Goal: Task Accomplishment & Management: Complete application form

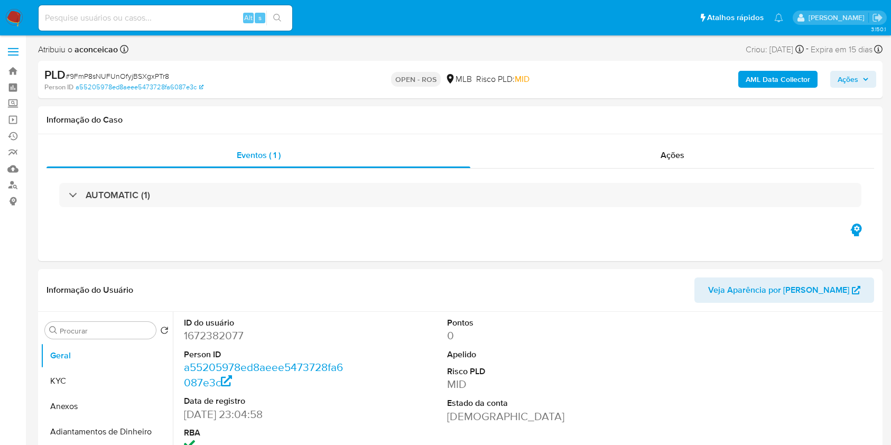
select select "10"
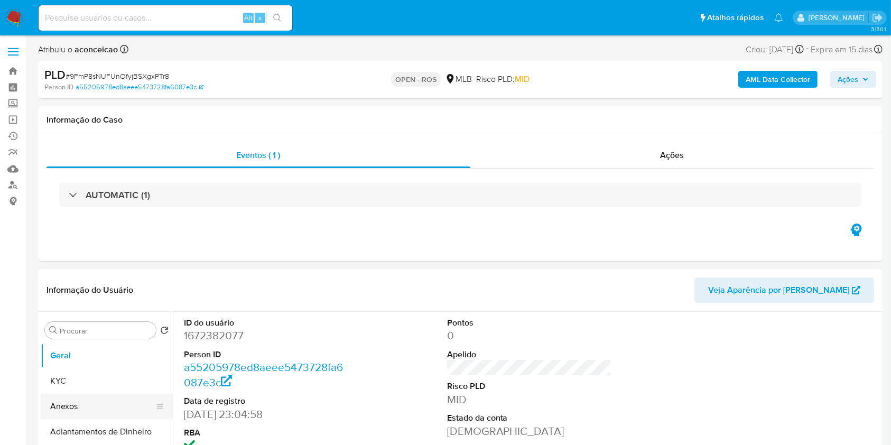
drag, startPoint x: 98, startPoint y: 411, endPoint x: 169, endPoint y: 385, distance: 75.2
click at [98, 411] on button "Anexos" at bounding box center [107, 406] width 132 height 25
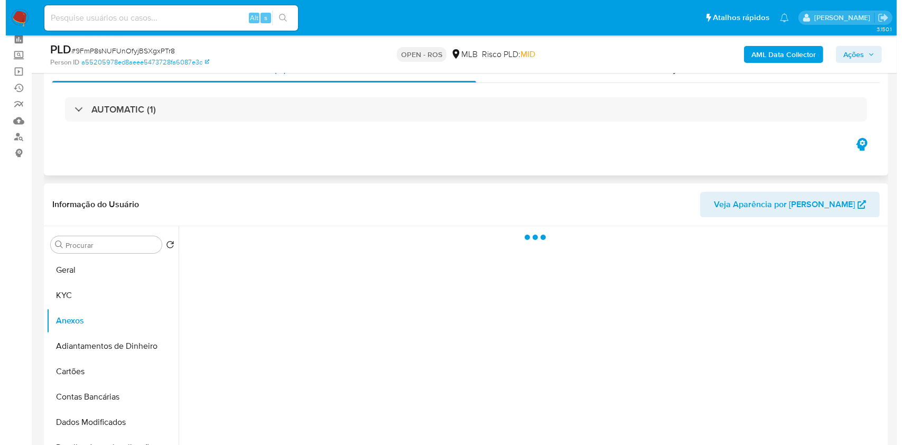
scroll to position [70, 0]
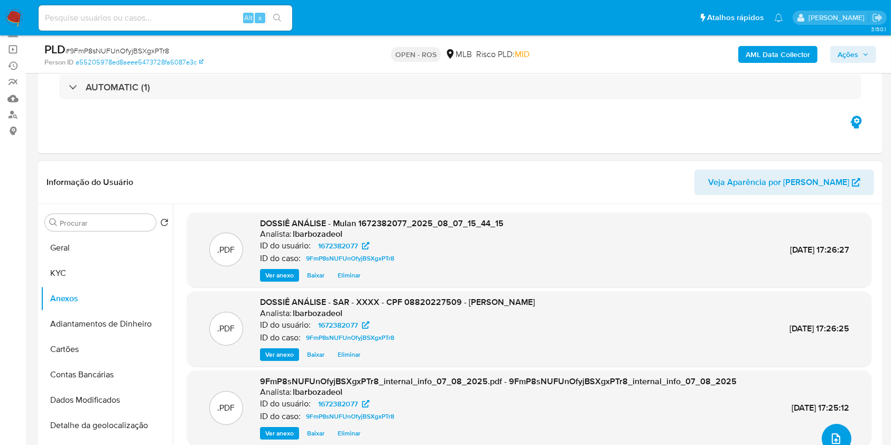
click at [825, 434] on button "upload-file" at bounding box center [837, 439] width 30 height 30
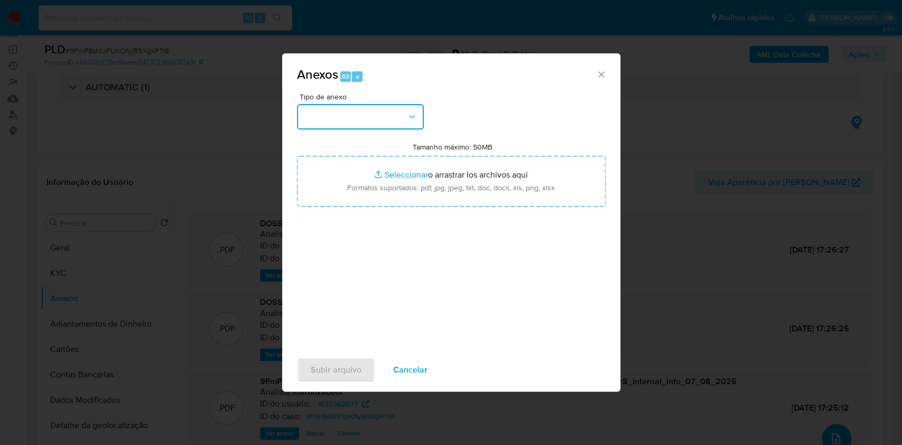
click at [392, 117] on button "button" at bounding box center [360, 116] width 127 height 25
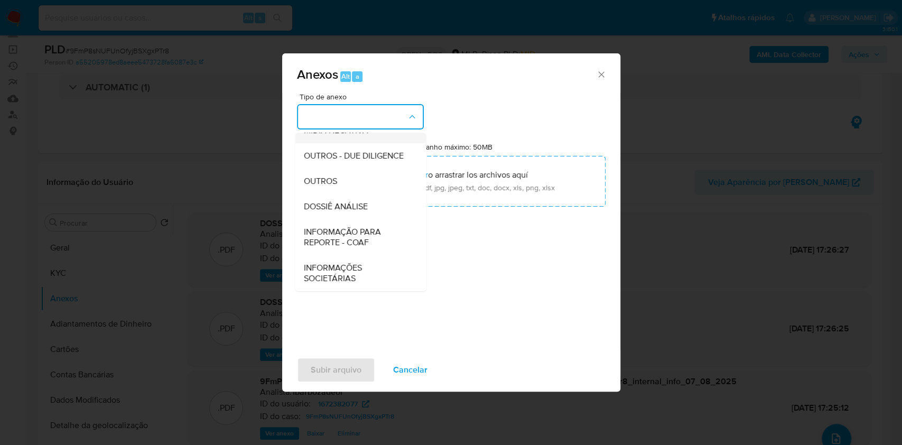
scroll to position [162, 0]
click at [366, 235] on span "INFORMAÇÃO PARA REPORTE - COAF" at bounding box center [357, 237] width 108 height 21
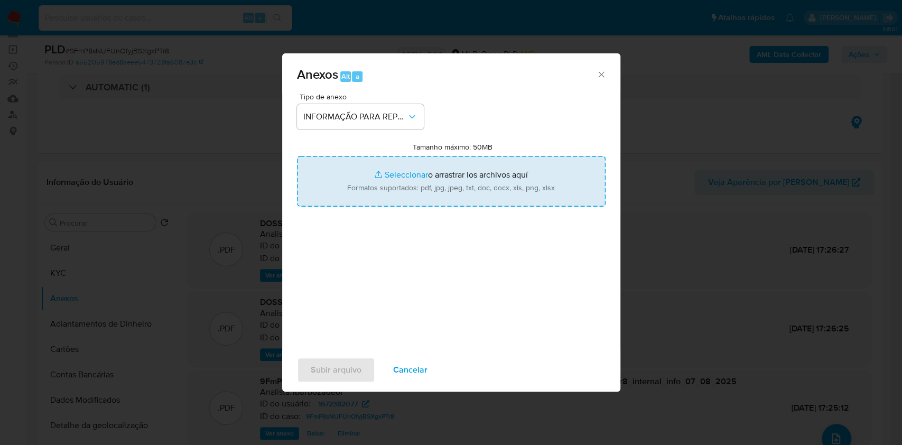
type input "C:\fakepath\SAR - 9FmP8sNUFUnOfyjBSXgxPTr8- CPF 08820227509 - DAVID SANTOS PERE…"
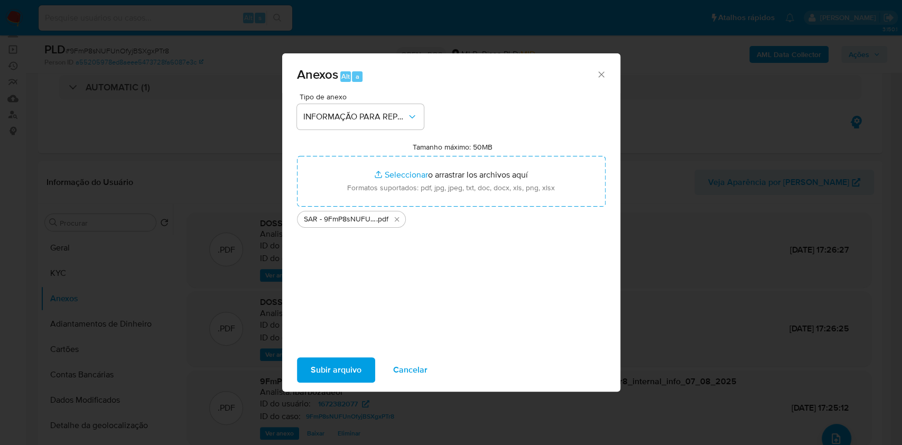
click at [344, 370] on span "Subir arquivo" at bounding box center [336, 369] width 51 height 23
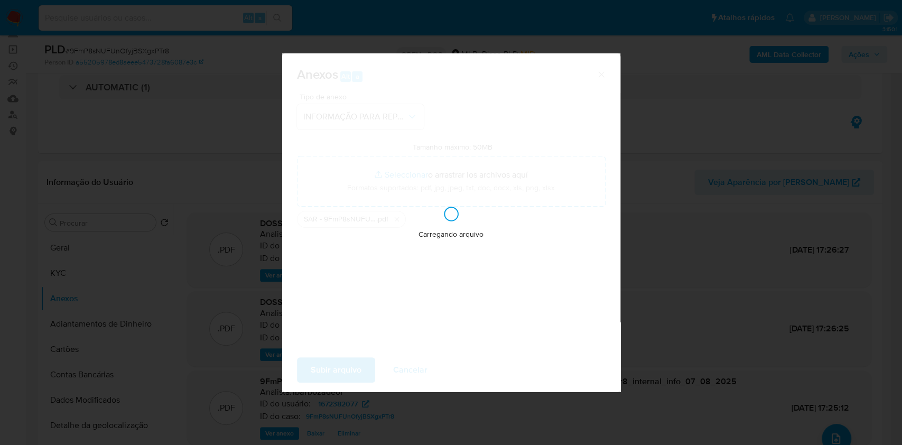
click at [764, 147] on div "Anexos Alt a Tipo de anexo INFORMAÇÃO PARA REPORTE - COAF Tamanho máximo: 50MB …" at bounding box center [451, 222] width 902 height 445
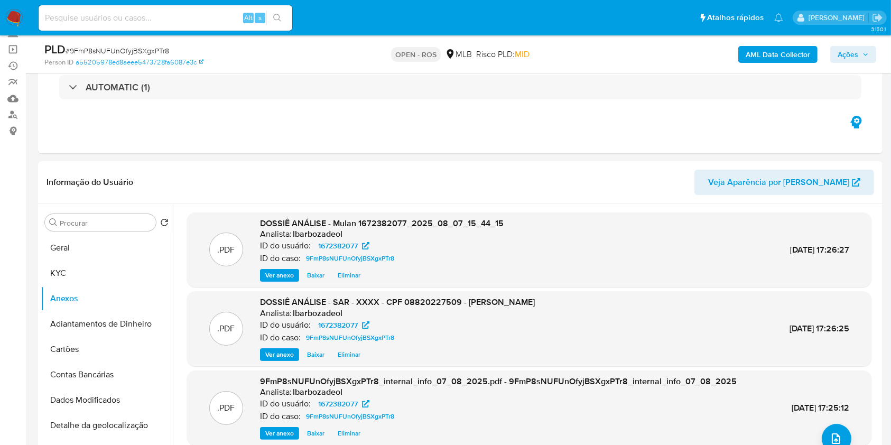
click at [851, 53] on span "Ações" at bounding box center [848, 54] width 21 height 17
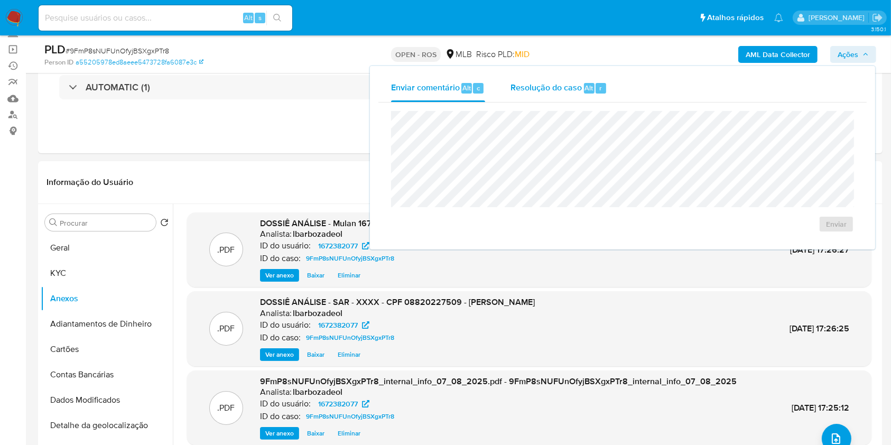
click at [570, 99] on div "Resolução do caso Alt r" at bounding box center [559, 88] width 97 height 27
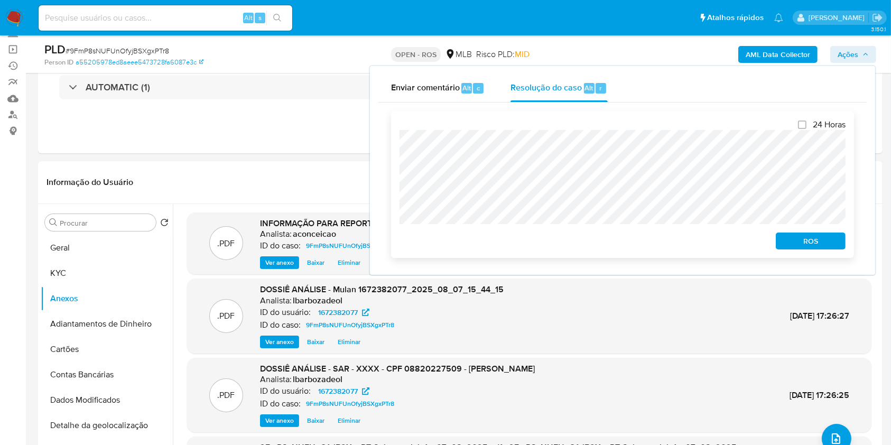
drag, startPoint x: 805, startPoint y: 239, endPoint x: 817, endPoint y: 229, distance: 15.8
click at [806, 239] on span "ROS" at bounding box center [810, 241] width 55 height 15
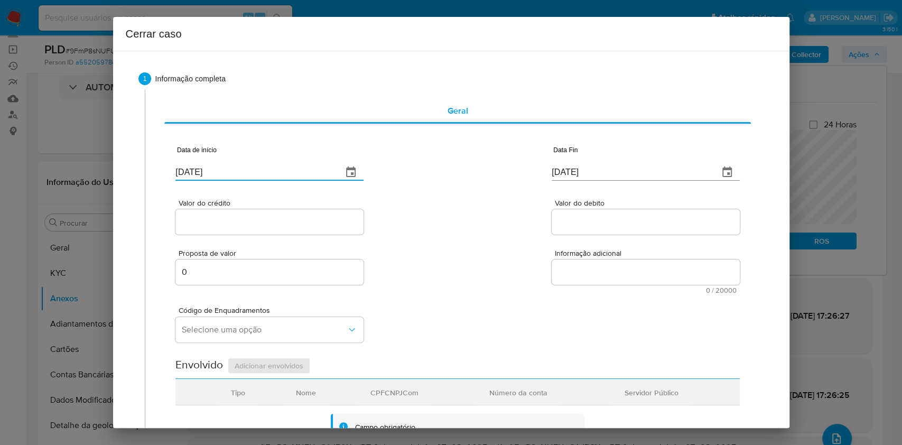
click at [312, 174] on input "[DATE]" at bounding box center [255, 172] width 159 height 17
drag, startPoint x: 312, startPoint y: 174, endPoint x: 298, endPoint y: 176, distance: 14.4
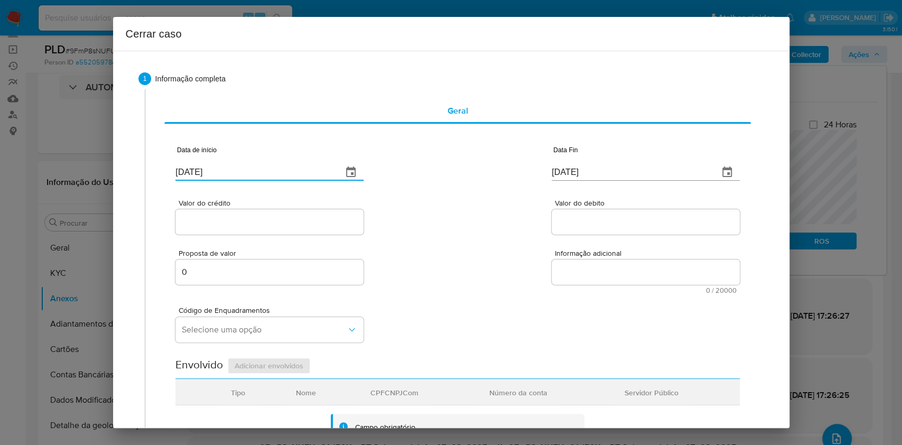
click at [298, 176] on input "[DATE]" at bounding box center [255, 172] width 159 height 17
paste input "01/06"
click at [298, 176] on input "[DATE]" at bounding box center [255, 172] width 159 height 17
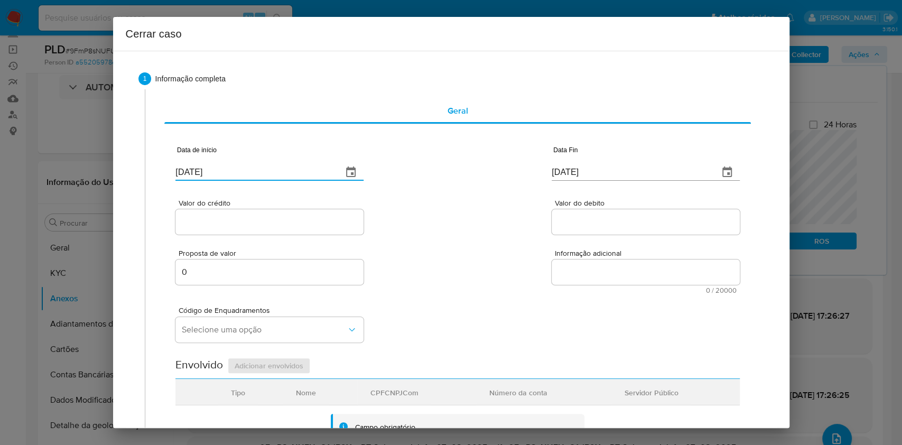
type input "[DATE]"
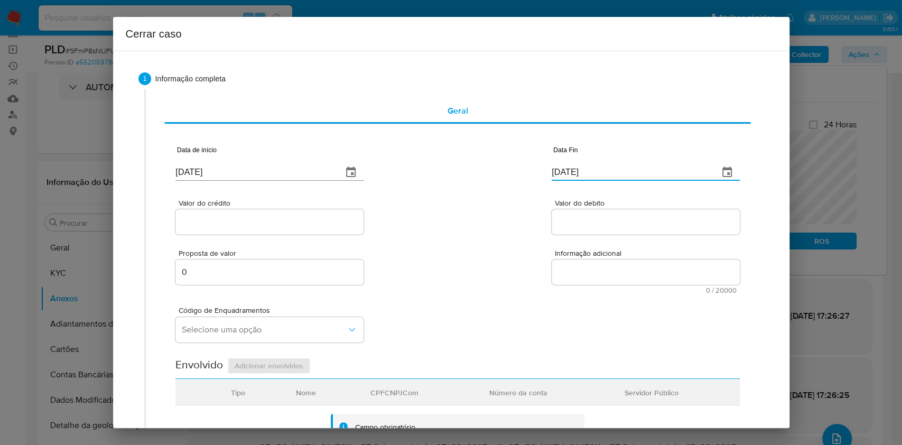
click at [610, 165] on input "[DATE]" at bounding box center [631, 172] width 159 height 17
paste input "06"
click at [610, 165] on input "06/08/2025" at bounding box center [631, 172] width 159 height 17
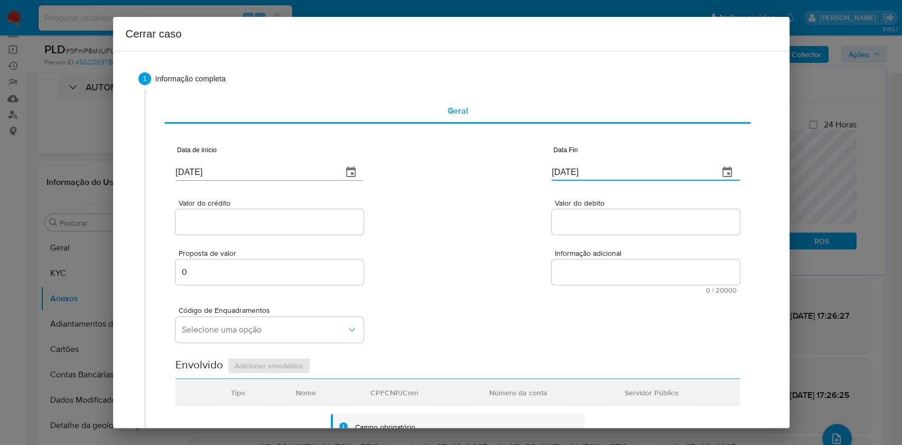
type input "06/08/2025"
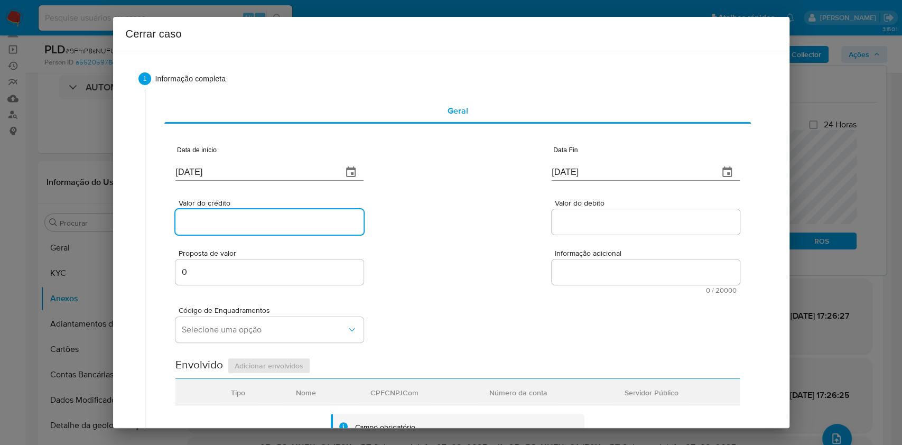
drag, startPoint x: 337, startPoint y: 228, endPoint x: 330, endPoint y: 225, distance: 7.4
click at [336, 228] on input "Valor do crédito" at bounding box center [270, 222] width 188 height 14
paste input "R$334.388"
type input "R$334.388"
click at [602, 201] on span "Valor do debito" at bounding box center [649, 203] width 188 height 8
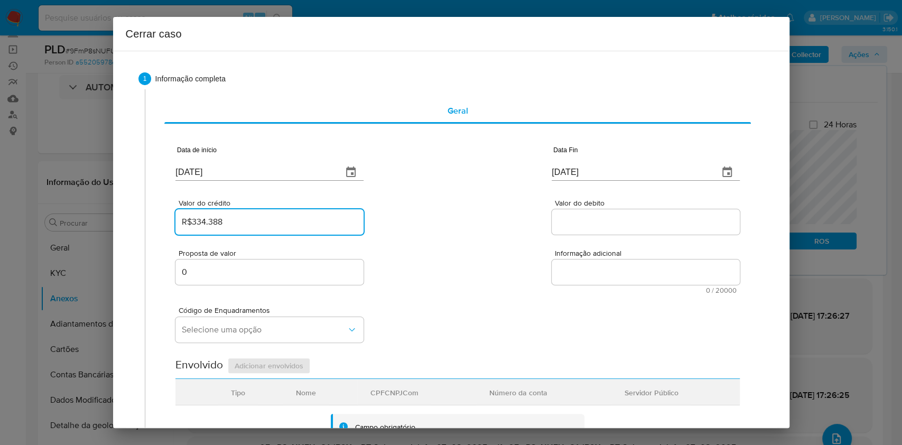
click at [602, 215] on input "Valor do debito" at bounding box center [646, 222] width 188 height 14
click at [598, 232] on div at bounding box center [646, 221] width 188 height 25
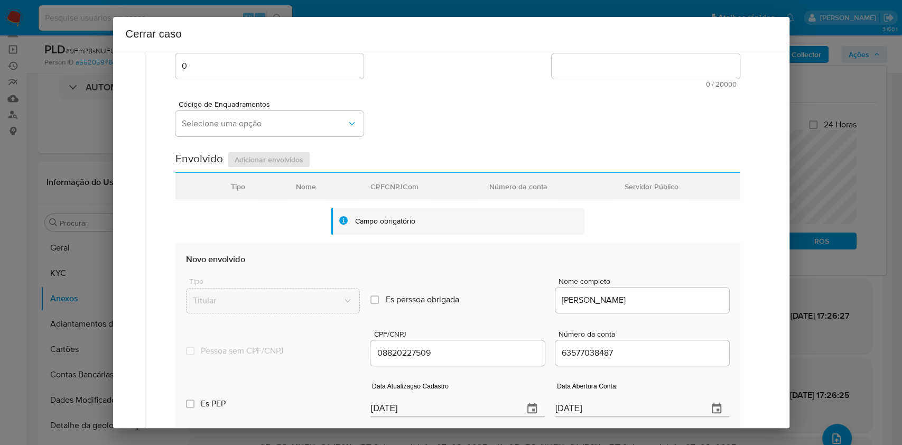
scroll to position [282, 0]
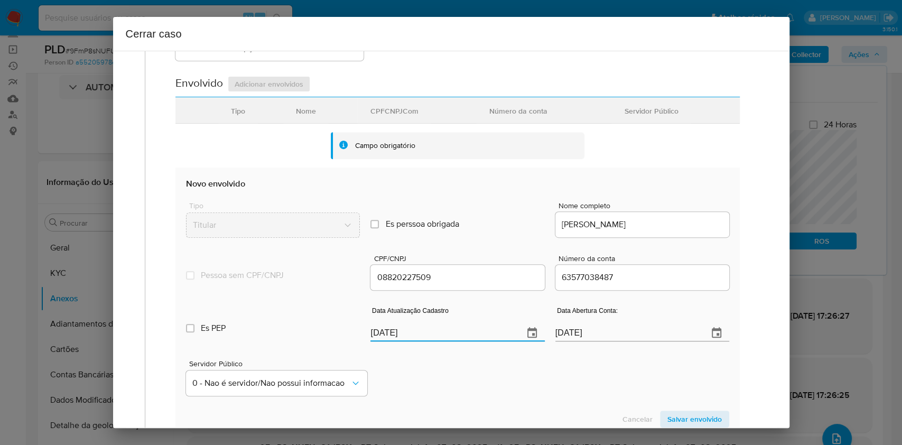
click at [469, 336] on input "[DATE]" at bounding box center [443, 333] width 144 height 17
click at [469, 337] on input "[DATE]" at bounding box center [443, 333] width 144 height 17
paste input "25/05"
type input "25/05/2025"
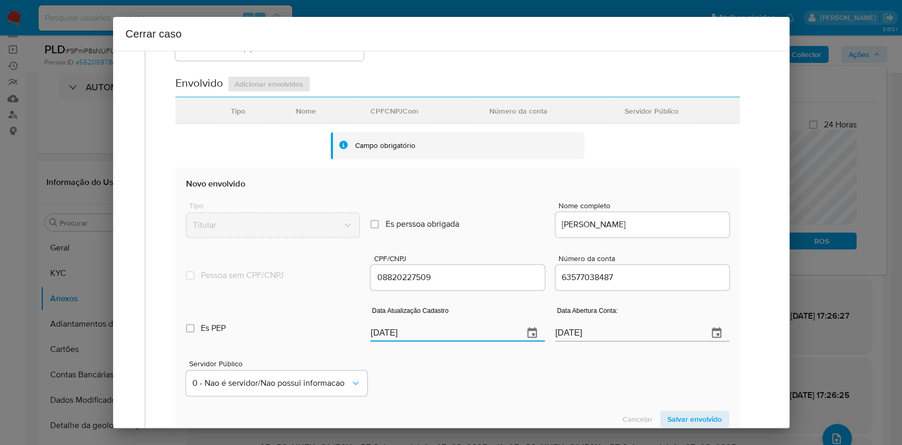
click at [677, 412] on span "Salvar envolvido" at bounding box center [695, 419] width 54 height 15
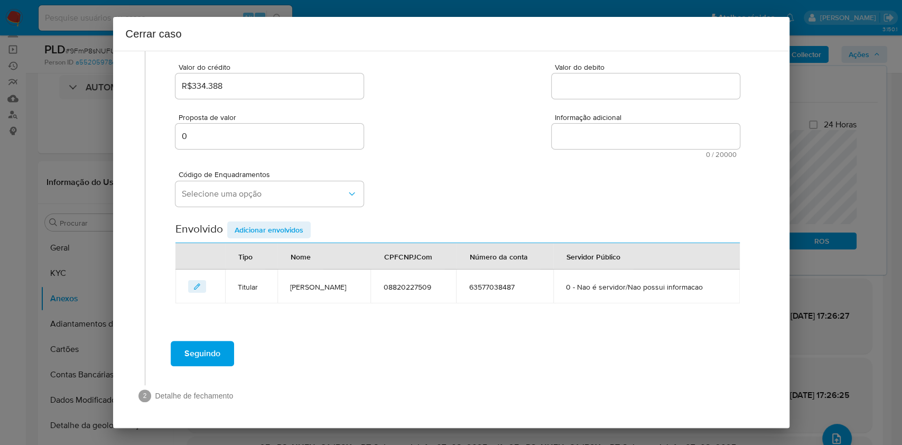
scroll to position [135, 0]
click at [292, 201] on button "Selecione uma opção" at bounding box center [270, 194] width 188 height 25
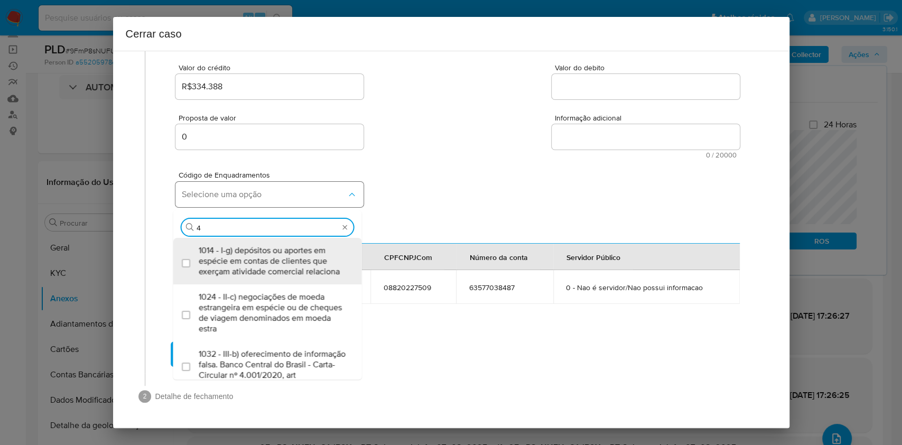
type input "45"
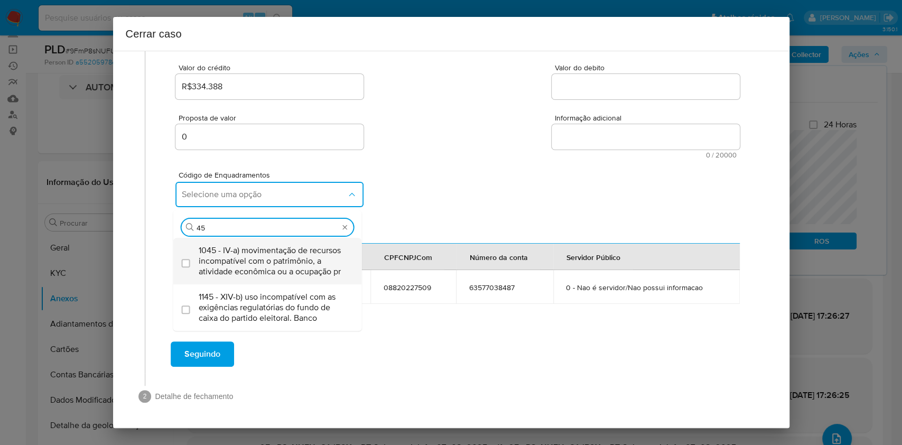
click at [268, 251] on span "1045 - IV-a) movimentação de recursos incompatível com o patrimônio, a atividad…" at bounding box center [273, 261] width 149 height 32
checkbox input "true"
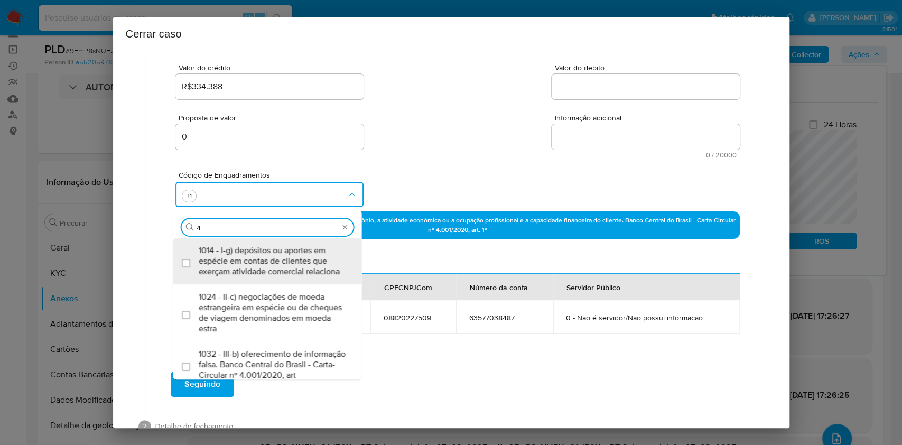
scroll to position [0, 0]
type input "47"
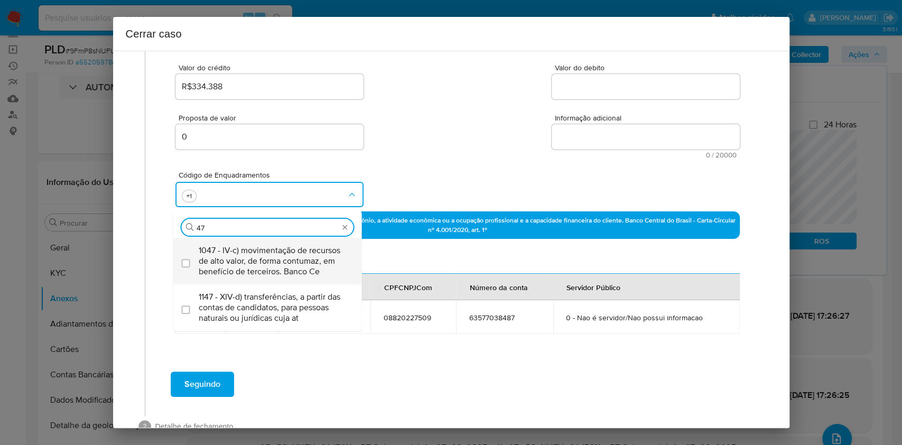
click at [268, 250] on span "1047 - IV-c) movimentação de recursos de alto valor, de forma contumaz, em bene…" at bounding box center [273, 261] width 149 height 32
checkbox input "true"
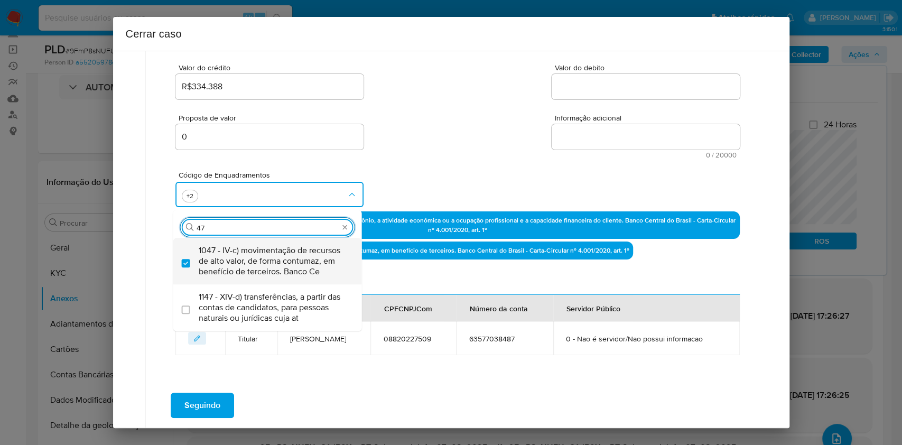
type input "4"
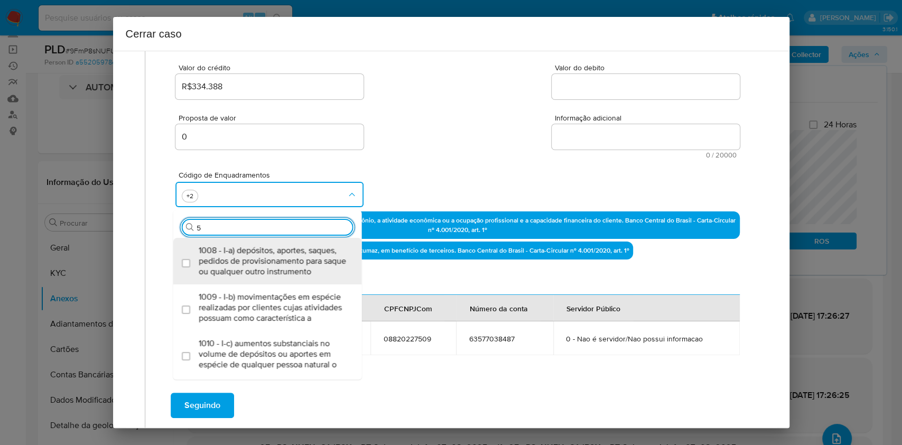
type input "55"
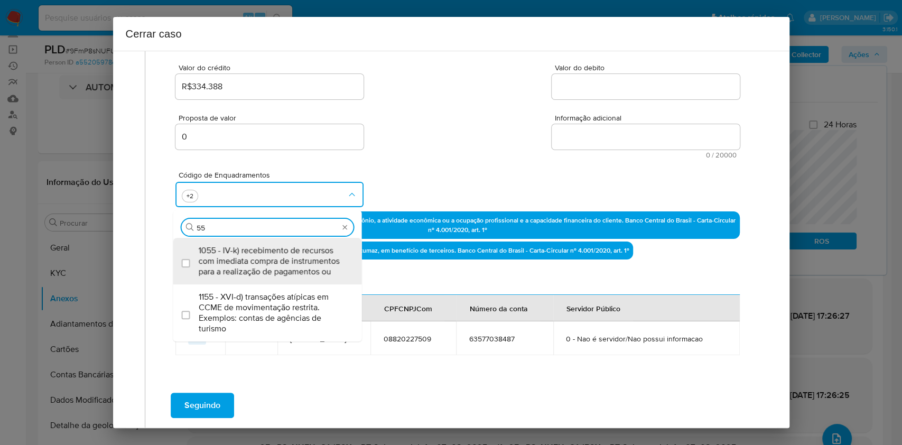
click at [269, 247] on span "1055 - IV-k) recebimento de recursos com imediata compra de instrumentos para a…" at bounding box center [273, 261] width 149 height 32
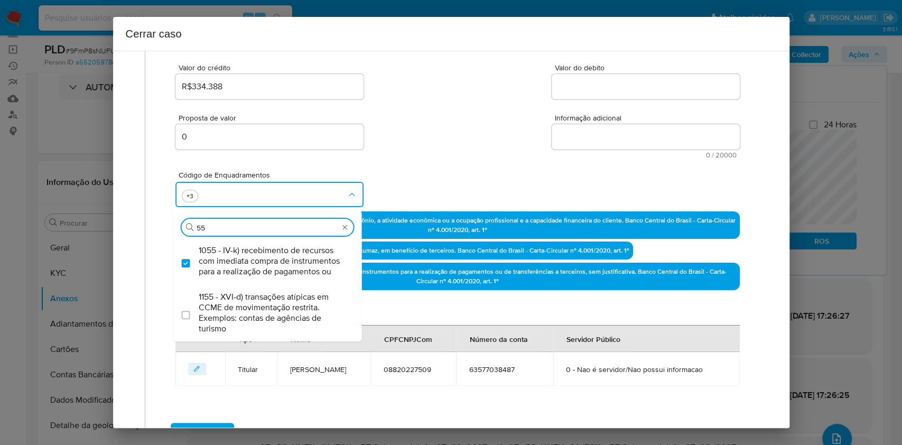
checkbox input "true"
type input "5"
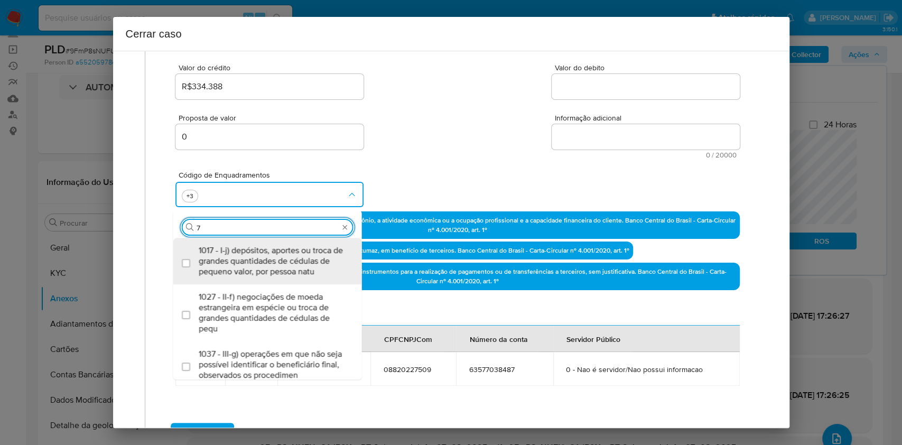
type input "74"
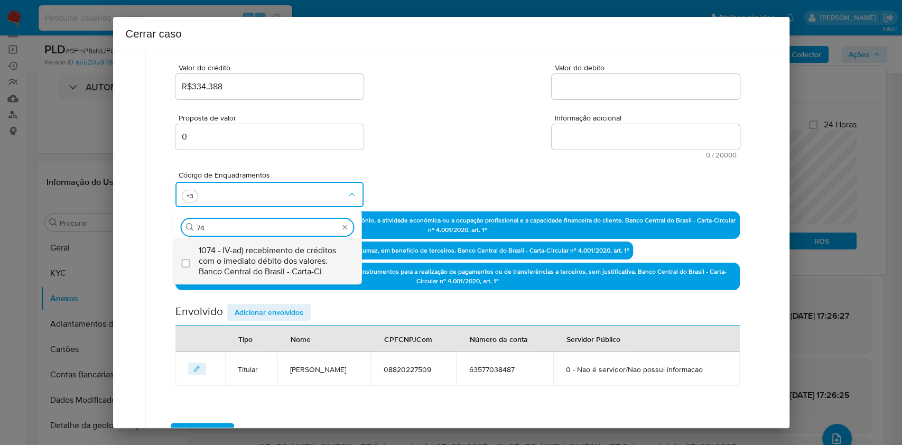
click at [269, 247] on span "1074 - IV-ad) recebimento de créditos com o imediato débito dos valores. Banco …" at bounding box center [273, 261] width 149 height 32
checkbox input "true"
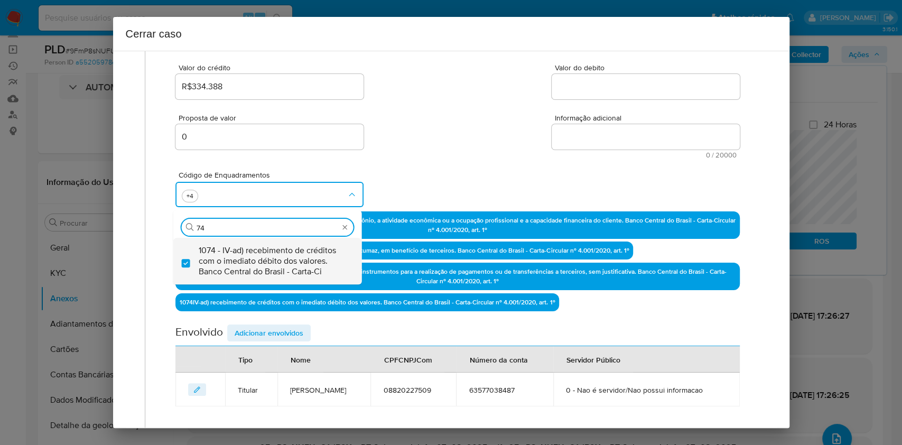
type input "74"
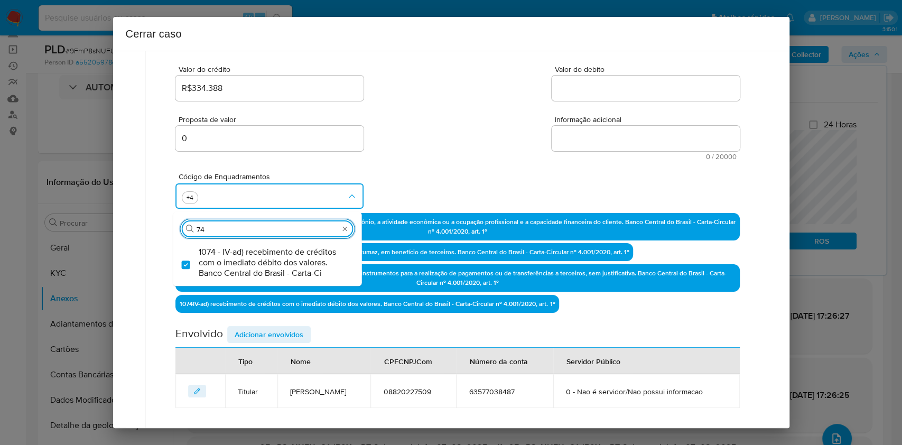
scroll to position [96, 0]
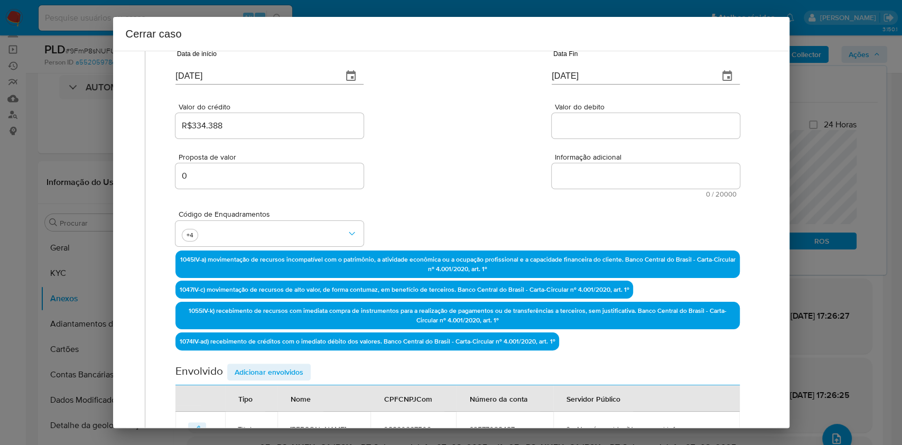
click at [617, 192] on span "0 / 20000" at bounding box center [646, 194] width 182 height 7
click at [616, 179] on textarea "Informação adicional" at bounding box center [646, 175] width 188 height 25
paste textarea "David Santos Pereira, CPF 08820227509, 20 anos, residente no município de Santo…"
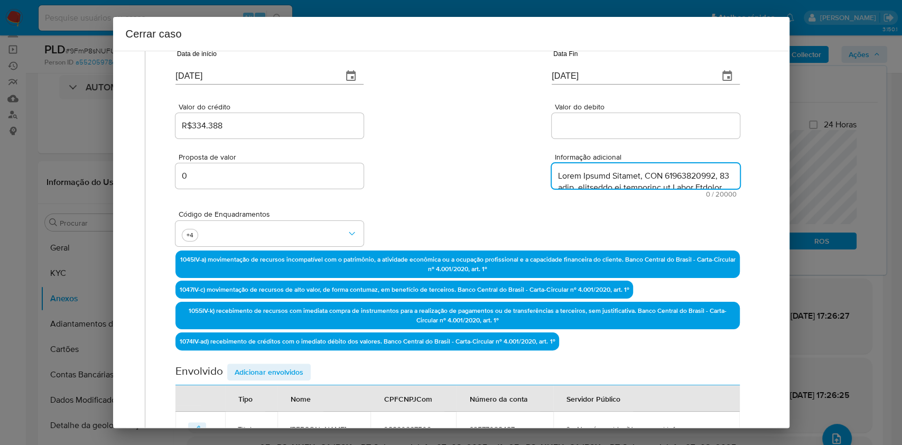
scroll to position [1549, 0]
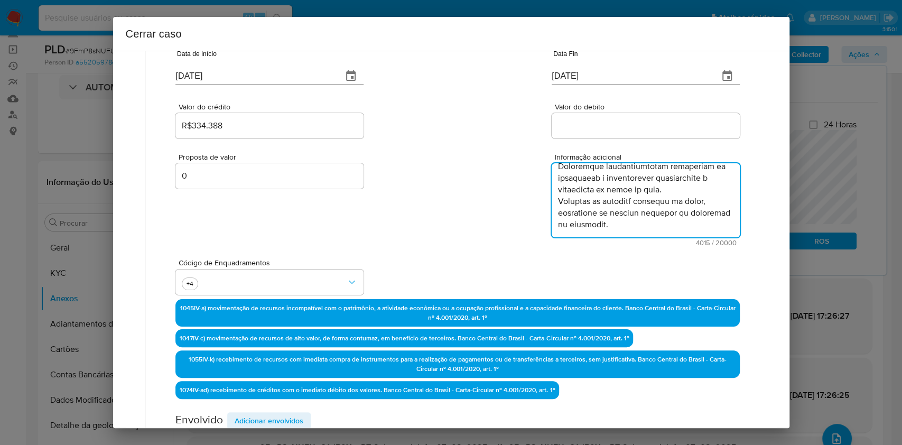
type textarea "David Santos Pereira, CPF 08820227509, 20 anos, residente no município de Santo…"
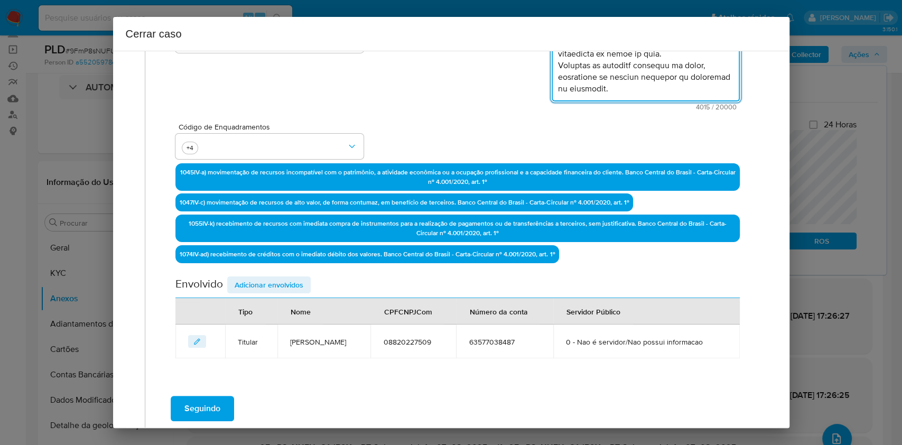
scroll to position [237, 0]
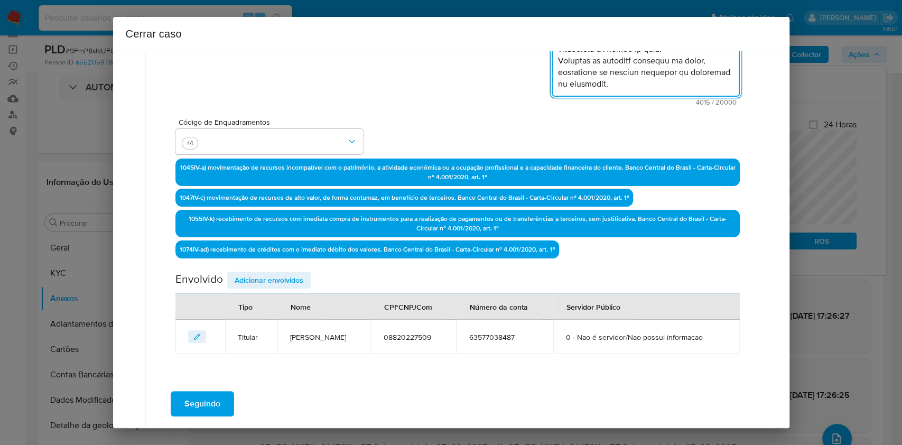
click at [276, 278] on span "Adicionar envolvidos" at bounding box center [269, 280] width 69 height 15
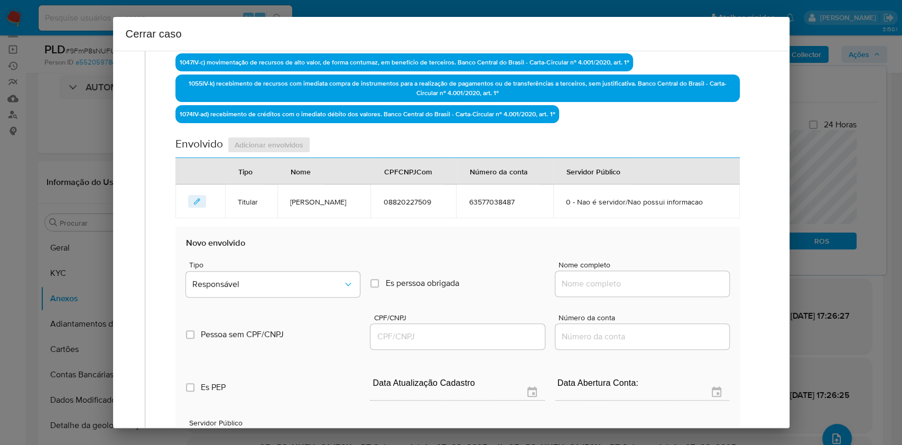
scroll to position [378, 0]
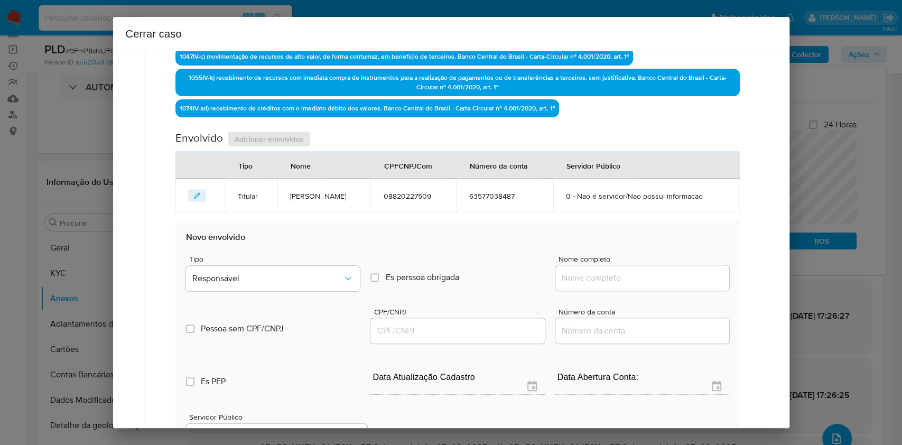
click at [618, 265] on div at bounding box center [643, 277] width 174 height 25
click at [622, 273] on input "Nome completo" at bounding box center [643, 278] width 174 height 14
paste input "OIG GAMING BRAZIL LTDA, 55459453000172"
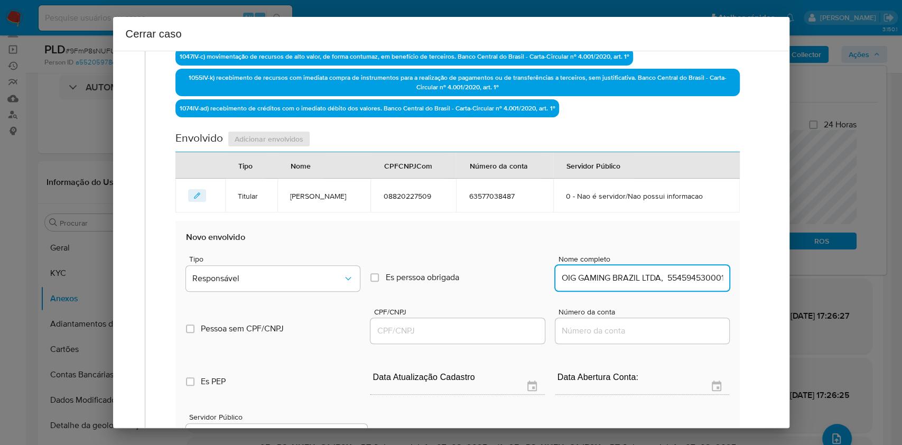
scroll to position [0, 15]
click at [665, 276] on input "OIG GAMING BRAZIL LTDA, 55459453000172" at bounding box center [643, 278] width 174 height 14
click at [665, 278] on input "OIG GAMING BRAZIL LTDA, 55459453000172" at bounding box center [643, 278] width 174 height 14
type input "OIG GAMING BRAZIL LTDA,"
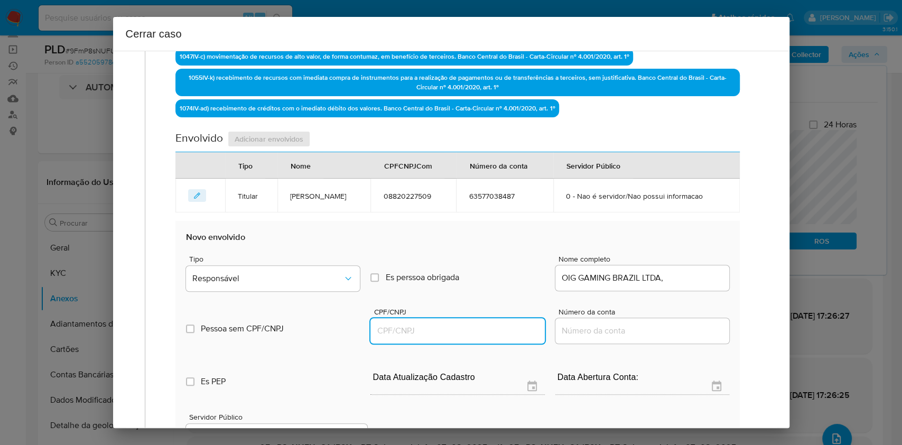
click at [482, 334] on input "CPF/CNPJ" at bounding box center [458, 331] width 174 height 14
paste input "55459453000172"
type input "55459453000172"
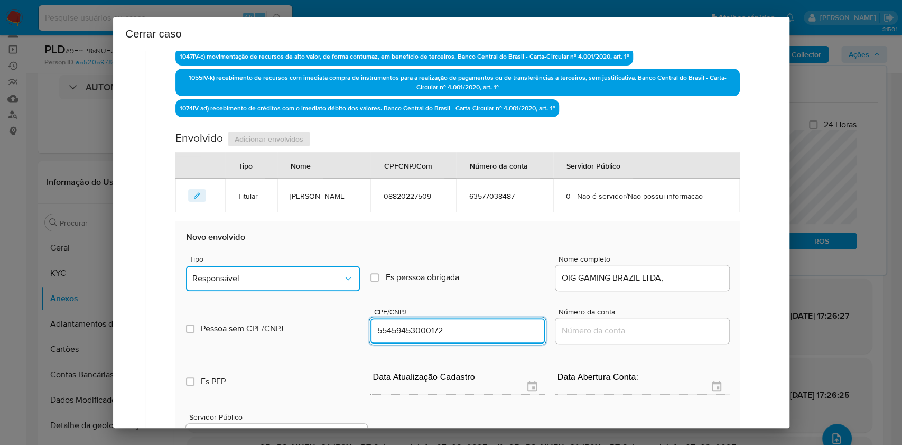
click at [333, 276] on span "Responsável" at bounding box center [267, 278] width 151 height 11
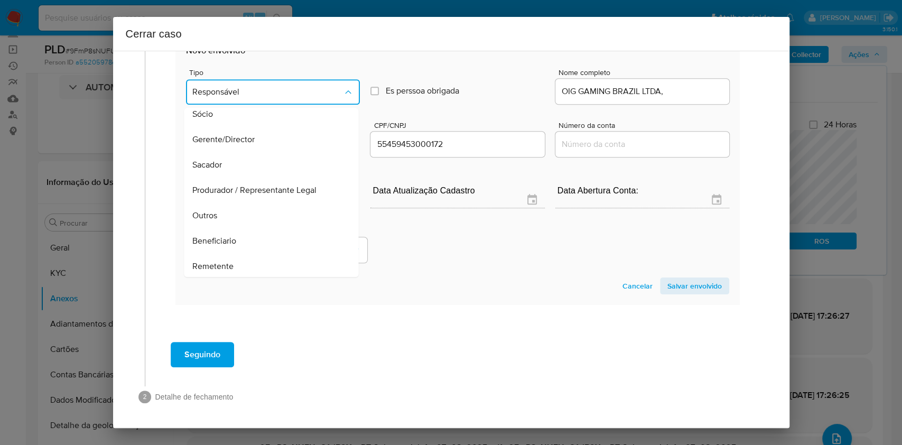
scroll to position [135, 0]
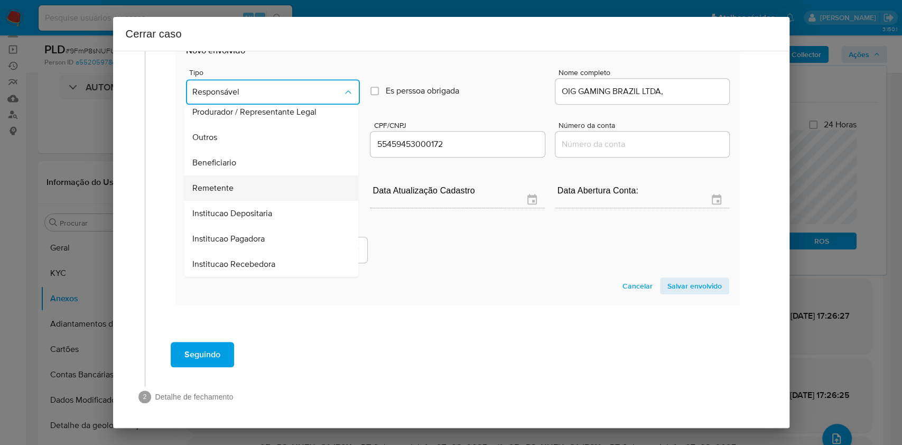
click at [262, 193] on div "Remetente" at bounding box center [268, 188] width 151 height 25
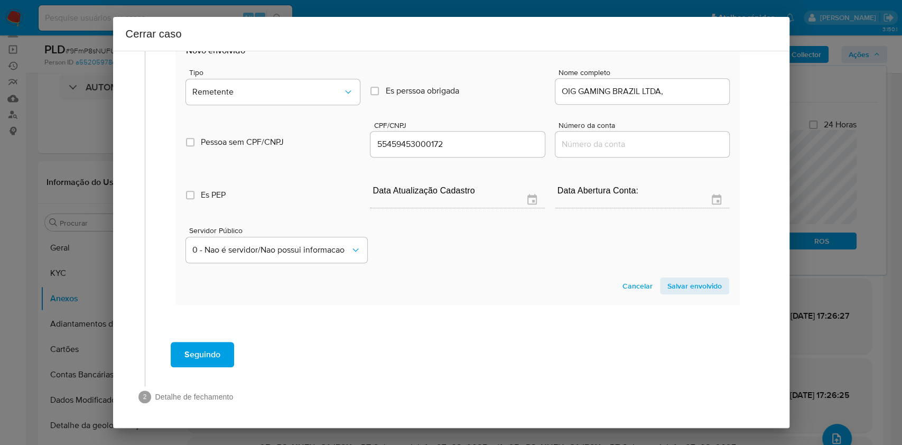
click at [658, 275] on section "Novo envolvido Tipo Remetente Es perssoa obrigada Is PObrigada Nome completo OI…" at bounding box center [458, 169] width 564 height 270
click at [668, 281] on span "Salvar envolvido" at bounding box center [695, 286] width 54 height 15
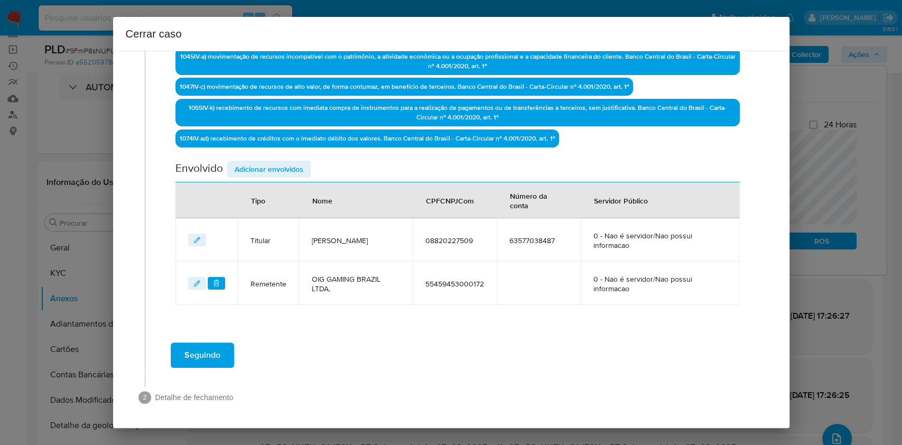
click at [293, 178] on div "Envolvido Adicionar envolvidos" at bounding box center [458, 172] width 564 height 22
click at [292, 176] on span "Adicionar envolvidos" at bounding box center [269, 169] width 69 height 15
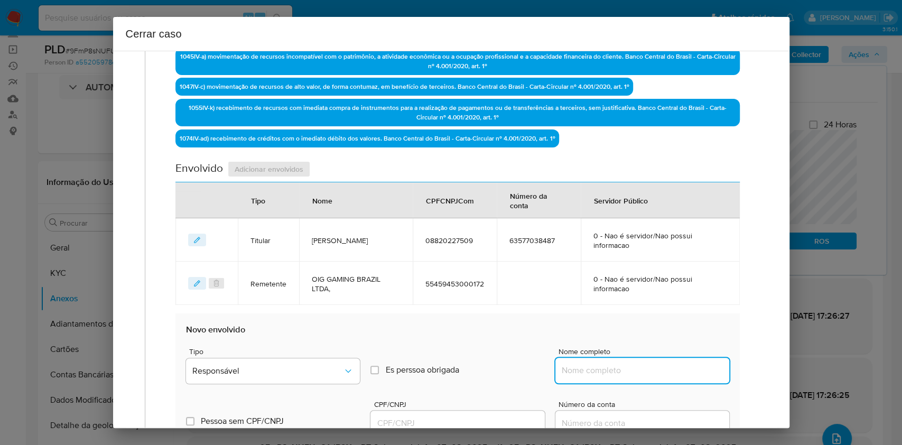
drag, startPoint x: 610, startPoint y: 371, endPoint x: 619, endPoint y: 369, distance: 9.1
click at [611, 371] on input "Nome completo" at bounding box center [643, 371] width 174 height 14
paste input "PIXBET SOLUCOES TECNOLOGICAS LTDA, 40633348000130"
click at [664, 369] on input "PIXBET SOLUCOES TECNOLOGICAS LTDA, 40633348000130" at bounding box center [643, 371] width 174 height 14
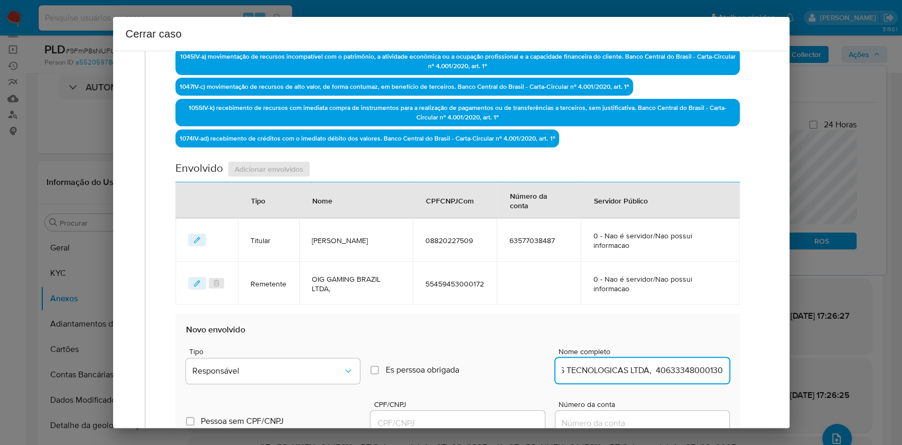
click at [664, 369] on input "PIXBET SOLUCOES TECNOLOGICAS LTDA, 40633348000130" at bounding box center [643, 371] width 174 height 14
type input "PIXBET SOLUCOES TECNOLOGICAS LTDA,"
drag, startPoint x: 469, startPoint y: 425, endPoint x: 470, endPoint y: 419, distance: 5.3
click at [469, 425] on input "CPF/CNPJ" at bounding box center [458, 424] width 174 height 14
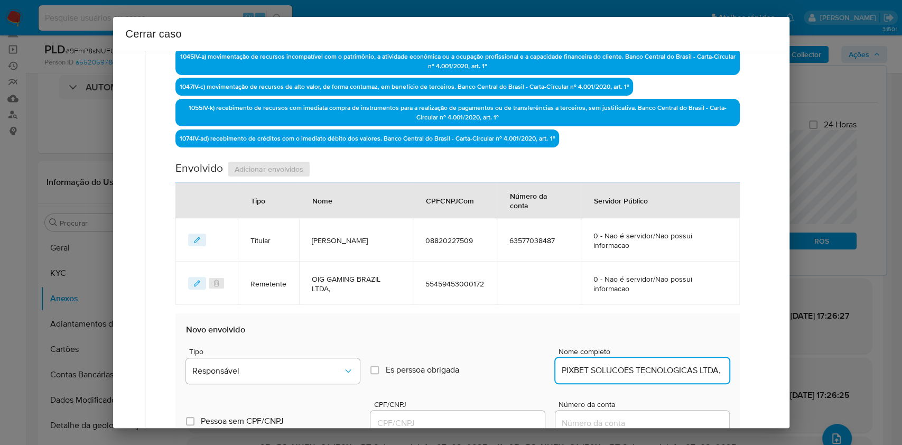
scroll to position [0, 0]
paste input "40633348000130"
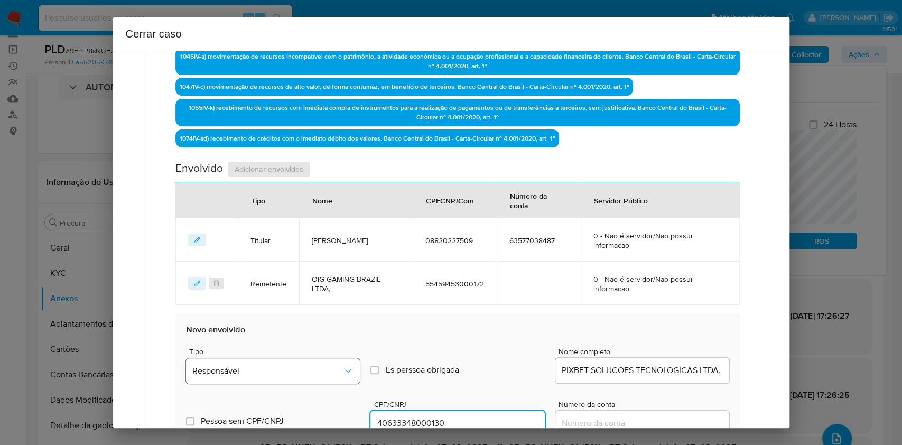
type input "40633348000130"
drag, startPoint x: 346, startPoint y: 370, endPoint x: 337, endPoint y: 359, distance: 14.6
click at [346, 370] on icon "Tipo de envolvimento" at bounding box center [348, 371] width 11 height 11
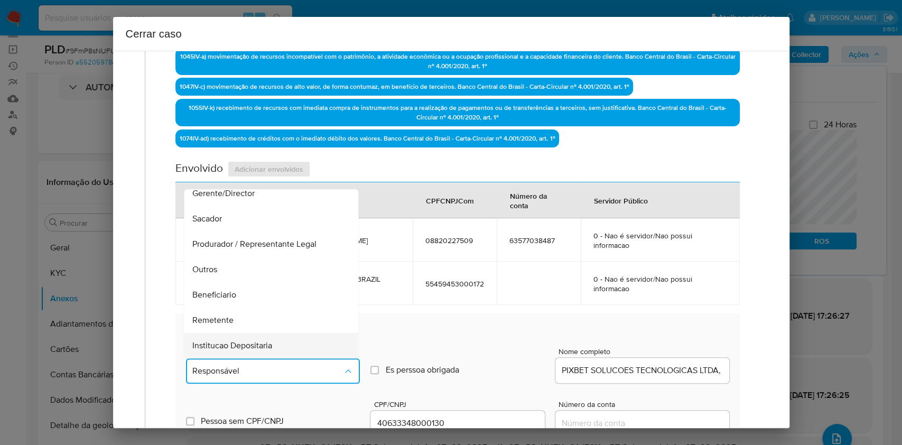
scroll to position [135, 0]
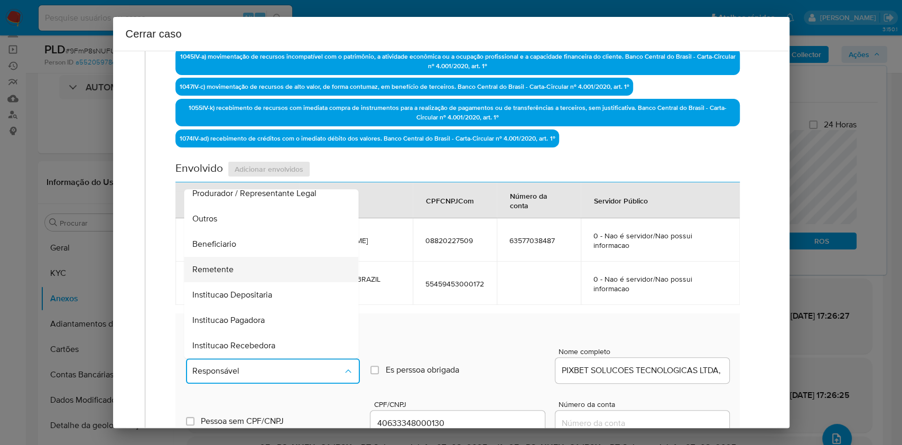
click at [258, 269] on div "Remetente" at bounding box center [268, 269] width 151 height 25
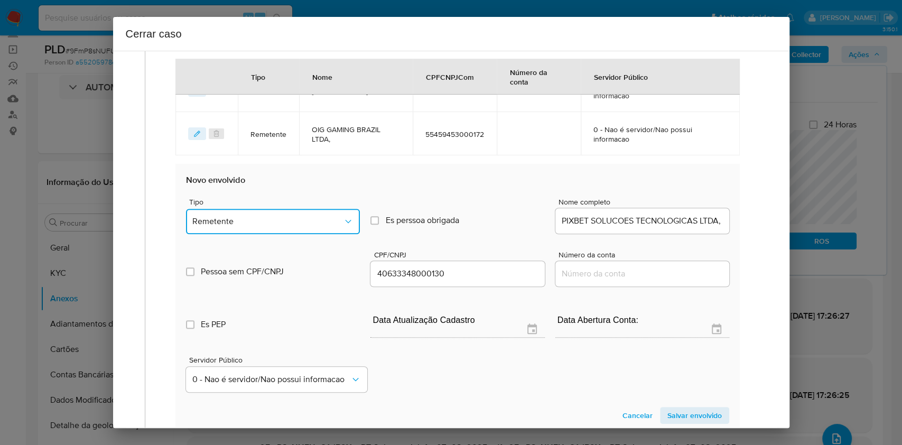
scroll to position [626, 0]
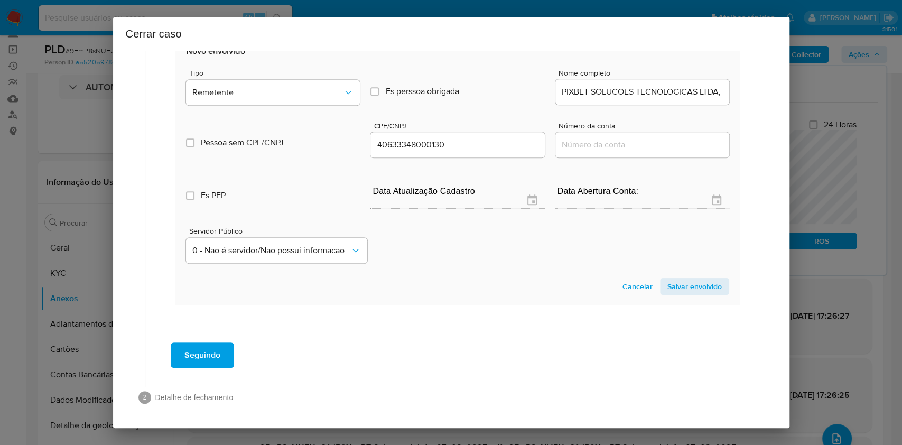
click at [676, 282] on span "Salvar envolvido" at bounding box center [695, 286] width 54 height 15
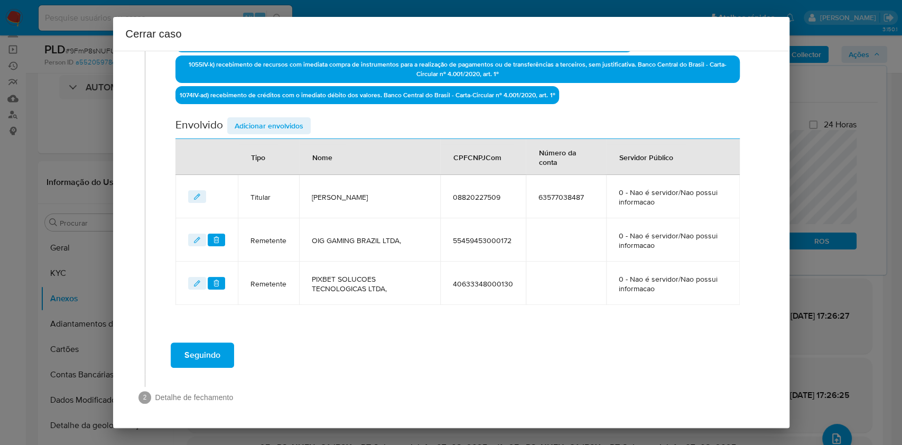
click at [287, 129] on span "Adicionar envolvidos" at bounding box center [269, 125] width 69 height 15
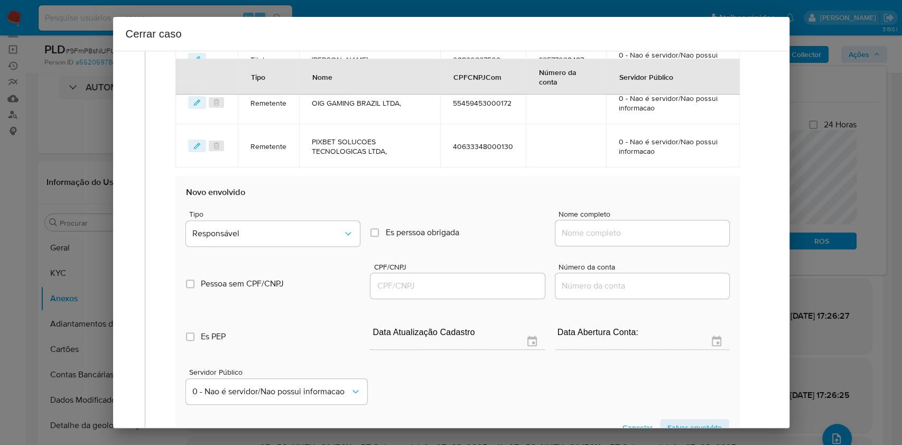
scroll to position [532, 0]
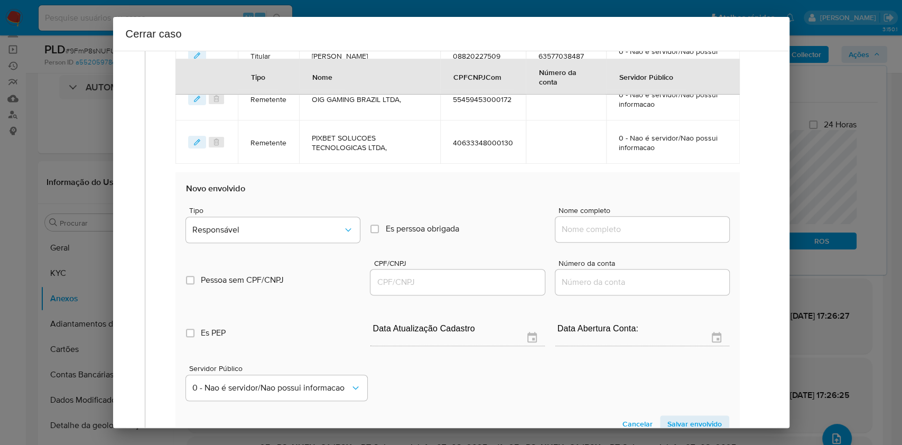
click at [662, 226] on input "Nome completo" at bounding box center [643, 230] width 174 height 14
paste input "Aposta Ganha Loterias Ltda, 56001749000108"
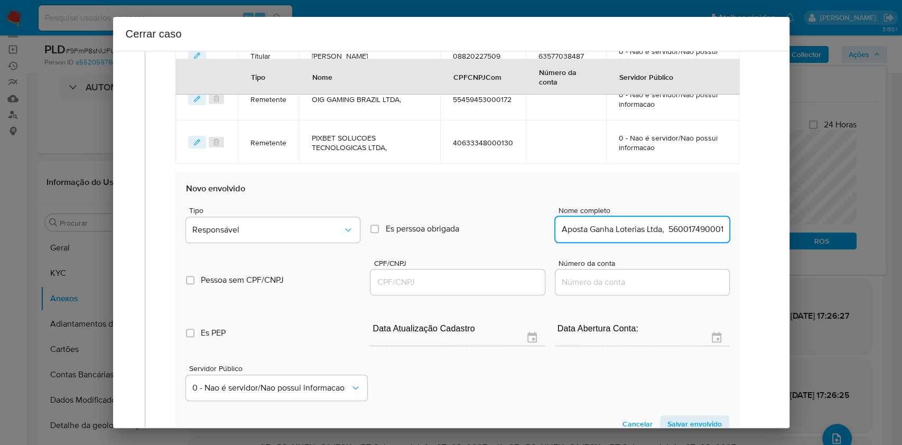
scroll to position [0, 16]
click at [674, 228] on input "Aposta Ganha Loterias Ltda, 56001749000108" at bounding box center [643, 230] width 174 height 14
click at [674, 229] on input "Aposta Ganha Loterias Ltda, 56001749000108" at bounding box center [643, 230] width 174 height 14
type input "Aposta Ganha Loterias Ltda,"
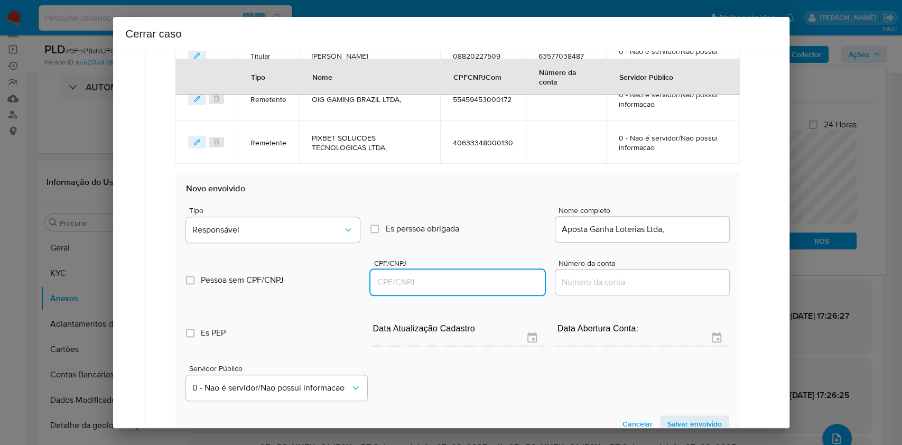
click at [474, 285] on input "CPF/CNPJ" at bounding box center [458, 282] width 174 height 14
paste input "56001749000108"
type input "56001749000108"
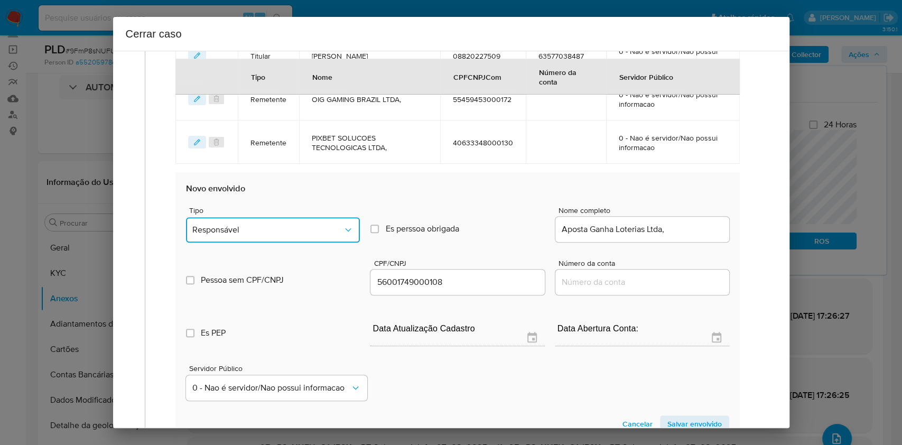
click at [330, 241] on div "Tipo Responsável" at bounding box center [273, 227] width 174 height 40
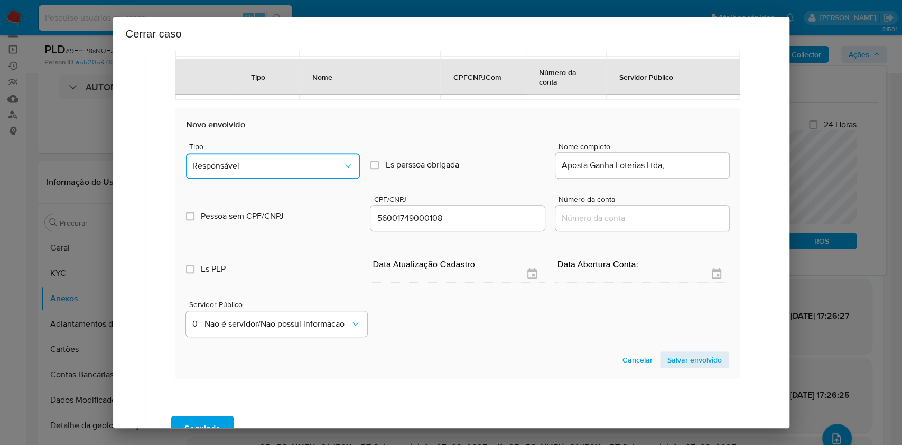
scroll to position [670, 0]
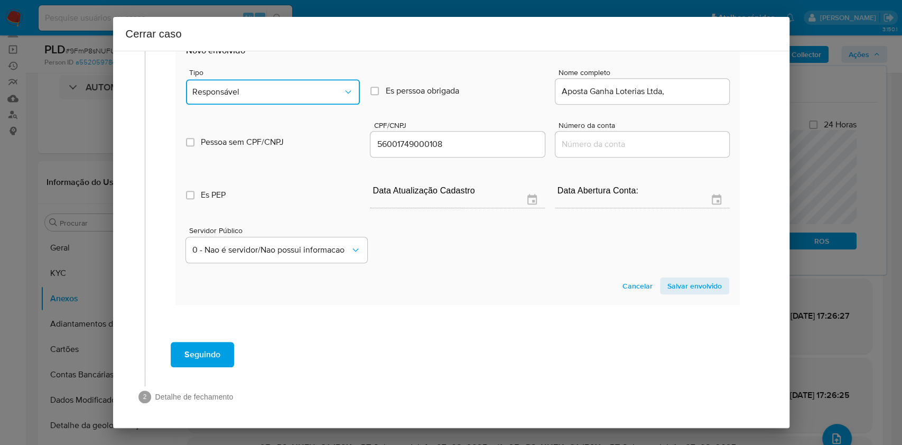
drag, startPoint x: 283, startPoint y: 83, endPoint x: 276, endPoint y: 101, distance: 19.2
click at [283, 85] on button "Responsável" at bounding box center [273, 91] width 174 height 25
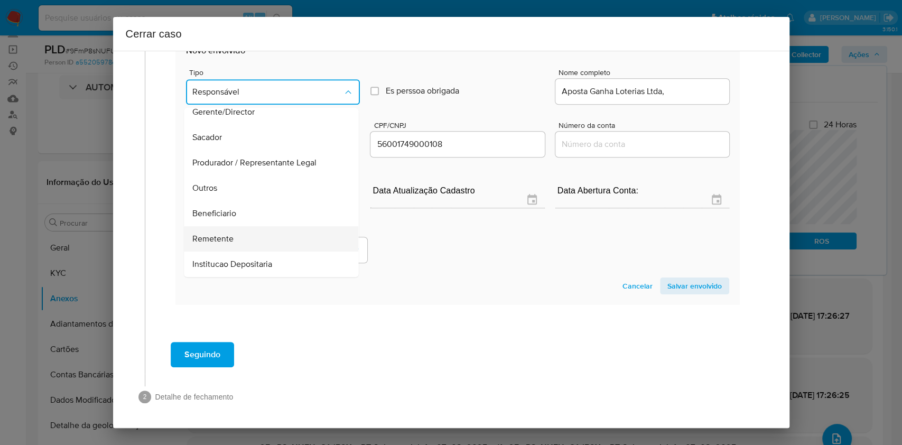
scroll to position [135, 0]
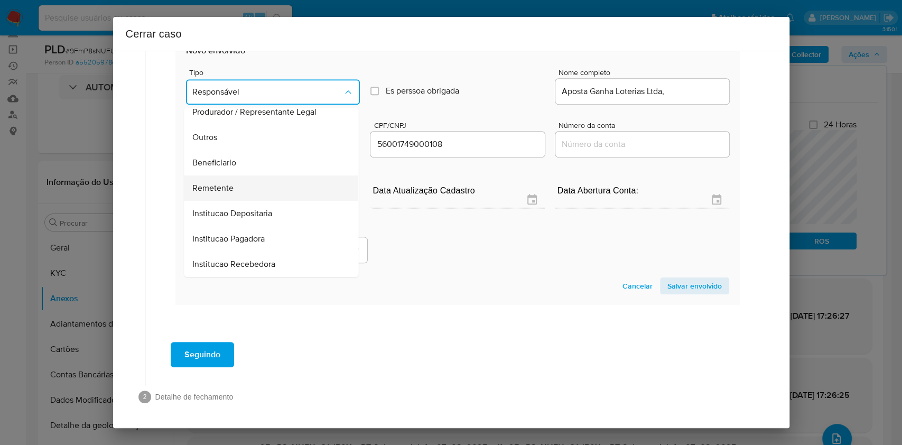
click at [253, 195] on div "Remetente" at bounding box center [268, 188] width 151 height 25
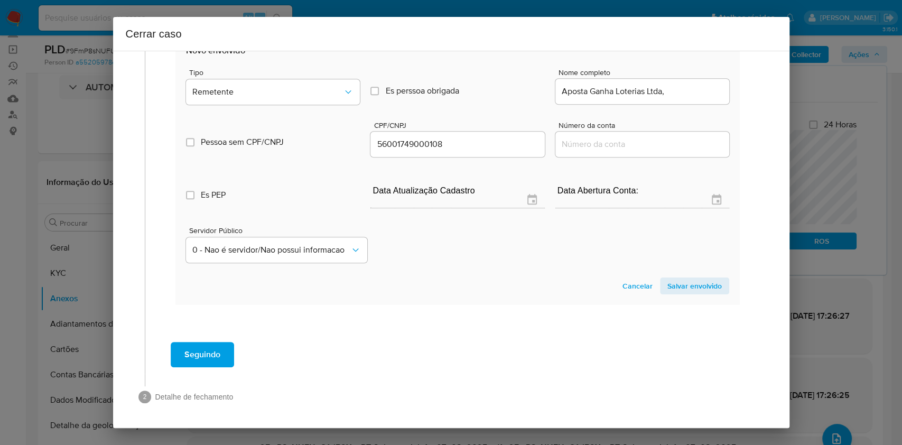
click at [688, 273] on section "Novo envolvido Tipo Remetente Es perssoa obrigada Is PObrigada Nome completo Ap…" at bounding box center [458, 169] width 564 height 270
click at [693, 280] on span "Salvar envolvido" at bounding box center [695, 286] width 54 height 15
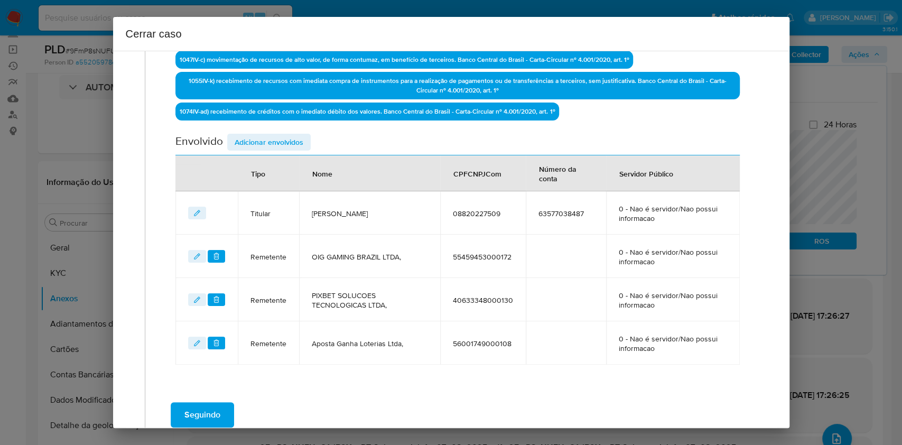
scroll to position [293, 0]
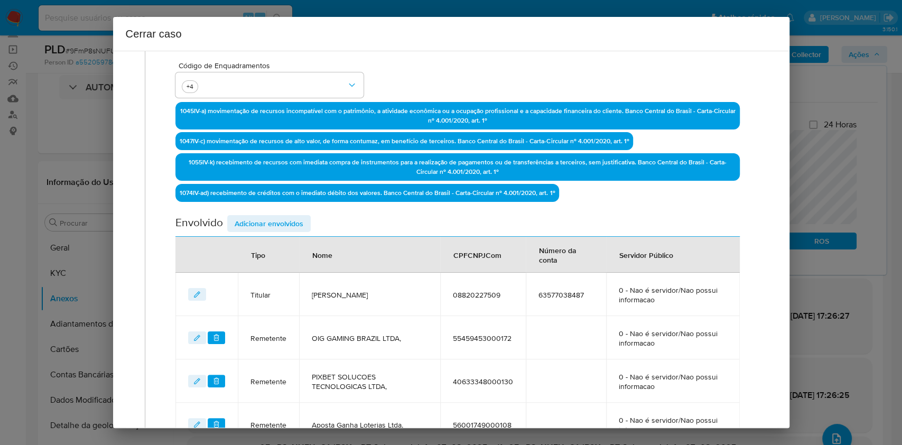
click at [289, 217] on span "Adicionar envolvidos" at bounding box center [269, 223] width 69 height 15
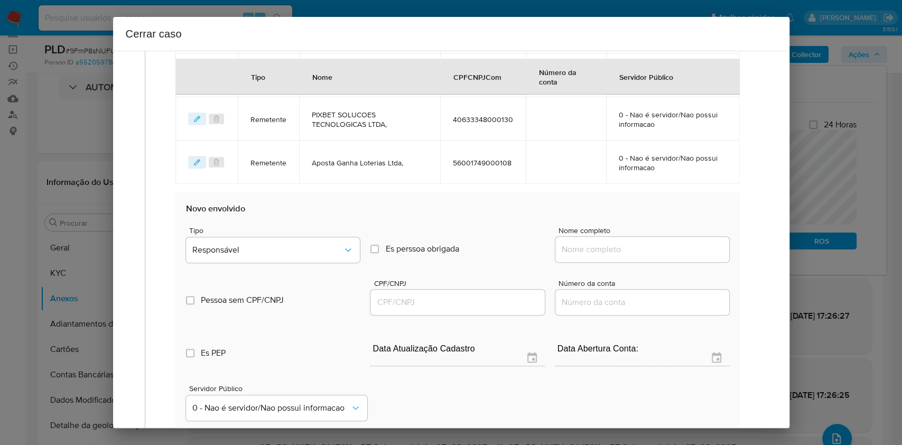
scroll to position [575, 0]
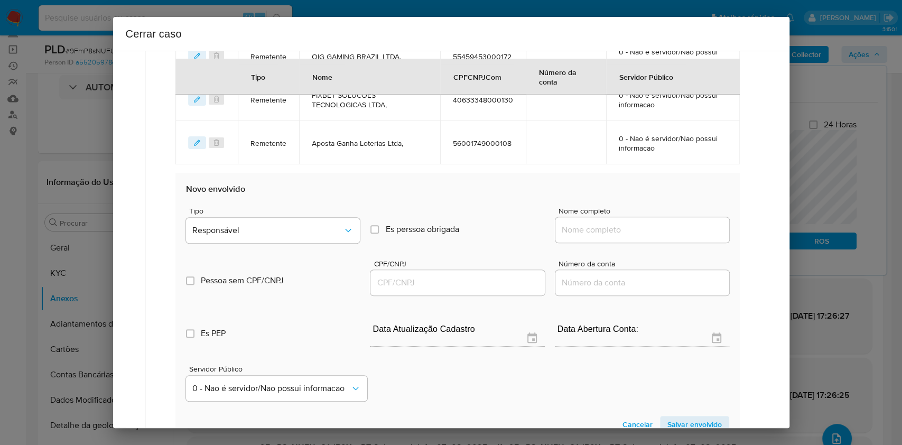
click at [698, 230] on input "Nome completo" at bounding box center [643, 230] width 174 height 14
paste input "Esportes Gaming Brasil Ltda, 56075466000100"
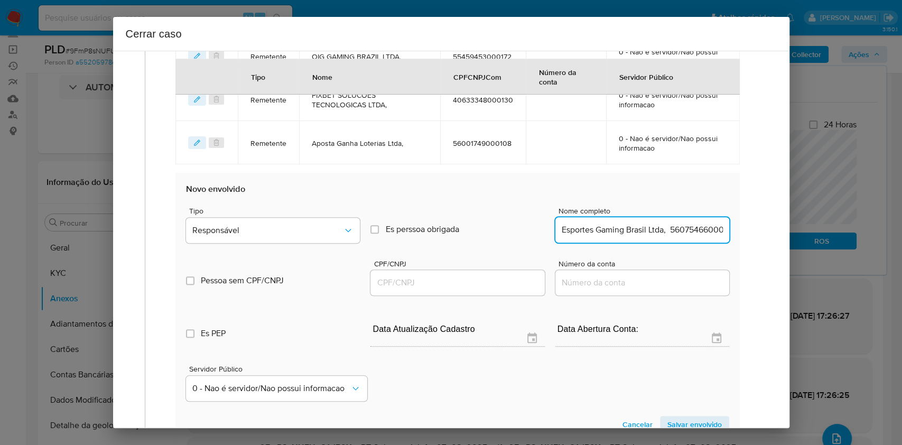
scroll to position [0, 20]
click at [681, 235] on div "Esportes Gaming Brasil Ltda, 56075466000100" at bounding box center [643, 229] width 174 height 25
click at [681, 234] on input "Esportes Gaming Brasil Ltda, 56075466000100" at bounding box center [643, 230] width 174 height 14
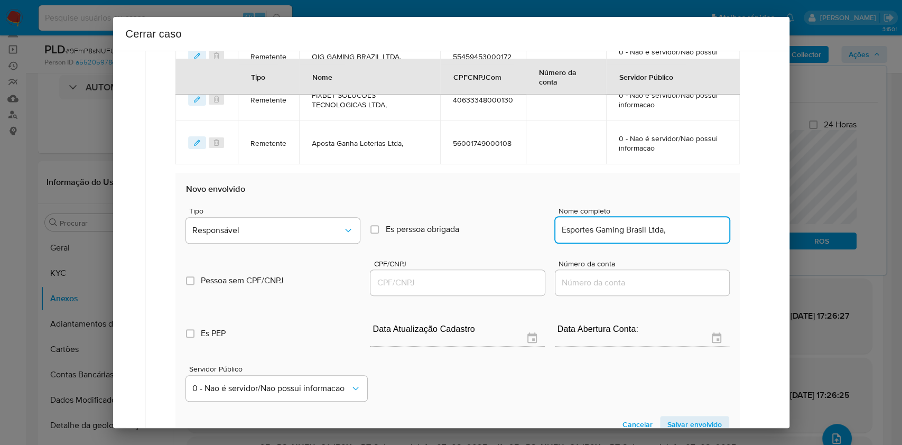
type input "Esportes Gaming Brasil Ltda,"
click at [501, 287] on input "CPF/CNPJ" at bounding box center [458, 283] width 174 height 14
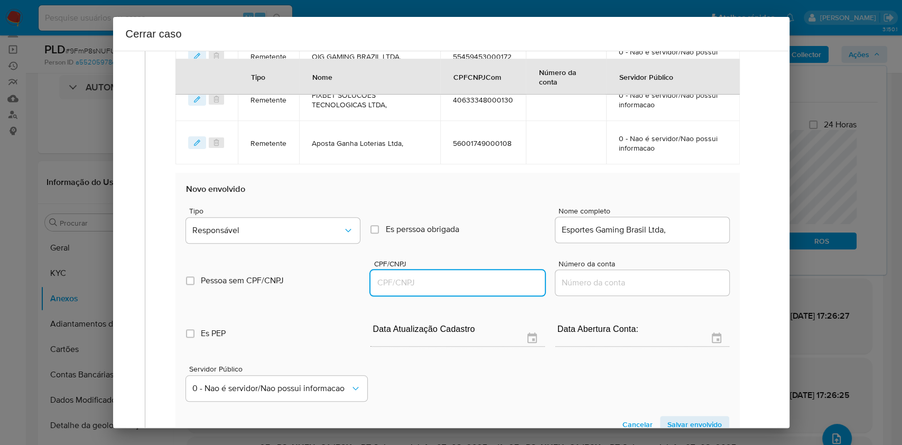
paste input "56075466000100"
type input "56075466000100"
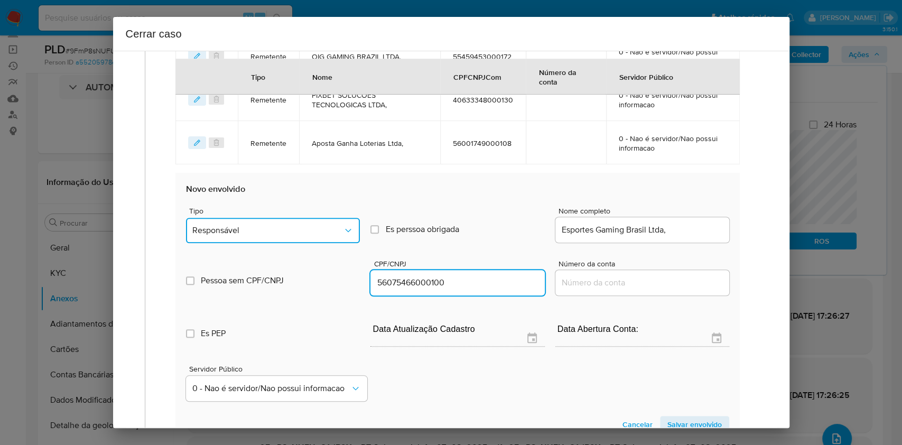
click at [306, 230] on span "Responsável" at bounding box center [267, 230] width 151 height 11
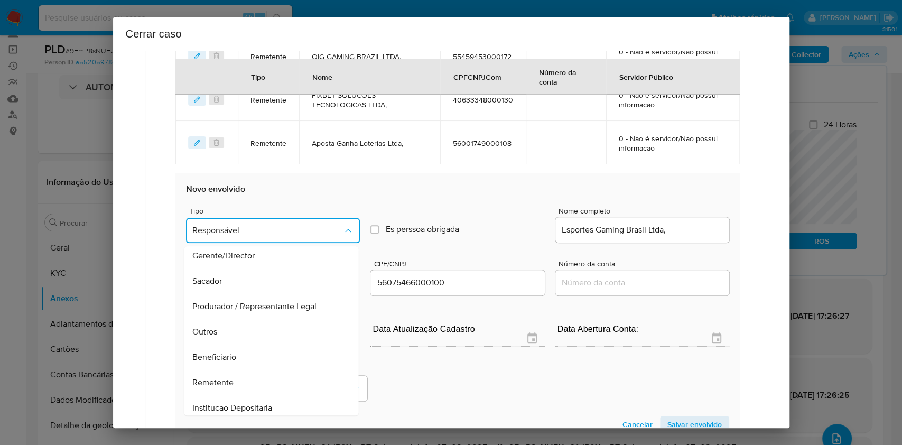
scroll to position [135, 0]
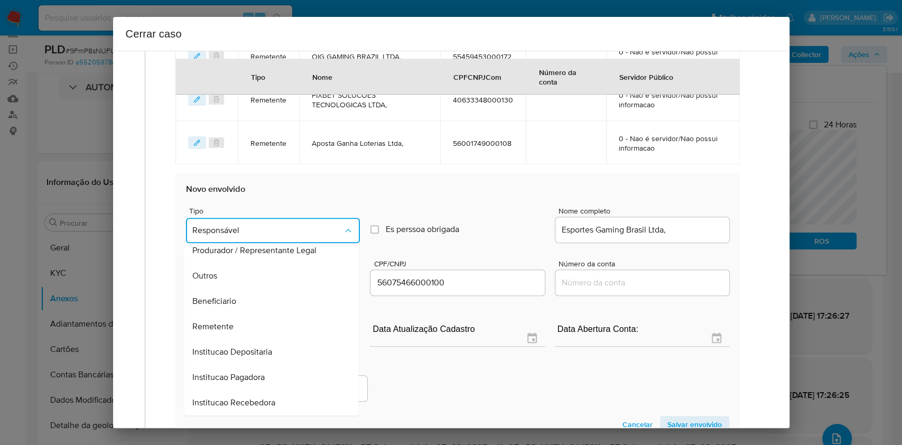
drag, startPoint x: 272, startPoint y: 323, endPoint x: 313, endPoint y: 322, distance: 41.2
click at [273, 322] on div "Remetente" at bounding box center [268, 326] width 151 height 25
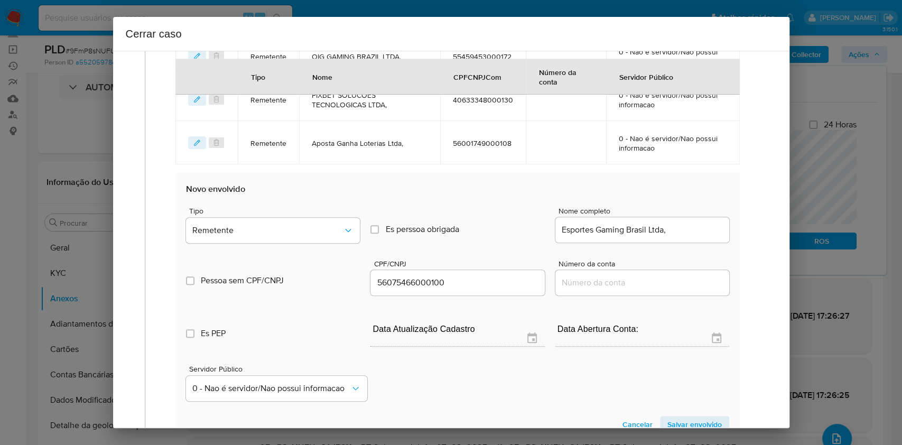
click at [677, 417] on span "Salvar envolvido" at bounding box center [695, 424] width 54 height 15
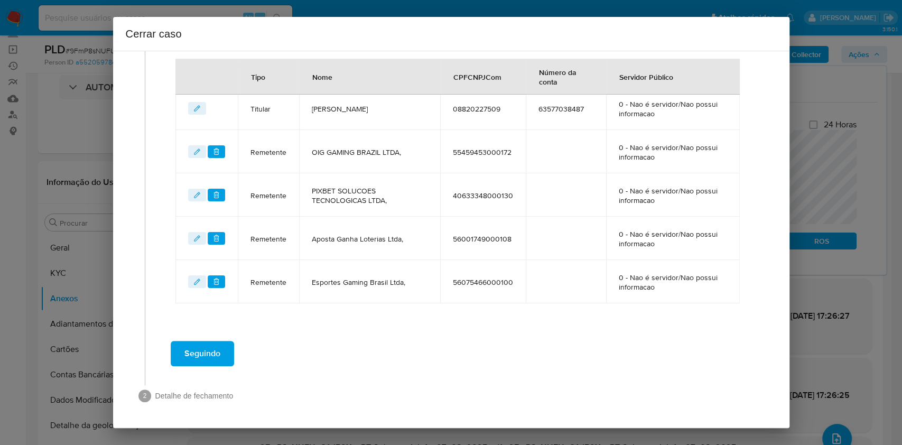
scroll to position [478, 0]
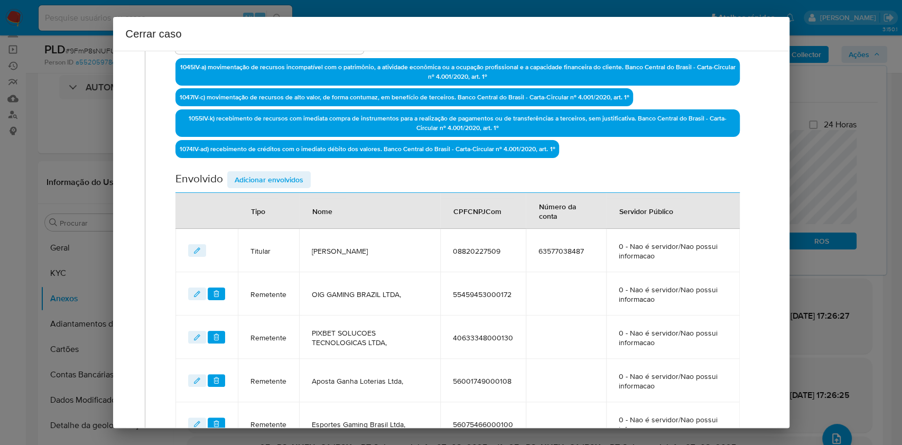
click at [286, 180] on span "Adicionar envolvidos" at bounding box center [269, 179] width 69 height 15
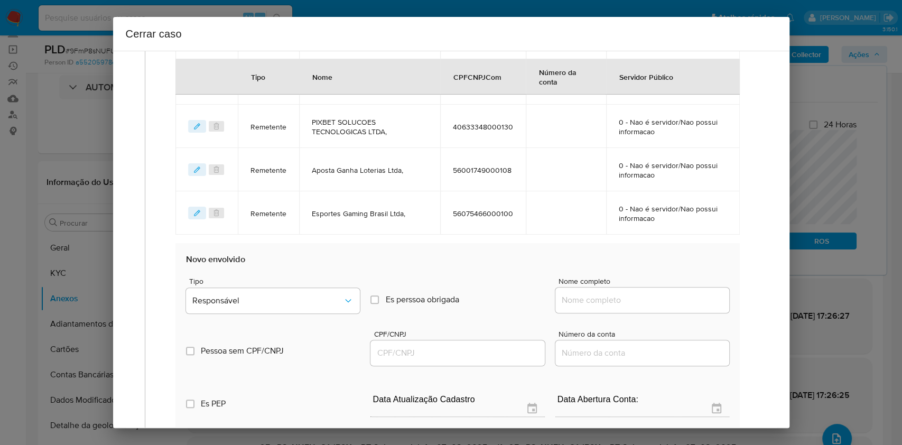
scroll to position [549, 0]
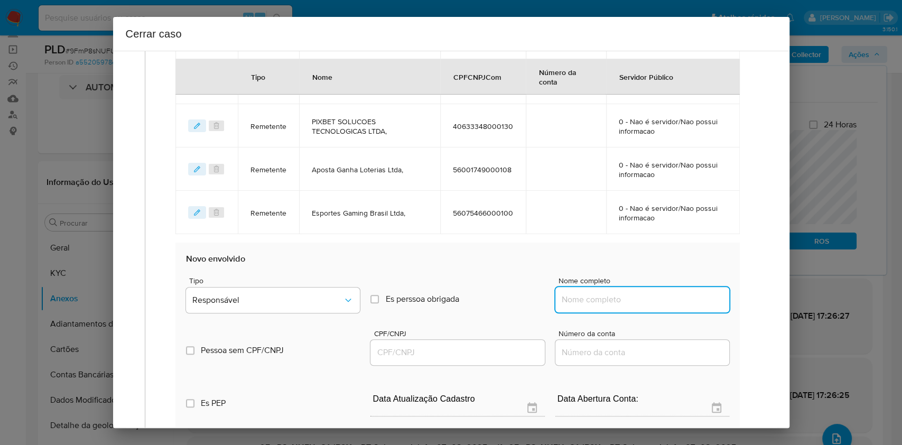
drag, startPoint x: 649, startPoint y: 298, endPoint x: 657, endPoint y: 294, distance: 9.2
click at [649, 298] on input "Nome completo" at bounding box center [643, 300] width 174 height 14
paste input "Sprbt Interactive Brasil Ltda, 54071596000140"
click at [681, 298] on input "Sprbt Interactive Brasil Ltda, 54071596000140" at bounding box center [643, 300] width 174 height 14
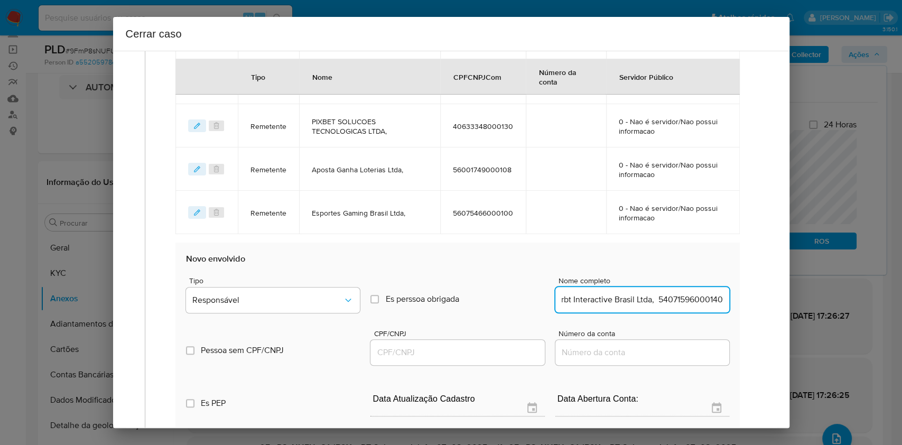
click at [681, 299] on input "Sprbt Interactive Brasil Ltda, 54071596000140" at bounding box center [643, 300] width 174 height 14
type input "Sprbt Interactive Brasil Ltda,"
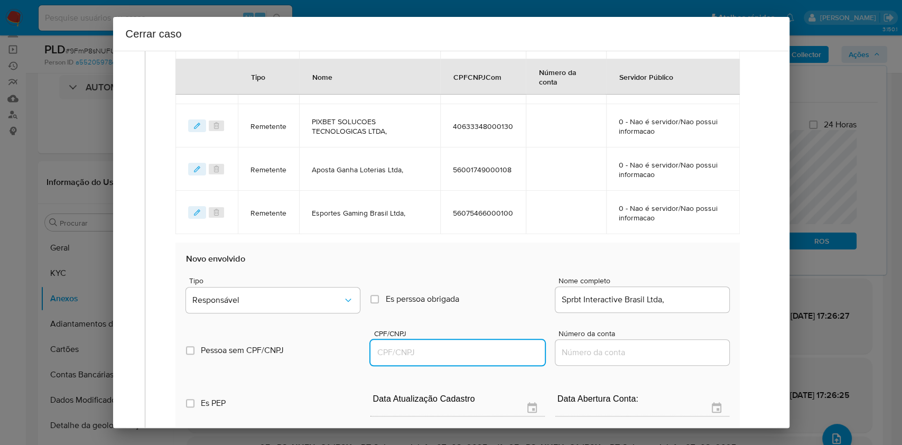
click at [505, 357] on input "CPF/CNPJ" at bounding box center [458, 353] width 174 height 14
paste input "54071596000140"
type input "54071596000140"
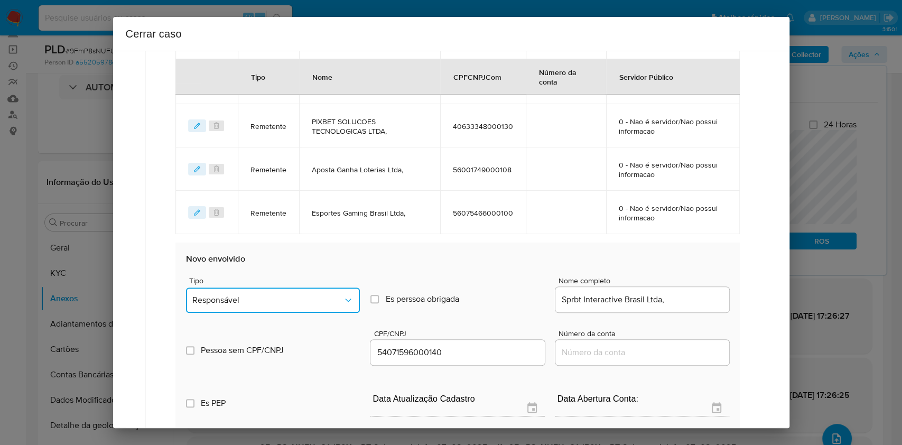
click at [324, 298] on span "Responsável" at bounding box center [267, 300] width 151 height 11
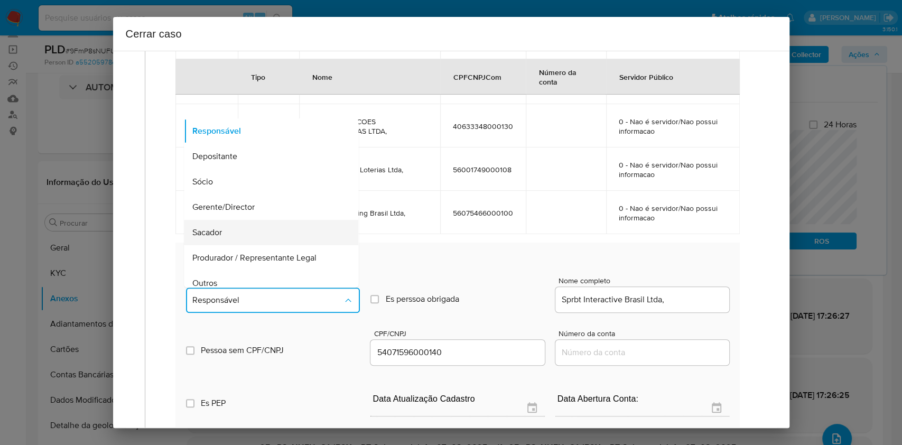
scroll to position [135, 0]
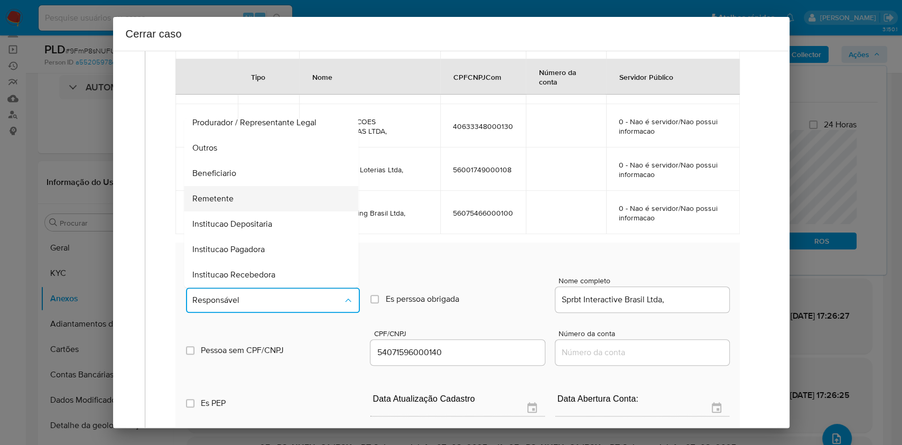
click at [262, 189] on div "Remetente" at bounding box center [268, 198] width 151 height 25
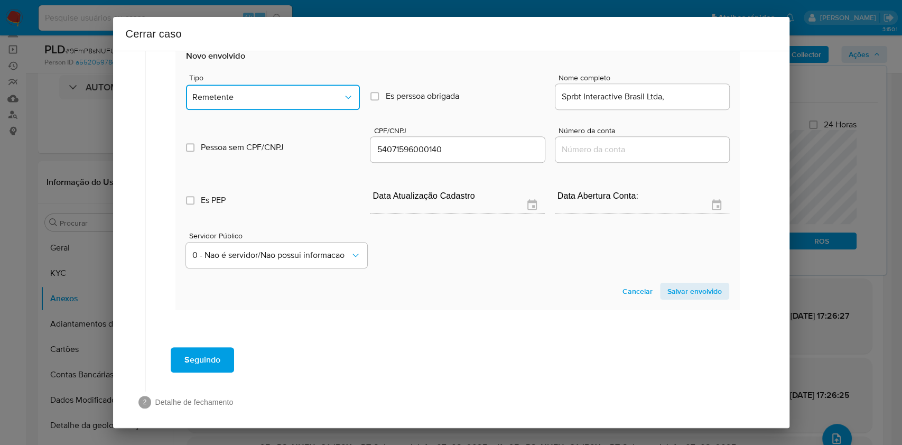
scroll to position [757, 0]
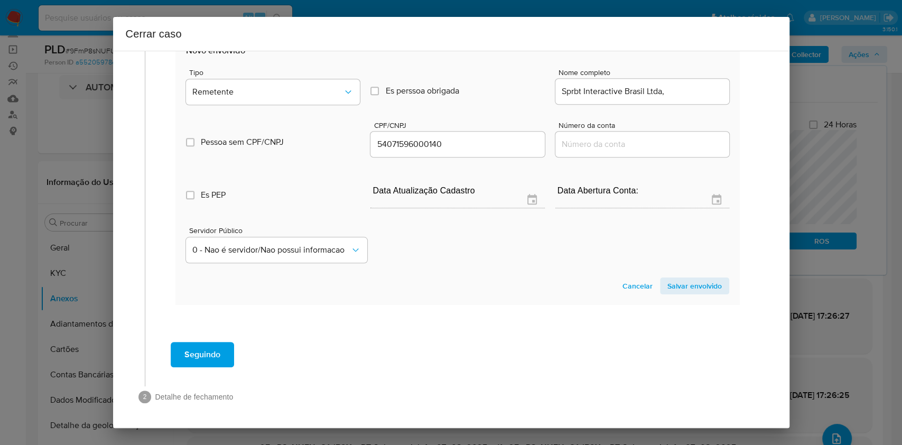
click at [684, 284] on span "Salvar envolvido" at bounding box center [695, 286] width 54 height 15
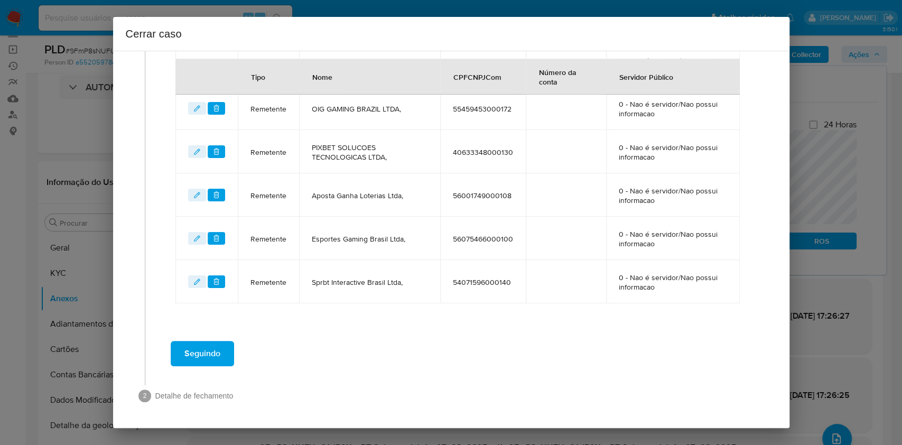
scroll to position [0, 0]
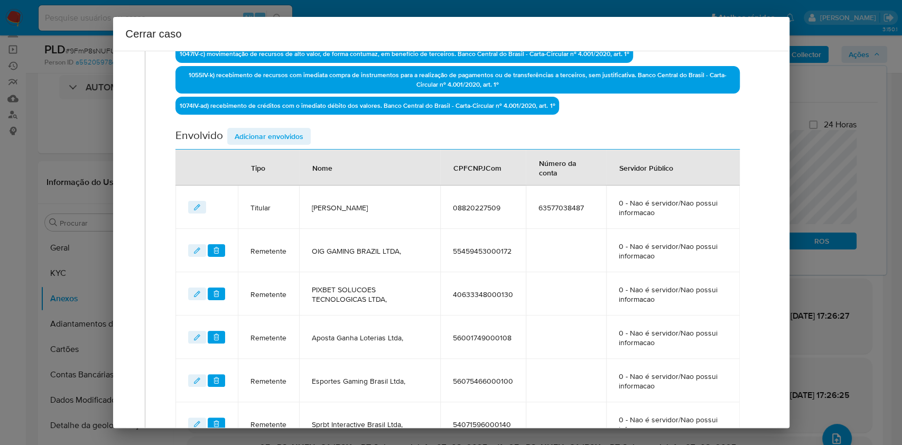
drag, startPoint x: 275, startPoint y: 136, endPoint x: 313, endPoint y: 132, distance: 38.3
click at [275, 137] on span "Adicionar envolvidos" at bounding box center [269, 136] width 69 height 15
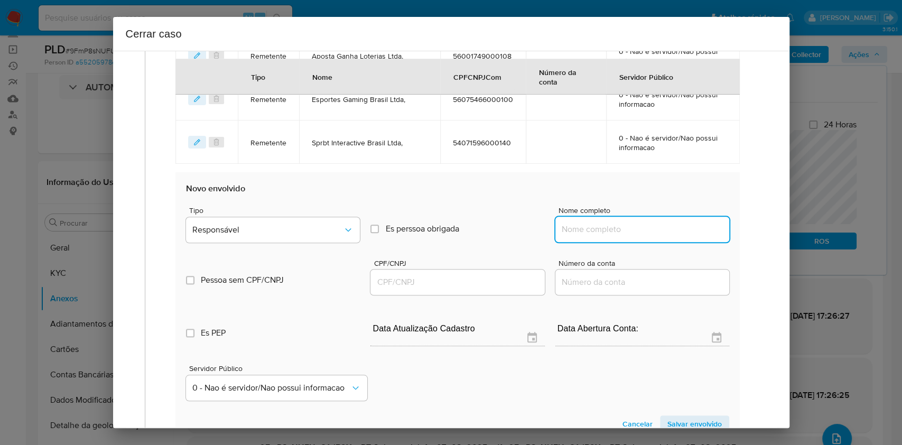
drag, startPoint x: 634, startPoint y: 220, endPoint x: 640, endPoint y: 231, distance: 11.8
click at [635, 226] on input "Nome completo" at bounding box center [643, 230] width 174 height 14
paste input "Pay Instituicao De Pagamento S.A., 36690516000152"
click at [681, 229] on input "Pay Instituicao De Pagamento S.A., 36690516000152" at bounding box center [643, 230] width 174 height 14
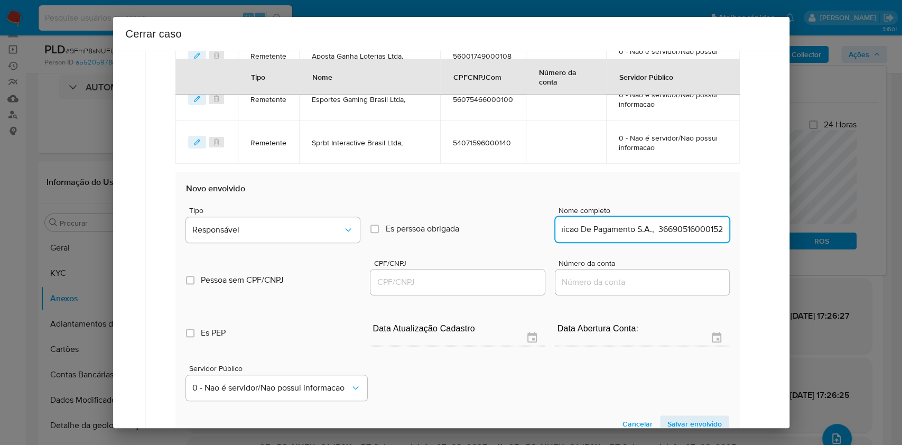
click at [681, 229] on input "Pay Instituicao De Pagamento S.A., 36690516000152" at bounding box center [643, 230] width 174 height 14
type input "Pay Instituicao De Pagamento S.A.,"
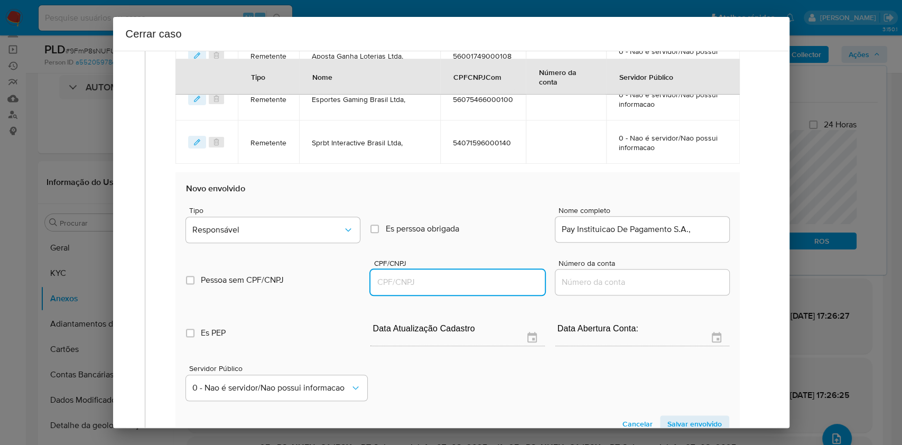
click at [460, 280] on input "CPF/CNPJ" at bounding box center [458, 282] width 174 height 14
paste input "36690516000152"
type input "36690516000152"
click at [300, 214] on div "Tipo Responsável" at bounding box center [273, 227] width 174 height 40
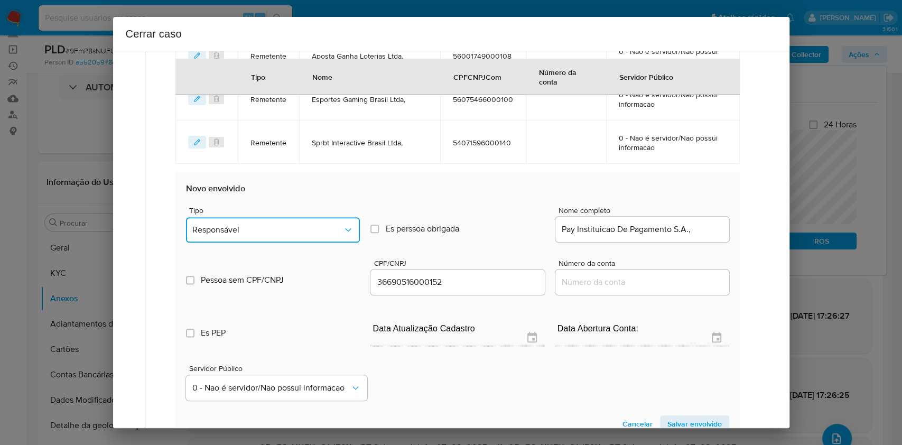
click at [289, 234] on button "Responsável" at bounding box center [273, 229] width 174 height 25
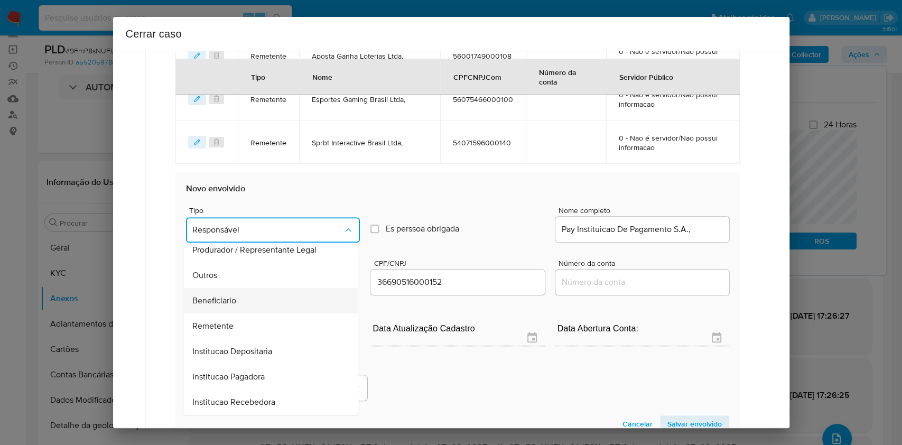
click at [255, 304] on div "Beneficiario" at bounding box center [268, 300] width 151 height 25
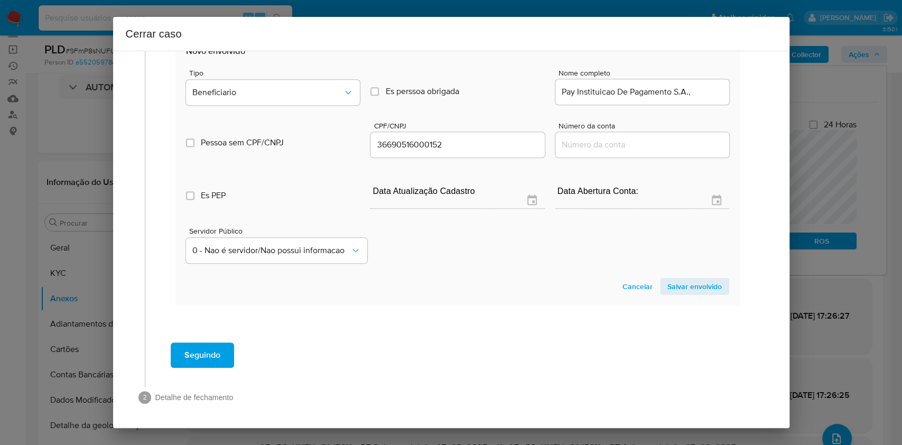
click at [668, 288] on span "Salvar envolvido" at bounding box center [695, 286] width 54 height 15
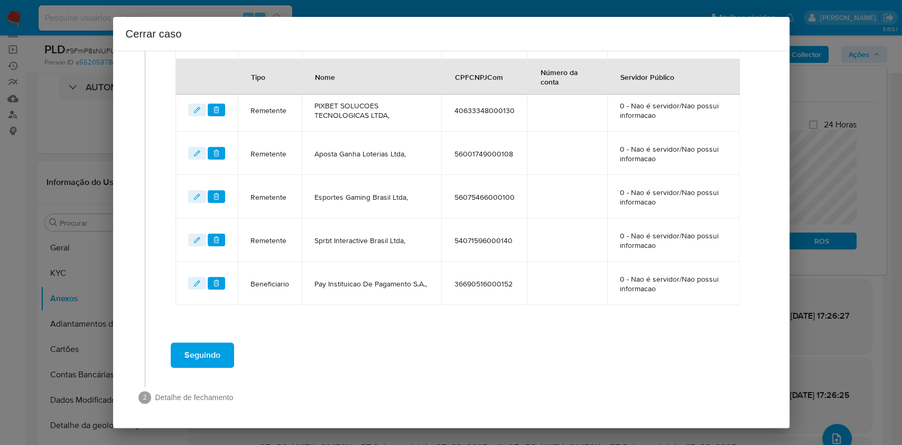
click at [209, 358] on span "Seguindo" at bounding box center [203, 355] width 36 height 23
click at [210, 348] on span "Seguindo" at bounding box center [203, 355] width 36 height 23
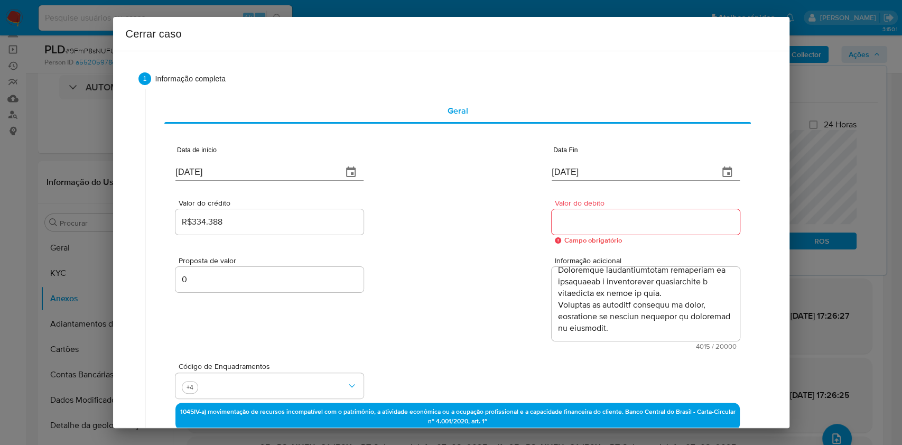
click at [604, 223] on input "Valor do debito" at bounding box center [646, 222] width 188 height 14
paste input "R$334.680"
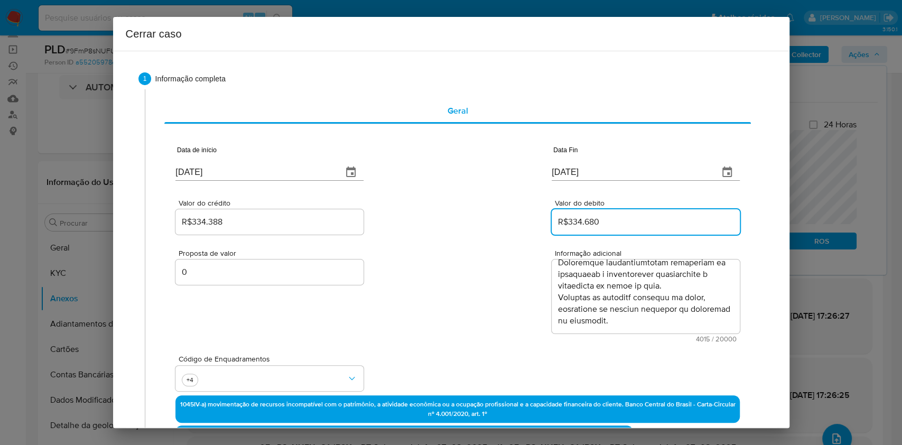
type input "R$334.680"
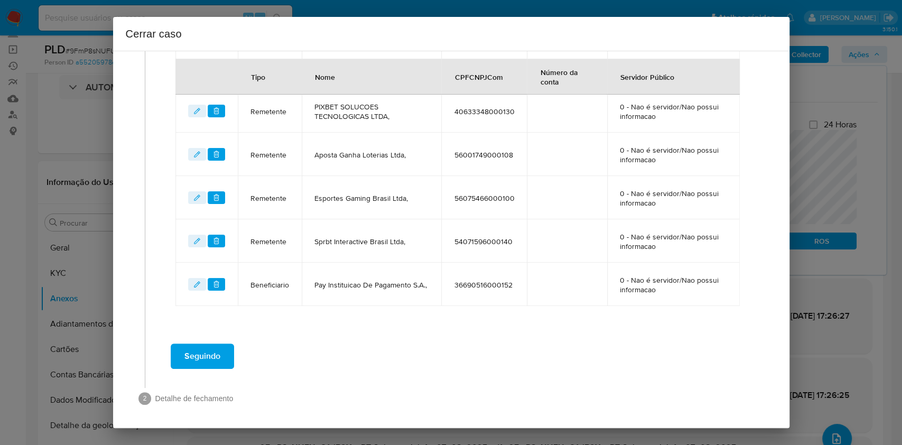
scroll to position [565, 0]
click at [215, 354] on span "Seguindo" at bounding box center [203, 355] width 36 height 23
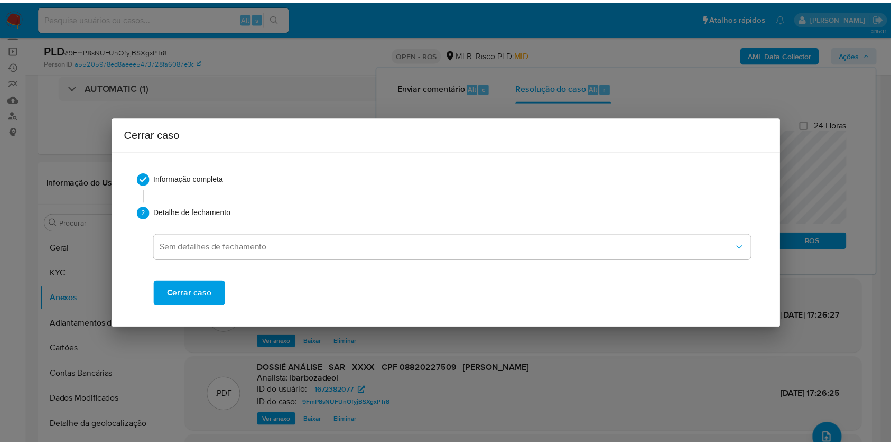
scroll to position [0, 0]
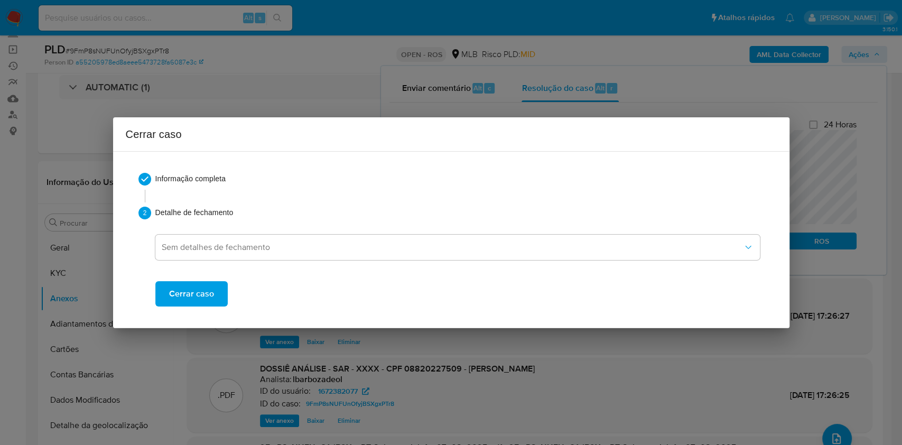
click at [207, 297] on span "Cerrar caso" at bounding box center [191, 293] width 45 height 23
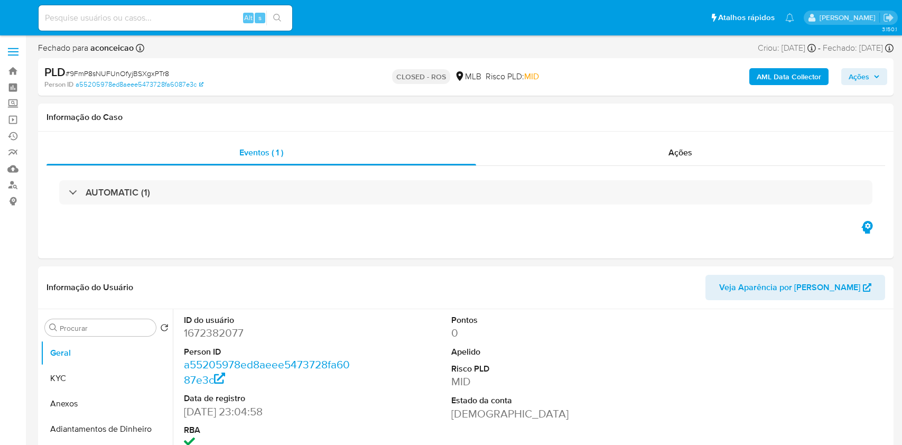
select select "10"
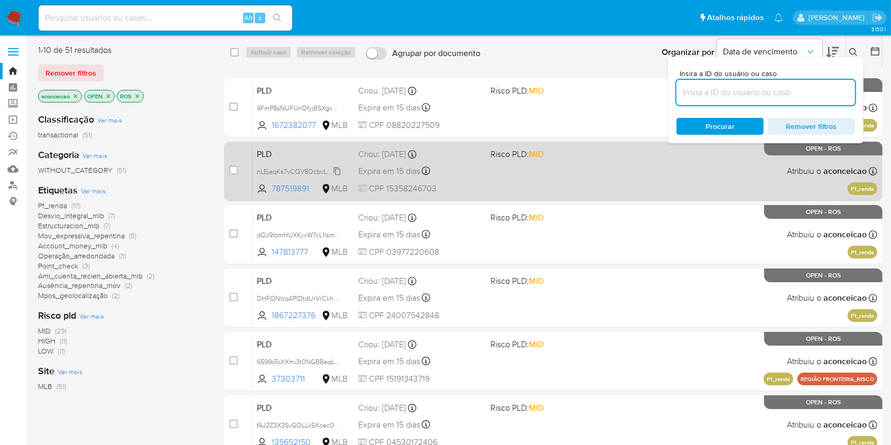
click at [338, 171] on span "nLEjeqKs7vCQV8OcbvLEl00q" at bounding box center [300, 171] width 87 height 12
click at [469, 184] on span "CPF 15358246703" at bounding box center [419, 189] width 123 height 12
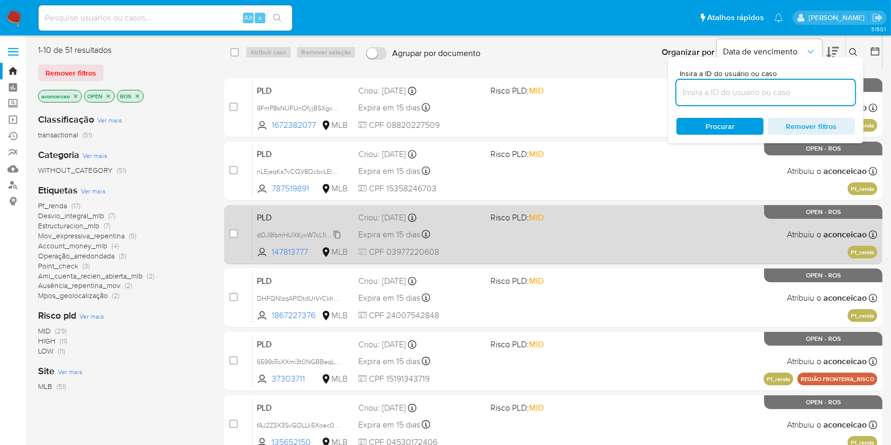
click at [340, 230] on span "dOJ9lbmHUXKyxW7cL1IsmWsJ" at bounding box center [301, 234] width 89 height 12
click at [483, 259] on div "PLD dOJ9lbmHUXKyxW7cL1IsmWsJ Copiado Copiado 147813777 MLB Risco PLD: MID Criou…" at bounding box center [565, 234] width 625 height 53
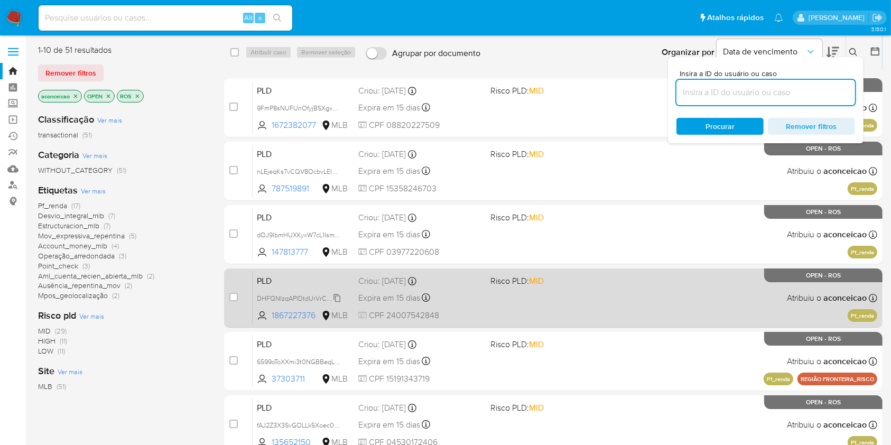
click at [340, 294] on span "DHFQNIzqAPIDtdUrVrCkh4nU" at bounding box center [301, 298] width 89 height 12
click at [483, 320] on div "PLD DHFQNIzqAPIDtdUrVrCkh4nU Copiado Copiado 1867227376 MLB Risco PLD: MID Crio…" at bounding box center [565, 297] width 625 height 53
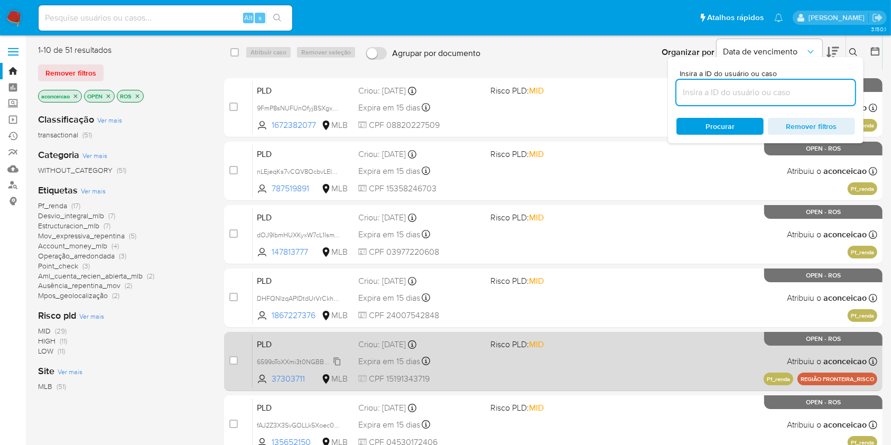
click at [331, 359] on span "6599oToXXmi3t0NGBBeqLPvJ" at bounding box center [301, 361] width 88 height 12
click at [475, 353] on div "PLD 6599oToXXmi3t0NGBBeqLPvJ Copiado Copiado 37303711 MLB Risco PLD: MID Criou:…" at bounding box center [565, 361] width 625 height 53
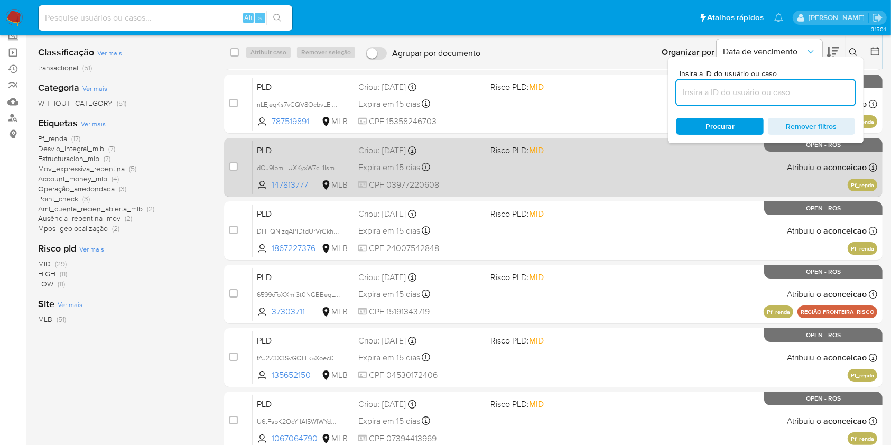
scroll to position [211, 0]
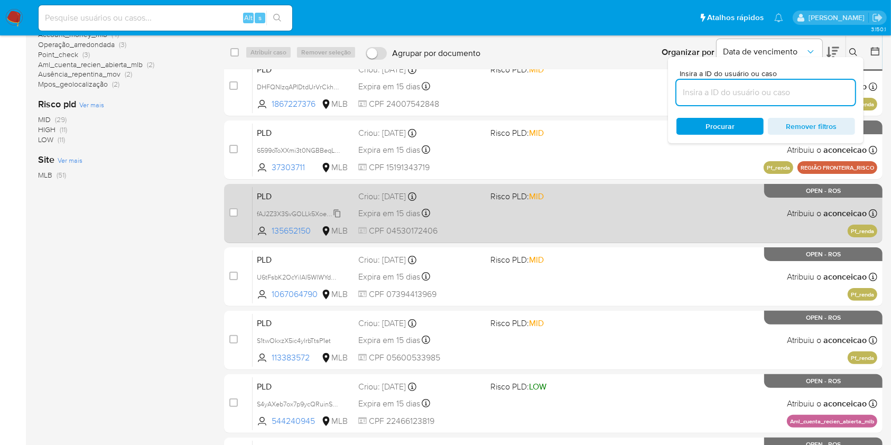
click at [338, 215] on span "fAJ2Z3X3SvGOLLk5Xoec0VDm" at bounding box center [302, 213] width 91 height 12
click at [511, 215] on div "PLD fAJ2Z3X3SvGOLLk5Xoec0VDm Copiado Copiado 135652150 MLB Risco PLD: MID Criou…" at bounding box center [565, 213] width 625 height 53
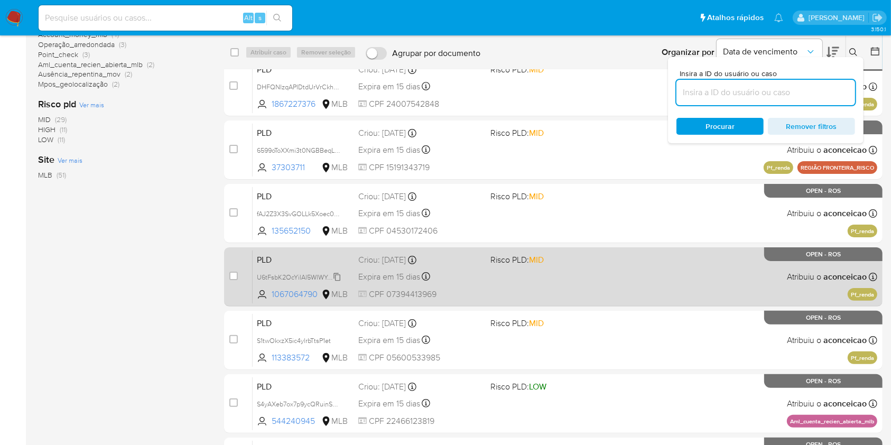
click at [338, 279] on span "U6tFsbK2OcYilAl5WlWYdMHB" at bounding box center [301, 277] width 88 height 12
click at [482, 304] on div "case-item-checkbox Incapaz de atribuir o caso PLD U6tFsbK2OcYilAl5WlWYdMHB Copi…" at bounding box center [553, 276] width 659 height 59
click at [492, 291] on div "PLD U6tFsbK2OcYilAl5WlWYdMHB Copiado Copiado 1067064790 MLB Risco PLD: MID Crio…" at bounding box center [565, 276] width 625 height 53
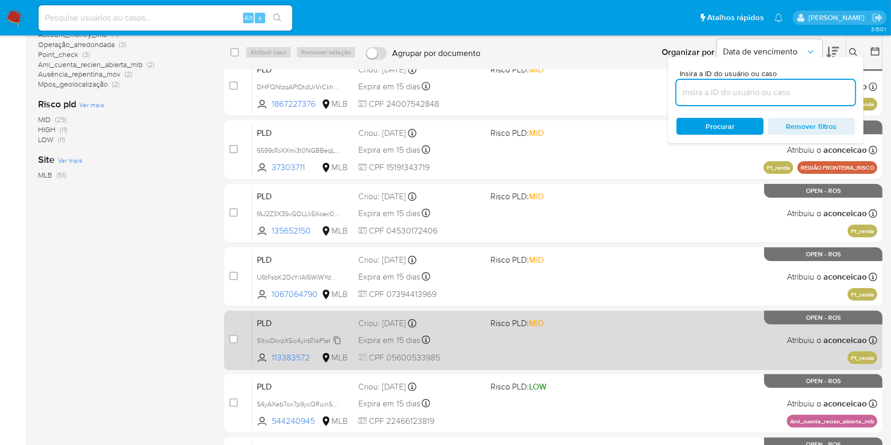
click at [339, 340] on icon at bounding box center [337, 340] width 8 height 8
click at [461, 357] on span "CPF 05600533985" at bounding box center [419, 358] width 123 height 12
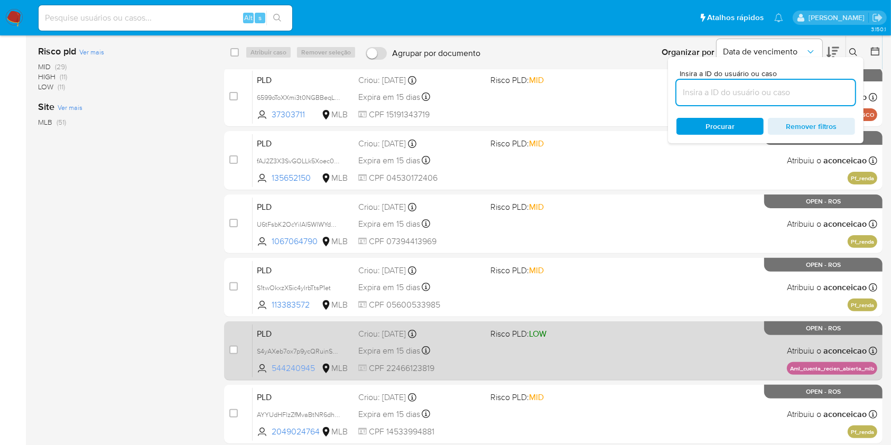
scroll to position [308, 0]
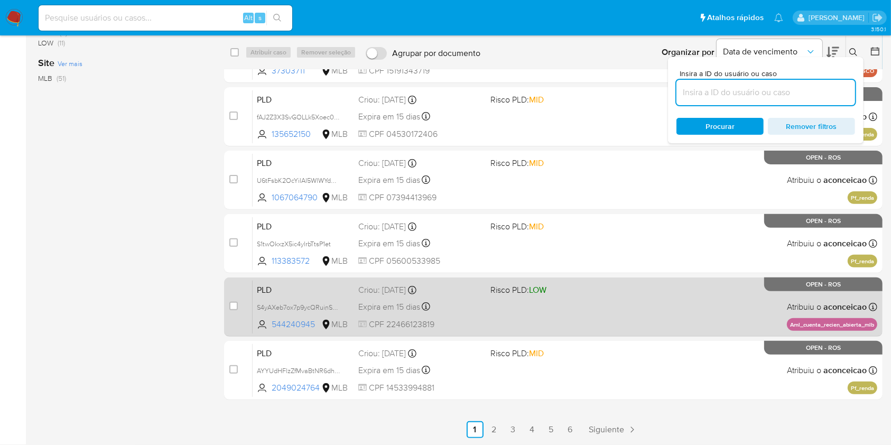
drag, startPoint x: 340, startPoint y: 305, endPoint x: 392, endPoint y: 313, distance: 52.6
click at [340, 307] on span "S4yAXeb7ox7p9ycQRuinSPMz" at bounding box center [301, 307] width 88 height 12
click at [474, 311] on div "Expira em 15 dias Expira em 26/08/2025 01:03:34" at bounding box center [419, 307] width 123 height 14
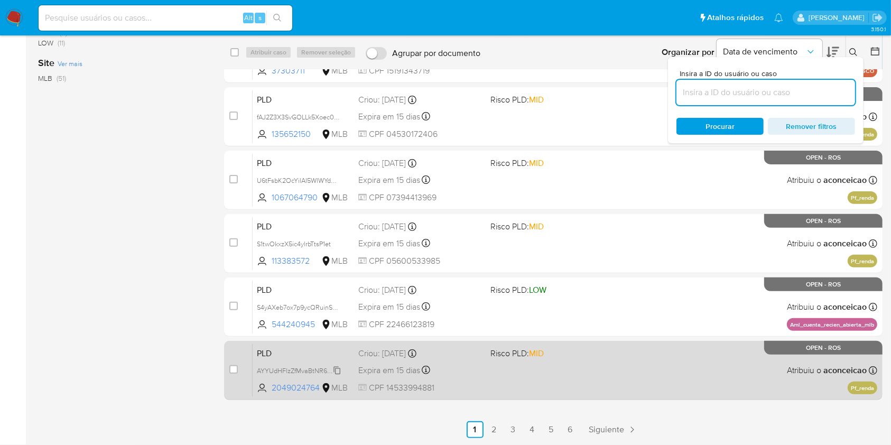
click at [336, 367] on span "AYYUdHFlzZfMvaBtNR6dhAsh" at bounding box center [301, 370] width 89 height 12
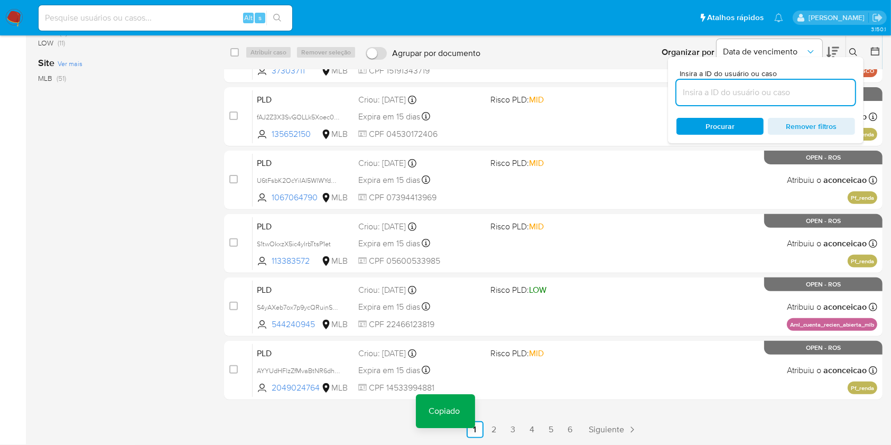
click at [524, 403] on div "select-all-cases-checkbox Atribuir caso Remover seleção Agrupar por documento O…" at bounding box center [553, 70] width 659 height 668
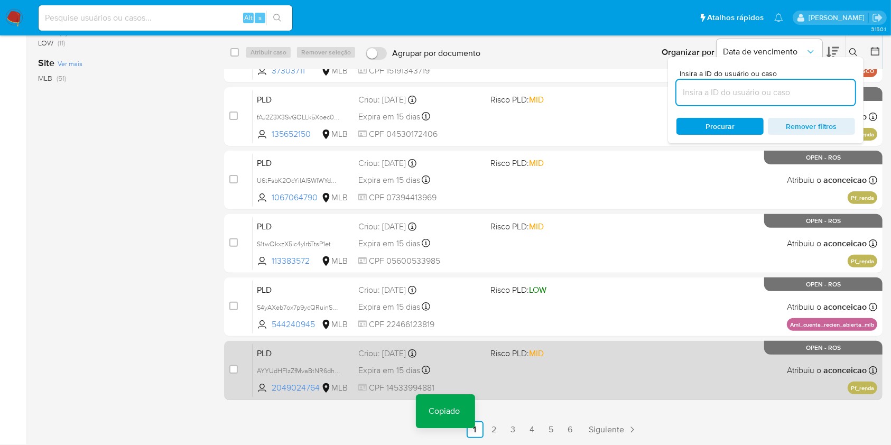
click at [555, 383] on div "PLD AYYUdHFlzZfMvaBtNR6dhAsh Copiado Copiado 2049024764 MLB Risco PLD: MID Crio…" at bounding box center [565, 370] width 625 height 53
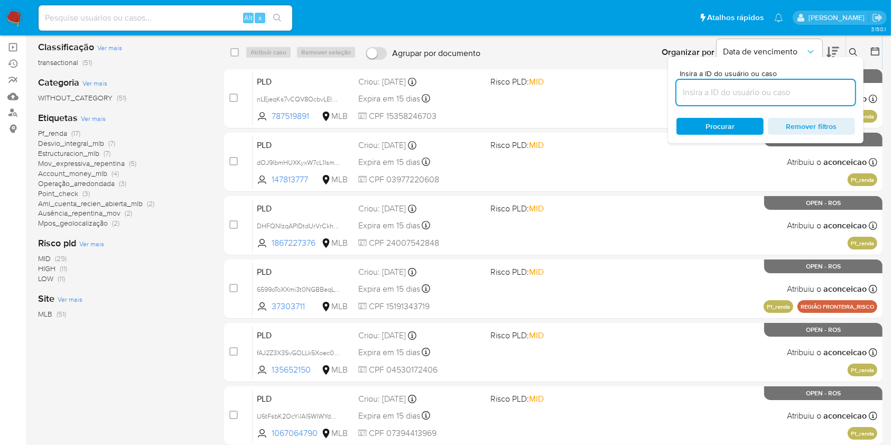
scroll to position [0, 0]
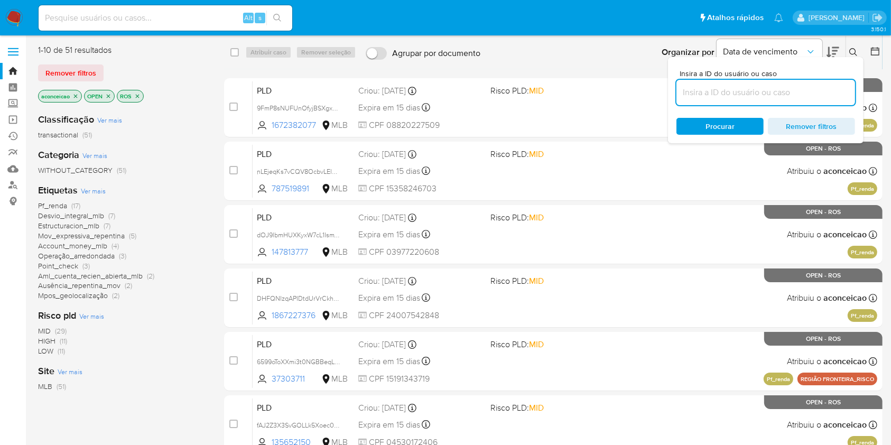
click at [79, 99] on p "aconceicao" at bounding box center [60, 96] width 43 height 12
click at [76, 97] on icon "close-filter" at bounding box center [75, 96] width 6 height 6
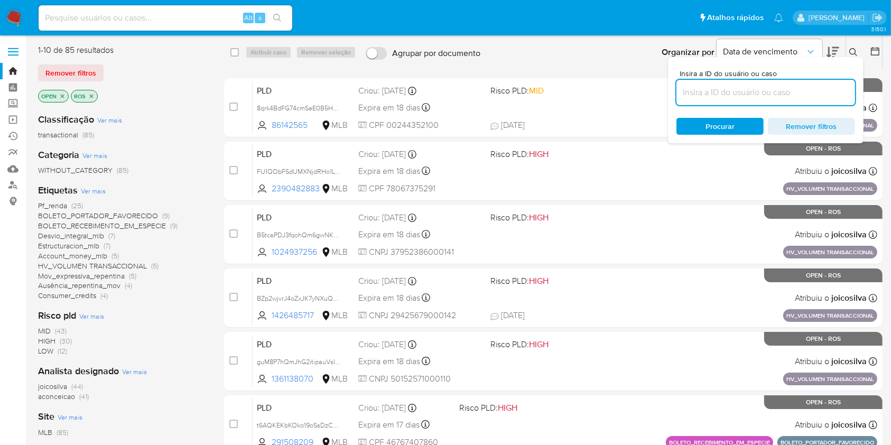
click at [68, 396] on span "aconceicao" at bounding box center [56, 396] width 37 height 11
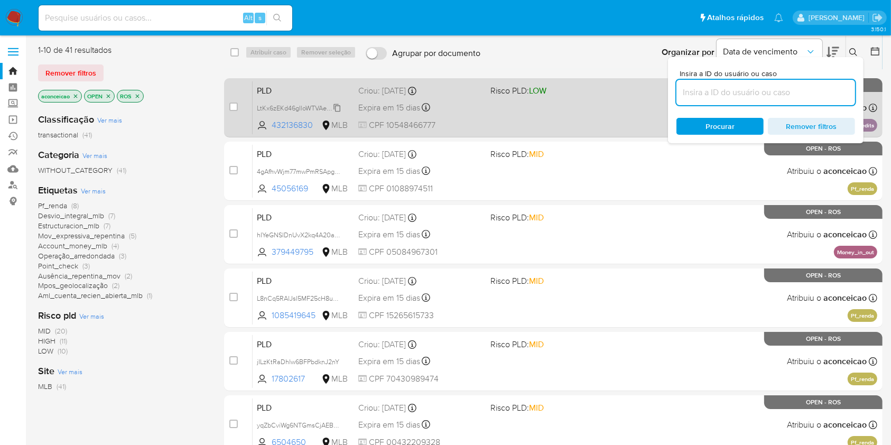
click at [339, 109] on icon at bounding box center [337, 108] width 8 height 8
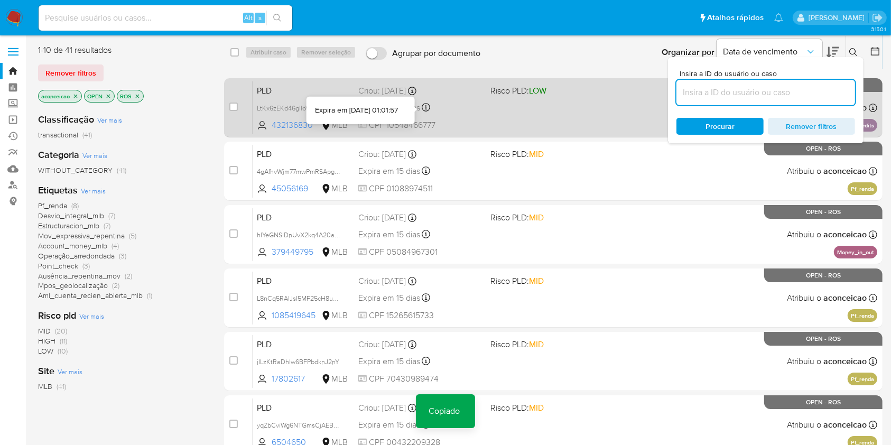
click at [447, 117] on div "PLD LtKx6zEKd46gIloWTVAejylP Copiado Copiado 432136830 MLB Risco PLD: LOW Criou…" at bounding box center [565, 107] width 625 height 53
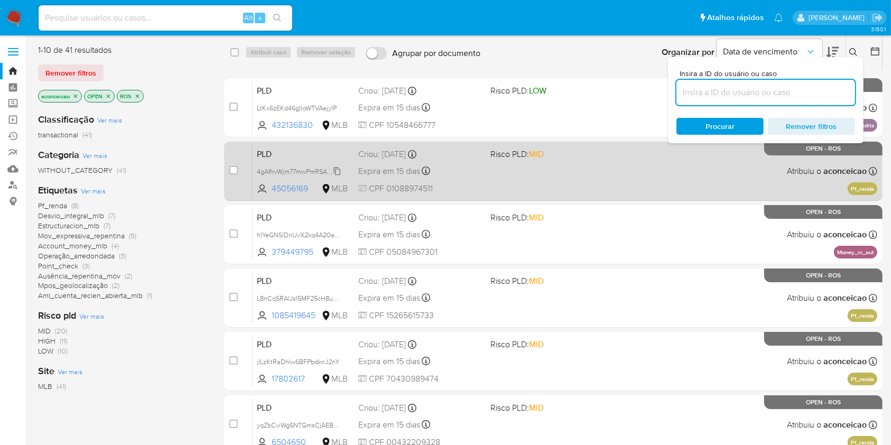
click at [335, 174] on span "4gAfhvWjm77mwPmRSApgdMRr" at bounding box center [303, 171] width 93 height 12
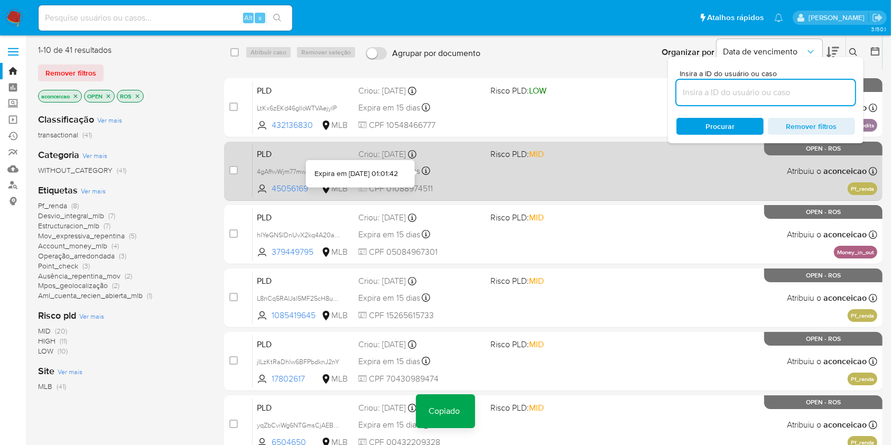
click at [466, 178] on div "Expira em 15 dias Expira em 26/08/2025 01:01:42" at bounding box center [419, 171] width 123 height 14
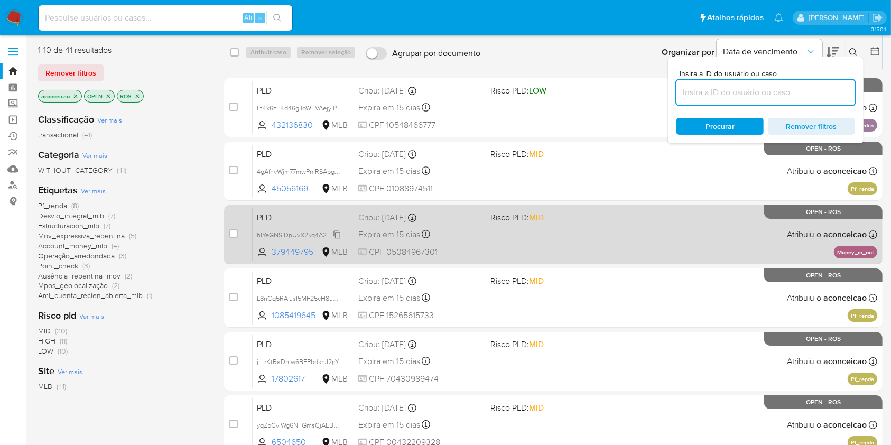
click at [338, 233] on span "hIYeGNSlDnUvX2kq4A20aPmm" at bounding box center [303, 234] width 92 height 12
click at [490, 255] on div "PLD hIYeGNSlDnUvX2kq4A20aPmm Copiado Copiado 379449795 MLB Risco PLD: MID Criou…" at bounding box center [565, 234] width 625 height 53
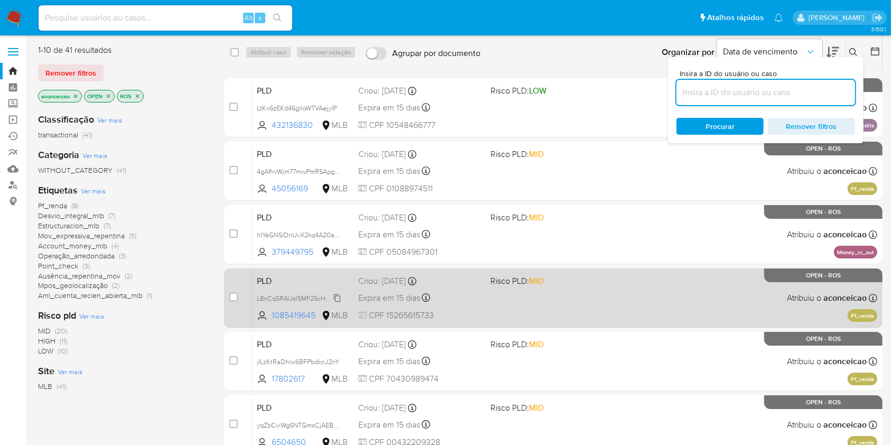
click at [337, 300] on span "L8nCq5RAlJsI5MF25cH8uoWm" at bounding box center [302, 298] width 90 height 12
click at [517, 285] on span "Risco PLD: MID" at bounding box center [517, 281] width 53 height 12
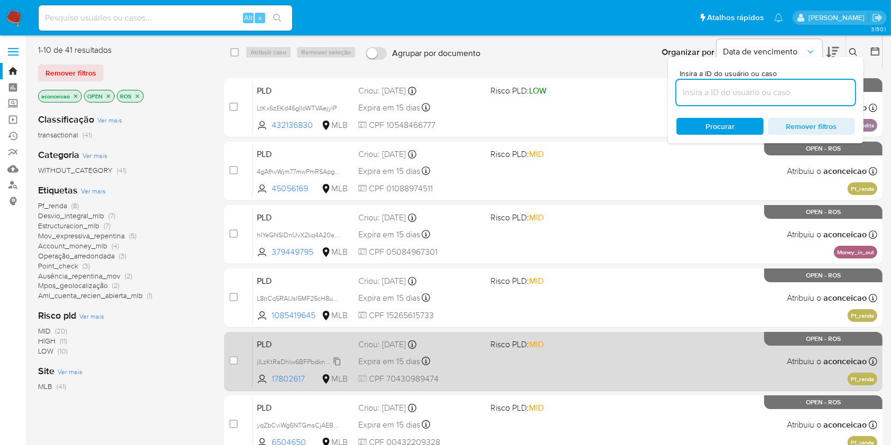
click at [337, 361] on span "jILzKtRaDhlw6BFPbdknJ2nY" at bounding box center [298, 361] width 82 height 12
click at [483, 354] on div "PLD jILzKtRaDhlw6BFPbdknJ2nY Copiado Copiado 17802617 MLB Risco PLD: MID Criou:…" at bounding box center [565, 361] width 625 height 53
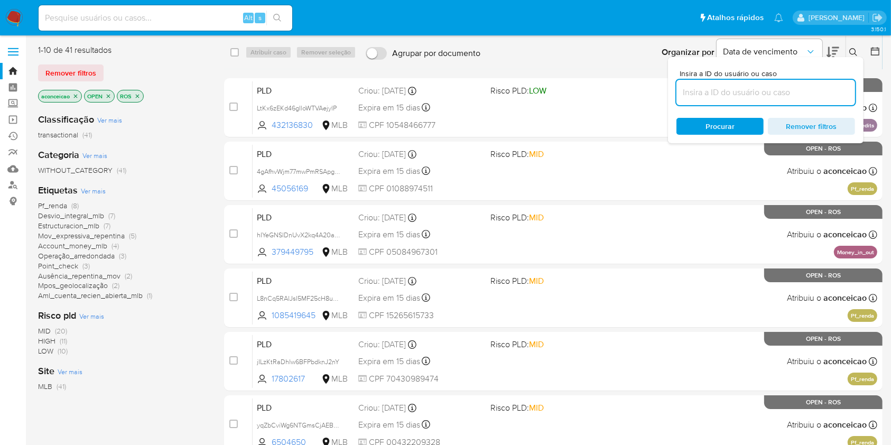
click at [76, 93] on icon "close-filter" at bounding box center [75, 96] width 6 height 6
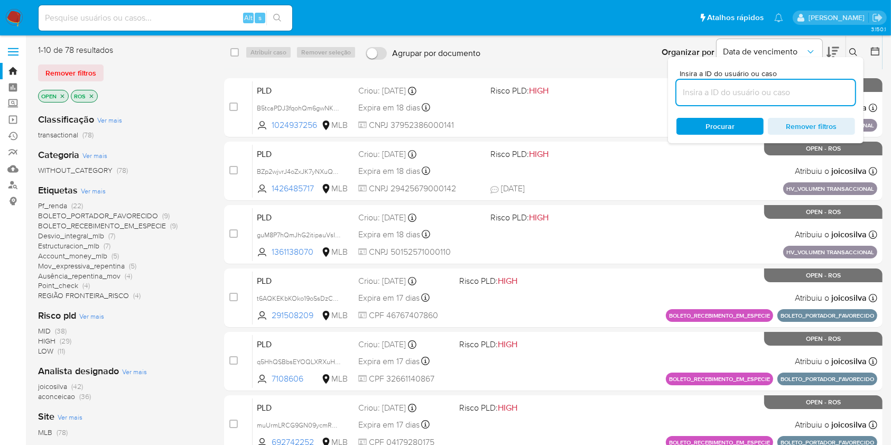
scroll to position [70, 0]
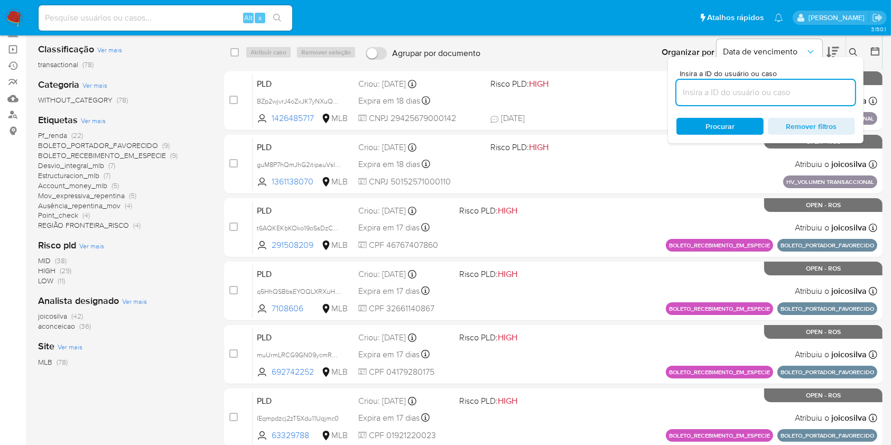
click at [82, 327] on span "(36)" at bounding box center [85, 326] width 12 height 11
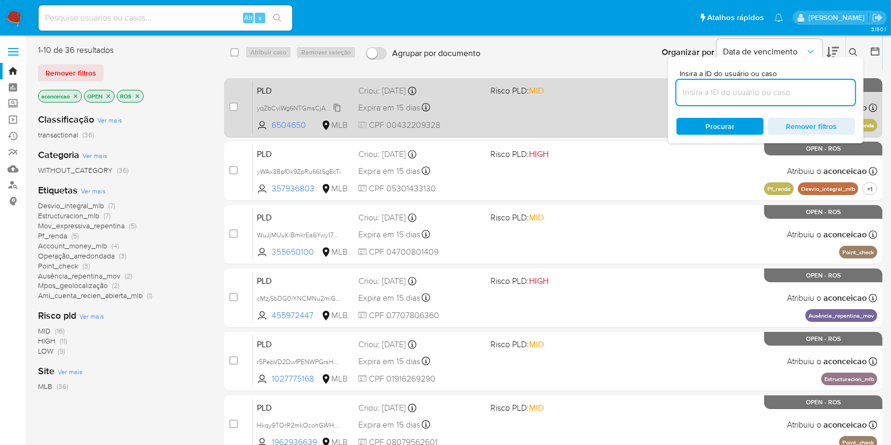
click at [338, 108] on span "yqZbCviWg6NTGmsCjAEBJ5Pg" at bounding box center [302, 108] width 91 height 12
click at [464, 105] on div "Expira em 15 dias Expira em 26/08/2025 01:01:06" at bounding box center [419, 107] width 123 height 14
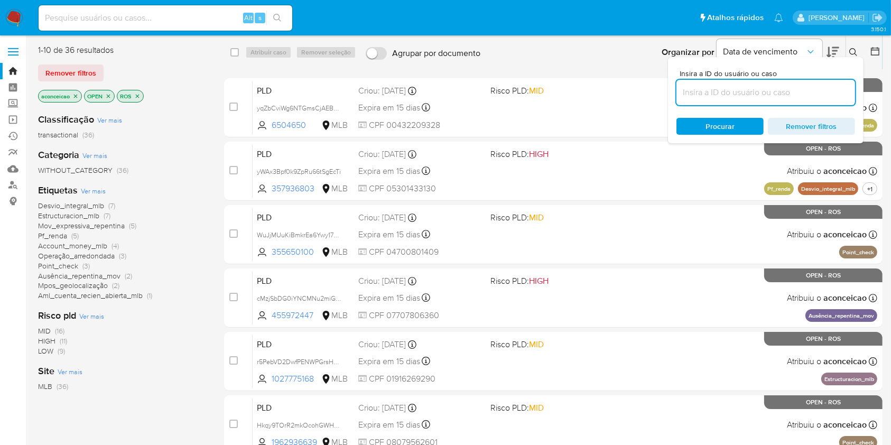
click at [78, 99] on icon "close-filter" at bounding box center [75, 96] width 6 height 6
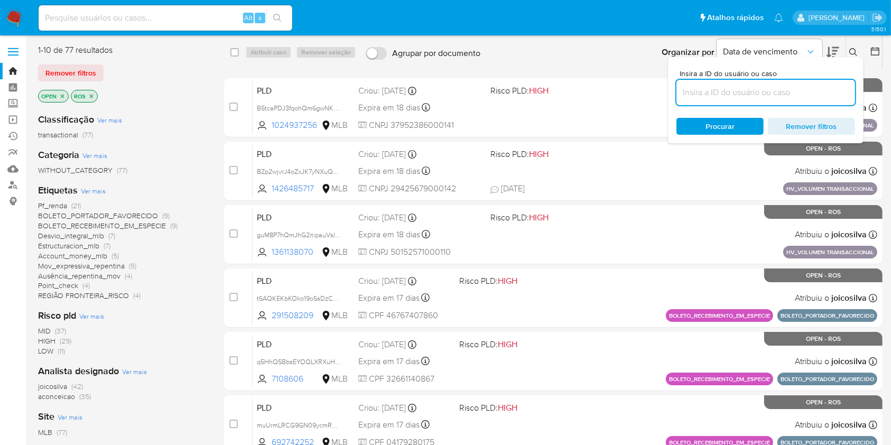
click at [77, 395] on span "aconceicao (35)" at bounding box center [64, 397] width 53 height 10
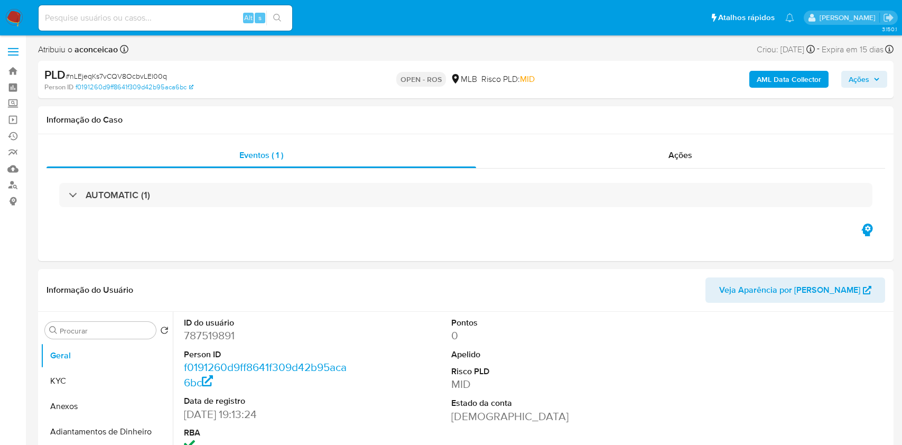
select select "10"
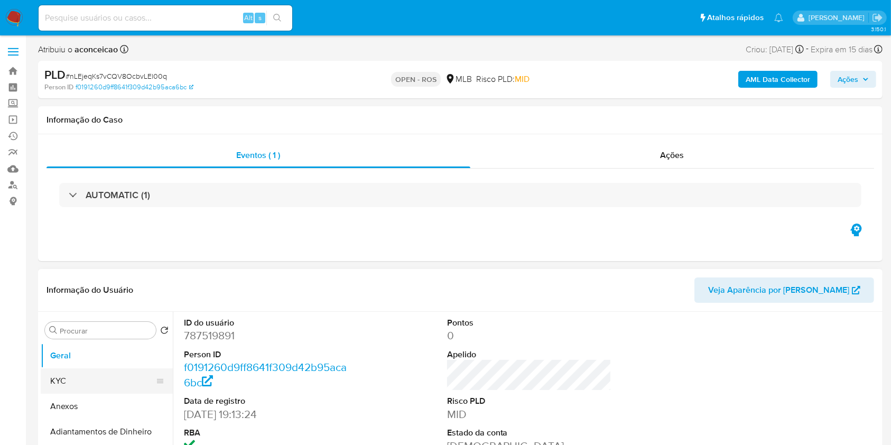
drag, startPoint x: 89, startPoint y: 404, endPoint x: 112, endPoint y: 392, distance: 25.8
click at [91, 401] on button "Anexos" at bounding box center [107, 406] width 132 height 25
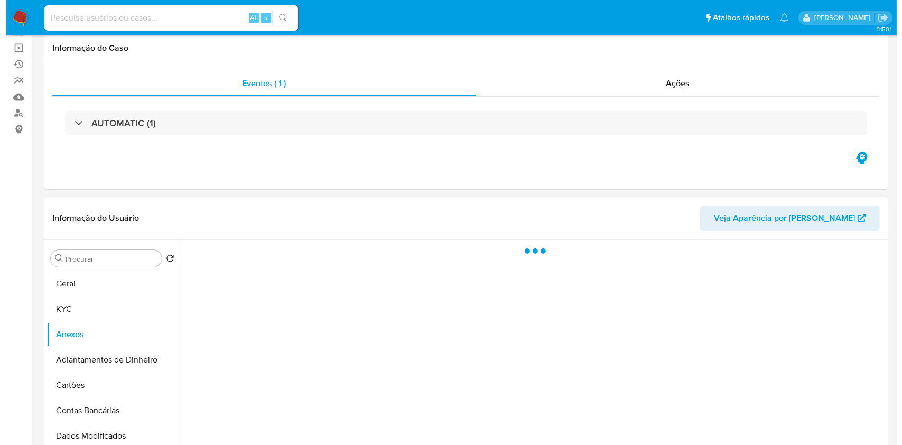
scroll to position [141, 0]
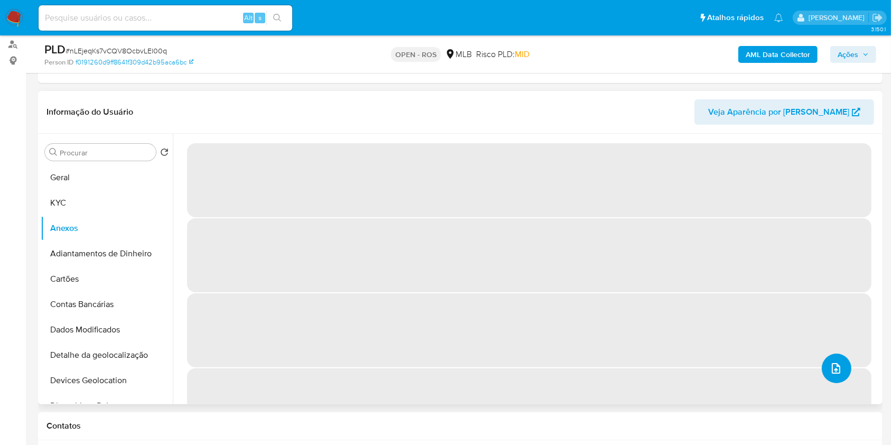
click at [831, 359] on button "upload-file" at bounding box center [837, 369] width 30 height 30
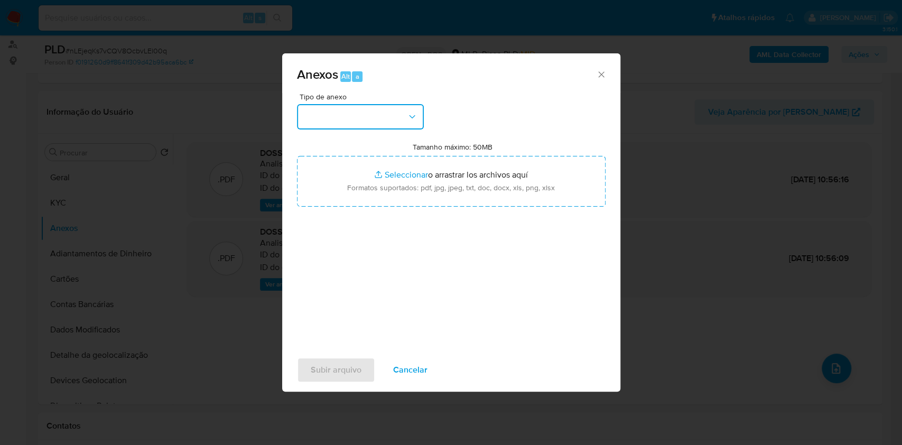
drag, startPoint x: 394, startPoint y: 116, endPoint x: 394, endPoint y: 129, distance: 12.7
click at [394, 118] on button "button" at bounding box center [360, 116] width 127 height 25
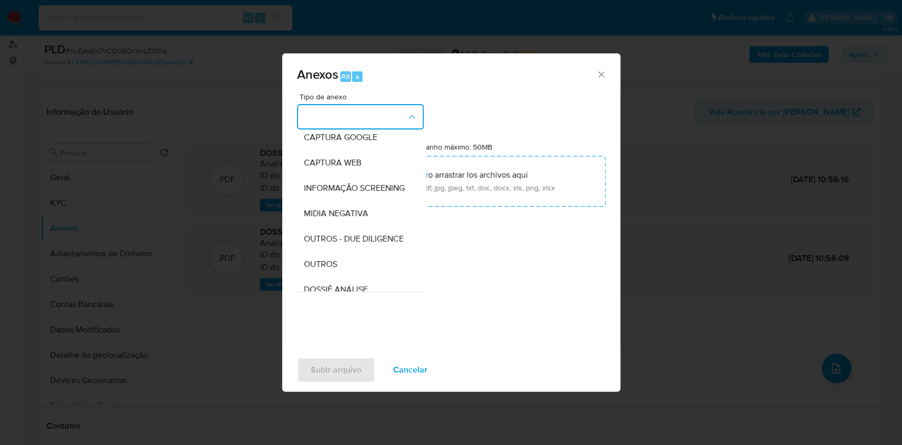
scroll to position [162, 0]
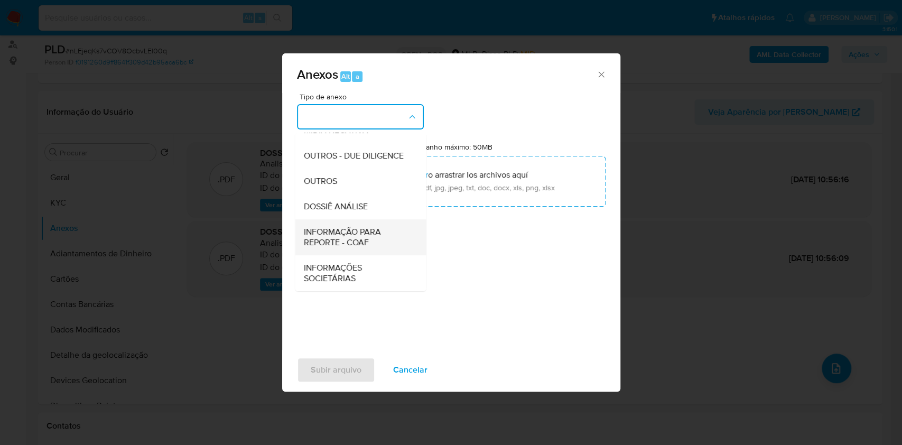
click at [369, 232] on span "INFORMAÇÃO PARA REPORTE - COAF" at bounding box center [357, 237] width 108 height 21
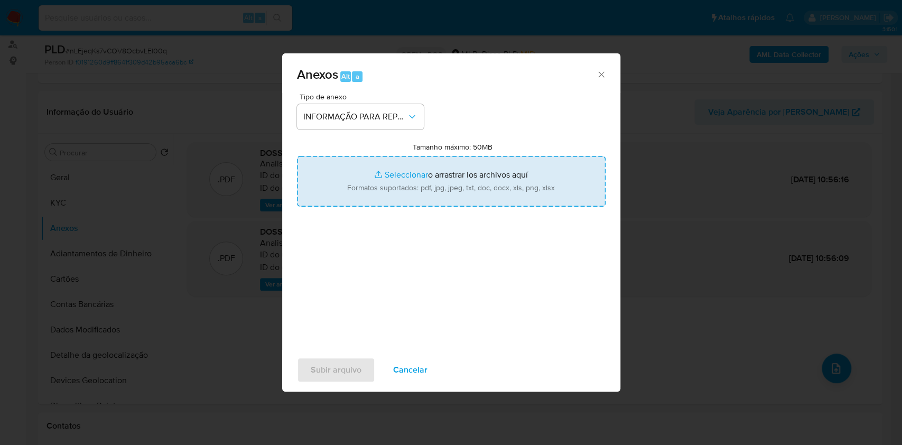
type input "C:\fakepath\SAR - nLEjeqKs7vCQV8OcbvLEl00q- CPF 15358246703 - IGOR DE OLIVEIRA …"
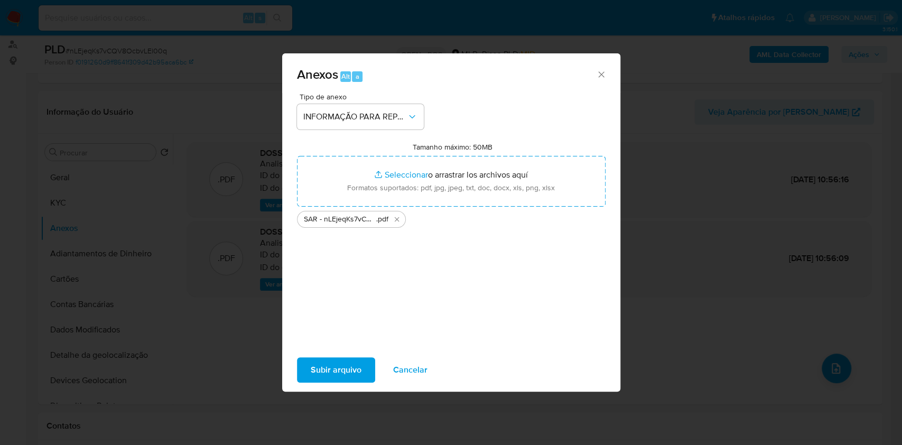
click at [335, 374] on span "Subir arquivo" at bounding box center [336, 369] width 51 height 23
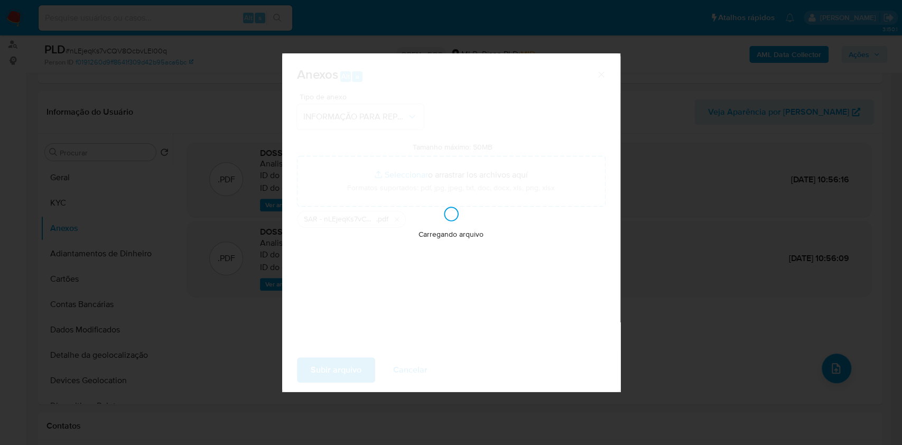
click at [749, 176] on div "Anexos Alt a Tipo de anexo INFORMAÇÃO PARA REPORTE - COAF Tamanho máximo: 50MB …" at bounding box center [451, 222] width 902 height 445
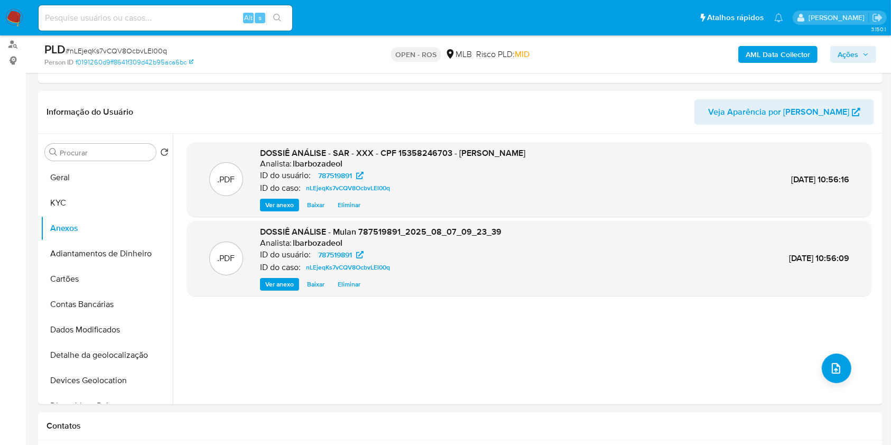
click at [881, 53] on div "PLD # nLEjeqKs7vCQV8OcbvLEl00q Person ID f0191260d9ff8641f309d42b95aca6bc OPEN …" at bounding box center [460, 54] width 845 height 38
drag, startPoint x: 867, startPoint y: 61, endPoint x: 774, endPoint y: 76, distance: 94.2
click at [862, 63] on div "AML Data Collector Ações" at bounding box center [739, 54] width 274 height 25
drag, startPoint x: 860, startPoint y: 49, endPoint x: 837, endPoint y: 56, distance: 23.7
click at [845, 55] on span "Ações" at bounding box center [853, 54] width 31 height 15
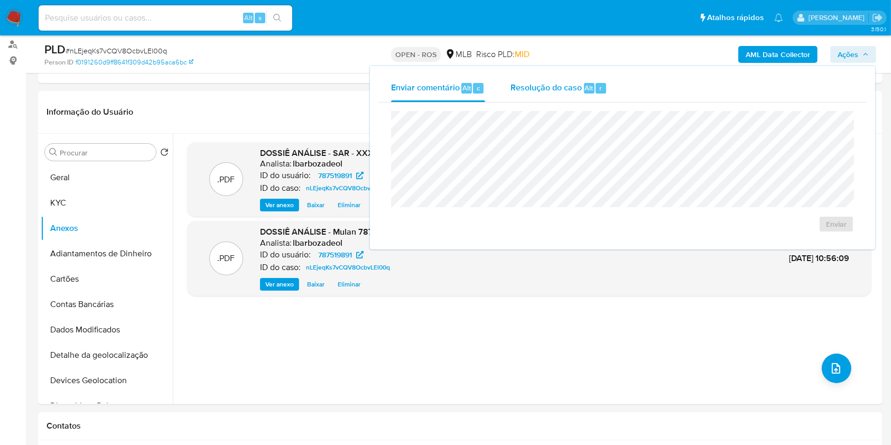
drag, startPoint x: 578, startPoint y: 108, endPoint x: 571, endPoint y: 96, distance: 14.2
click at [571, 99] on div "Enviar comentário Alt c Resolução do caso Alt r Enviar" at bounding box center [623, 158] width 488 height 167
click at [571, 97] on div "Resolução do caso Alt r" at bounding box center [559, 88] width 97 height 27
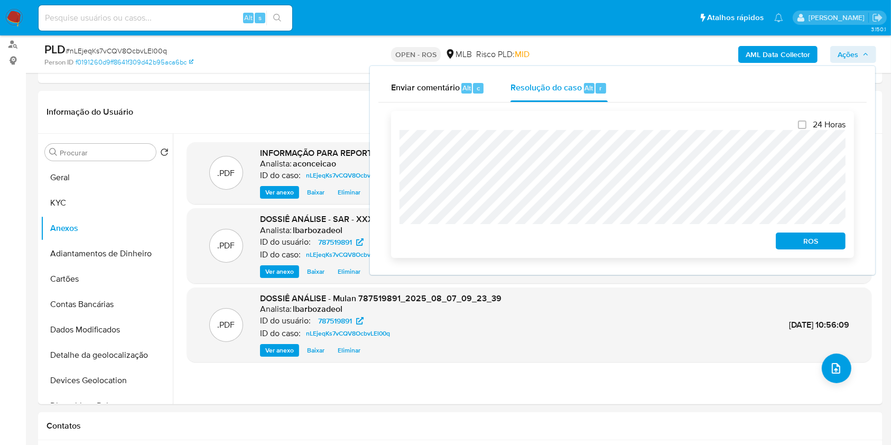
drag, startPoint x: 809, startPoint y: 243, endPoint x: 846, endPoint y: 234, distance: 37.6
click at [813, 241] on span "ROS" at bounding box center [810, 241] width 55 height 15
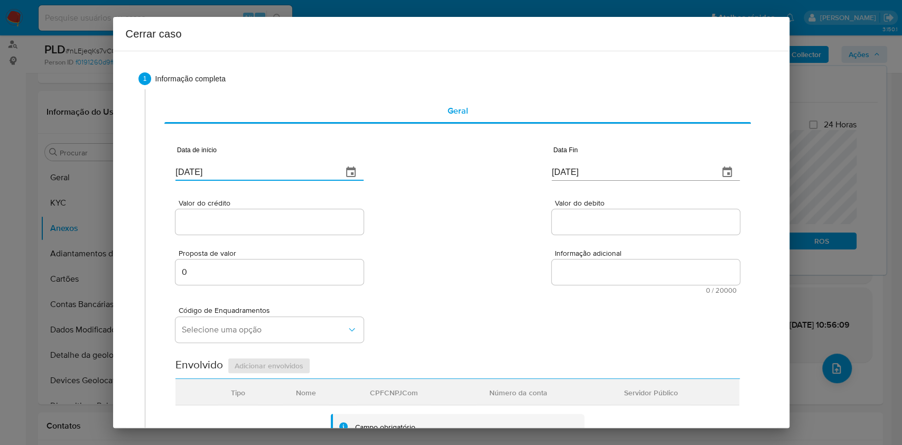
click at [271, 171] on input "[DATE]" at bounding box center [255, 172] width 159 height 17
paste input "01/06"
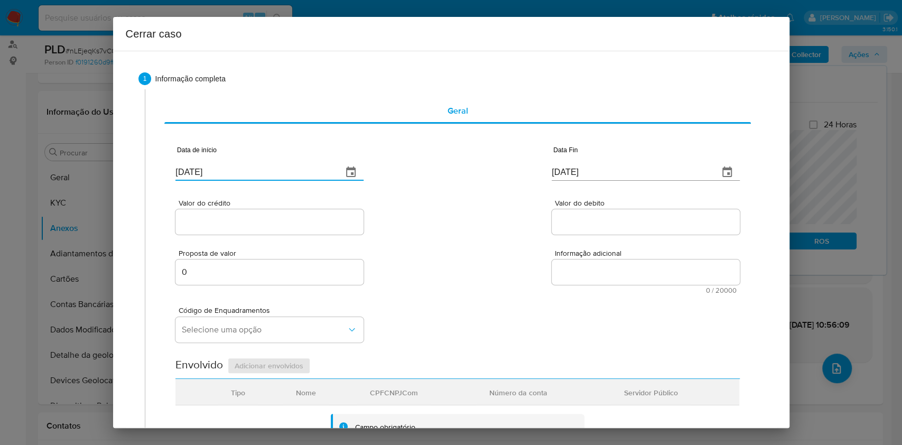
type input "[DATE]"
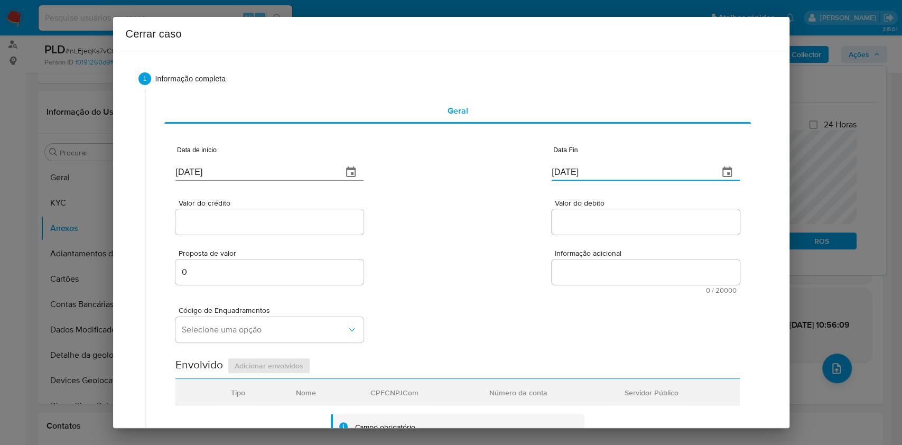
click at [604, 171] on input "[DATE]" at bounding box center [631, 172] width 159 height 17
paste input "06"
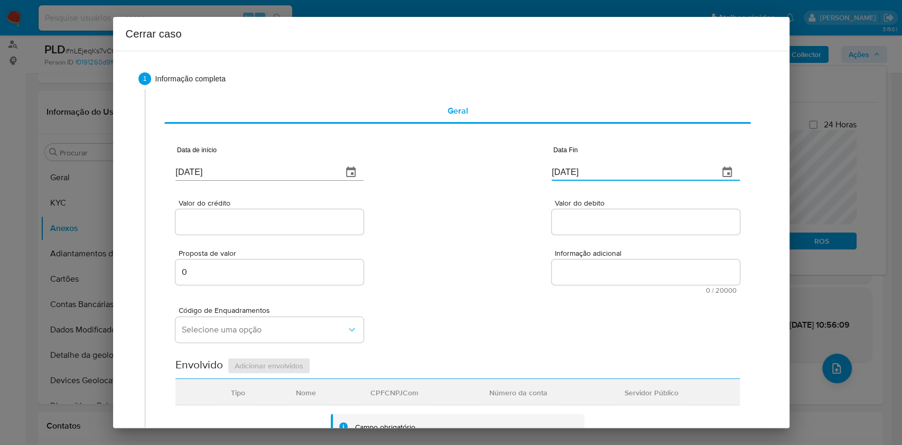
type input "06/08/2025"
click at [308, 225] on input "Valor do crédito" at bounding box center [270, 222] width 188 height 14
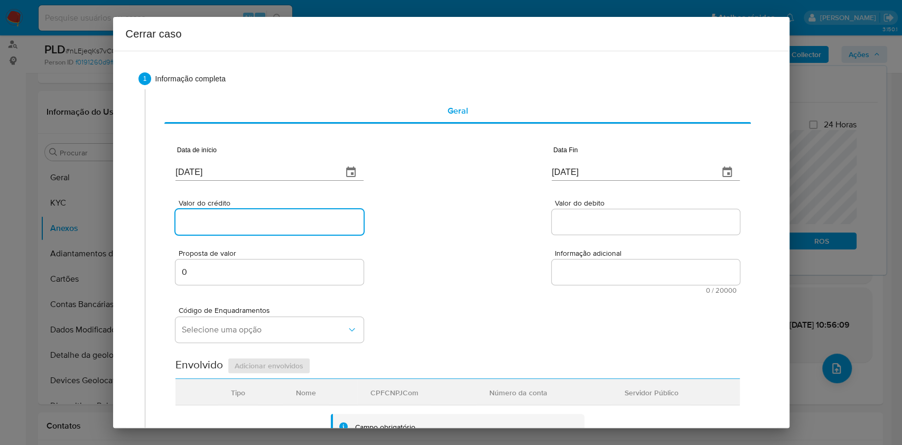
paste input "R$293.135"
type input "R$293.135"
click at [591, 214] on div at bounding box center [646, 221] width 188 height 25
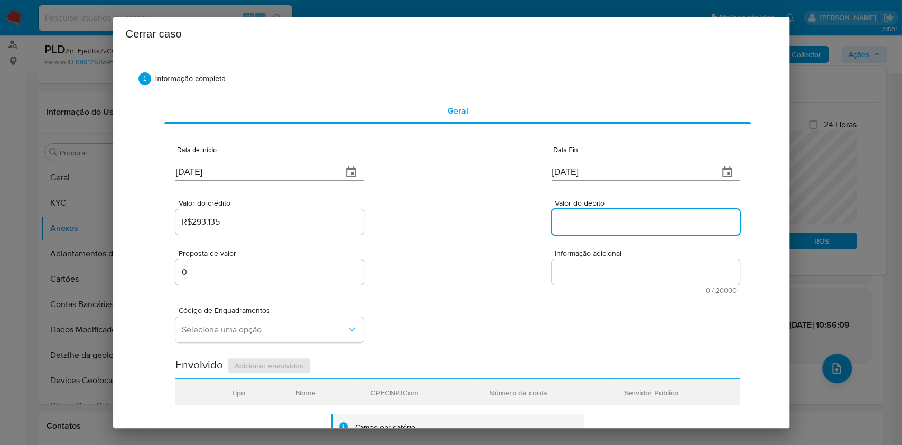
paste input "R$300.626"
click at [594, 224] on input "Valor do debito" at bounding box center [646, 222] width 188 height 14
type input "R$300.626"
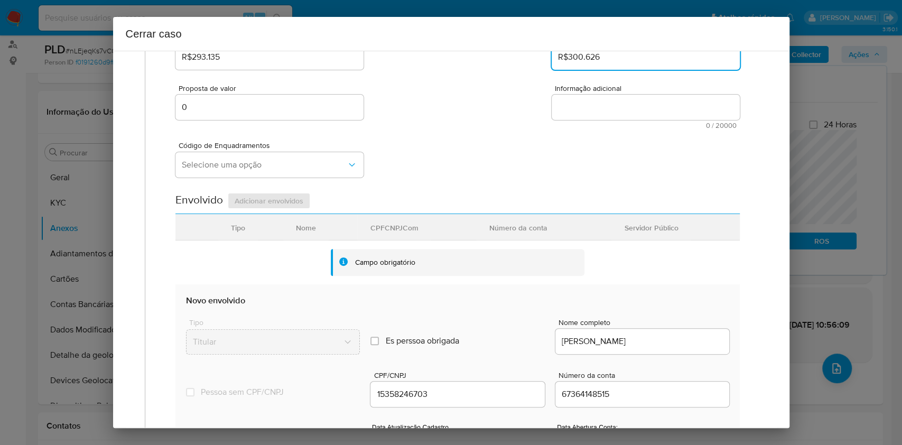
scroll to position [352, 0]
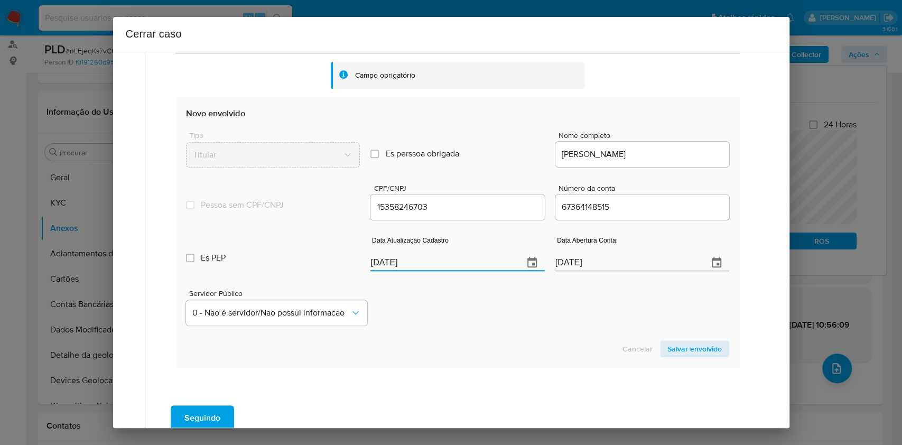
click at [482, 265] on input "[DATE]" at bounding box center [443, 262] width 144 height 17
click at [481, 266] on input "[DATE]" at bounding box center [443, 262] width 144 height 17
paste input "21/05"
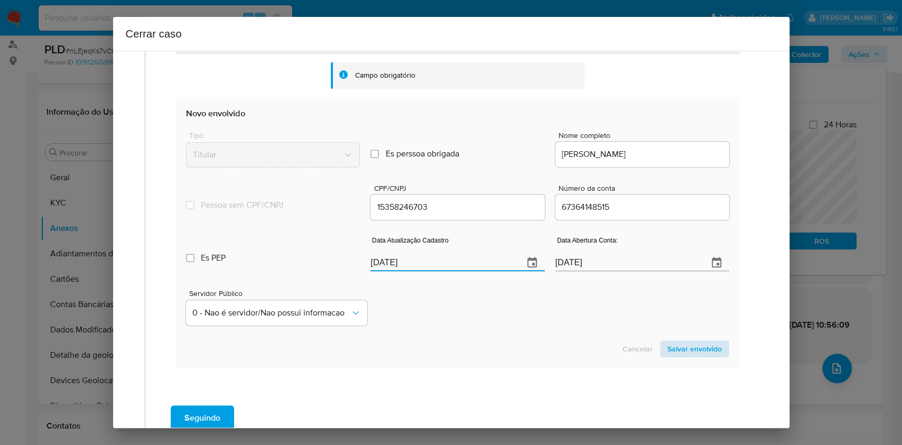
type input "21/05/2025"
click at [668, 342] on span "Salvar envolvido" at bounding box center [695, 349] width 54 height 15
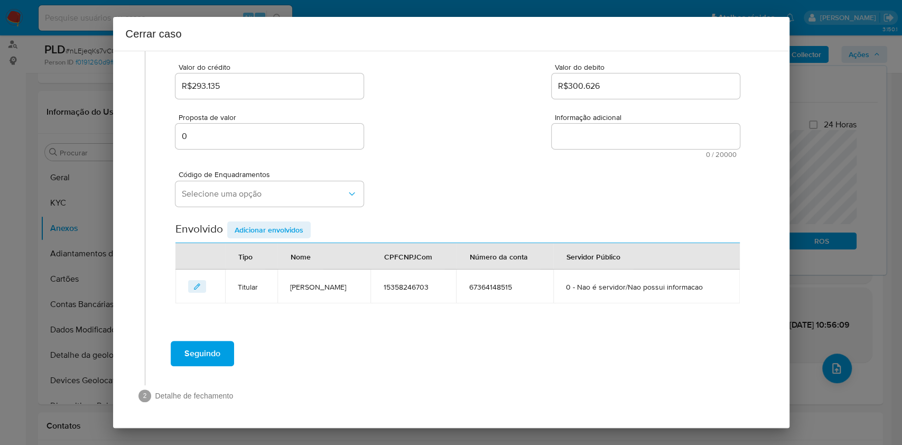
scroll to position [135, 0]
click at [656, 127] on textarea "Informação adicional" at bounding box center [646, 136] width 188 height 25
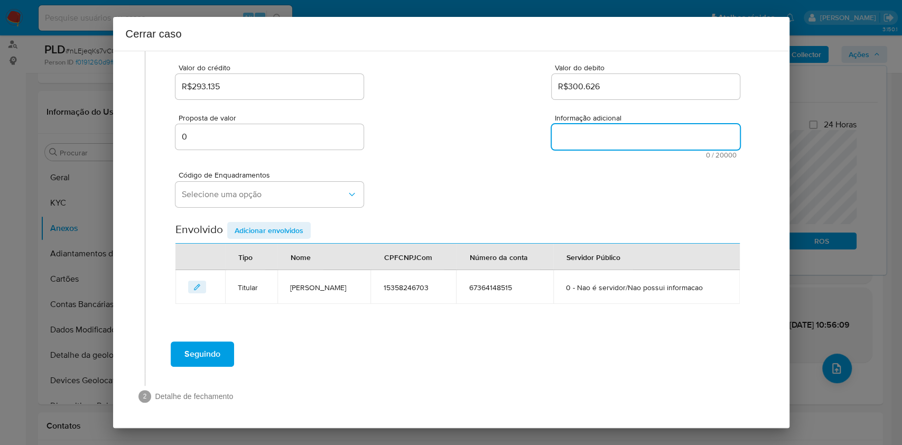
paste textarea "Igor de Oliveira Seixas, CPF 15358246703, 20 anos, residente no município de Ri…"
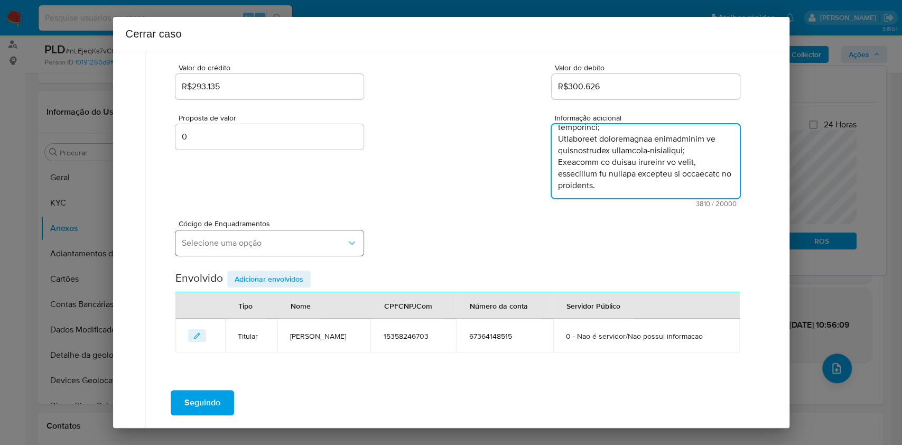
type textarea "Igor de Oliveira Seixas, CPF 15358246703, 20 anos, residente no município de Ri…"
click at [279, 242] on span "Selecione uma opção" at bounding box center [264, 243] width 165 height 11
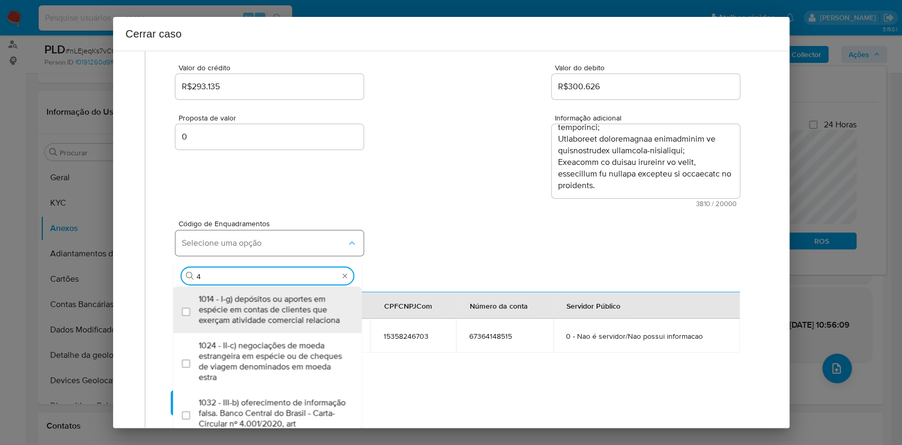
type input "45"
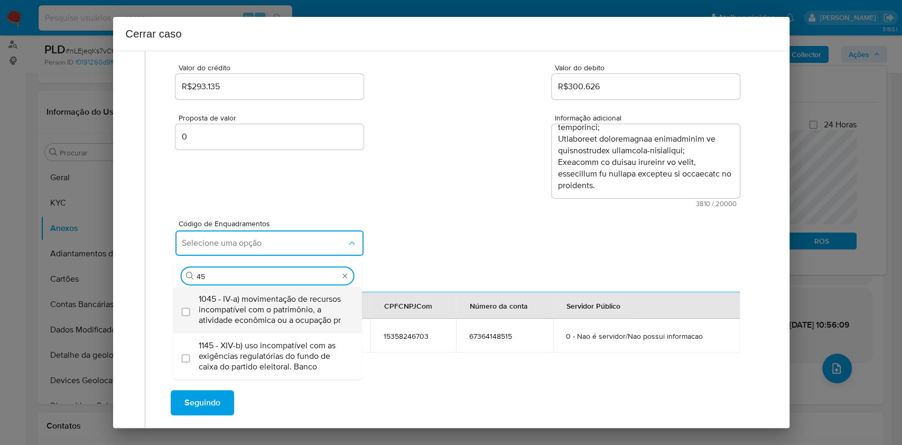
click at [251, 305] on span "1045 - IV-a) movimentação de recursos incompatível com o patrimônio, a atividad…" at bounding box center [273, 310] width 149 height 32
checkbox input "true"
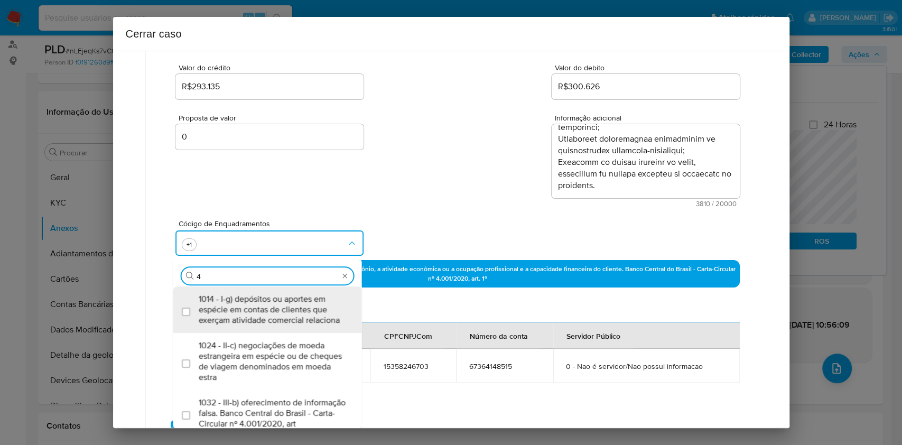
type input "47"
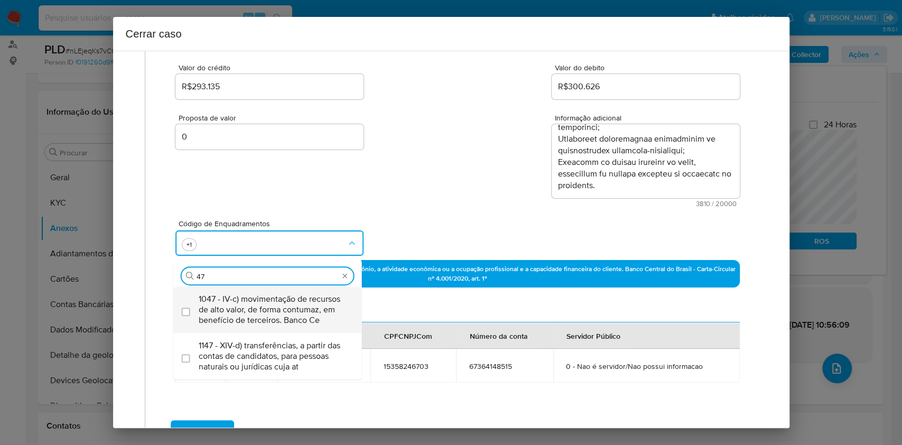
click at [252, 307] on span "1047 - IV-c) movimentação de recursos de alto valor, de forma contumaz, em bene…" at bounding box center [273, 310] width 149 height 32
checkbox input "true"
type input "4"
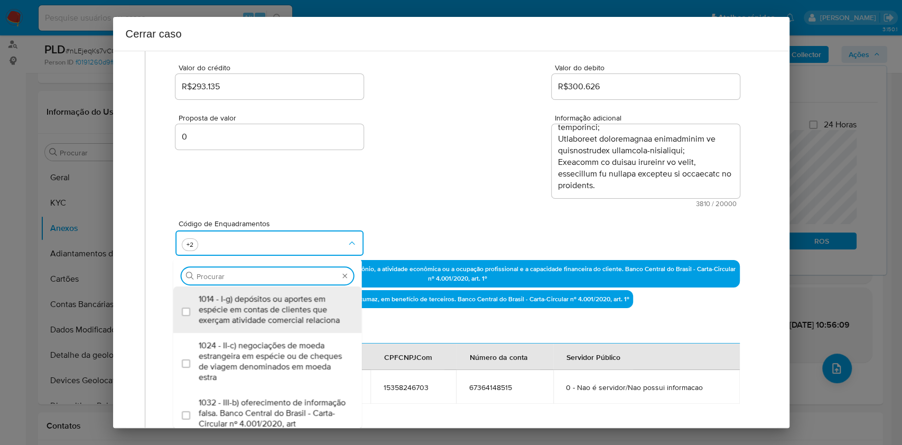
scroll to position [0, 0]
type input "55"
click at [252, 307] on span "1055 - IV-k) recebimento de recursos com imediata compra de instrumentos para a…" at bounding box center [273, 310] width 149 height 32
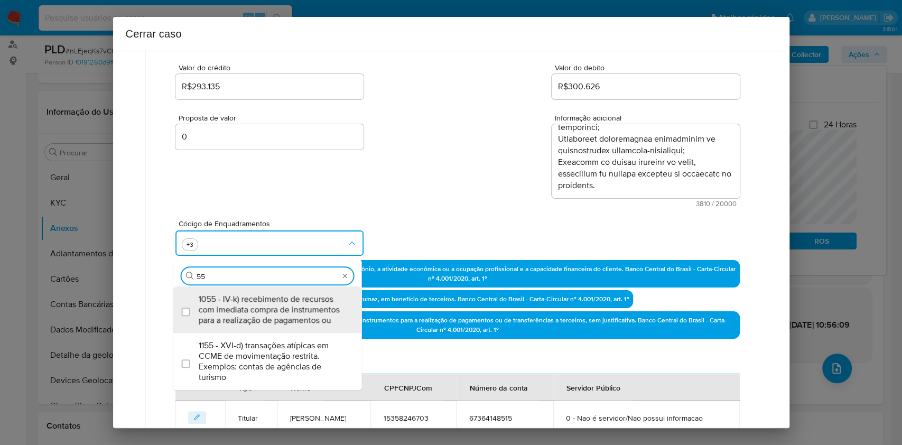
checkbox input "true"
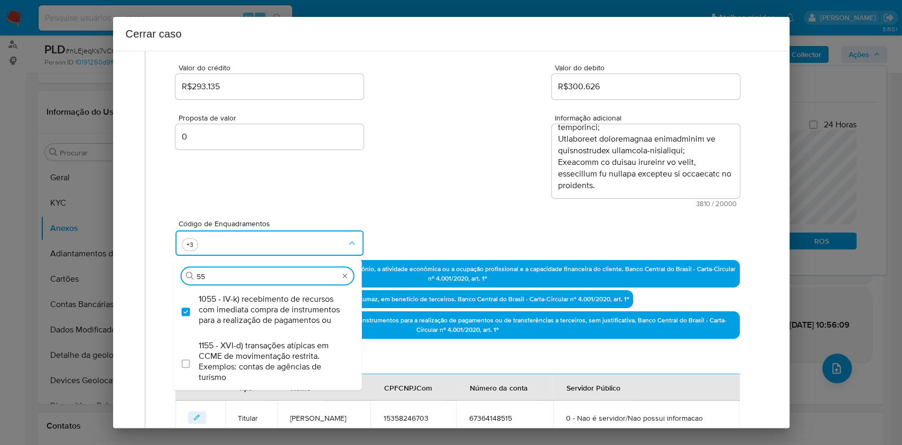
type input "55"
drag, startPoint x: 397, startPoint y: 355, endPoint x: 359, endPoint y: 348, distance: 38.8
click at [397, 355] on div "Envolvido Adicionar envolvidos" at bounding box center [458, 364] width 564 height 22
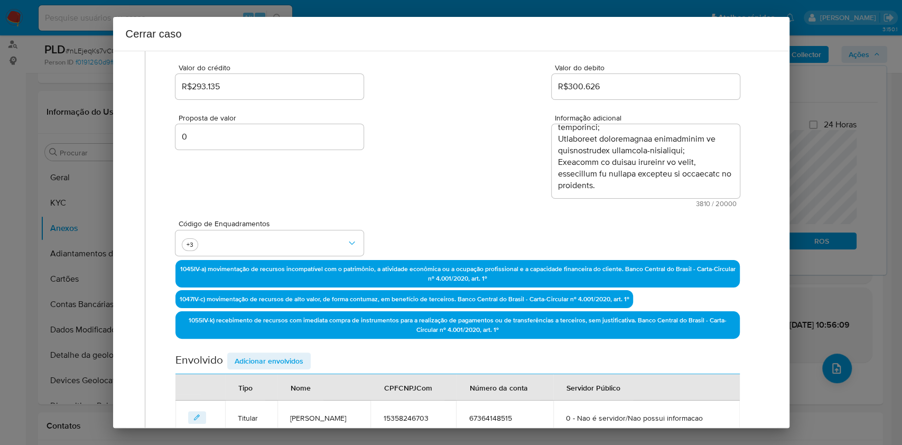
drag, startPoint x: 279, startPoint y: 364, endPoint x: 329, endPoint y: 341, distance: 54.9
click at [282, 361] on span "Adicionar envolvidos" at bounding box center [269, 361] width 69 height 15
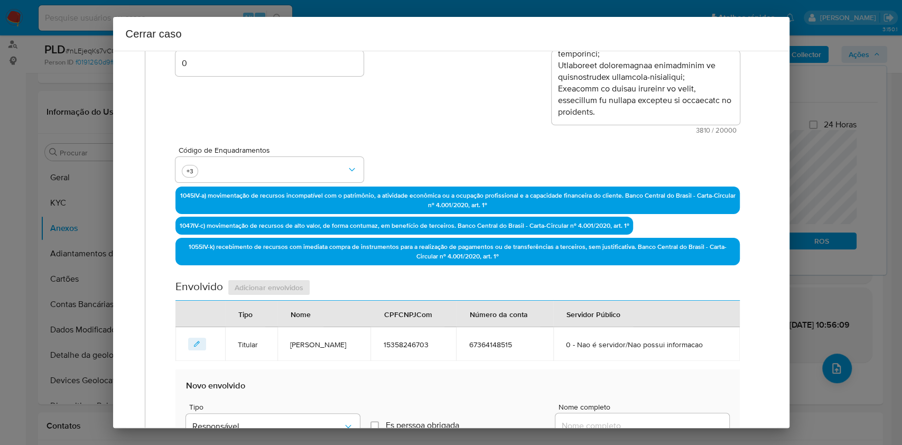
scroll to position [276, 0]
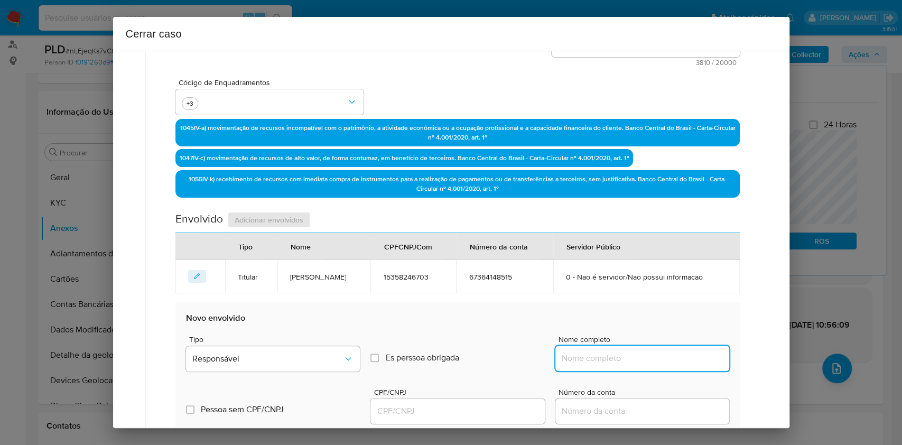
click at [644, 358] on input "Nome completo" at bounding box center [643, 359] width 174 height 14
paste input "Anne Karoline Costa Fernandes Da Silva, 18261820718"
click at [666, 364] on input "Anne Karoline Costa Fernandes Da Silva, 18261820718" at bounding box center [643, 359] width 174 height 14
click at [675, 359] on input "Anne Karoline Costa Fernandes Da Silva, 18261820718" at bounding box center [643, 359] width 174 height 14
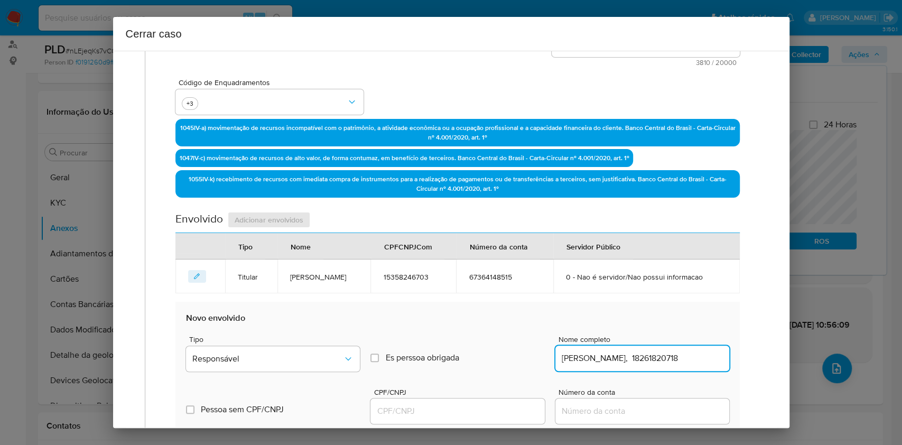
click at [675, 361] on input "Anne Karoline Costa Fernandes Da Silva, 18261820718" at bounding box center [643, 359] width 174 height 14
click at [674, 359] on input "Anne Karoline Costa Fernandes Da Silva, 18261820718" at bounding box center [643, 359] width 174 height 14
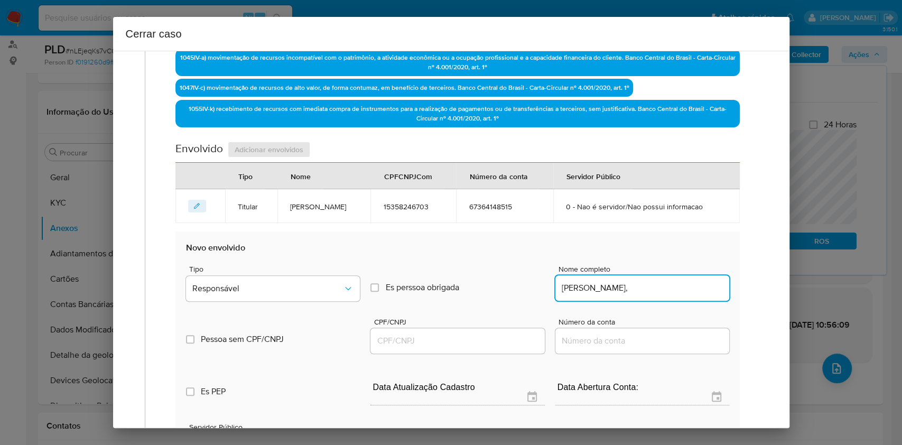
type input "Anne Karoline Costa Fernandes Da Silva,"
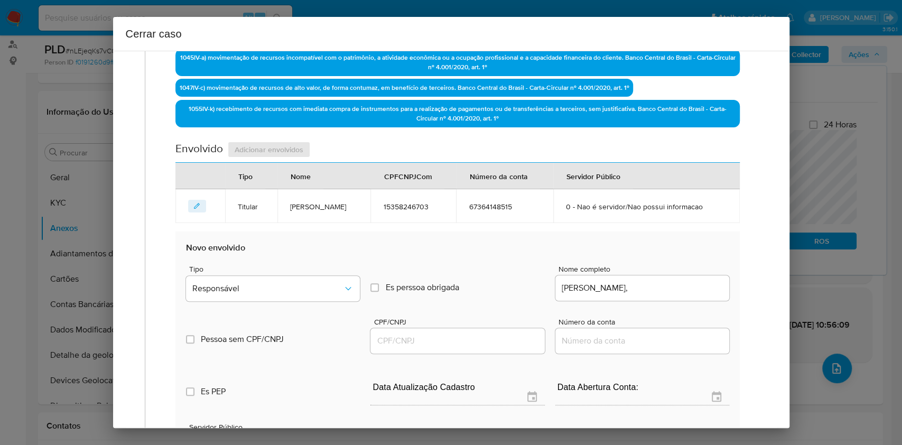
click at [447, 351] on div at bounding box center [458, 340] width 174 height 25
click at [449, 346] on div at bounding box center [458, 340] width 174 height 25
paste input "18261820718"
click at [448, 340] on input "18261820718" at bounding box center [458, 341] width 174 height 14
type input "18261820718"
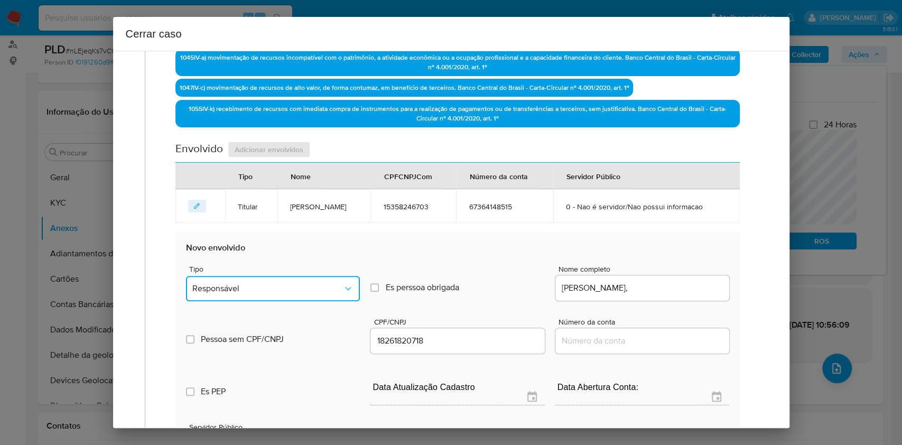
click at [318, 291] on span "Responsável" at bounding box center [267, 288] width 151 height 11
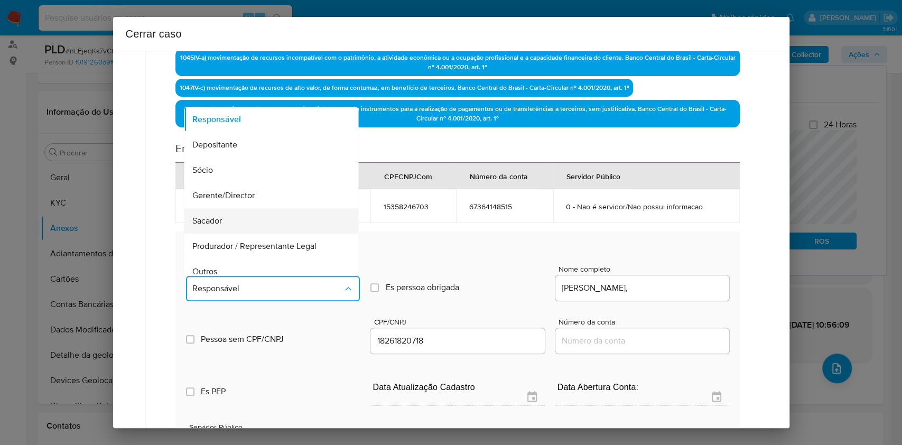
scroll to position [135, 0]
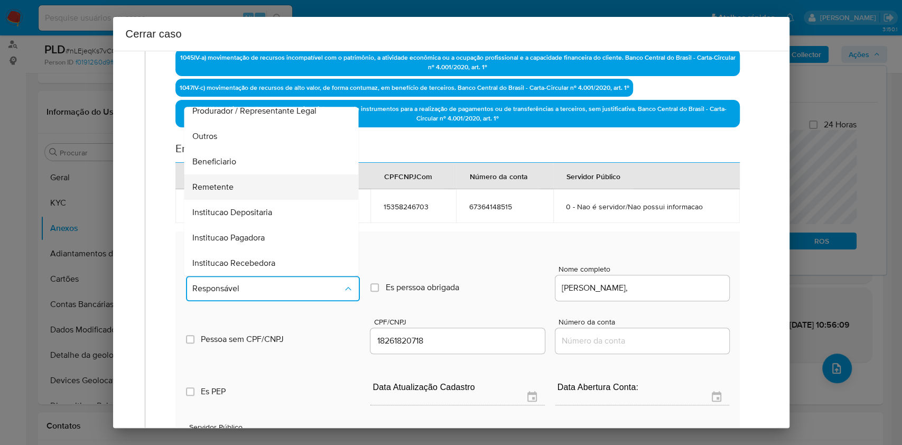
drag, startPoint x: 258, startPoint y: 188, endPoint x: 266, endPoint y: 192, distance: 9.5
click at [259, 189] on div "Remetente" at bounding box center [268, 186] width 151 height 25
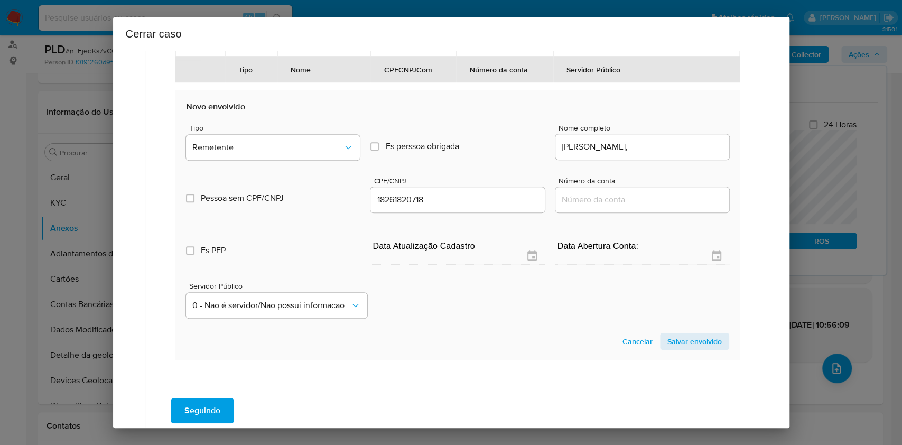
drag, startPoint x: 685, startPoint y: 339, endPoint x: 686, endPoint y: 309, distance: 29.6
click at [685, 339] on span "Salvar envolvido" at bounding box center [695, 341] width 54 height 15
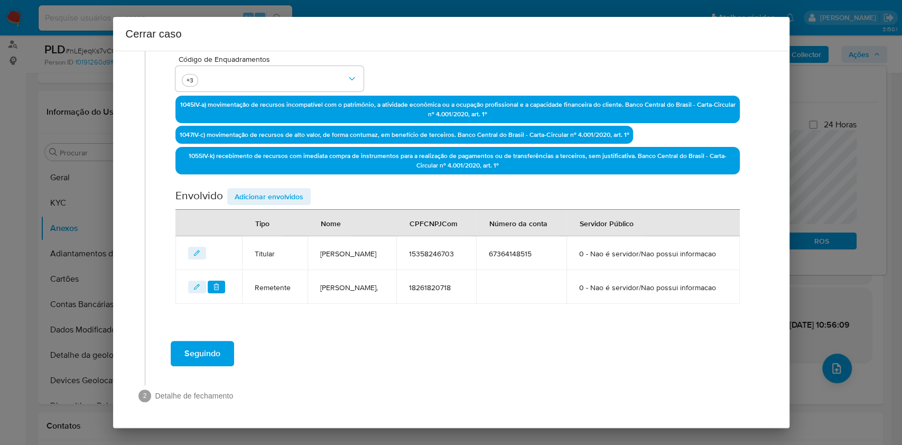
click at [299, 158] on div "Data de início 01/06/2025 Data Fin 06/08/2025 Valor do crédito R$293.135 Valor …" at bounding box center [458, 68] width 564 height 472
click at [299, 189] on span "Adicionar envolvidos" at bounding box center [269, 196] width 69 height 15
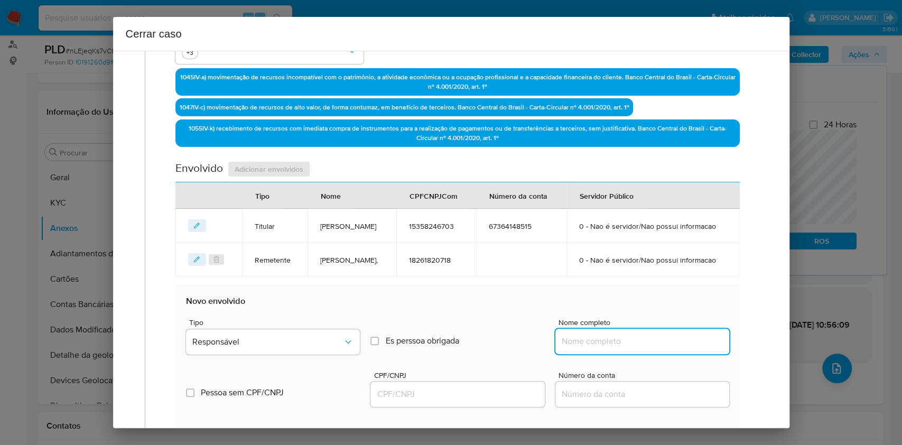
click at [642, 348] on input "Nome completo" at bounding box center [643, 342] width 174 height 14
paste input "Nsx Brasil S.A., 55056104000100"
click at [671, 348] on input "Nsx Brasil S.A., 55056104000100" at bounding box center [643, 342] width 174 height 14
type input "Nsx Brasil S.A.,"
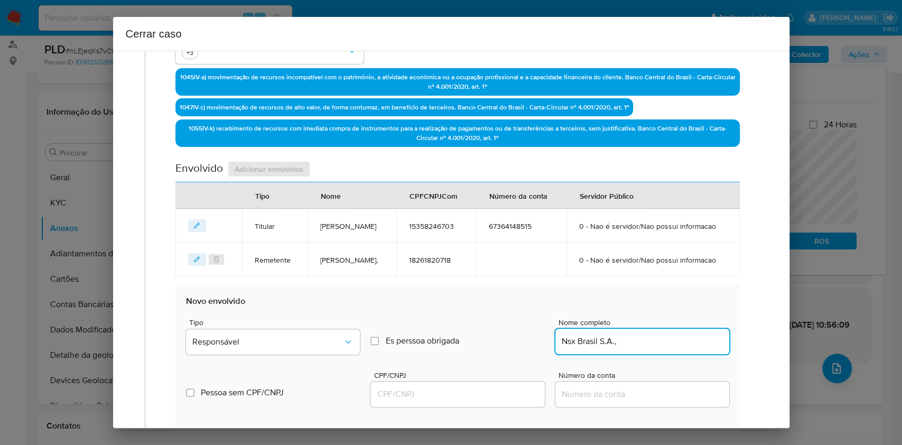
click at [454, 401] on input "CPF/CNPJ" at bounding box center [458, 395] width 174 height 14
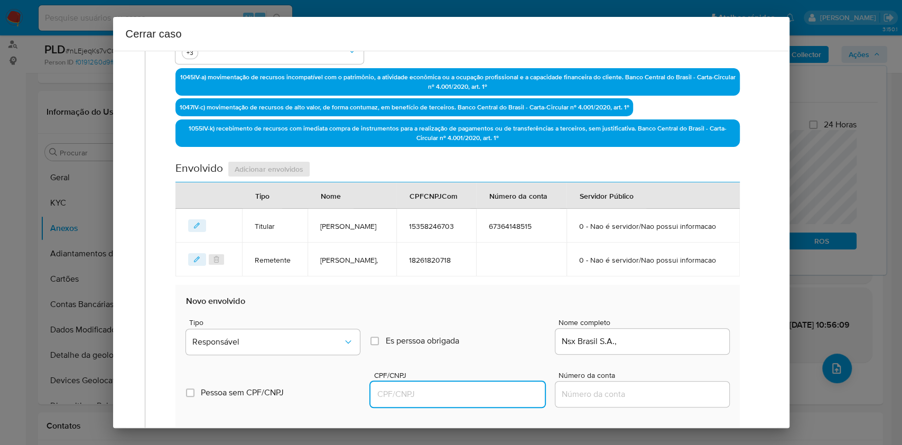
paste input ".55056104000100"
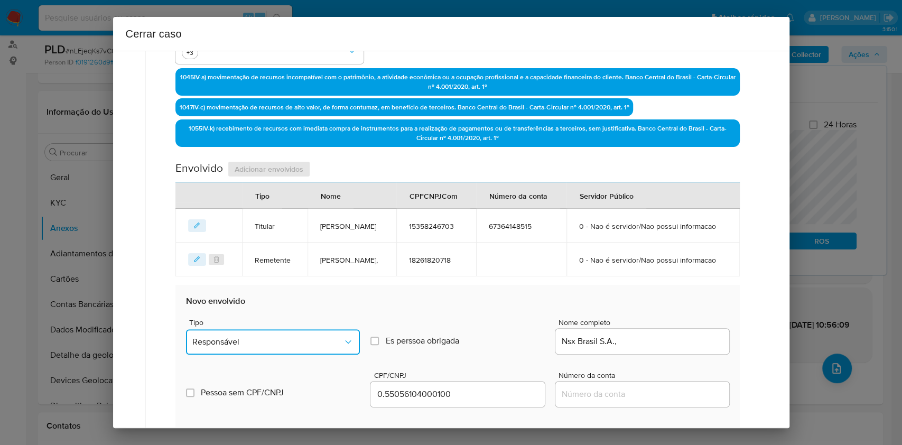
drag, startPoint x: 298, startPoint y: 364, endPoint x: 291, endPoint y: 357, distance: 9.4
click at [296, 355] on button "Responsável" at bounding box center [273, 341] width 174 height 25
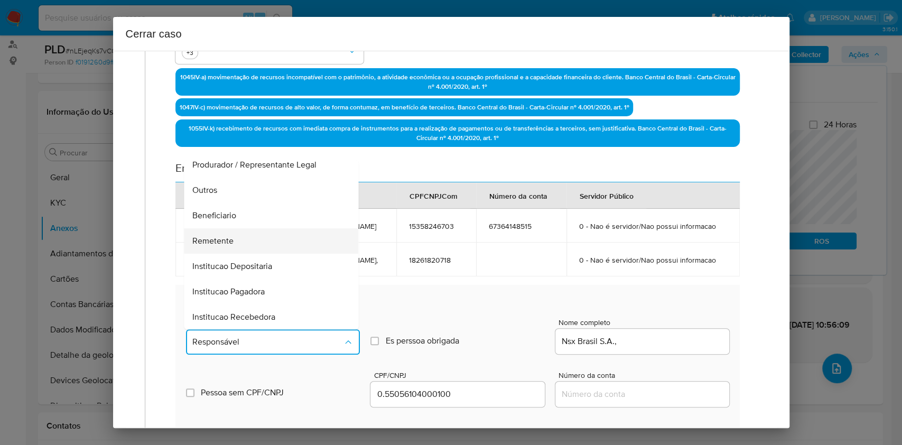
scroll to position [135, 0]
click at [247, 253] on div "Remetente" at bounding box center [268, 240] width 151 height 25
type input ".55056104000100"
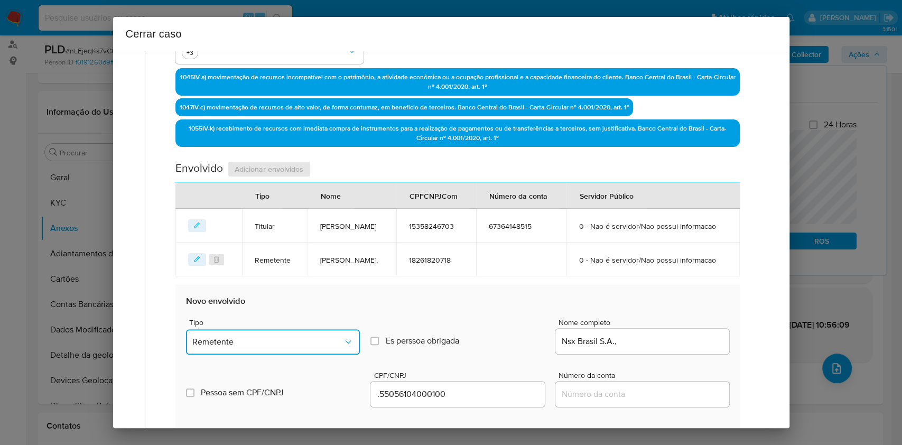
scroll to position [539, 0]
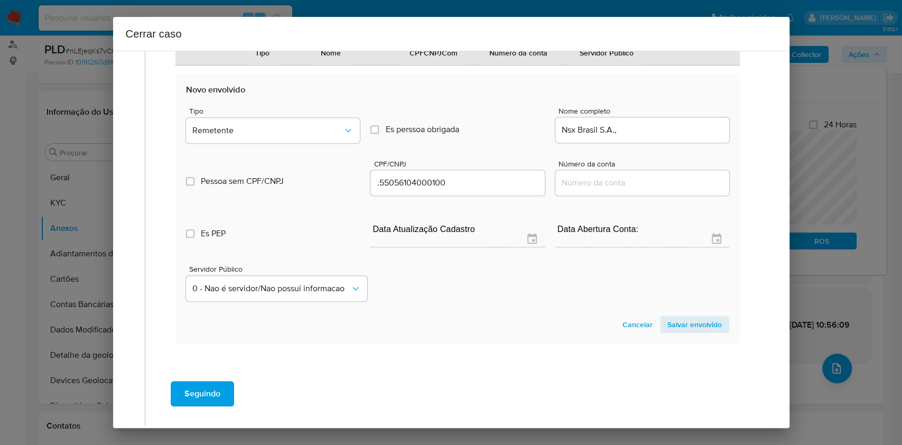
click at [681, 332] on span "Salvar envolvido" at bounding box center [695, 324] width 54 height 15
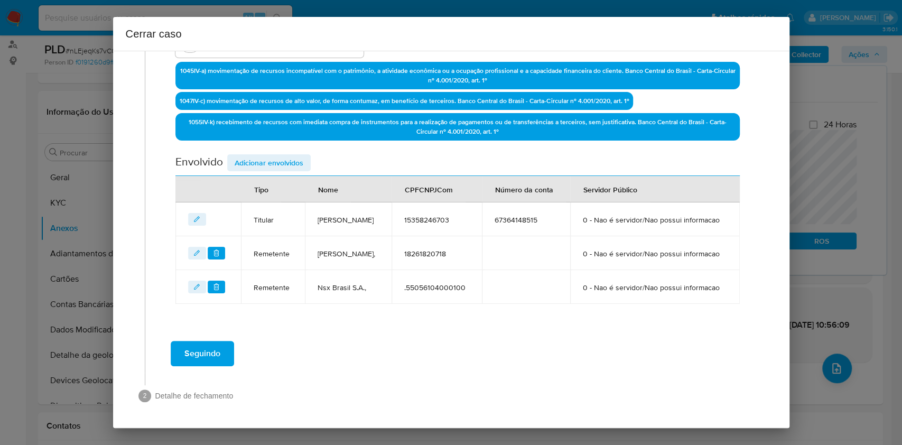
scroll to position [371, 0]
drag, startPoint x: 277, startPoint y: 124, endPoint x: 281, endPoint y: 128, distance: 5.6
click at [279, 155] on span "Adicionar envolvidos" at bounding box center [269, 162] width 69 height 15
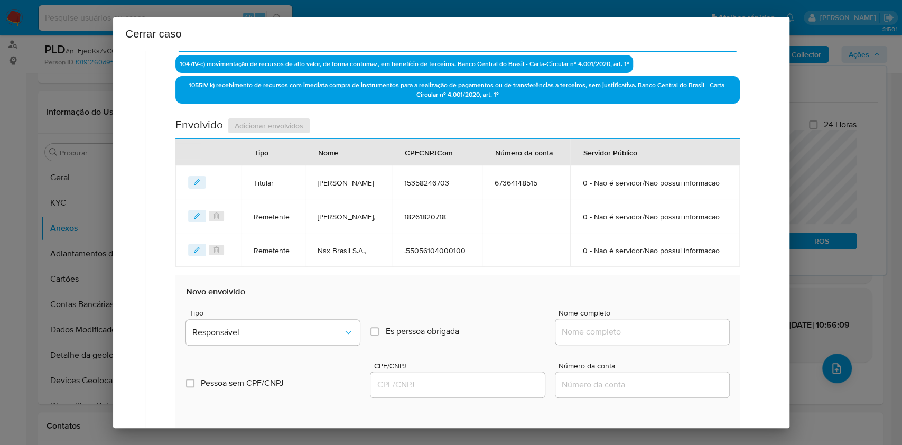
click at [621, 339] on input "Nome completo" at bounding box center [643, 332] width 174 height 14
paste input "Danilo Davi Goncalves Moraes, 20123727758"
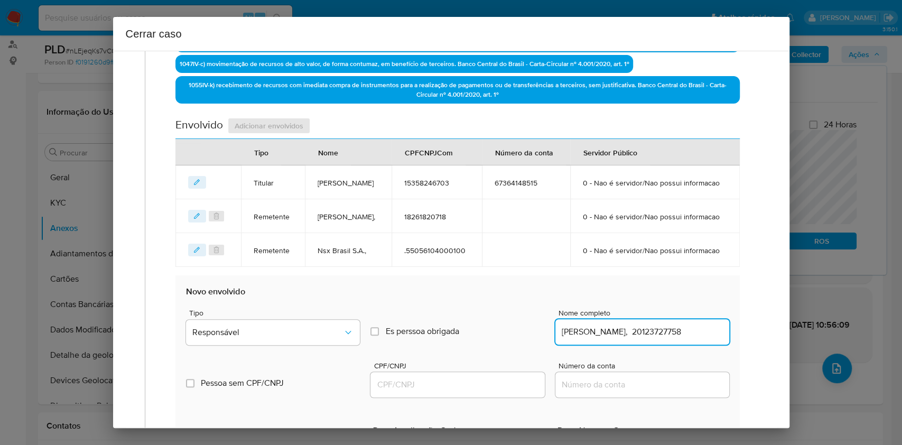
scroll to position [0, 12]
click at [678, 339] on input "Danilo Davi Goncalves Moraes, 20123727758" at bounding box center [643, 332] width 174 height 14
type input "Danilo Davi Goncalves Moraes,"
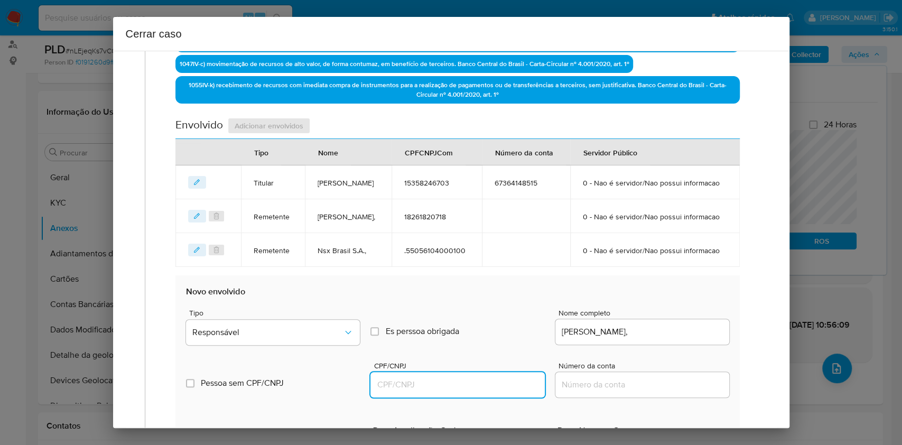
click at [494, 392] on input "CPF/CNPJ" at bounding box center [458, 385] width 174 height 14
paste input "20123727758"
type input "20123727758"
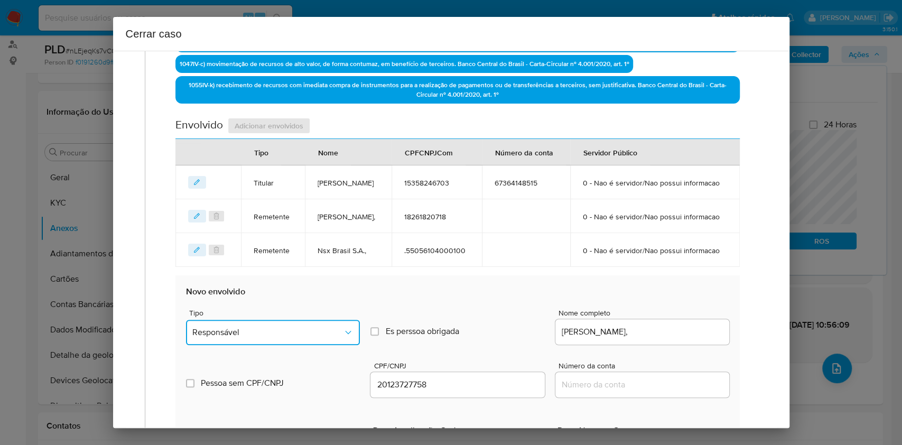
click at [302, 338] on span "Responsável" at bounding box center [267, 332] width 151 height 11
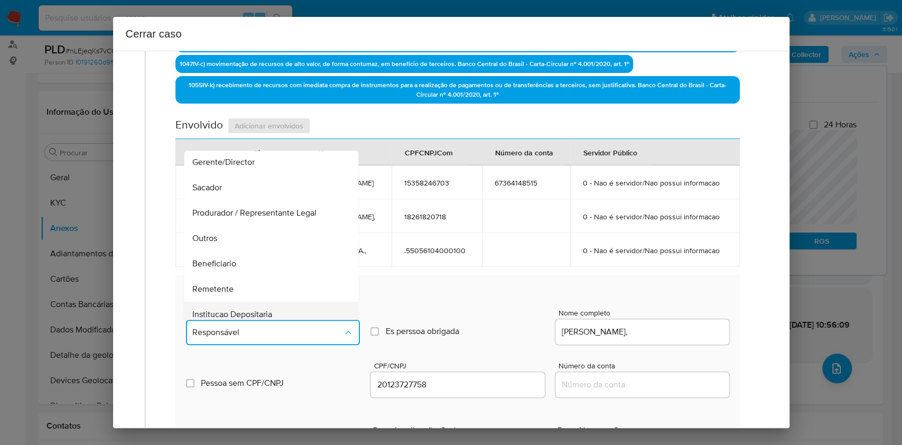
scroll to position [135, 0]
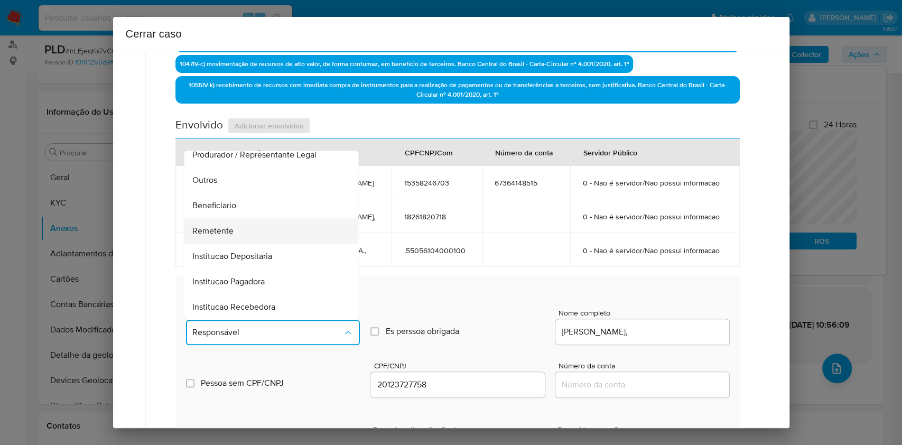
click at [250, 244] on div "Remetente" at bounding box center [268, 230] width 151 height 25
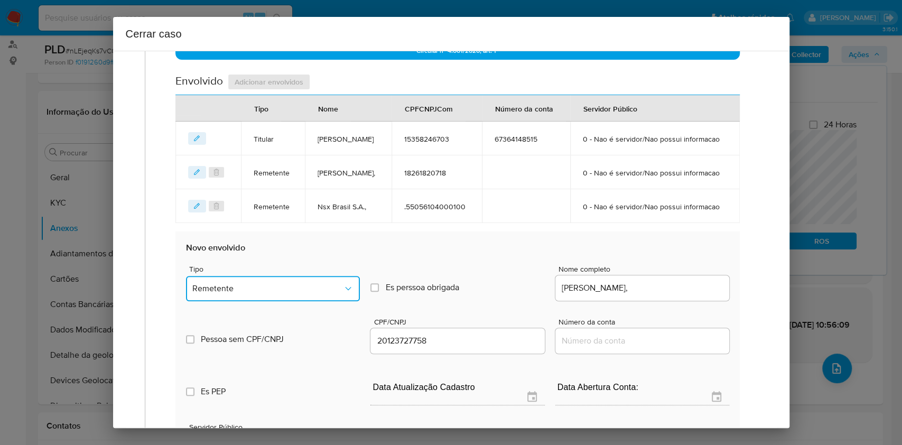
scroll to position [512, 0]
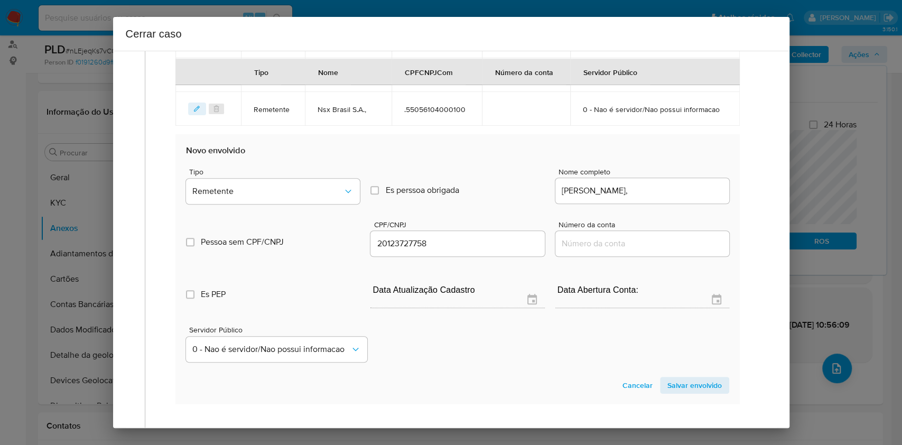
drag, startPoint x: 684, startPoint y: 418, endPoint x: 689, endPoint y: 411, distance: 9.1
click at [684, 393] on span "Salvar envolvido" at bounding box center [695, 385] width 54 height 15
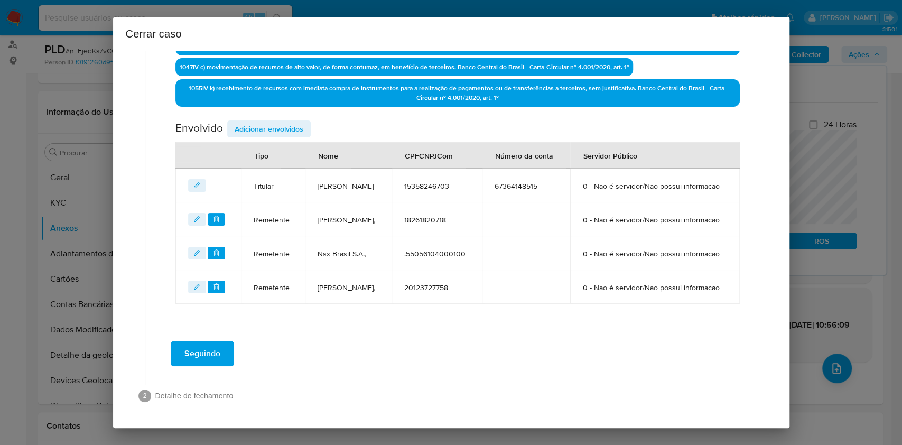
scroll to position [414, 0]
drag, startPoint x: 276, startPoint y: 75, endPoint x: 287, endPoint y: 87, distance: 16.1
click at [277, 122] on span "Adicionar envolvidos" at bounding box center [269, 129] width 69 height 15
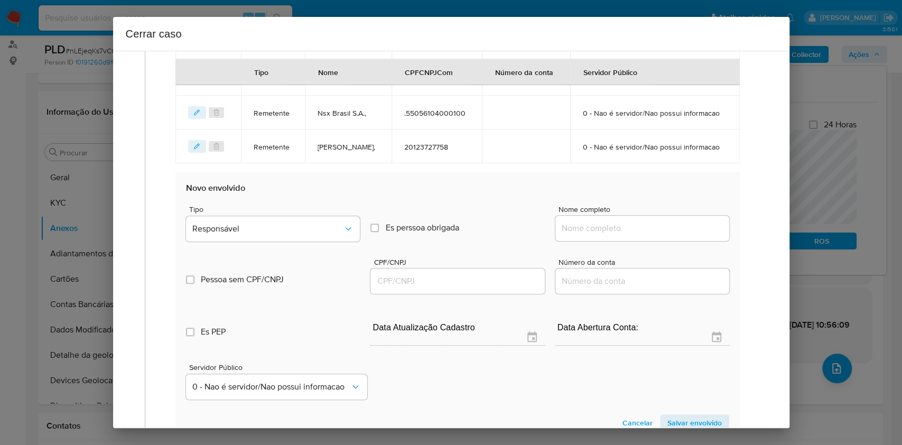
scroll to position [625, 0]
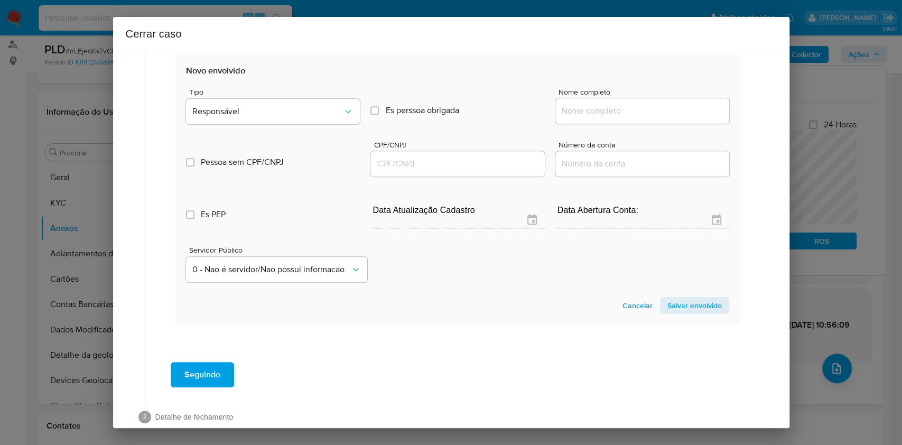
drag, startPoint x: 596, startPoint y: 134, endPoint x: 597, endPoint y: 142, distance: 7.4
click at [596, 96] on span "Nome completo" at bounding box center [646, 92] width 174 height 8
click at [596, 118] on input "Nome completo" at bounding box center [643, 111] width 174 height 14
click at [605, 118] on input "Nome completo" at bounding box center [643, 111] width 174 height 14
paste input "Rogerio Manuel De Almeida Seixas, 60279826753"
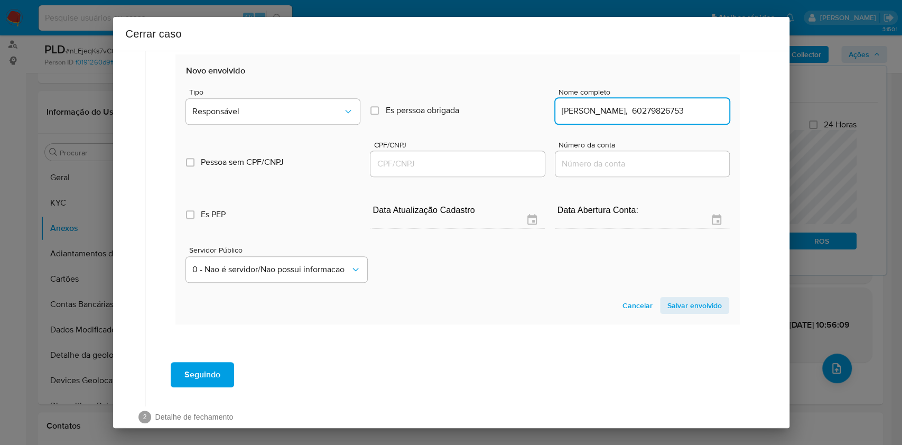
scroll to position [0, 32]
drag, startPoint x: 630, startPoint y: 150, endPoint x: 681, endPoint y: 150, distance: 51.3
click at [681, 124] on div "Rogerio Manuel De Almeida Seixas, 60279826753" at bounding box center [643, 110] width 174 height 25
click at [682, 124] on div "Rogerio Manuel De Almeida Seixas, 60279826753" at bounding box center [643, 110] width 174 height 25
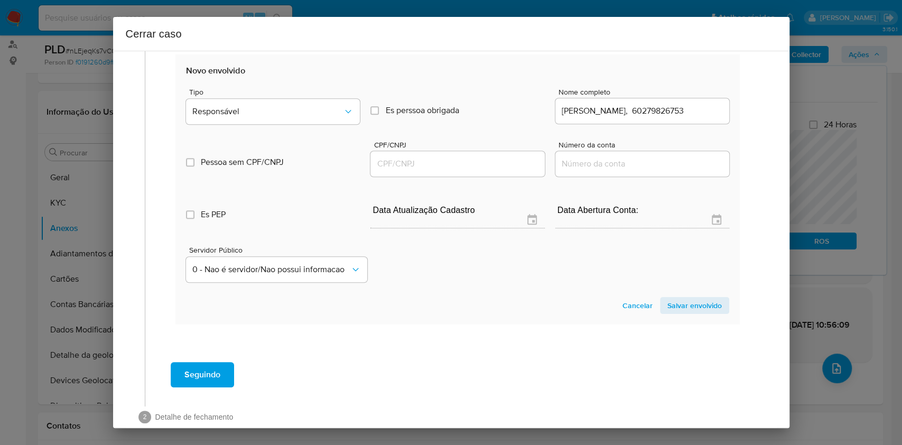
click at [683, 118] on input "Rogerio Manuel De Almeida Seixas, 60279826753" at bounding box center [643, 111] width 174 height 14
click at [689, 118] on input "Rogerio Manuel De Almeida Seixas, 60279826753" at bounding box center [643, 111] width 174 height 14
click at [695, 118] on input "Rogerio Manuel De Almeida Seixas, 60279826753" at bounding box center [643, 111] width 174 height 14
click at [697, 118] on input "Rogerio Manuel De Almeida Seixas, 60279826753" at bounding box center [643, 111] width 174 height 14
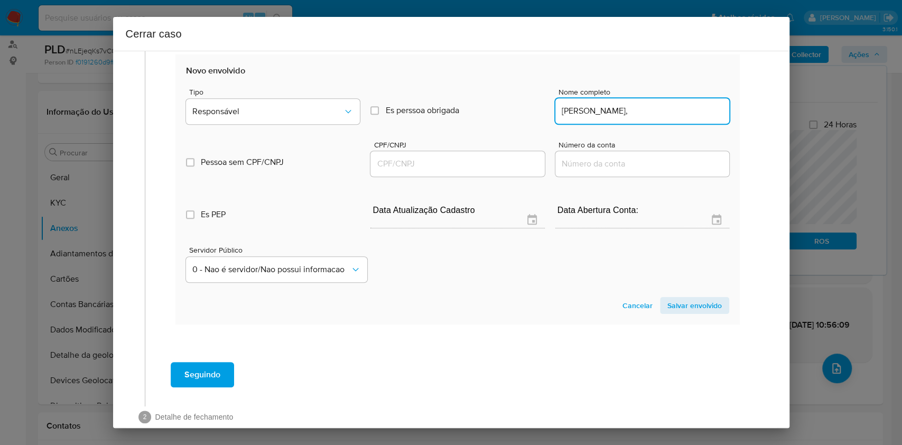
type input "Rogerio Manuel De Almeida Seixas,"
click at [460, 171] on input "CPF/CNPJ" at bounding box center [458, 164] width 174 height 14
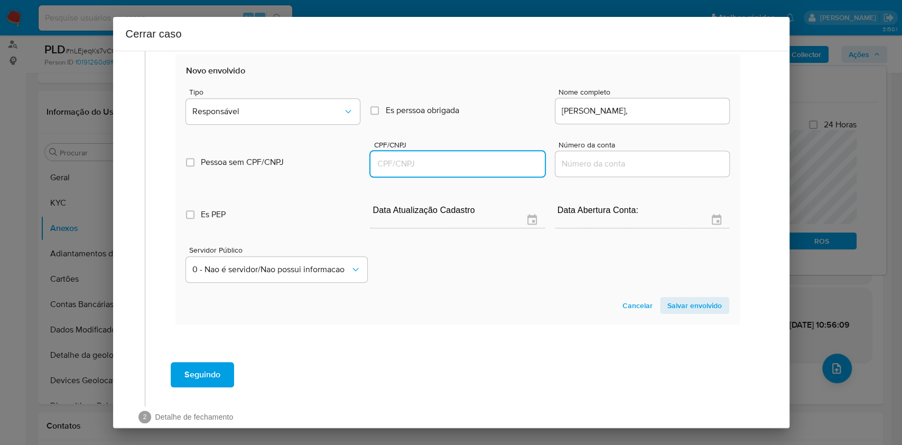
paste input "60279826753"
type input "60279826753"
drag, startPoint x: 313, startPoint y: 160, endPoint x: 309, endPoint y: 167, distance: 8.1
click at [313, 117] on span "Responsável" at bounding box center [267, 111] width 151 height 11
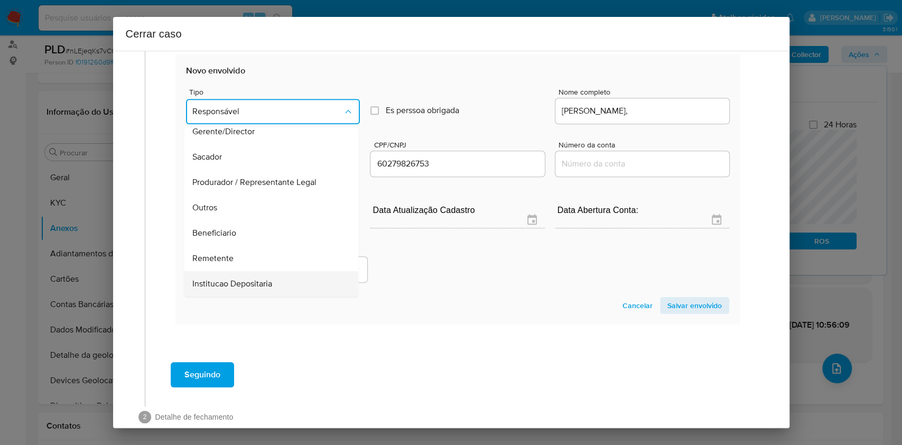
scroll to position [135, 0]
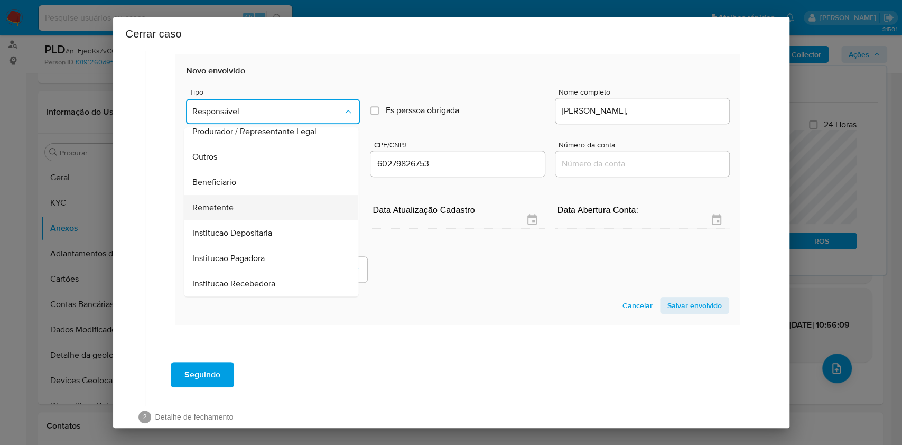
click at [242, 220] on div "Remetente" at bounding box center [268, 207] width 151 height 25
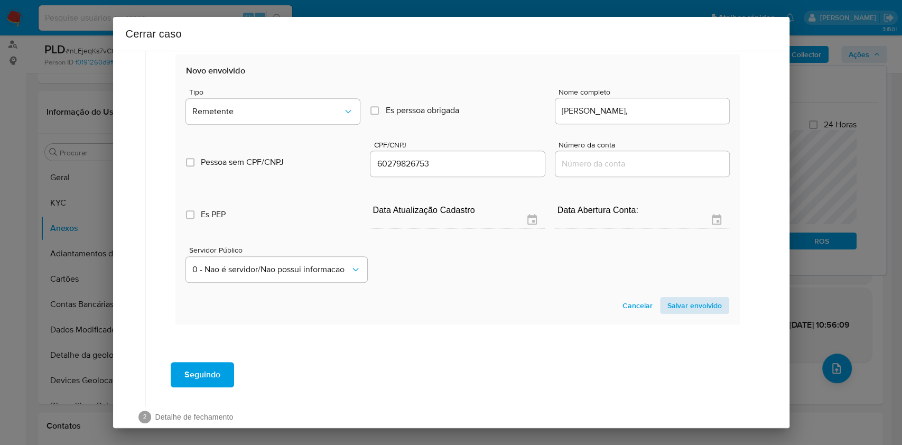
drag, startPoint x: 681, startPoint y: 362, endPoint x: 682, endPoint y: 353, distance: 8.5
click at [681, 325] on section "Novo envolvido Tipo Remetente Es perssoa obrigada Is PObrigada Nome completo Ro…" at bounding box center [458, 189] width 564 height 270
drag, startPoint x: 684, startPoint y: 350, endPoint x: 699, endPoint y: 340, distance: 17.6
click at [685, 313] on span "Salvar envolvido" at bounding box center [695, 305] width 54 height 15
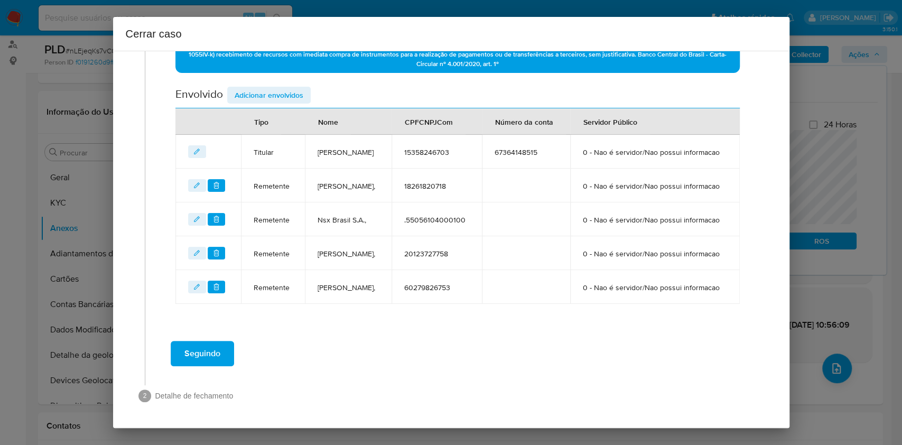
scroll to position [457, 0]
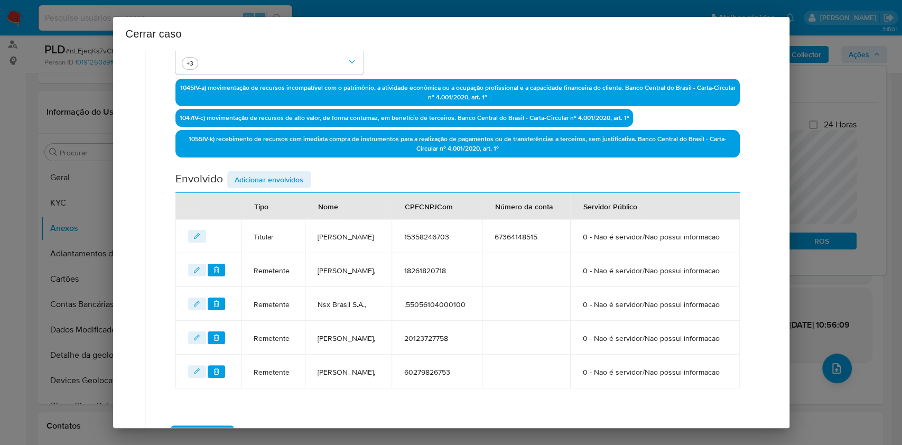
click at [270, 172] on span "Adicionar envolvidos" at bounding box center [269, 179] width 69 height 15
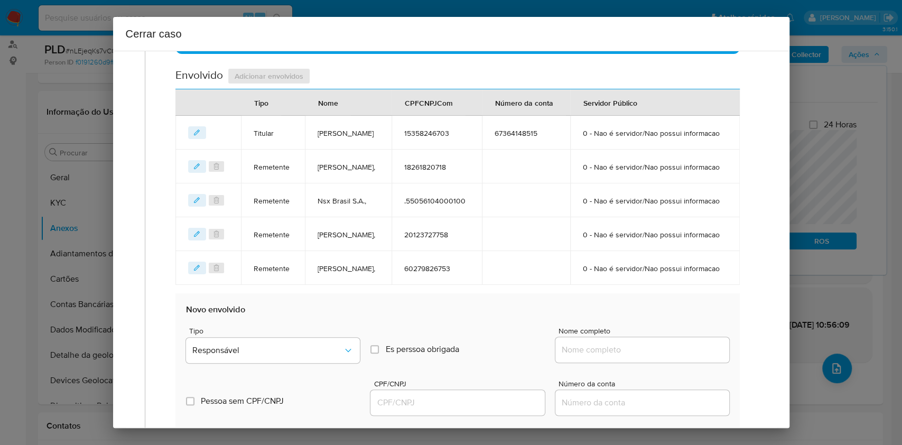
scroll to position [598, 0]
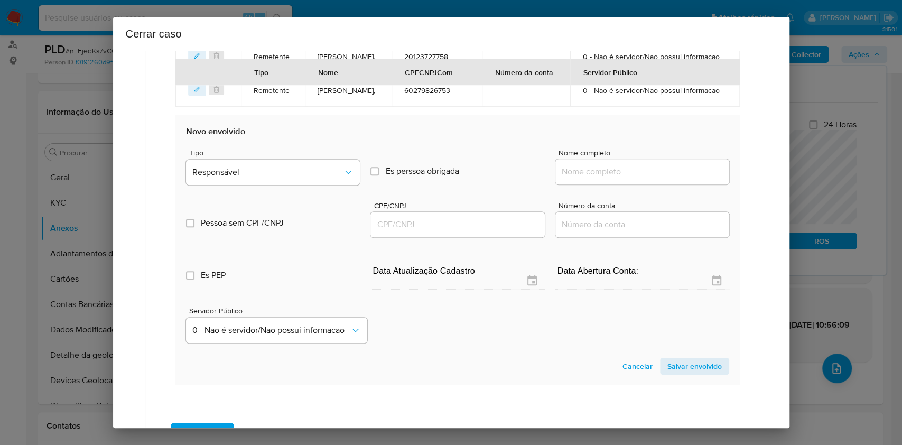
click at [643, 179] on input "Nome completo" at bounding box center [643, 172] width 174 height 14
paste input "PIXBET SOLUCOES TECNOLOGICAS LTDA, 40633348000130"
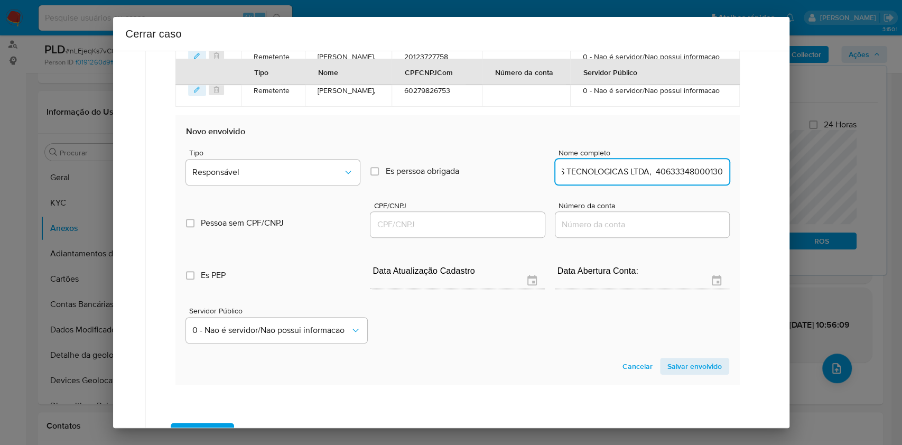
click at [672, 179] on input "PIXBET SOLUCOES TECNOLOGICAS LTDA, 40633348000130" at bounding box center [643, 172] width 174 height 14
click at [674, 179] on input "PIXBET SOLUCOES TECNOLOGICAS LTDA, 40633348000130" at bounding box center [643, 172] width 174 height 14
type input "PIXBET SOLUCOES TECNOLOGICAS LTDA,"
drag, startPoint x: 478, startPoint y: 269, endPoint x: 471, endPoint y: 279, distance: 12.5
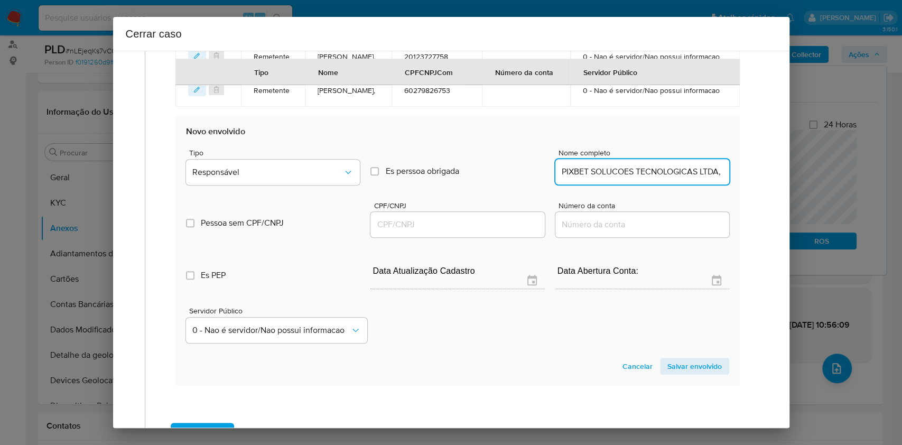
click at [476, 237] on div at bounding box center [458, 224] width 174 height 25
click at [471, 232] on input "CPF/CNPJ" at bounding box center [458, 225] width 174 height 14
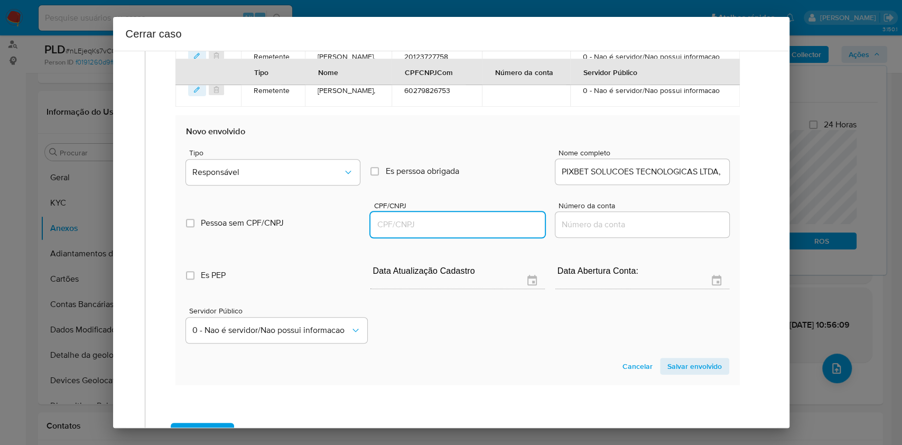
paste input "40633348000130"
type input "40633348000130"
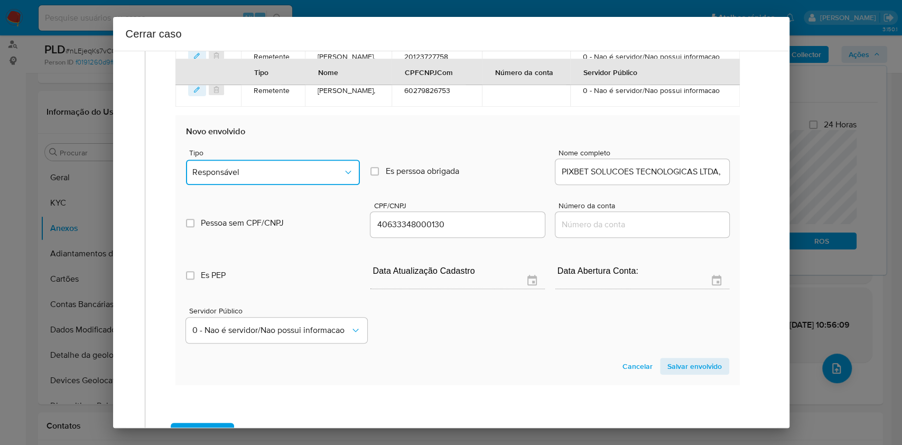
drag, startPoint x: 342, startPoint y: 227, endPoint x: 325, endPoint y: 239, distance: 21.6
click at [343, 178] on icon "Tipo de envolvimento" at bounding box center [348, 172] width 11 height 11
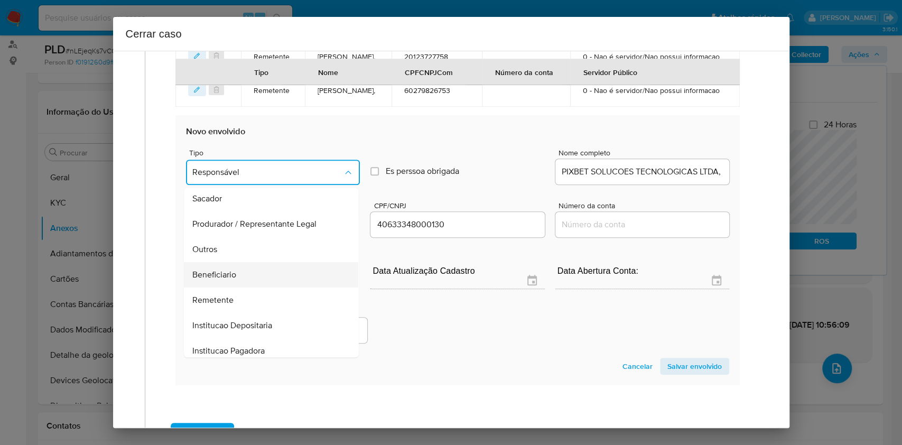
scroll to position [135, 0]
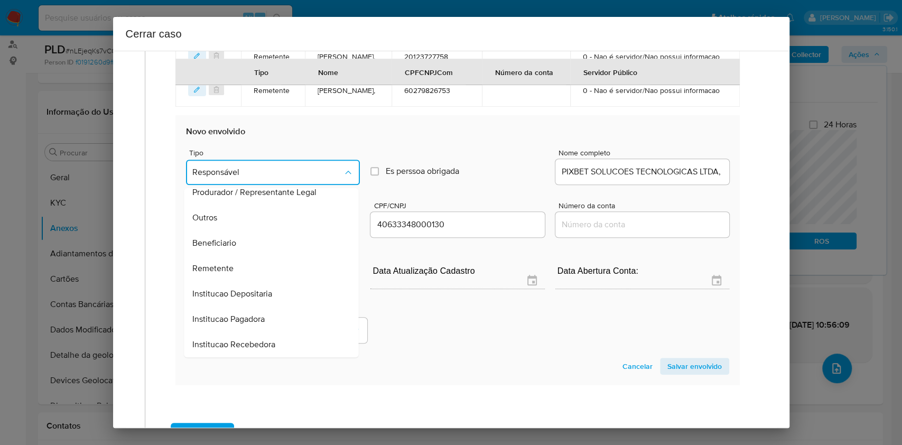
drag, startPoint x: 255, startPoint y: 326, endPoint x: 280, endPoint y: 317, distance: 26.7
click at [257, 281] on div "Remetente" at bounding box center [268, 268] width 151 height 25
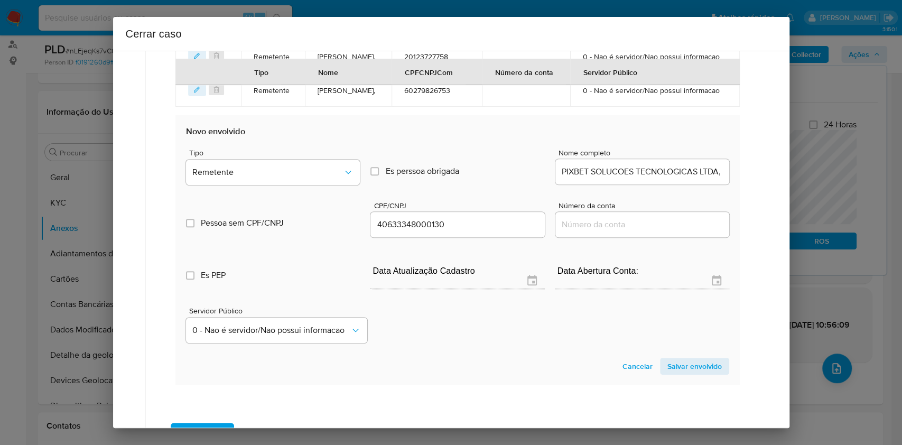
drag, startPoint x: 684, startPoint y: 421, endPoint x: 696, endPoint y: 391, distance: 32.0
click at [684, 374] on span "Salvar envolvido" at bounding box center [695, 366] width 54 height 15
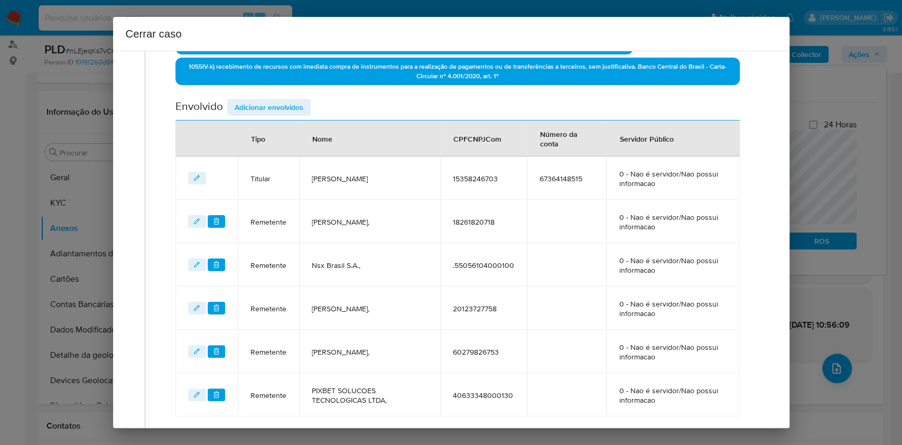
scroll to position [289, 0]
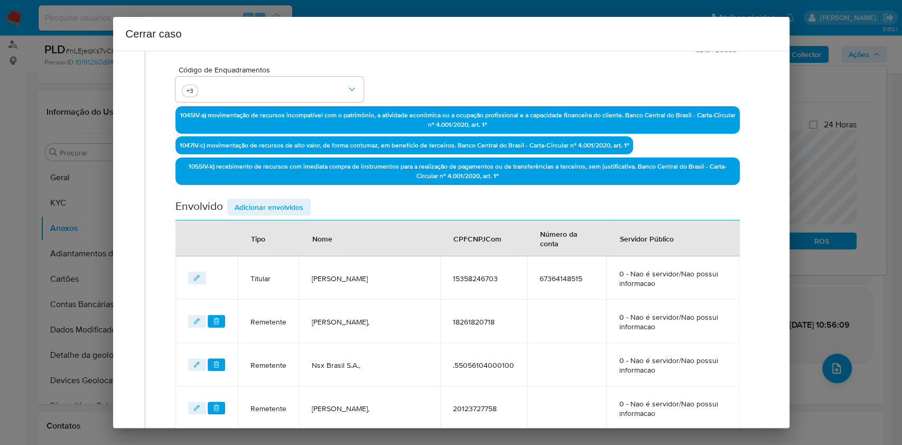
click at [287, 207] on span "Adicionar envolvidos" at bounding box center [269, 207] width 69 height 15
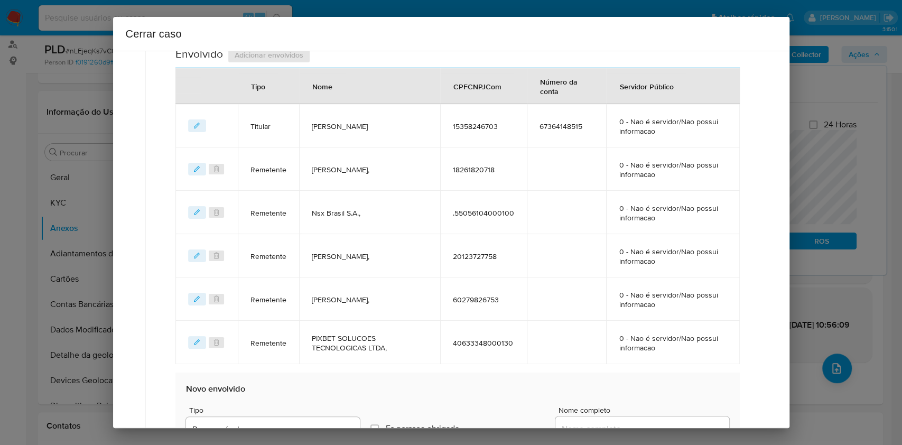
scroll to position [571, 0]
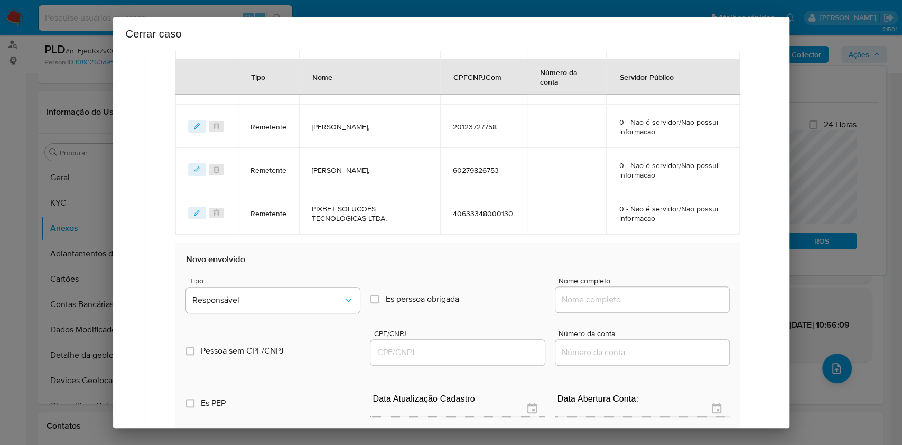
click at [654, 306] on div at bounding box center [643, 299] width 174 height 25
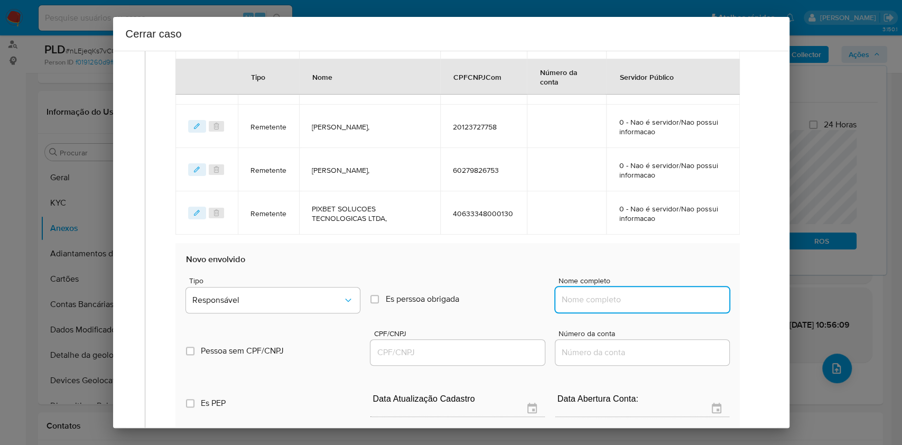
paste input "Milena Dias De Oliveira Costa, 19398970767"
click at [678, 304] on input "Milena Dias De Oliveira Costa, 19398970767" at bounding box center [643, 300] width 174 height 14
click at [679, 303] on input "Milena Dias De Oliveira Costa, 19398970767" at bounding box center [643, 300] width 174 height 14
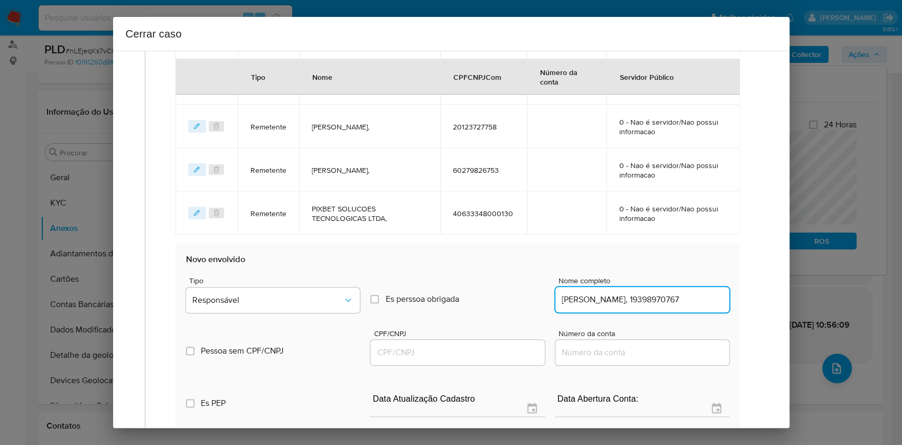
click at [678, 301] on input "Milena Dias De Oliveira Costa, 19398970767" at bounding box center [643, 300] width 174 height 14
click at [678, 303] on input "Milena Dias De Oliveira Costa, 19398970767" at bounding box center [643, 300] width 174 height 14
click at [677, 299] on input "Milena Dias De Oliveira Costa, 19398970767" at bounding box center [643, 300] width 174 height 14
click at [677, 300] on input "Milena Dias De Oliveira Costa, 19398970767" at bounding box center [643, 300] width 174 height 14
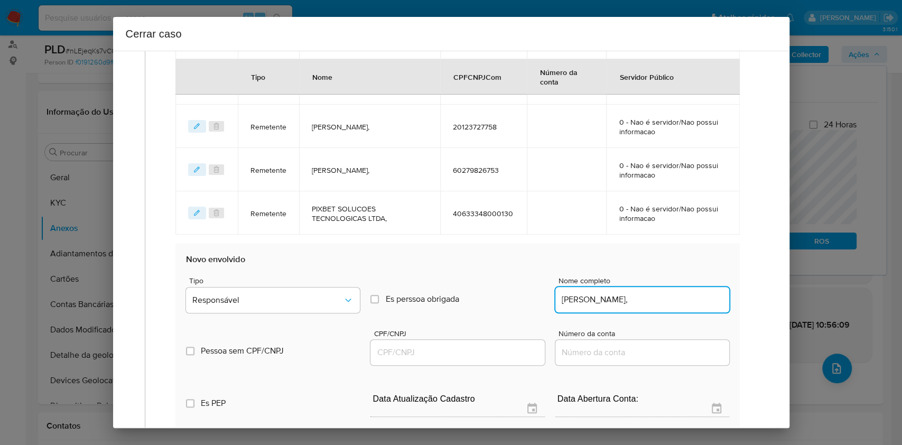
type input "Milena Dias De Oliveira Costa,"
click at [463, 346] on input "CPF/CNPJ" at bounding box center [458, 353] width 174 height 14
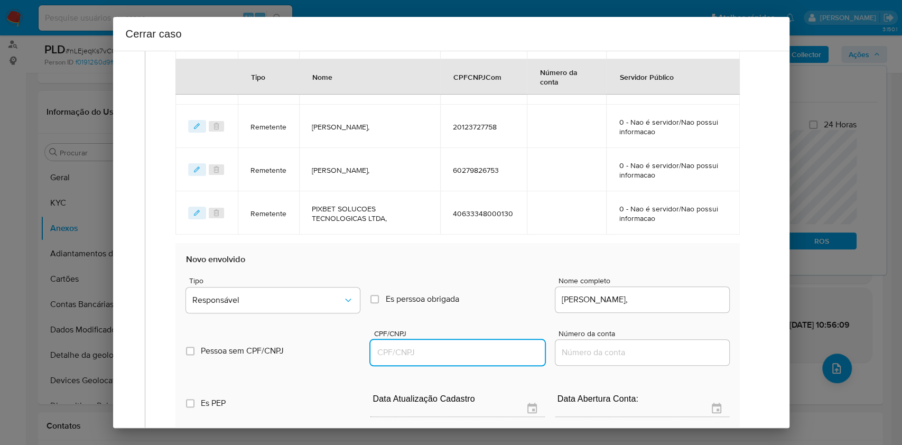
paste input "19398970767"
type input "19398970767"
click at [296, 292] on button "Responsável" at bounding box center [273, 300] width 174 height 25
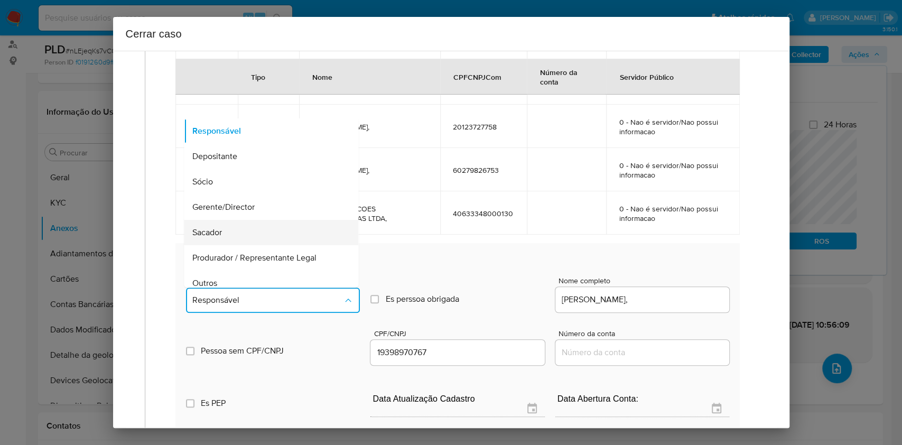
scroll to position [135, 0]
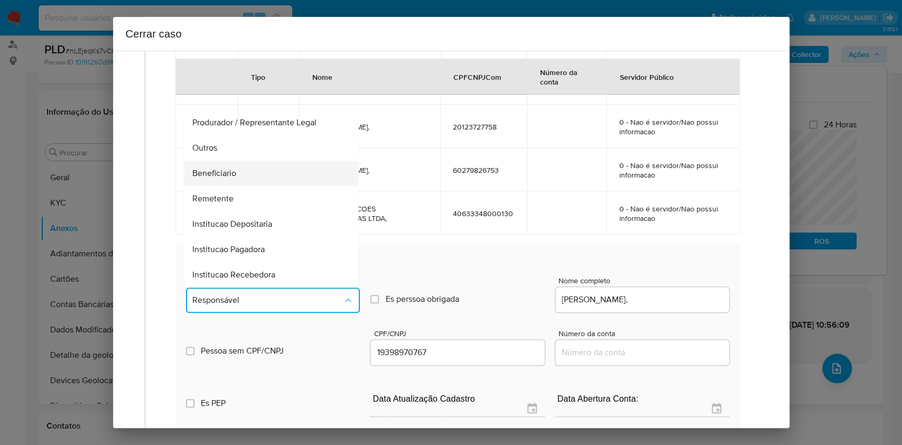
click at [234, 169] on span "Beneficiario" at bounding box center [215, 173] width 44 height 11
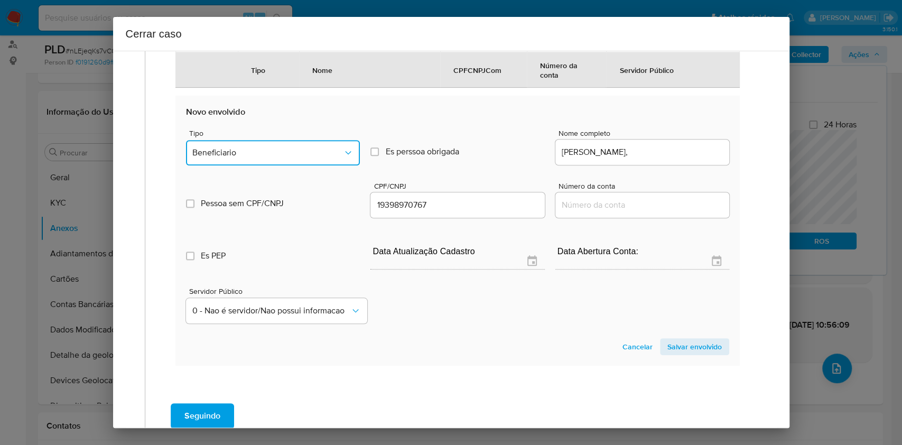
scroll to position [779, 0]
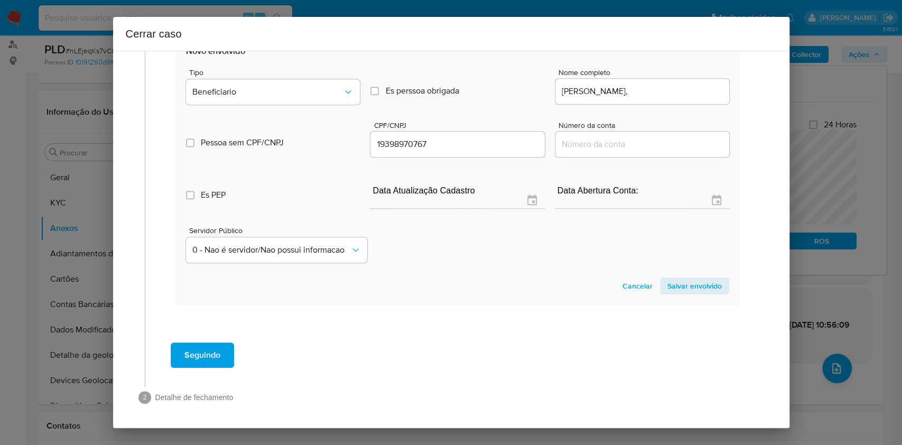
click at [685, 275] on section "Novo envolvido Tipo Beneficiario Es perssoa obrigada Is PObrigada Nome completo…" at bounding box center [458, 170] width 564 height 270
click at [692, 282] on span "Salvar envolvido" at bounding box center [695, 286] width 54 height 15
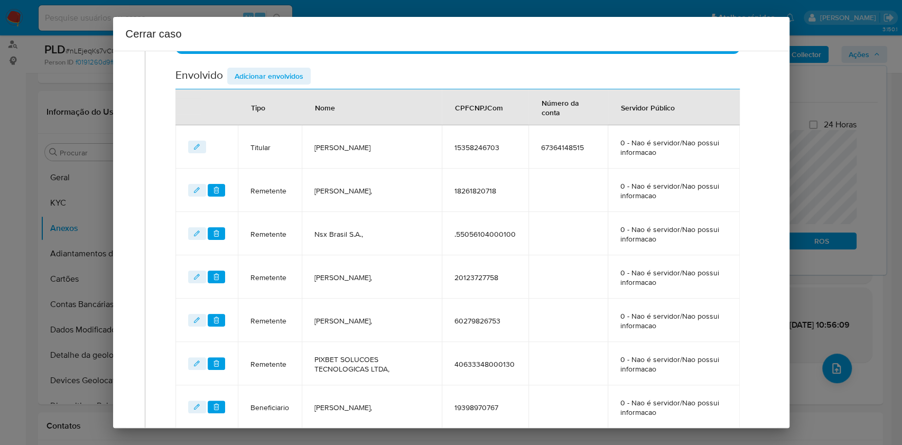
scroll to position [403, 0]
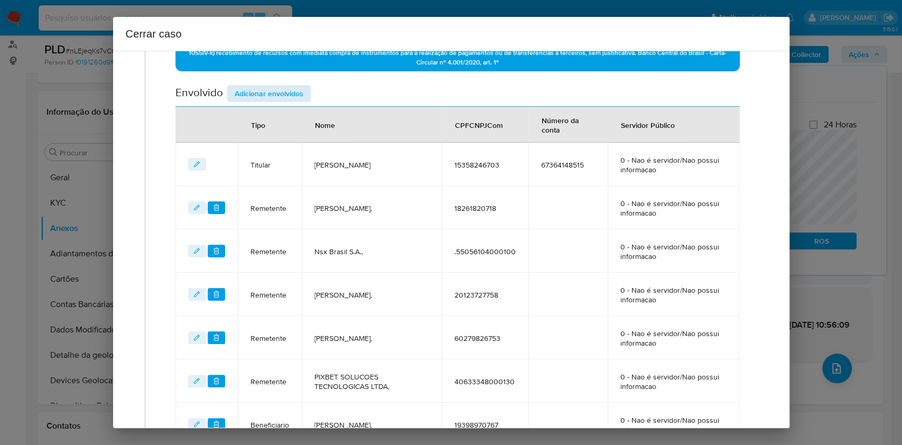
drag, startPoint x: 260, startPoint y: 75, endPoint x: 261, endPoint y: 89, distance: 14.3
click at [260, 77] on div "Data de início 01/06/2025 Data Fin 06/08/2025 Valor do crédito R$293.135 Valor …" at bounding box center [458, 87] width 564 height 717
click at [262, 92] on span "Adicionar envolvidos" at bounding box center [269, 93] width 69 height 15
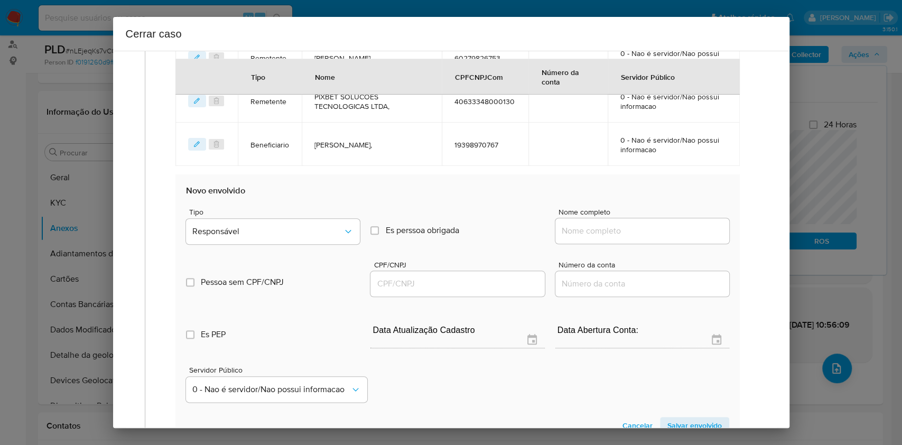
scroll to position [685, 0]
click at [624, 233] on input "Nome completo" at bounding box center [643, 229] width 174 height 14
paste input "Karina De Oliveira Costa, 12323162705"
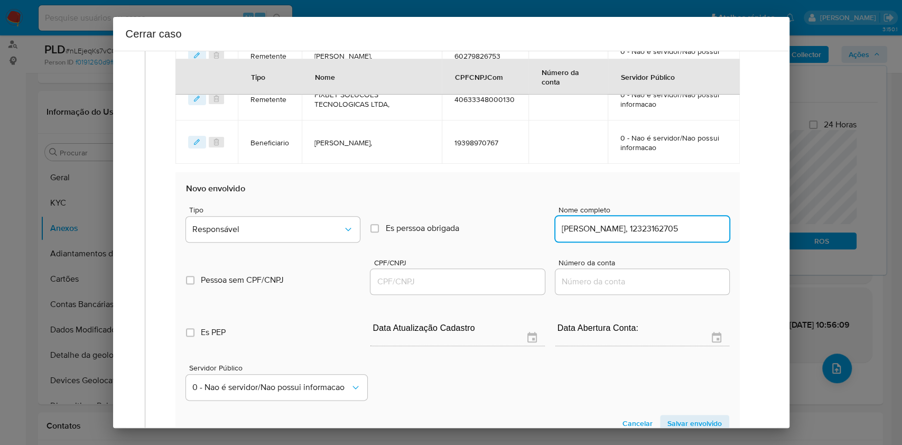
click at [677, 232] on input "Karina De Oliveira Costa, 12323162705" at bounding box center [643, 229] width 174 height 14
click at [678, 233] on input "Karina De Oliveira Costa, 12323162705" at bounding box center [643, 229] width 174 height 14
type input "Karina De Oliveira Costa,"
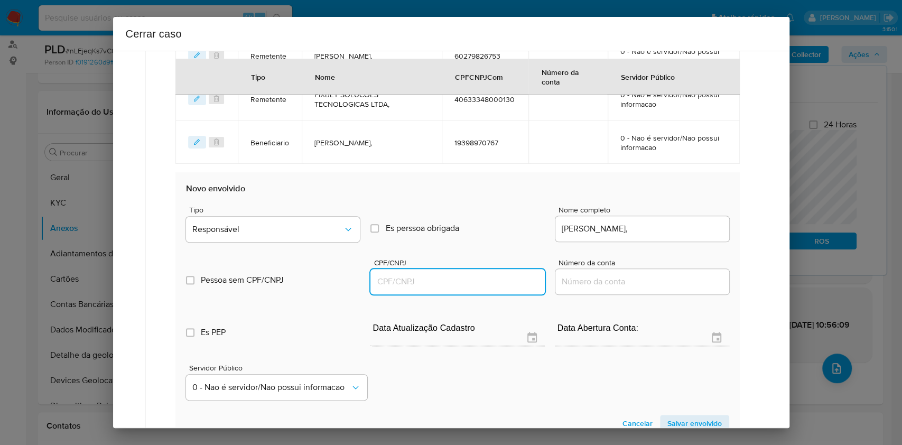
paste input "12323162705"
click at [450, 284] on input "12323162705" at bounding box center [458, 282] width 174 height 14
type input "12323162705"
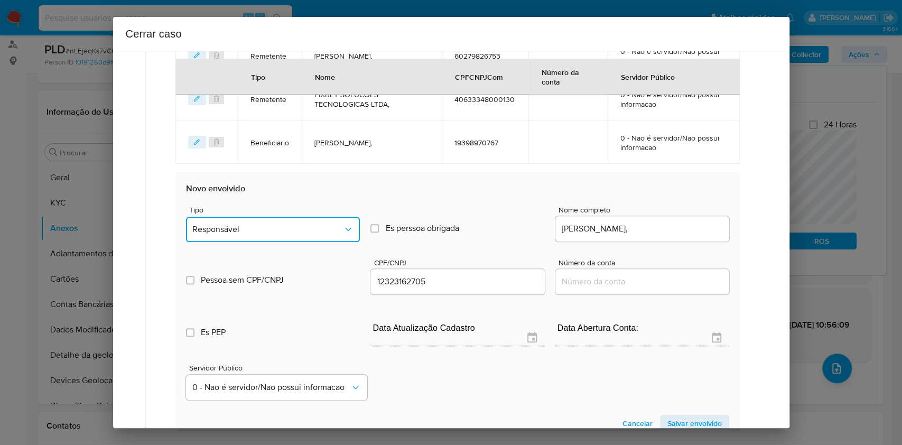
drag, startPoint x: 305, startPoint y: 229, endPoint x: 289, endPoint y: 240, distance: 18.9
click at [303, 229] on span "Responsável" at bounding box center [267, 229] width 151 height 11
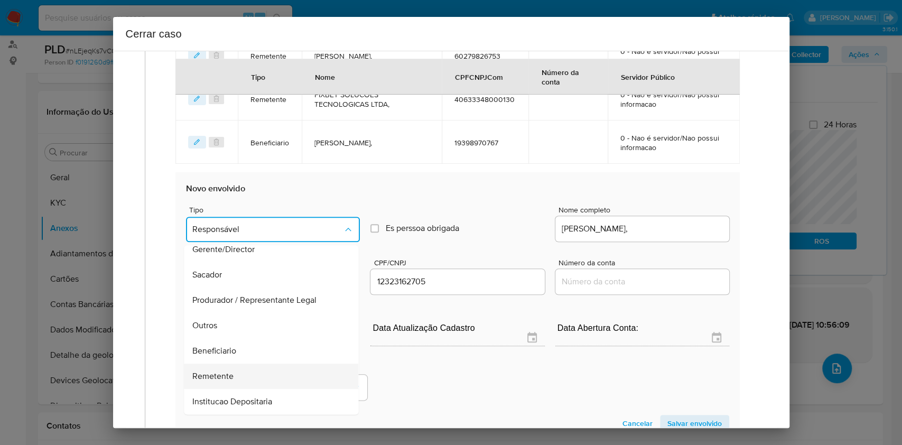
scroll to position [135, 0]
click at [265, 300] on div "Beneficiario" at bounding box center [268, 300] width 151 height 25
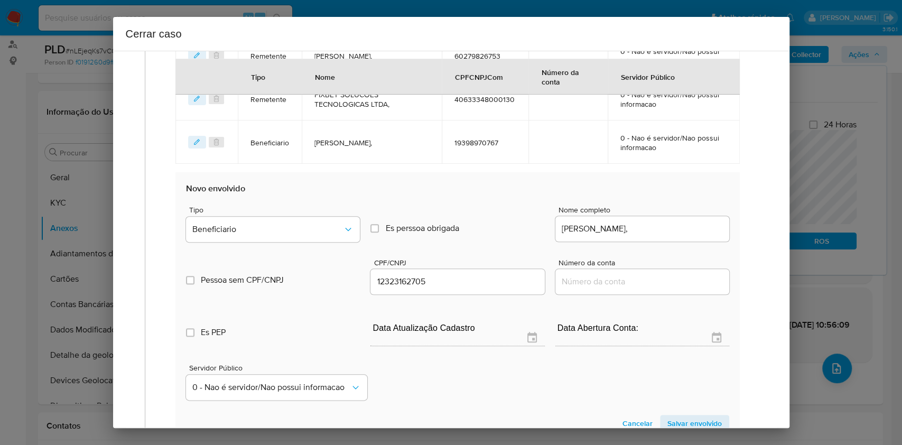
click at [674, 429] on div "Cerrar caso 1 Informação completa Geral Data de início 01/06/2025 Data Fin 06/0…" at bounding box center [451, 222] width 902 height 445
click at [674, 421] on span "Salvar envolvido" at bounding box center [695, 423] width 54 height 15
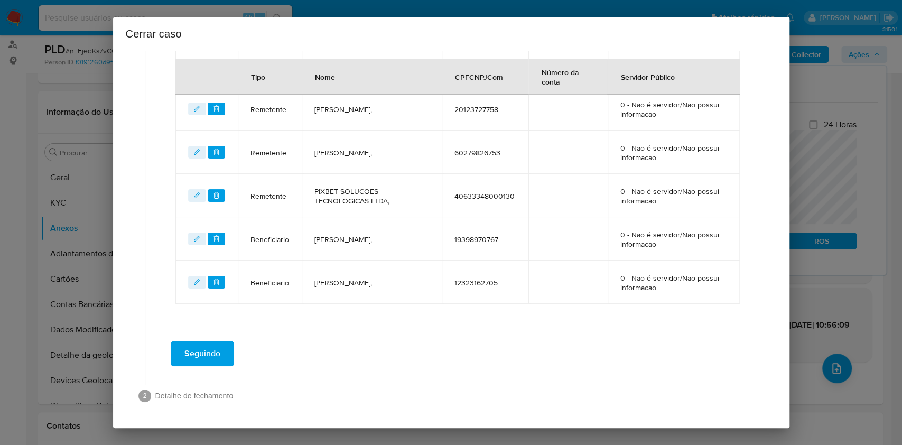
scroll to position [587, 0]
click at [207, 357] on span "Seguindo" at bounding box center [203, 354] width 36 height 23
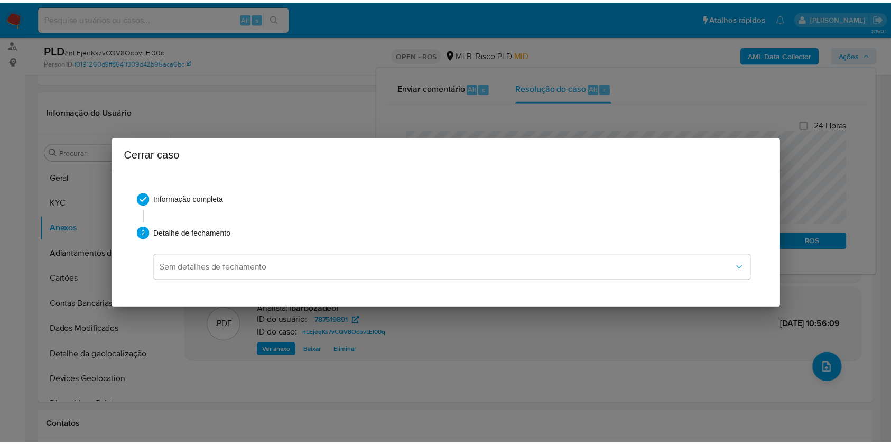
scroll to position [0, 0]
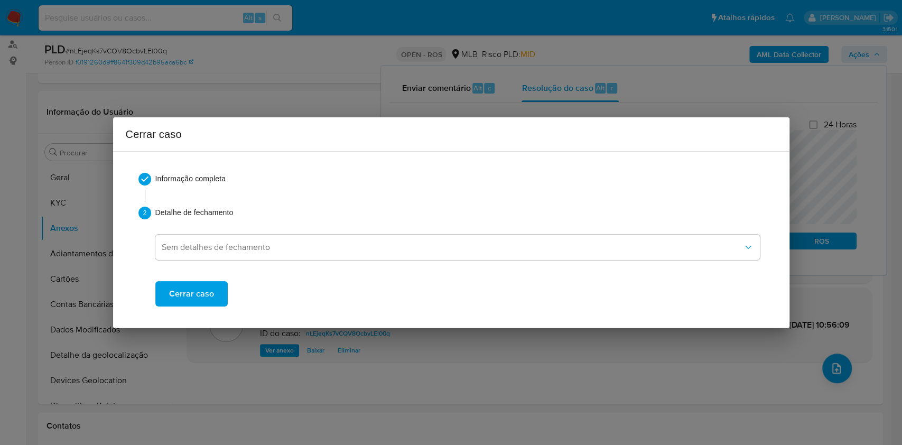
click at [202, 285] on span "Cerrar caso" at bounding box center [191, 293] width 45 height 23
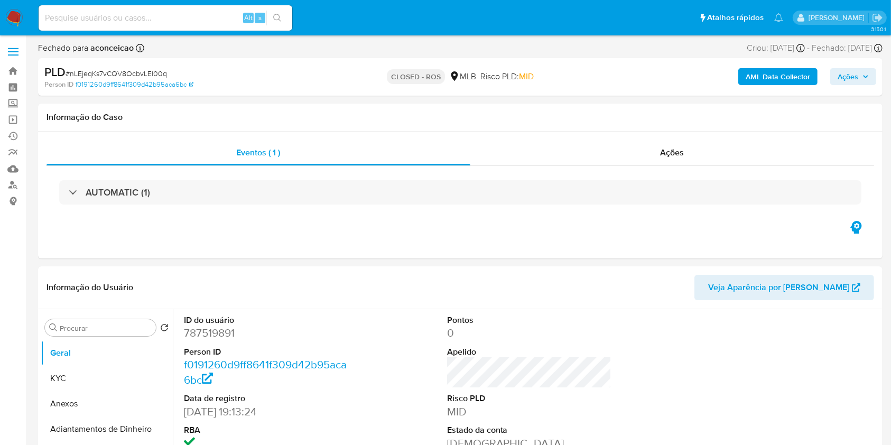
select select "10"
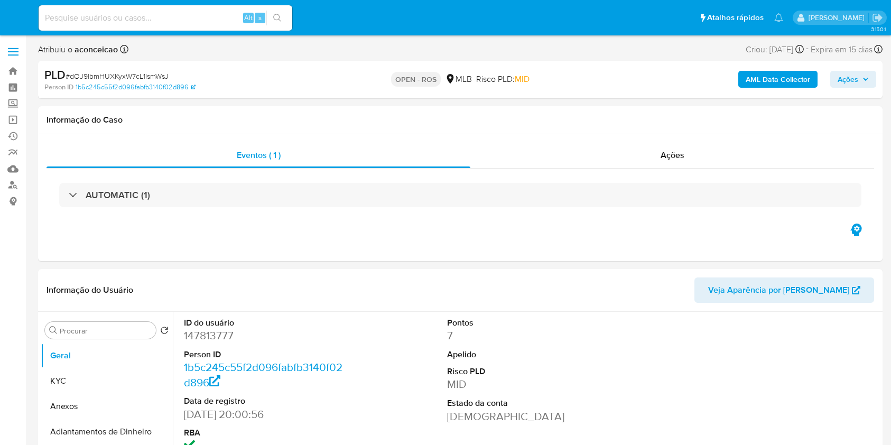
select select "10"
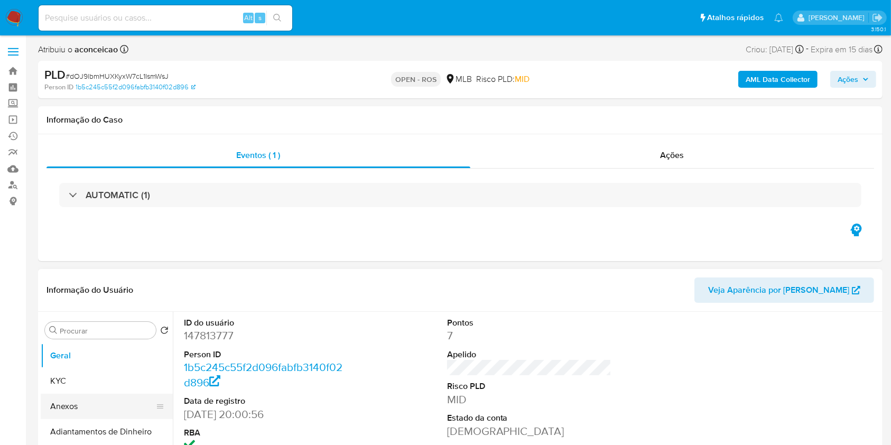
click at [103, 405] on button "Anexos" at bounding box center [103, 406] width 124 height 25
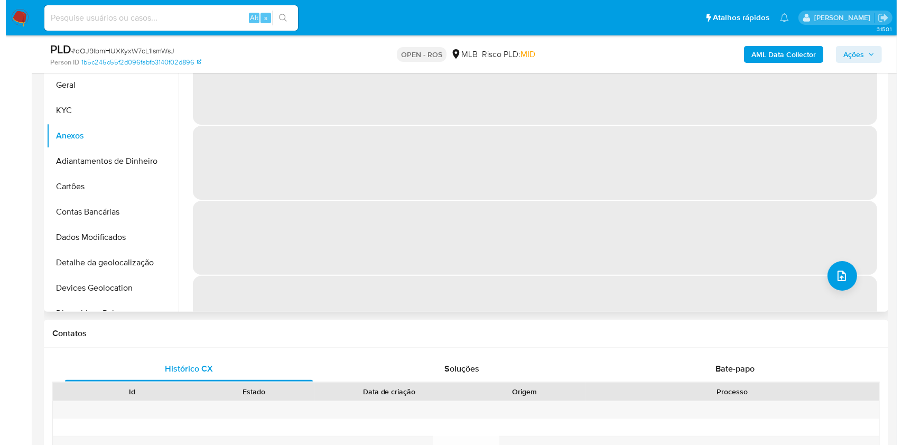
scroll to position [211, 0]
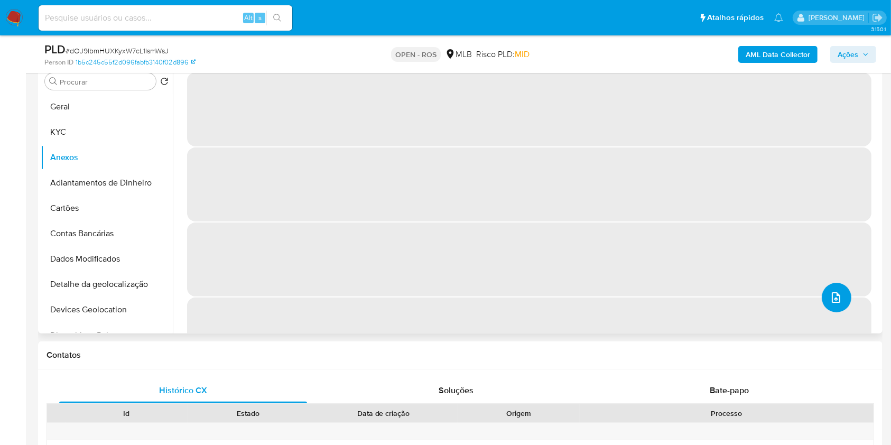
click at [838, 306] on button "upload-file" at bounding box center [837, 298] width 30 height 30
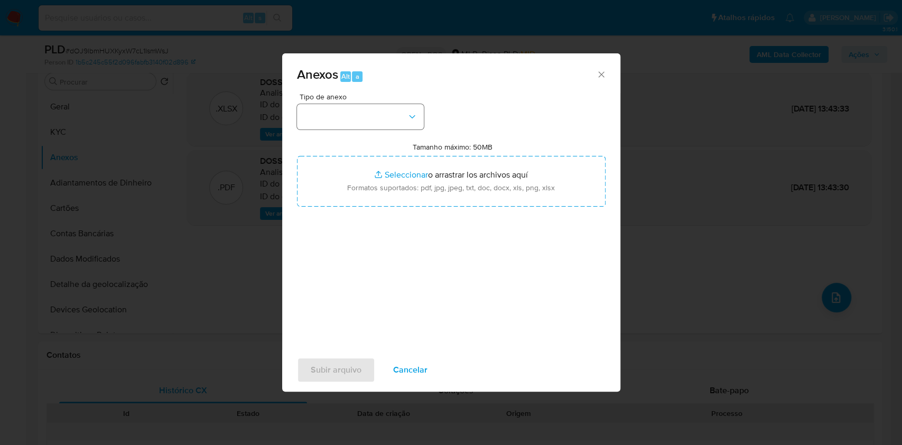
click at [371, 108] on button "button" at bounding box center [360, 116] width 127 height 25
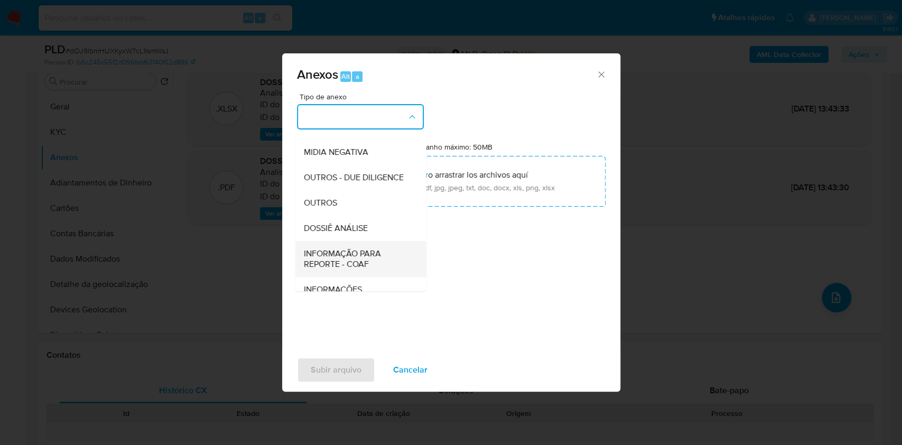
scroll to position [162, 0]
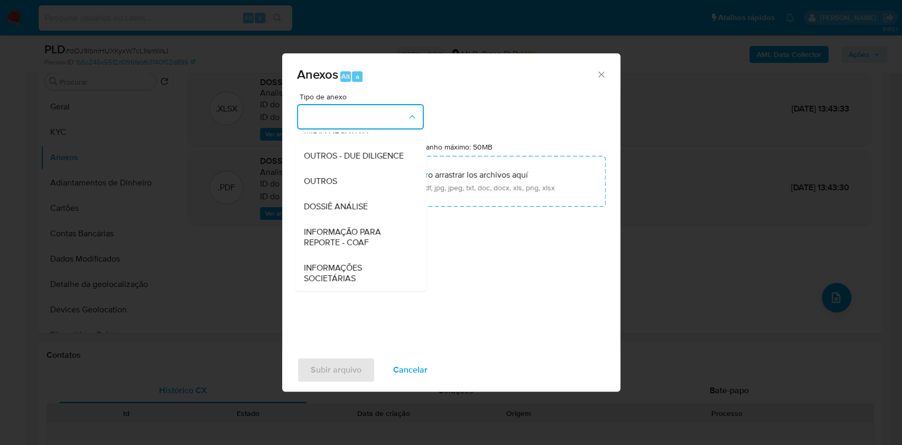
click at [373, 236] on span "INFORMAÇÃO PARA REPORTE - COAF" at bounding box center [357, 237] width 108 height 21
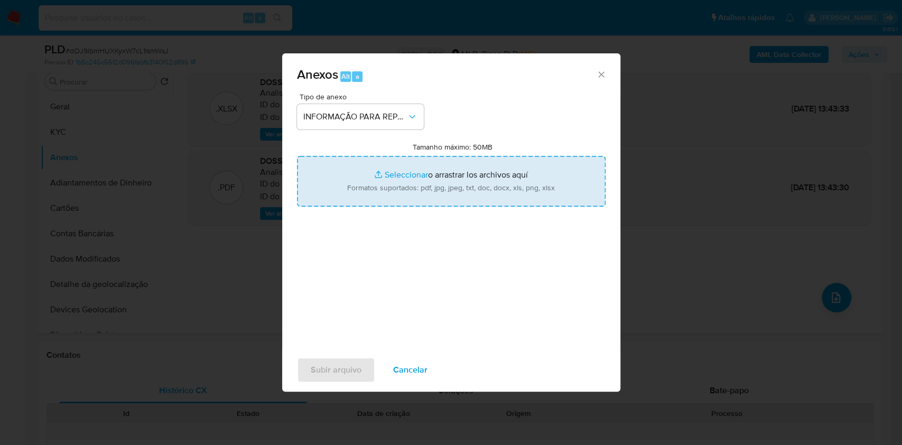
type input "C:\fakepath\SAR - dOJ9lbmHUXKyxW7cL1IsmWsJ- CPF 03977220608 - [PERSON_NAME].pdf"
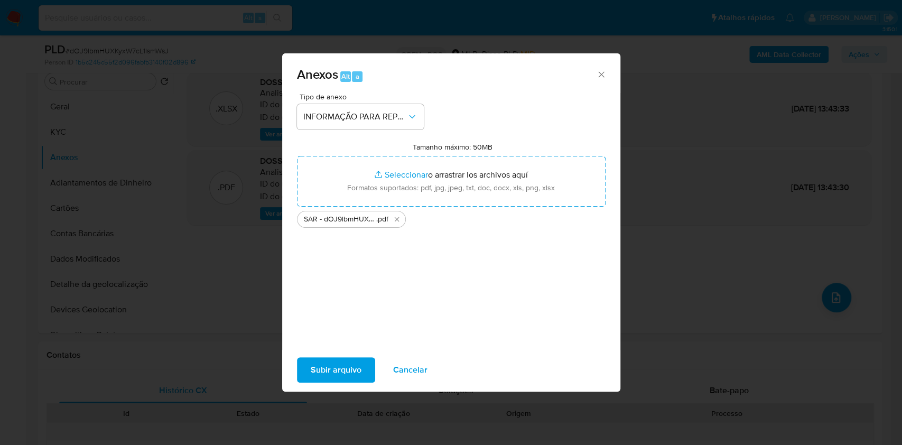
click at [361, 373] on button "Subir arquivo" at bounding box center [336, 369] width 78 height 25
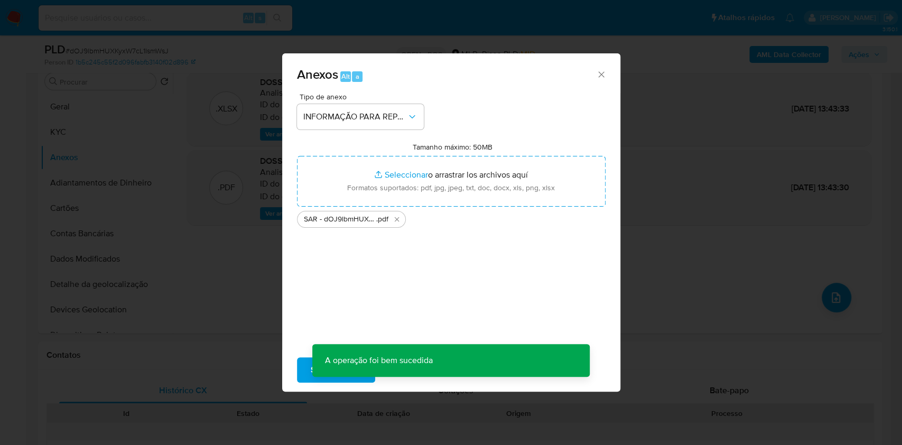
click at [740, 200] on div "Anexos Alt a Tipo de anexo INFORMAÇÃO PARA REPORTE - COAF Tamanho máximo: 50MB …" at bounding box center [451, 222] width 902 height 445
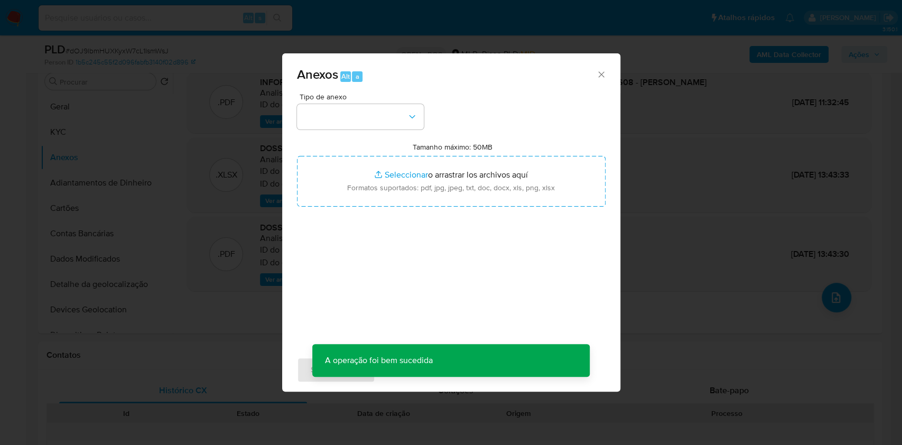
click at [836, 60] on div "Anexos Alt a Tipo de anexo Tamanho máximo: 50MB Seleccionar archivos Selecciona…" at bounding box center [451, 222] width 902 height 445
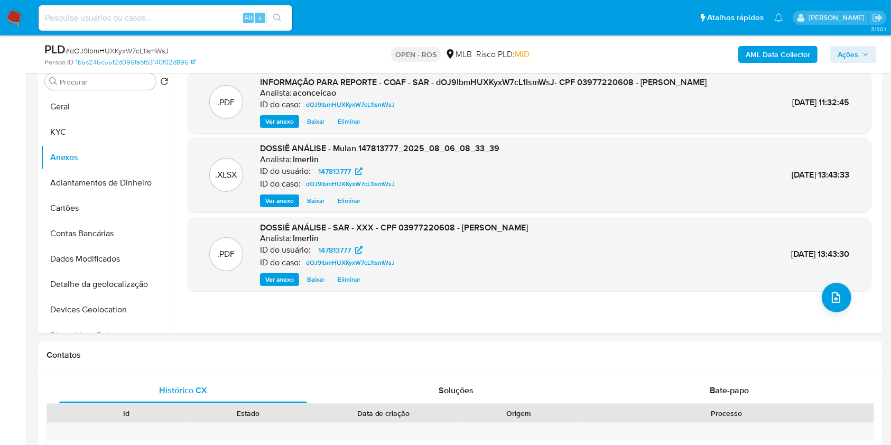
drag, startPoint x: 846, startPoint y: 55, endPoint x: 842, endPoint y: 61, distance: 7.6
click at [846, 58] on span "Ações" at bounding box center [848, 54] width 21 height 17
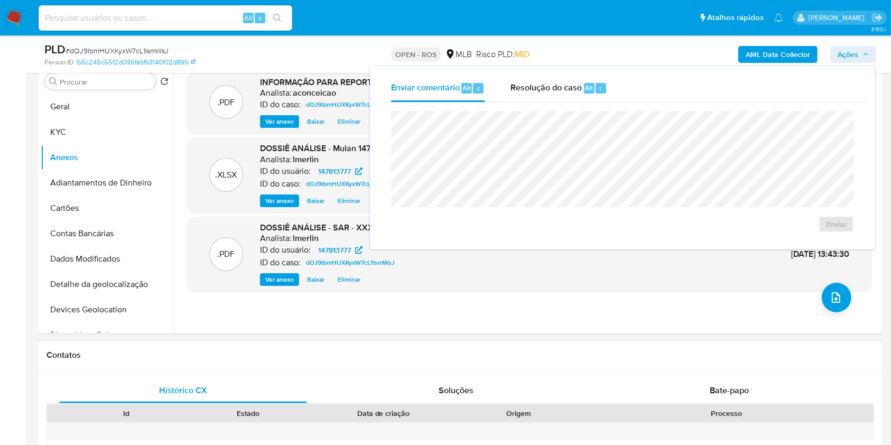
drag, startPoint x: 578, startPoint y: 87, endPoint x: 572, endPoint y: 106, distance: 20.1
click at [578, 90] on span "Resolução do caso" at bounding box center [546, 87] width 71 height 12
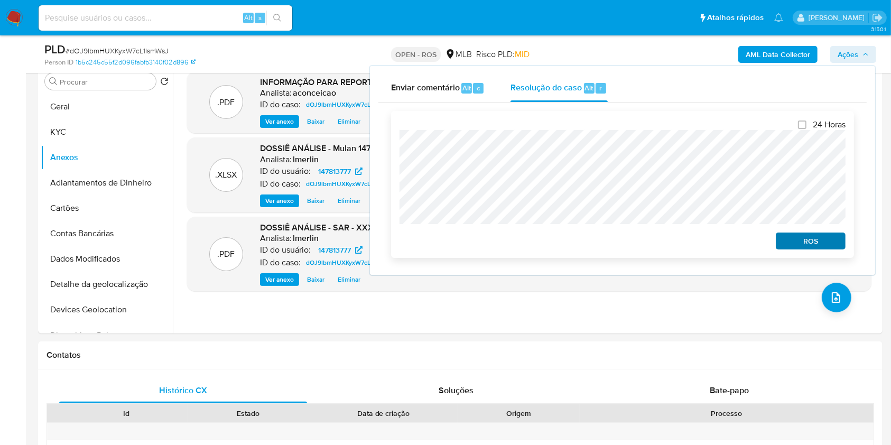
click at [786, 235] on div "ROS" at bounding box center [809, 238] width 74 height 21
click at [796, 243] on span "ROS" at bounding box center [810, 241] width 55 height 15
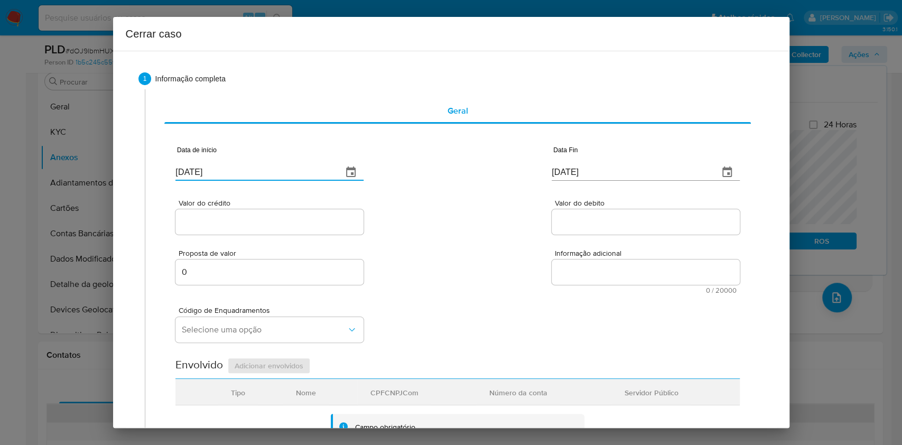
click at [236, 164] on input "[DATE]" at bounding box center [255, 172] width 159 height 17
paste input "01/06"
click at [236, 164] on input "[DATE]" at bounding box center [255, 172] width 159 height 17
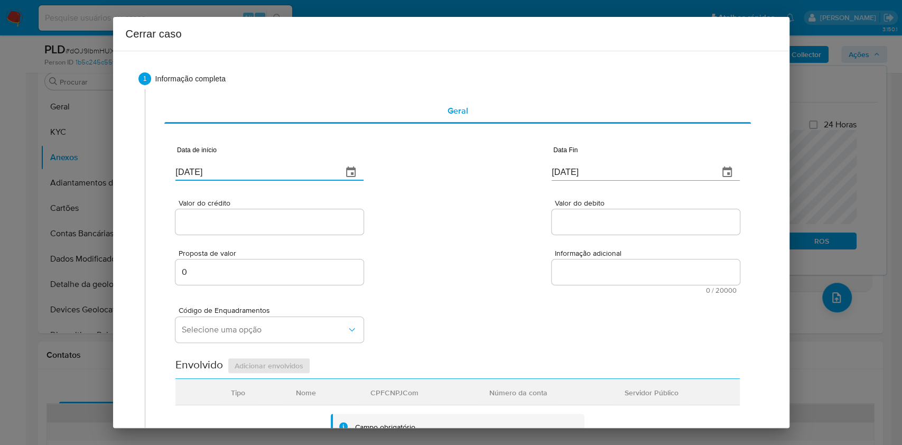
type input "[DATE]"
click at [585, 163] on div "[DATE]" at bounding box center [646, 165] width 188 height 31
click at [586, 163] on div "[DATE]" at bounding box center [646, 165] width 188 height 31
click at [588, 167] on input "[DATE]" at bounding box center [631, 172] width 159 height 17
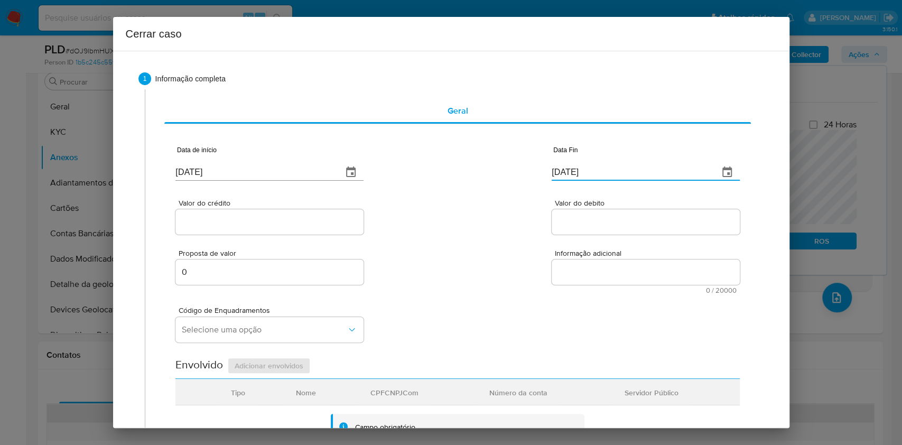
click at [588, 167] on input "[DATE]" at bounding box center [631, 172] width 159 height 17
paste input "05"
type input "[DATE]"
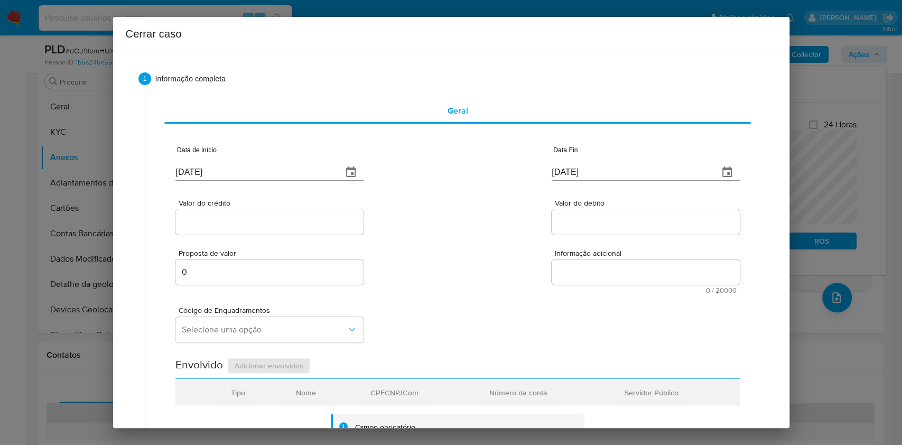
click at [273, 207] on div "Valor do crédito" at bounding box center [270, 218] width 188 height 38
click at [273, 220] on input "Valor do crédito" at bounding box center [270, 222] width 188 height 14
click at [274, 226] on input "Valor do crédito" at bounding box center [270, 222] width 188 height 14
click at [274, 227] on input "Valor do crédito" at bounding box center [270, 222] width 188 height 14
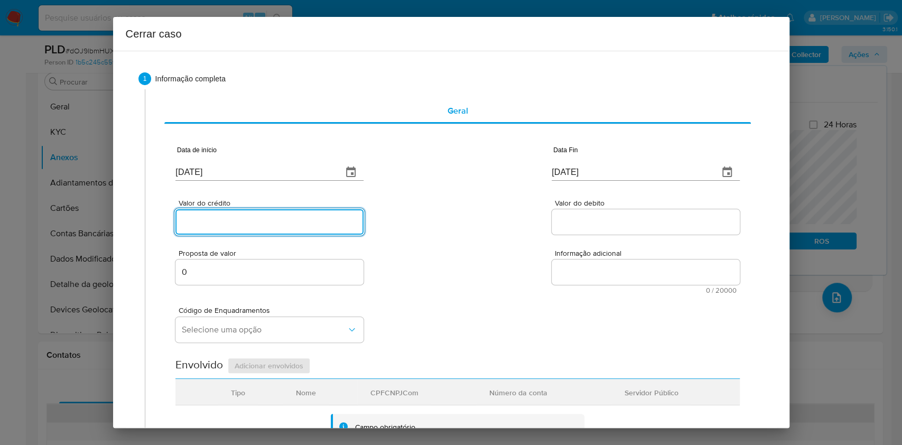
paste input "R$874.080"
type input "R$874.080"
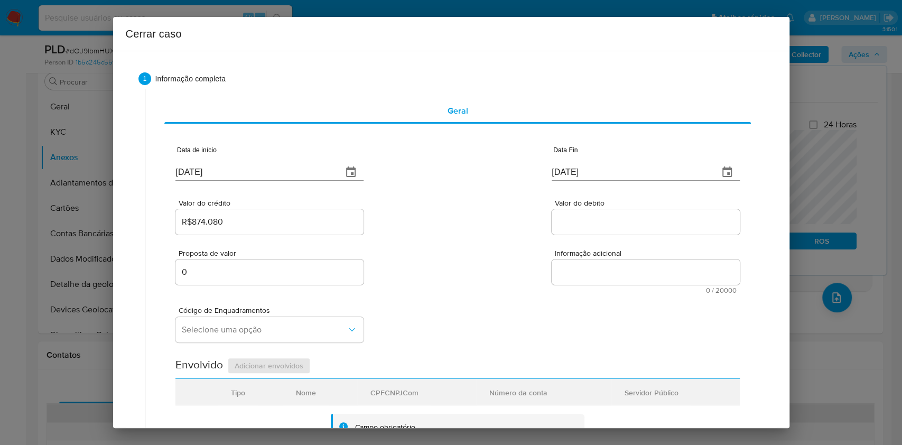
click at [573, 235] on div "Valor do debito" at bounding box center [646, 218] width 188 height 38
paste input "R$871.232"
click at [572, 223] on input "R$871.232" at bounding box center [646, 222] width 188 height 14
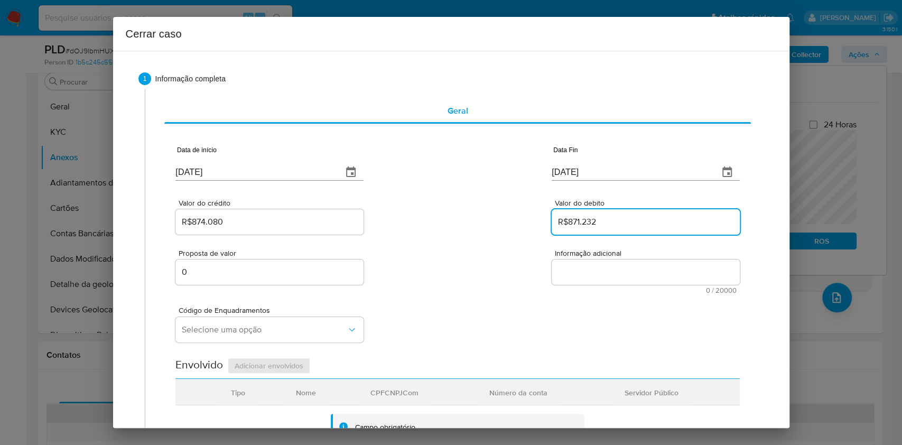
type input "R$871.232"
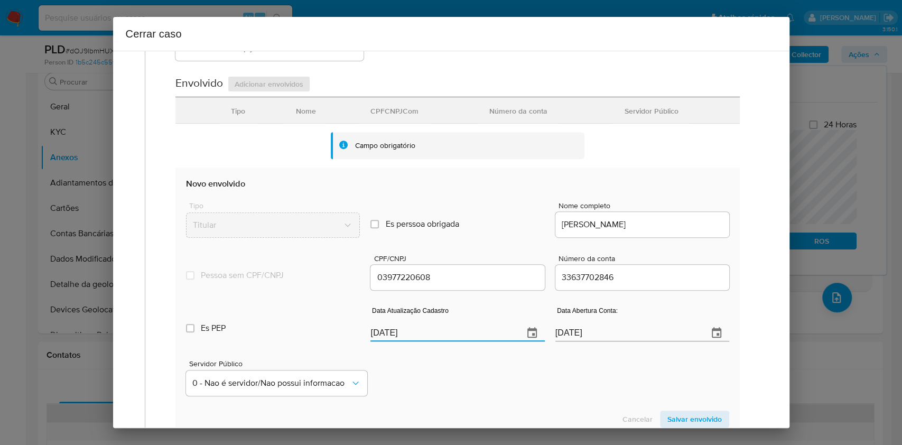
click at [452, 339] on input "[DATE]" at bounding box center [443, 333] width 144 height 17
click at [451, 338] on input "[DATE]" at bounding box center [443, 333] width 144 height 17
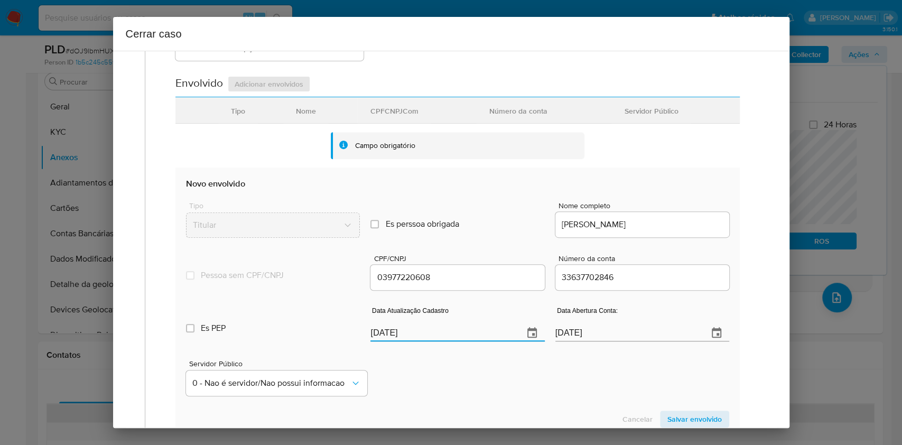
paste input "06/06"
type input "[DATE]"
click at [686, 420] on span "Salvar envolvido" at bounding box center [695, 419] width 54 height 15
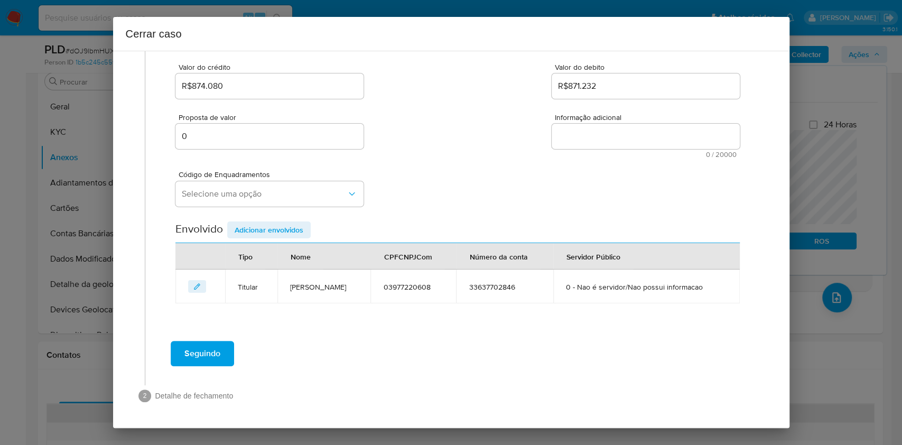
scroll to position [135, 0]
click at [256, 193] on span "Selecione uma opção" at bounding box center [264, 194] width 165 height 11
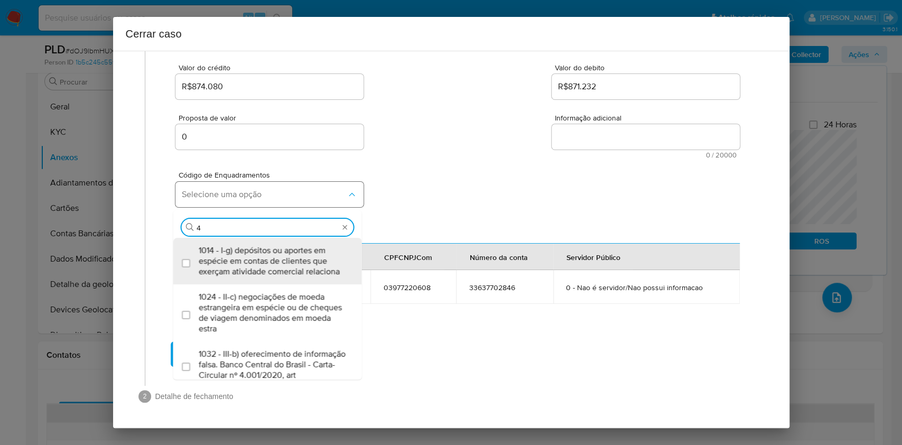
type input "45"
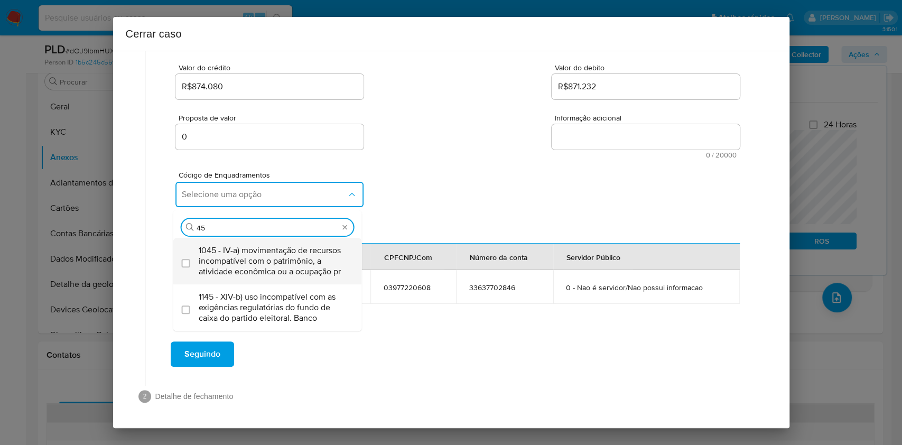
click at [261, 272] on span "1045 - IV-a) movimentação de recursos incompatível com o patrimônio, a atividad…" at bounding box center [273, 261] width 149 height 32
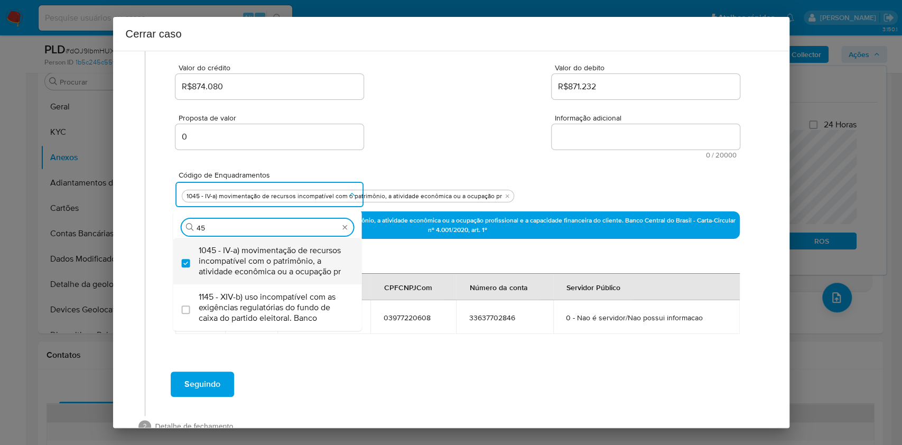
checkbox input "true"
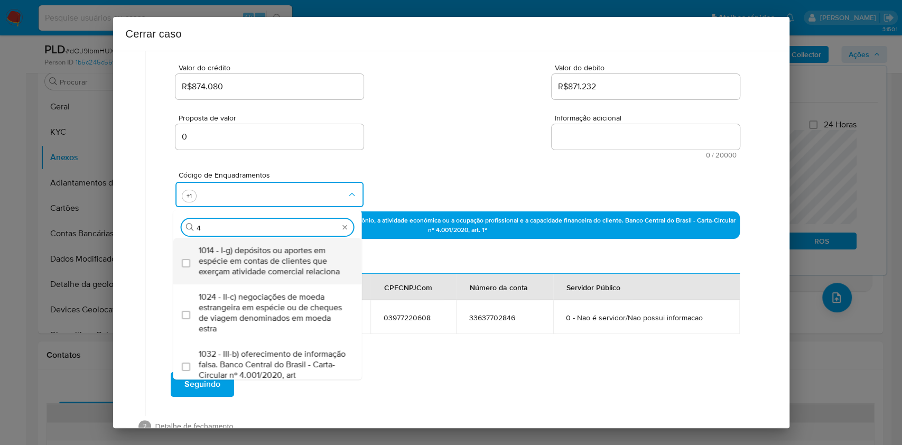
scroll to position [0, 0]
type input "47"
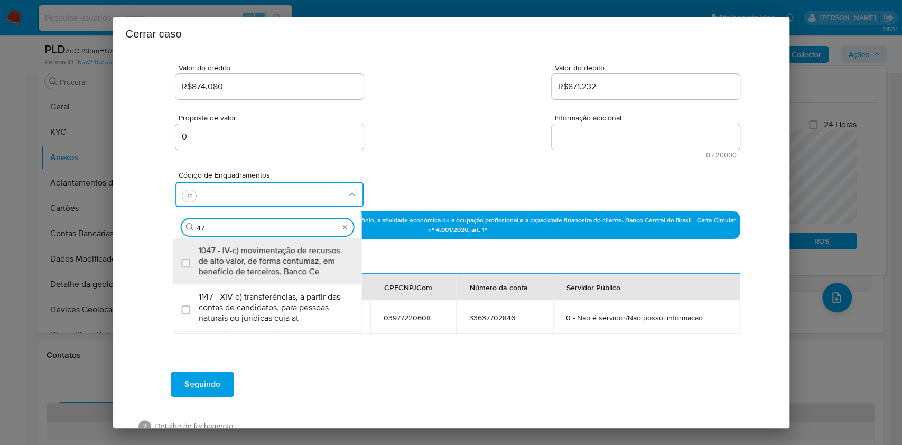
click at [261, 269] on span "1047 - IV-c) movimentação de recursos de alto valor, de forma contumaz, em bene…" at bounding box center [273, 261] width 149 height 32
checkbox input "true"
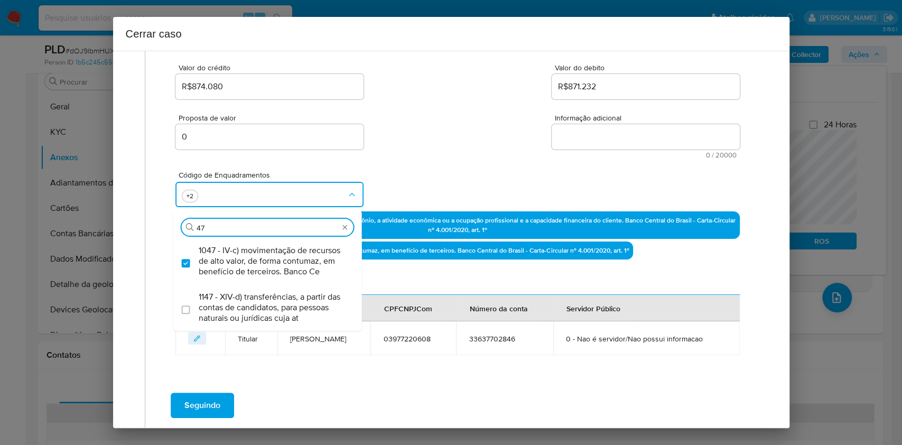
type input "47"
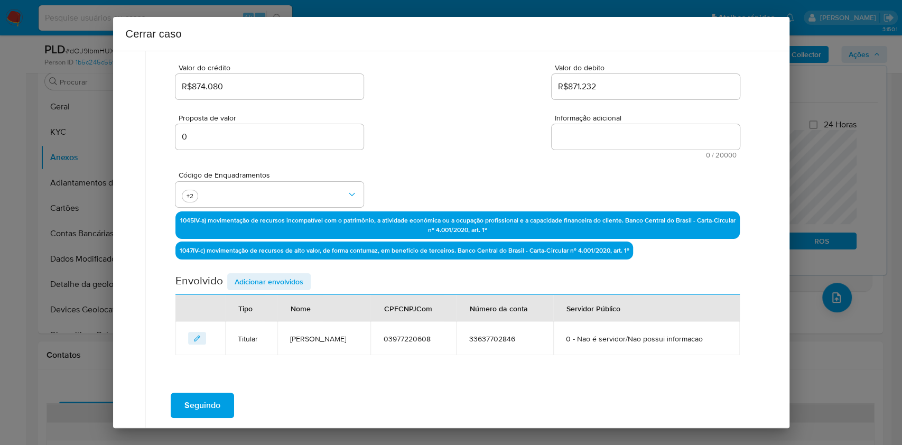
click at [613, 141] on textarea "Informação adicional" at bounding box center [646, 136] width 188 height 25
click at [613, 142] on textarea "Informação adicional" at bounding box center [646, 136] width 188 height 25
paste textarea "Loremip Dolors Ametc, ADI 92579971939, 71 elit, seddoeius te incididun ut Labo …"
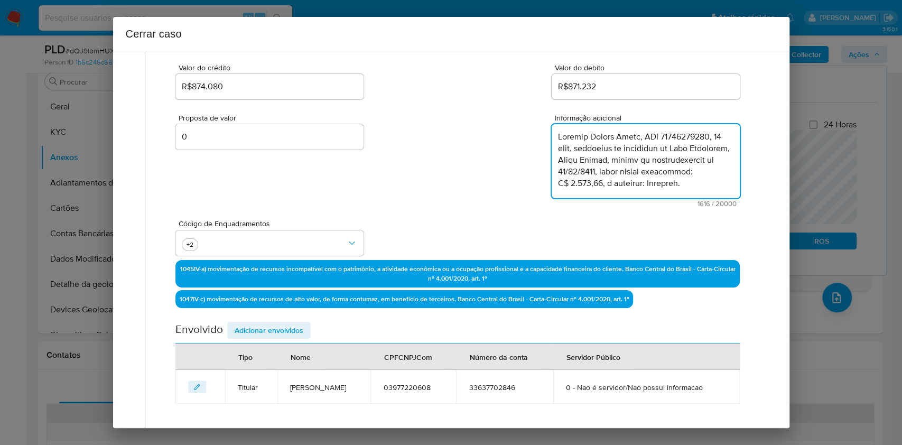
scroll to position [642, 0]
type textarea "Loremip Dolors Ametc, ADI 92579971939, 71 elit, seddoeius te incididun ut Labo …"
drag, startPoint x: 274, startPoint y: 336, endPoint x: 279, endPoint y: 337, distance: 5.3
click at [275, 337] on span "Adicionar envolvidos" at bounding box center [269, 330] width 69 height 15
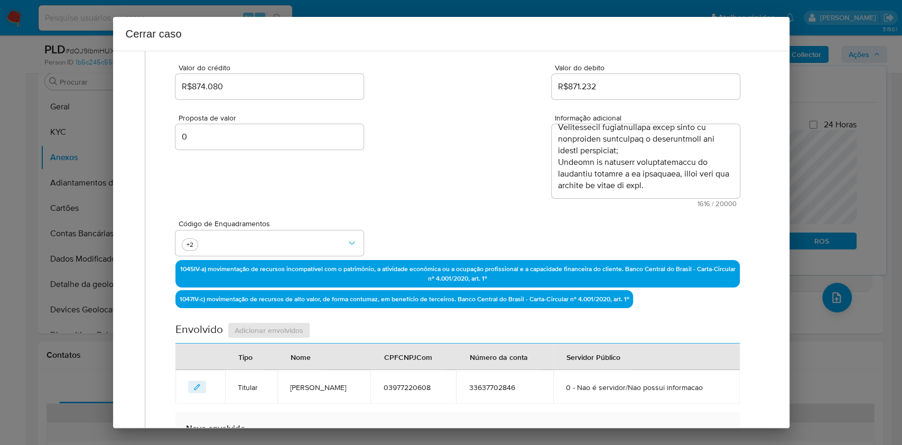
scroll to position [347, 0]
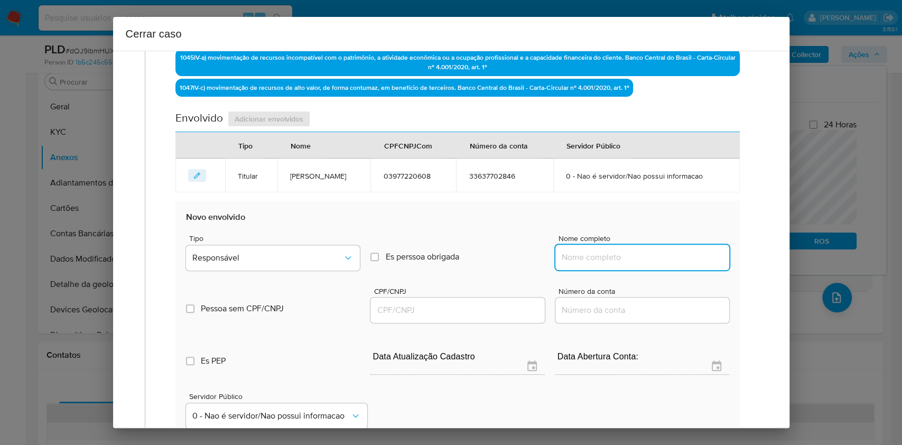
click at [654, 260] on input "Nome completo" at bounding box center [643, 258] width 174 height 14
click at [670, 256] on input "Nome completo" at bounding box center [643, 258] width 174 height 14
paste input "Apollo Operations Ltda, 54923003000126"
click at [680, 253] on input "Apollo Operations Ltda, 54923003000126" at bounding box center [643, 258] width 174 height 14
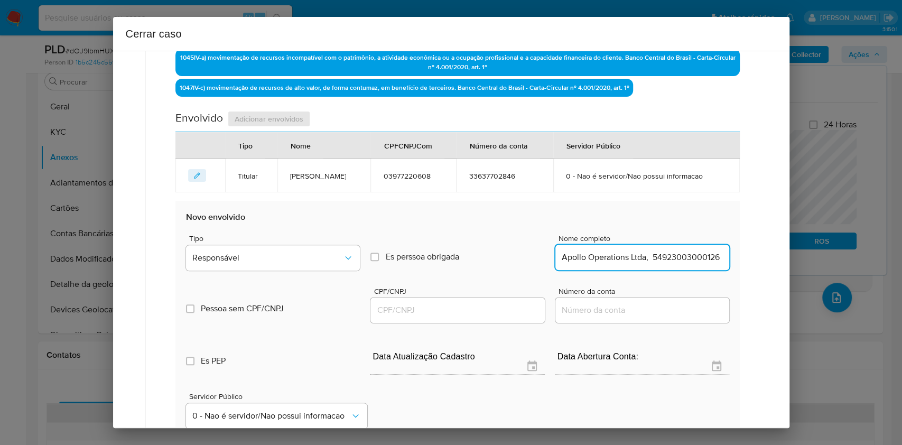
click at [680, 253] on input "Apollo Operations Ltda, 54923003000126" at bounding box center [643, 258] width 174 height 14
type input "Apollo Operations Ltda,"
click at [442, 312] on input "CPF/CNPJ" at bounding box center [458, 310] width 174 height 14
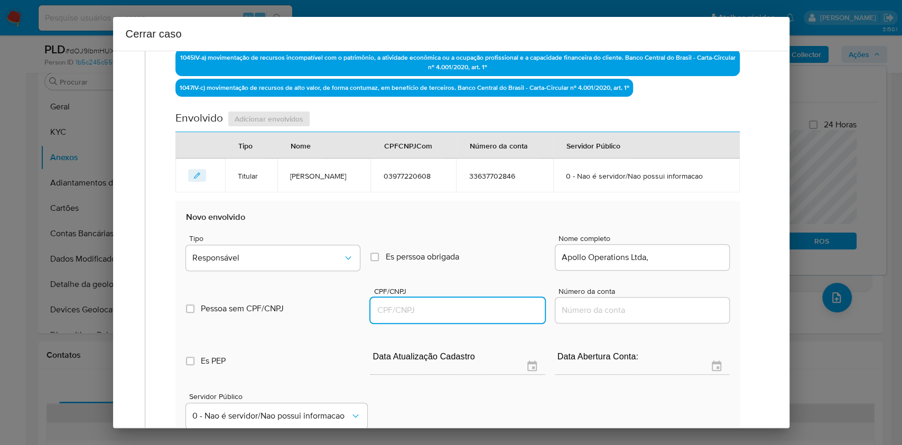
paste input "54923003000126"
type input "54923003000126"
click at [297, 231] on div "Tipo Responsável Es perssoa obrigada Is PObrigada Nome completo Apollo Operatio…" at bounding box center [457, 248] width 543 height 53
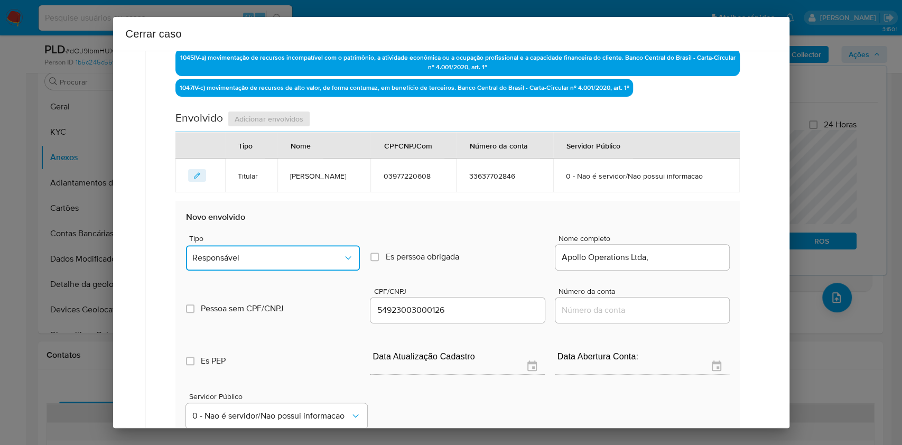
click at [294, 264] on button "Responsável" at bounding box center [273, 257] width 174 height 25
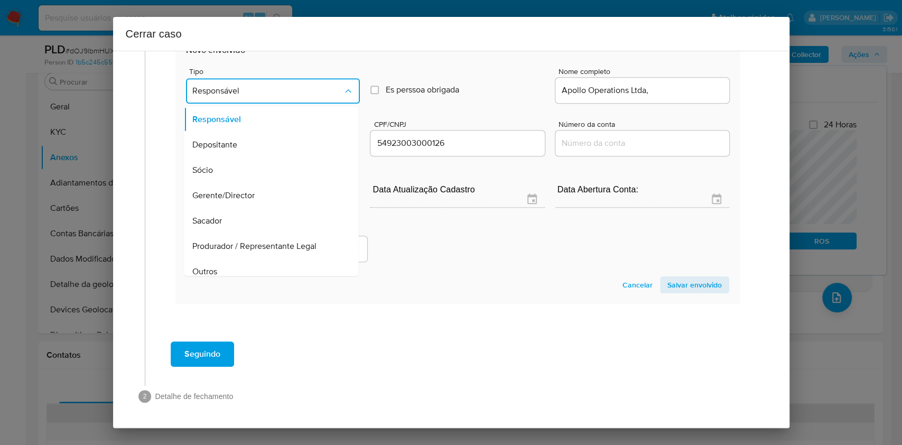
scroll to position [135, 0]
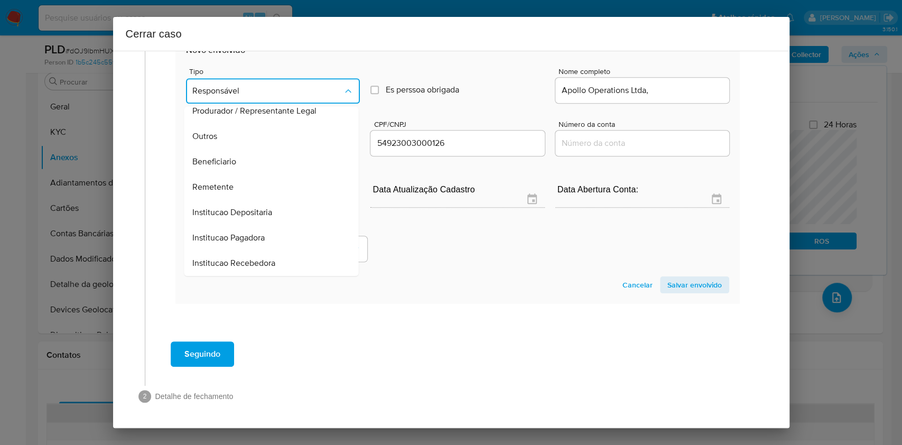
click at [245, 176] on div "Remetente" at bounding box center [268, 186] width 151 height 25
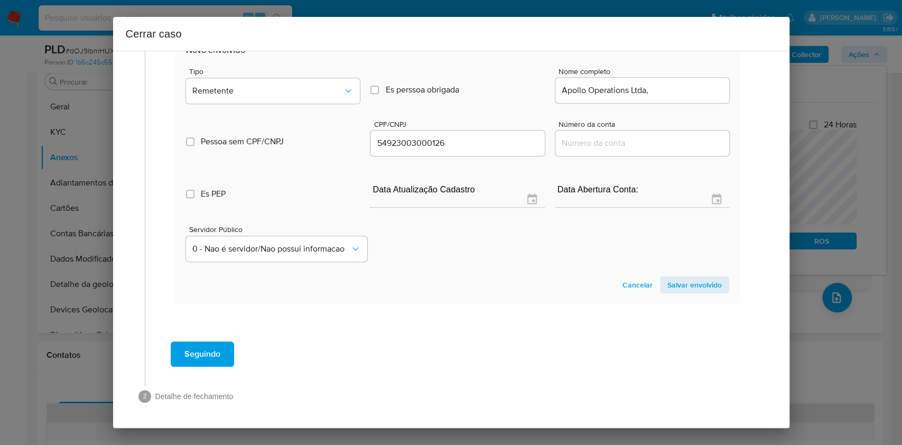
click at [675, 282] on span "Salvar envolvido" at bounding box center [695, 285] width 54 height 15
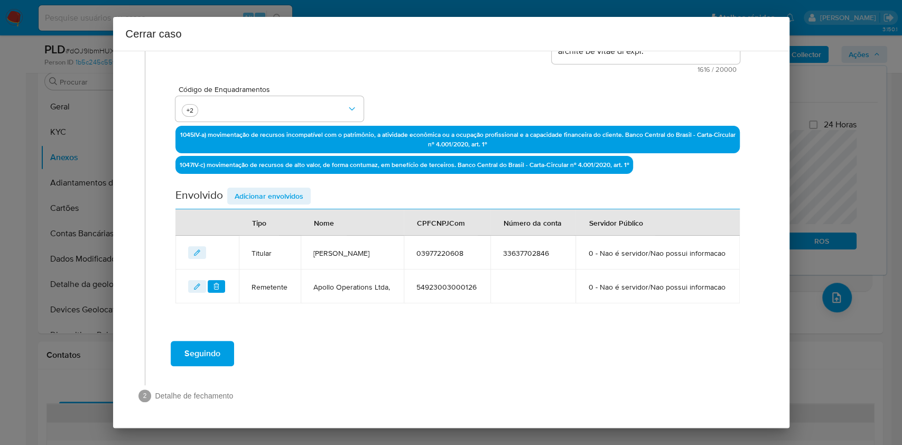
click at [217, 349] on span "Seguindo" at bounding box center [203, 353] width 36 height 23
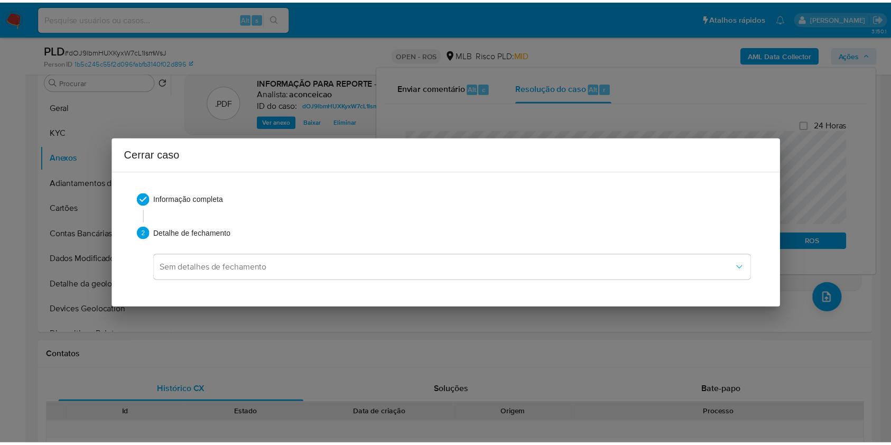
scroll to position [0, 0]
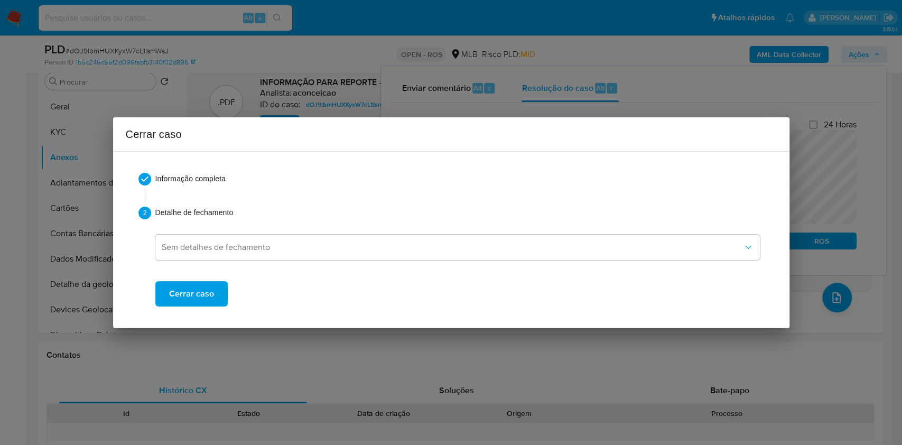
click at [197, 292] on span "Cerrar caso" at bounding box center [191, 293] width 45 height 23
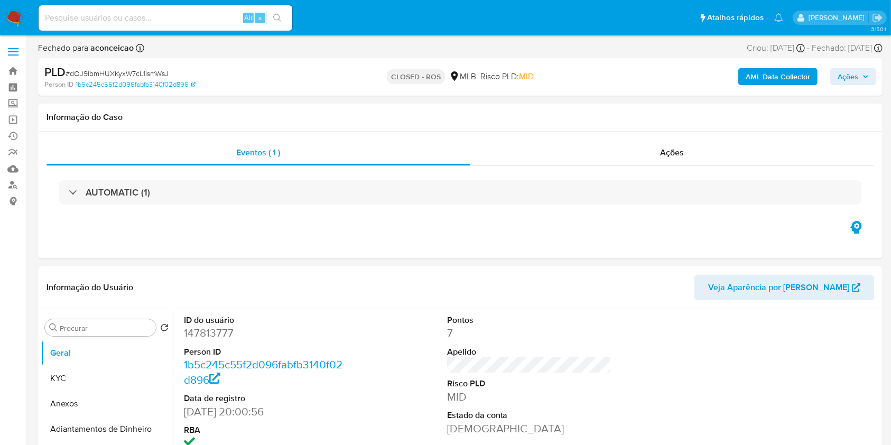
select select "10"
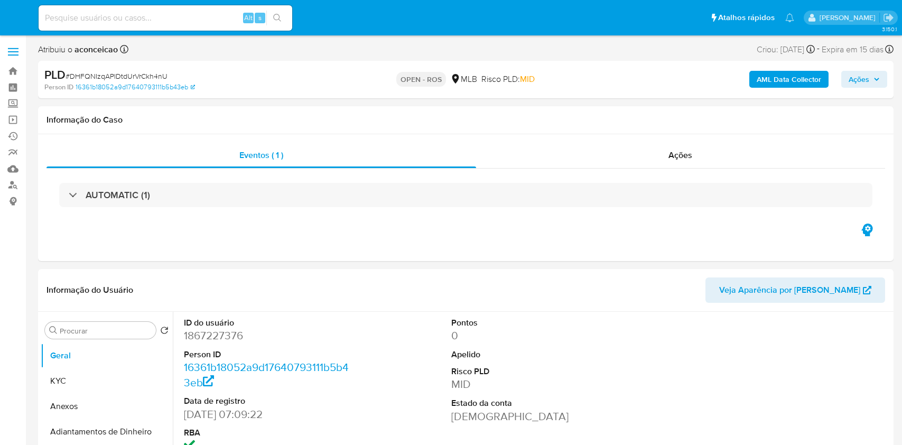
select select "10"
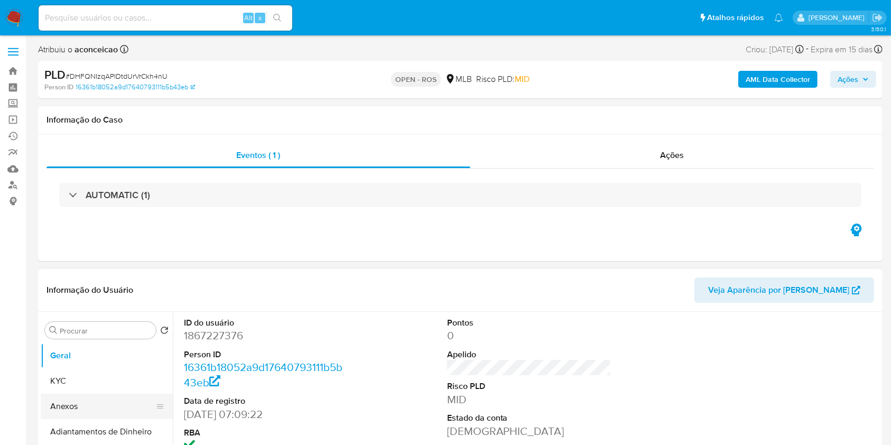
click at [97, 402] on button "Anexos" at bounding box center [103, 406] width 124 height 25
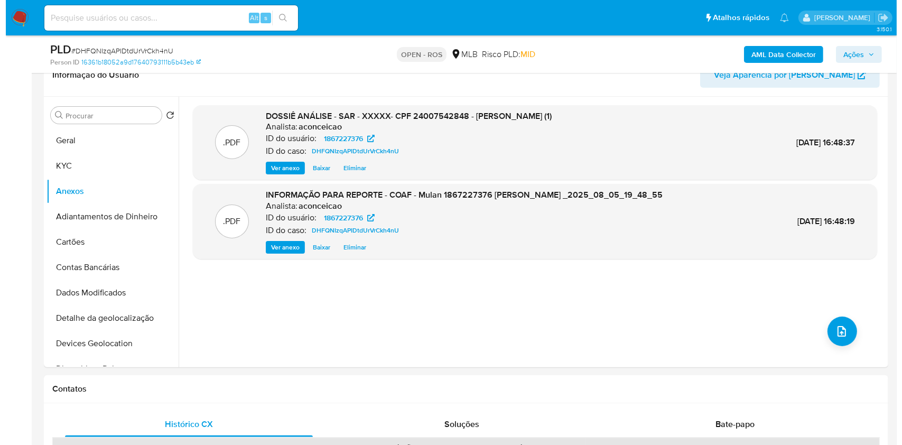
scroll to position [211, 0]
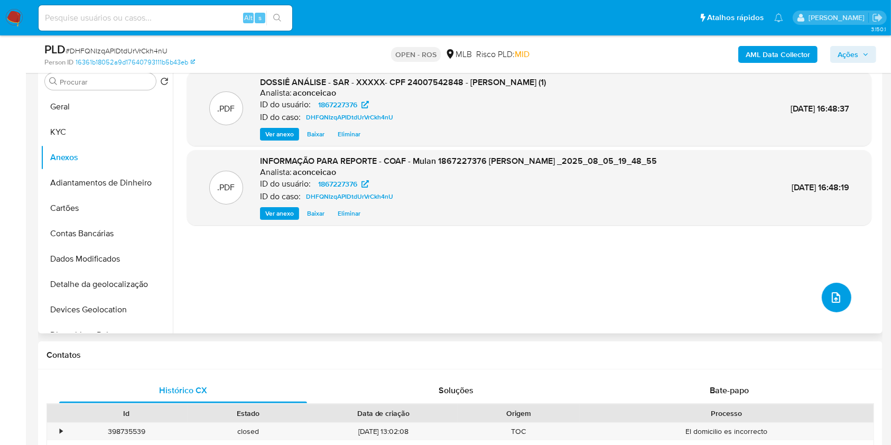
click at [832, 303] on icon "upload-file" at bounding box center [836, 297] width 13 height 13
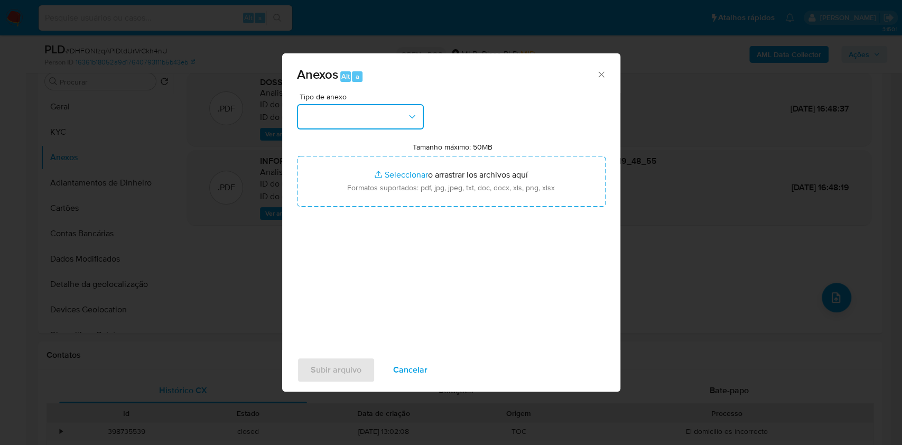
drag, startPoint x: 388, startPoint y: 121, endPoint x: 387, endPoint y: 127, distance: 7.0
click at [388, 123] on button "button" at bounding box center [360, 116] width 127 height 25
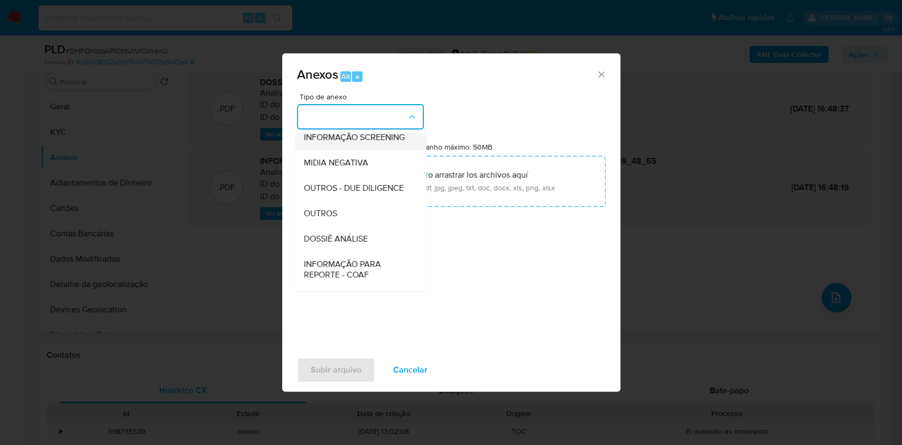
scroll to position [162, 0]
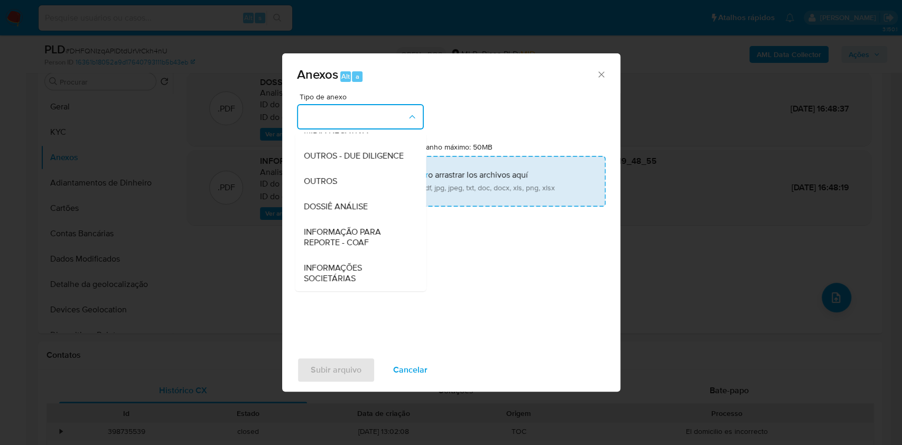
drag, startPoint x: 373, startPoint y: 231, endPoint x: 515, endPoint y: 175, distance: 152.9
click at [373, 232] on span "INFORMAÇÃO PARA REPORTE - COAF" at bounding box center [357, 237] width 108 height 21
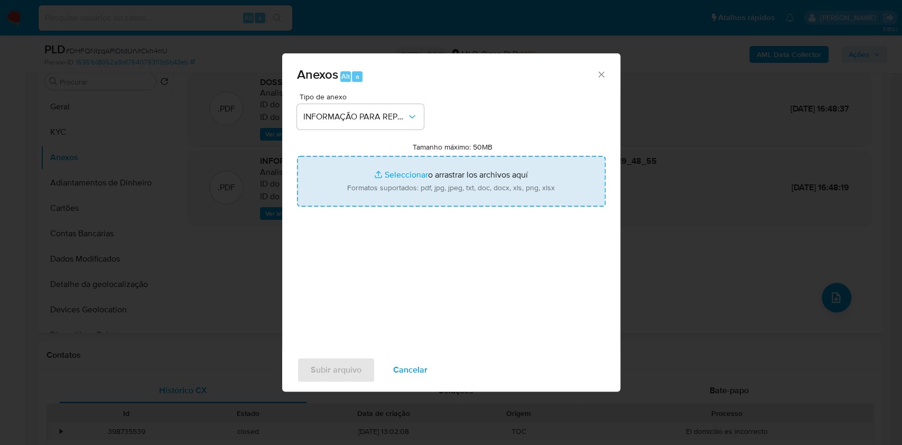
type input "C:\fakepath\SAR - DHFQNIzqAPIDtdUrVrCkh4nU- CPF 24007542848 - JIANG SONG.pdf"
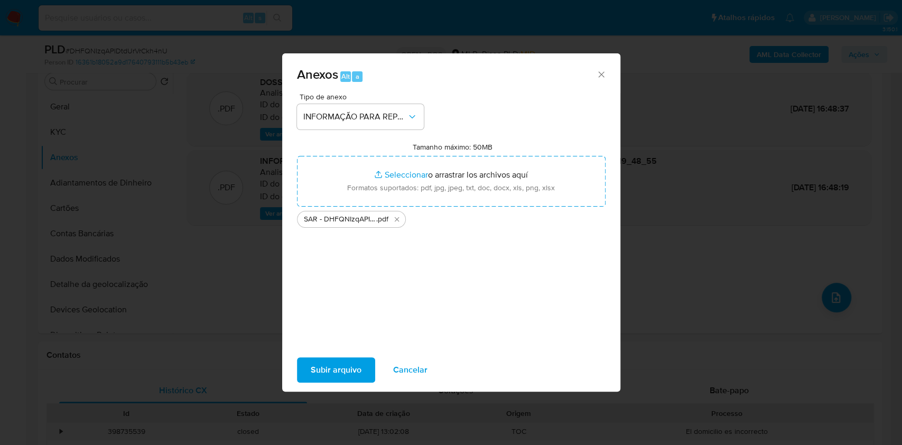
click at [337, 376] on span "Subir arquivo" at bounding box center [336, 369] width 51 height 23
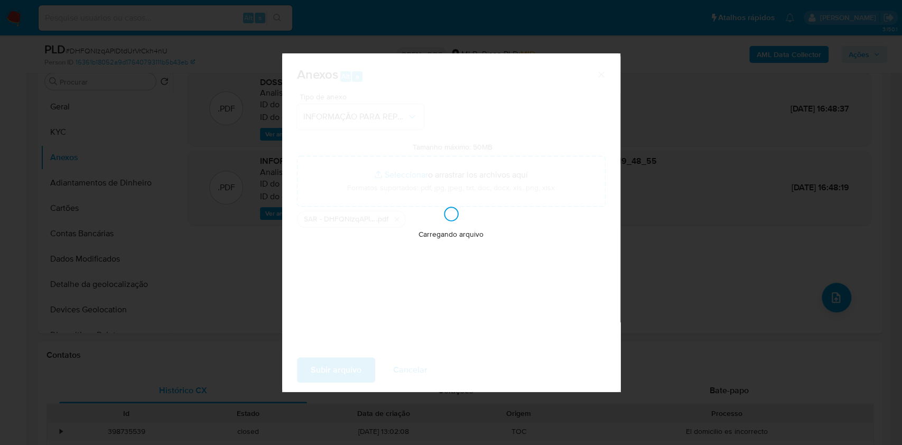
click at [720, 188] on div "Anexos Alt a Tipo de anexo INFORMAÇÃO PARA REPORTE - COAF Tamanho máximo: 50MB …" at bounding box center [451, 222] width 902 height 445
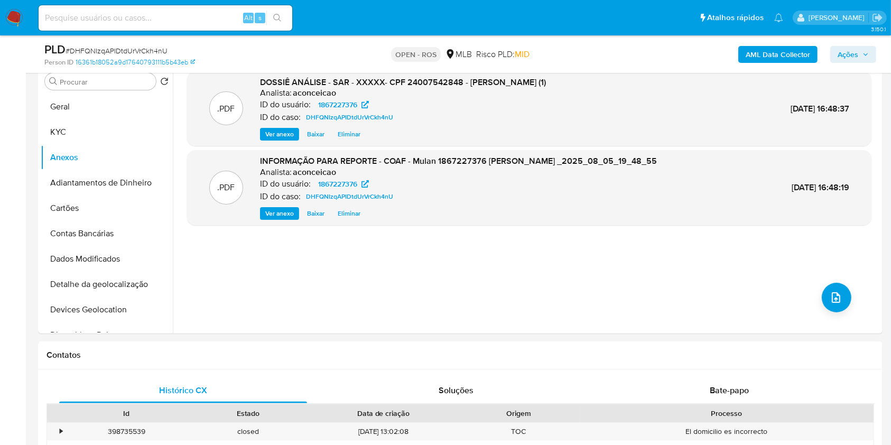
drag, startPoint x: 854, startPoint y: 56, endPoint x: 820, endPoint y: 61, distance: 33.8
click at [852, 57] on span "Ações" at bounding box center [848, 54] width 21 height 17
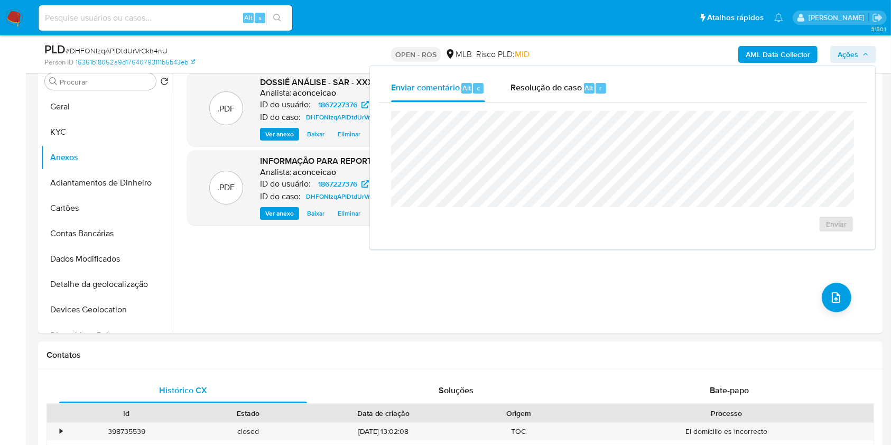
drag, startPoint x: 549, startPoint y: 97, endPoint x: 542, endPoint y: 108, distance: 13.1
click at [546, 100] on div "Resolução do caso Alt r" at bounding box center [559, 88] width 97 height 27
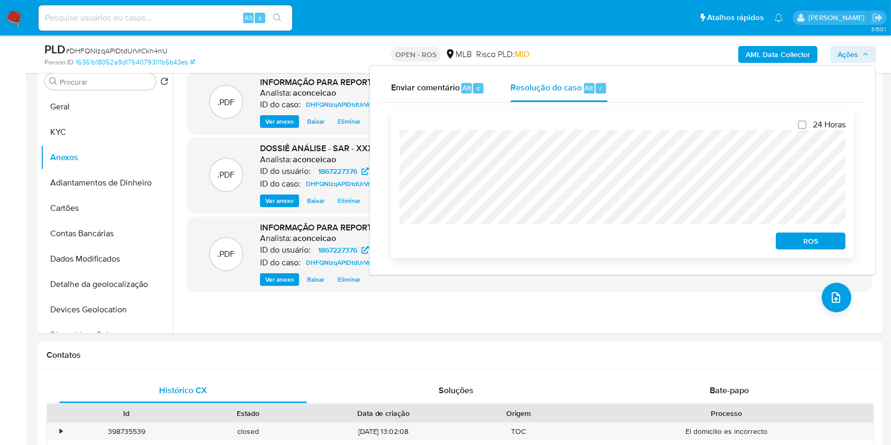
drag, startPoint x: 796, startPoint y: 241, endPoint x: 822, endPoint y: 230, distance: 28.3
click at [798, 242] on span "ROS" at bounding box center [810, 241] width 55 height 15
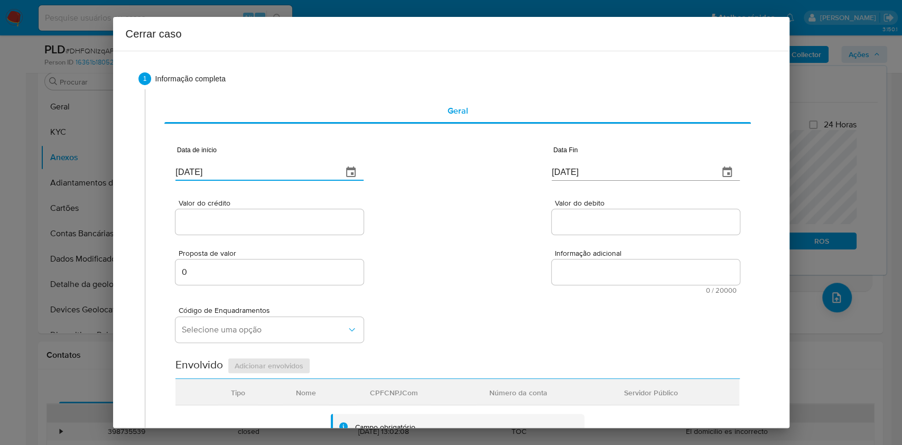
click at [246, 176] on input "[DATE]" at bounding box center [255, 172] width 159 height 17
click at [247, 177] on input "[DATE]" at bounding box center [255, 172] width 159 height 17
paste input "02/06"
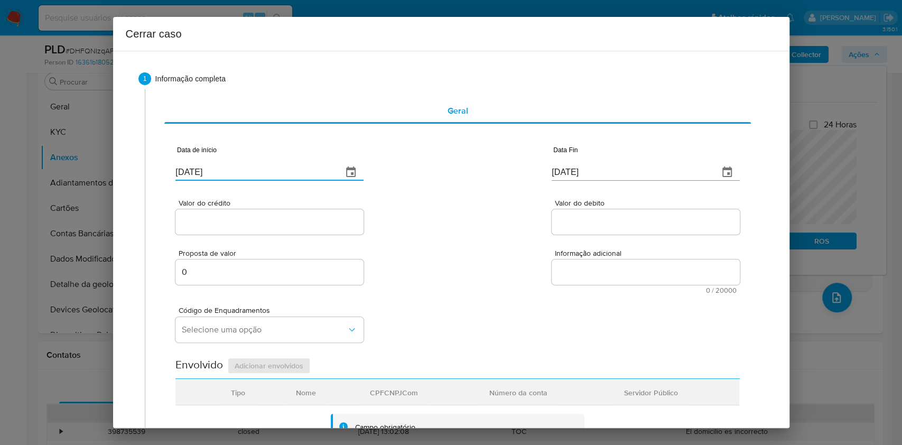
type input "02/06/2025"
click at [566, 178] on input "[DATE]" at bounding box center [631, 172] width 159 height 17
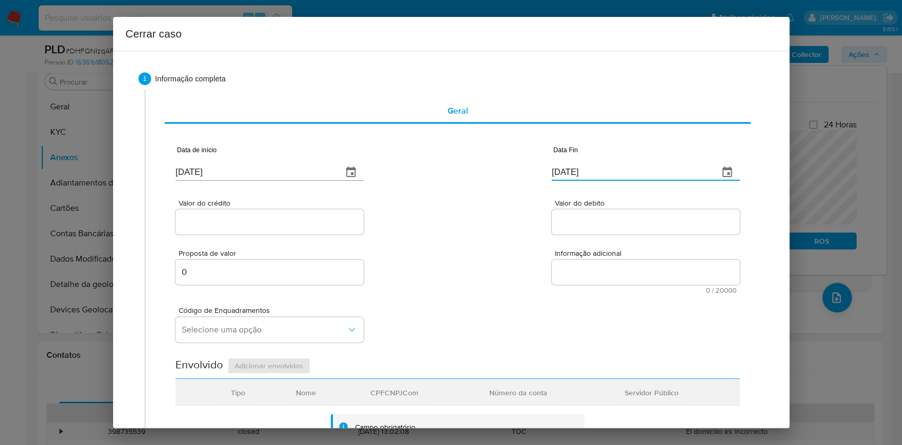
click at [568, 180] on input "[DATE]" at bounding box center [631, 172] width 159 height 17
click at [571, 183] on div "Data Fin 11/08/2025" at bounding box center [646, 165] width 188 height 42
click at [575, 168] on input "11/08/2025" at bounding box center [631, 172] width 159 height 17
click at [577, 169] on input "11/08/2025" at bounding box center [631, 172] width 159 height 17
click at [577, 170] on input "11/08/2025" at bounding box center [631, 172] width 159 height 17
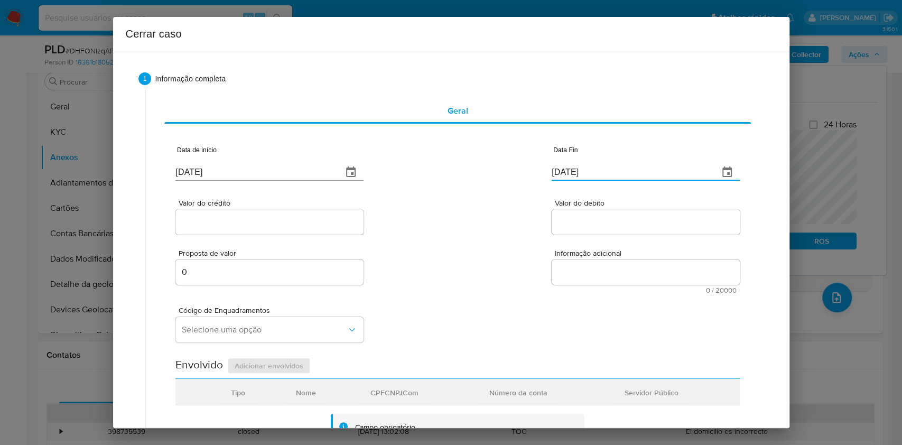
click at [577, 171] on input "11/08/2025" at bounding box center [631, 172] width 159 height 17
click at [578, 173] on input "11/08/2025" at bounding box center [631, 172] width 159 height 17
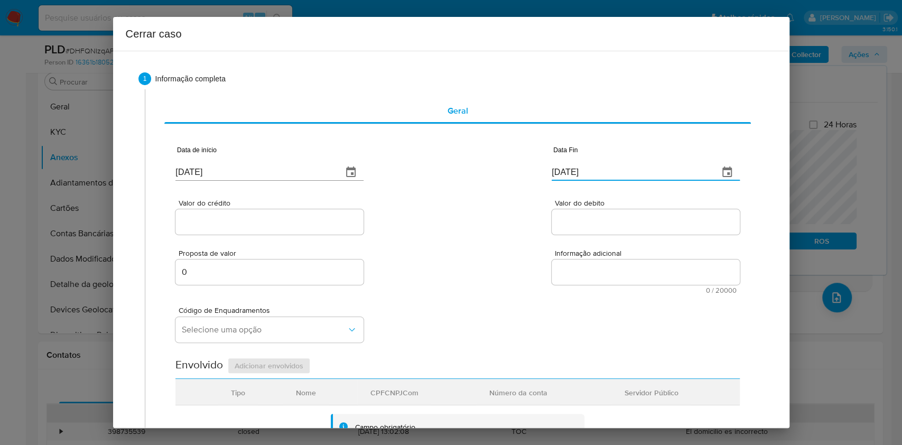
click at [578, 173] on input "11/08/2025" at bounding box center [631, 172] width 159 height 17
paste input "04"
type input "04/08/2025"
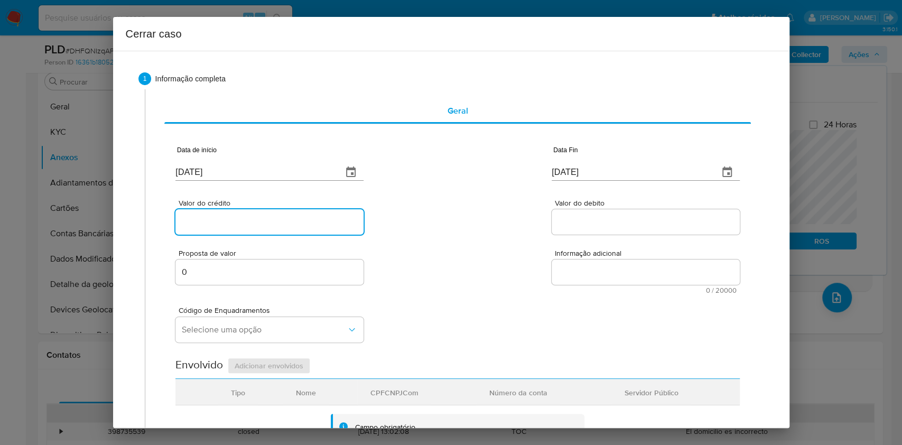
click at [228, 220] on input "Valor do crédito" at bounding box center [270, 222] width 188 height 14
paste input "R$429.511"
type input "R$429.511"
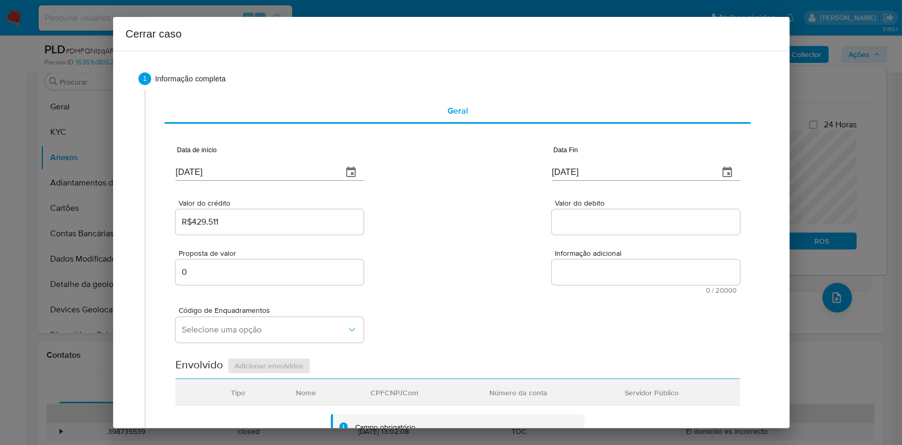
drag, startPoint x: 587, startPoint y: 232, endPoint x: 589, endPoint y: 224, distance: 8.9
click at [588, 230] on div at bounding box center [646, 221] width 188 height 25
paste input "R$433.591"
click at [589, 223] on input "Valor do debito" at bounding box center [646, 222] width 188 height 14
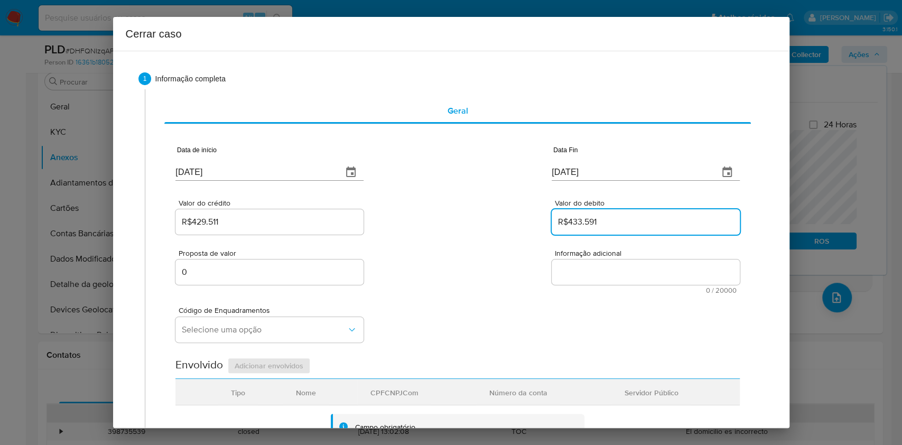
type input "R$433.591"
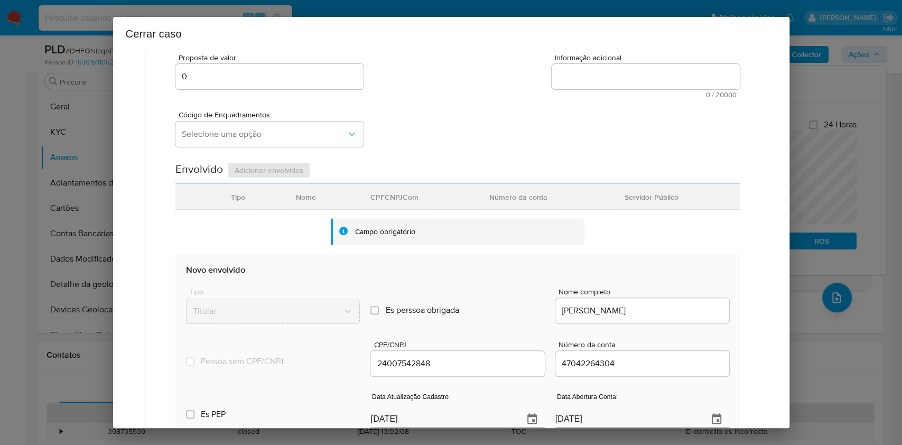
scroll to position [282, 0]
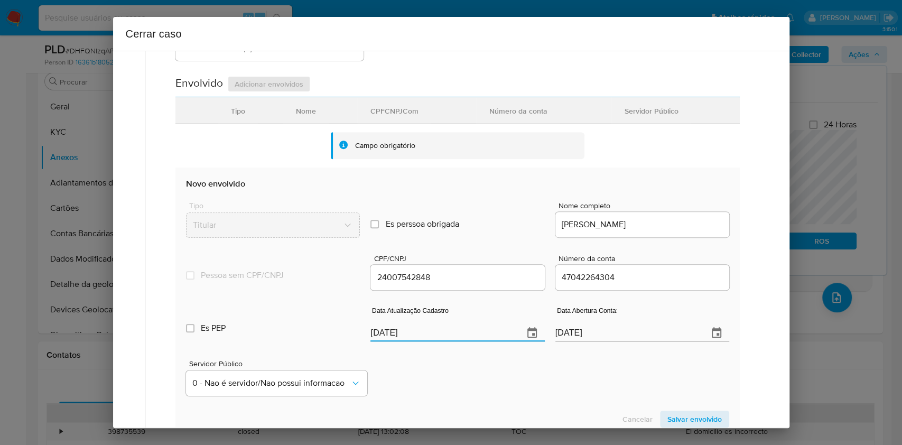
click at [433, 328] on input "11/08/2025" at bounding box center [443, 333] width 144 height 17
click at [431, 328] on input "11/08/2025" at bounding box center [443, 333] width 144 height 17
click at [430, 329] on input "11/08/2025" at bounding box center [443, 333] width 144 height 17
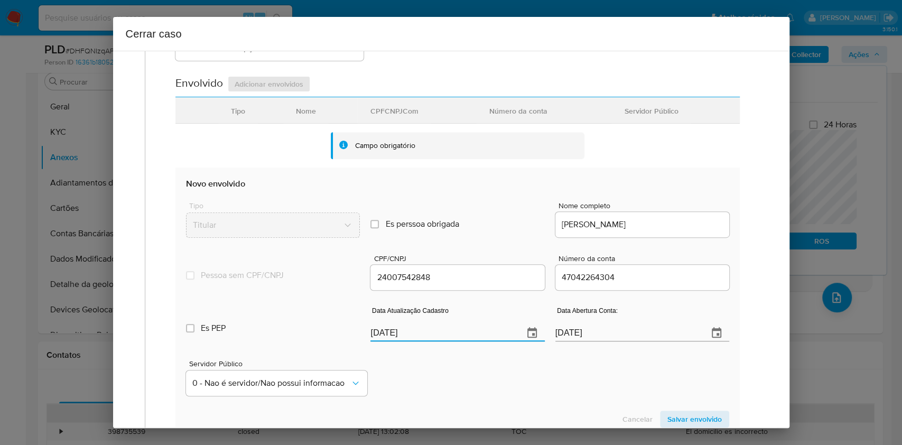
click at [430, 329] on input "11/08/2025" at bounding box center [443, 333] width 144 height 17
paste input "06/04"
type input "06/04/2025"
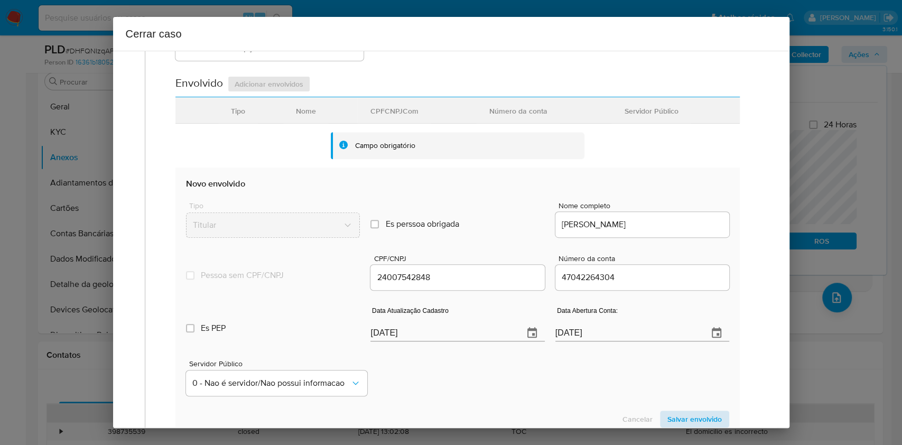
click at [672, 410] on section "Novo envolvido Tipo Titular Es perssoa obrigada Is PObrigada Nome completo JIAN…" at bounding box center [458, 303] width 564 height 270
drag, startPoint x: 680, startPoint y: 418, endPoint x: 689, endPoint y: 400, distance: 20.3
click at [681, 417] on span "Salvar envolvido" at bounding box center [695, 419] width 54 height 15
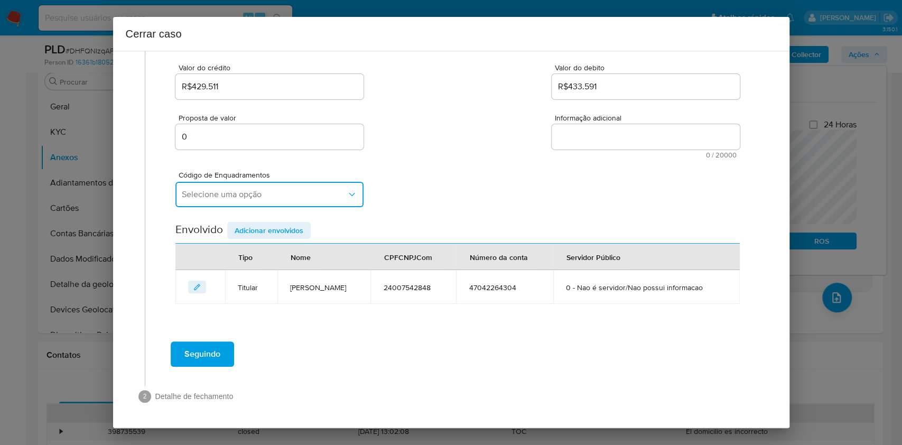
click at [264, 200] on button "Selecione uma opção" at bounding box center [270, 194] width 188 height 25
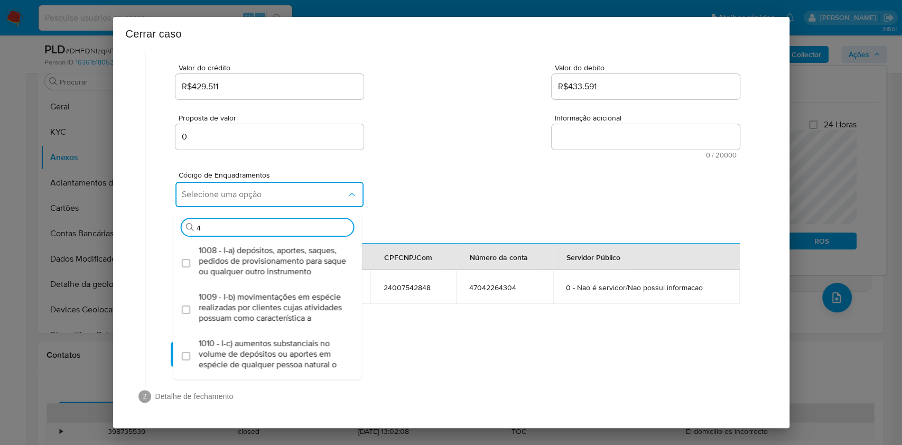
type input "45"
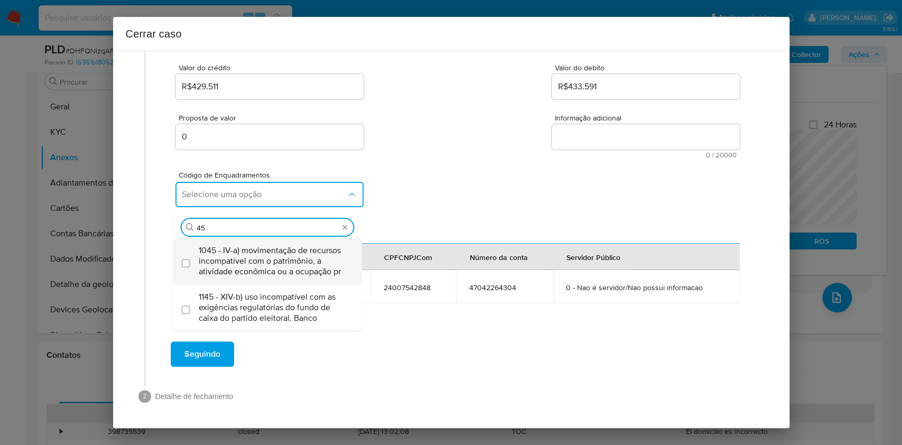
click at [237, 254] on span "1045 - IV-a) movimentação de recursos incompatível com o patrimônio, a atividad…" at bounding box center [273, 261] width 149 height 32
checkbox input "true"
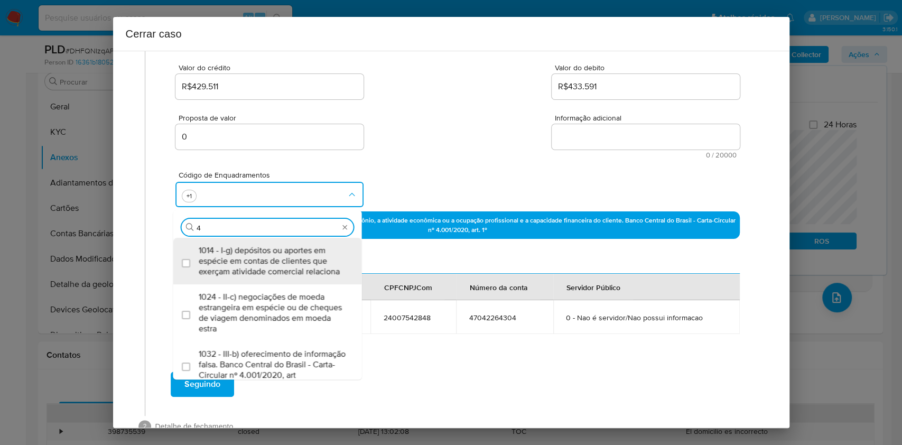
scroll to position [0, 0]
type input "47"
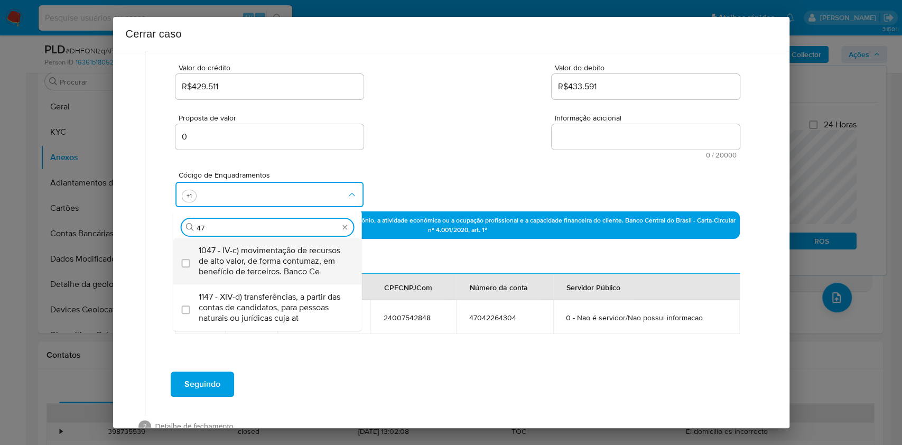
drag, startPoint x: 237, startPoint y: 254, endPoint x: 241, endPoint y: 261, distance: 8.1
click at [241, 261] on span "1047 - IV-c) movimentação de recursos de alto valor, de forma contumaz, em bene…" at bounding box center [273, 261] width 149 height 32
checkbox input "true"
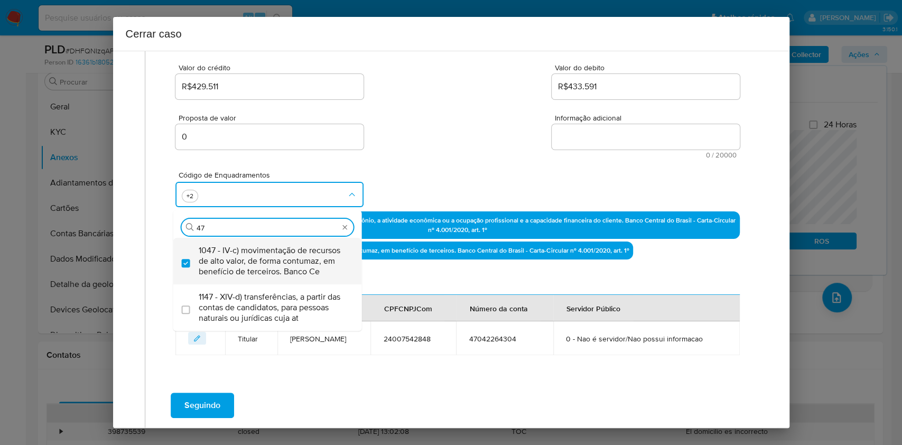
type input "47"
click at [567, 139] on textarea "Informação adicional" at bounding box center [646, 136] width 188 height 25
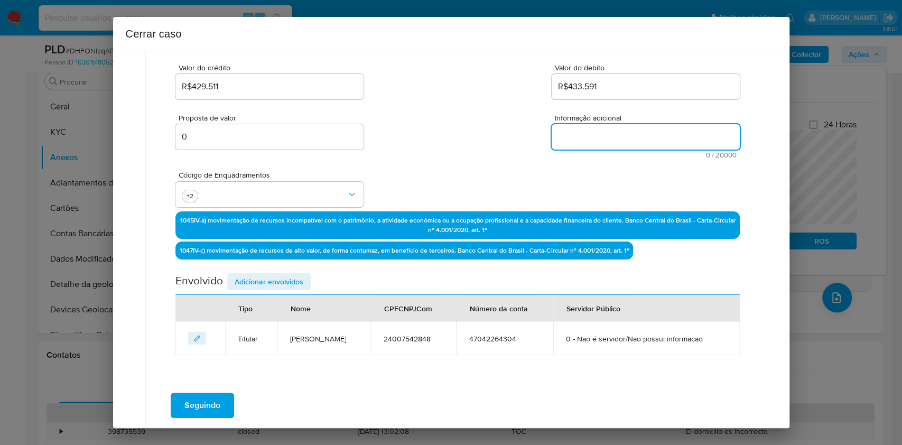
click at [567, 140] on textarea "Informação adicional" at bounding box center [646, 136] width 188 height 25
paste textarea "Jiang Song, CPF 24007542848, 29 anos, chinês, residente no município de São Pau…"
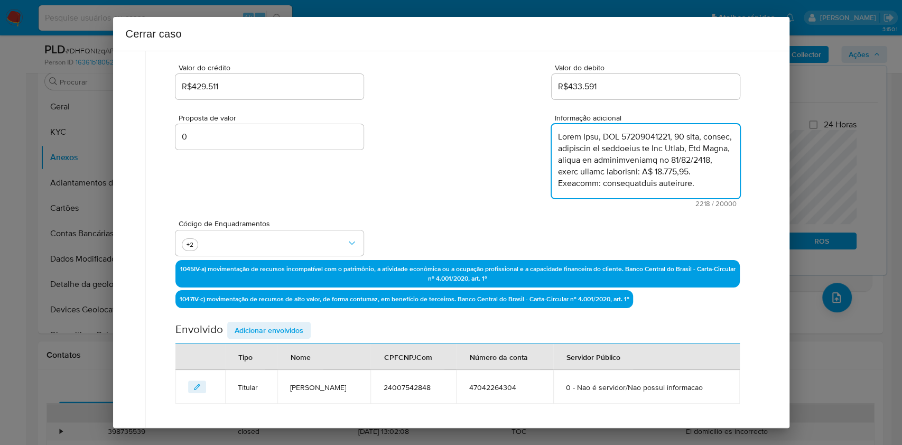
scroll to position [816, 0]
type textarea "Jiang Song, CPF 24007542848, 29 anos, chinês, residente no município de São Pau…"
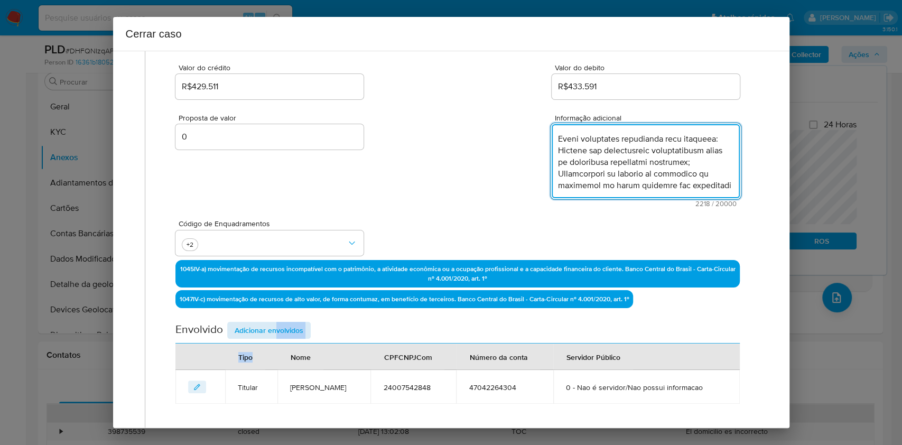
click at [275, 339] on div "Envolvido Adicionar envolvidos" at bounding box center [458, 333] width 564 height 22
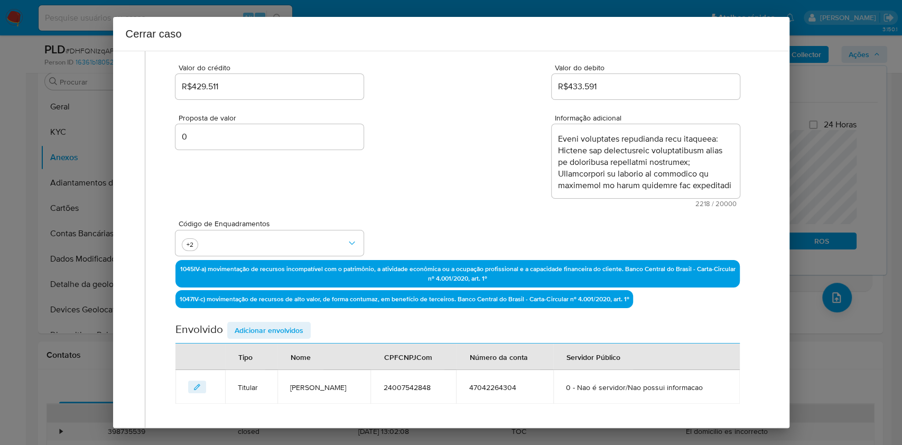
click at [275, 331] on span "Adicionar envolvidos" at bounding box center [269, 330] width 69 height 15
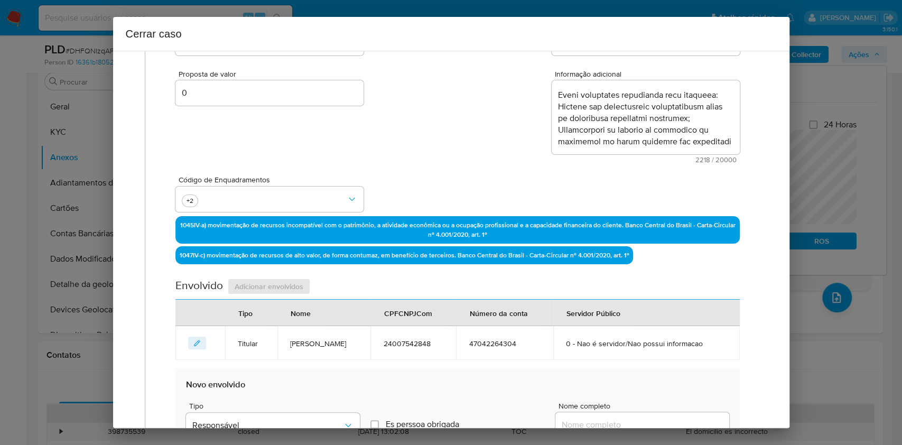
scroll to position [276, 0]
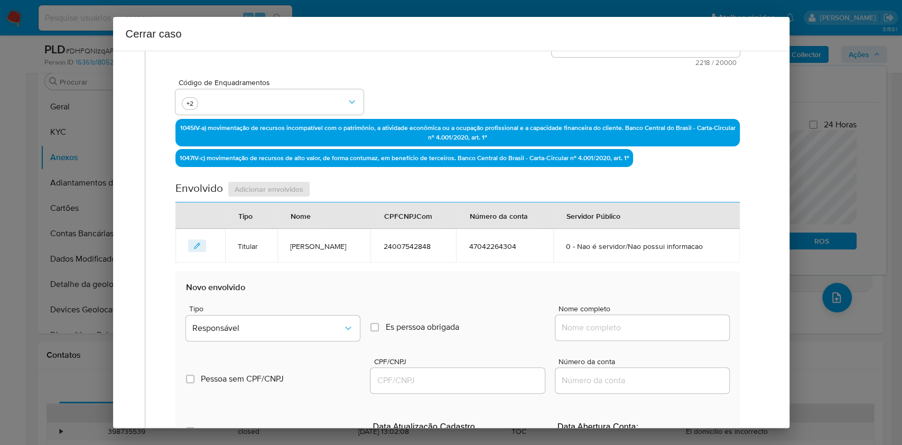
click at [642, 331] on input "Nome completo" at bounding box center [643, 328] width 174 height 14
paste input "Xia Mi, 24007541876"
click at [669, 324] on input "Xia Mi, 24007541876" at bounding box center [643, 328] width 174 height 14
type input "Xia Mi,"
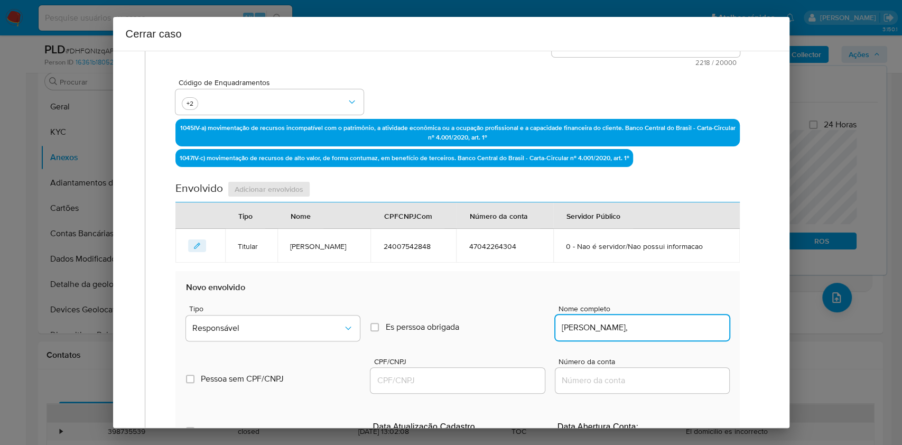
click at [446, 378] on input "CPF/CNPJ" at bounding box center [458, 381] width 174 height 14
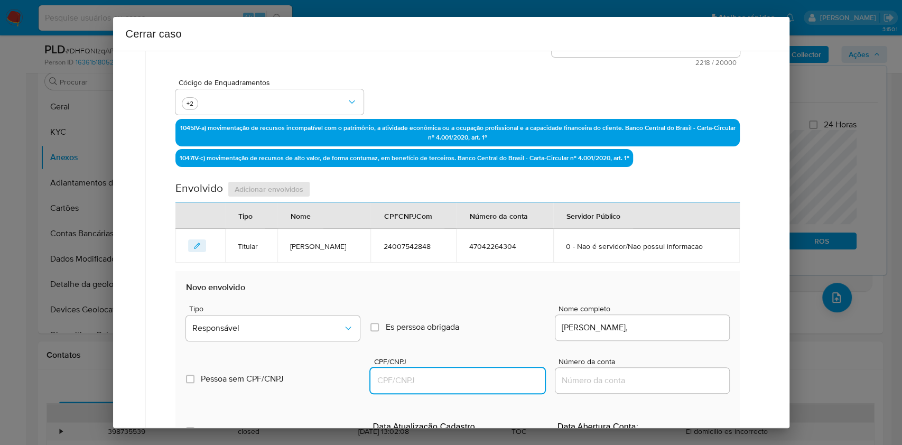
paste input "24007541876"
type input "24007541876"
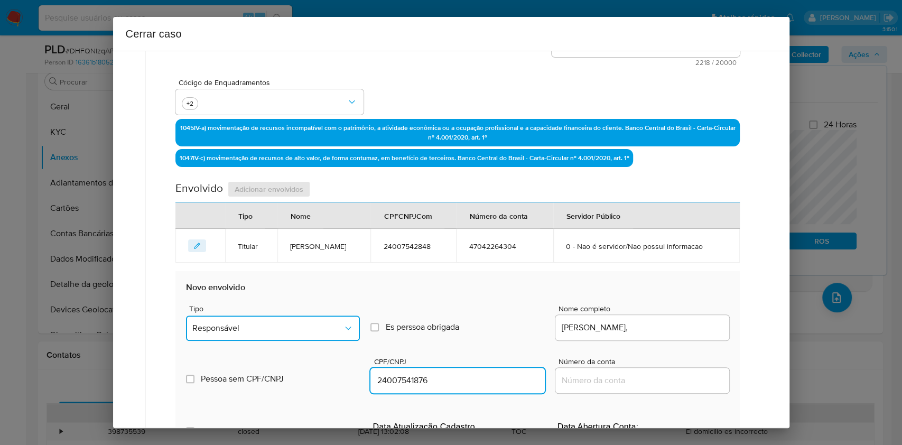
click at [305, 319] on button "Responsável" at bounding box center [273, 328] width 174 height 25
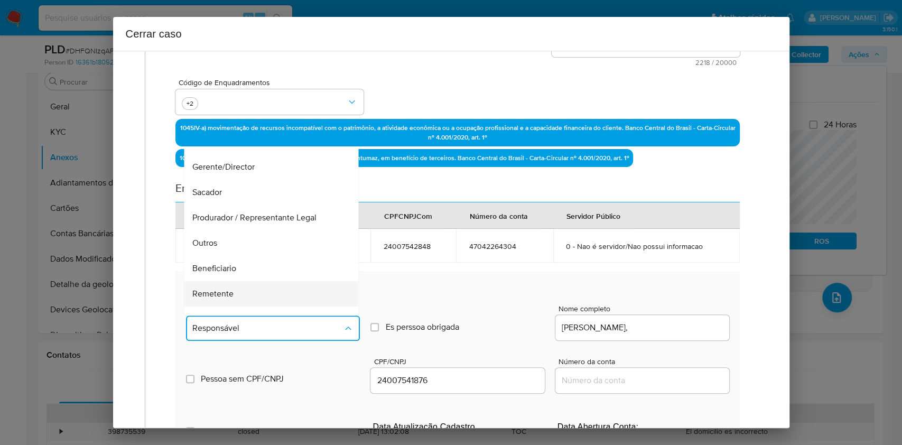
scroll to position [135, 0]
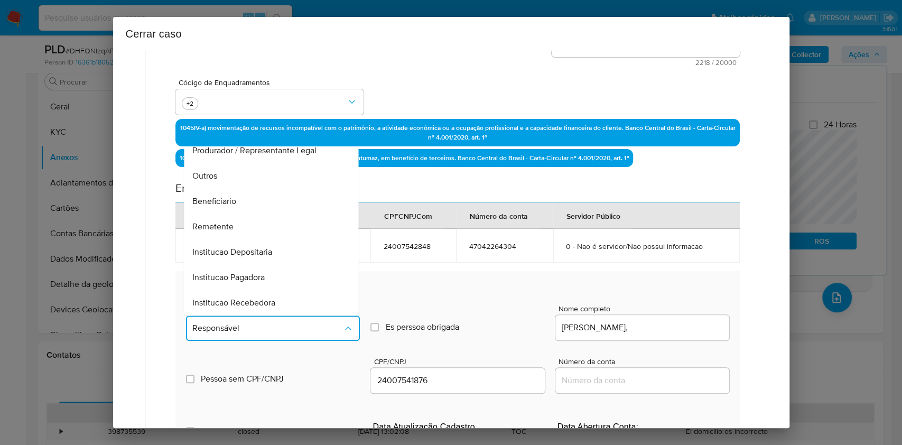
click at [253, 218] on div "Remetente" at bounding box center [268, 226] width 151 height 25
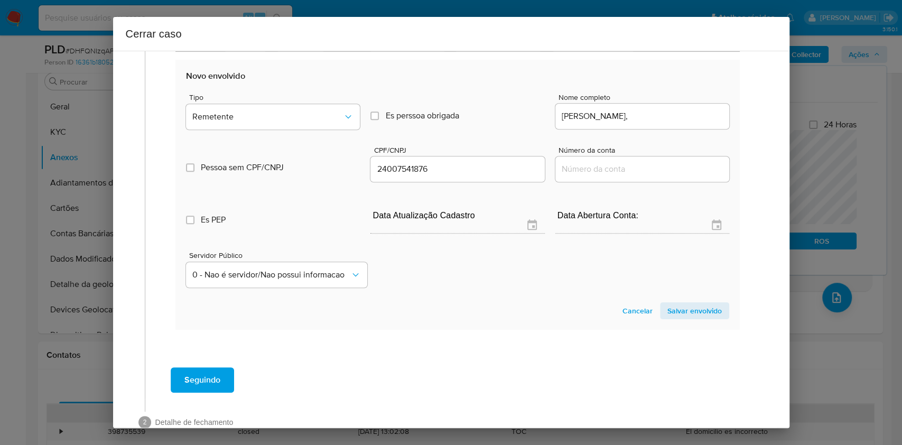
click at [686, 311] on span "Salvar envolvido" at bounding box center [695, 310] width 54 height 15
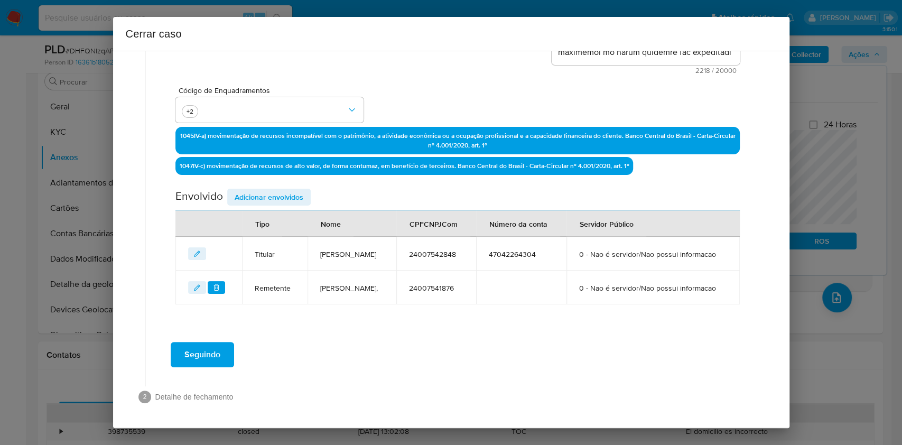
click at [264, 200] on span "Adicionar envolvidos" at bounding box center [269, 197] width 69 height 15
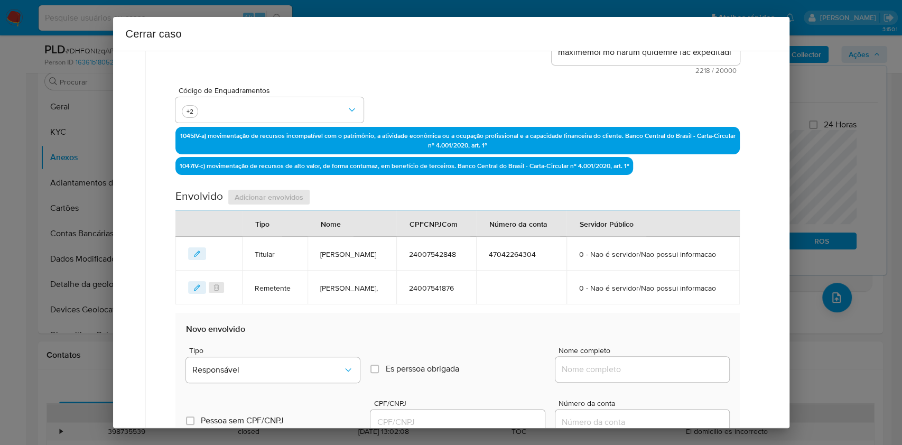
click at [637, 370] on input "Nome completo" at bounding box center [643, 370] width 174 height 14
paste input "Elizabeth Olga Atamari Machco, 23089451840"
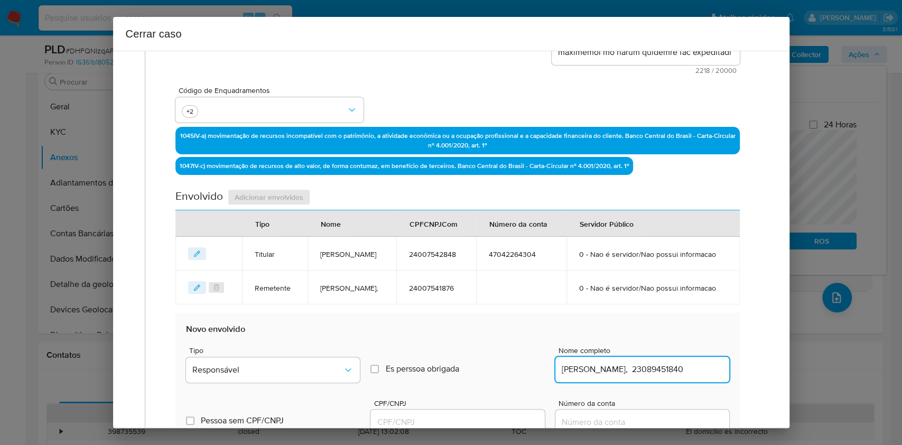
scroll to position [0, 16]
click at [666, 370] on input "Elizabeth Olga Atamari Machco, 23089451840" at bounding box center [643, 370] width 174 height 14
type input "Elizabeth Olga Atamari Machco,"
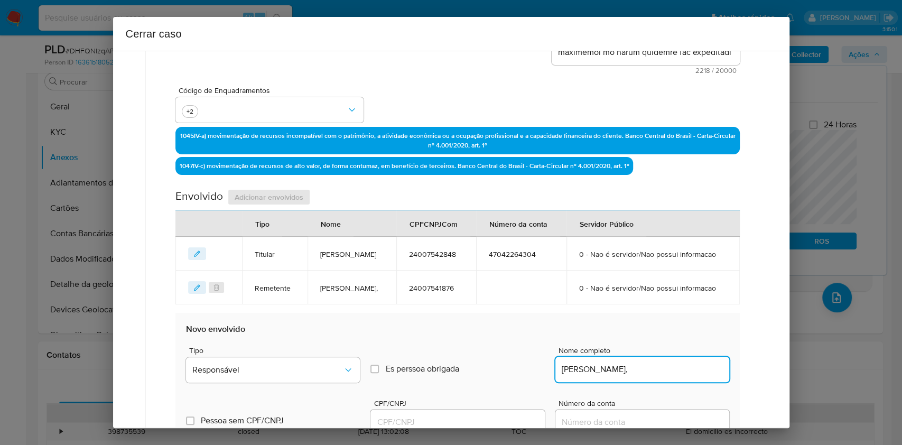
click at [420, 423] on input "CPF/CNPJ" at bounding box center [458, 423] width 174 height 14
paste input "23089451840"
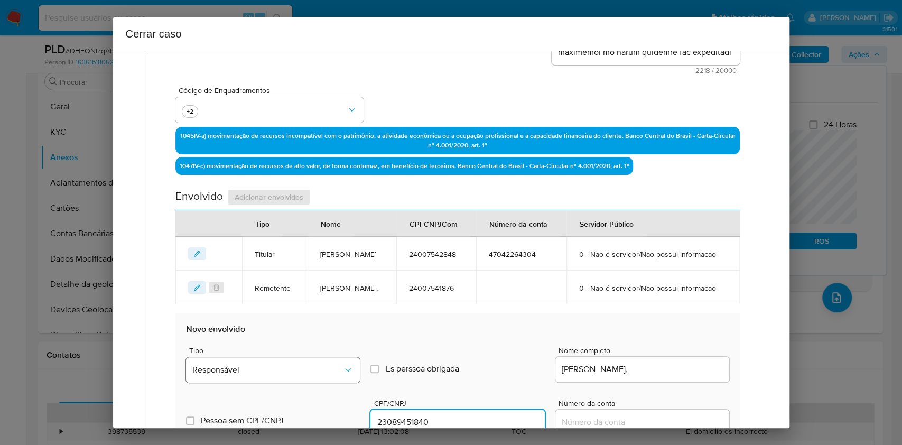
type input "23089451840"
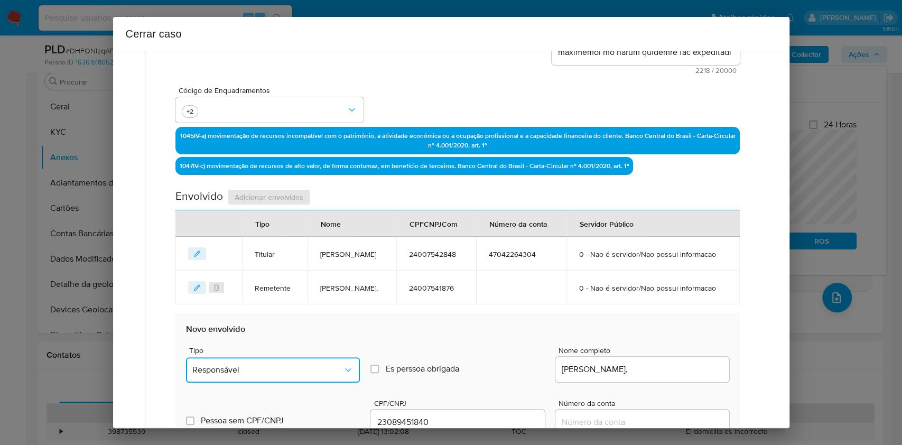
click at [317, 370] on span "Responsável" at bounding box center [267, 370] width 151 height 11
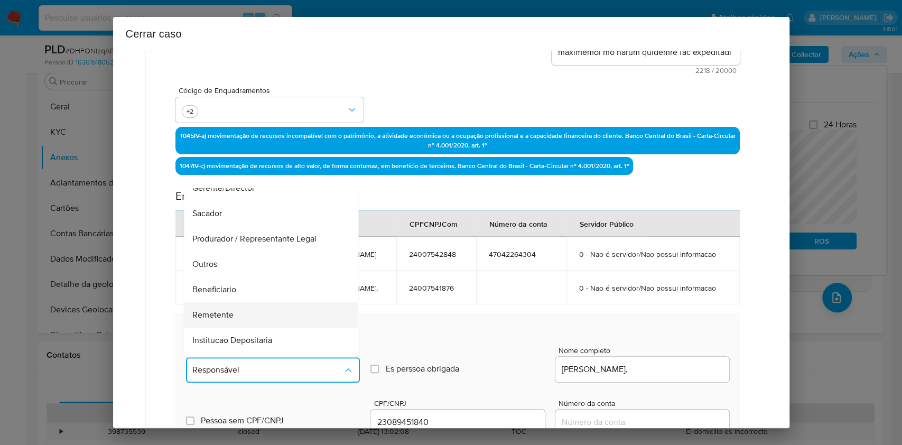
scroll to position [135, 0]
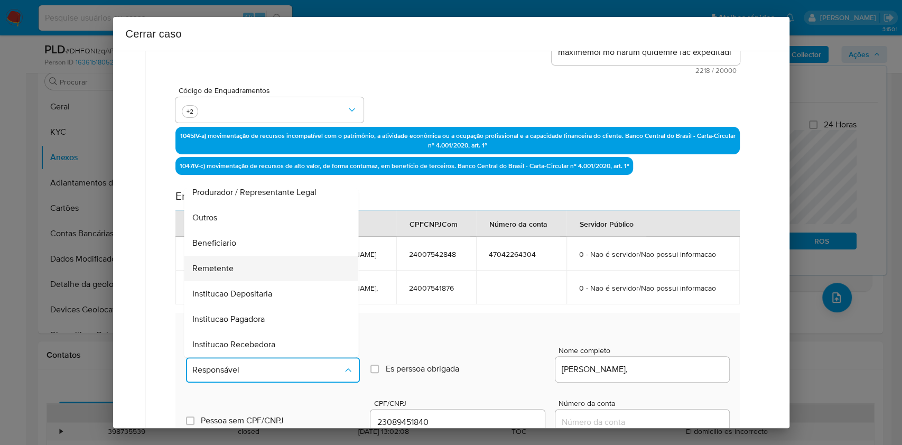
click at [249, 275] on div "Remetente" at bounding box center [268, 268] width 151 height 25
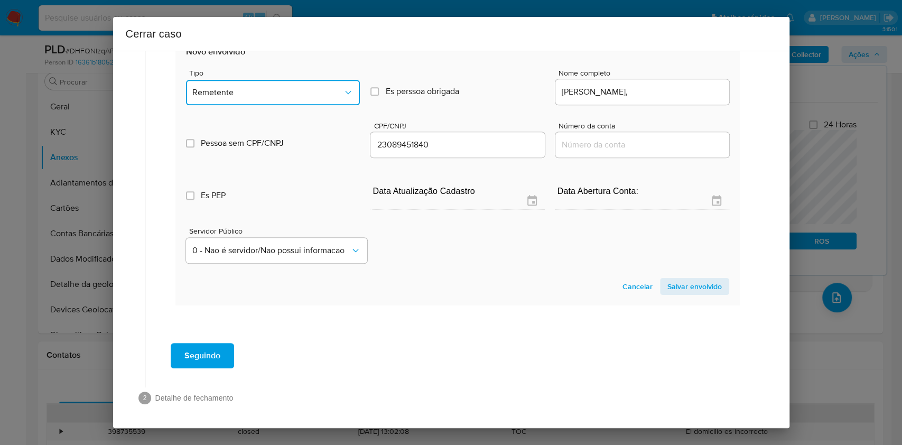
scroll to position [548, 0]
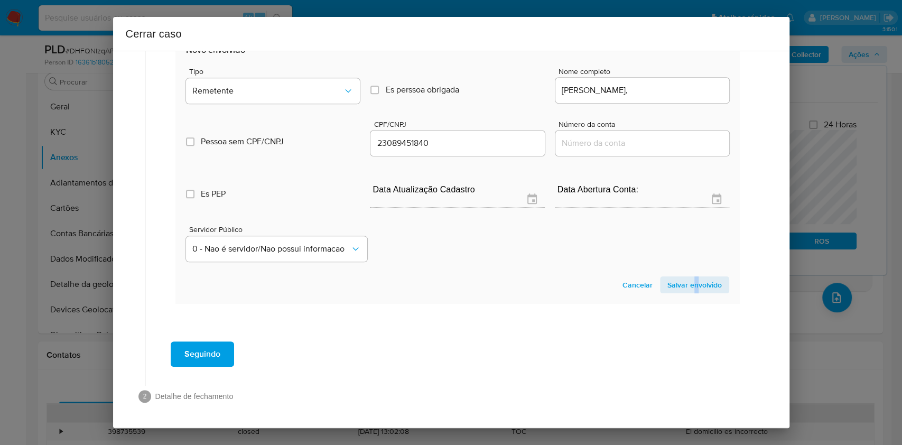
click at [685, 270] on section "Novo envolvido Tipo Remetente Es perssoa obrigada Is PObrigada Nome completo El…" at bounding box center [458, 169] width 564 height 270
click at [707, 291] on span "Salvar envolvido" at bounding box center [695, 285] width 54 height 15
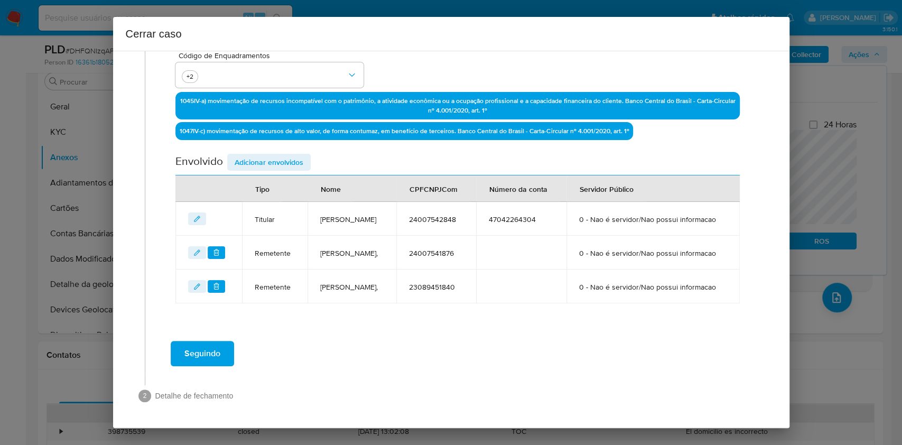
scroll to position [340, 0]
click at [288, 154] on div "Envolvido Adicionar envolvidos" at bounding box center [458, 165] width 564 height 22
click at [285, 155] on span "Adicionar envolvidos" at bounding box center [269, 162] width 69 height 15
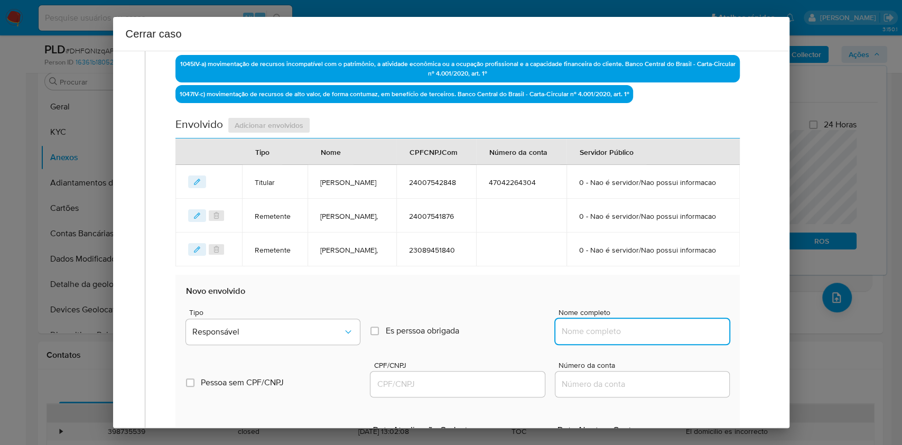
click at [608, 338] on input "Nome completo" at bounding box center [643, 332] width 174 height 14
paste input "Rogerio Augusto Pires, 05506894783"
click at [656, 338] on input "Rogerio Augusto Pires, 05506894783" at bounding box center [643, 332] width 174 height 14
type input "Rogerio Augusto Pires,"
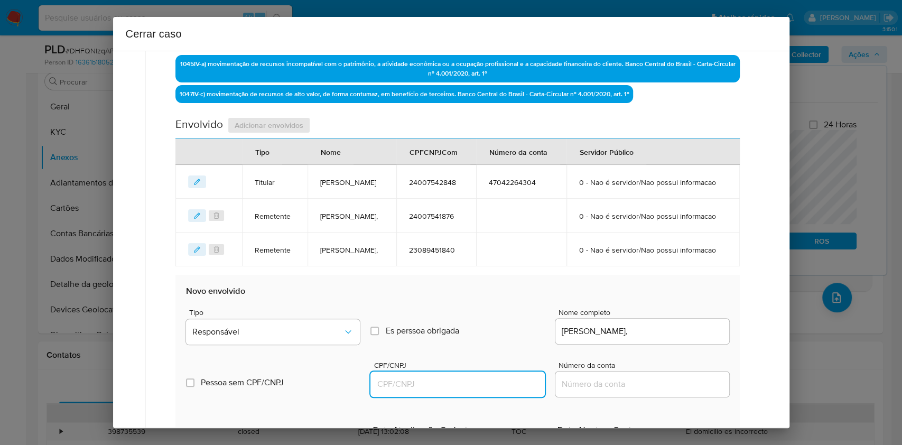
click at [503, 391] on input "CPF/CNPJ" at bounding box center [458, 384] width 174 height 14
paste input "05506894783"
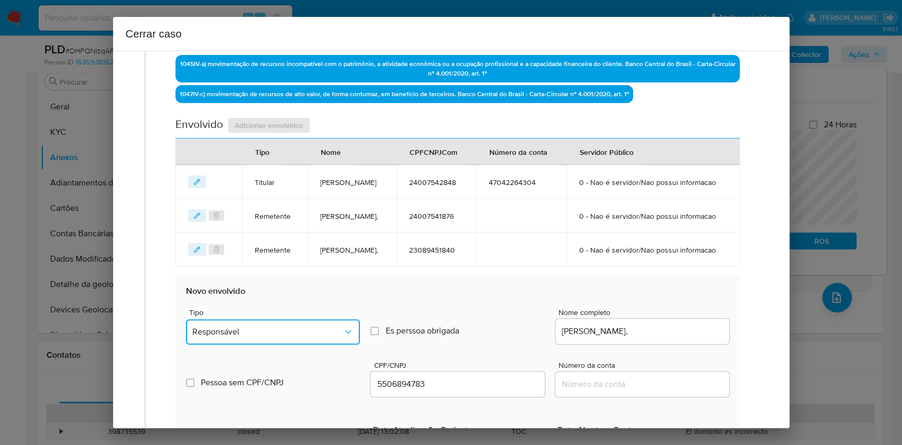
drag, startPoint x: 310, startPoint y: 379, endPoint x: 308, endPoint y: 366, distance: 12.4
click at [309, 345] on button "Responsável" at bounding box center [273, 331] width 174 height 25
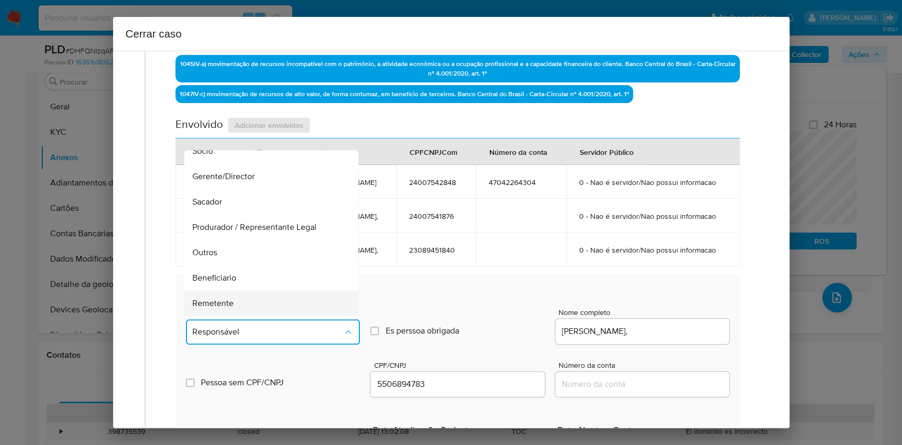
scroll to position [135, 0]
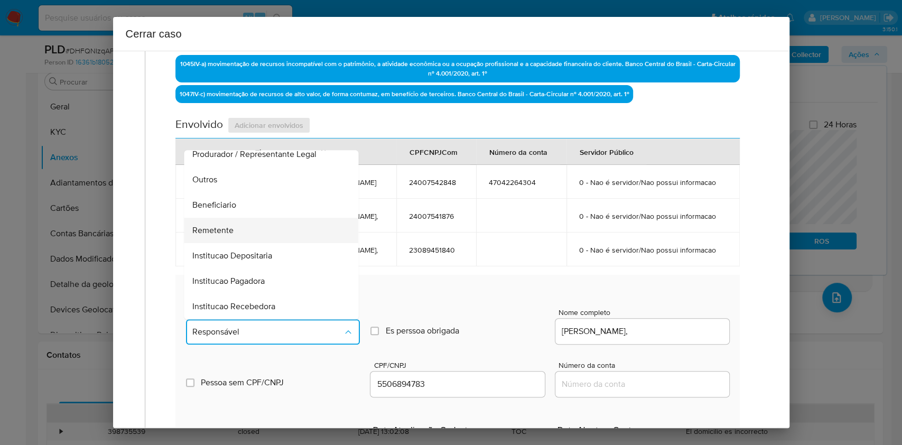
click at [244, 243] on div "Remetente" at bounding box center [268, 230] width 151 height 25
type input "05506894783"
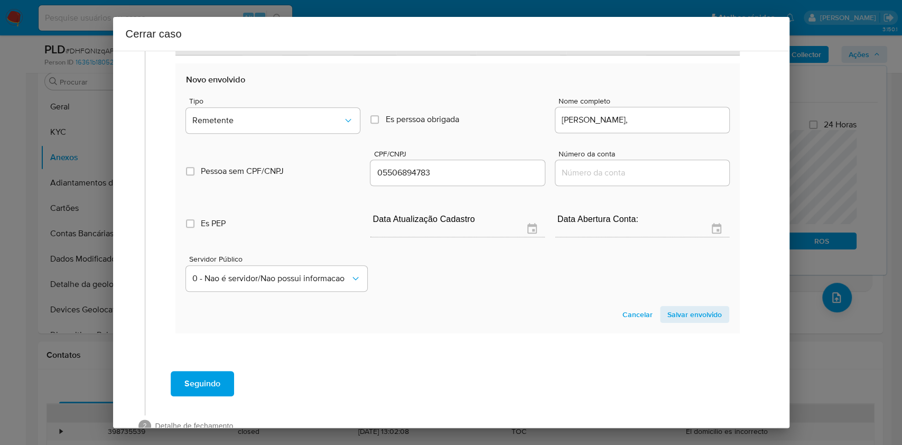
click at [687, 322] on span "Salvar envolvido" at bounding box center [695, 314] width 54 height 15
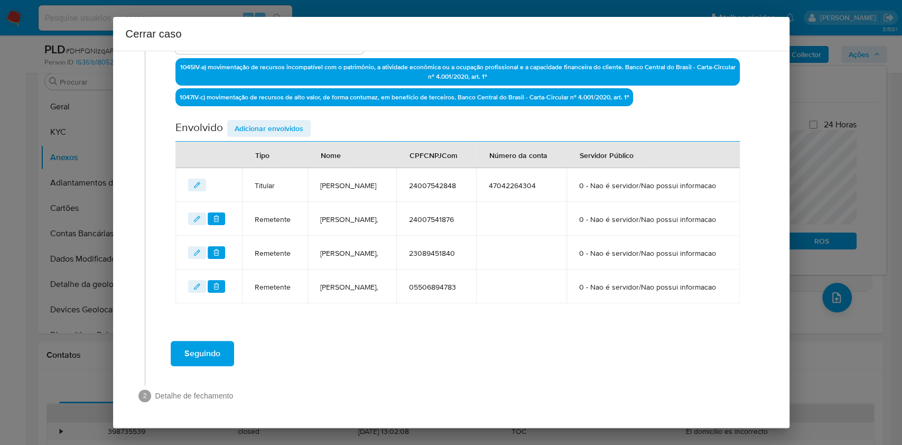
scroll to position [384, 0]
click at [293, 66] on div "Data de início 02/06/2025 Data Fin 04/08/2025 Valor do crédito R$429.511 Valor …" at bounding box center [458, 48] width 564 height 509
drag, startPoint x: 294, startPoint y: 78, endPoint x: 327, endPoint y: 95, distance: 37.1
click at [295, 121] on span "Adicionar envolvidos" at bounding box center [269, 128] width 69 height 15
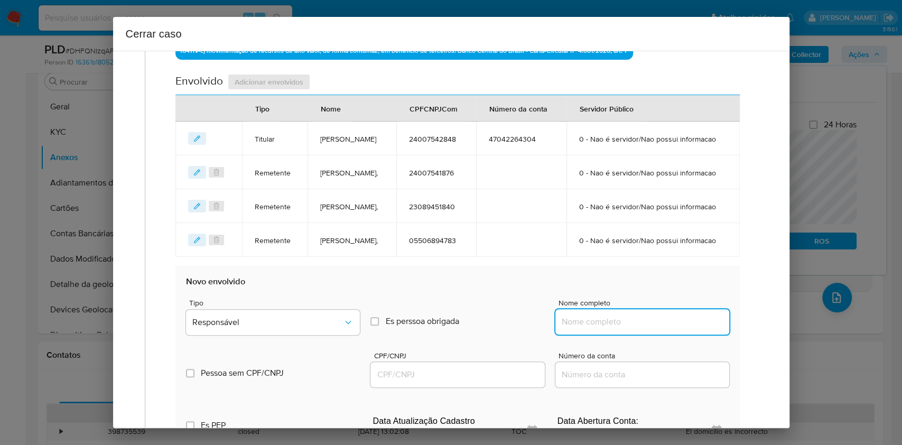
drag, startPoint x: 658, startPoint y: 372, endPoint x: 680, endPoint y: 377, distance: 22.3
click at [661, 329] on input "Nome completo" at bounding box center [643, 322] width 174 height 14
paste input "Alpha Livvic Importação Ltda, 52603765000110"
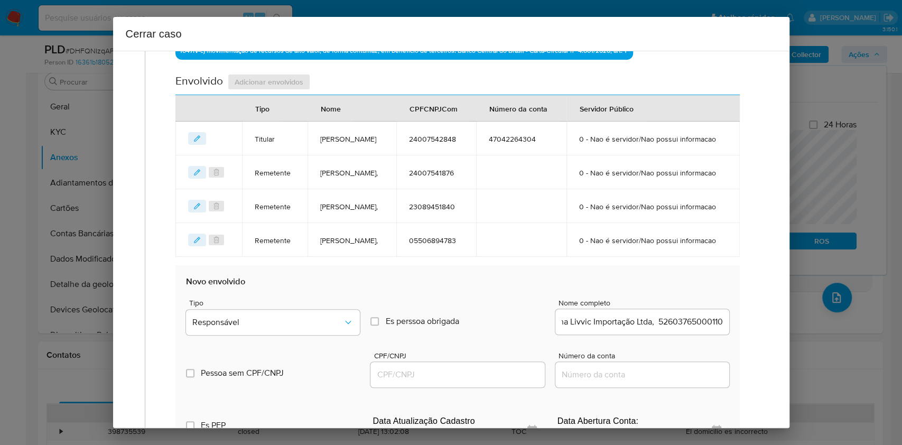
scroll to position [0, 0]
click at [684, 335] on div "Alpha Livvic Importação Ltda, 52603765000110" at bounding box center [643, 321] width 174 height 25
click at [682, 329] on input "Alpha Livvic Importação Ltda, 52603765000110" at bounding box center [643, 322] width 174 height 14
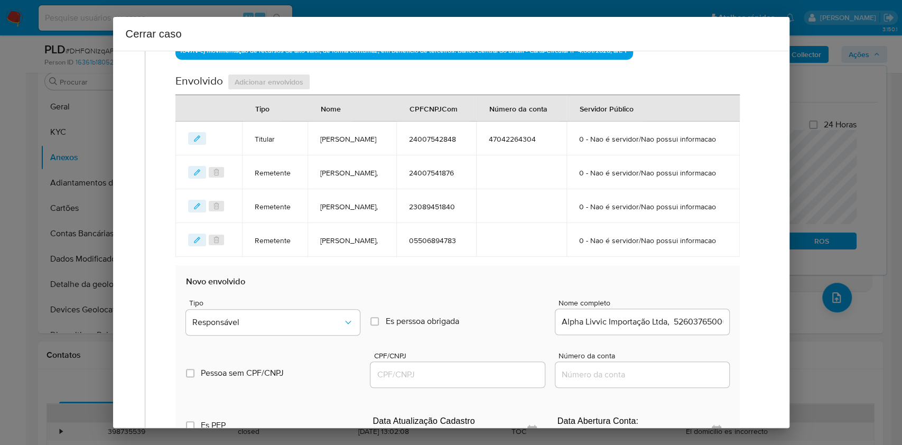
click at [682, 329] on input "Alpha Livvic Importação Ltda, 52603765000110" at bounding box center [643, 322] width 174 height 14
click at [691, 329] on input "Alpha Livvic Importação Ltda, 52603765000110" at bounding box center [643, 322] width 174 height 14
click at [688, 329] on input "Alpha Livvic Importação Ltda, 52603765000110" at bounding box center [643, 322] width 174 height 14
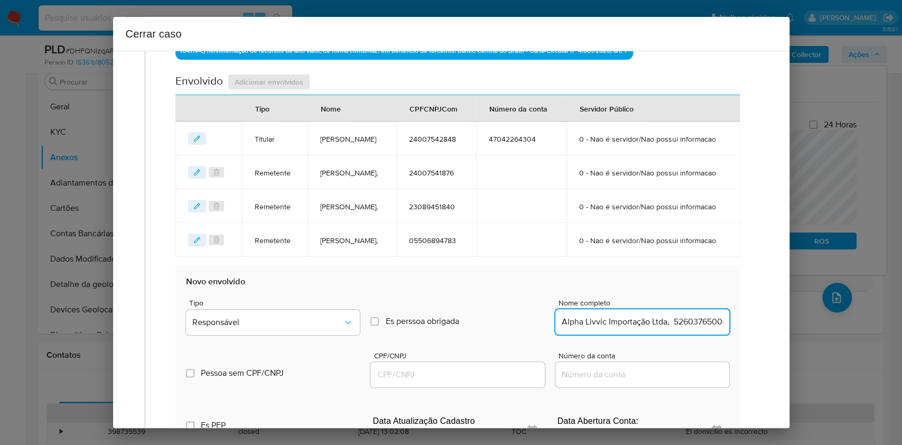
click at [688, 329] on input "Alpha Livvic Importação Ltda, 52603765000110" at bounding box center [643, 322] width 174 height 14
type input "Alpha Livvic Importação Ltda,"
click at [495, 382] on input "CPF/CNPJ" at bounding box center [458, 375] width 174 height 14
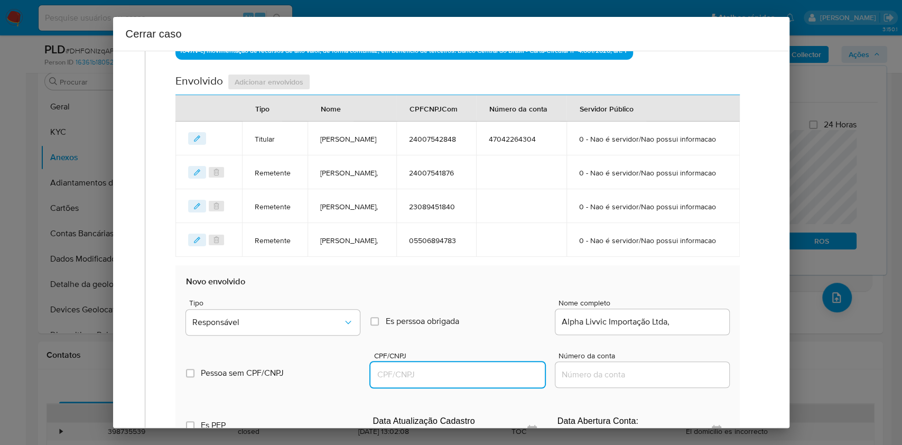
paste input "52603765000110"
type input "52603765000110"
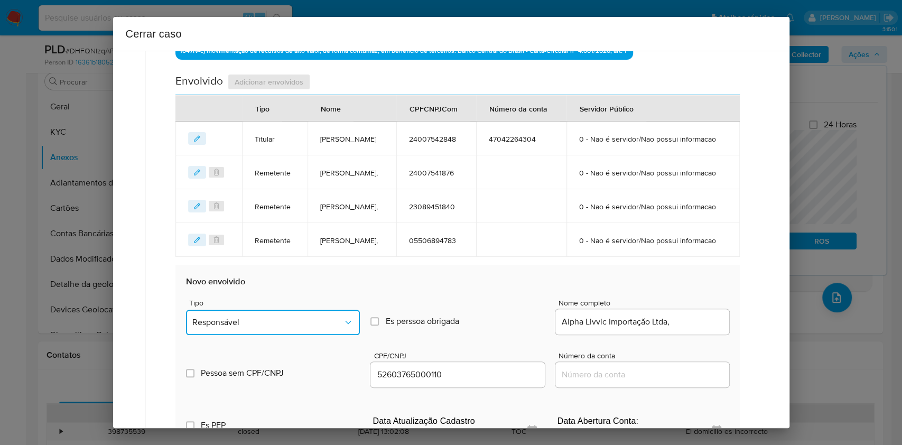
drag, startPoint x: 309, startPoint y: 372, endPoint x: 303, endPoint y: 362, distance: 11.6
click at [308, 328] on span "Responsável" at bounding box center [267, 322] width 151 height 11
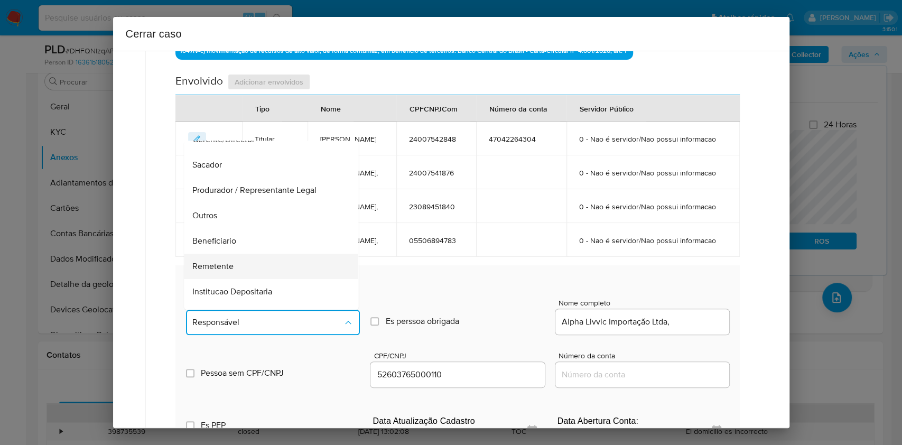
scroll to position [135, 0]
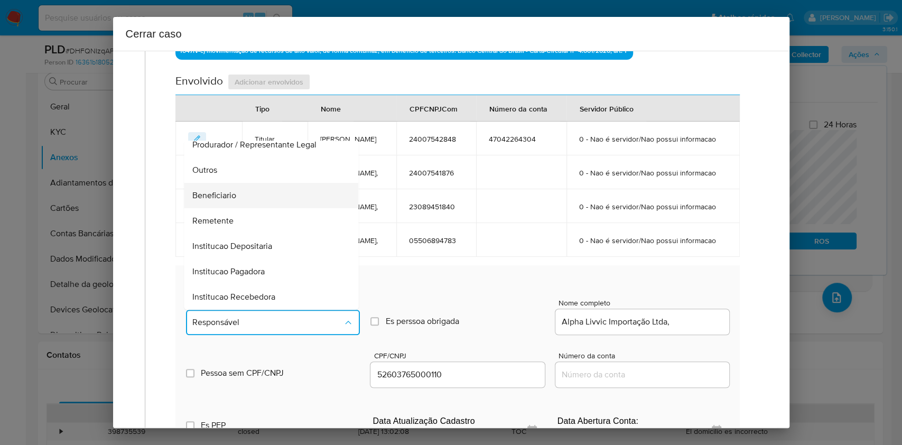
click at [229, 201] on span "Beneficiario" at bounding box center [215, 195] width 44 height 11
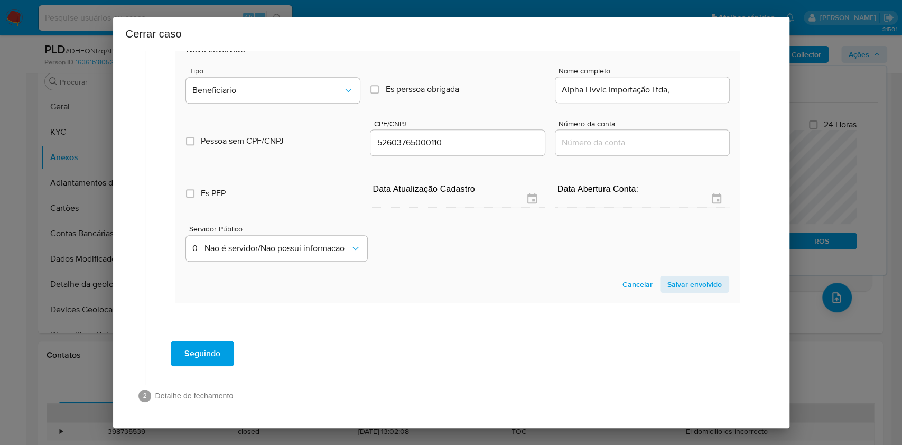
click at [678, 279] on span "Salvar envolvido" at bounding box center [695, 284] width 54 height 15
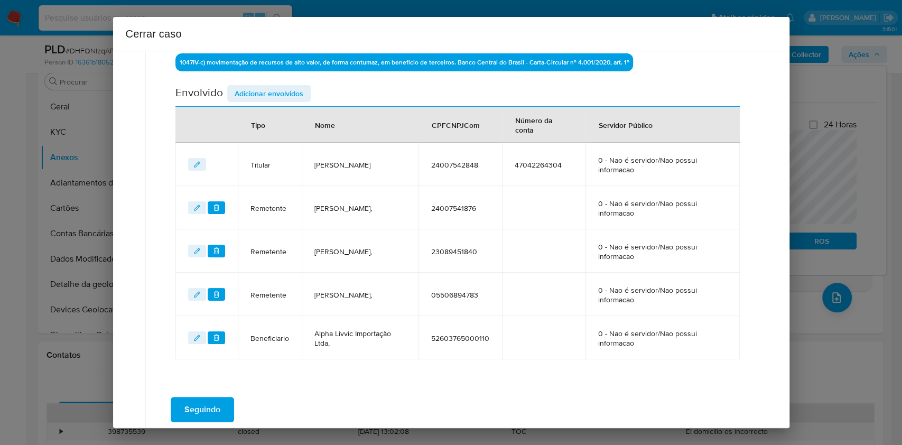
scroll to position [287, 0]
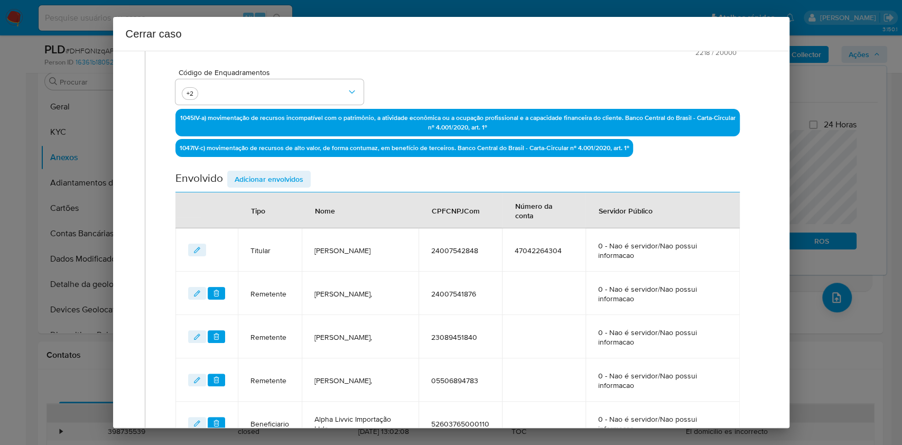
click at [290, 184] on span "Adicionar envolvidos" at bounding box center [269, 179] width 69 height 15
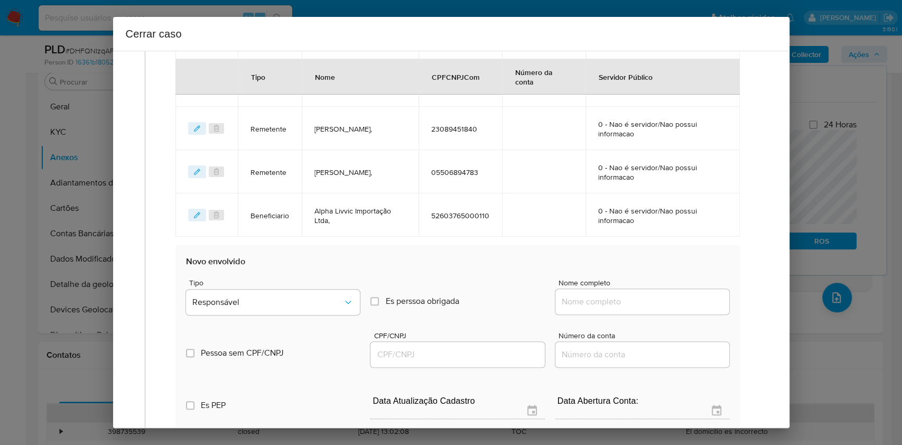
scroll to position [568, 0]
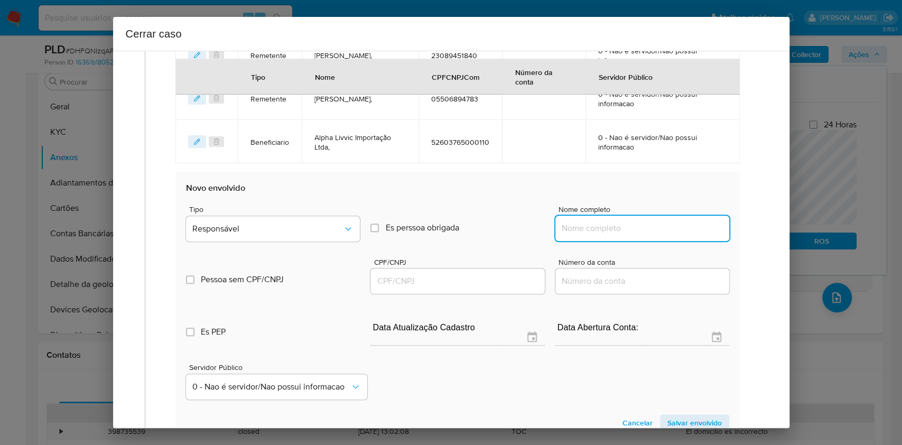
click at [659, 235] on div at bounding box center [643, 228] width 174 height 25
paste input "Jocimar Helmer Brum, 10256198705"
click at [685, 225] on input "Jocimar Helmer Brum, 10256198705" at bounding box center [643, 229] width 174 height 14
click at [689, 228] on input "Jocimar Helmer Brum, 10256198705" at bounding box center [643, 229] width 174 height 14
type input "Jocimar Helmer Brum,"
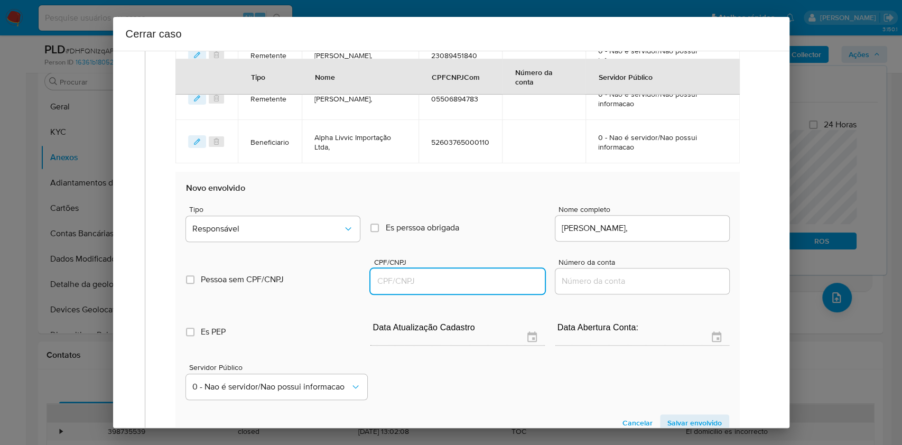
click at [479, 285] on input "CPF/CNPJ" at bounding box center [458, 281] width 174 height 14
paste input "10256198705"
type input "10256198705"
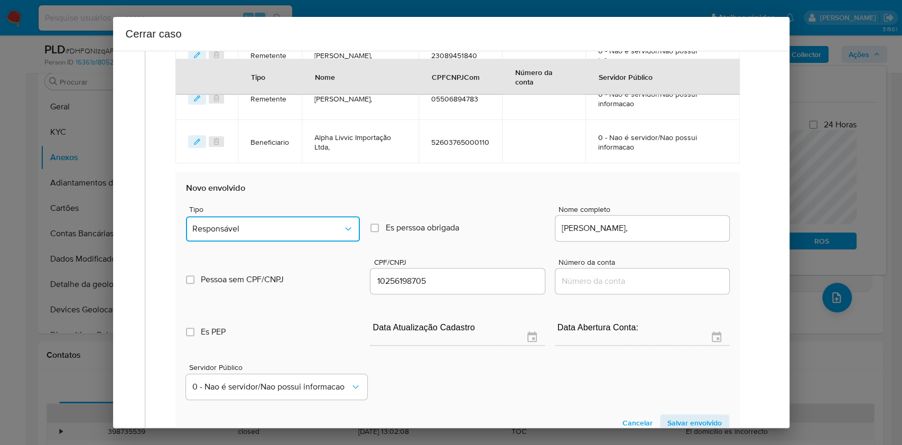
click at [336, 232] on span "Responsável" at bounding box center [267, 229] width 151 height 11
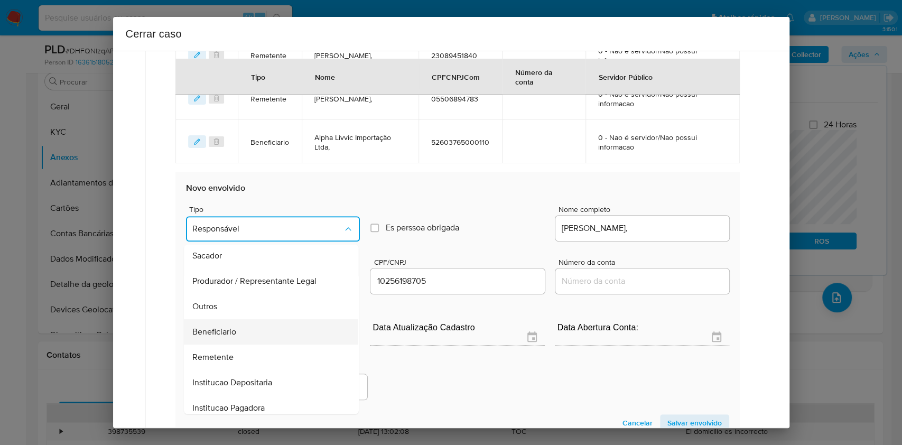
scroll to position [135, 0]
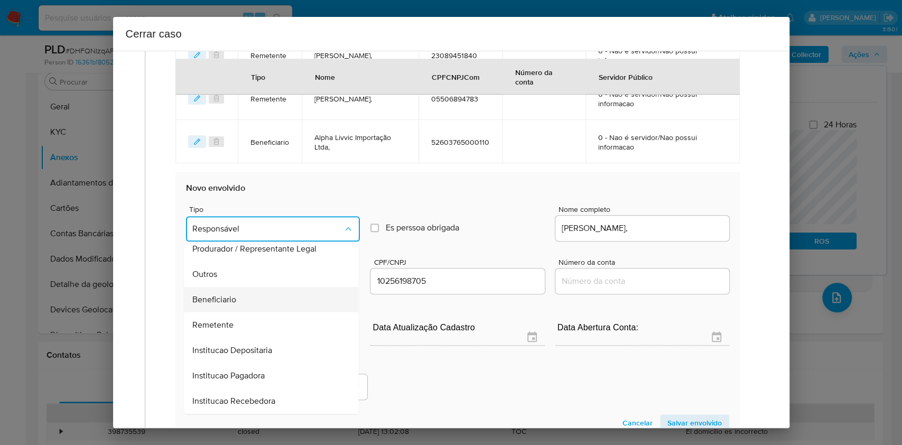
click at [245, 299] on div "Beneficiario" at bounding box center [268, 299] width 151 height 25
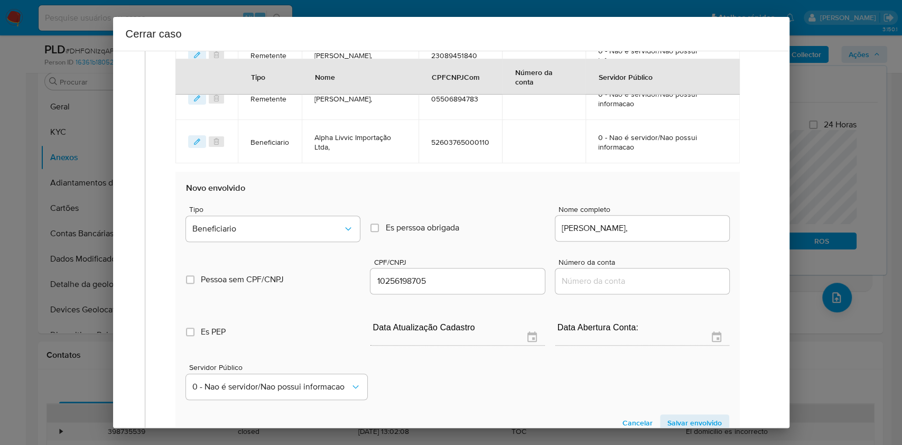
click at [684, 424] on span "Salvar envolvido" at bounding box center [695, 423] width 54 height 15
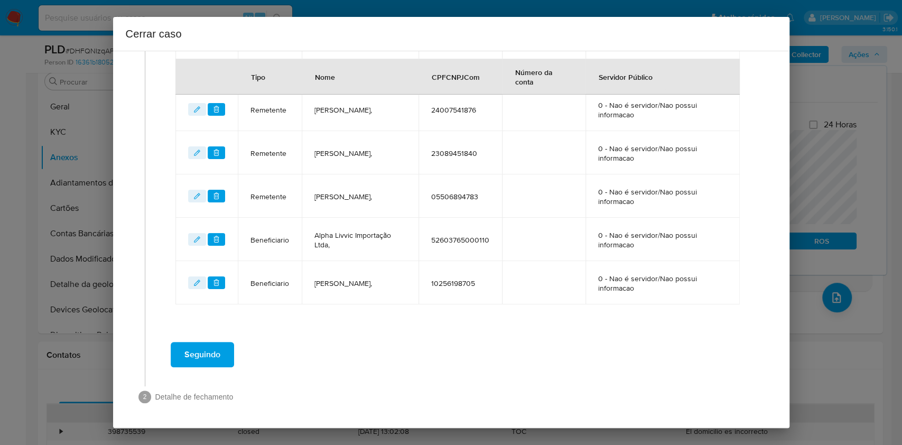
scroll to position [330, 0]
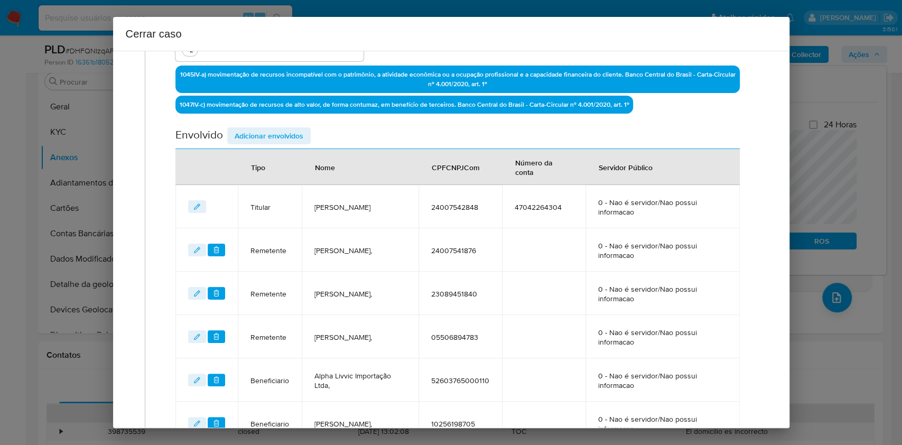
click at [288, 145] on div "Envolvido Adicionar envolvidos" at bounding box center [458, 138] width 564 height 22
drag, startPoint x: 279, startPoint y: 133, endPoint x: 299, endPoint y: 144, distance: 22.5
click at [281, 137] on span "Adicionar envolvidos" at bounding box center [269, 135] width 69 height 15
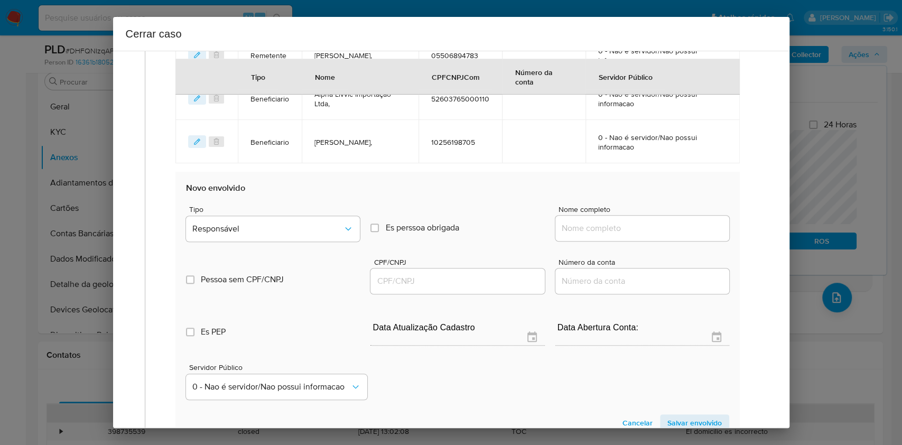
click at [637, 230] on input "Nome completo" at bounding box center [643, 229] width 174 height 14
paste input "Wenhong Li, 24523155836"
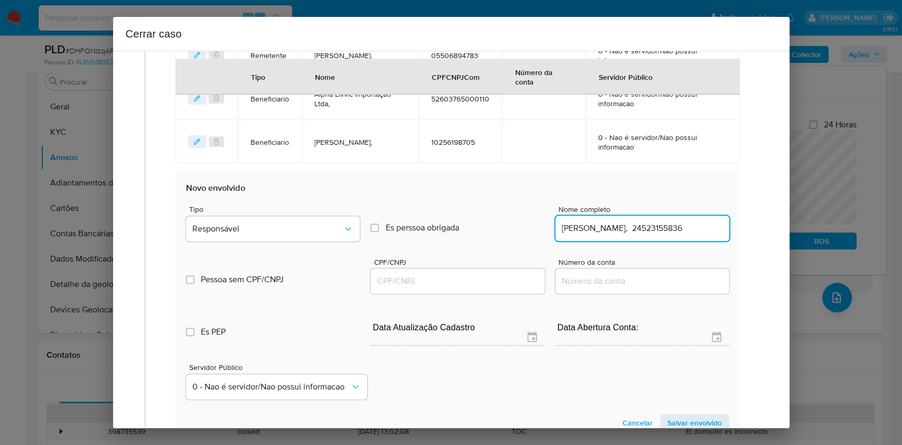
click at [677, 226] on input "Wenhong Li, 24523155836" at bounding box center [643, 229] width 174 height 14
click at [677, 227] on input "Wenhong Li, 24523155836" at bounding box center [643, 229] width 174 height 14
type input "Wenhong Li,"
click at [423, 271] on div at bounding box center [458, 281] width 174 height 25
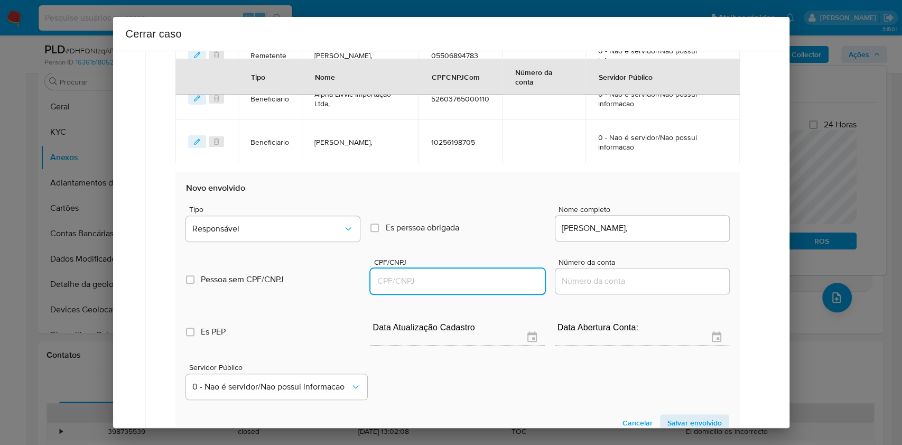
click at [432, 287] on input "CPF/CNPJ" at bounding box center [458, 281] width 174 height 14
paste input "24523155836"
type input "24523155836"
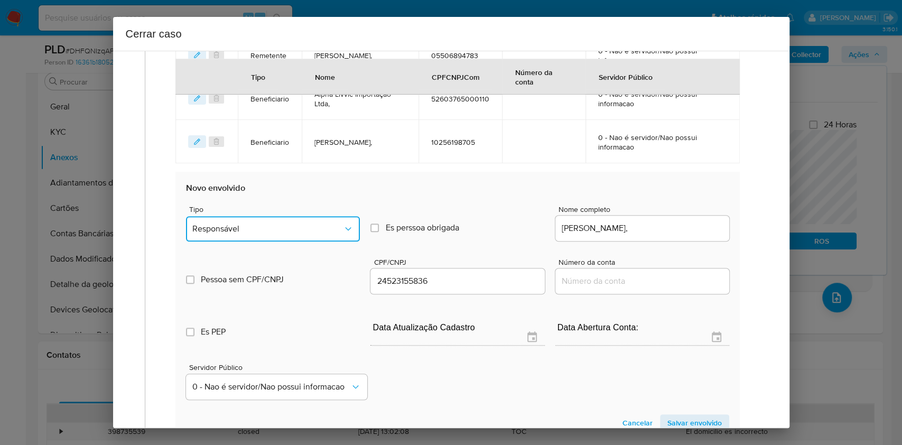
click at [314, 216] on button "Responsável" at bounding box center [273, 228] width 174 height 25
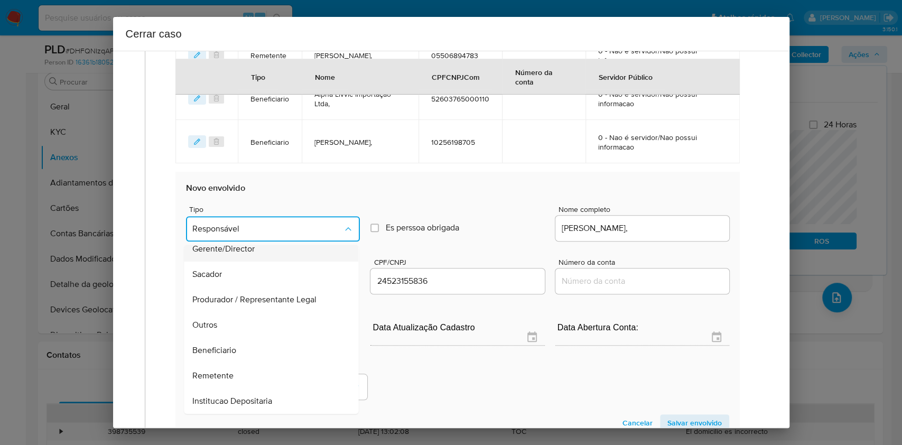
scroll to position [135, 0]
click at [253, 298] on div "Beneficiario" at bounding box center [268, 299] width 151 height 25
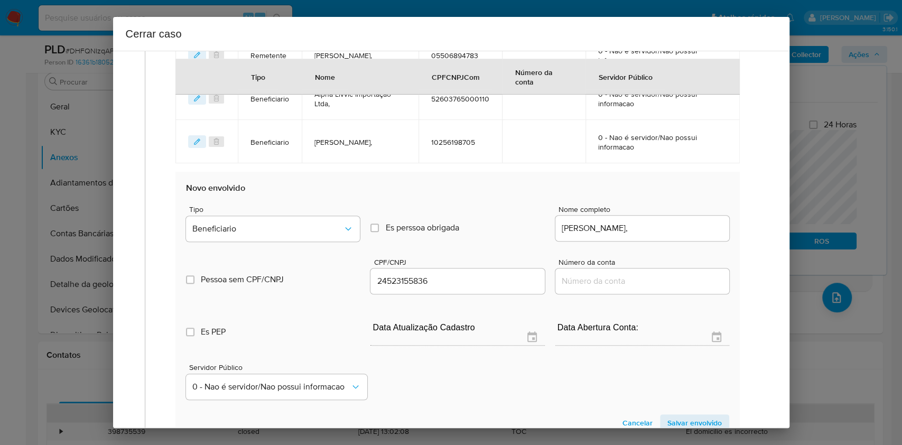
click at [669, 423] on span "Salvar envolvido" at bounding box center [695, 423] width 54 height 15
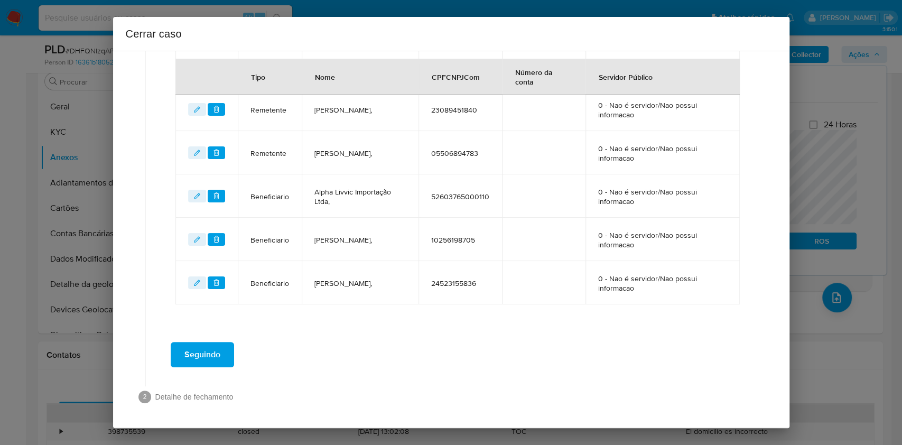
click at [191, 345] on span "Seguindo" at bounding box center [203, 354] width 36 height 23
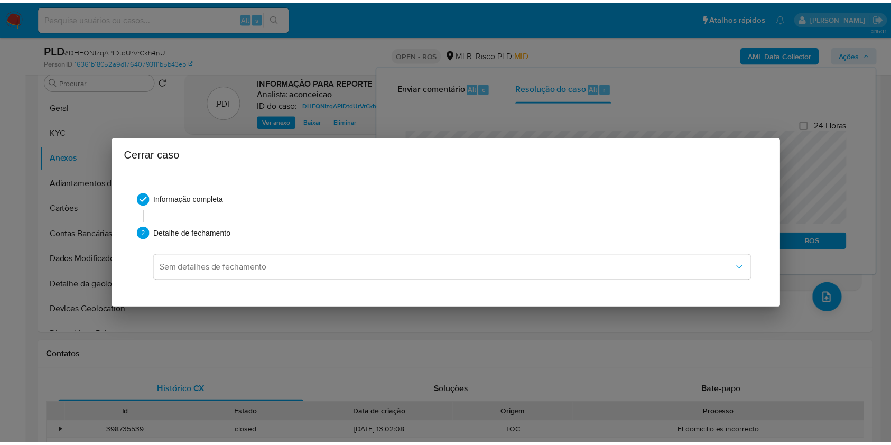
scroll to position [0, 0]
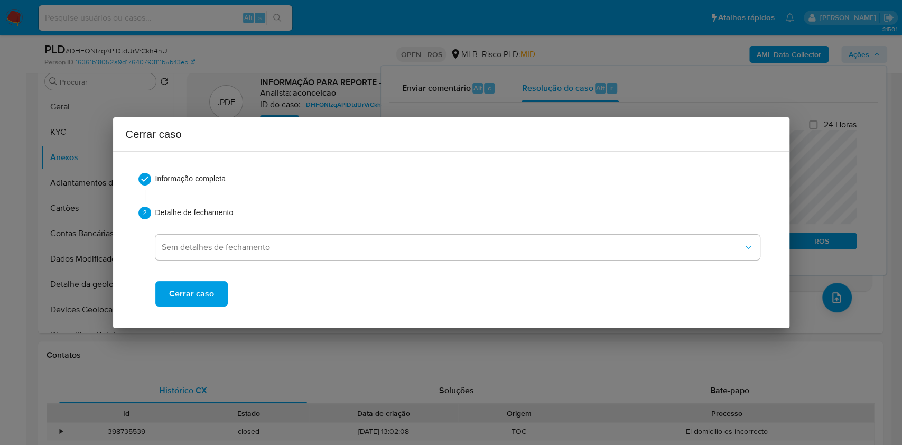
click at [199, 289] on span "Cerrar caso" at bounding box center [191, 293] width 45 height 23
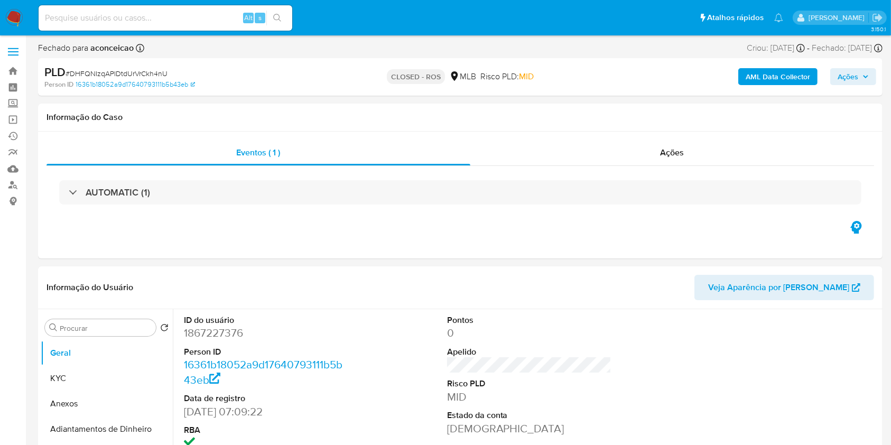
select select "10"
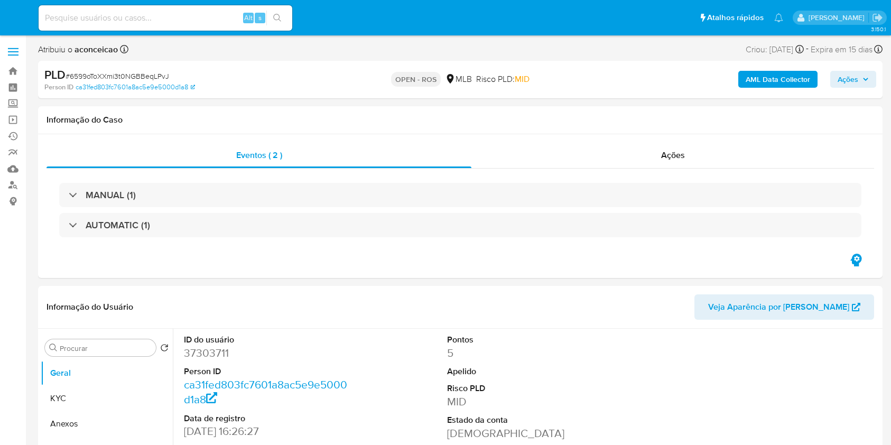
select select "10"
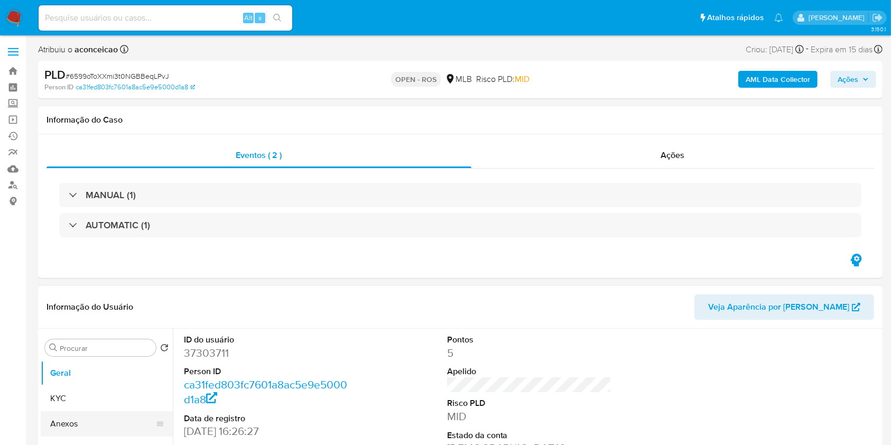
click at [76, 432] on button "Anexos" at bounding box center [103, 423] width 124 height 25
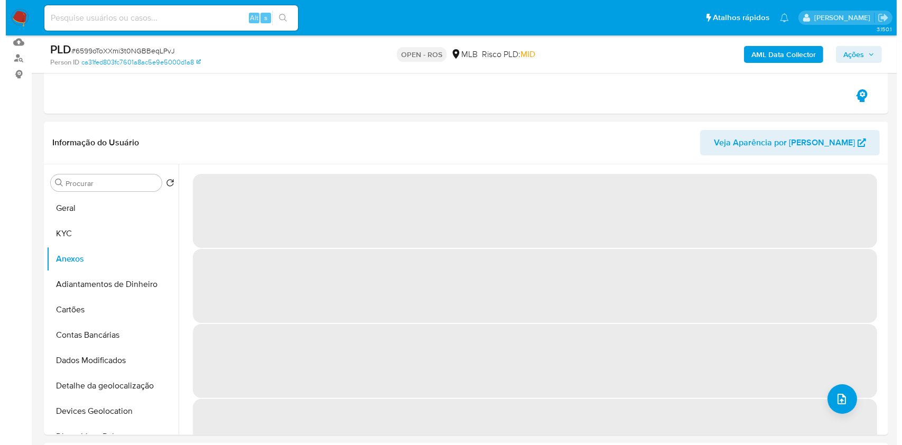
scroll to position [141, 0]
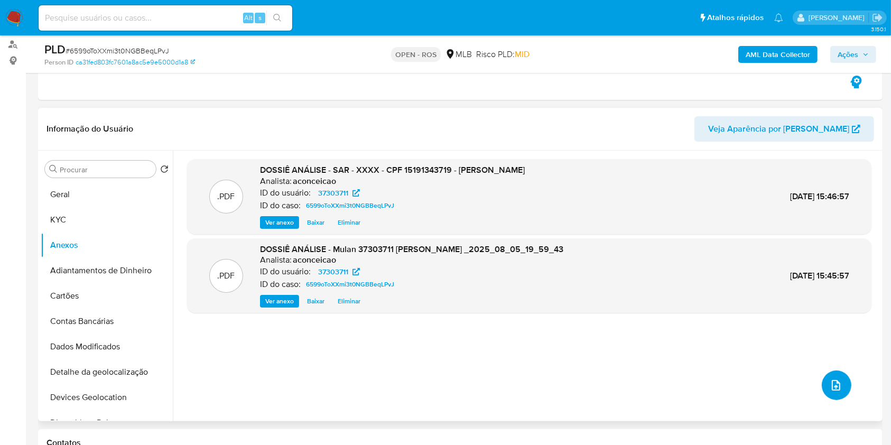
click at [833, 399] on button "upload-file" at bounding box center [837, 386] width 30 height 30
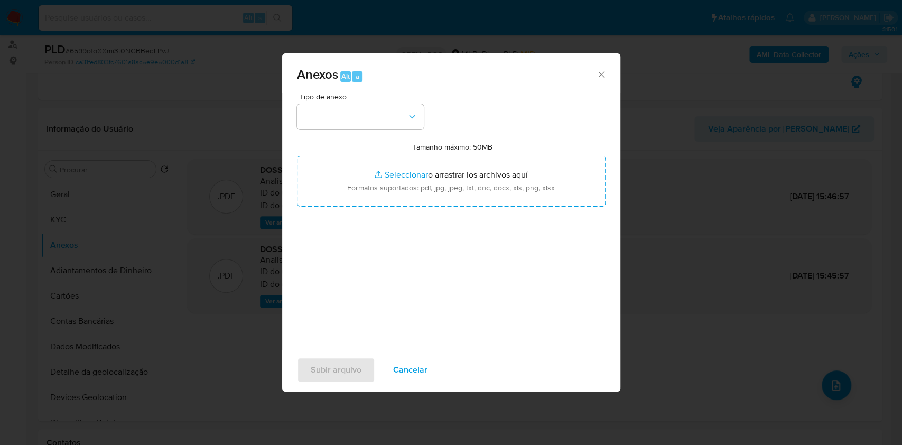
click at [376, 130] on div "Tipo de anexo Tamanho máximo: 50MB Seleccionar archivos Seleccionar o arrastrar…" at bounding box center [451, 218] width 309 height 250
click at [371, 119] on button "button" at bounding box center [360, 116] width 127 height 25
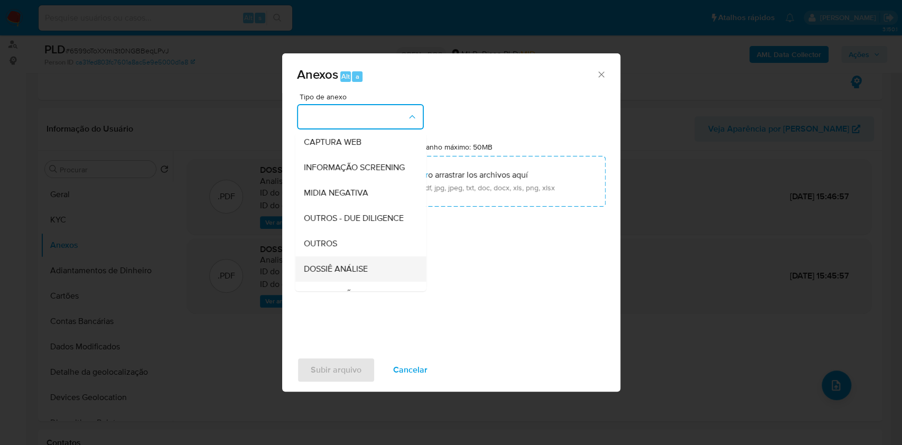
scroll to position [162, 0]
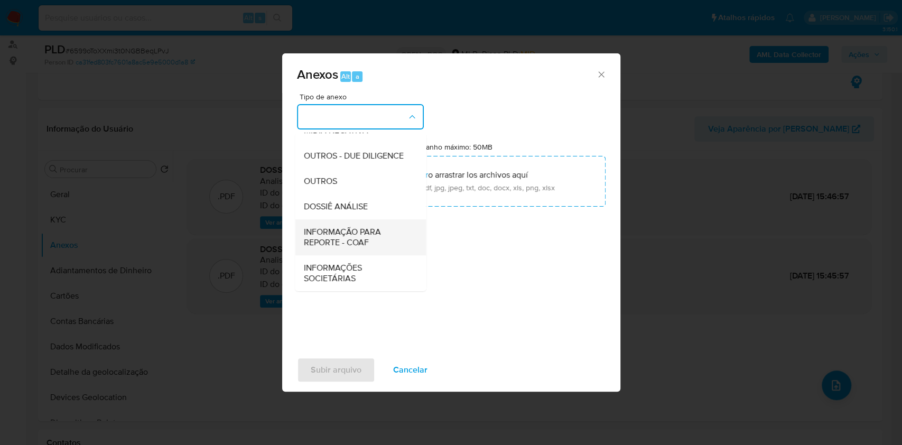
click at [352, 237] on span "INFORMAÇÃO PARA REPORTE - COAF" at bounding box center [357, 237] width 108 height 21
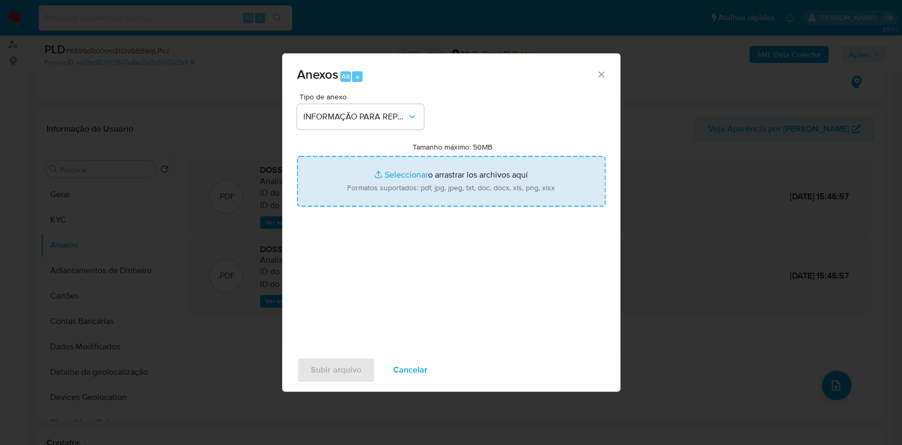
type input "C:\fakepath\SAR - 6599oToXXmi3t0NGBBeqLPvJ- CPF 15191343719 - EMERSON SANTOS DA…"
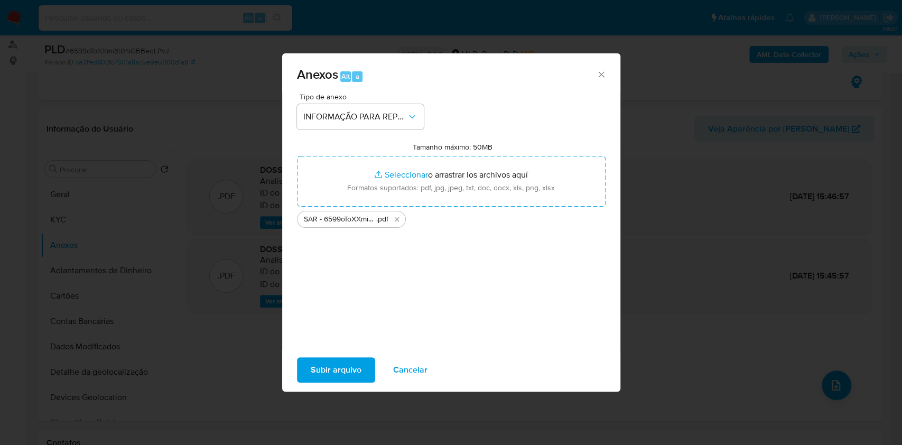
click at [347, 374] on span "Subir arquivo" at bounding box center [336, 369] width 51 height 23
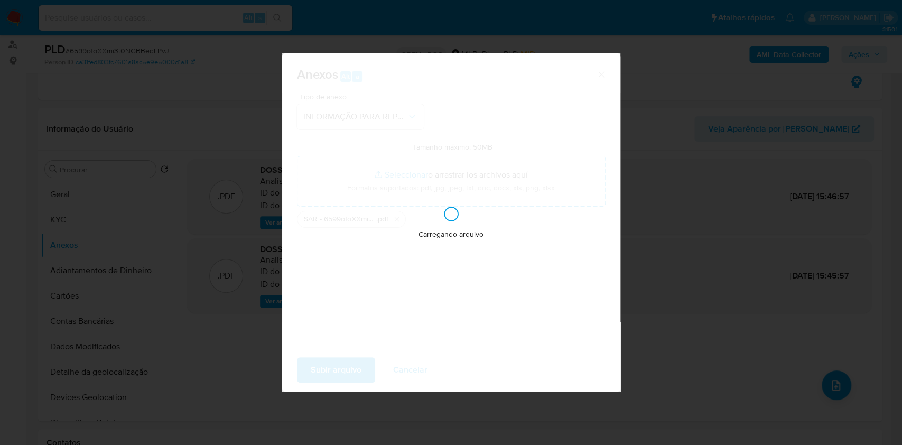
click at [770, 273] on div "Anexos Alt a Tipo de anexo INFORMAÇÃO PARA REPORTE - COAF Tamanho máximo: 50MB …" at bounding box center [451, 222] width 902 height 445
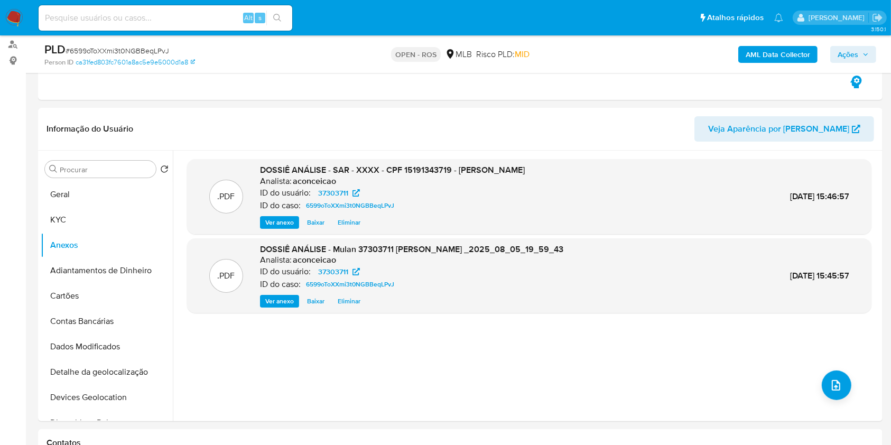
click at [846, 49] on span "Ações" at bounding box center [848, 54] width 21 height 17
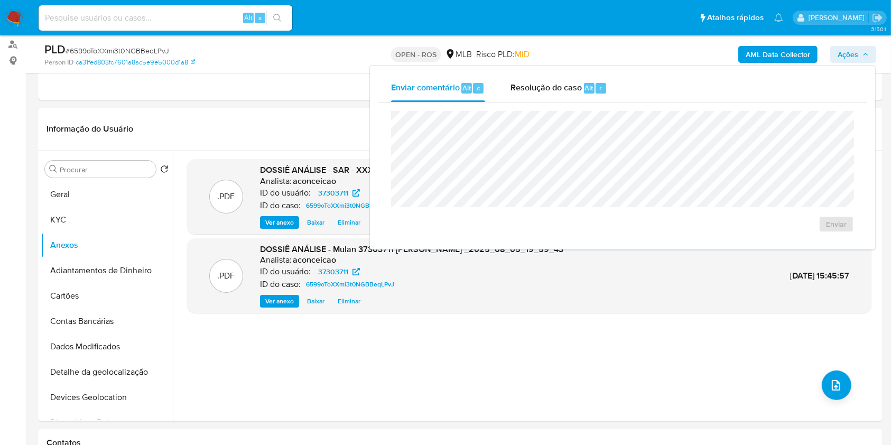
drag, startPoint x: 564, startPoint y: 95, endPoint x: 563, endPoint y: 110, distance: 15.3
click at [563, 104] on div "Enviar comentário Alt c Resolução do caso Alt r Enviar" at bounding box center [623, 158] width 488 height 167
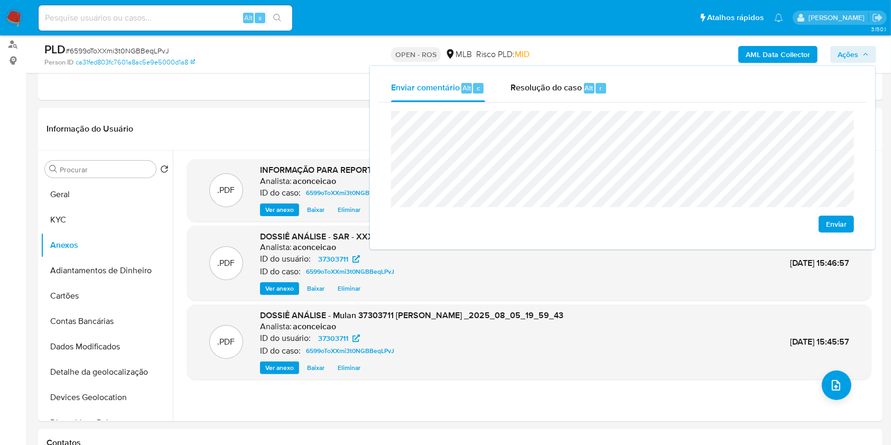
drag, startPoint x: 550, startPoint y: 97, endPoint x: 548, endPoint y: 104, distance: 7.2
click at [550, 98] on div "Resolução do caso Alt r" at bounding box center [559, 88] width 97 height 27
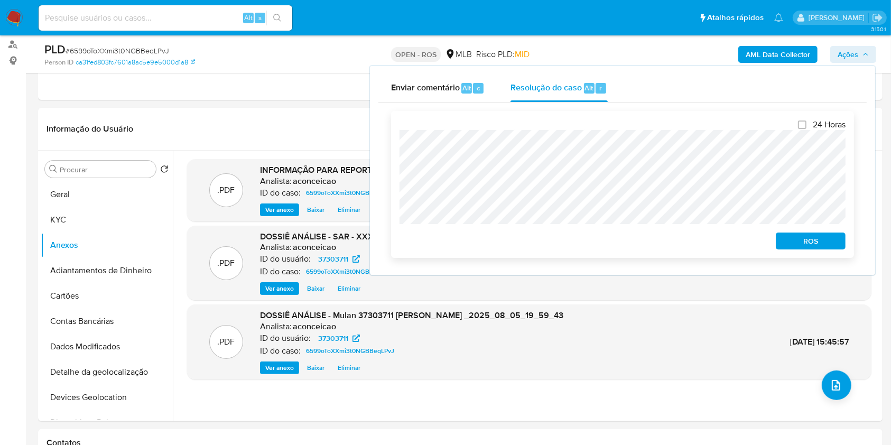
drag, startPoint x: 795, startPoint y: 244, endPoint x: 830, endPoint y: 227, distance: 38.5
click at [795, 244] on span "ROS" at bounding box center [810, 241] width 55 height 15
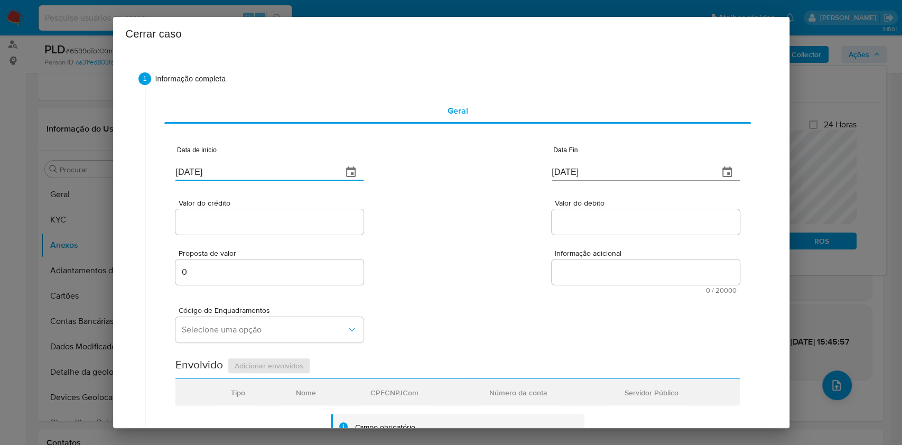
click at [213, 165] on input "[DATE]" at bounding box center [255, 172] width 159 height 17
paste input "01/06"
type input "[DATE]"
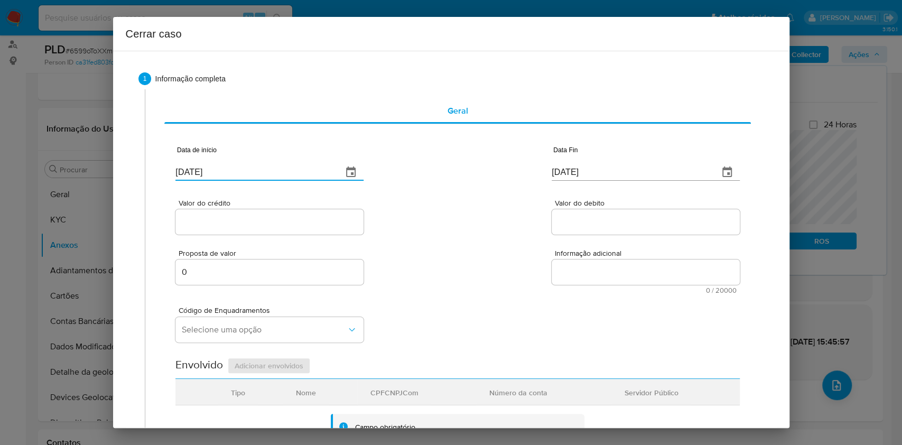
click at [561, 172] on input "[DATE]" at bounding box center [631, 172] width 159 height 17
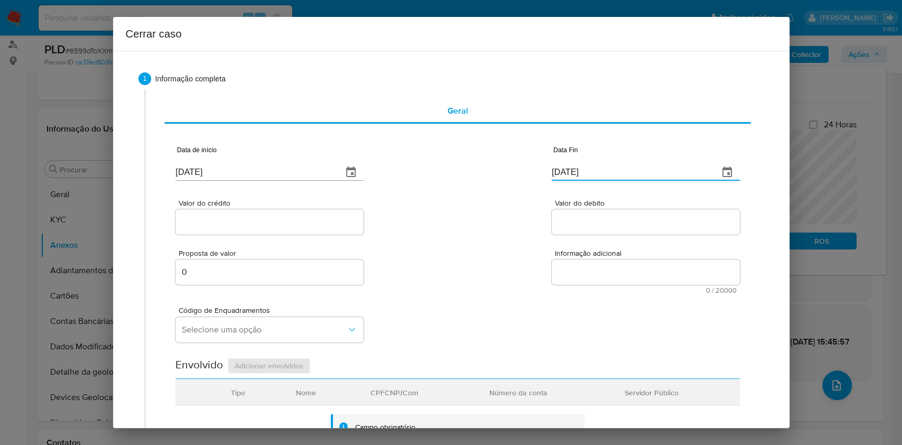
click at [561, 172] on input "[DATE]" at bounding box center [631, 172] width 159 height 17
paste input "04"
type input "[DATE]"
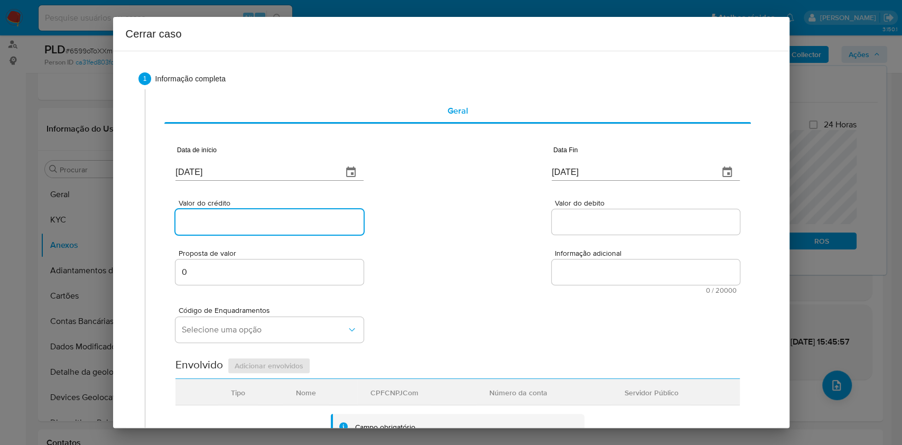
click at [232, 229] on div at bounding box center [270, 221] width 188 height 25
paste input "R$424.600"
type input "R$424.600"
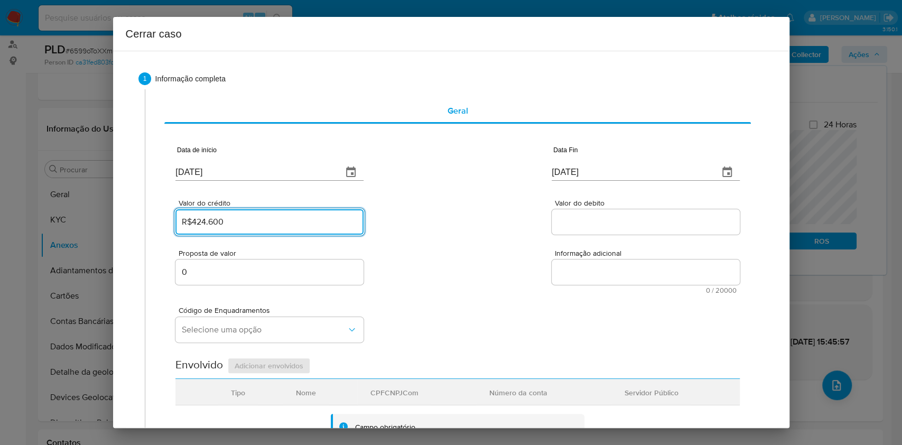
click at [571, 221] on input "Valor do debito" at bounding box center [646, 222] width 188 height 14
paste input "R$426.200"
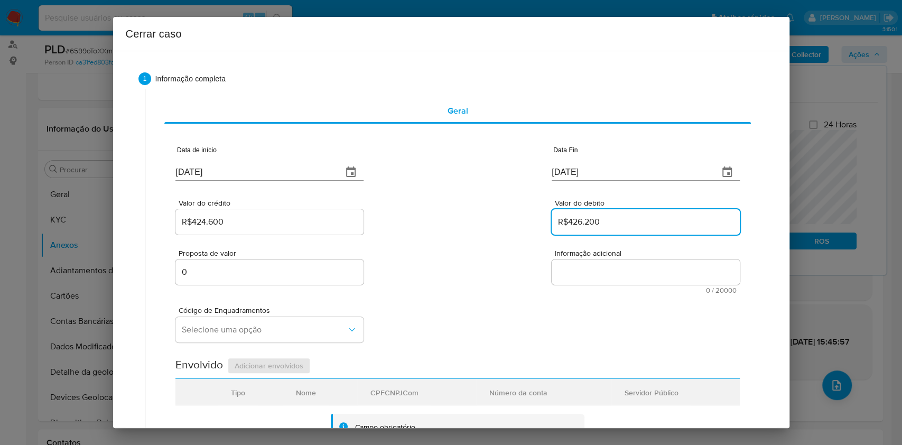
type input "R$426.200"
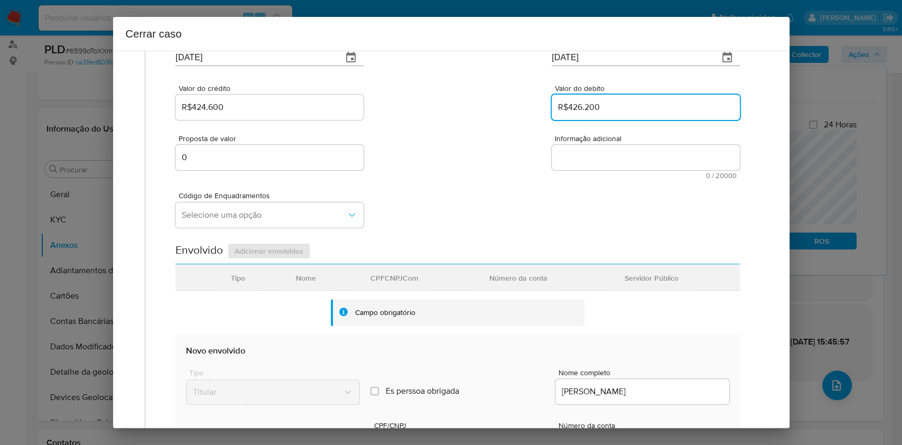
scroll to position [282, 0]
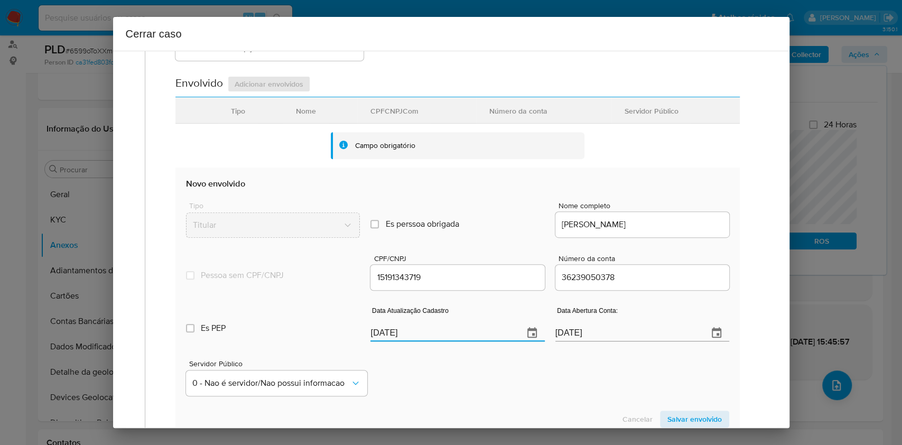
click at [440, 336] on input "[DATE]" at bounding box center [443, 333] width 144 height 17
paste input "02/04"
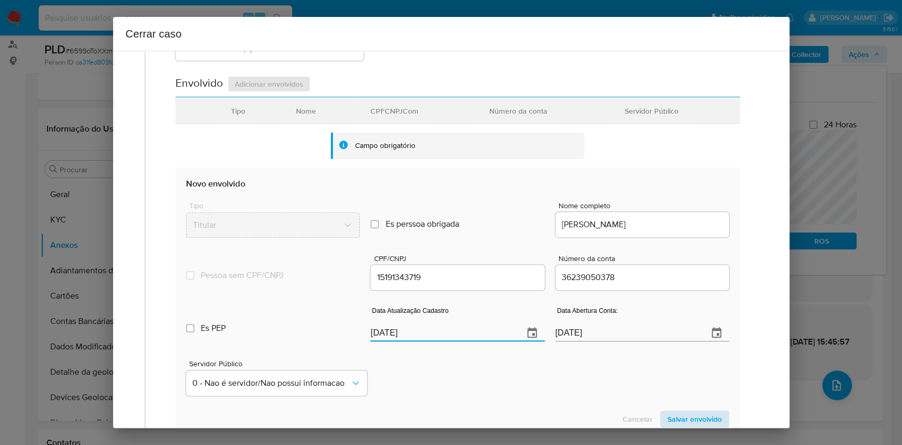
type input "02/04/2025"
click at [683, 418] on span "Salvar envolvido" at bounding box center [695, 419] width 54 height 15
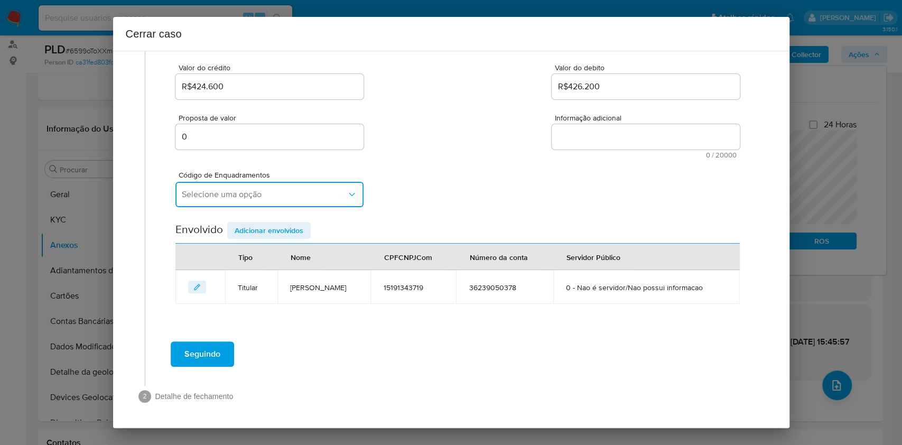
click at [224, 198] on span "Selecione uma opção" at bounding box center [264, 194] width 165 height 11
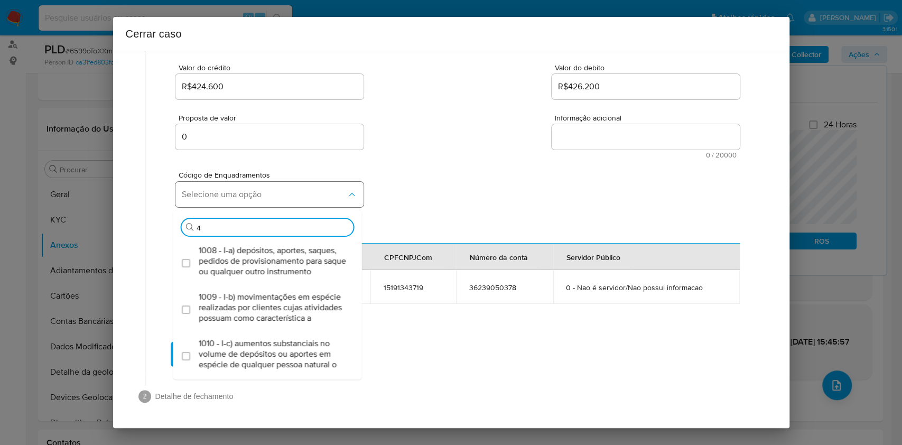
type input "45"
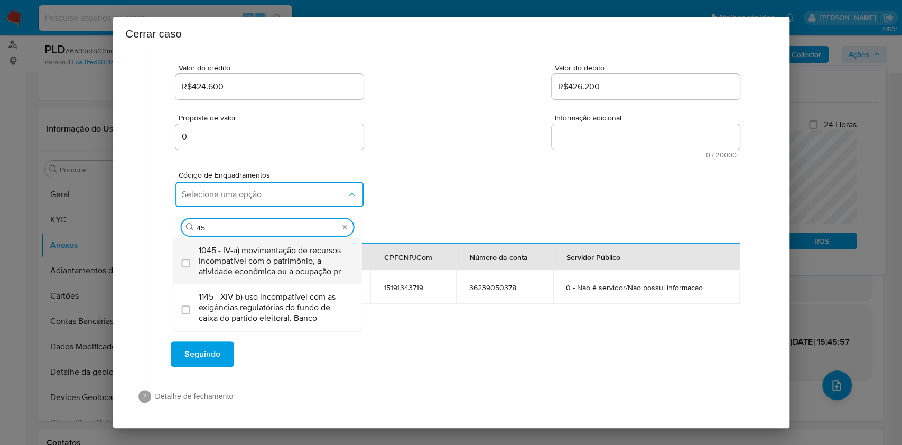
click at [196, 268] on div "Código de Enquadramentos" at bounding box center [190, 261] width 17 height 47
checkbox input "true"
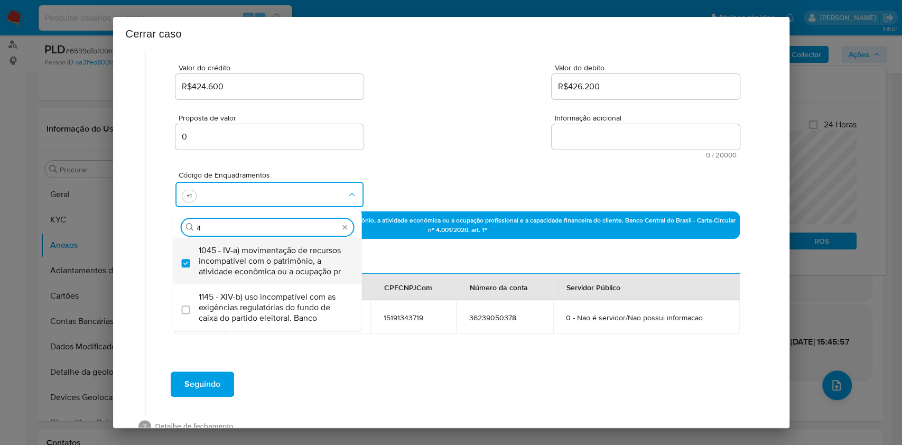
scroll to position [0, 0]
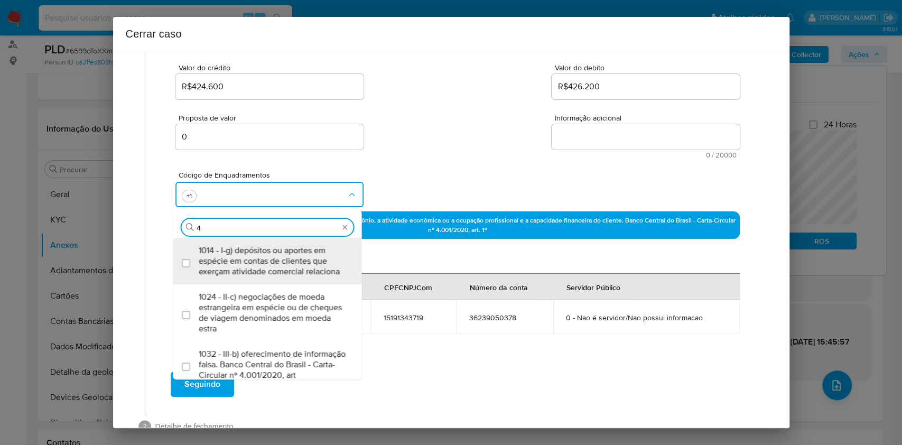
type input "47"
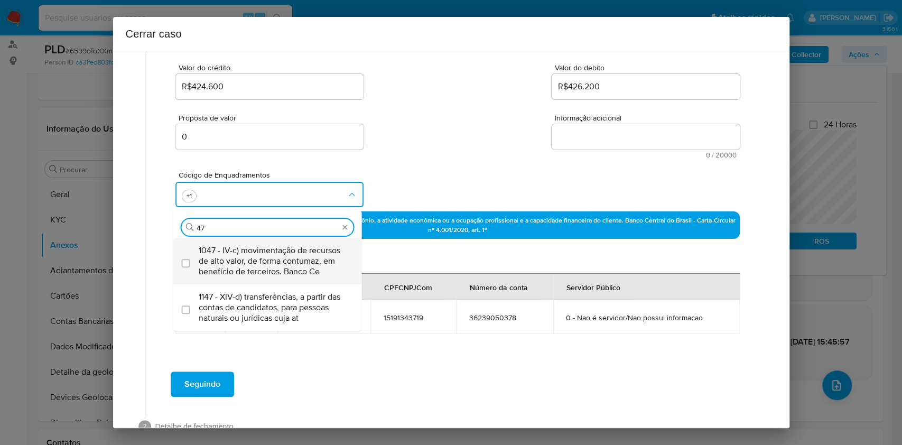
click at [198, 262] on li "1047 - IV-c) movimentação de recursos de alto valor, de forma contumaz, em bene…" at bounding box center [267, 261] width 189 height 47
checkbox input "true"
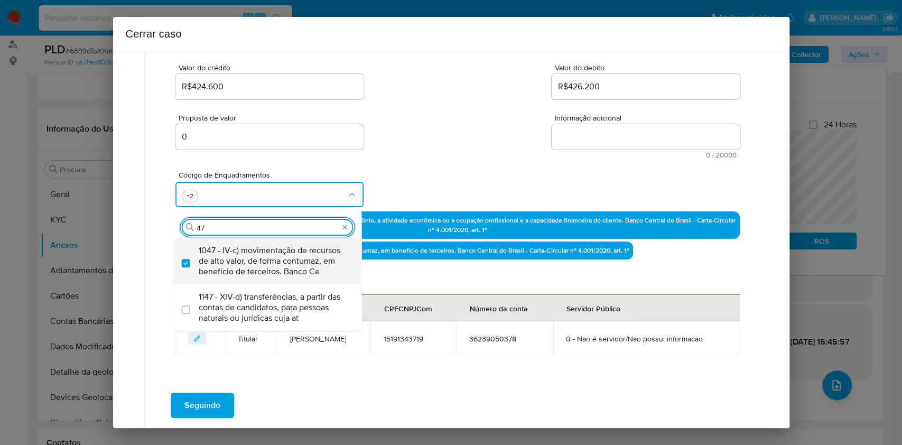
type input "4"
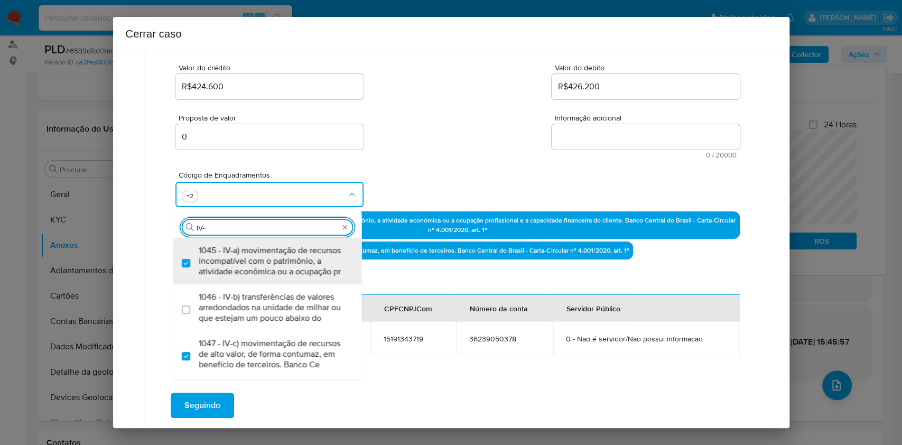
type input "IV-N"
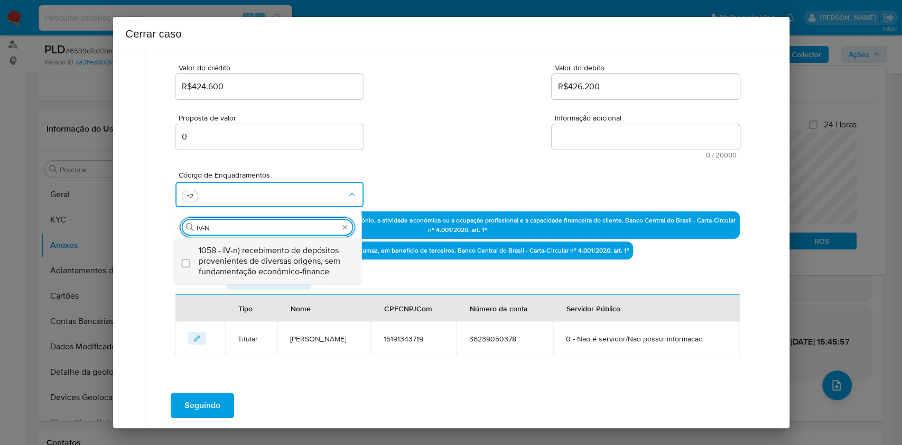
click at [203, 245] on span "1058 - IV-n) recebimento de depósitos provenientes de diversas origens, sem fun…" at bounding box center [273, 261] width 149 height 32
checkbox input "true"
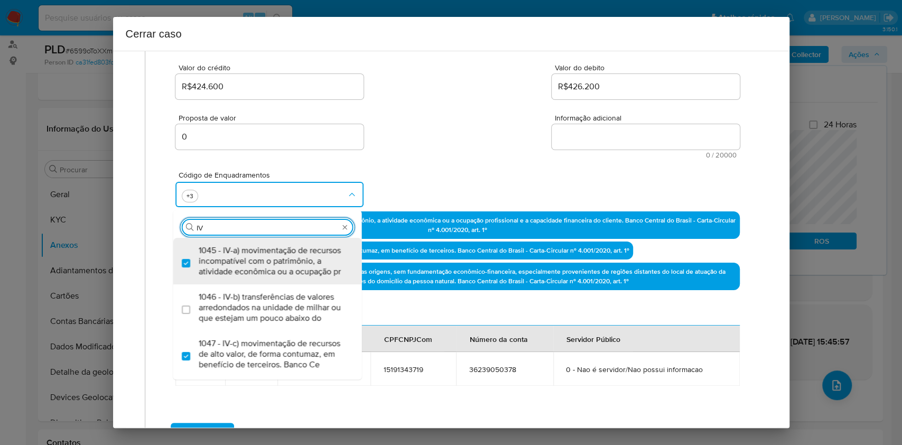
type input "I"
type input "56"
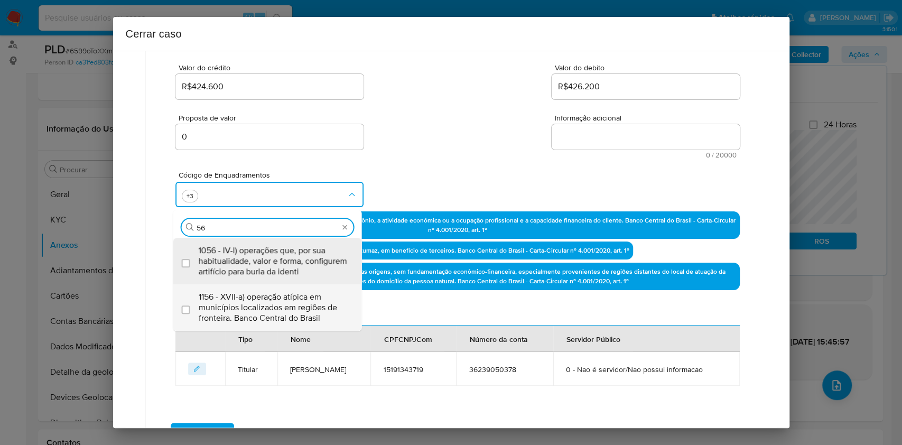
click at [246, 294] on span "1156 - XVII-a) operação atípica em municípios localizados em regiões de frontei…" at bounding box center [273, 308] width 149 height 32
checkbox input "true"
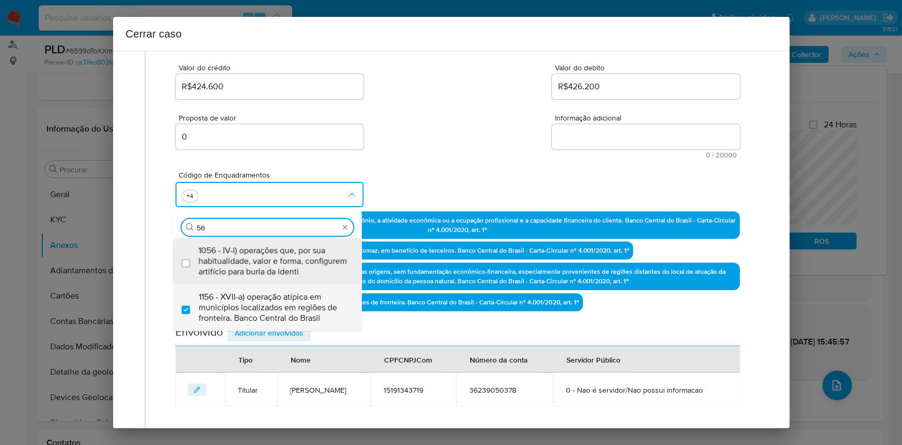
type input "56"
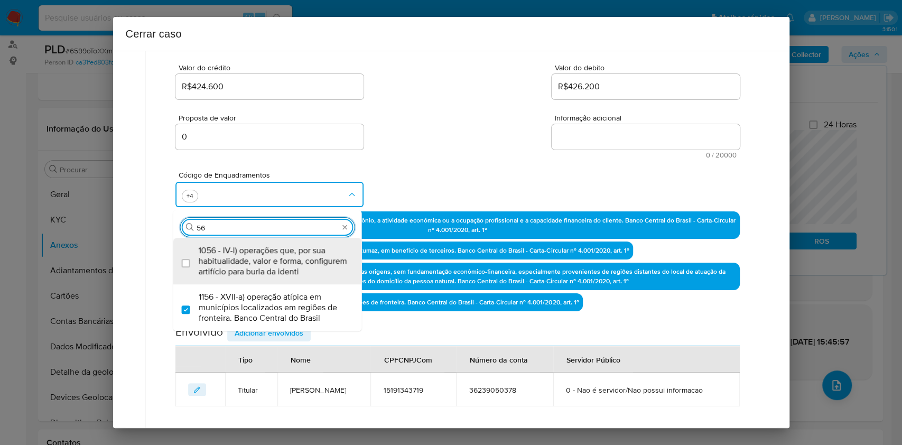
click at [554, 138] on textarea "Informação adicional" at bounding box center [646, 136] width 188 height 25
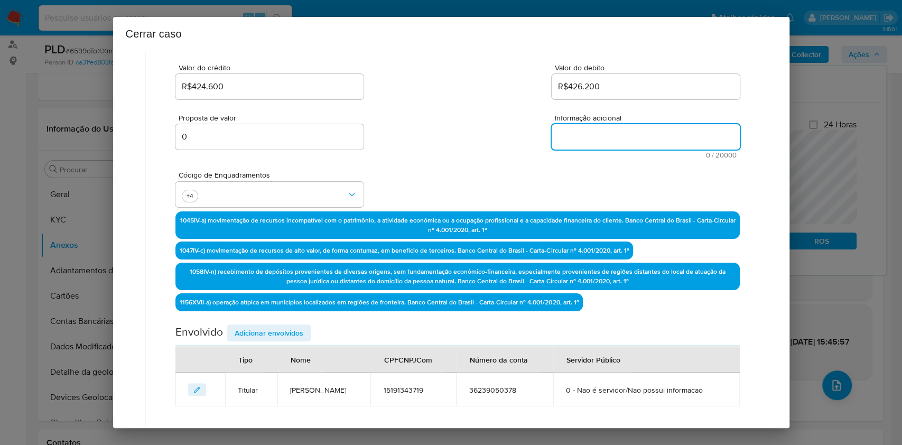
click at [555, 138] on textarea "Informação adicional" at bounding box center [646, 136] width 188 height 25
paste textarea "Emerson Santos da Silva, CPF 15191343719, 29 anos, residente no município de Fo…"
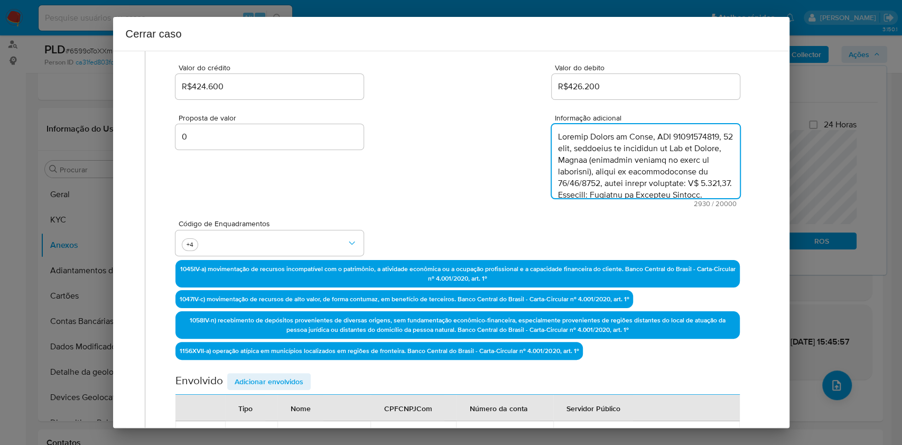
scroll to position [1119, 0]
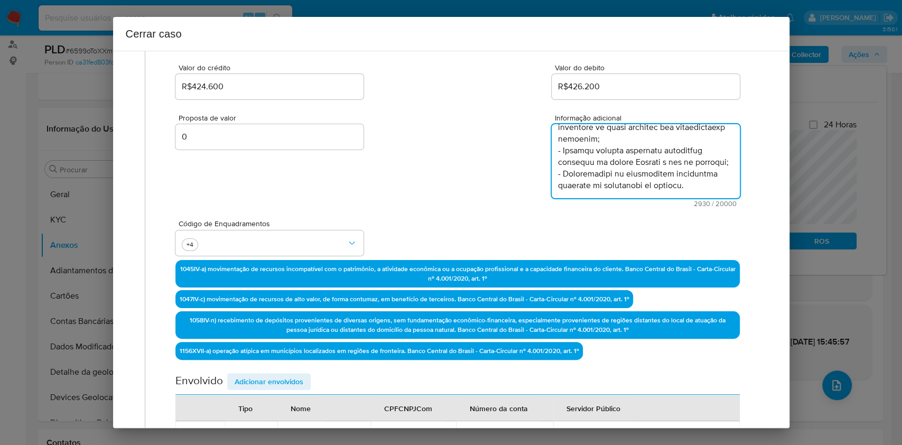
type textarea "Emerson Santos da Silva, CPF 15191343719, 29 anos, residente no município de Fo…"
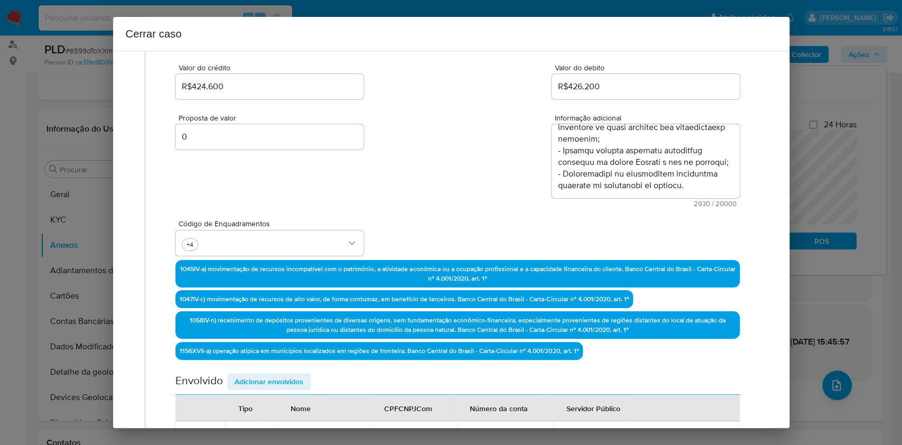
click at [287, 374] on span "Adicionar envolvidos" at bounding box center [269, 381] width 69 height 15
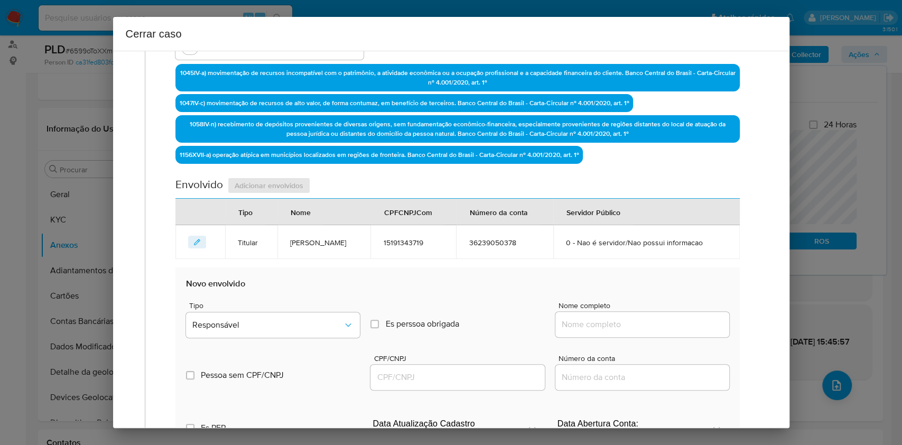
scroll to position [347, 0]
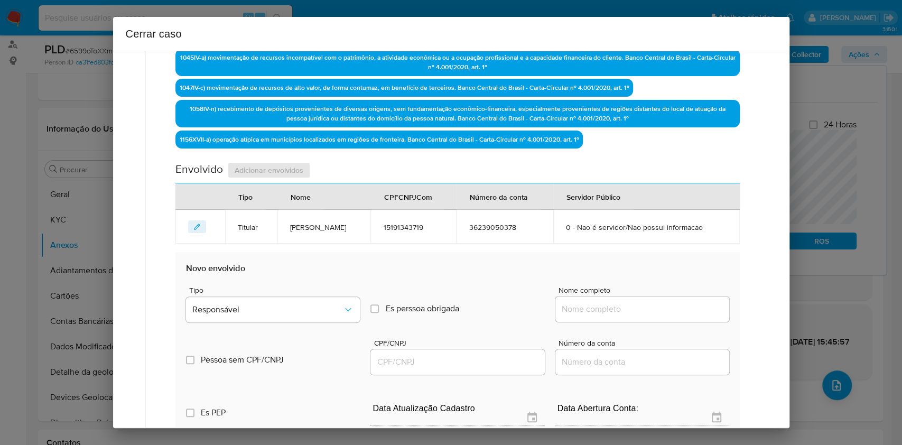
click at [622, 297] on div at bounding box center [643, 309] width 174 height 25
click at [632, 307] on input "Nome completo" at bounding box center [643, 309] width 174 height 14
paste input "Logos Call Center Ltda, 46758483000199"
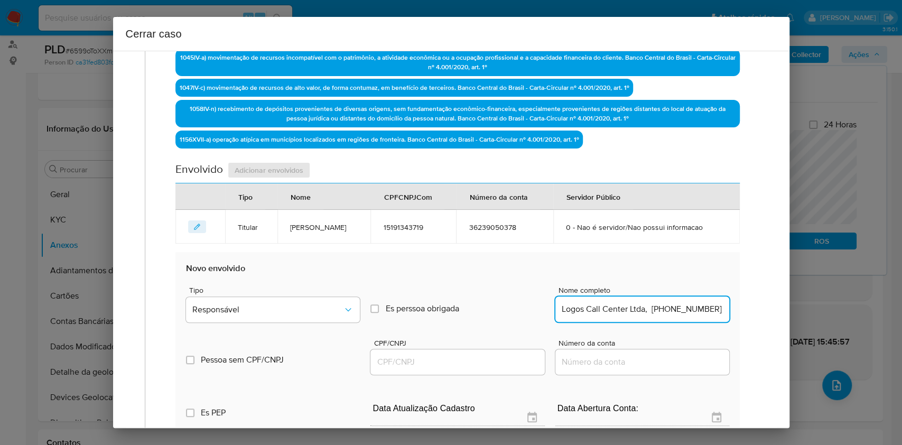
click at [671, 303] on input "Logos Call Center Ltda, 46758483000199" at bounding box center [643, 309] width 174 height 14
type input "Logos Call Center Ltda,"
click at [503, 361] on input "CPF/CNPJ" at bounding box center [458, 362] width 174 height 14
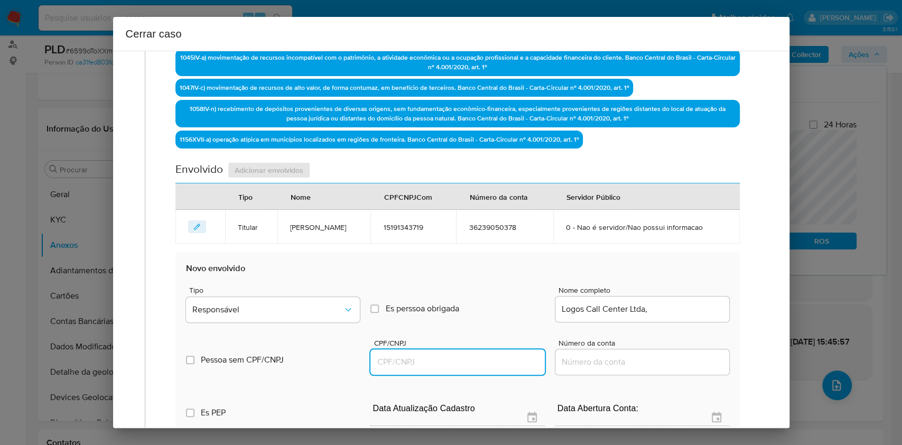
paste input "46758483000199"
type input "46758483000199"
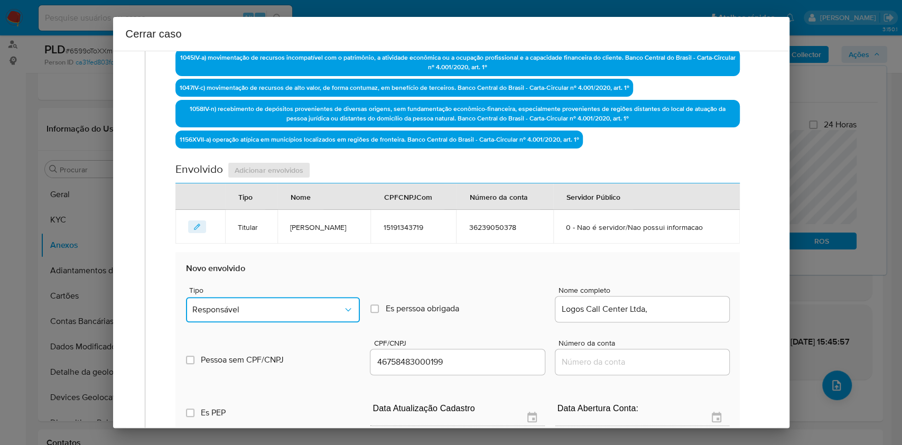
drag, startPoint x: 343, startPoint y: 317, endPoint x: 316, endPoint y: 299, distance: 32.0
click at [343, 318] on button "Responsável" at bounding box center [273, 309] width 174 height 25
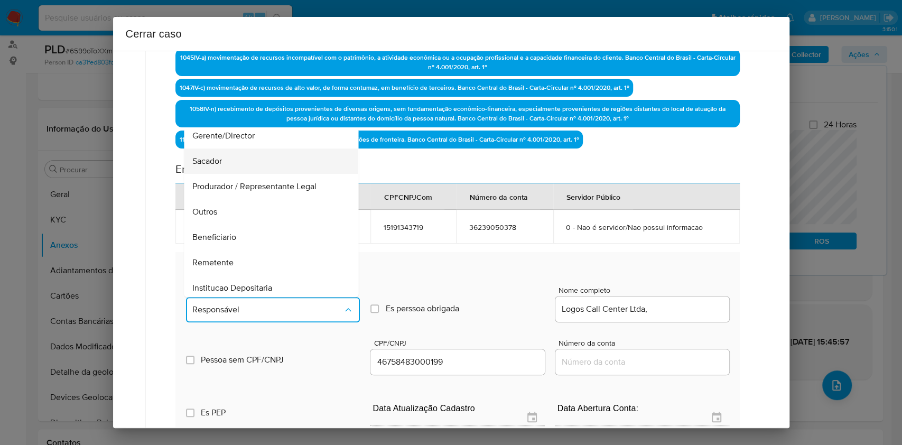
scroll to position [135, 0]
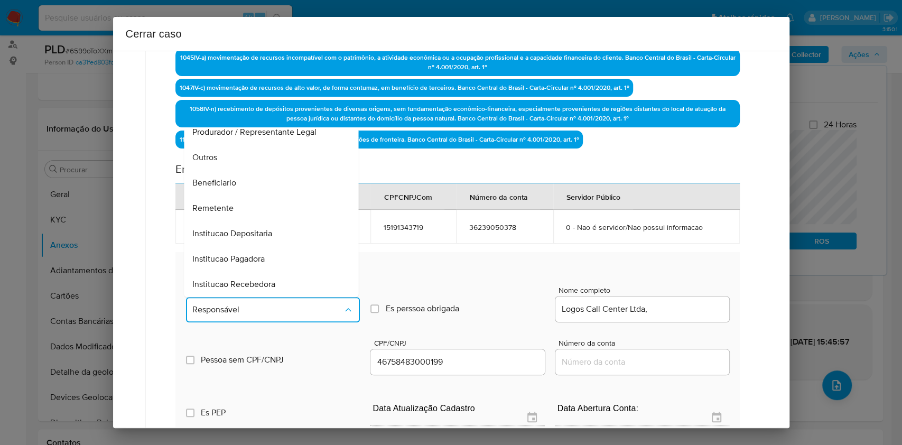
drag, startPoint x: 253, startPoint y: 209, endPoint x: 308, endPoint y: 213, distance: 55.1
click at [253, 213] on div "Remetente" at bounding box center [268, 208] width 151 height 25
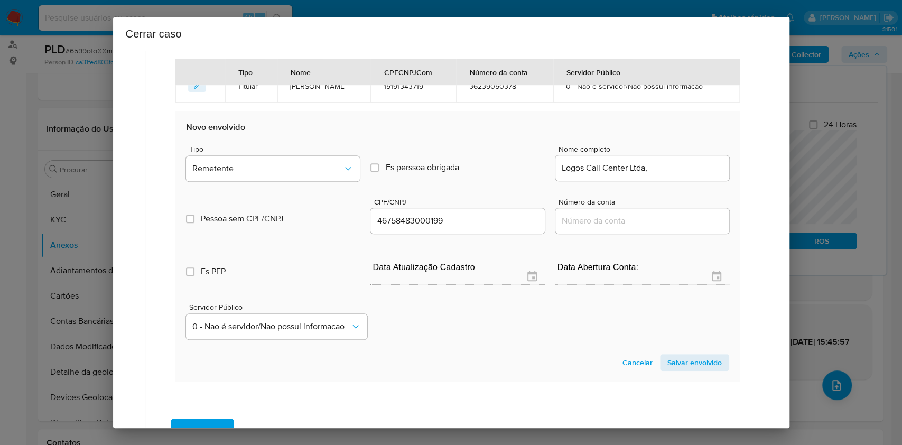
drag, startPoint x: 670, startPoint y: 354, endPoint x: 687, endPoint y: 349, distance: 17.7
click at [670, 355] on span "Salvar envolvido" at bounding box center [695, 362] width 54 height 15
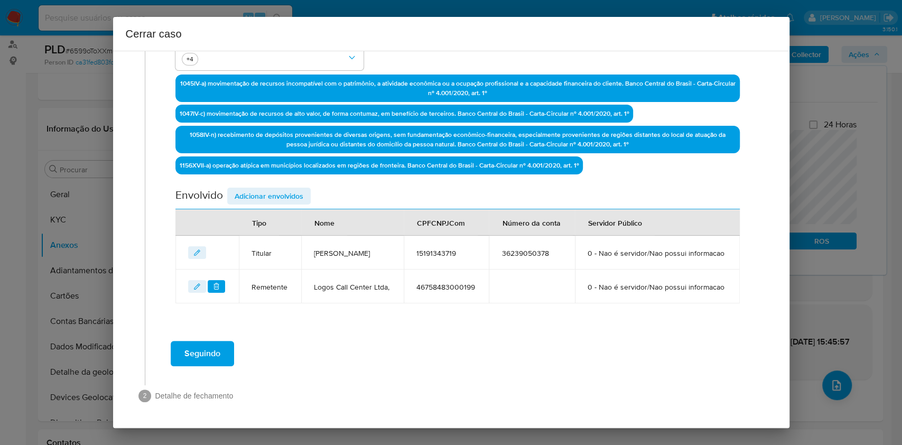
drag, startPoint x: 281, startPoint y: 161, endPoint x: 302, endPoint y: 177, distance: 26.4
click at [282, 189] on span "Adicionar envolvidos" at bounding box center [269, 196] width 69 height 15
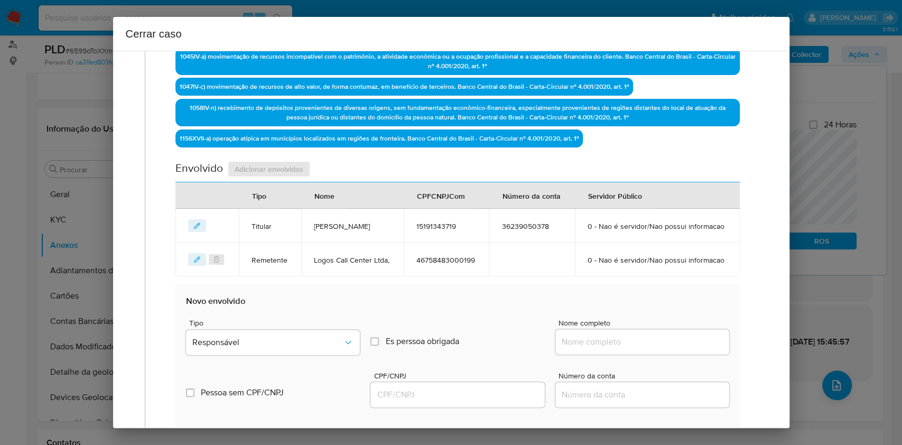
click at [648, 349] on input "Nome completo" at bounding box center [643, 342] width 174 height 14
paste input "Logos Contact Center, 37068967000115"
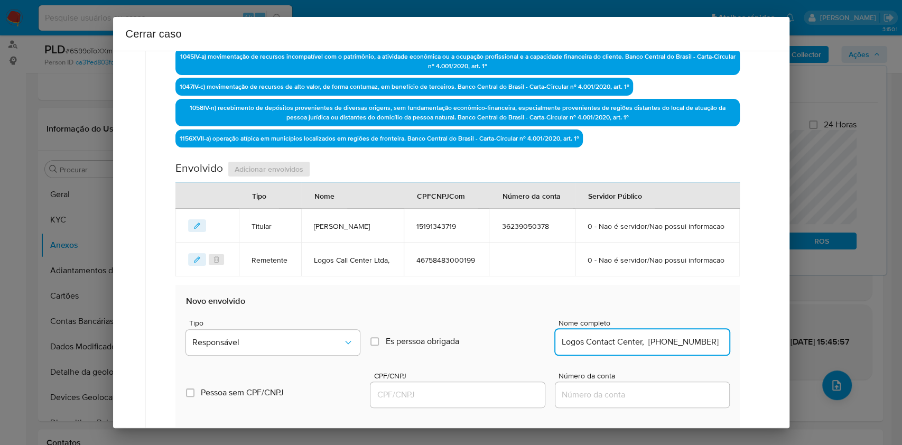
click at [672, 349] on input "Logos Contact Center, 37068967000115" at bounding box center [643, 342] width 174 height 14
type input "Logos Contact Center,"
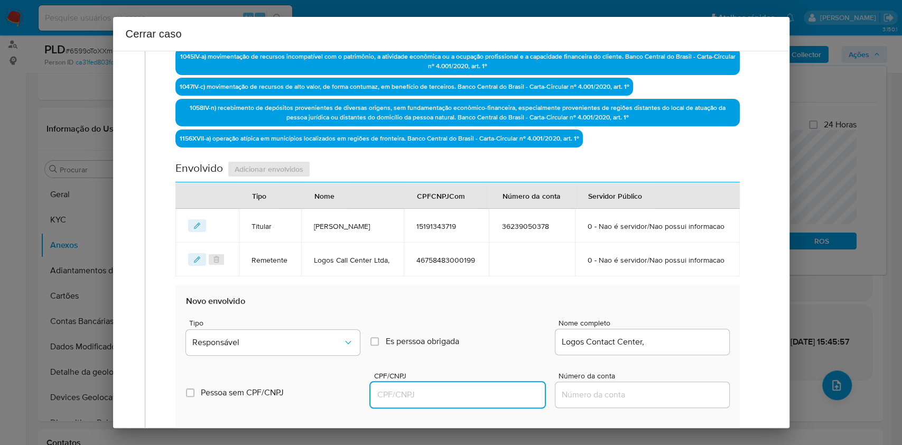
click at [450, 402] on input "CPF/CNPJ" at bounding box center [458, 395] width 174 height 14
paste input "37068967000115"
type input "37068967000115"
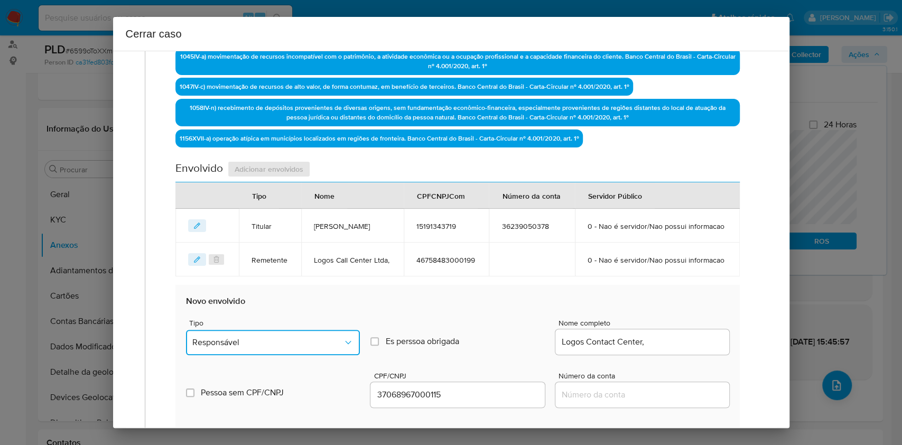
click at [292, 355] on button "Responsável" at bounding box center [273, 342] width 174 height 25
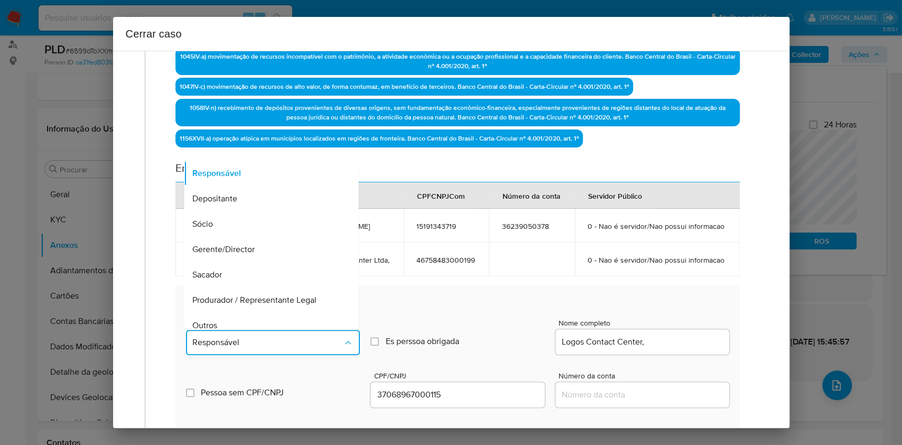
scroll to position [135, 0]
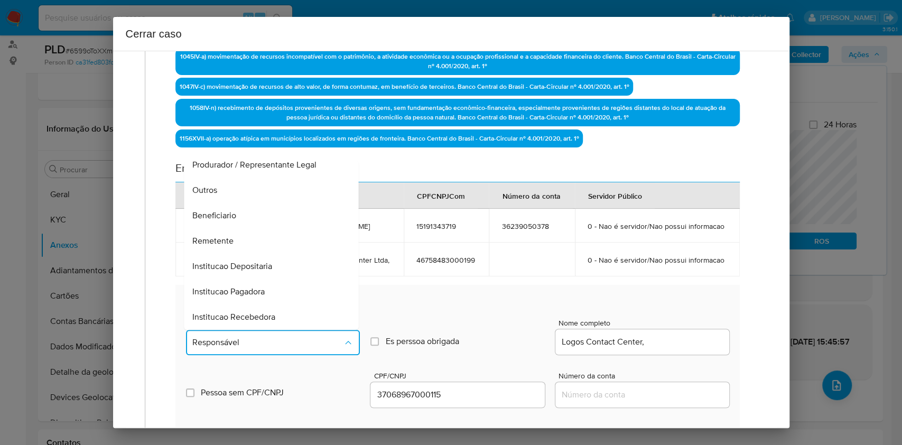
drag, startPoint x: 248, startPoint y: 269, endPoint x: 368, endPoint y: 254, distance: 120.9
click at [248, 254] on div "Remetente" at bounding box center [268, 240] width 151 height 25
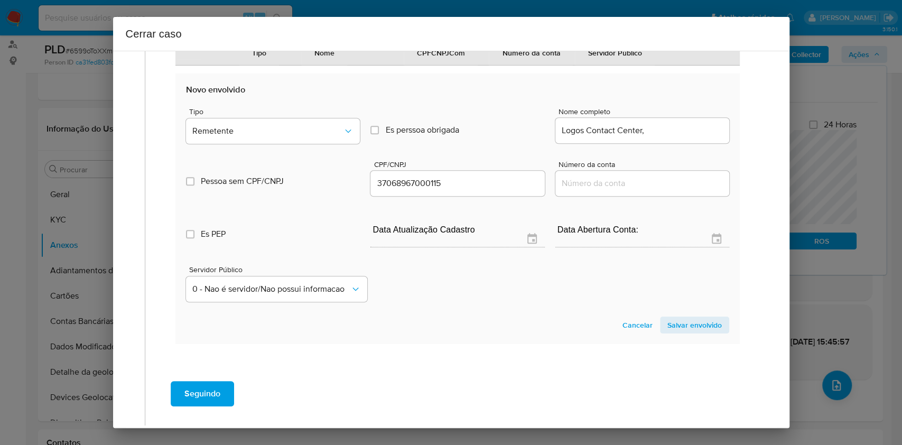
drag, startPoint x: 672, startPoint y: 352, endPoint x: 672, endPoint y: 358, distance: 5.8
click at [672, 333] on span "Salvar envolvido" at bounding box center [695, 325] width 54 height 15
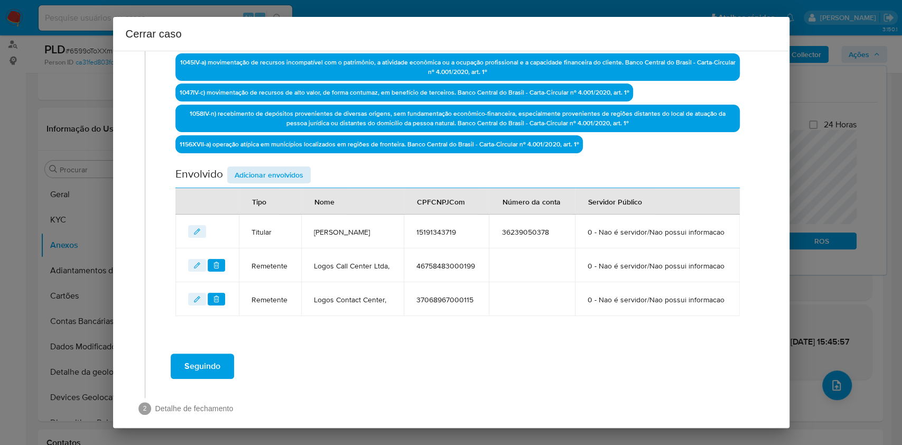
scroll to position [321, 0]
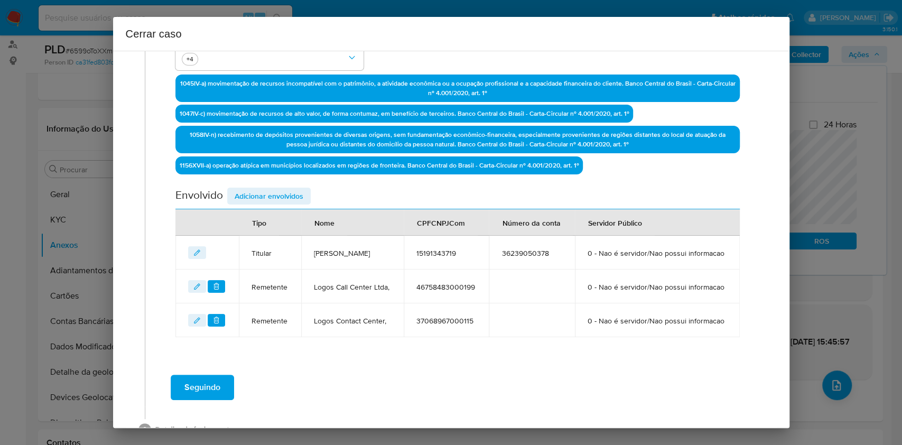
click at [258, 201] on span "Adicionar envolvidos" at bounding box center [269, 196] width 69 height 15
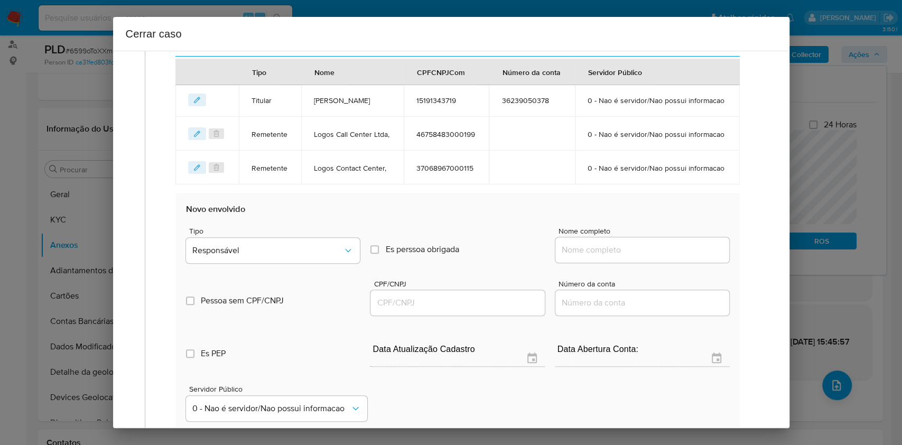
scroll to position [532, 0]
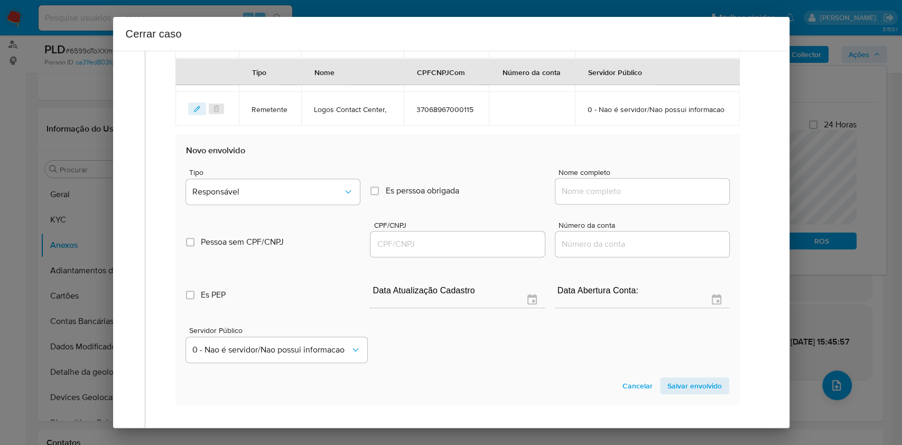
drag, startPoint x: 613, startPoint y: 225, endPoint x: 622, endPoint y: 225, distance: 9.0
click at [616, 198] on input "Nome completo" at bounding box center [643, 192] width 174 height 14
paste input "Erick Arisi Moura, 15340223760"
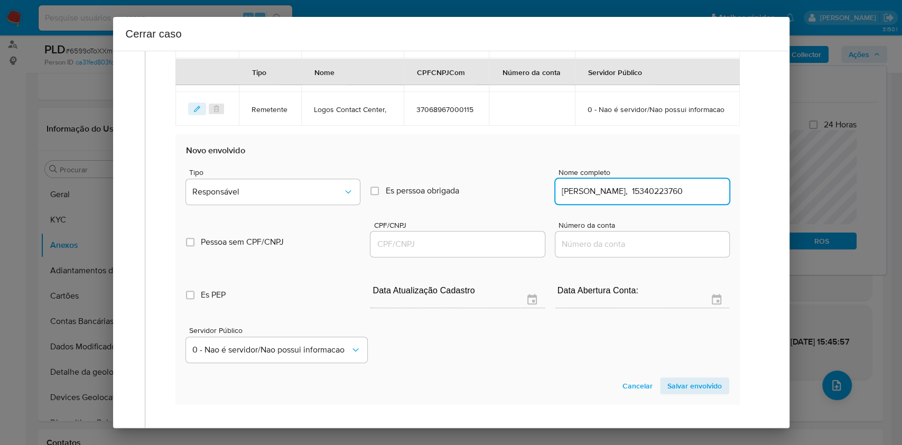
click at [650, 198] on input "Erick Arisi Moura, 15340223760" at bounding box center [643, 192] width 174 height 14
type input "Erick Arisi Moura,"
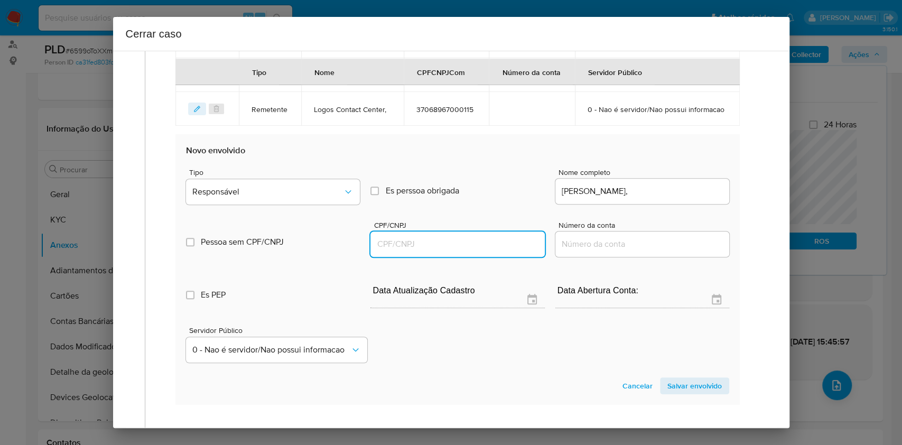
click at [449, 251] on input "CPF/CNPJ" at bounding box center [458, 244] width 174 height 14
paste input "15340223760"
type input "15340223760"
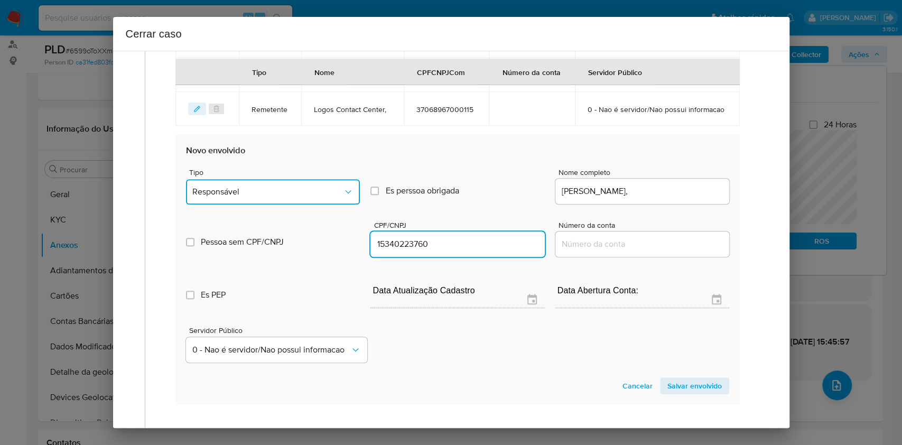
drag, startPoint x: 313, startPoint y: 230, endPoint x: 308, endPoint y: 237, distance: 8.8
click at [313, 197] on span "Responsável" at bounding box center [267, 192] width 151 height 11
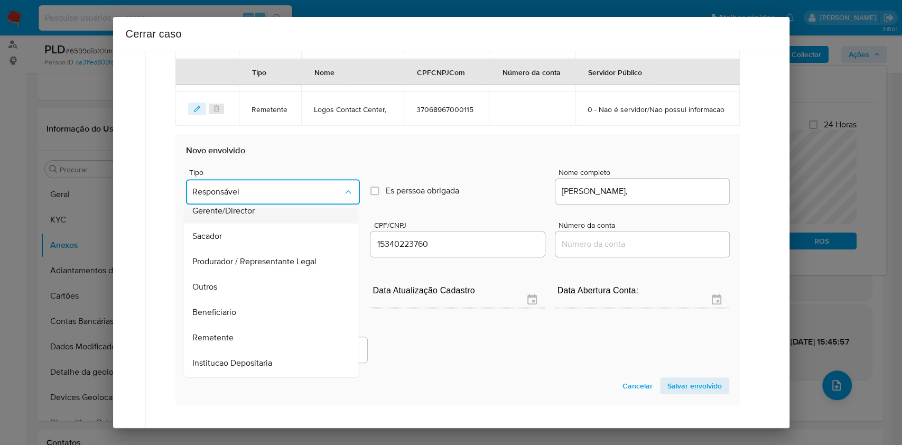
scroll to position [135, 0]
drag, startPoint x: 238, startPoint y: 326, endPoint x: 327, endPoint y: 311, distance: 90.0
click at [241, 301] on div "Remetente" at bounding box center [268, 287] width 151 height 25
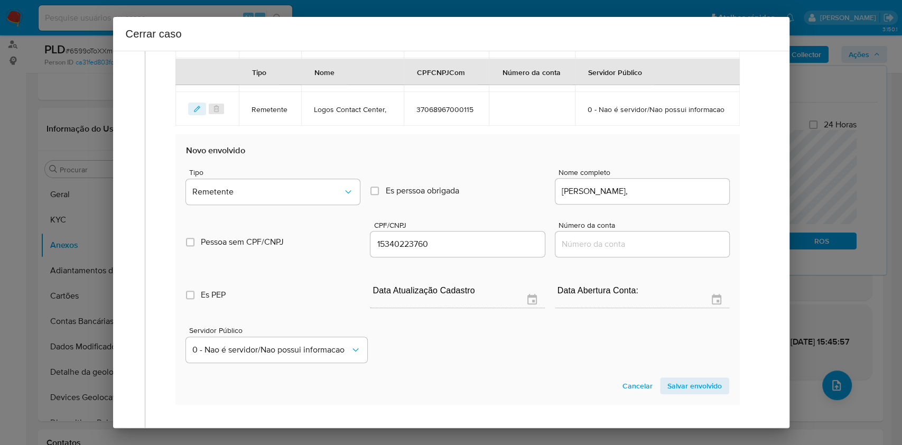
click at [676, 393] on span "Salvar envolvido" at bounding box center [695, 386] width 54 height 15
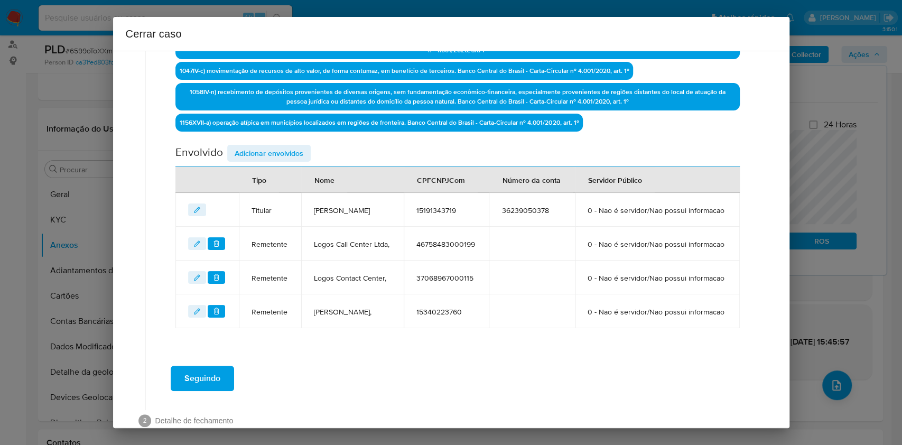
drag, startPoint x: 282, startPoint y: 149, endPoint x: 331, endPoint y: 168, distance: 52.9
click at [282, 150] on span "Adicionar envolvidos" at bounding box center [269, 153] width 69 height 15
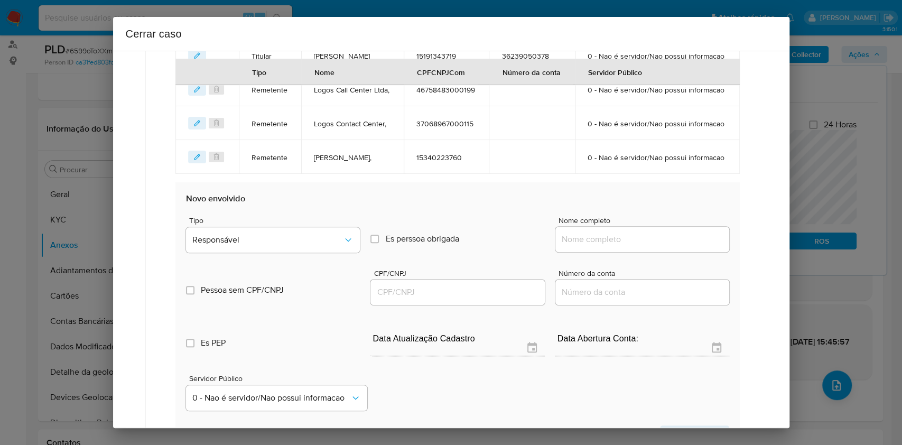
scroll to position [575, 0]
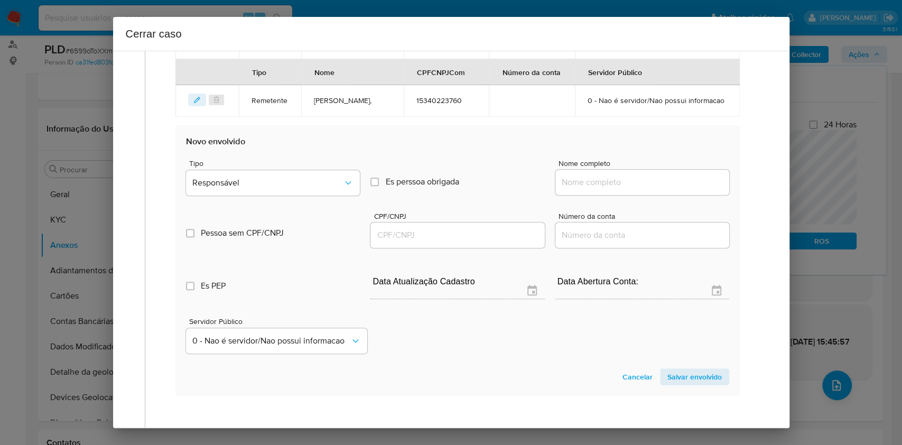
click at [584, 195] on div at bounding box center [643, 182] width 174 height 25
drag, startPoint x: 598, startPoint y: 229, endPoint x: 606, endPoint y: 230, distance: 8.1
click at [601, 189] on input "Nome completo" at bounding box center [643, 183] width 174 height 14
paste input "Mayana Ribeiro Amorim Santos, 04464211542"
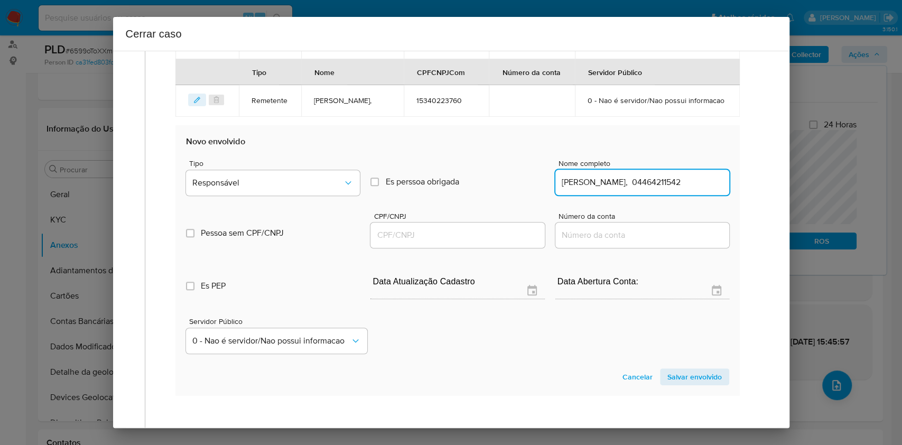
scroll to position [0, 14]
click at [661, 189] on input "Mayana Ribeiro Amorim Santos, 04464211542" at bounding box center [643, 183] width 174 height 14
click at [677, 189] on input "Mayana Ribeiro Amorim Santos, 04464211542" at bounding box center [643, 183] width 174 height 14
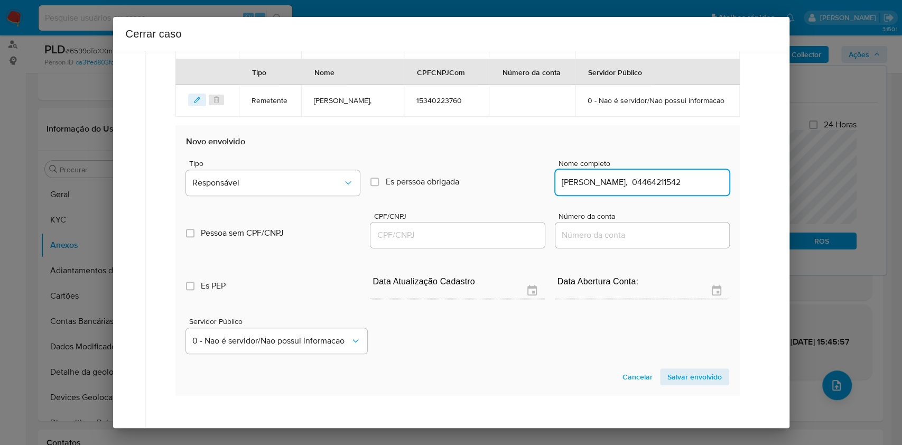
click at [678, 189] on input "Mayana Ribeiro Amorim Santos, 04464211542" at bounding box center [643, 183] width 174 height 14
click at [679, 189] on input "Mayana Ribeiro Amorim Santos, 04464211542" at bounding box center [643, 183] width 174 height 14
click at [681, 189] on input "Mayana Ribeiro Amorim Santos, 04464211542" at bounding box center [643, 183] width 174 height 14
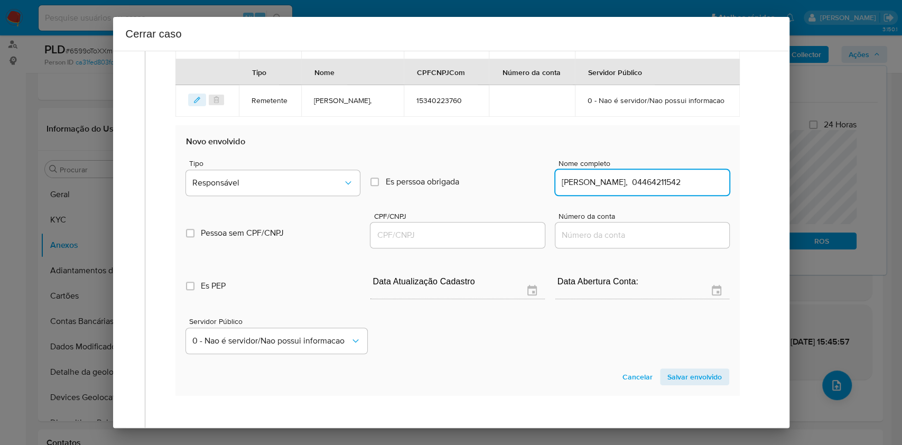
click at [684, 189] on input "Mayana Ribeiro Amorim Santos, 04464211542" at bounding box center [643, 183] width 174 height 14
drag, startPoint x: 684, startPoint y: 230, endPoint x: 690, endPoint y: 230, distance: 6.3
click at [685, 189] on input "Mayana Ribeiro Amorim Santos, 04464211542" at bounding box center [643, 183] width 174 height 14
click at [693, 189] on input "Mayana Ribeiro Amorim Santos, 04464211542" at bounding box center [643, 183] width 174 height 14
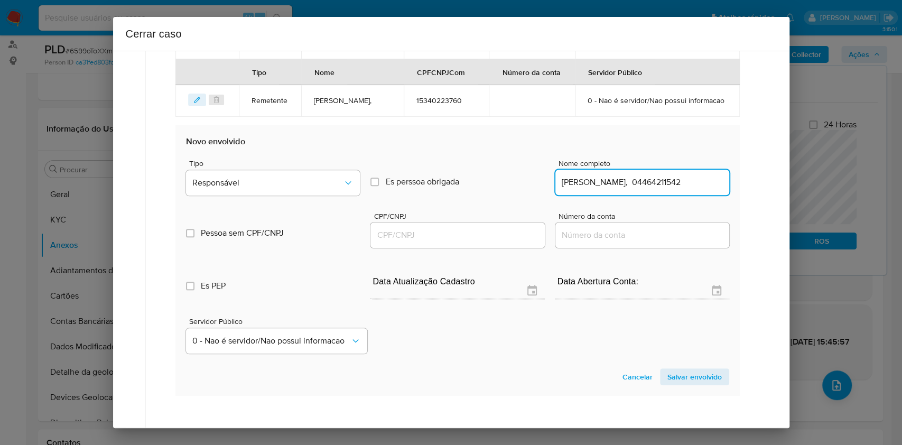
drag, startPoint x: 688, startPoint y: 230, endPoint x: 668, endPoint y: 238, distance: 21.9
click at [688, 189] on input "Mayana Ribeiro Amorim Santos, 04464211542" at bounding box center [643, 183] width 174 height 14
click at [653, 250] on div "Pessoa sem CPF/CNPJ Is CPFCNPJ CPF/CNPJ Número da conta" at bounding box center [457, 225] width 543 height 50
click at [678, 189] on input "Mayana Ribeiro Amorim Santos, 04464211542" at bounding box center [643, 183] width 174 height 14
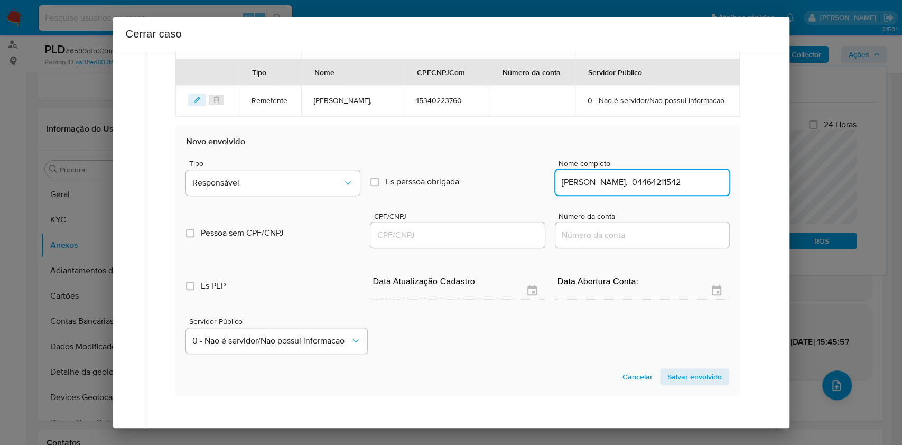
click at [678, 189] on input "Mayana Ribeiro Amorim Santos, 04464211542" at bounding box center [643, 183] width 174 height 14
type input "Mayana Ribeiro Amorim Santos"
drag, startPoint x: 507, startPoint y: 289, endPoint x: 501, endPoint y: 289, distance: 5.8
click at [507, 248] on div at bounding box center [458, 235] width 174 height 25
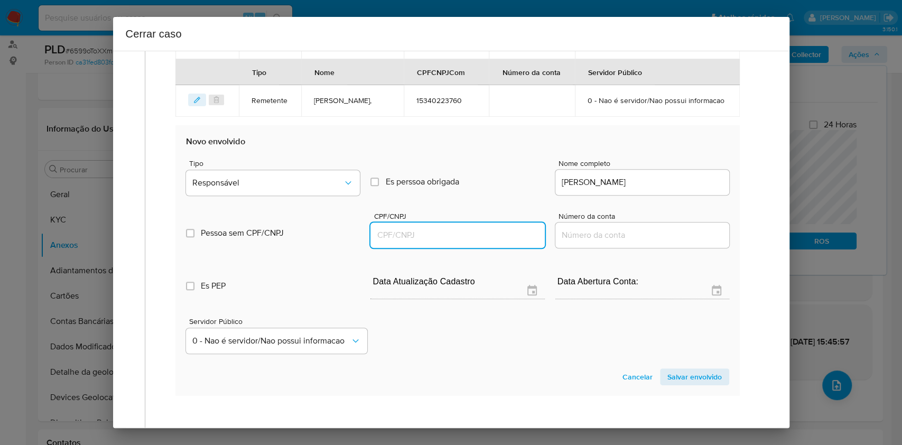
click at [501, 242] on input "CPF/CNPJ" at bounding box center [458, 235] width 174 height 14
paste input "04464211542"
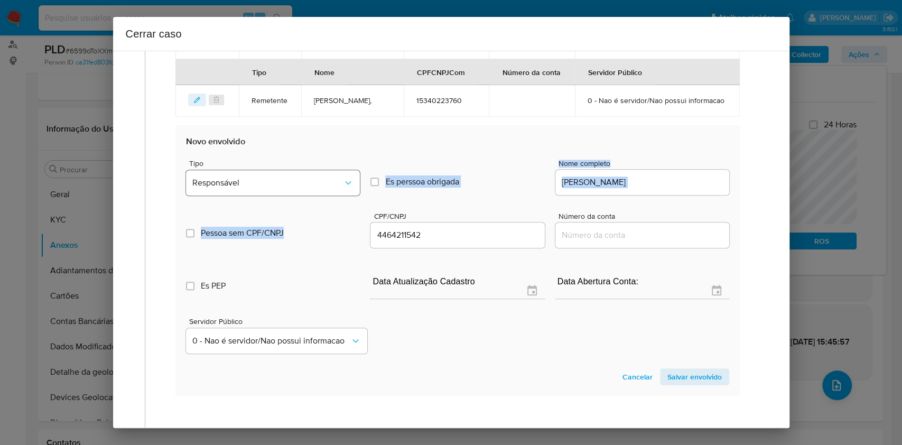
drag, startPoint x: 312, startPoint y: 251, endPoint x: 293, endPoint y: 234, distance: 24.7
click at [296, 236] on div "Tipo Responsável Es perssoa obrigada Is PObrigada Nome completo Mayana Ribeiro …" at bounding box center [457, 252] width 543 height 211
click at [292, 188] on span "Responsável" at bounding box center [267, 183] width 151 height 11
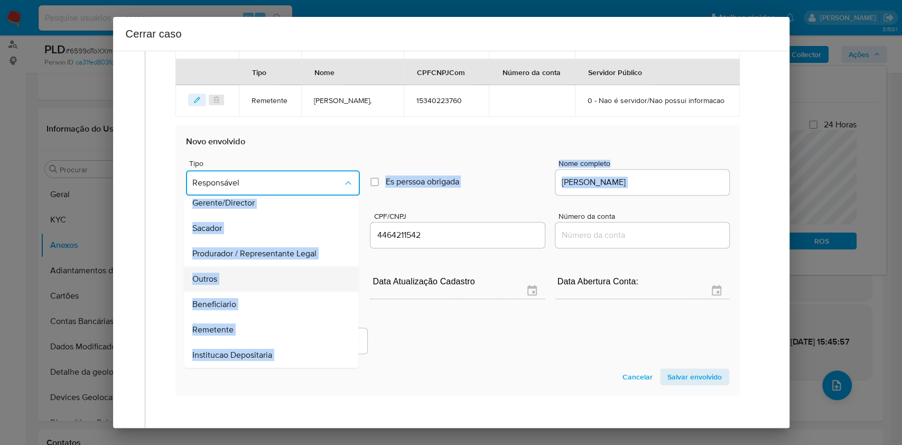
scroll to position [135, 0]
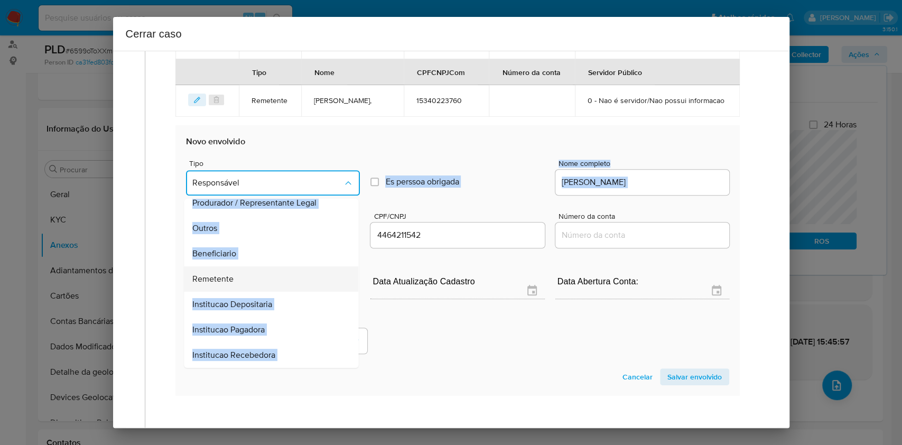
click at [263, 292] on div "Remetente" at bounding box center [268, 278] width 151 height 25
type input "04464211542"
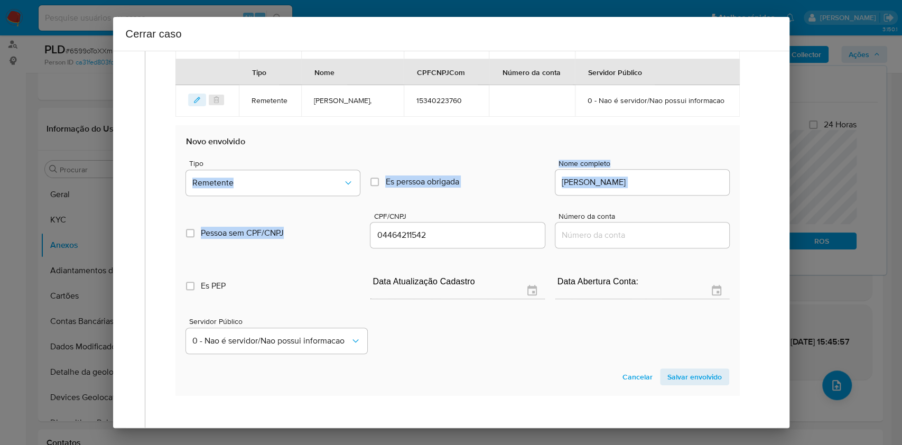
click at [687, 384] on span "Salvar envolvido" at bounding box center [695, 377] width 54 height 15
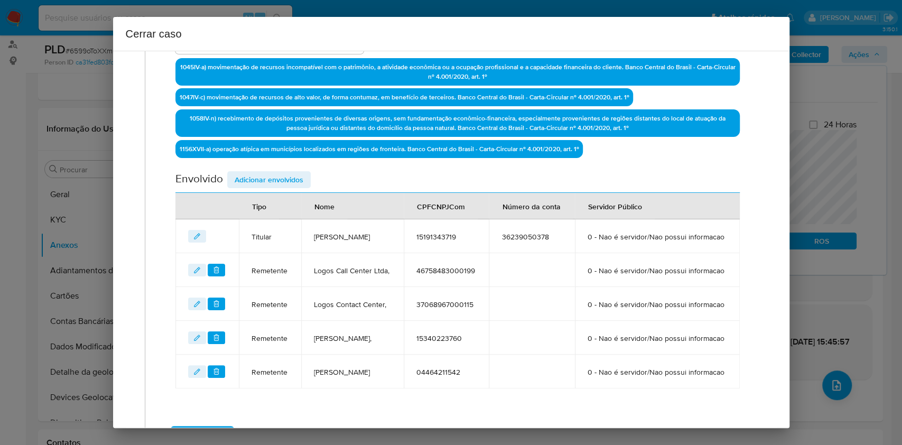
drag, startPoint x: 296, startPoint y: 180, endPoint x: 311, endPoint y: 183, distance: 15.3
click at [297, 180] on span "Adicionar envolvidos" at bounding box center [269, 179] width 69 height 15
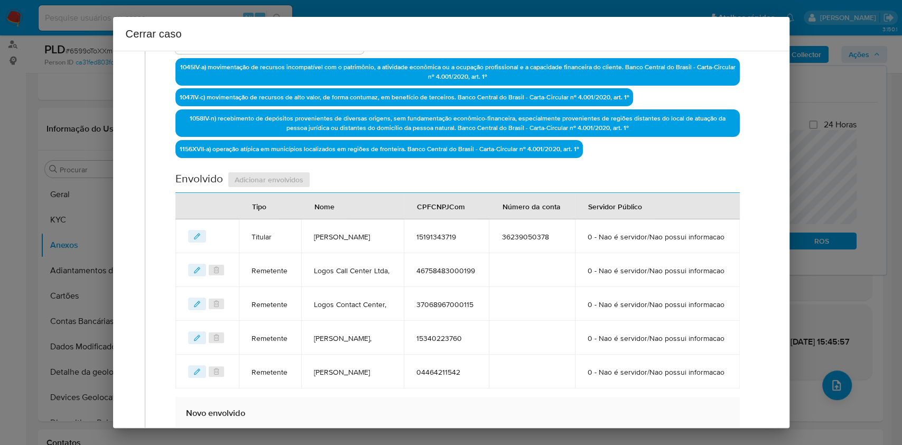
scroll to position [619, 0]
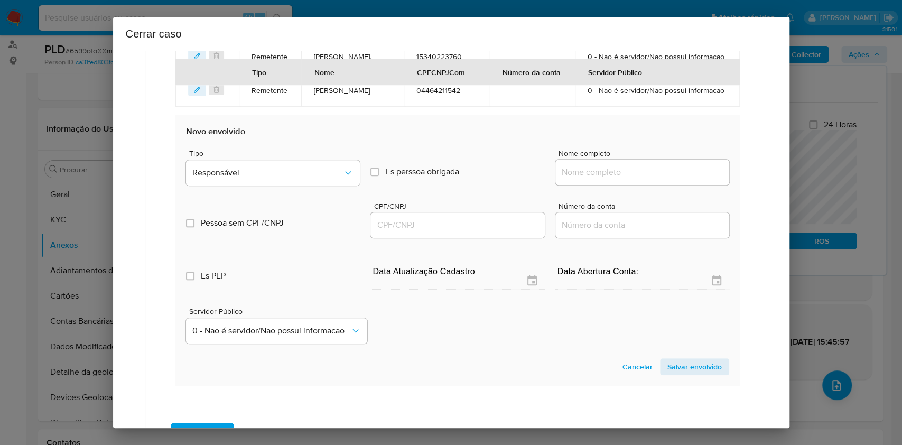
click at [629, 179] on input "Nome completo" at bounding box center [643, 172] width 174 height 14
paste input "Helena Maria Pereira Dimas, 90804635749"
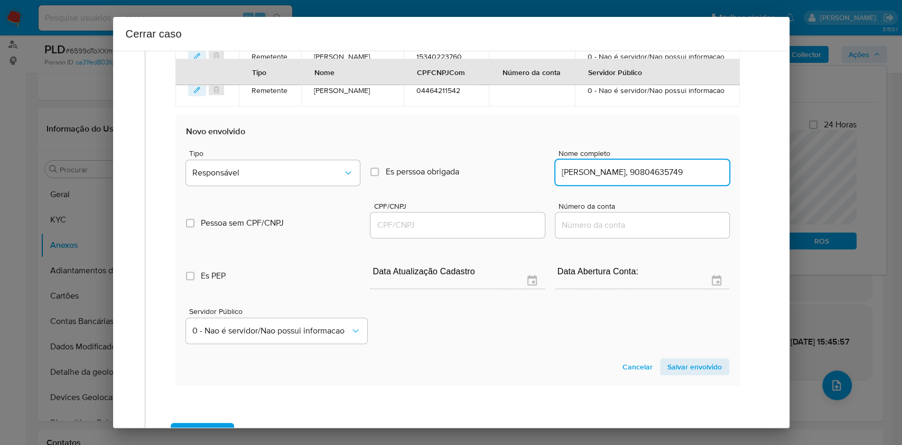
scroll to position [0, 3]
click at [682, 179] on input "Helena Maria Pereira Dimas, 90804635749" at bounding box center [643, 172] width 174 height 14
type input "Helena Maria Pereira Dimas,"
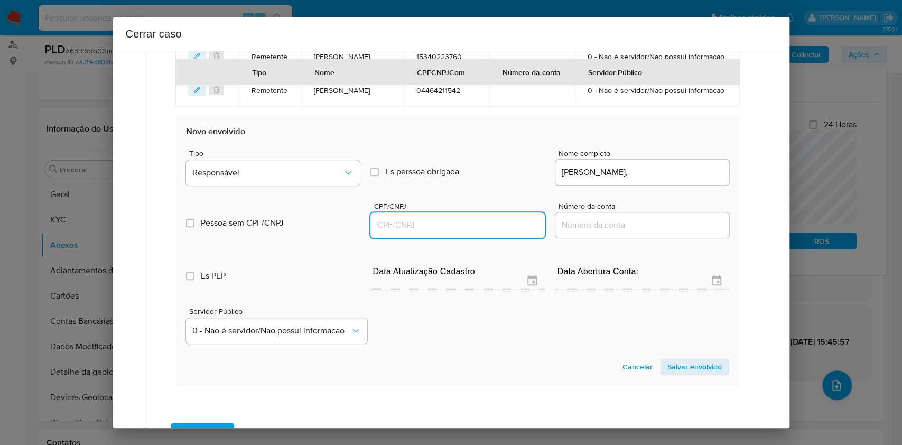
click at [474, 232] on input "CPF/CNPJ" at bounding box center [458, 225] width 174 height 14
paste input "90804635749"
type input "90804635749"
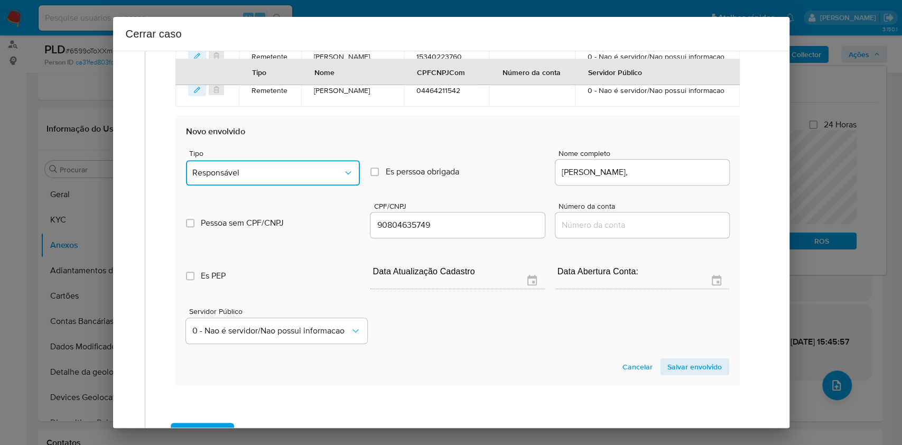
drag, startPoint x: 281, startPoint y: 232, endPoint x: 271, endPoint y: 239, distance: 12.9
click at [280, 178] on span "Responsável" at bounding box center [267, 173] width 151 height 11
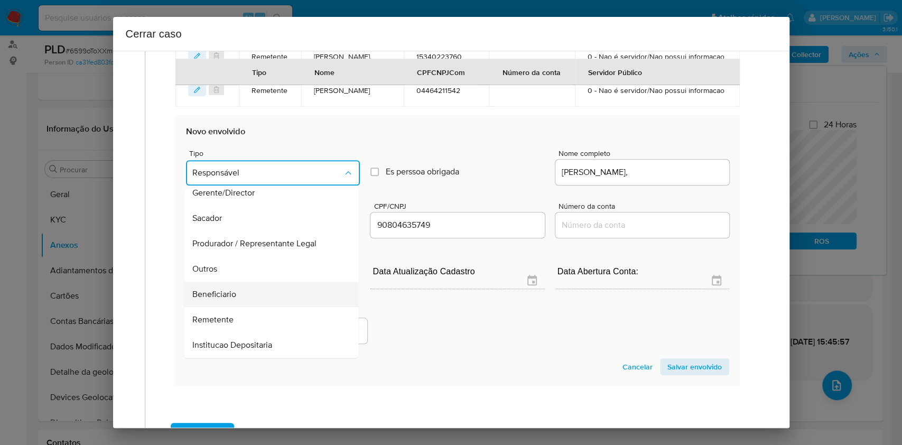
scroll to position [135, 0]
click at [258, 256] on div "Beneficiario" at bounding box center [268, 243] width 151 height 25
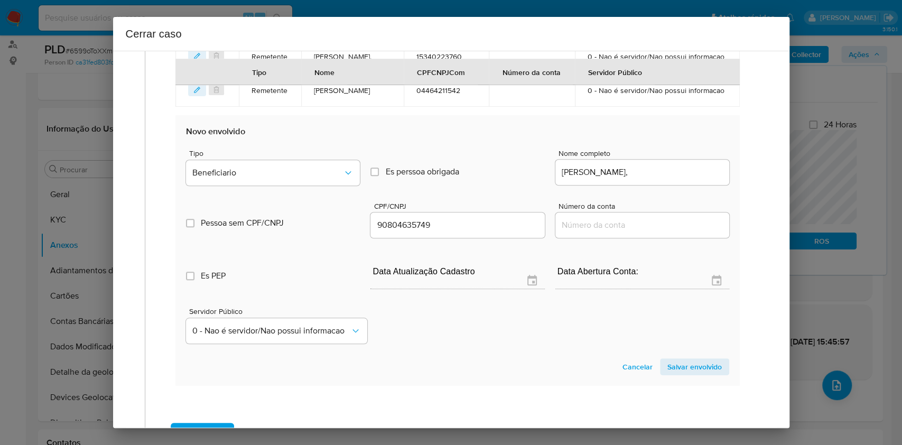
click at [690, 374] on span "Salvar envolvido" at bounding box center [695, 366] width 54 height 15
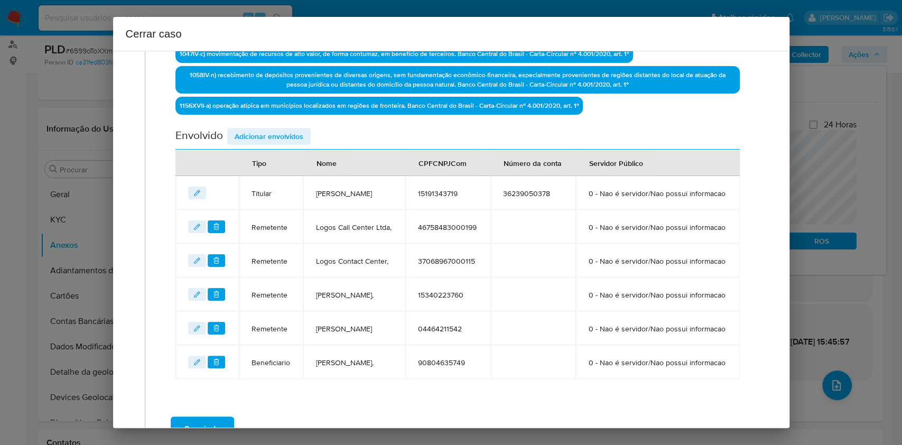
drag, startPoint x: 288, startPoint y: 130, endPoint x: 315, endPoint y: 141, distance: 28.9
click at [288, 133] on span "Adicionar envolvidos" at bounding box center [269, 136] width 69 height 15
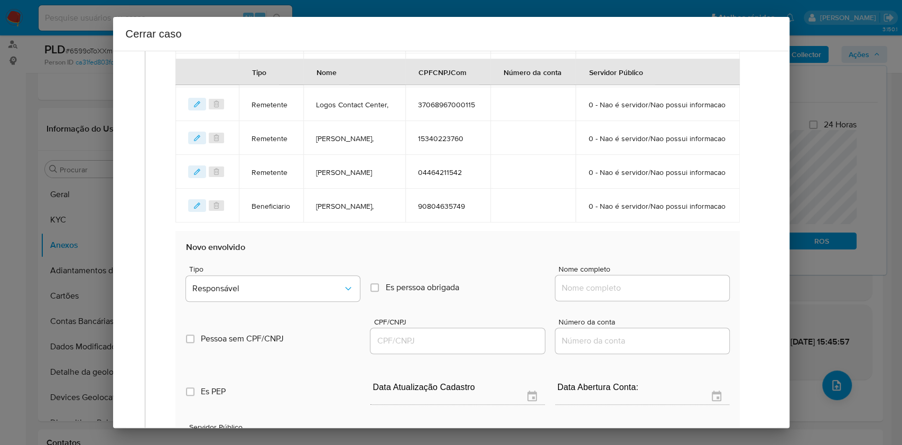
scroll to position [662, 0]
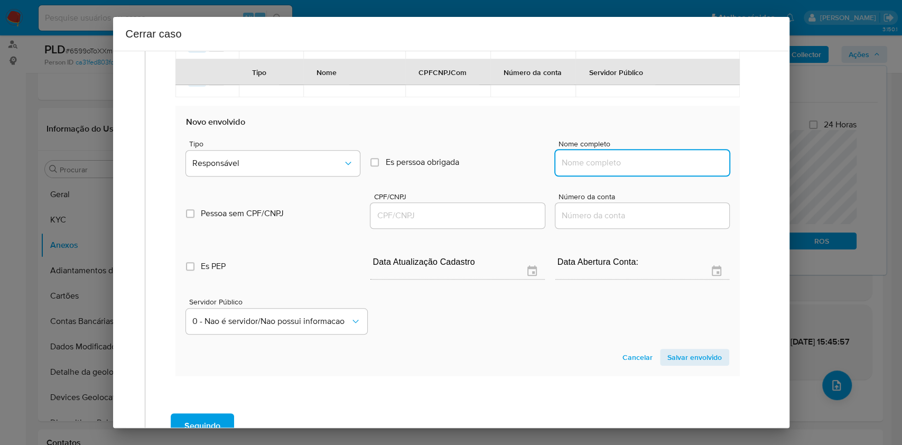
drag, startPoint x: 588, startPoint y: 229, endPoint x: 594, endPoint y: 229, distance: 5.8
click at [588, 170] on input "Nome completo" at bounding box center [643, 163] width 174 height 14
paste input "Vk Serviços Digitais Ltda, 59602401000164"
click at [668, 170] on input "Vk Serviços Digitais Ltda, 59602401000164" at bounding box center [643, 163] width 174 height 14
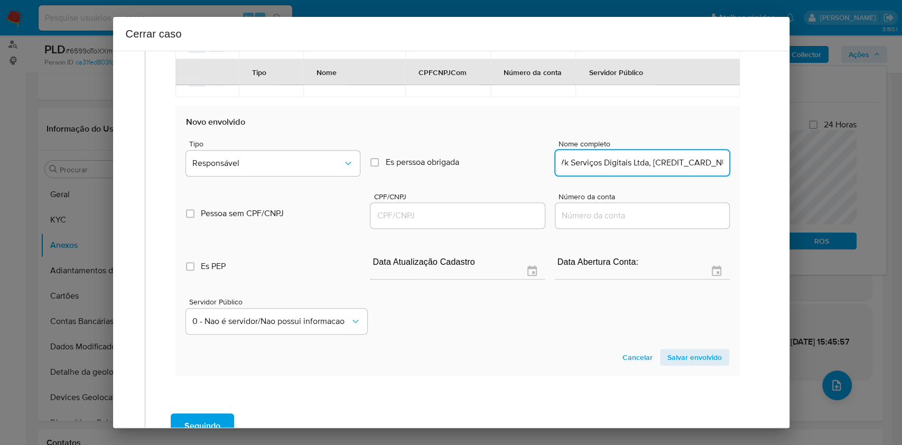
click at [668, 170] on input "Vk Serviços Digitais Ltda, 59602401000164" at bounding box center [643, 163] width 174 height 14
type input "Vk Serviços Digitais Ltda,"
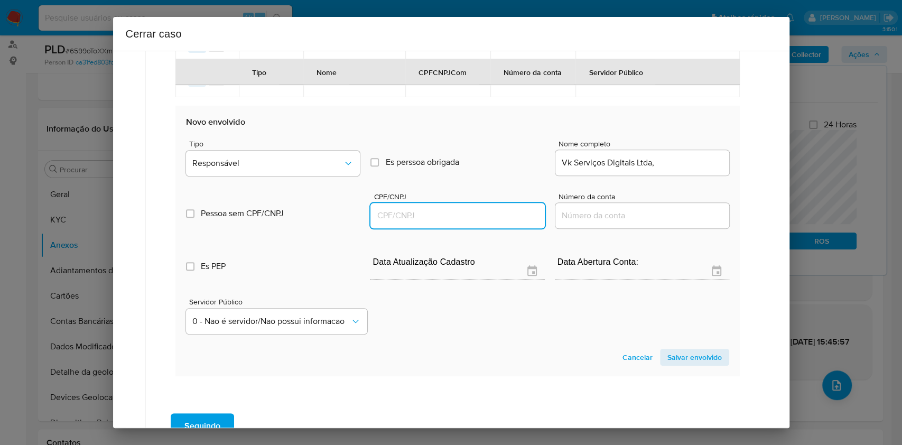
click at [464, 223] on input "CPF/CNPJ" at bounding box center [458, 216] width 174 height 14
paste input "59602401000164"
type input "59602401000164"
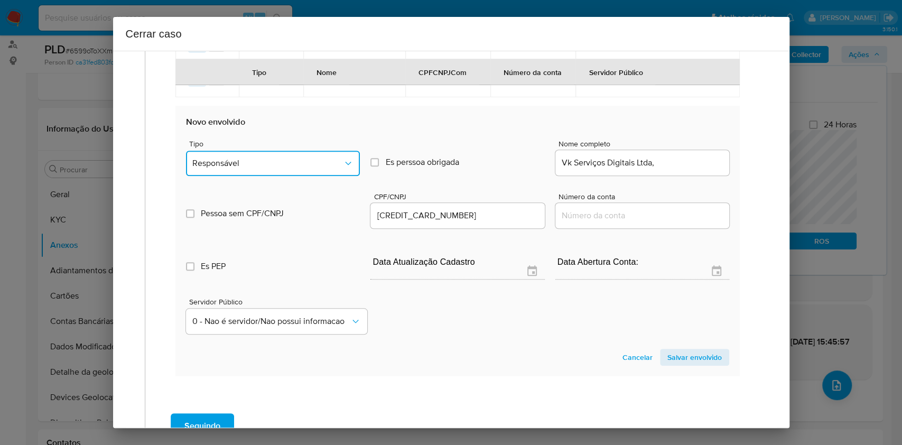
click at [295, 169] on span "Responsável" at bounding box center [267, 163] width 151 height 11
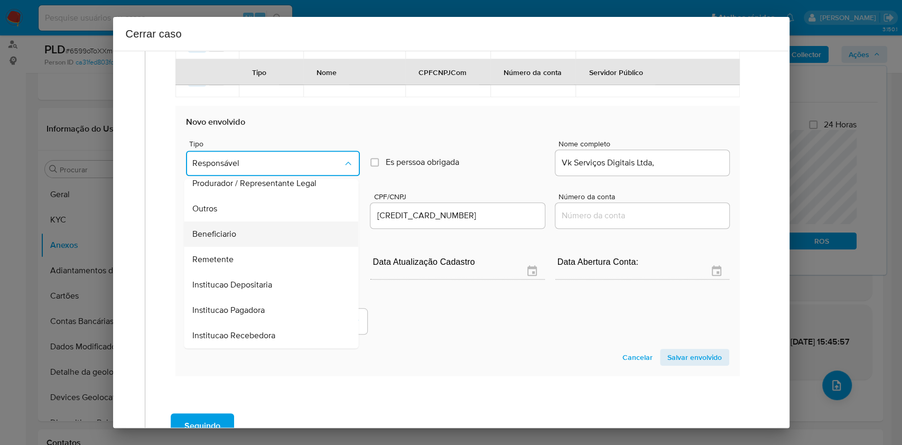
click at [246, 247] on div "Beneficiario" at bounding box center [268, 234] width 151 height 25
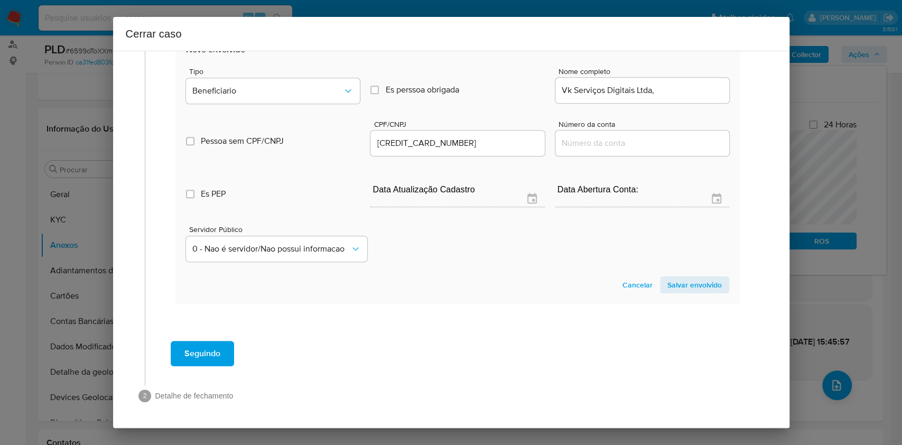
click at [676, 284] on span "Salvar envolvido" at bounding box center [695, 285] width 54 height 15
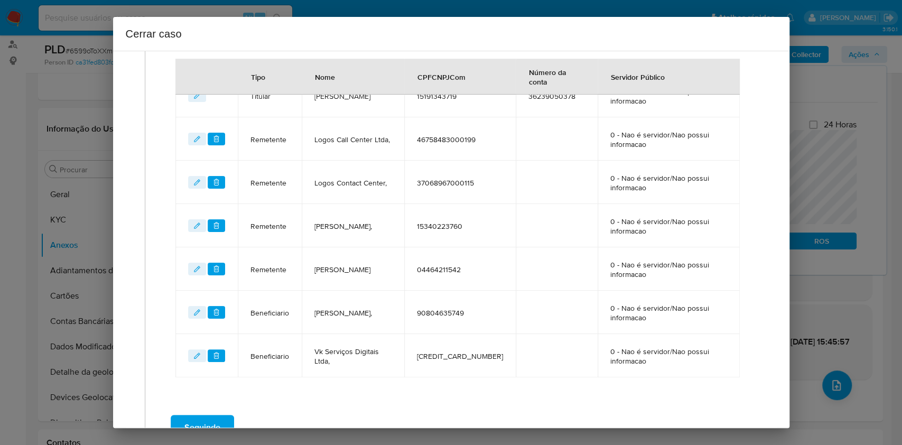
scroll to position [423, 0]
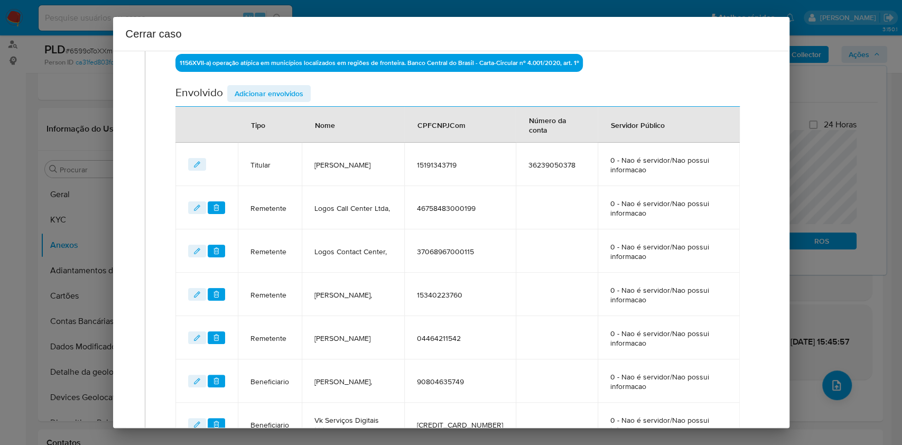
click at [268, 101] on div "Envolvido Adicionar envolvidos" at bounding box center [458, 96] width 564 height 22
drag, startPoint x: 307, startPoint y: 86, endPoint x: 324, endPoint y: 97, distance: 20.5
click at [308, 87] on button "Adicionar envolvidos" at bounding box center [269, 93] width 84 height 17
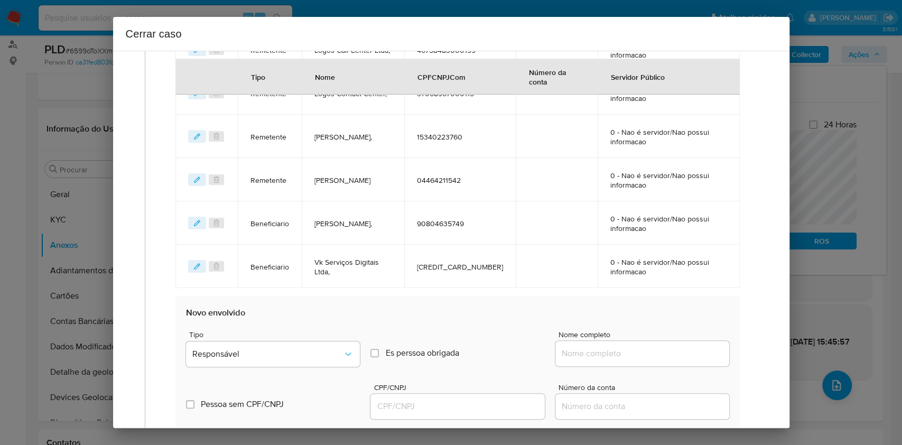
scroll to position [706, 0]
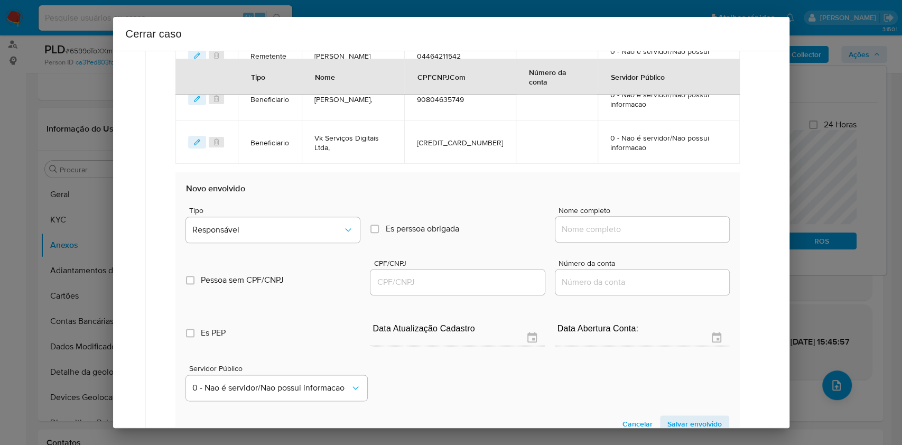
click at [584, 218] on div at bounding box center [643, 229] width 174 height 25
paste input "Wilson Martins Trading Ltda, 55117760000175"
drag, startPoint x: 595, startPoint y: 224, endPoint x: 628, endPoint y: 217, distance: 33.6
click at [598, 223] on input "Nome completo" at bounding box center [643, 230] width 174 height 14
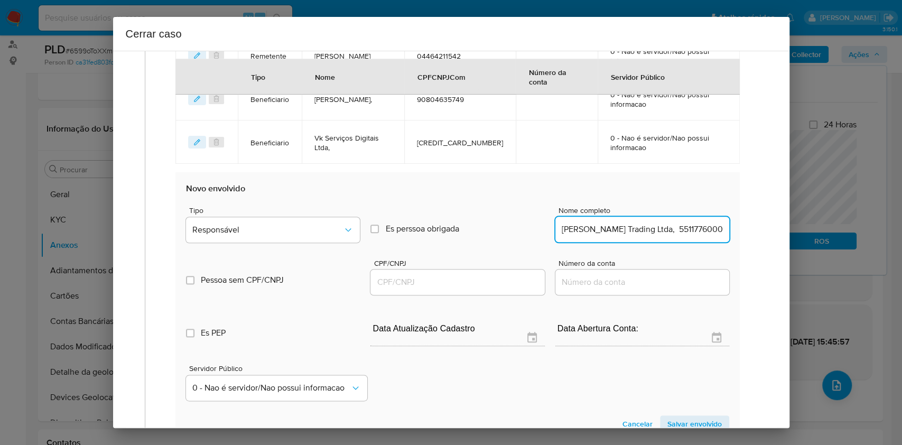
scroll to position [0, 13]
click at [658, 217] on div "Wilson Martins Trading Ltda, 55117760000175" at bounding box center [643, 229] width 174 height 25
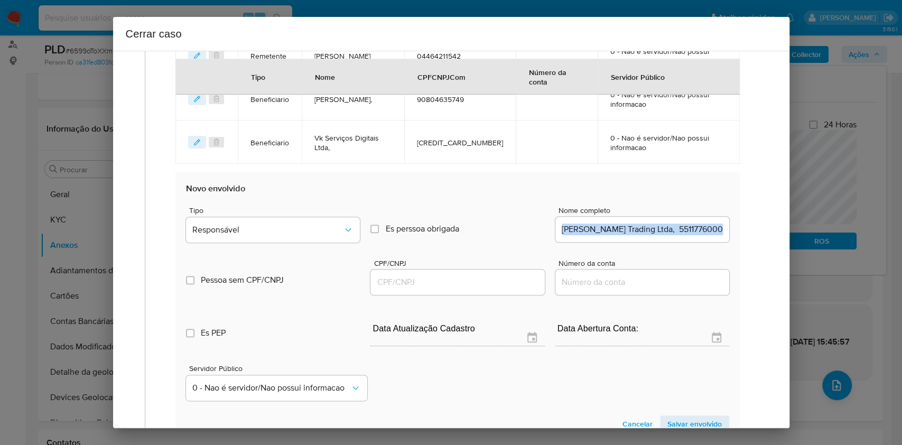
click at [658, 217] on div "Wilson Martins Trading Ltda, 55117760000175" at bounding box center [643, 229] width 174 height 25
click at [672, 227] on input "Wilson Martins Trading Ltda, 55117760000175" at bounding box center [643, 230] width 174 height 14
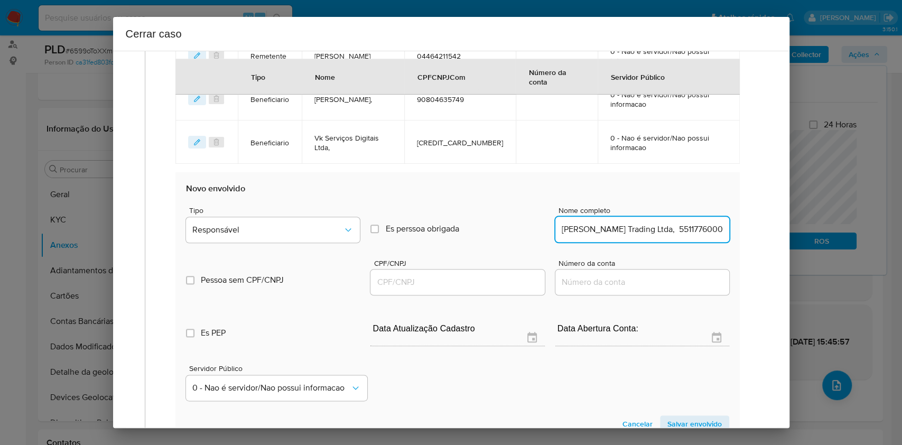
click at [677, 229] on input "Wilson Martins Trading Ltda, 55117760000175" at bounding box center [643, 230] width 174 height 14
click at [688, 231] on input "Wilson Martins Trading Ltda, 55117760000175" at bounding box center [643, 230] width 174 height 14
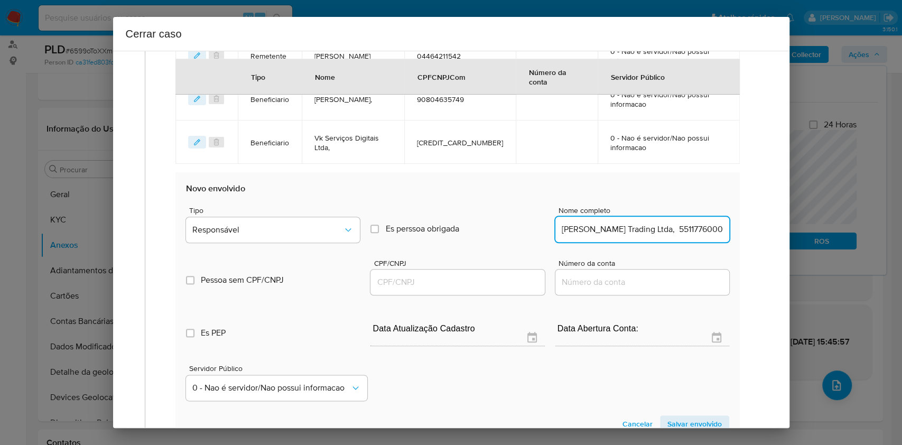
click at [694, 230] on input "Wilson Martins Trading Ltda, 55117760000175" at bounding box center [643, 230] width 174 height 14
click at [697, 230] on input "Wilson Martins Trading Ltda, 55117760000175" at bounding box center [643, 230] width 174 height 14
click at [668, 226] on input "Wilson Martins Trading Ltda, 55117760000175" at bounding box center [643, 230] width 174 height 14
click at [602, 228] on input "Wilson Martins Trading Ltda, 55117760000175" at bounding box center [643, 230] width 174 height 14
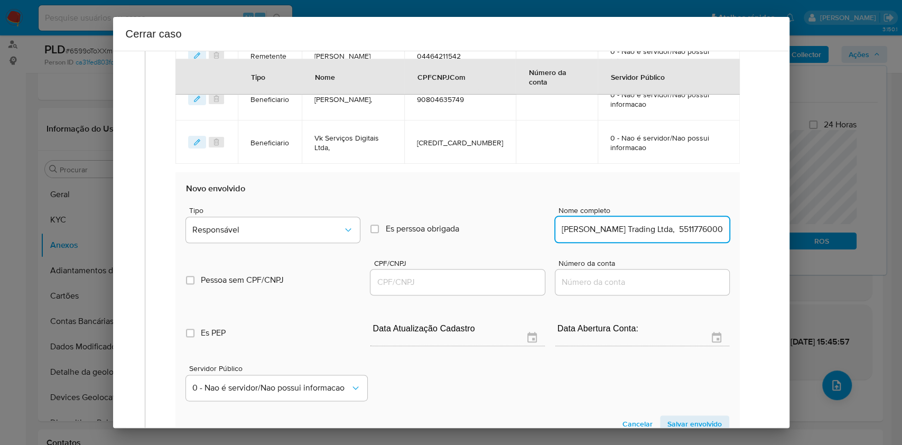
drag, startPoint x: 638, startPoint y: 228, endPoint x: 669, endPoint y: 230, distance: 31.8
click at [654, 230] on input "Wilson Martins Trading Ltda, 55117760000175" at bounding box center [643, 230] width 174 height 14
click at [677, 230] on input "Wilson Martins Trading Ltda, 55117760000175" at bounding box center [643, 230] width 174 height 14
type input "Wilson Martins Trading Ltda,"
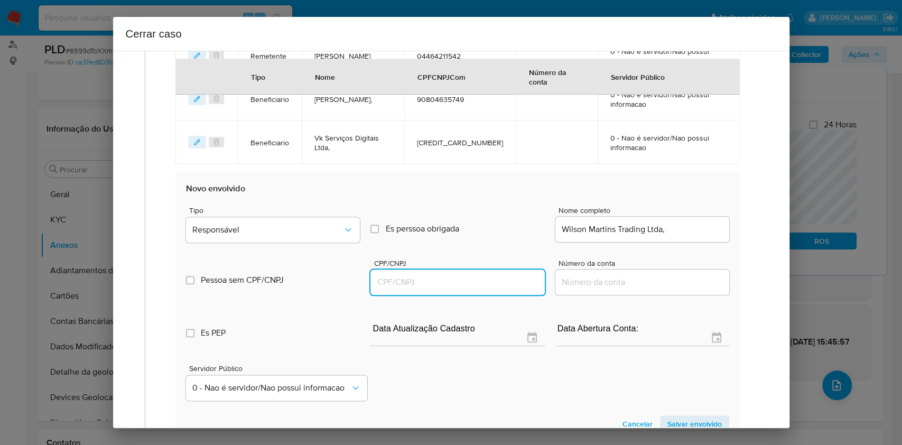
click at [491, 283] on input "CPF/CNPJ" at bounding box center [458, 282] width 174 height 14
paste input "55117760000175"
type input "55117760000175"
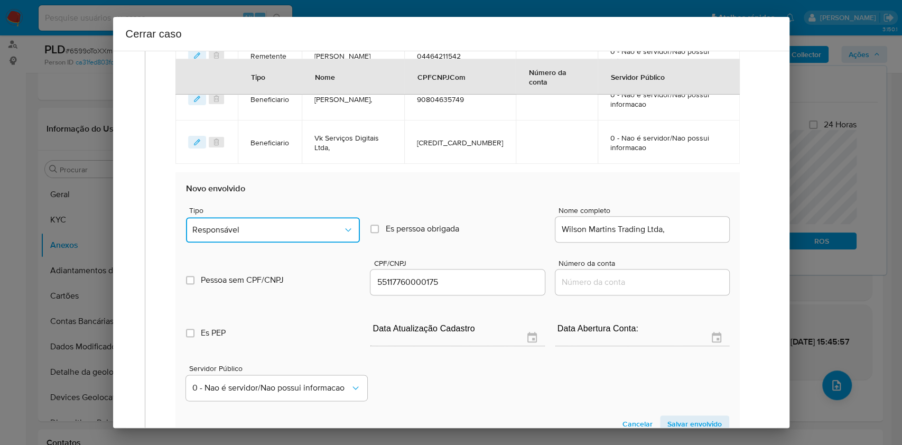
click at [313, 233] on span "Responsável" at bounding box center [267, 230] width 151 height 11
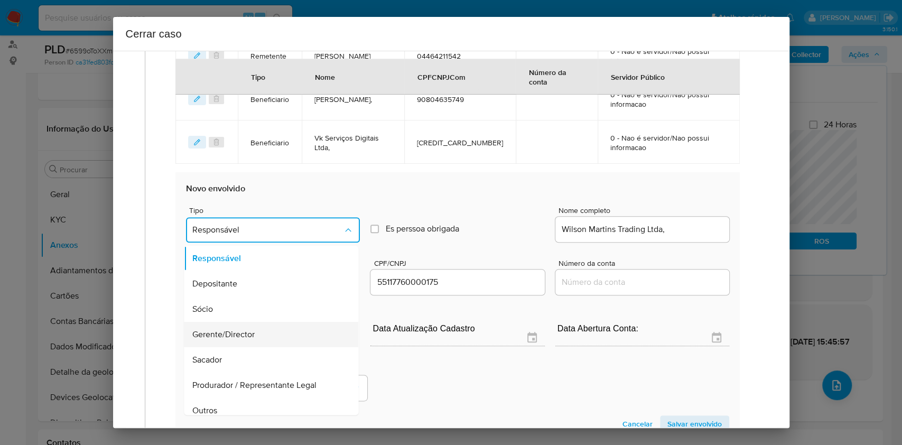
scroll to position [135, 0]
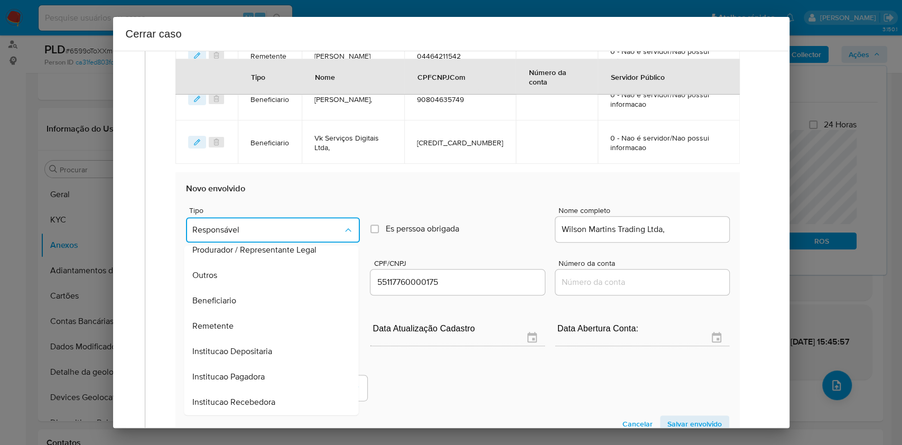
click at [247, 302] on div "Beneficiario" at bounding box center [268, 300] width 151 height 25
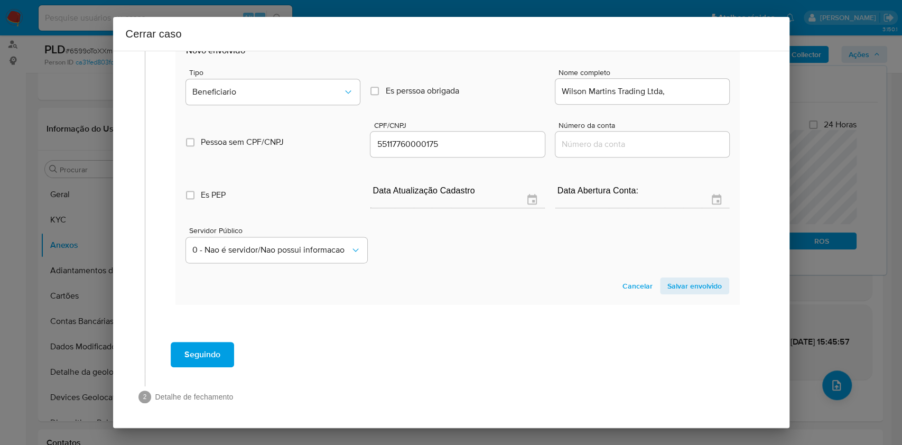
click at [695, 285] on span "Salvar envolvido" at bounding box center [695, 286] width 54 height 15
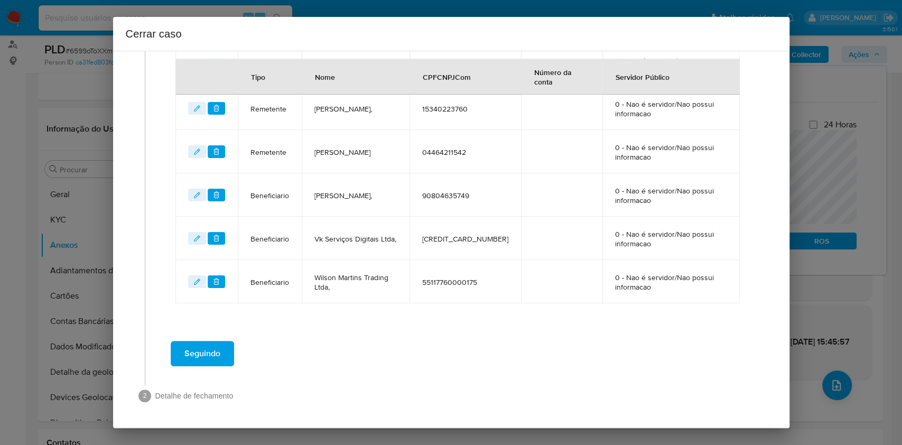
scroll to position [608, 0]
click at [211, 359] on span "Seguindo" at bounding box center [203, 355] width 36 height 23
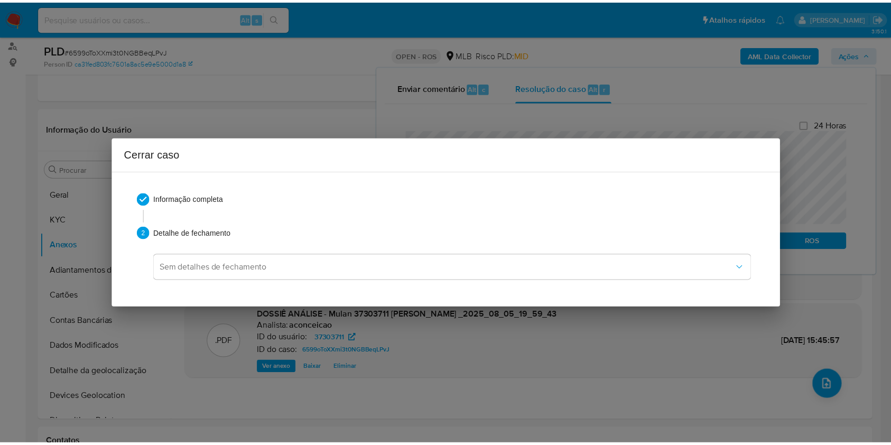
scroll to position [1095, 0]
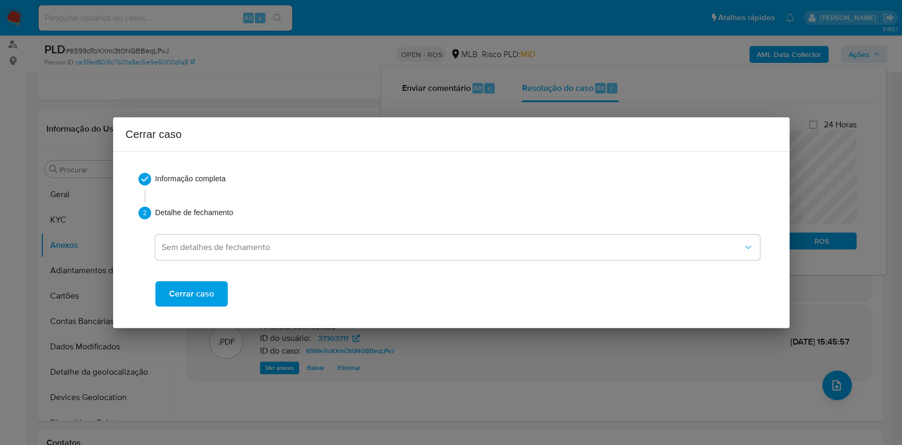
click at [195, 305] on span "Cerrar caso" at bounding box center [191, 293] width 45 height 23
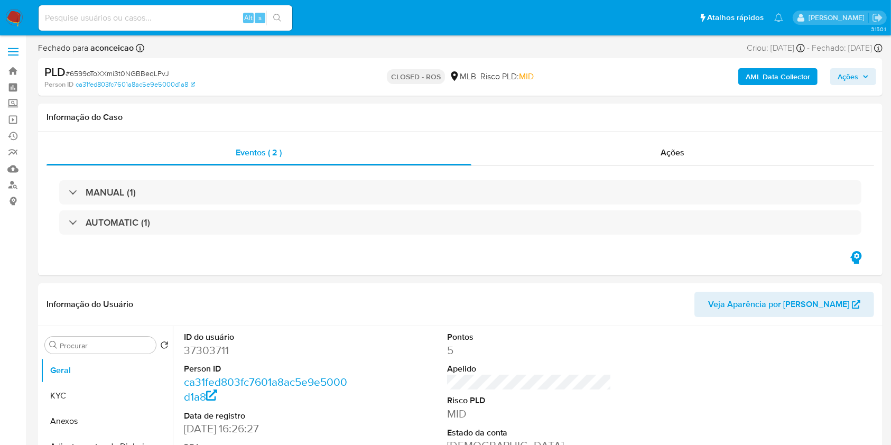
select select "10"
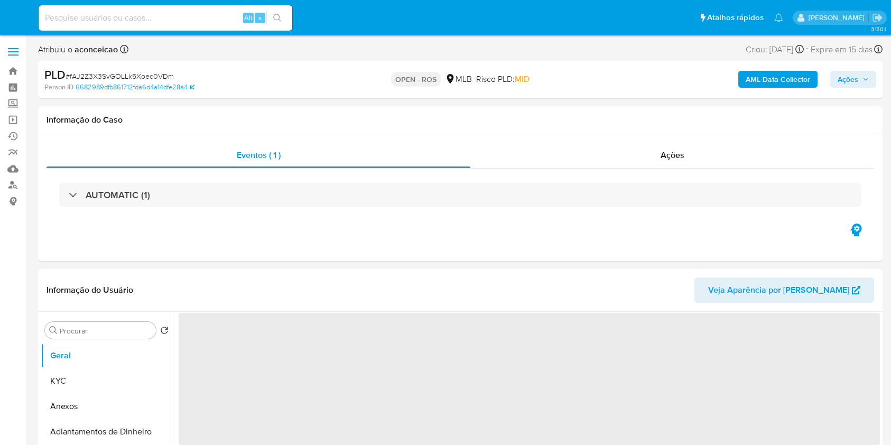
select select "10"
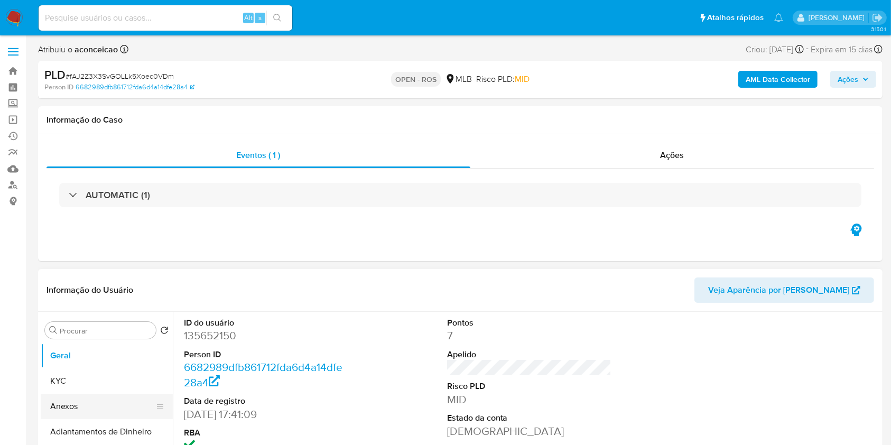
drag, startPoint x: 123, startPoint y: 409, endPoint x: 135, endPoint y: 404, distance: 13.1
click at [123, 410] on button "Anexos" at bounding box center [103, 406] width 124 height 25
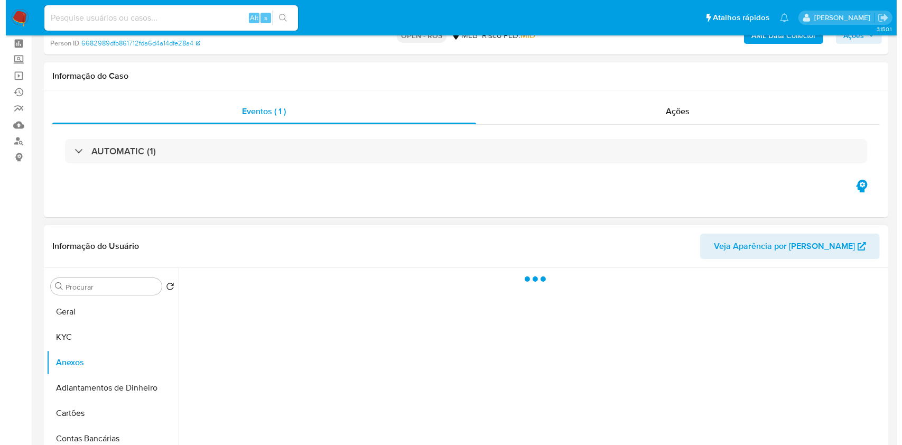
scroll to position [141, 0]
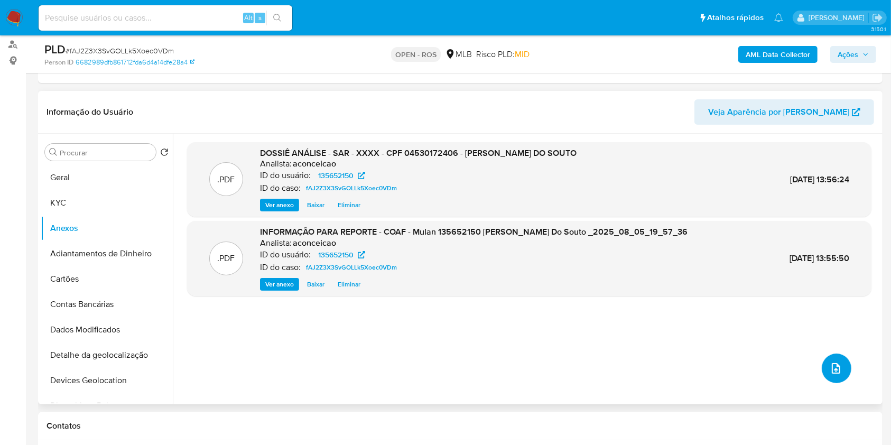
click at [825, 365] on button "upload-file" at bounding box center [837, 369] width 30 height 30
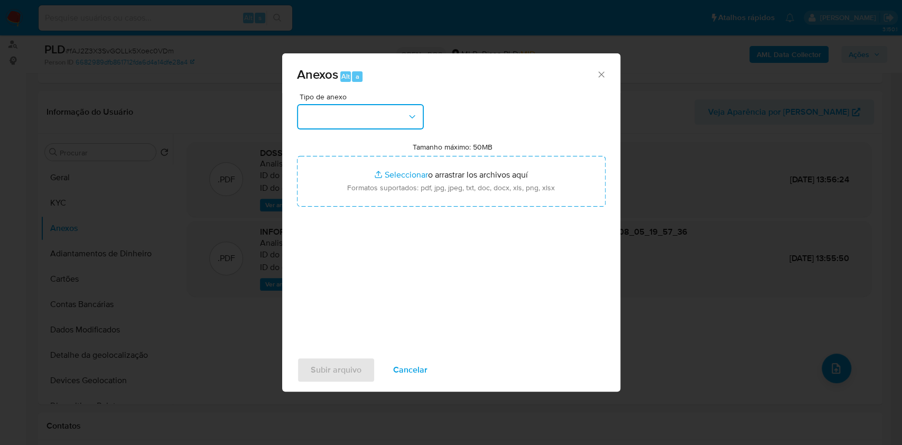
drag, startPoint x: 374, startPoint y: 130, endPoint x: 368, endPoint y: 123, distance: 9.0
click at [368, 122] on button "button" at bounding box center [360, 116] width 127 height 25
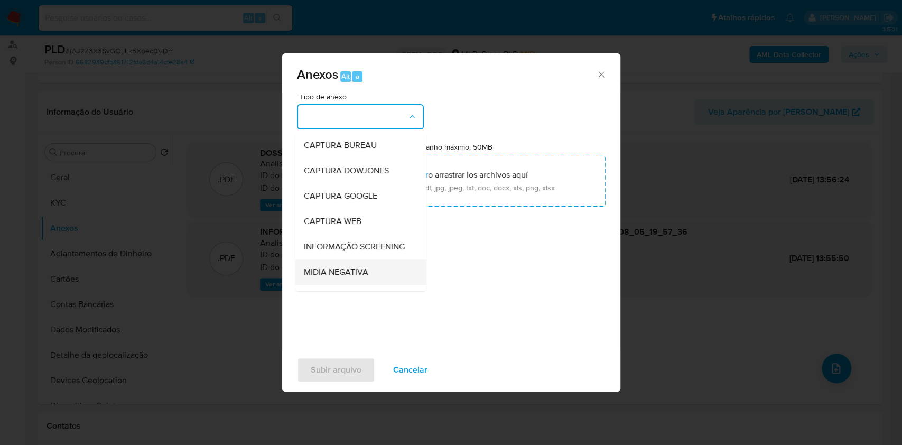
scroll to position [162, 0]
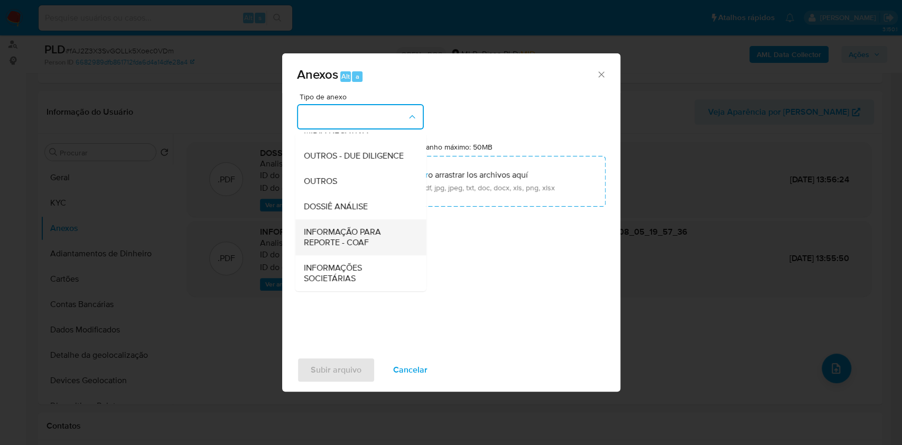
click at [365, 236] on span "INFORMAÇÃO PARA REPORTE - COAF" at bounding box center [357, 237] width 108 height 21
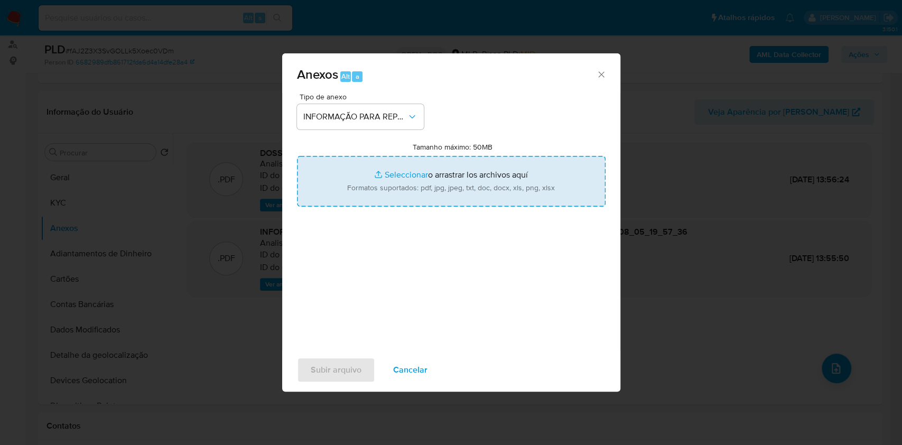
type input "C:\fakepath\SAR - fAJ2Z3X3SvGOLLk5Xoec0VDm - CPF 04530172406 - [PERSON_NAME] DO…"
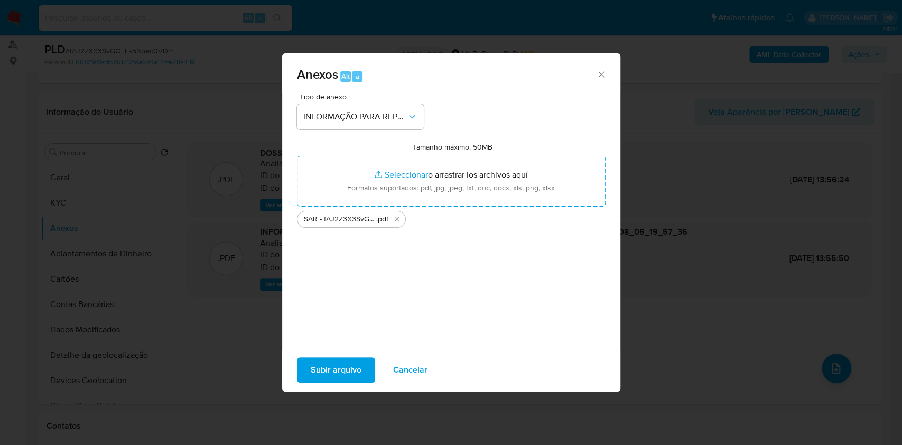
click at [346, 369] on span "Subir arquivo" at bounding box center [336, 369] width 51 height 23
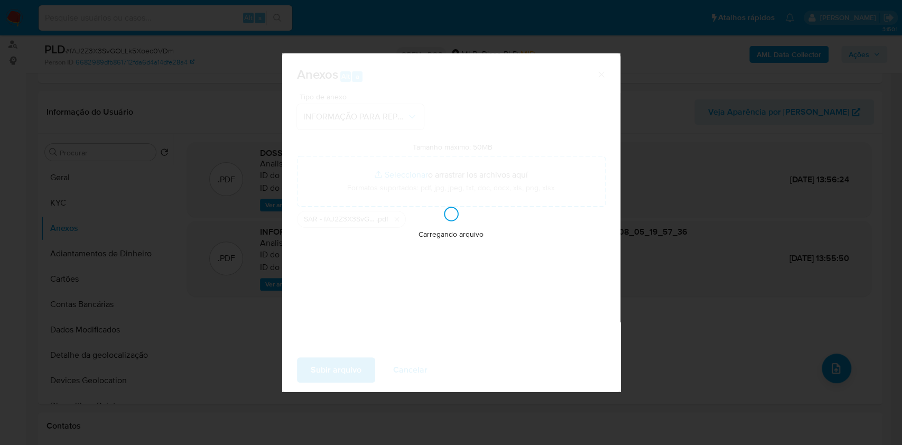
click at [702, 176] on div "Anexos Alt a Tipo de anexo INFORMAÇÃO PARA REPORTE - COAF Tamanho máximo: 50MB …" at bounding box center [451, 222] width 902 height 445
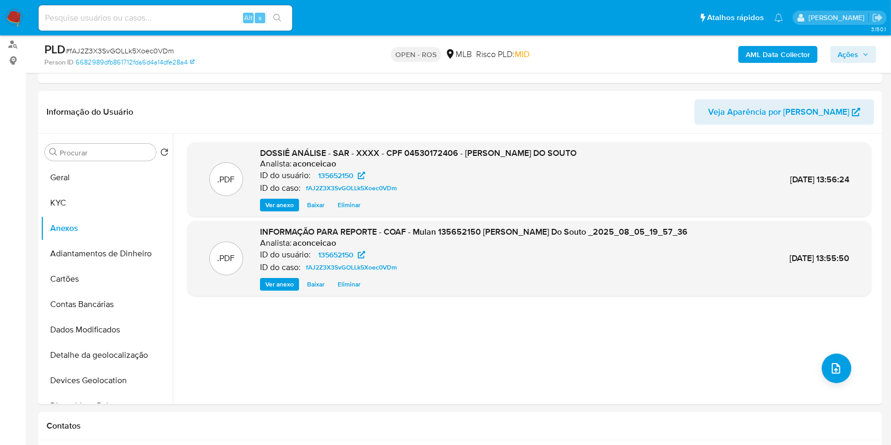
click at [798, 53] on b "AML Data Collector" at bounding box center [778, 54] width 64 height 17
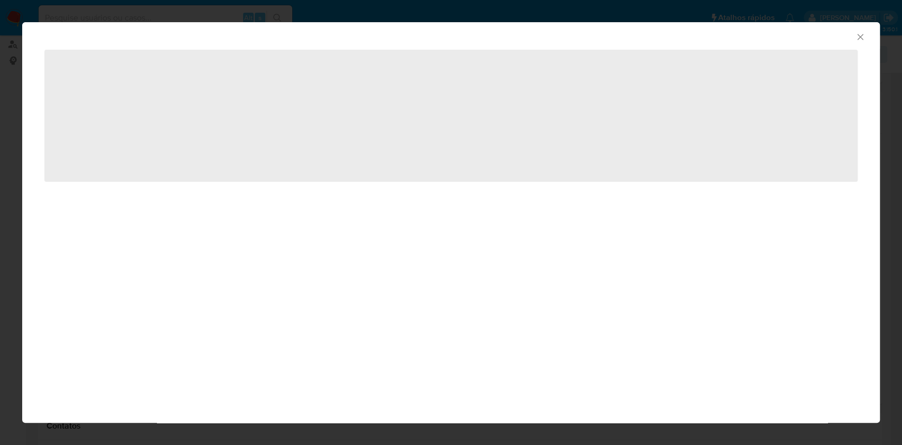
drag, startPoint x: 860, startPoint y: 37, endPoint x: 845, endPoint y: 54, distance: 22.5
click at [859, 40] on icon "Fechar a janela" at bounding box center [860, 37] width 11 height 11
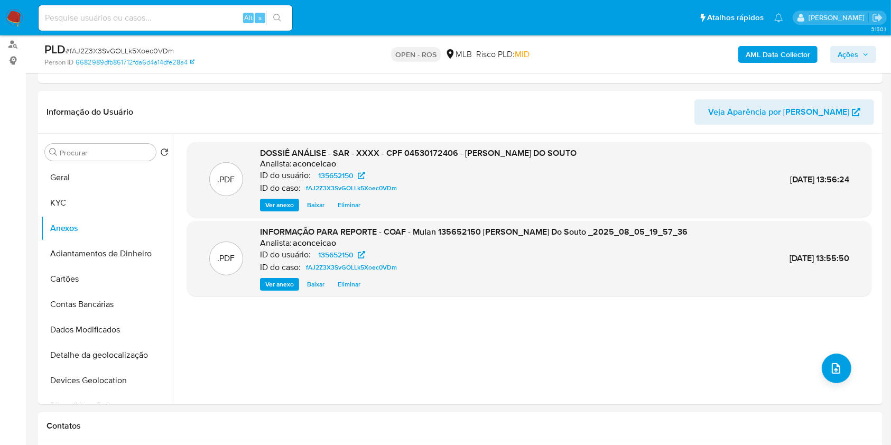
drag, startPoint x: 845, startPoint y: 54, endPoint x: 817, endPoint y: 62, distance: 29.1
click at [844, 55] on span "Ações" at bounding box center [848, 54] width 21 height 17
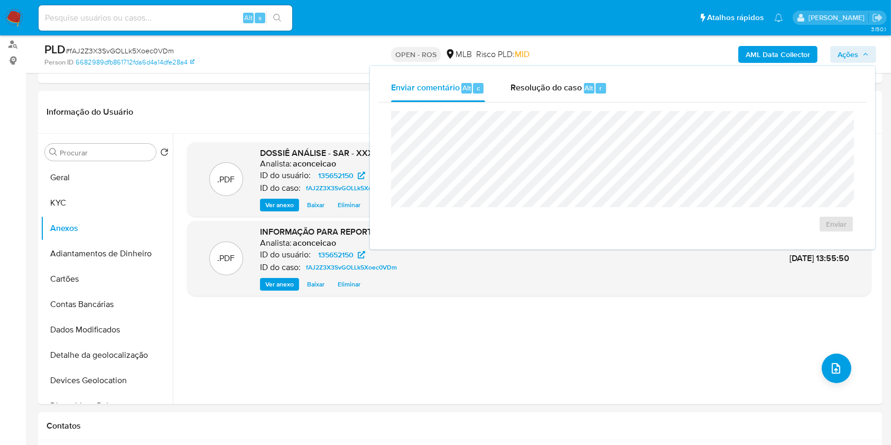
drag, startPoint x: 556, startPoint y: 98, endPoint x: 555, endPoint y: 109, distance: 11.2
click at [556, 98] on div "Resolução do caso Alt r" at bounding box center [559, 88] width 97 height 27
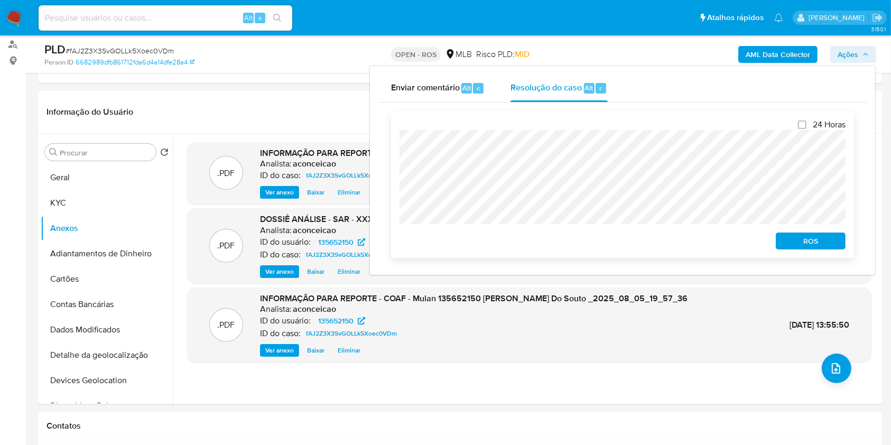
click at [836, 247] on span "ROS" at bounding box center [810, 241] width 55 height 15
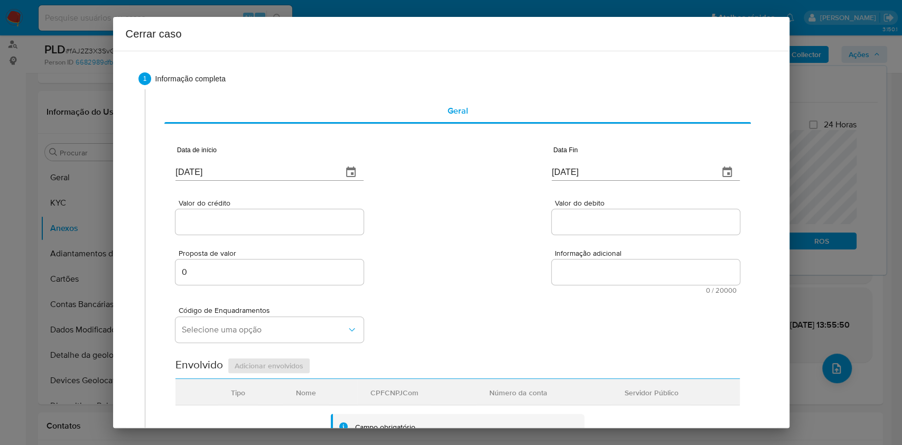
click at [325, 168] on input "[DATE]" at bounding box center [255, 172] width 159 height 17
paste input "01/06"
type input "[DATE]"
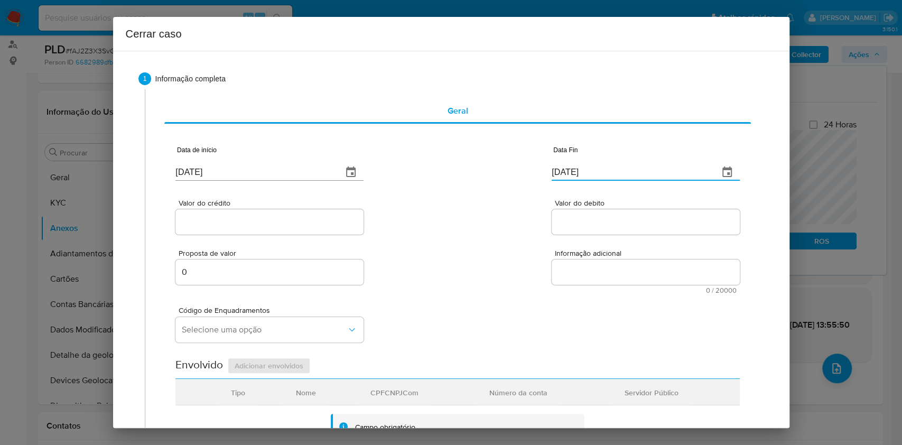
click at [556, 172] on input "[DATE]" at bounding box center [631, 172] width 159 height 17
click at [556, 173] on input "[DATE]" at bounding box center [631, 172] width 159 height 17
paste input "04"
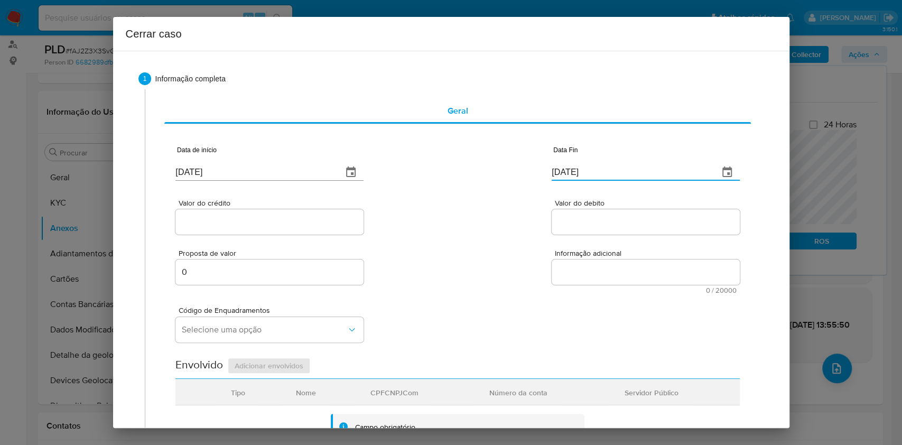
type input "[DATE]"
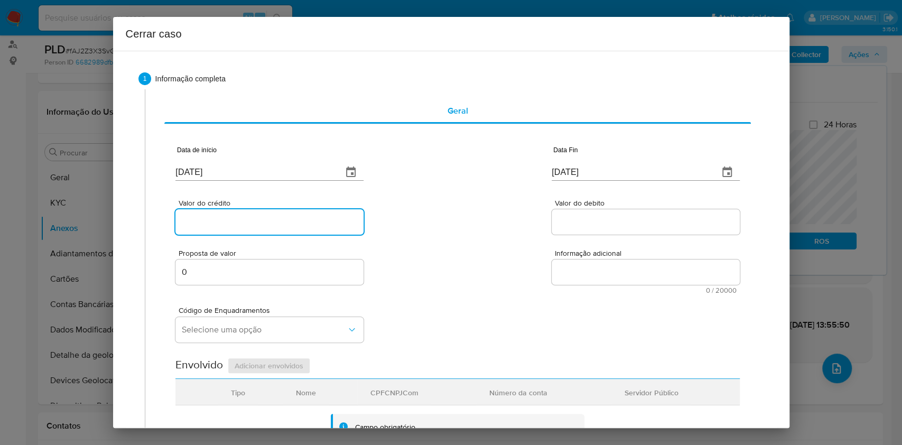
click at [288, 214] on div at bounding box center [270, 221] width 188 height 25
paste input "R$135.108"
type input "R$135.108"
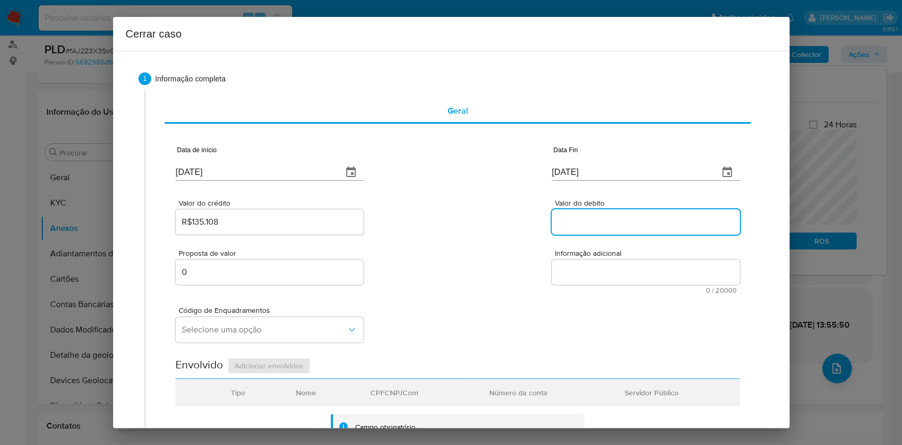
click at [577, 217] on input "Valor do debito" at bounding box center [646, 222] width 188 height 14
paste input "R$134.964"
type input "R$134.964"
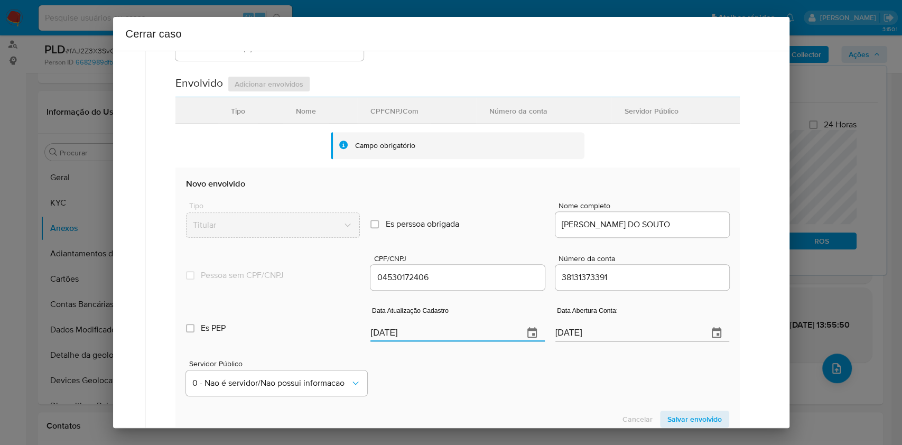
click at [454, 341] on input "[DATE]" at bounding box center [443, 333] width 144 height 17
click at [454, 342] on div "Data Atualização Cadastro [DATE]" at bounding box center [458, 326] width 174 height 42
click at [461, 329] on input "[DATE]" at bounding box center [443, 333] width 144 height 17
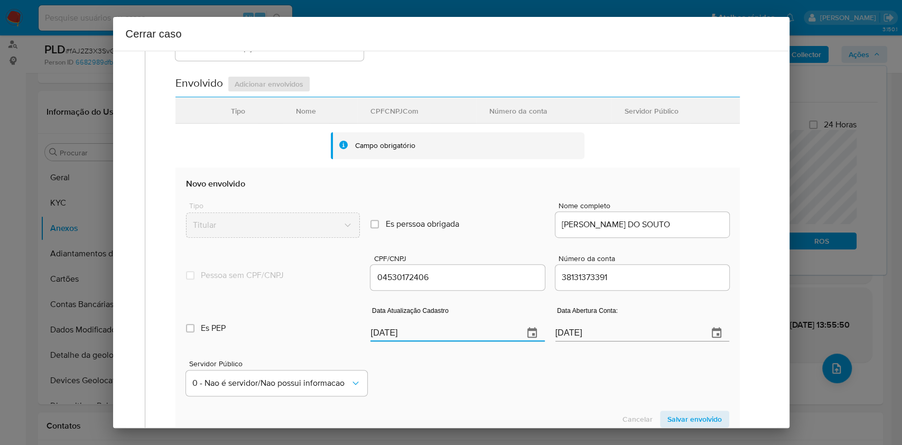
click at [461, 329] on input "[DATE]" at bounding box center [443, 333] width 144 height 17
paste input "9/05"
type input "19/05/2025"
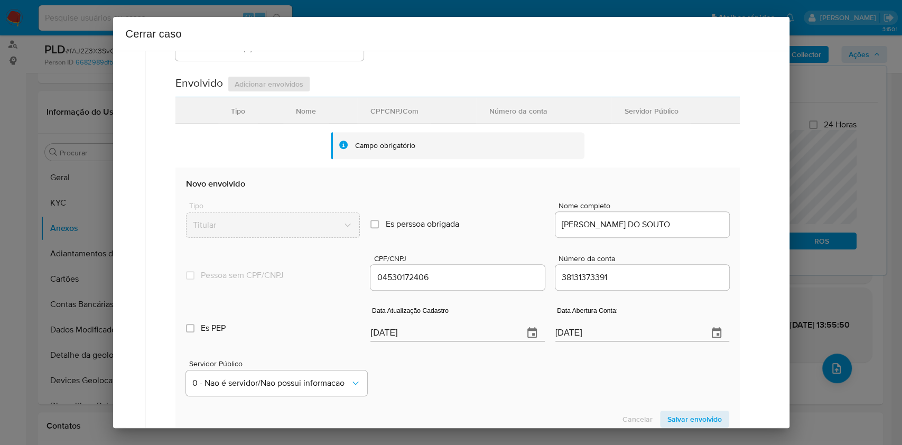
click at [674, 421] on span "Salvar envolvido" at bounding box center [695, 419] width 54 height 15
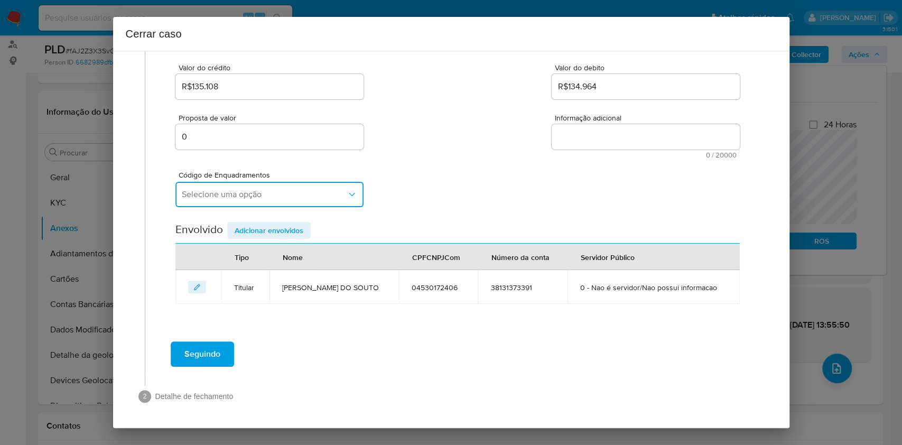
click at [220, 193] on span "Selecione uma opção" at bounding box center [264, 194] width 165 height 11
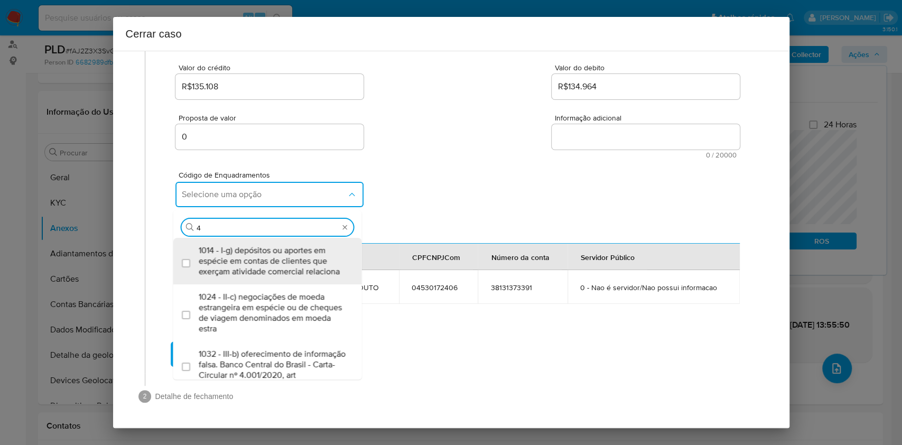
type input "45"
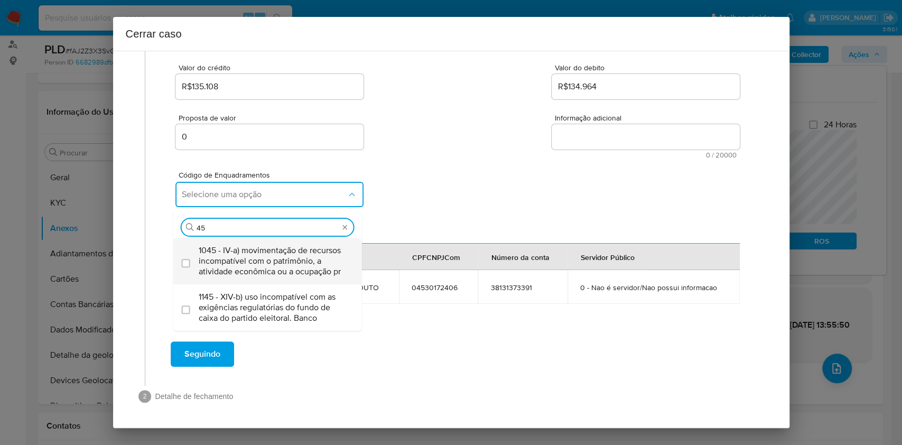
click at [231, 245] on span "1045 - IV-a) movimentação de recursos incompatível com o patrimônio, a atividad…" at bounding box center [273, 261] width 149 height 32
checkbox input "true"
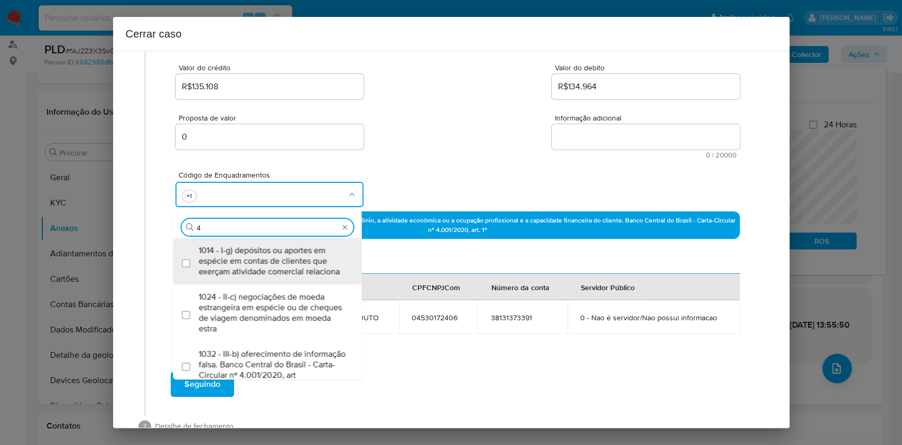
scroll to position [0, 0]
type input "47"
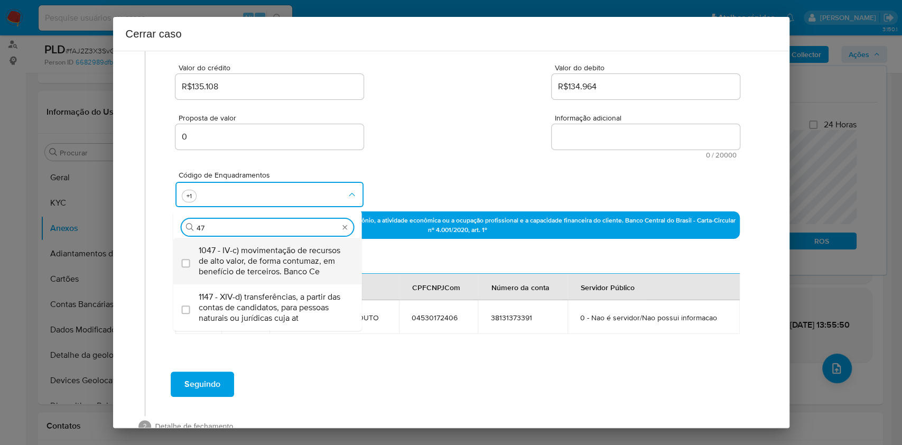
click at [232, 245] on span "1047 - IV-c) movimentação de recursos de alto valor, de forma contumaz, em bene…" at bounding box center [273, 261] width 149 height 32
checkbox input "true"
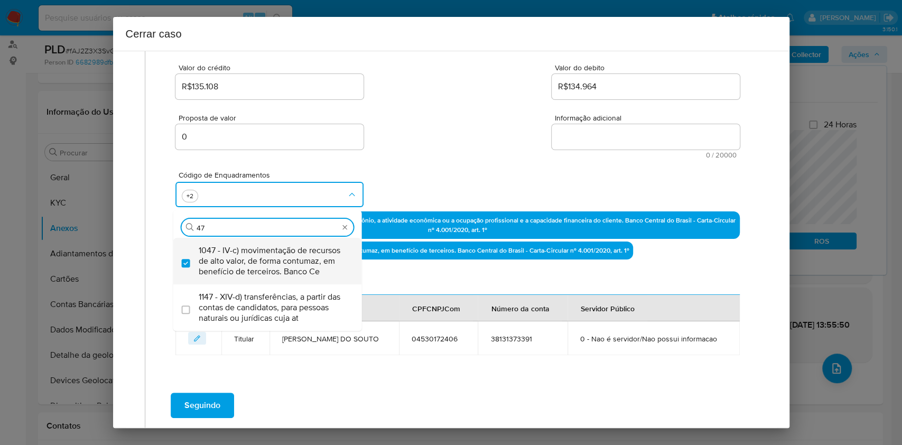
type input "47"
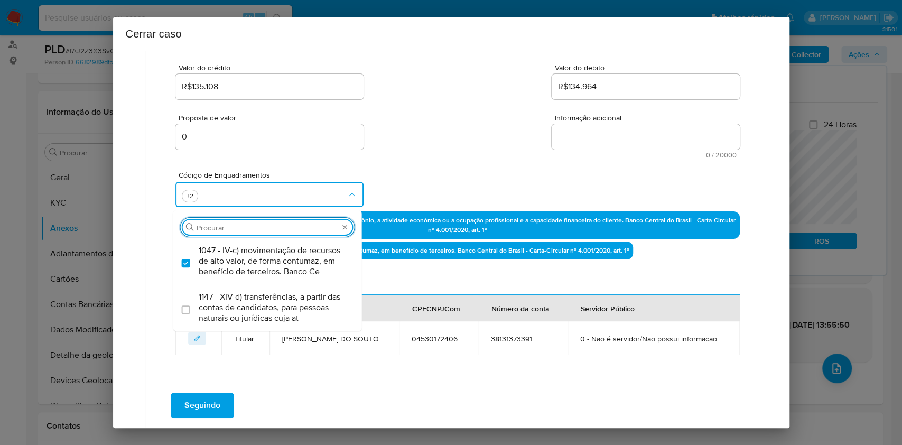
click at [385, 289] on div "Envolvido Adicionar envolvidos" at bounding box center [458, 284] width 564 height 22
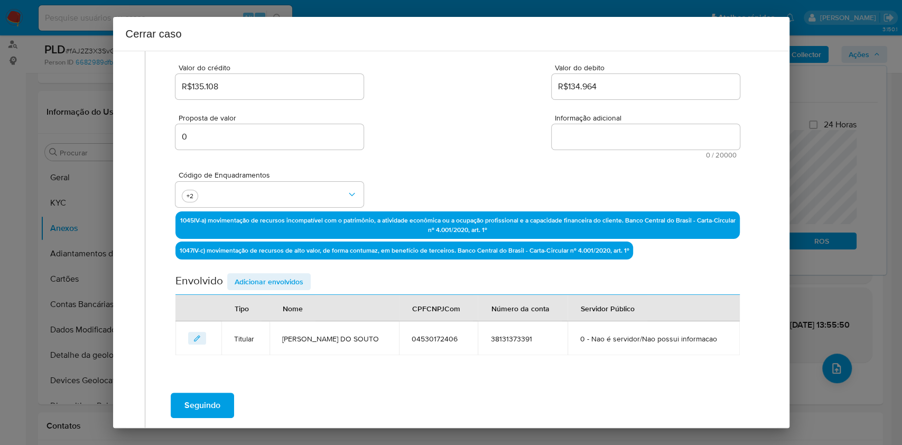
click at [198, 337] on icon "editEnvolvido" at bounding box center [197, 338] width 6 height 6
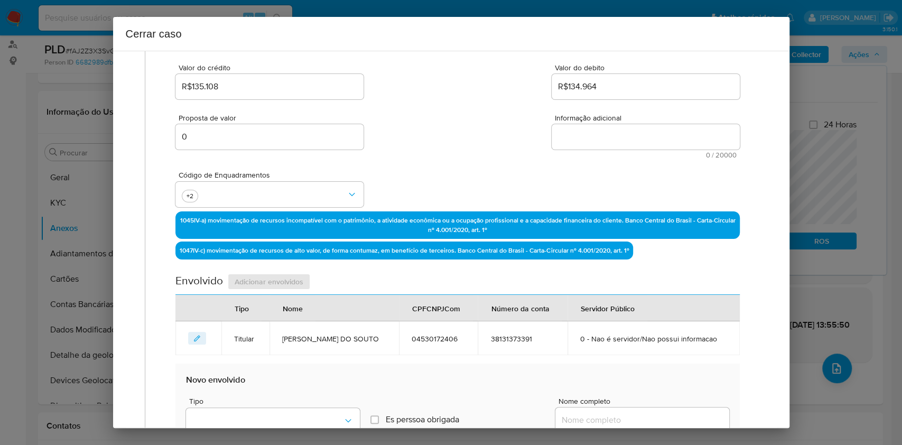
type input "MARCILIO GONCALVES DO SOUTO"
type input "04530172406"
type input "38131373391"
type input "[DATE]"
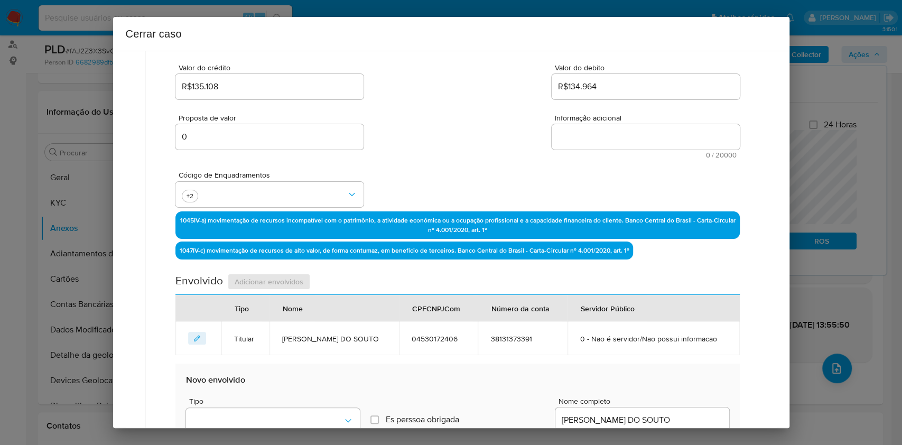
type input "19/05/2025"
type input "28/06/2021"
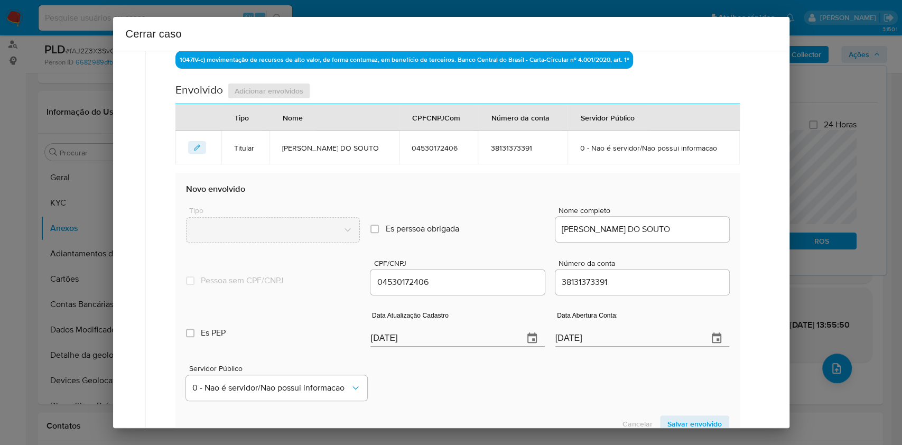
scroll to position [347, 0]
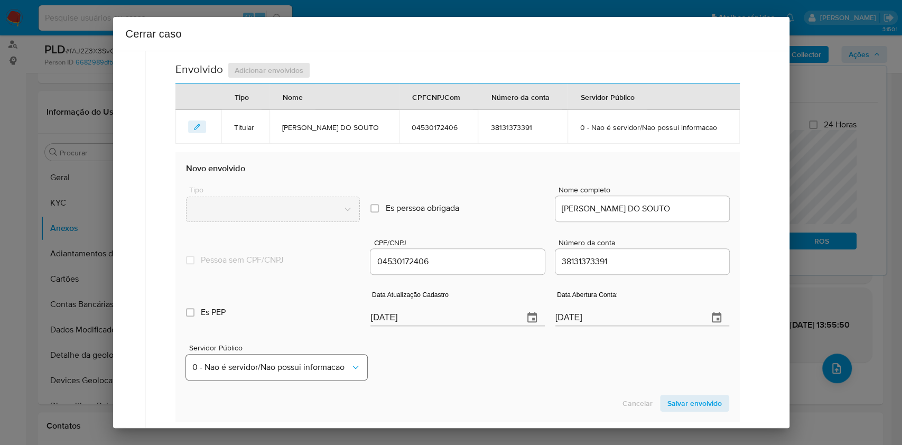
drag, startPoint x: 279, startPoint y: 384, endPoint x: 284, endPoint y: 369, distance: 15.7
click at [281, 383] on section "Novo envolvido Tipo Es perssoa obrigada Is PObrigada Nome completo MARCILIO GON…" at bounding box center [458, 287] width 564 height 270
click at [285, 368] on span "0 - Nao é servidor/Nao possui informacao" at bounding box center [271, 367] width 158 height 11
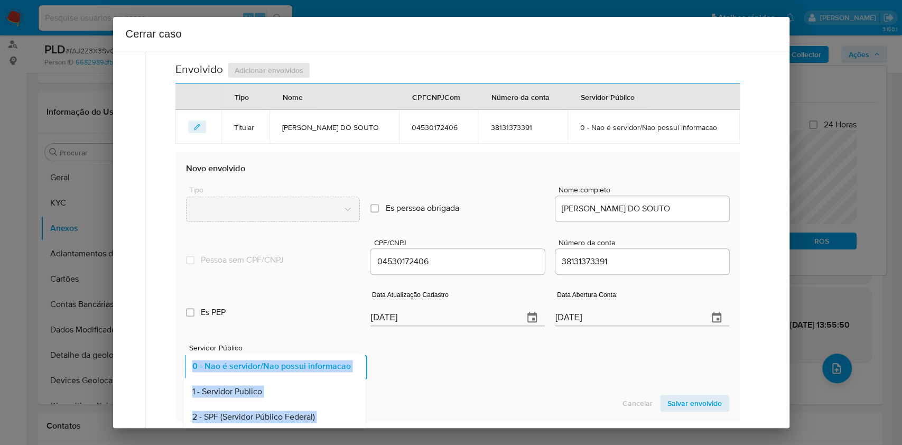
drag, startPoint x: 267, startPoint y: 388, endPoint x: 282, endPoint y: 388, distance: 15.3
click at [268, 387] on div "1 - Servidor Publico" at bounding box center [271, 392] width 159 height 25
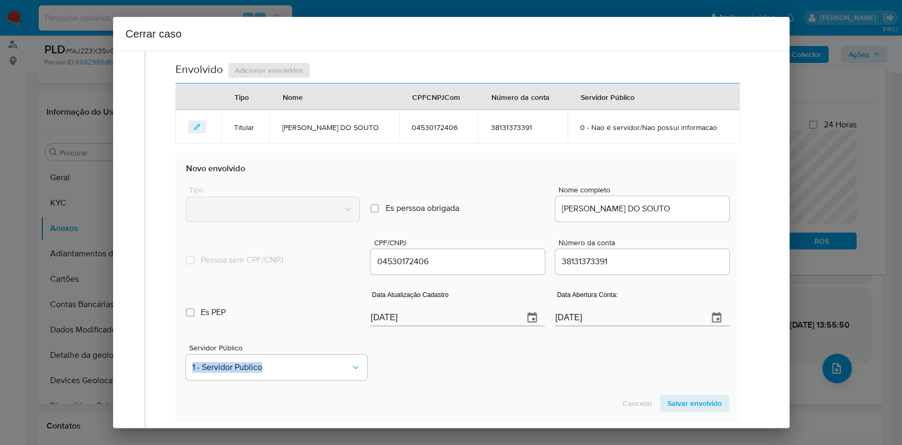
click at [668, 403] on span "Salvar envolvido" at bounding box center [695, 403] width 54 height 15
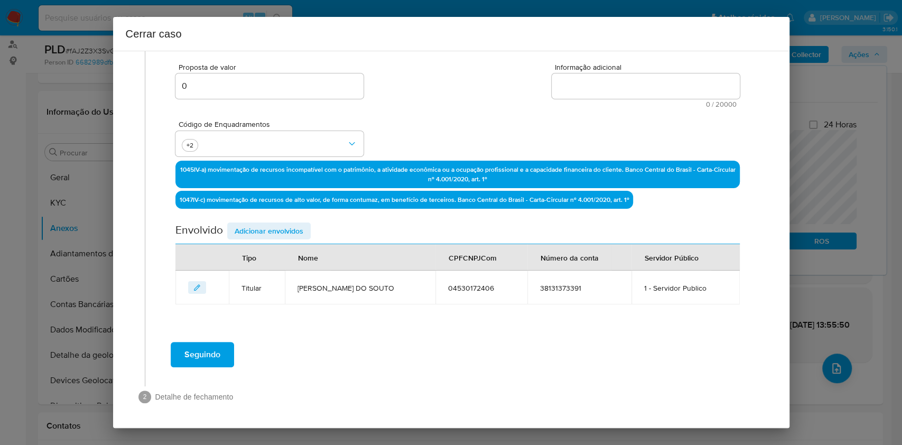
drag, startPoint x: 603, startPoint y: 95, endPoint x: 597, endPoint y: 91, distance: 6.8
click at [601, 95] on textarea "Informação adicional" at bounding box center [646, 85] width 188 height 25
paste textarea ": 19/05/2025"
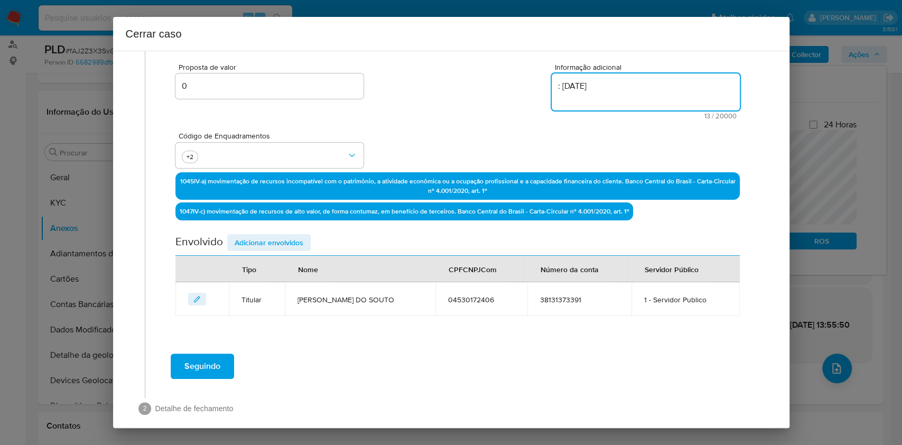
type textarea ": 19/05/2025"
click at [559, 89] on textarea ": 19/05/2025" at bounding box center [646, 91] width 188 height 37
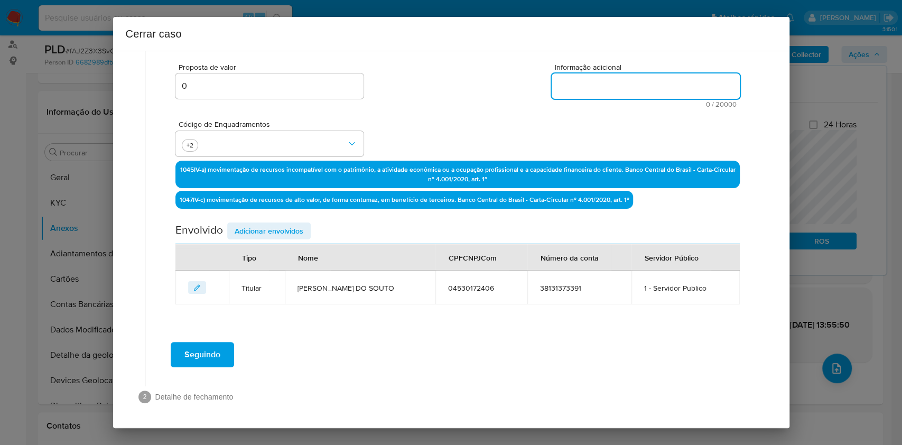
paste textarea "Marcilio Goncalves Do Souto, CPF 04530172406, 43 anos, residente no município d…"
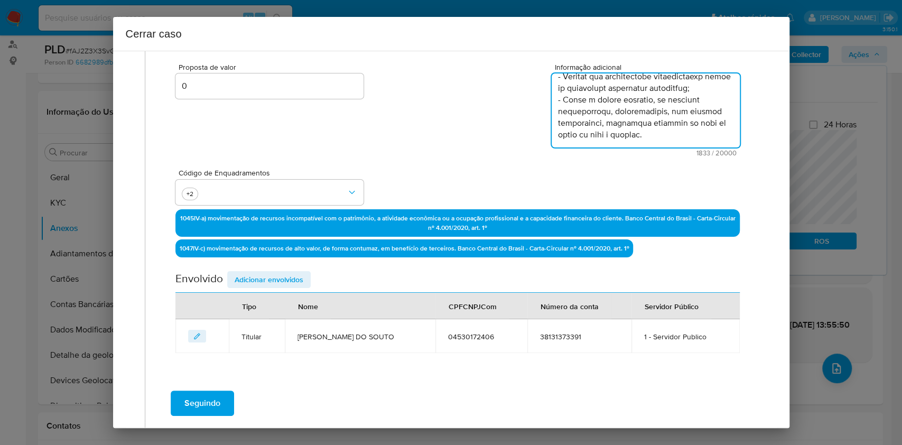
type textarea "Marcilio Goncalves Do Souto, CPF 04530172406, 43 anos, residente no município d…"
drag, startPoint x: 268, startPoint y: 263, endPoint x: 269, endPoint y: 281, distance: 18.0
click at [268, 266] on div "Data de início 01/06/2025 Data Fin 04/08/2025 Valor do crédito R$135.108 Valor …" at bounding box center [458, 150] width 564 height 408
click at [269, 282] on span "Adicionar envolvidos" at bounding box center [269, 279] width 69 height 15
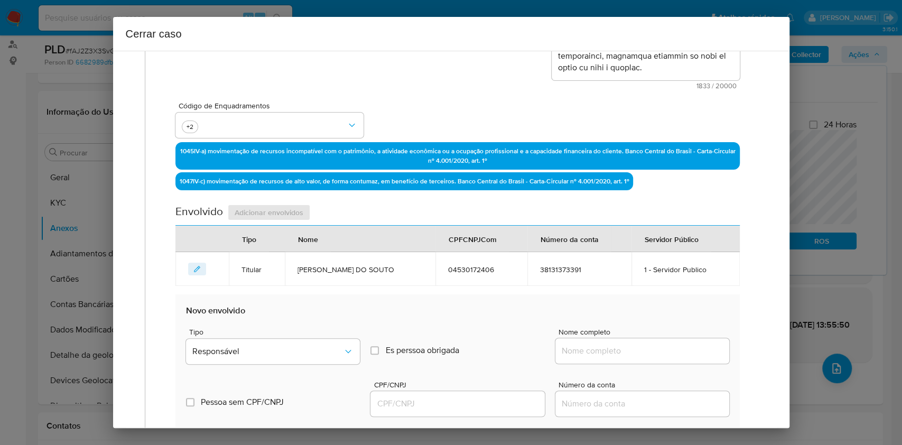
scroll to position [327, 0]
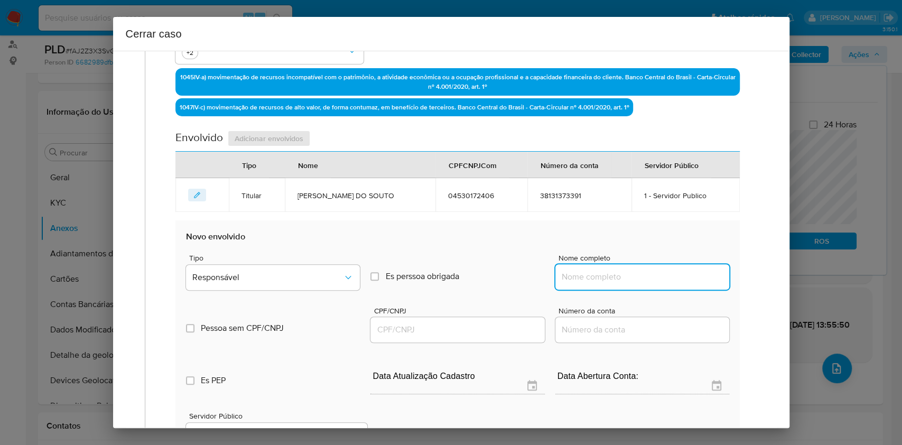
drag, startPoint x: 607, startPoint y: 272, endPoint x: 647, endPoint y: 280, distance: 40.3
click at [610, 274] on input "Nome completo" at bounding box center [643, 277] width 174 height 14
paste input "Maiara Amorim Gonçalves Do Souto, 15494674410"
click at [667, 281] on input "Maiara Amorim Gonçalves Do Souto, 15494674410" at bounding box center [643, 277] width 174 height 14
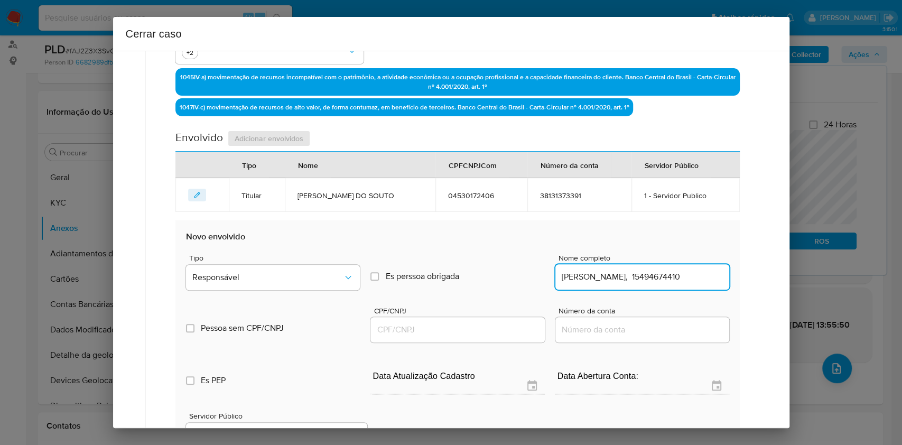
click at [667, 281] on input "Maiara Amorim Gonçalves Do Souto, 15494674410" at bounding box center [643, 277] width 174 height 14
type input "Maiara Amorim Gonçalves Do Souto,"
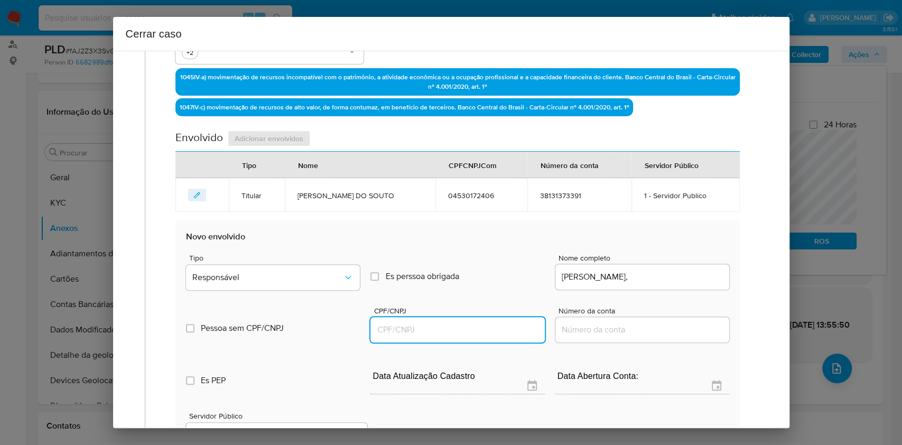
paste input "15494674410"
drag, startPoint x: 438, startPoint y: 333, endPoint x: 445, endPoint y: 327, distance: 8.3
click at [439, 333] on input "15494674410" at bounding box center [458, 330] width 174 height 14
type input "15494674410"
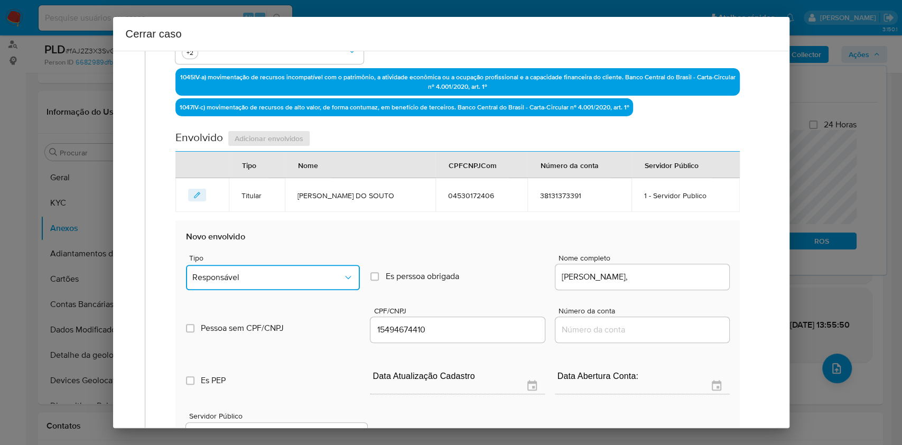
click at [249, 273] on span "Responsável" at bounding box center [267, 277] width 151 height 11
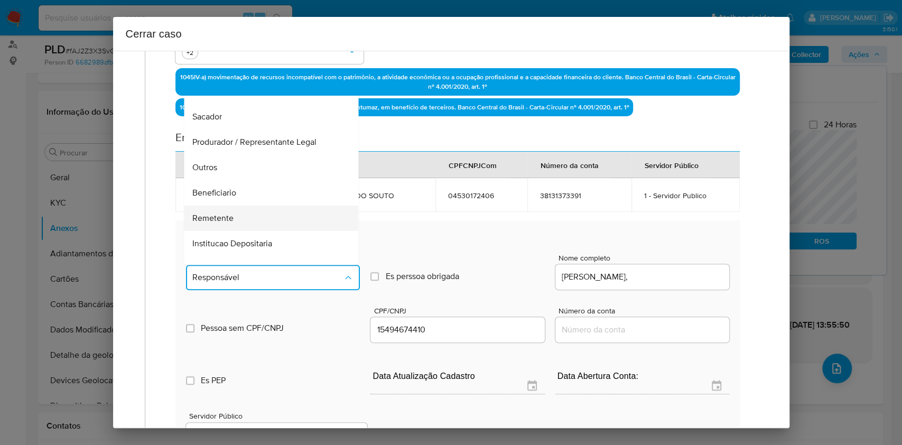
scroll to position [135, 0]
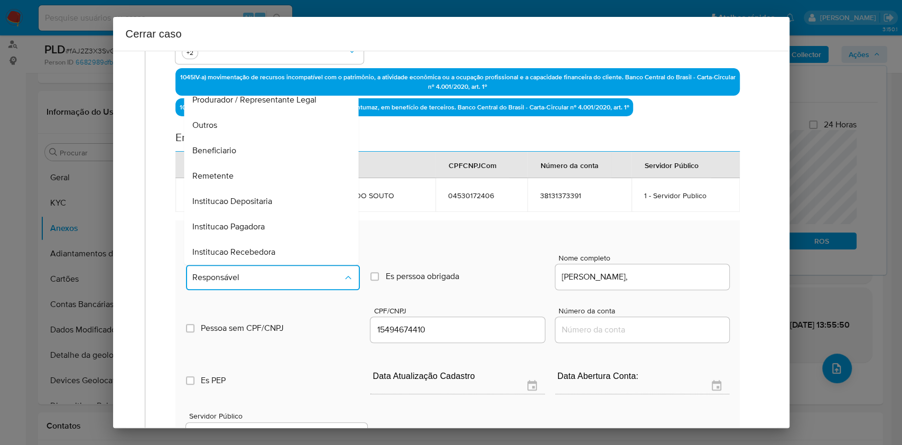
click at [237, 171] on div "Remetente" at bounding box center [268, 175] width 151 height 25
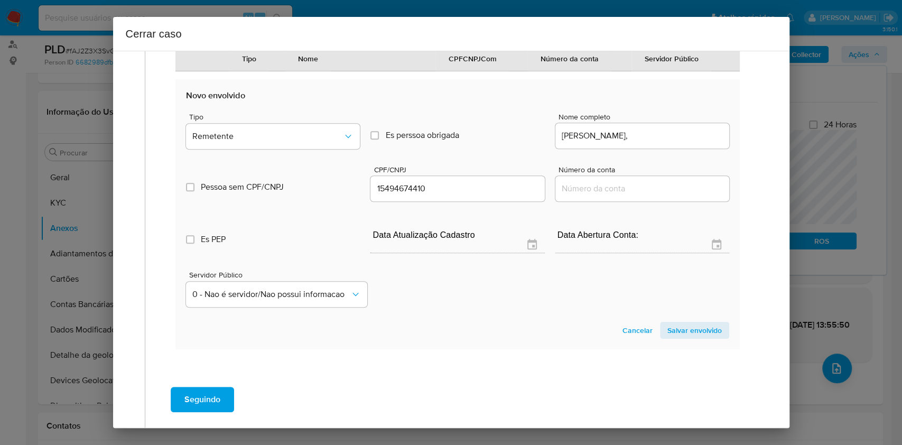
drag, startPoint x: 678, startPoint y: 334, endPoint x: 693, endPoint y: 331, distance: 15.7
click at [679, 335] on span "Salvar envolvido" at bounding box center [695, 330] width 54 height 15
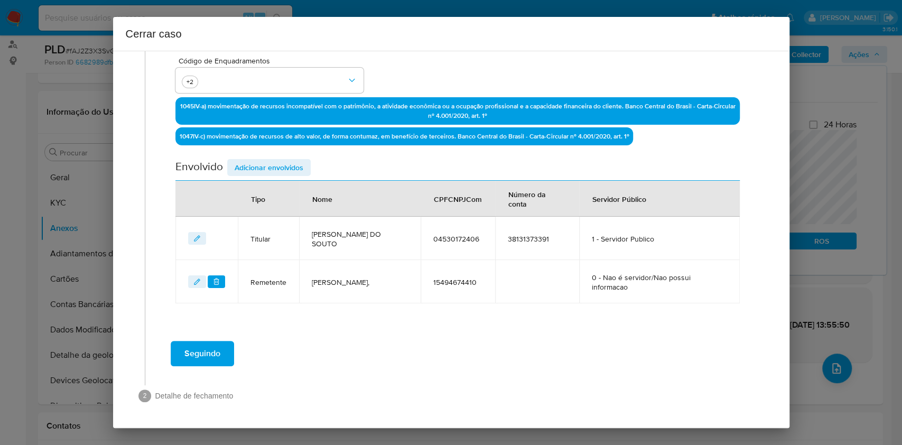
scroll to position [297, 0]
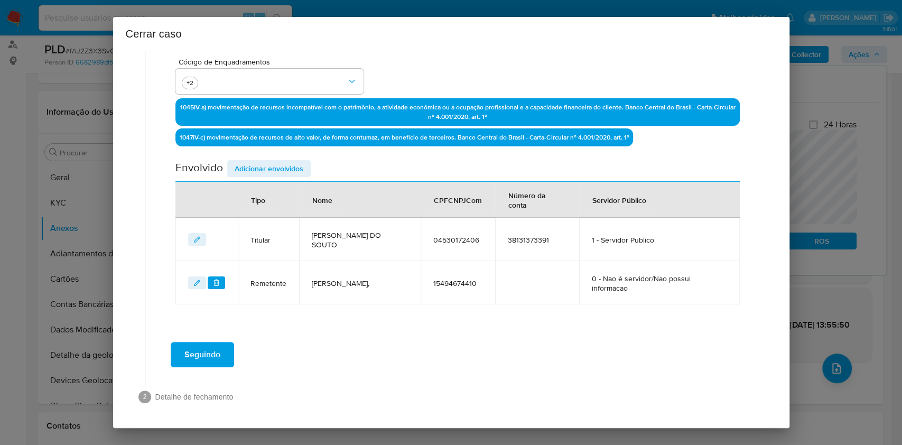
click at [288, 170] on span "Adicionar envolvidos" at bounding box center [269, 168] width 69 height 15
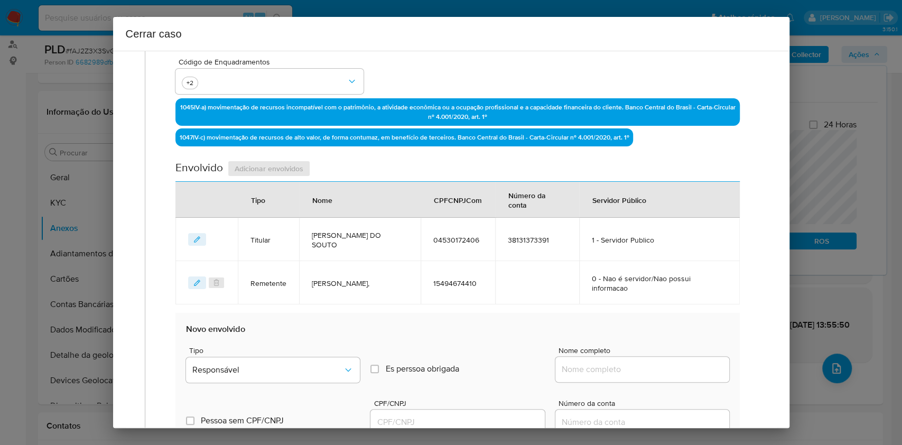
click at [632, 375] on input "Nome completo" at bounding box center [643, 370] width 174 height 14
paste input "Hs Do Brasil Ltda., 47123407000170"
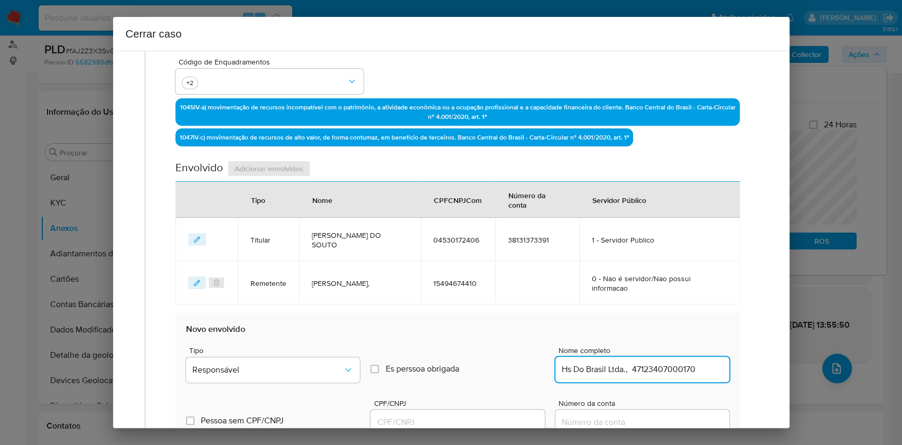
click at [678, 371] on input "Hs Do Brasil Ltda., 47123407000170" at bounding box center [643, 370] width 174 height 14
type input "Hs Do Brasil Ltda.,"
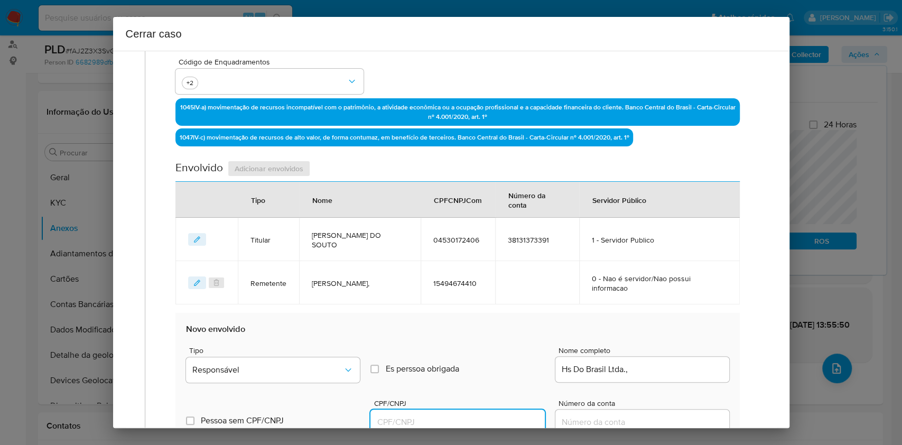
paste input "47123407000170"
click at [453, 418] on input "47123407000170" at bounding box center [458, 423] width 174 height 14
type input "47123407000170"
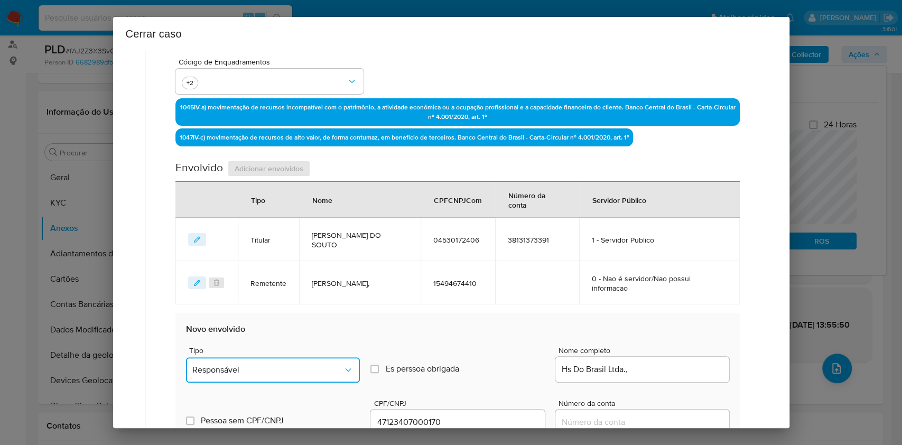
click at [313, 365] on span "Responsável" at bounding box center [267, 370] width 151 height 11
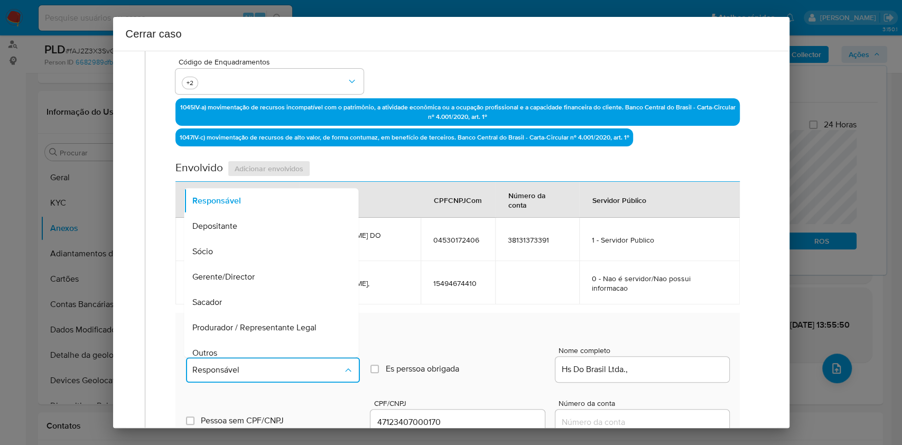
scroll to position [135, 0]
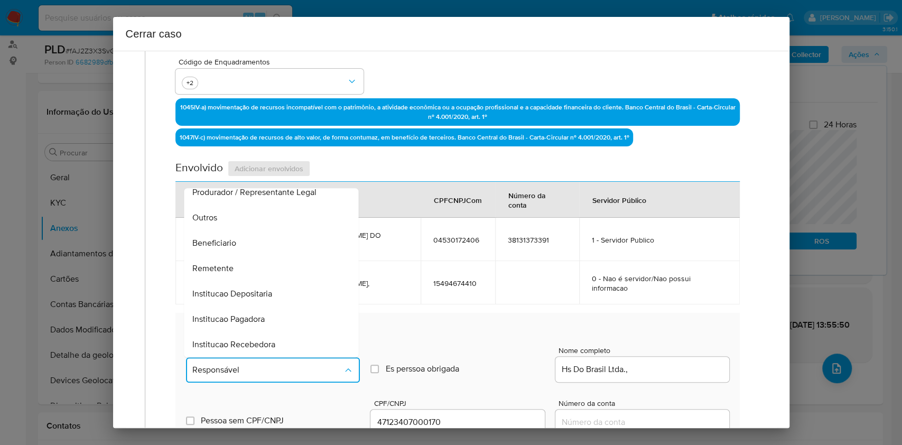
click at [244, 265] on div "Remetente" at bounding box center [268, 268] width 151 height 25
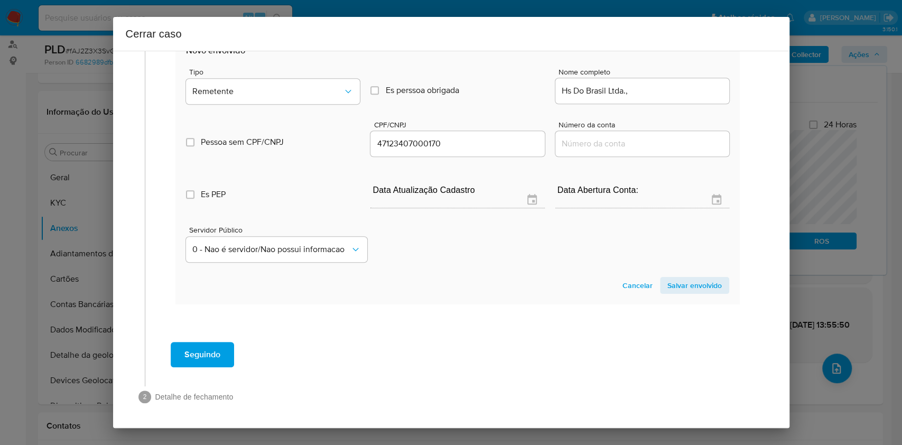
click at [685, 288] on span "Salvar envolvido" at bounding box center [695, 285] width 54 height 15
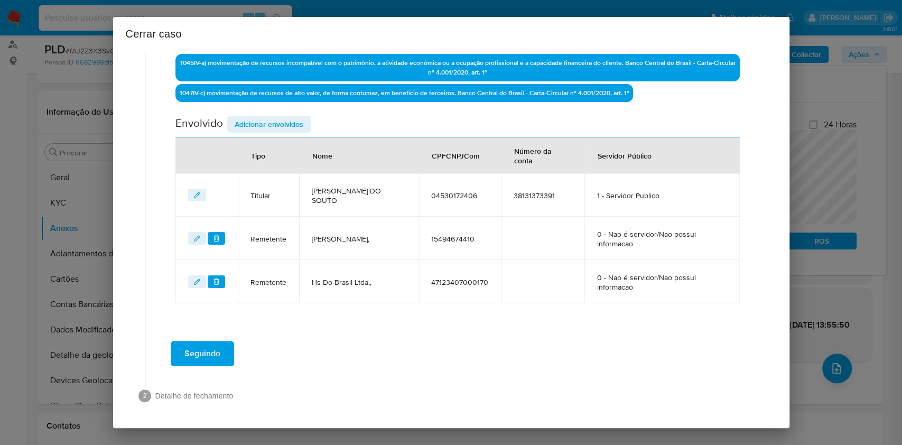
scroll to position [340, 0]
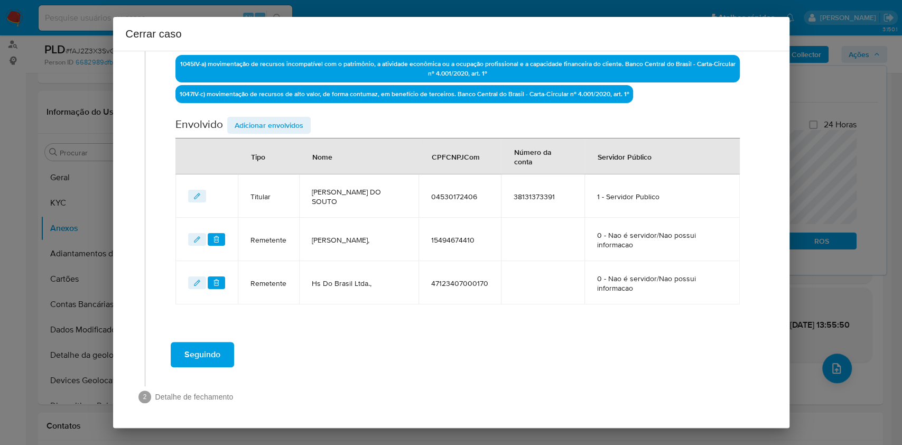
click at [205, 352] on span "Seguindo" at bounding box center [203, 354] width 36 height 23
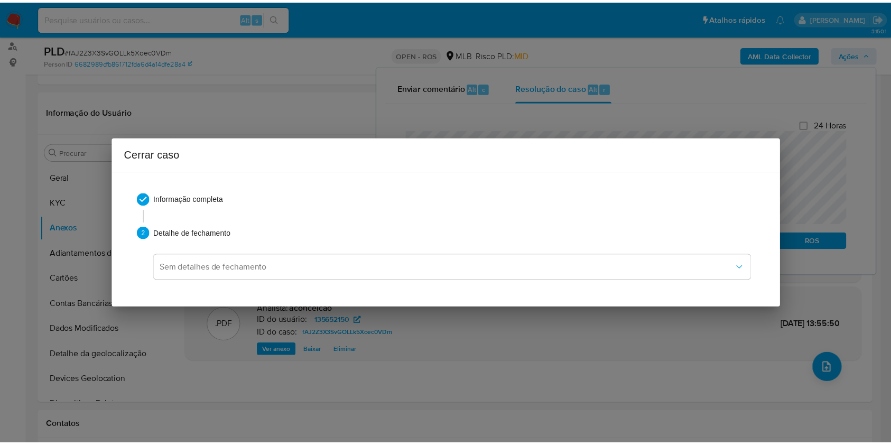
scroll to position [665, 0]
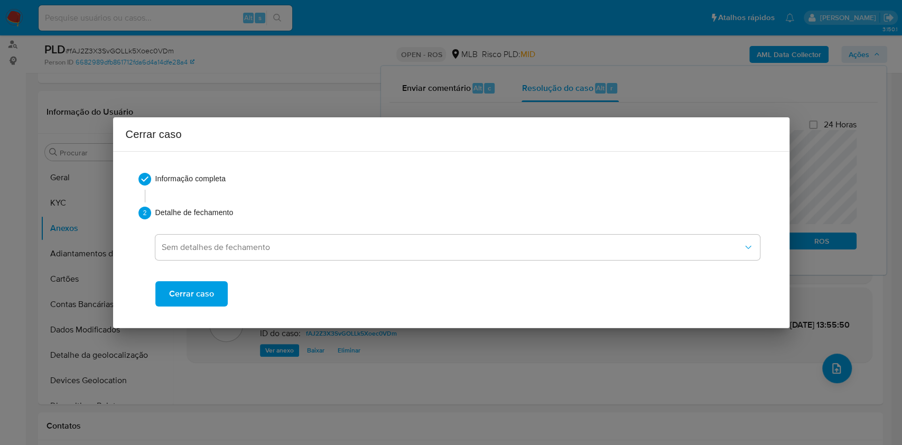
click at [207, 298] on span "Cerrar caso" at bounding box center [191, 293] width 45 height 23
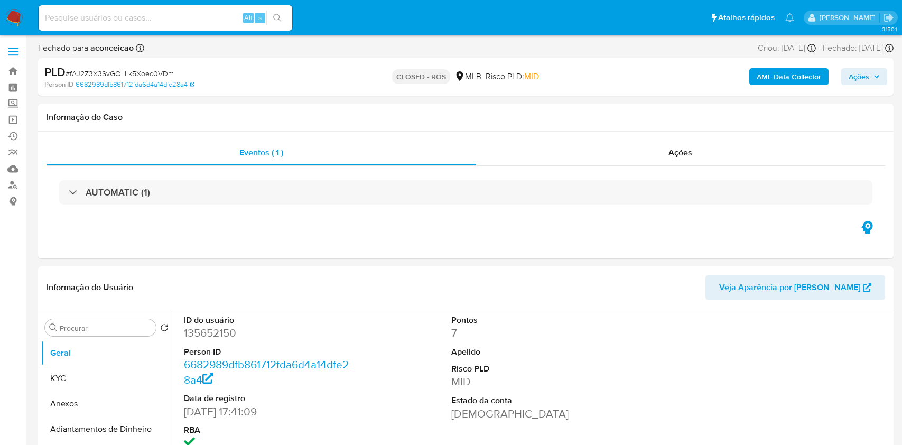
select select "10"
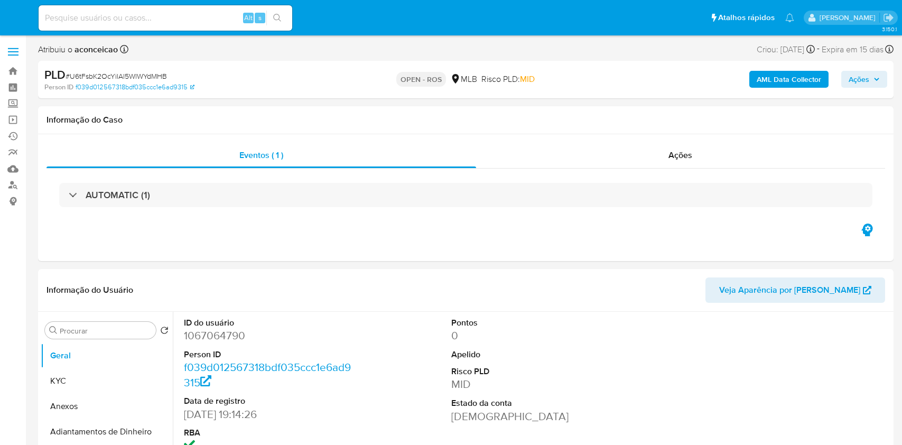
select select "10"
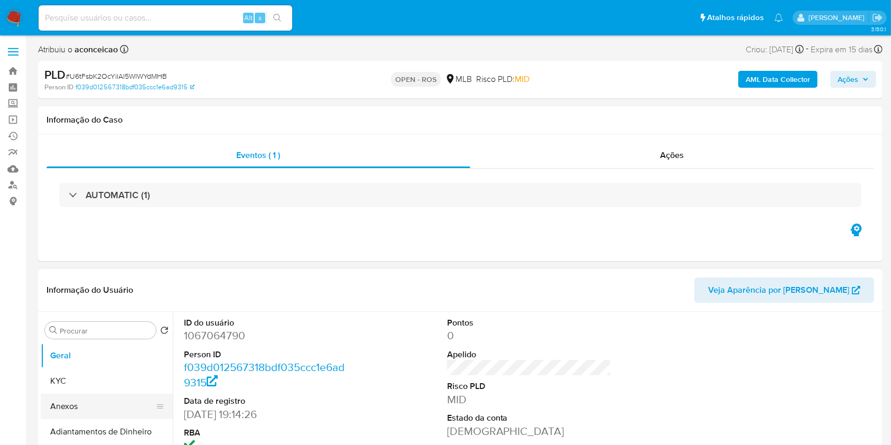
drag, startPoint x: 98, startPoint y: 396, endPoint x: 125, endPoint y: 394, distance: 27.6
click at [98, 396] on button "Anexos" at bounding box center [103, 406] width 124 height 25
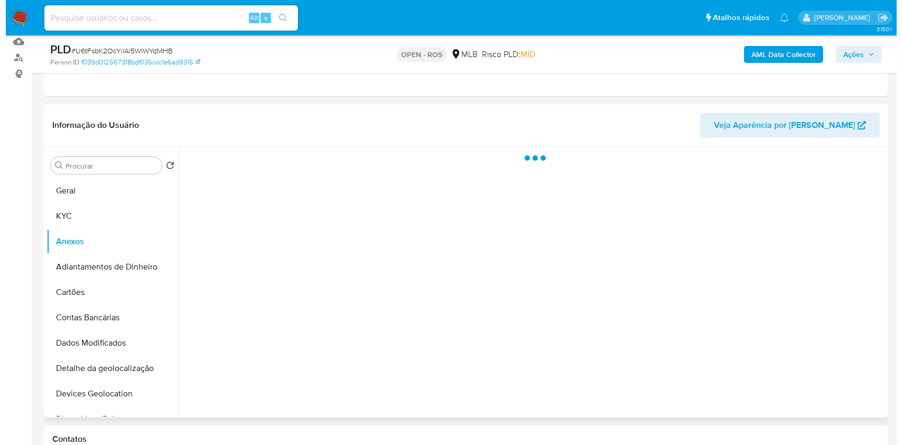
scroll to position [141, 0]
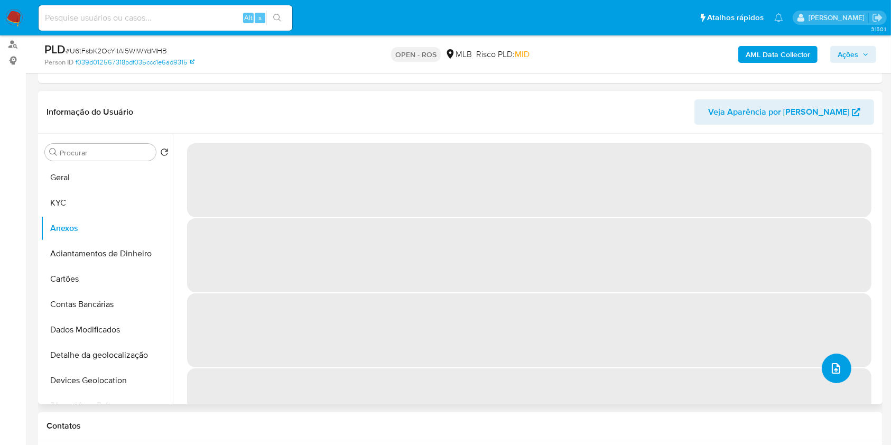
click at [822, 362] on button "upload-file" at bounding box center [837, 369] width 30 height 30
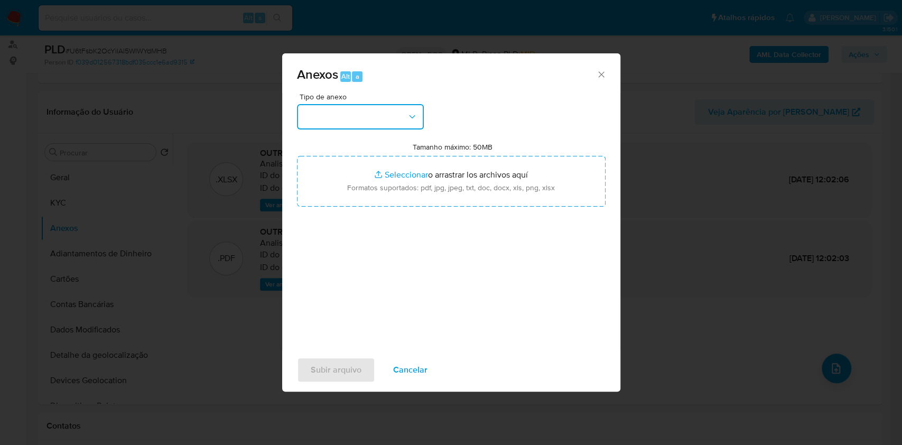
drag, startPoint x: 384, startPoint y: 113, endPoint x: 383, endPoint y: 125, distance: 11.7
click at [384, 114] on button "button" at bounding box center [360, 116] width 127 height 25
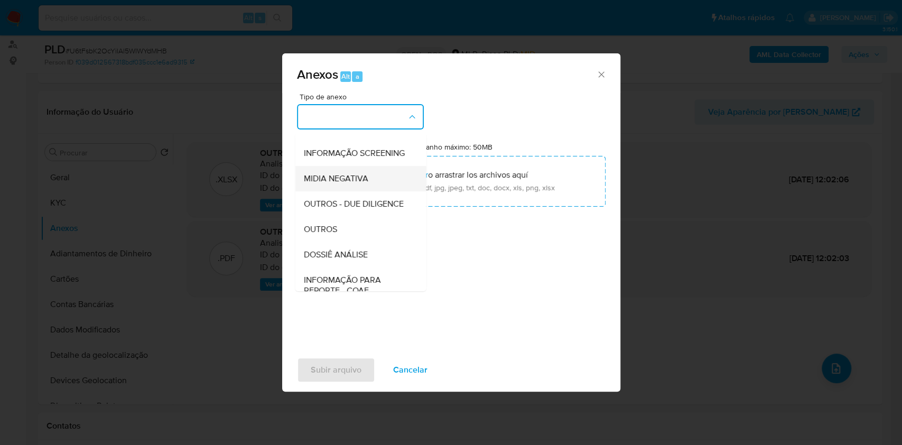
scroll to position [162, 0]
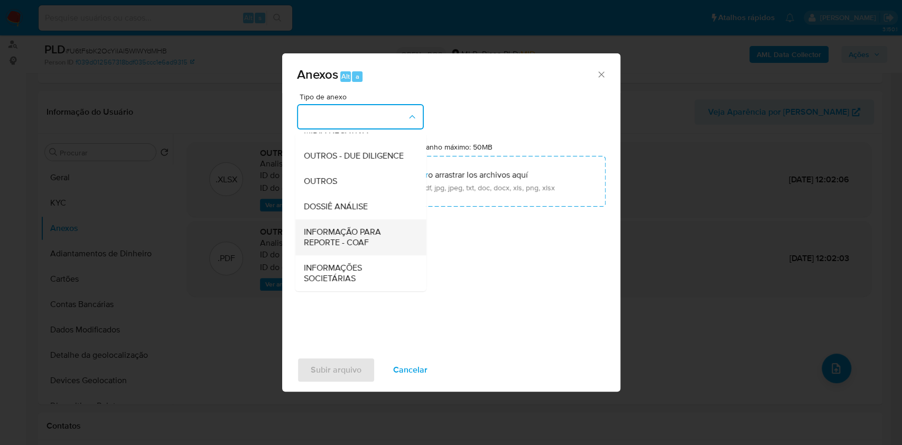
click at [369, 241] on span "INFORMAÇÃO PARA REPORTE - COAF" at bounding box center [357, 237] width 108 height 21
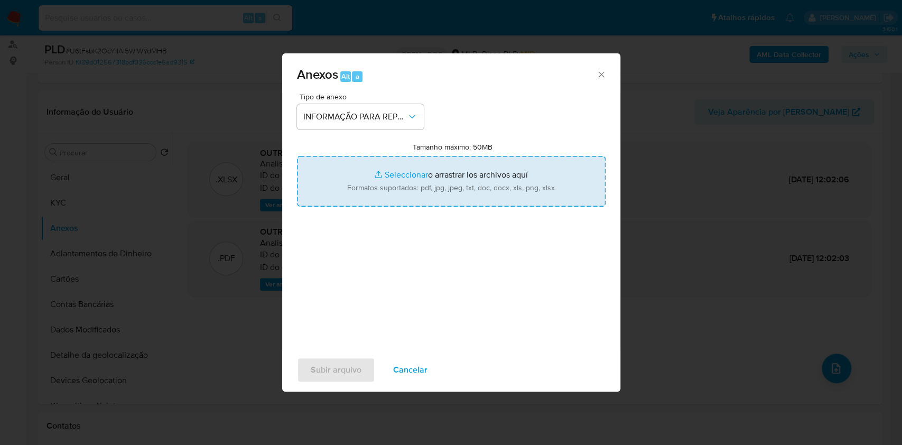
type input "C:\fakepath\SAR - U6tFsbK2OcYilAl5WlWYdMHB - CPF 07394413969 - [PERSON_NAME].pdf"
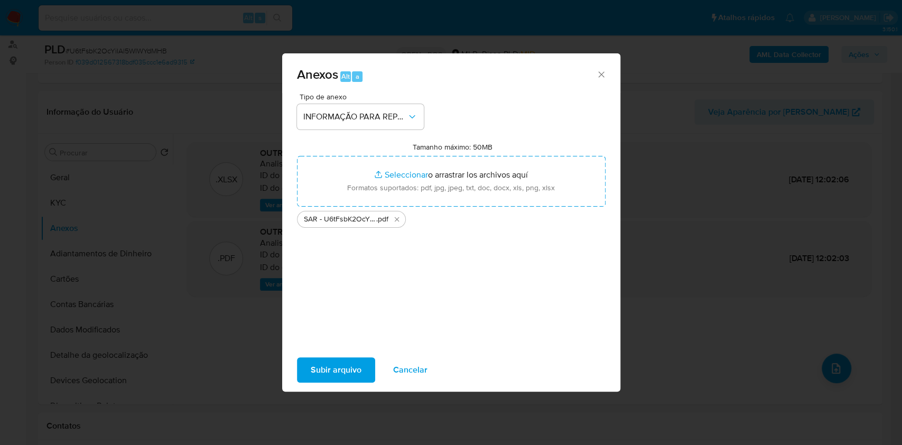
click at [347, 366] on span "Subir arquivo" at bounding box center [336, 369] width 51 height 23
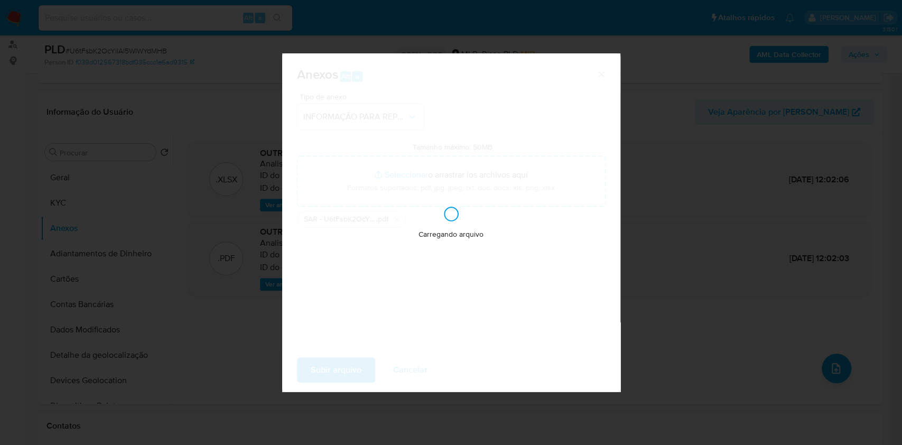
click at [755, 202] on div "Anexos Alt a Tipo de anexo INFORMAÇÃO PARA REPORTE - COAF Tamanho máximo: 50MB …" at bounding box center [451, 222] width 902 height 445
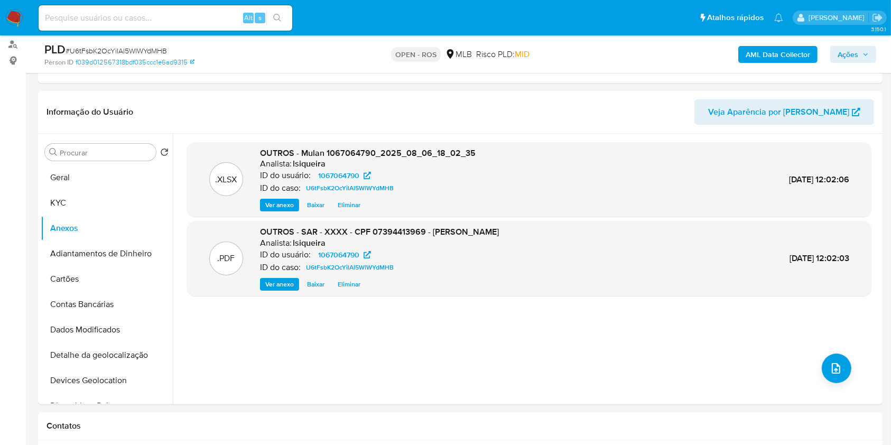
drag, startPoint x: 841, startPoint y: 50, endPoint x: 812, endPoint y: 64, distance: 31.9
click at [838, 56] on span "Ações" at bounding box center [848, 54] width 21 height 17
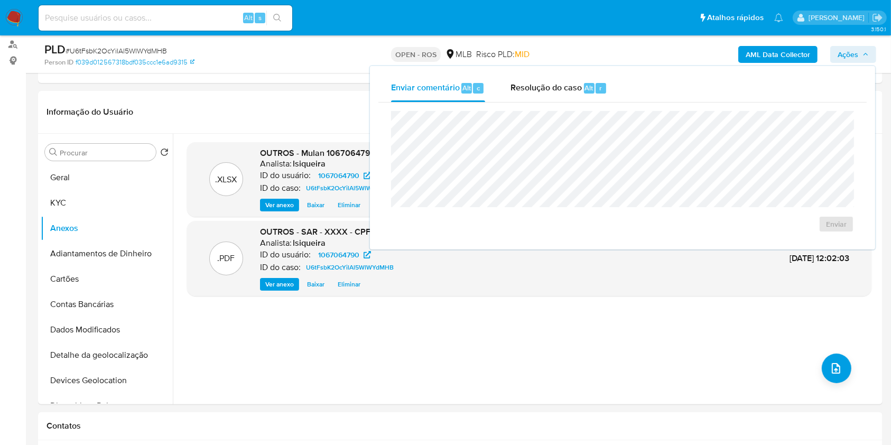
click at [586, 97] on div "Resolução do caso Alt r" at bounding box center [559, 88] width 97 height 27
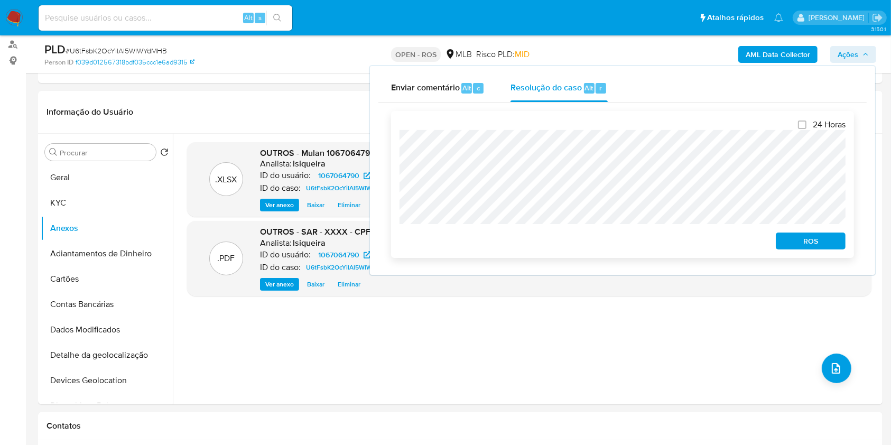
click at [816, 248] on span "ROS" at bounding box center [810, 241] width 55 height 15
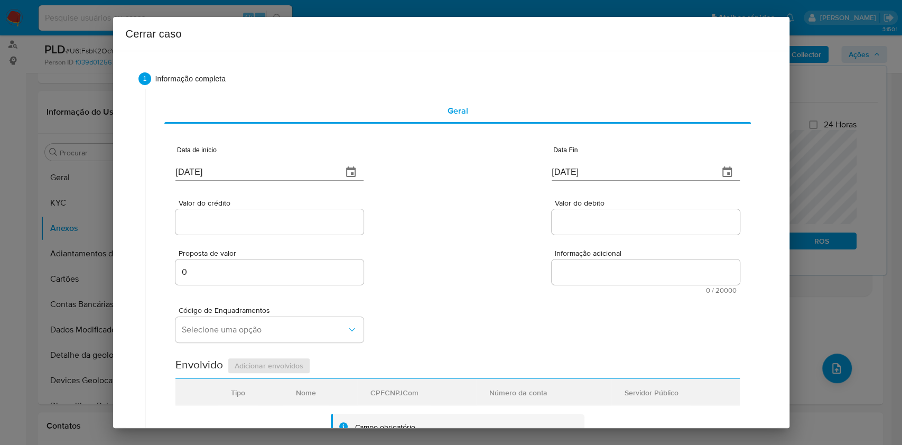
click at [202, 164] on input "[DATE]" at bounding box center [255, 172] width 159 height 17
click at [204, 164] on input "[DATE]" at bounding box center [255, 172] width 159 height 17
paste input "01/06"
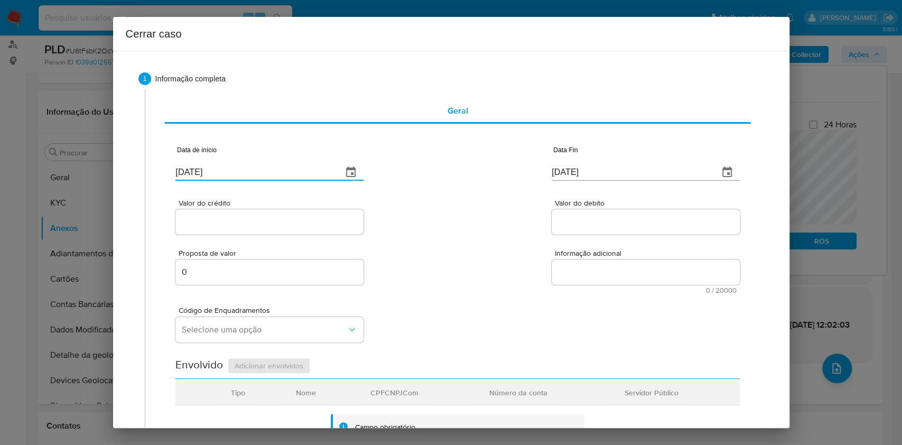
type input "[DATE]"
click at [556, 161] on div "[DATE]" at bounding box center [646, 165] width 188 height 31
click at [558, 162] on div "[DATE]" at bounding box center [646, 165] width 188 height 31
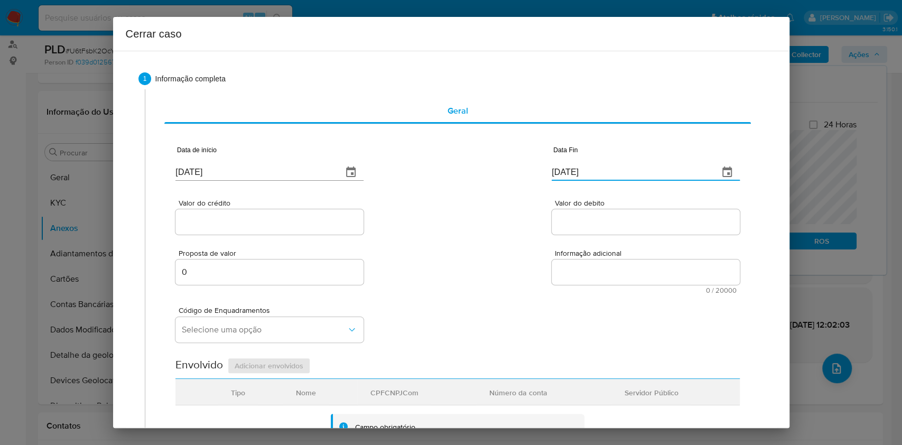
click at [562, 169] on input "[DATE]" at bounding box center [631, 172] width 159 height 17
click at [563, 169] on input "[DATE]" at bounding box center [631, 172] width 159 height 17
click at [564, 169] on input "[DATE]" at bounding box center [631, 172] width 159 height 17
click at [564, 170] on input "[DATE]" at bounding box center [631, 172] width 159 height 17
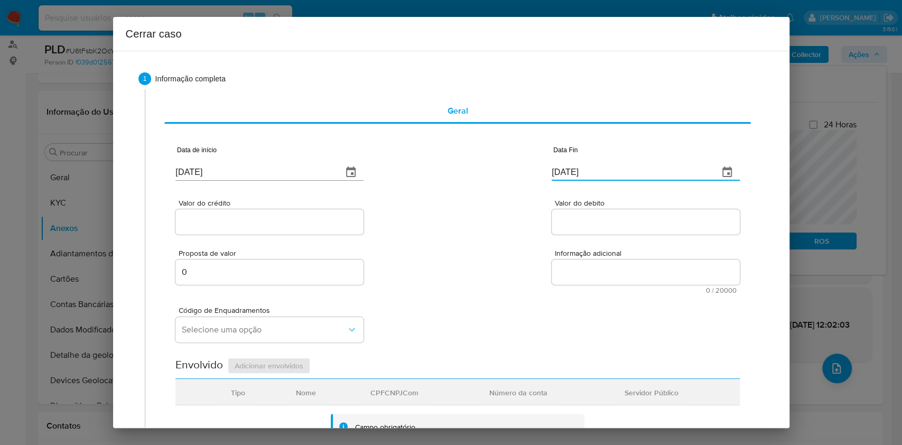
paste input "04"
type input "[DATE]"
click at [262, 213] on div at bounding box center [270, 221] width 188 height 25
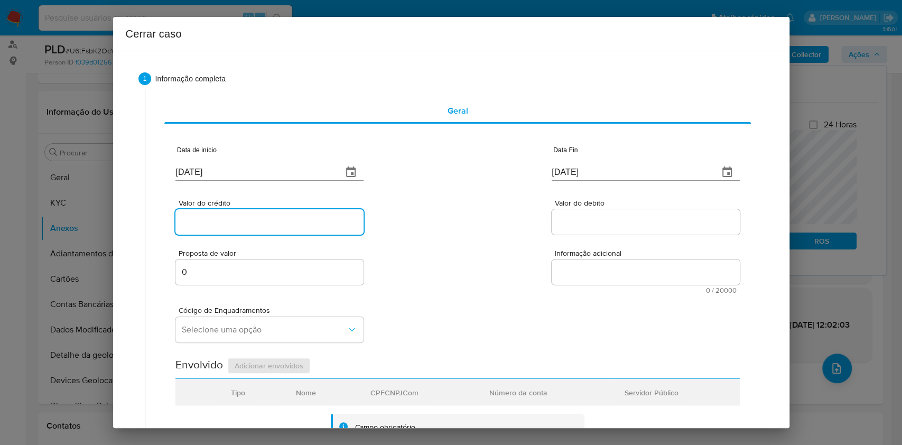
drag, startPoint x: 276, startPoint y: 228, endPoint x: 284, endPoint y: 226, distance: 8.1
click at [277, 229] on div at bounding box center [270, 221] width 188 height 25
paste input "R$259.061"
type input "R$259.061"
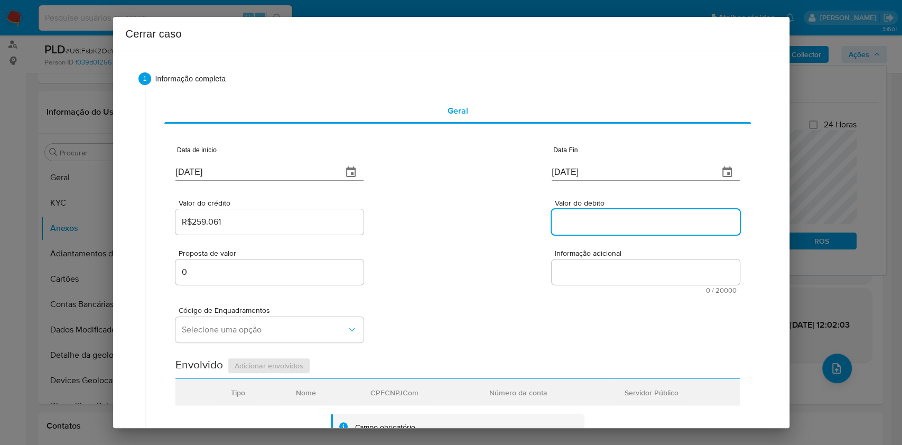
click at [562, 227] on input "Valor do debito" at bounding box center [646, 222] width 188 height 14
paste input "R$259.069"
type input "R$259.069"
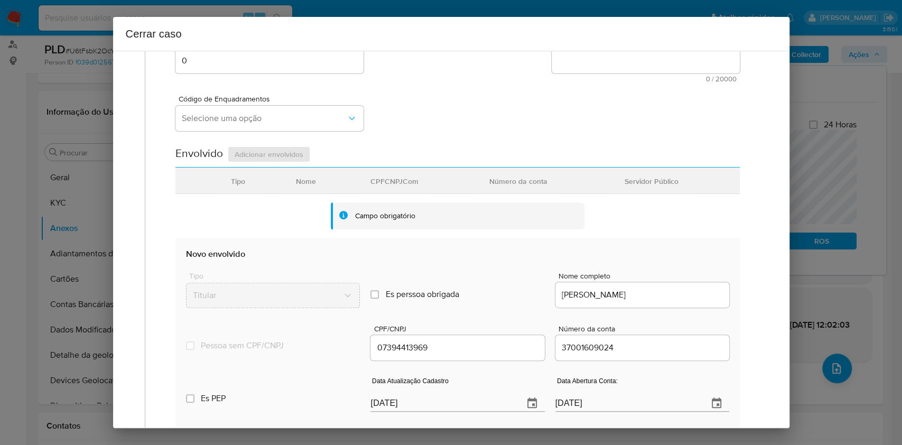
click at [465, 411] on div "Data Atualização Cadastro [DATE]" at bounding box center [458, 396] width 174 height 42
click at [461, 397] on input "[DATE]" at bounding box center [443, 403] width 144 height 17
click at [461, 398] on input "[DATE]" at bounding box center [443, 403] width 144 height 17
click at [459, 395] on input "[DATE]" at bounding box center [443, 403] width 144 height 17
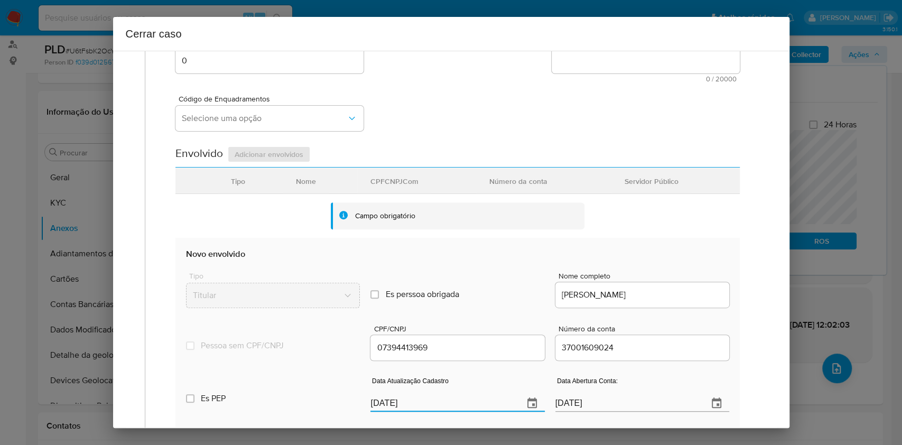
click at [459, 395] on input "[DATE]" at bounding box center [443, 403] width 144 height 17
paste input "0/05"
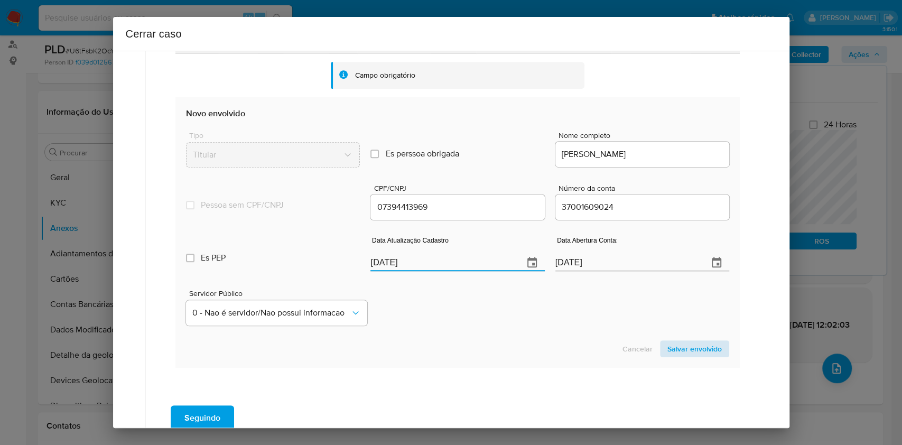
type input "[DATE]"
click at [672, 349] on span "Salvar envolvido" at bounding box center [695, 349] width 54 height 15
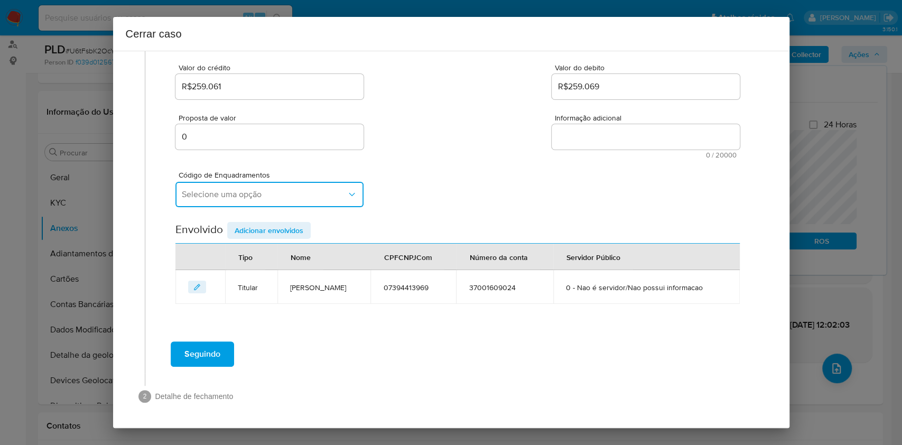
click at [274, 192] on span "Selecione uma opção" at bounding box center [264, 194] width 165 height 11
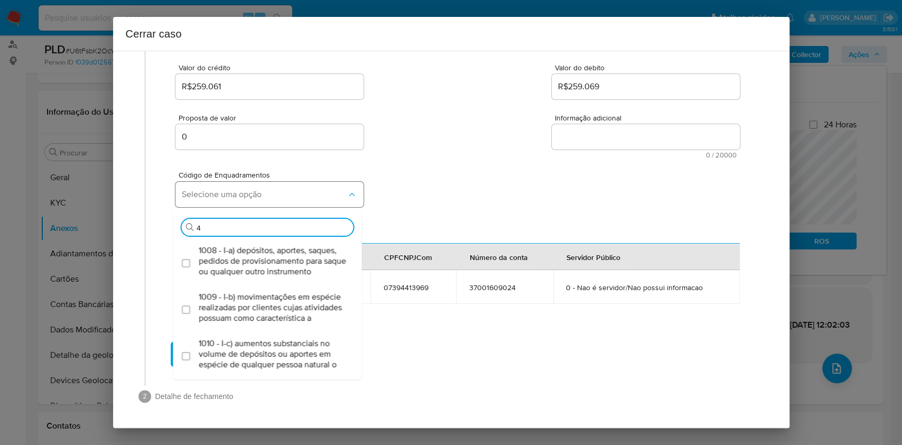
type input "45"
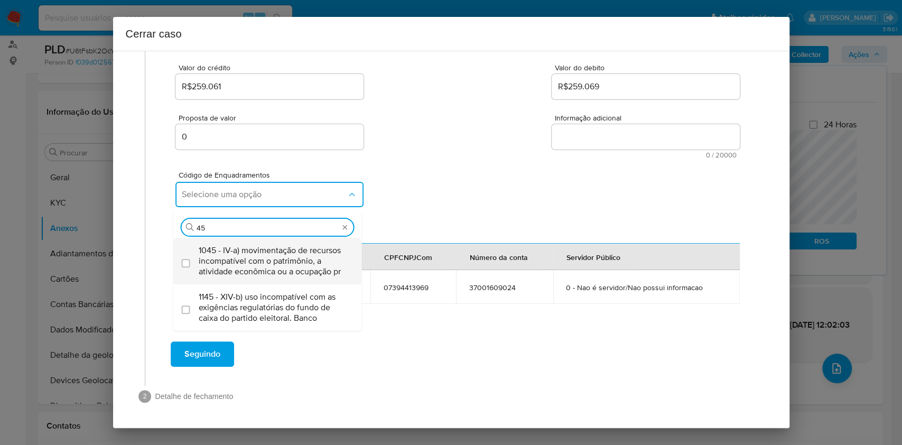
click at [245, 245] on span "1045 - IV-a) movimentação de recursos incompatível com o patrimônio, a atividad…" at bounding box center [273, 261] width 149 height 32
checkbox input "true"
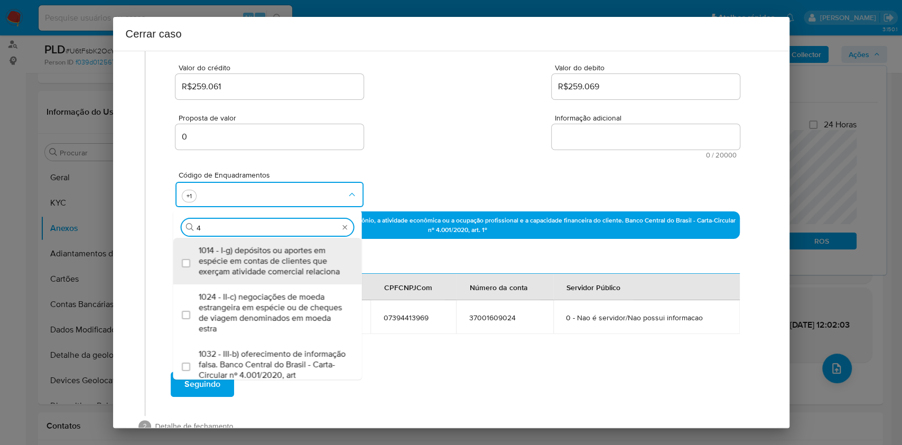
type input "47"
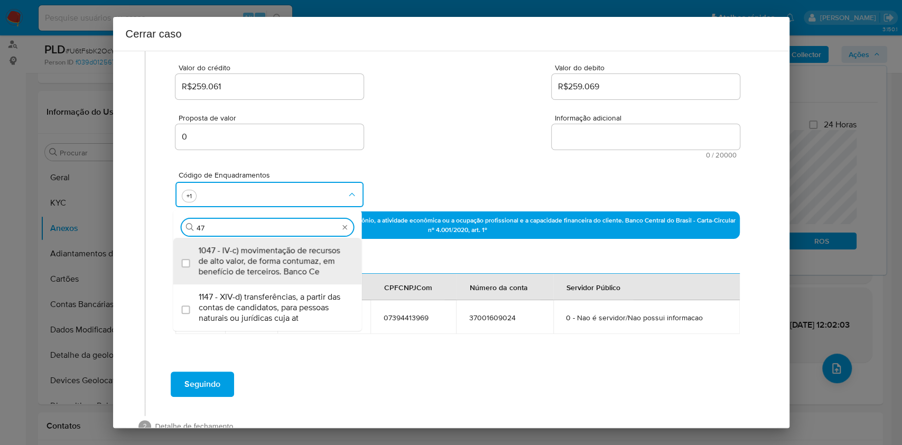
click at [244, 243] on div "1047 - IV-c) movimentação de recursos de alto valor, de forma contumaz, em bene…" at bounding box center [273, 261] width 149 height 47
checkbox input "true"
type input "4"
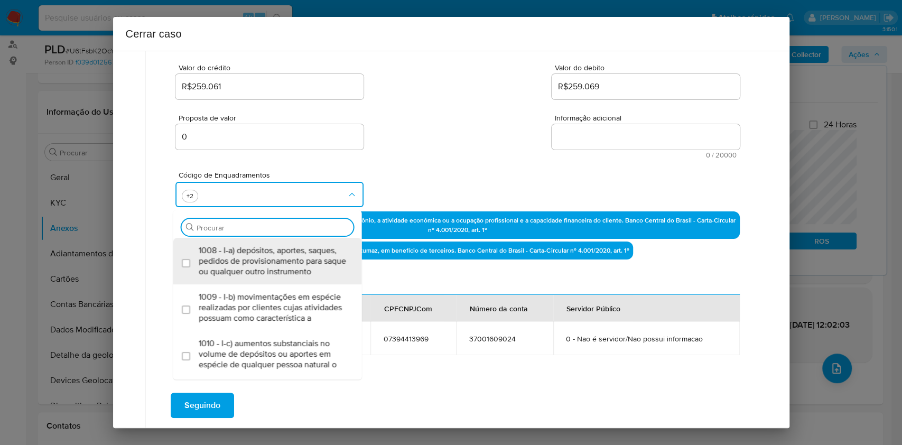
scroll to position [0, 0]
type input "55"
click at [244, 243] on div "1055 - IV-k) recebimento de recursos com imediata compra de instrumentos para a…" at bounding box center [273, 261] width 149 height 47
checkbox input "true"
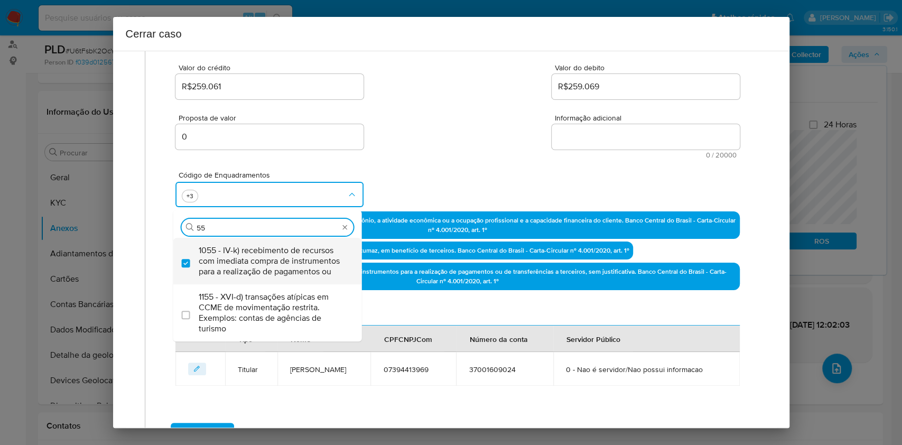
type input "55"
click at [571, 135] on textarea "Informação adicional" at bounding box center [646, 136] width 188 height 25
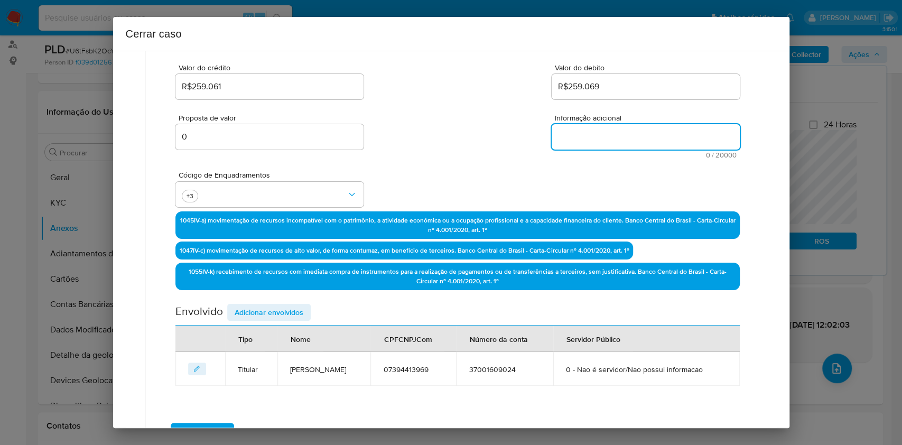
click at [571, 136] on textarea "Informação adicional" at bounding box center [646, 136] width 188 height 25
paste textarea "Lorem Ipsumdo Sit Ametco, ADI 94387232442, 08 elit, seddoeius te incididun ut L…"
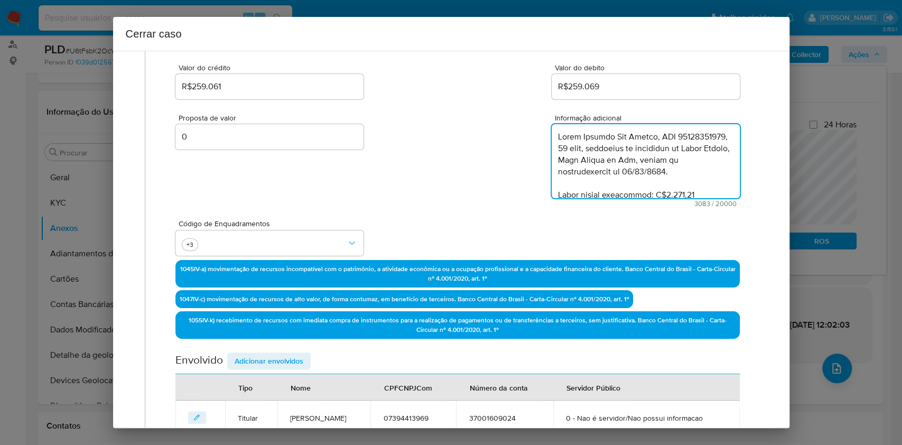
scroll to position [1247, 0]
type textarea "Lorem Ipsumdo Sit Ametco, ADI 94387232442, 08 elit, seddoeius te incididun ut L…"
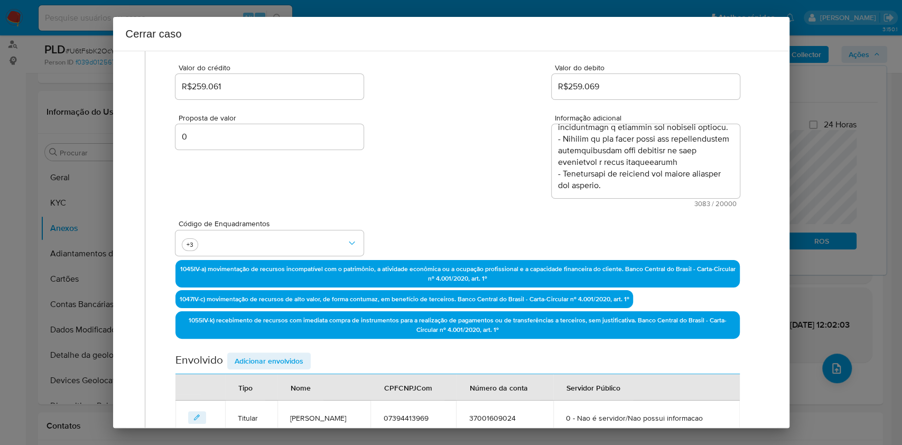
drag, startPoint x: 287, startPoint y: 366, endPoint x: 408, endPoint y: 317, distance: 131.0
click at [287, 365] on span "Adicionar envolvidos" at bounding box center [269, 361] width 69 height 15
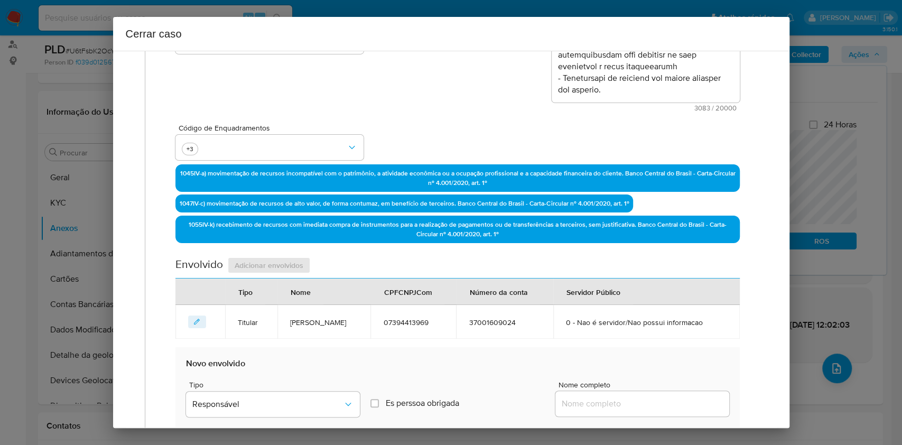
scroll to position [347, 0]
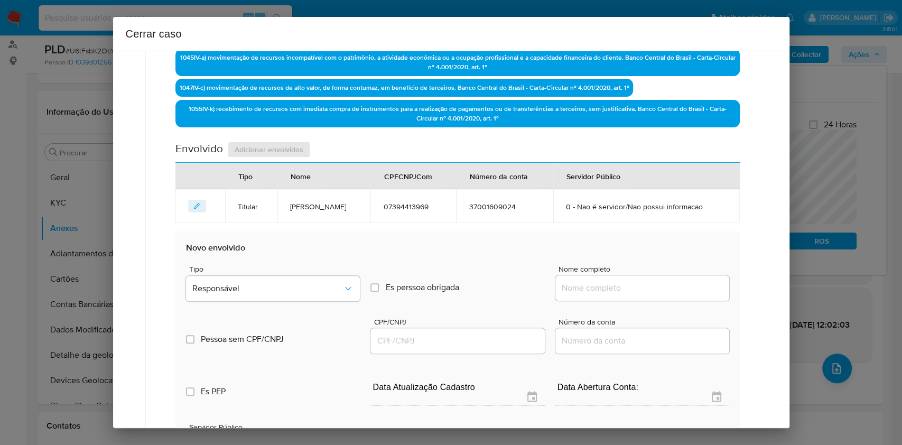
click at [648, 281] on div at bounding box center [643, 287] width 174 height 25
click at [666, 284] on input "Nome completo" at bounding box center [643, 288] width 174 height 14
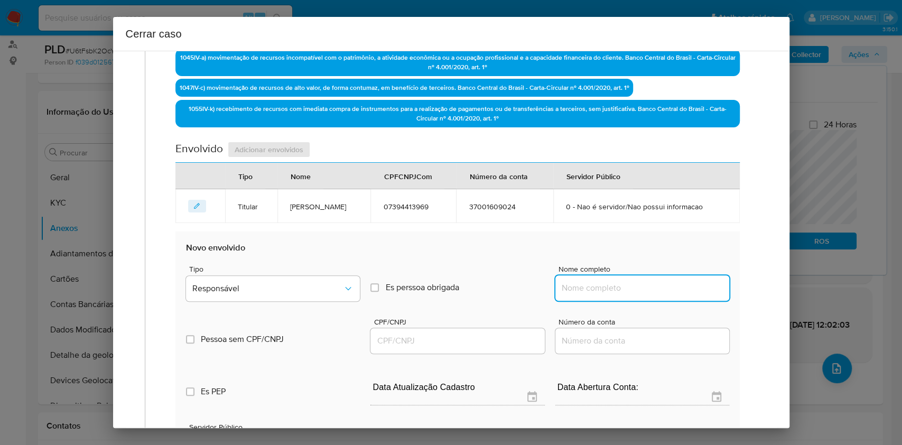
paste input "[PERSON_NAME] INVESTIMENTO LTDA, 58532618000182"
click at [672, 285] on input "[PERSON_NAME] INVESTIMENTO LTDA, 58532618000182" at bounding box center [643, 288] width 174 height 14
click at [672, 286] on input "[PERSON_NAME] INVESTIMENTO LTDA, 58532618000182" at bounding box center [643, 288] width 174 height 14
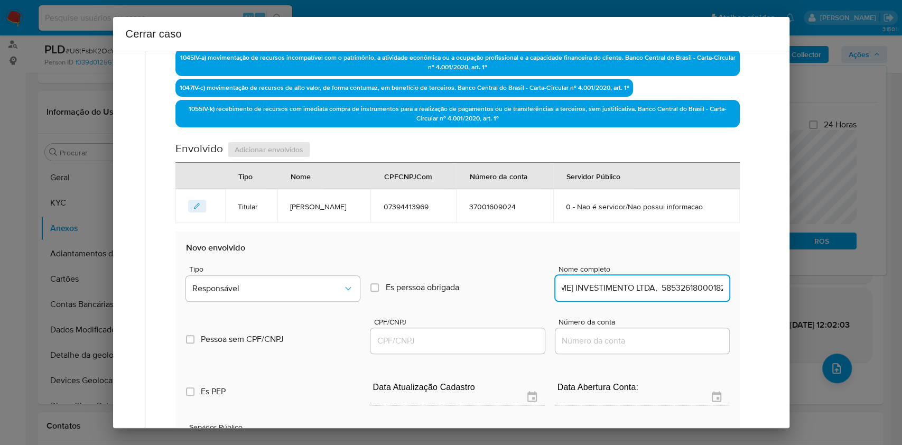
click at [676, 289] on input "[PERSON_NAME] INVESTIMENTO LTDA, 58532618000182" at bounding box center [643, 288] width 174 height 14
click at [676, 290] on input "[PERSON_NAME] INVESTIMENTO LTDA, 58532618000182" at bounding box center [643, 288] width 174 height 14
drag, startPoint x: 684, startPoint y: 291, endPoint x: 688, endPoint y: 285, distance: 7.2
click at [684, 290] on input "[PERSON_NAME] INVESTIMENTO LTDA, 58532618000182" at bounding box center [643, 288] width 174 height 14
click at [688, 285] on input "[PERSON_NAME] INVESTIMENTO LTDA, 58532618000182" at bounding box center [643, 288] width 174 height 14
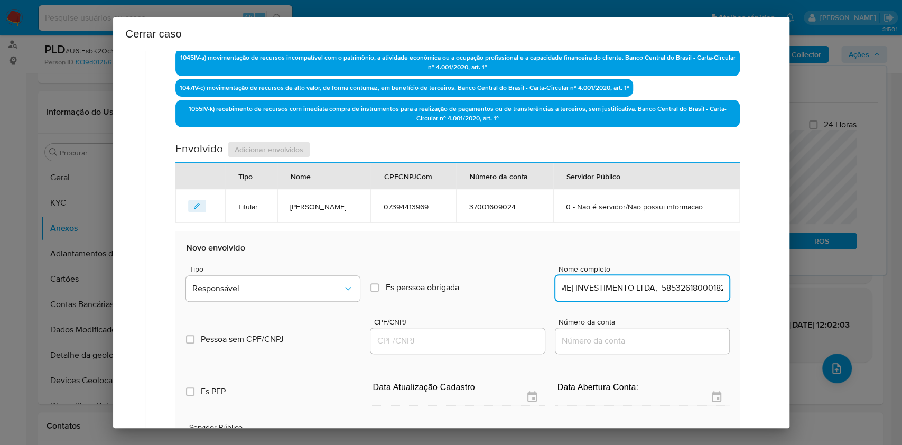
click at [688, 285] on input "[PERSON_NAME] INVESTIMENTO LTDA, 58532618000182" at bounding box center [643, 288] width 174 height 14
type input "[PERSON_NAME] INVESTIMENTO LTDA,"
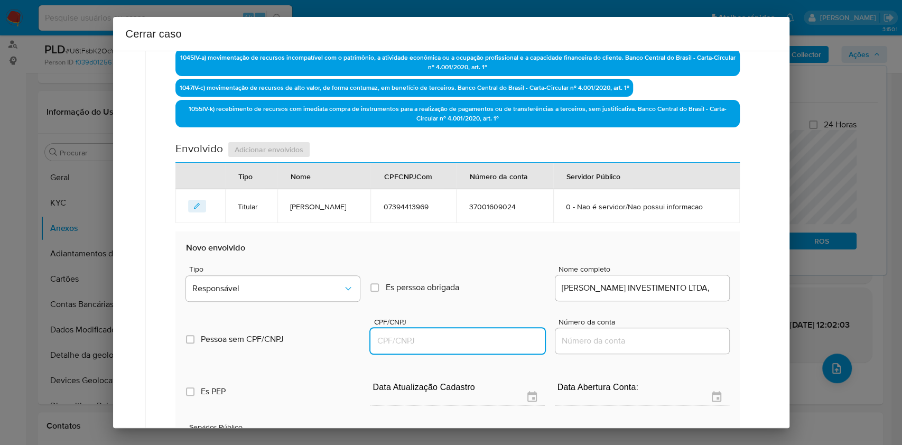
drag, startPoint x: 482, startPoint y: 344, endPoint x: 480, endPoint y: 332, distance: 11.7
click at [481, 344] on input "CPF/CNPJ" at bounding box center [458, 341] width 174 height 14
paste input "58532618000182"
type input "58532618000182"
click at [297, 265] on span "Tipo" at bounding box center [276, 268] width 174 height 7
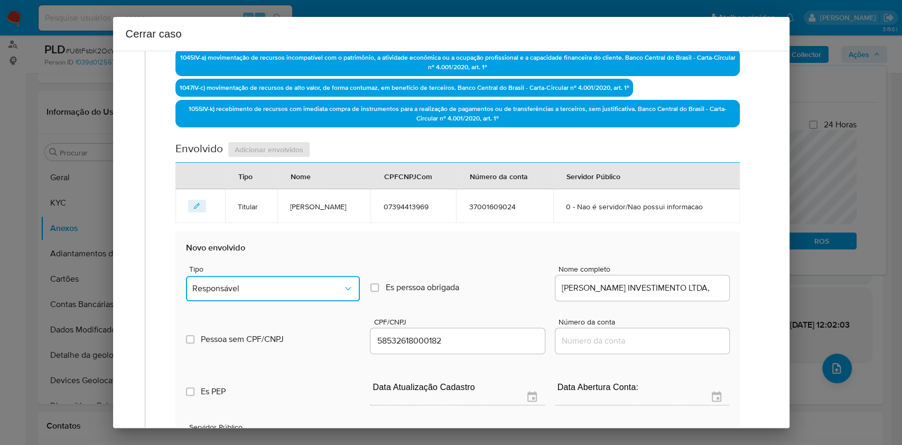
click at [296, 276] on button "Responsável" at bounding box center [273, 288] width 174 height 25
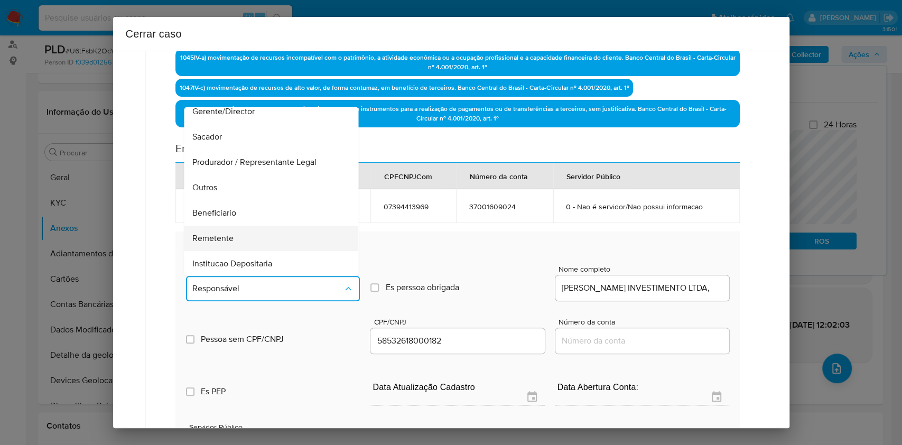
scroll to position [135, 0]
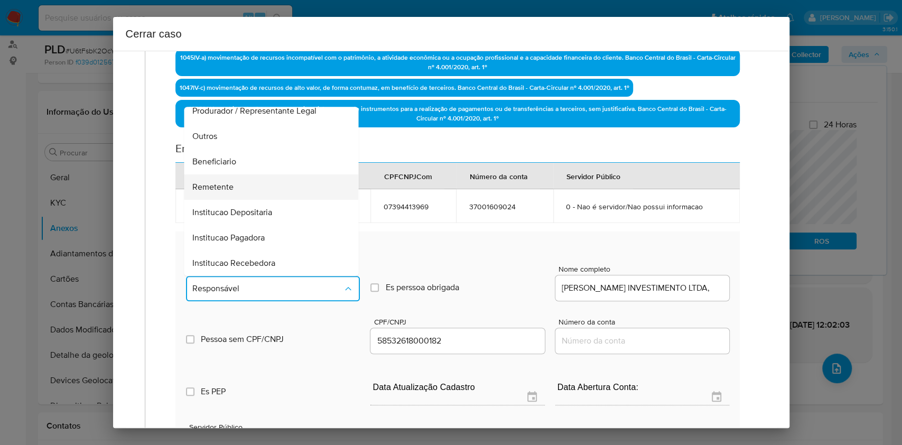
click at [244, 184] on div "Remetente" at bounding box center [268, 186] width 151 height 25
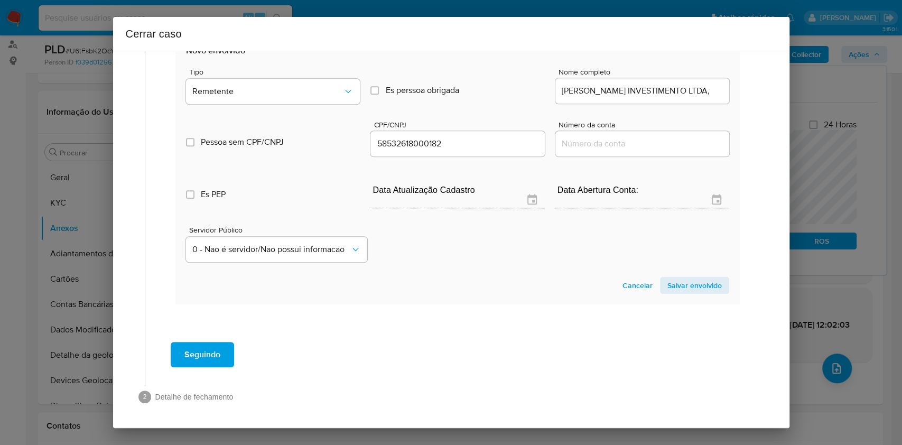
click at [681, 292] on span "Salvar envolvido" at bounding box center [695, 285] width 54 height 15
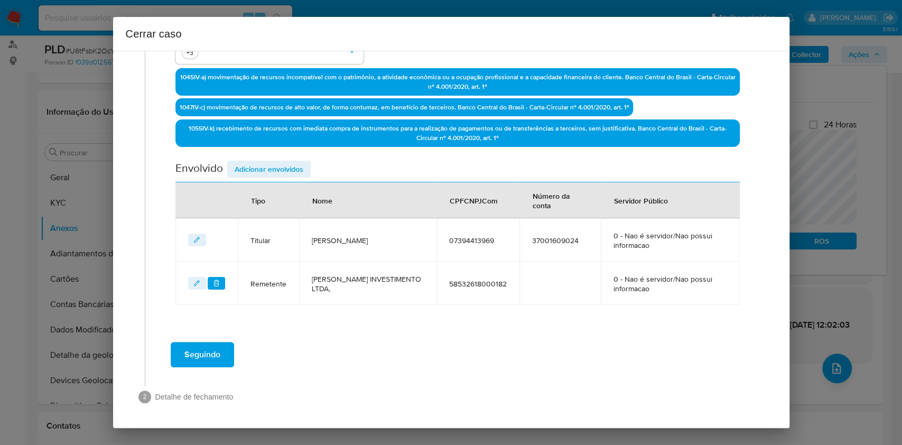
click at [281, 156] on div "Data de início [DATE] Data Fin [DATE] Valor do crédito R$259.061 Valor do debit…" at bounding box center [458, 54] width 564 height 501
click at [281, 176] on span "Adicionar envolvidos" at bounding box center [269, 169] width 69 height 15
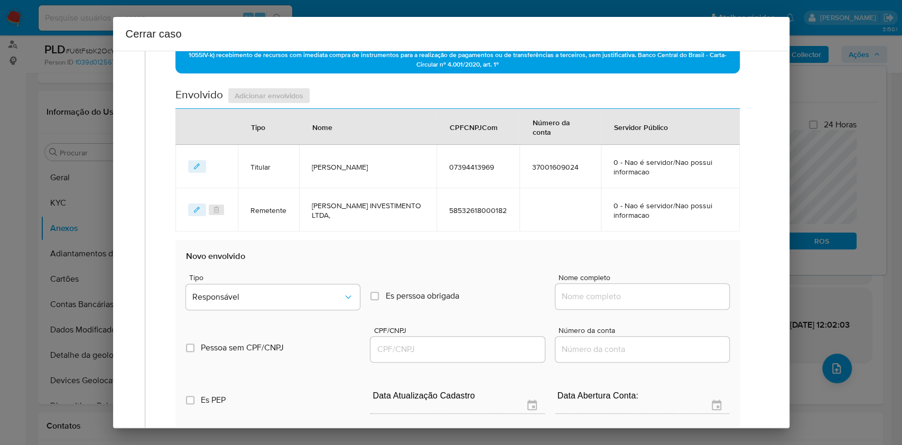
scroll to position [468, 0]
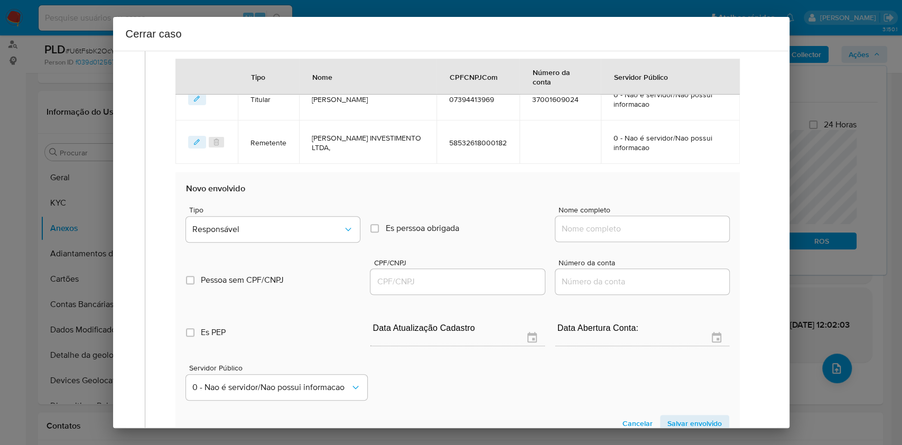
drag, startPoint x: 639, startPoint y: 239, endPoint x: 639, endPoint y: 227, distance: 12.2
click at [639, 235] on div at bounding box center [643, 228] width 174 height 25
paste input "Pagfacil Meios De Pagamentos Ltda, 58058639000108"
drag, startPoint x: 639, startPoint y: 227, endPoint x: 644, endPoint y: 226, distance: 6.0
click at [639, 227] on input "Nome completo" at bounding box center [643, 229] width 174 height 14
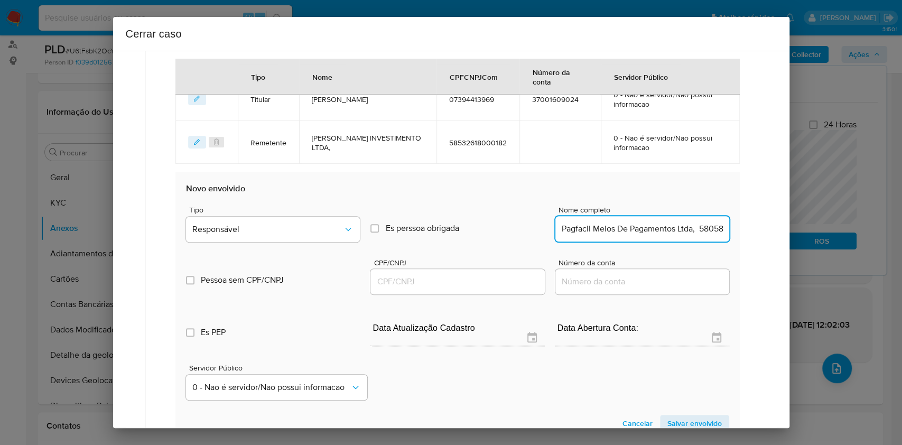
scroll to position [0, 49]
click at [666, 224] on input "Pagfacil Meios De Pagamentos Ltda, 58058639000108" at bounding box center [643, 229] width 174 height 14
type input "Pagfacil Meios De Pagamentos Ltda,"
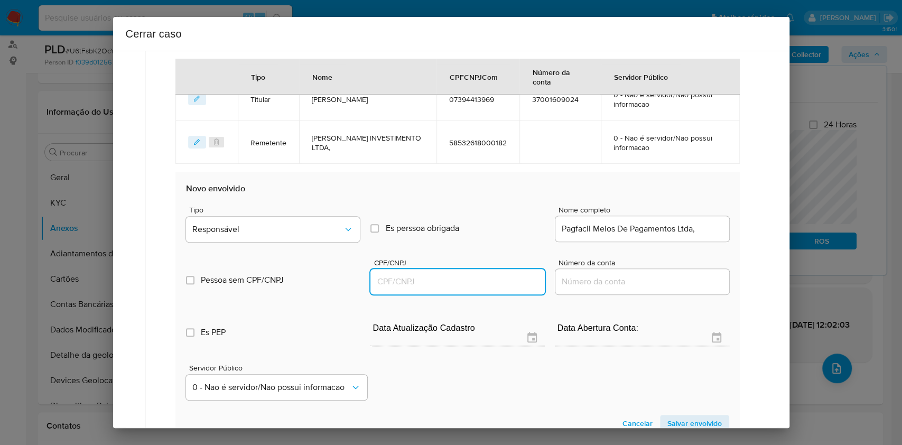
click at [447, 281] on input "CPF/CNPJ" at bounding box center [458, 282] width 174 height 14
paste input "58058639000108"
type input "58058639000108"
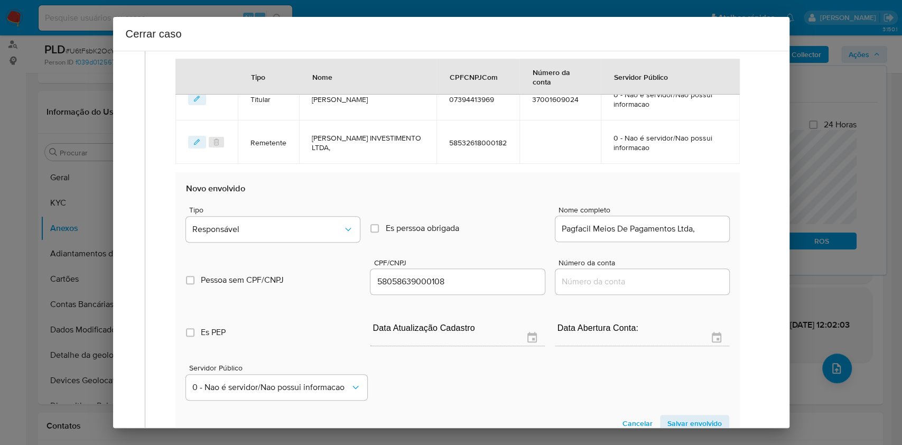
click at [292, 212] on span "Tipo" at bounding box center [276, 209] width 174 height 7
click at [290, 224] on span "Responsável" at bounding box center [267, 229] width 151 height 11
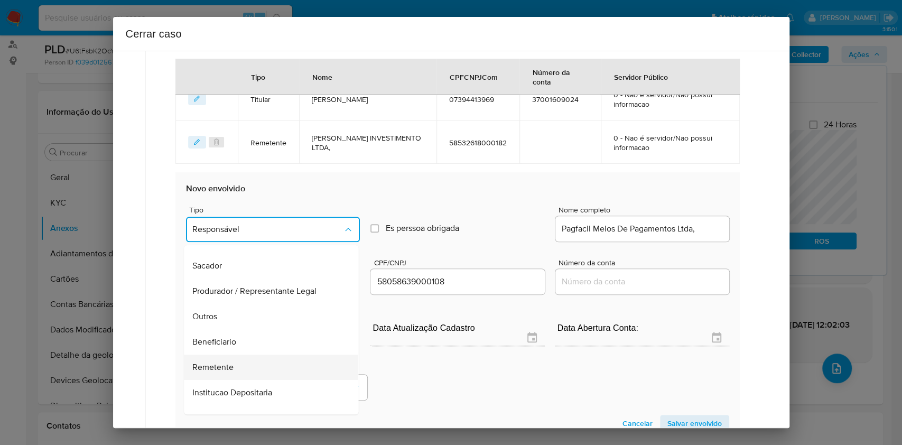
scroll to position [135, 0]
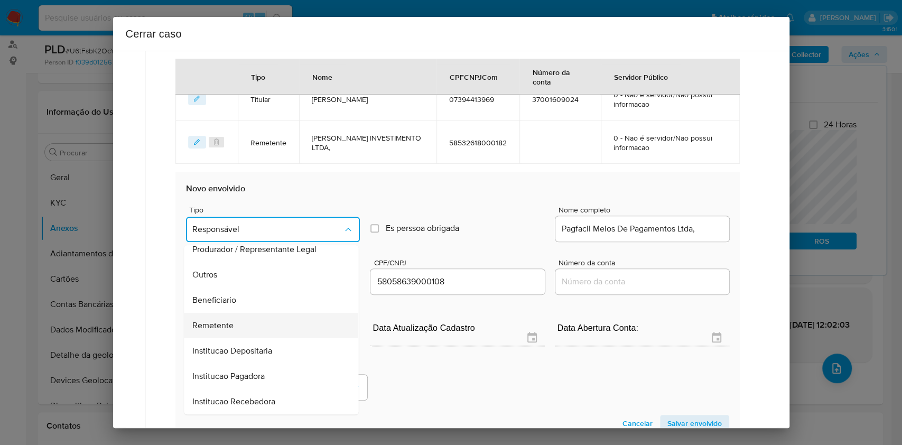
click at [257, 322] on div "Remetente" at bounding box center [268, 325] width 151 height 25
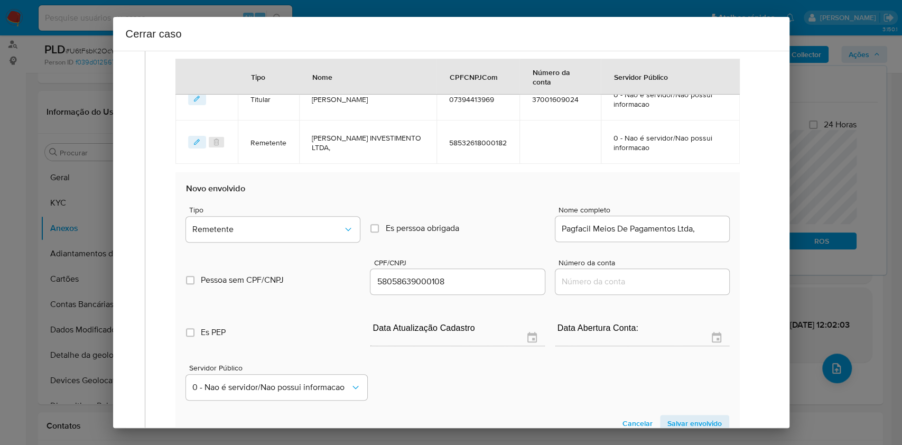
click at [668, 420] on span "Salvar envolvido" at bounding box center [695, 423] width 54 height 15
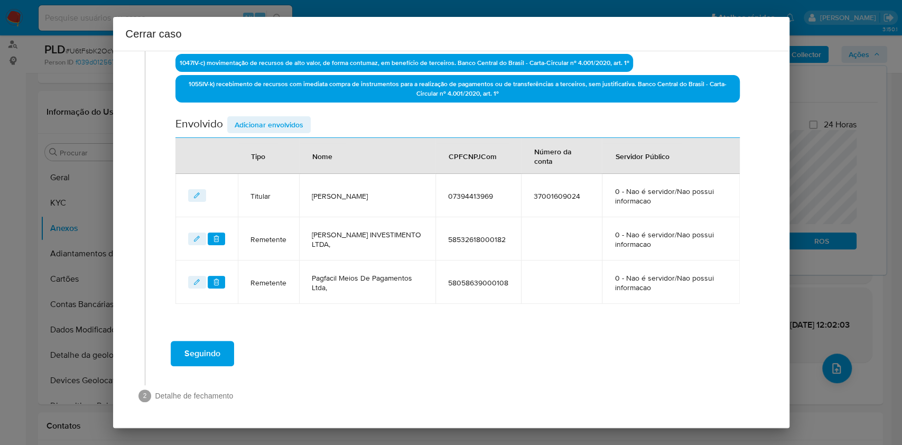
scroll to position [371, 0]
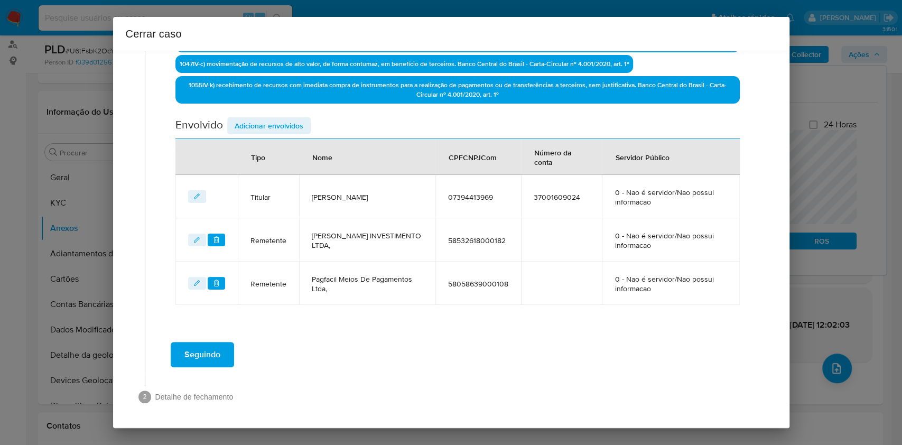
drag, startPoint x: 292, startPoint y: 121, endPoint x: 298, endPoint y: 126, distance: 7.5
click at [292, 123] on span "Adicionar envolvidos" at bounding box center [269, 125] width 69 height 15
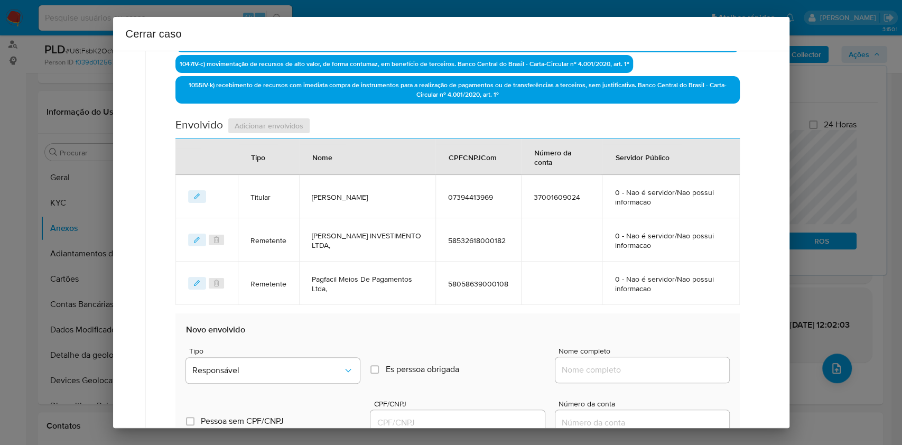
click at [601, 358] on div at bounding box center [643, 369] width 174 height 25
click at [610, 368] on input "Nome completo" at bounding box center [643, 370] width 174 height 14
paste input "Total Money Ltda, 60691502000138"
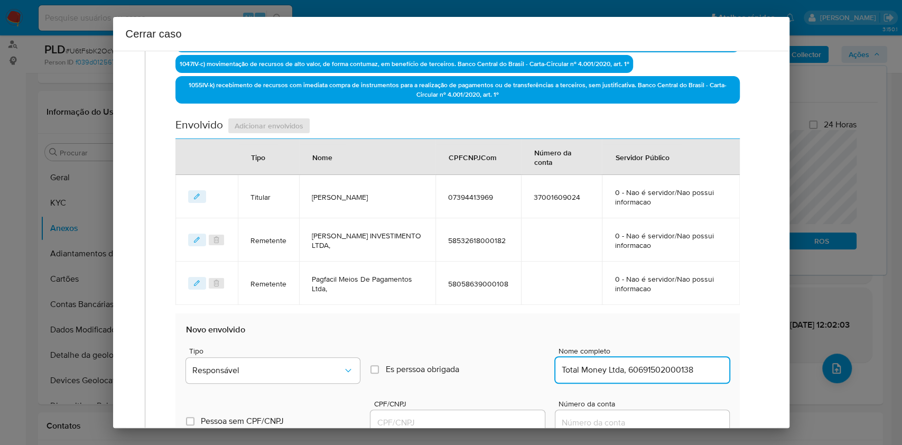
click at [672, 367] on input "Total Money Ltda, 60691502000138" at bounding box center [643, 370] width 174 height 14
type input "Total Money Ltda,"
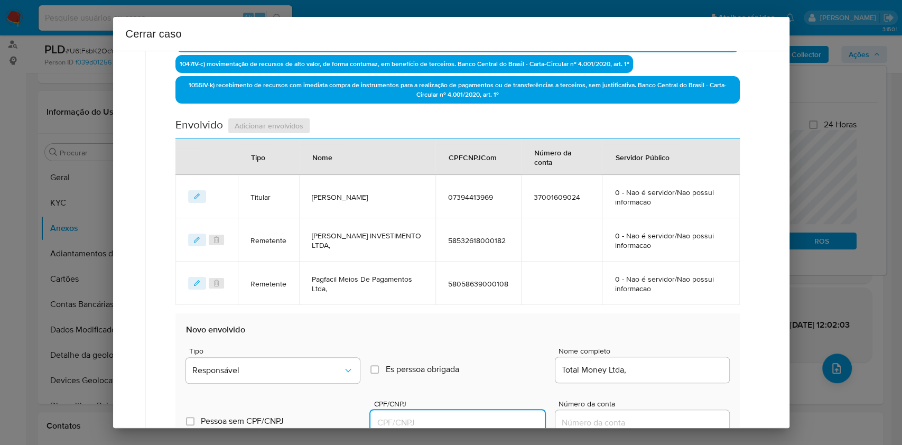
click at [500, 421] on input "CPF/CNPJ" at bounding box center [458, 423] width 174 height 14
paste input "60691502000138"
type input "60691502000138"
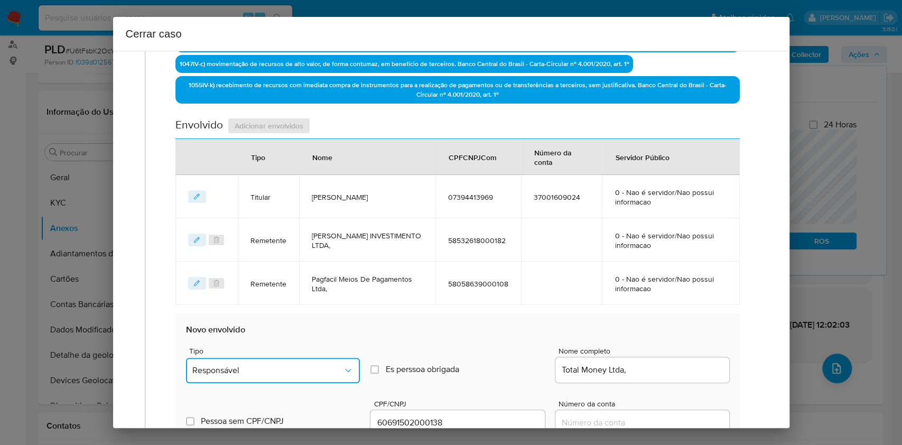
drag, startPoint x: 317, startPoint y: 372, endPoint x: 305, endPoint y: 362, distance: 15.7
click at [316, 371] on span "Responsável" at bounding box center [267, 370] width 151 height 11
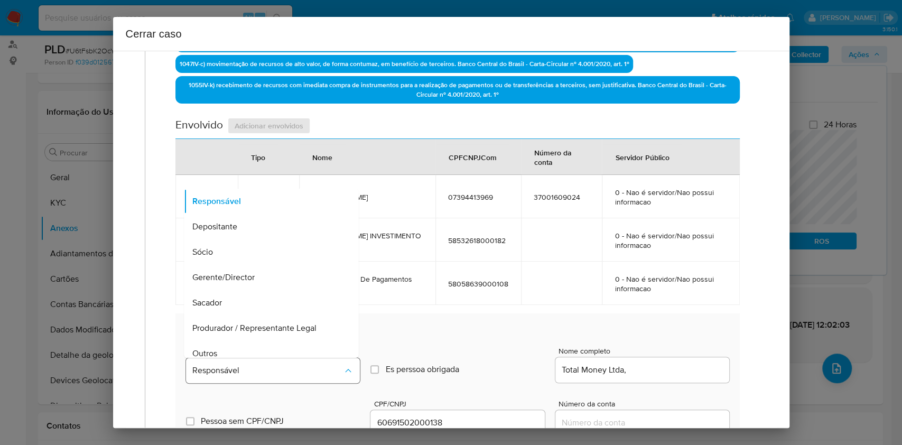
scroll to position [135, 0]
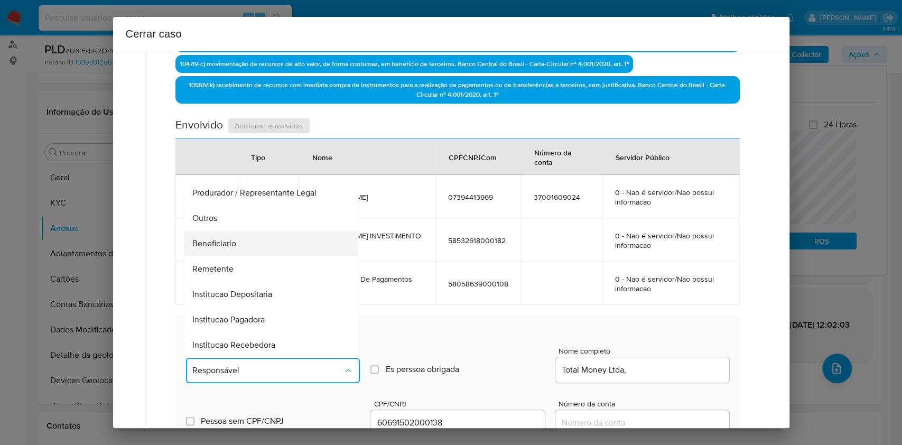
click at [235, 243] on span "Beneficiario" at bounding box center [215, 243] width 44 height 11
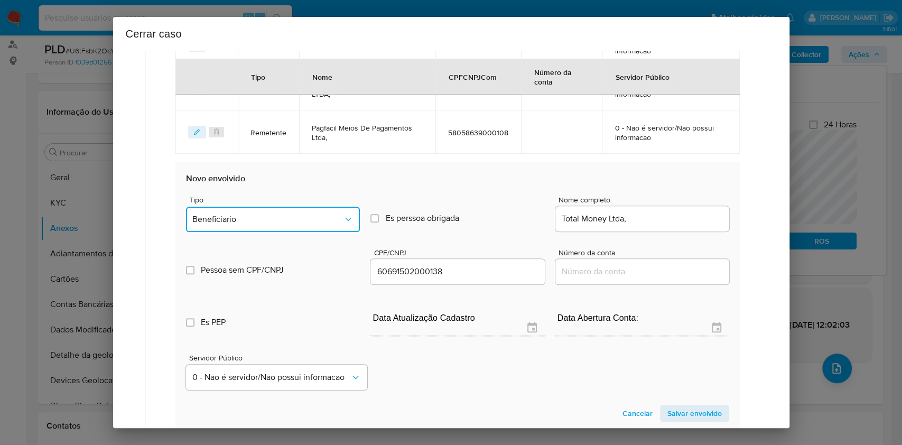
scroll to position [650, 0]
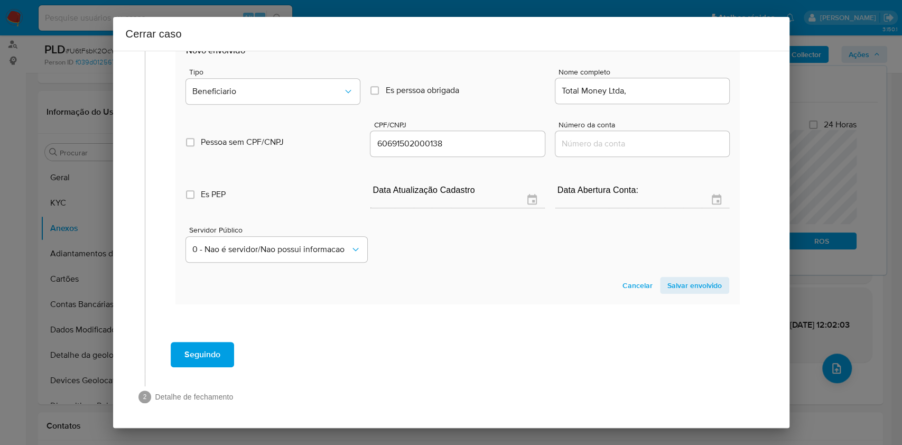
click at [689, 282] on span "Salvar envolvido" at bounding box center [695, 285] width 54 height 15
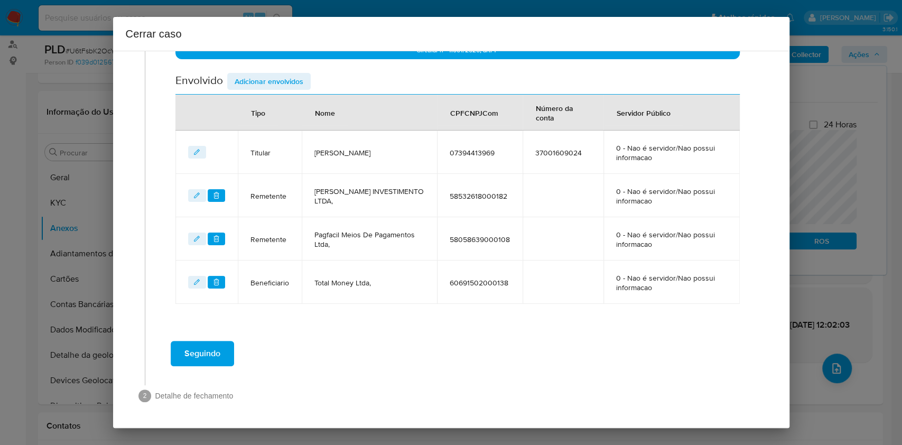
scroll to position [414, 0]
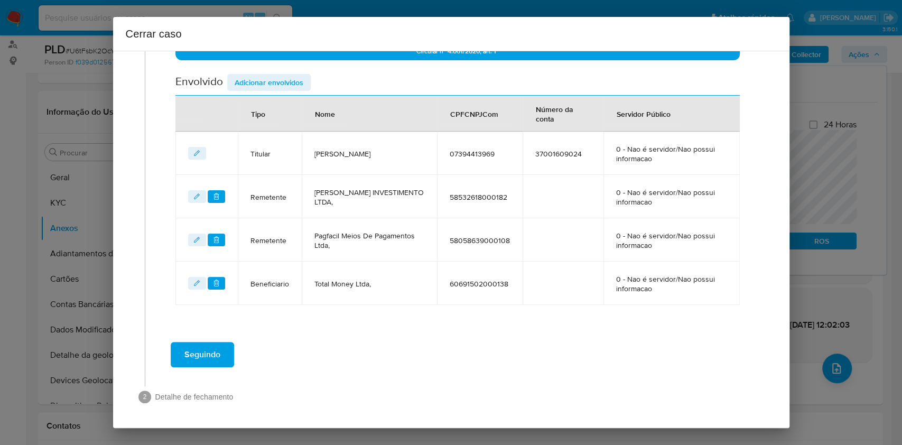
click at [269, 75] on span "Adicionar envolvidos" at bounding box center [269, 82] width 69 height 15
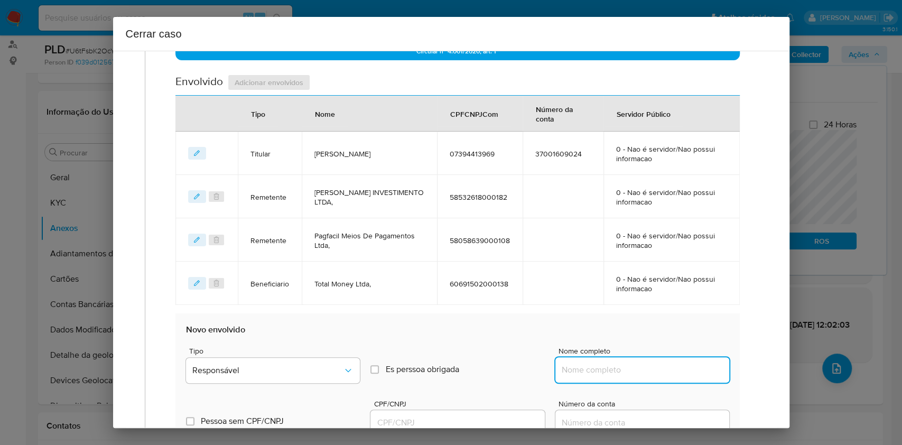
click at [670, 366] on input "Nome completo" at bounding box center [643, 370] width 174 height 14
paste input "Visao Digital Servicos Ltda, 57532705000177"
click at [680, 370] on input "Visao Digital Servicos Ltda, 57532705000177" at bounding box center [643, 370] width 174 height 14
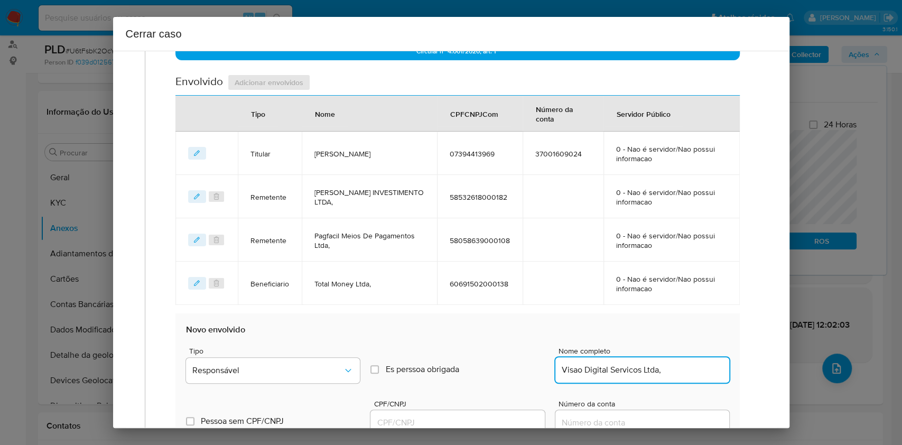
scroll to position [0, 0]
type input "Visao Digital Servicos Ltda,"
click at [453, 430] on div "Cerrar caso 1 Informação completa Geral Data de início 01/06/2025 Data Fin 04/0…" at bounding box center [451, 222] width 902 height 445
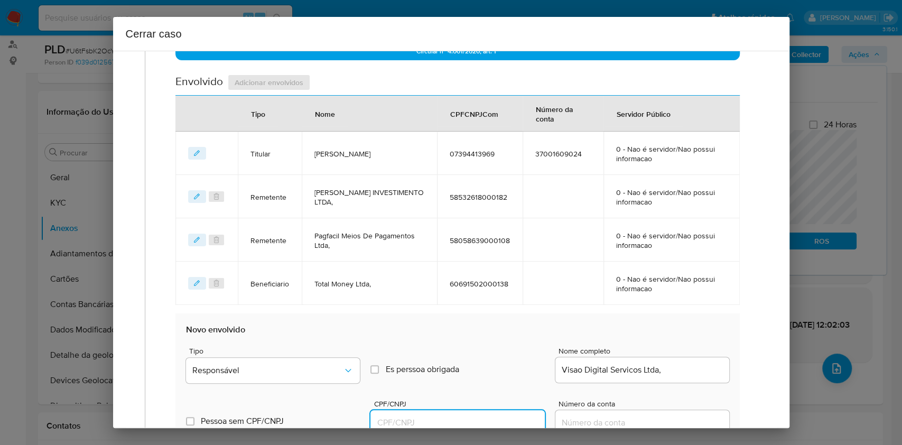
paste input "57532705000177"
click at [453, 423] on input "57532705000177" at bounding box center [458, 423] width 174 height 14
type input "57532705000177"
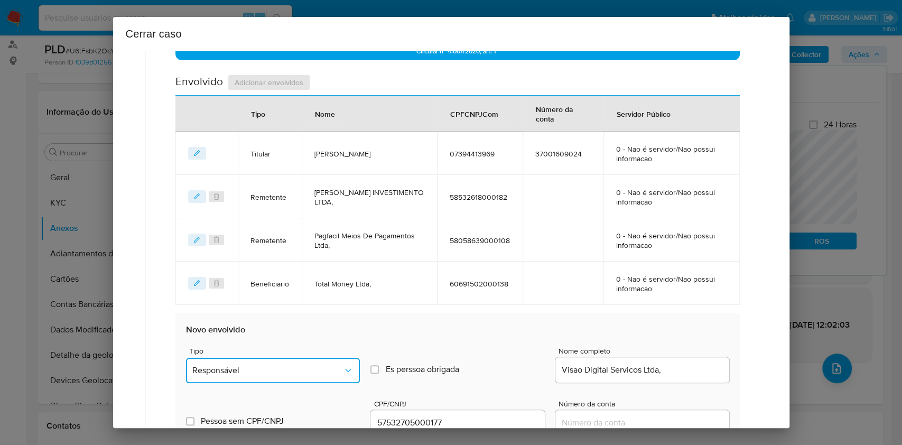
click at [316, 358] on button "Responsável" at bounding box center [273, 370] width 174 height 25
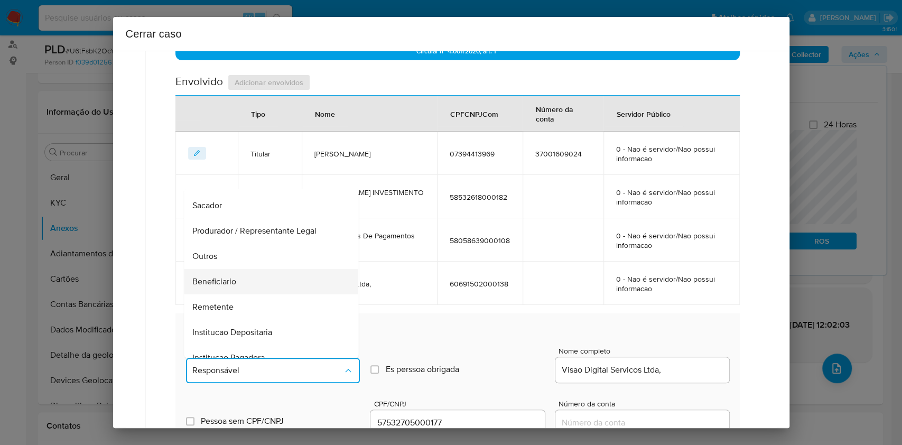
scroll to position [135, 0]
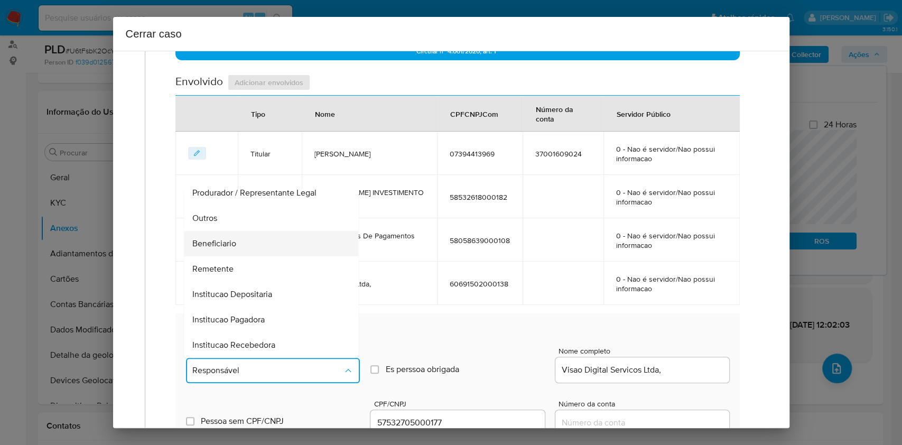
click at [241, 244] on div "Beneficiario" at bounding box center [268, 243] width 151 height 25
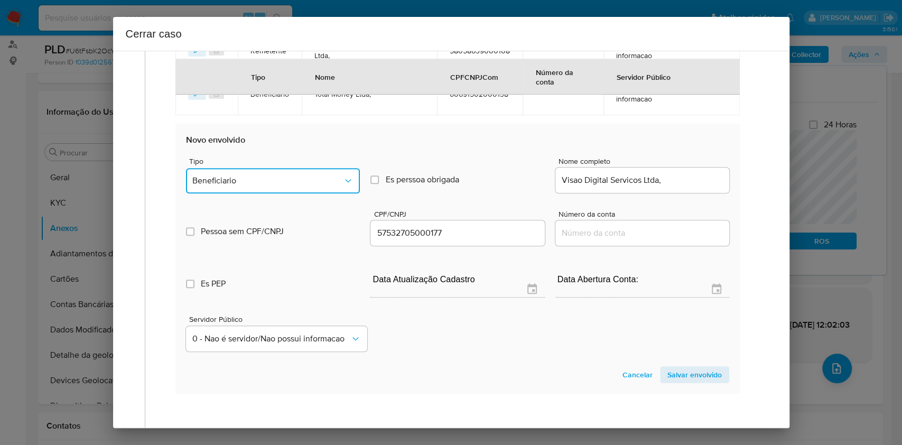
scroll to position [693, 0]
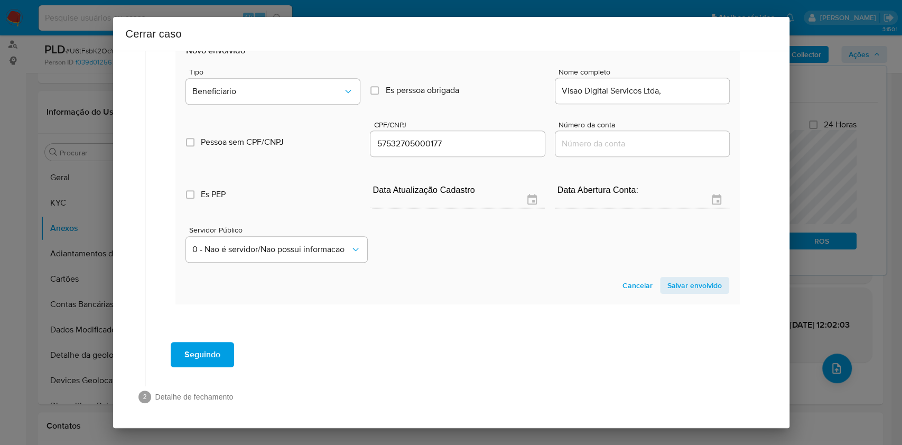
drag, startPoint x: 681, startPoint y: 272, endPoint x: 687, endPoint y: 285, distance: 14.0
click at [681, 273] on section "Novo envolvido Tipo Beneficiario Es perssoa obrigada Is PObrigada Nome completo…" at bounding box center [458, 169] width 564 height 270
click at [687, 285] on span "Salvar envolvido" at bounding box center [695, 285] width 54 height 15
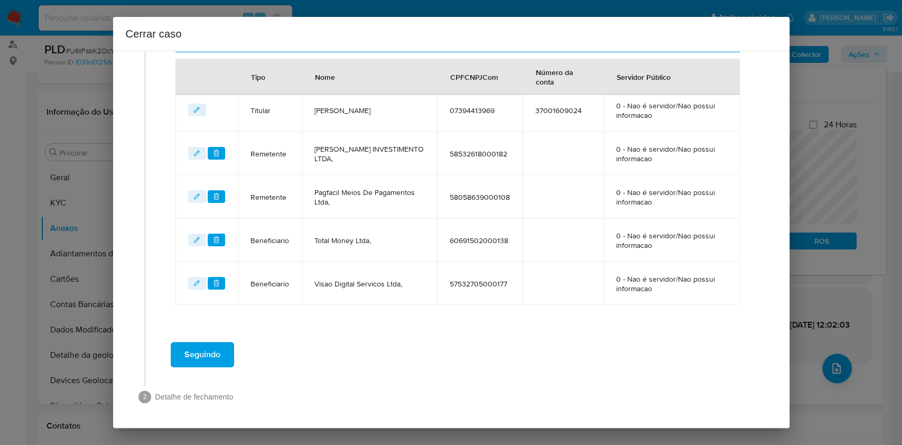
click at [209, 357] on span "Seguindo" at bounding box center [203, 354] width 36 height 23
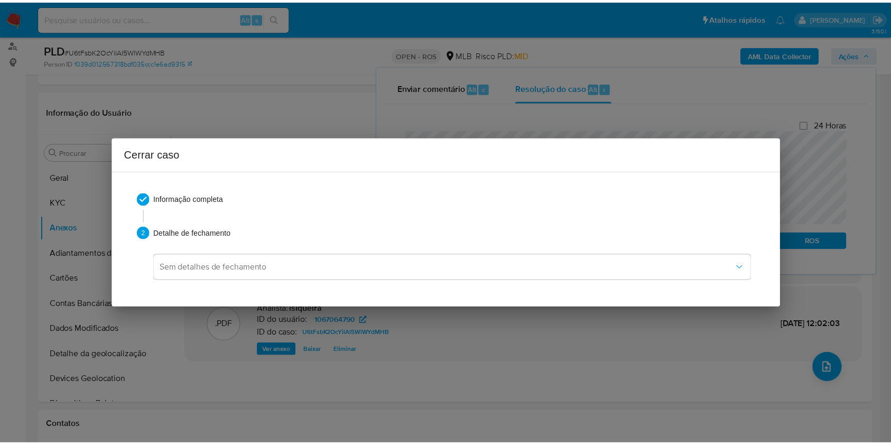
scroll to position [1219, 0]
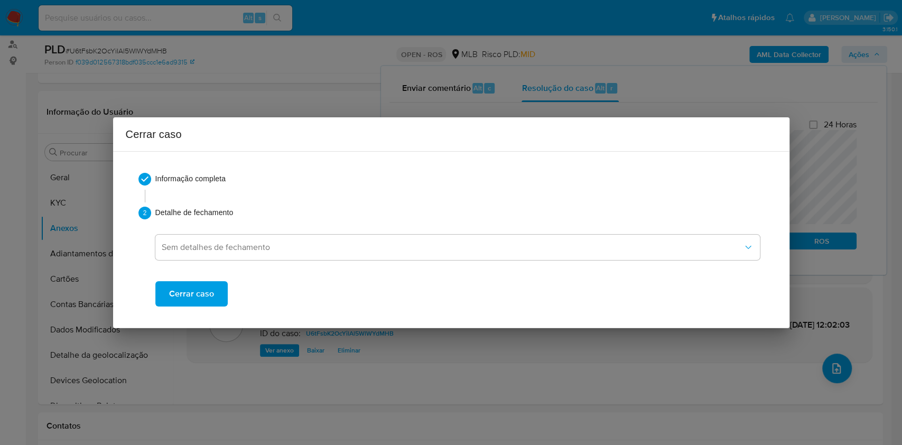
click at [207, 293] on span "Cerrar caso" at bounding box center [191, 293] width 45 height 23
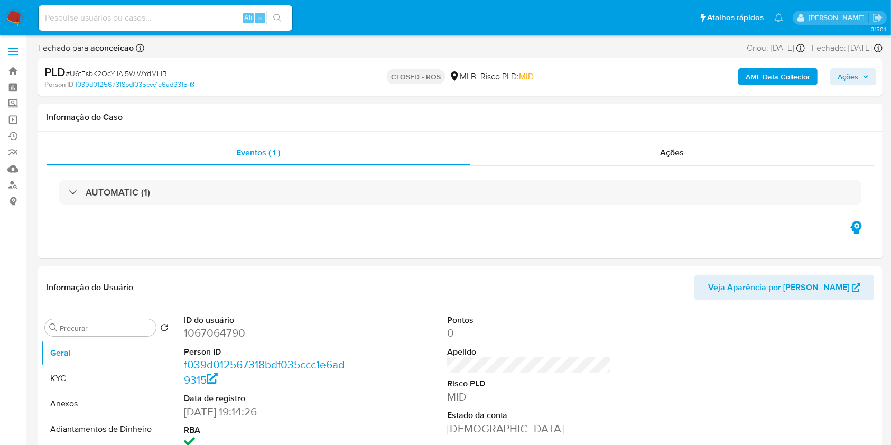
select select "10"
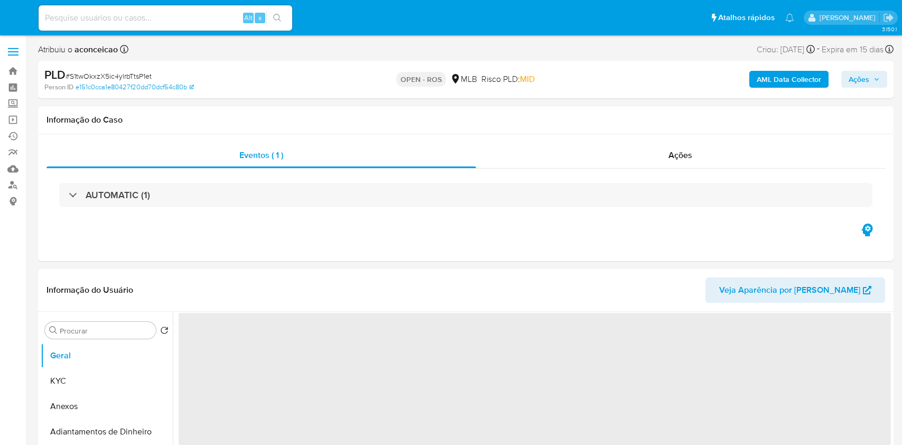
select select "10"
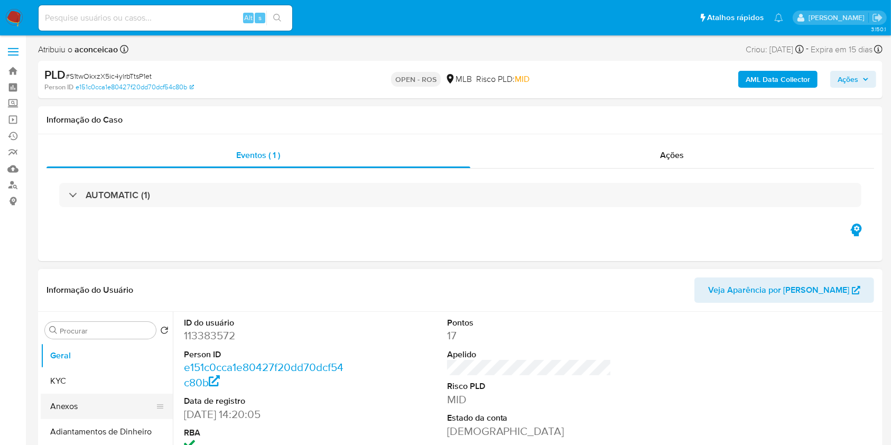
click at [119, 398] on button "Anexos" at bounding box center [103, 406] width 124 height 25
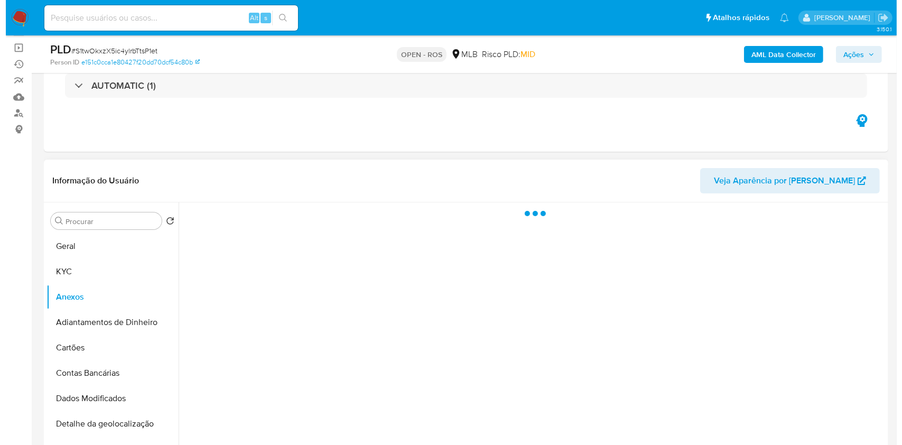
scroll to position [141, 0]
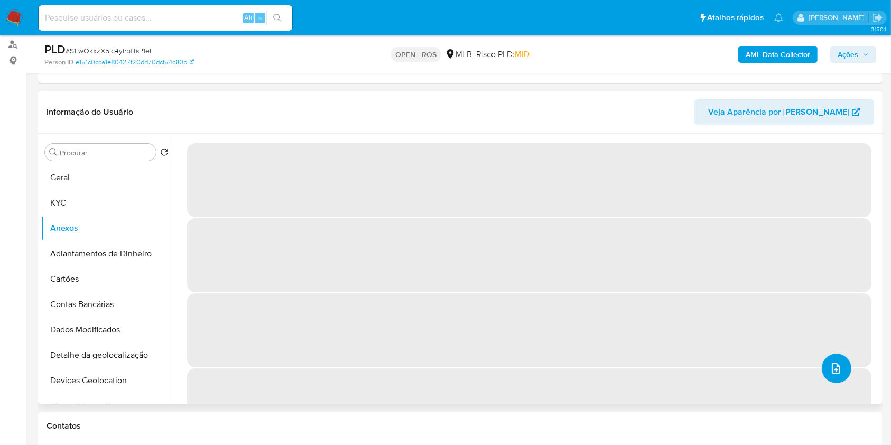
click at [824, 361] on button "upload-file" at bounding box center [837, 369] width 30 height 30
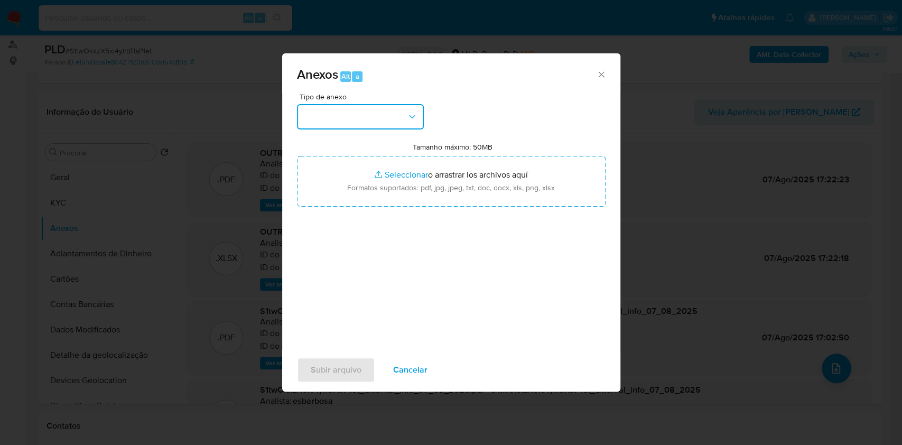
drag, startPoint x: 413, startPoint y: 118, endPoint x: 411, endPoint y: 125, distance: 7.1
click at [413, 119] on icon "button" at bounding box center [412, 117] width 11 height 11
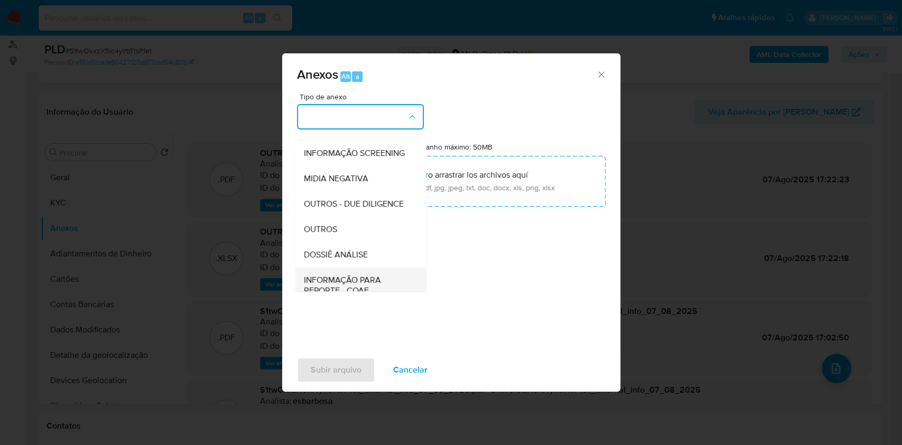
scroll to position [162, 0]
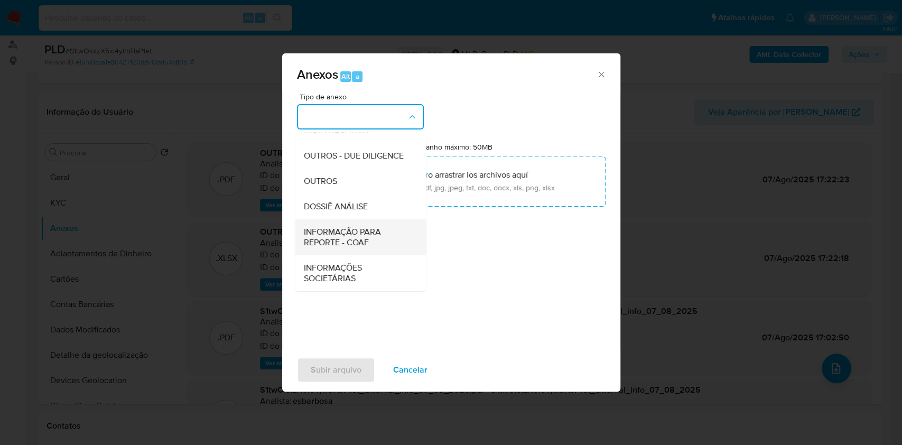
click at [360, 239] on span "INFORMAÇÃO PARA REPORTE - COAF" at bounding box center [357, 237] width 108 height 21
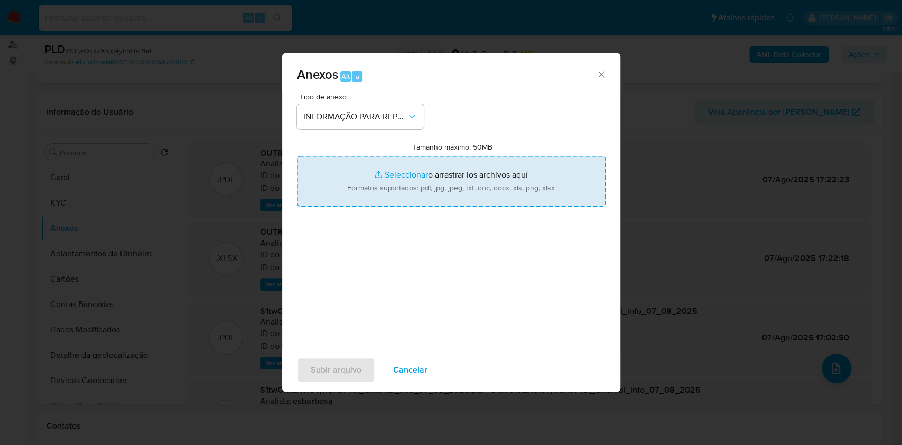
type input "C:\fakepath\SAR - S1twOkxzX5ic4ylrbTtsP1et- CPF 05600533985 - [PERSON_NAME].pdf"
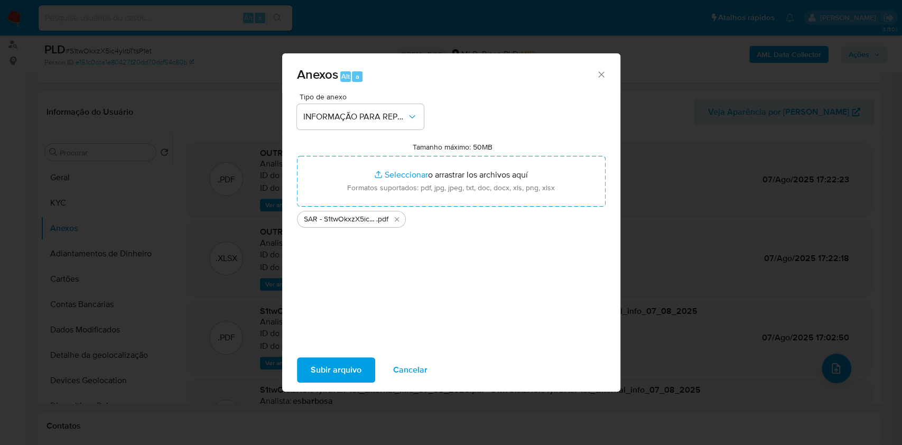
click at [350, 375] on span "Subir arquivo" at bounding box center [336, 369] width 51 height 23
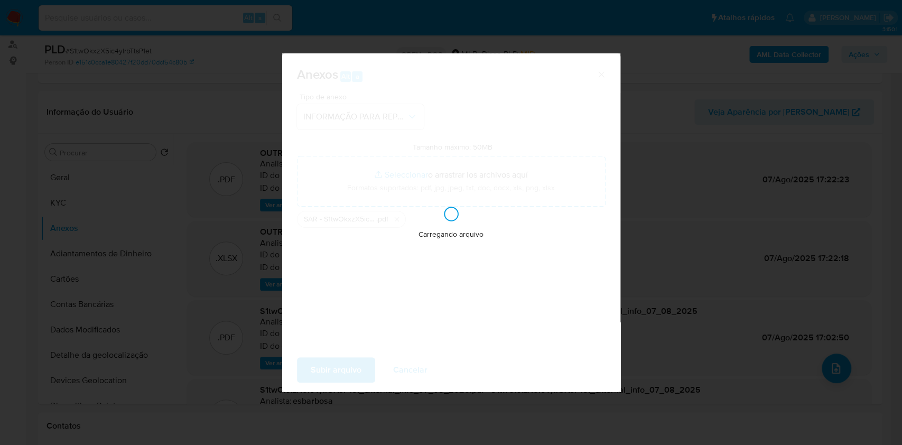
click at [673, 269] on div "Anexos Alt a Tipo de anexo INFORMAÇÃO PARA REPORTE - COAF Tamanho máximo: 50MB …" at bounding box center [451, 222] width 902 height 445
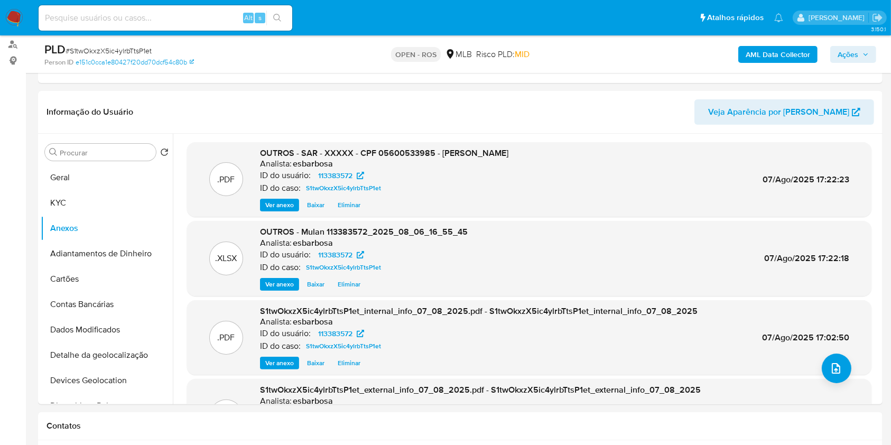
click at [832, 55] on button "Ações" at bounding box center [854, 54] width 46 height 17
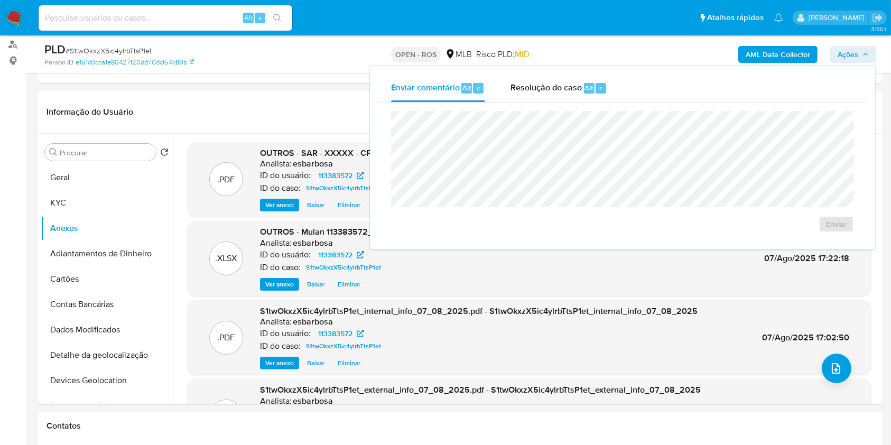
drag, startPoint x: 583, startPoint y: 90, endPoint x: 576, endPoint y: 108, distance: 18.8
click at [576, 108] on div "Enviar comentário Alt c Resolução do caso Alt r Enviar" at bounding box center [623, 158] width 488 height 167
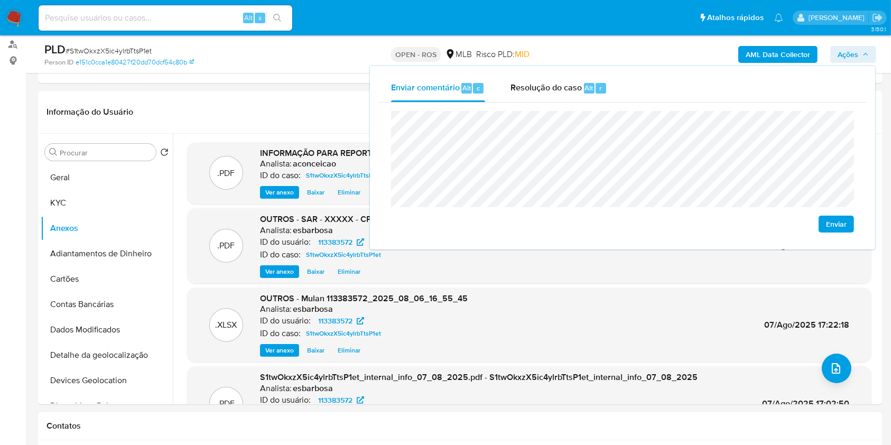
drag, startPoint x: 593, startPoint y: 91, endPoint x: 589, endPoint y: 106, distance: 14.9
click at [591, 96] on div "Resolução do caso Alt r" at bounding box center [559, 88] width 97 height 27
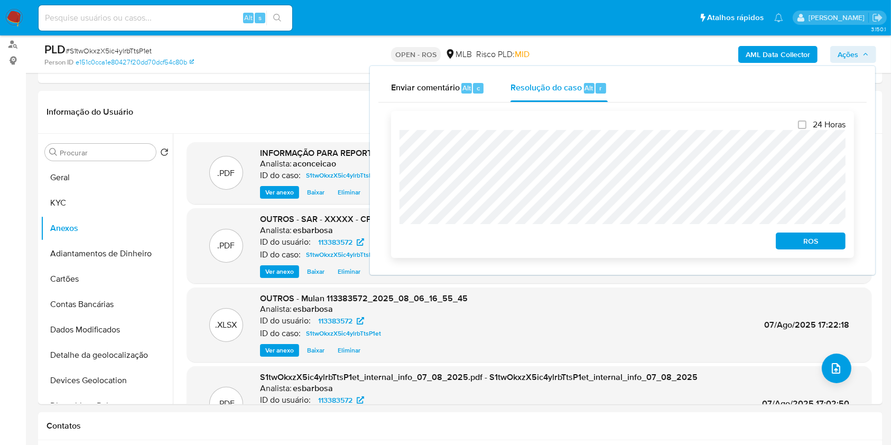
drag, startPoint x: 804, startPoint y: 248, endPoint x: 810, endPoint y: 244, distance: 7.6
click at [804, 248] on span "ROS" at bounding box center [810, 241] width 55 height 15
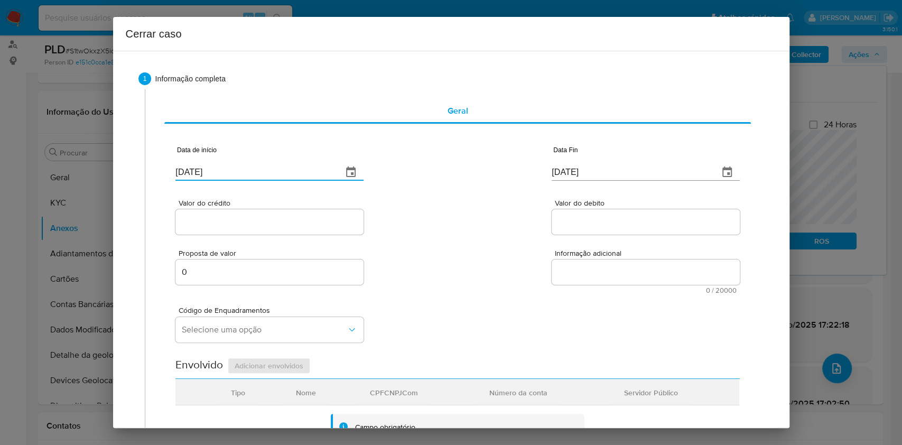
click at [275, 168] on input "[DATE]" at bounding box center [255, 172] width 159 height 17
paste input "02/06"
type input "02/06/2025"
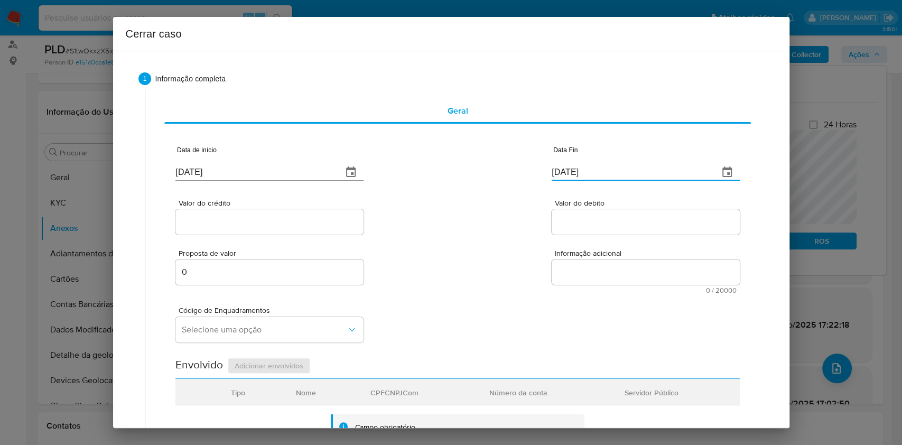
click at [575, 169] on input "[DATE]" at bounding box center [631, 172] width 159 height 17
click at [575, 170] on input "[DATE]" at bounding box center [631, 172] width 159 height 17
click at [576, 170] on input "[DATE]" at bounding box center [631, 172] width 159 height 17
paste input "04"
click at [576, 171] on input "[DATE]" at bounding box center [631, 172] width 159 height 17
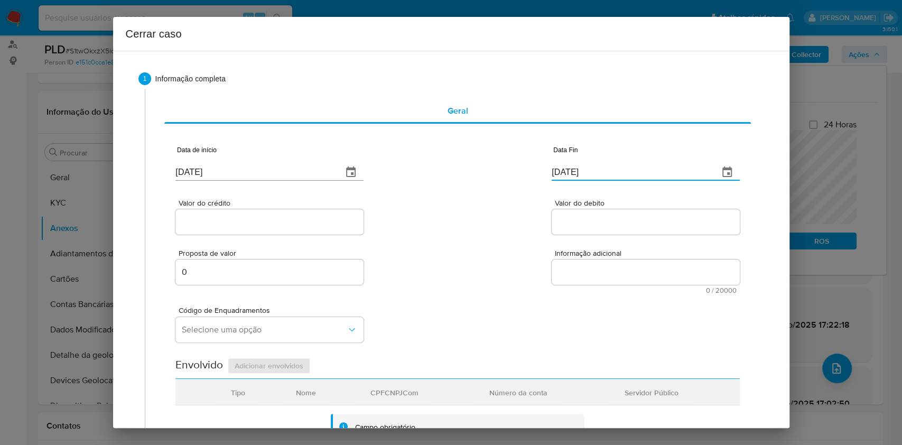
type input "04/08/2025"
click at [309, 214] on div at bounding box center [270, 221] width 188 height 25
click at [310, 223] on input "Valor do crédito" at bounding box center [270, 222] width 188 height 14
paste input "R$352.098"
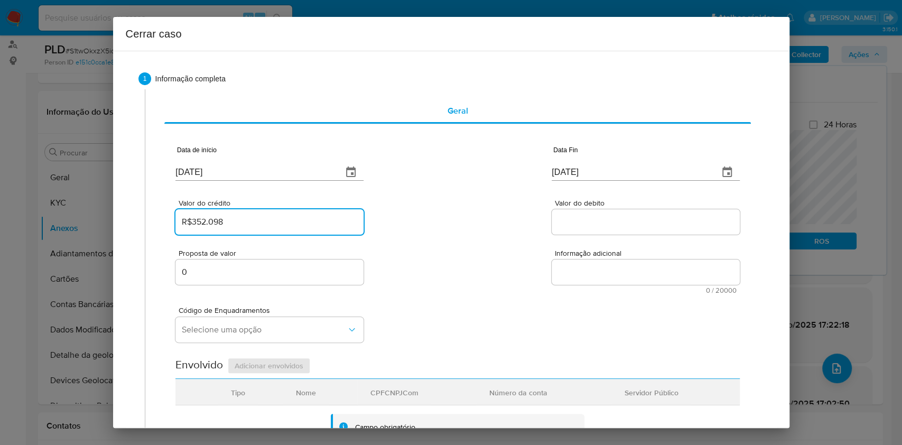
type input "R$352.098"
click at [613, 211] on div at bounding box center [646, 221] width 188 height 25
click at [613, 217] on input "Valor do debito" at bounding box center [646, 222] width 188 height 14
paste input "R$386.837"
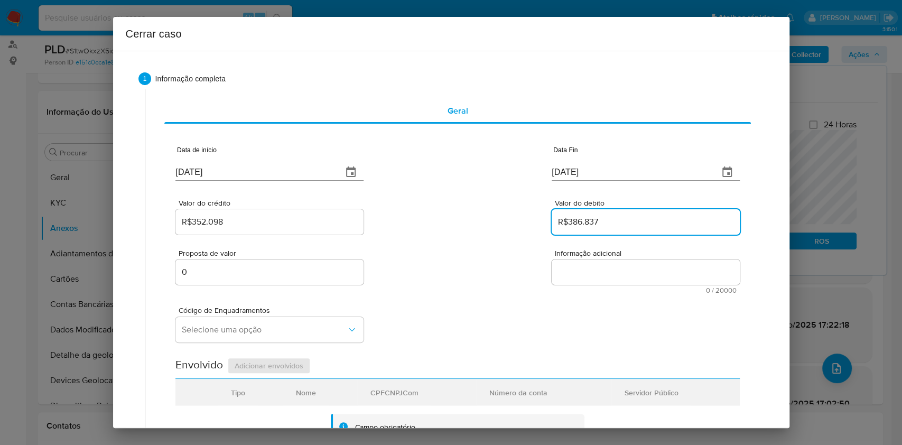
type input "R$386.837"
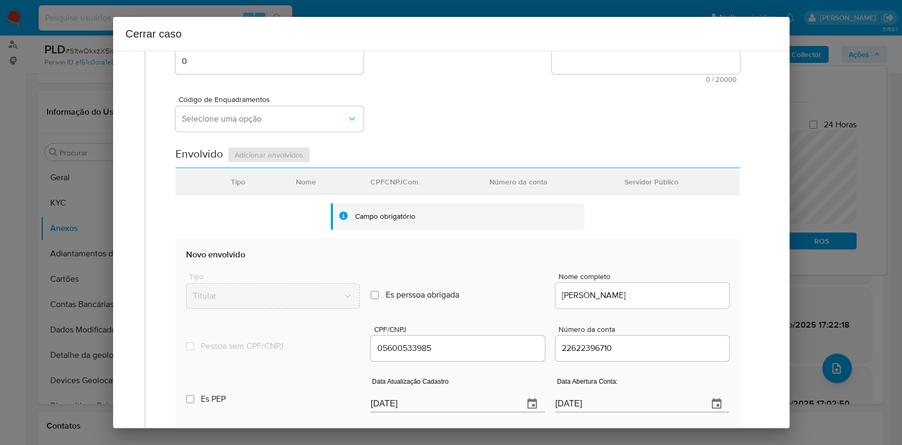
scroll to position [282, 0]
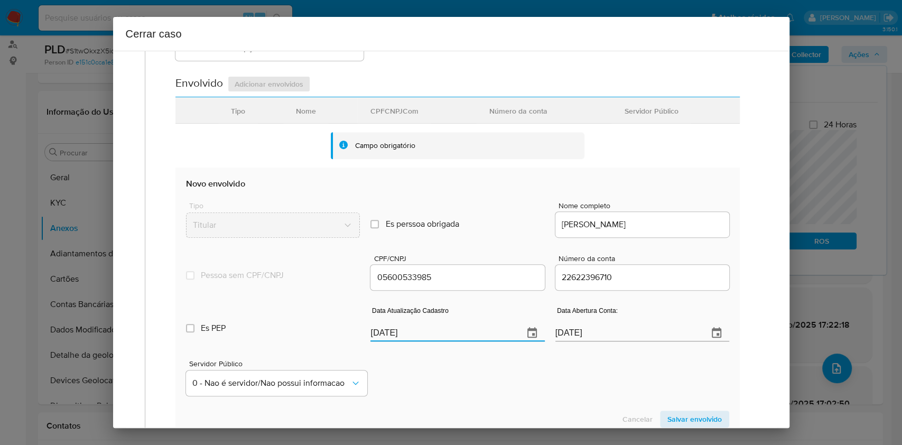
click at [454, 326] on input "[DATE]" at bounding box center [443, 333] width 144 height 17
click at [455, 326] on input "[DATE]" at bounding box center [443, 333] width 144 height 17
paste input "27/07"
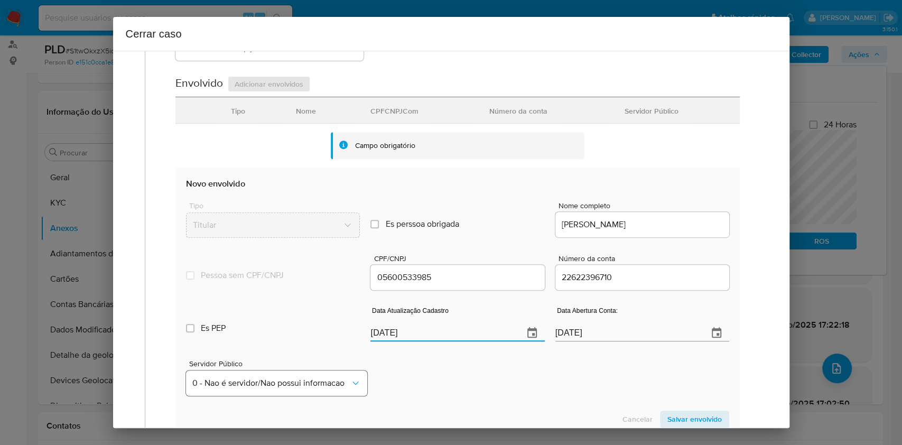
type input "27/07/2025"
click at [300, 379] on span "0 - Nao é servidor/Nao possui informacao" at bounding box center [271, 383] width 158 height 11
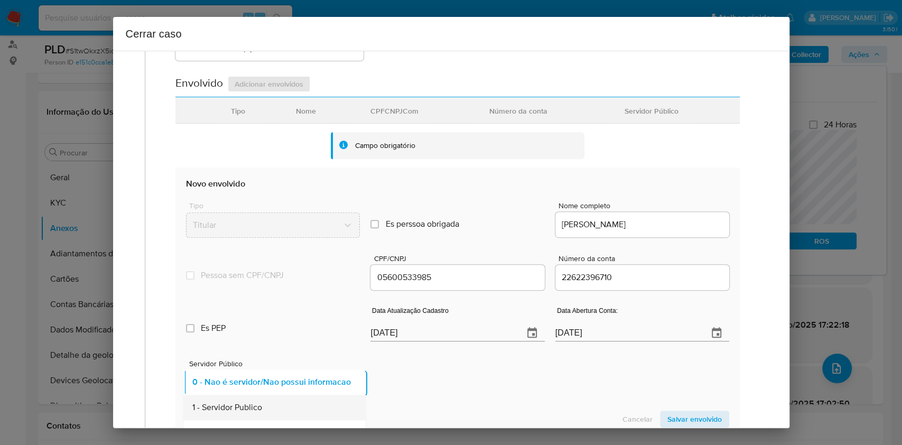
click at [275, 402] on div "1 - Servidor Publico" at bounding box center [271, 407] width 159 height 25
click at [672, 421] on span "Salvar envolvido" at bounding box center [695, 419] width 54 height 15
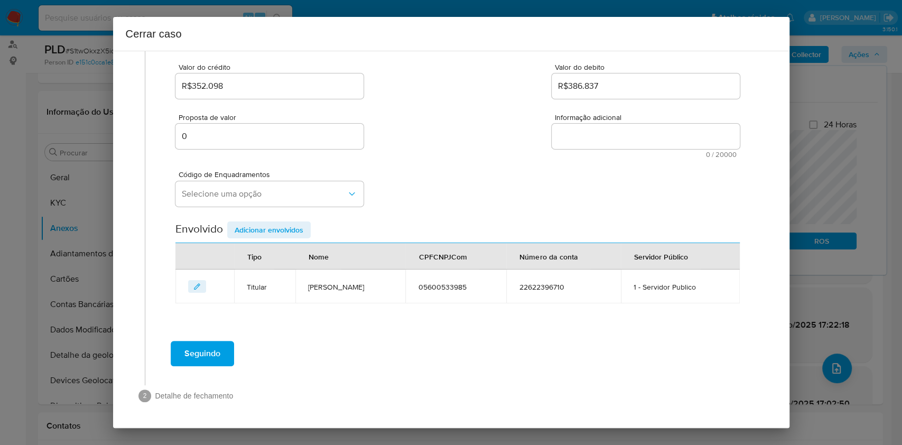
scroll to position [135, 0]
click at [250, 183] on button "Selecione uma opção" at bounding box center [270, 194] width 188 height 25
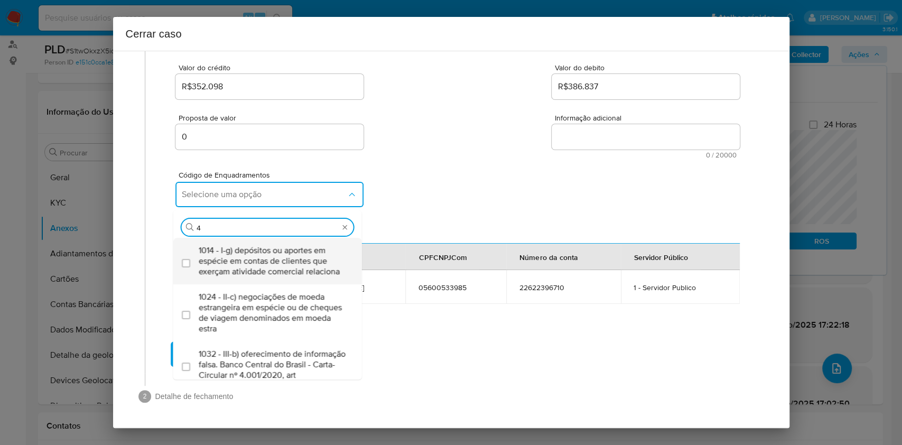
type input "45"
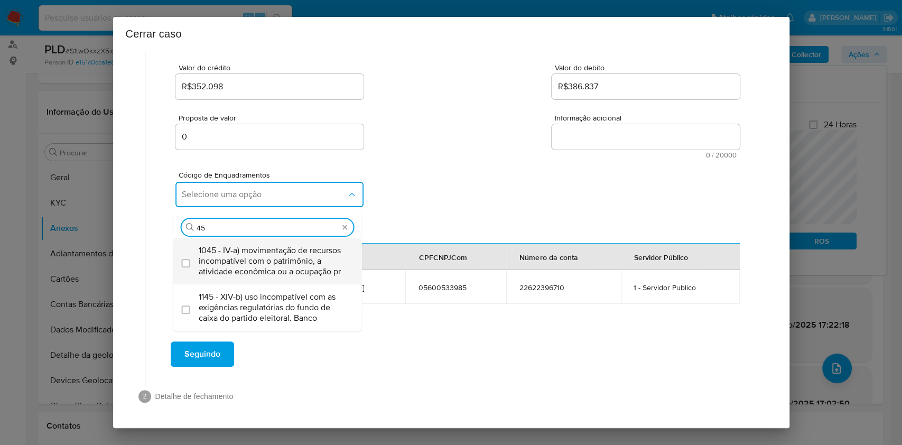
click at [242, 260] on span "1045 - IV-a) movimentação de recursos incompatível com o patrimônio, a atividad…" at bounding box center [273, 261] width 149 height 32
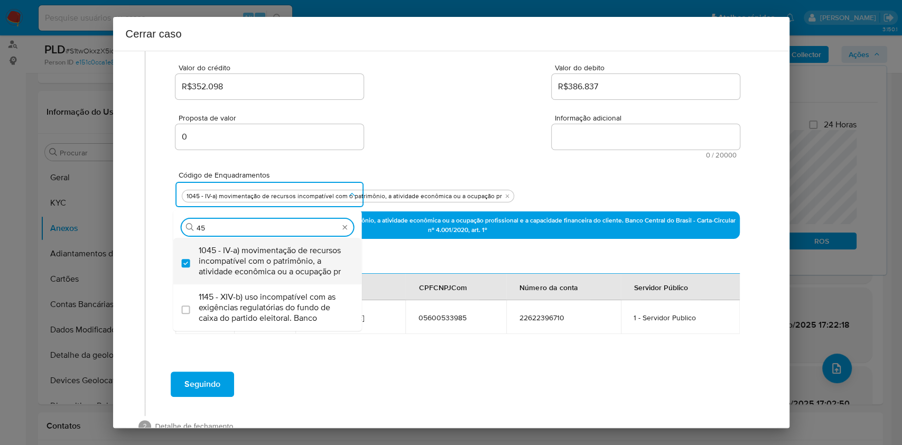
checkbox input "true"
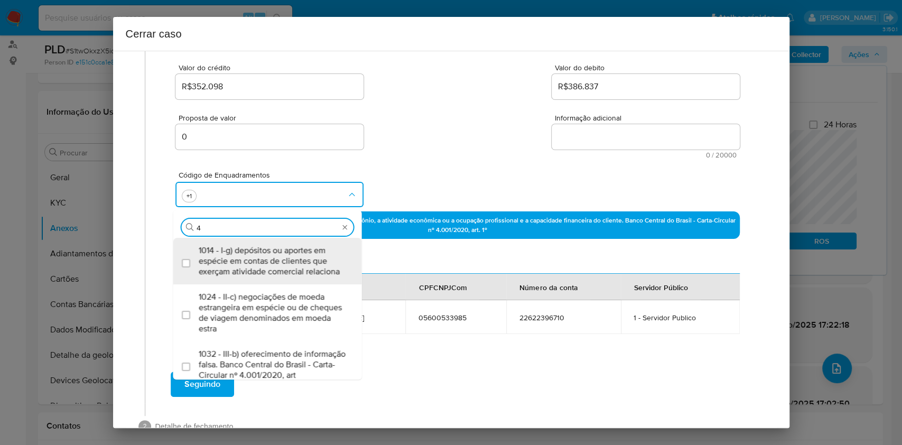
type input "47"
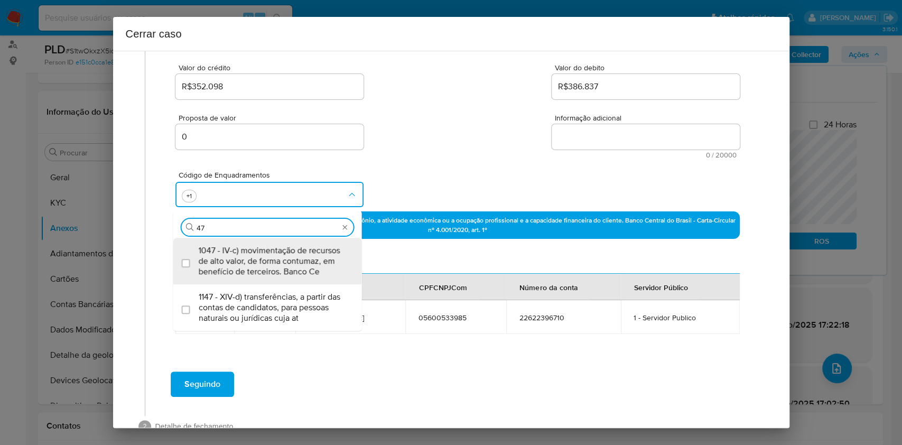
click at [242, 258] on span "1047 - IV-c) movimentação de recursos de alto valor, de forma contumaz, em bene…" at bounding box center [273, 261] width 149 height 32
checkbox input "true"
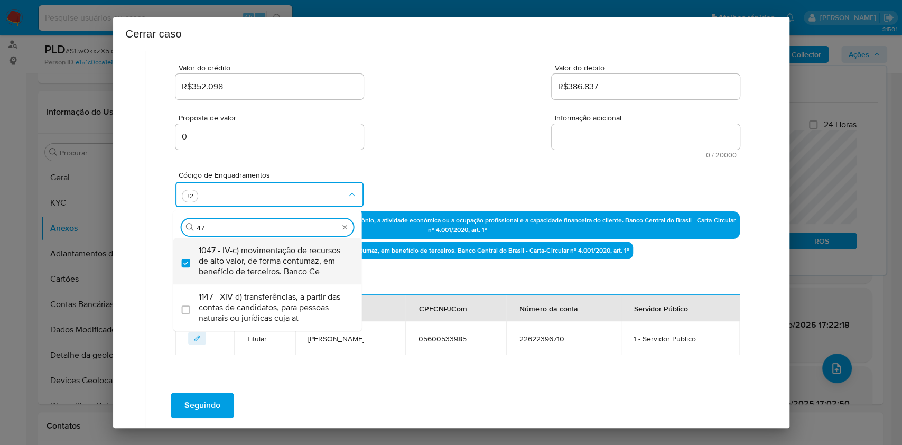
type input "47"
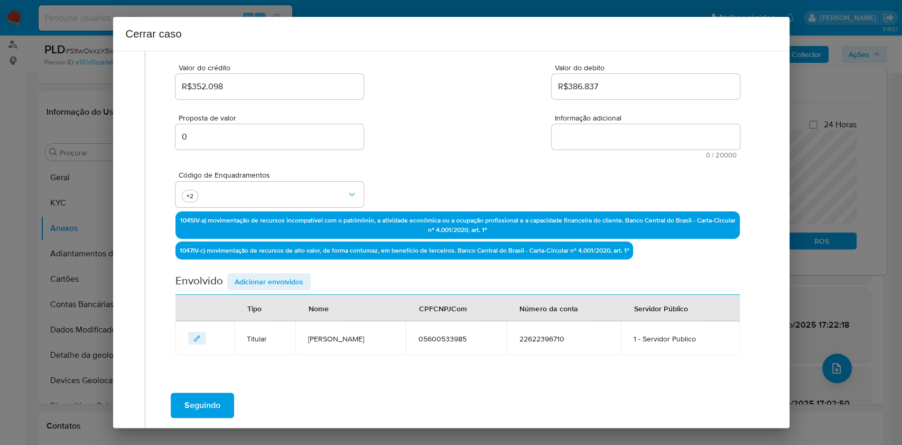
click at [632, 139] on textarea "Informação adicional" at bounding box center [646, 136] width 188 height 25
click at [634, 141] on textarea "Informação adicional" at bounding box center [646, 136] width 188 height 25
paste textarea "Flavio Manchalowsky, CPF 05600533985, 35 anos, residente no município de Floria…"
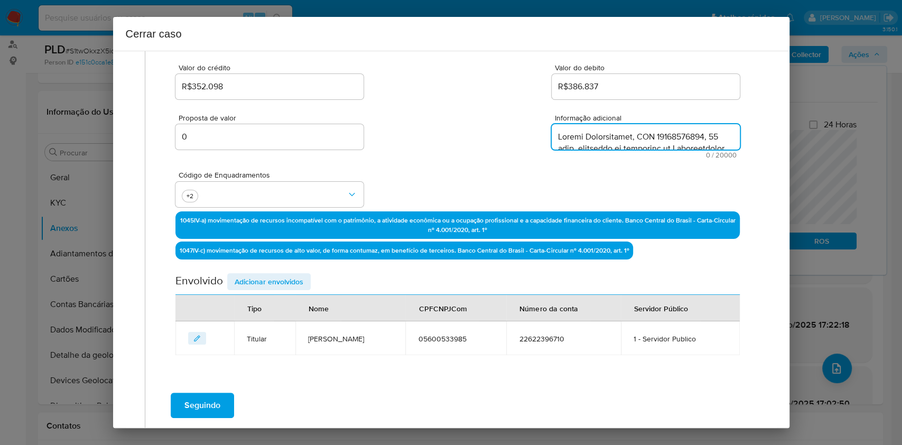
scroll to position [1177, 0]
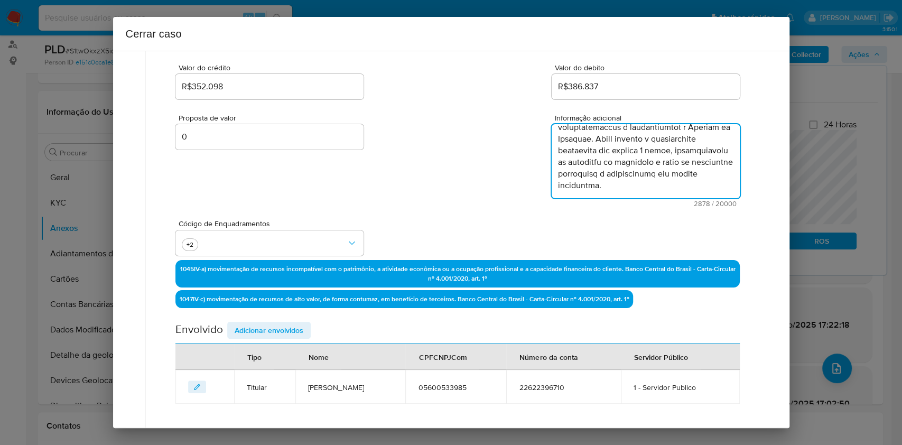
type textarea "Flavio Manchalowsky, CPF 05600533985, 35 anos, residente no município de Floria…"
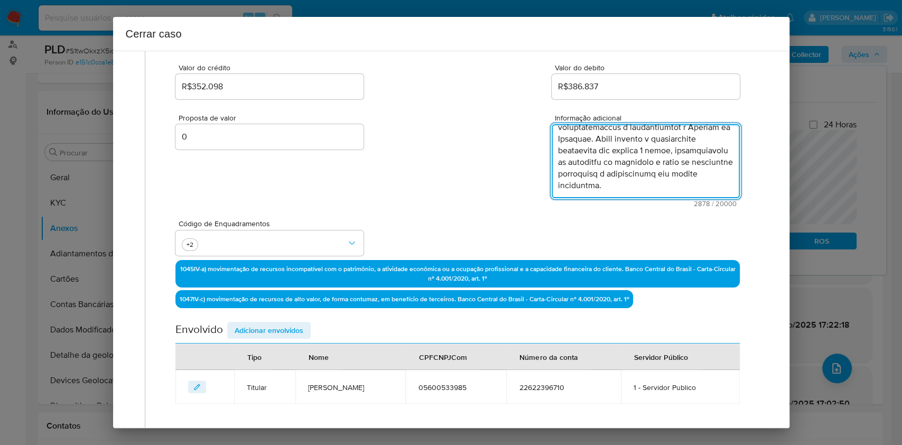
click at [284, 323] on span "Adicionar envolvidos" at bounding box center [269, 330] width 69 height 15
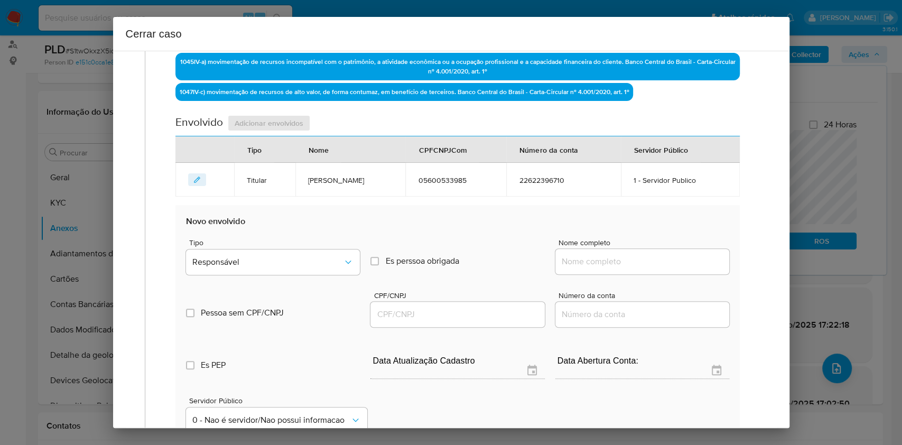
scroll to position [347, 0]
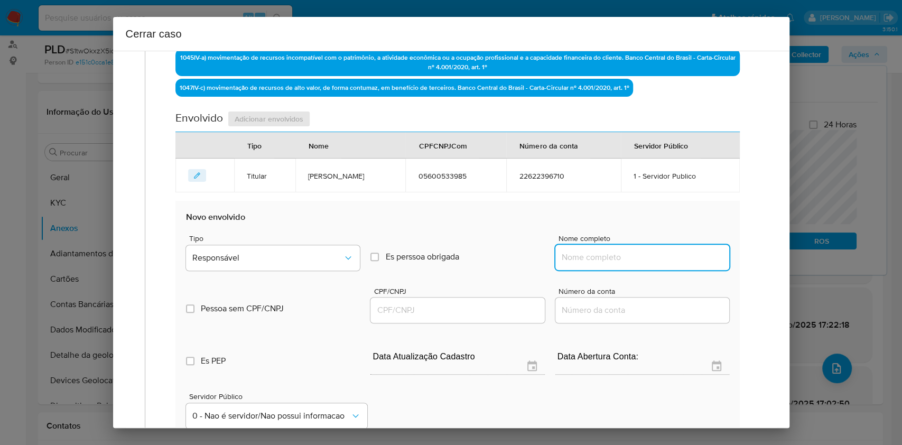
click at [657, 259] on input "Nome completo" at bounding box center [643, 258] width 174 height 14
paste input "Libre E Unlimited Travel Ltda, 60354687000195"
click at [666, 254] on input "Libre E Unlimited Travel Ltda, 60354687000195" at bounding box center [643, 258] width 174 height 14
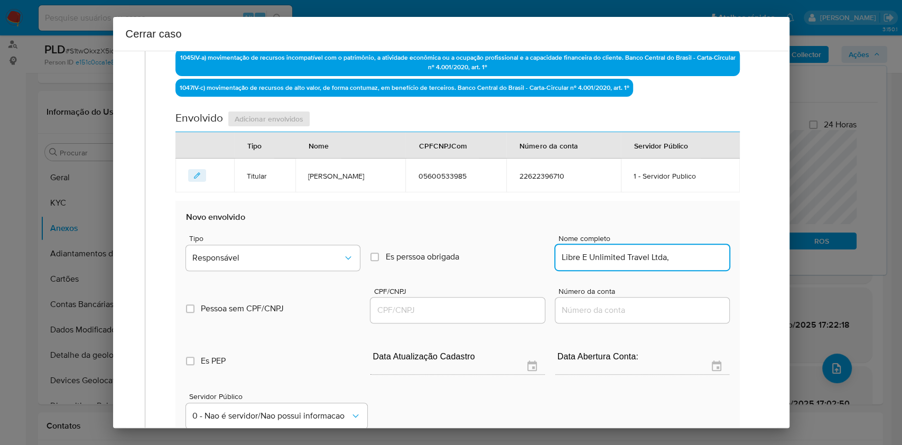
scroll to position [0, 0]
type input "Libre E Unlimited Travel Ltda,"
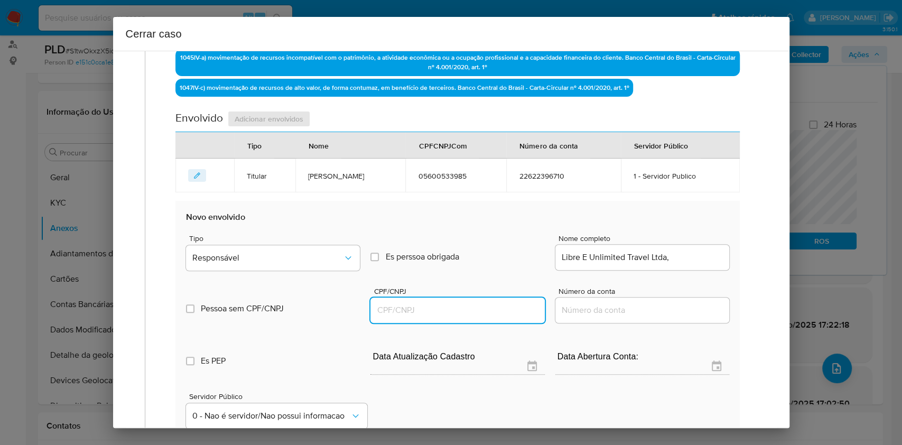
click at [437, 309] on input "CPF/CNPJ" at bounding box center [458, 310] width 174 height 14
paste input "60354687000195"
type input "60354687000195"
click at [266, 227] on div "Tipo Responsável Es perssoa obrigada Is PObrigada Nome completo Libre E Unlimit…" at bounding box center [457, 248] width 543 height 53
click at [273, 241] on span "Tipo" at bounding box center [276, 238] width 174 height 7
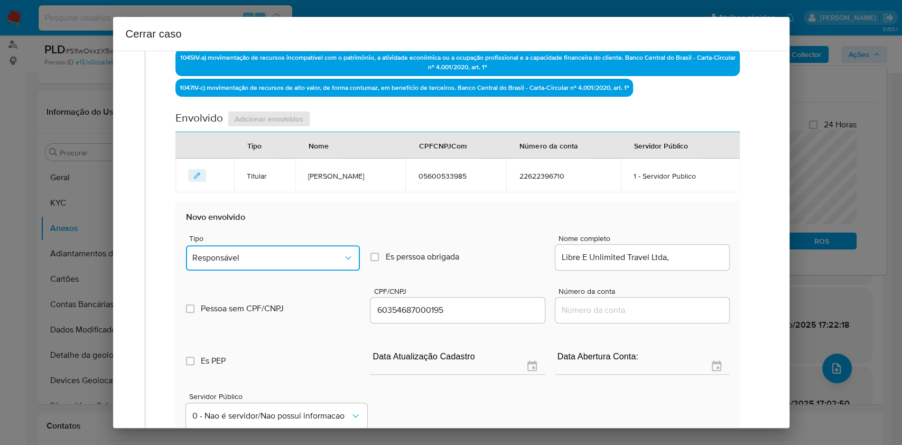
drag, startPoint x: 283, startPoint y: 259, endPoint x: 282, endPoint y: 251, distance: 7.5
click at [283, 256] on span "Responsável" at bounding box center [267, 258] width 151 height 11
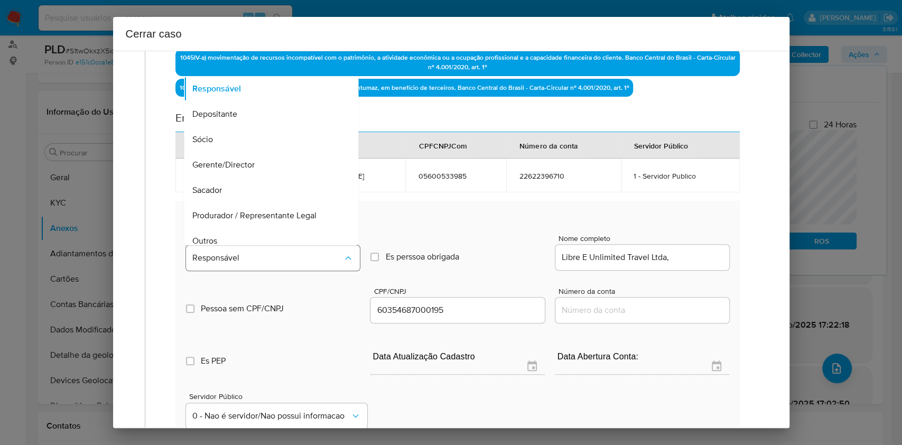
scroll to position [135, 0]
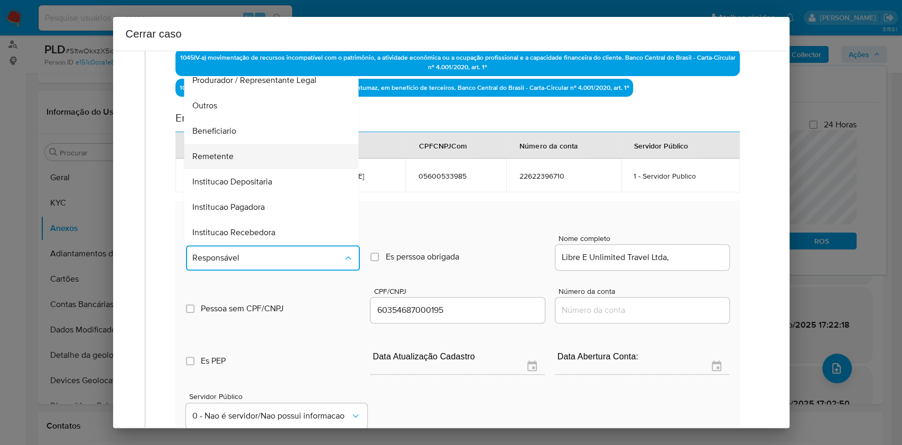
click at [233, 161] on div "Remetente" at bounding box center [268, 156] width 151 height 25
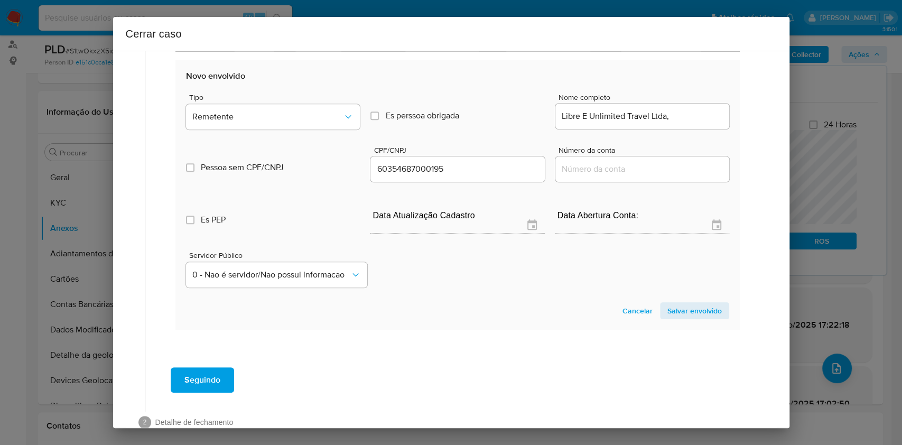
click at [699, 318] on span "Salvar envolvido" at bounding box center [695, 310] width 54 height 15
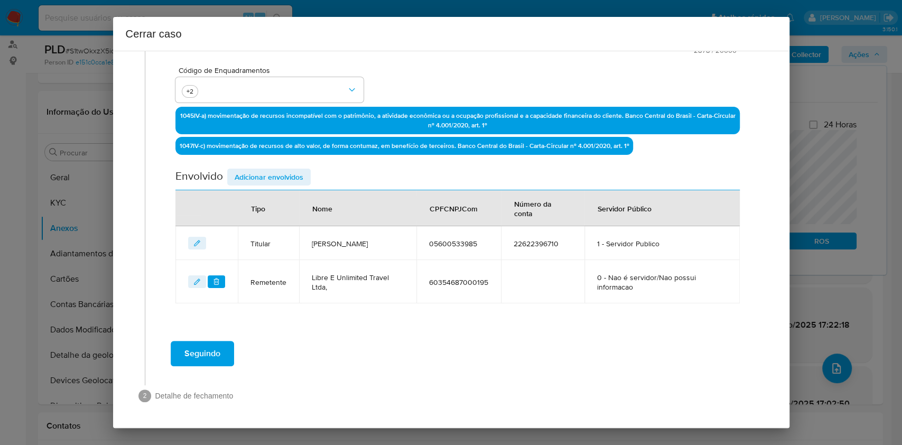
scroll to position [288, 0]
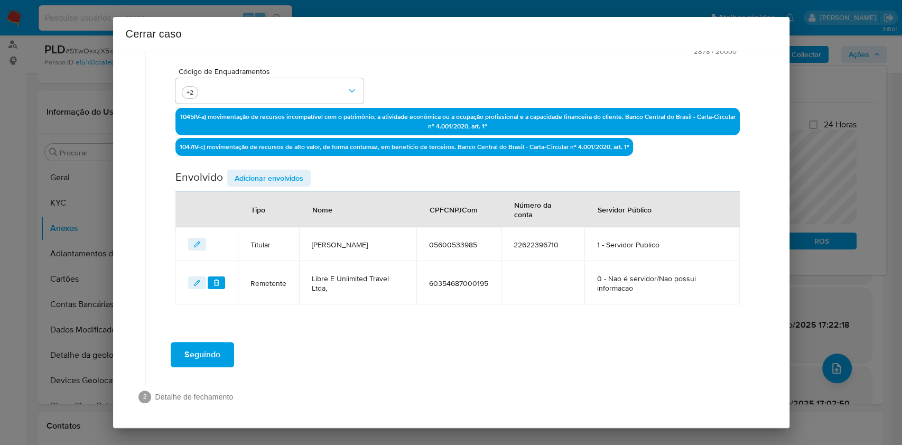
click at [273, 176] on span "Adicionar envolvidos" at bounding box center [269, 178] width 69 height 15
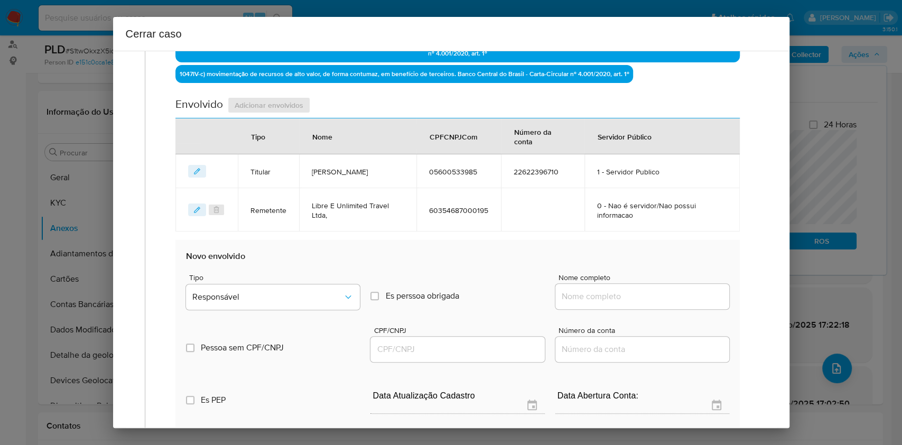
scroll to position [429, 0]
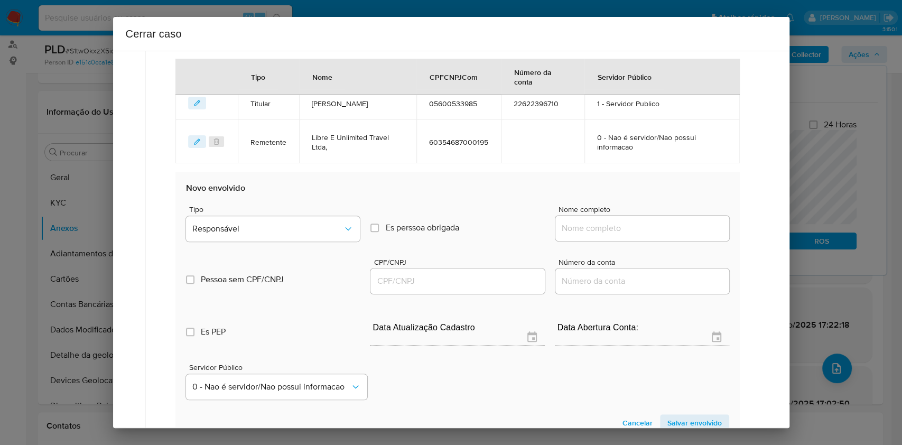
drag, startPoint x: 616, startPoint y: 237, endPoint x: 619, endPoint y: 231, distance: 6.9
click at [616, 237] on div at bounding box center [643, 228] width 174 height 25
click at [627, 224] on input "Nome completo" at bounding box center [643, 229] width 174 height 14
paste input "Unlimited Travel Ltda, 54836583000114"
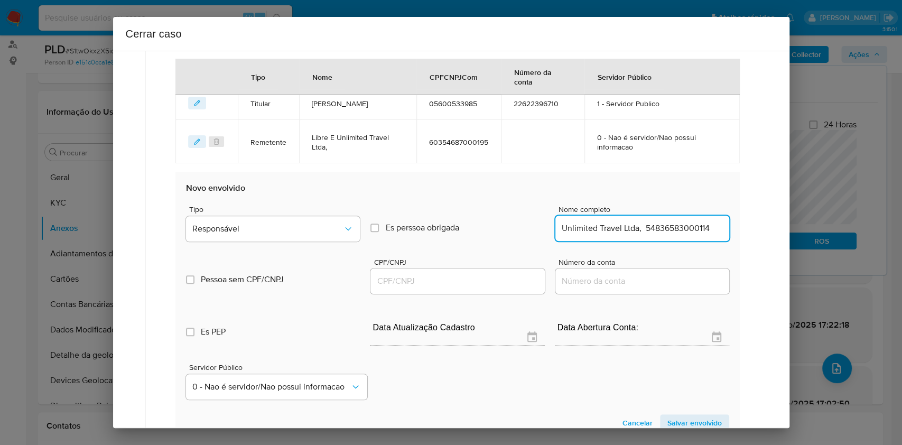
click at [663, 222] on input "Unlimited Travel Ltda, 54836583000114" at bounding box center [643, 229] width 174 height 14
type input "Unlimited Travel Ltda,"
click at [448, 284] on input "CPF/CNPJ" at bounding box center [458, 281] width 174 height 14
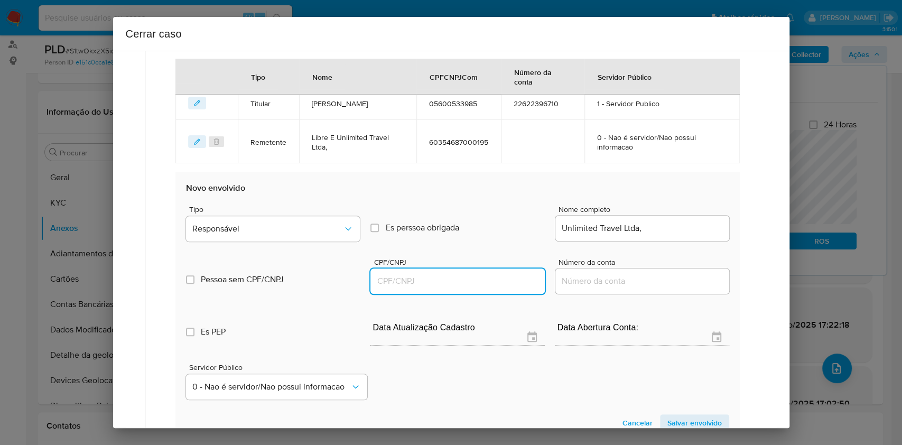
paste input "54836583000114"
type input "54836583000114"
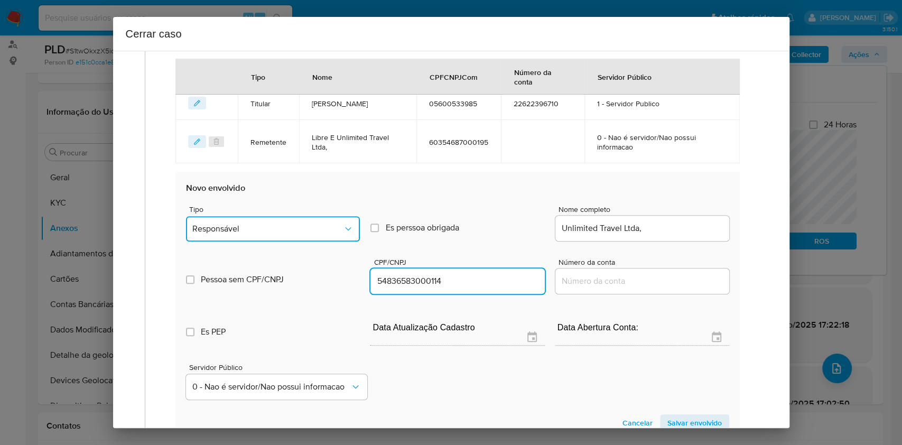
click at [307, 224] on span "Responsável" at bounding box center [267, 229] width 151 height 11
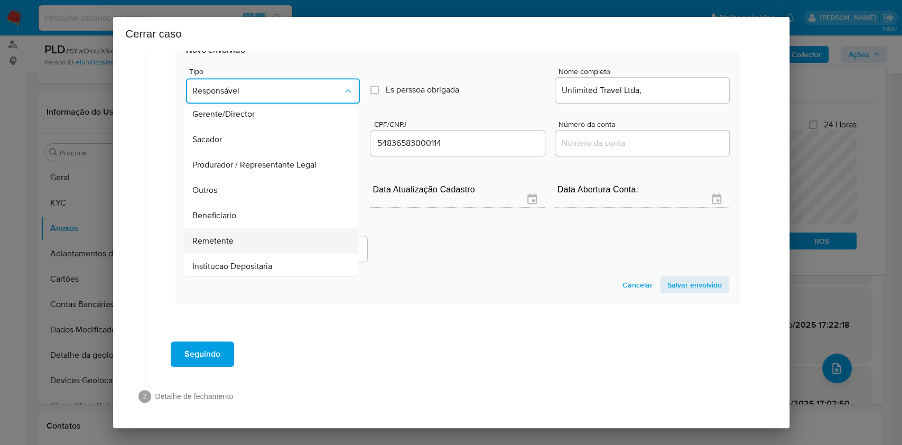
scroll to position [135, 0]
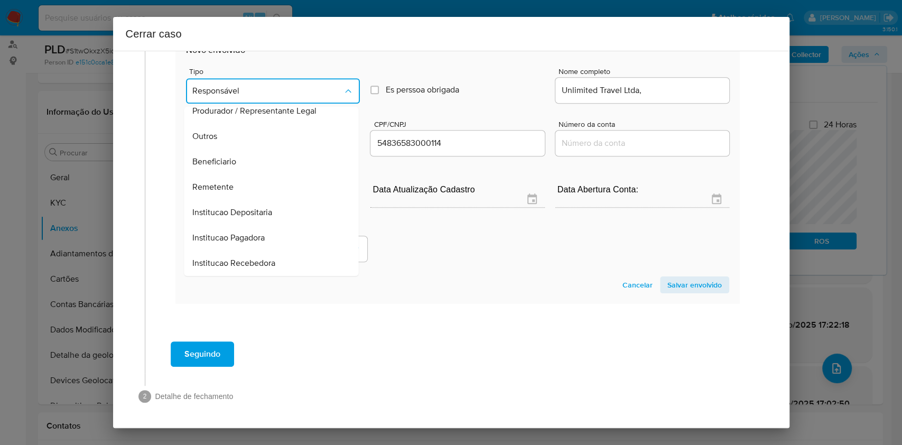
drag, startPoint x: 260, startPoint y: 191, endPoint x: 297, endPoint y: 205, distance: 40.0
click at [260, 191] on div "Remetente" at bounding box center [268, 186] width 151 height 25
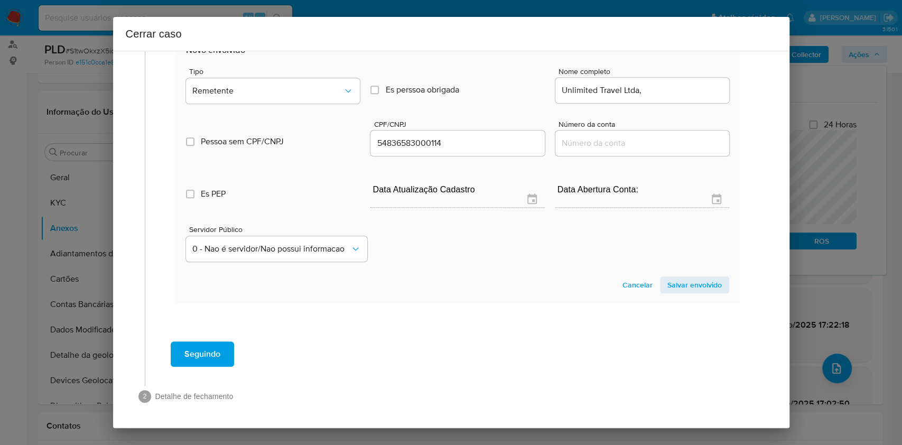
click at [681, 282] on span "Salvar envolvido" at bounding box center [695, 285] width 54 height 15
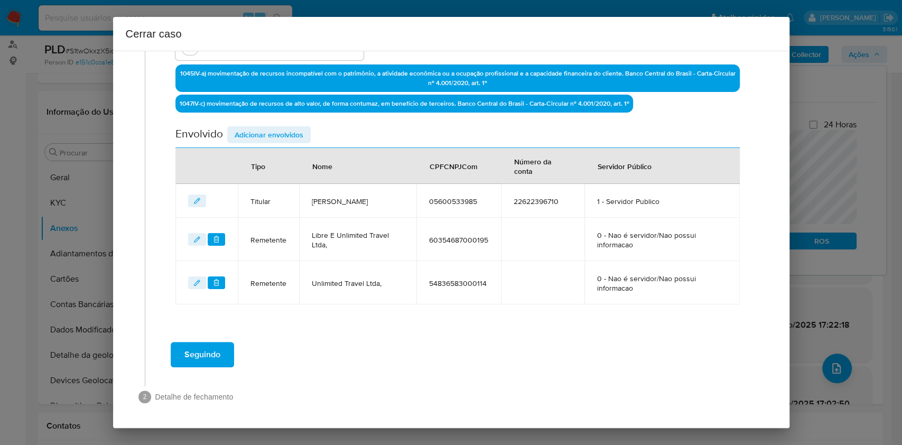
click at [300, 130] on span "Adicionar envolvidos" at bounding box center [269, 134] width 69 height 15
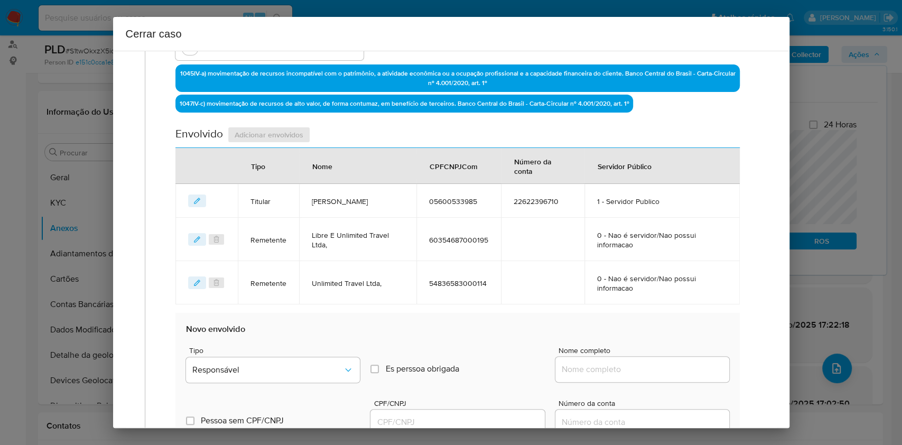
click at [640, 362] on div at bounding box center [643, 369] width 174 height 25
click at [656, 370] on input "Nome completo" at bounding box center [643, 370] width 174 height 14
click at [687, 376] on div at bounding box center [643, 369] width 174 height 25
click at [682, 368] on input "Nome completo" at bounding box center [643, 370] width 174 height 14
paste input "Portoseg Sa Credito Fin E Inv, 04862600000110"
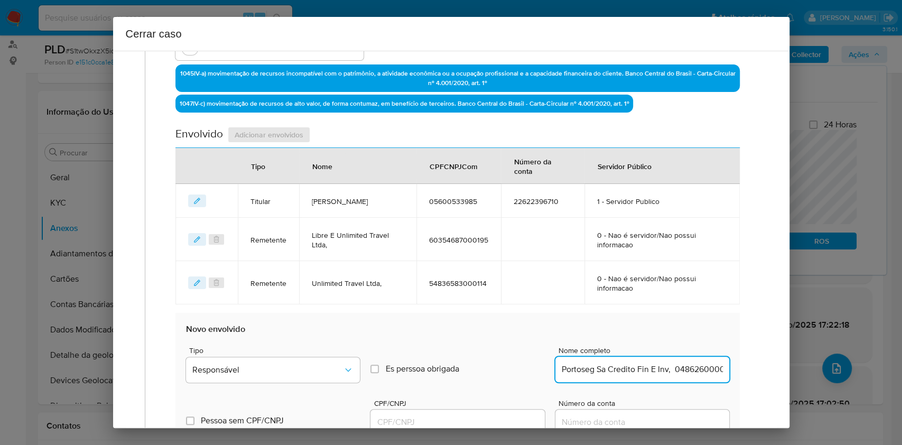
scroll to position [0, 22]
click at [685, 371] on input "Portoseg Sa Credito Fin E Inv, 04862600000110" at bounding box center [643, 370] width 174 height 14
type input "Portoseg Sa Credito Fin E Inv,"
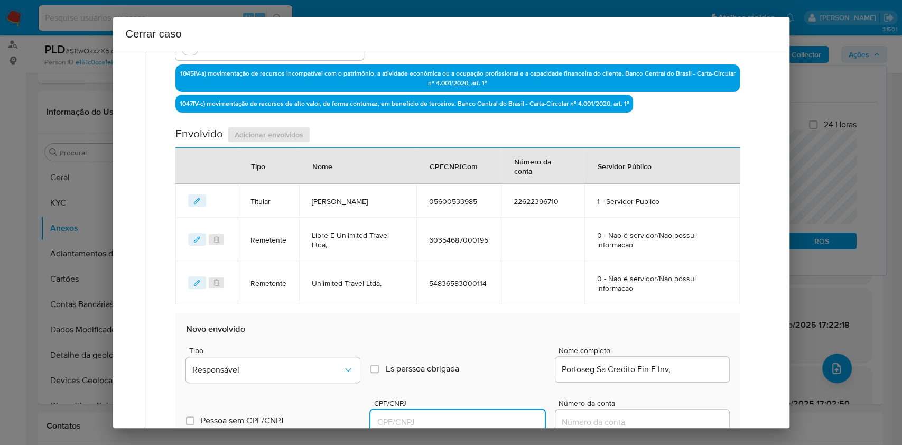
click at [482, 423] on input "CPF/CNPJ" at bounding box center [458, 423] width 174 height 14
paste input "04862600000110"
type input "4862600000110"
click at [301, 365] on span "Responsável" at bounding box center [267, 370] width 151 height 11
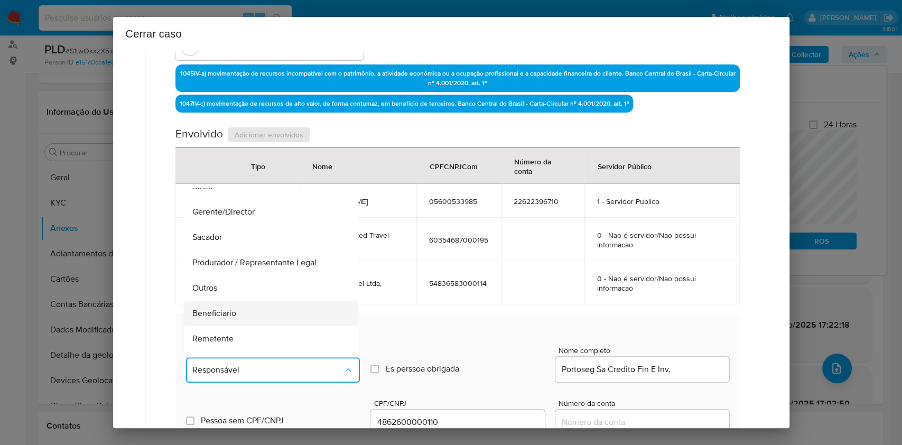
scroll to position [135, 0]
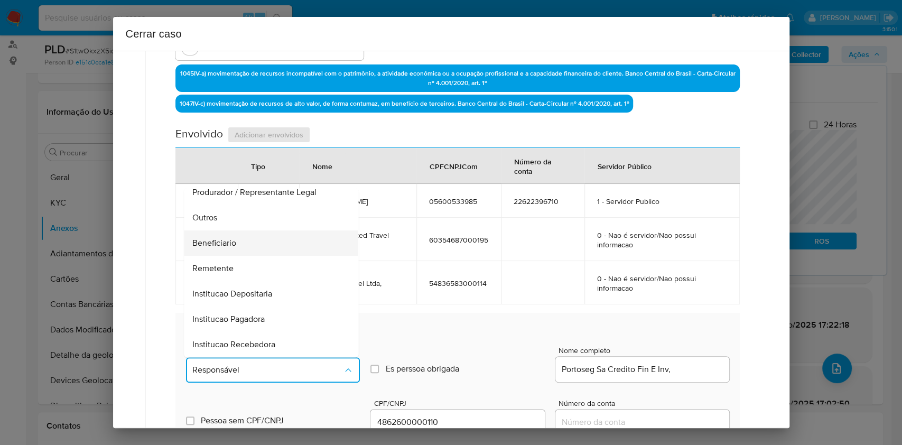
click at [240, 245] on div "Beneficiario" at bounding box center [268, 242] width 151 height 25
type input "04862600000110"
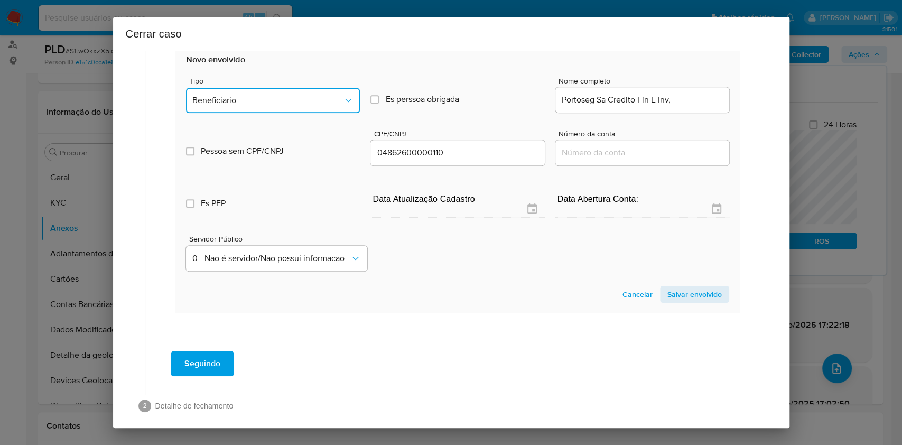
scroll to position [610, 0]
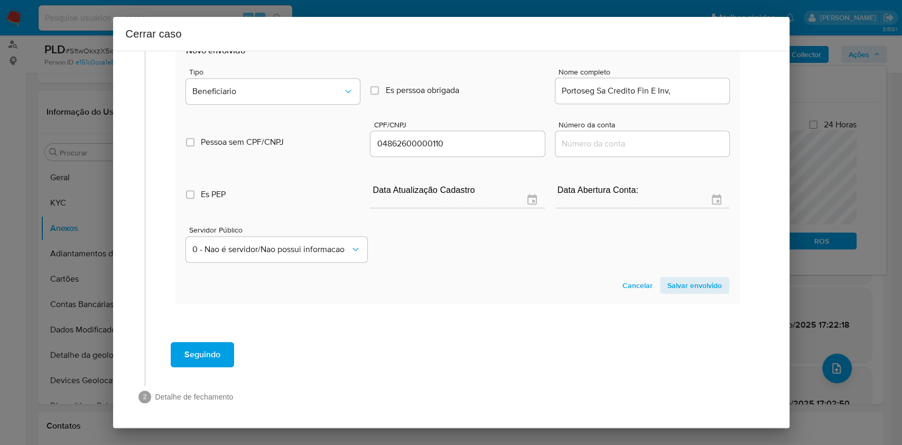
click at [702, 291] on span "Salvar envolvido" at bounding box center [695, 285] width 54 height 15
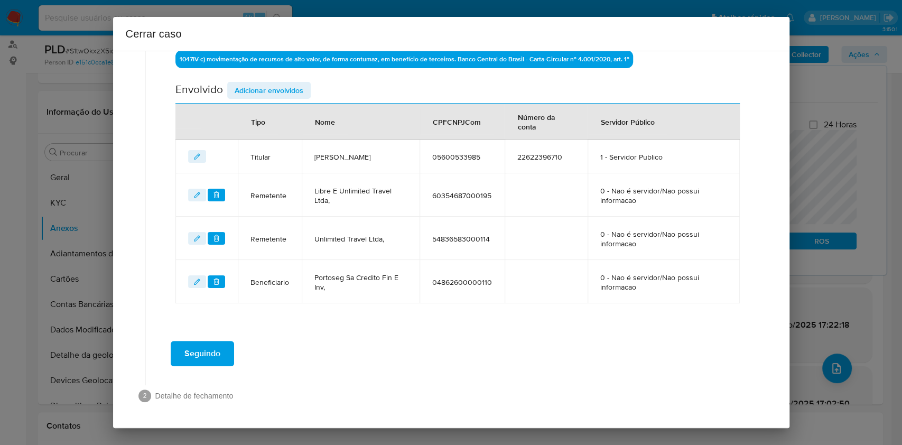
scroll to position [374, 0]
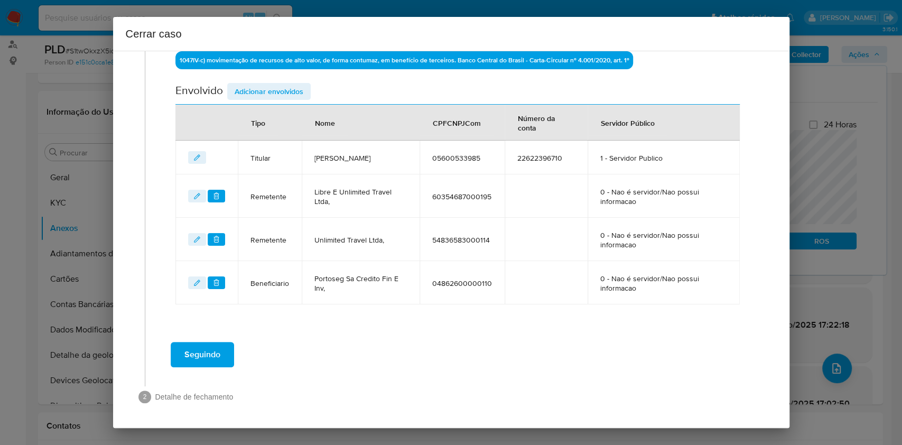
drag, startPoint x: 252, startPoint y: 80, endPoint x: 333, endPoint y: 124, distance: 91.8
click at [252, 81] on div "Data de início 02/06/2025 Data Fin 04/08/2025 Valor do crédito R$352.098 Valor …" at bounding box center [458, 30] width 564 height 547
drag, startPoint x: 289, startPoint y: 85, endPoint x: 331, endPoint y: 107, distance: 47.1
click at [289, 86] on span "Adicionar envolvidos" at bounding box center [269, 91] width 69 height 15
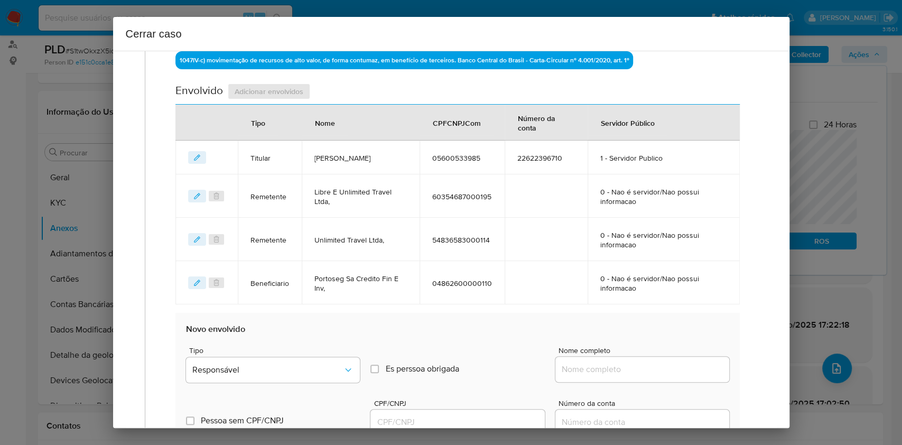
click at [662, 381] on div at bounding box center [643, 369] width 174 height 25
paste input "Pi Negocios E Intermediacoes Ltda, 55330814000186"
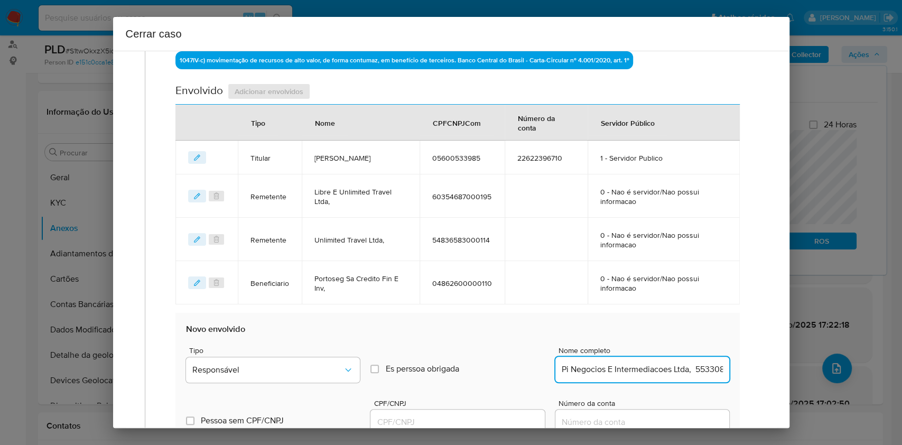
drag, startPoint x: 660, startPoint y: 375, endPoint x: 673, endPoint y: 372, distance: 13.1
click at [663, 374] on input "Pi Negocios E Intermediacoes Ltda, 55330814000186" at bounding box center [643, 370] width 174 height 14
click at [682, 372] on input "Pi Negocios E Intermediacoes Ltda, 55330814000186" at bounding box center [643, 370] width 174 height 14
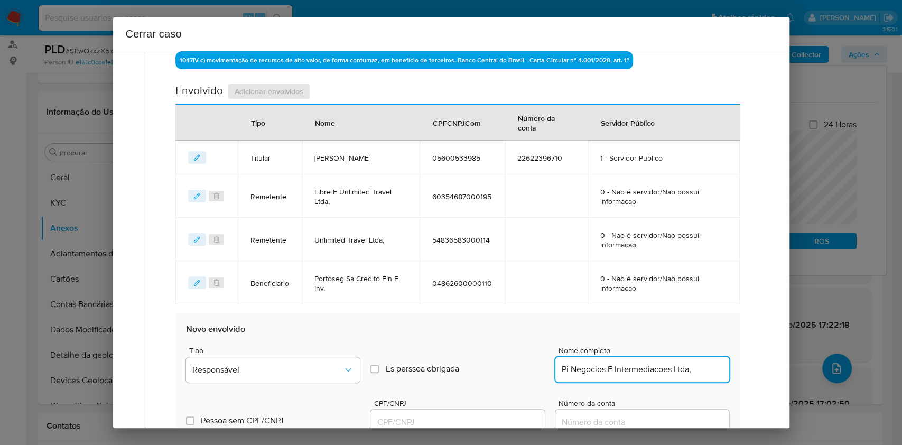
scroll to position [0, 0]
type input "Pi Negocios E Intermediacoes Ltda,"
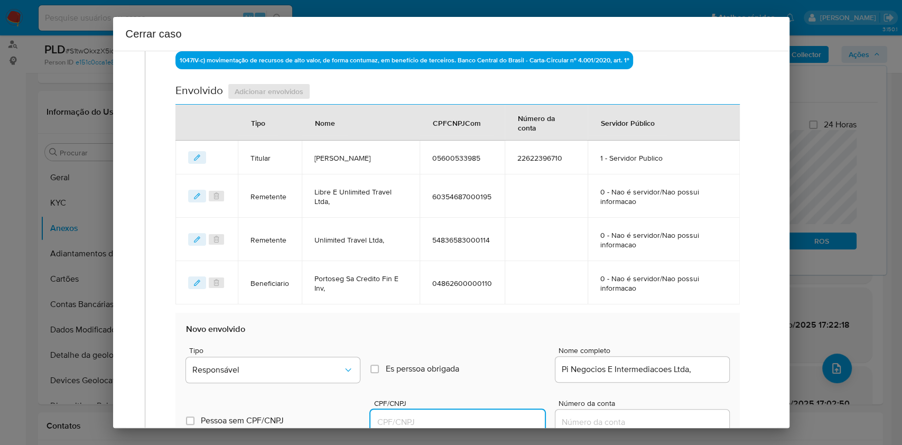
click at [459, 421] on input "CPF/CNPJ" at bounding box center [458, 423] width 174 height 14
paste input "55330814000186"
type input "55330814000186"
click at [290, 370] on span "Responsável" at bounding box center [267, 370] width 151 height 11
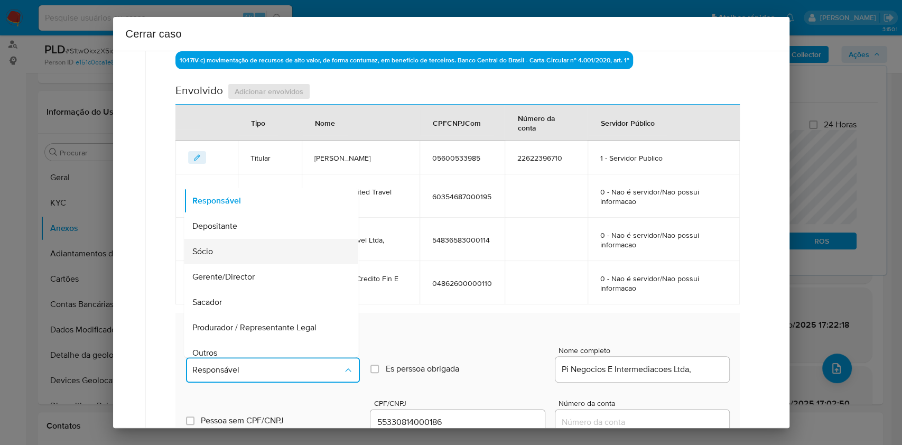
scroll to position [135, 0]
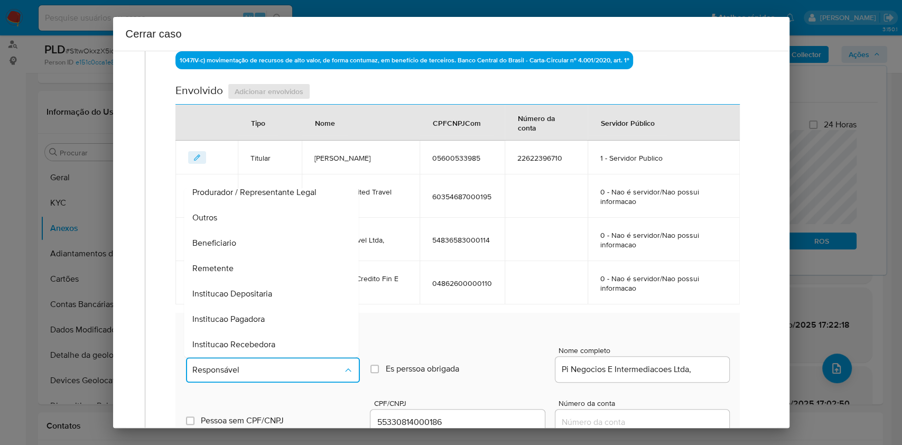
click at [232, 239] on span "Beneficiario" at bounding box center [215, 243] width 44 height 11
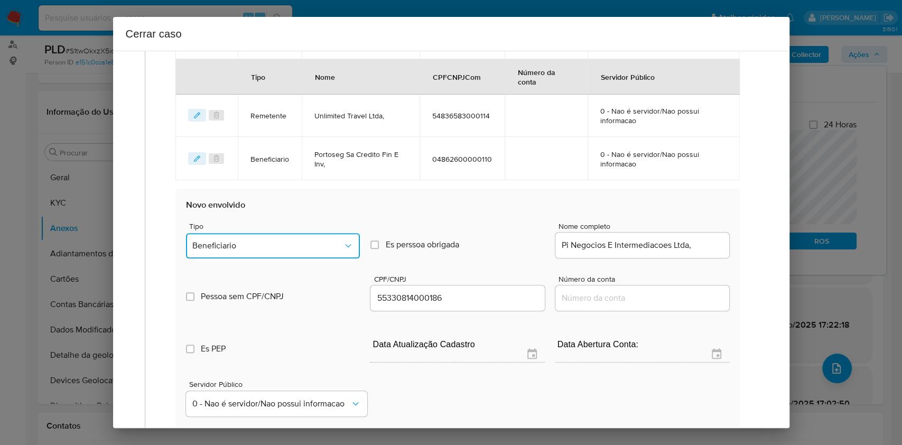
scroll to position [586, 0]
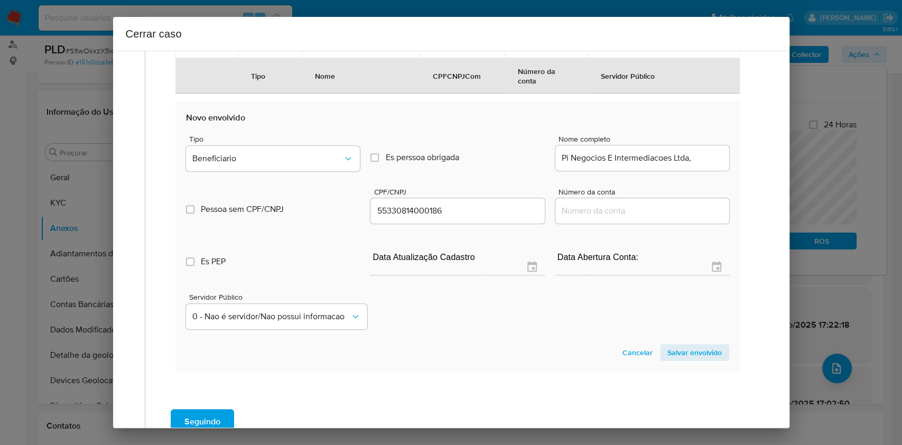
drag, startPoint x: 685, startPoint y: 329, endPoint x: 689, endPoint y: 342, distance: 12.9
click at [685, 333] on section "Novo envolvido Tipo Beneficiario Es perssoa obrigada Is PObrigada Nome completo…" at bounding box center [458, 237] width 564 height 270
click at [691, 347] on span "Salvar envolvido" at bounding box center [695, 352] width 54 height 15
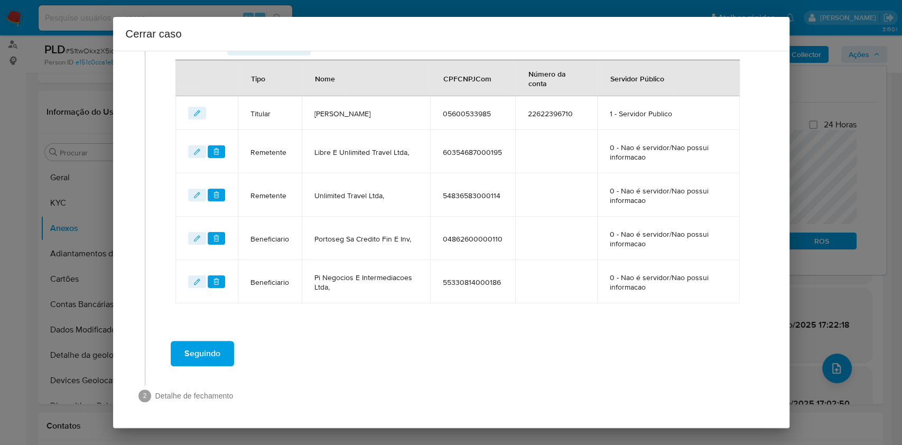
scroll to position [418, 0]
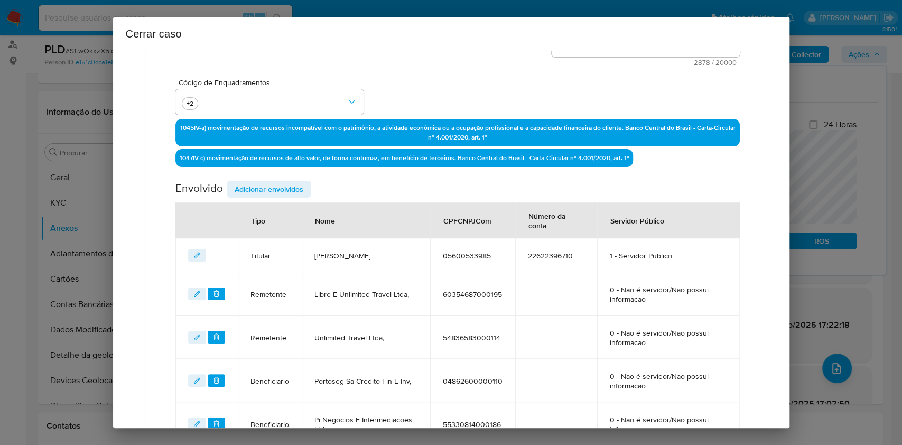
click at [293, 196] on span "Adicionar envolvidos" at bounding box center [269, 189] width 69 height 15
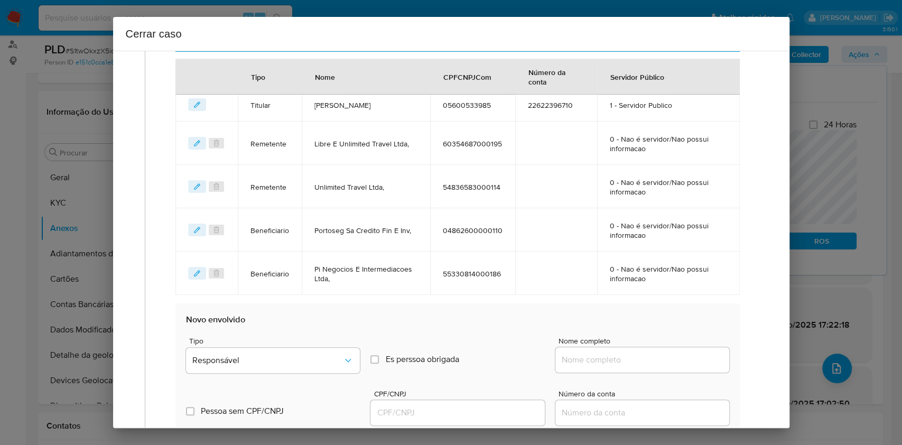
scroll to position [558, 0]
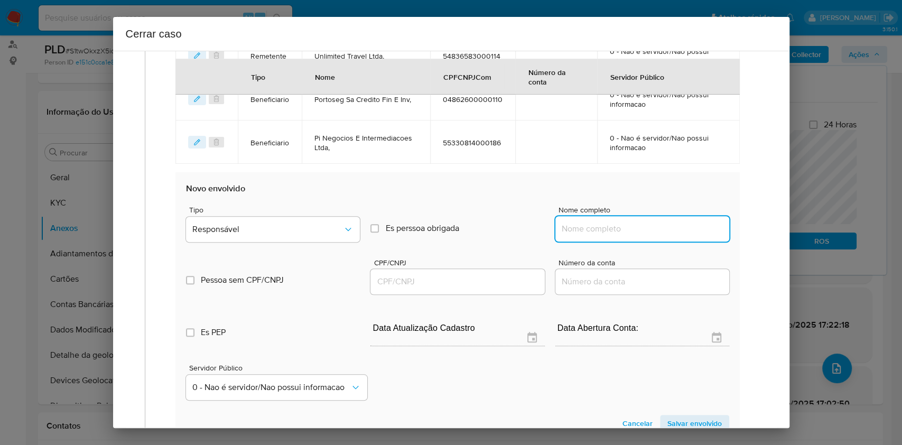
click at [662, 224] on input "Nome completo" at bounding box center [643, 229] width 174 height 14
paste input "Domus 544 Construcao Spe Ltda, 54439250000151"
click at [672, 226] on input "Domus 544 Construcao Spe Ltda, 54439250000151" at bounding box center [643, 229] width 174 height 14
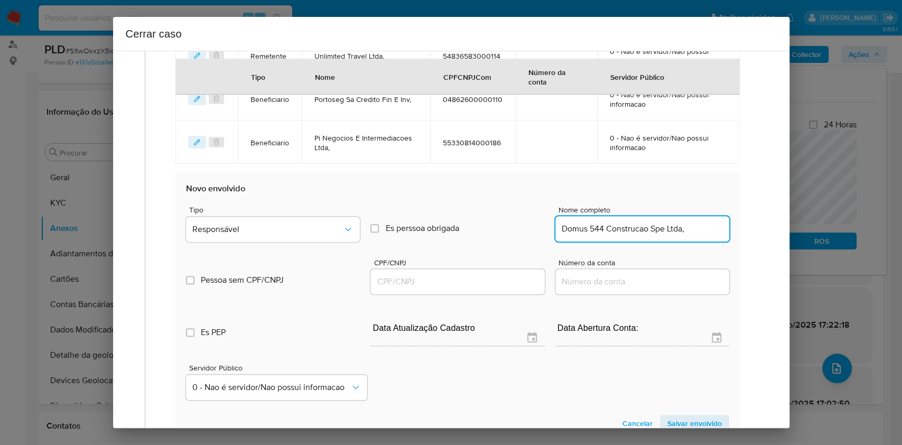
scroll to position [0, 0]
type input "Domus 544 Construcao Spe Ltda,"
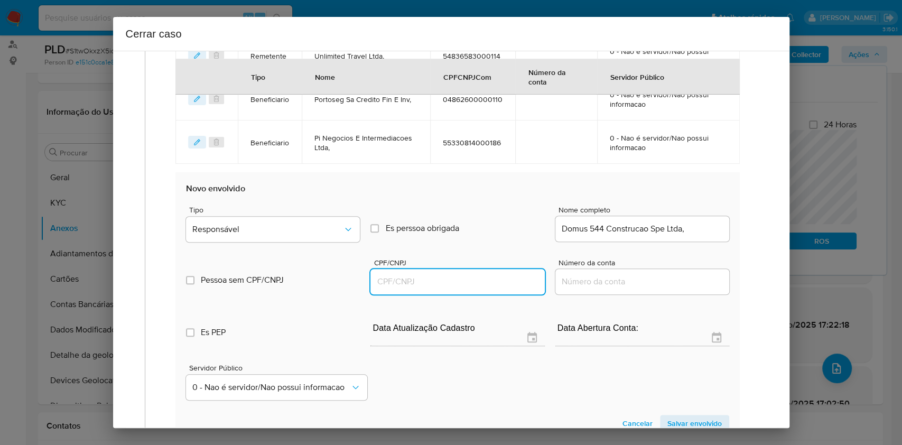
click at [494, 284] on input "CPF/CNPJ" at bounding box center [458, 282] width 174 height 14
paste input "54439250000151"
type input "54439250000151"
click at [302, 208] on span "Tipo" at bounding box center [276, 209] width 174 height 7
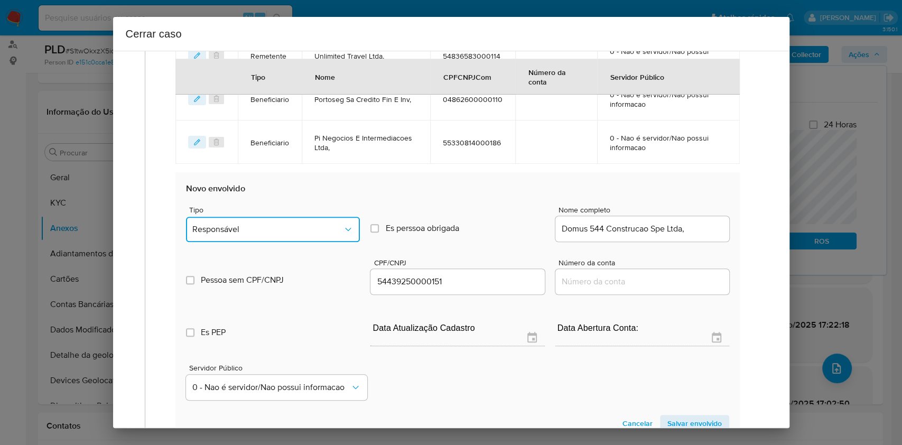
click at [304, 218] on button "Responsável" at bounding box center [273, 229] width 174 height 25
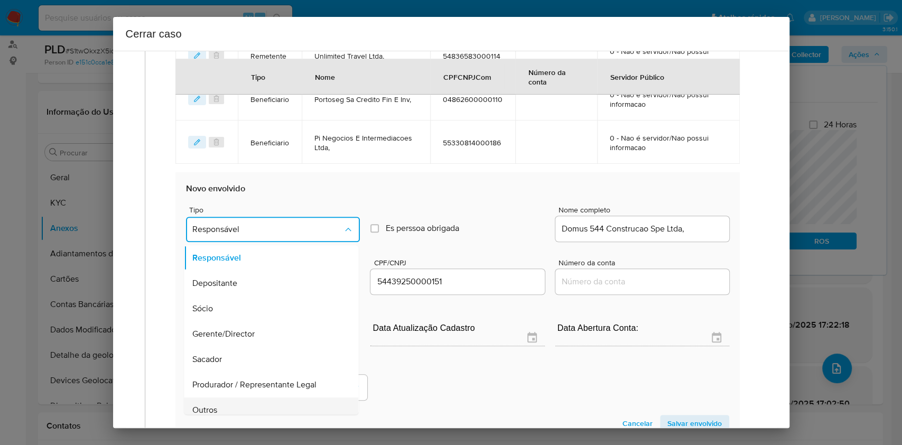
click at [263, 406] on div "Outros" at bounding box center [268, 410] width 151 height 25
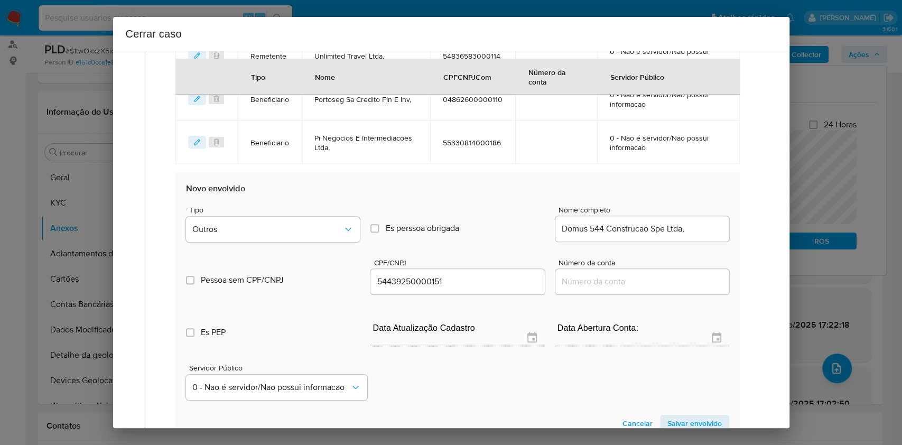
click at [684, 416] on span "Salvar envolvido" at bounding box center [695, 423] width 54 height 15
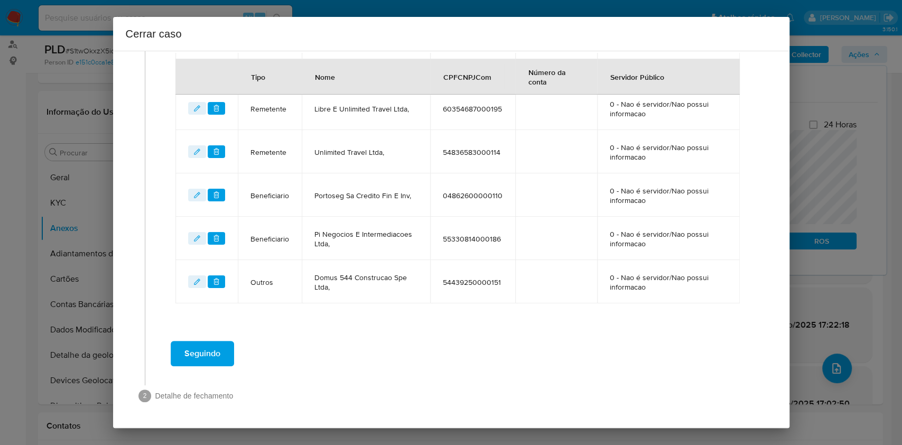
scroll to position [461, 0]
click at [199, 350] on span "Seguindo" at bounding box center [203, 354] width 36 height 23
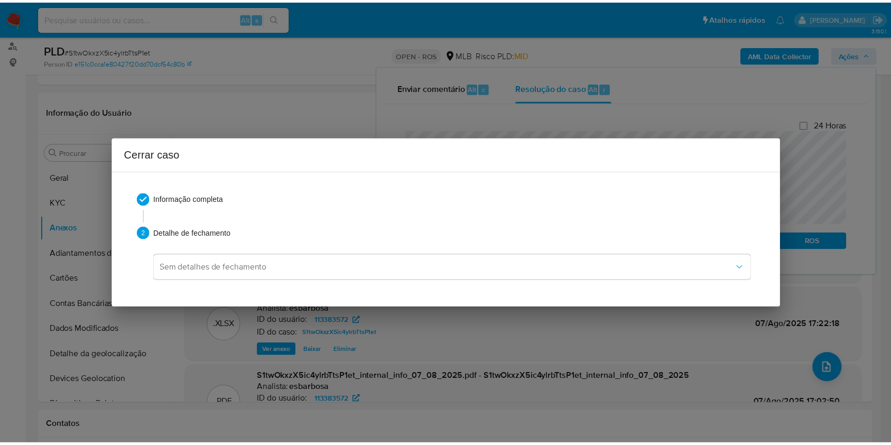
scroll to position [1165, 0]
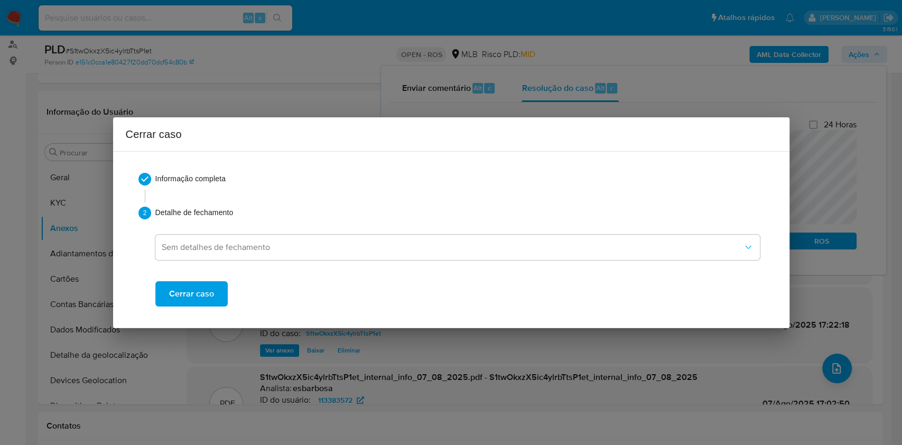
click at [198, 307] on div "Informação completa 2 Detalhe de fechamento Sem detalhes de fechamento Cerrar c…" at bounding box center [451, 239] width 651 height 159
click at [189, 290] on span "Cerrar caso" at bounding box center [191, 293] width 45 height 23
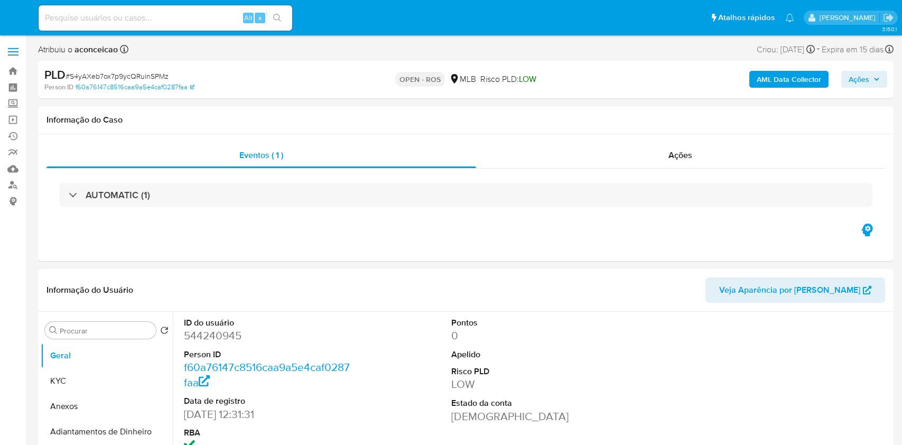
select select "10"
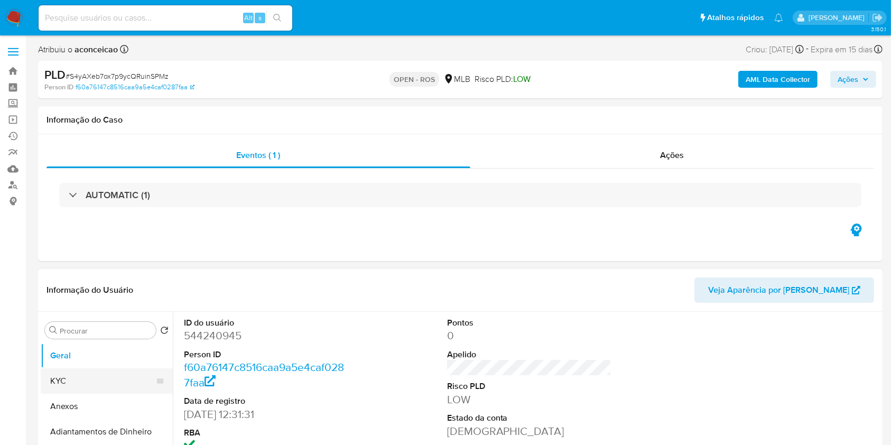
drag, startPoint x: 79, startPoint y: 411, endPoint x: 127, endPoint y: 393, distance: 51.1
click at [79, 411] on button "Anexos" at bounding box center [107, 406] width 132 height 25
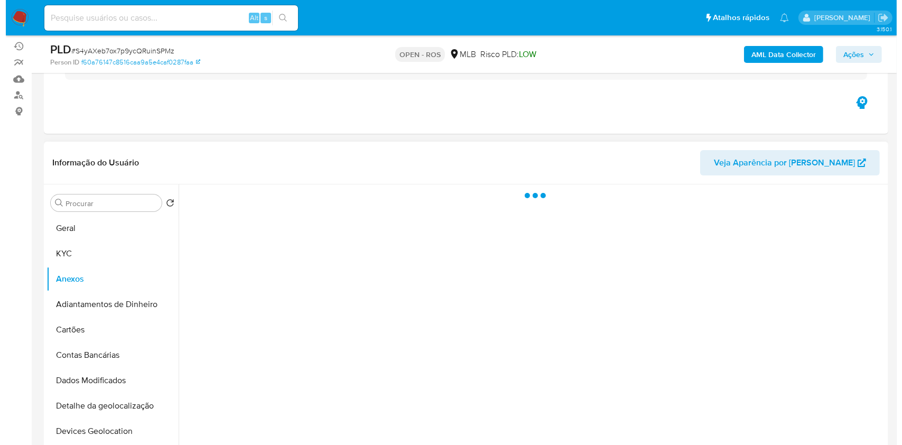
scroll to position [141, 0]
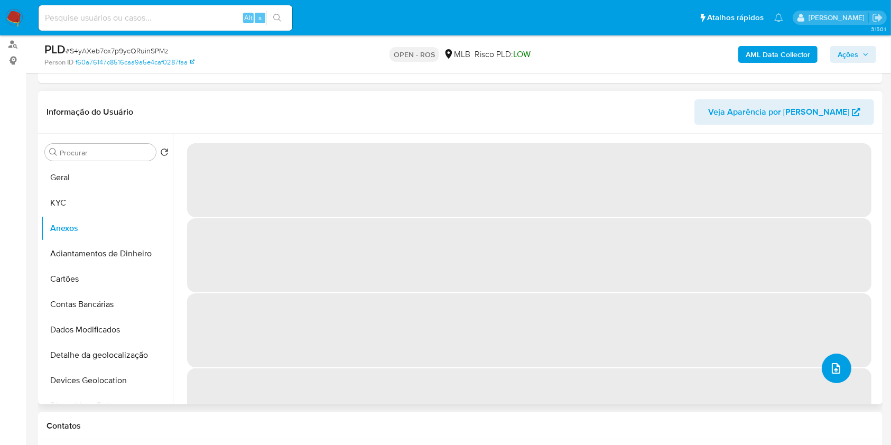
click at [838, 366] on button "upload-file" at bounding box center [837, 369] width 30 height 30
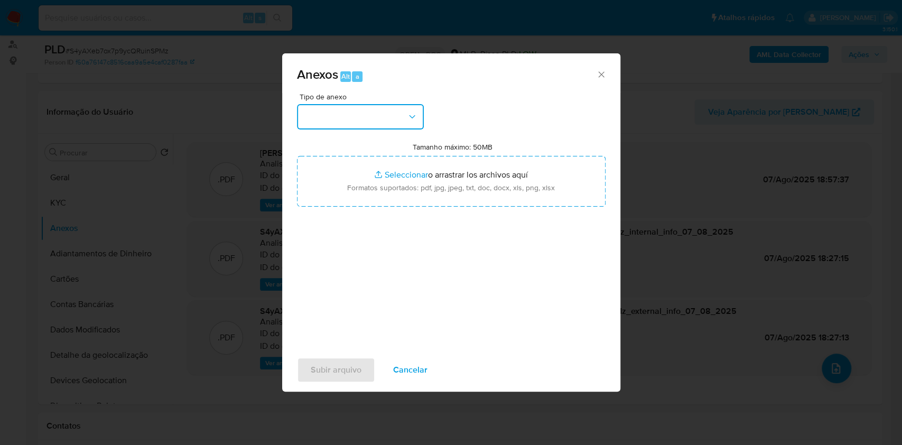
click at [393, 125] on button "button" at bounding box center [360, 116] width 127 height 25
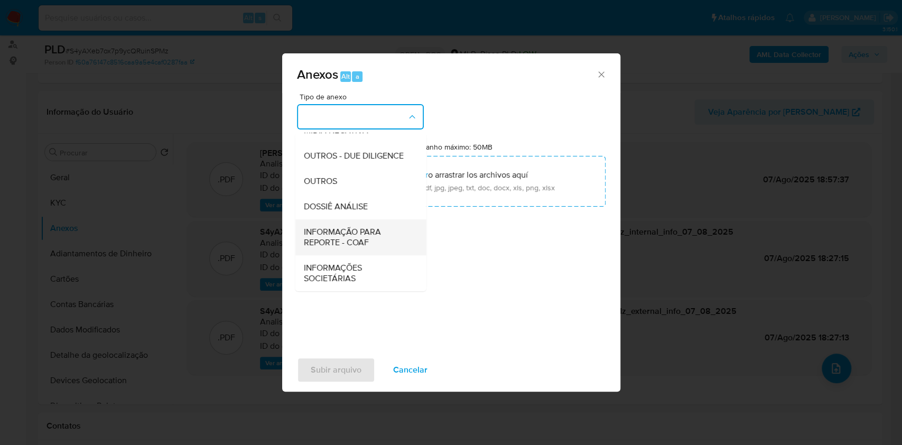
scroll to position [162, 0]
click at [370, 246] on span "INFORMAÇÃO PARA REPORTE - COAF" at bounding box center [357, 237] width 108 height 21
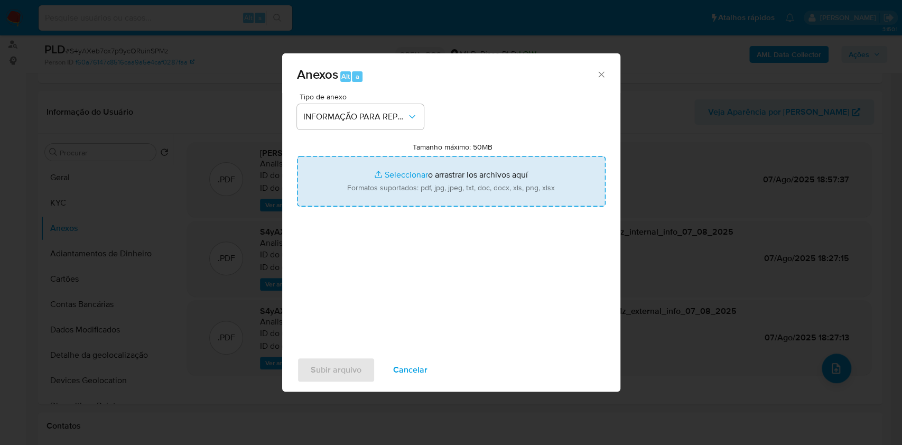
type input "C:\fakepath\SAR - S4yAXeb7ox7p9ycQRuinSPMz- CPF 22466123819 - [PERSON_NAME] [PE…"
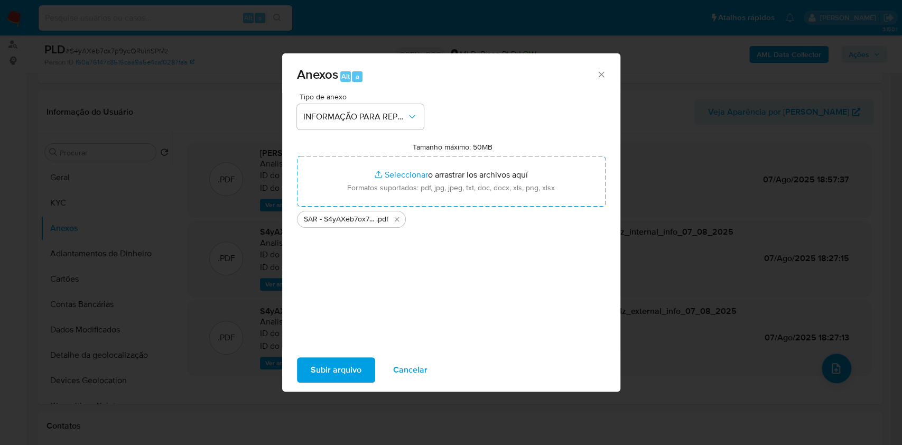
click at [355, 371] on span "Subir arquivo" at bounding box center [336, 369] width 51 height 23
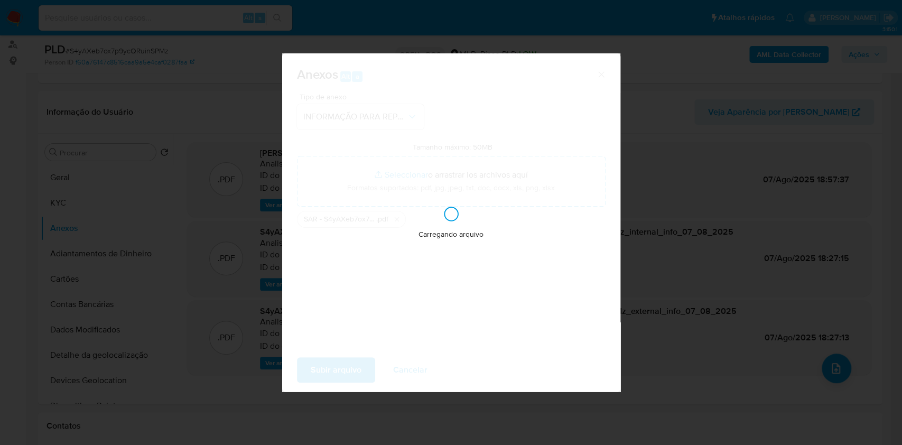
click at [732, 229] on div "Anexos Alt a Tipo de anexo INFORMAÇÃO PARA REPORTE - COAF Tamanho máximo: 50MB …" at bounding box center [451, 222] width 902 height 445
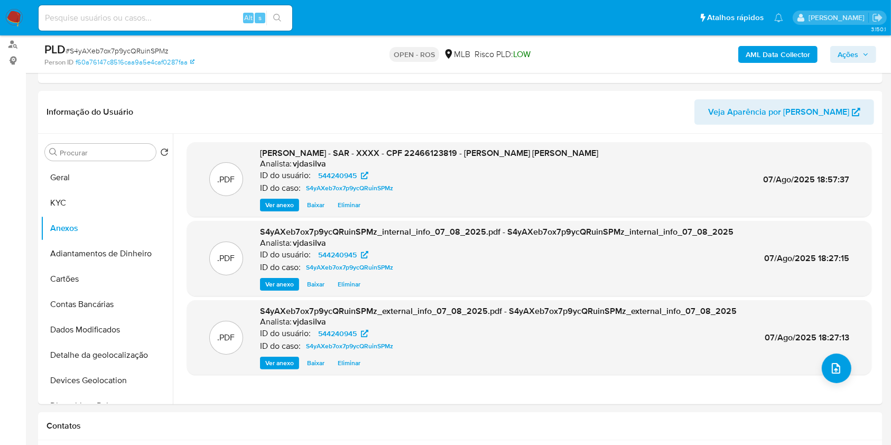
drag, startPoint x: 838, startPoint y: 47, endPoint x: 807, endPoint y: 63, distance: 35.2
click at [838, 48] on span "Ações" at bounding box center [848, 54] width 21 height 17
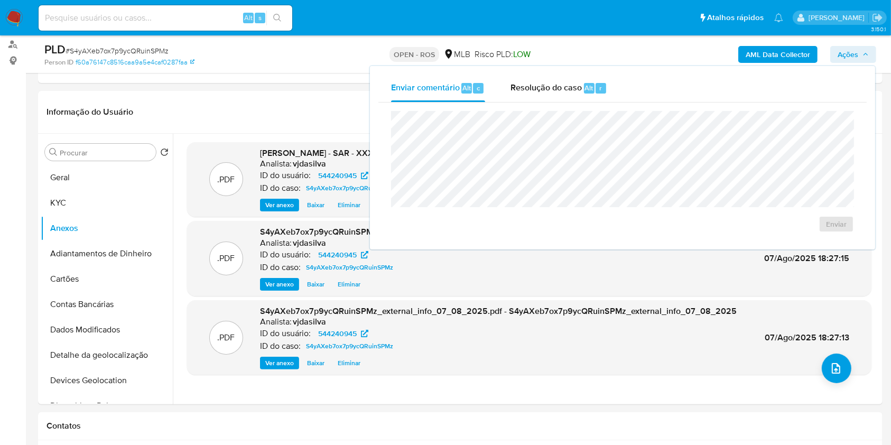
click at [602, 105] on div "Enviar" at bounding box center [623, 172] width 488 height 139
drag, startPoint x: 579, startPoint y: 93, endPoint x: 575, endPoint y: 103, distance: 10.9
click at [578, 96] on div "Resolução do caso Alt r" at bounding box center [559, 88] width 97 height 27
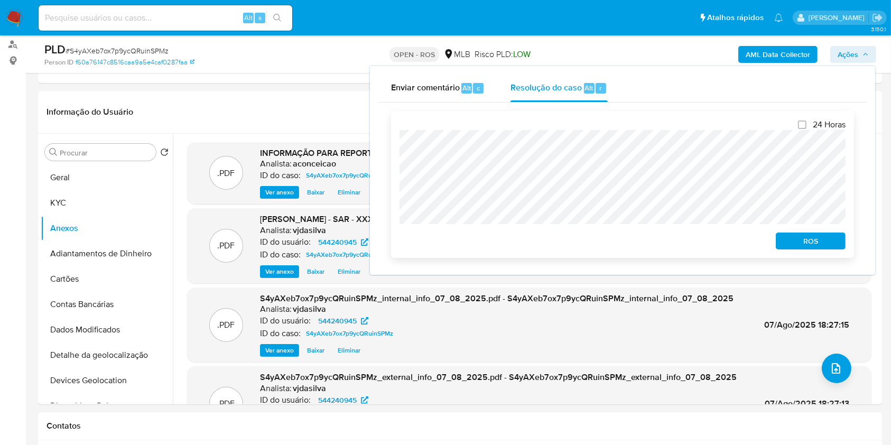
drag, startPoint x: 802, startPoint y: 240, endPoint x: 813, endPoint y: 229, distance: 15.0
click at [802, 241] on span "ROS" at bounding box center [810, 241] width 55 height 15
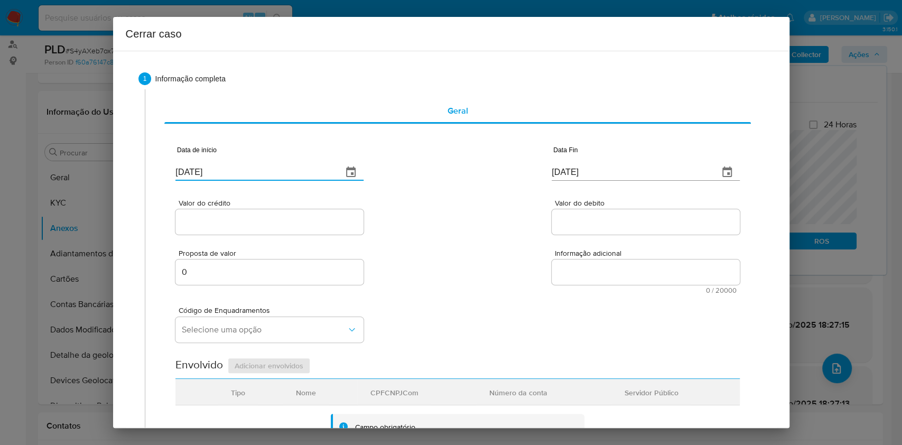
click at [268, 171] on input "[DATE]" at bounding box center [255, 172] width 159 height 17
paste input "03/06"
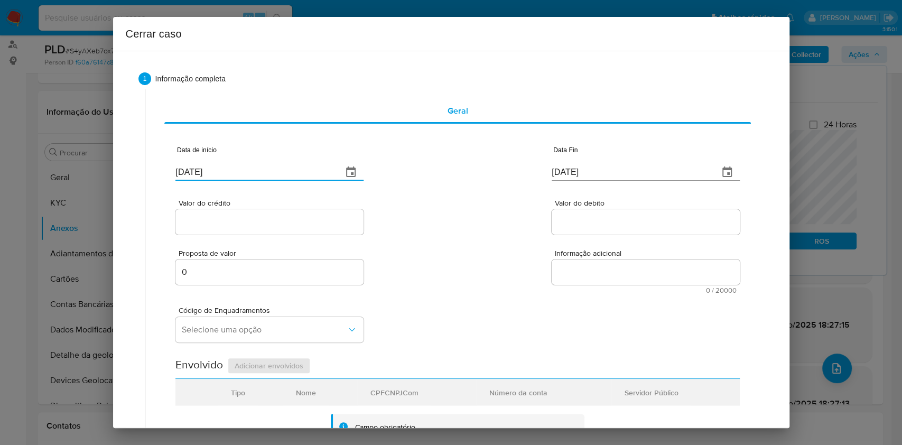
type input "[DATE]"
click at [577, 172] on input "[DATE]" at bounding box center [631, 172] width 159 height 17
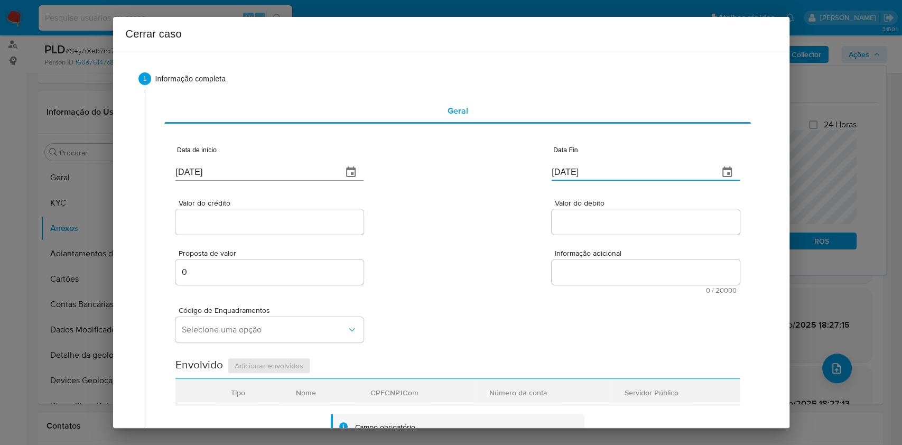
click at [577, 172] on input "[DATE]" at bounding box center [631, 172] width 159 height 17
paste input "06"
type input "[DATE]"
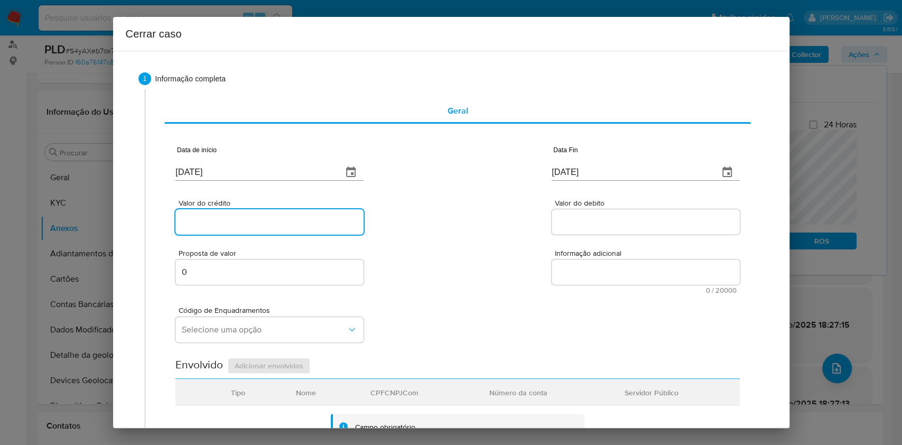
click at [258, 228] on input "Valor do crédito" at bounding box center [270, 222] width 188 height 14
paste input "R$267.638"
type input "R$267.638"
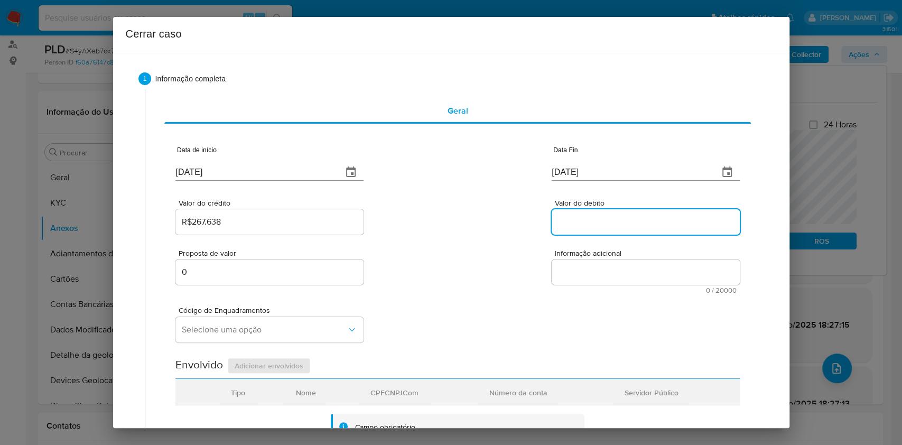
click at [602, 223] on input "Valor do debito" at bounding box center [646, 222] width 188 height 14
paste input "R$27.208"
type input "R$27.208"
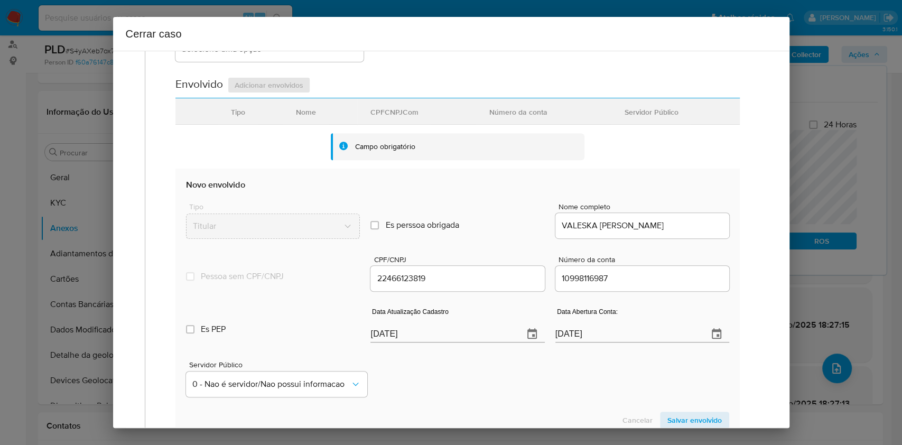
scroll to position [282, 0]
click at [463, 337] on input "[DATE]" at bounding box center [443, 333] width 144 height 17
click at [462, 337] on input "[DATE]" at bounding box center [443, 333] width 144 height 17
paste input "25/06"
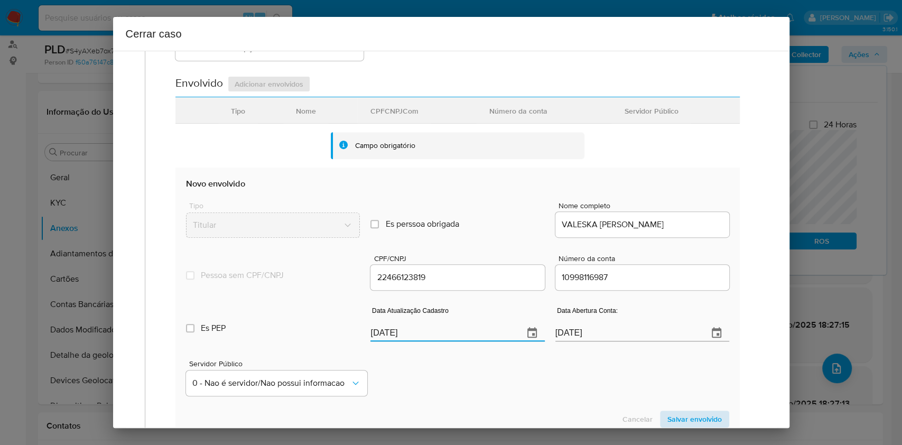
type input "[DATE]"
click at [678, 413] on span "Salvar envolvido" at bounding box center [695, 419] width 54 height 15
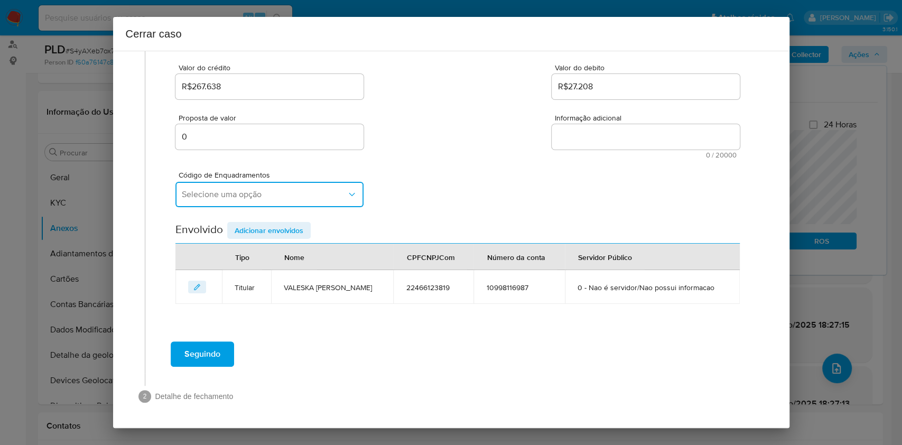
click at [250, 205] on button "Selecione uma opção" at bounding box center [270, 194] width 188 height 25
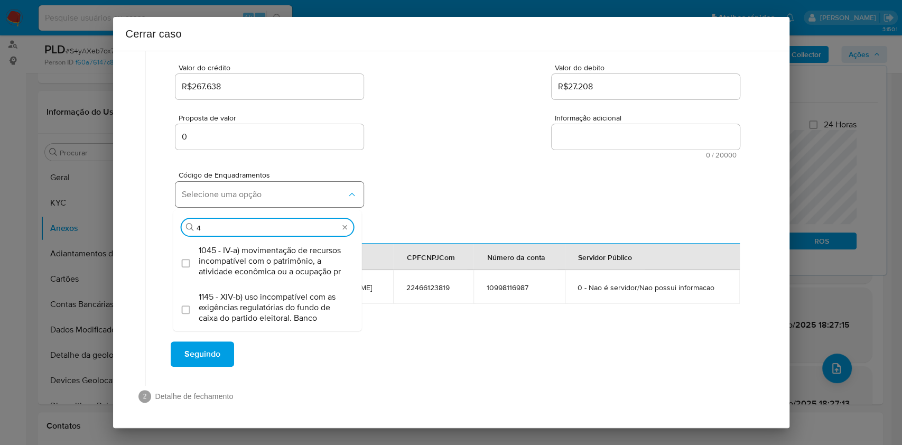
type input "45"
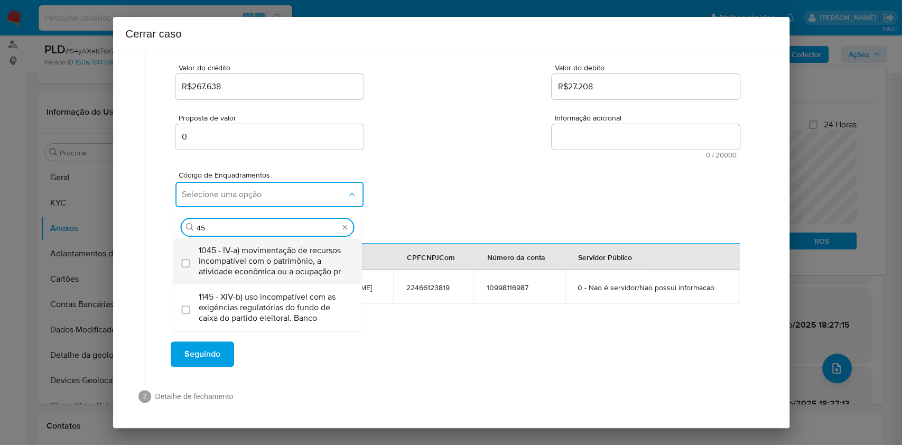
click at [240, 263] on span "1045 - IV-a) movimentação de recursos incompatível com o patrimônio, a atividad…" at bounding box center [273, 261] width 149 height 32
checkbox input "true"
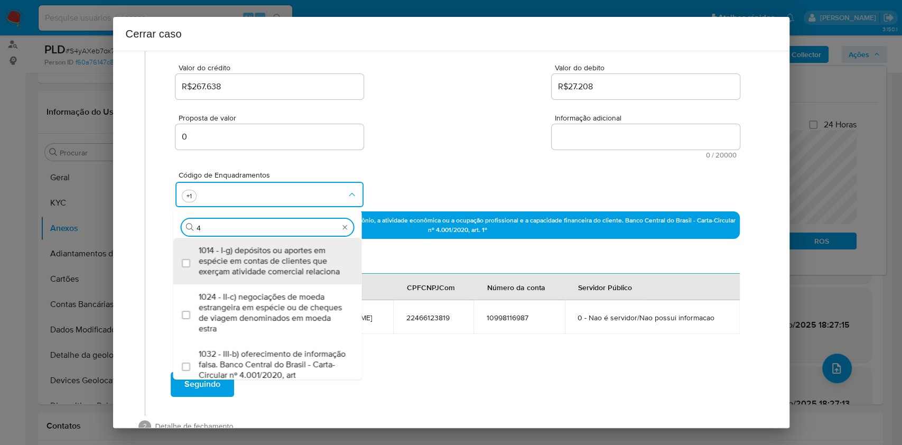
scroll to position [0, 0]
type input "47"
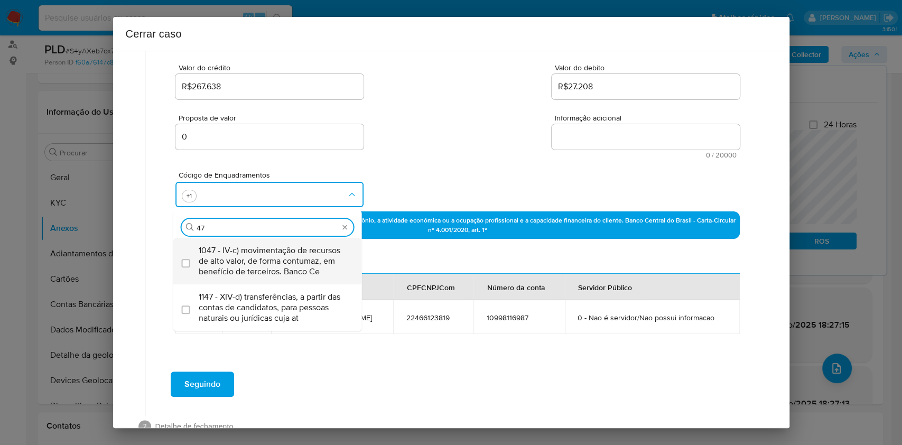
click at [240, 263] on span "1047 - IV-c) movimentação de recursos de alto valor, de forma contumaz, em bene…" at bounding box center [273, 261] width 149 height 32
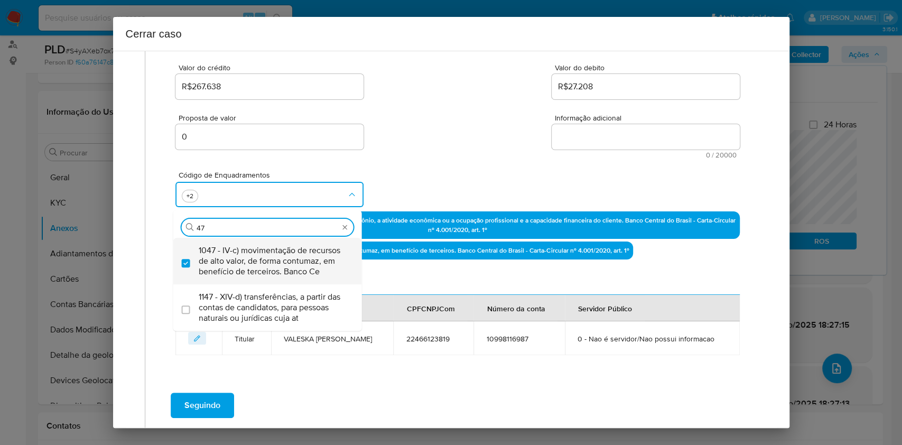
checkbox input "true"
type input "4"
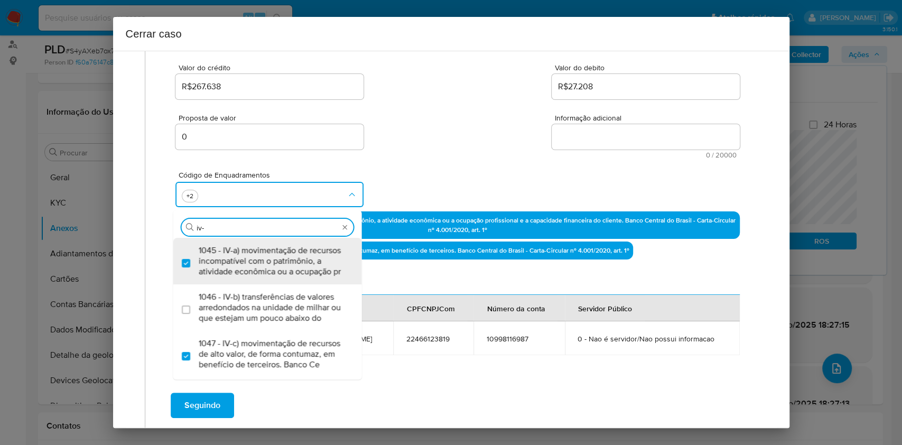
type input "iv-e"
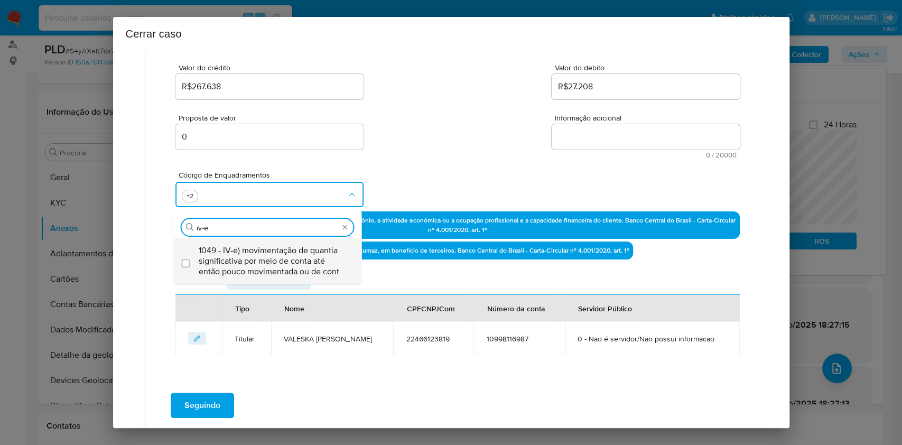
drag, startPoint x: 239, startPoint y: 265, endPoint x: 239, endPoint y: 274, distance: 8.5
click at [239, 274] on span "1049 - IV-e) movimentação de quantia significativa por meio de conta até então …" at bounding box center [273, 261] width 149 height 32
checkbox input "true"
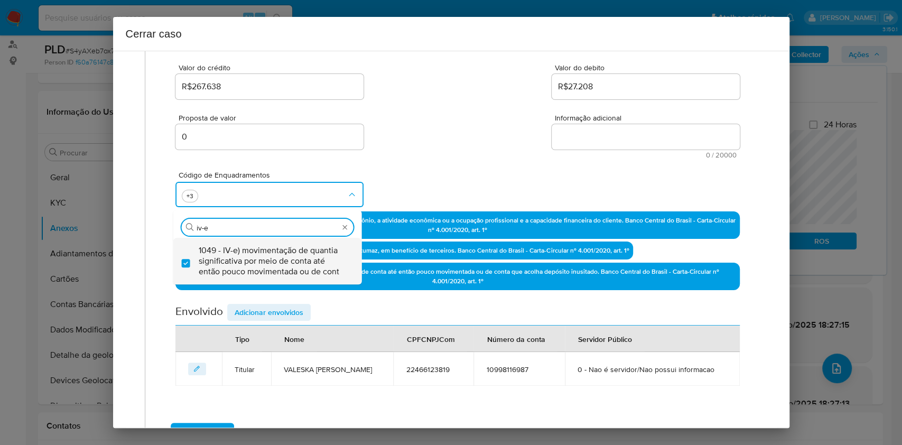
type input "iv-e"
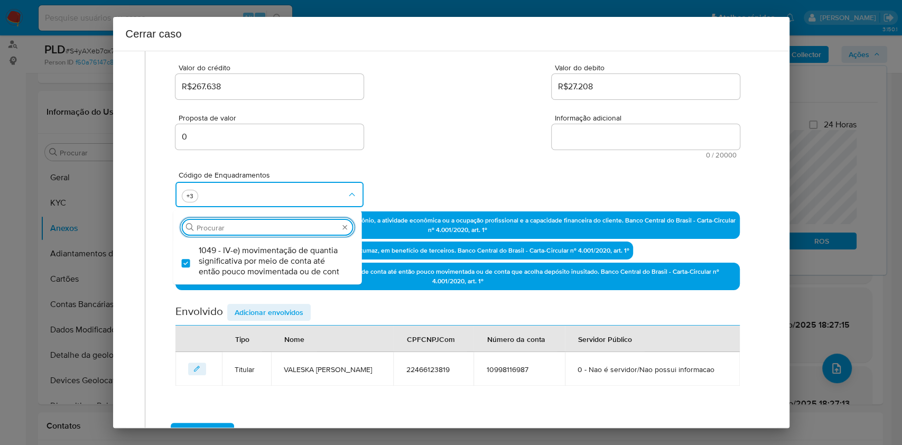
click at [569, 138] on textarea "Informação adicional" at bounding box center [646, 136] width 188 height 25
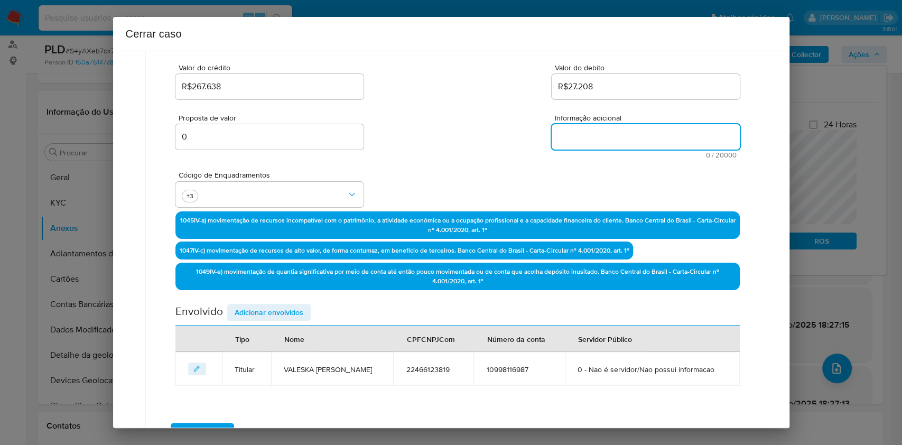
click at [569, 139] on textarea "Informação adicional" at bounding box center [646, 136] width 188 height 25
paste textarea "Loremip Dolorsit Ametco, ADI 80929306499, 20 elit, seddoeius te incididun ut La…"
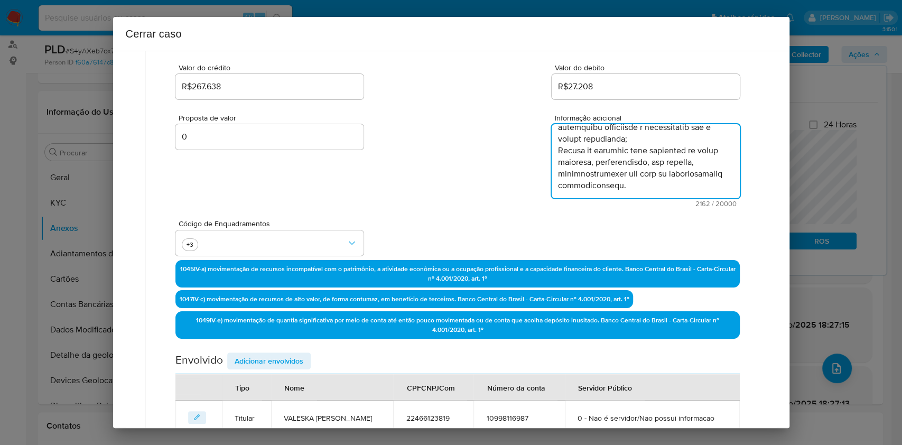
type textarea "Loremip Dolorsit Ametco, ADI 80929306499, 20 elit, seddoeius te incididun ut La…"
click at [278, 377] on div "Nome" at bounding box center [294, 387] width 45 height 25
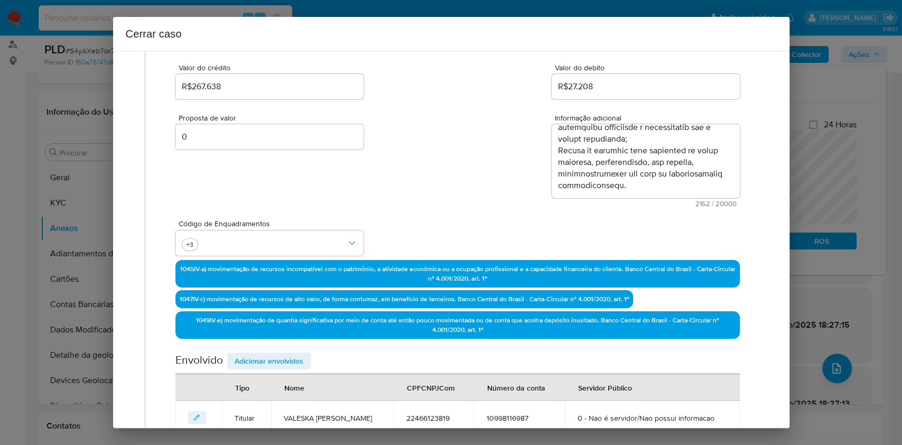
click at [275, 362] on span "Adicionar envolvidos" at bounding box center [269, 361] width 69 height 15
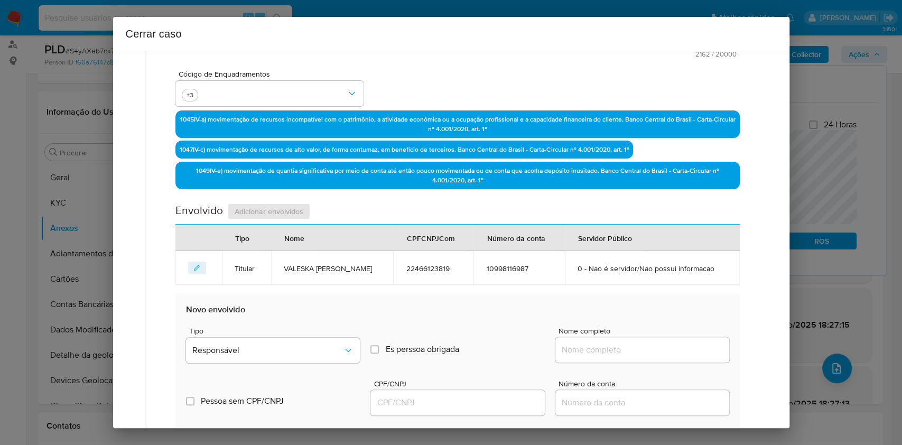
scroll to position [347, 0]
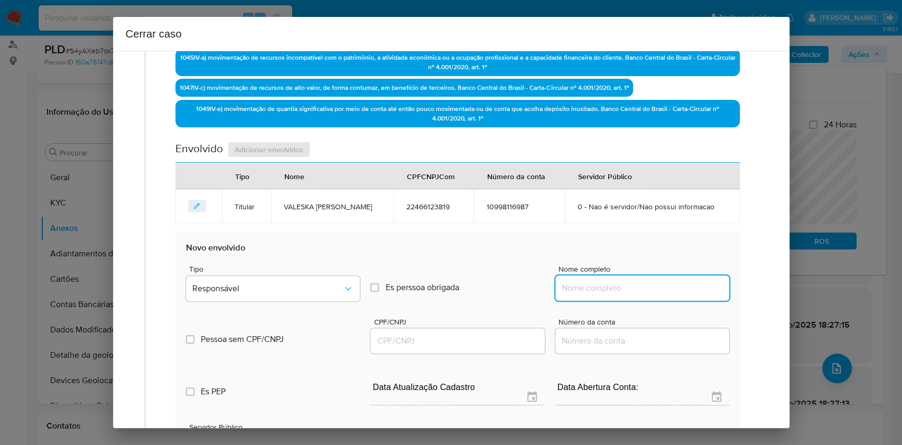
drag, startPoint x: 593, startPoint y: 283, endPoint x: 612, endPoint y: 282, distance: 19.1
click at [595, 284] on input "Nome completo" at bounding box center [643, 288] width 174 height 14
paste input "Valeska Torcia Servicos Medicos Ltda, 54079012000182"
click at [671, 282] on input "Valeska Torcia Servicos Medicos Ltda, 54079012000182" at bounding box center [643, 288] width 174 height 14
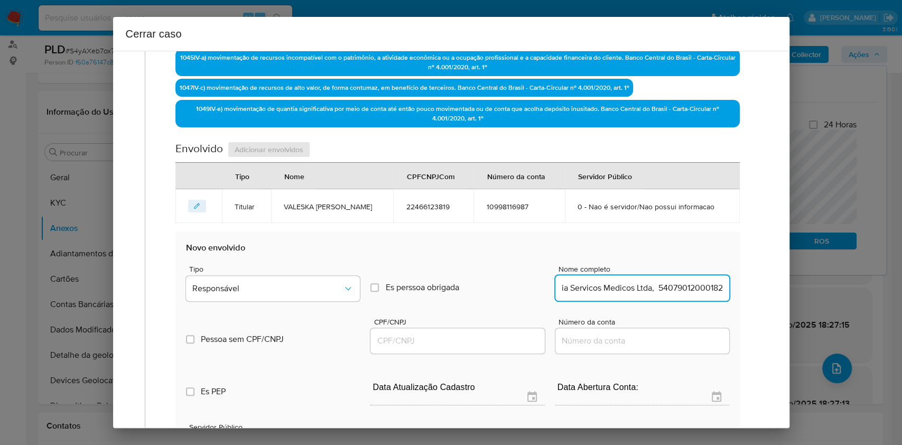
click at [671, 282] on input "Valeska Torcia Servicos Medicos Ltda, 54079012000182" at bounding box center [643, 288] width 174 height 14
type input "Valeska Torcia Servicos Medicos Ltda,"
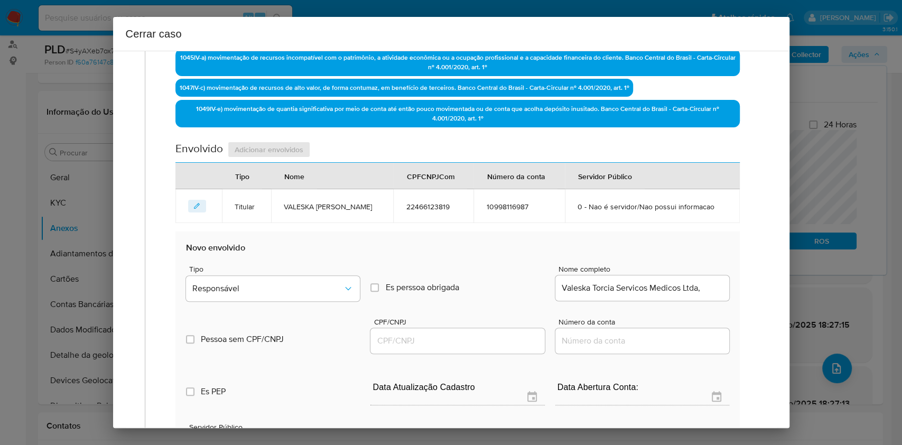
click at [436, 351] on div at bounding box center [458, 340] width 174 height 25
paste input "54079012000182"
click at [442, 340] on input "54079012000182" at bounding box center [458, 341] width 174 height 14
type input "54079012000182"
click at [298, 272] on div "Tipo Responsável" at bounding box center [273, 285] width 174 height 40
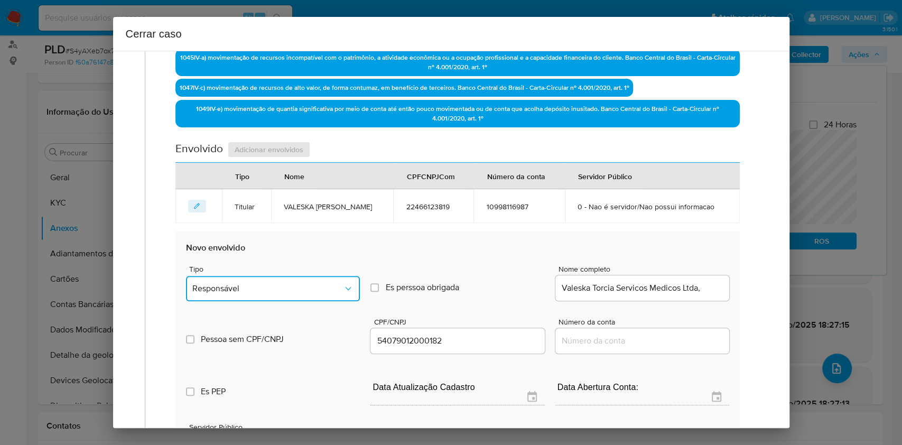
click at [298, 283] on span "Responsável" at bounding box center [267, 288] width 151 height 11
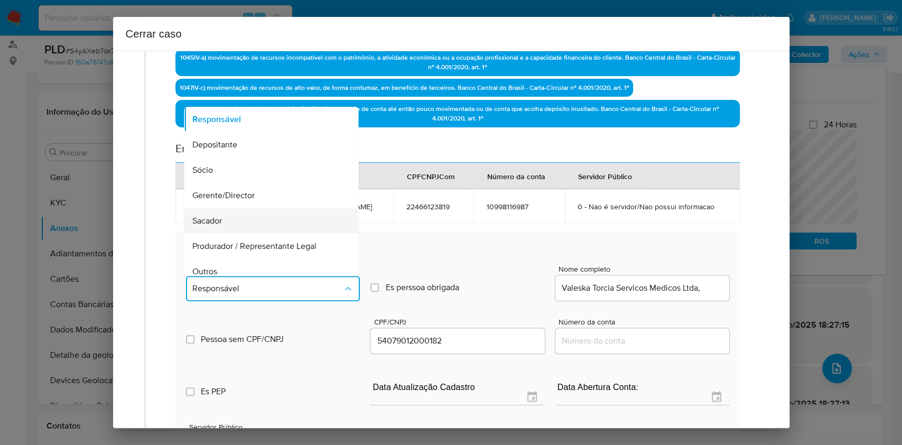
scroll to position [135, 0]
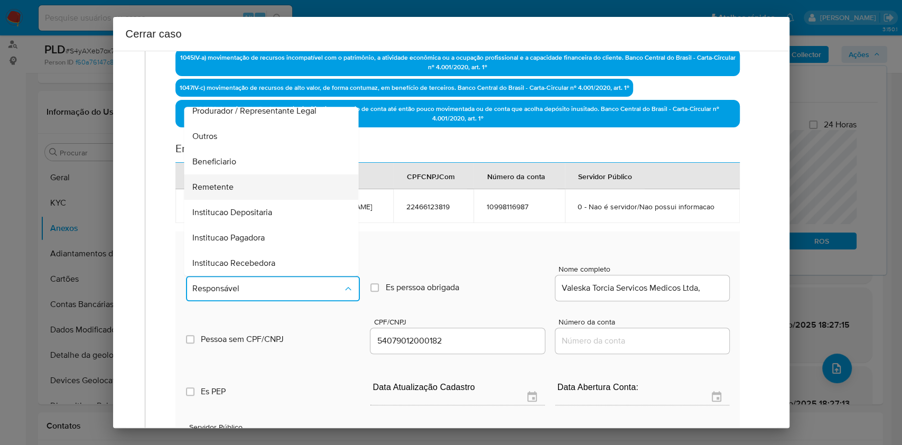
click at [243, 189] on div "Remetente" at bounding box center [268, 186] width 151 height 25
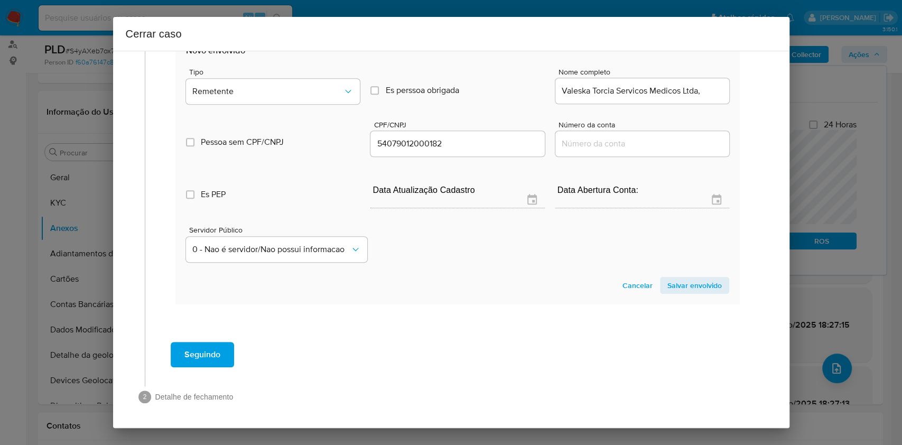
click at [660, 287] on button "Salvar envolvido" at bounding box center [694, 285] width 69 height 17
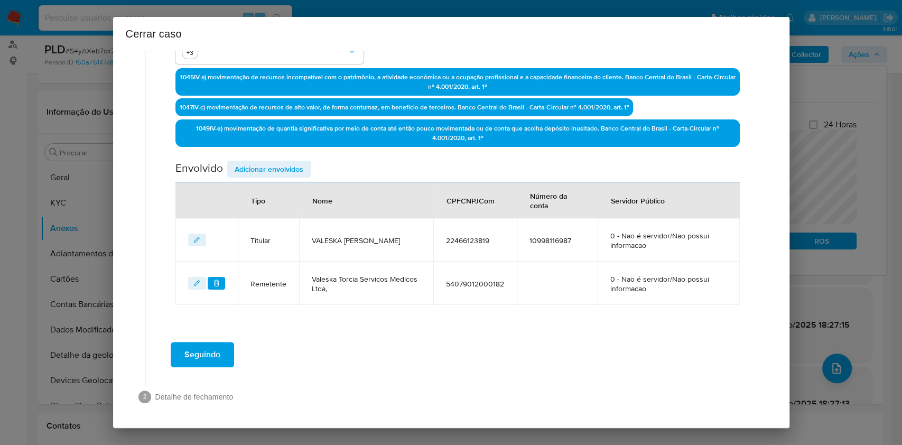
click at [264, 169] on span "Adicionar envolvidos" at bounding box center [269, 169] width 69 height 15
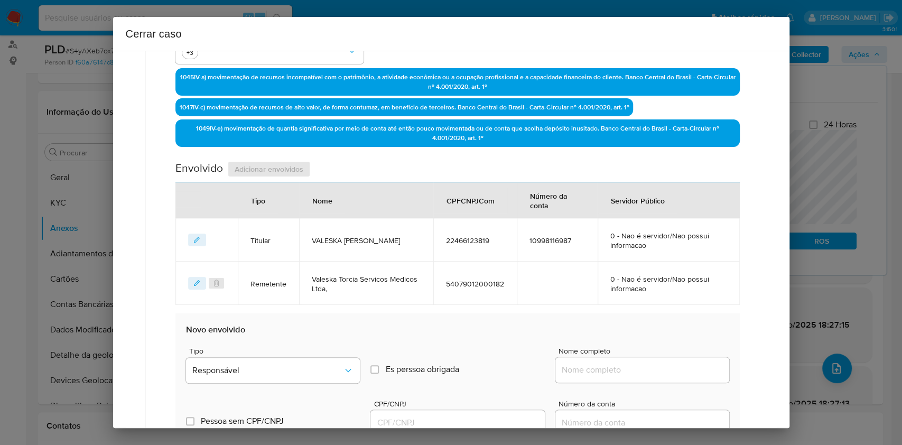
click at [660, 379] on div at bounding box center [643, 369] width 174 height 25
click at [672, 367] on input "Nome completo" at bounding box center [643, 370] width 174 height 14
paste input "Vinicius Magagnini F Gazalli, 38535001883"
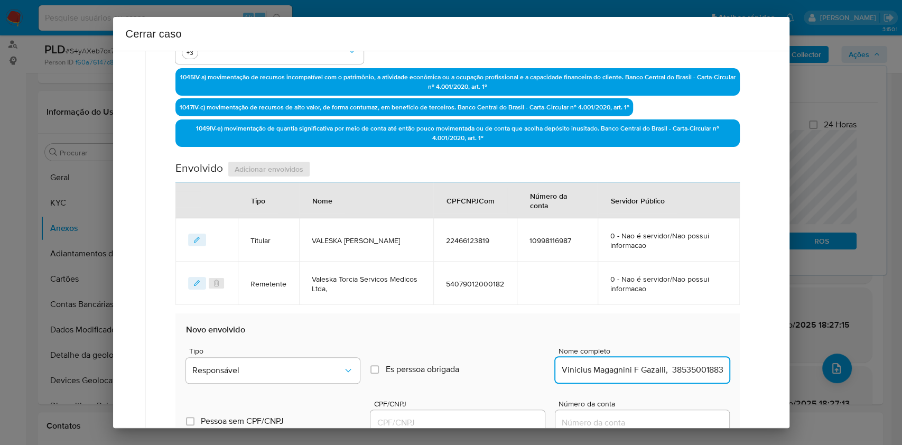
scroll to position [0, 4]
click at [677, 366] on input "Vinicius Magagnini F Gazalli, 38535001883" at bounding box center [643, 370] width 174 height 14
type input "Vinicius Magagnini F Gazalli,"
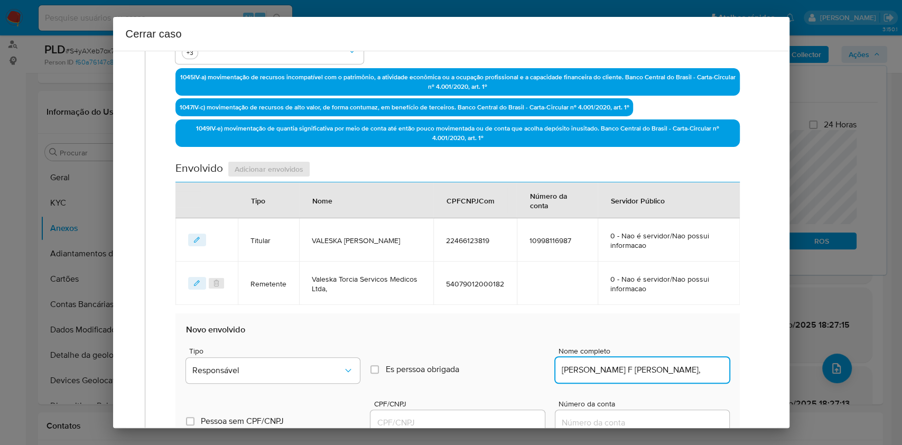
click at [424, 416] on input "CPF/CNPJ" at bounding box center [458, 423] width 174 height 14
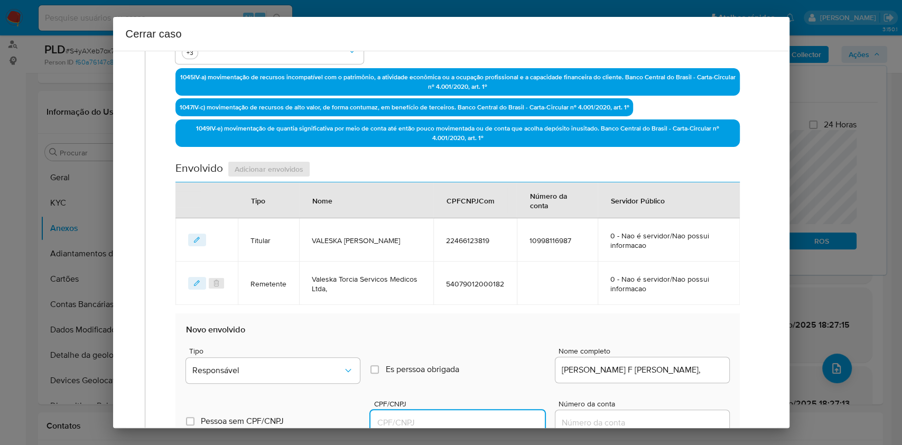
paste input "38535001883"
type input "38535001883"
click at [344, 374] on button "Responsável" at bounding box center [273, 370] width 174 height 25
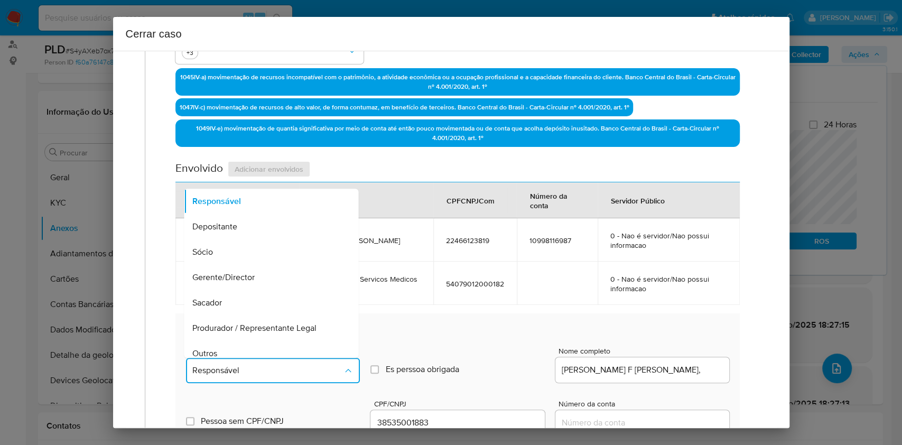
scroll to position [135, 0]
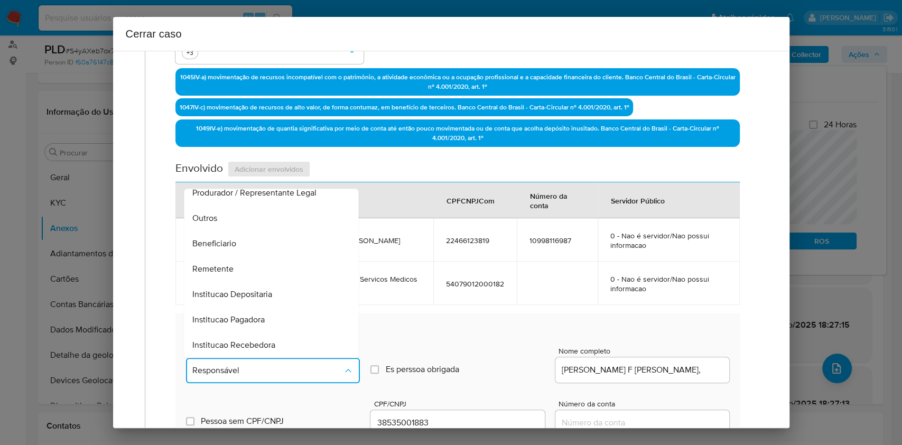
click at [238, 256] on div "Remetente" at bounding box center [268, 268] width 151 height 25
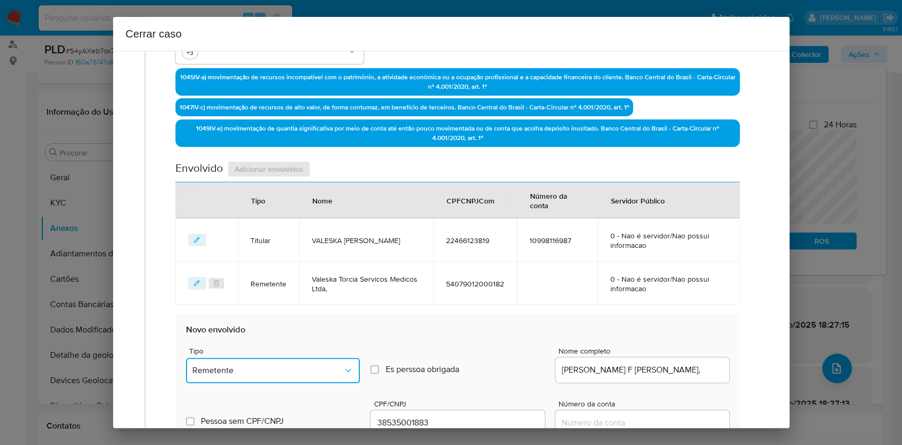
click at [324, 361] on button "Remetente" at bounding box center [273, 370] width 174 height 25
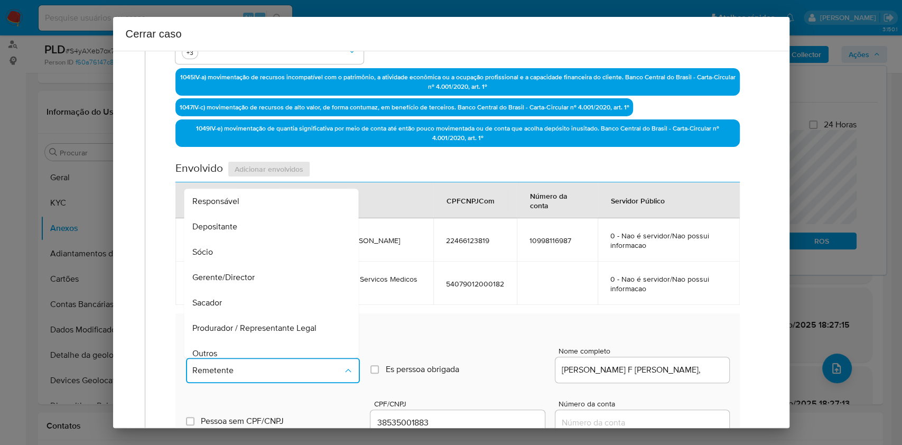
scroll to position [131, 0]
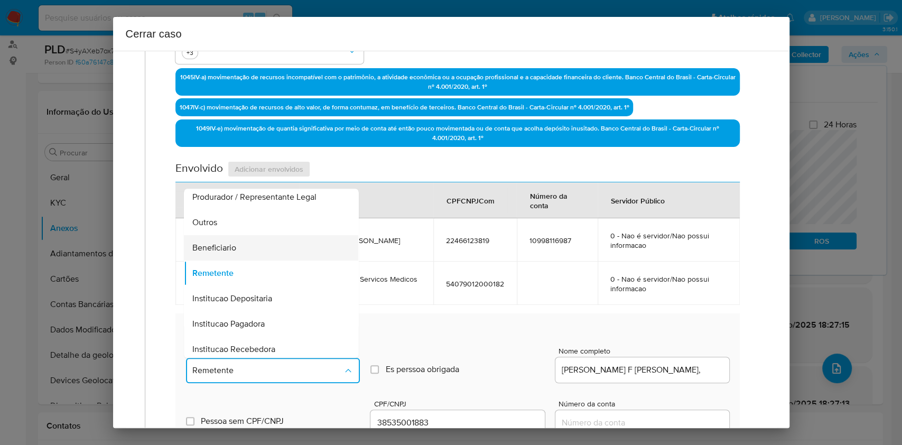
click at [268, 250] on div "Beneficiario" at bounding box center [268, 247] width 151 height 25
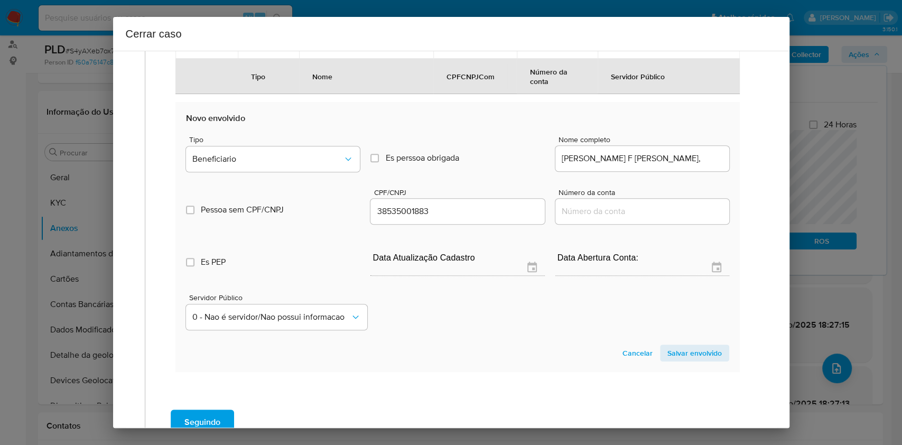
drag, startPoint x: 660, startPoint y: 354, endPoint x: 650, endPoint y: 354, distance: 9.5
click at [668, 354] on span "Salvar envolvido" at bounding box center [695, 353] width 54 height 15
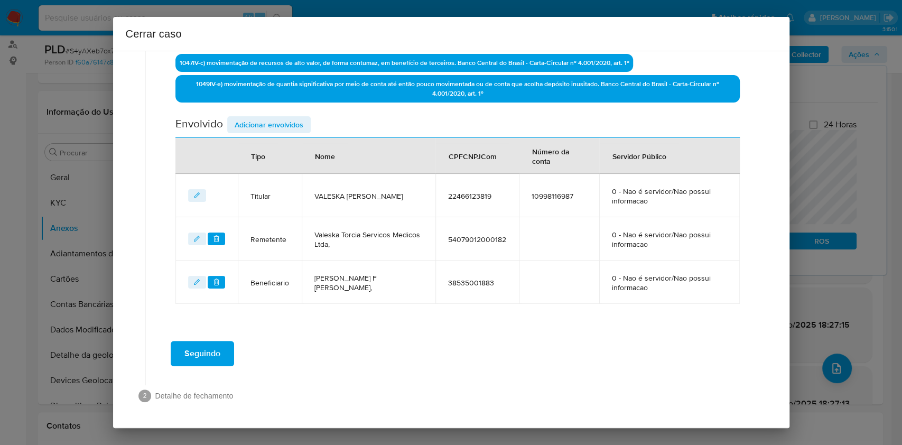
scroll to position [371, 0]
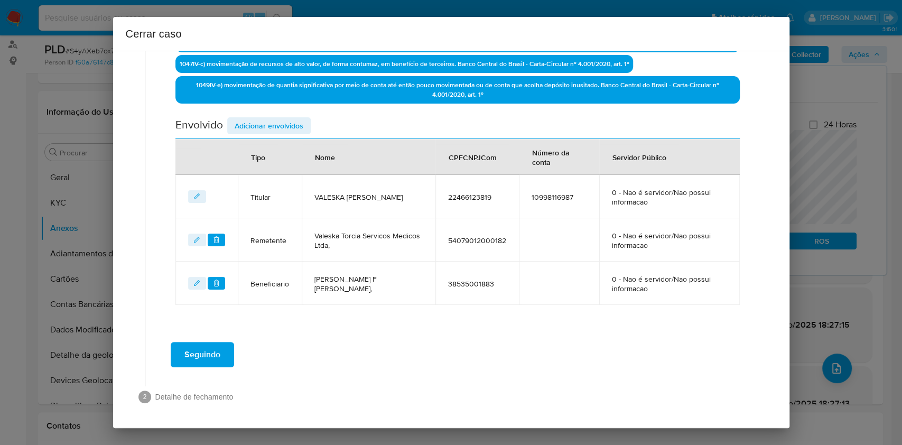
click at [206, 336] on div "Seguindo" at bounding box center [458, 355] width 604 height 38
click at [206, 344] on span "Seguindo" at bounding box center [203, 354] width 36 height 23
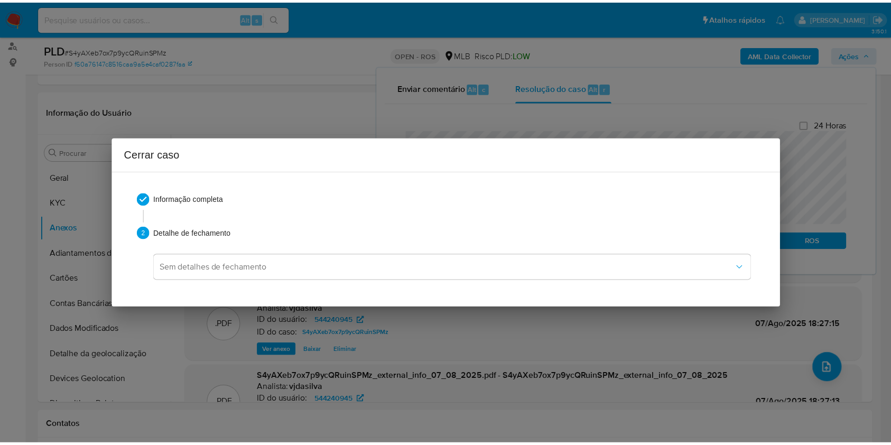
scroll to position [933, 0]
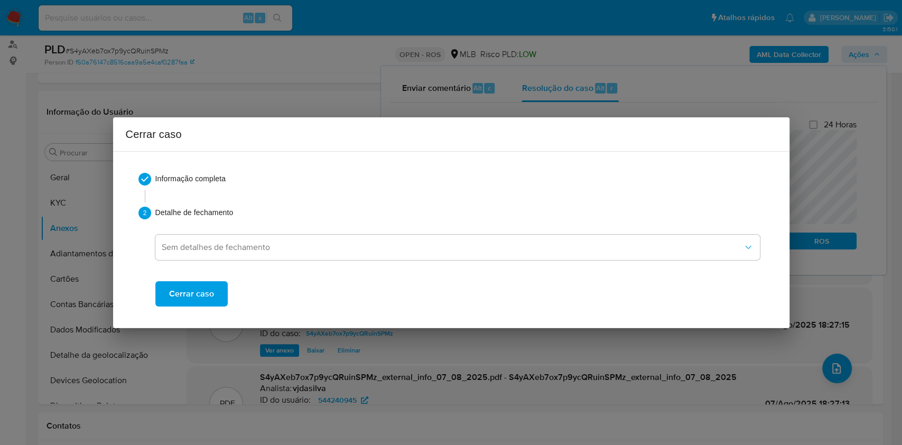
click at [198, 296] on span "Cerrar caso" at bounding box center [191, 293] width 45 height 23
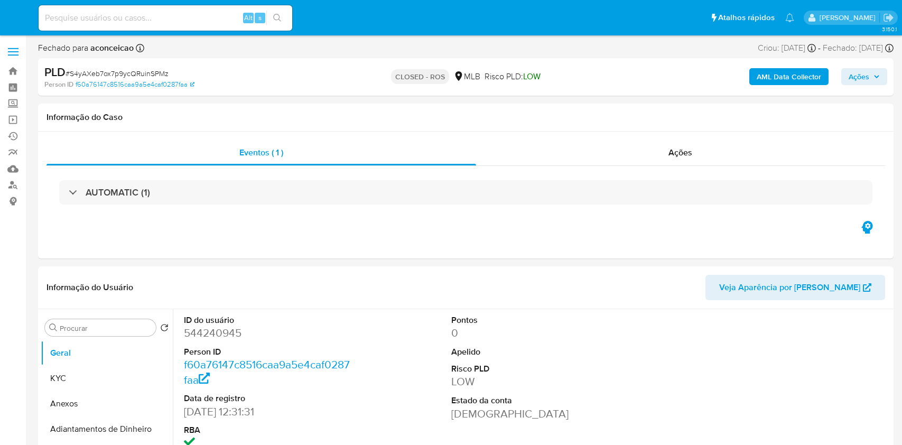
select select "10"
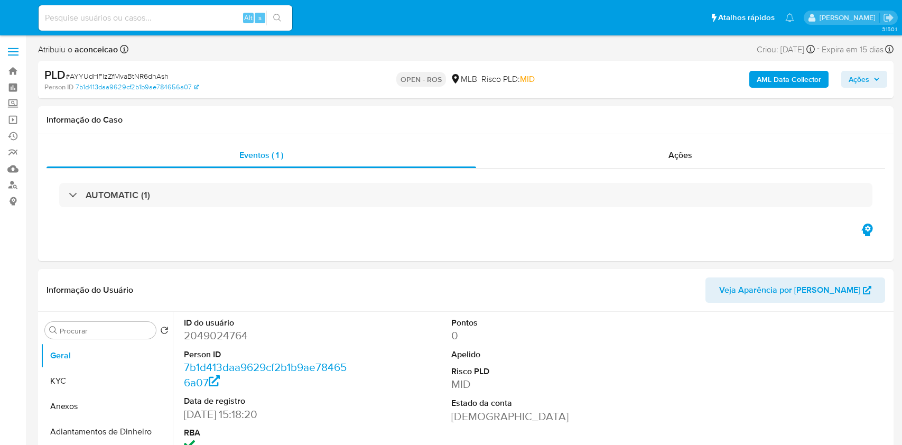
select select "10"
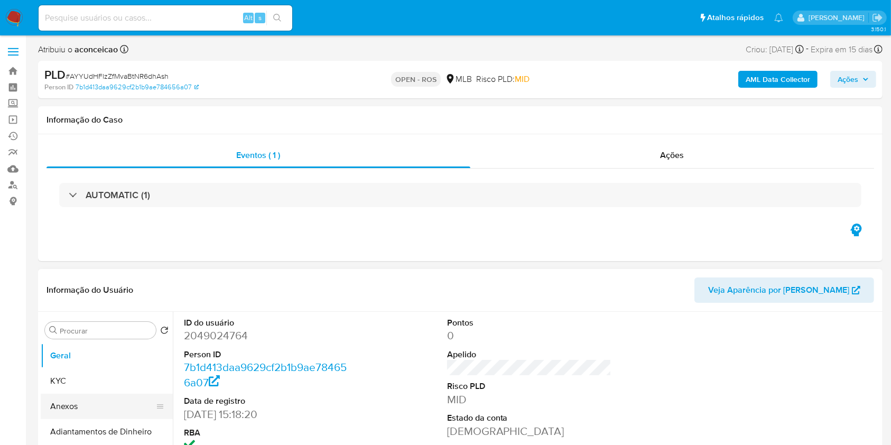
drag, startPoint x: 115, startPoint y: 404, endPoint x: 334, endPoint y: 363, distance: 223.2
click at [115, 404] on button "Anexos" at bounding box center [107, 406] width 132 height 25
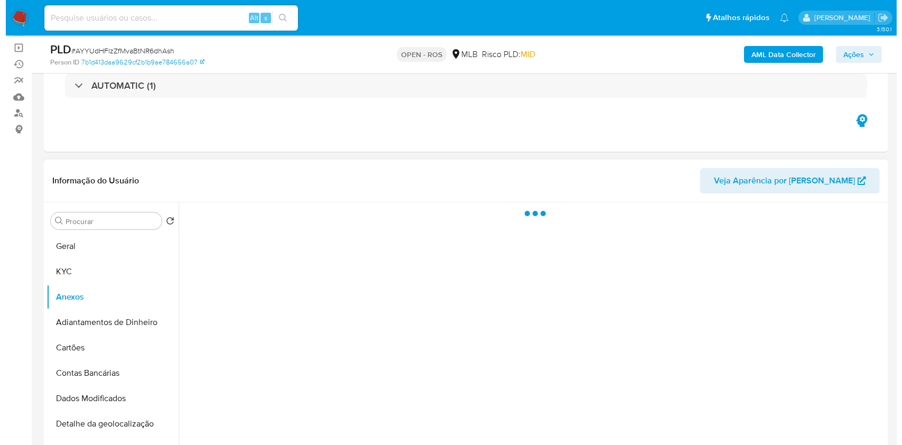
scroll to position [141, 0]
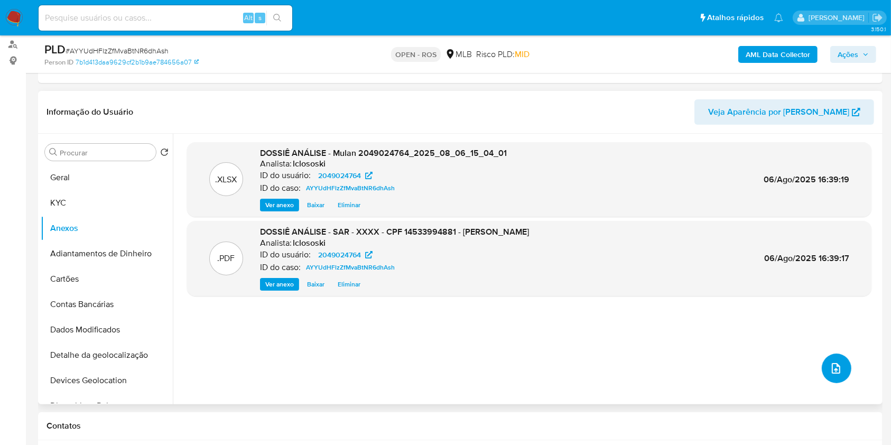
click at [830, 373] on icon "upload-file" at bounding box center [836, 368] width 13 height 13
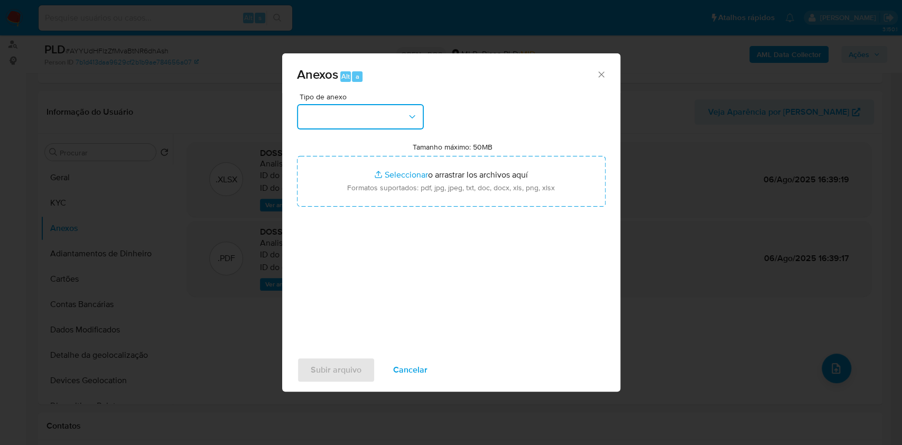
click at [388, 108] on button "button" at bounding box center [360, 116] width 127 height 25
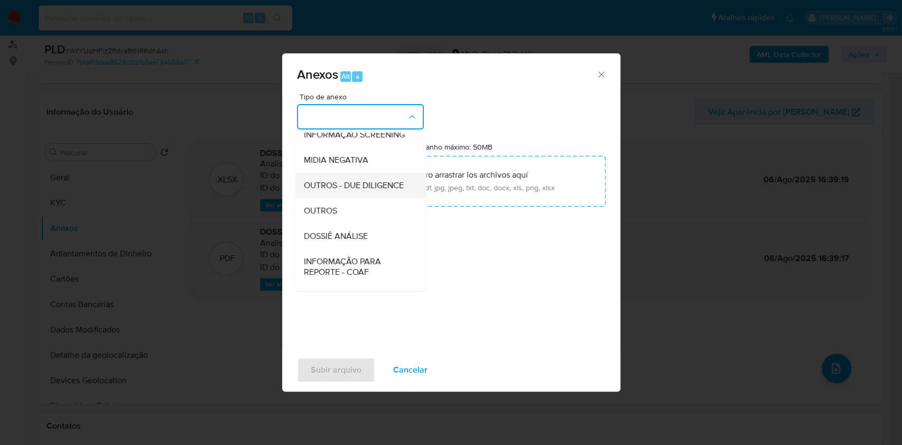
scroll to position [162, 0]
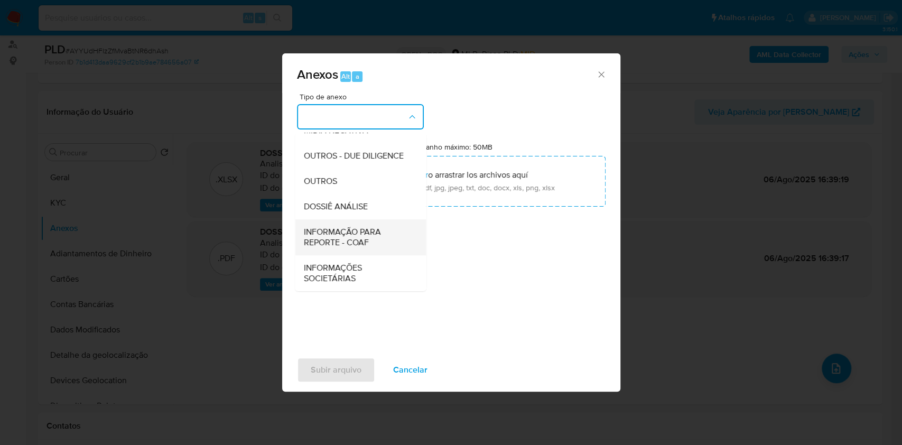
click at [366, 228] on span "INFORMAÇÃO PARA REPORTE - COAF" at bounding box center [357, 237] width 108 height 21
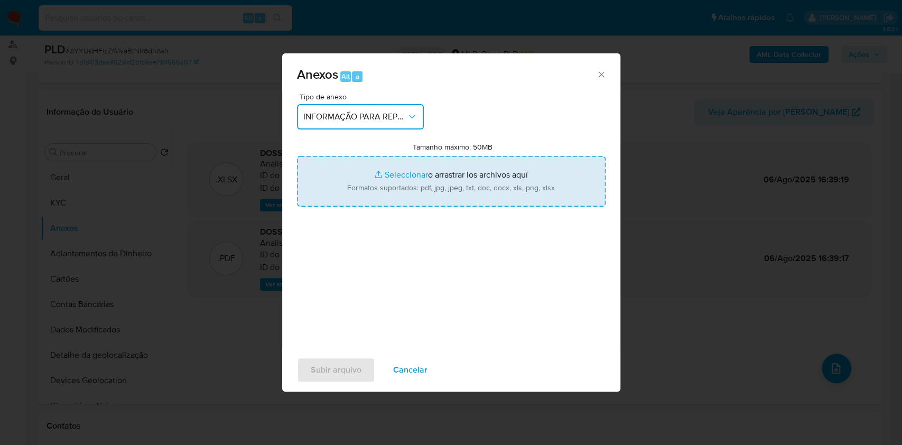
type input "C:\fakepath\SAR - AYYUdHFlzZfMvaBtNR6dhAsh- CPF 14533994881 - [PERSON_NAME].pdf"
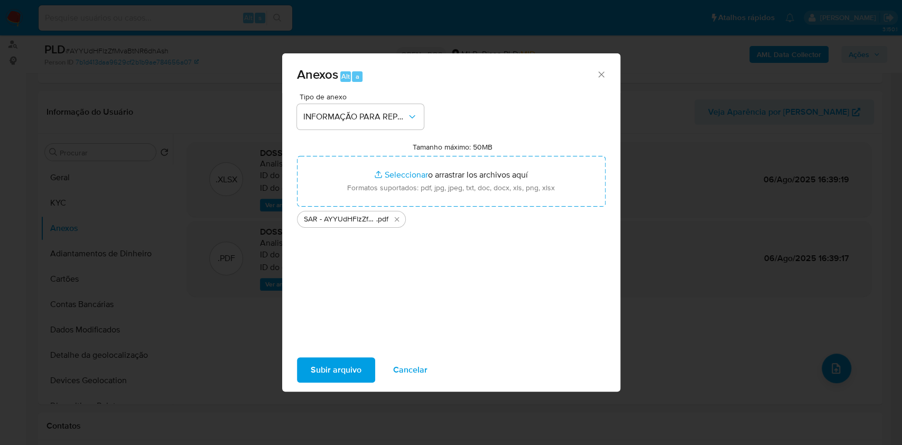
click at [346, 372] on span "Subir arquivo" at bounding box center [336, 369] width 51 height 23
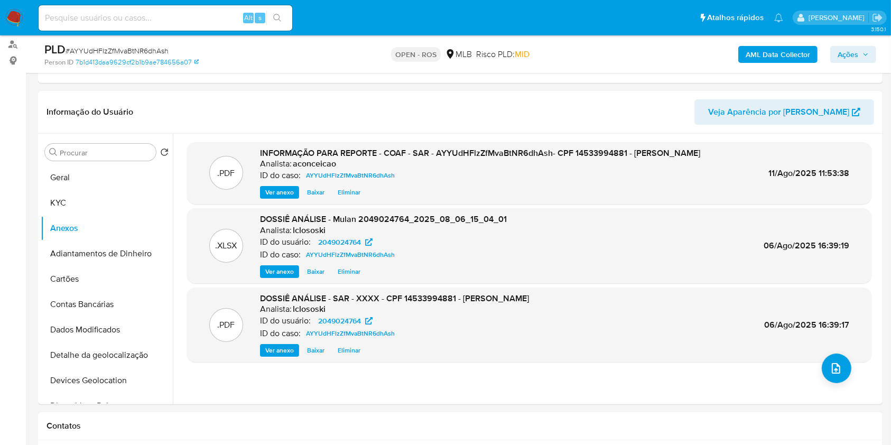
drag, startPoint x: 836, startPoint y: 58, endPoint x: 804, endPoint y: 64, distance: 33.4
click at [834, 60] on button "Ações" at bounding box center [854, 54] width 46 height 17
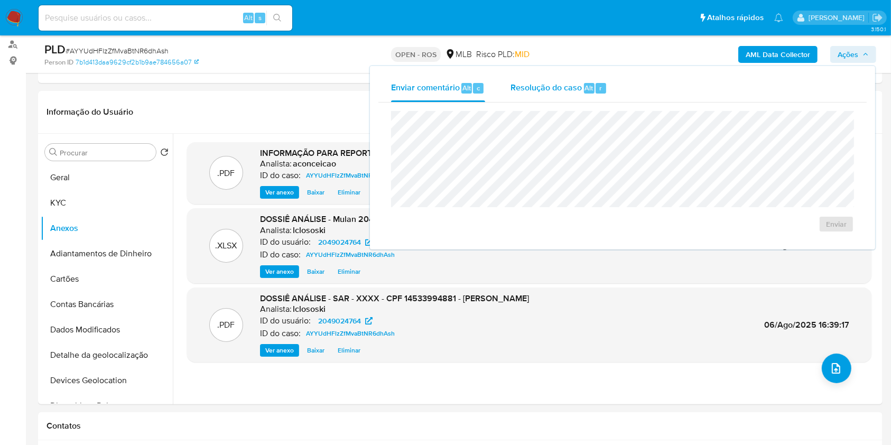
click at [589, 97] on div "Resolução do caso Alt r" at bounding box center [559, 88] width 97 height 27
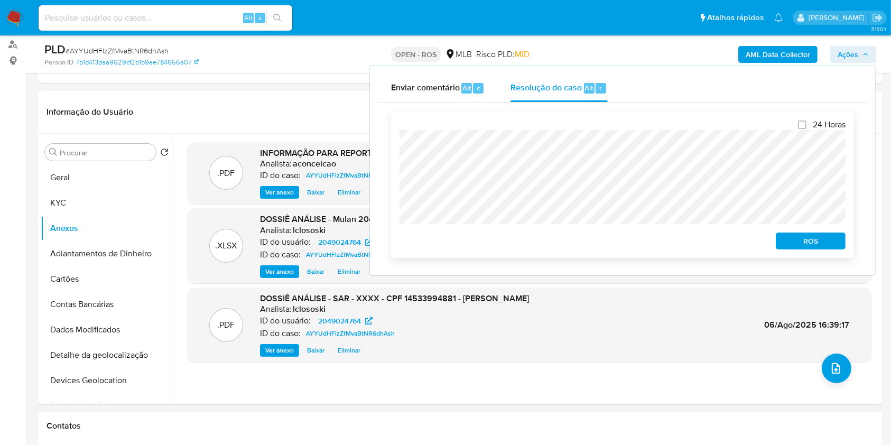
drag, startPoint x: 800, startPoint y: 241, endPoint x: 808, endPoint y: 238, distance: 8.2
click at [801, 241] on span "ROS" at bounding box center [810, 241] width 55 height 15
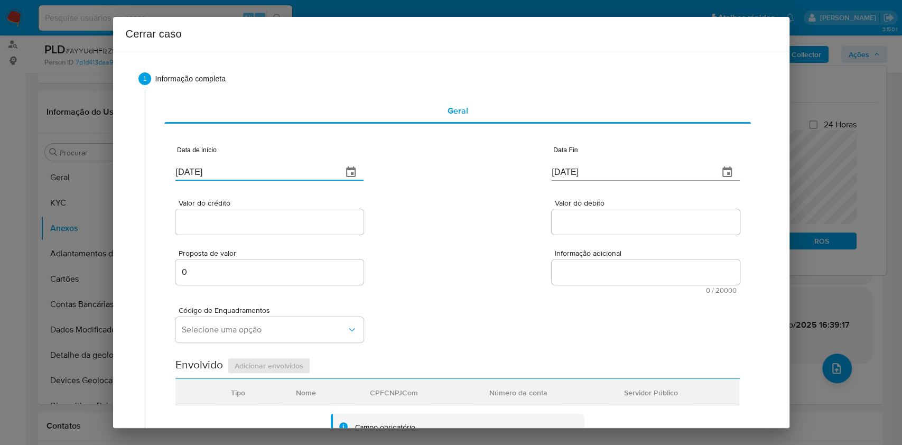
click at [293, 174] on input "[DATE]" at bounding box center [255, 172] width 159 height 17
paste input "01/06"
type input "01/06/2025"
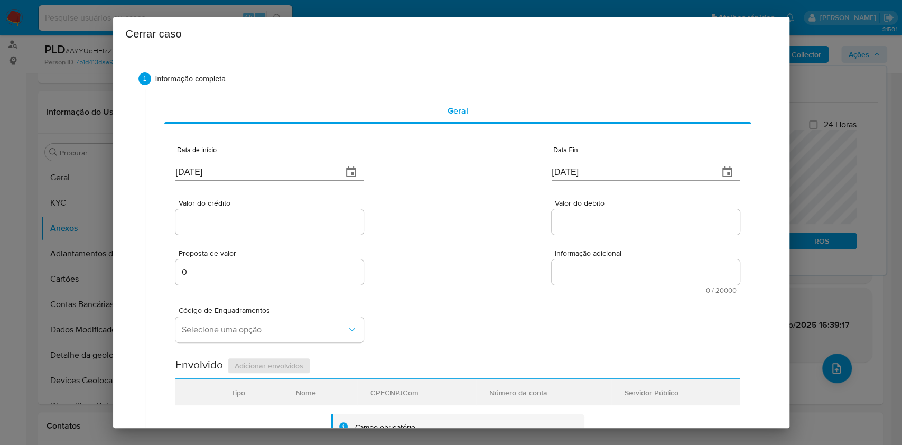
click at [608, 162] on div "[DATE]" at bounding box center [646, 165] width 188 height 31
click at [608, 163] on div "[DATE]" at bounding box center [646, 165] width 188 height 31
click at [609, 168] on input "[DATE]" at bounding box center [631, 172] width 159 height 17
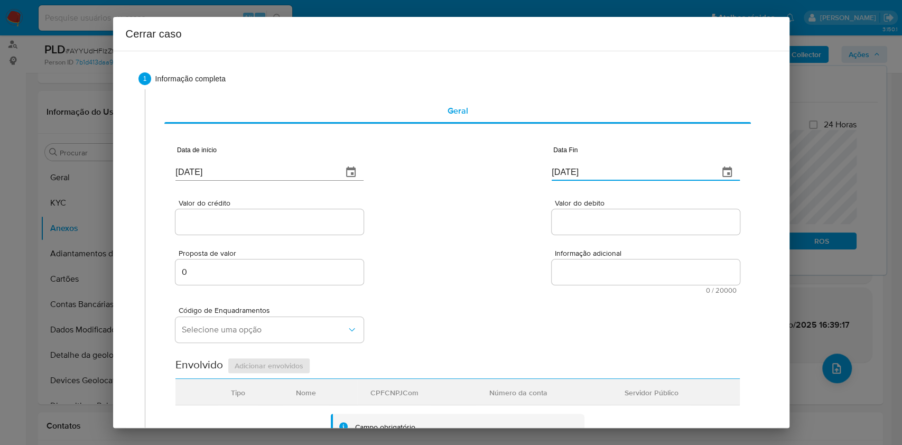
click at [609, 168] on input "[DATE]" at bounding box center [631, 172] width 159 height 17
click at [609, 169] on input "[DATE]" at bounding box center [631, 172] width 159 height 17
paste input "text"
click at [609, 170] on input "[DATE]" at bounding box center [631, 172] width 159 height 17
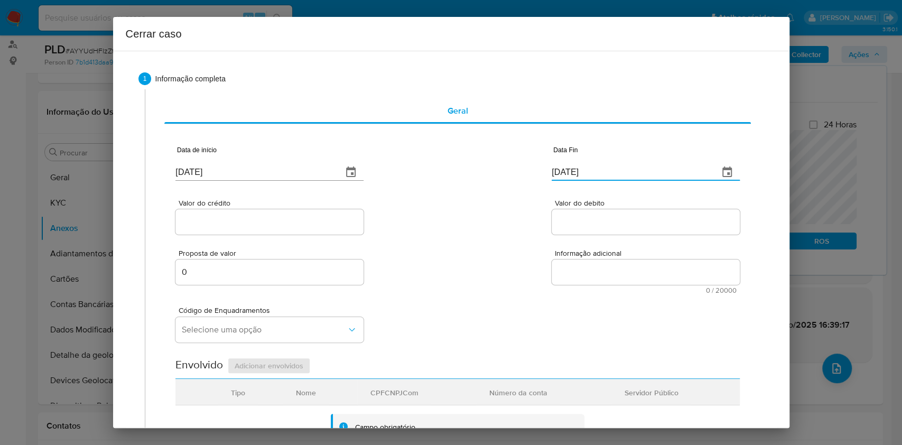
click at [609, 170] on input "[DATE]" at bounding box center [631, 172] width 159 height 17
paste input "05"
type input "[DATE]"
click at [288, 222] on input "Valor do crédito" at bounding box center [270, 222] width 188 height 14
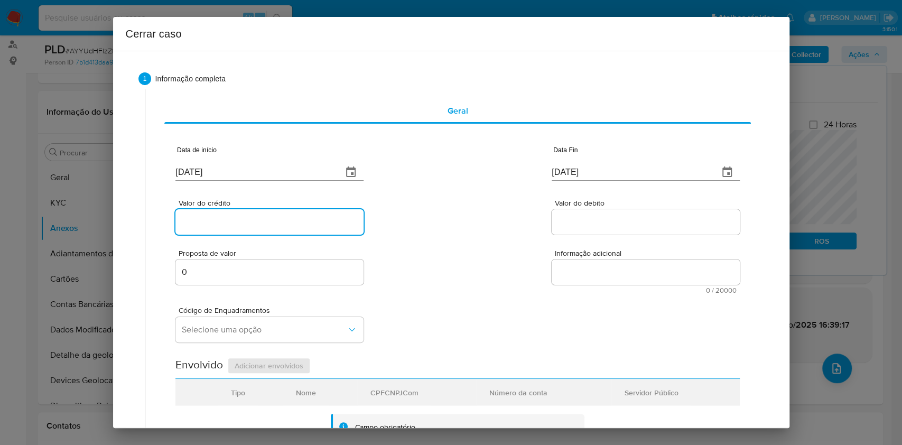
paste input "R$208.542"
type input "R$208.542"
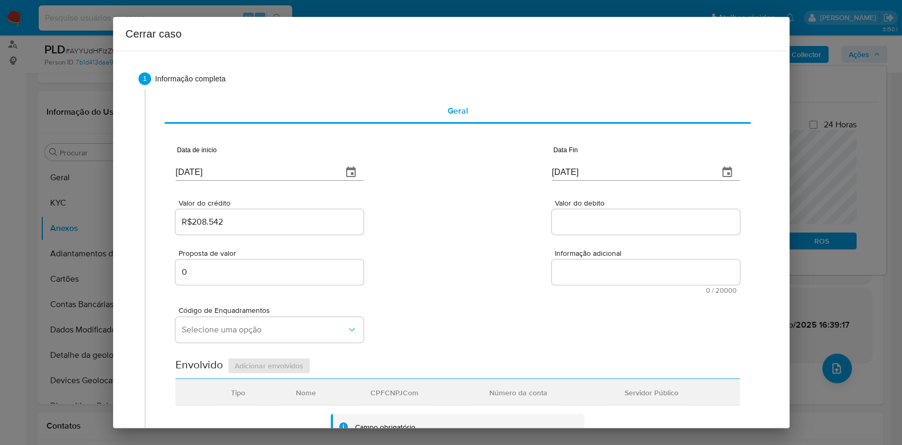
click at [594, 230] on div at bounding box center [646, 221] width 188 height 25
click at [591, 223] on input "Valor do debito" at bounding box center [646, 222] width 188 height 14
paste input "R$207.199"
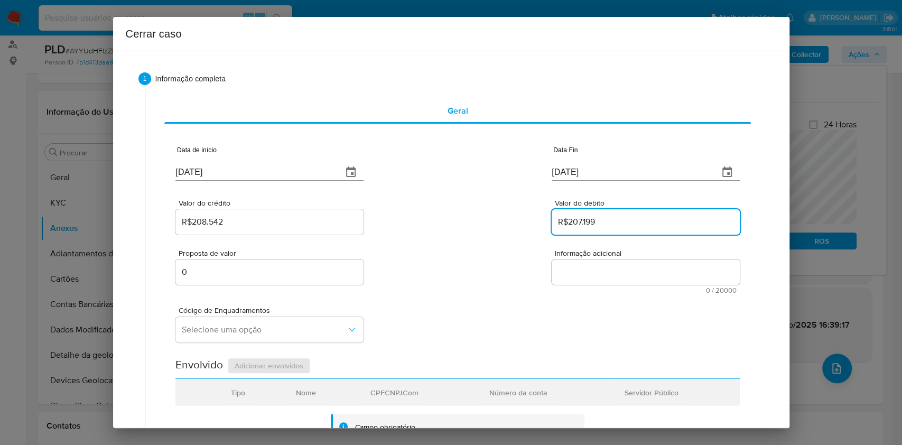
type input "R$207.199"
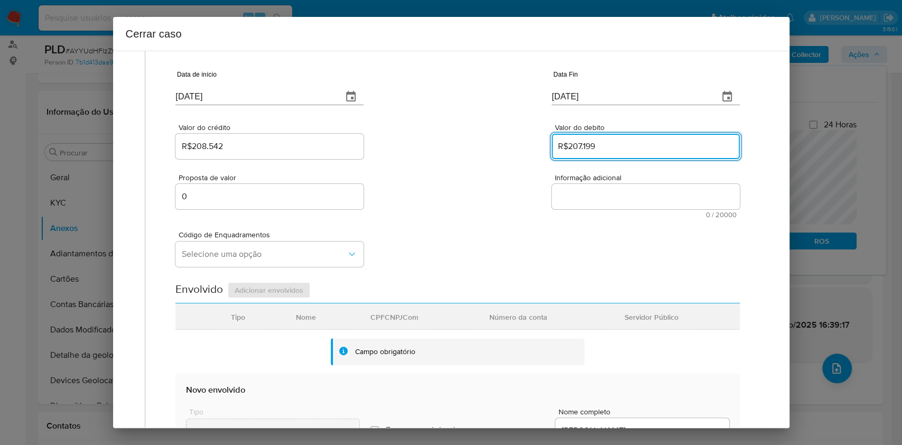
scroll to position [282, 0]
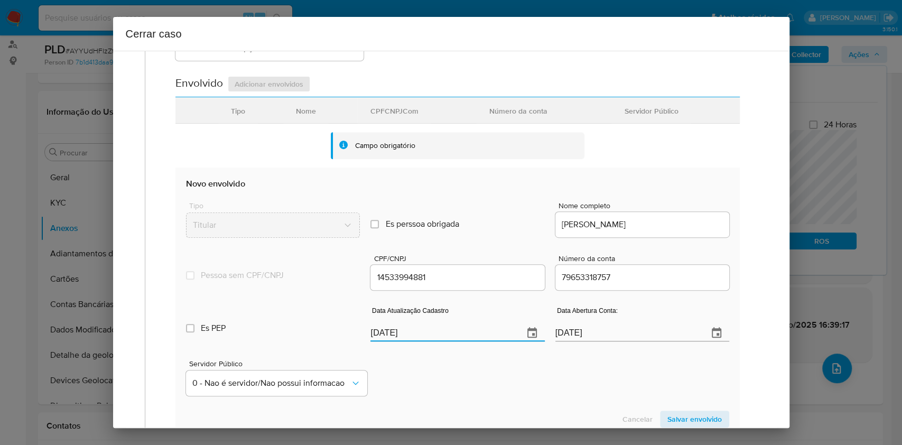
click at [448, 328] on input "[DATE]" at bounding box center [443, 333] width 144 height 17
paste input "24/07"
click at [448, 328] on input "[DATE]" at bounding box center [443, 333] width 144 height 17
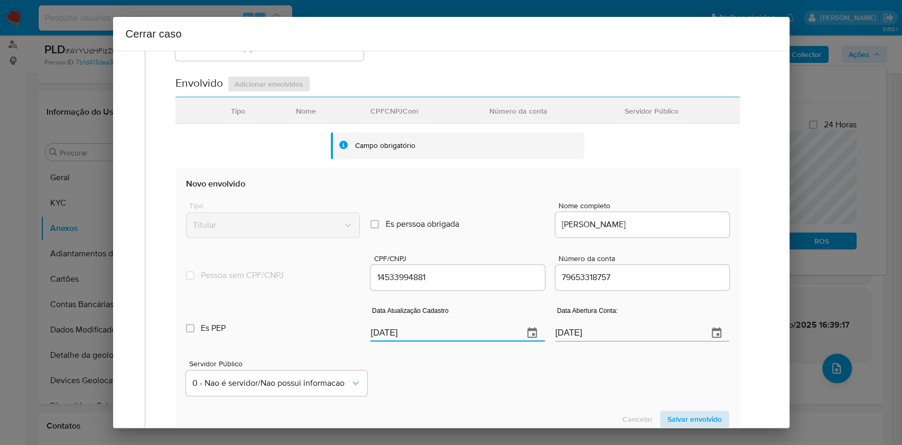
type input "24/07/2025"
click at [694, 421] on span "Salvar envolvido" at bounding box center [695, 419] width 54 height 15
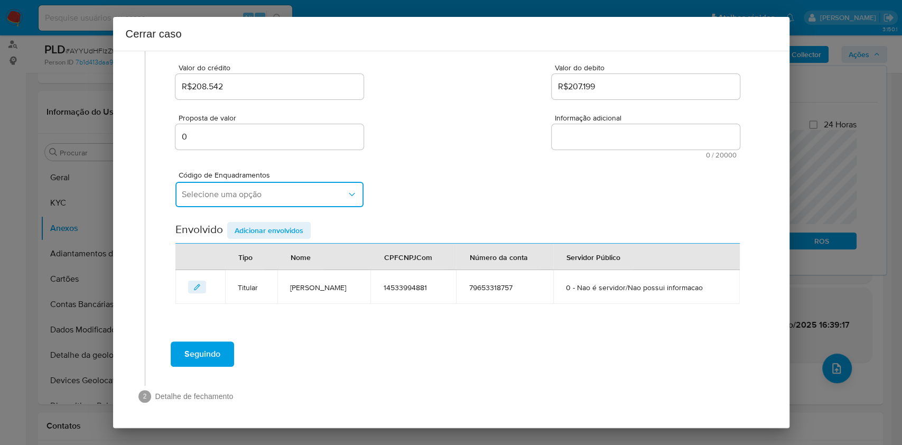
click at [246, 198] on span "Selecione uma opção" at bounding box center [264, 194] width 165 height 11
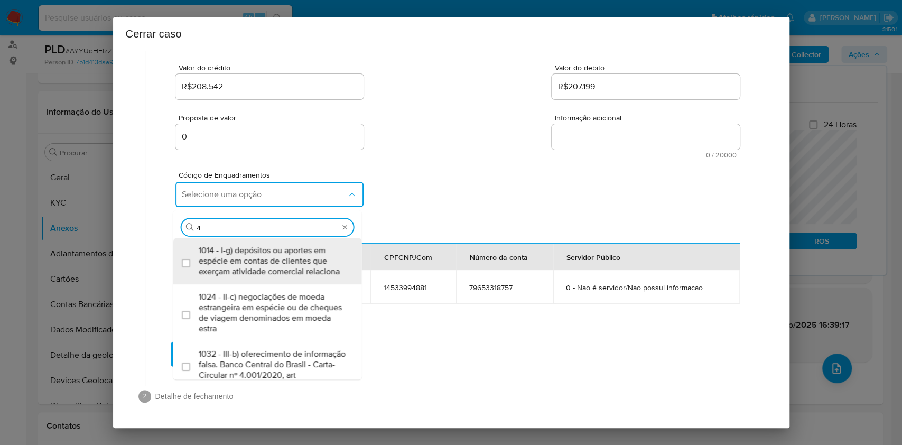
type input "45"
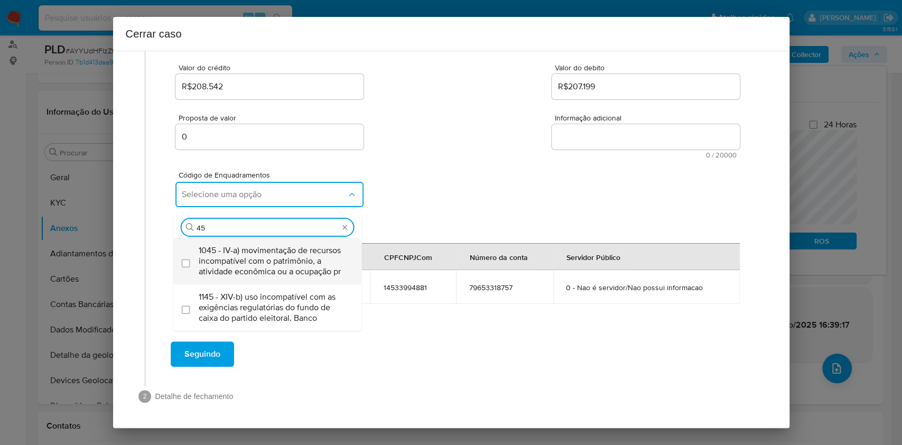
click at [246, 250] on span "1045 - IV-a) movimentação de recursos incompatível com o patrimônio, a atividad…" at bounding box center [273, 261] width 149 height 32
checkbox input "true"
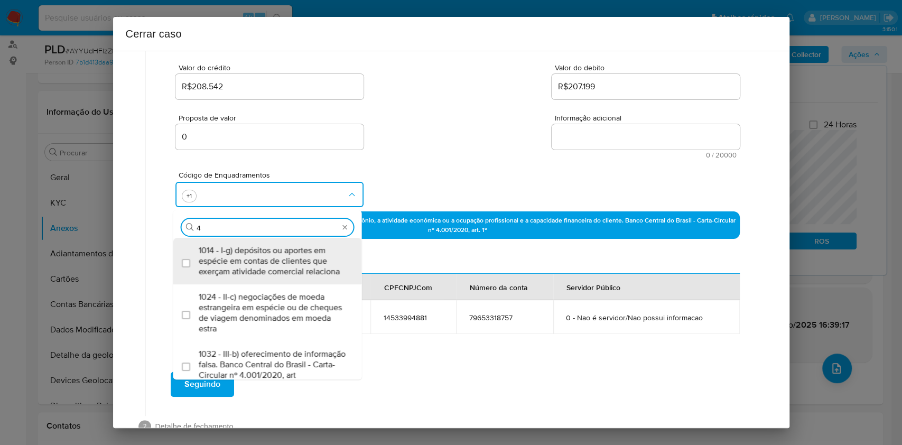
scroll to position [0, 0]
type input "47"
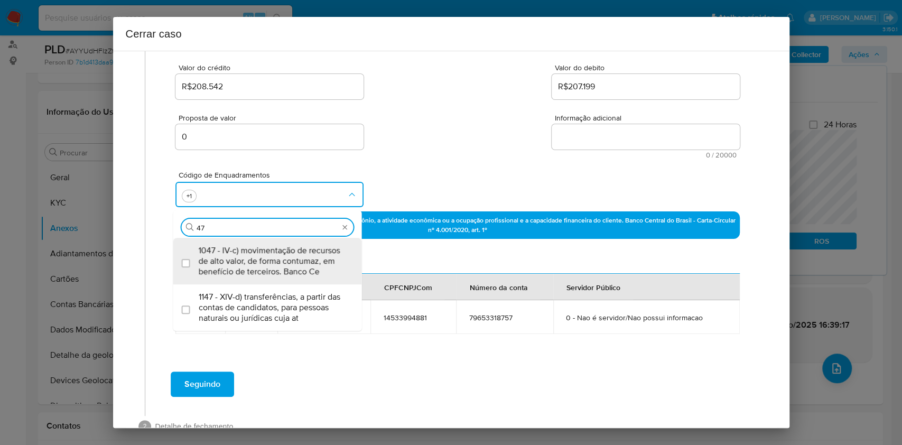
click at [246, 250] on span "1047 - IV-c) movimentação de recursos de alto valor, de forma contumaz, em bene…" at bounding box center [273, 261] width 149 height 32
checkbox input "true"
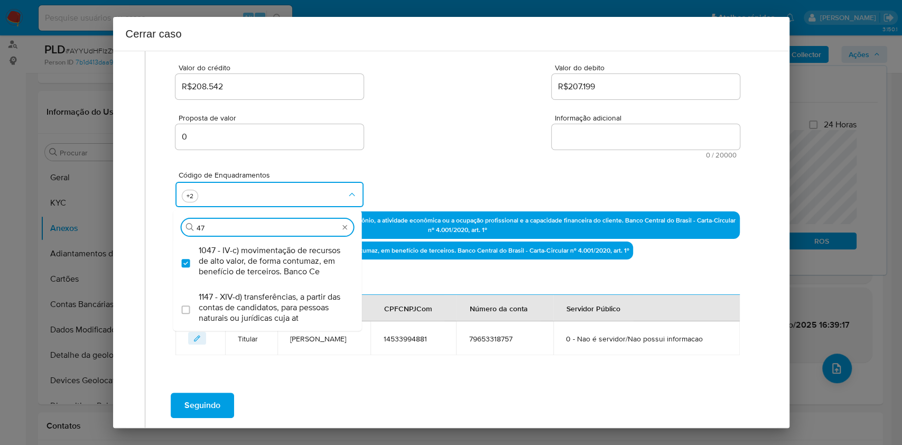
type input "47"
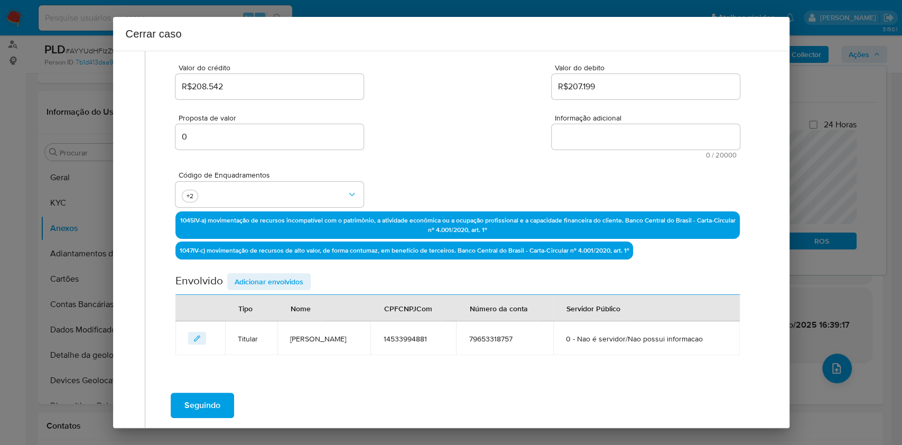
click at [556, 133] on textarea "Informação adicional" at bounding box center [646, 136] width 188 height 25
click at [556, 134] on textarea "Informação adicional" at bounding box center [646, 136] width 188 height 25
paste textarea "Wilian Ernandes, CPF 14533994881, 54 anos, residente no município de Poá, São P…"
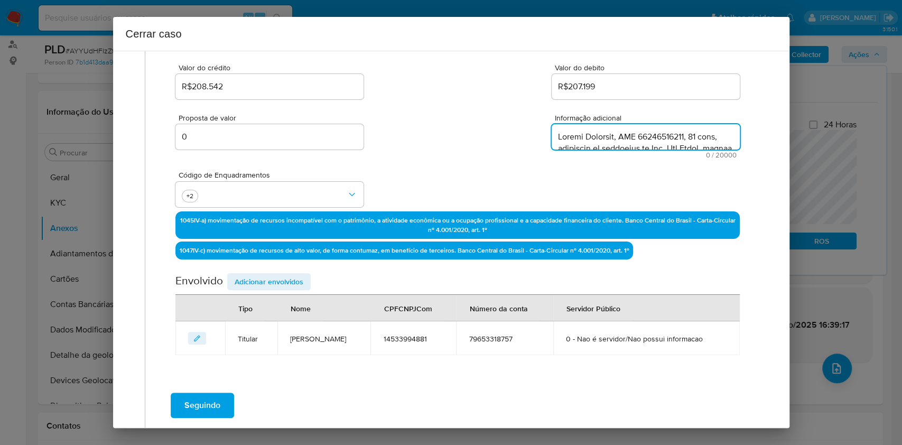
scroll to position [921, 0]
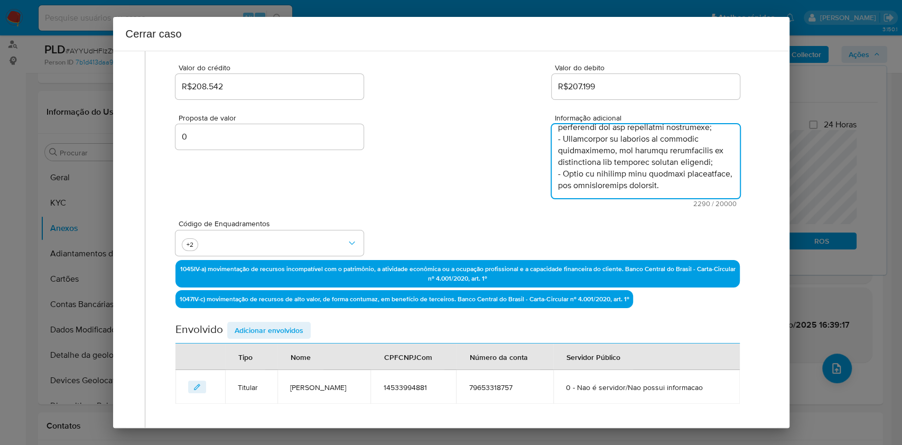
type textarea "Wilian Ernandes, CPF 14533994881, 54 anos, residente no município de Poá, São P…"
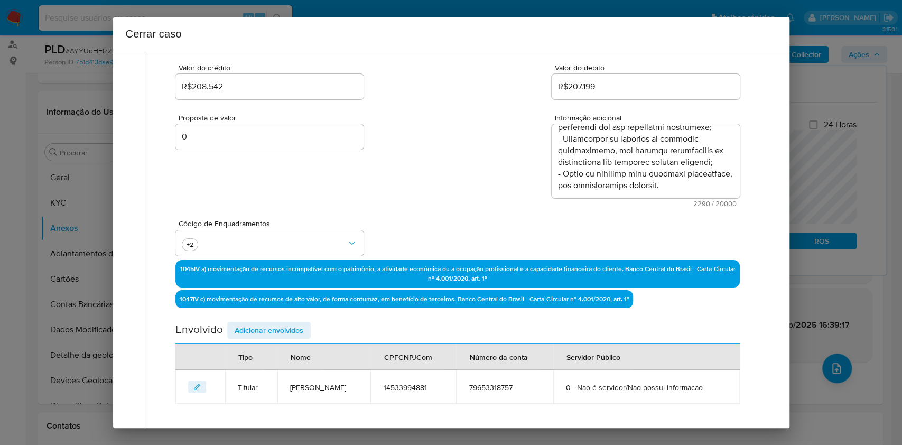
click at [291, 332] on span "Adicionar envolvidos" at bounding box center [269, 330] width 69 height 15
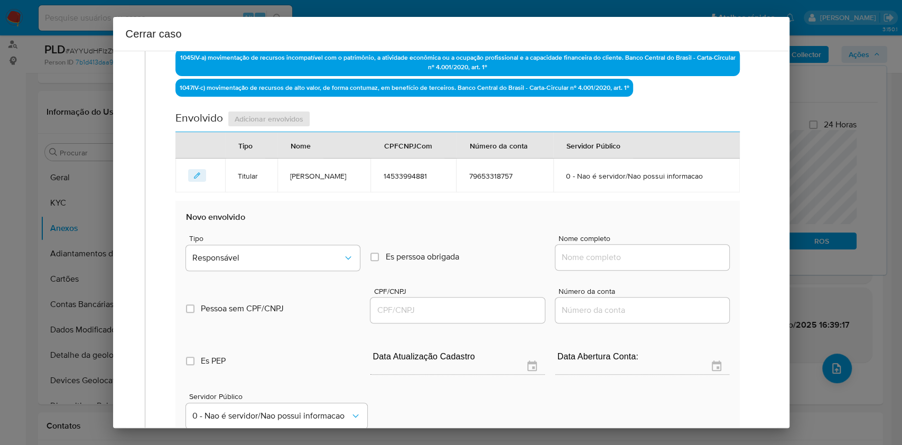
click at [657, 257] on input "Nome completo" at bounding box center [643, 258] width 174 height 14
paste input "Henrique Petrucci Ernandes, 48766922895"
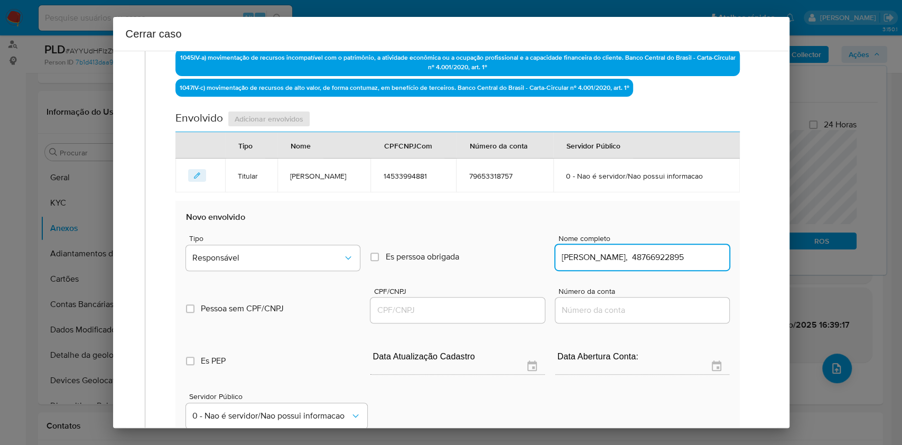
scroll to position [0, 5]
click at [667, 256] on input "Henrique Petrucci Ernandes, 48766922895" at bounding box center [643, 258] width 174 height 14
type input "Henrique Petrucci Ernandes,"
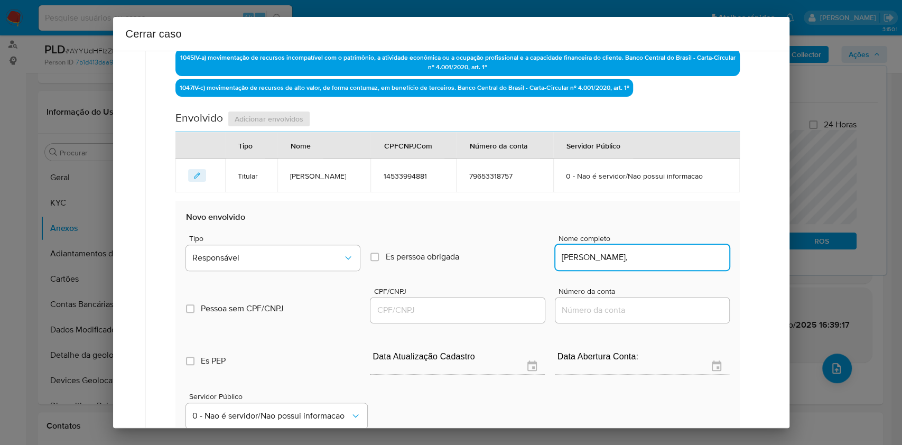
click at [462, 305] on input "CPF/CNPJ" at bounding box center [458, 310] width 174 height 14
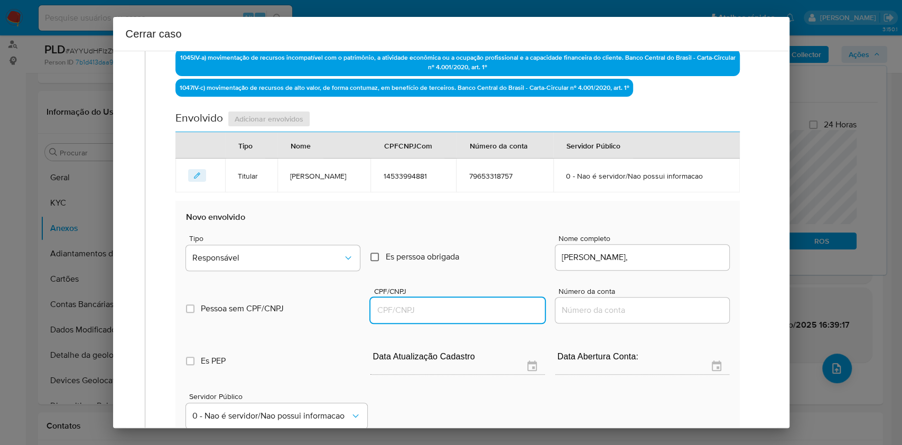
paste input "48766922895"
type input "48766922895"
click at [285, 230] on div "Tipo Responsável Es perssoa obrigada Is PObrigada Nome completo Henrique Petruc…" at bounding box center [457, 248] width 543 height 53
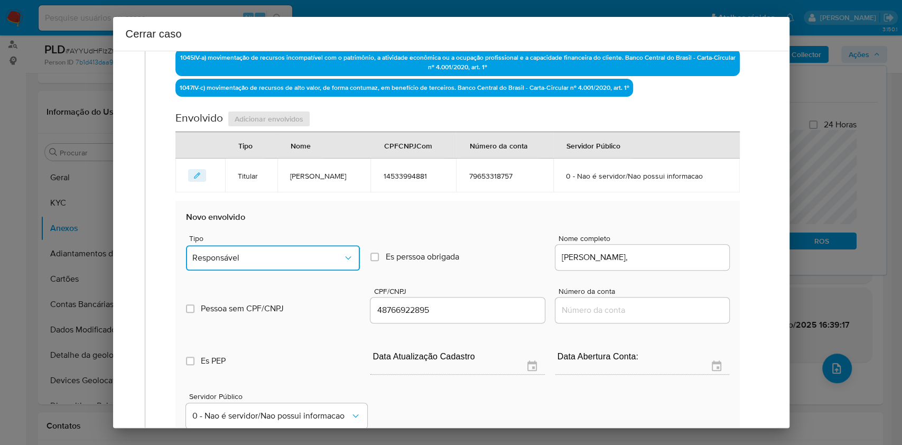
click at [288, 246] on button "Responsável" at bounding box center [273, 257] width 174 height 25
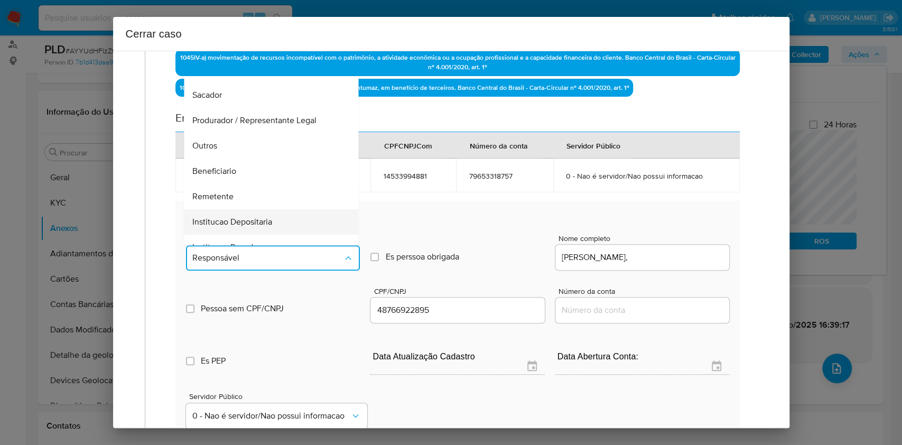
scroll to position [135, 0]
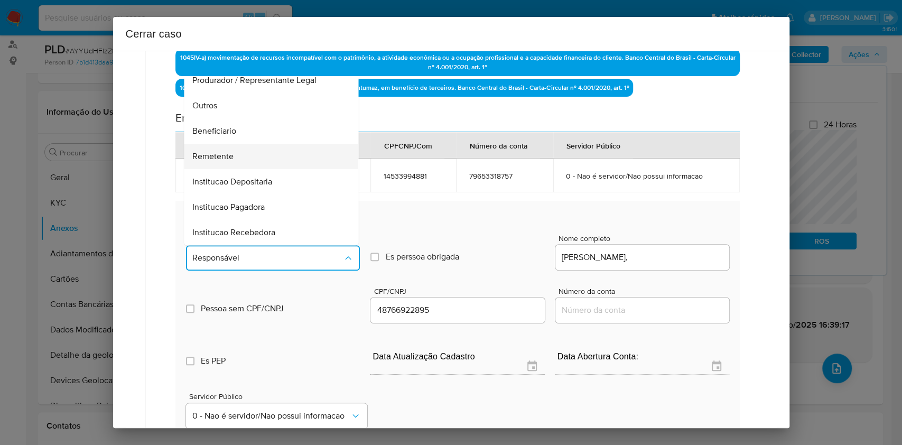
click at [233, 163] on div "Remetente" at bounding box center [268, 156] width 151 height 25
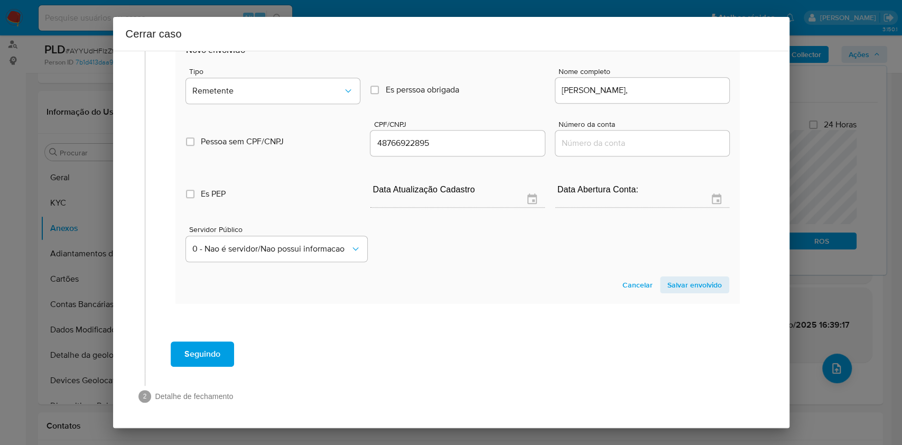
click at [693, 289] on span "Salvar envolvido" at bounding box center [695, 285] width 54 height 15
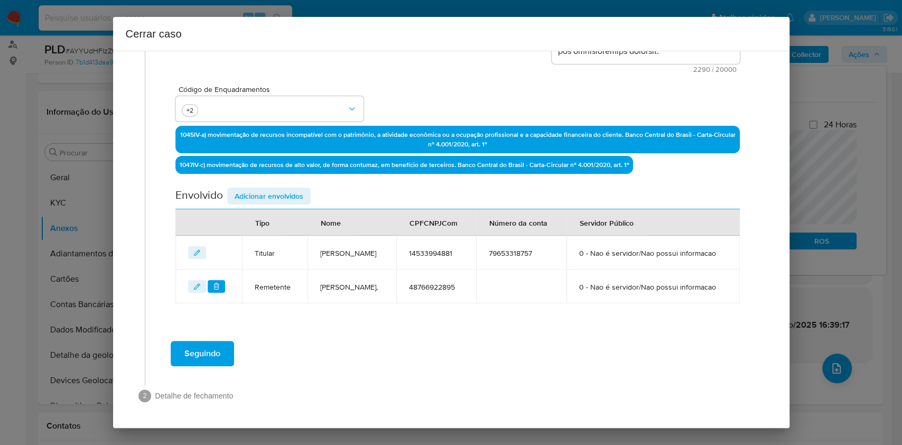
scroll to position [297, 0]
click at [285, 189] on span "Adicionar envolvidos" at bounding box center [269, 196] width 69 height 15
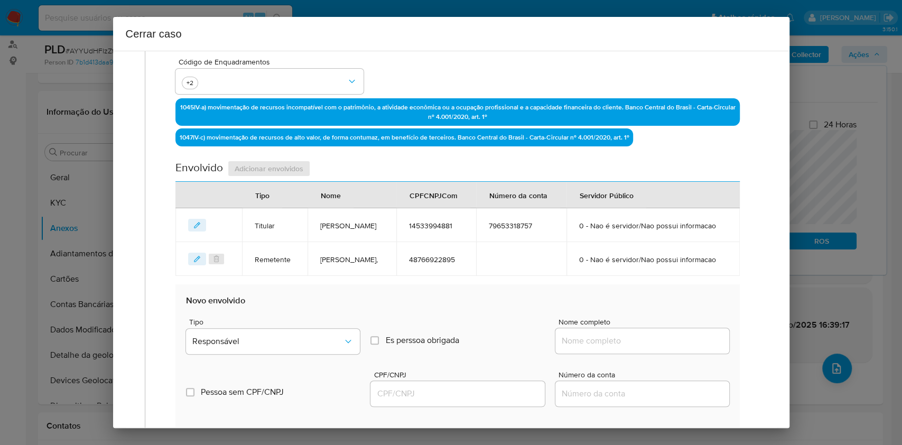
paste input "Gabriel Petrucci Ernandes, 53738850880"
click at [660, 348] on input "Nome completo" at bounding box center [643, 341] width 174 height 14
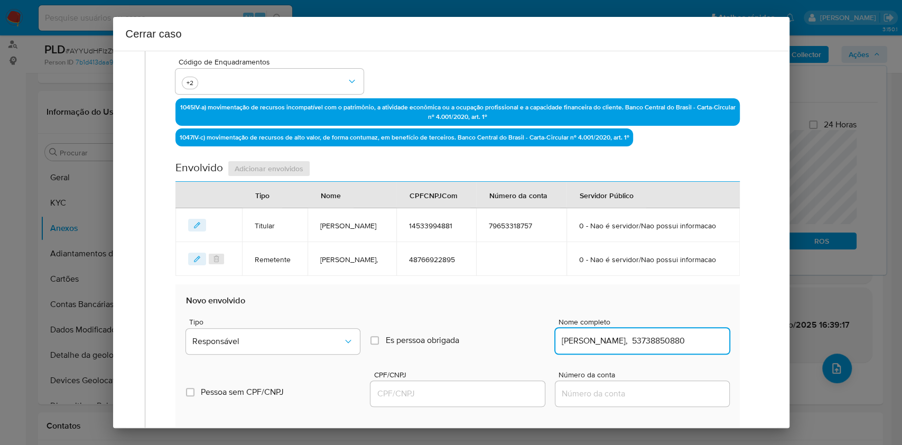
click at [669, 348] on input "Gabriel Petrucci Ernandes, 53738850880" at bounding box center [643, 341] width 174 height 14
type input "Gabriel Petrucci Ernandes,"
click at [453, 407] on div at bounding box center [458, 393] width 174 height 25
paste input "53738850880"
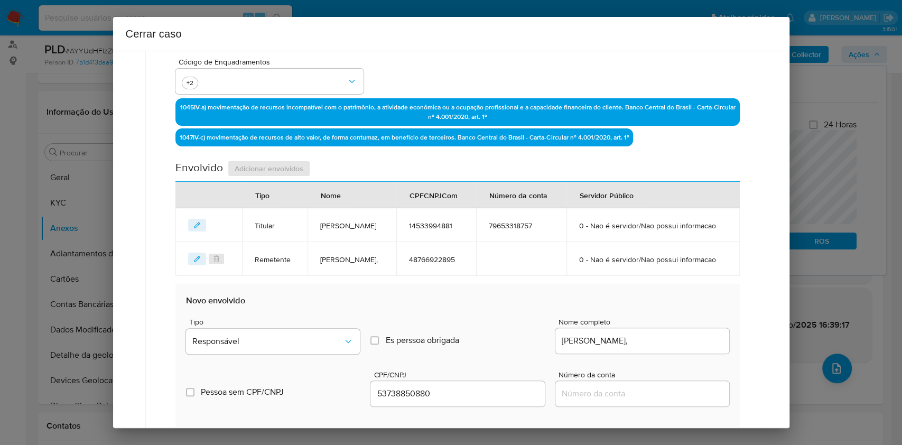
drag, startPoint x: 463, startPoint y: 426, endPoint x: 471, endPoint y: 421, distance: 9.2
click at [470, 401] on input "53738850880" at bounding box center [458, 394] width 174 height 14
type input "53738850880"
click at [321, 326] on span "Tipo" at bounding box center [276, 321] width 174 height 7
click at [317, 354] on button "Responsável" at bounding box center [273, 341] width 174 height 25
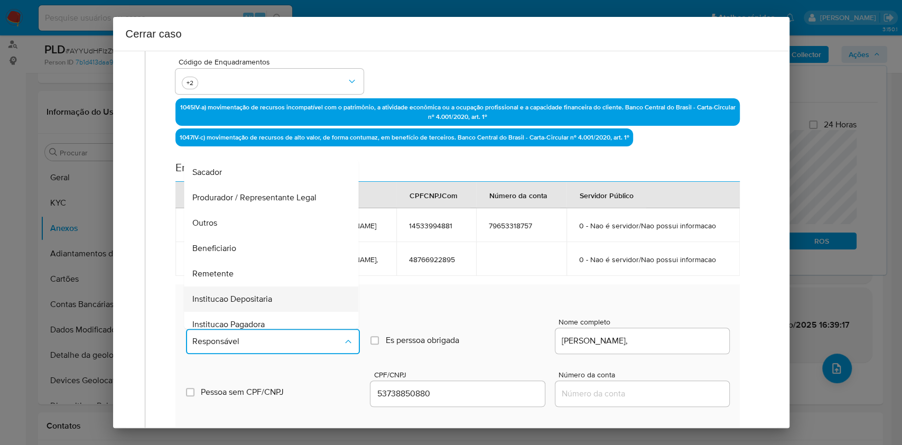
scroll to position [135, 0]
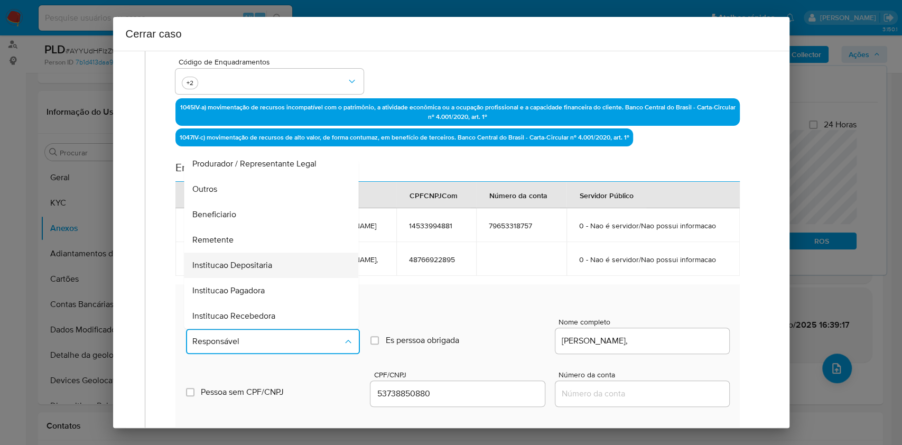
click at [264, 278] on div "Institucao Depositaria" at bounding box center [268, 265] width 151 height 25
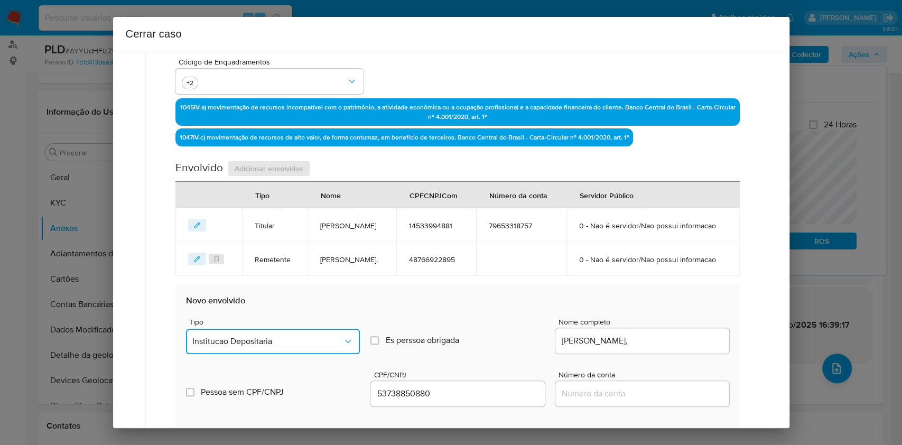
click at [314, 354] on button "Institucao Depositaria" at bounding box center [273, 341] width 174 height 25
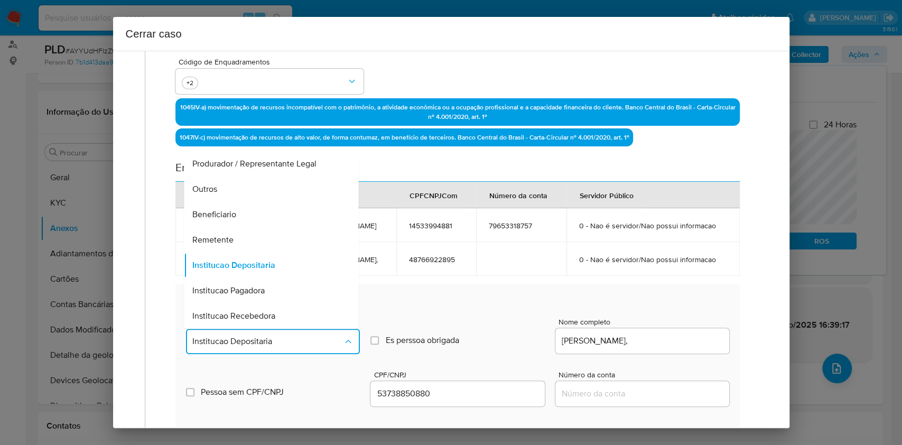
click at [259, 253] on div "Remetente" at bounding box center [268, 239] width 151 height 25
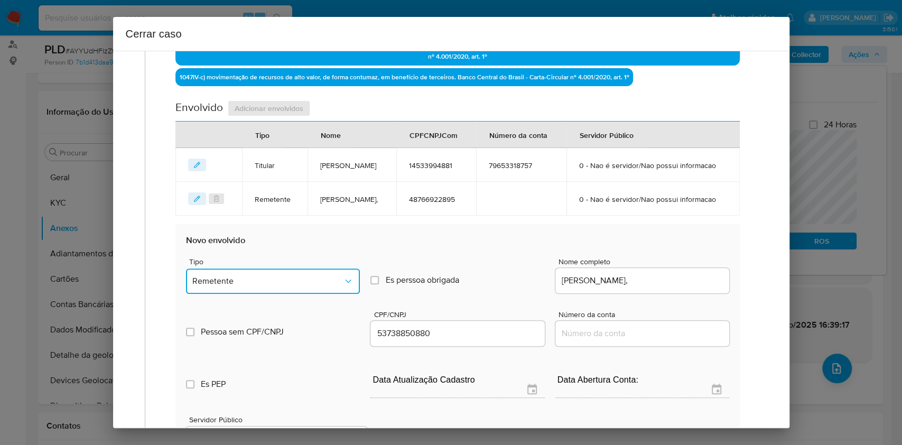
scroll to position [438, 0]
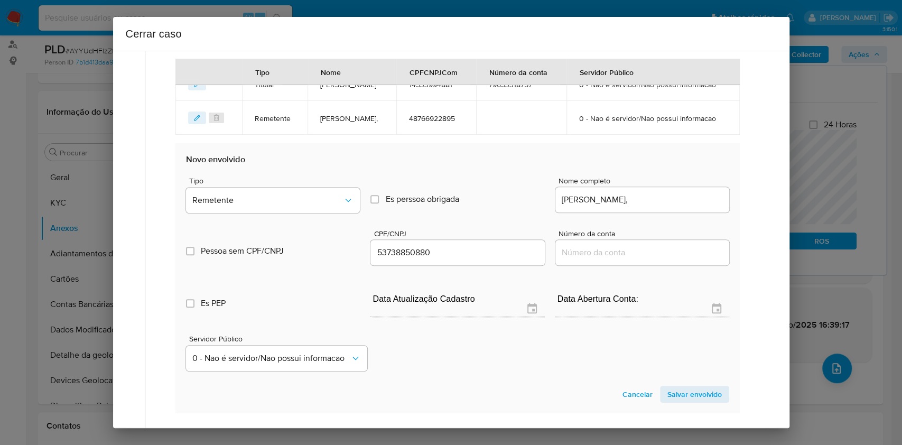
drag, startPoint x: 675, startPoint y: 423, endPoint x: 713, endPoint y: 407, distance: 41.9
click at [676, 402] on span "Salvar envolvido" at bounding box center [695, 394] width 54 height 15
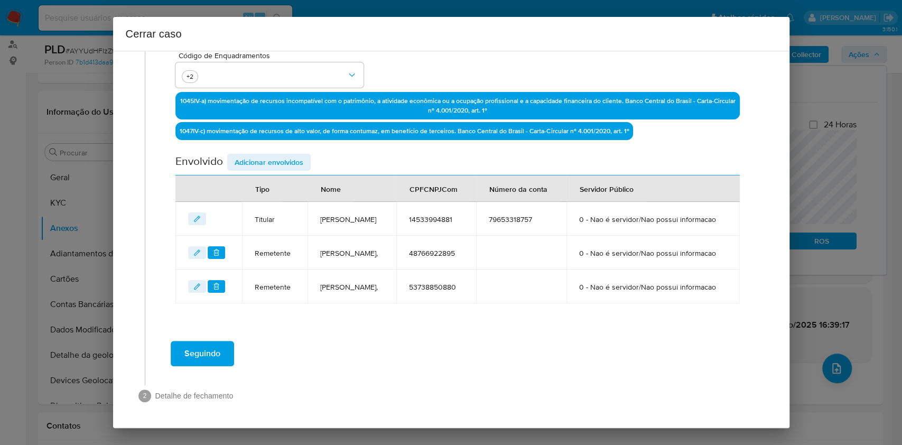
drag, startPoint x: 299, startPoint y: 124, endPoint x: 305, endPoint y: 130, distance: 8.3
click at [299, 155] on span "Adicionar envolvidos" at bounding box center [269, 162] width 69 height 15
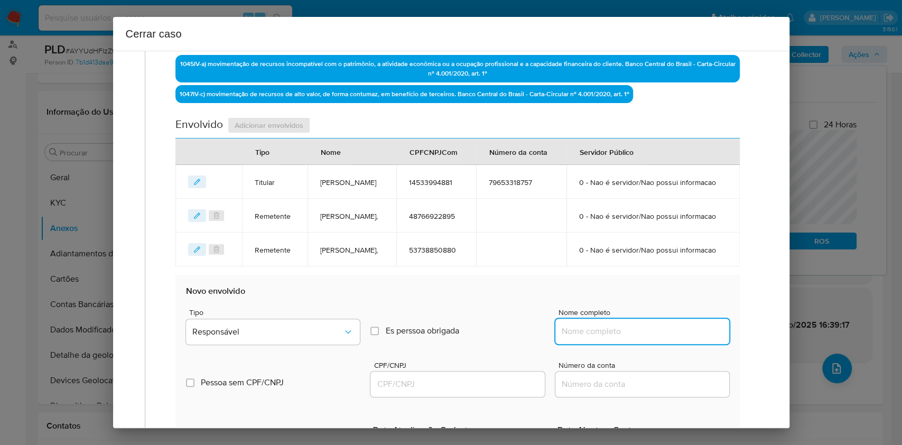
paste input "Adriano Ferreira Botelho, 29803600826"
drag, startPoint x: 597, startPoint y: 366, endPoint x: 606, endPoint y: 367, distance: 8.5
click at [603, 338] on input "Adriano Ferreira Botelho, 29803600826" at bounding box center [643, 332] width 174 height 14
click at [671, 338] on input "Adriano Ferreira Botelho, 29803600826" at bounding box center [643, 332] width 174 height 14
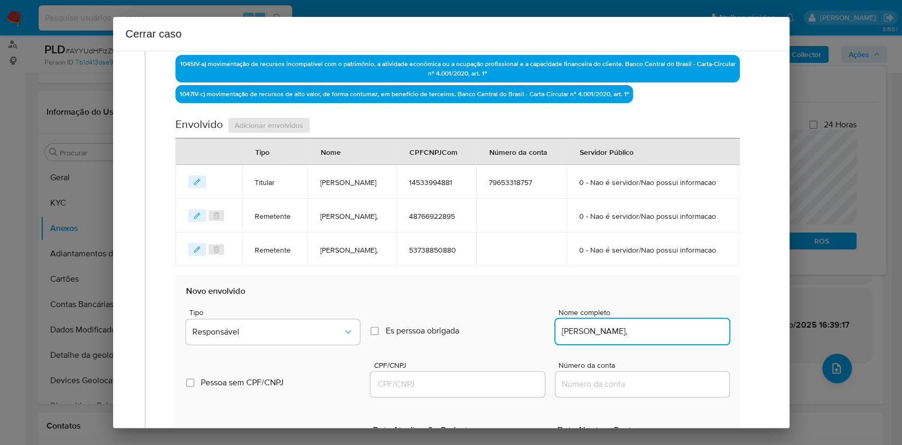
type input "Adriano Ferreira Botelho,"
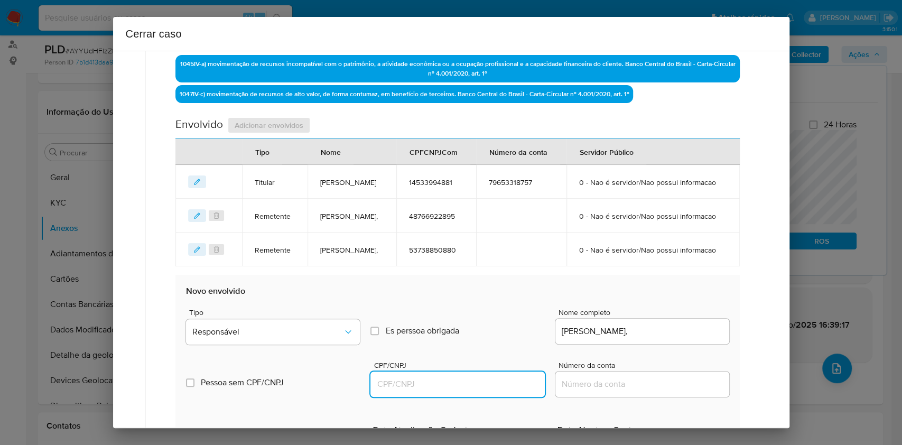
click at [474, 391] on input "CPF/CNPJ" at bounding box center [458, 384] width 174 height 14
paste input "29803600826"
type input "29803600826"
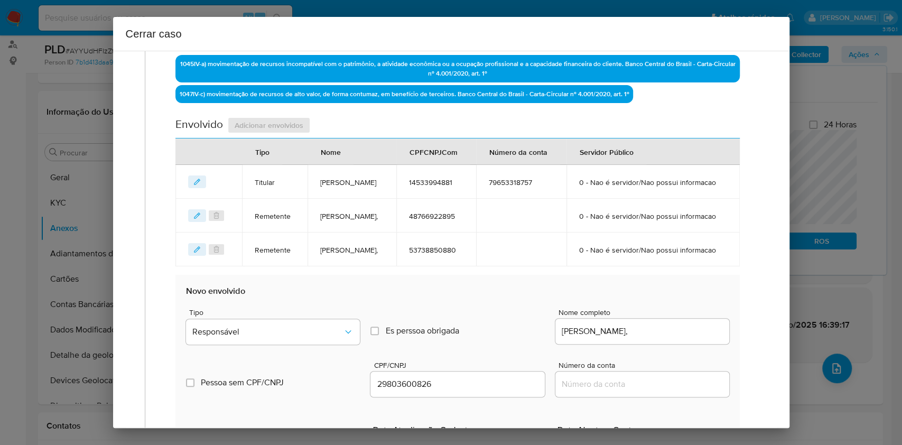
click at [355, 349] on div "Tipo Responsável" at bounding box center [273, 329] width 174 height 40
drag, startPoint x: 345, startPoint y: 376, endPoint x: 326, endPoint y: 365, distance: 22.5
click at [343, 345] on button "Responsável" at bounding box center [273, 331] width 174 height 25
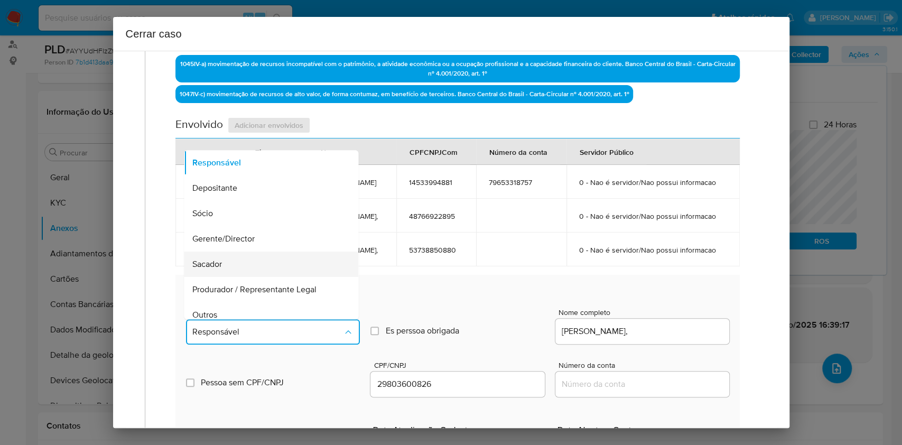
scroll to position [135, 0]
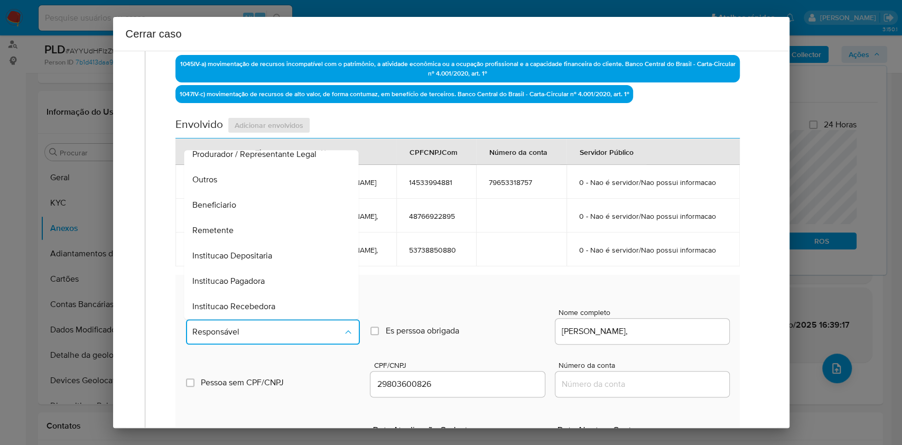
click at [252, 243] on div "Remetente" at bounding box center [268, 230] width 151 height 25
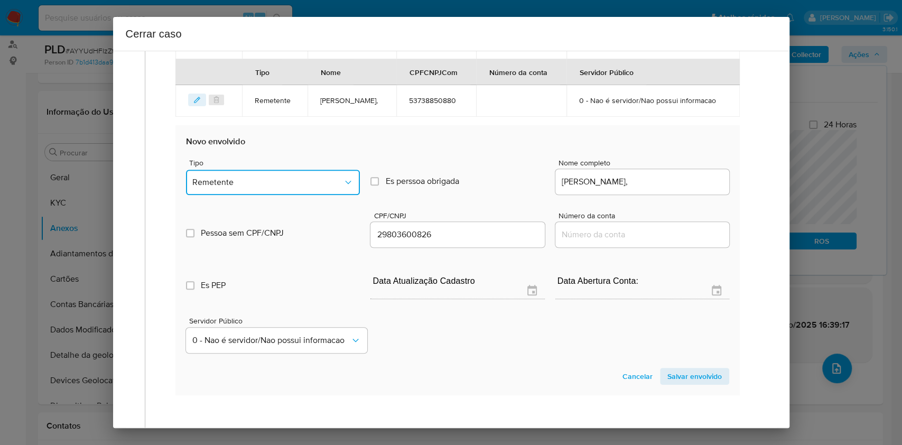
scroll to position [552, 0]
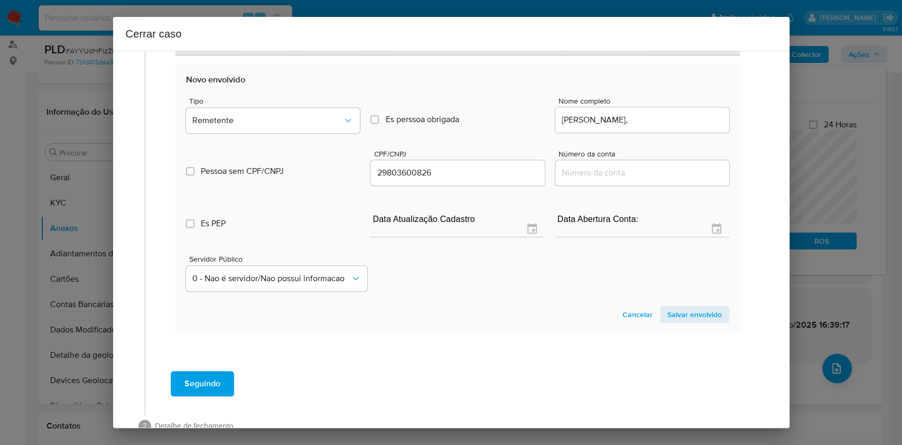
click at [671, 322] on span "Salvar envolvido" at bounding box center [695, 314] width 54 height 15
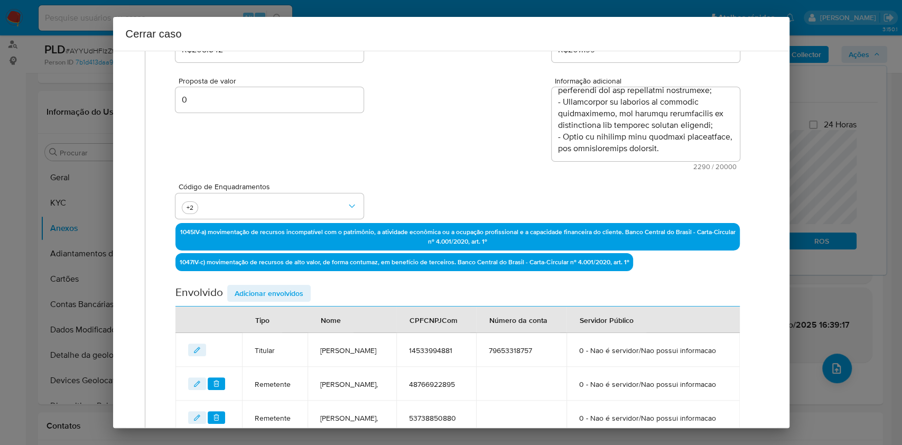
drag, startPoint x: 283, startPoint y: 289, endPoint x: 332, endPoint y: 282, distance: 49.0
click at [283, 289] on span "Adicionar envolvidos" at bounding box center [269, 293] width 69 height 15
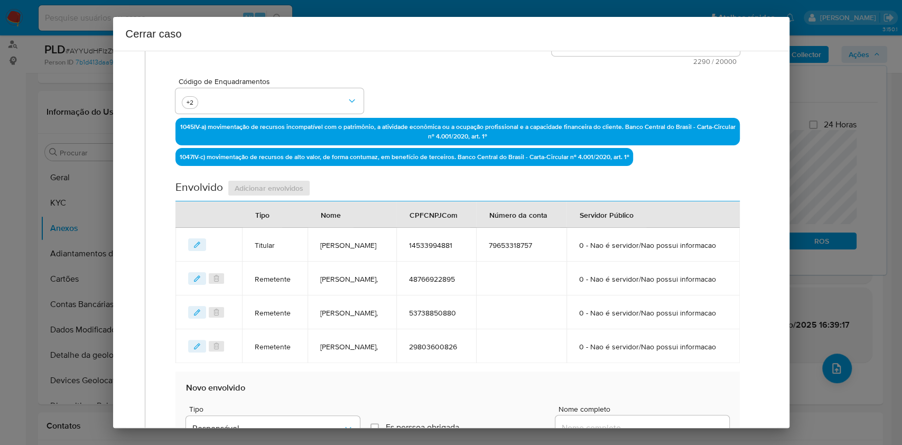
scroll to position [454, 0]
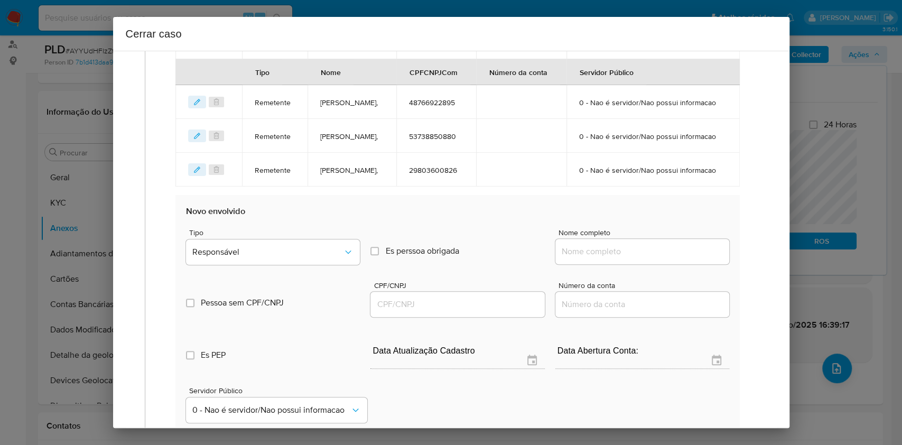
click at [666, 259] on input "Nome completo" at bounding box center [643, 252] width 174 height 14
paste input "Carlos Jose Vieira, 26255365867"
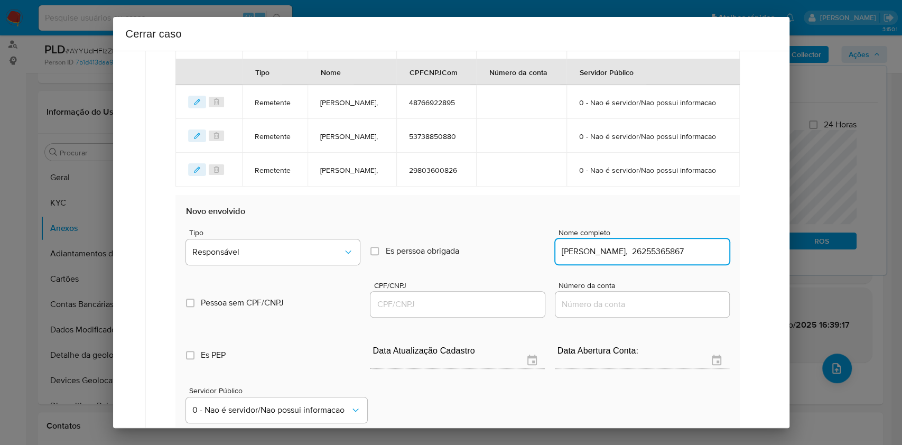
click at [681, 259] on input "Carlos Jose Vieira, 26255365867" at bounding box center [643, 252] width 174 height 14
type input "Carlos Jose Vieira,"
click at [486, 317] on div at bounding box center [458, 304] width 174 height 25
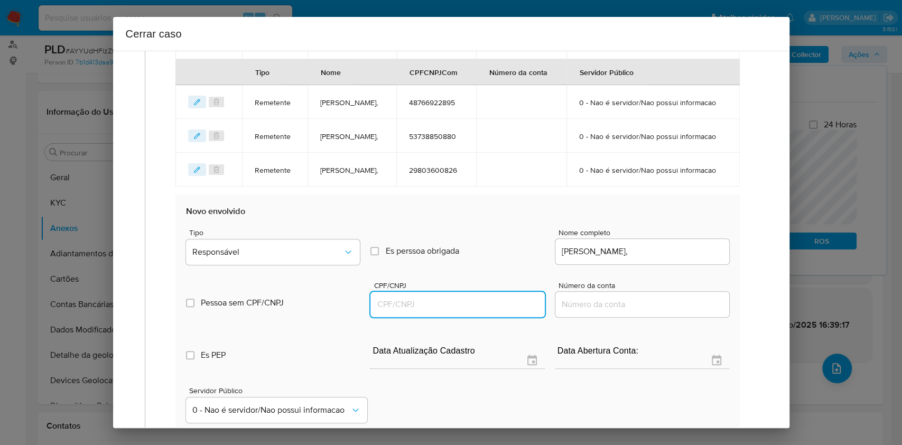
click at [486, 311] on input "CPF/CNPJ" at bounding box center [458, 305] width 174 height 14
paste input "26255365867"
type input "26255365867"
click at [293, 269] on div "Tipo Responsável" at bounding box center [273, 249] width 174 height 40
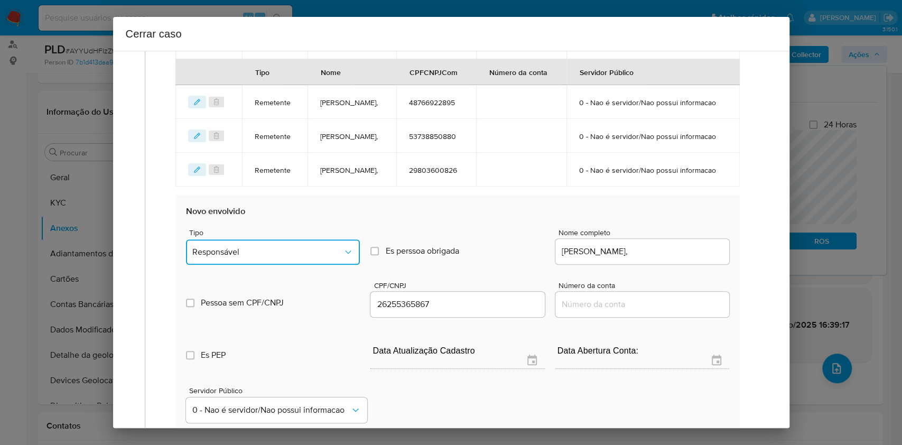
click at [293, 257] on span "Responsável" at bounding box center [267, 252] width 151 height 11
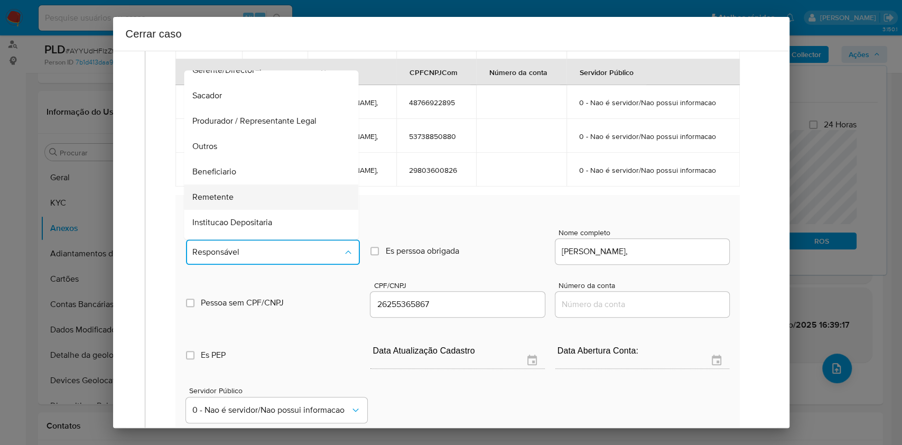
scroll to position [135, 0]
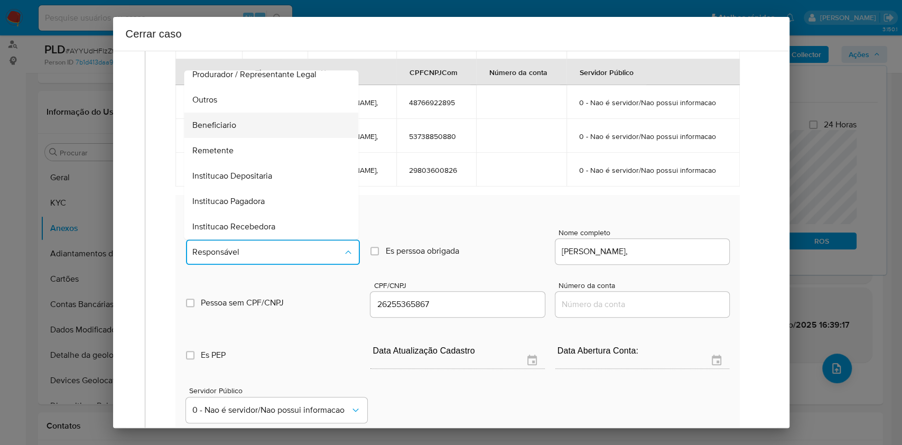
click at [254, 138] on div "Beneficiario" at bounding box center [268, 125] width 151 height 25
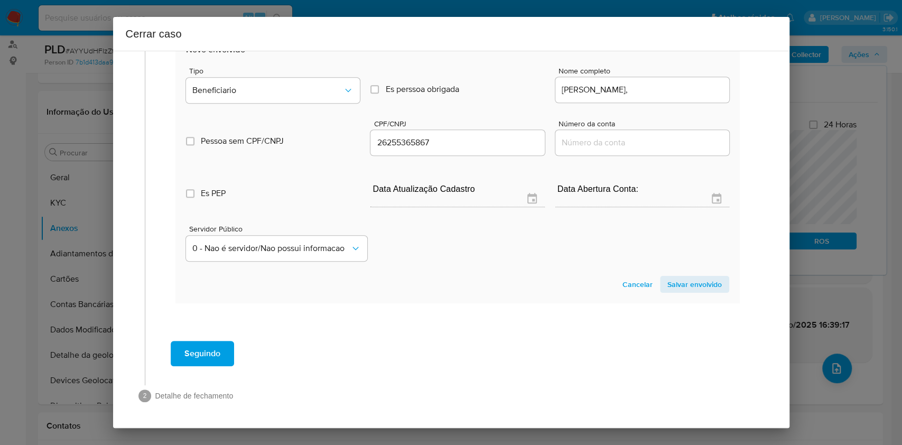
click at [687, 290] on span "Salvar envolvido" at bounding box center [695, 284] width 54 height 15
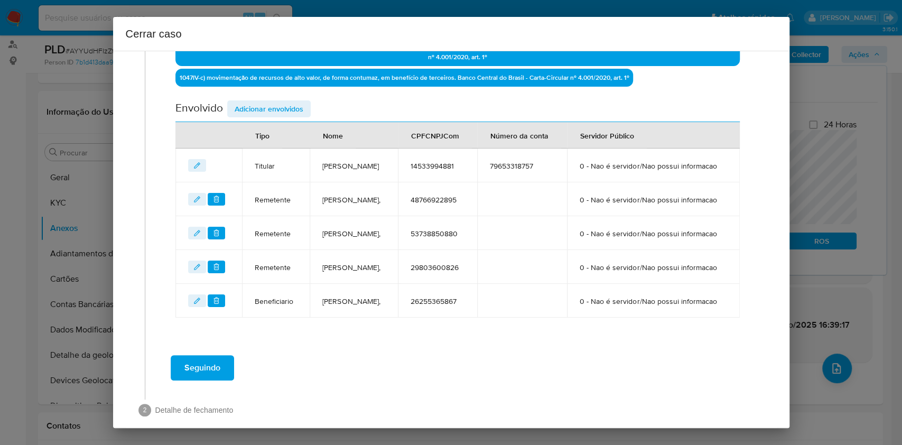
click at [257, 105] on span "Adicionar envolvidos" at bounding box center [269, 109] width 69 height 15
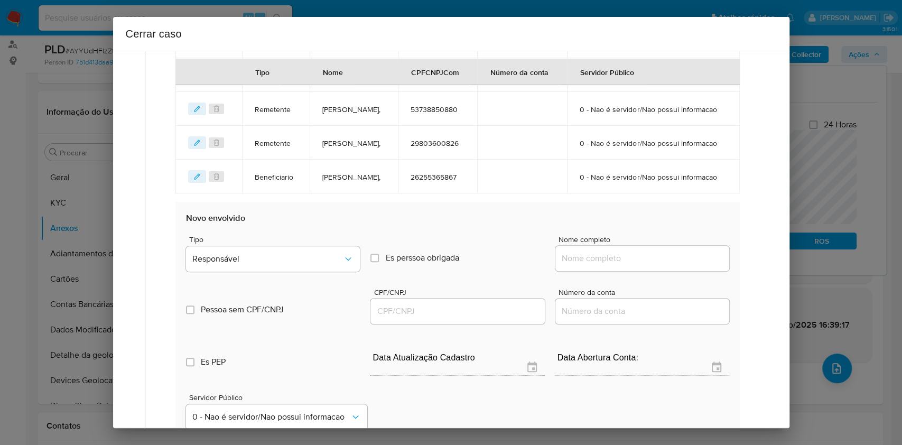
scroll to position [568, 0]
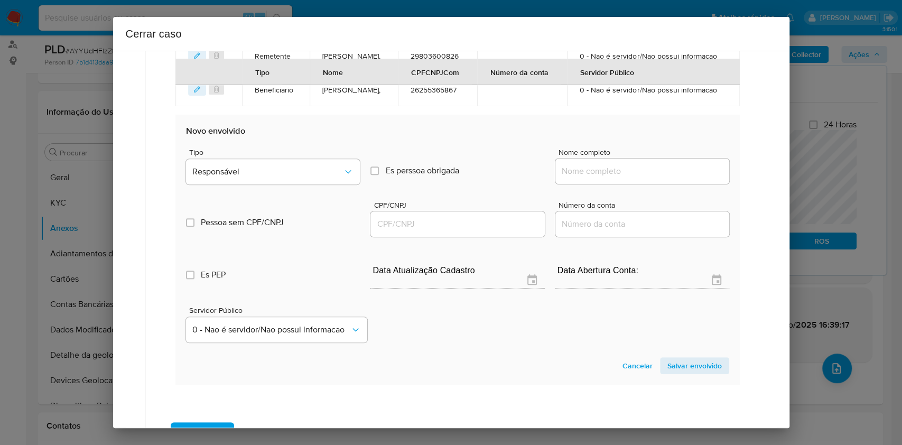
drag, startPoint x: 650, startPoint y: 235, endPoint x: 670, endPoint y: 225, distance: 22.0
click at [650, 184] on div at bounding box center [643, 171] width 174 height 25
click at [678, 178] on input "Nome completo" at bounding box center [643, 171] width 174 height 14
paste input "Bll Mix Artefatos de Cimento Ltda, 53277485000121"
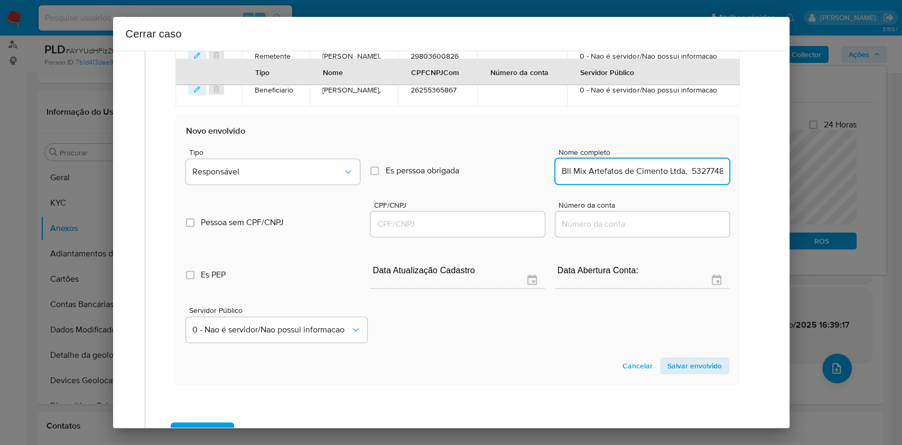
scroll to position [0, 36]
click at [686, 178] on input "Bll Mix Artefatos de Cimento Ltda, 53277485000121" at bounding box center [643, 171] width 174 height 14
type input "Bll Mix Artefatos de Cimento Ltda,"
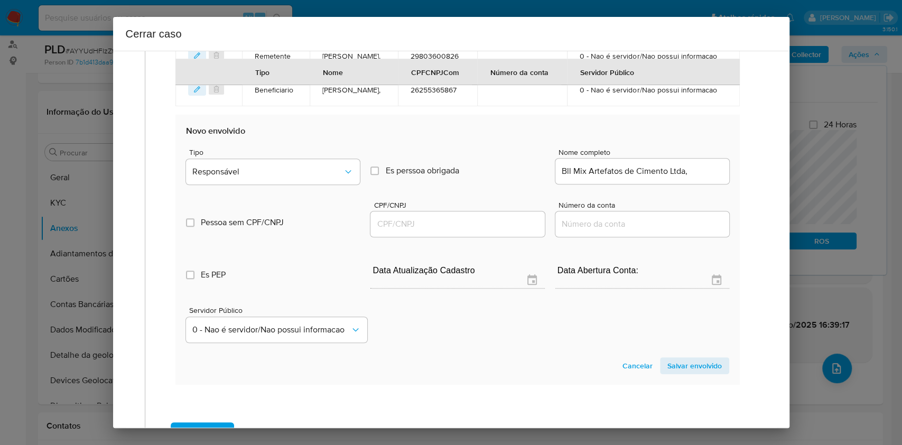
click at [482, 209] on span "CPF/CNPJ" at bounding box center [461, 205] width 174 height 8
click at [482, 231] on input "CPF/CNPJ" at bounding box center [458, 224] width 174 height 14
paste input "53277485000121"
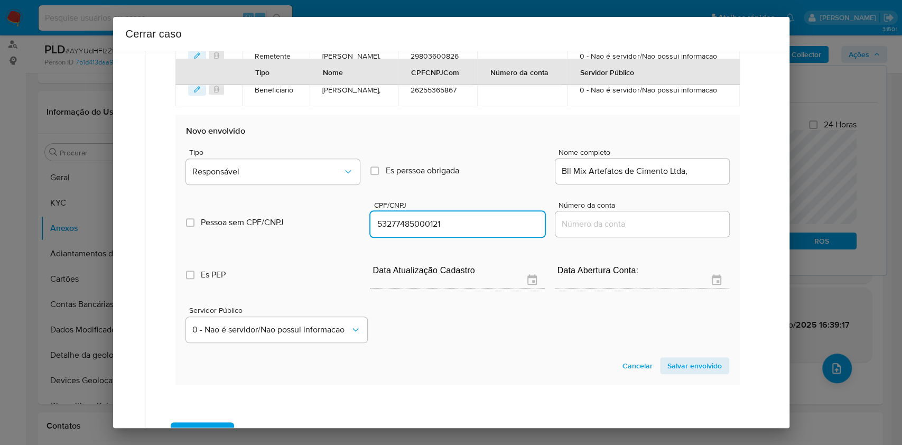
type input "53277485000121"
click at [340, 189] on div "Tipo Responsável" at bounding box center [273, 169] width 174 height 40
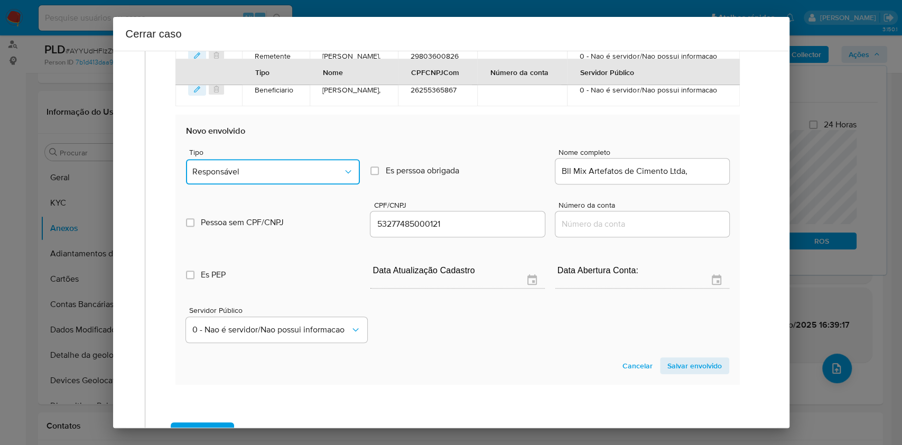
click at [328, 185] on button "Responsável" at bounding box center [273, 171] width 174 height 25
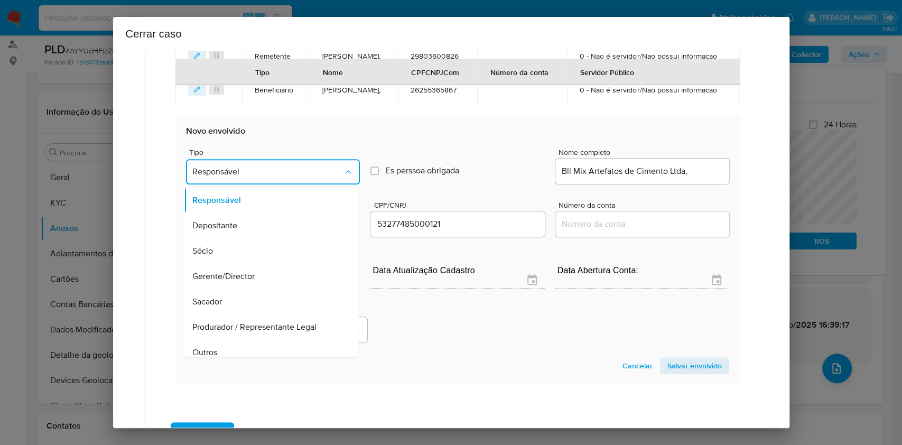
scroll to position [135, 0]
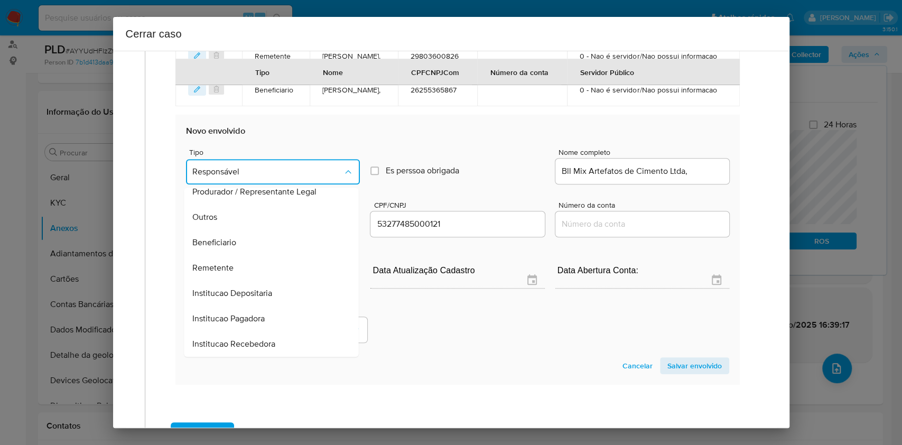
click at [258, 255] on div "Beneficiario" at bounding box center [268, 242] width 151 height 25
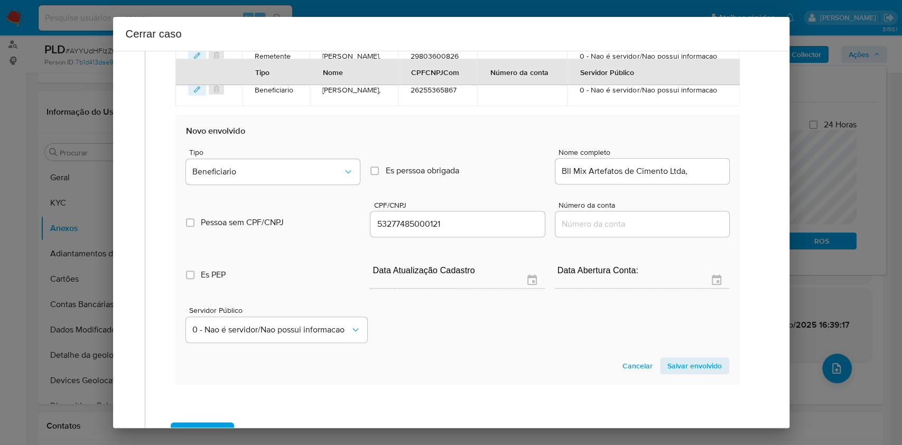
click at [674, 373] on span "Salvar envolvido" at bounding box center [695, 365] width 54 height 15
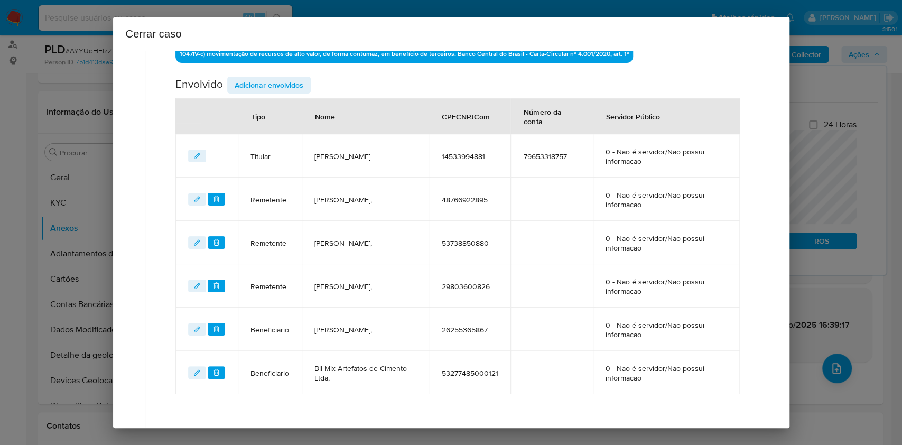
scroll to position [330, 0]
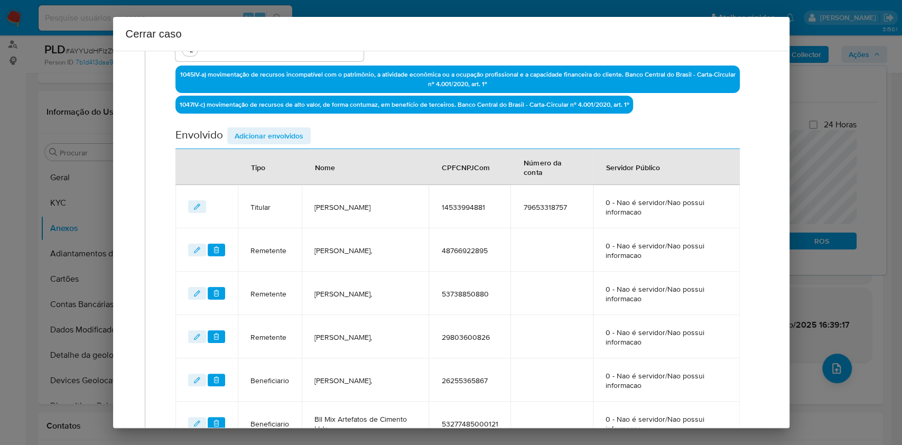
click at [270, 137] on span "Adicionar envolvidos" at bounding box center [269, 135] width 69 height 15
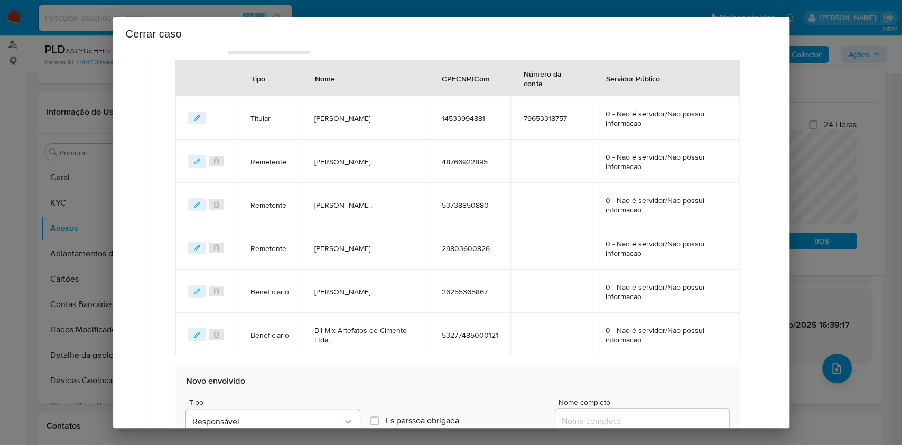
scroll to position [612, 0]
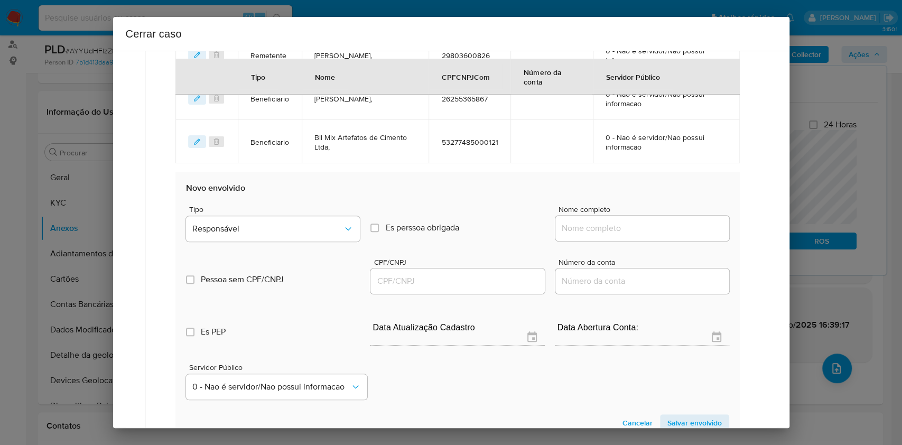
click at [646, 230] on input "Nome completo" at bounding box center [643, 229] width 174 height 14
paste input "Simone Petrucci Ernandes, 18753880870"
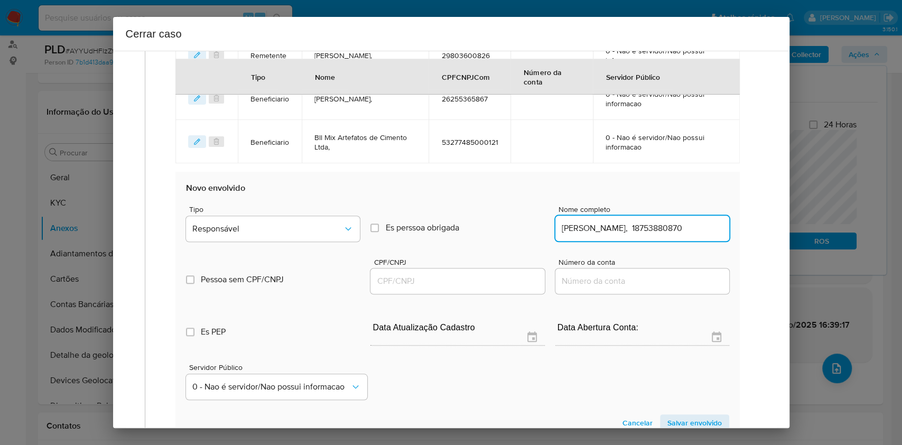
click at [688, 229] on input "Simone Petrucci Ernandes, 18753880870" at bounding box center [643, 229] width 174 height 14
type input "Simone Petrucci Ernandes,"
click at [436, 288] on div at bounding box center [458, 281] width 174 height 25
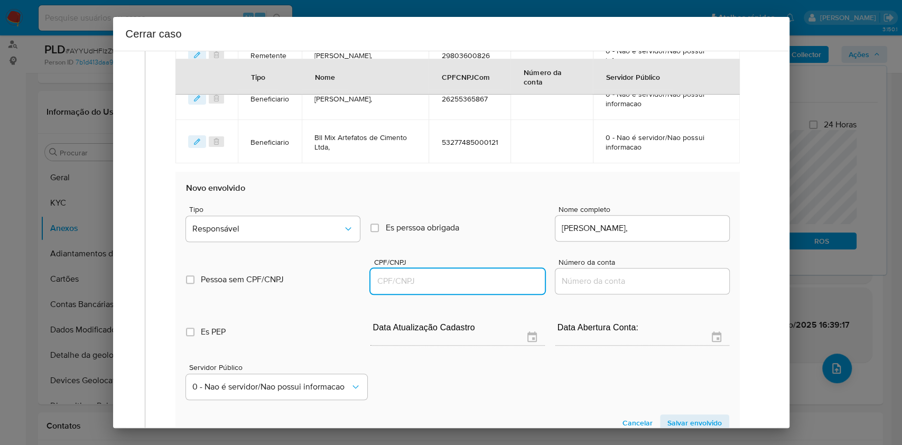
drag, startPoint x: 441, startPoint y: 279, endPoint x: 449, endPoint y: 273, distance: 10.3
click at [445, 275] on input "CPF/CNPJ" at bounding box center [458, 281] width 174 height 14
paste input "18753880870"
type input "18753880870"
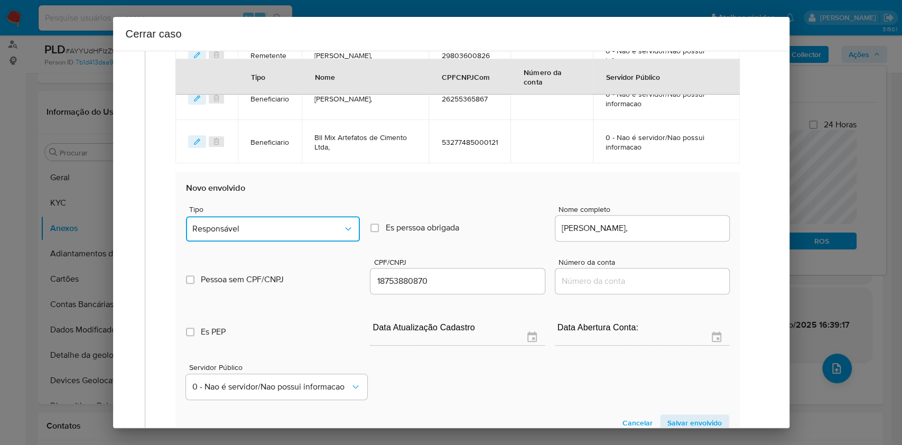
click at [316, 231] on span "Responsável" at bounding box center [267, 229] width 151 height 11
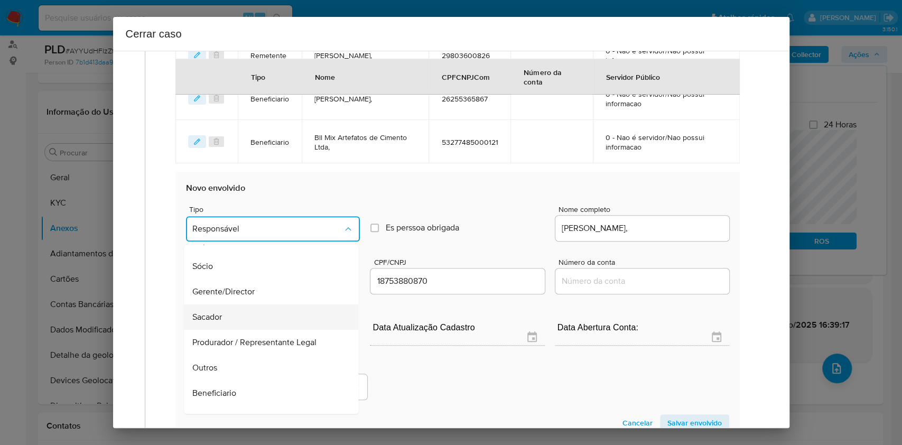
scroll to position [135, 0]
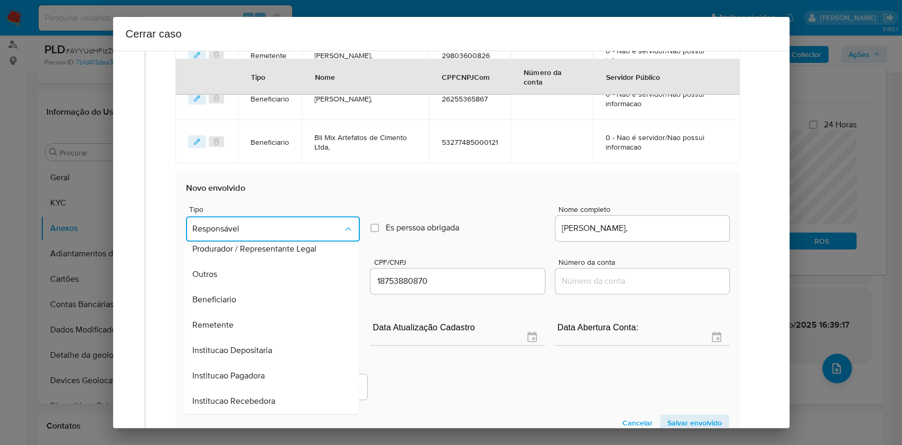
drag, startPoint x: 266, startPoint y: 297, endPoint x: 280, endPoint y: 297, distance: 13.8
click at [267, 298] on div "Beneficiario" at bounding box center [268, 299] width 151 height 25
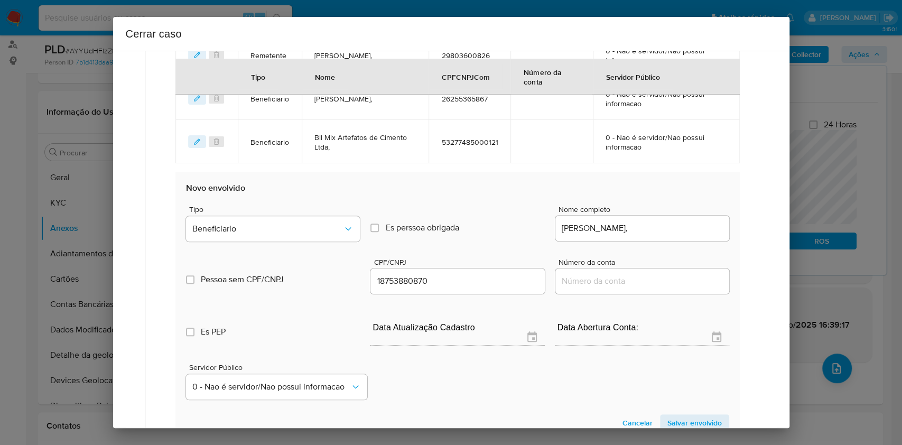
click at [699, 419] on span "Salvar envolvido" at bounding box center [695, 423] width 54 height 15
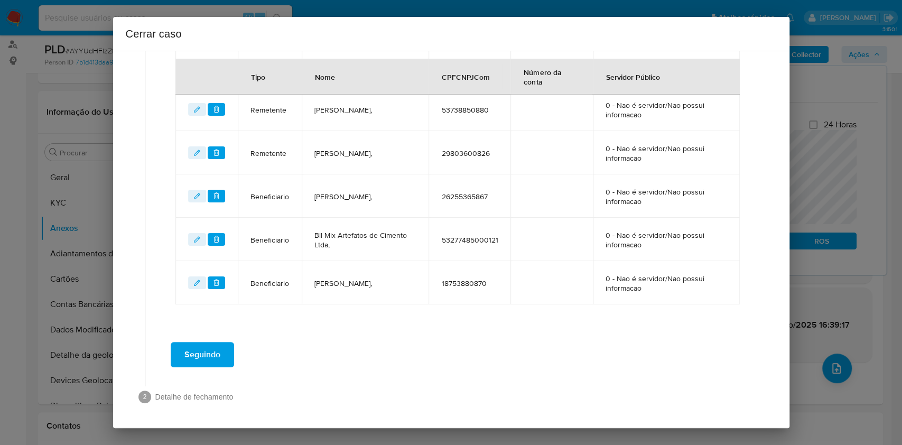
click at [203, 358] on span "Seguindo" at bounding box center [203, 354] width 36 height 23
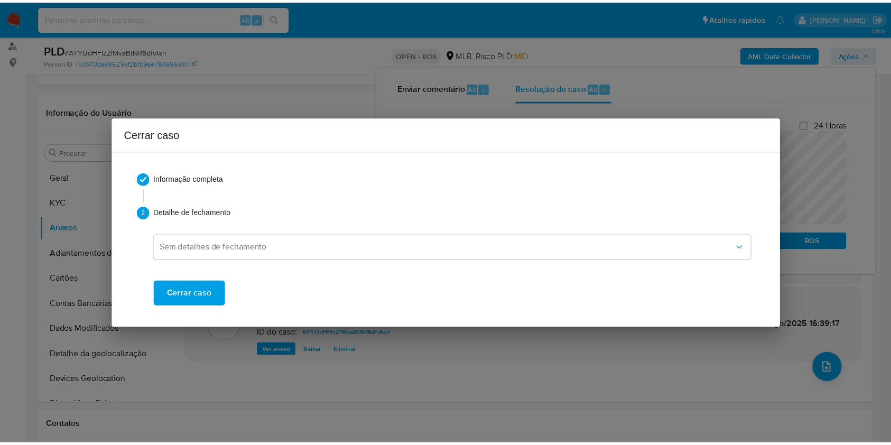
scroll to position [898, 0]
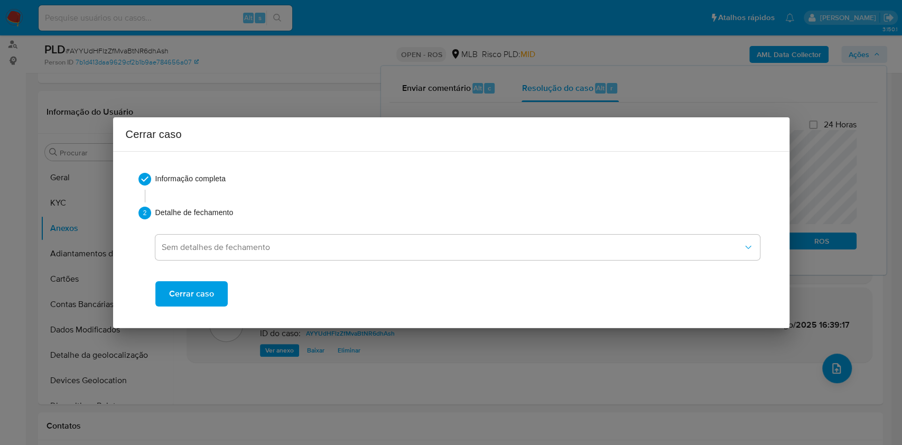
click at [189, 294] on span "Cerrar caso" at bounding box center [191, 293] width 45 height 23
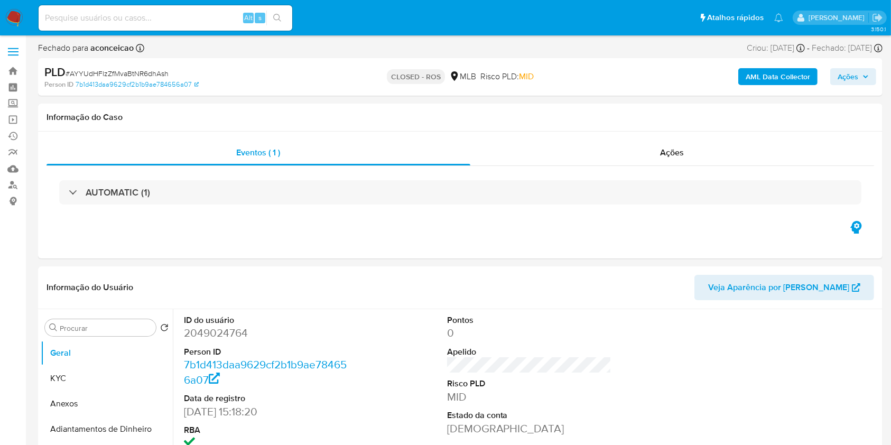
select select "10"
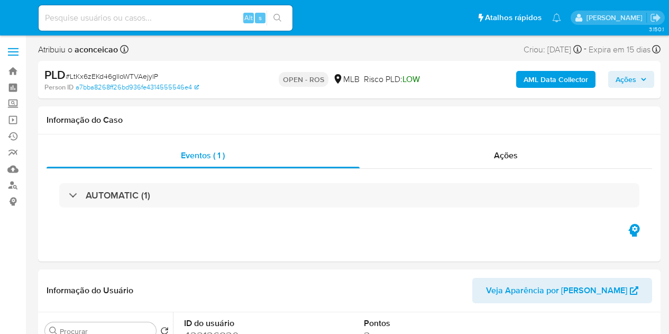
select select "10"
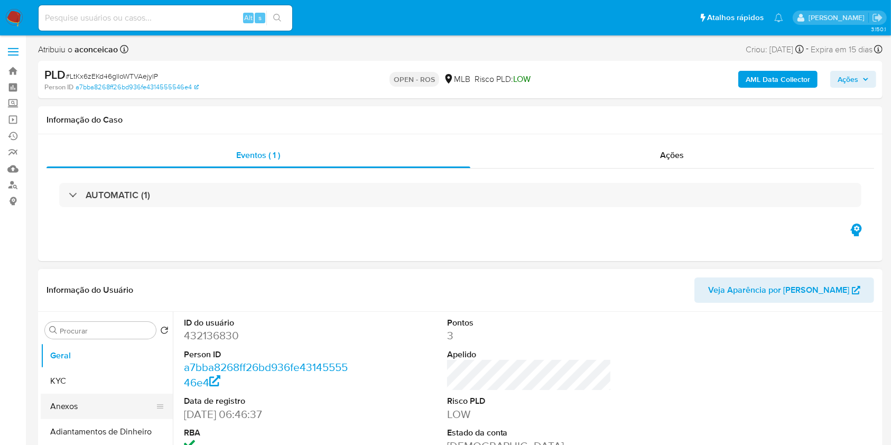
click at [106, 333] on button "Anexos" at bounding box center [103, 406] width 124 height 25
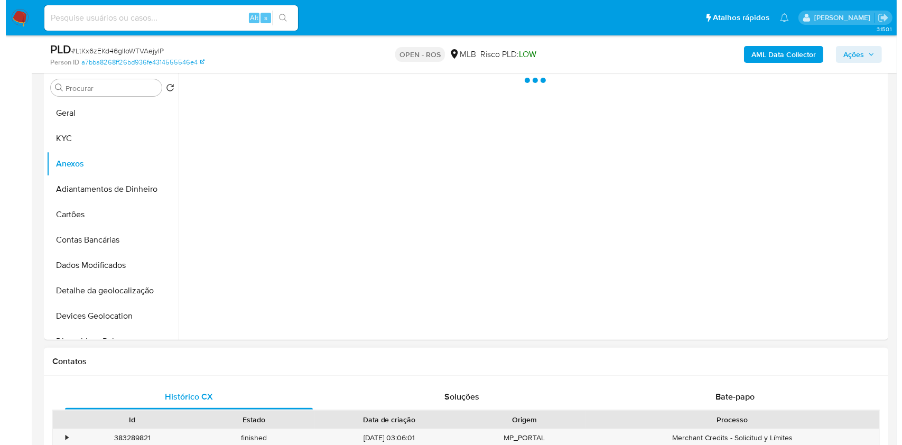
scroll to position [211, 0]
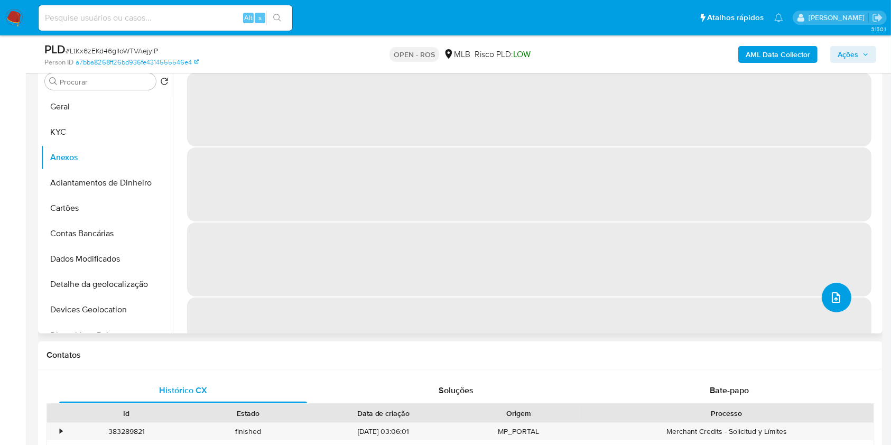
click at [668, 304] on button "upload-file" at bounding box center [837, 298] width 30 height 30
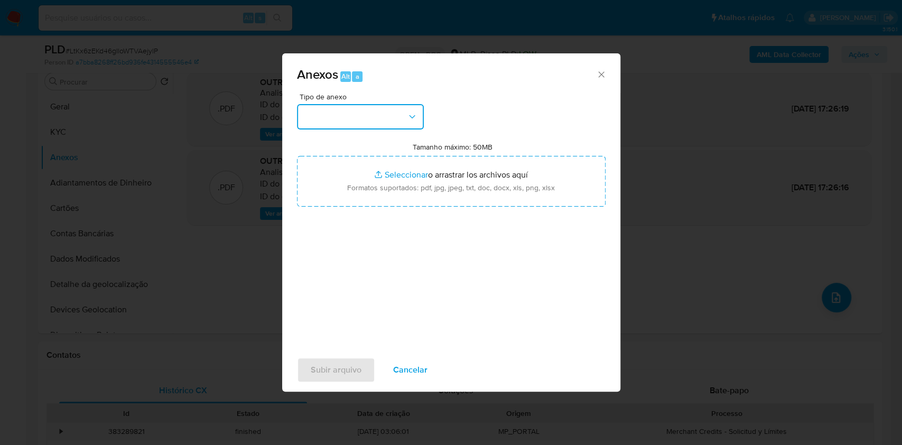
click at [371, 124] on button "button" at bounding box center [360, 116] width 127 height 25
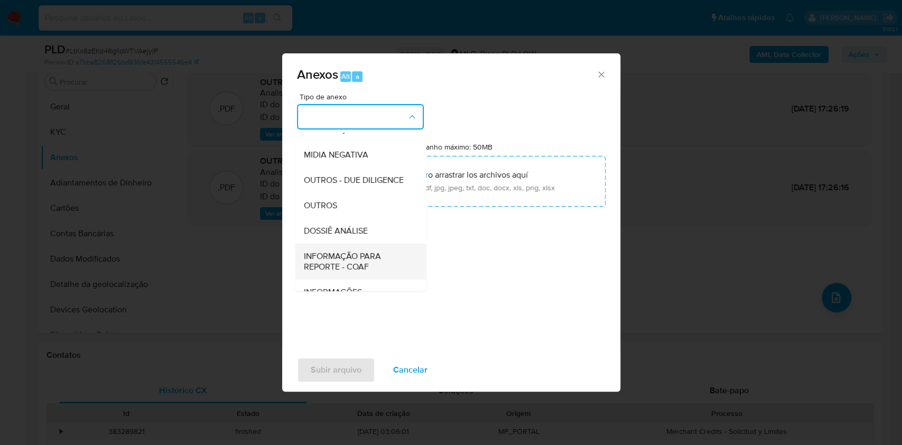
scroll to position [162, 0]
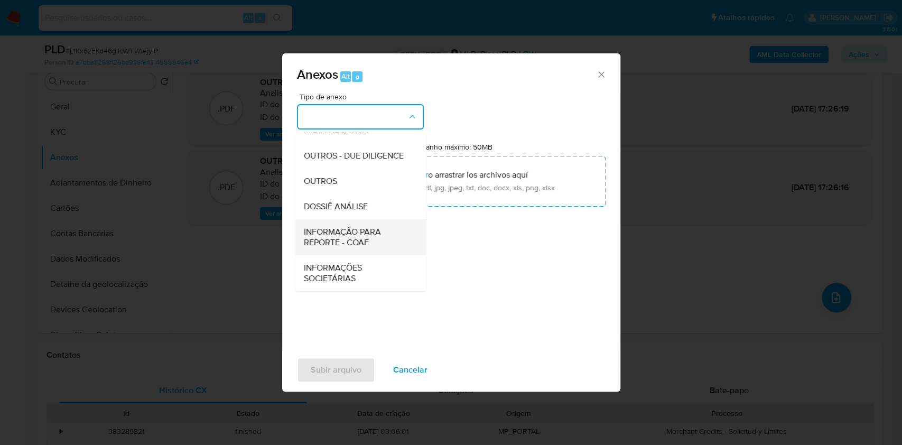
click at [356, 233] on span "INFORMAÇÃO PARA REPORTE - COAF" at bounding box center [357, 237] width 108 height 21
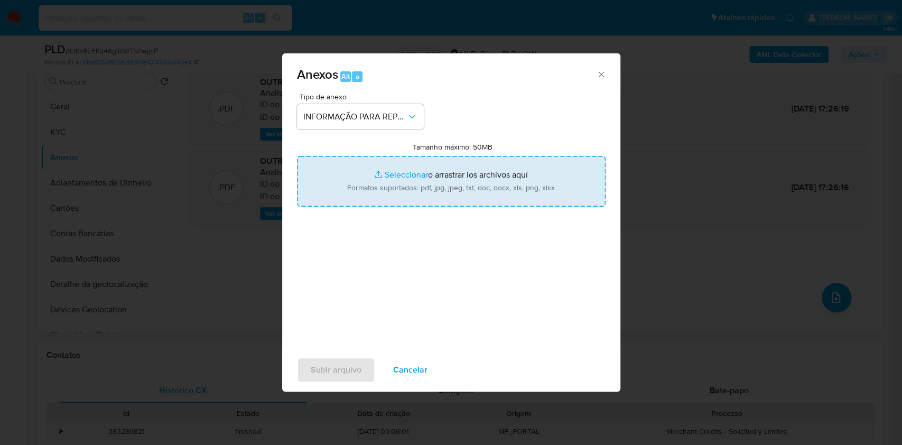
type input "C:\fakepath\SAR - LtKx6zEKd46gIloWTVAejylP- CPF 10548466777 - WANDERSON DOS SAN…"
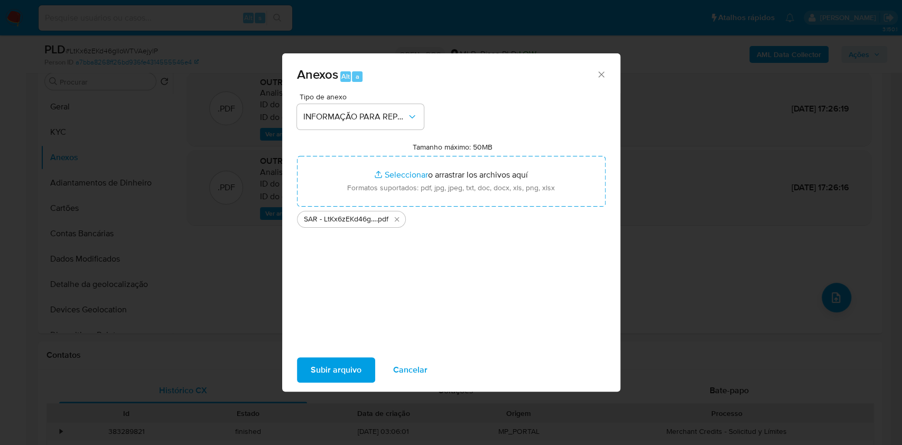
click at [340, 333] on span "Subir arquivo" at bounding box center [336, 369] width 51 height 23
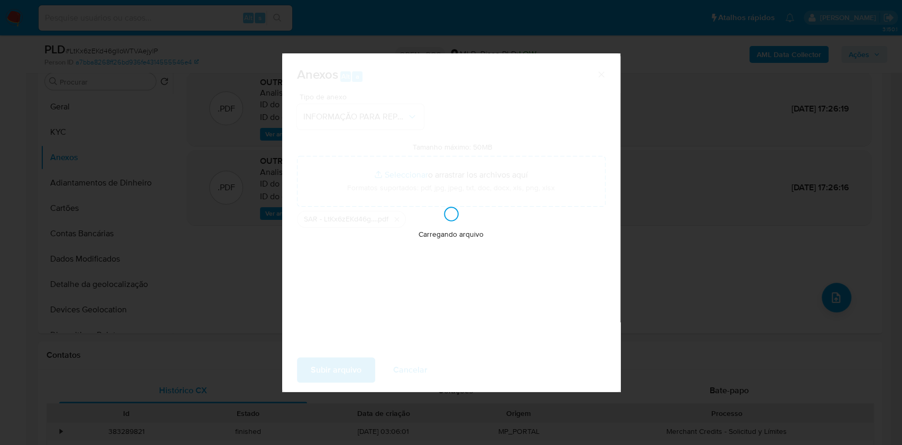
click at [668, 202] on div "Anexos Alt a Tipo de anexo INFORMAÇÃO PARA REPORTE - COAF Tamanho máximo: 50MB …" at bounding box center [451, 222] width 902 height 445
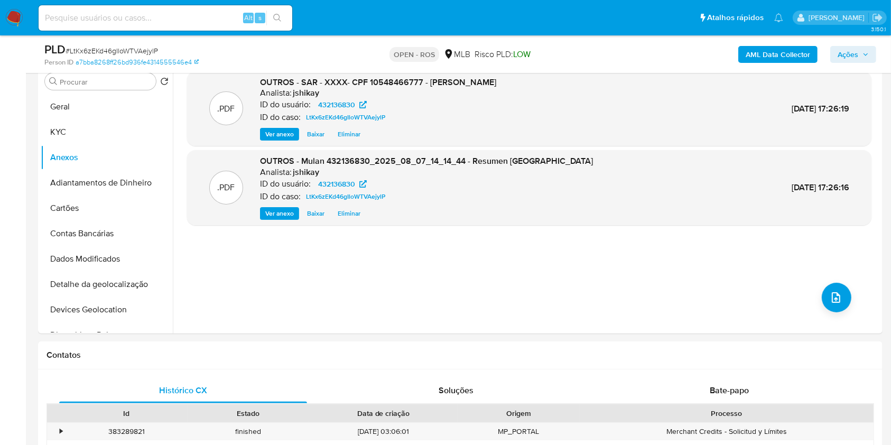
click at [668, 61] on span "Ações" at bounding box center [848, 54] width 21 height 17
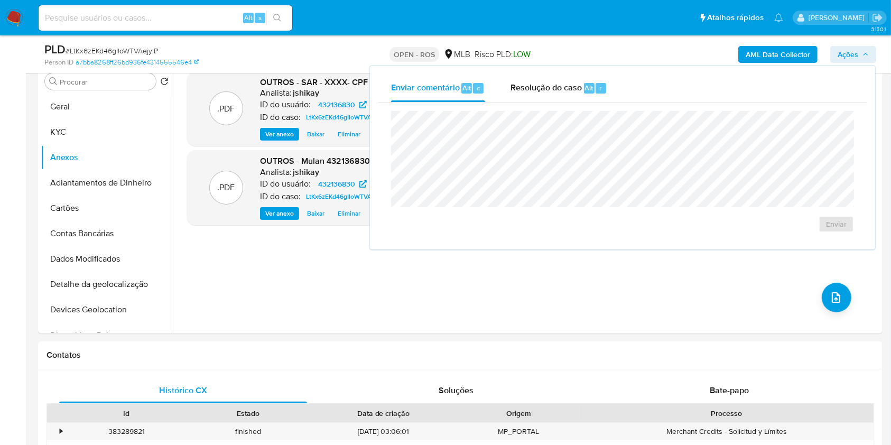
drag, startPoint x: 602, startPoint y: 94, endPoint x: 597, endPoint y: 103, distance: 10.4
click at [602, 95] on div "Resolução do caso Alt r" at bounding box center [559, 88] width 97 height 27
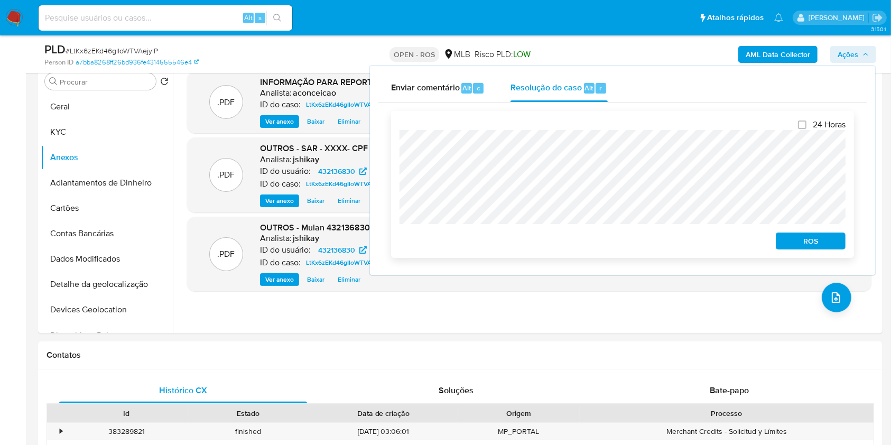
drag, startPoint x: 811, startPoint y: 244, endPoint x: 836, endPoint y: 227, distance: 30.2
click at [668, 243] on span "ROS" at bounding box center [810, 241] width 55 height 15
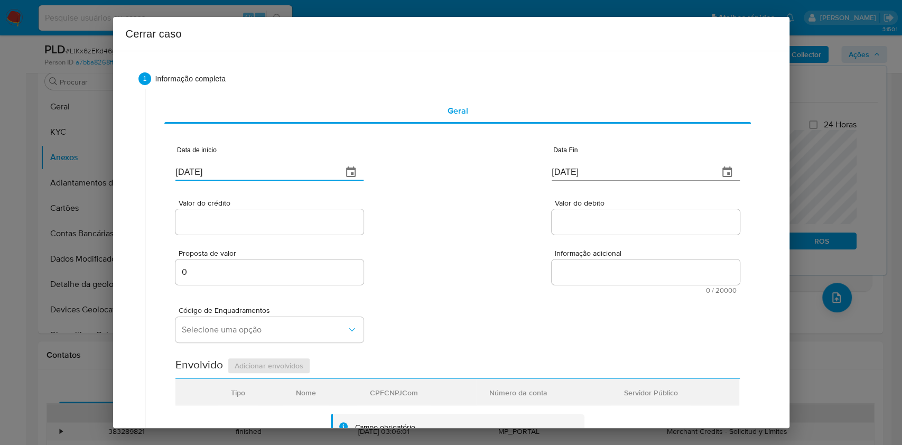
click at [253, 173] on input "[DATE]" at bounding box center [255, 172] width 159 height 17
paste input "02/06"
click at [253, 173] on input "[DATE]" at bounding box center [255, 172] width 159 height 17
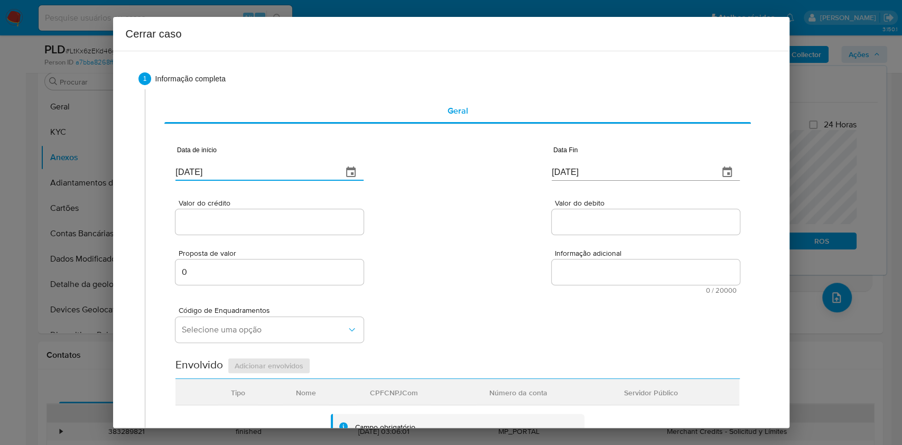
type input "02/06/2025"
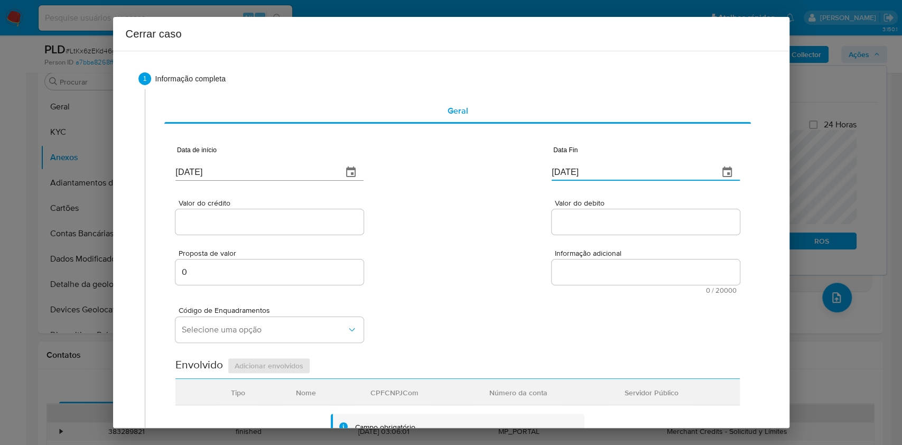
click at [582, 169] on input "[DATE]" at bounding box center [631, 172] width 159 height 17
click at [582, 170] on input "[DATE]" at bounding box center [631, 172] width 159 height 17
click at [582, 171] on input "[DATE]" at bounding box center [631, 172] width 159 height 17
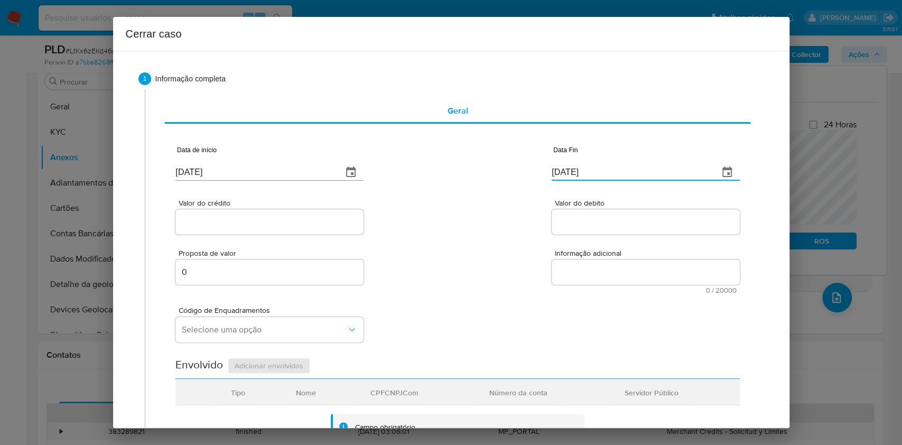
paste input "4/07"
type input "14/07/2025"
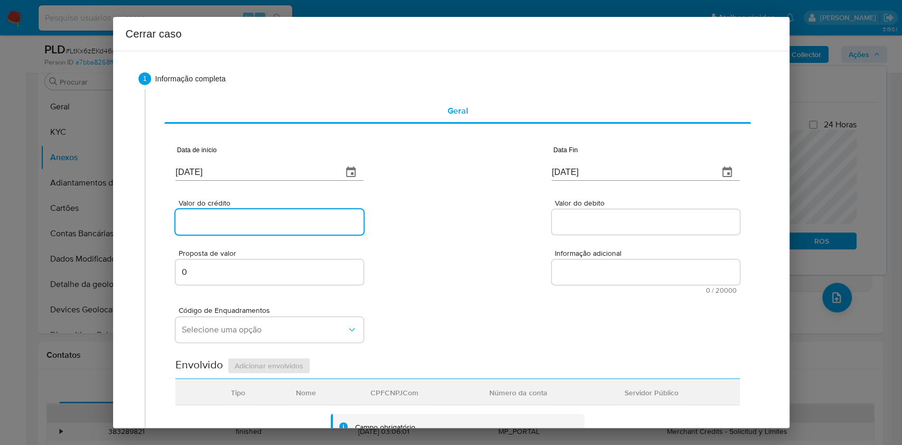
click at [228, 228] on input "Valor do crédito" at bounding box center [270, 222] width 188 height 14
paste input "R$204.622"
type input "R$204.622"
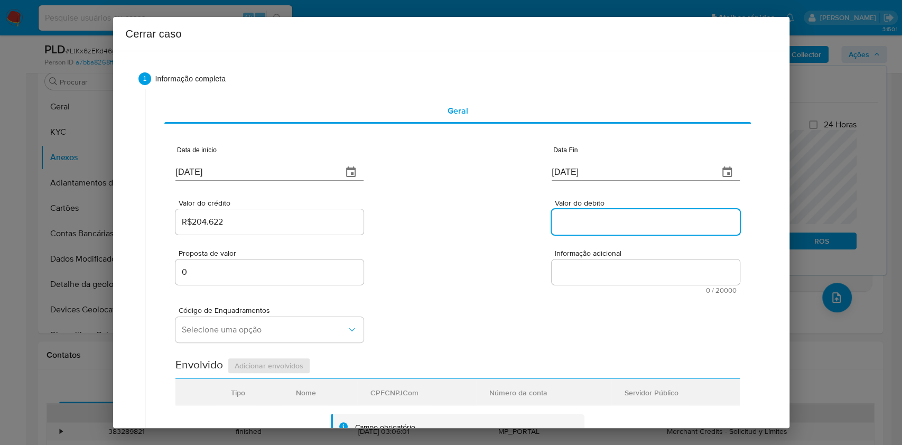
click at [584, 220] on input "Valor do debito" at bounding box center [646, 222] width 188 height 14
paste input "R$205.053"
type input "R$205.053"
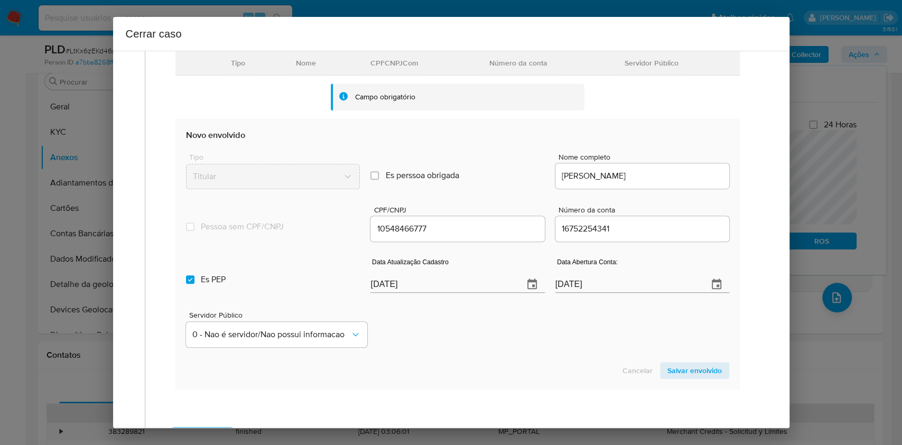
scroll to position [352, 0]
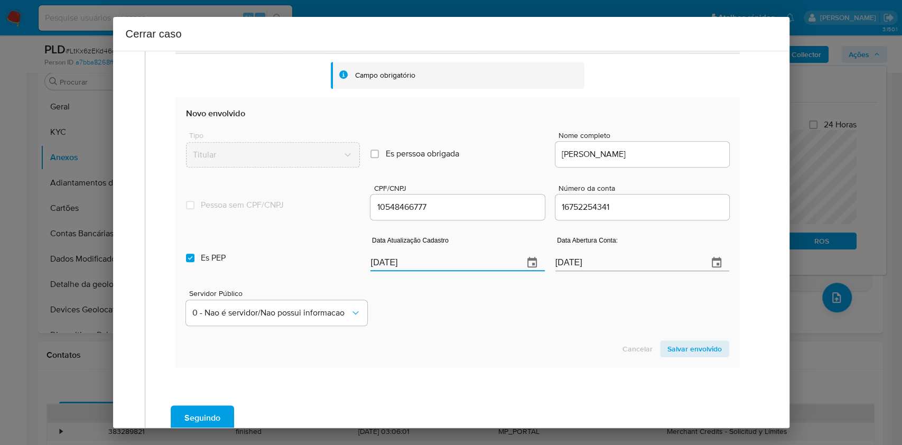
click at [404, 265] on input "[DATE]" at bounding box center [443, 262] width 144 height 17
paste input "25/07"
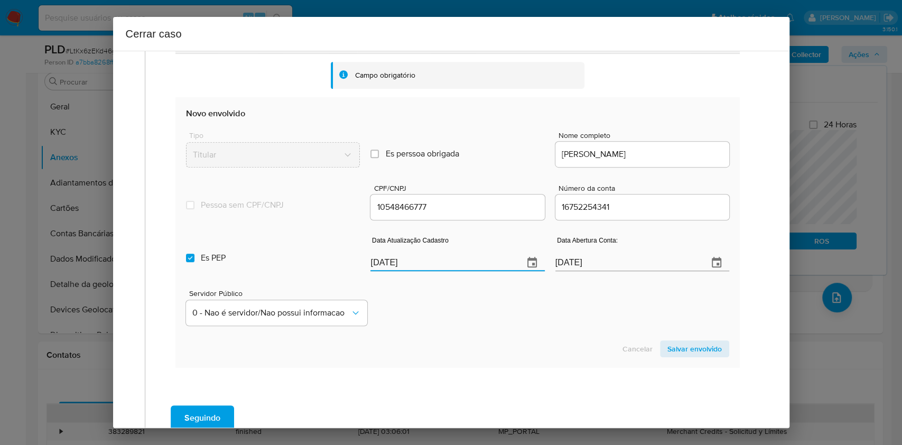
type input "25/07/2025"
click at [258, 260] on label "Es PEP isPEP" at bounding box center [273, 258] width 174 height 38
click at [195, 260] on input "Es PEP isPEP" at bounding box center [190, 258] width 8 height 8
checkbox input "false"
click at [668, 333] on span "Salvar envolvido" at bounding box center [695, 349] width 54 height 15
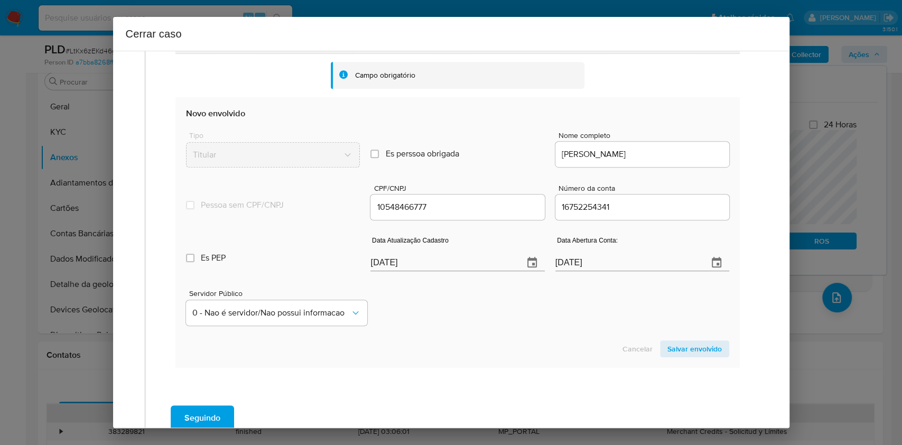
scroll to position [135, 0]
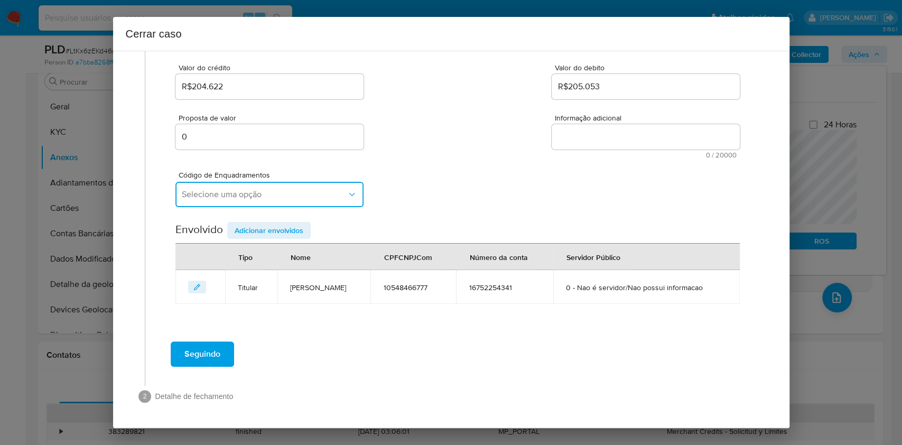
click at [230, 204] on button "Selecione uma opção" at bounding box center [270, 194] width 188 height 25
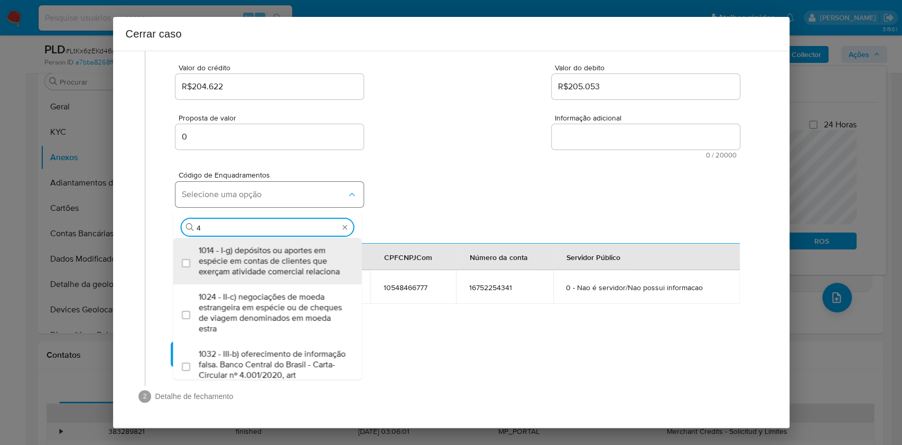
type input "45"
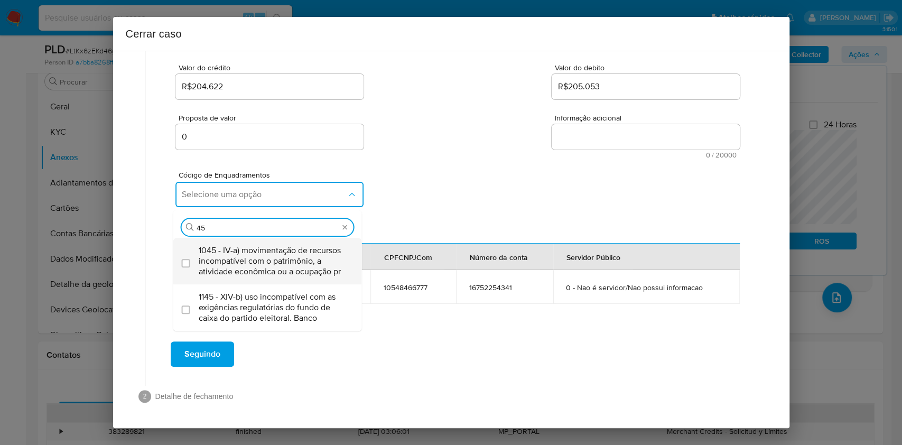
click at [235, 254] on span "1045 - IV-a) movimentação de recursos incompatível com o patrimônio, a atividad…" at bounding box center [273, 261] width 149 height 32
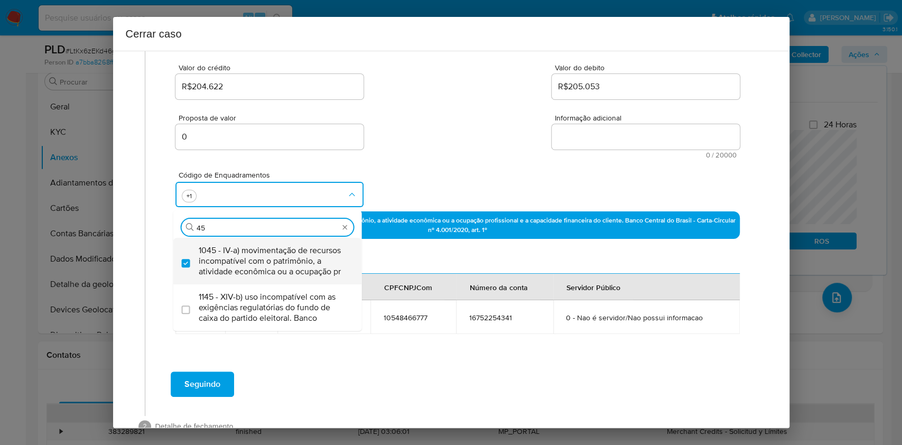
checkbox input "true"
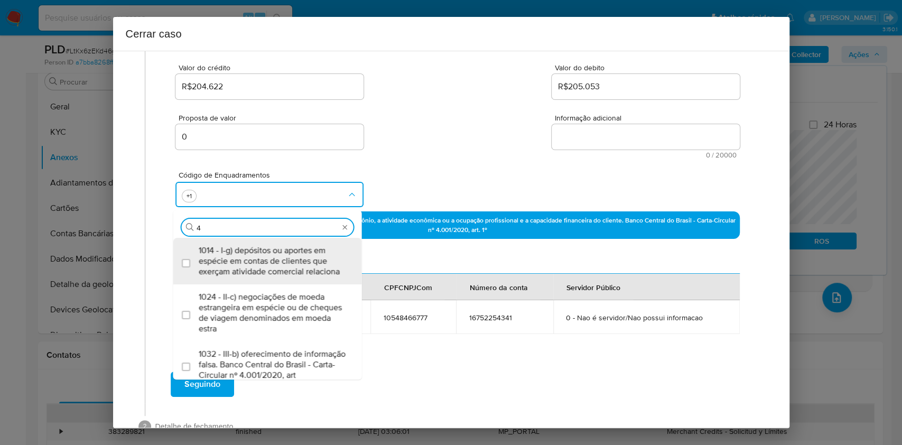
scroll to position [0, 0]
type input "47"
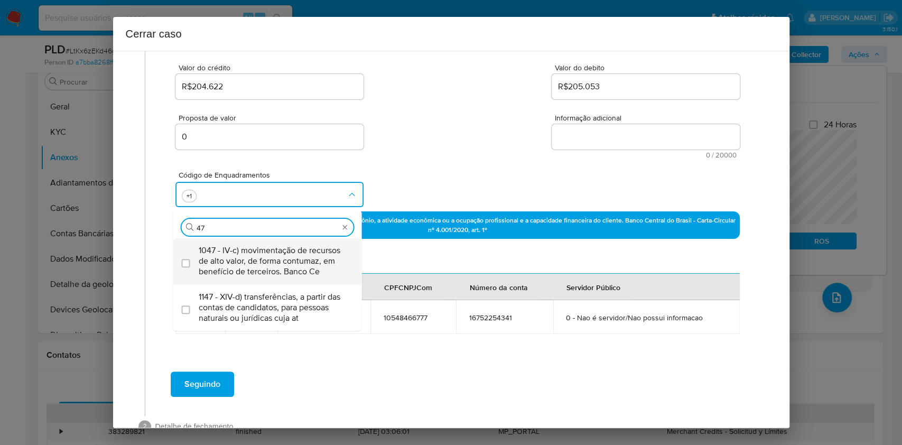
click at [236, 255] on span "1047 - IV-c) movimentação de recursos de alto valor, de forma contumaz, em bene…" at bounding box center [273, 261] width 149 height 32
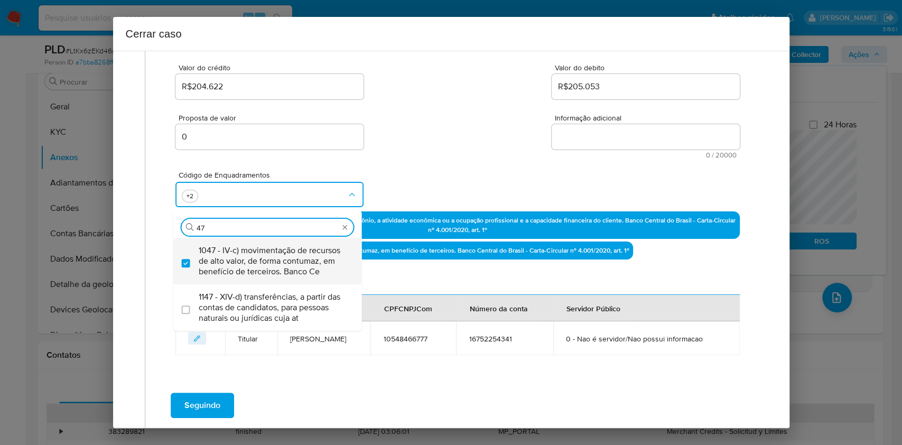
checkbox input "true"
type input "4"
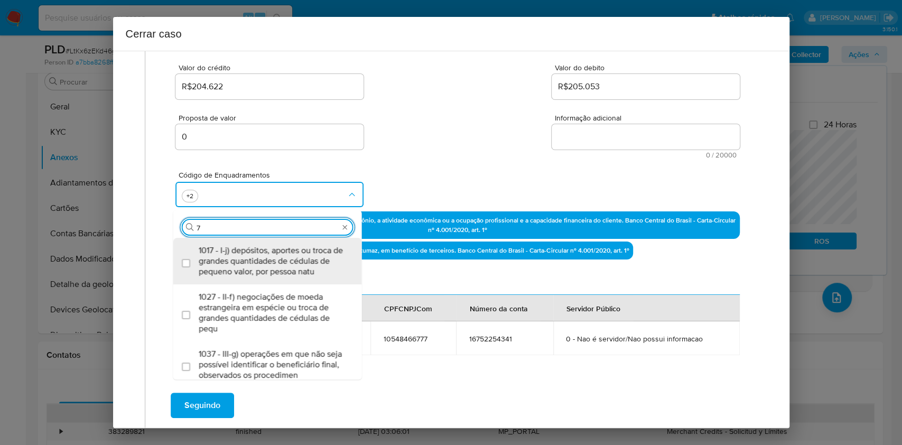
type input "74"
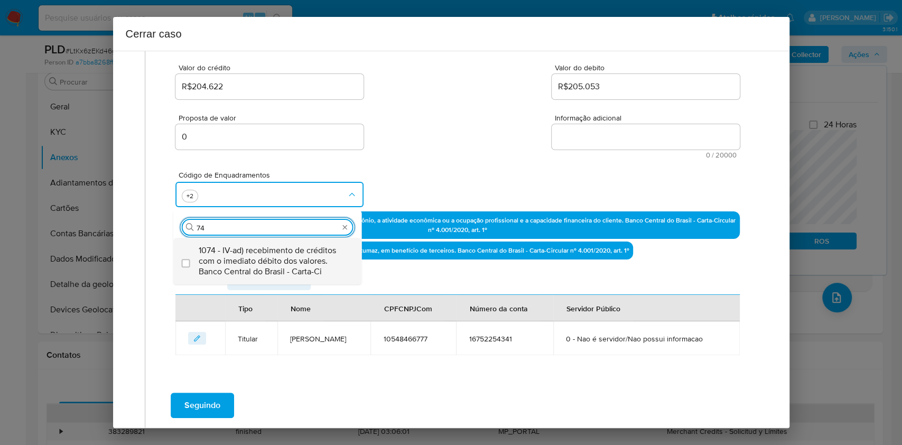
click at [235, 257] on span "1074 - IV-ad) recebimento de créditos com o imediato débito dos valores. Banco …" at bounding box center [273, 261] width 149 height 32
checkbox input "true"
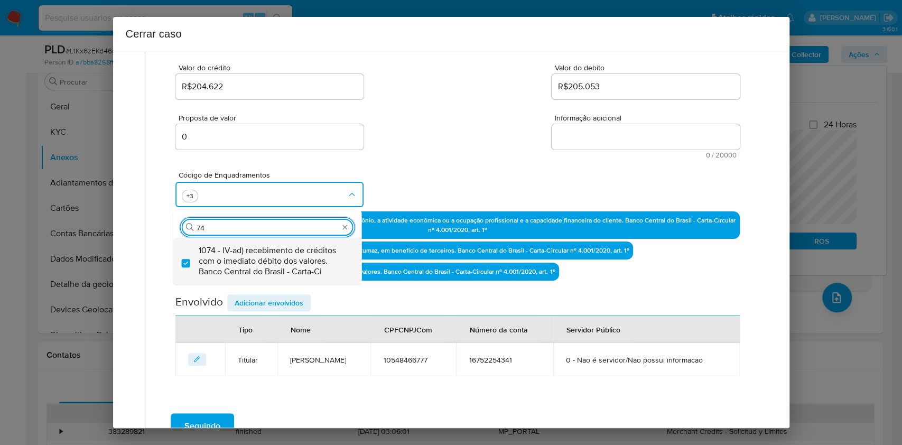
type input "7"
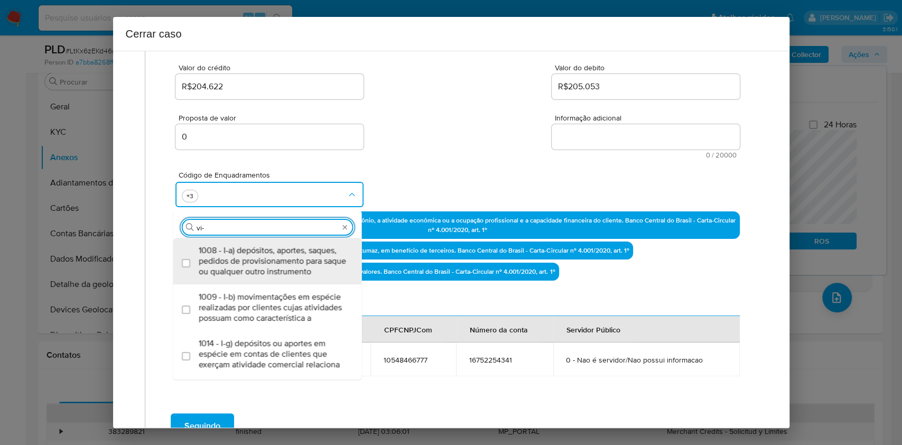
type input "vi-a"
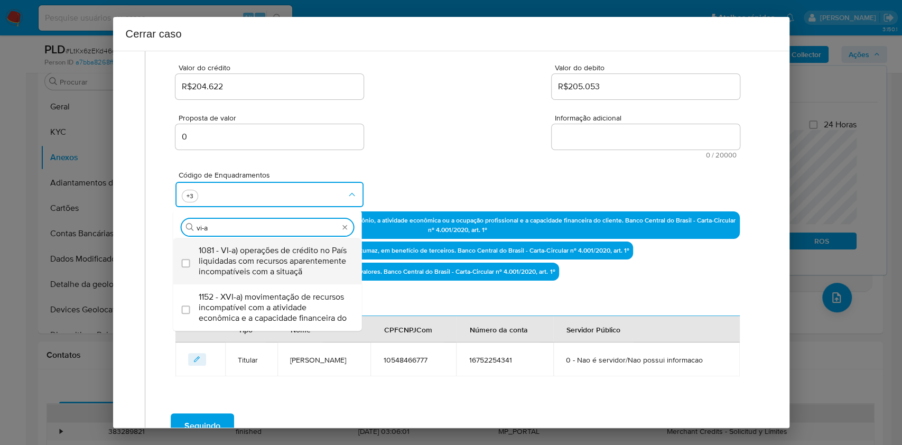
click at [235, 261] on span "1081 - VI-a) operações de crédito no País liquidadas com recursos aparentemente…" at bounding box center [273, 261] width 149 height 32
checkbox input "true"
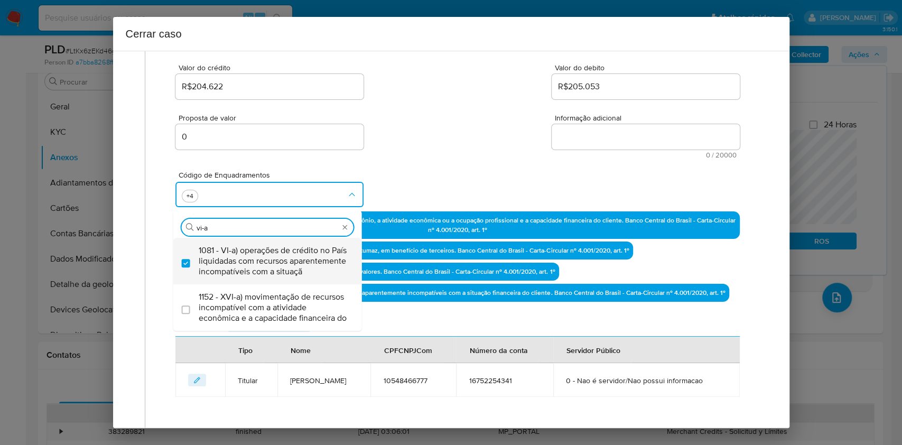
type input "vi-a"
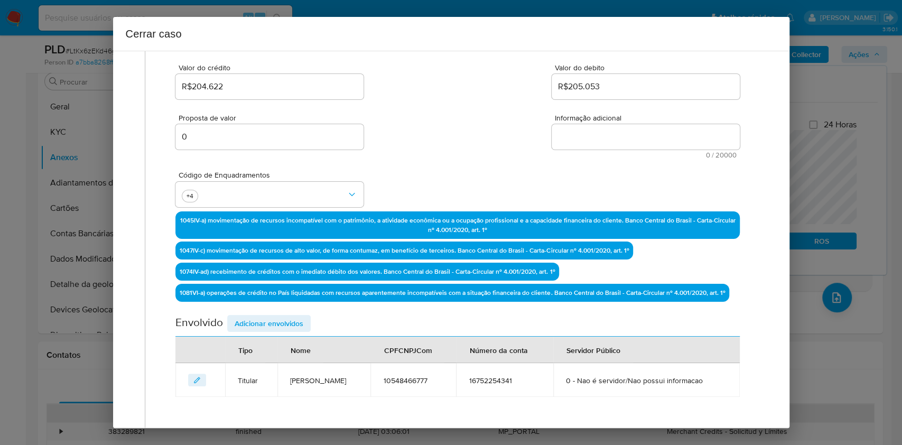
drag, startPoint x: 613, startPoint y: 117, endPoint x: 613, endPoint y: 125, distance: 7.9
click at [613, 123] on div "Informação adicional 0 / 20000 20000 caracteres restantes" at bounding box center [646, 136] width 188 height 44
click at [616, 135] on textarea "Informação adicional" at bounding box center [646, 136] width 188 height 25
paste textarea "Wanderson Dos Santos Lopes, CPF 10548466777, 40 anos, residente no município de…"
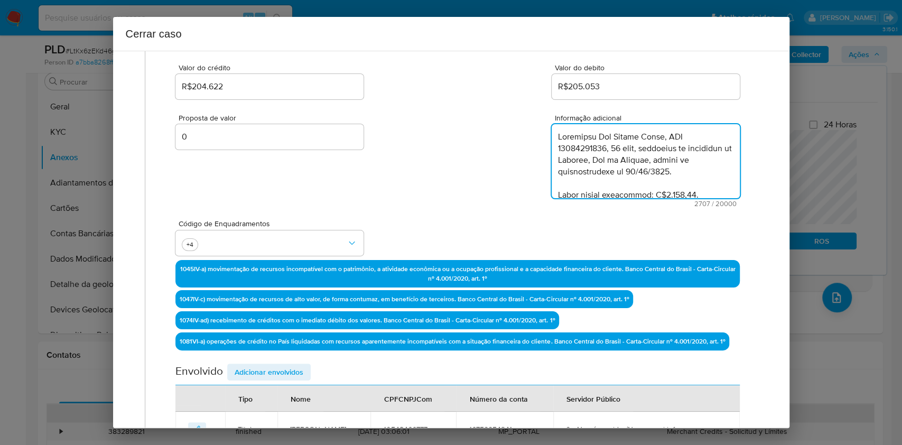
scroll to position [1177, 0]
type textarea "Wanderson Dos Santos Lopes, CPF 10548466777, 40 anos, residente no município de…"
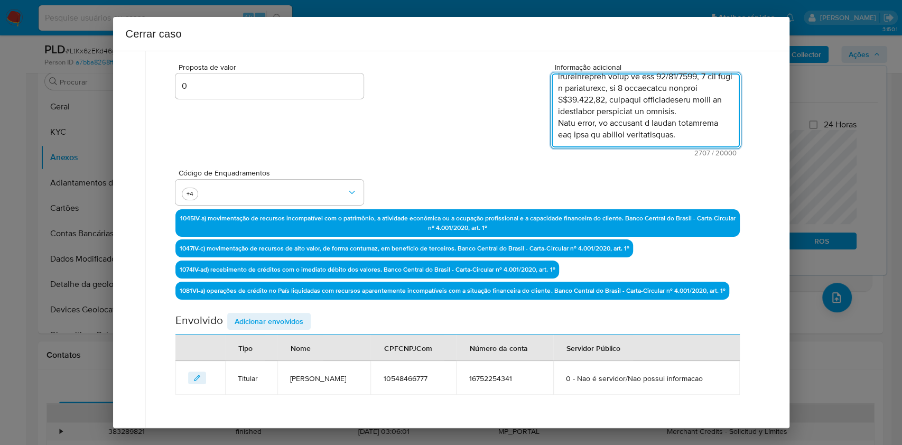
scroll to position [206, 0]
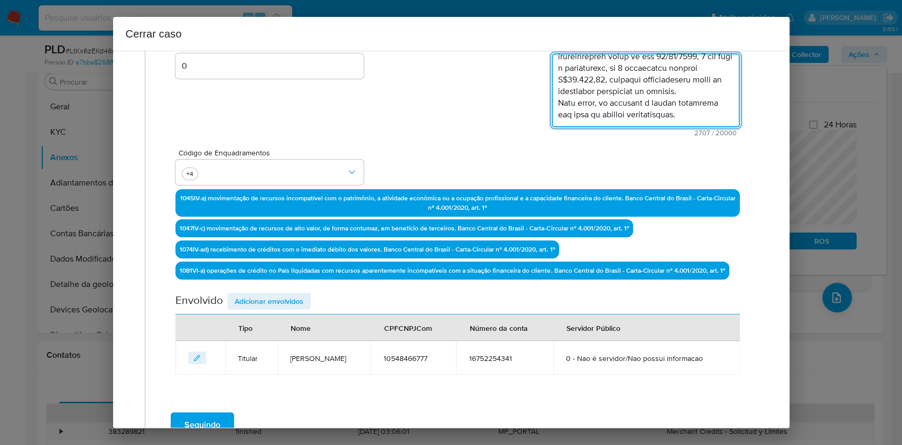
click at [255, 295] on span "Adicionar envolvidos" at bounding box center [269, 301] width 69 height 15
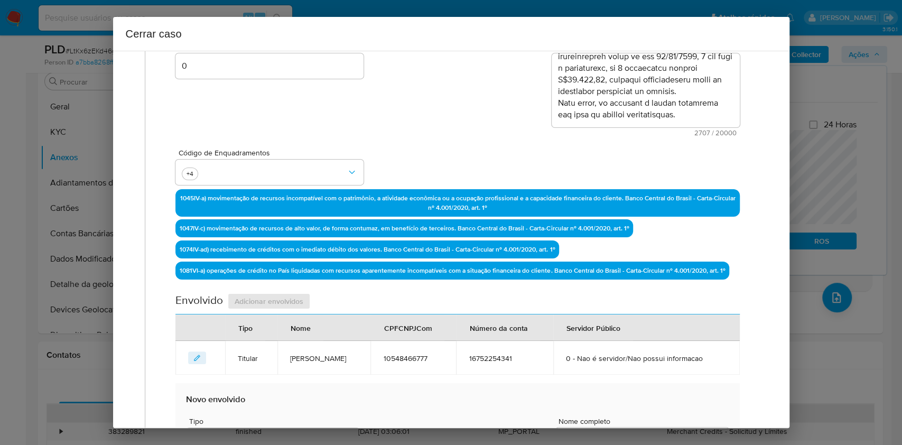
scroll to position [347, 0]
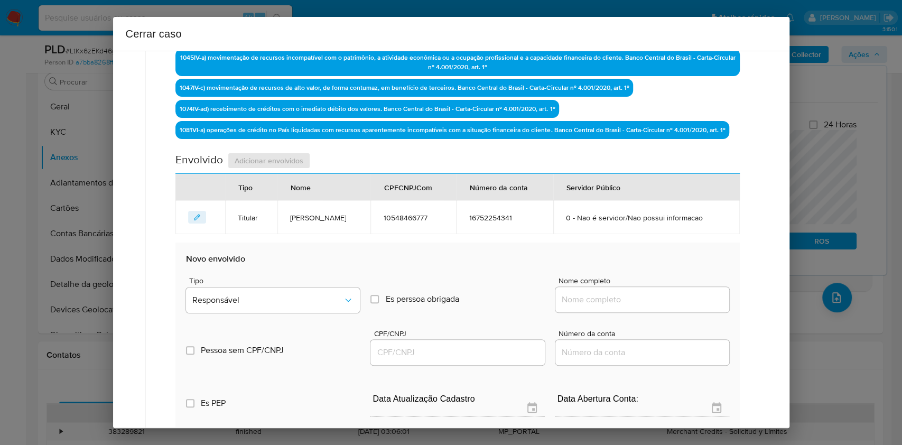
click at [627, 297] on input "Nome completo" at bounding box center [643, 300] width 174 height 14
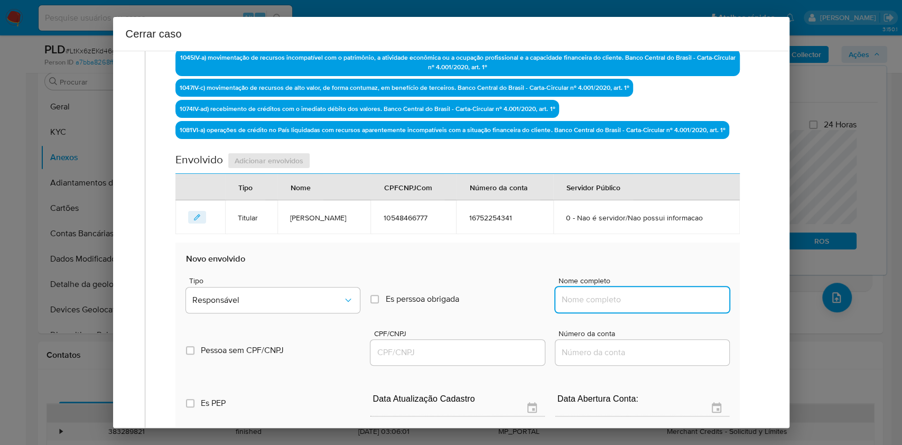
paste input "GAMEWIZ BRASIL LTDA, 56195099000189"
click at [661, 295] on input "GAMEWIZ BRASIL LTDA, 56195099000189" at bounding box center [643, 300] width 174 height 14
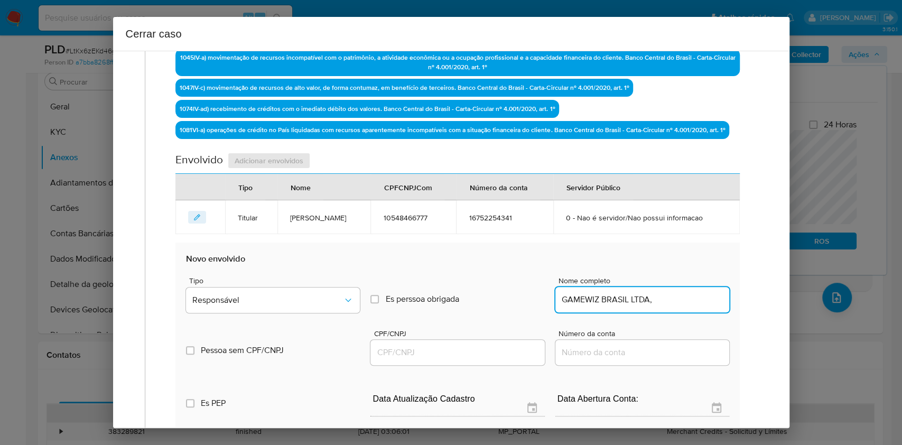
type input "GAMEWIZ BRASIL LTDA,"
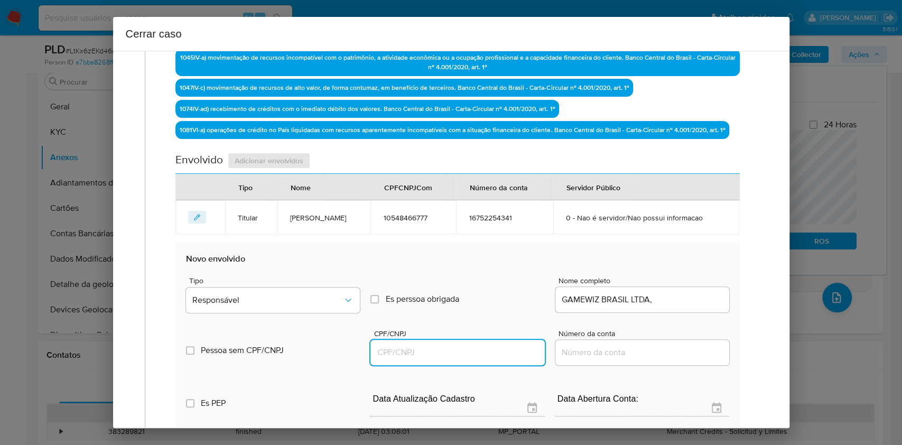
click at [419, 333] on input "CPF/CNPJ" at bounding box center [458, 353] width 174 height 14
paste input "56195099000189"
type input "56195099000189"
click at [326, 305] on button "Responsável" at bounding box center [273, 300] width 174 height 25
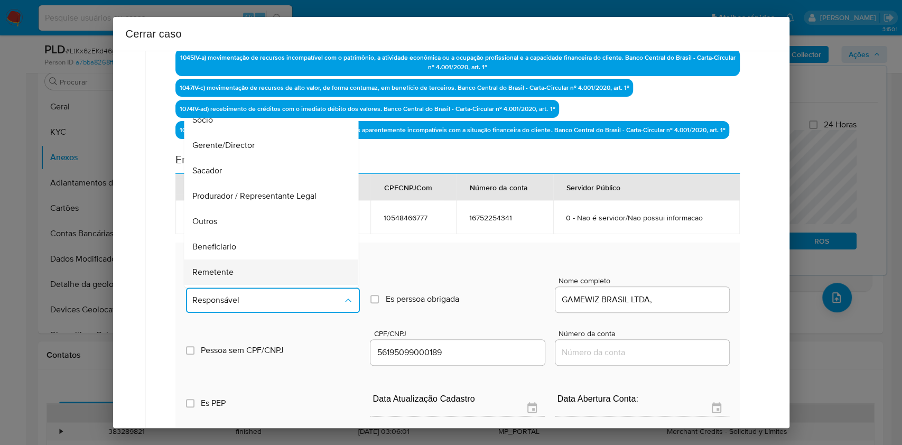
scroll to position [135, 0]
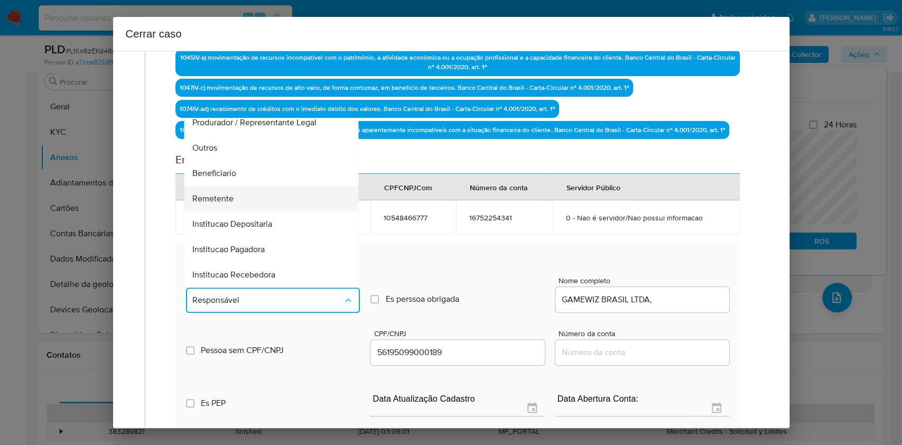
click at [255, 188] on div "Remetente" at bounding box center [268, 198] width 151 height 25
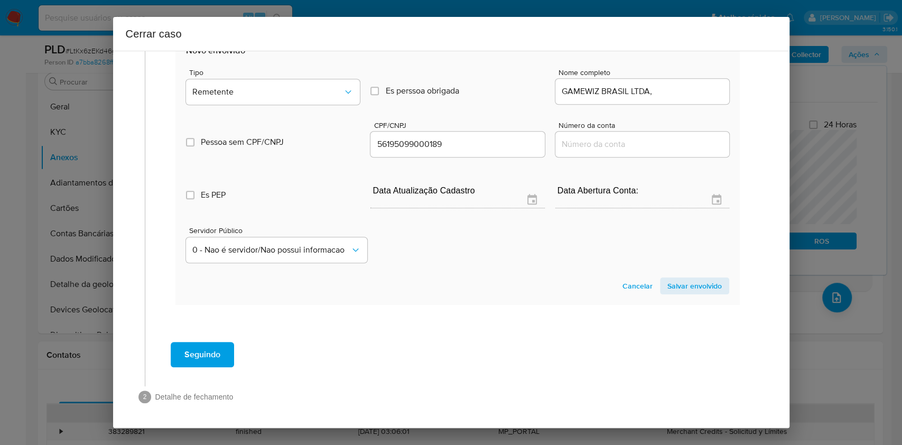
click at [668, 288] on span "Salvar envolvido" at bounding box center [695, 286] width 54 height 15
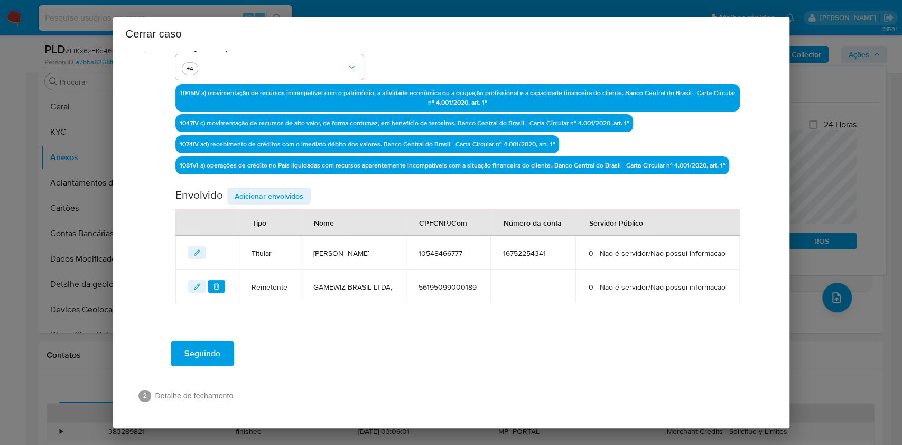
click at [200, 333] on span "Seguindo" at bounding box center [203, 353] width 36 height 23
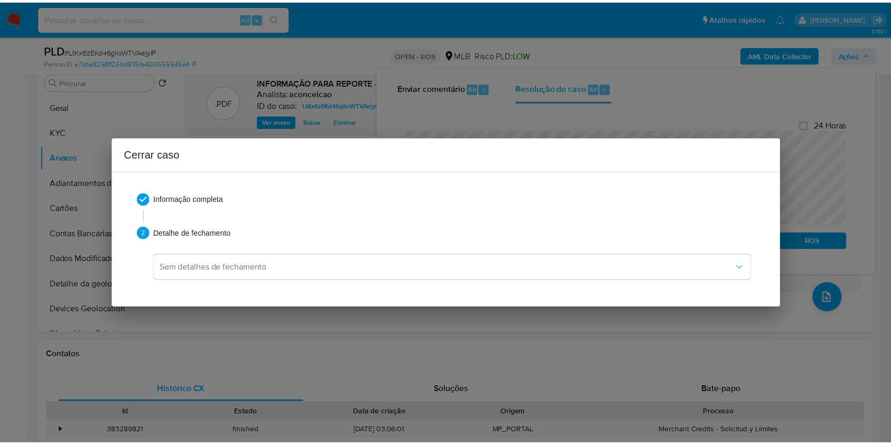
scroll to position [1149, 0]
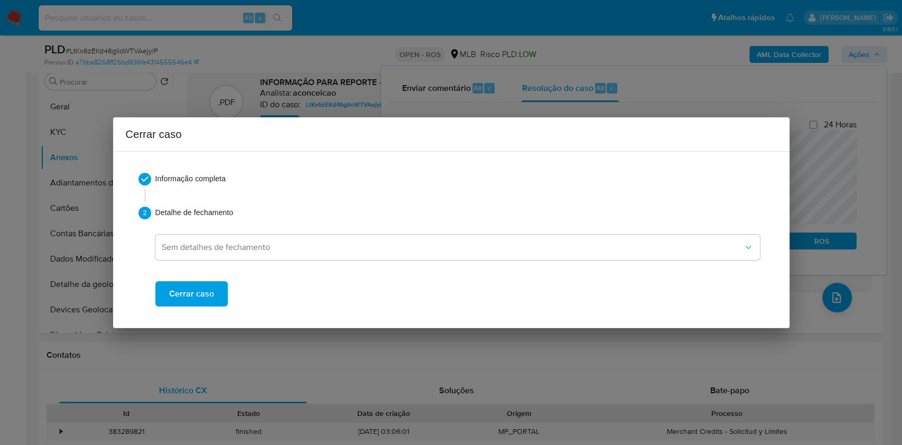
click at [205, 294] on span "Cerrar caso" at bounding box center [191, 293] width 45 height 23
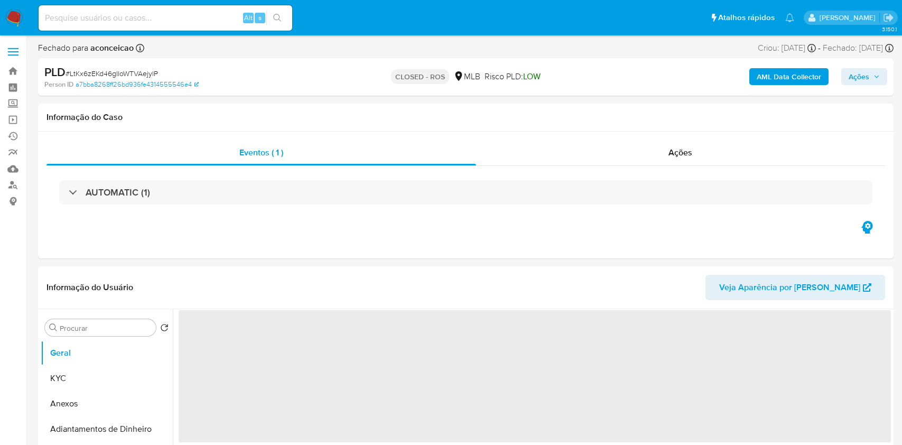
select select "10"
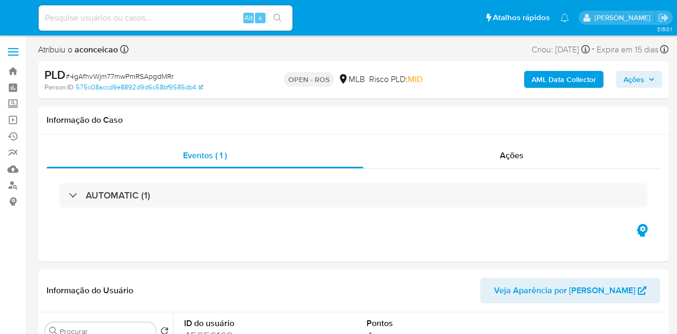
select select "10"
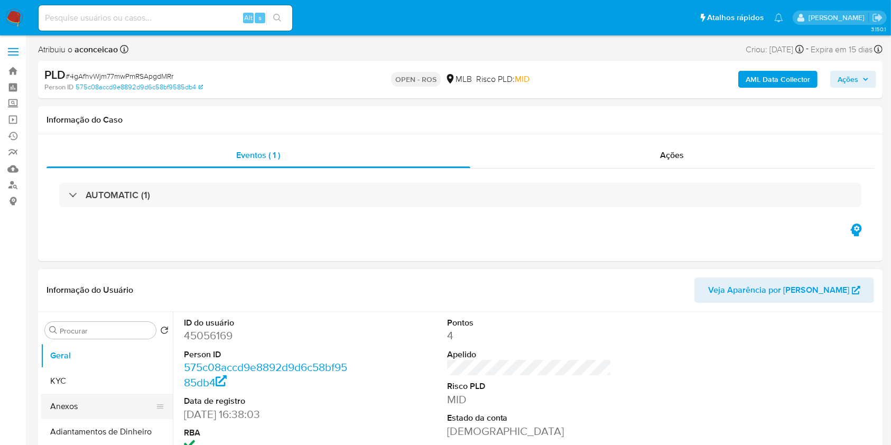
drag, startPoint x: 123, startPoint y: 400, endPoint x: 137, endPoint y: 393, distance: 15.4
click at [123, 333] on button "Anexos" at bounding box center [103, 406] width 124 height 25
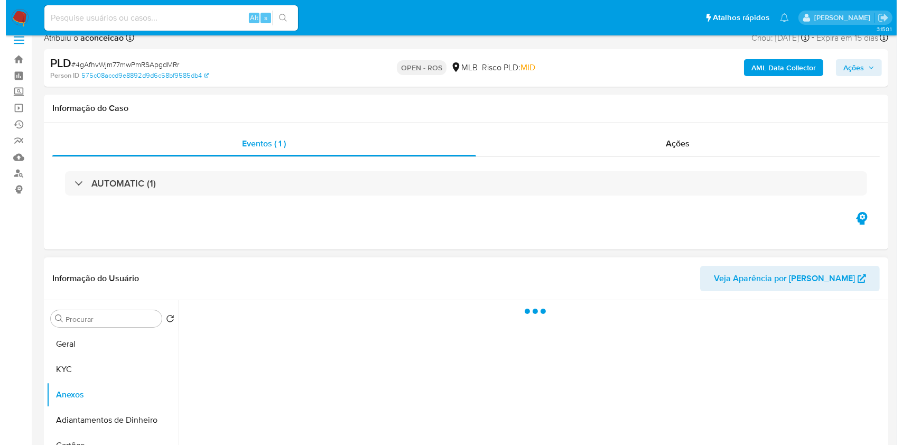
scroll to position [141, 0]
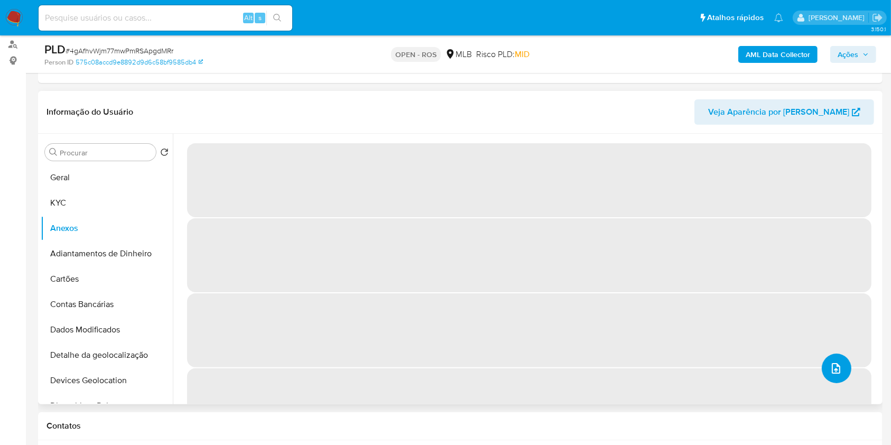
click at [676, 333] on button "upload-file" at bounding box center [837, 369] width 30 height 30
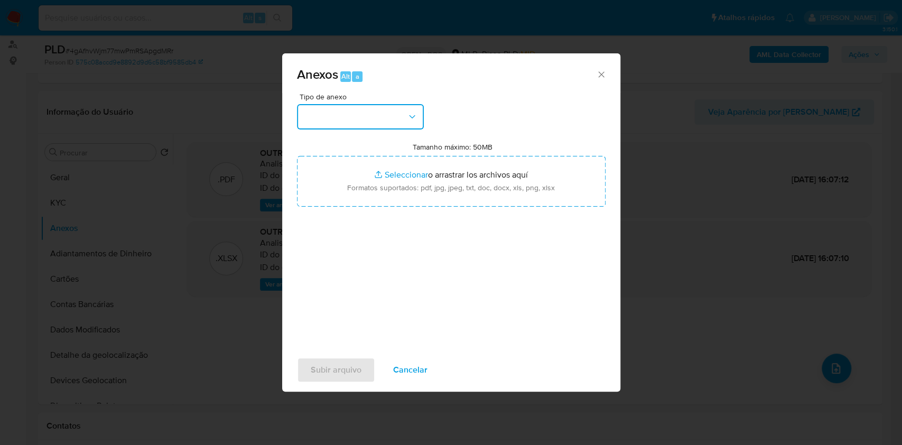
click at [376, 112] on button "button" at bounding box center [360, 116] width 127 height 25
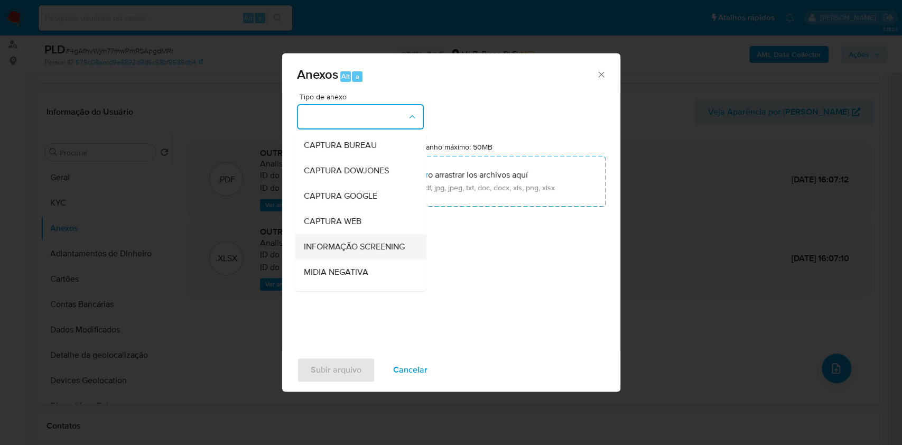
scroll to position [162, 0]
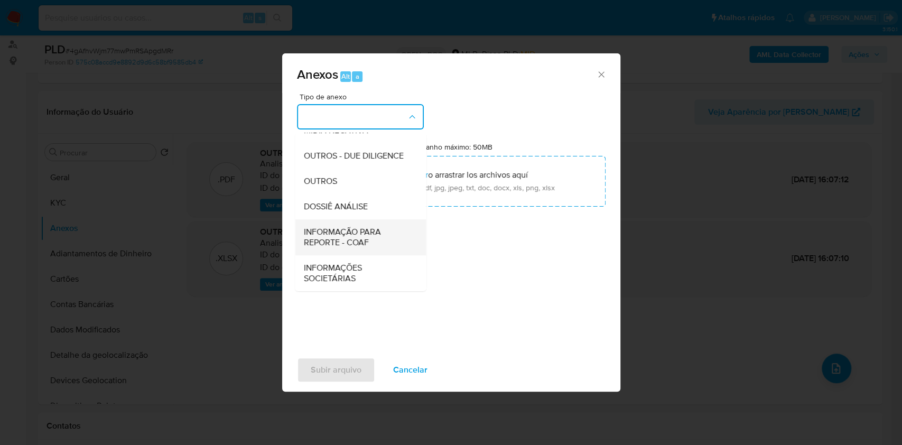
click at [372, 235] on span "INFORMAÇÃO PARA REPORTE - COAF" at bounding box center [357, 237] width 108 height 21
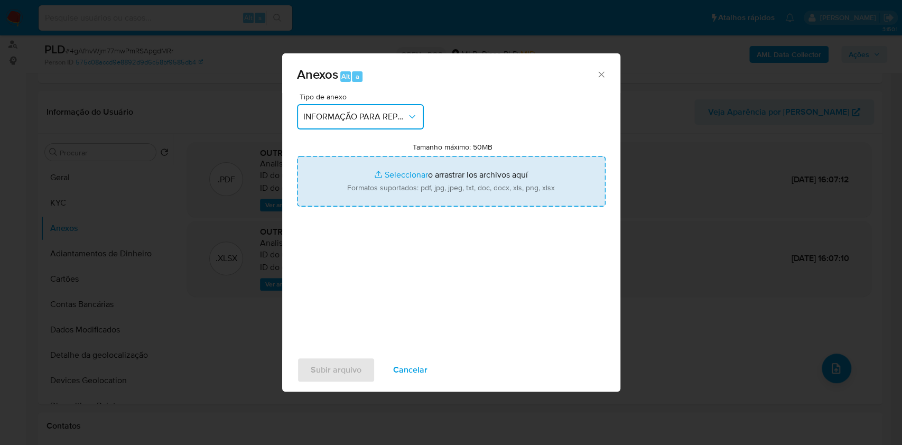
type input "C:\fakepath\SAR - 4gAfhvWjm77mwPmRSApgdMRr- CPF 01088974511 - [PERSON_NAME].pdf"
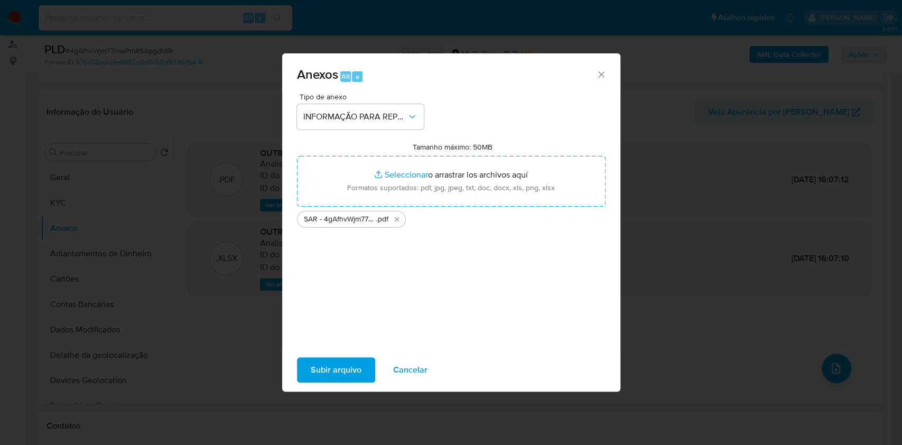
click at [337, 333] on span "Subir arquivo" at bounding box center [336, 369] width 51 height 23
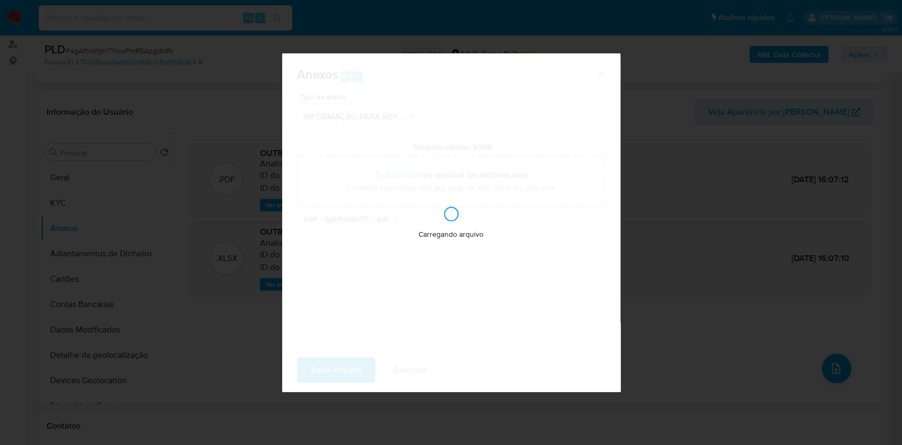
drag, startPoint x: 617, startPoint y: 240, endPoint x: 689, endPoint y: 156, distance: 110.6
click at [618, 239] on div "Carregando arquivo" at bounding box center [451, 222] width 338 height 338
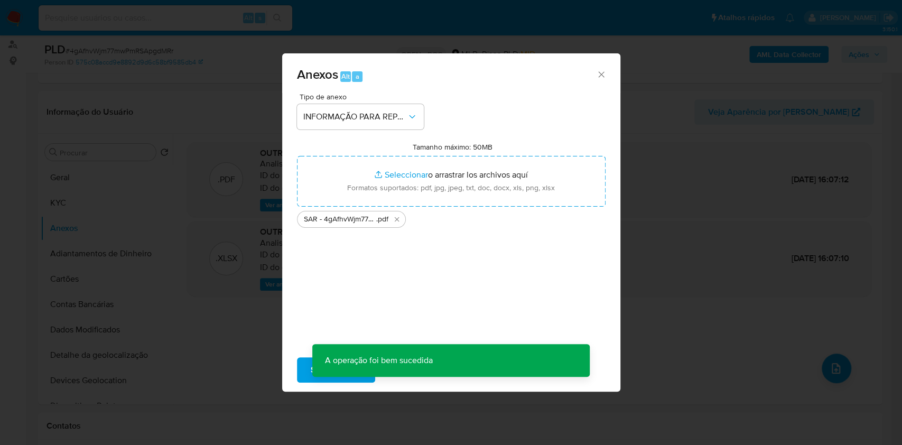
click at [676, 84] on div "Anexos Alt a Tipo de anexo INFORMAÇÃO PARA REPORTE - COAF Tamanho máximo: 50MB …" at bounding box center [451, 222] width 902 height 445
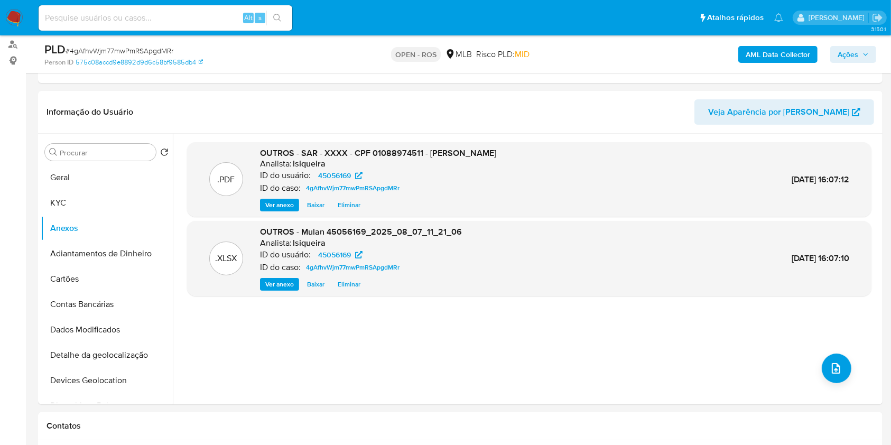
click at [676, 59] on span "Ações" at bounding box center [848, 54] width 21 height 17
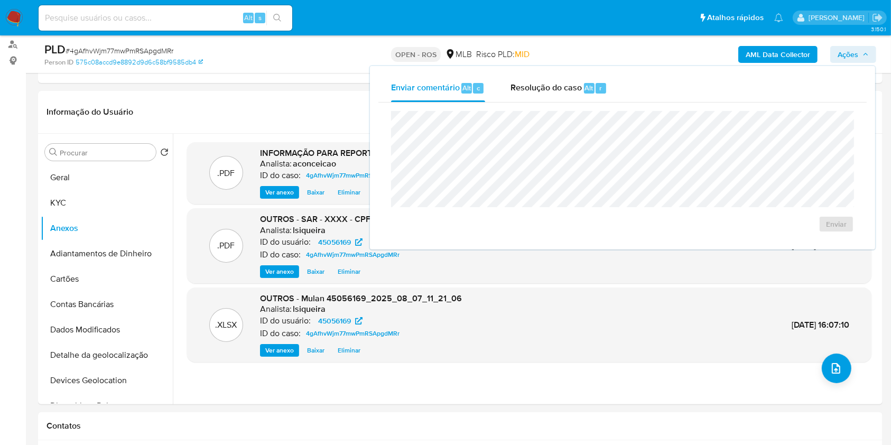
drag, startPoint x: 571, startPoint y: 97, endPoint x: 571, endPoint y: 108, distance: 10.6
click at [571, 98] on div "Resolução do caso Alt r" at bounding box center [559, 88] width 97 height 27
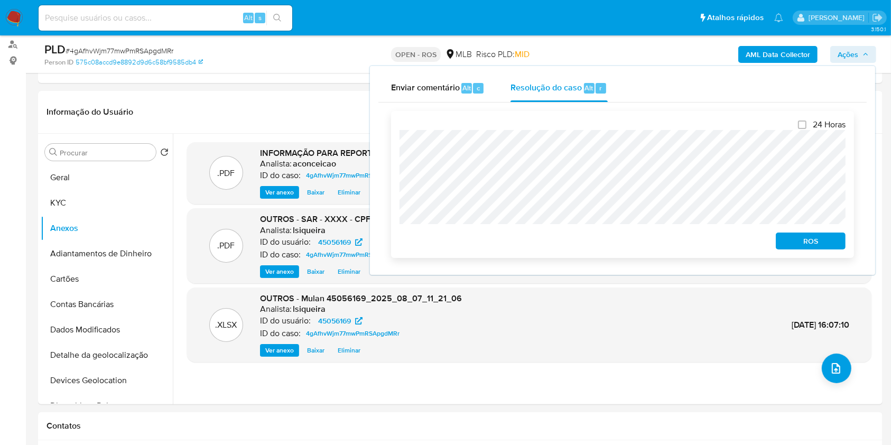
click at [676, 248] on span "ROS" at bounding box center [810, 241] width 55 height 15
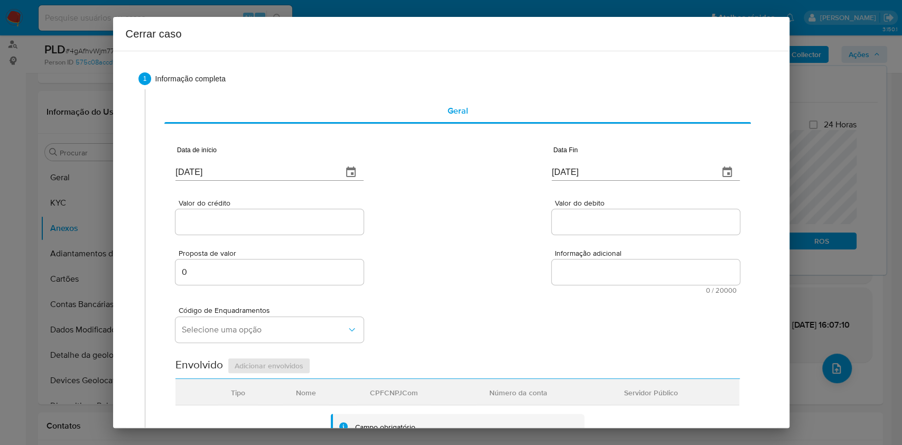
click at [251, 182] on div "Data de início [DATE]" at bounding box center [270, 165] width 188 height 42
click at [250, 179] on input "[DATE]" at bounding box center [255, 172] width 159 height 17
paste input "05/06"
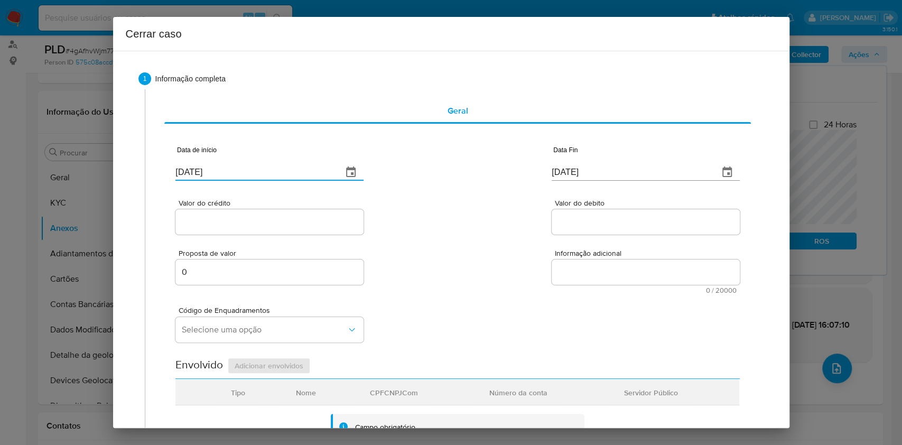
type input "[DATE]"
click at [554, 160] on div "[DATE]" at bounding box center [646, 165] width 188 height 31
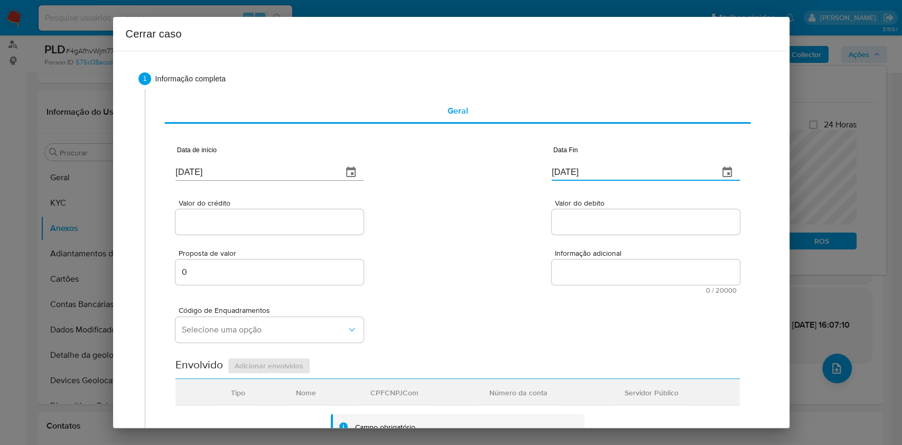
click at [559, 170] on input "[DATE]" at bounding box center [631, 172] width 159 height 17
click at [559, 171] on input "[DATE]" at bounding box center [631, 172] width 159 height 17
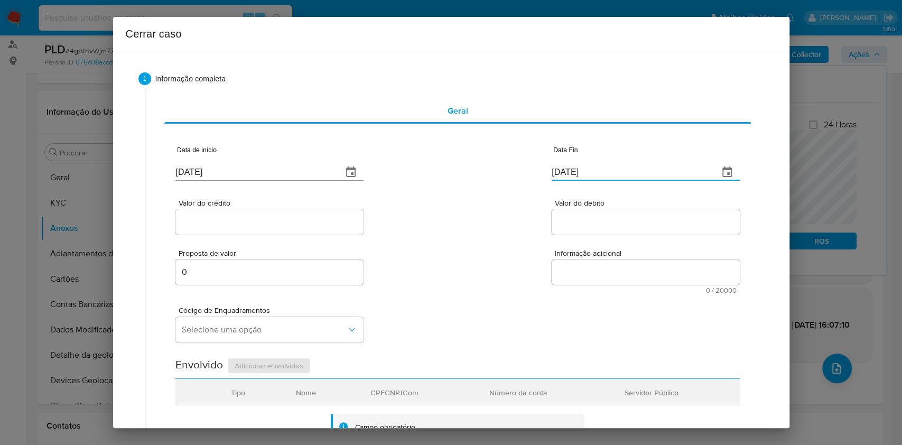
paste input "05"
type input "[DATE]"
click at [286, 229] on div at bounding box center [270, 221] width 188 height 25
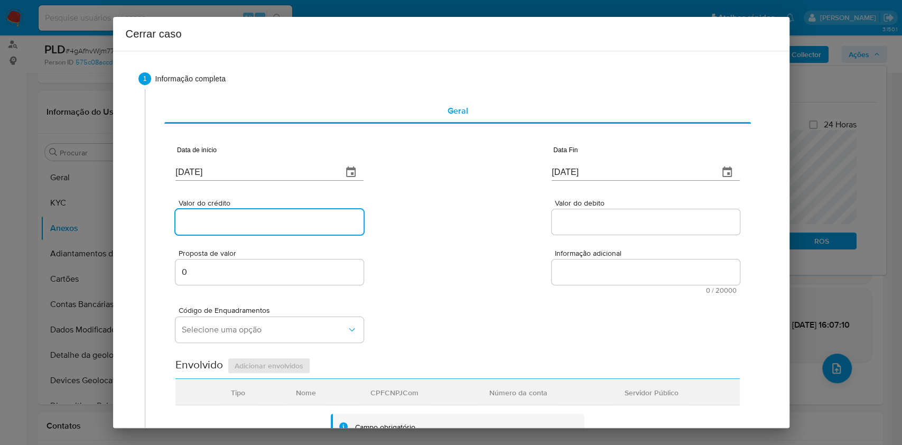
paste input "R$954.895"
click at [285, 226] on input "R$954.895" at bounding box center [270, 222] width 188 height 14
type input "R$954.895"
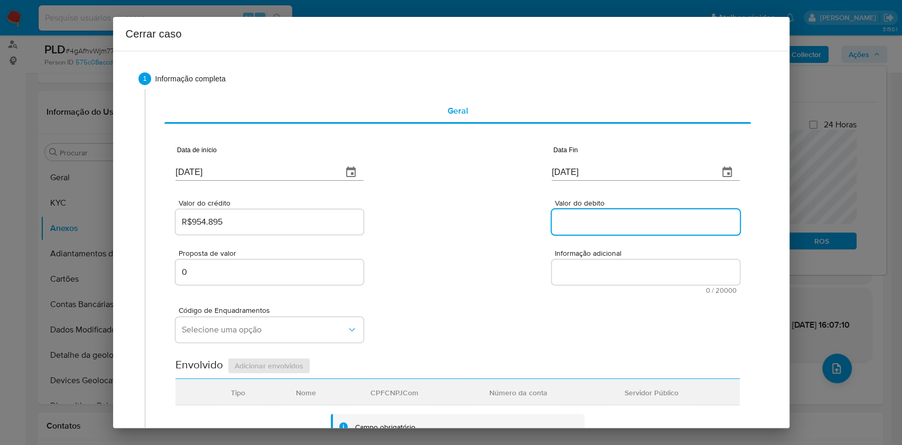
click at [637, 220] on input "Valor do debito" at bounding box center [646, 222] width 188 height 14
paste input "R$846.045"
type input "R$846.045"
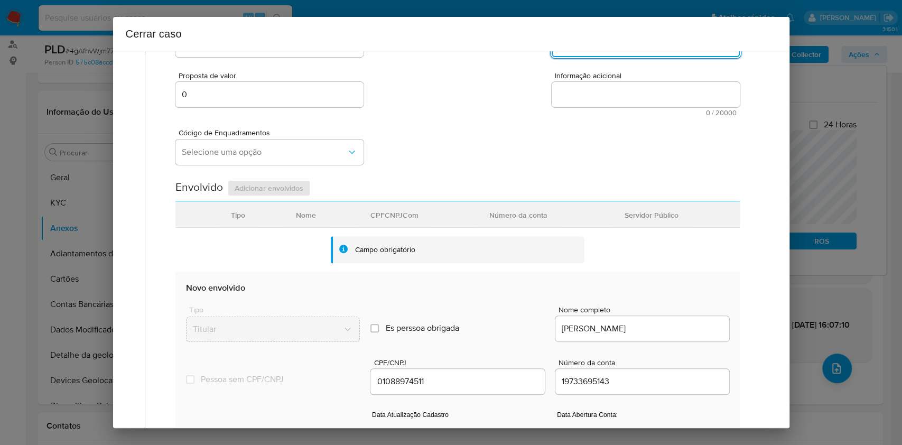
scroll to position [416, 0]
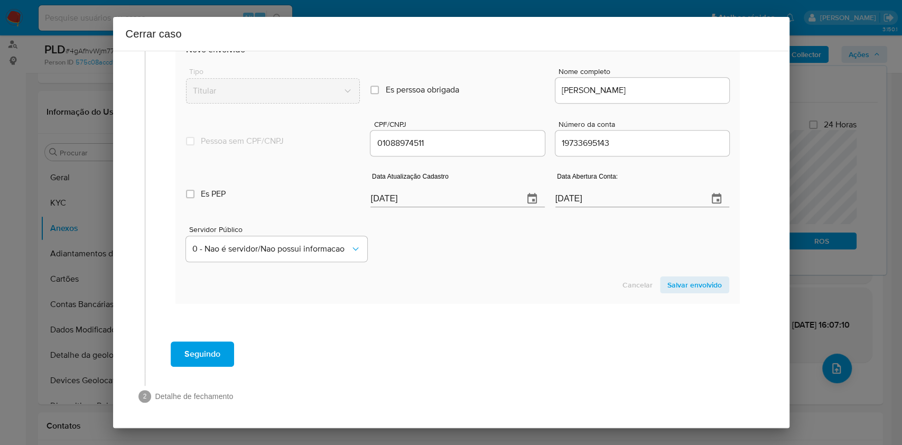
click at [444, 201] on input "[DATE]" at bounding box center [443, 198] width 144 height 17
paste input "21/07"
click at [444, 201] on input "[DATE]" at bounding box center [443, 198] width 144 height 17
type input "[DATE]"
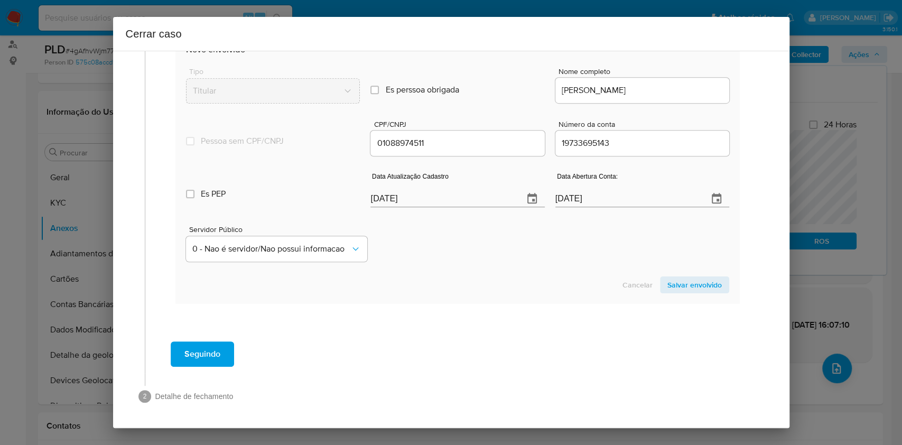
drag, startPoint x: 680, startPoint y: 283, endPoint x: 701, endPoint y: 256, distance: 34.3
click at [676, 282] on span "Salvar envolvido" at bounding box center [695, 285] width 54 height 15
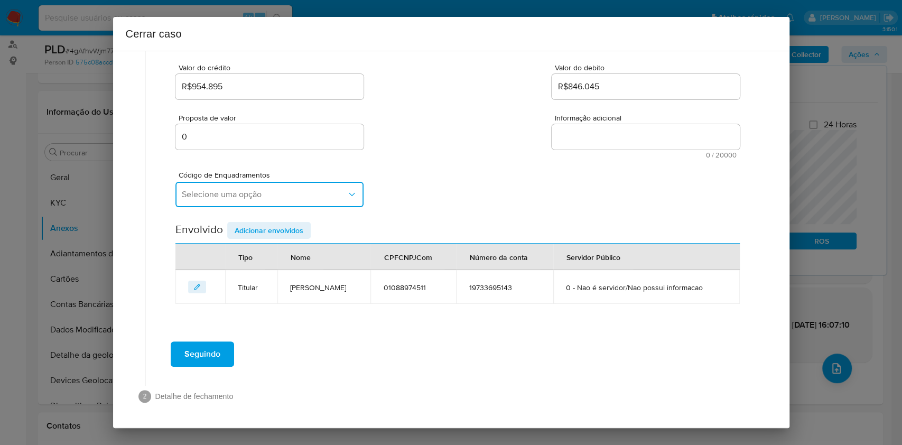
click at [283, 197] on span "Selecione uma opção" at bounding box center [264, 194] width 165 height 11
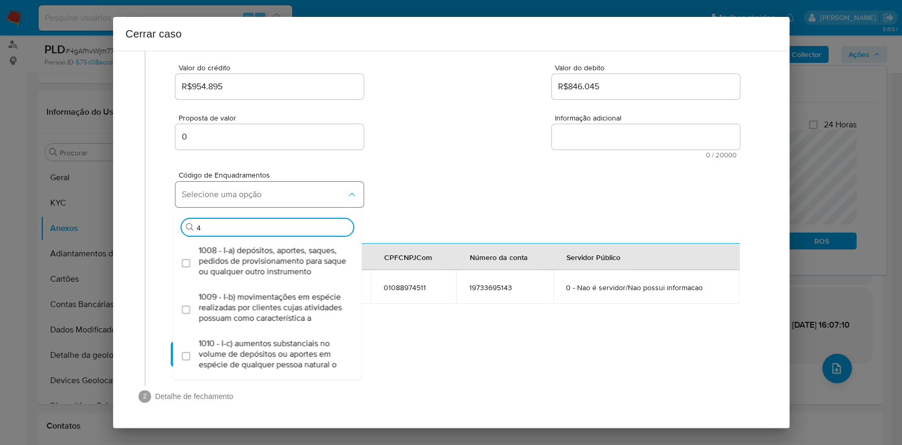
type input "45"
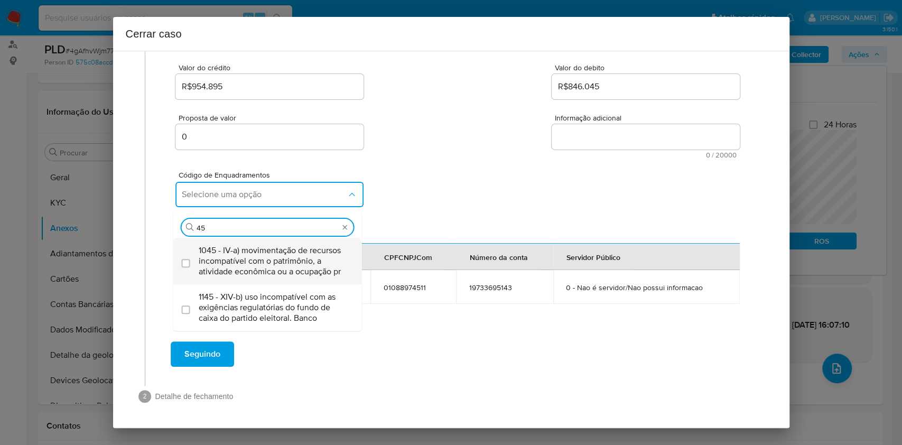
click at [262, 260] on span "1045 - IV-a) movimentação de recursos incompatível com o patrimônio, a atividad…" at bounding box center [273, 261] width 149 height 32
checkbox input "true"
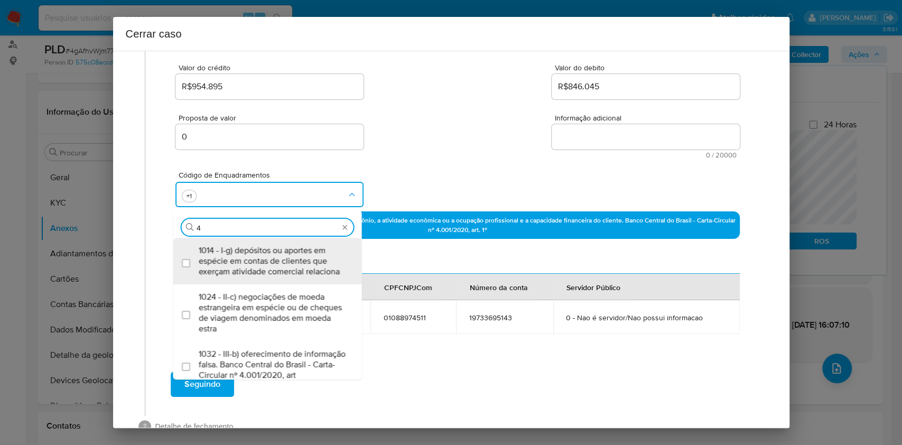
type input "47"
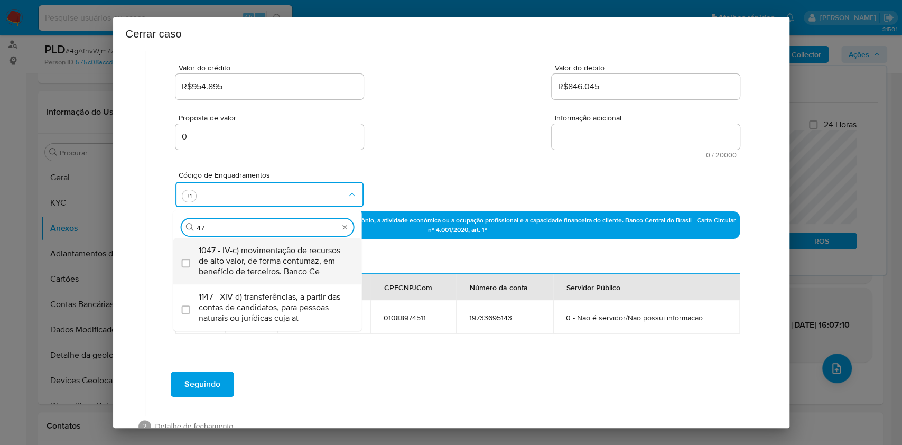
click at [262, 260] on span "1047 - IV-c) movimentação de recursos de alto valor, de forma contumaz, em bene…" at bounding box center [273, 261] width 149 height 32
checkbox input "true"
type input "4"
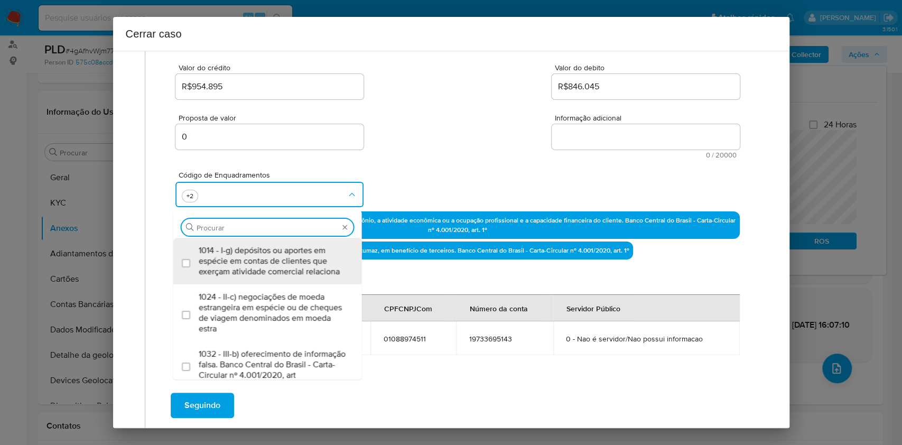
scroll to position [0, 0]
type input "55"
click at [262, 260] on span "1055 - IV-k) recebimento de recursos com imediata compra de instrumentos para a…" at bounding box center [273, 261] width 149 height 32
checkbox input "true"
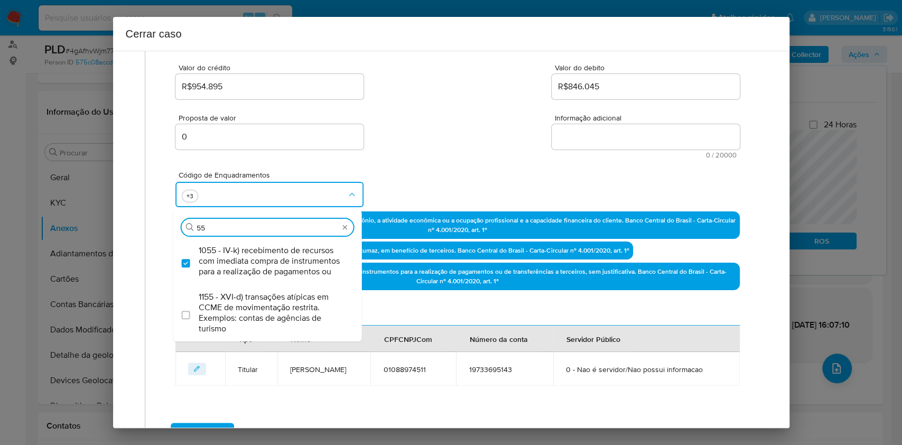
type input "55"
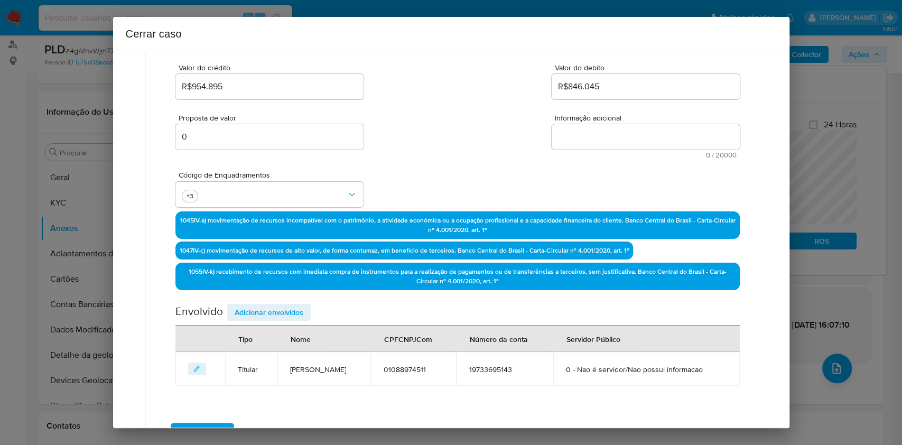
click at [559, 142] on textarea "Informação adicional" at bounding box center [646, 136] width 188 height 25
paste textarea "Loremi Dolorsita Con Adip, ELI 03758256747, 17 sedd, eiusmodte in utlaboree do …"
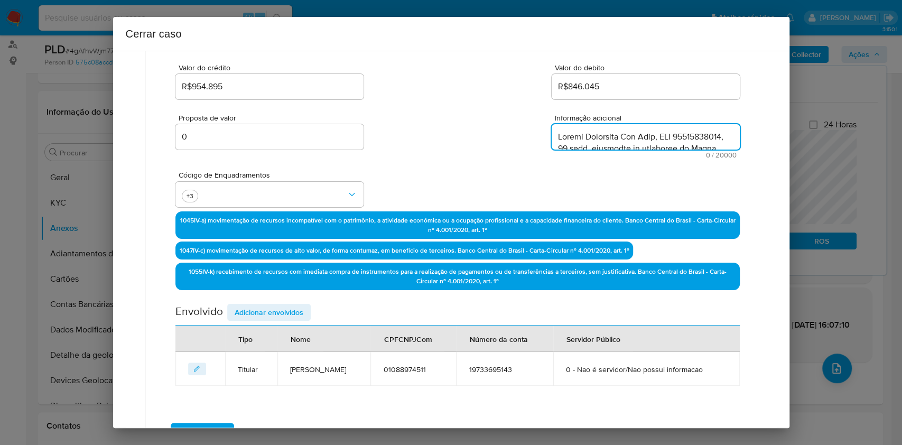
scroll to position [1258, 0]
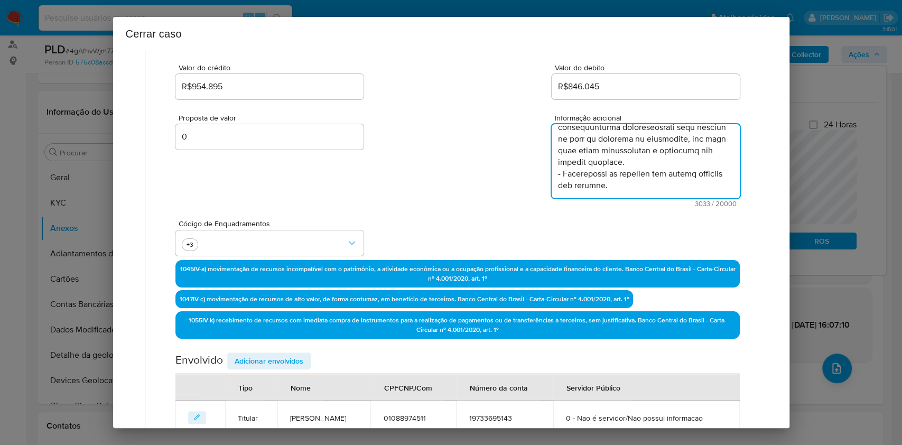
type textarea "Loremi Dolorsita Con Adip, ELI 03758256747, 17 sedd, eiusmodte in utlaboree do …"
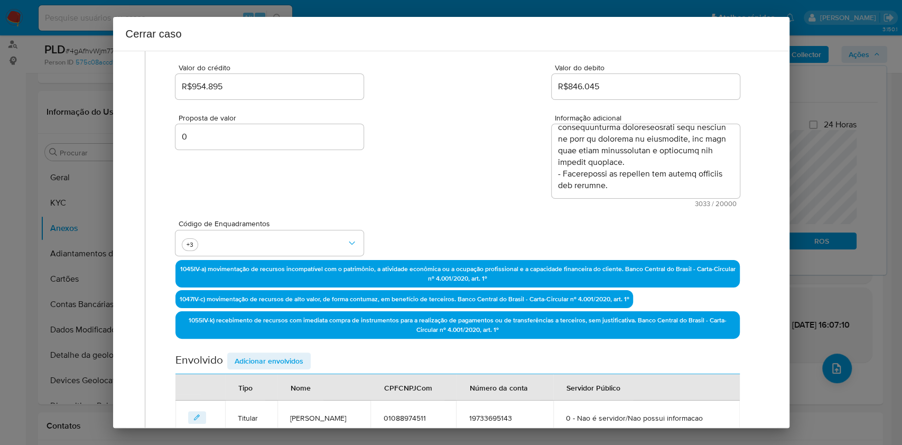
click at [287, 333] on span "Adicionar envolvidos" at bounding box center [269, 361] width 69 height 15
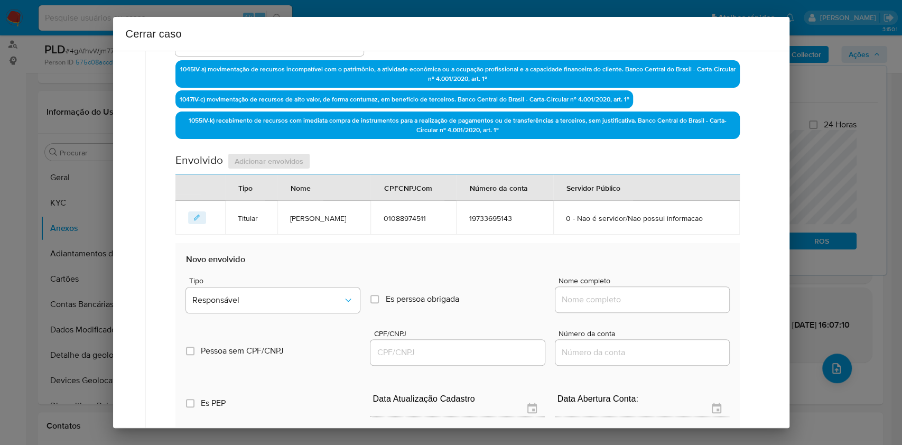
scroll to position [347, 0]
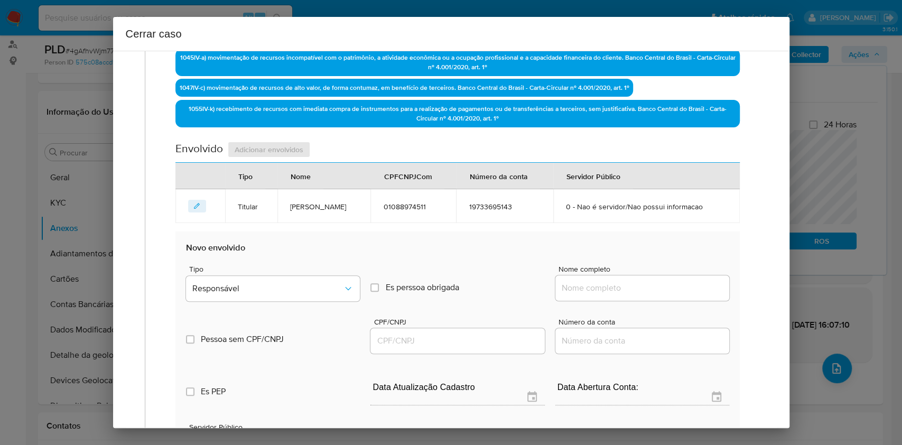
click at [653, 290] on input "Nome completo" at bounding box center [643, 288] width 174 height 14
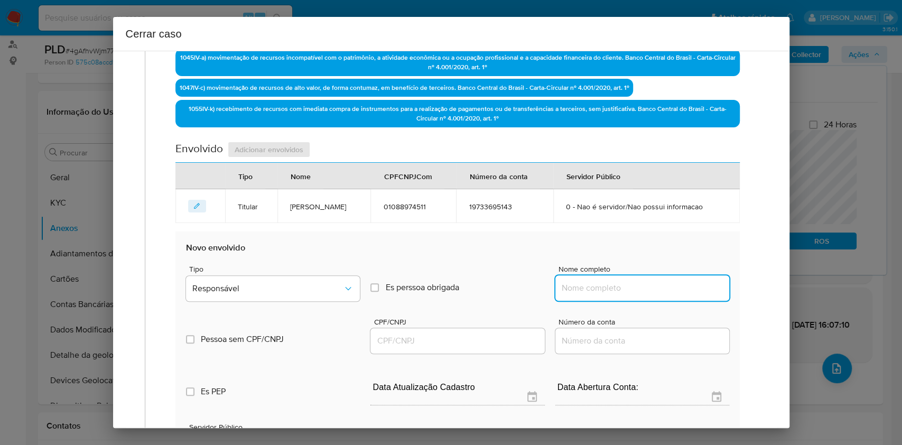
paste input "[PERSON_NAME], 01898692599"
click at [668, 281] on input "[PERSON_NAME], 01898692599" at bounding box center [643, 288] width 174 height 14
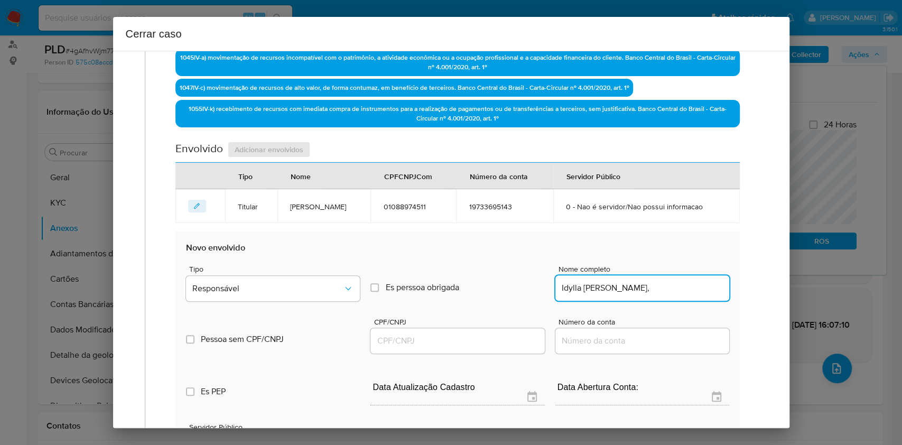
type input "Idylla [PERSON_NAME],"
click at [479, 333] on input "CPF/CNPJ" at bounding box center [458, 341] width 174 height 14
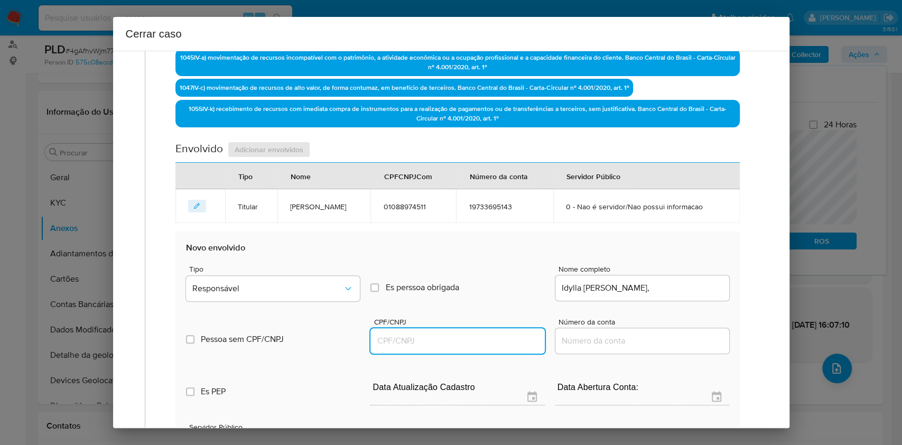
paste input "01898692599"
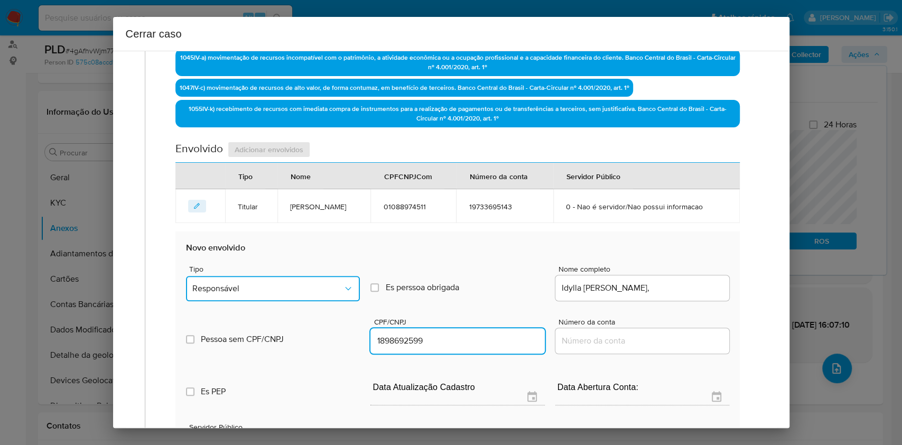
click at [331, 297] on button "Responsável" at bounding box center [273, 288] width 174 height 25
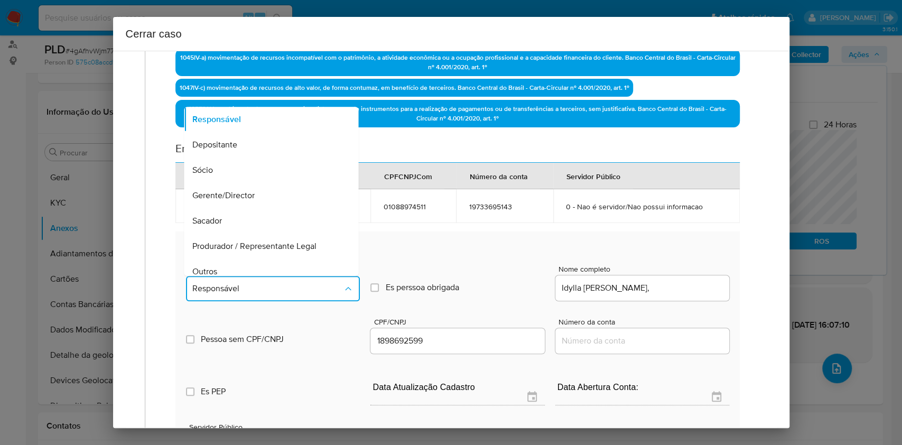
scroll to position [135, 0]
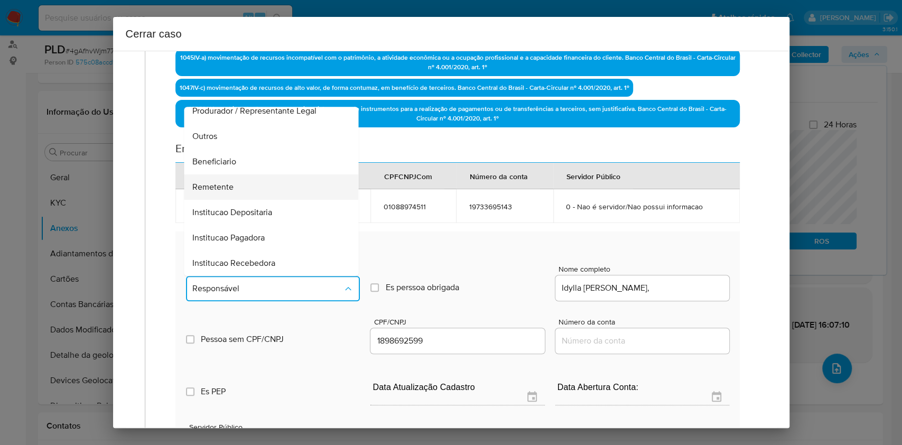
click at [247, 184] on div "Remetente" at bounding box center [268, 186] width 151 height 25
type input "01898692599"
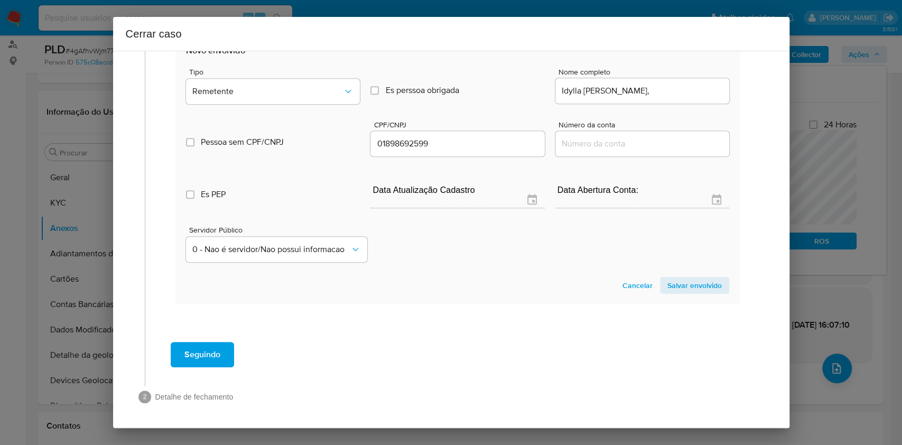
click at [676, 282] on span "Salvar envolvido" at bounding box center [695, 285] width 54 height 15
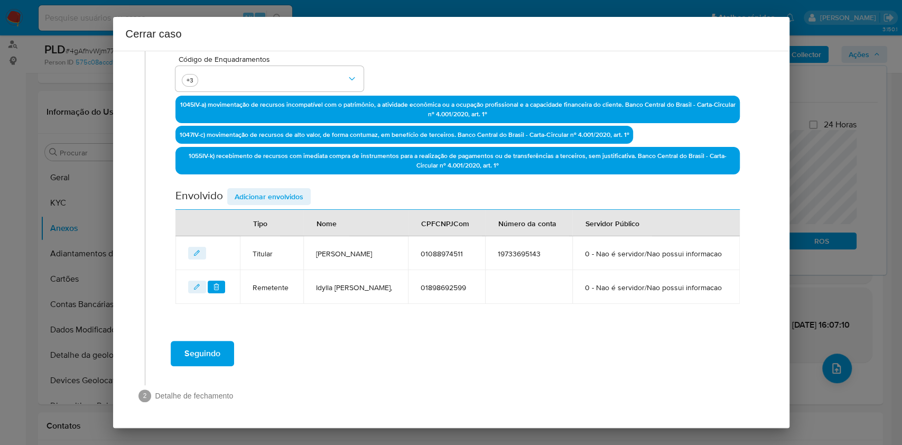
scroll to position [327, 0]
drag, startPoint x: 283, startPoint y: 173, endPoint x: 372, endPoint y: 188, distance: 90.0
click at [282, 189] on span "Adicionar envolvidos" at bounding box center [269, 196] width 69 height 15
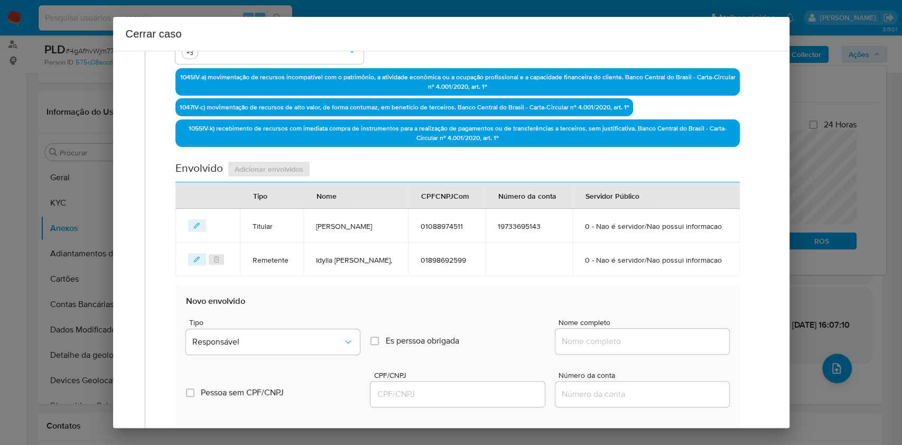
drag, startPoint x: 631, startPoint y: 368, endPoint x: 637, endPoint y: 365, distance: 6.5
click at [632, 333] on input "Nome completo" at bounding box center [643, 342] width 174 height 14
paste input "[PERSON_NAME], 07048478500"
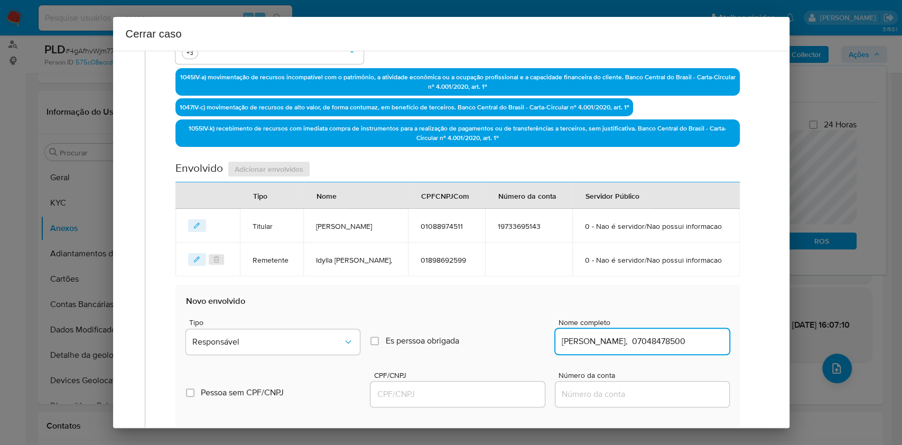
scroll to position [0, 2]
click at [676, 333] on input "[PERSON_NAME], 07048478500" at bounding box center [643, 342] width 174 height 14
type input "[PERSON_NAME],"
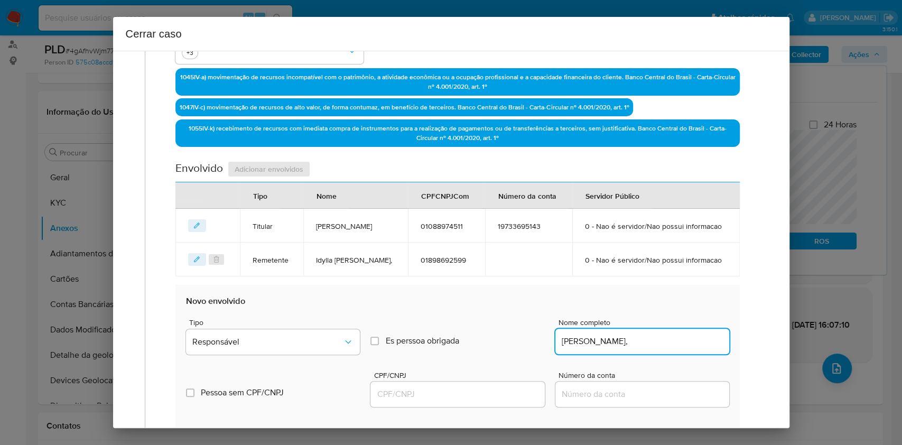
click at [501, 333] on input "CPF/CNPJ" at bounding box center [458, 395] width 174 height 14
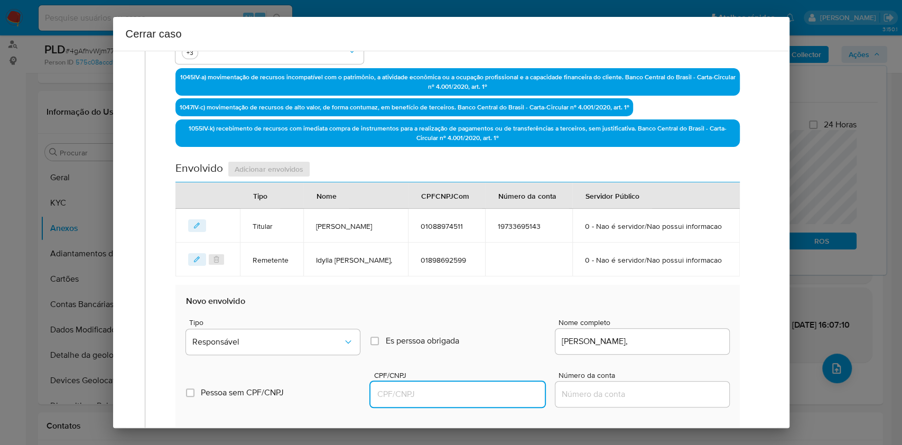
paste input "07048478500"
type input "7048478500"
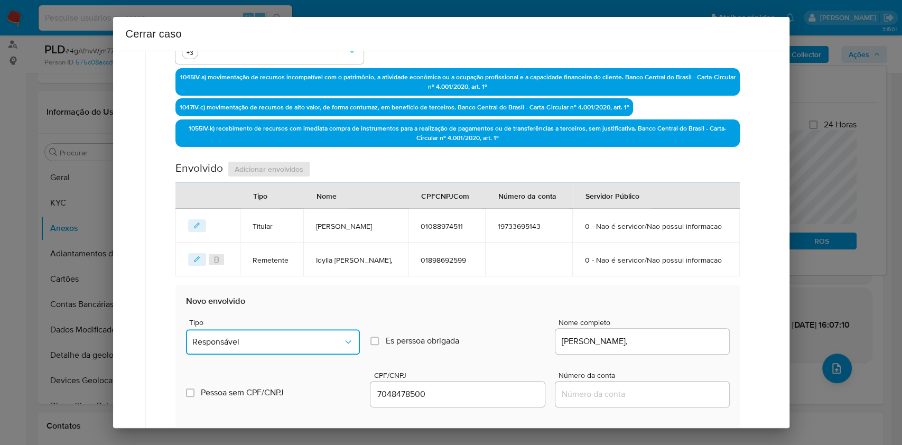
drag, startPoint x: 340, startPoint y: 379, endPoint x: 330, endPoint y: 358, distance: 23.4
click at [339, 333] on button "Responsável" at bounding box center [273, 341] width 174 height 25
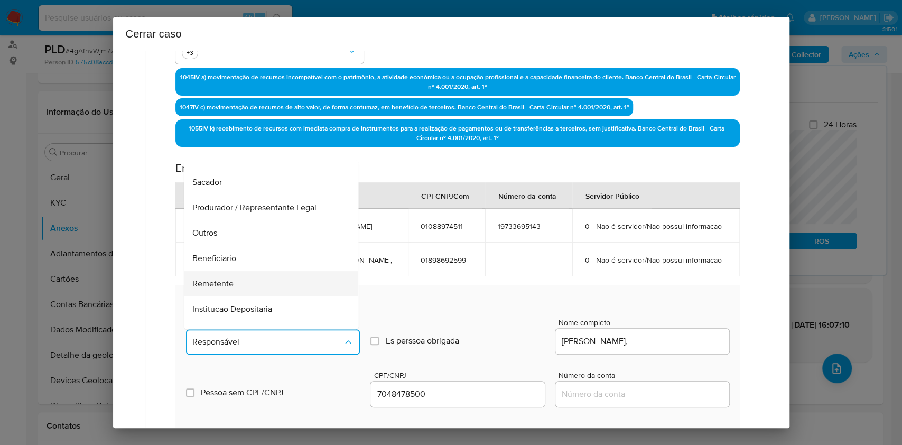
scroll to position [135, 0]
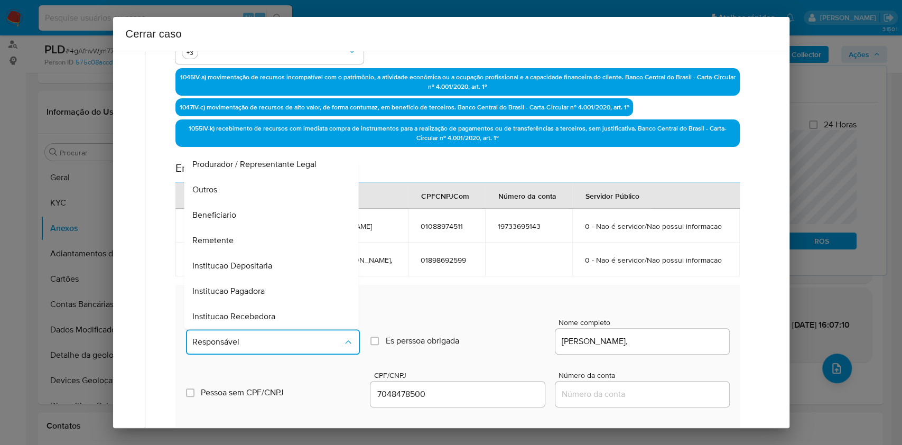
drag, startPoint x: 250, startPoint y: 260, endPoint x: 398, endPoint y: 251, distance: 147.8
click at [250, 253] on div "Remetente" at bounding box center [268, 240] width 151 height 25
type input "07048478500"
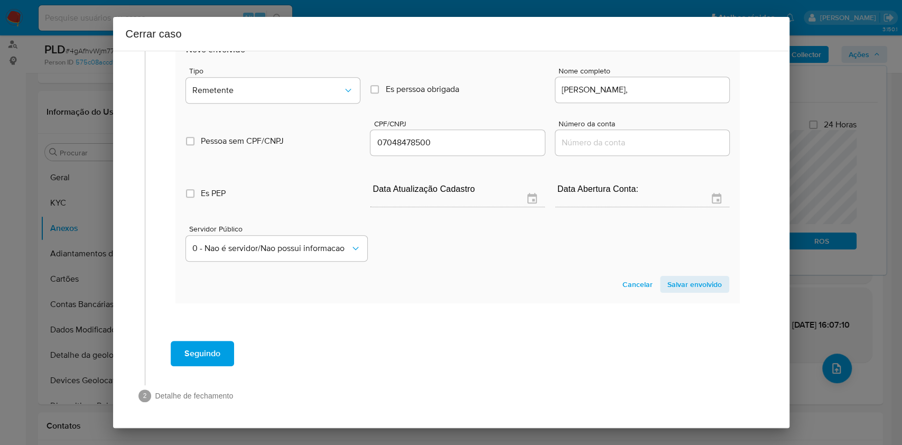
click at [676, 285] on span "Salvar envolvido" at bounding box center [695, 284] width 54 height 15
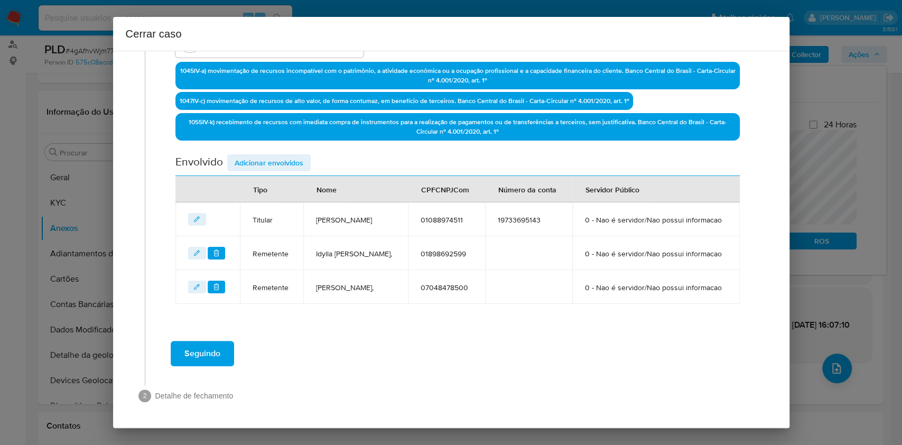
drag, startPoint x: 282, startPoint y: 124, endPoint x: 409, endPoint y: 167, distance: 134.1
click at [282, 155] on span "Adicionar envolvidos" at bounding box center [269, 162] width 69 height 15
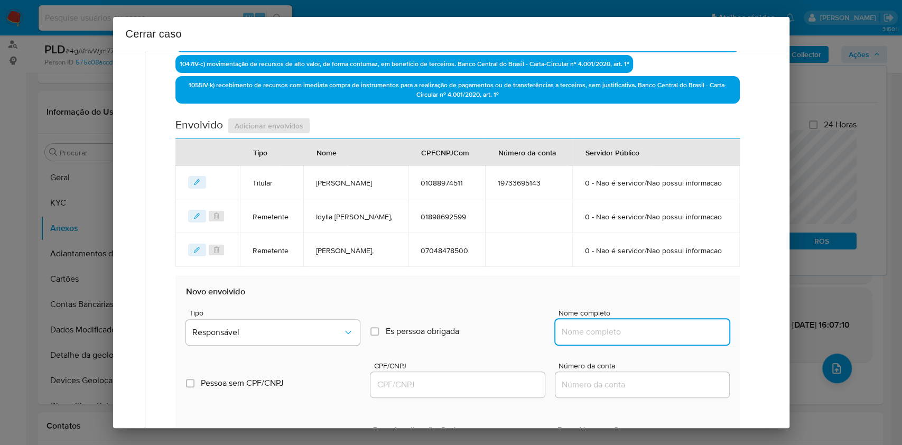
click at [658, 333] on input "Nome completo" at bounding box center [643, 332] width 174 height 14
paste input "[PERSON_NAME] Ltda, 24120448000107"
click at [670, 333] on input "[PERSON_NAME] Ltda, 24120448000107" at bounding box center [643, 332] width 174 height 14
click at [658, 333] on input "[PERSON_NAME] Ltda, 24120448000107" at bounding box center [643, 332] width 174 height 14
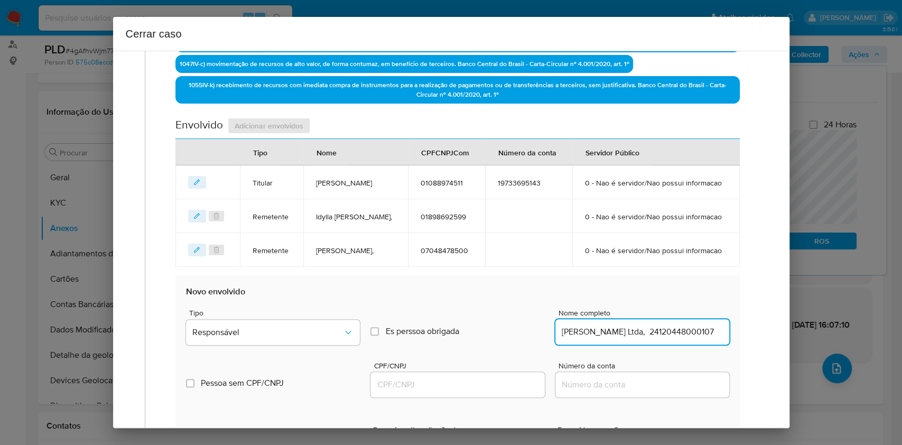
click at [658, 333] on input "[PERSON_NAME] Ltda, 24120448000107" at bounding box center [643, 332] width 174 height 14
type input "R. M. Silva Ltda,"
click at [482, 333] on input "CPF/CNPJ" at bounding box center [458, 385] width 174 height 14
paste input "24120448000107"
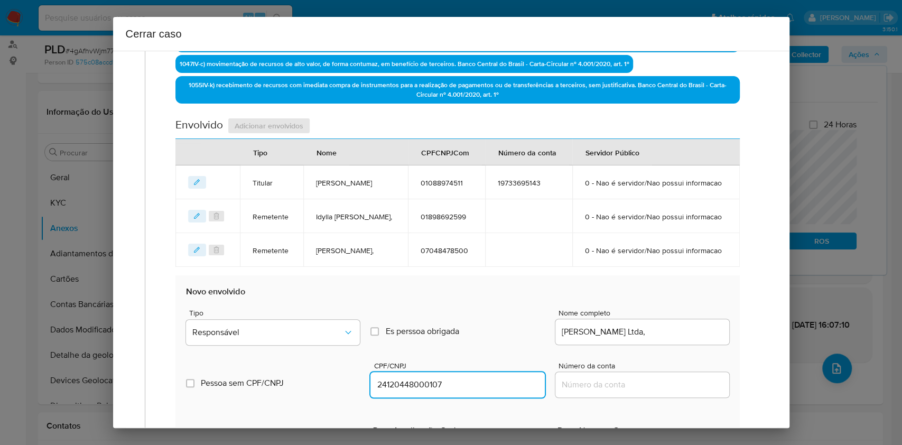
type input "24120448000107"
click at [354, 333] on div "Tipo Responsável" at bounding box center [273, 329] width 174 height 40
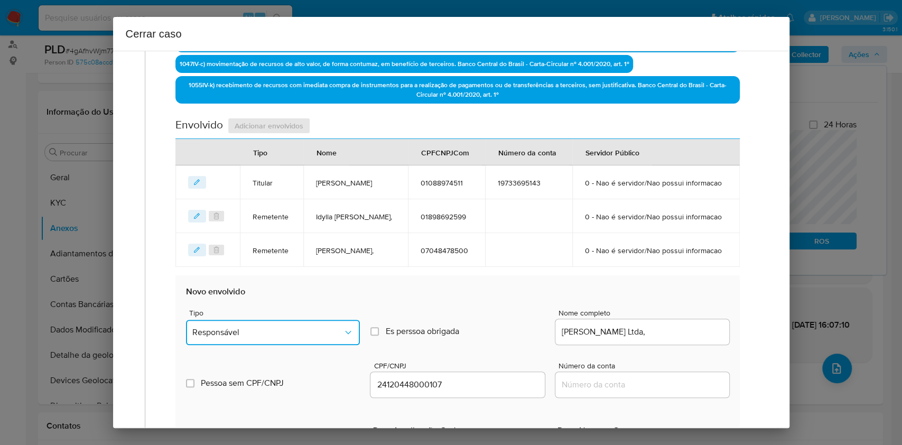
drag, startPoint x: 334, startPoint y: 375, endPoint x: 300, endPoint y: 353, distance: 40.2
click at [332, 333] on button "Responsável" at bounding box center [273, 332] width 174 height 25
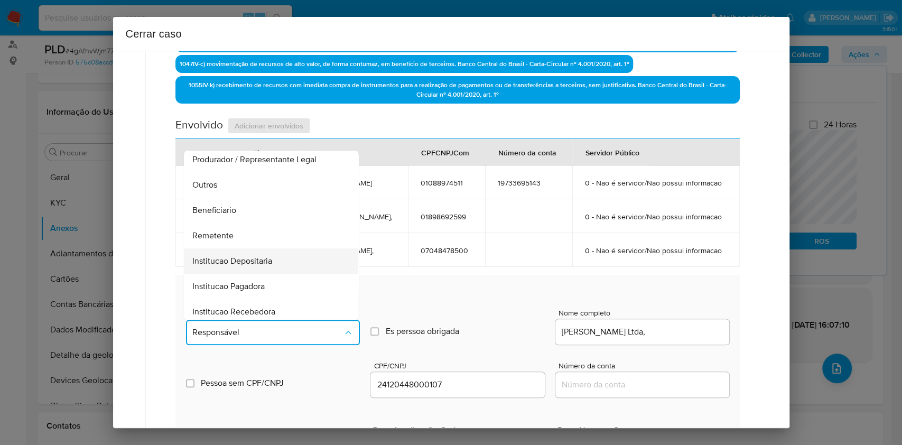
scroll to position [135, 0]
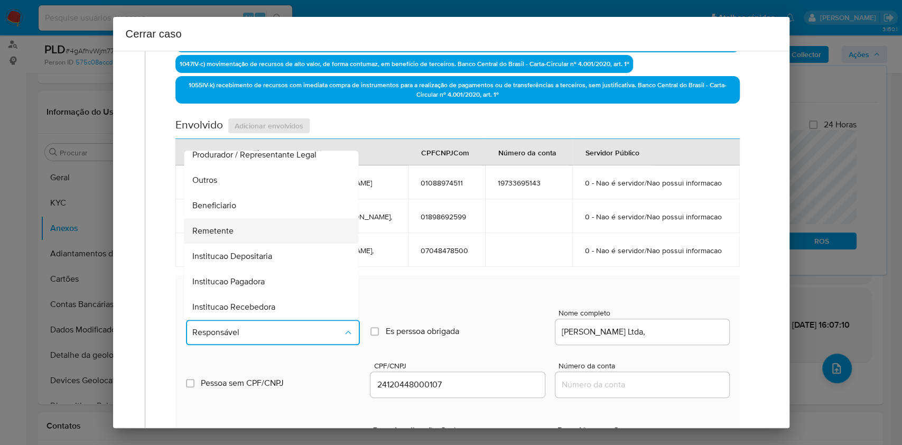
click at [258, 244] on div "Remetente" at bounding box center [268, 230] width 151 height 25
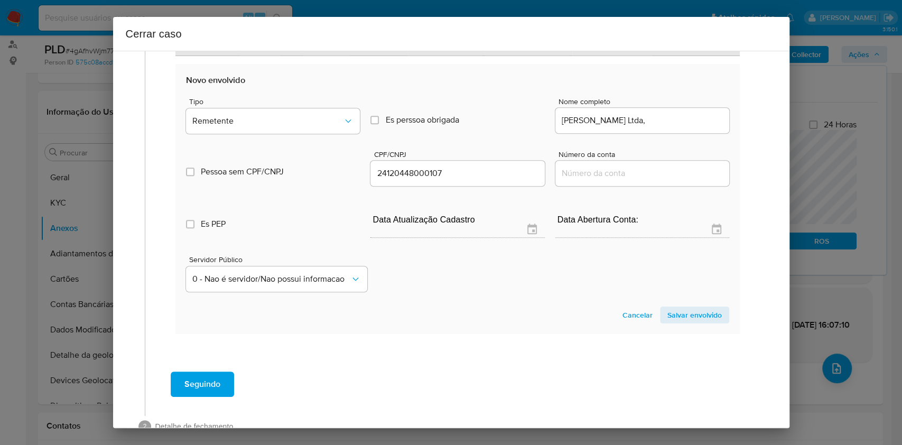
click at [676, 322] on span "Salvar envolvido" at bounding box center [695, 315] width 54 height 15
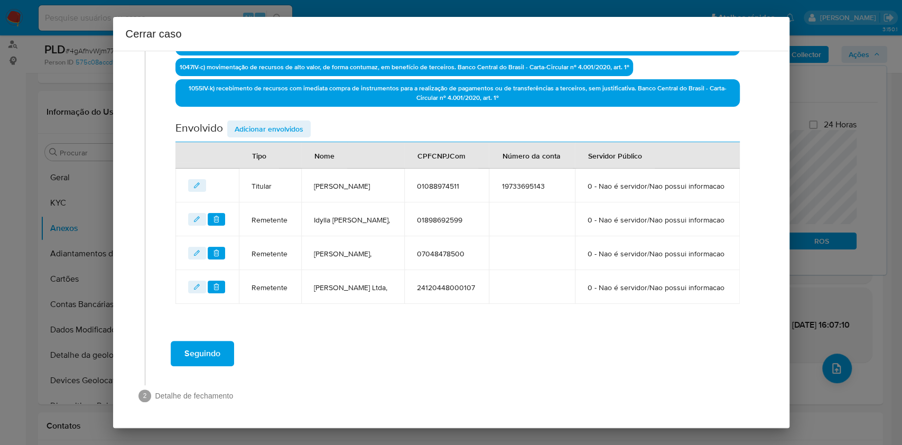
scroll to position [414, 0]
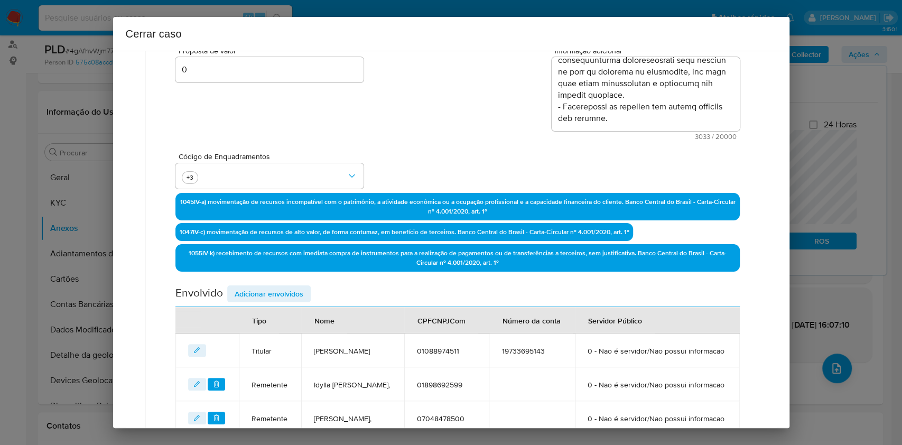
click at [275, 287] on span "Adicionar envolvidos" at bounding box center [269, 294] width 69 height 15
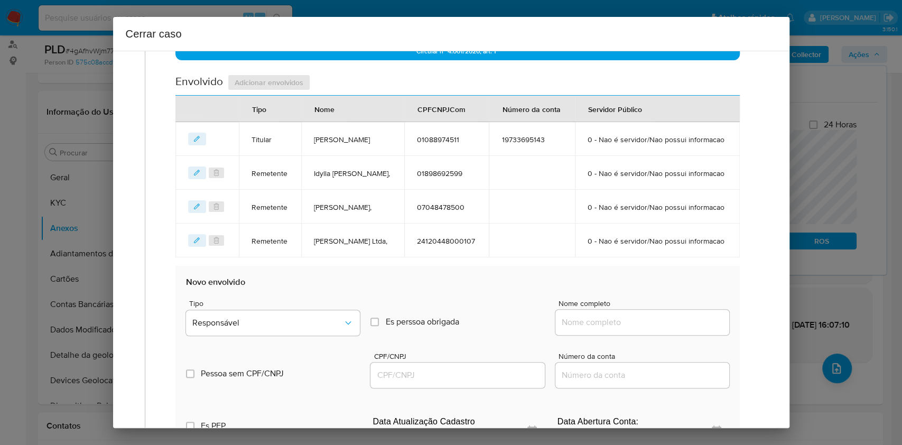
click at [650, 329] on input "Nome completo" at bounding box center [643, 323] width 174 height 14
paste input "Alecio Fabiano Souza Reis, 48010774553"
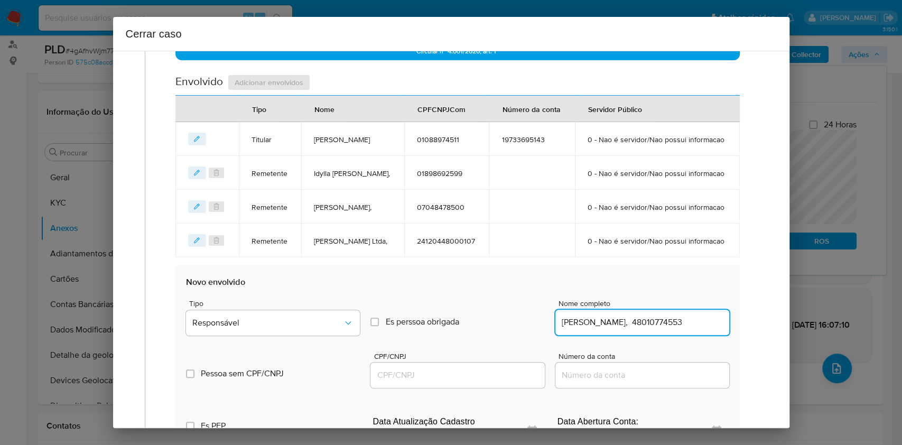
click at [674, 329] on input "Alecio Fabiano Souza Reis, 48010774553" at bounding box center [643, 323] width 174 height 14
type input "Alecio Fabiano Souza Reis,"
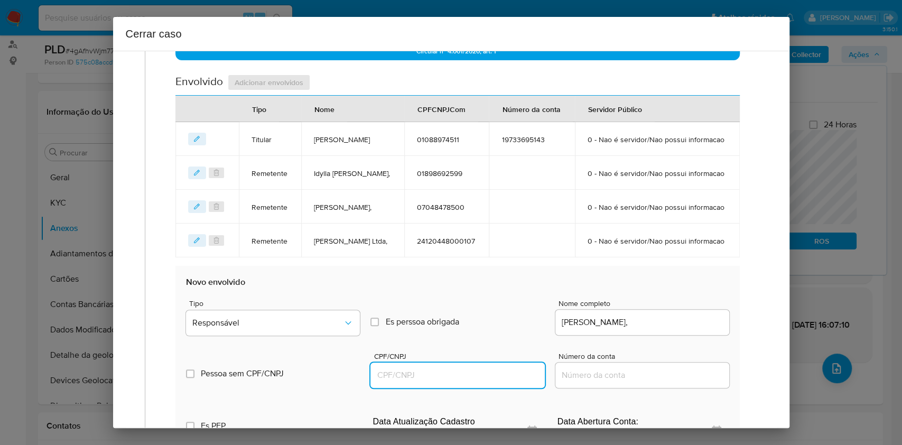
click at [487, 333] on input "CPF/CNPJ" at bounding box center [458, 375] width 174 height 14
paste input "48010774553"
type input "48010774553"
click at [342, 333] on div "Pessoa sem CPF/CNPJ Is CPFCNPJ CPF/CNPJ 48010774553 Número da conta" at bounding box center [457, 365] width 543 height 50
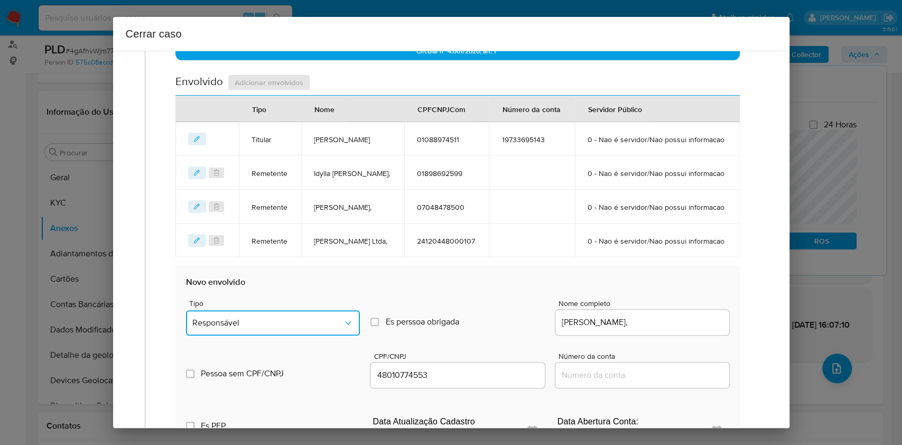
drag, startPoint x: 336, startPoint y: 379, endPoint x: 322, endPoint y: 356, distance: 25.8
click at [330, 333] on button "Responsável" at bounding box center [273, 322] width 174 height 25
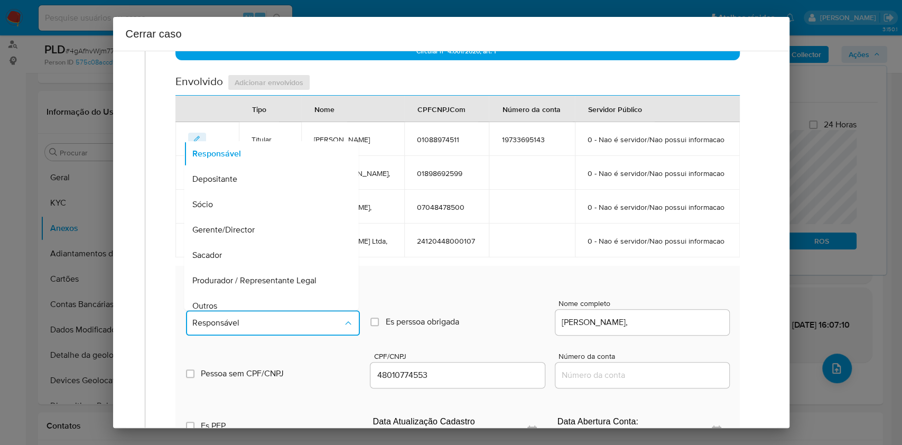
scroll to position [135, 0]
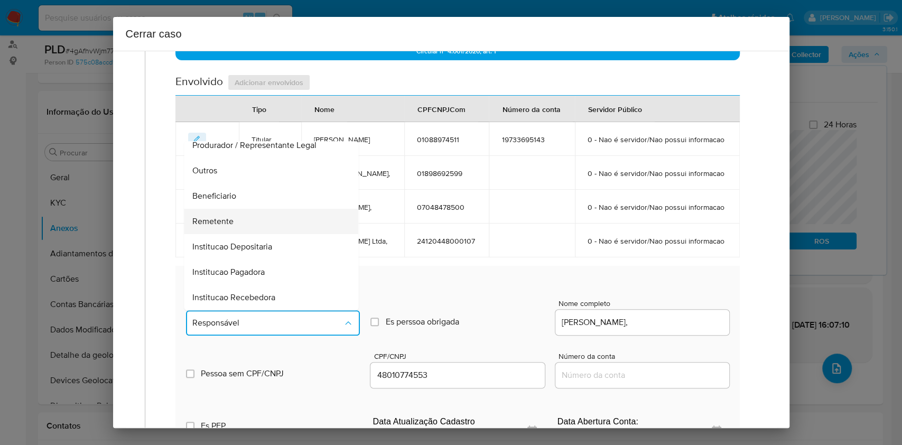
click at [266, 234] on div "Remetente" at bounding box center [268, 221] width 151 height 25
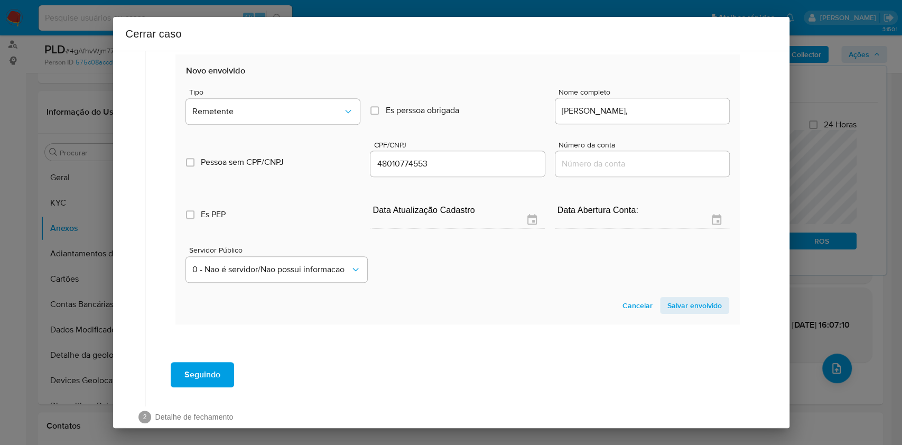
click at [675, 313] on span "Salvar envolvido" at bounding box center [695, 305] width 54 height 15
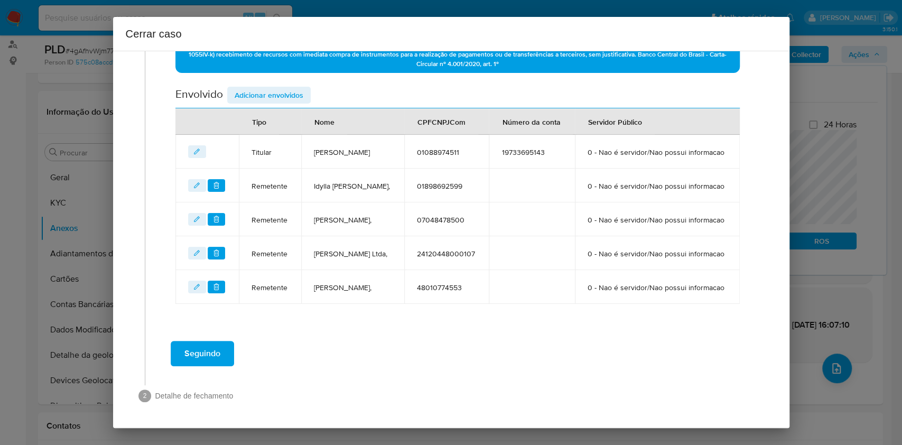
scroll to position [317, 0]
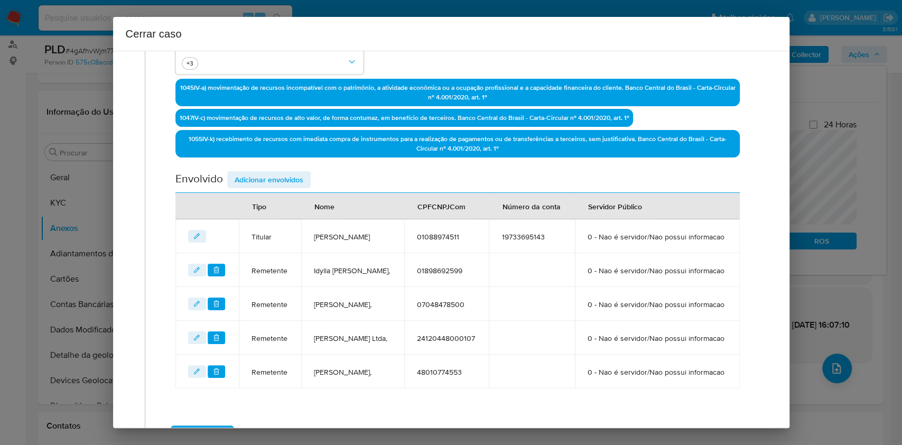
click at [273, 180] on span "Adicionar envolvidos" at bounding box center [269, 179] width 69 height 15
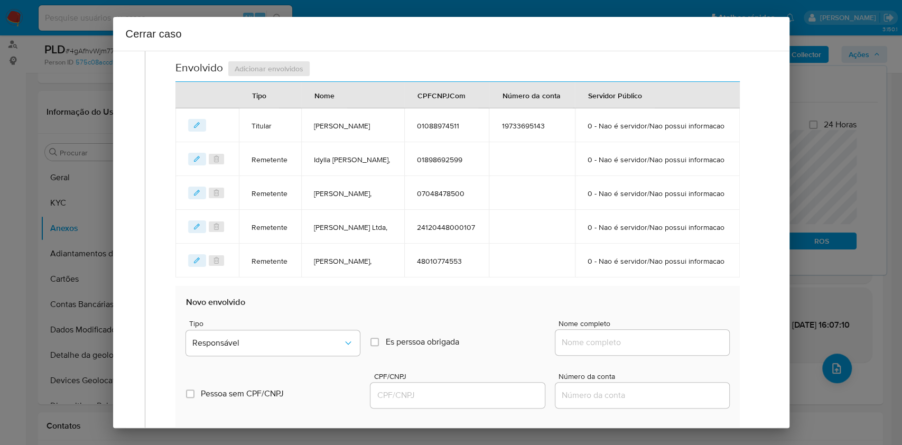
scroll to position [598, 0]
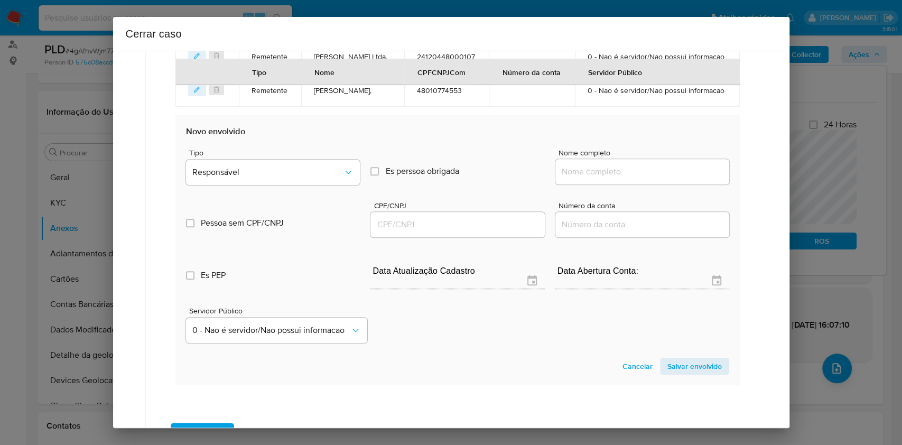
click at [674, 179] on input "Nome completo" at bounding box center [643, 172] width 174 height 14
paste input "Eloizo Cardoso Da Silva, 86222685510"
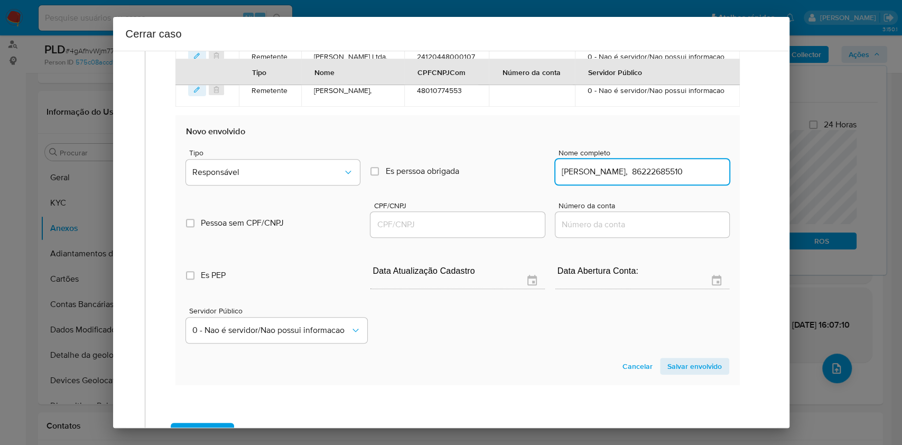
click at [675, 179] on input "Eloizo Cardoso Da Silva, 86222685510" at bounding box center [643, 172] width 174 height 14
click at [676, 179] on input "Eloizo Cardoso Da Silva, 86222685510" at bounding box center [643, 172] width 174 height 14
type input "Eloizo Cardoso Da Silva,"
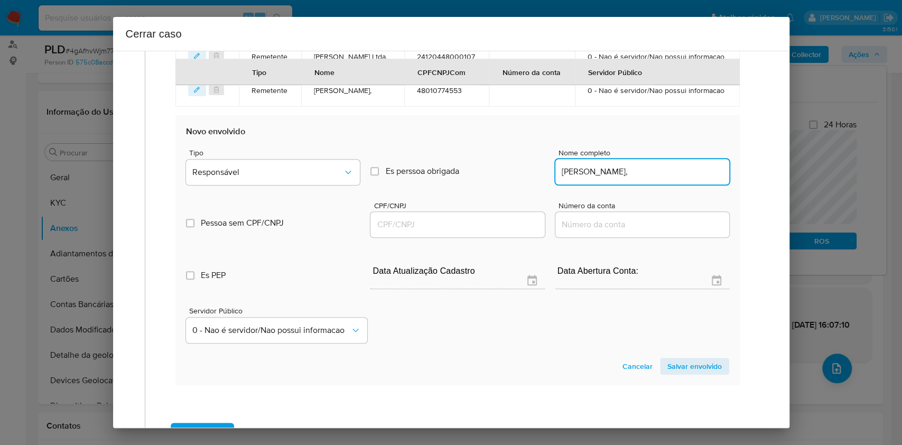
click at [492, 237] on div at bounding box center [458, 224] width 174 height 25
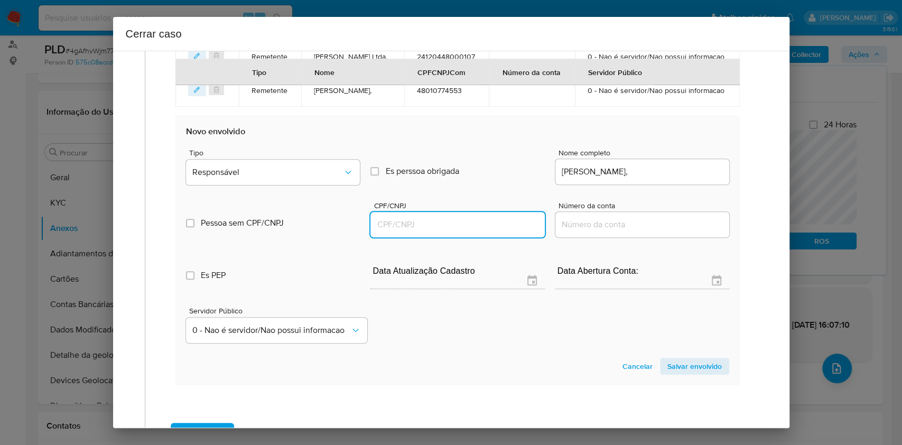
drag, startPoint x: 492, startPoint y: 274, endPoint x: 500, endPoint y: 273, distance: 8.0
click at [492, 232] on input "CPF/CNPJ" at bounding box center [458, 225] width 174 height 14
paste input "86222685510"
type input "86222685510"
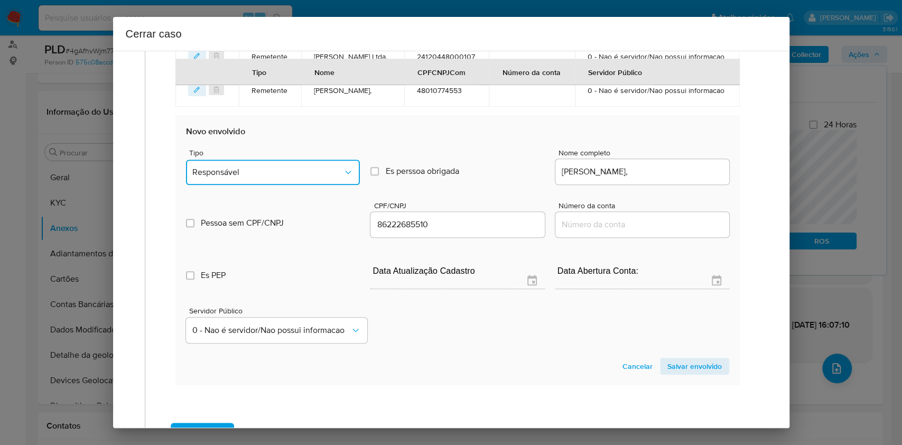
click at [319, 178] on span "Responsável" at bounding box center [267, 172] width 151 height 11
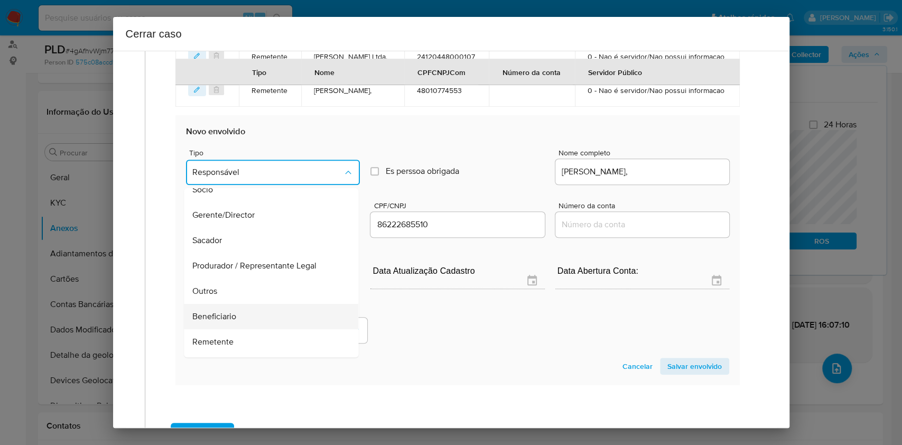
scroll to position [135, 0]
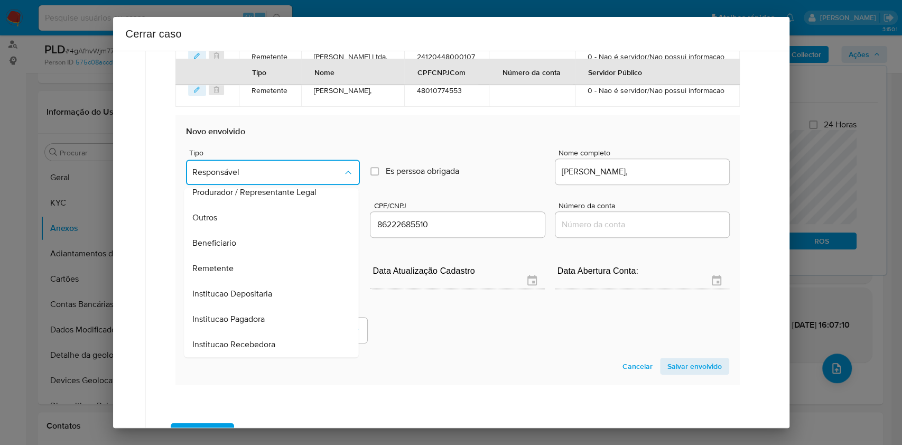
click at [254, 281] on div "Remetente" at bounding box center [268, 268] width 151 height 25
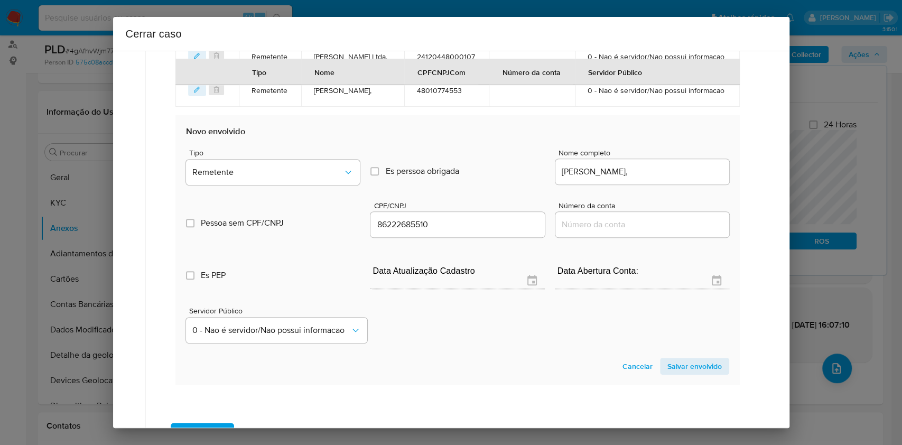
drag, startPoint x: 677, startPoint y: 422, endPoint x: 695, endPoint y: 412, distance: 20.3
click at [676, 333] on span "Salvar envolvido" at bounding box center [695, 366] width 54 height 15
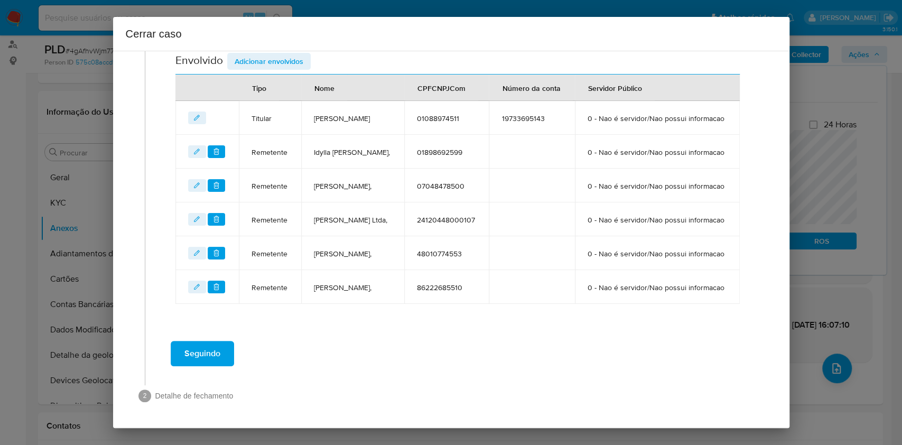
scroll to position [359, 0]
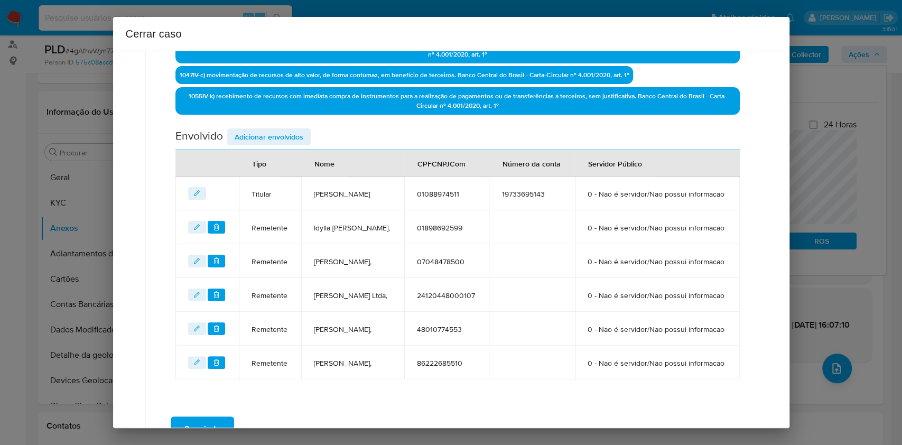
click at [279, 137] on span "Adicionar envolvidos" at bounding box center [269, 137] width 69 height 15
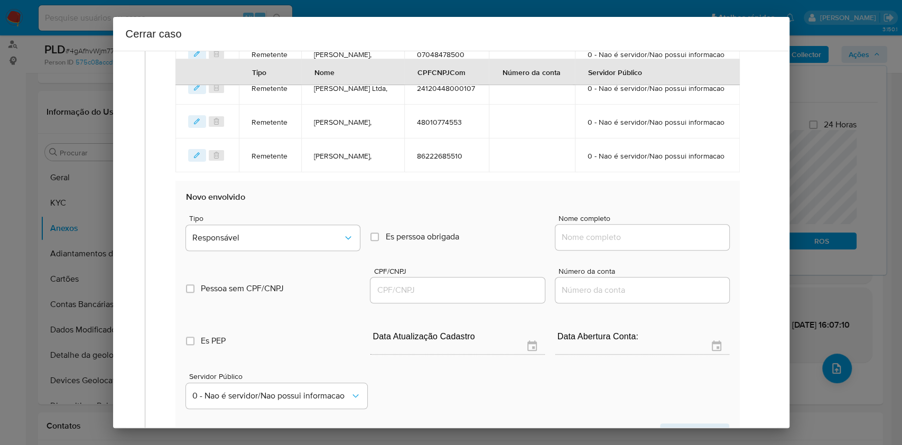
scroll to position [571, 0]
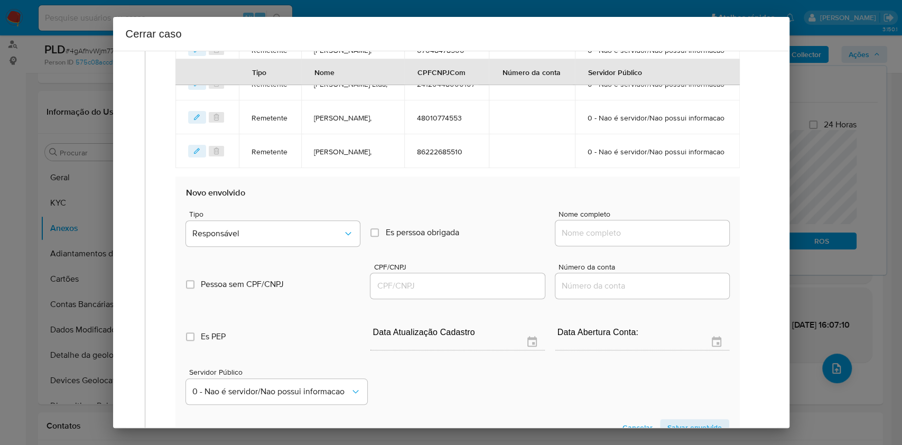
click at [617, 240] on input "Nome completo" at bounding box center [643, 233] width 174 height 14
paste input "Nocarvel - Nossa Senhora Do Carmo Veiculos Ltda, 49258574000153"
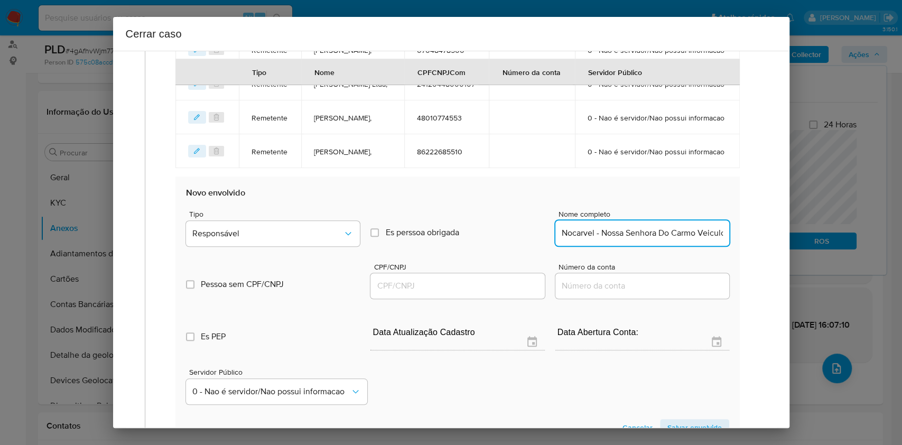
scroll to position [0, 103]
click at [676, 240] on input "Nocarvel - Nossa Senhora Do Carmo Veiculos Ltda, 49258574000153" at bounding box center [643, 233] width 174 height 14
type input "Nocarvel - Nossa Senhora Do Carmo Veiculos Ltda,"
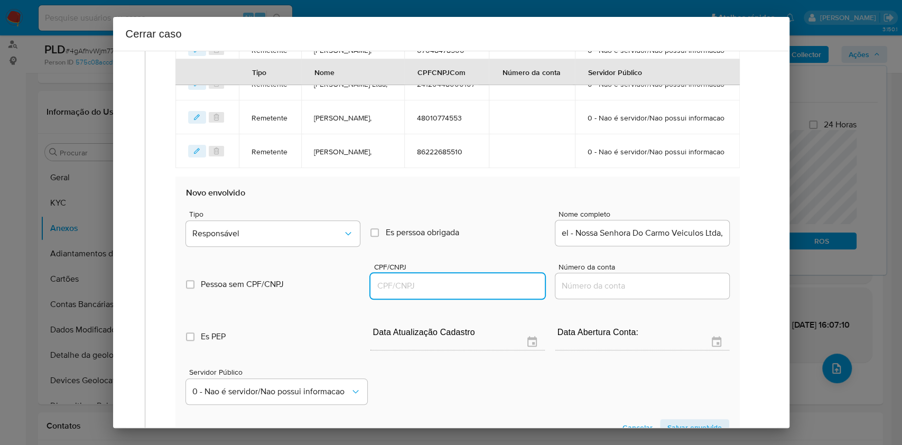
scroll to position [0, 0]
click at [494, 293] on input "CPF/CNPJ" at bounding box center [458, 286] width 174 height 14
paste input "49258574000153"
type input "49258574000153"
click at [311, 239] on span "Responsável" at bounding box center [267, 233] width 151 height 11
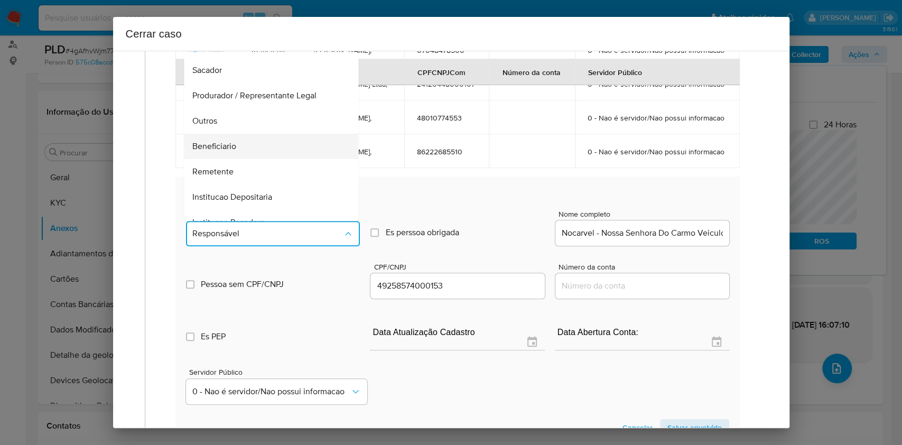
scroll to position [135, 0]
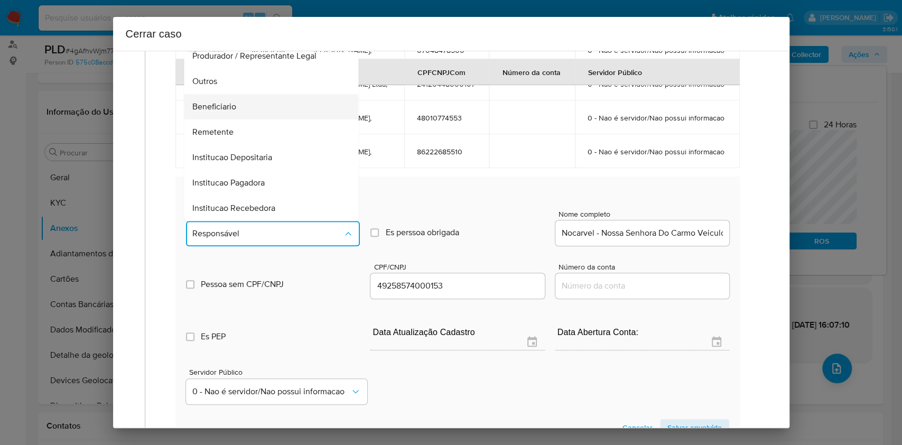
click at [250, 119] on div "Beneficiario" at bounding box center [268, 106] width 151 height 25
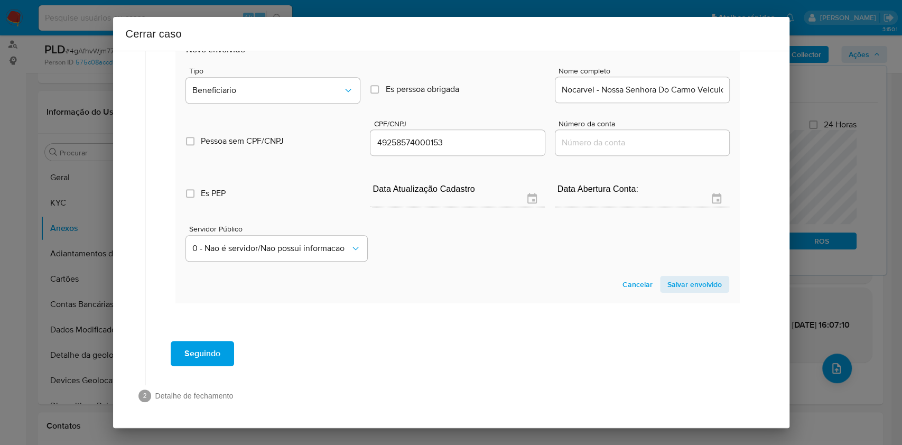
click at [676, 287] on span "Salvar envolvido" at bounding box center [695, 284] width 54 height 15
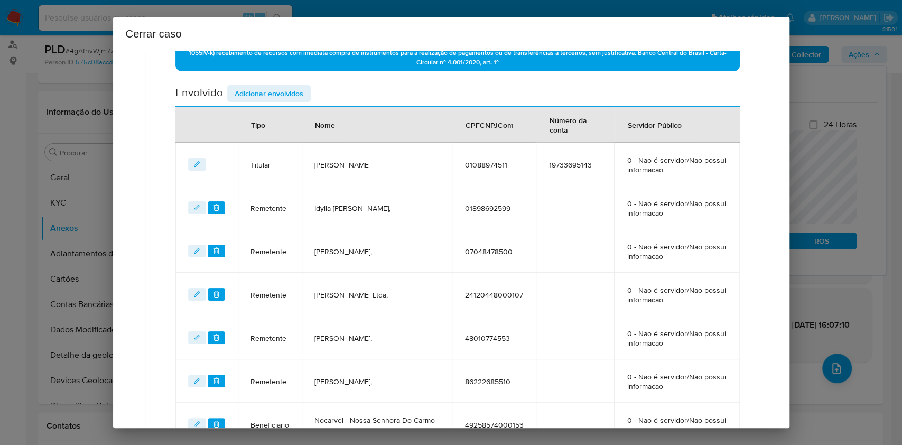
click at [277, 96] on span "Adicionar envolvidos" at bounding box center [269, 93] width 69 height 15
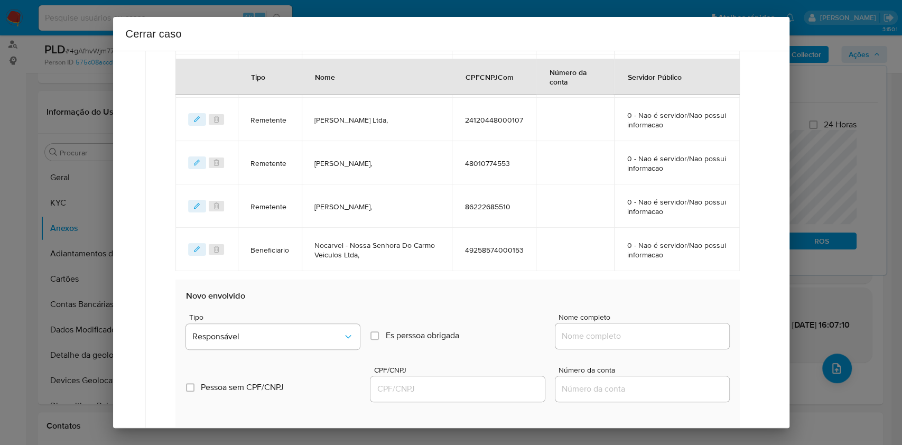
scroll to position [755, 0]
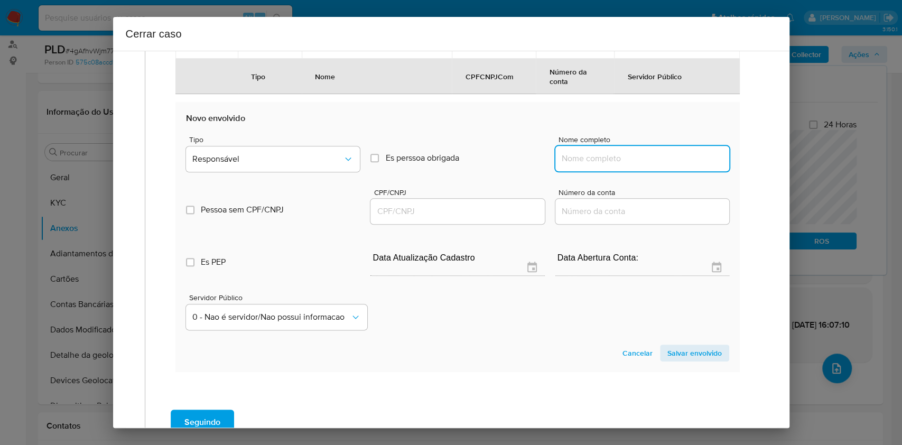
click at [635, 160] on input "Nome completo" at bounding box center [643, 159] width 174 height 14
paste input "Mikael Kevin Fonseca Dos Santos, 06712829569"
click at [676, 163] on input "Mikael Kevin Fonseca Dos Santos, 06712829569" at bounding box center [643, 159] width 174 height 14
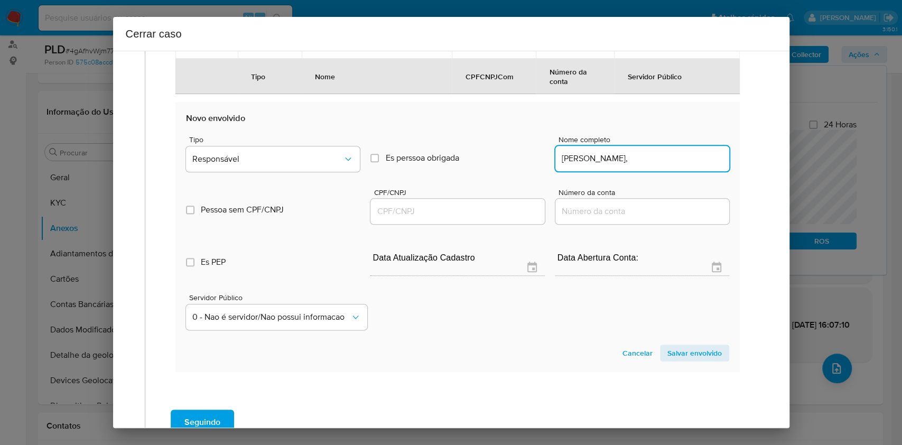
scroll to position [0, 0]
type input "Mikael Kevin Fonseca Dos Santos,"
click at [448, 209] on input "CPF/CNPJ" at bounding box center [458, 212] width 174 height 14
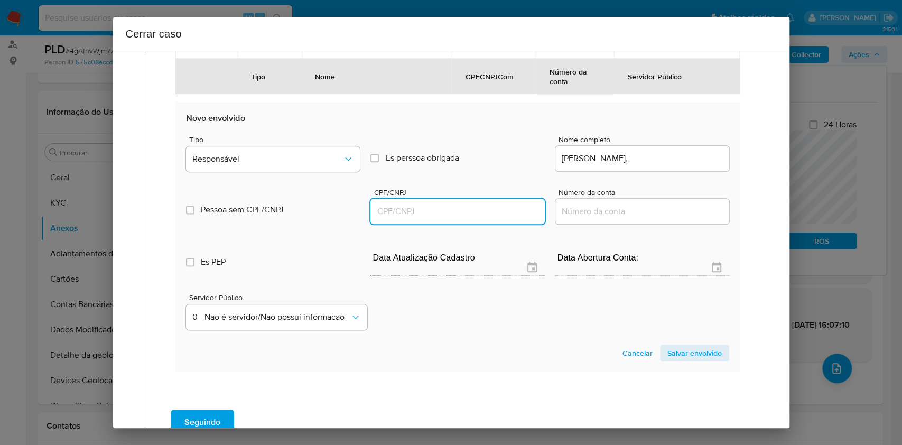
paste input "06712829569"
click at [300, 154] on span "Responsável" at bounding box center [267, 159] width 151 height 11
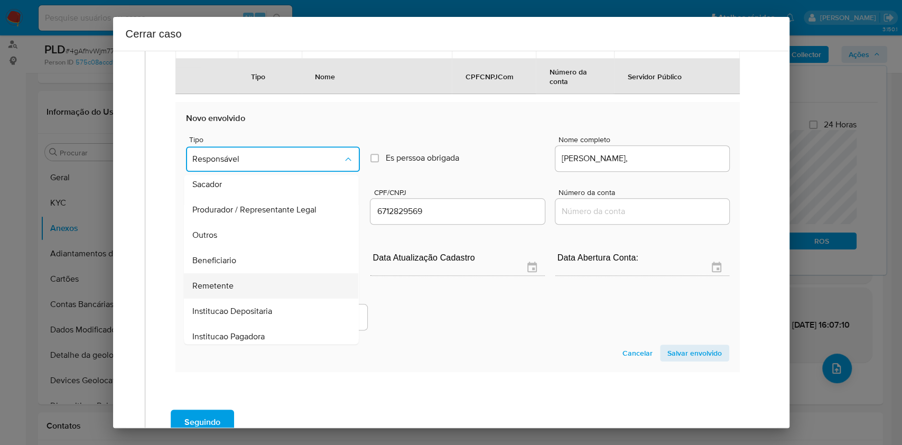
scroll to position [135, 0]
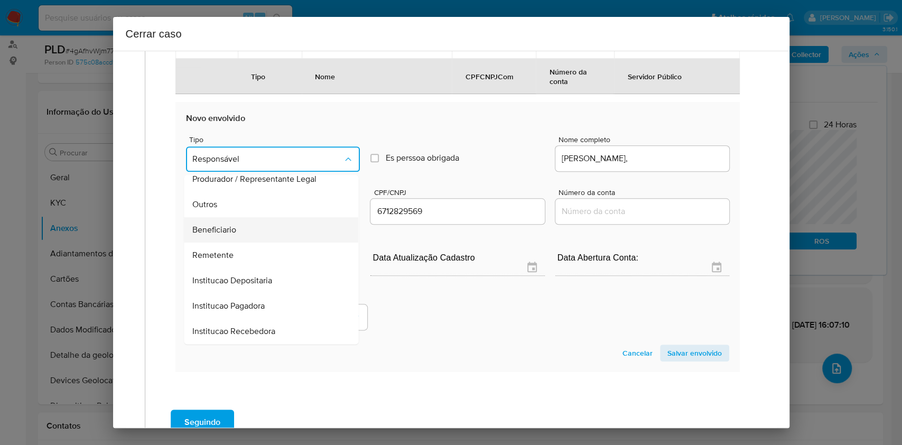
click at [252, 227] on div "Beneficiario" at bounding box center [268, 229] width 151 height 25
type input "06712829569"
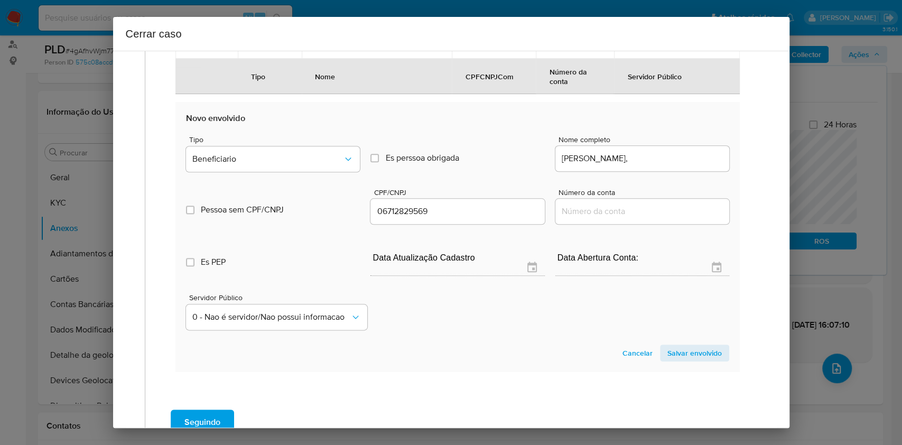
click at [672, 333] on span "Salvar envolvido" at bounding box center [695, 353] width 54 height 15
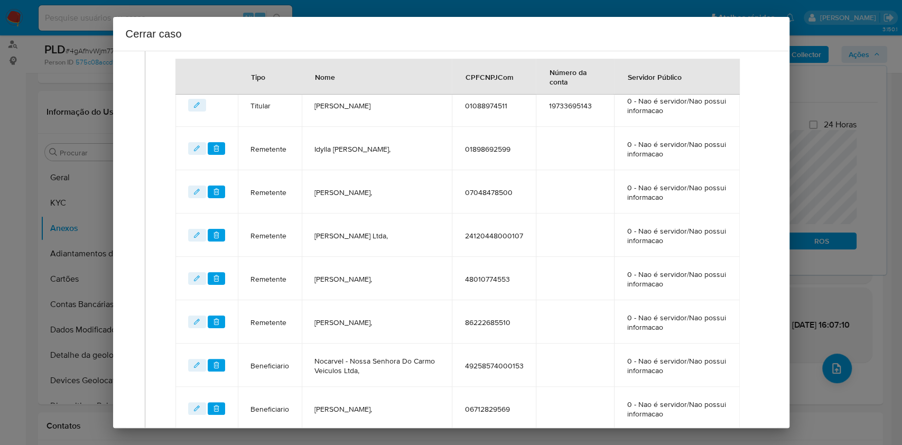
scroll to position [305, 0]
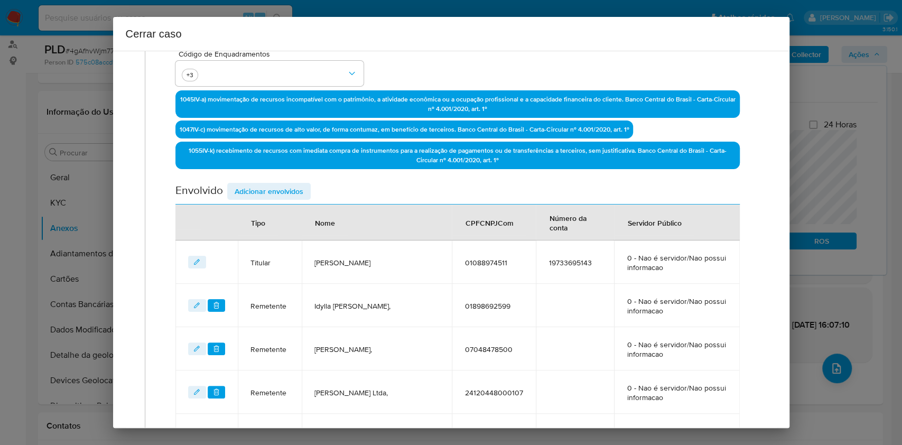
click at [285, 189] on span "Adicionar envolvidos" at bounding box center [269, 191] width 69 height 15
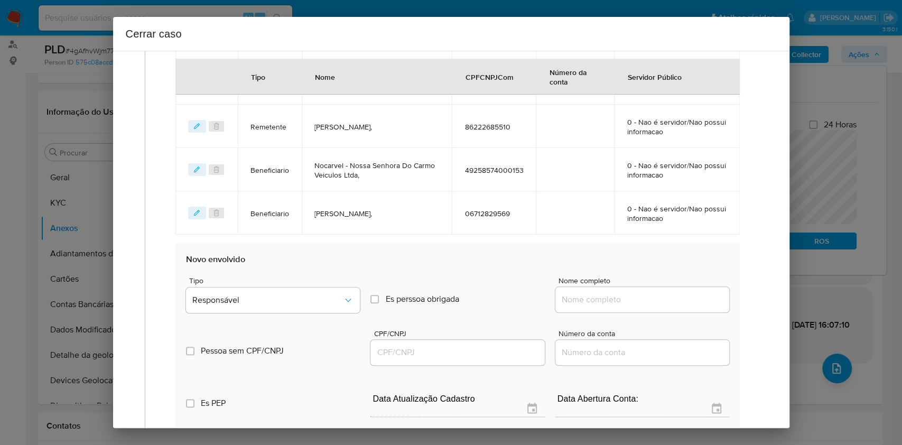
click at [668, 306] on div at bounding box center [643, 299] width 174 height 25
paste input "Jani Da Consolacao Rodrigues, 28482794604"
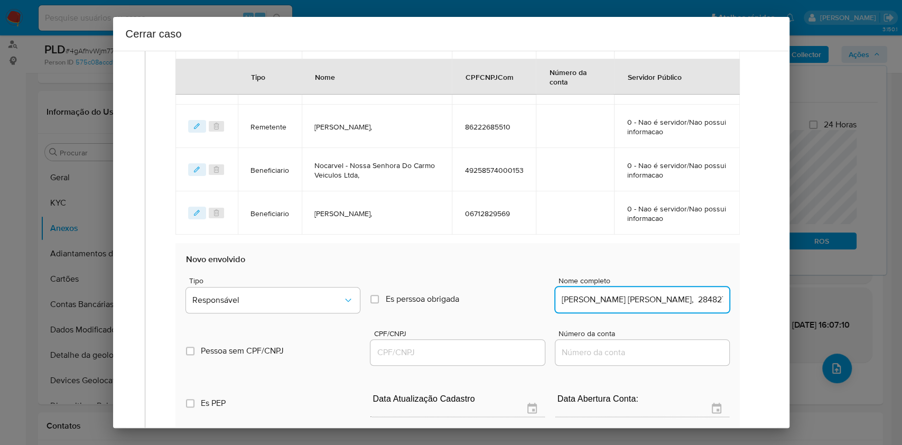
scroll to position [0, 15]
click at [676, 301] on input "Jani Da Consolacao Rodrigues, 28482794604" at bounding box center [643, 300] width 174 height 14
type input "Jani Da Consolacao Rodrigues,"
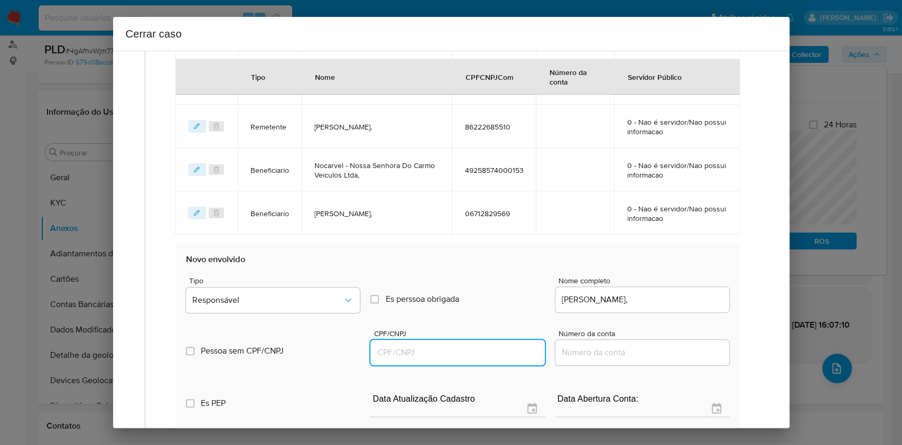
click at [460, 333] on input "CPF/CNPJ" at bounding box center [458, 353] width 174 height 14
paste input "28482794604"
type input "28482794604"
click at [285, 280] on span "Tipo" at bounding box center [276, 280] width 174 height 7
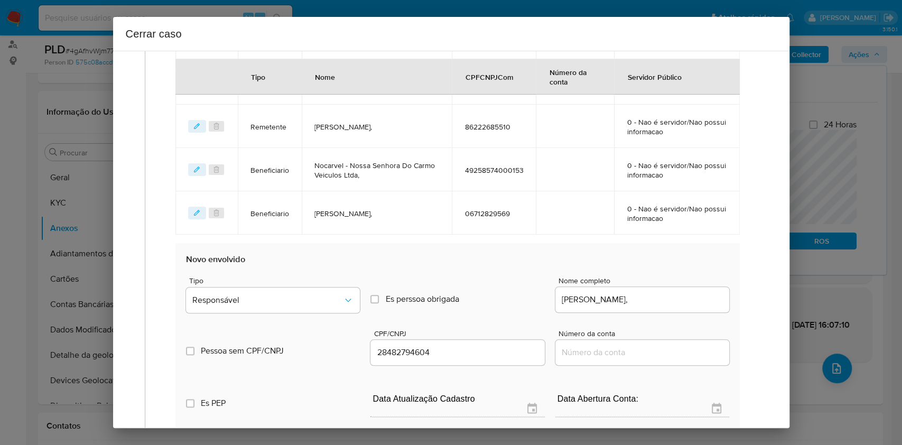
click at [287, 284] on div "Tipo Responsável" at bounding box center [273, 297] width 174 height 40
click at [294, 299] on span "Responsável" at bounding box center [267, 300] width 151 height 11
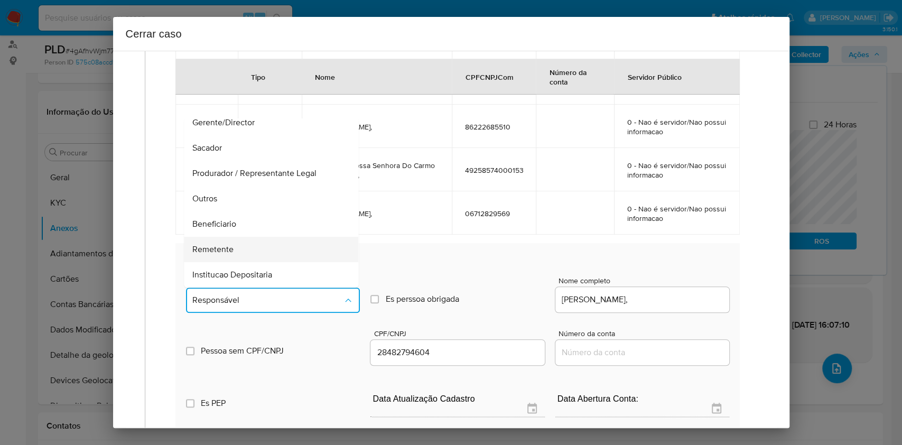
scroll to position [135, 0]
drag, startPoint x: 232, startPoint y: 170, endPoint x: 397, endPoint y: 206, distance: 168.7
click at [233, 172] on span "Beneficiario" at bounding box center [215, 173] width 44 height 11
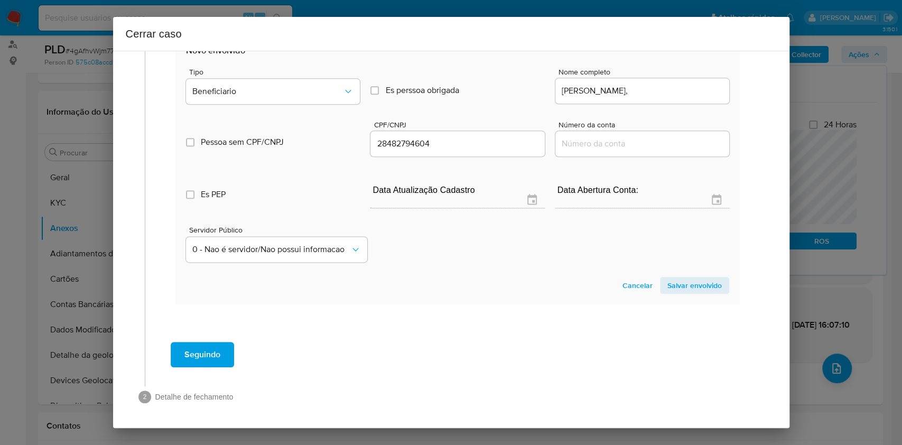
click at [676, 285] on span "Salvar envolvido" at bounding box center [695, 285] width 54 height 15
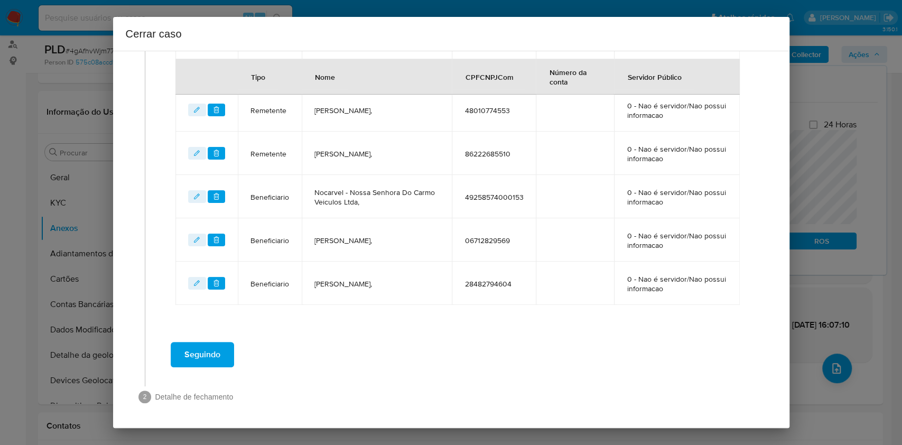
click at [216, 333] on span "Seguindo" at bounding box center [203, 354] width 36 height 23
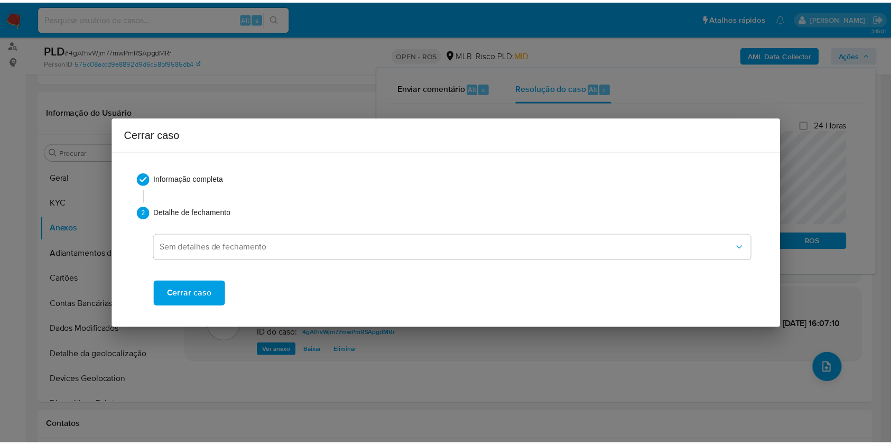
scroll to position [1235, 0]
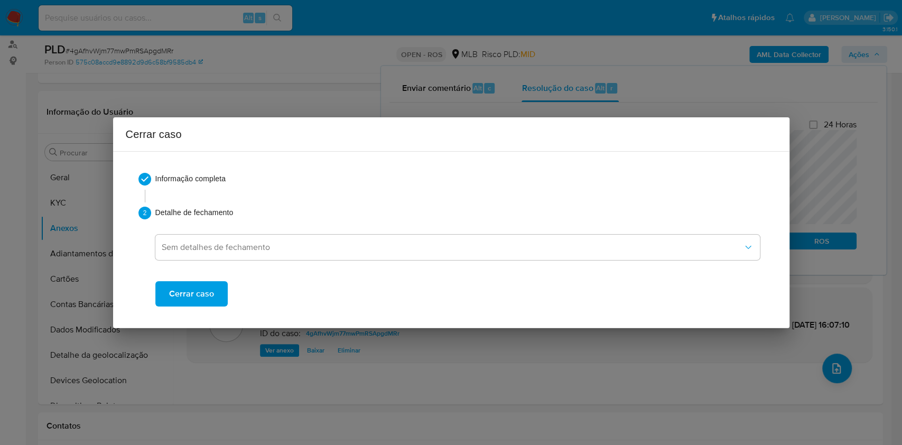
click at [162, 294] on button "Cerrar caso" at bounding box center [191, 293] width 72 height 25
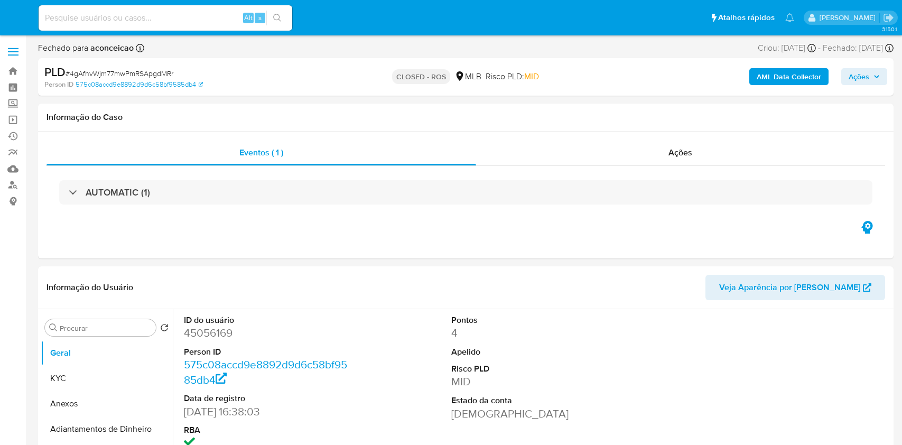
select select "10"
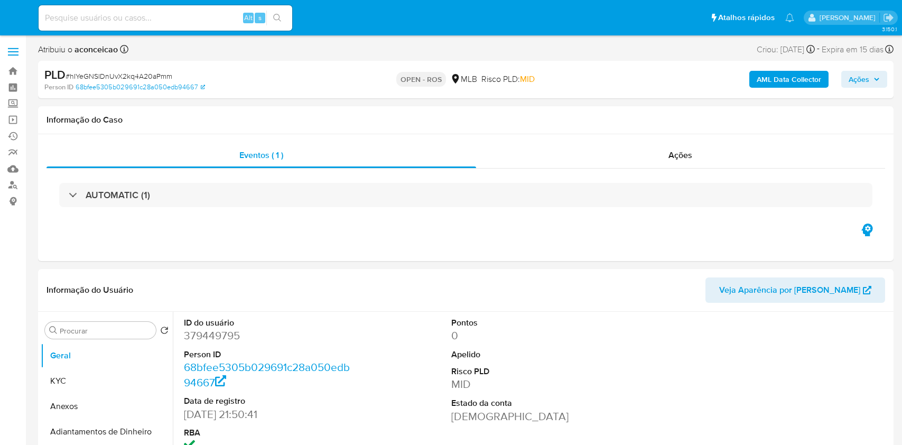
select select "10"
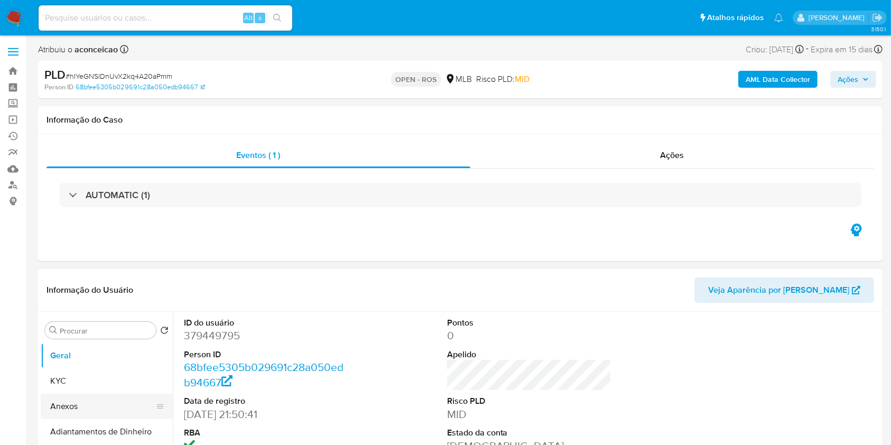
click at [95, 405] on button "Anexos" at bounding box center [103, 406] width 124 height 25
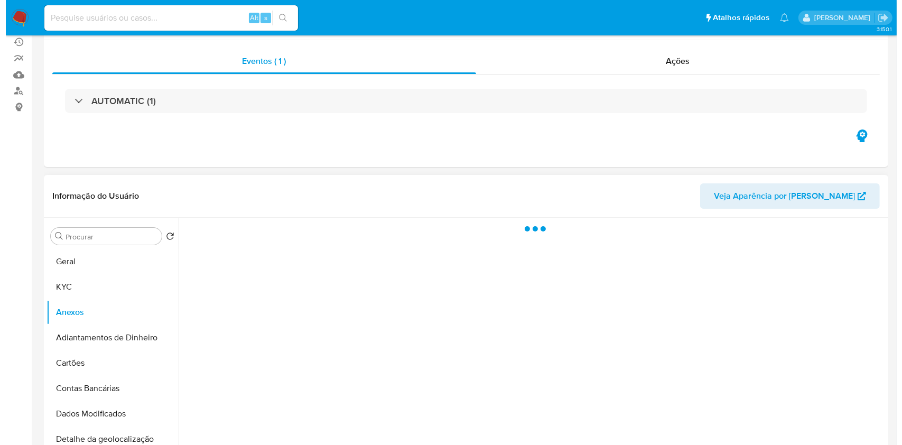
scroll to position [141, 0]
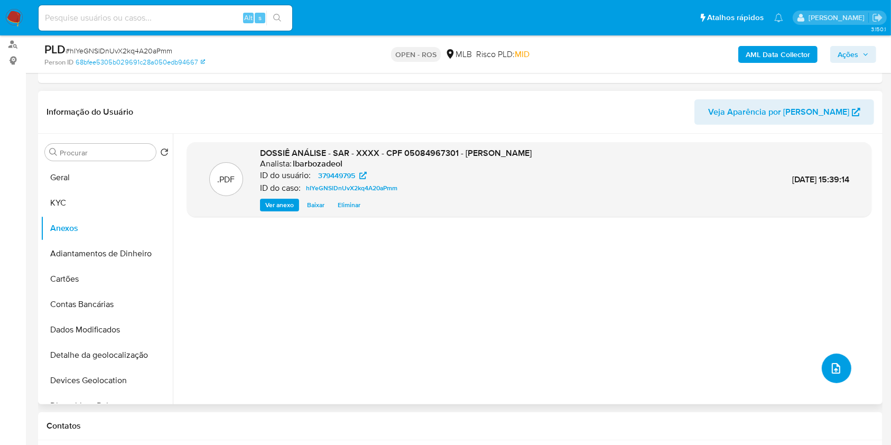
click at [831, 357] on button "upload-file" at bounding box center [837, 369] width 30 height 30
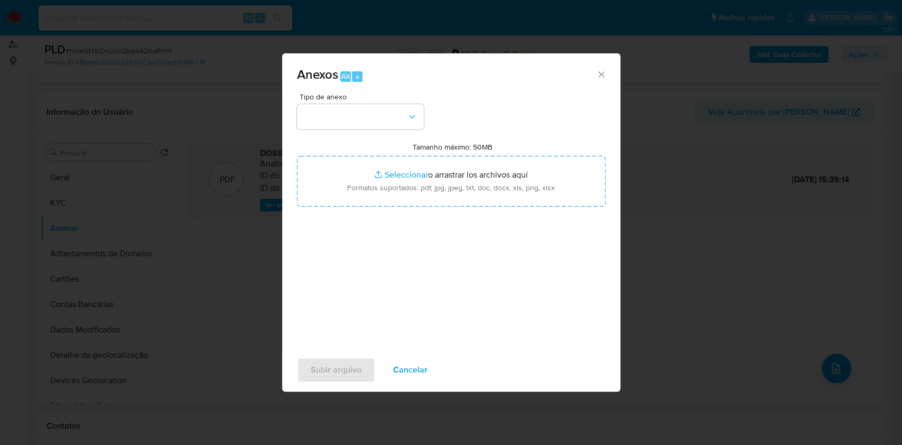
click at [394, 136] on div "Tipo de anexo Tamanho máximo: 50MB Seleccionar archivos Seleccionar o arrastrar…" at bounding box center [451, 218] width 309 height 250
click at [375, 119] on button "button" at bounding box center [360, 116] width 127 height 25
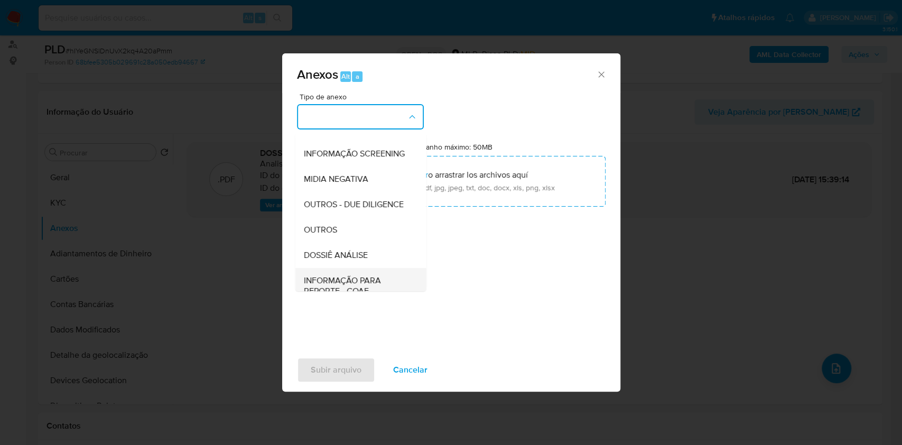
scroll to position [162, 0]
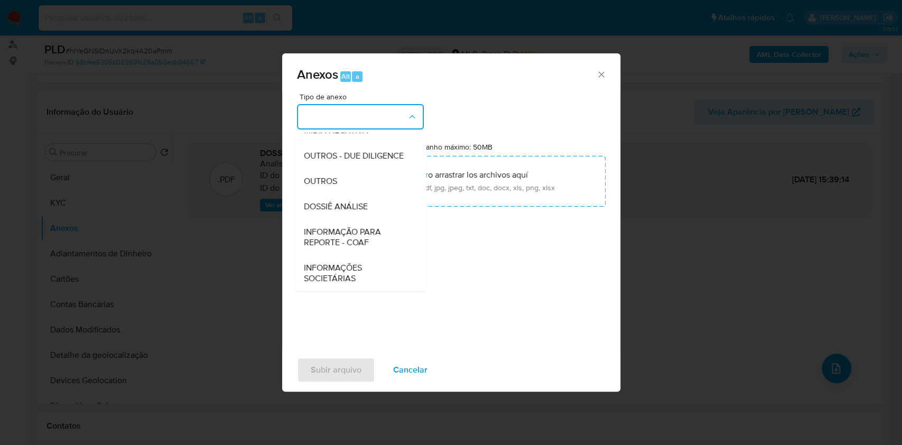
click at [372, 231] on span "INFORMAÇÃO PARA REPORTE - COAF" at bounding box center [357, 237] width 108 height 21
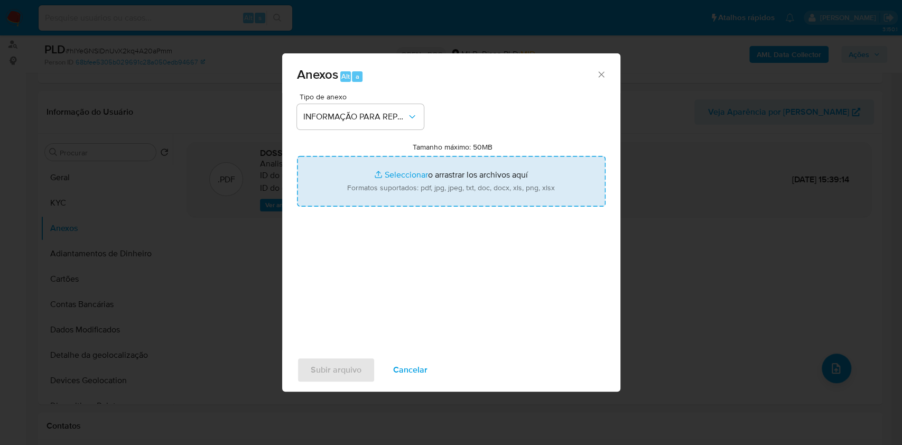
type input "C:\fakepath\SAR - hIYeGNSlDnUvX2kq4A20aPmm - CPF 05084967301 - ALEX VASCONCELOS…"
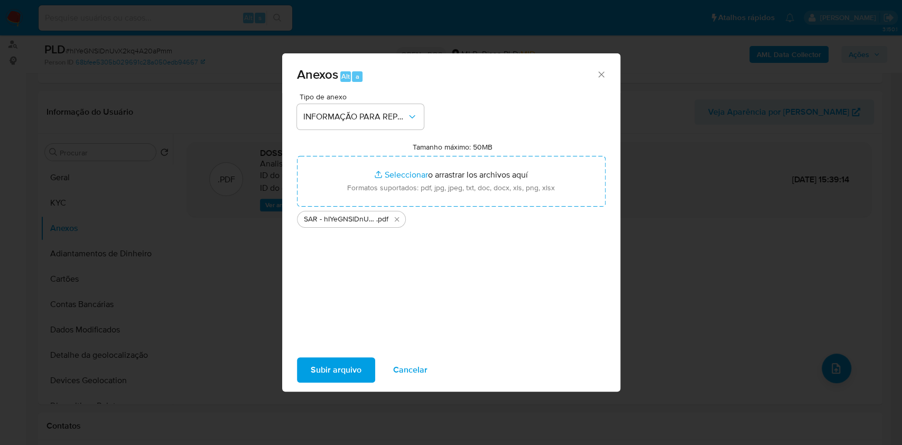
click at [340, 370] on span "Subir arquivo" at bounding box center [336, 369] width 51 height 23
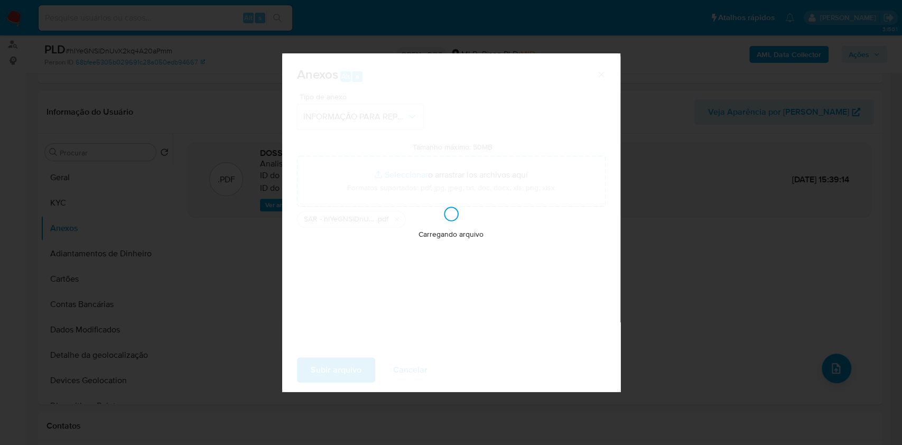
click at [346, 371] on div "Carregando arquivo" at bounding box center [451, 222] width 338 height 338
click at [715, 187] on div "Anexos Alt a Tipo de anexo INFORMAÇÃO PARA REPORTE - COAF Tamanho máximo: 50MB …" at bounding box center [451, 222] width 902 height 445
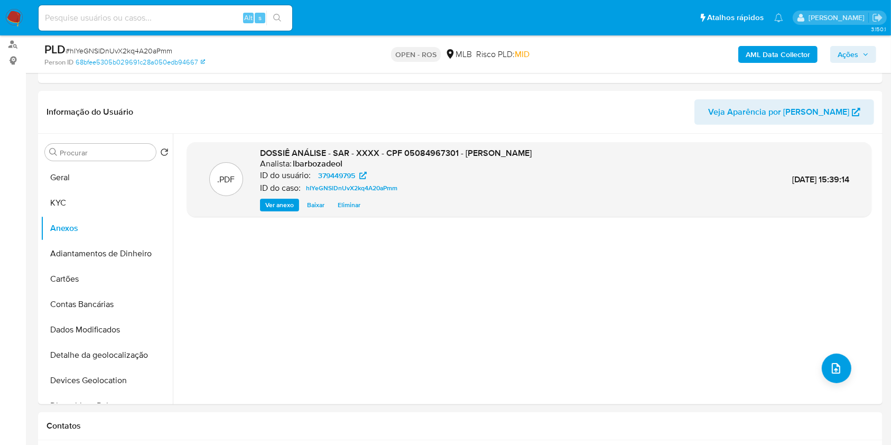
click at [827, 56] on div "AML Data Collector Ações" at bounding box center [739, 54] width 274 height 25
click at [842, 53] on span "Ações" at bounding box center [848, 54] width 21 height 17
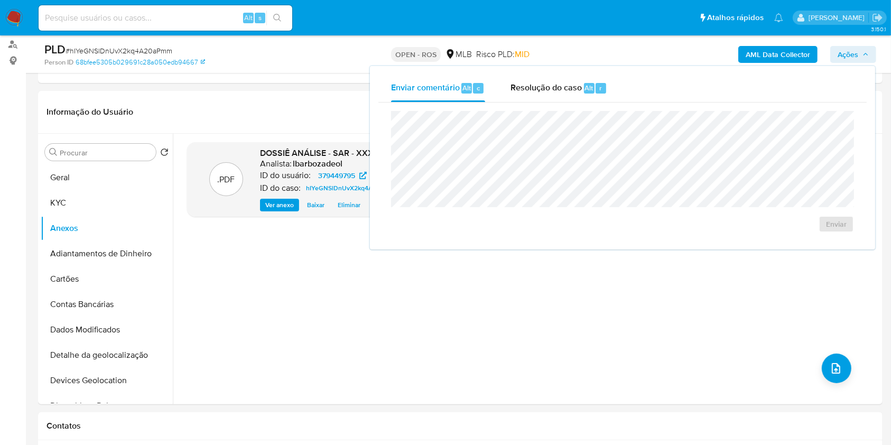
drag, startPoint x: 556, startPoint y: 95, endPoint x: 555, endPoint y: 108, distance: 12.7
click at [555, 95] on div "Resolução do caso Alt r" at bounding box center [559, 88] width 97 height 27
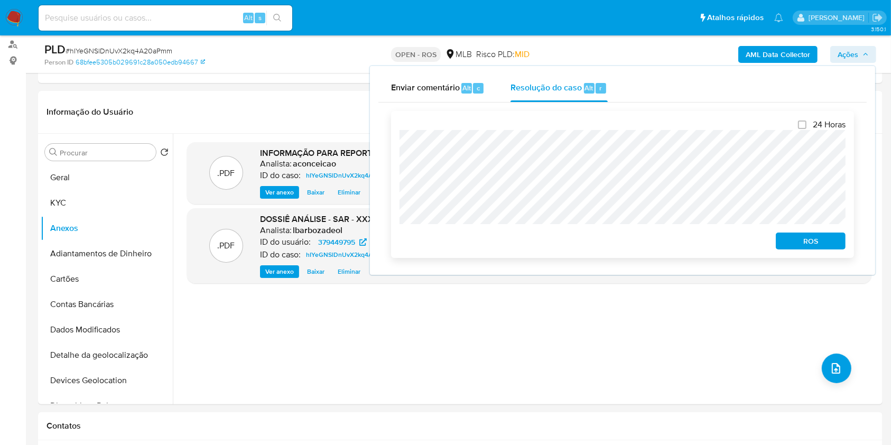
click at [817, 248] on span "ROS" at bounding box center [810, 241] width 55 height 15
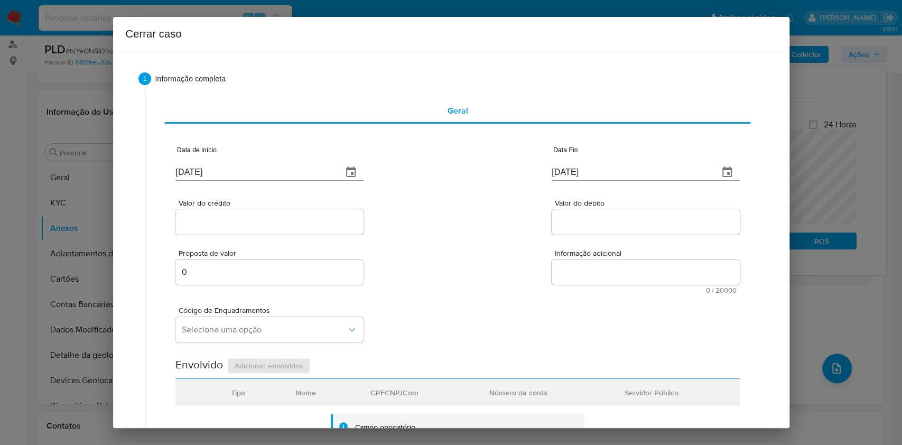
click at [313, 180] on input "[DATE]" at bounding box center [255, 172] width 159 height 17
paste input "02/06"
type input "02/06/2025"
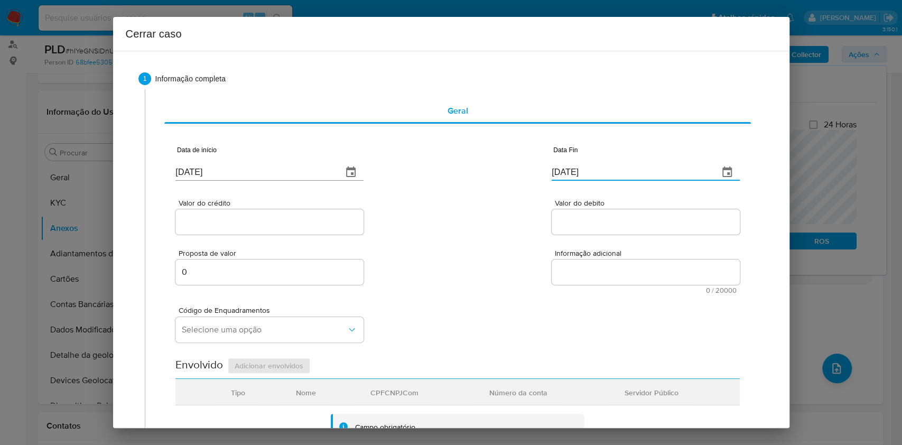
click at [582, 176] on input "[DATE]" at bounding box center [631, 172] width 159 height 17
paste input "06"
type input "06/08/2025"
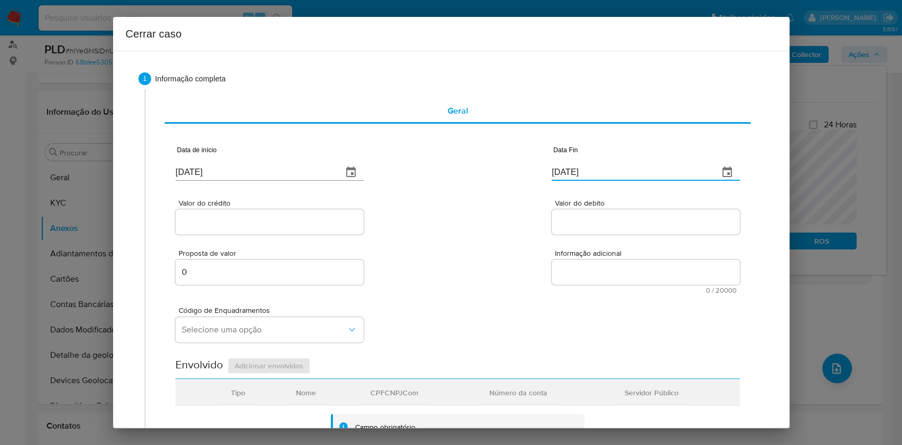
click at [287, 222] on input "Valor do crédito" at bounding box center [270, 222] width 188 height 14
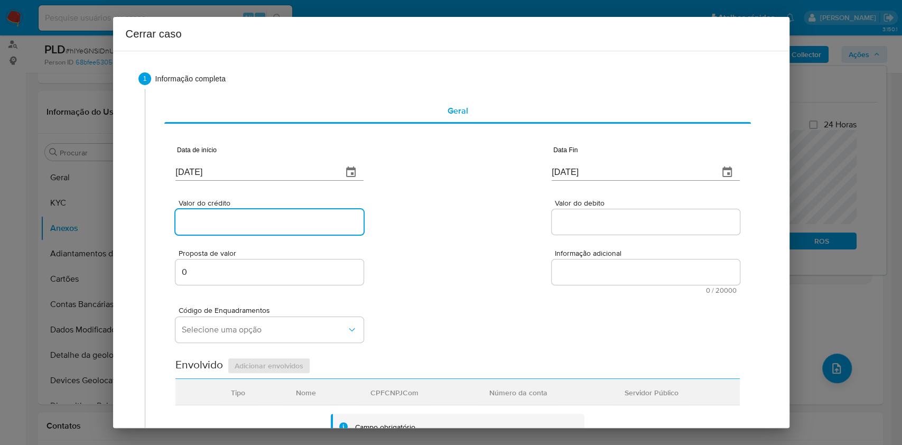
paste input "R$613.001"
type input "R$613.001"
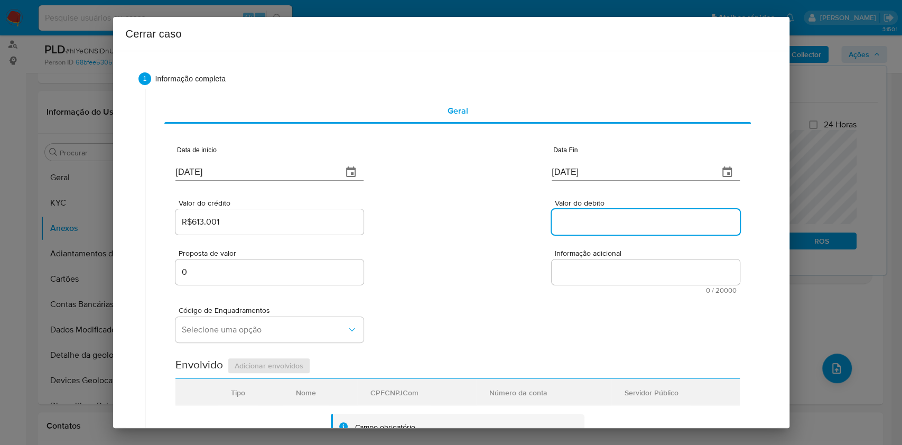
click at [613, 222] on input "Valor do debito" at bounding box center [646, 222] width 188 height 14
paste input "R$737.059"
type input "R$737.059"
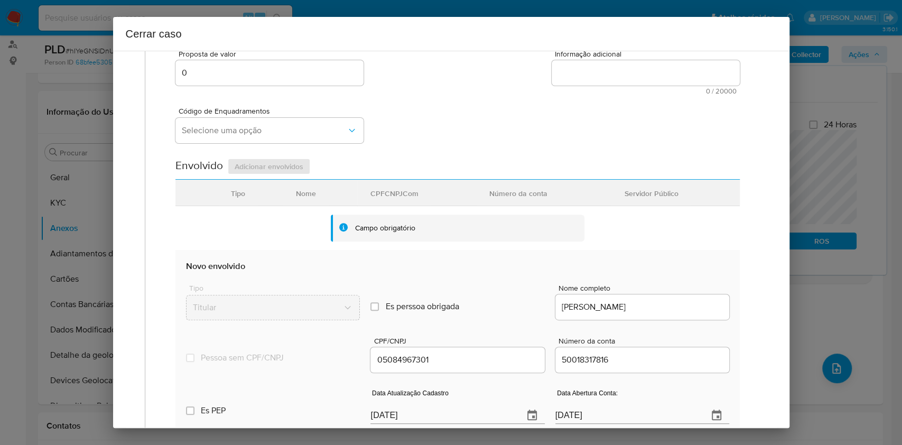
scroll to position [352, 0]
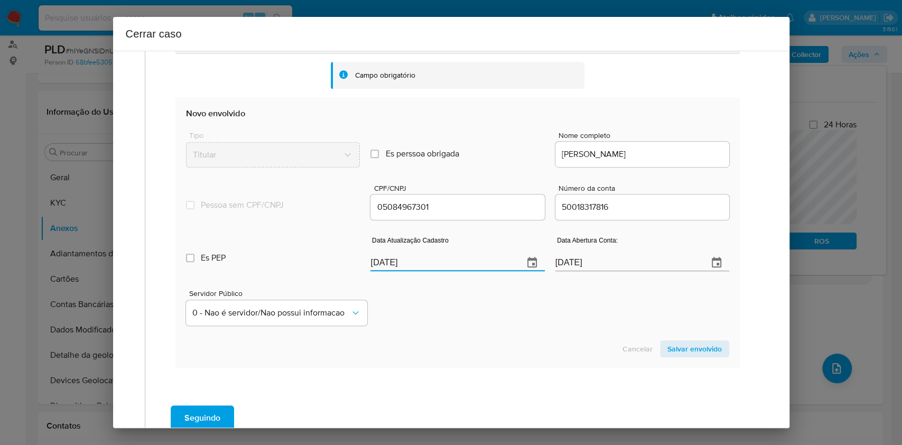
click at [456, 263] on input "[DATE]" at bounding box center [443, 262] width 144 height 17
paste input "3/01"
type input "13/01/2025"
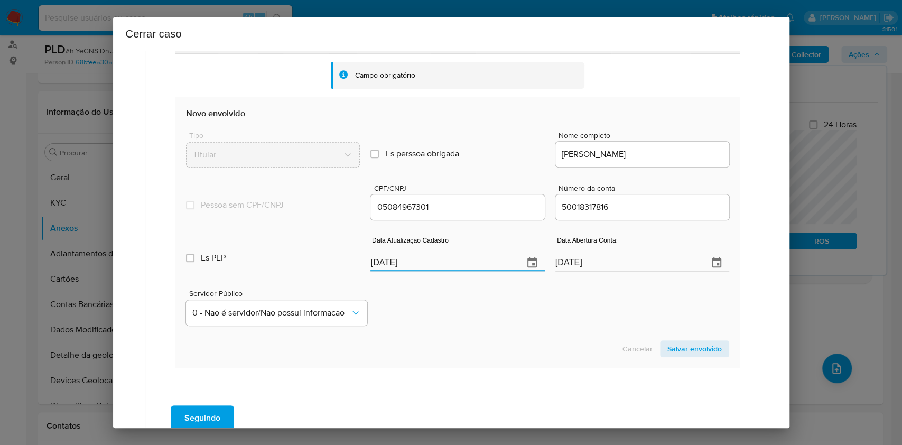
click at [668, 346] on span "Salvar envolvido" at bounding box center [695, 349] width 54 height 15
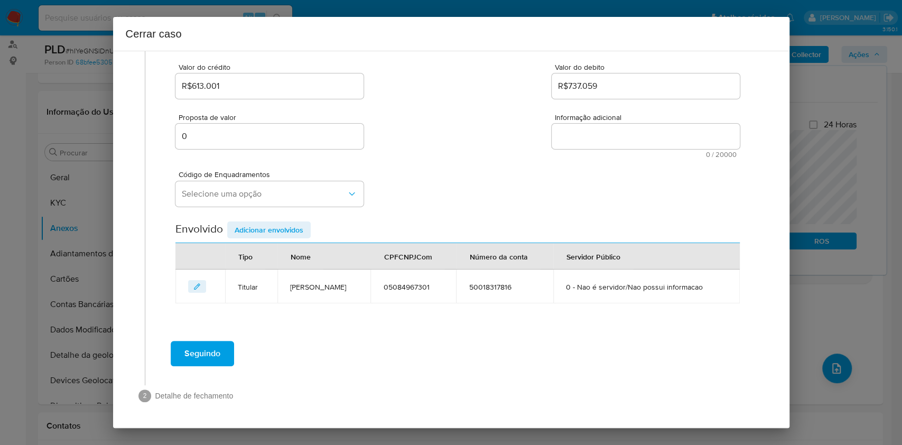
scroll to position [135, 0]
click at [261, 202] on button "Selecione uma opção" at bounding box center [270, 194] width 188 height 25
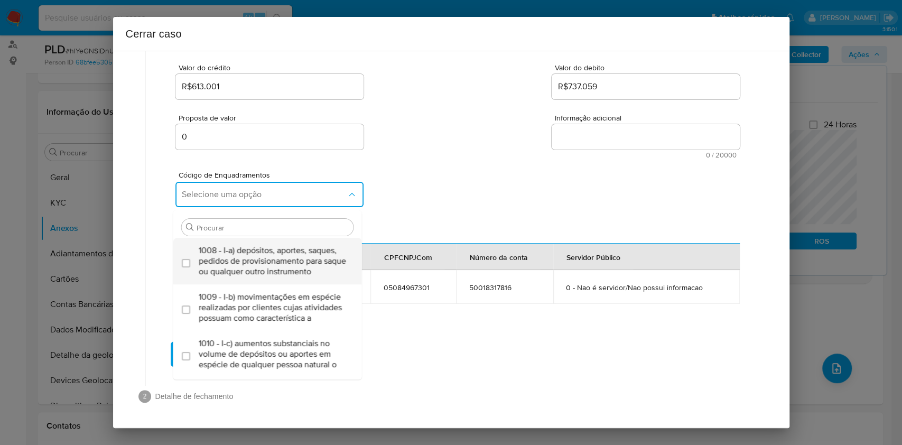
click at [269, 268] on span "1008 - I-a) depósitos, aportes, saques, pedidos de provisionamento para saque o…" at bounding box center [273, 261] width 149 height 32
checkbox input "true"
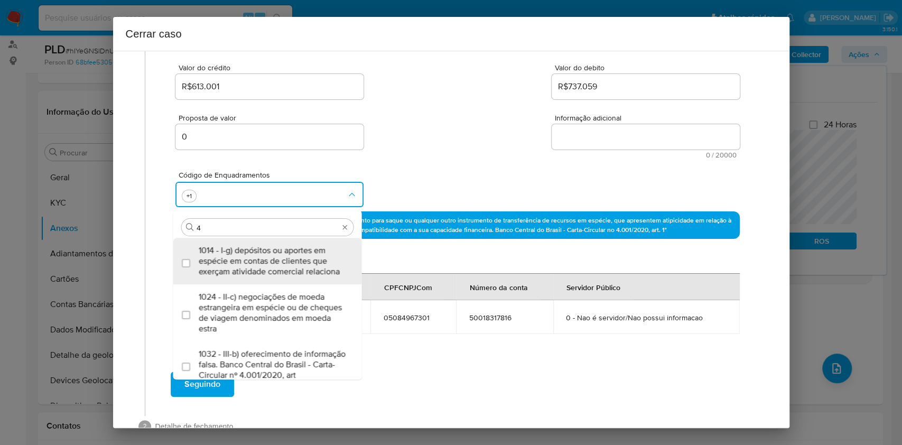
type input "45"
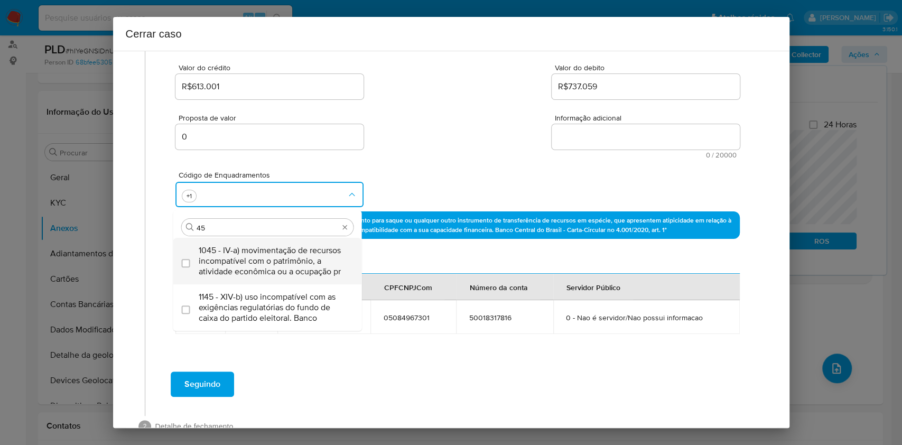
click at [247, 253] on span "1045 - IV-a) movimentação de recursos incompatível com o patrimônio, a atividad…" at bounding box center [273, 261] width 149 height 32
checkbox input "true"
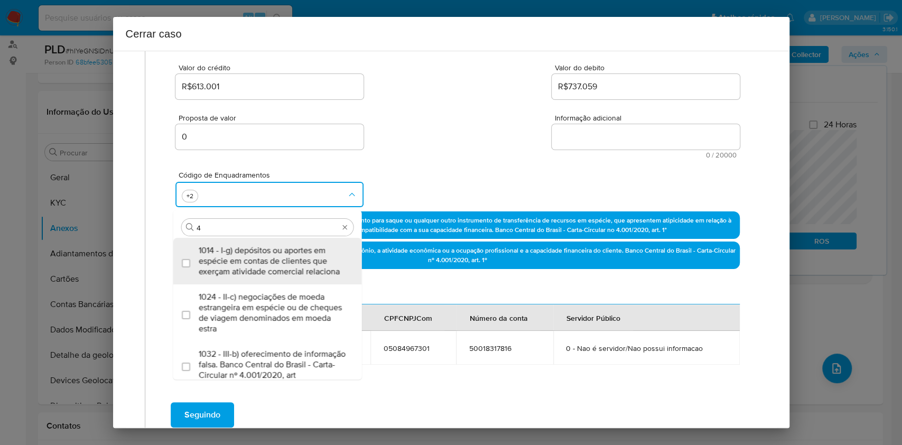
type input "47"
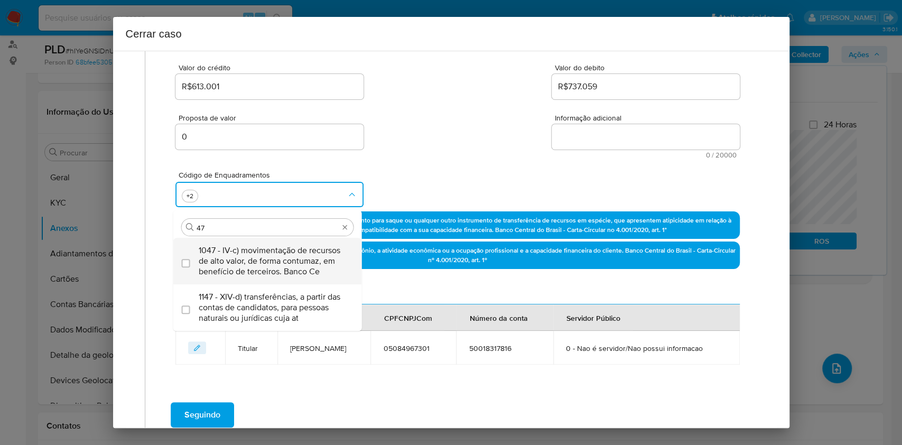
click at [247, 254] on span "1047 - IV-c) movimentação de recursos de alto valor, de forma contumaz, em bene…" at bounding box center [273, 261] width 149 height 32
checkbox input "true"
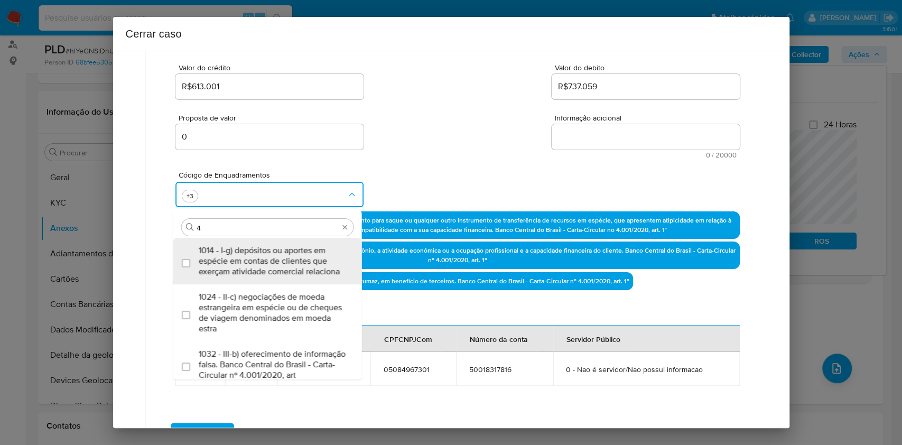
type input "4"
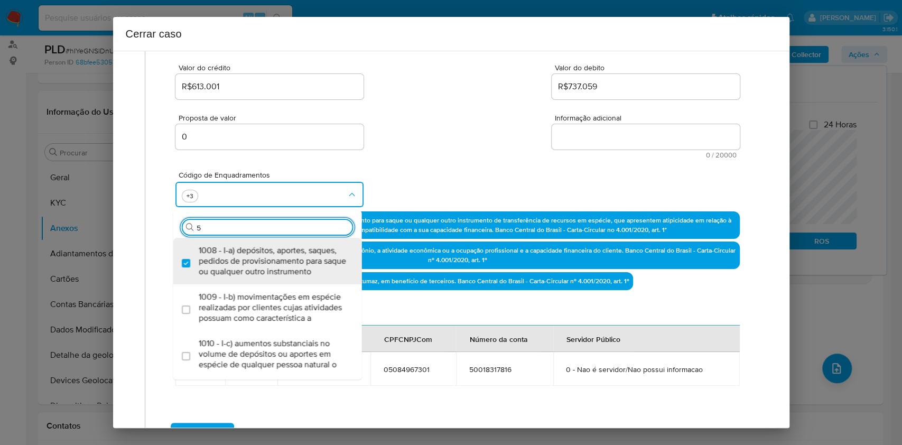
type input "55"
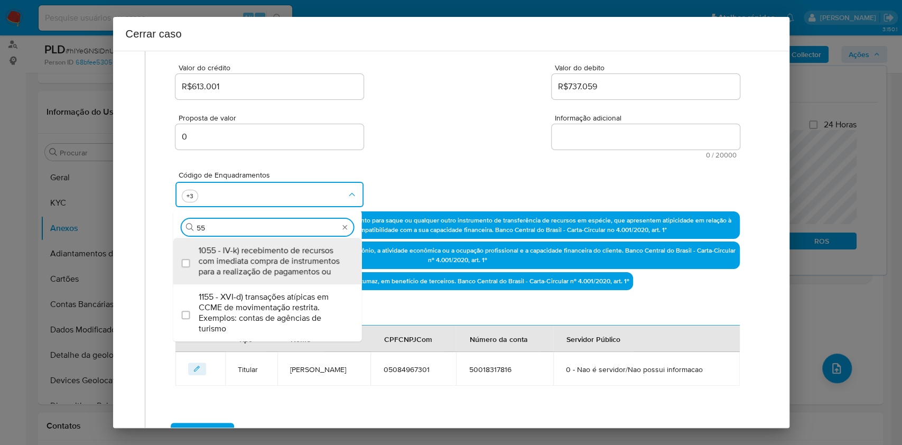
click at [247, 252] on span "1055 - IV-k) recebimento de recursos com imediata compra de instrumentos para a…" at bounding box center [273, 261] width 149 height 32
checkbox input "true"
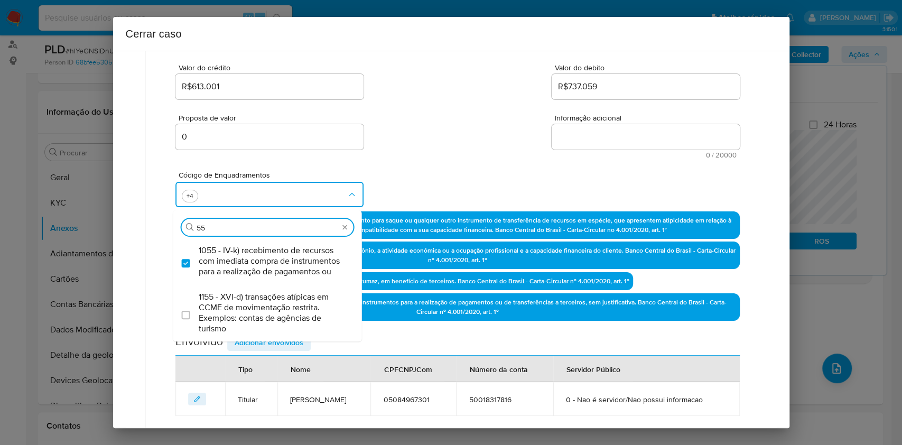
type input "5"
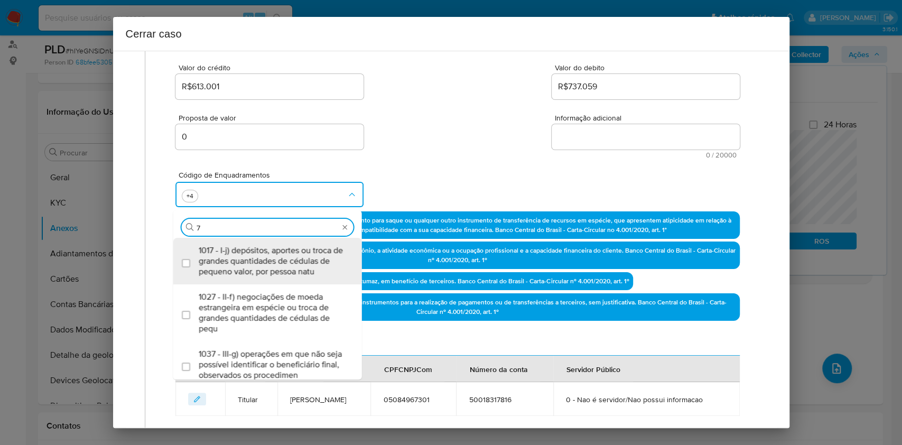
type input "74"
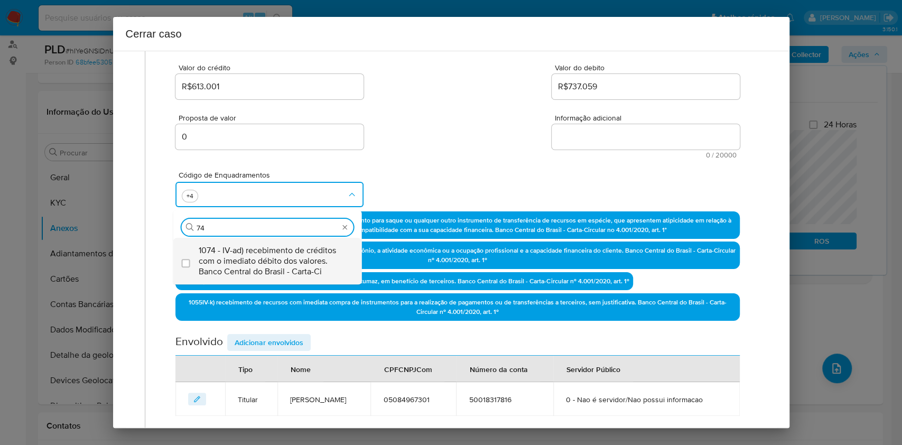
click at [248, 252] on span "1074 - IV-ad) recebimento de créditos com o imediato débito dos valores. Banco …" at bounding box center [273, 261] width 149 height 32
checkbox input "true"
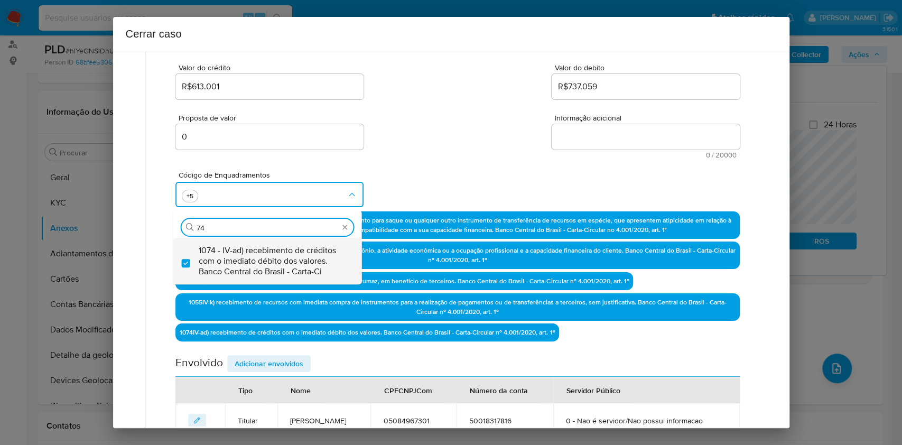
type input "74"
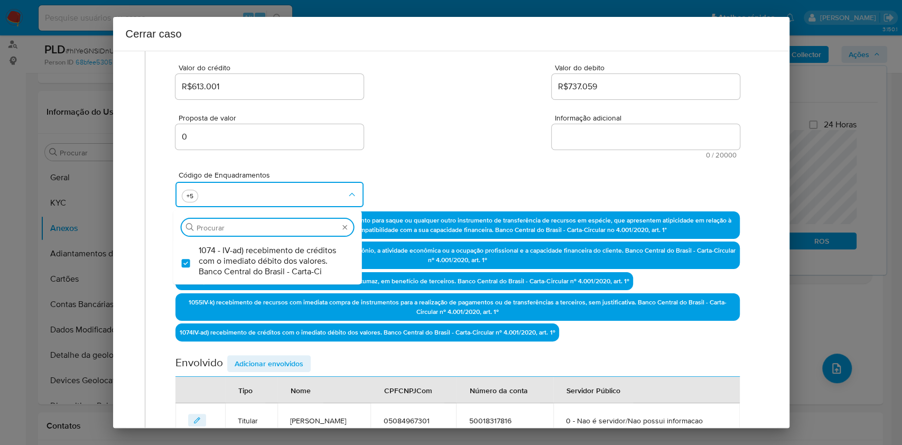
click at [558, 136] on textarea "Informação adicional" at bounding box center [646, 136] width 188 height 25
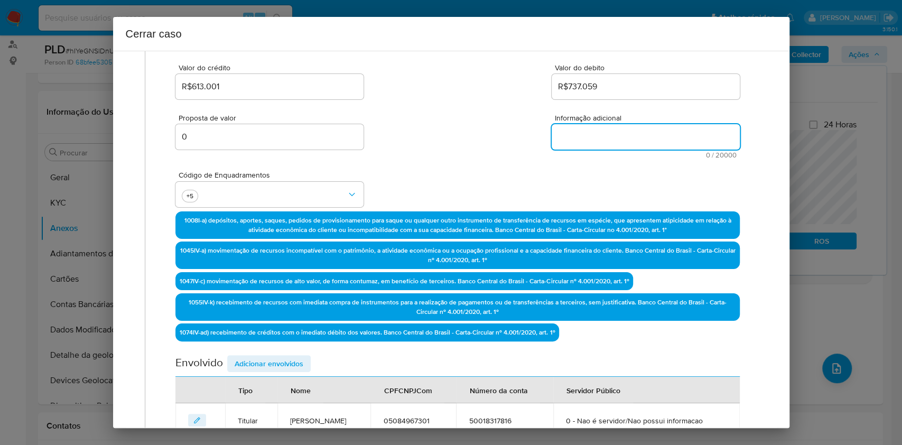
click at [558, 136] on textarea "Informação adicional" at bounding box center [646, 136] width 188 height 25
paste textarea "Alex Vasconcelos Rodrigues, CPF 05084967301, 32 anos, residente no município de…"
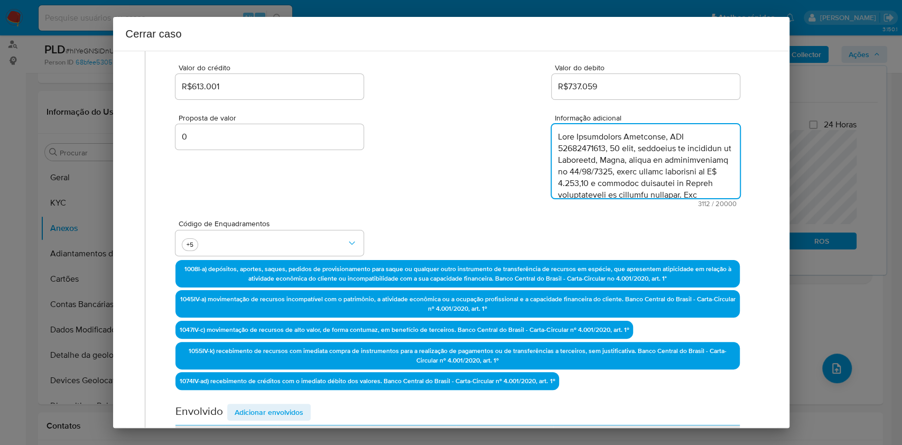
scroll to position [1270, 0]
type textarea "Alex Vasconcelos Rodrigues, CPF 05084967301, 32 anos, residente no município de…"
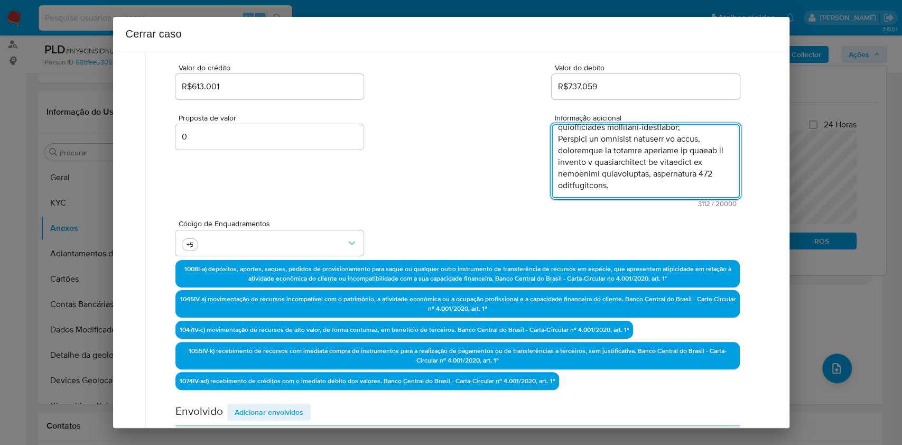
click at [287, 407] on span "Adicionar envolvidos" at bounding box center [269, 412] width 69 height 15
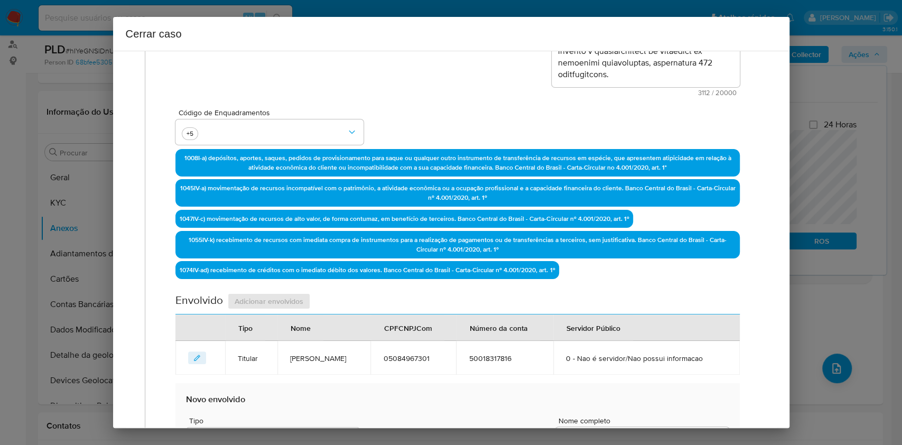
scroll to position [347, 0]
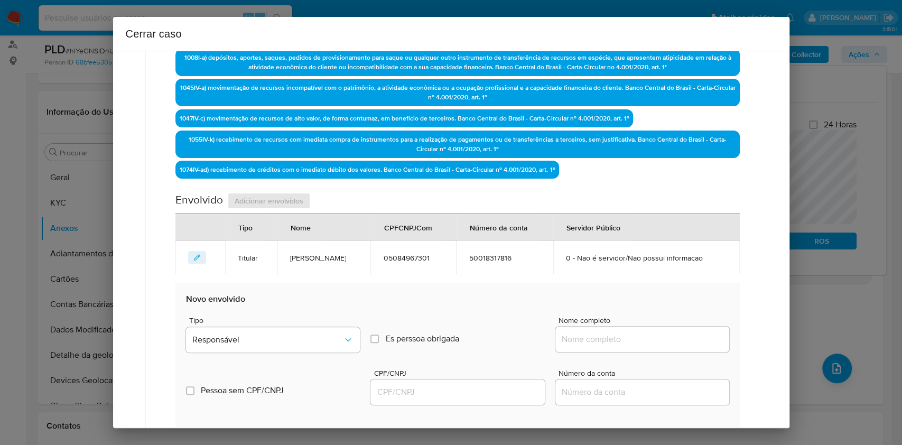
click at [663, 335] on input "Nome completo" at bounding box center [643, 340] width 174 height 14
paste input "Pedro Lucas Alves De Melo, 09760605317"
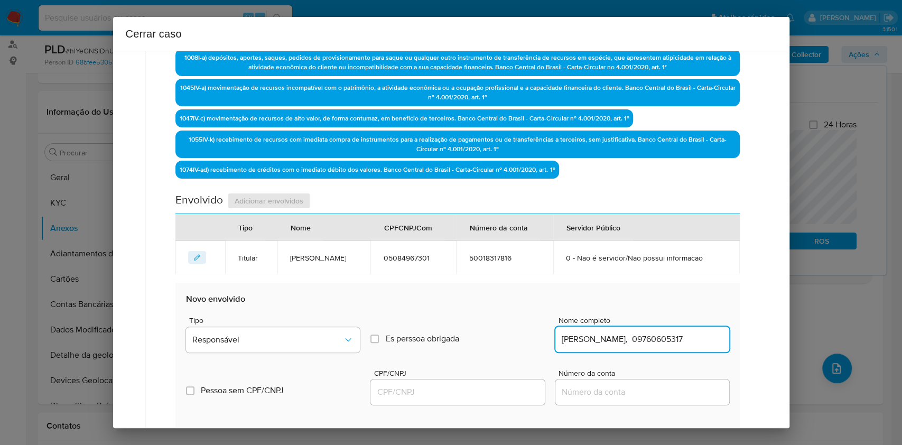
scroll to position [0, 2]
click at [682, 334] on input "Pedro Lucas Alves De Melo, 09760605317" at bounding box center [643, 340] width 174 height 14
click at [682, 335] on input "Pedro Lucas Alves De Melo, 09760605317" at bounding box center [643, 340] width 174 height 14
type input "Pedro Lucas Alves De Melo,"
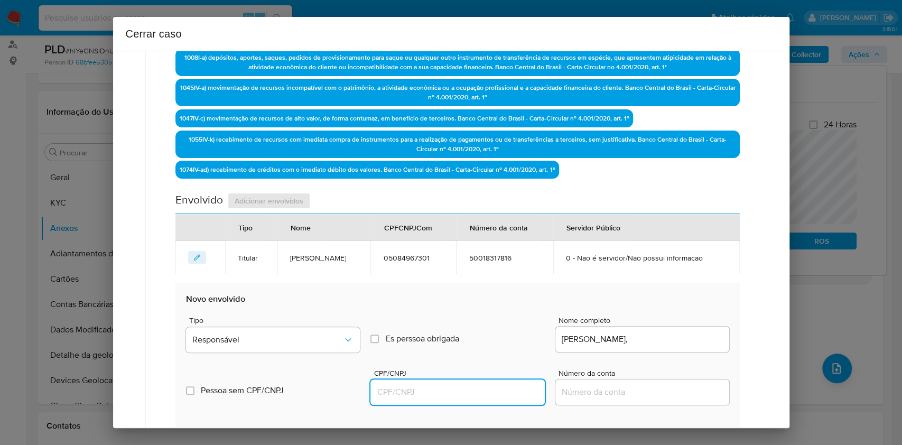
click at [457, 390] on input "CPF/CNPJ" at bounding box center [458, 392] width 174 height 14
paste input "09760605317"
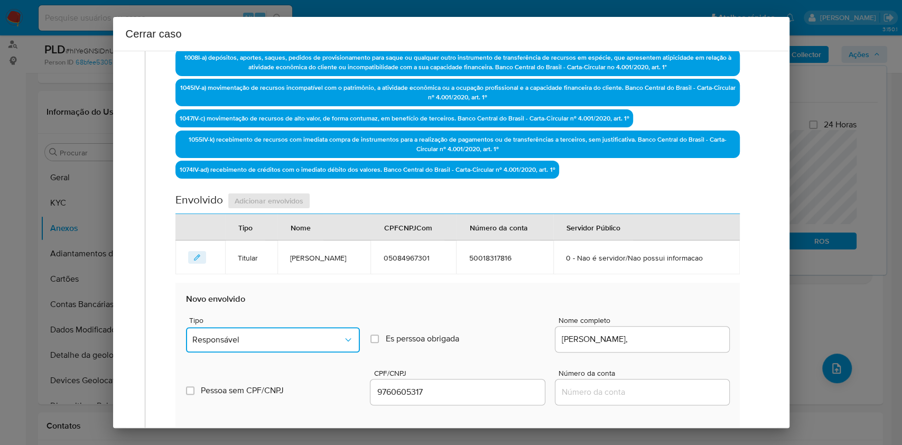
drag, startPoint x: 315, startPoint y: 332, endPoint x: 311, endPoint y: 325, distance: 8.3
click at [315, 332] on button "Responsável" at bounding box center [273, 339] width 174 height 25
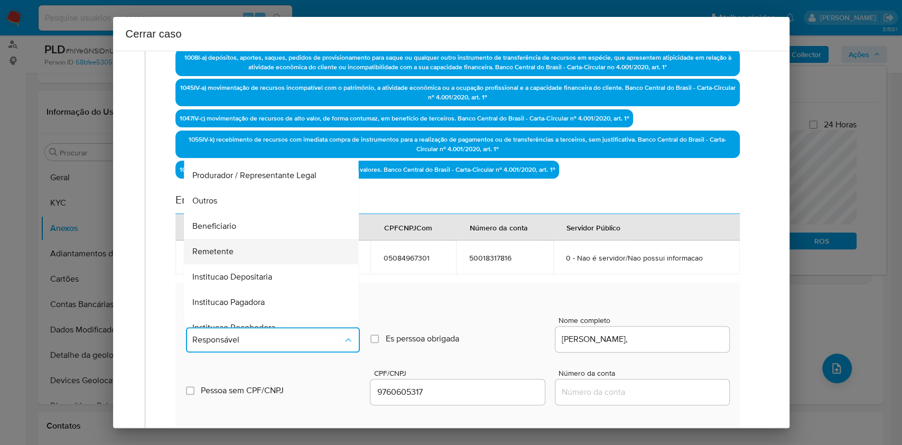
scroll to position [135, 0]
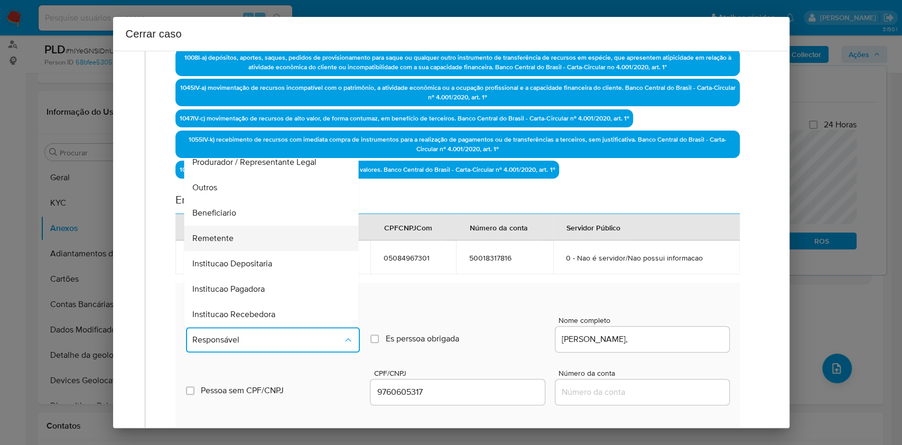
click at [262, 226] on div "Remetente" at bounding box center [268, 238] width 151 height 25
type input "09760605317"
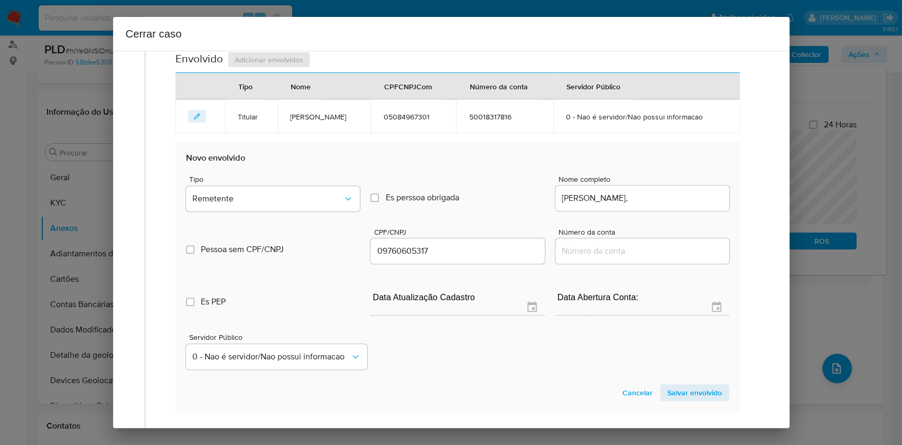
drag, startPoint x: 672, startPoint y: 396, endPoint x: 625, endPoint y: 339, distance: 74.0
click at [672, 395] on span "Salvar envolvido" at bounding box center [695, 392] width 54 height 15
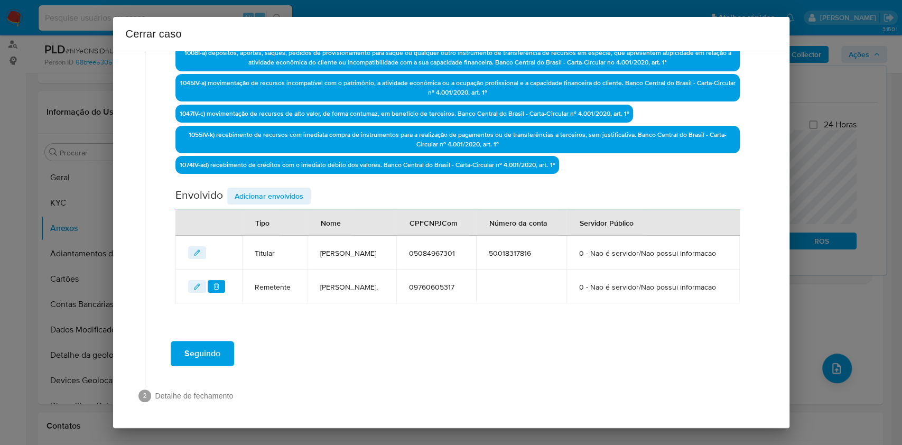
click at [279, 189] on span "Adicionar envolvidos" at bounding box center [269, 196] width 69 height 15
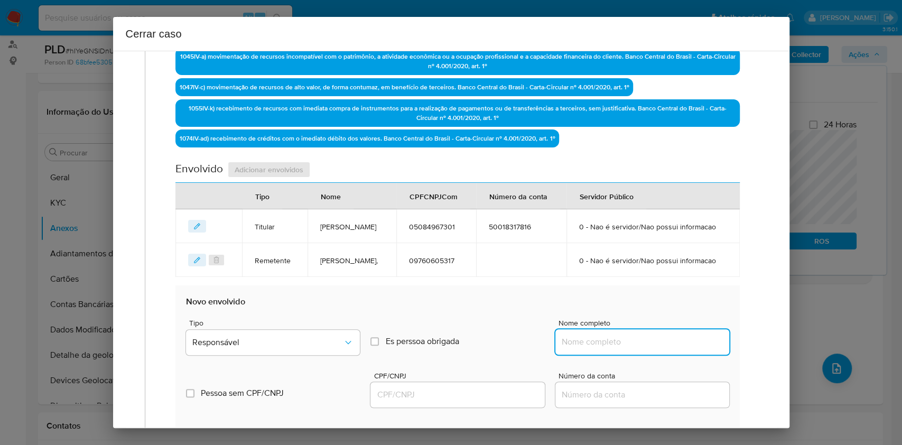
click at [617, 349] on input "Nome completo" at bounding box center [643, 342] width 174 height 14
paste input "Maria Vanessa Paulino Da Silva, 62956187317"
click at [655, 355] on div "Maria Vanessa Paulino Da Silva, 62956187317" at bounding box center [643, 341] width 174 height 25
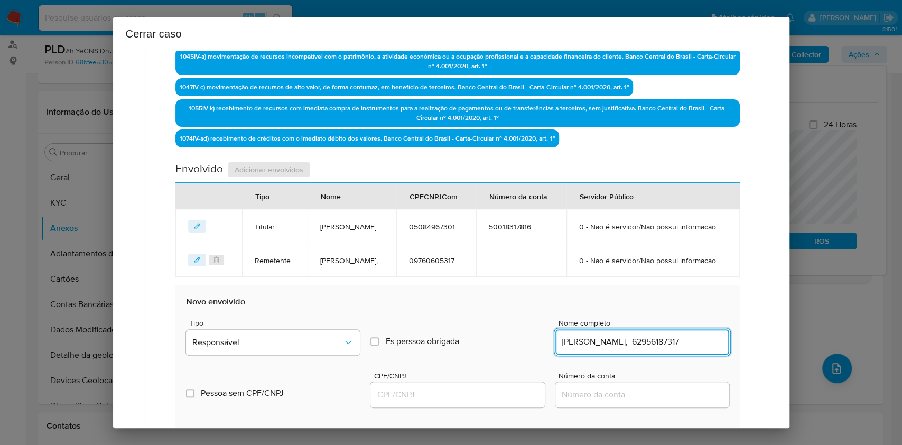
click at [691, 349] on input "Maria Vanessa Paulino Da Silva, 62956187317" at bounding box center [643, 342] width 174 height 14
type input "Maria Vanessa Paulino Da Silva,"
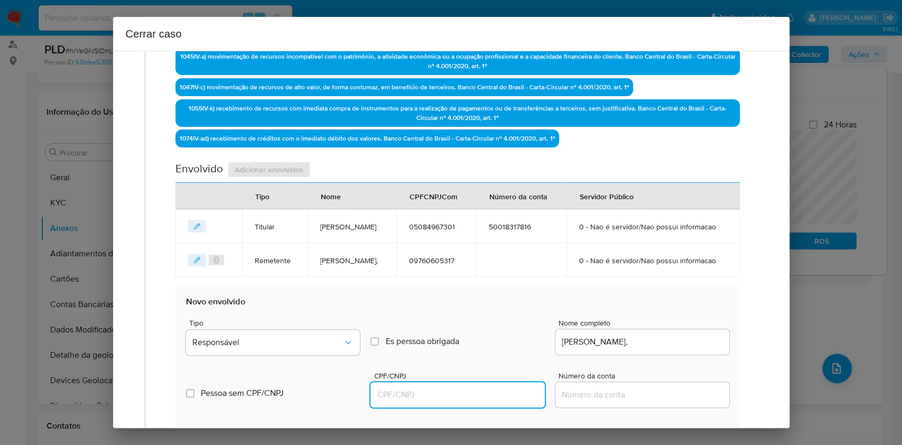
click at [456, 402] on input "CPF/CNPJ" at bounding box center [458, 395] width 174 height 14
paste input "62956187317"
type input "62956187317"
drag, startPoint x: 288, startPoint y: 362, endPoint x: 283, endPoint y: 356, distance: 6.8
click at [288, 355] on button "Responsável" at bounding box center [273, 342] width 174 height 25
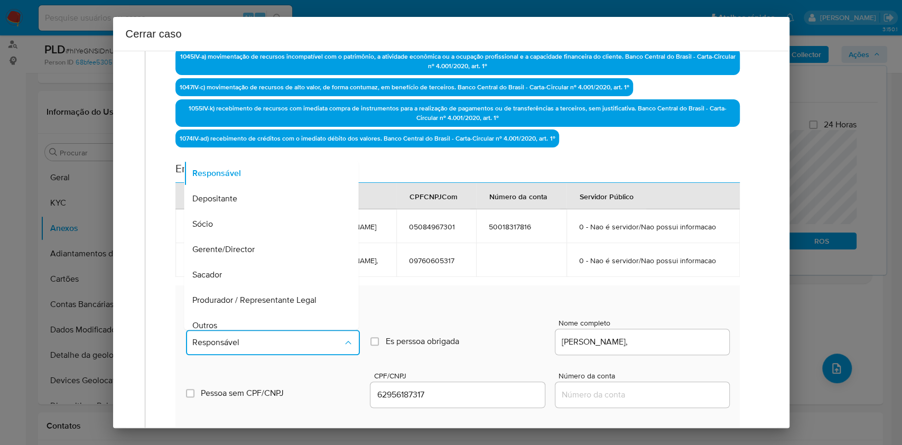
scroll to position [135, 0]
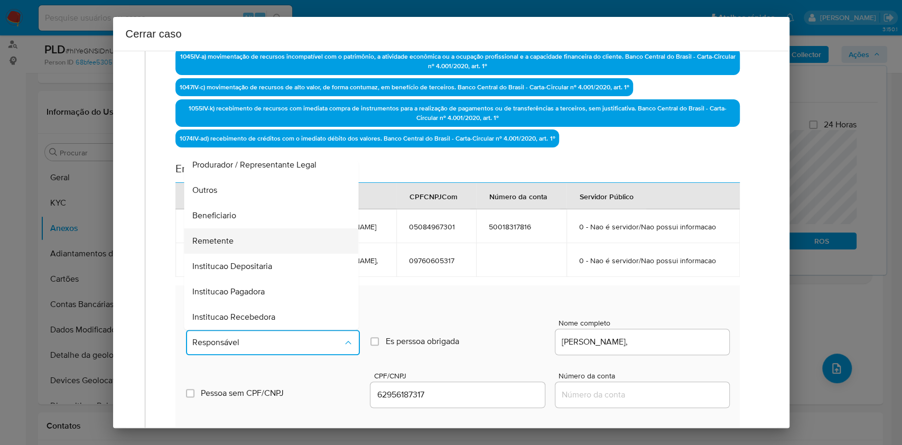
click at [235, 254] on div "Remetente" at bounding box center [268, 240] width 151 height 25
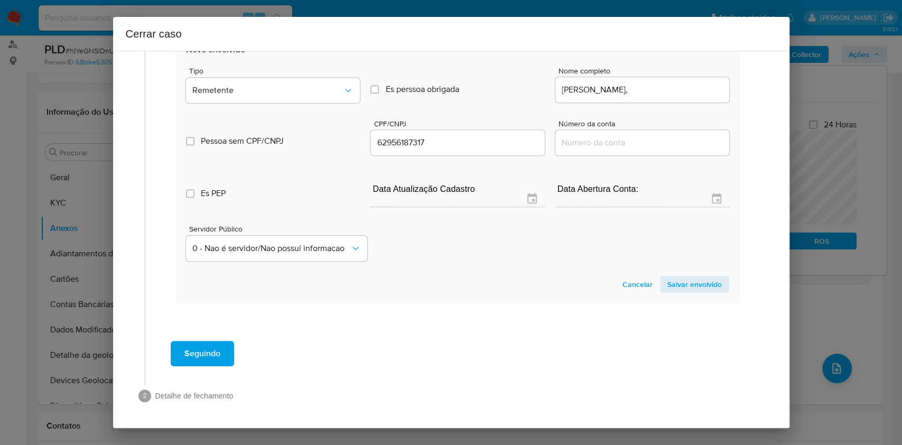
click at [675, 298] on section "Novo envolvido Tipo Remetente Es perssoa obrigada Is PObrigada Nome completo Ma…" at bounding box center [458, 168] width 564 height 270
click at [676, 289] on span "Salvar envolvido" at bounding box center [695, 284] width 54 height 15
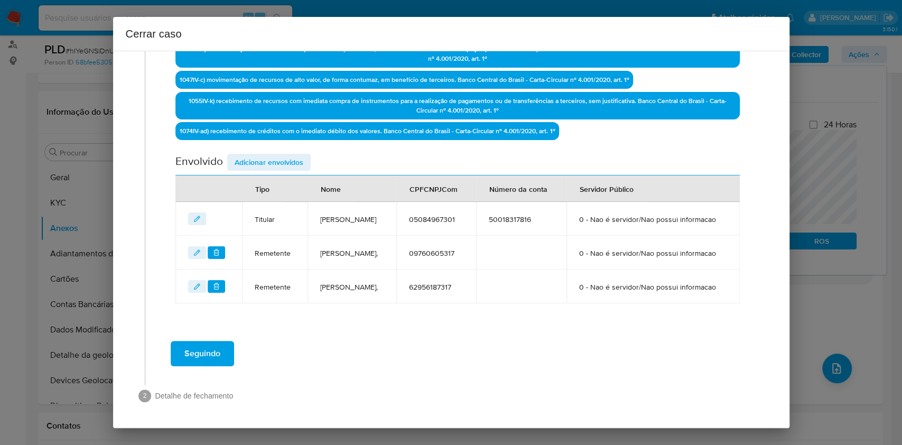
scroll to position [421, 0]
drag, startPoint x: 284, startPoint y: 126, endPoint x: 490, endPoint y: 238, distance: 234.5
click at [284, 155] on span "Adicionar envolvidos" at bounding box center [269, 162] width 69 height 15
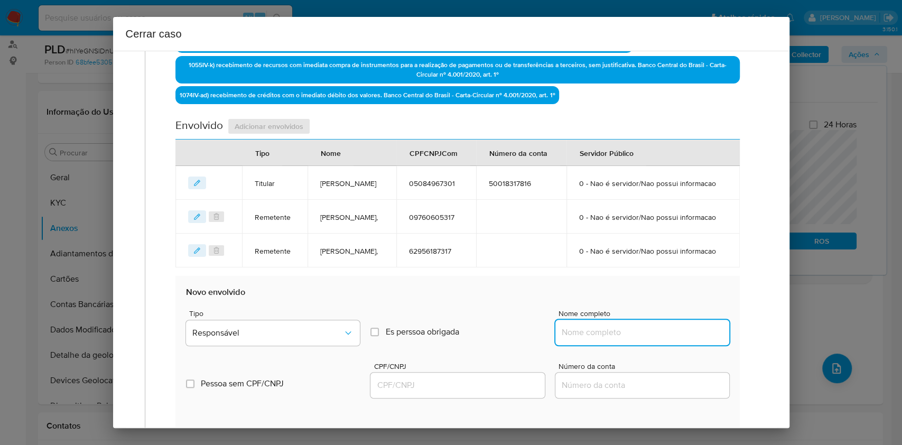
click at [648, 339] on input "Nome completo" at bounding box center [643, 333] width 174 height 14
paste input "David Natan Gomes Da Silva, 62740382308"
click at [661, 339] on input "David Natan Gomes Da Silva, 62740382308" at bounding box center [643, 333] width 174 height 14
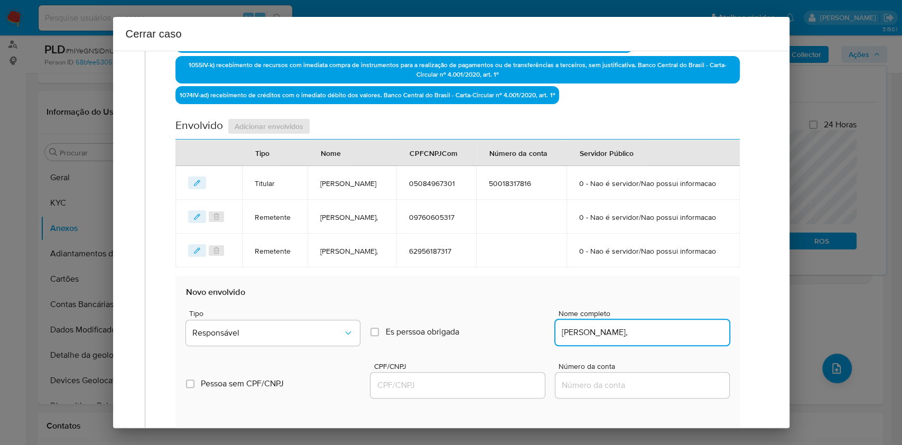
scroll to position [0, 0]
type input "David Natan Gomes Da Silva,"
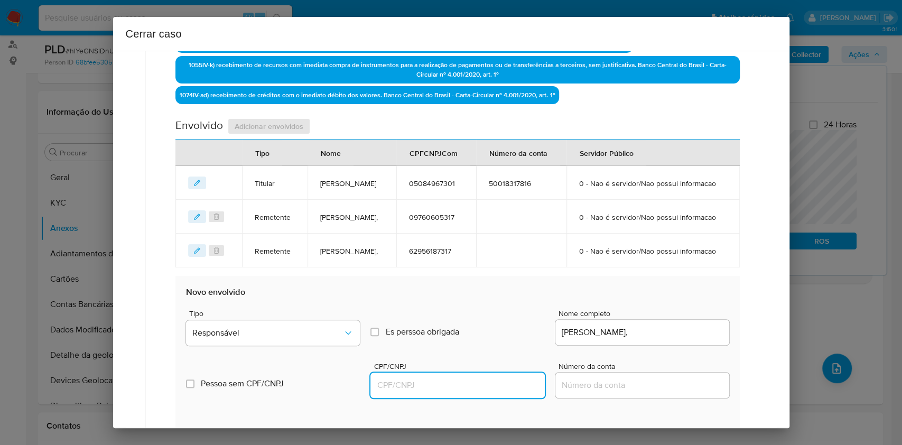
click at [456, 392] on input "CPF/CNPJ" at bounding box center [458, 386] width 174 height 14
paste input "62740382308"
type input "62740382308"
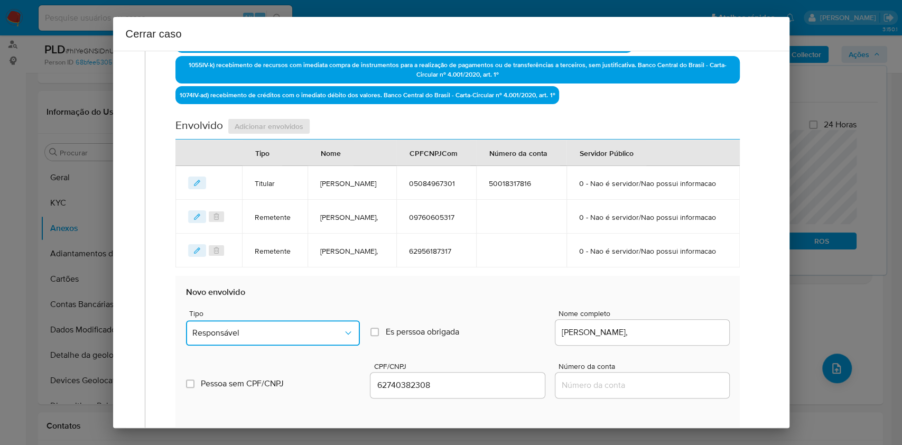
click at [289, 346] on button "Responsável" at bounding box center [273, 332] width 174 height 25
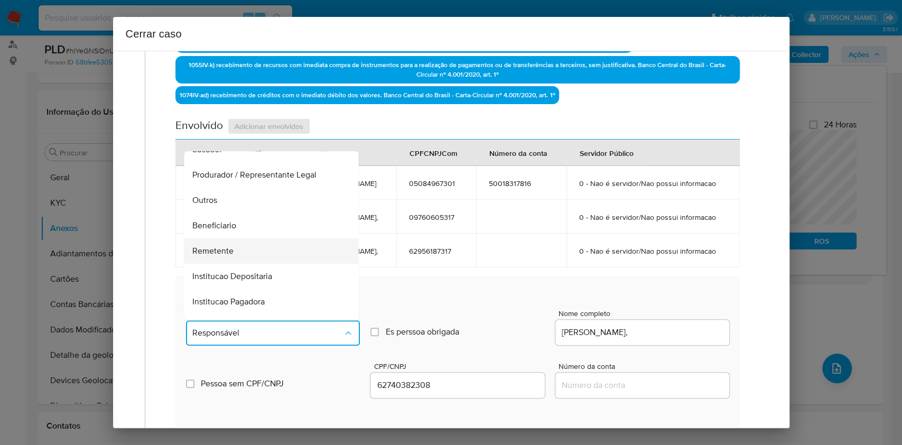
scroll to position [135, 0]
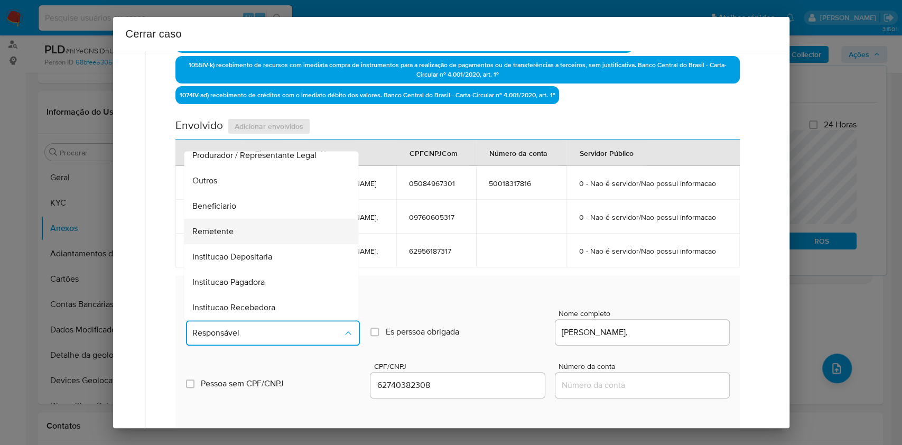
click at [243, 244] on div "Remetente" at bounding box center [268, 231] width 151 height 25
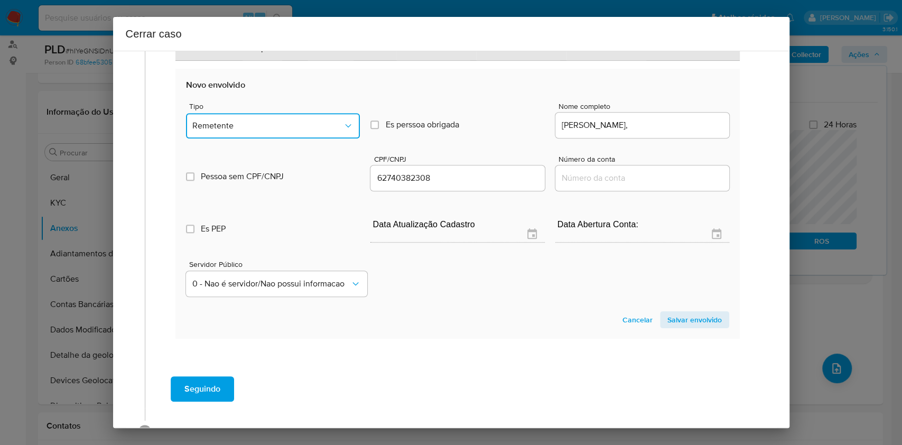
scroll to position [700, 0]
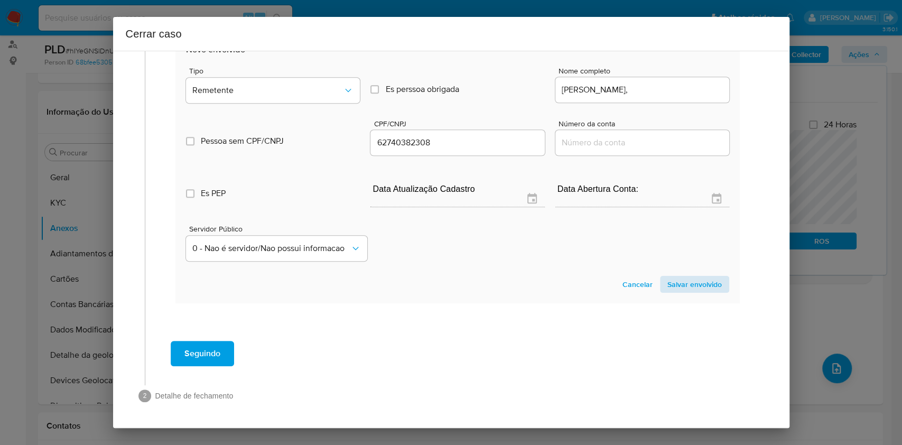
drag, startPoint x: 696, startPoint y: 296, endPoint x: 687, endPoint y: 285, distance: 13.5
click at [695, 296] on section "Novo envolvido Tipo Remetente Es perssoa obrigada Is PObrigada Nome completo Da…" at bounding box center [458, 168] width 564 height 270
click at [686, 284] on span "Salvar envolvido" at bounding box center [695, 284] width 54 height 15
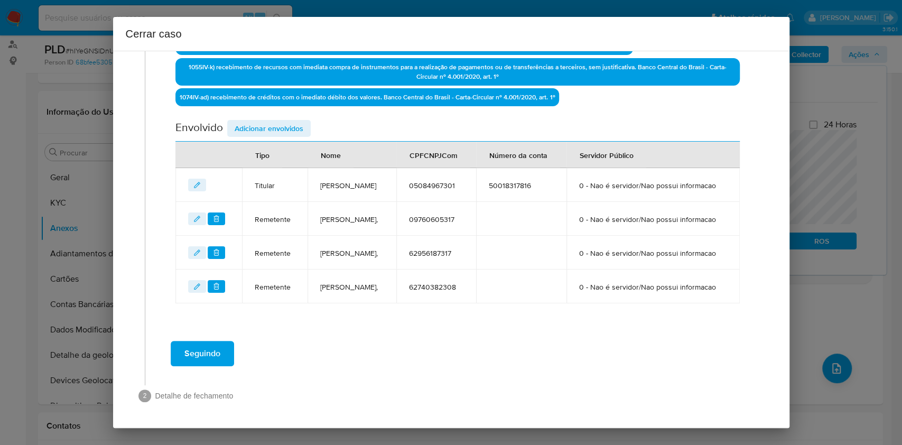
scroll to position [465, 0]
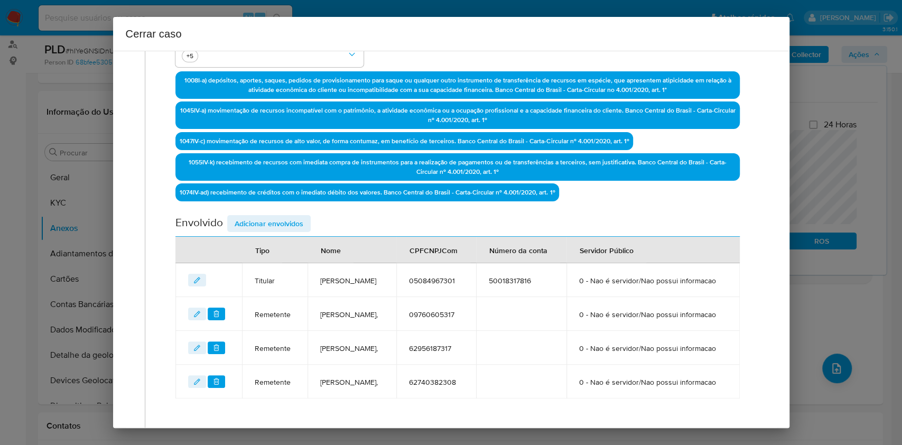
click at [264, 217] on span "Adicionar envolvidos" at bounding box center [269, 223] width 69 height 15
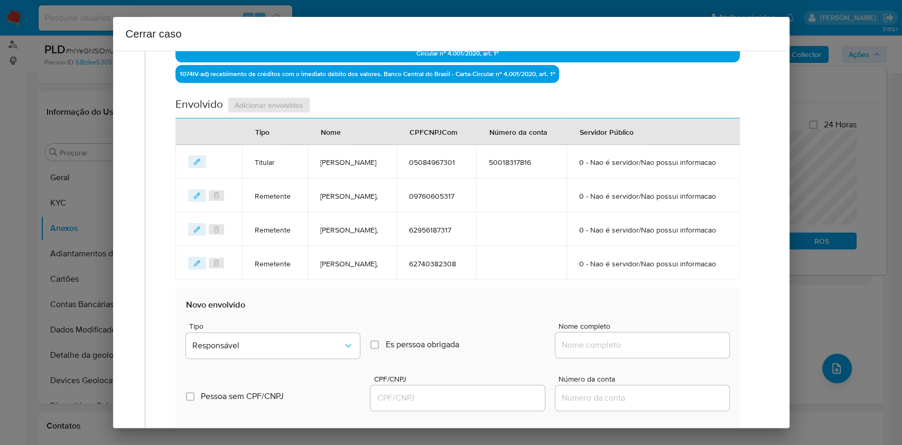
scroll to position [606, 0]
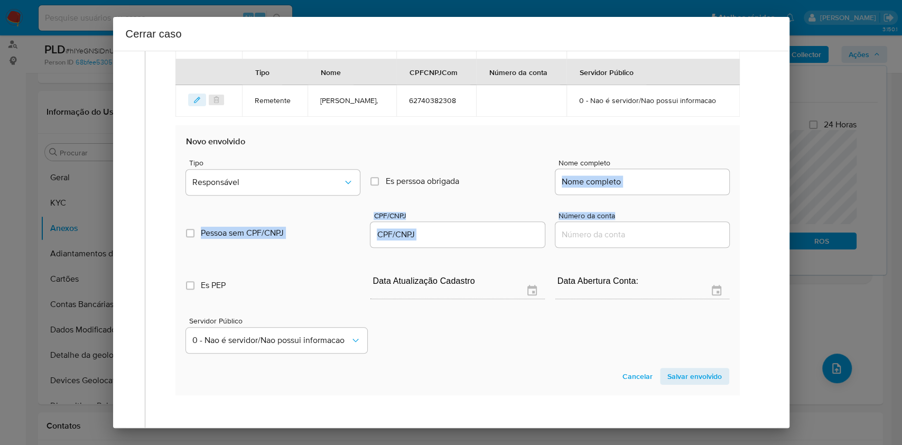
drag, startPoint x: 634, startPoint y: 242, endPoint x: 628, endPoint y: 234, distance: 10.6
click at [628, 234] on div "Tipo Responsável Es perssoa obrigada Is PObrigada Nome completo Pessoa sem CPF/…" at bounding box center [457, 251] width 543 height 211
click at [628, 189] on input "Nome completo" at bounding box center [643, 182] width 174 height 14
click at [634, 189] on input "Nome completo" at bounding box center [643, 182] width 174 height 14
click at [656, 189] on input "Nome completo" at bounding box center [643, 182] width 174 height 14
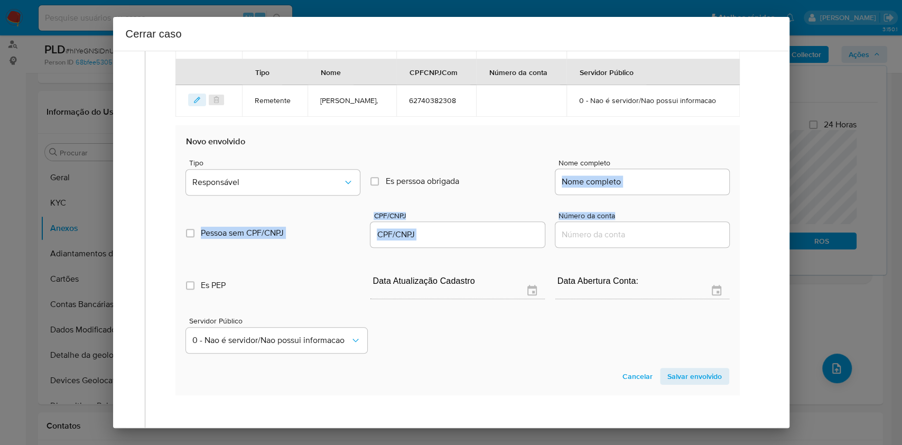
click at [678, 189] on input "Nome completo" at bounding box center [643, 182] width 174 height 14
click at [684, 189] on input "Nome completo" at bounding box center [643, 182] width 174 height 14
drag, startPoint x: 684, startPoint y: 230, endPoint x: 674, endPoint y: 232, distance: 10.2
click at [682, 189] on input "Nome completo" at bounding box center [643, 182] width 174 height 14
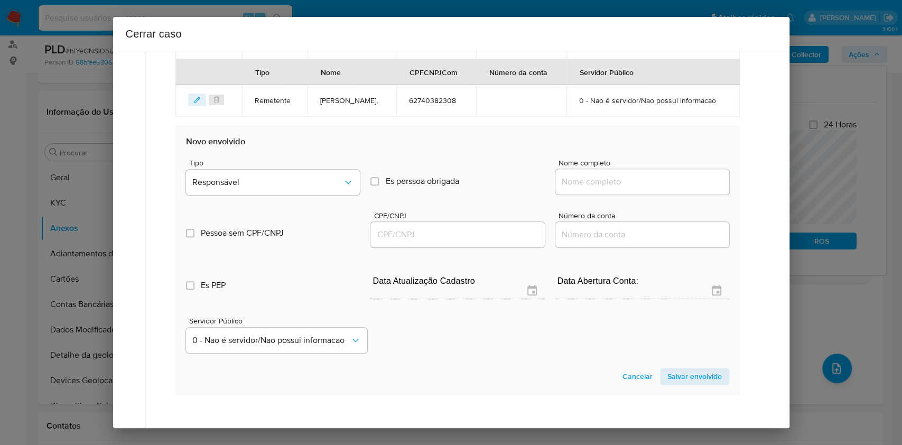
drag, startPoint x: 370, startPoint y: 302, endPoint x: 391, endPoint y: 274, distance: 35.1
click at [372, 300] on div "Es PEP isPEP Data Atualização Cadastro Data Abertura Conta:" at bounding box center [457, 277] width 543 height 55
click at [635, 189] on input "Nome completo" at bounding box center [643, 182] width 174 height 14
paste input "Julia Matias De Oliveira, 02052355308"
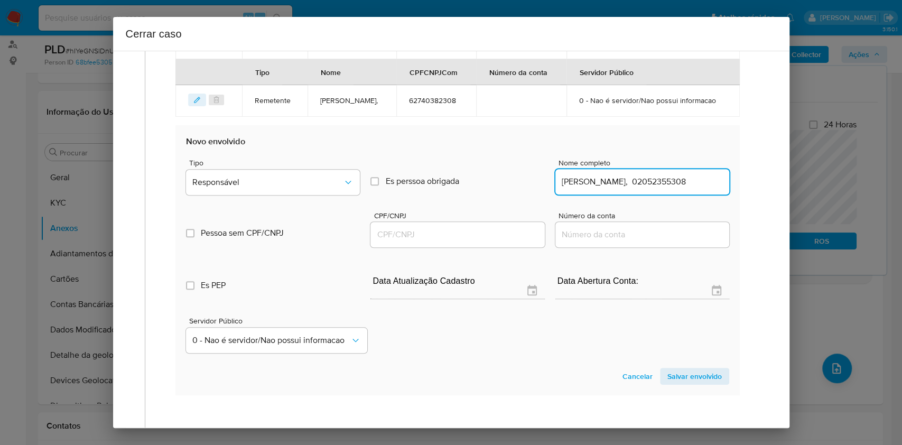
click at [671, 195] on div "Julia Matias De Oliveira, 02052355308" at bounding box center [643, 181] width 174 height 25
click at [675, 189] on input "Julia Matias De Oliveira, 02052355308" at bounding box center [643, 182] width 174 height 14
click at [676, 189] on input "Julia Matias De Oliveira, 02052355308" at bounding box center [643, 182] width 174 height 14
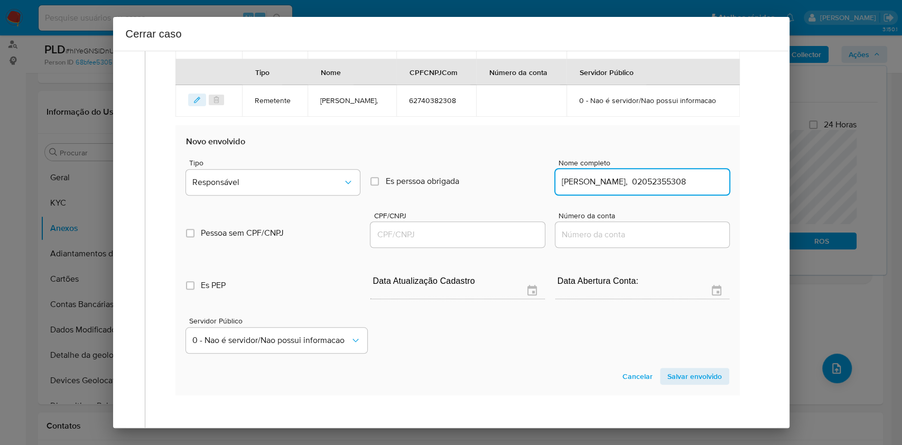
click at [676, 189] on input "Julia Matias De Oliveira, 02052355308" at bounding box center [643, 182] width 174 height 14
click at [682, 189] on input "Julia Matias De Oliveira, 02052355308" at bounding box center [643, 182] width 174 height 14
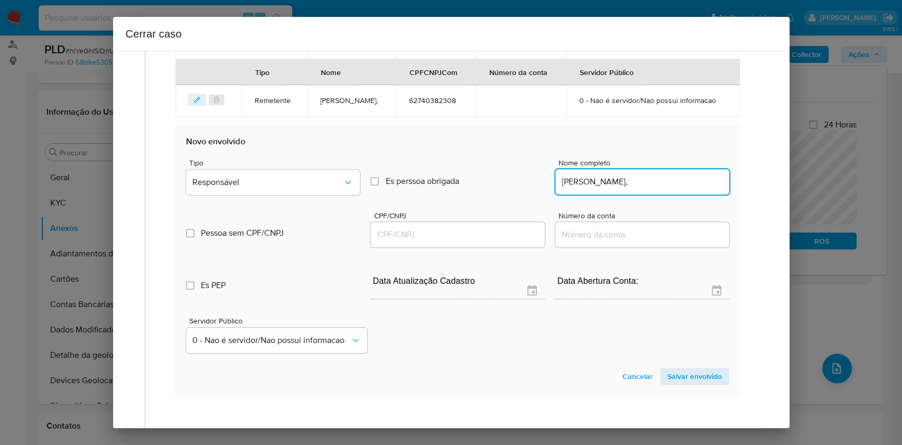
type input "Julia Matias De Oliveira,"
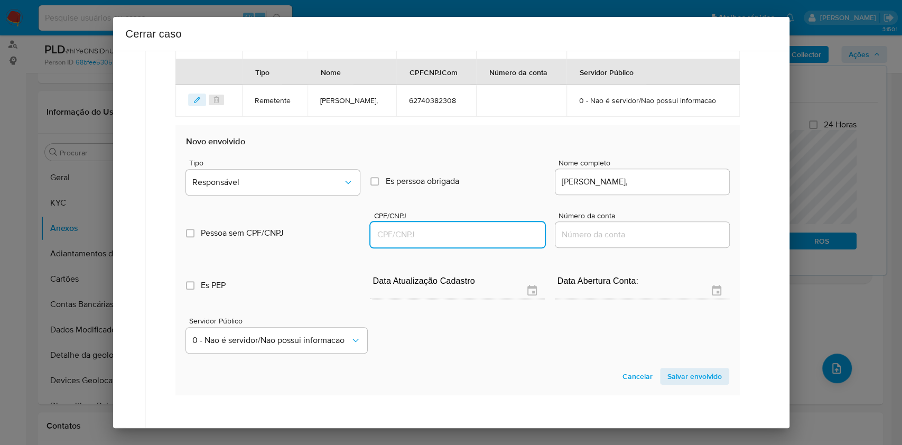
paste input "02052355308"
click at [468, 242] on input "02052355308" at bounding box center [458, 235] width 174 height 14
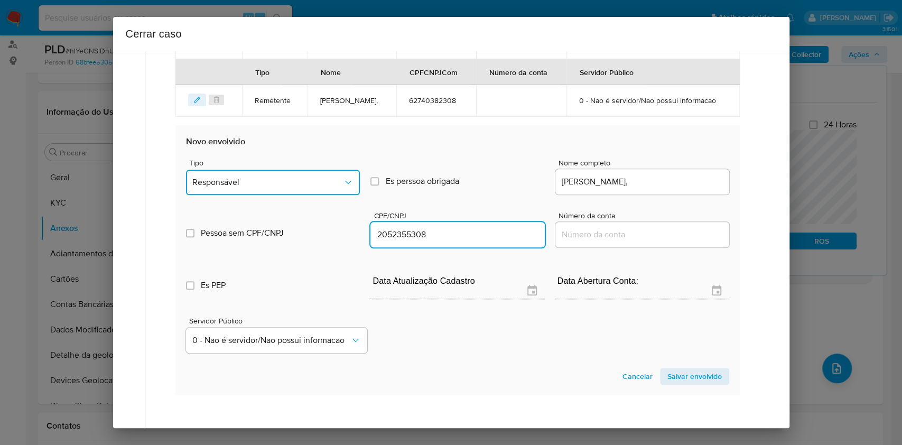
click at [264, 195] on button "Responsável" at bounding box center [273, 182] width 174 height 25
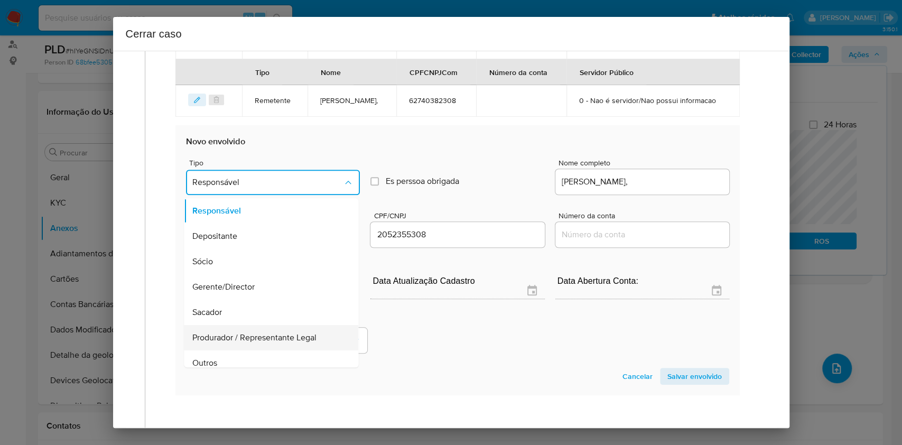
scroll to position [135, 0]
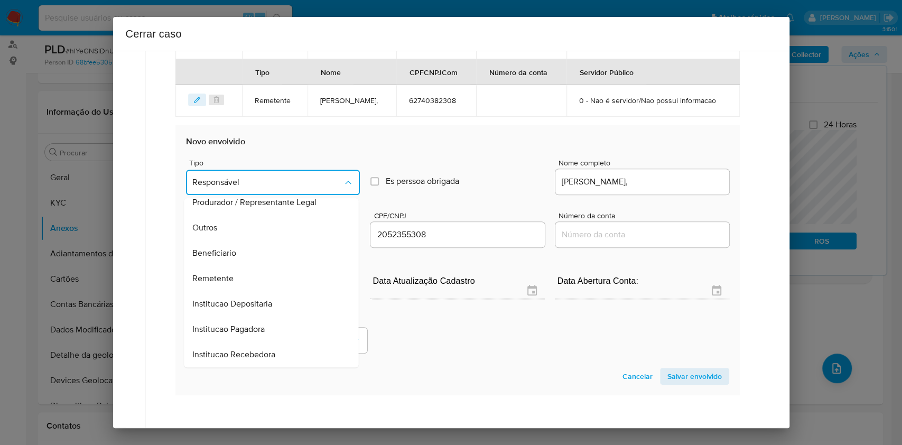
drag, startPoint x: 268, startPoint y: 320, endPoint x: 278, endPoint y: 319, distance: 10.1
click at [268, 291] on div "Remetente" at bounding box center [268, 278] width 151 height 25
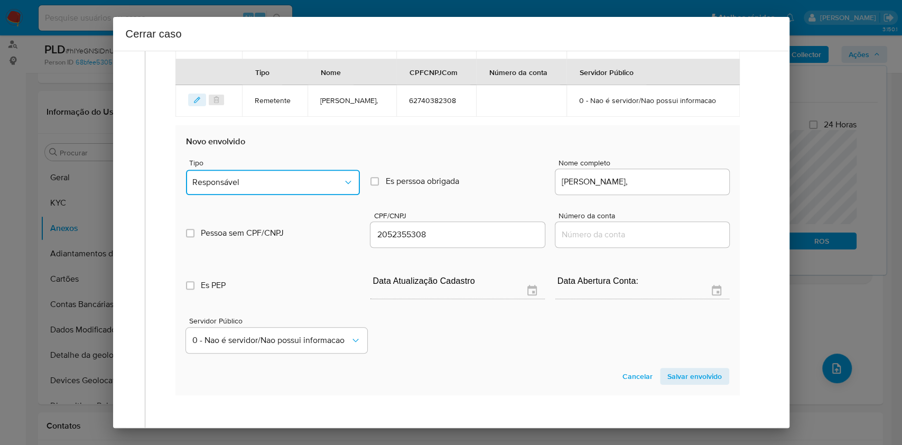
type input "02052355308"
drag, startPoint x: 680, startPoint y: 419, endPoint x: 706, endPoint y: 405, distance: 30.0
click at [679, 384] on span "Salvar envolvido" at bounding box center [695, 376] width 54 height 15
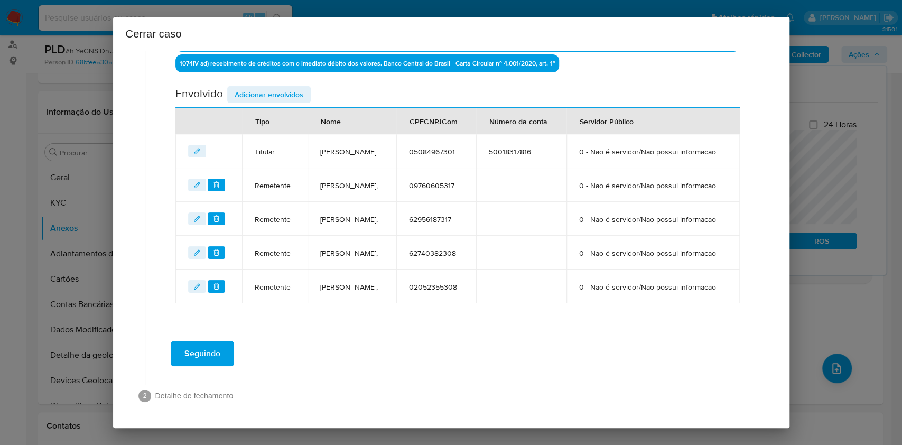
scroll to position [367, 0]
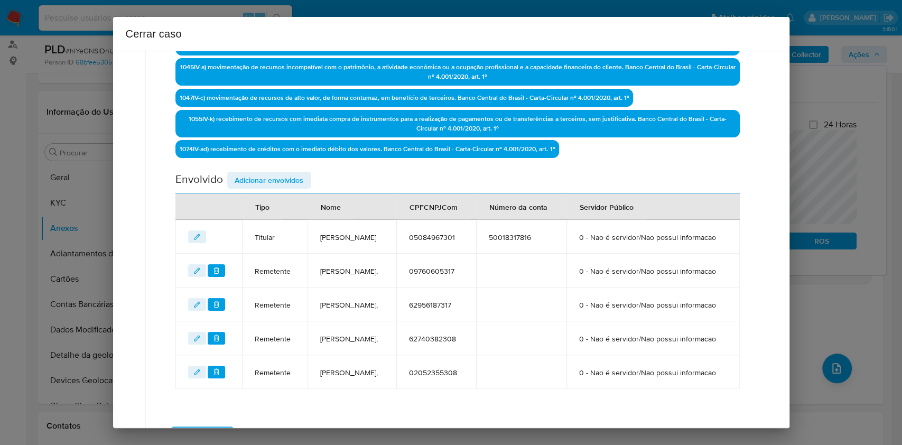
click at [274, 182] on span "Adicionar envolvidos" at bounding box center [269, 180] width 69 height 15
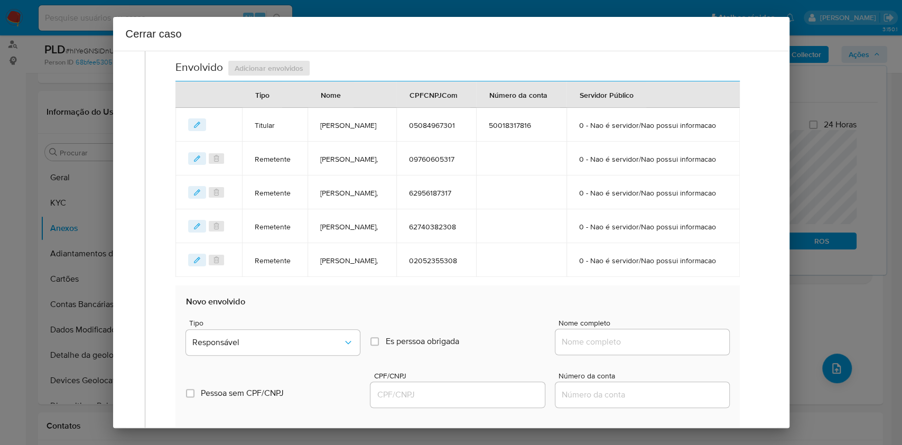
scroll to position [579, 0]
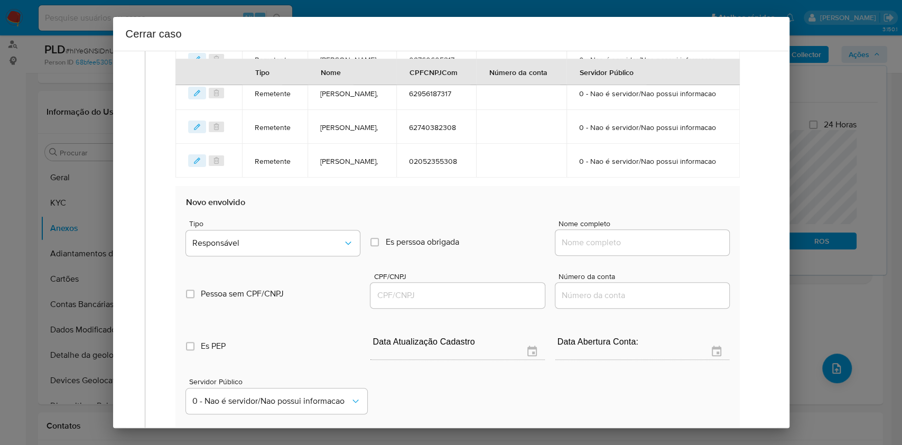
drag, startPoint x: 645, startPoint y: 302, endPoint x: 653, endPoint y: 297, distance: 9.1
click at [645, 250] on input "Nome completo" at bounding box center [643, 243] width 174 height 14
paste input "Leiliane De Souza Macedo Da Silva, 91603323368"
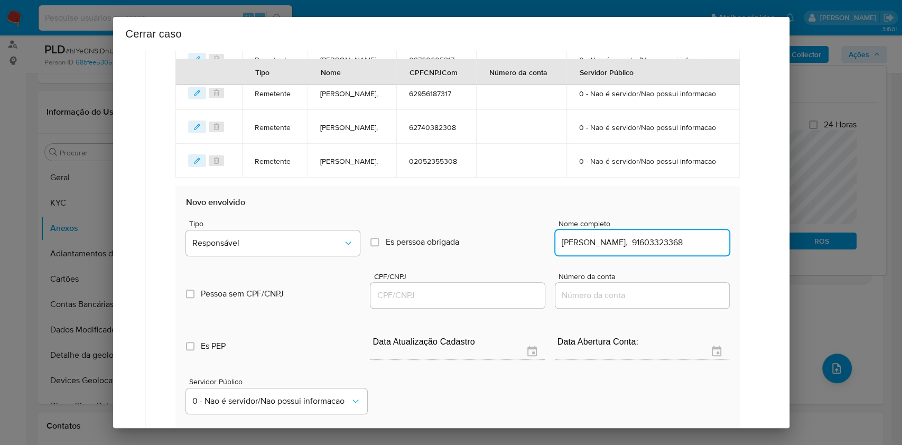
scroll to position [0, 31]
click at [677, 255] on div "Leiliane De Souza Macedo Da Silva, 91603323368" at bounding box center [643, 242] width 174 height 25
click at [676, 255] on div "Leiliane De Souza Macedo Da Silva, 91603323368" at bounding box center [643, 242] width 174 height 25
click at [704, 250] on input "Leiliane De Souza Macedo Da Silva, 91603323368" at bounding box center [643, 243] width 174 height 14
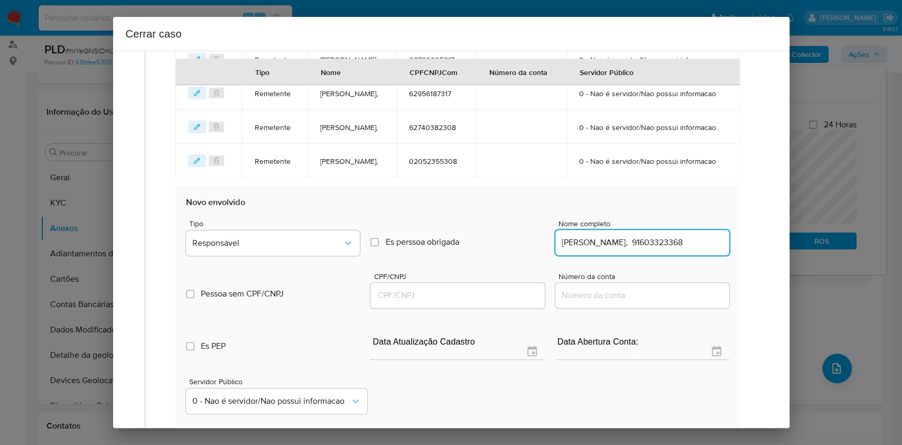
scroll to position [0, 13]
click at [704, 250] on input "Leiliane De Souza Macedo Da Silva, 91603323368" at bounding box center [643, 243] width 174 height 14
type input "Leiliane De Souza Macedo Da Silva,"
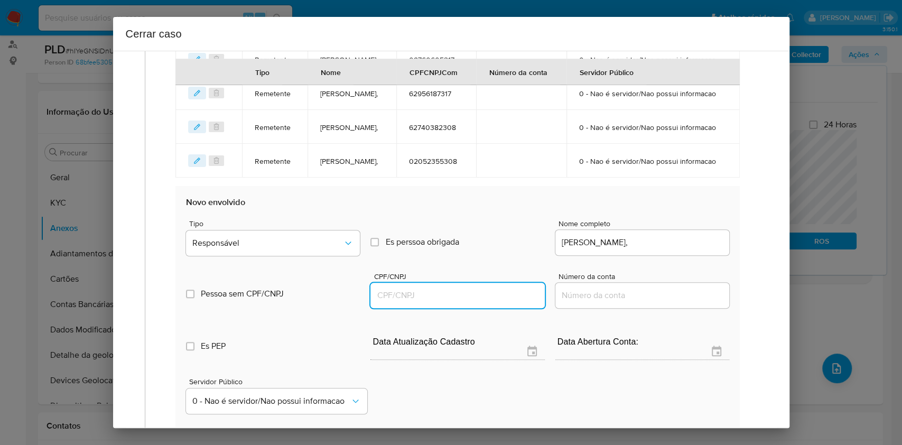
click at [484, 302] on input "CPF/CNPJ" at bounding box center [458, 296] width 174 height 14
paste input "91603323368"
type input "91603323368"
click at [326, 310] on div "Pessoa sem CPF/CNPJ Is CPFCNPJ CPF/CNPJ 91603323368 Número da conta" at bounding box center [457, 285] width 543 height 50
click at [317, 260] on div "Tipo Responsável" at bounding box center [273, 240] width 174 height 40
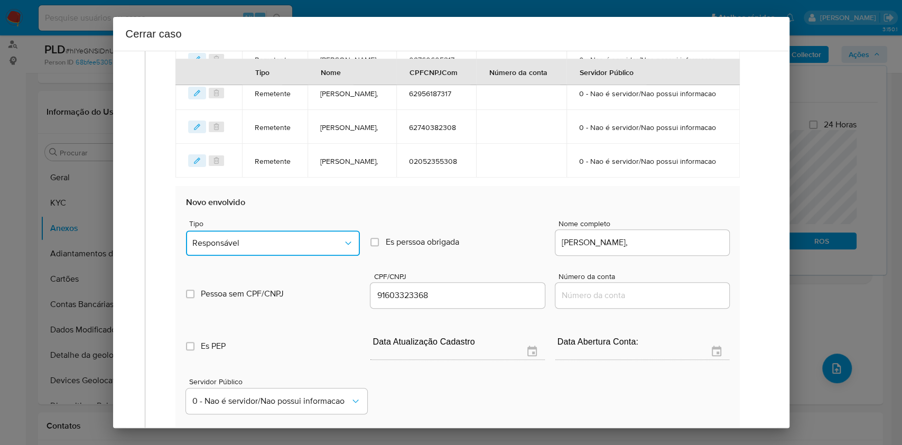
click at [316, 256] on button "Responsável" at bounding box center [273, 242] width 174 height 25
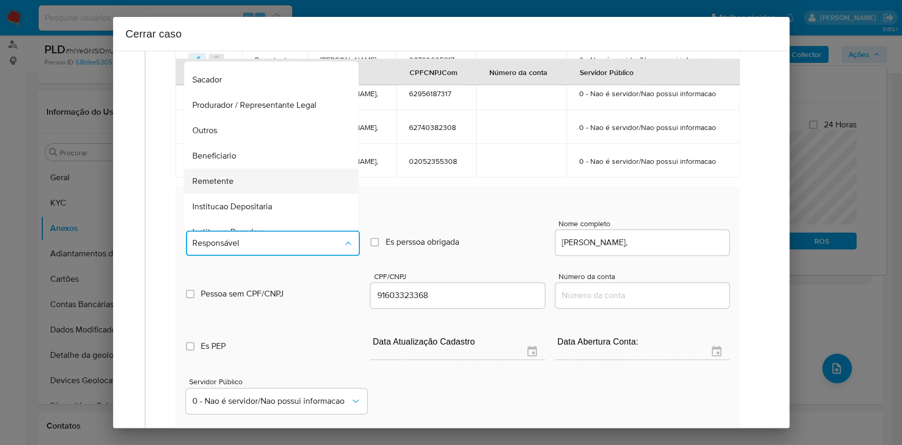
scroll to position [135, 0]
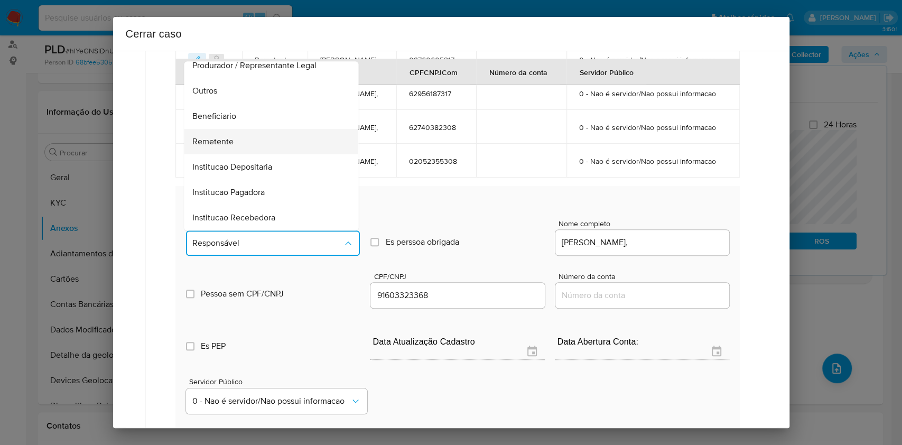
click at [237, 154] on div "Remetente" at bounding box center [268, 141] width 151 height 25
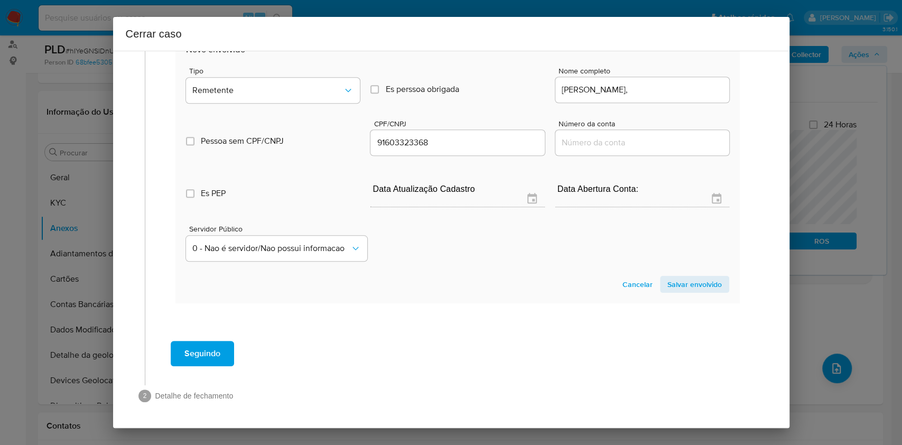
click at [675, 286] on span "Salvar envolvido" at bounding box center [695, 284] width 54 height 15
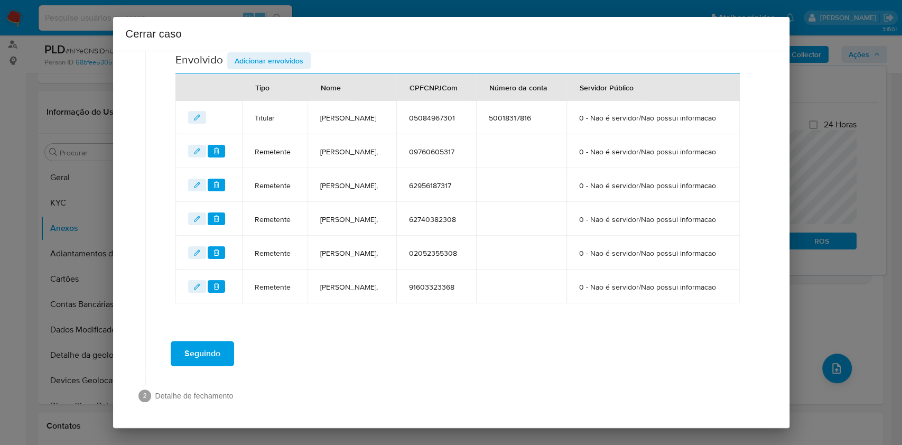
scroll to position [551, 0]
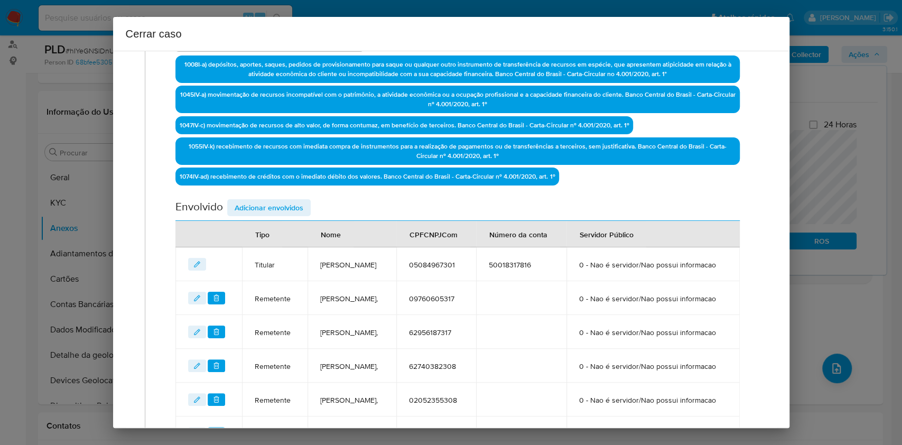
click at [288, 205] on span "Adicionar envolvidos" at bounding box center [269, 207] width 69 height 15
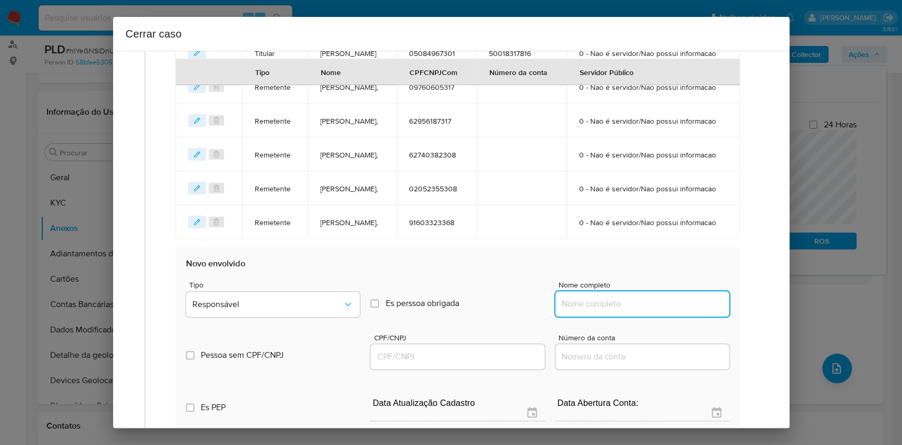
drag, startPoint x: 632, startPoint y: 366, endPoint x: 643, endPoint y: 363, distance: 12.1
click at [632, 311] on input "Nome completo" at bounding box center [643, 304] width 174 height 14
paste input "Leandro De Paiva, 08878804363"
drag, startPoint x: 652, startPoint y: 362, endPoint x: 665, endPoint y: 359, distance: 12.3
click at [665, 317] on div "Leandro De Paiva, 08878804363" at bounding box center [643, 303] width 174 height 25
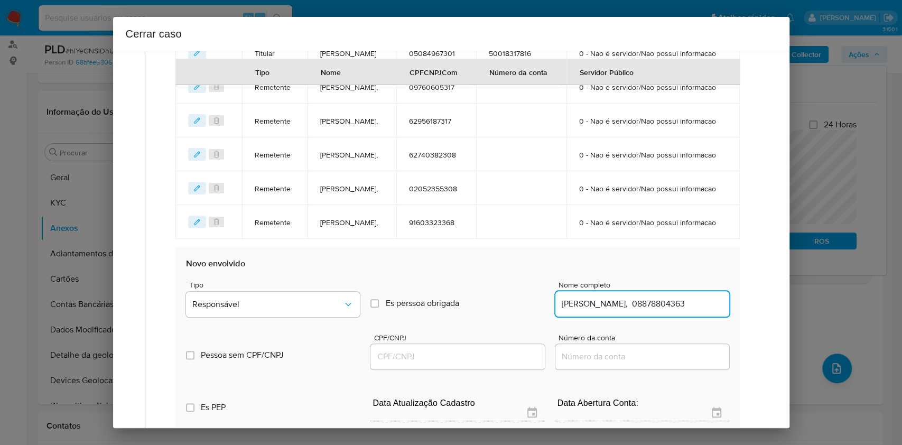
click at [663, 311] on input "Leandro De Paiva, 08878804363" at bounding box center [643, 304] width 174 height 14
type input "Leandro De Paiva,"
click at [485, 364] on input "CPF/CNPJ" at bounding box center [458, 357] width 174 height 14
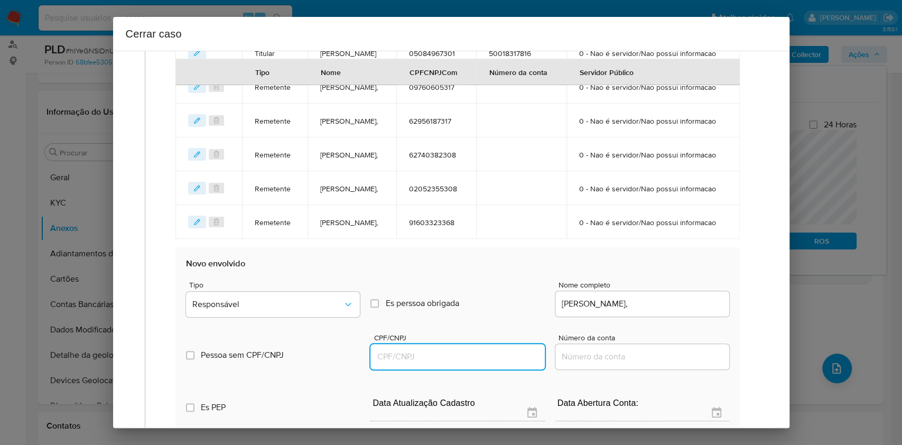
paste input "08878804363"
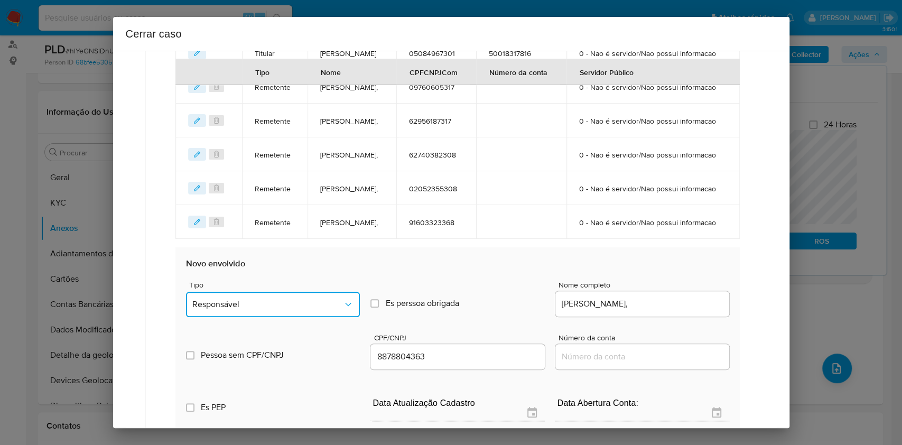
click at [300, 310] on span "Responsável" at bounding box center [267, 304] width 151 height 11
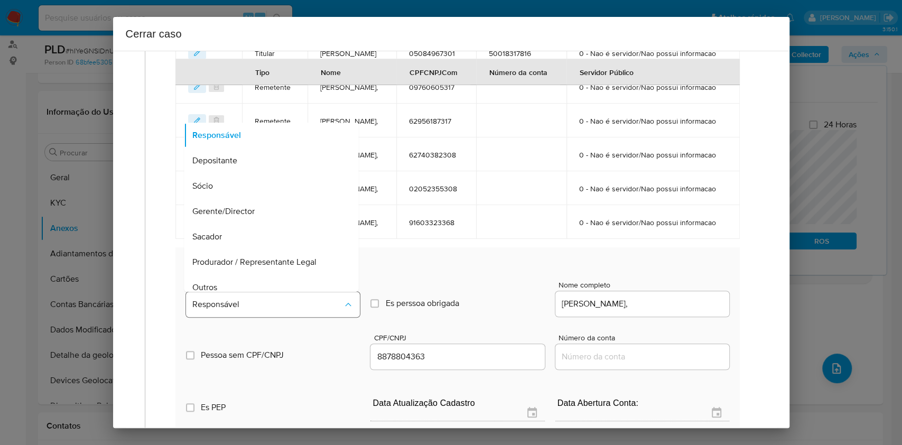
scroll to position [135, 0]
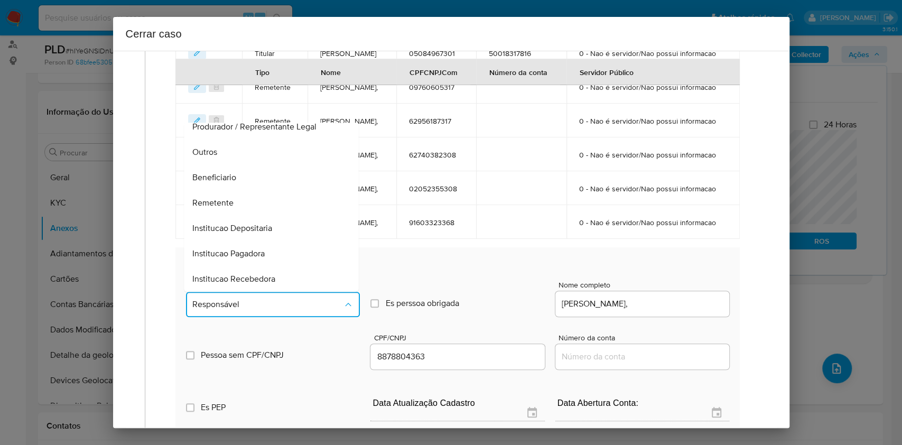
drag, startPoint x: 242, startPoint y: 240, endPoint x: 253, endPoint y: 246, distance: 12.8
click at [241, 190] on div "Beneficiario" at bounding box center [268, 177] width 151 height 25
type input "08878804363"
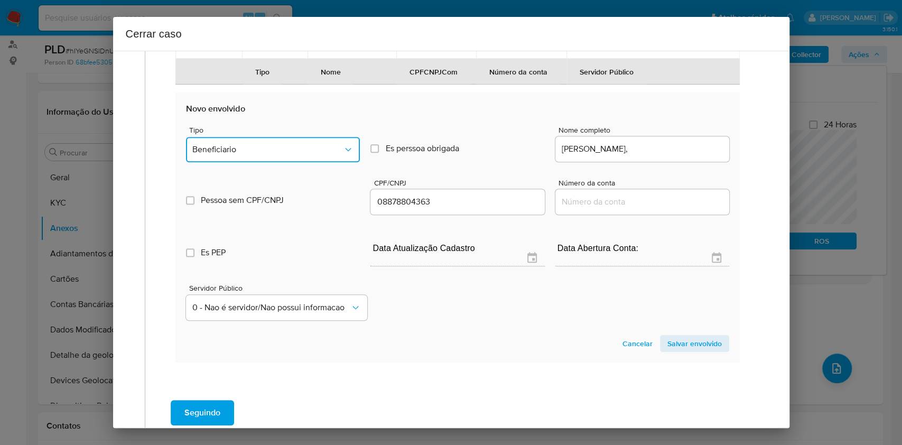
scroll to position [830, 0]
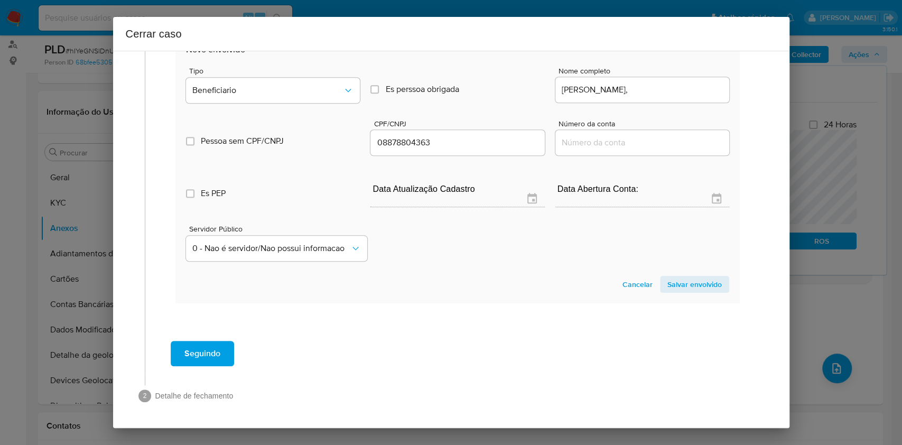
click at [691, 285] on span "Salvar envolvido" at bounding box center [695, 284] width 54 height 15
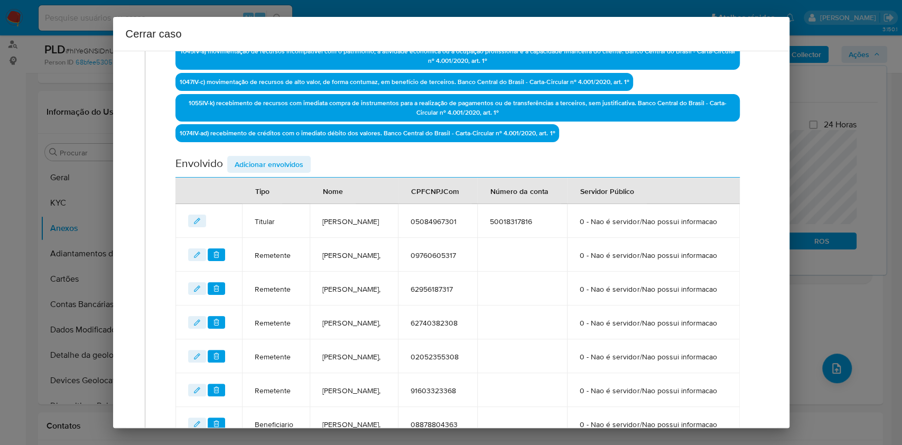
click at [273, 167] on span "Adicionar envolvidos" at bounding box center [269, 164] width 69 height 15
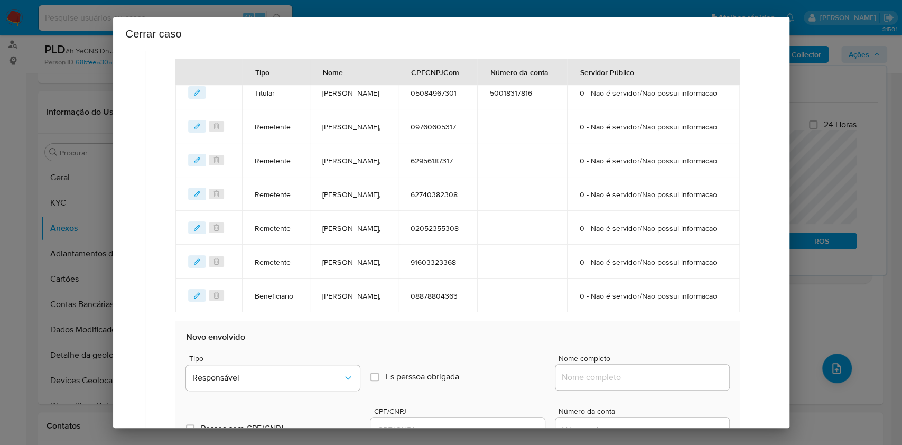
scroll to position [665, 0]
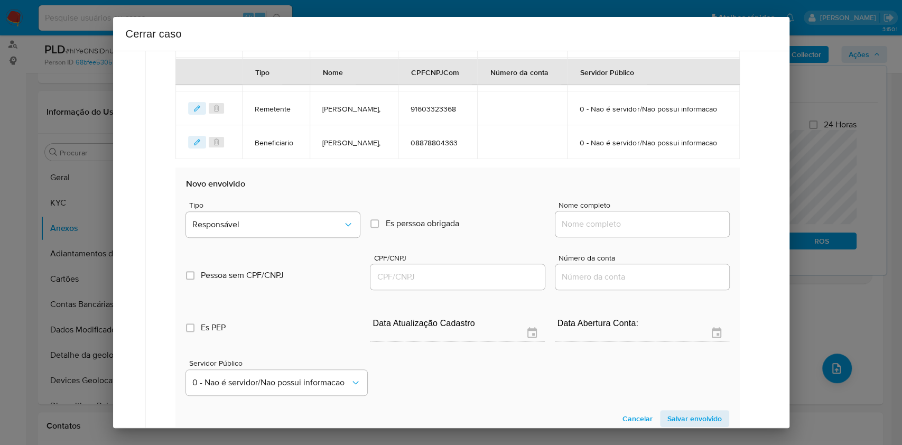
drag, startPoint x: 644, startPoint y: 301, endPoint x: 651, endPoint y: 299, distance: 7.4
click at [645, 231] on input "Nome completo" at bounding box center [643, 224] width 174 height 14
paste input "Francisca Elenilce Dos Santos Costa, 00886404347"
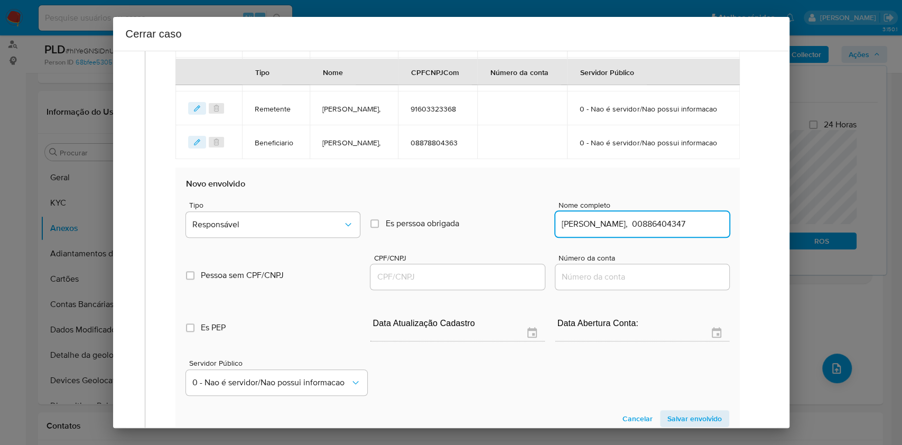
scroll to position [0, 36]
click at [680, 231] on input "Francisca Elenilce Dos Santos Costa, 00886404347" at bounding box center [643, 224] width 174 height 14
type input "Francisca Elenilce Dos Santos Costa,"
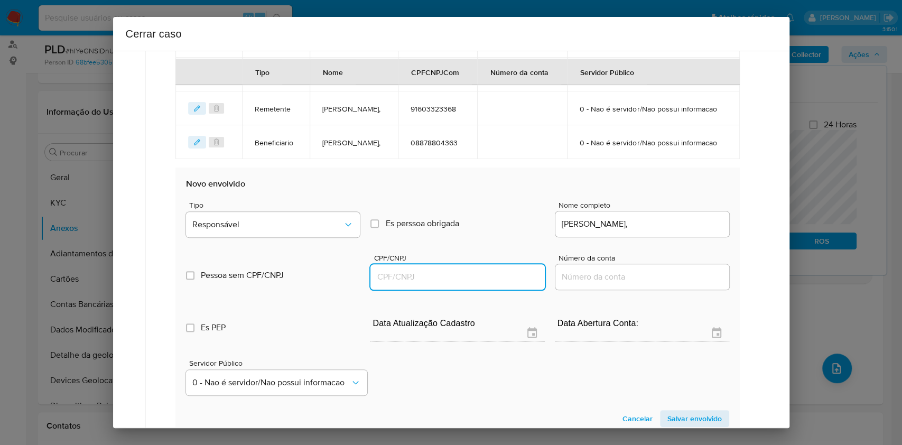
paste input "00886404347"
click at [450, 284] on input "CPF/CNPJ" at bounding box center [458, 277] width 174 height 14
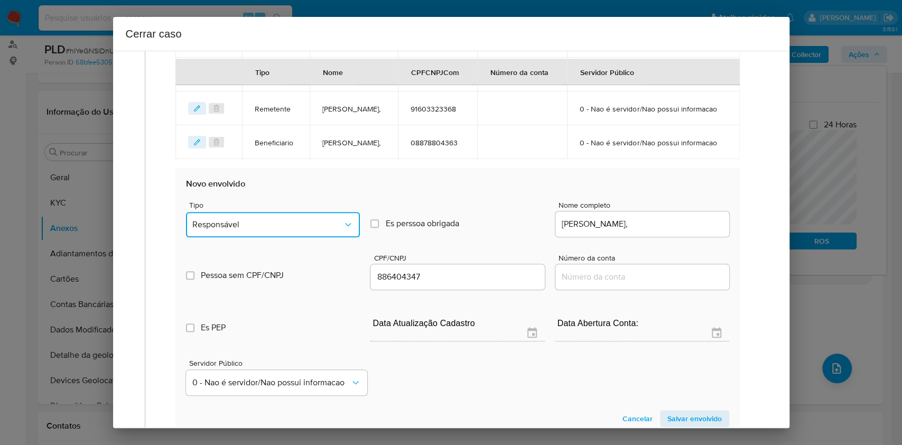
drag, startPoint x: 336, startPoint y: 301, endPoint x: 315, endPoint y: 289, distance: 24.4
click at [334, 230] on span "Responsável" at bounding box center [267, 224] width 151 height 11
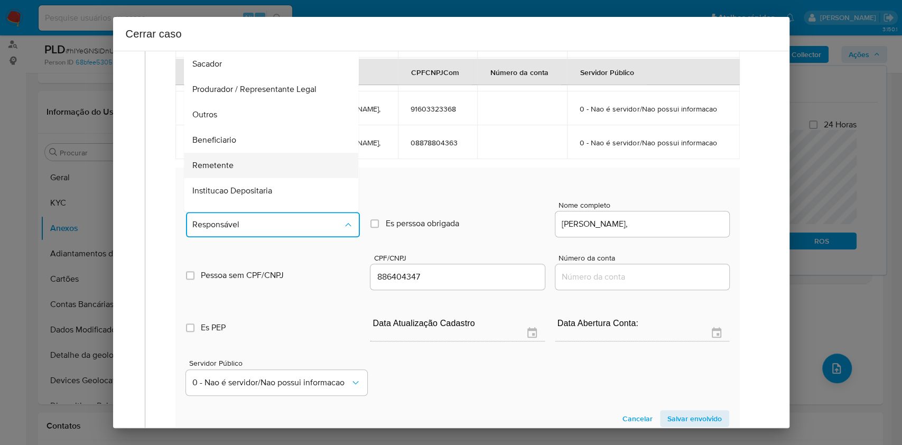
scroll to position [135, 0]
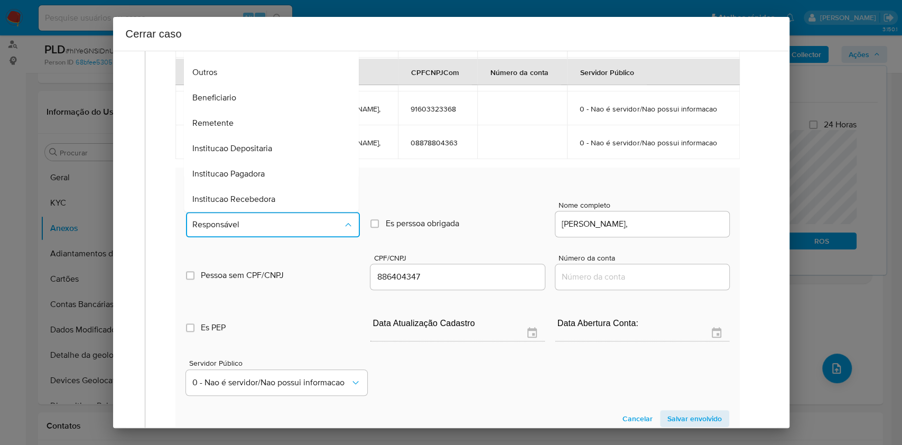
drag, startPoint x: 233, startPoint y: 170, endPoint x: 426, endPoint y: 127, distance: 198.3
click at [233, 103] on span "Beneficiario" at bounding box center [215, 98] width 44 height 11
type input "00886404347"
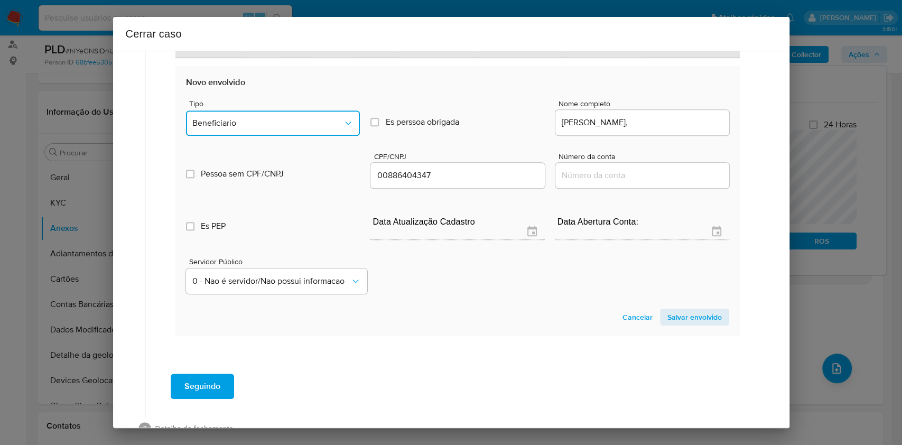
scroll to position [874, 0]
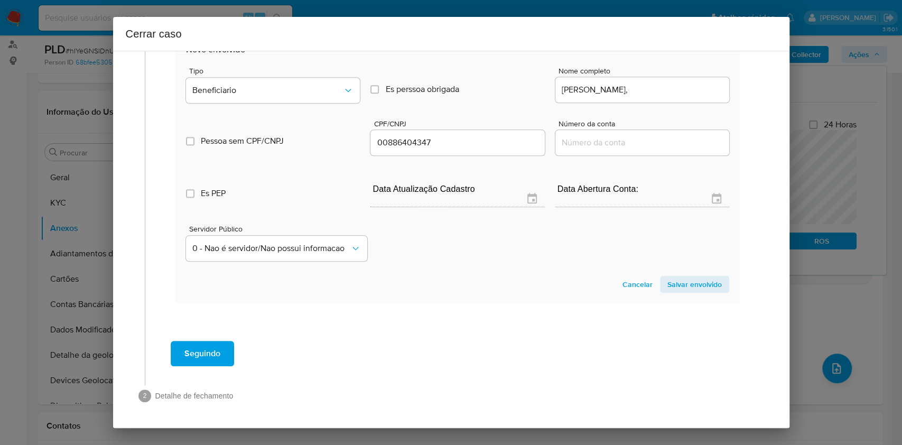
click at [674, 283] on span "Salvar envolvido" at bounding box center [695, 284] width 54 height 15
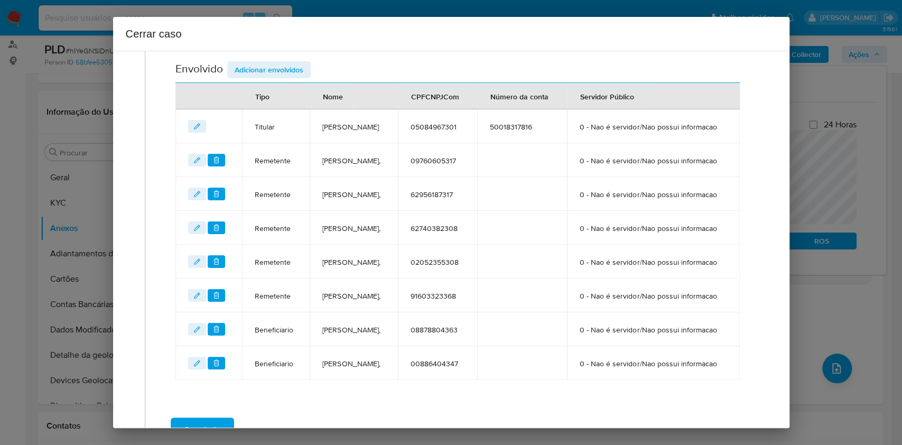
scroll to position [356, 0]
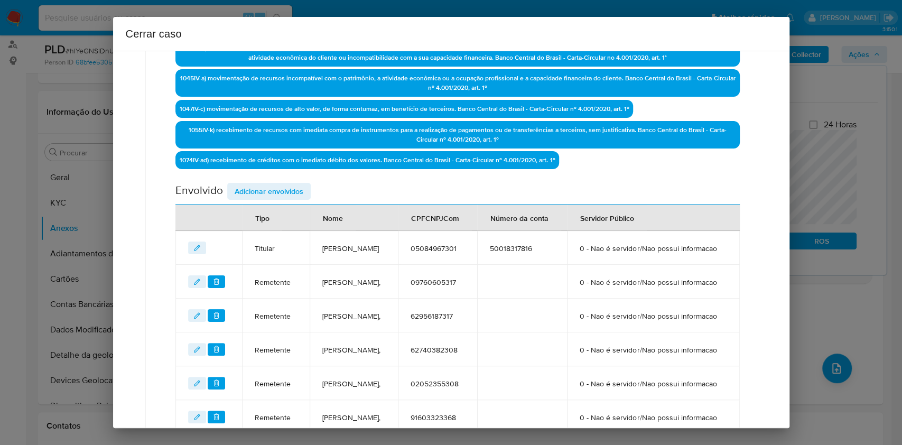
click at [270, 198] on div "Envolvido Adicionar envolvidos" at bounding box center [458, 194] width 564 height 22
click at [273, 188] on span "Adicionar envolvidos" at bounding box center [269, 191] width 69 height 15
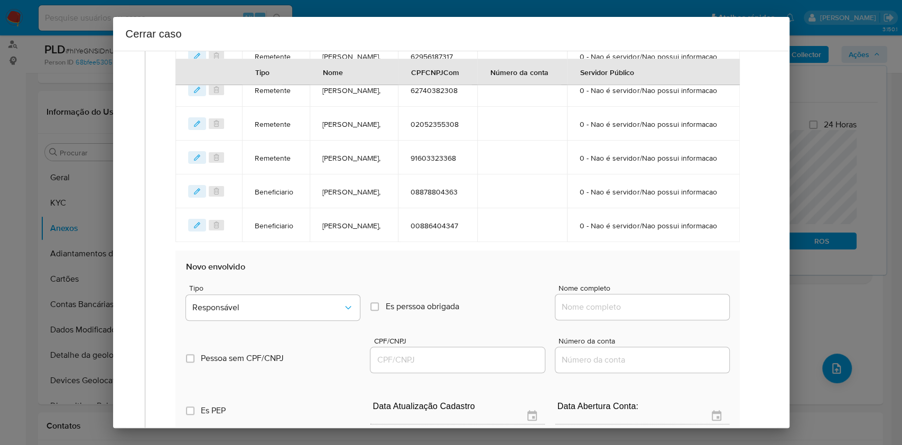
scroll to position [709, 0]
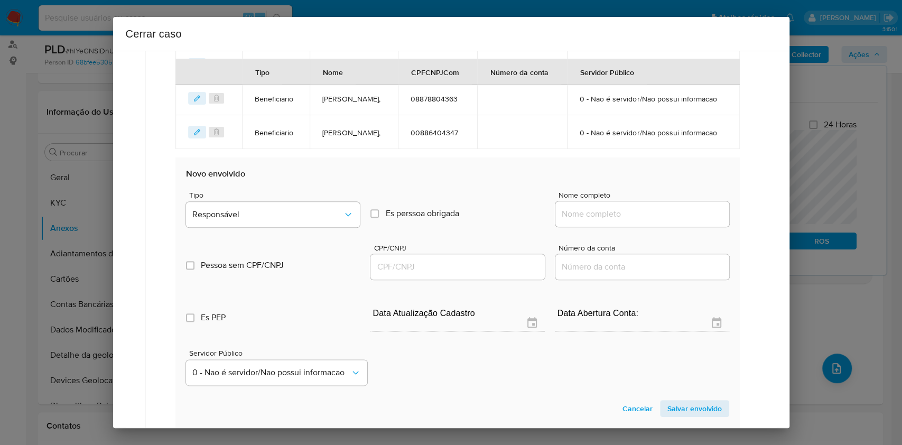
paste input "Mateus Lima Moreira, 05654681389"
drag, startPoint x: 625, startPoint y: 292, endPoint x: 631, endPoint y: 290, distance: 6.0
click at [626, 221] on input "Nome completo" at bounding box center [643, 214] width 174 height 14
click at [661, 227] on div "Mateus Lima Moreira, 05654681389" at bounding box center [643, 213] width 174 height 25
click at [661, 221] on input "Mateus Lima Moreira, 05654681389" at bounding box center [643, 214] width 174 height 14
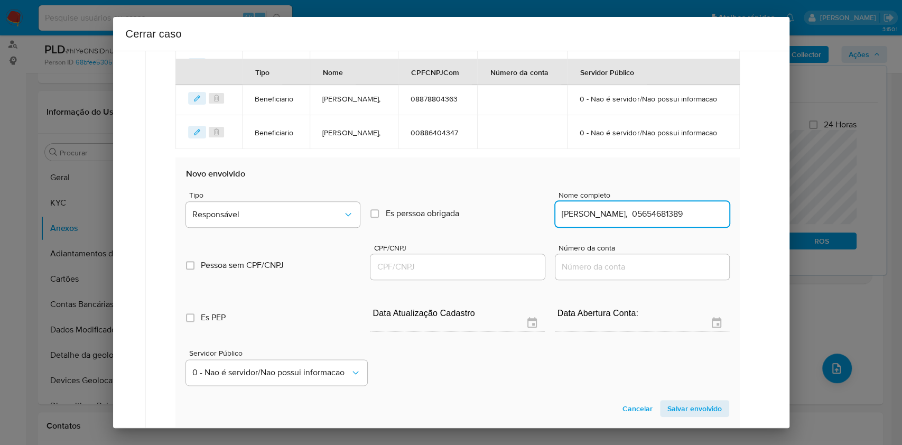
click at [666, 221] on input "Mateus Lima Moreira, 05654681389" at bounding box center [643, 214] width 174 height 14
type input "Mateus Lima Moreira,"
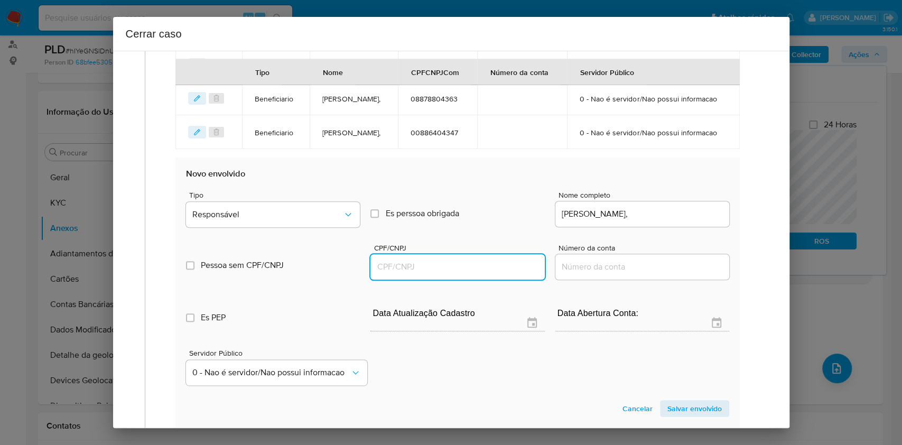
drag, startPoint x: 460, startPoint y: 354, endPoint x: 412, endPoint y: 342, distance: 49.6
click at [460, 274] on input "CPF/CNPJ" at bounding box center [458, 267] width 174 height 14
paste input "05654681389"
click at [329, 282] on div "Pessoa sem CPF/CNPJ Is CPFCNPJ CPF/CNPJ 5654681389 Número da conta" at bounding box center [457, 257] width 543 height 50
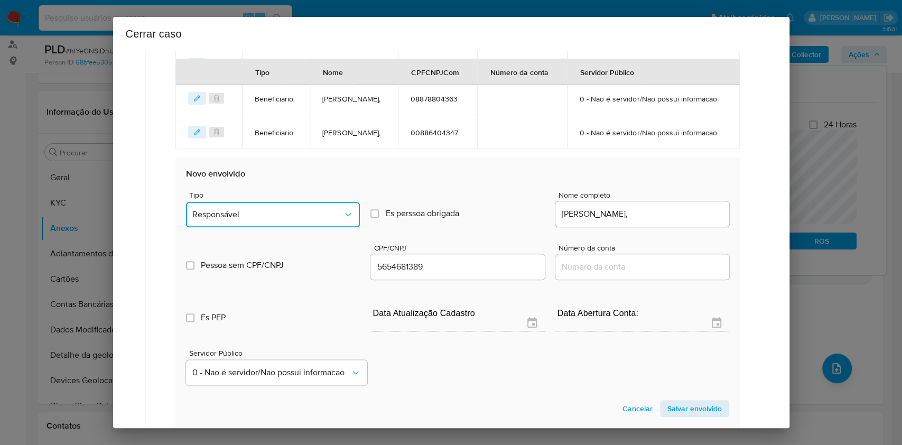
click at [316, 220] on span "Responsável" at bounding box center [267, 214] width 151 height 11
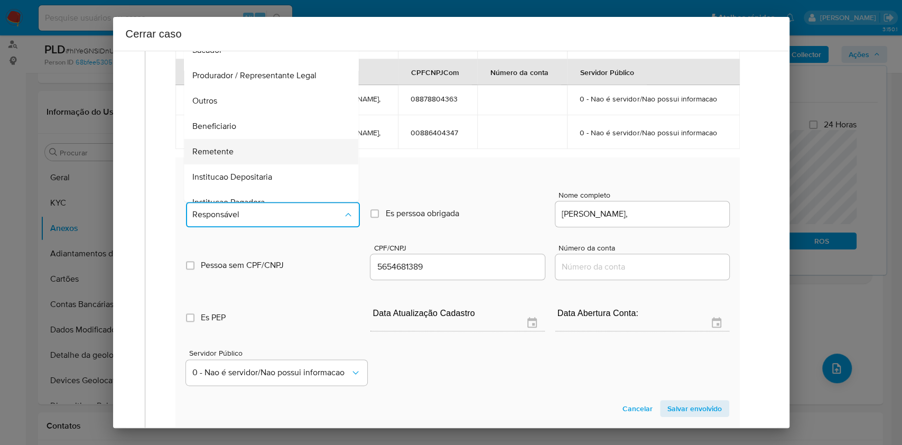
scroll to position [135, 0]
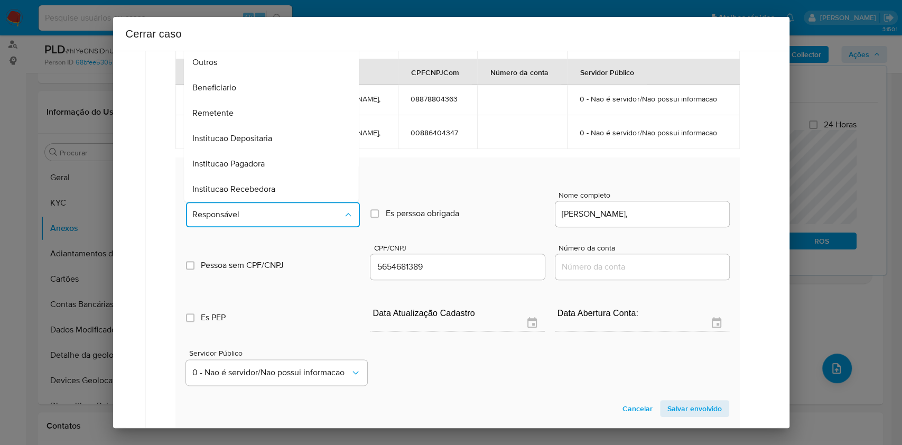
drag, startPoint x: 243, startPoint y: 168, endPoint x: 322, endPoint y: 167, distance: 78.8
click at [243, 100] on div "Beneficiario" at bounding box center [268, 87] width 151 height 25
type input "05654681389"
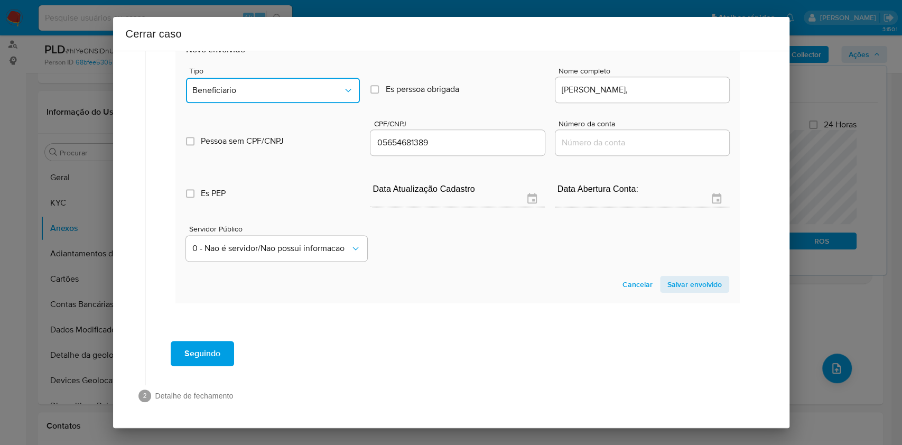
scroll to position [917, 0]
click at [689, 293] on section "Novo envolvido Tipo Beneficiario Es perssoa obrigada Is PObrigada Nome completo…" at bounding box center [458, 168] width 564 height 270
click at [698, 281] on span "Salvar envolvido" at bounding box center [695, 284] width 54 height 15
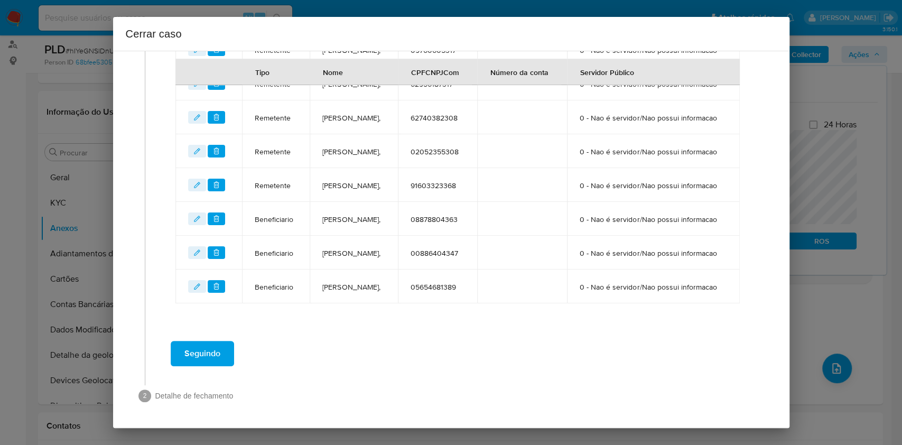
scroll to position [681, 0]
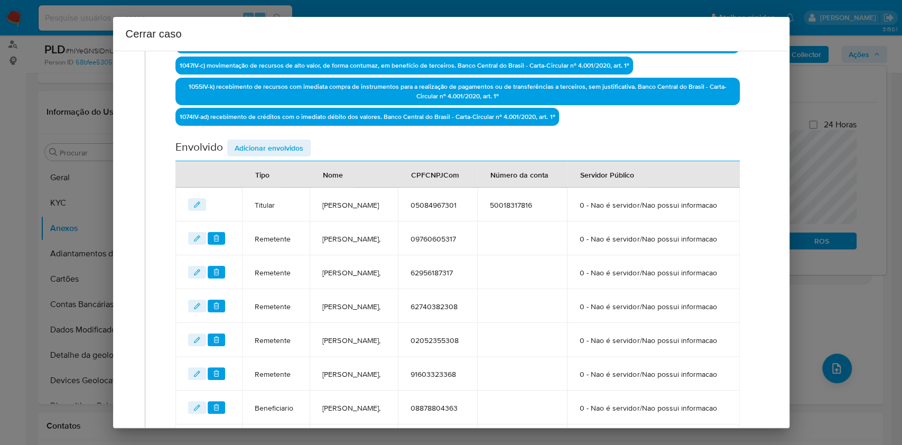
click at [280, 142] on span "Adicionar envolvidos" at bounding box center [269, 148] width 69 height 15
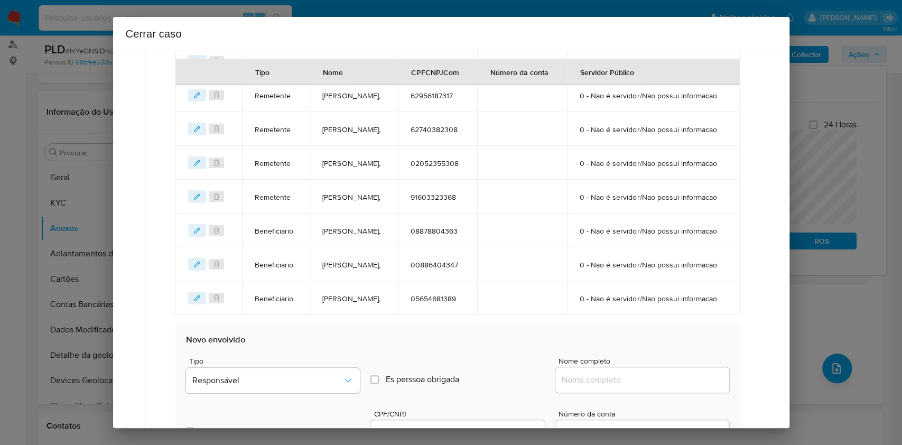
scroll to position [752, 0]
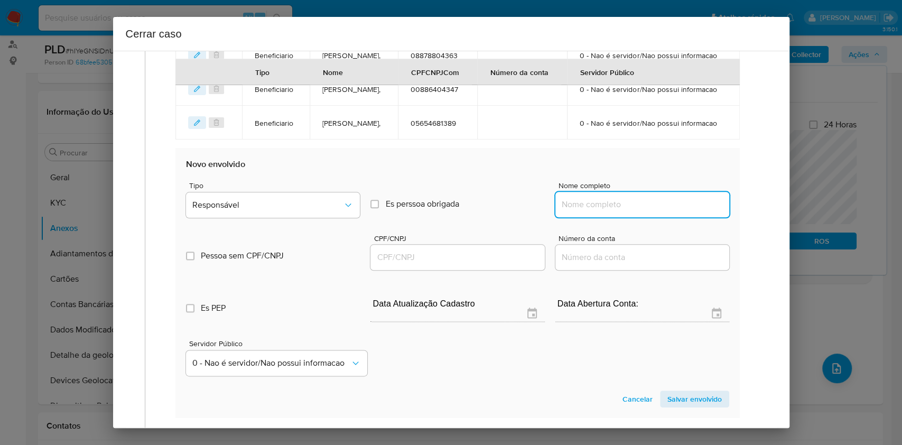
paste input "Ana Carla Costa Dos Santos, 62617263371"
click at [613, 211] on input "Nome completo" at bounding box center [643, 205] width 174 height 14
click at [646, 211] on input "Ana Carla Costa Dos Santos, 62617263371" at bounding box center [643, 205] width 174 height 14
click at [672, 211] on input "Ana Carla Costa Dos Santos, 62617263371" at bounding box center [643, 205] width 174 height 14
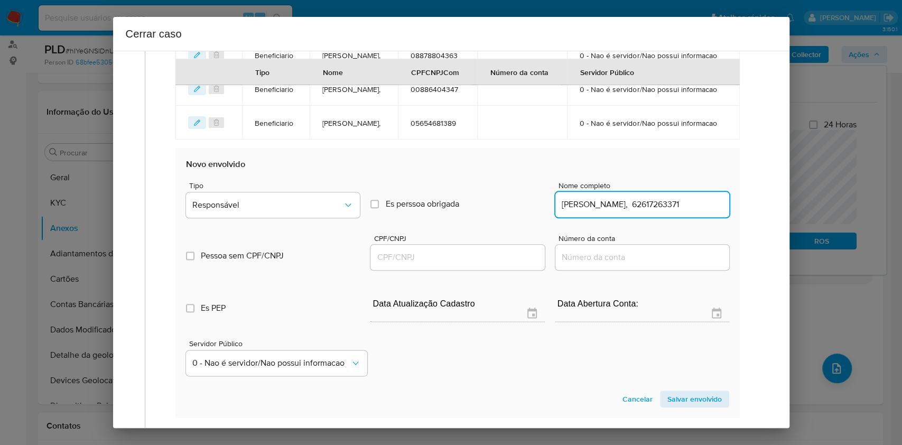
click at [672, 211] on input "Ana Carla Costa Dos Santos, 62617263371" at bounding box center [643, 205] width 174 height 14
type input "Ana Carla Costa Dos Santos,"
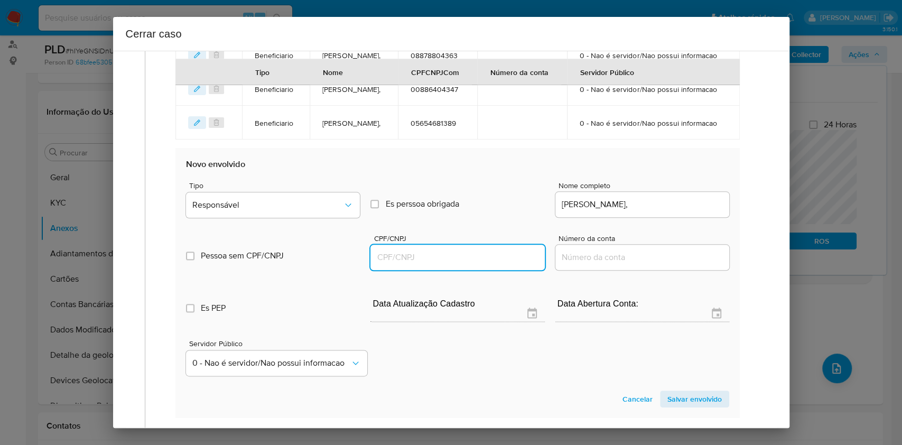
drag, startPoint x: 469, startPoint y: 352, endPoint x: 473, endPoint y: 344, distance: 8.3
click at [469, 264] on input "CPF/CNPJ" at bounding box center [458, 258] width 174 height 14
paste input "62617263371"
type input "62617263371"
click at [342, 272] on div "Pessoa sem CPF/CNPJ Is CPFCNPJ CPF/CNPJ 62617263371 Número da conta" at bounding box center [457, 247] width 543 height 50
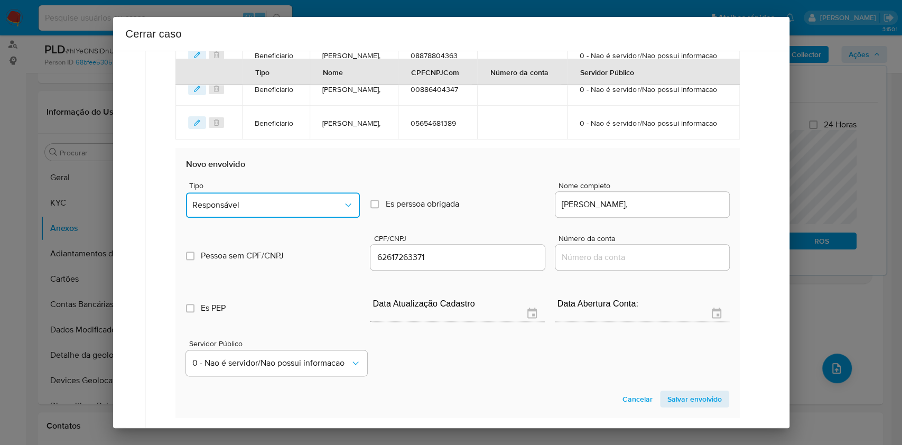
drag, startPoint x: 320, startPoint y: 302, endPoint x: 321, endPoint y: 296, distance: 6.4
click at [321, 210] on span "Responsável" at bounding box center [267, 205] width 151 height 11
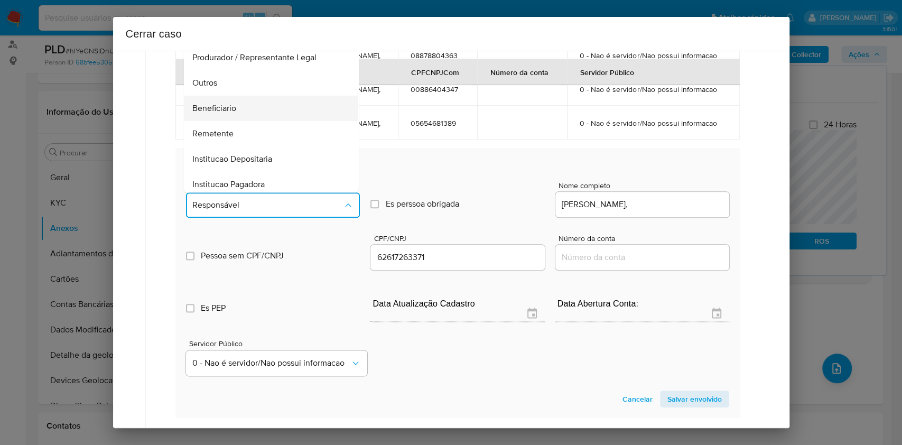
scroll to position [135, 0]
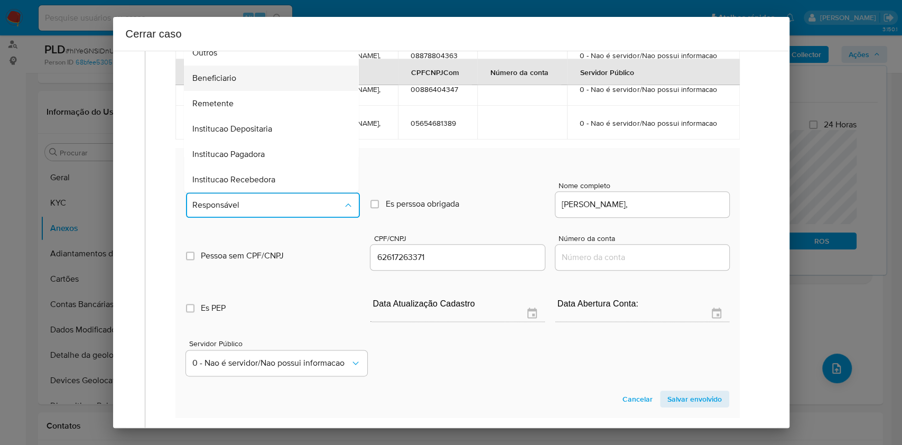
click at [264, 91] on div "Beneficiario" at bounding box center [268, 78] width 151 height 25
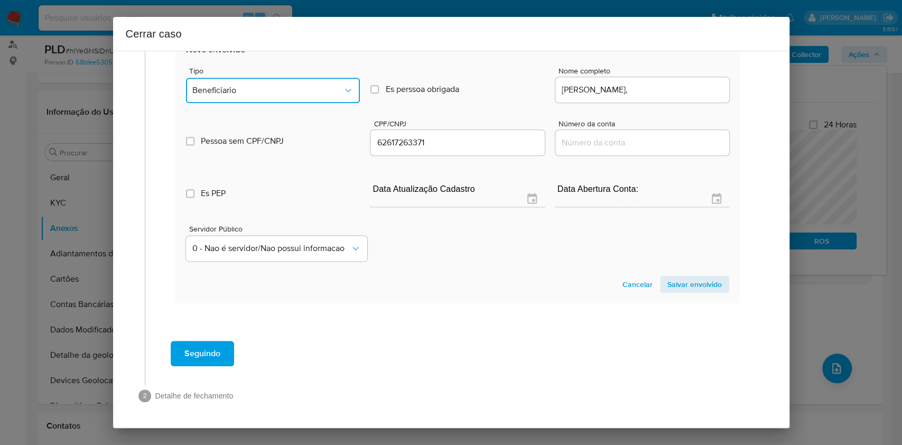
scroll to position [960, 0]
click at [670, 274] on section "Novo envolvido Tipo Beneficiario Es perssoa obrigada Is PObrigada Nome completo…" at bounding box center [458, 168] width 564 height 270
click at [680, 281] on span "Salvar envolvido" at bounding box center [695, 284] width 54 height 15
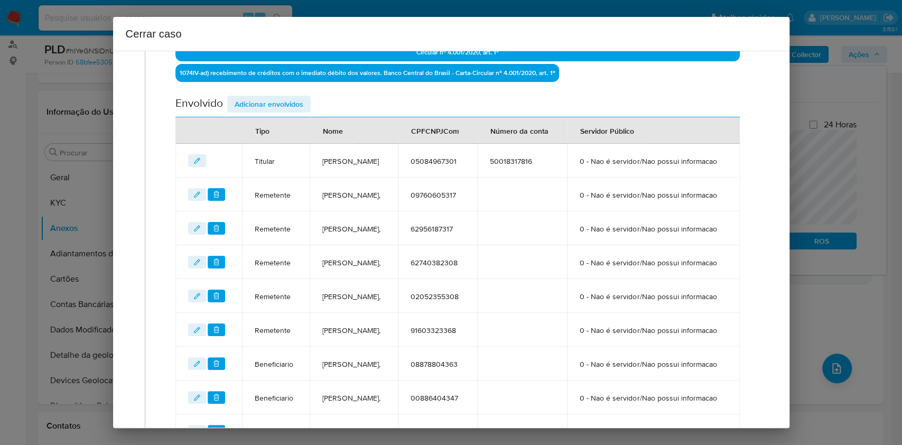
scroll to position [443, 0]
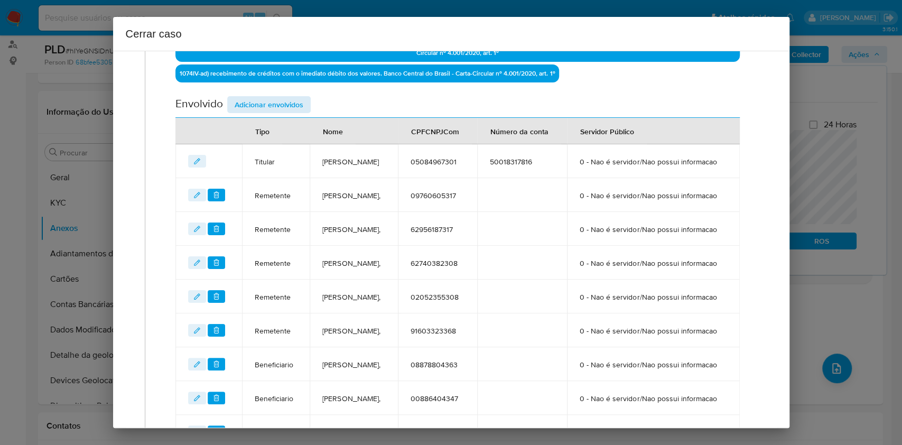
click at [286, 94] on div "Data de início 02/06/2025 Data Fin 06/08/2025 Valor do crédito R$613.001 Valor …" at bounding box center [458, 86] width 564 height 794
click at [286, 97] on span "Adicionar envolvidos" at bounding box center [269, 104] width 69 height 15
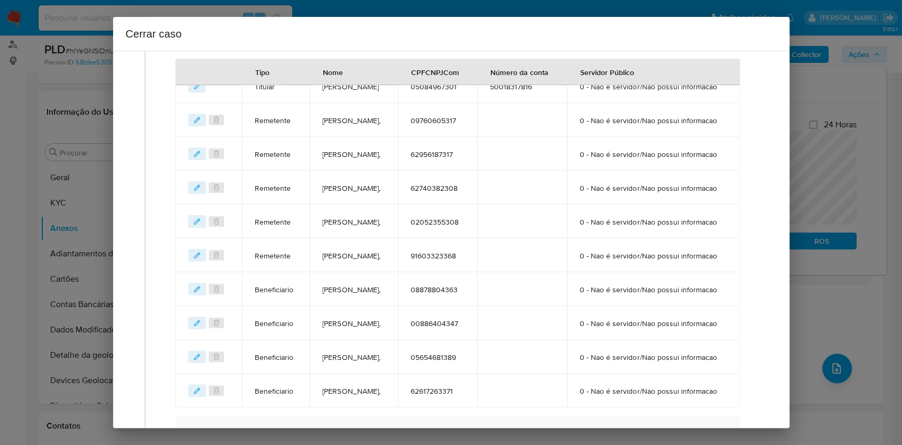
scroll to position [0, 0]
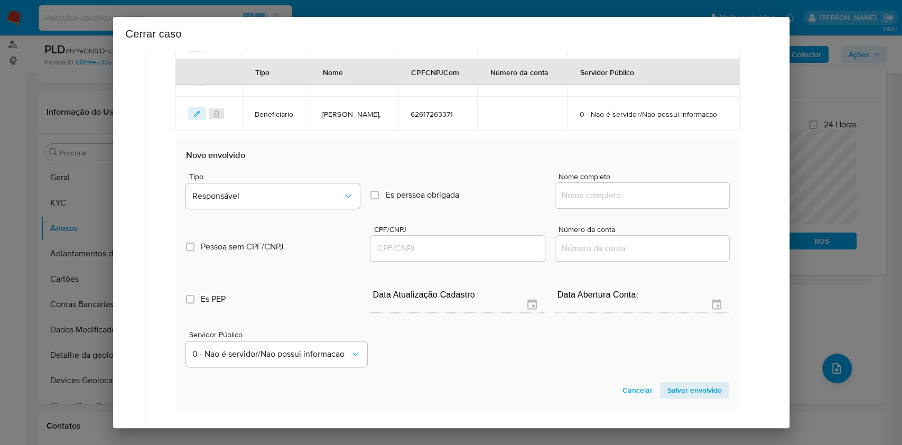
click at [647, 202] on input "Nome completo" at bounding box center [643, 196] width 174 height 14
paste input "Antonia Josivane Alves De Sousa, 08818033328"
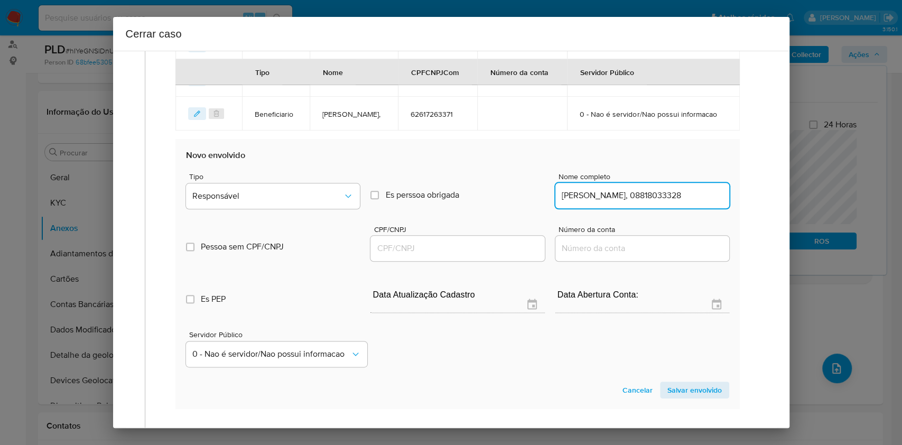
click at [671, 202] on input "Antonia Josivane Alves De Sousa, 08818033328" at bounding box center [643, 196] width 174 height 14
type input "Antonia Josivane Alves De Sousa,"
click at [494, 255] on input "CPF/CNPJ" at bounding box center [458, 249] width 174 height 14
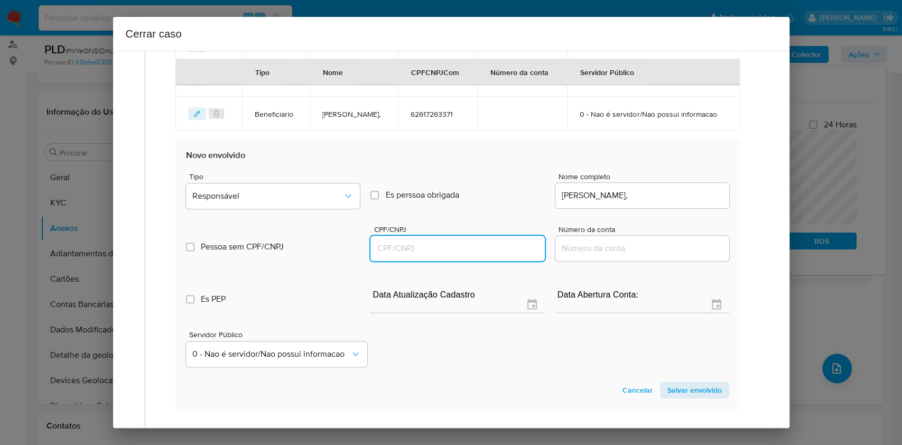
paste input "08818033328"
click at [306, 209] on button "Responsável" at bounding box center [273, 195] width 174 height 25
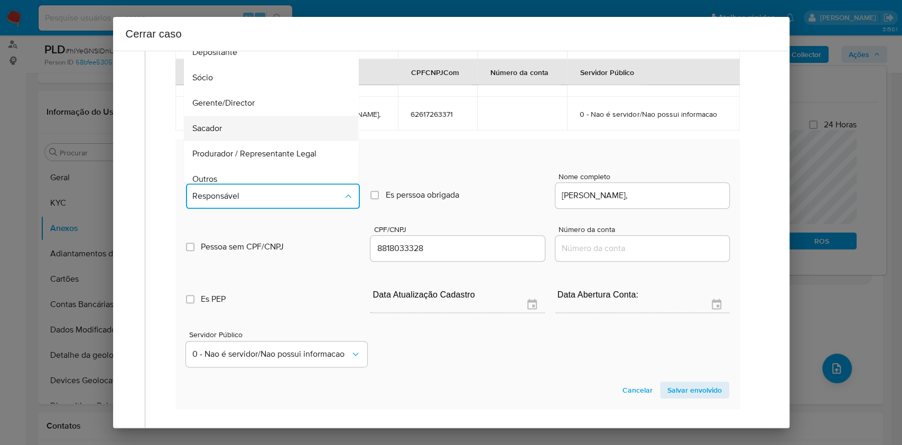
scroll to position [135, 0]
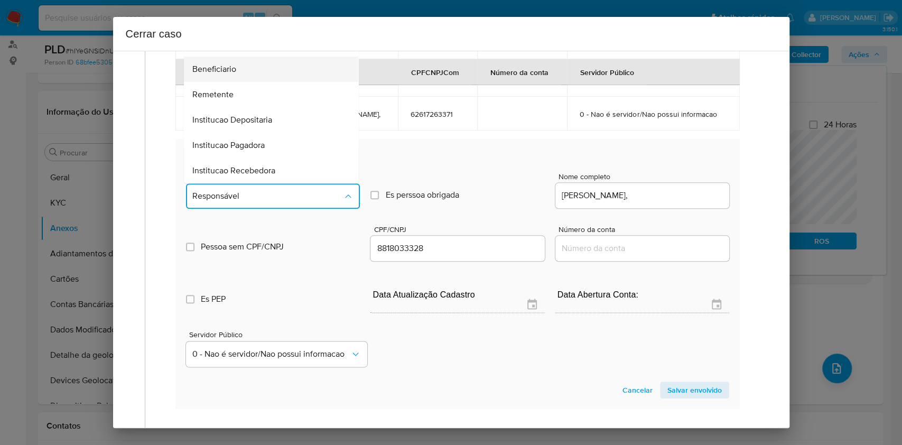
click at [245, 82] on div "Beneficiario" at bounding box center [268, 69] width 151 height 25
type input "08818033328"
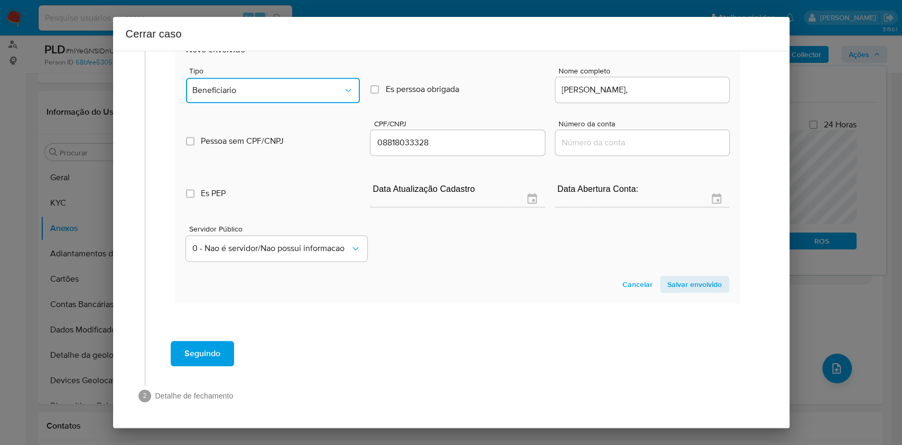
scroll to position [1003, 0]
click at [684, 287] on span "Salvar envolvido" at bounding box center [695, 284] width 54 height 15
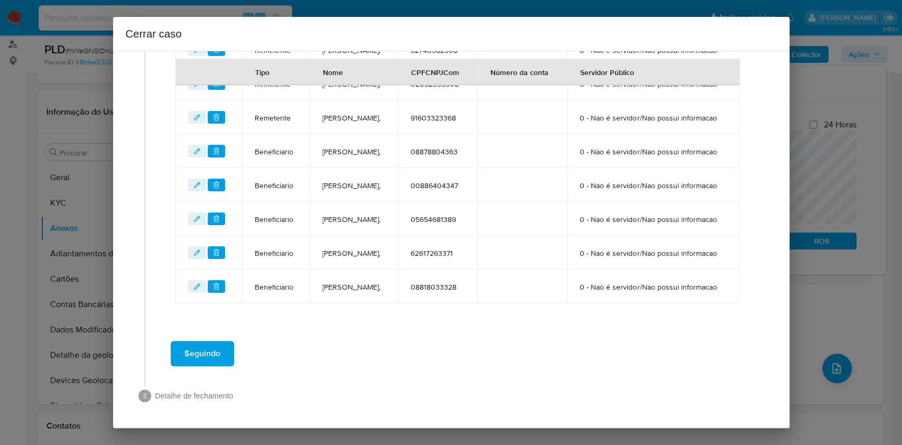
scroll to position [768, 0]
click at [209, 348] on span "Seguindo" at bounding box center [203, 353] width 36 height 23
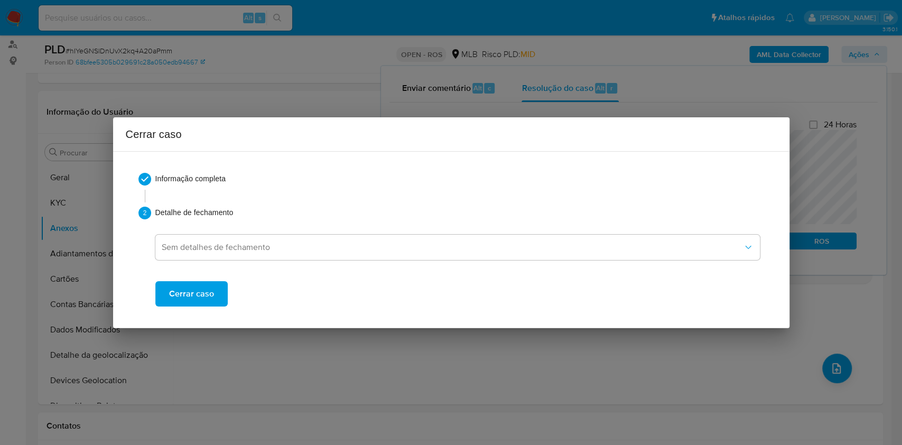
scroll to position [0, 0]
click at [197, 297] on span "Cerrar caso" at bounding box center [191, 293] width 45 height 23
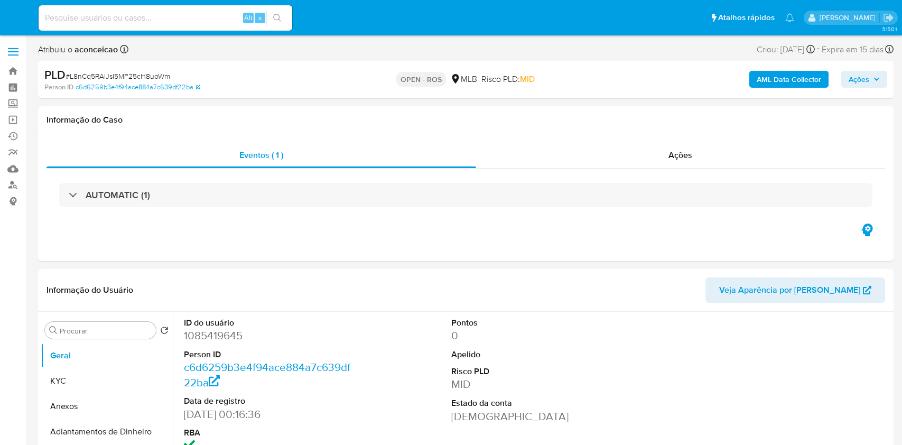
select select "10"
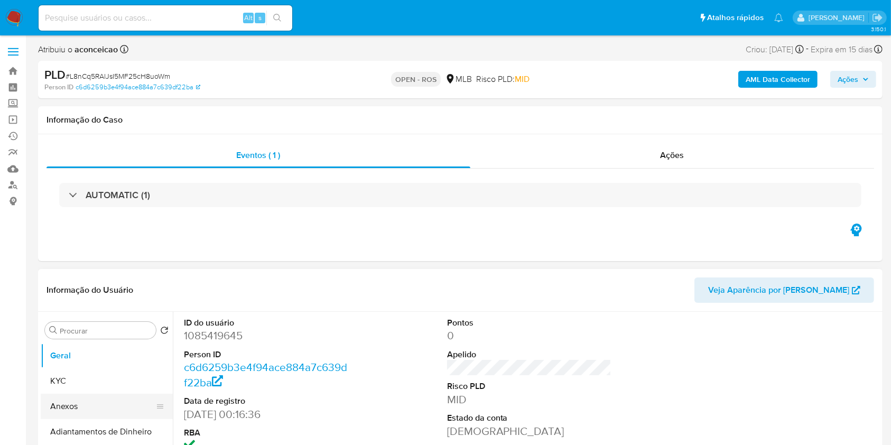
drag, startPoint x: 93, startPoint y: 407, endPoint x: 106, endPoint y: 402, distance: 14.5
click at [93, 407] on button "Anexos" at bounding box center [103, 406] width 124 height 25
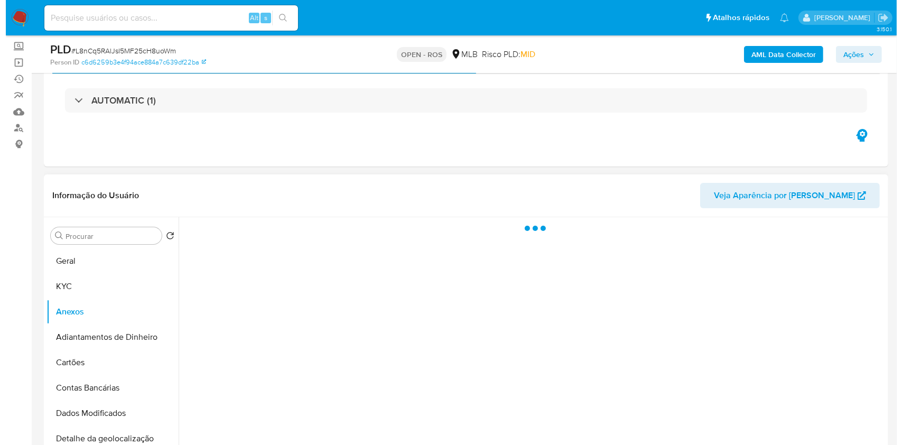
scroll to position [70, 0]
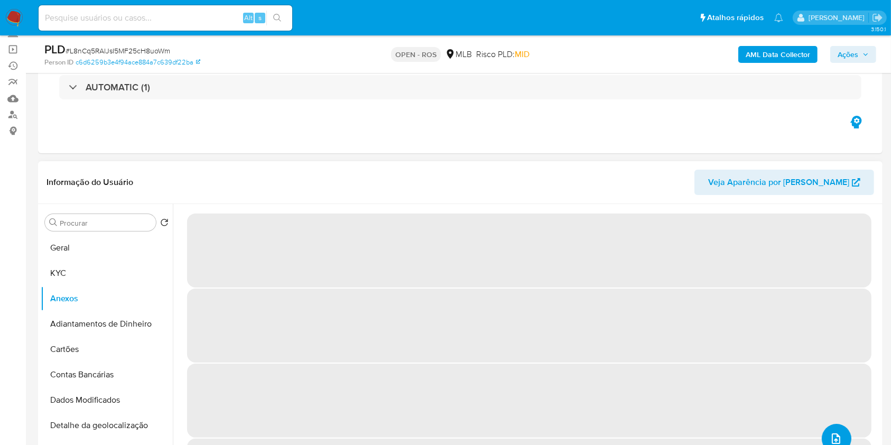
click at [834, 433] on icon "upload-file" at bounding box center [836, 438] width 13 height 13
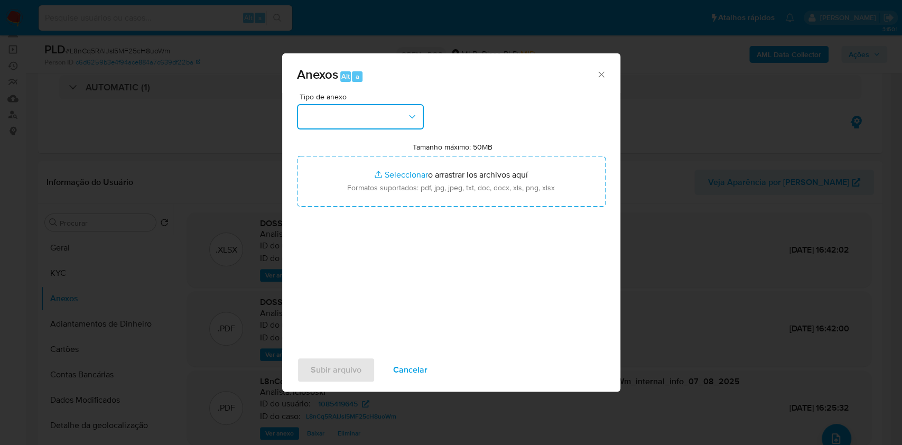
drag, startPoint x: 393, startPoint y: 121, endPoint x: 391, endPoint y: 128, distance: 7.7
click at [393, 121] on button "button" at bounding box center [360, 116] width 127 height 25
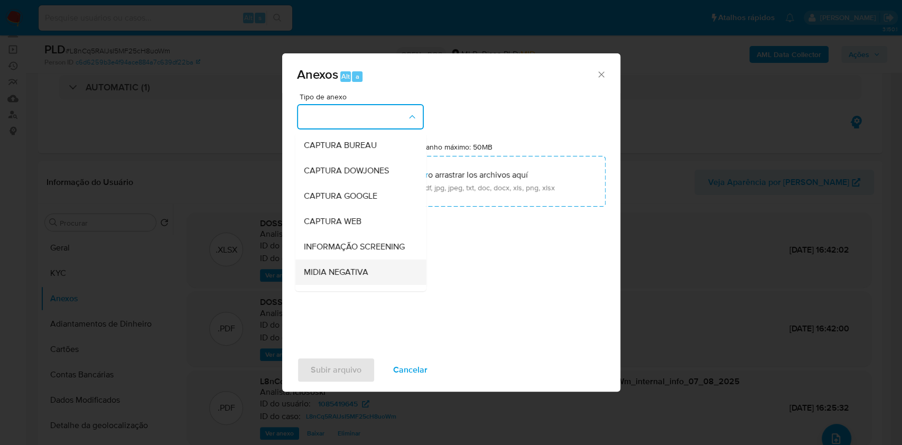
scroll to position [162, 0]
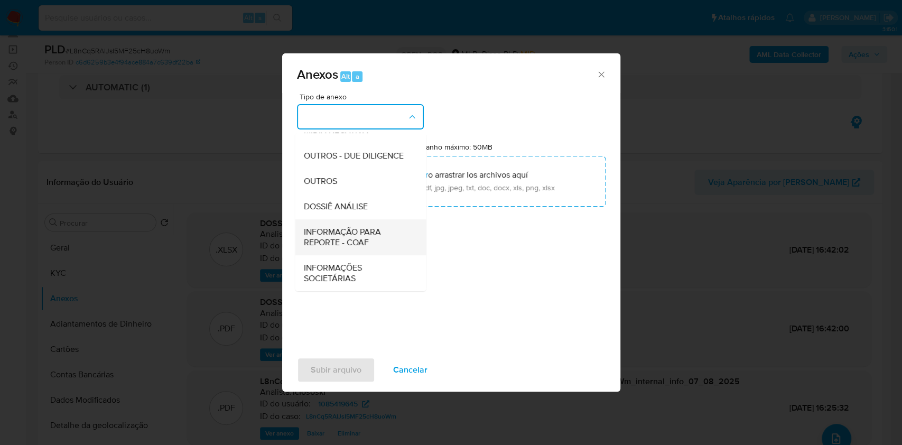
click at [353, 241] on span "INFORMAÇÃO PARA REPORTE - COAF" at bounding box center [357, 237] width 108 height 21
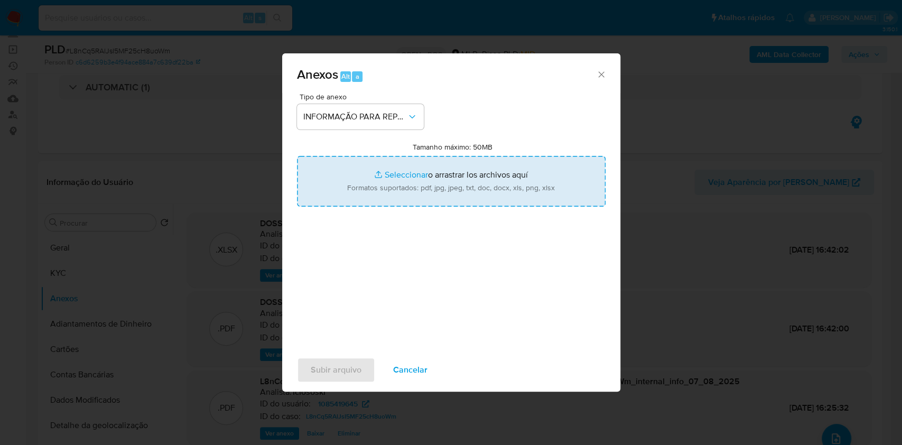
type input "C:\fakepath\SAR - L8nCq5RAlJsI5MF25cH8uoWm- CPF 15265615733 - [PERSON_NAME].pdf"
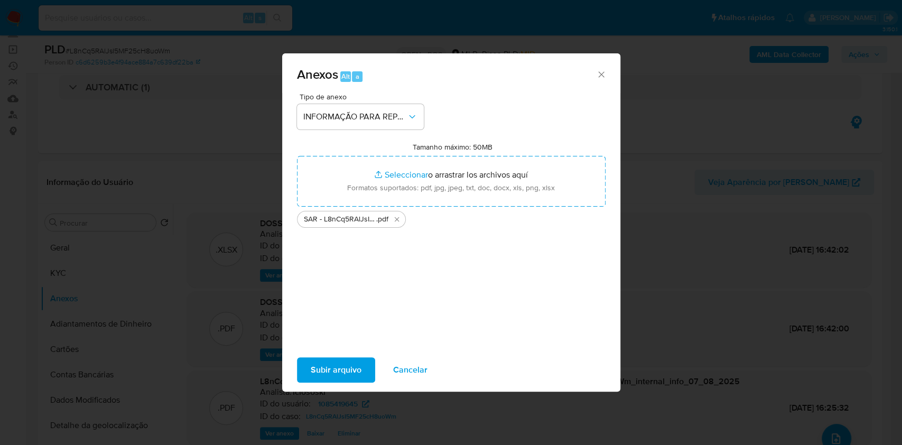
click at [347, 373] on span "Subir arquivo" at bounding box center [336, 369] width 51 height 23
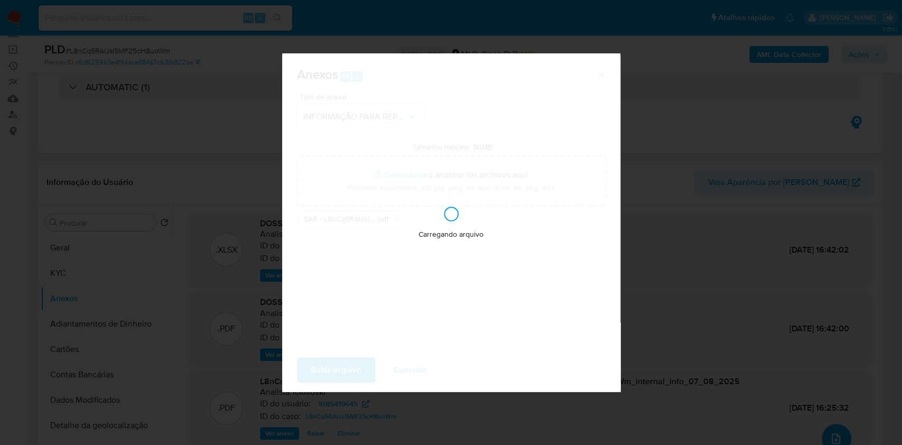
click at [901, 97] on div "Anexos Alt a Tipo de anexo INFORMAÇÃO PARA REPORTE - COAF Tamanho máximo: 50MB …" at bounding box center [451, 222] width 902 height 445
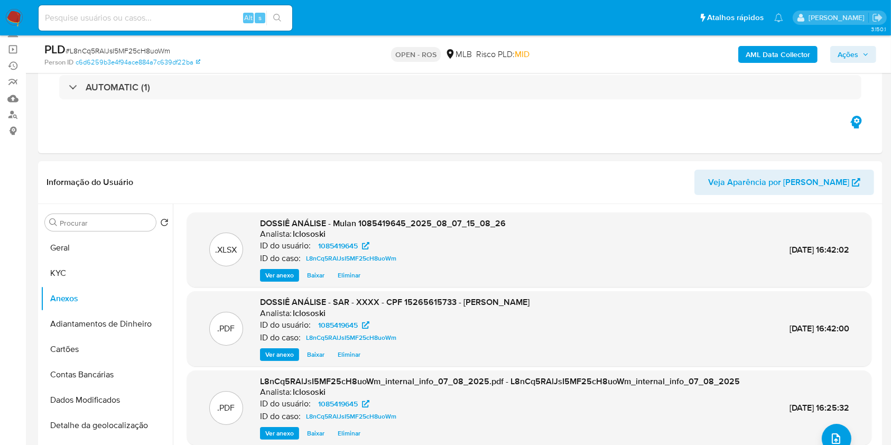
click at [845, 58] on span "Ações" at bounding box center [848, 54] width 21 height 17
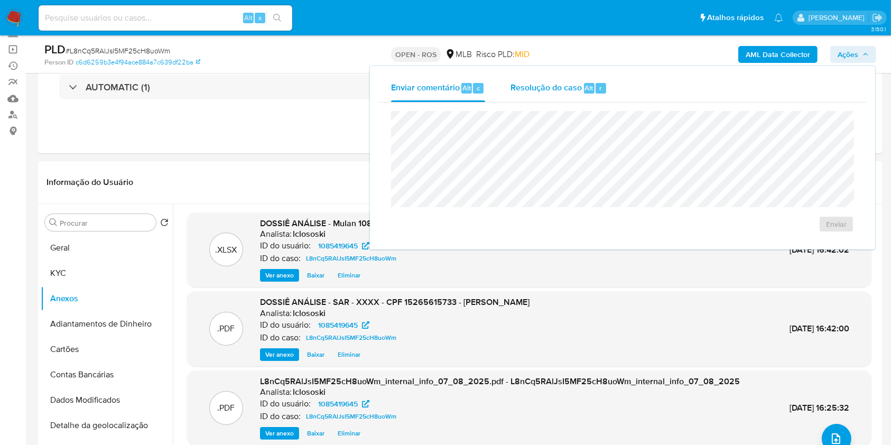
click at [591, 92] on span "Alt" at bounding box center [589, 88] width 8 height 10
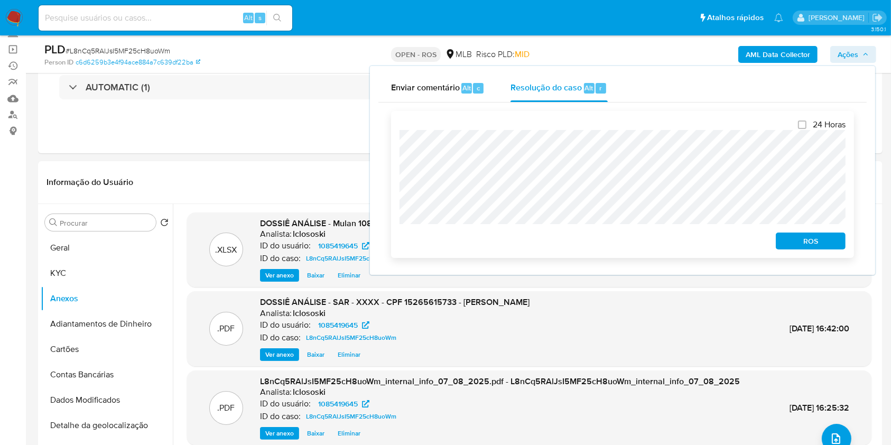
click at [805, 241] on span "ROS" at bounding box center [810, 241] width 55 height 15
click at [806, 242] on span "ROS" at bounding box center [810, 241] width 55 height 15
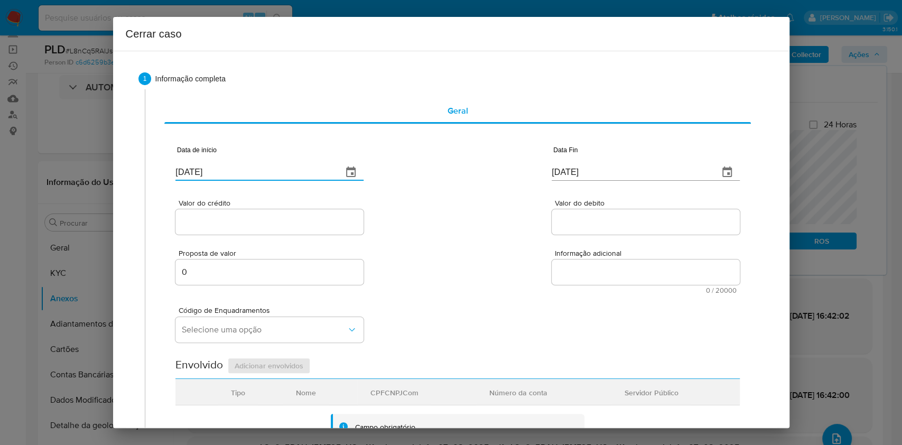
click at [236, 172] on input "[DATE]" at bounding box center [255, 172] width 159 height 17
paste input "01/06"
type input "[DATE]"
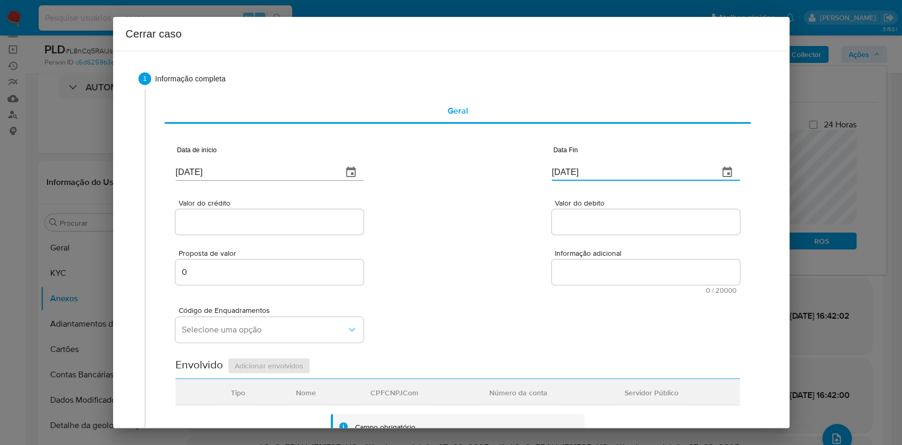
click at [588, 170] on input "[DATE]" at bounding box center [631, 172] width 159 height 17
paste input "07"
click at [588, 171] on input "[DATE]" at bounding box center [631, 172] width 159 height 17
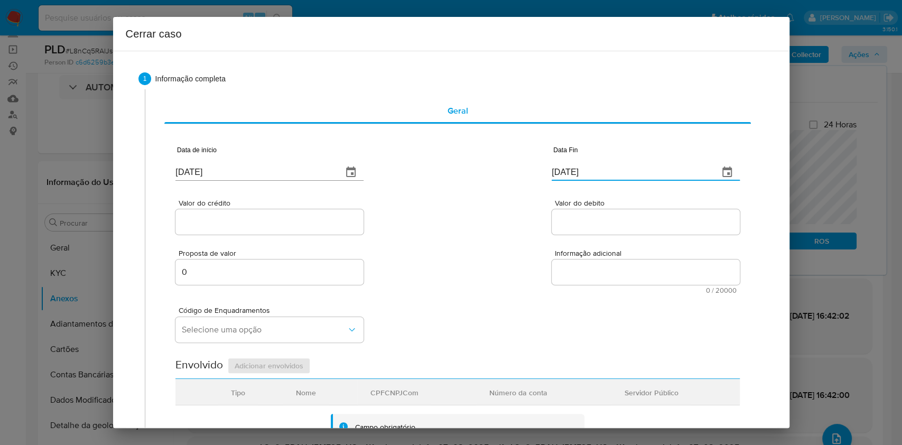
type input "[DATE]"
paste input "R$561.564"
click at [317, 222] on input "Valor do crédito" at bounding box center [270, 222] width 188 height 14
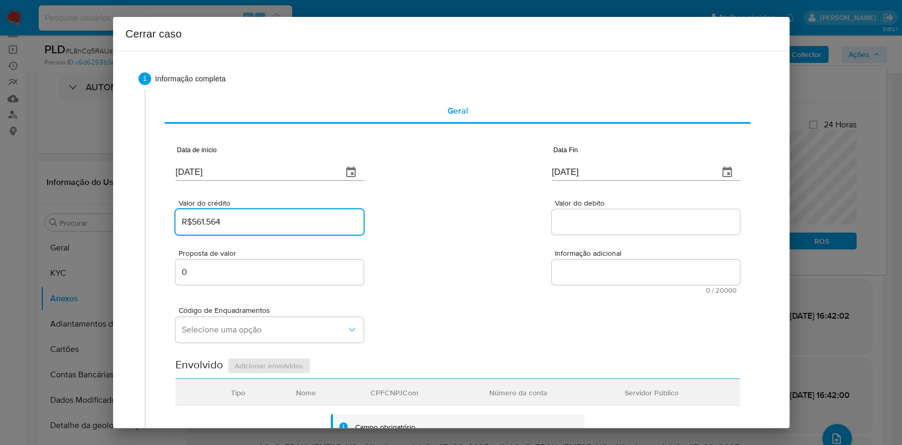
type input "R$561.564"
click at [592, 213] on div at bounding box center [646, 221] width 188 height 25
click at [591, 220] on input "Valor do debito" at bounding box center [646, 222] width 188 height 14
paste input "R$558.044"
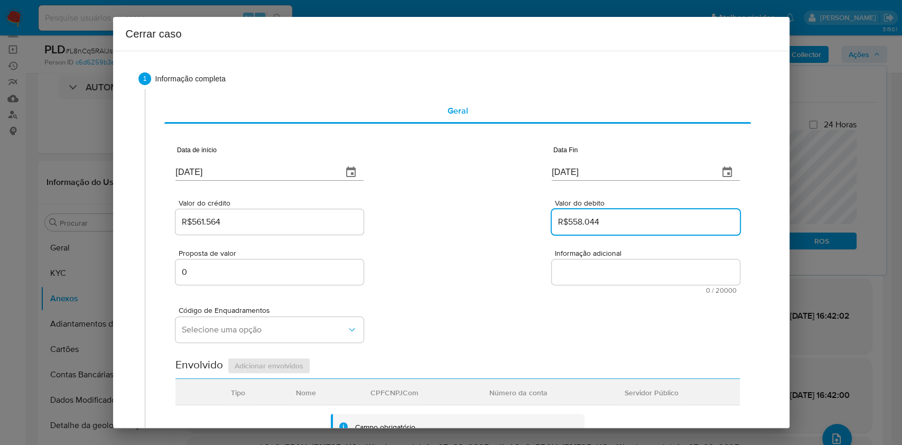
type input "R$558.044"
click at [584, 277] on textarea "Informação adicional" at bounding box center [646, 272] width 188 height 25
paste textarea "Lore Ipsumd Sitam co Adipisci Elits, DOE 85665365019, 57 temp, incididun ut lab…"
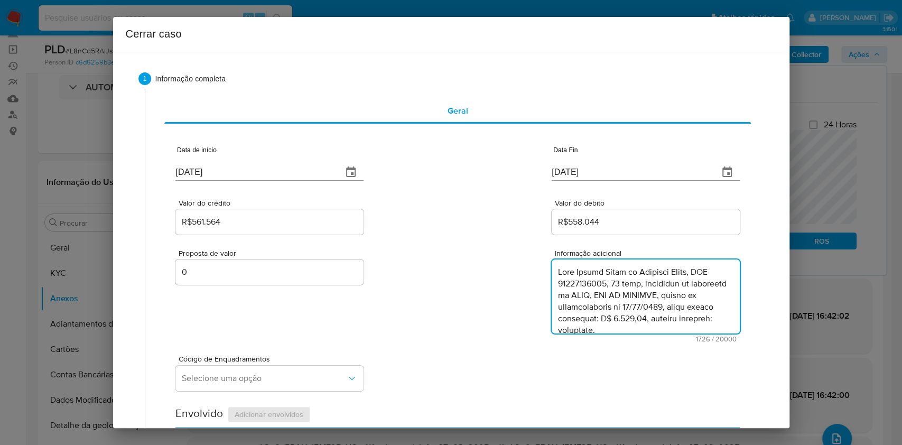
scroll to position [700, 0]
type textarea "Lore Ipsumd Sitam co Adipisci Elits, DOE 85665365019, 57 temp, incididun ut lab…"
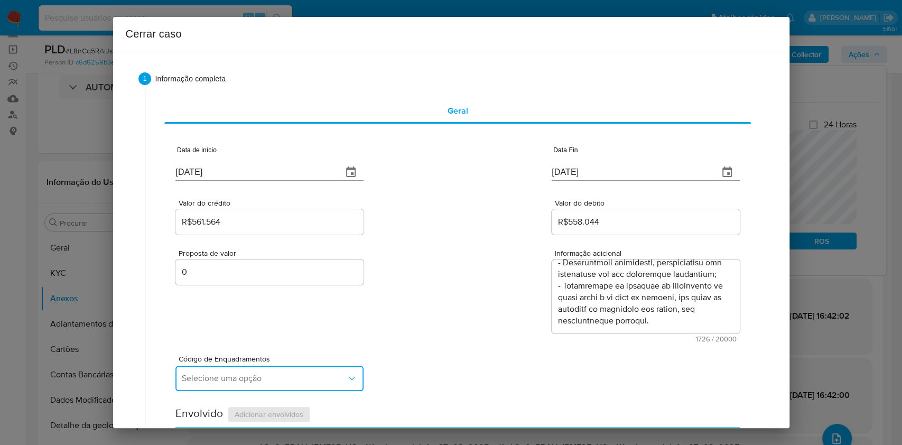
click at [295, 381] on span "Selecione uma opção" at bounding box center [264, 378] width 165 height 11
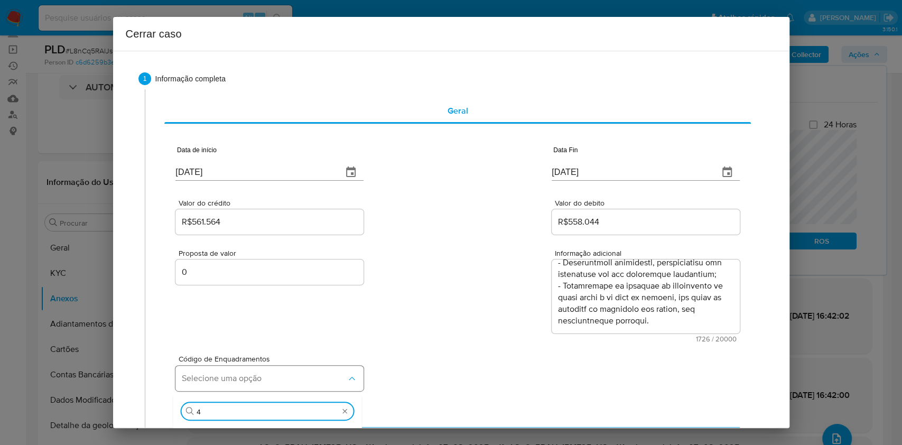
type input "45"
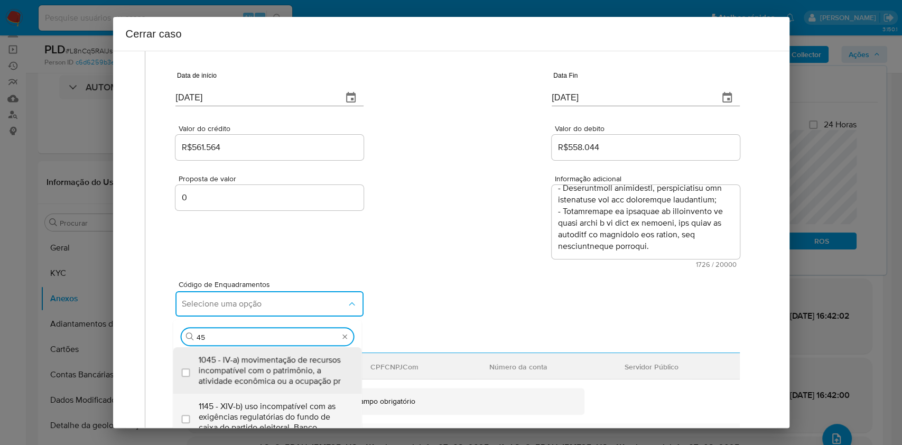
scroll to position [141, 0]
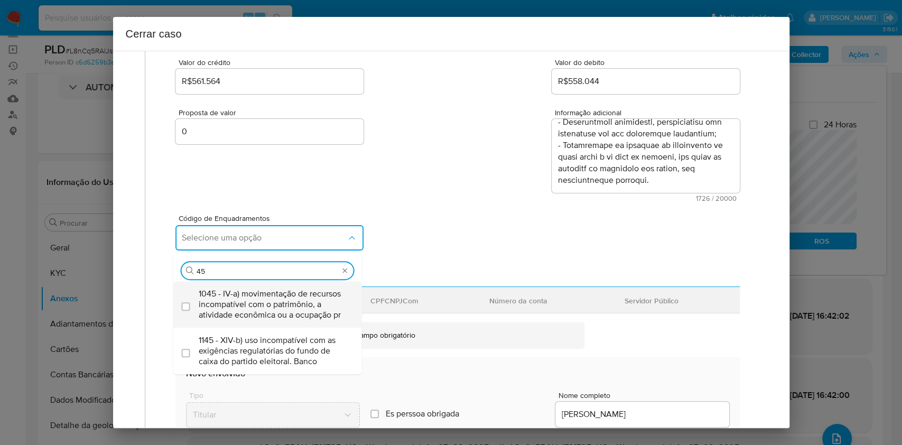
click at [270, 303] on span "1045 - IV-a) movimentação de recursos incompatível com o patrimônio, a atividad…" at bounding box center [273, 305] width 149 height 32
checkbox input "true"
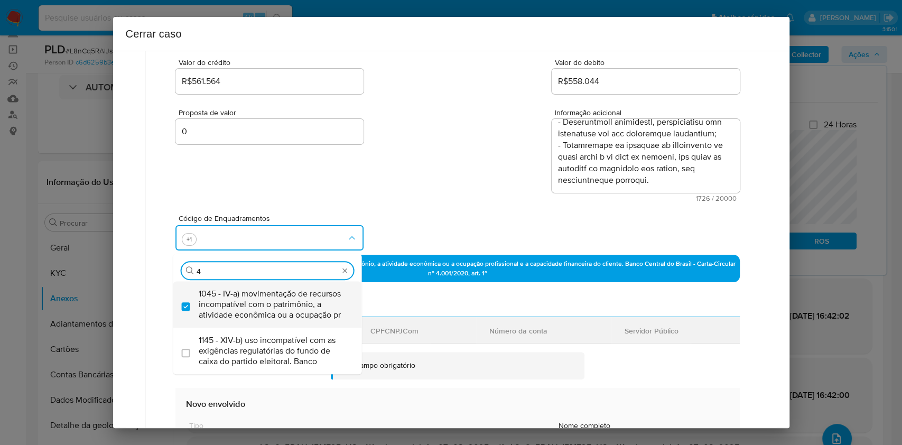
scroll to position [0, 0]
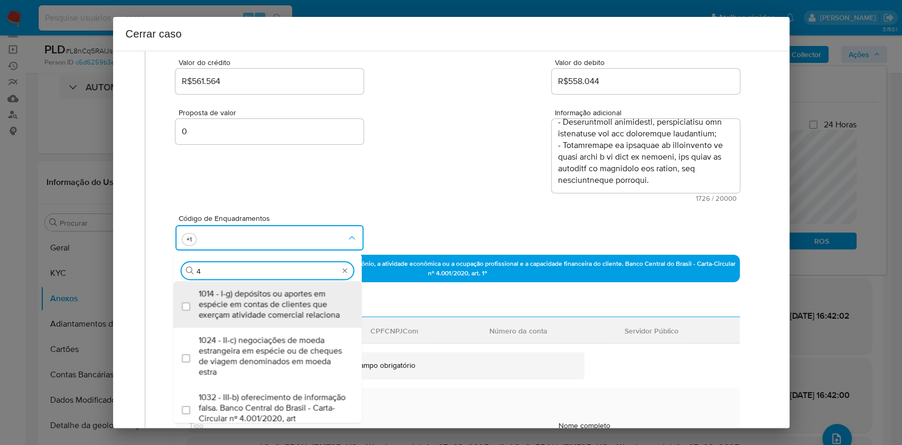
type input "47"
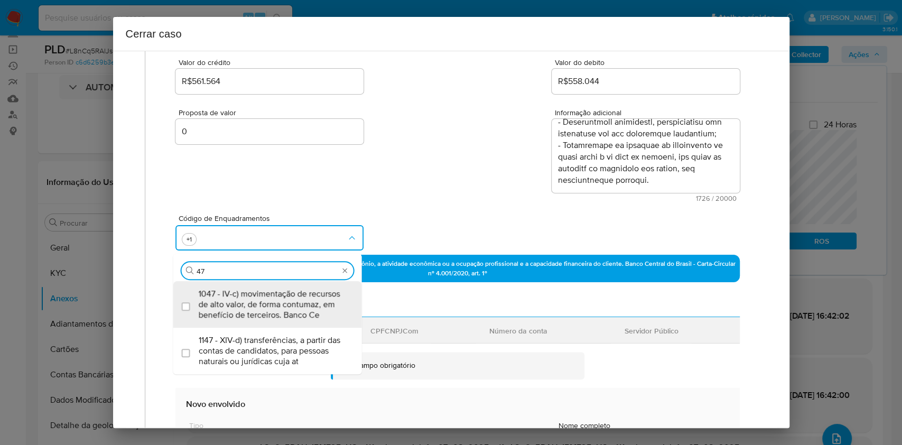
click at [270, 303] on span "1047 - IV-c) movimentação de recursos de alto valor, de forma contumaz, em bene…" at bounding box center [273, 305] width 149 height 32
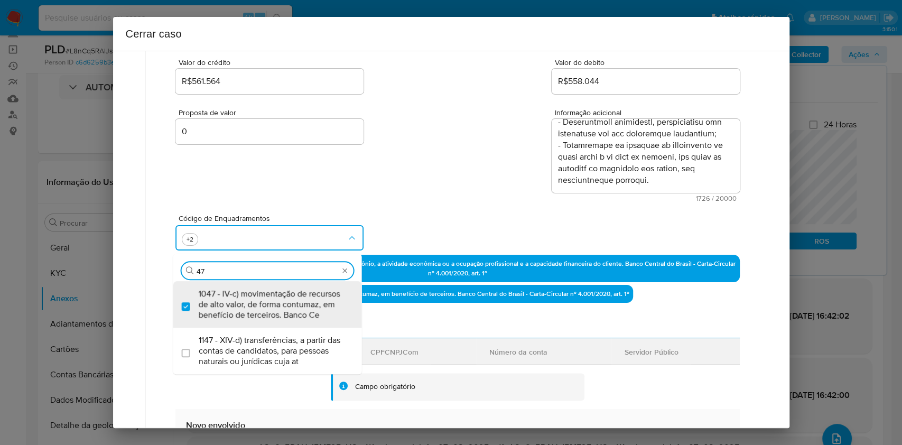
checkbox input "true"
type input "47"
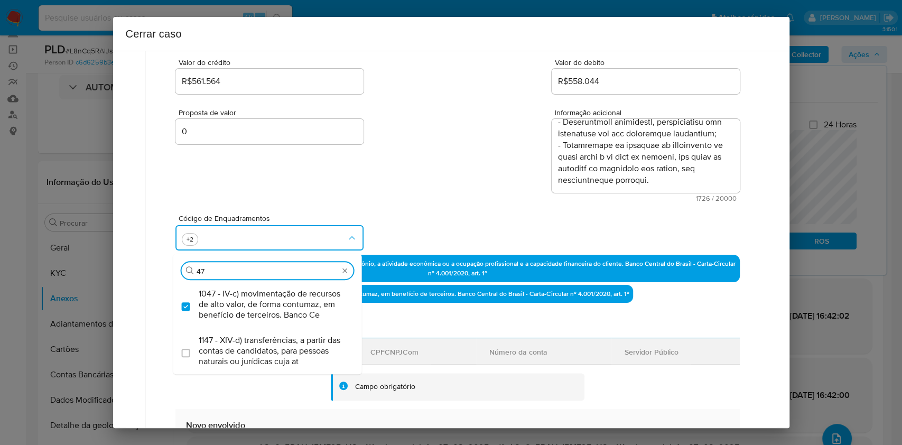
click at [417, 312] on div "Data de início 01/06/2025 Data Fin 07/08/2025 Valor do crédito R$561.564 Valor …" at bounding box center [458, 335] width 564 height 688
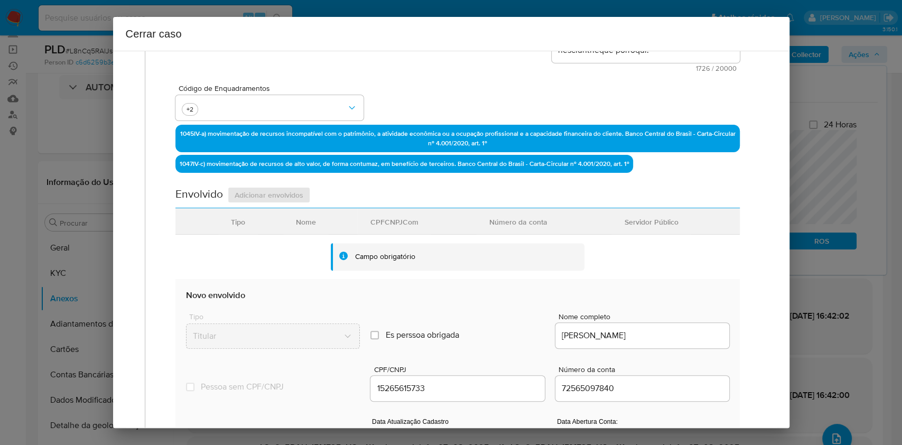
scroll to position [423, 0]
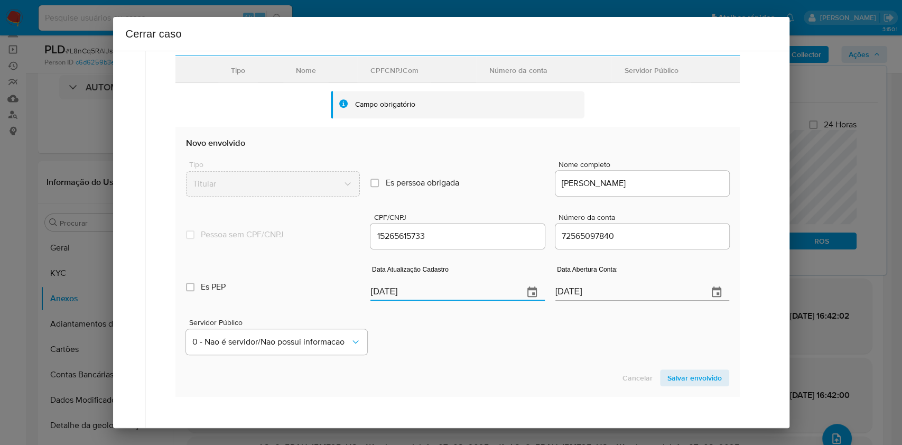
click at [447, 298] on input "[DATE]" at bounding box center [443, 292] width 144 height 17
paste input "27/07"
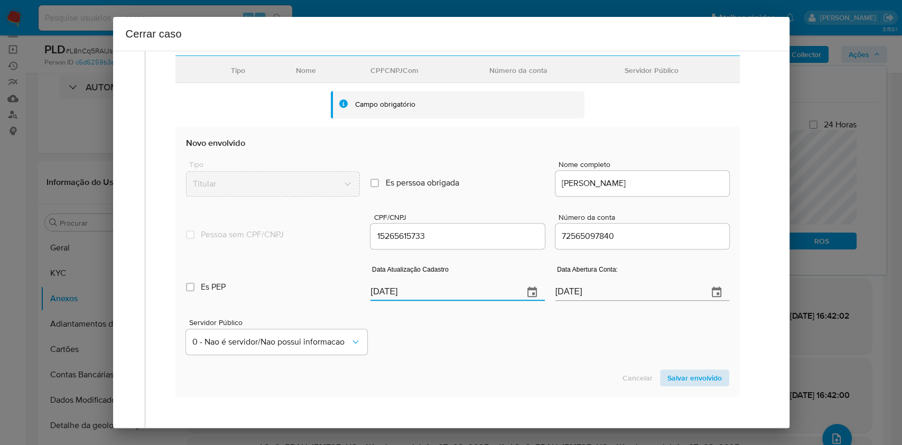
type input "27/07/2025"
click at [692, 371] on span "Salvar envolvido" at bounding box center [695, 378] width 54 height 15
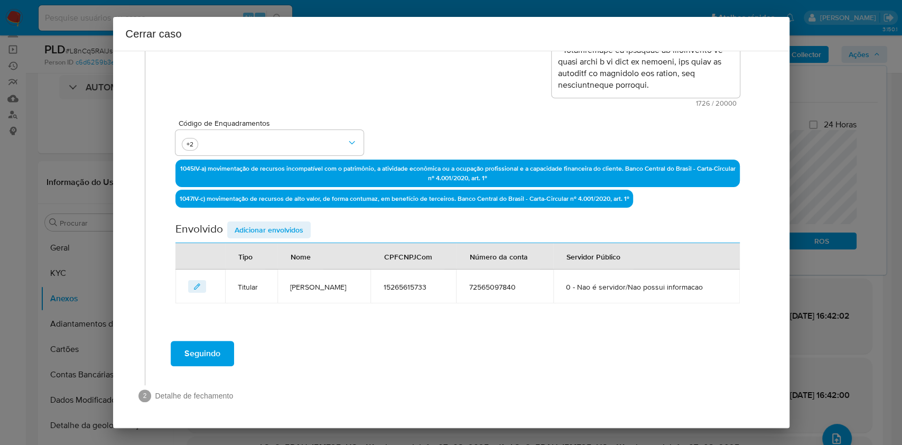
scroll to position [254, 0]
click at [281, 223] on span "Adicionar envolvidos" at bounding box center [269, 230] width 69 height 15
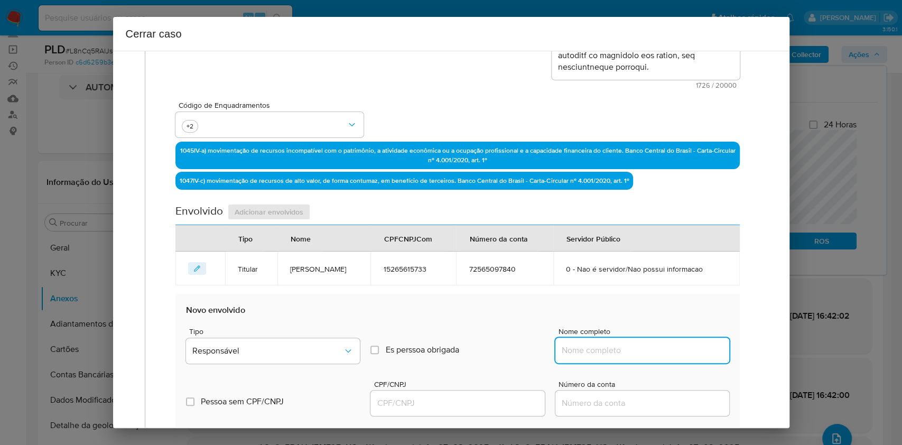
drag, startPoint x: 642, startPoint y: 370, endPoint x: 684, endPoint y: 365, distance: 42.1
click at [643, 357] on input "Nome completo" at bounding box center [643, 351] width 174 height 14
paste input "Ana Gaming Brasil Sa, 55933850000134"
click at [688, 357] on input "Ana Gaming Brasil Sa, 55933850000134" at bounding box center [643, 351] width 174 height 14
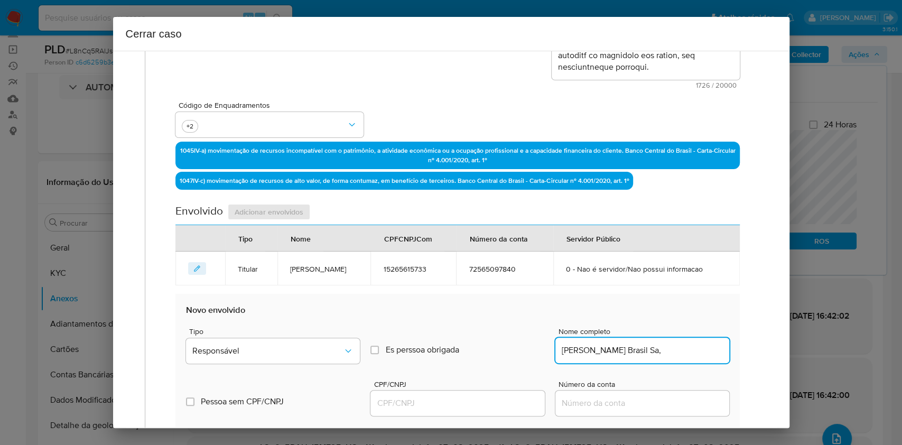
type input "Ana Gaming Brasil Sa,"
click at [433, 410] on input "CPF/CNPJ" at bounding box center [458, 403] width 174 height 14
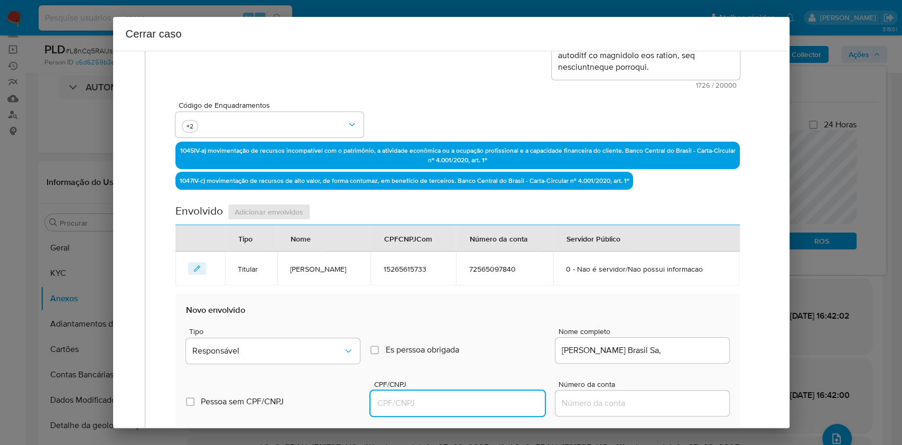
paste input "55933850000134"
type input "55933850000134"
click at [297, 386] on div "Pessoa sem CPF/CNPJ Is CPFCNPJ CPF/CNPJ 55933850000134 Número da conta" at bounding box center [457, 393] width 543 height 50
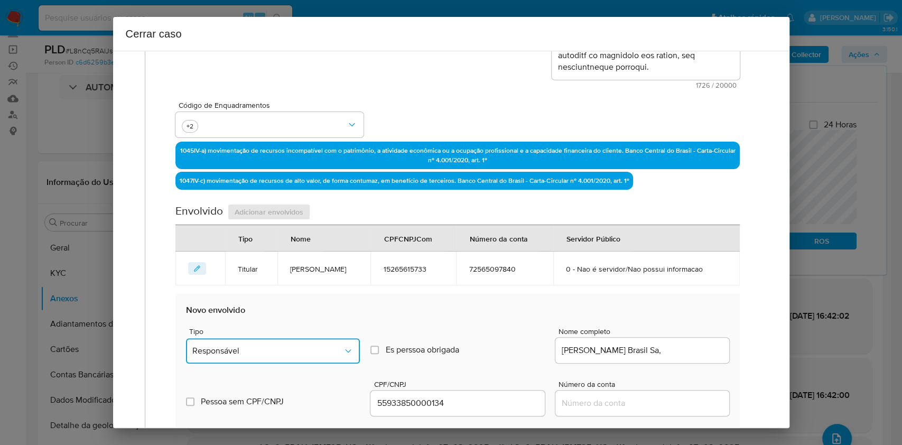
drag, startPoint x: 292, startPoint y: 371, endPoint x: 288, endPoint y: 355, distance: 16.6
click at [292, 356] on span "Responsável" at bounding box center [267, 351] width 151 height 11
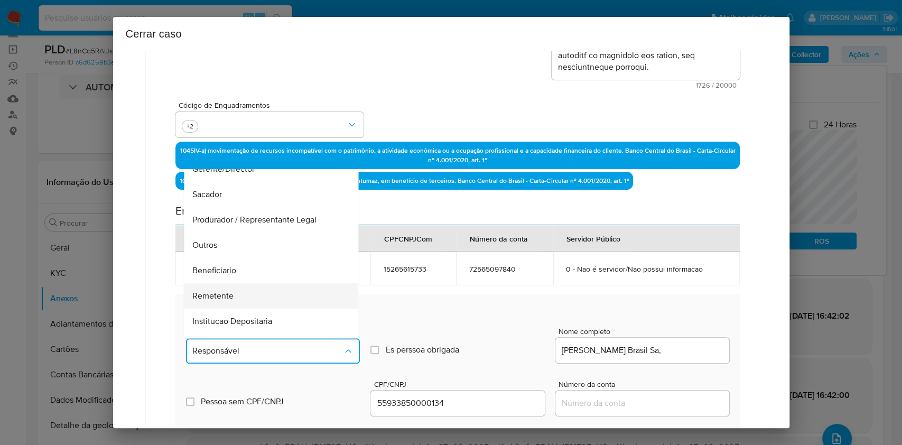
scroll to position [135, 0]
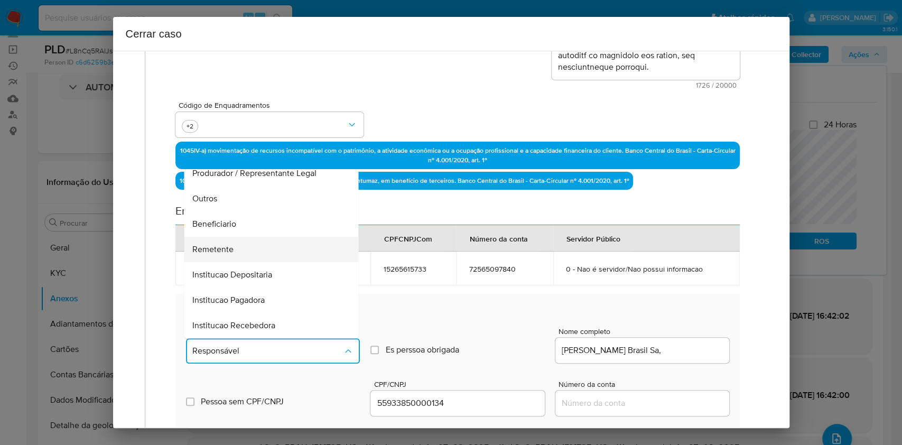
click at [245, 262] on div "Remetente" at bounding box center [268, 249] width 151 height 25
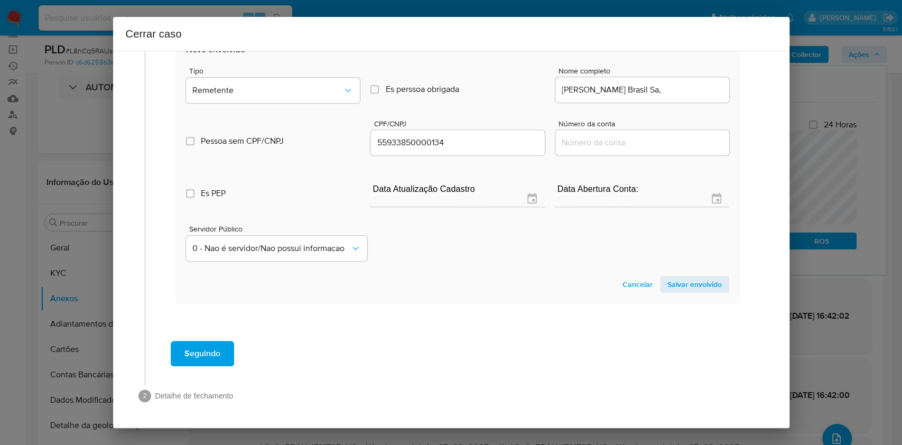
click at [695, 285] on span "Salvar envolvido" at bounding box center [695, 284] width 54 height 15
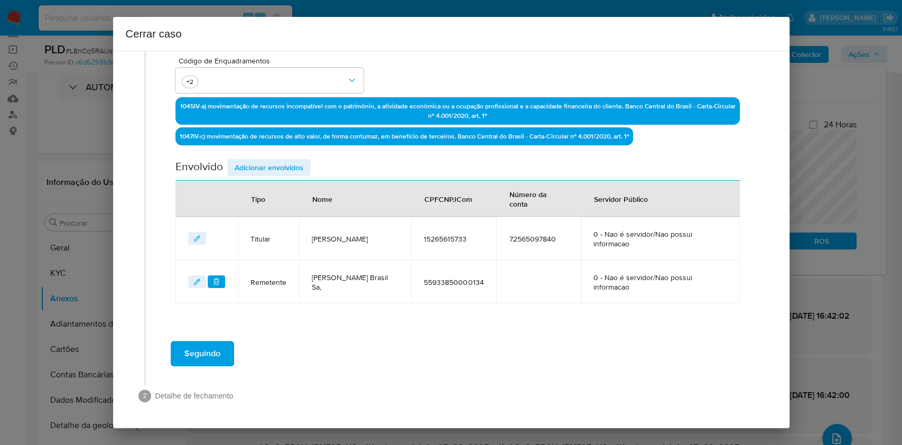
scroll to position [297, 0]
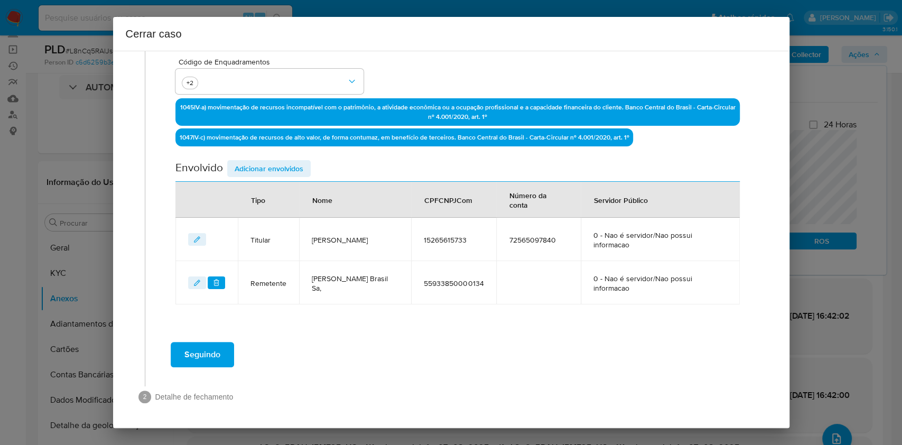
drag, startPoint x: 305, startPoint y: 154, endPoint x: 300, endPoint y: 159, distance: 6.0
click at [301, 158] on div "Data de início 01/06/2025 Data Fin 07/08/2025 Valor do crédito R$561.564 Valor …" at bounding box center [458, 70] width 564 height 470
click at [300, 161] on span "Adicionar envolvidos" at bounding box center [269, 168] width 69 height 15
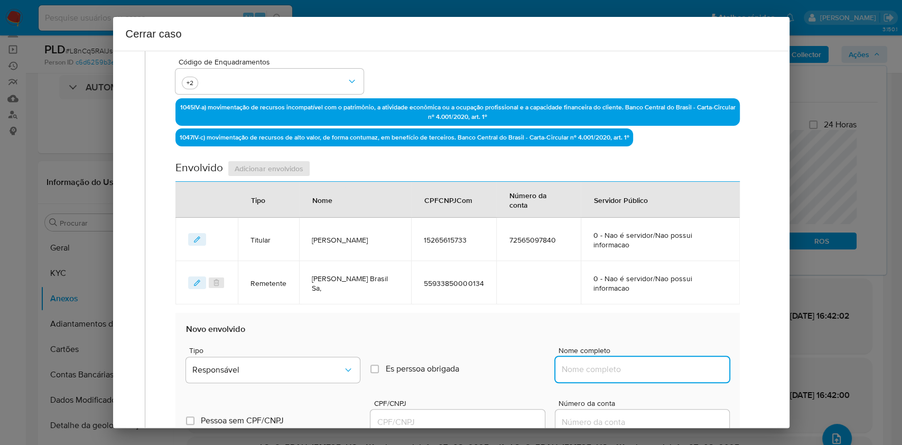
drag, startPoint x: 597, startPoint y: 374, endPoint x: 629, endPoint y: 374, distance: 32.2
click at [597, 374] on input "Nome completo" at bounding box center [643, 370] width 174 height 14
paste input "Maria Eduarda Lopes Pereira, 19450112703"
click at [690, 368] on input "Maria Eduarda Lopes Pereira, 19450112703" at bounding box center [643, 370] width 174 height 14
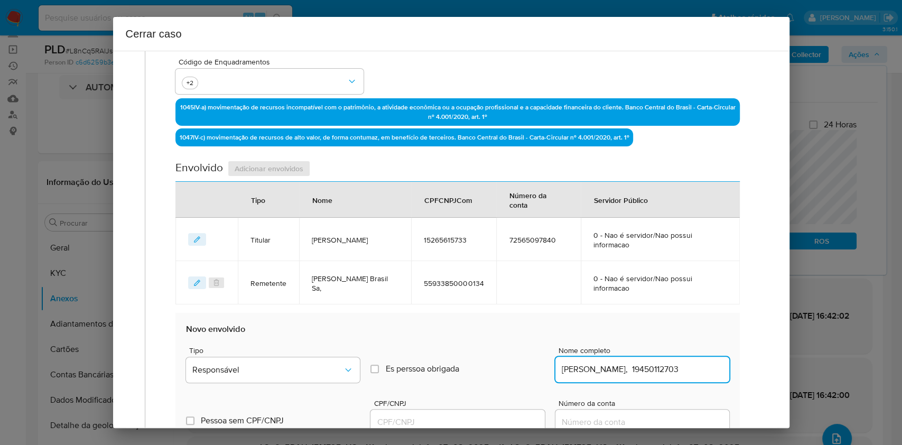
click at [690, 368] on input "Maria Eduarda Lopes Pereira, 19450112703" at bounding box center [643, 370] width 174 height 14
type input "Maria Eduarda Lopes Pereira,"
click at [494, 417] on input "CPF/CNPJ" at bounding box center [458, 423] width 174 height 14
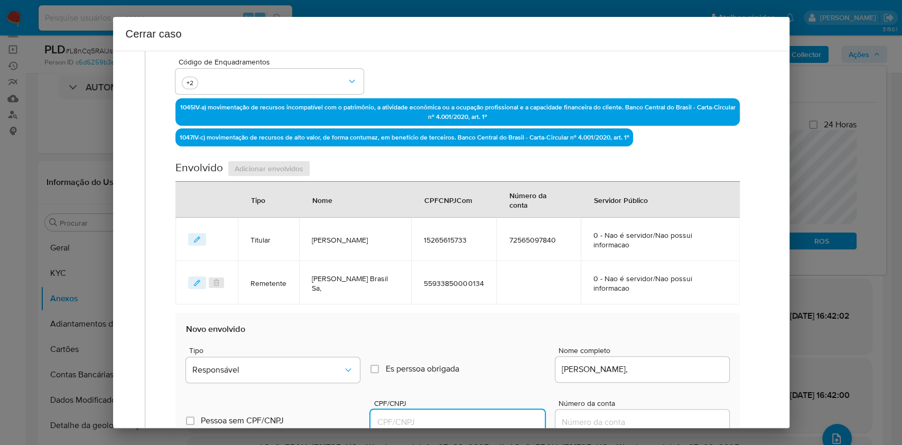
paste input "19450112703"
type input "19450112703"
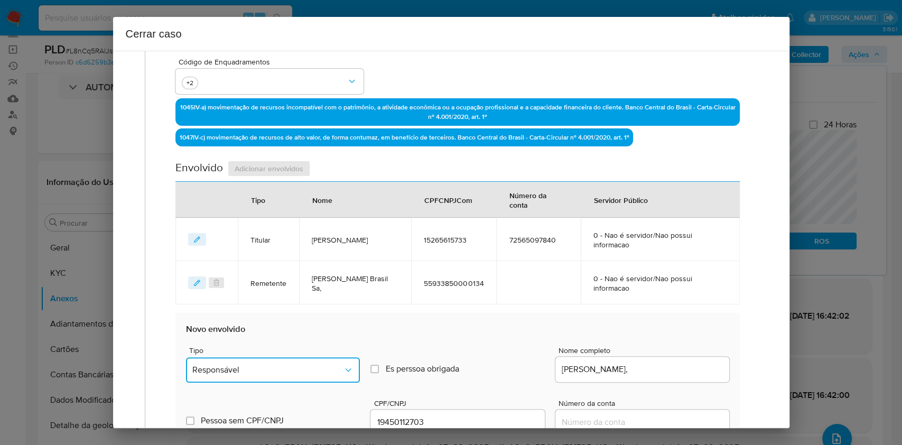
click at [301, 373] on span "Responsável" at bounding box center [267, 370] width 151 height 11
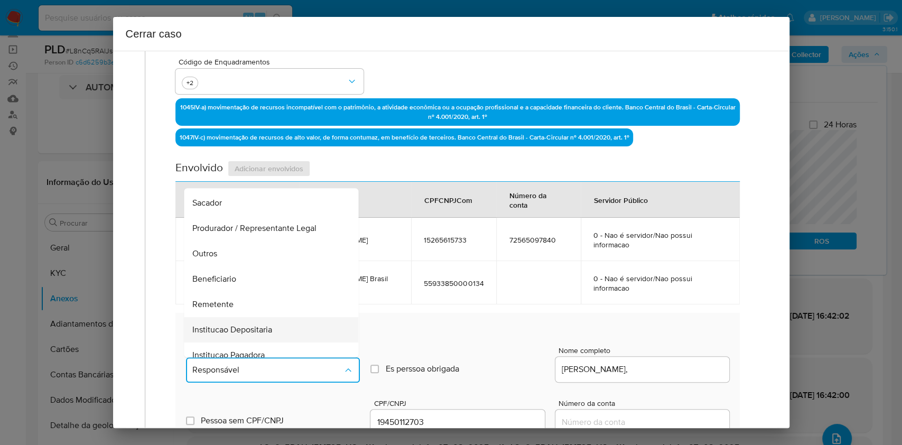
scroll to position [135, 0]
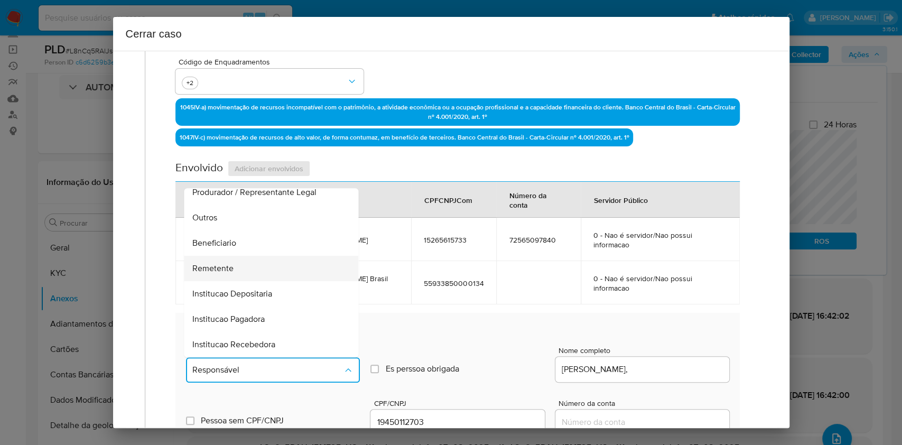
click at [251, 269] on div "Remetente" at bounding box center [268, 268] width 151 height 25
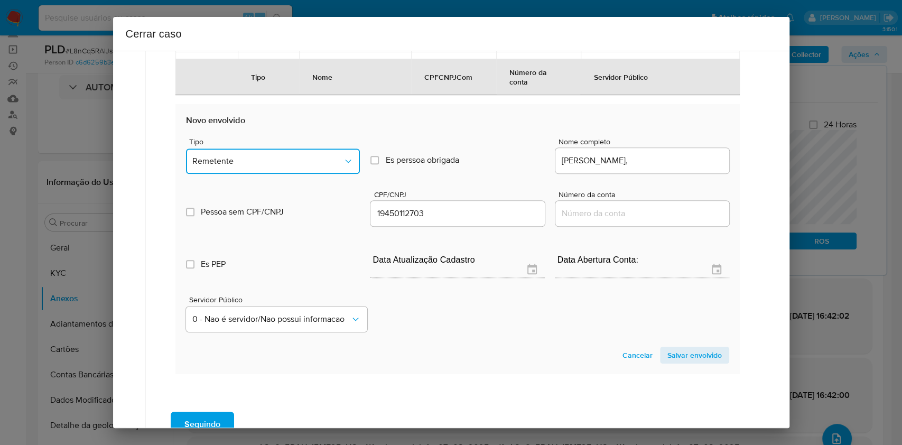
scroll to position [509, 0]
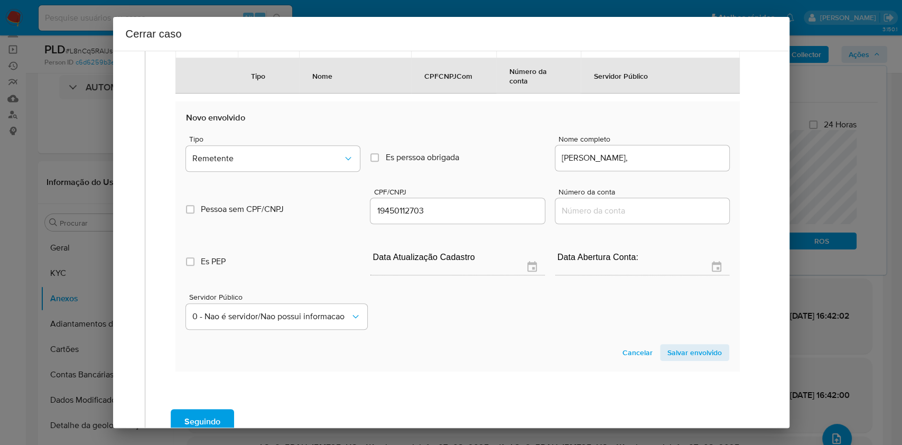
click at [679, 356] on span "Salvar envolvido" at bounding box center [695, 352] width 54 height 15
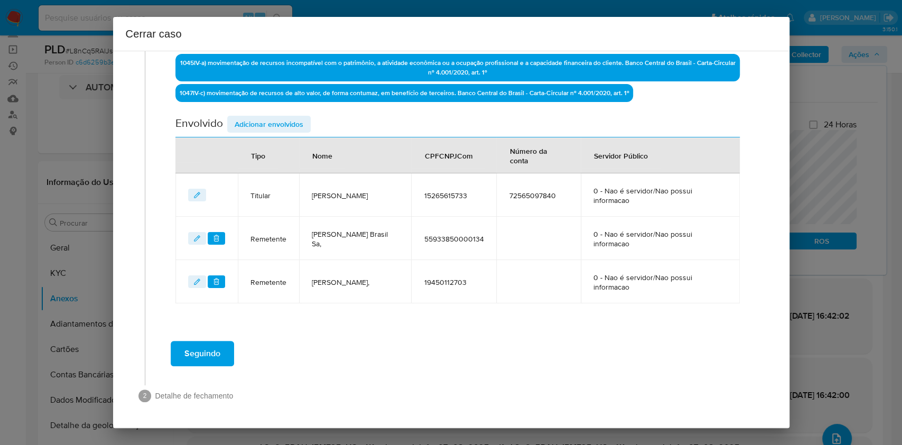
scroll to position [340, 0]
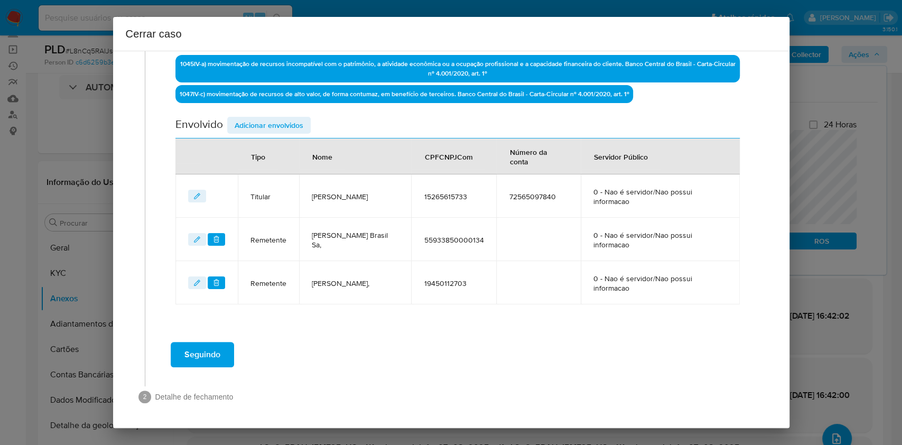
click at [183, 371] on div "Seguindo" at bounding box center [458, 355] width 604 height 38
click at [196, 355] on span "Seguindo" at bounding box center [203, 354] width 36 height 23
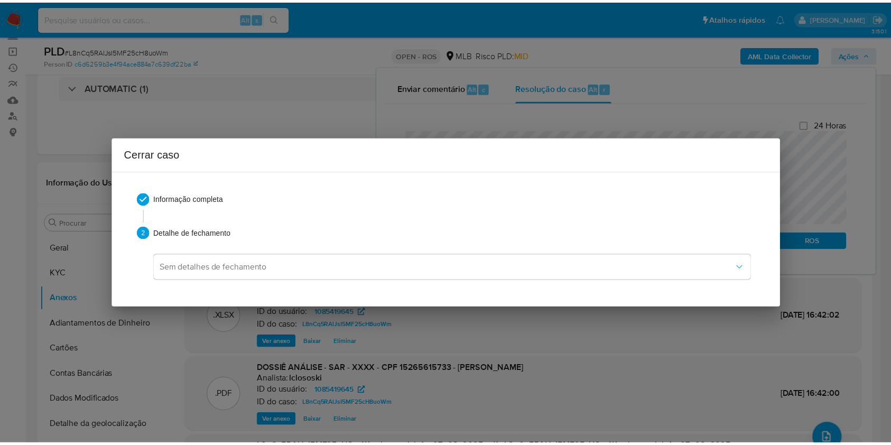
scroll to position [688, 0]
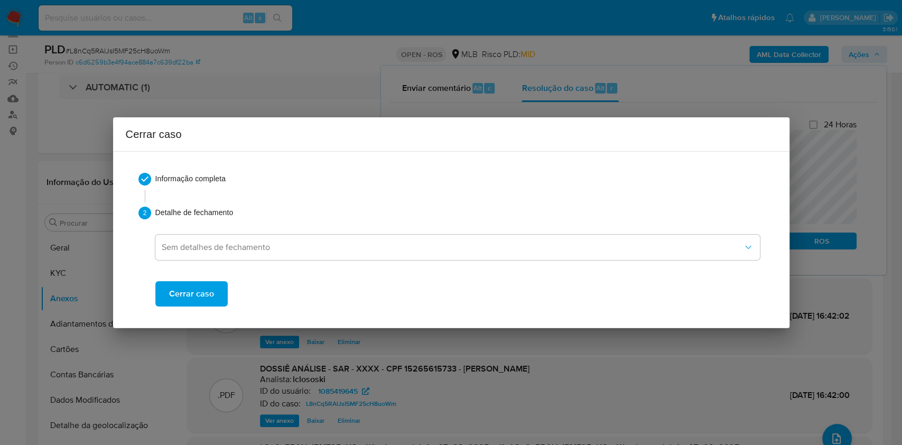
click at [204, 291] on span "Cerrar caso" at bounding box center [191, 293] width 45 height 23
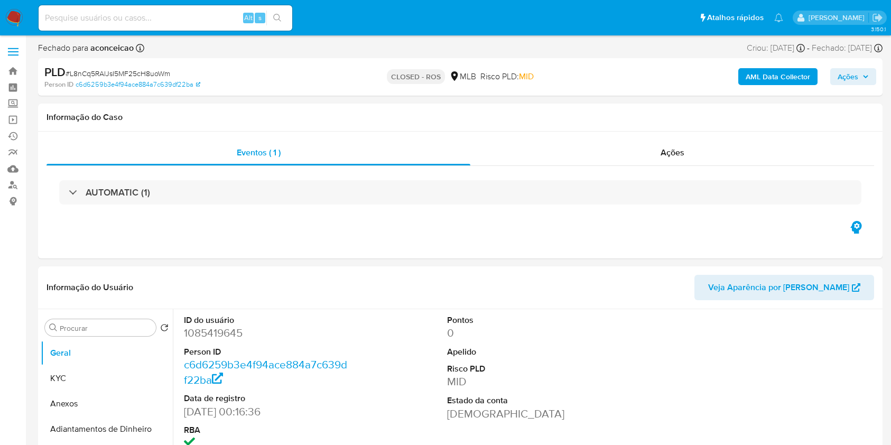
select select "10"
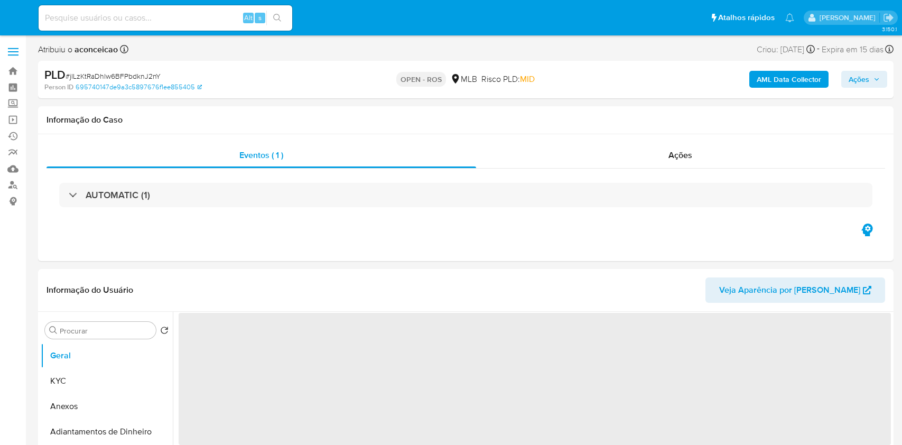
select select "10"
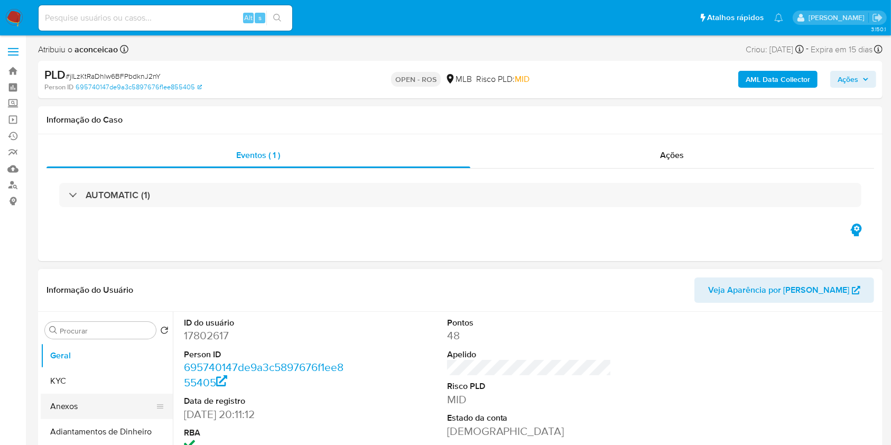
click at [82, 405] on button "Anexos" at bounding box center [103, 406] width 124 height 25
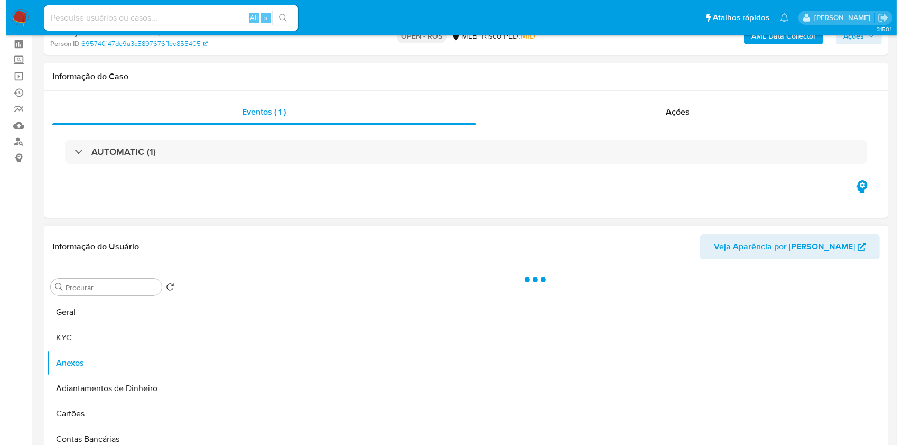
scroll to position [141, 0]
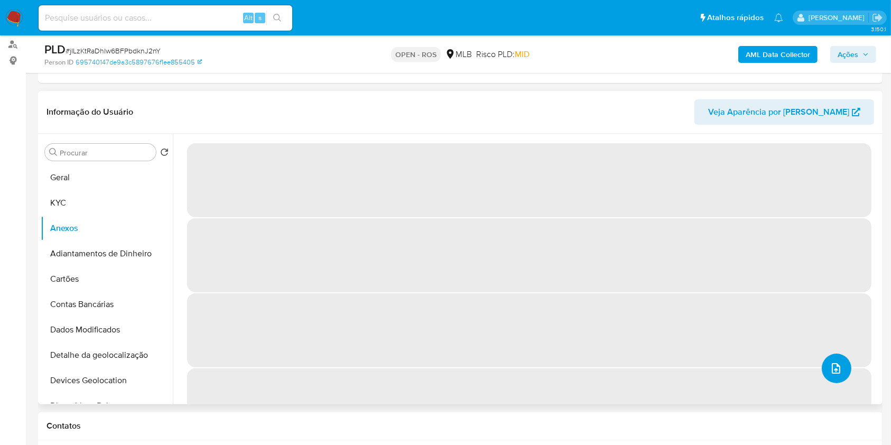
click at [830, 367] on icon "upload-file" at bounding box center [836, 368] width 13 height 13
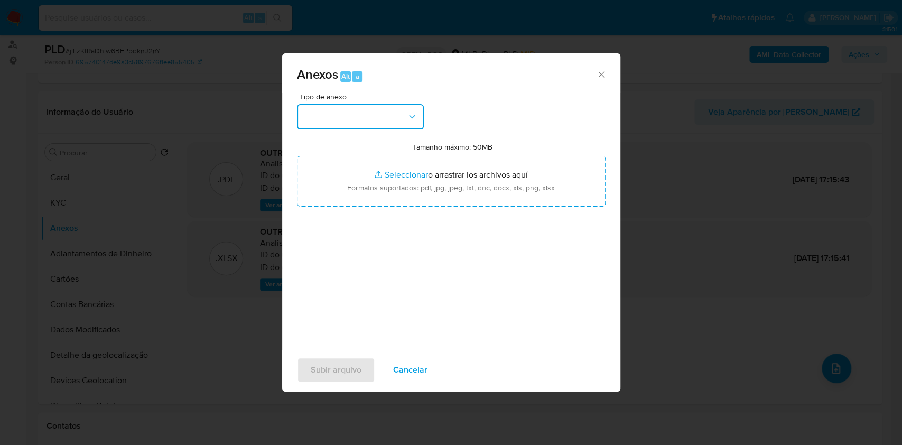
click at [364, 127] on button "button" at bounding box center [360, 116] width 127 height 25
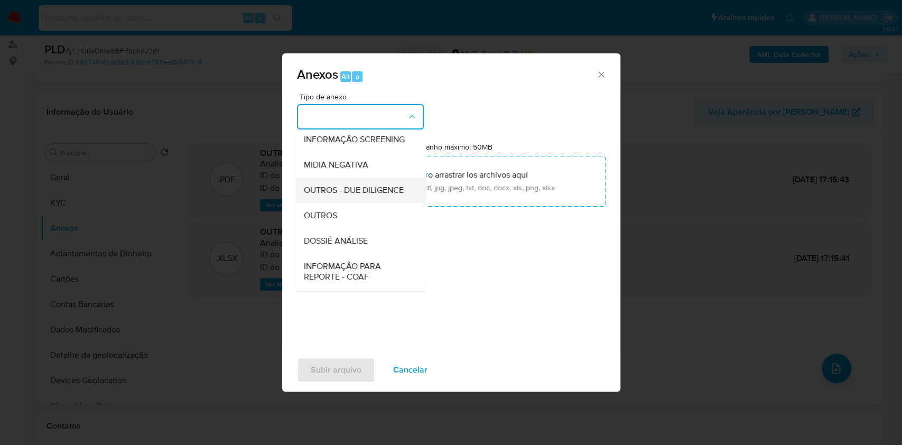
scroll to position [162, 0]
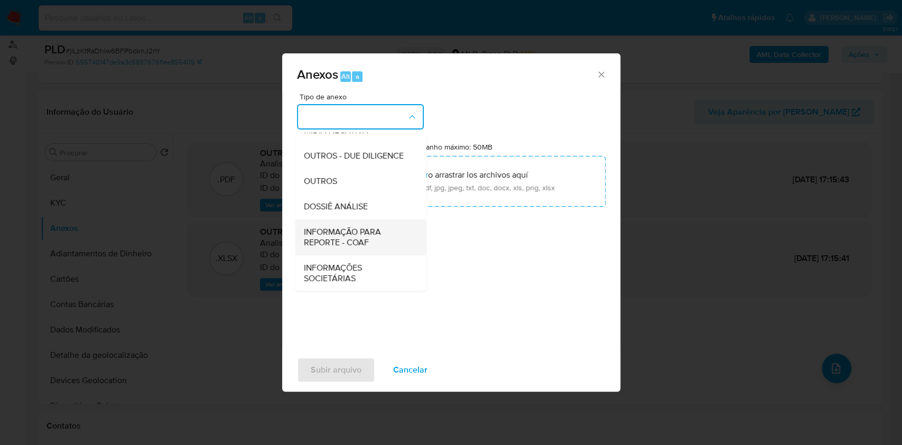
click at [374, 246] on span "INFORMAÇÃO PARA REPORTE - COAF" at bounding box center [357, 237] width 108 height 21
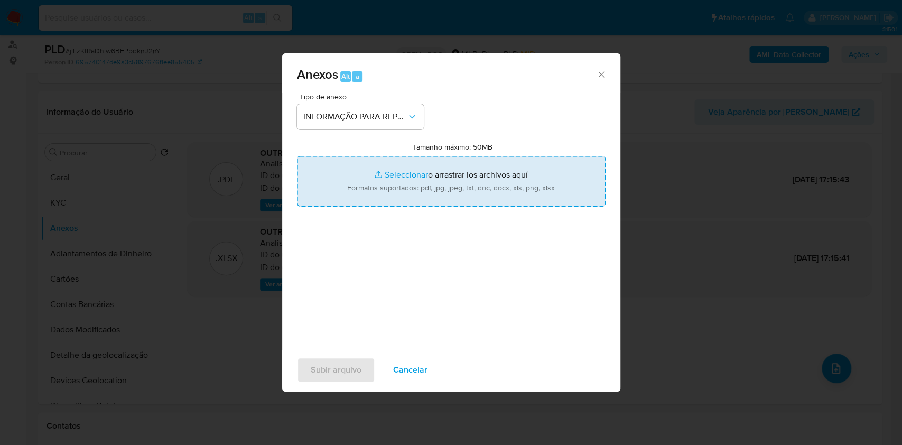
type input "C:\fakepath\SAR - jILzKtRaDhlw6BFPbdknJ2nY- CPF 70430989474 - ANTONIO TORRES DE…"
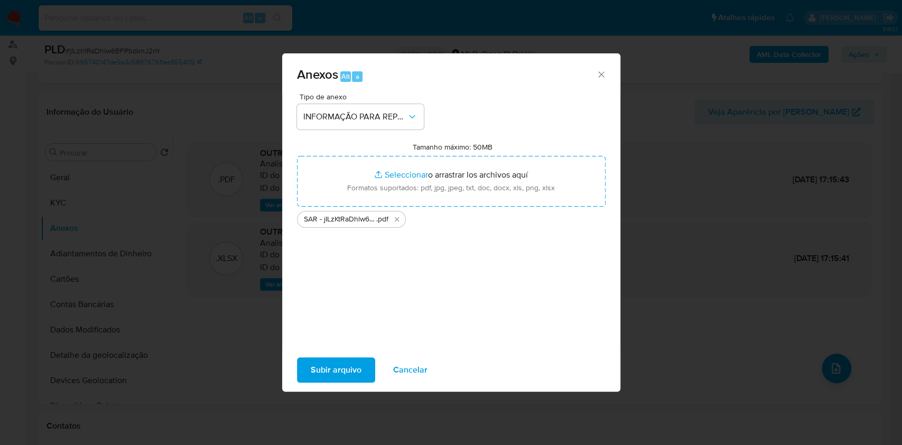
click at [348, 368] on span "Subir arquivo" at bounding box center [336, 369] width 51 height 23
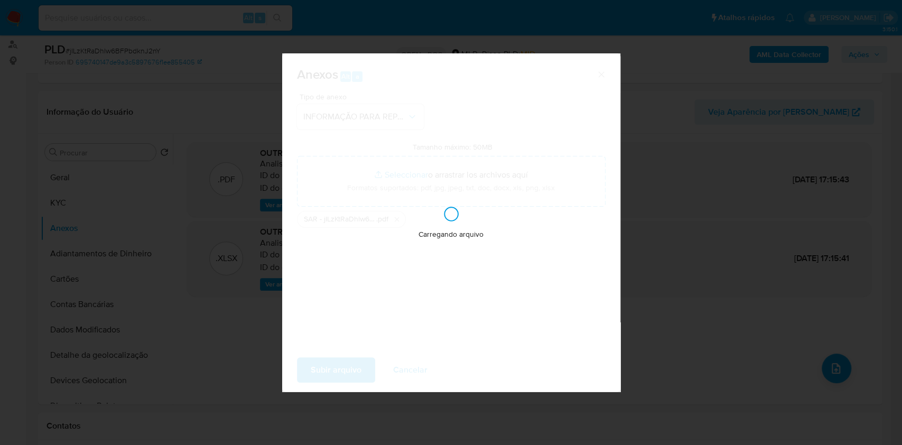
click at [758, 189] on div "Anexos Alt a Tipo de anexo INFORMAÇÃO PARA REPORTE - COAF Tamanho máximo: 50MB …" at bounding box center [451, 222] width 902 height 445
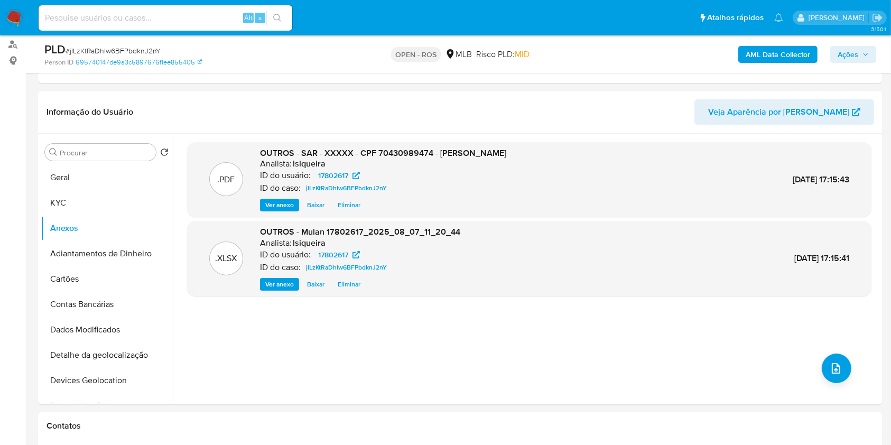
click at [859, 55] on span "Ações" at bounding box center [848, 54] width 21 height 17
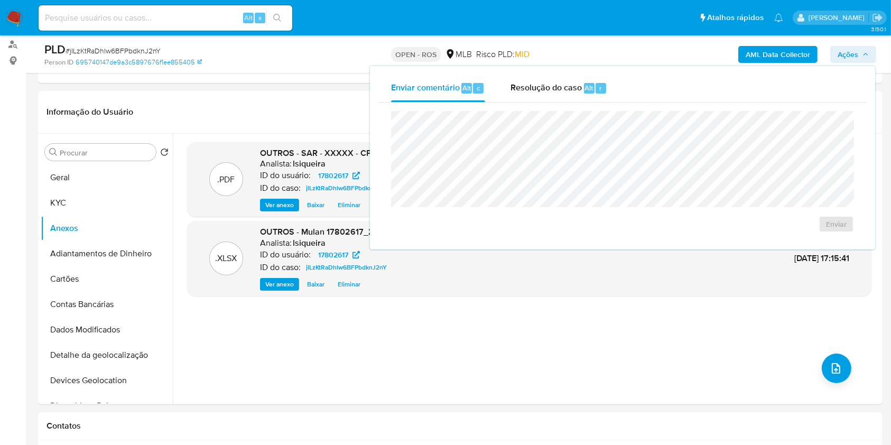
drag, startPoint x: 555, startPoint y: 94, endPoint x: 557, endPoint y: 106, distance: 12.3
click at [555, 96] on div "Resolução do caso Alt r" at bounding box center [559, 88] width 97 height 27
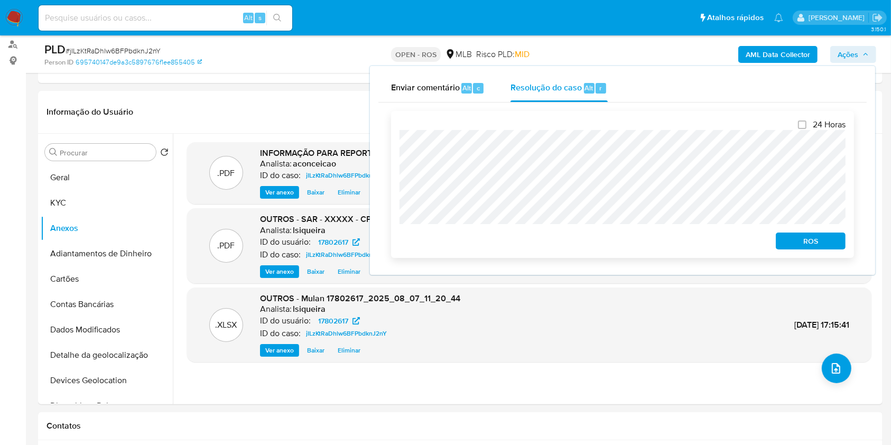
click at [804, 242] on span "ROS" at bounding box center [810, 241] width 55 height 15
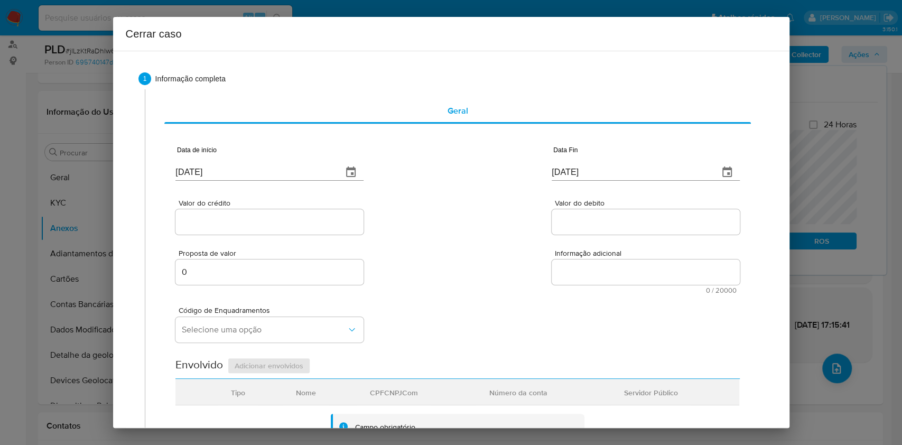
click at [288, 181] on div "Data de início 11/08/2025" at bounding box center [270, 165] width 188 height 42
click at [285, 180] on div "Data de início 11/08/2025" at bounding box center [270, 165] width 188 height 42
click at [281, 176] on input "[DATE]" at bounding box center [255, 172] width 159 height 17
click at [280, 176] on input "[DATE]" at bounding box center [255, 172] width 159 height 17
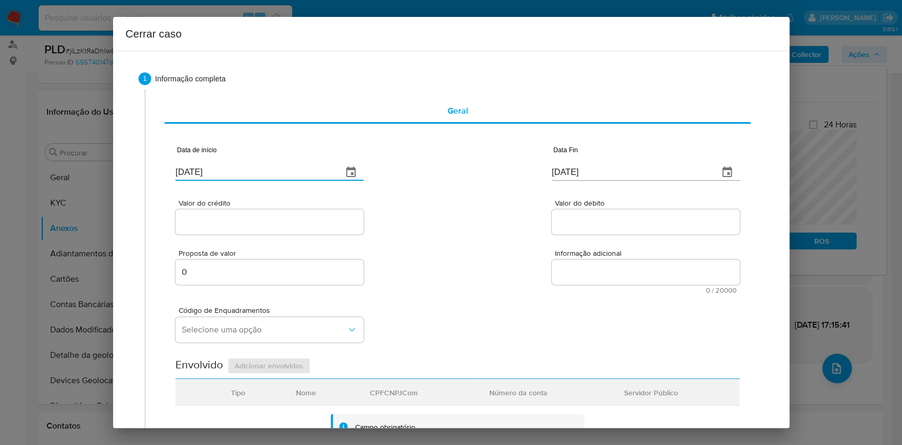
click at [280, 177] on input "[DATE]" at bounding box center [255, 172] width 159 height 17
paste input "01/06"
type input "01/06/2025"
click at [609, 165] on input "11/08/2025" at bounding box center [631, 172] width 159 height 17
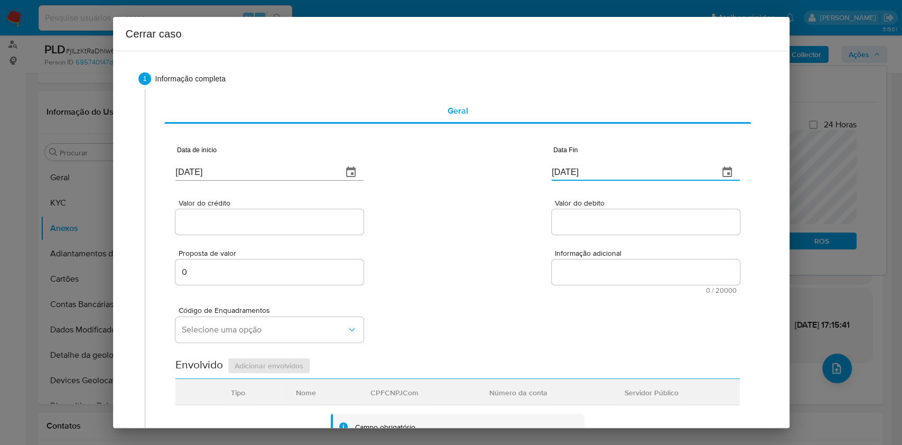
click at [609, 165] on input "11/08/2025" at bounding box center [631, 172] width 159 height 17
paste input "05"
drag, startPoint x: 609, startPoint y: 165, endPoint x: 594, endPoint y: 180, distance: 20.9
click at [608, 167] on input "11/08/2025" at bounding box center [631, 172] width 159 height 17
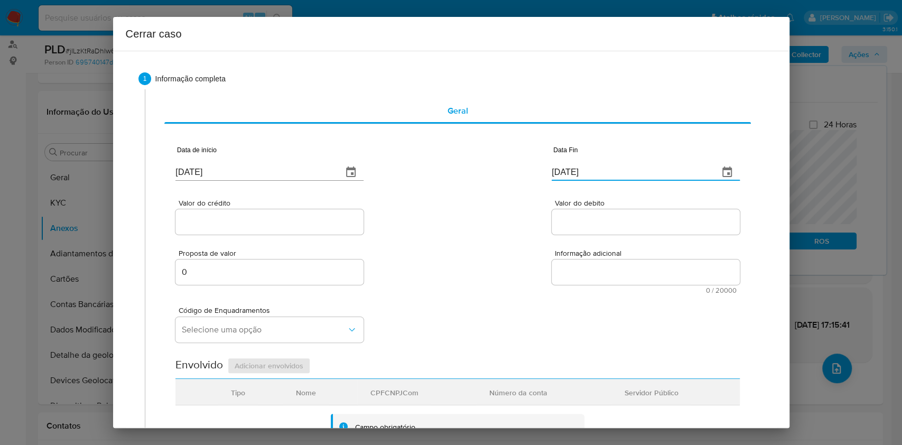
type input "05/08/2025"
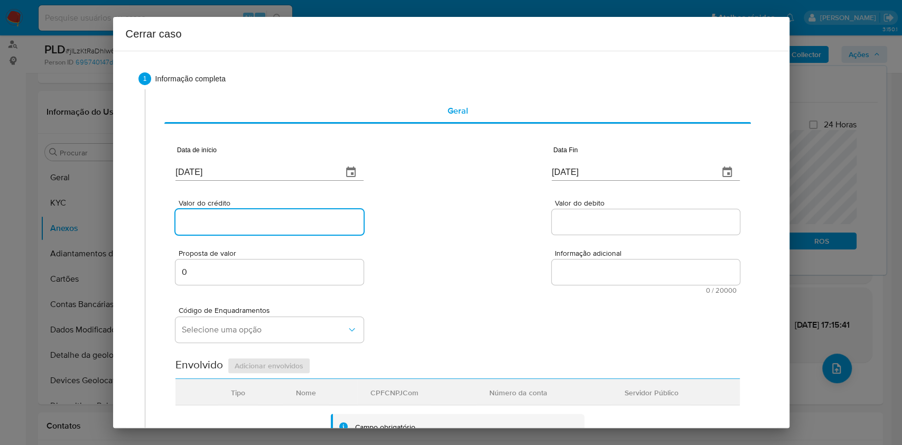
click at [321, 222] on input "Valor do crédito" at bounding box center [270, 222] width 188 height 14
paste input "R$189.897"
type input "R$189.897"
drag, startPoint x: 567, startPoint y: 222, endPoint x: 557, endPoint y: 236, distance: 17.5
click at [567, 222] on input "Valor do debito" at bounding box center [646, 222] width 188 height 14
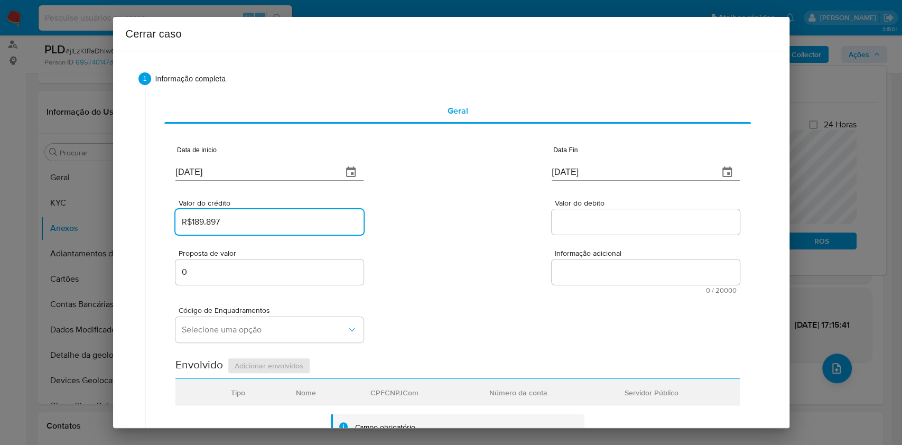
paste input "R$134.626"
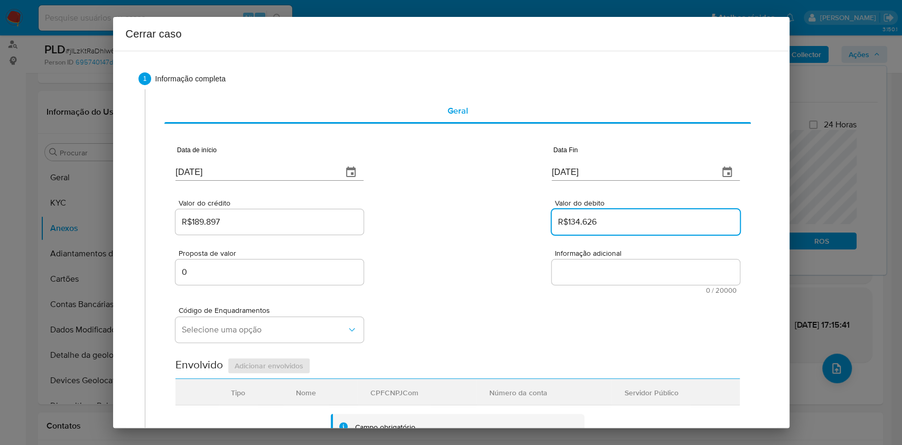
type input "R$134.626"
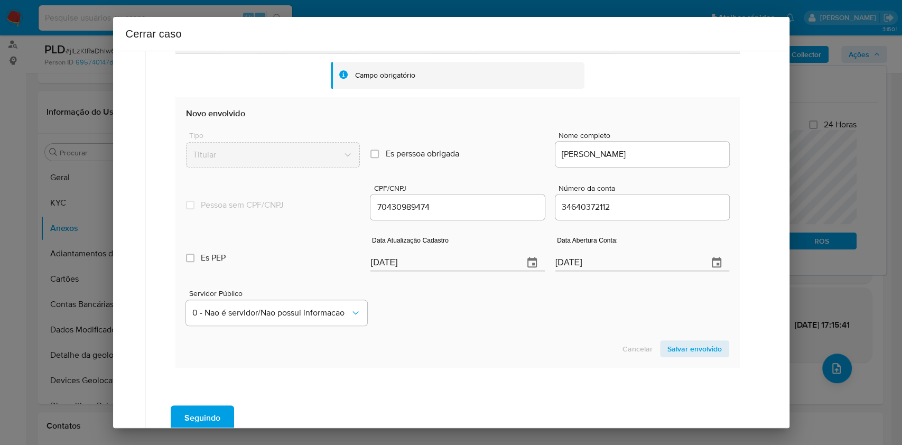
click at [482, 262] on input "11/08/2025" at bounding box center [443, 262] width 144 height 17
click at [481, 262] on input "11/08/2025" at bounding box center [443, 262] width 144 height 17
click at [481, 263] on input "11/08/2025" at bounding box center [443, 262] width 144 height 17
paste input "1507"
click at [481, 264] on input "11/08/1507" at bounding box center [443, 256] width 144 height 17
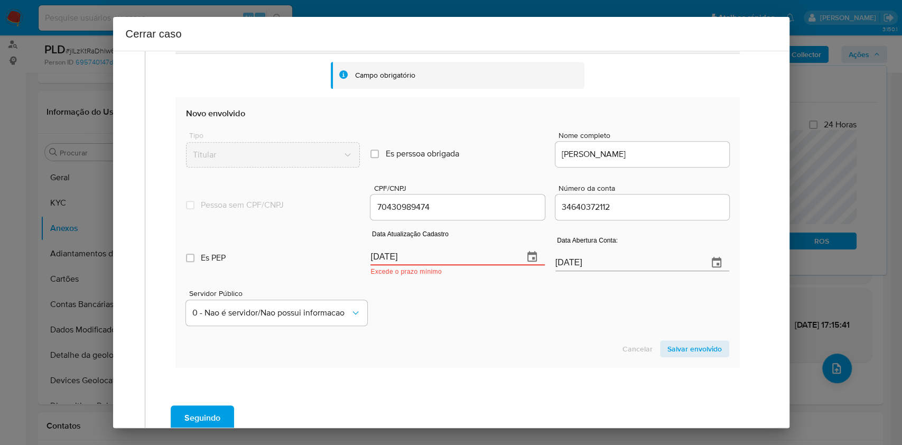
click at [481, 264] on input "11/08/1507" at bounding box center [443, 256] width 144 height 17
paste input "5/07/2025"
click at [481, 264] on input "11/08/1507" at bounding box center [443, 256] width 144 height 17
type input "15/07/2025"
click at [686, 349] on span "Salvar envolvido" at bounding box center [695, 349] width 54 height 15
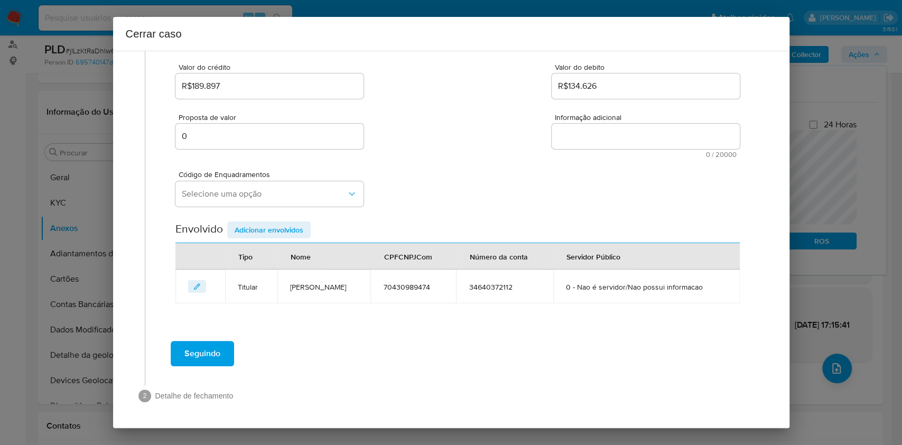
scroll to position [154, 0]
drag, startPoint x: 586, startPoint y: 129, endPoint x: 444, endPoint y: 189, distance: 154.2
click at [586, 129] on textarea "Informação adicional" at bounding box center [646, 136] width 188 height 25
paste textarea "Antonio Torres de Carvalho Pires Junior, CPF 70430989474, 25 anos, residente no…"
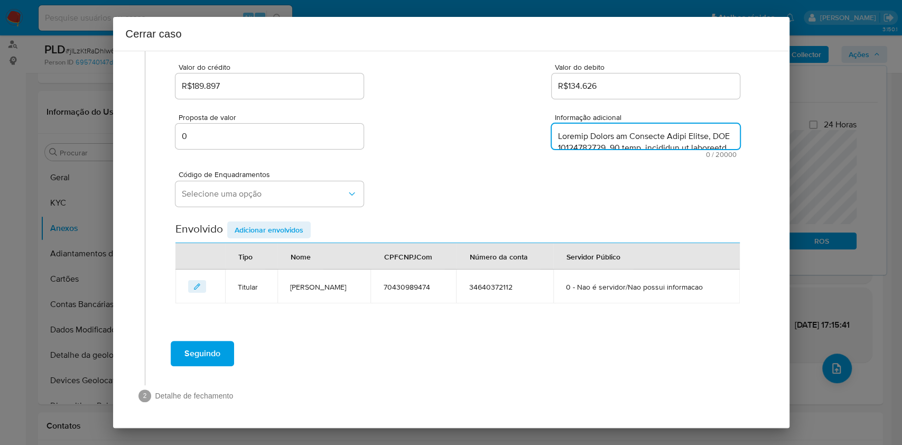
click at [534, 152] on div "Proposta de valor 0 Informação adicional 0 / 20000 20000 caracteres restantes" at bounding box center [458, 129] width 564 height 57
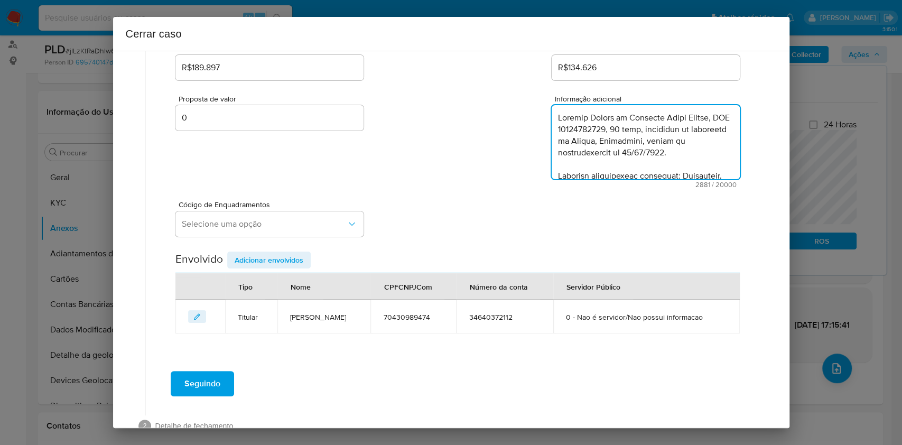
scroll to position [1188, 0]
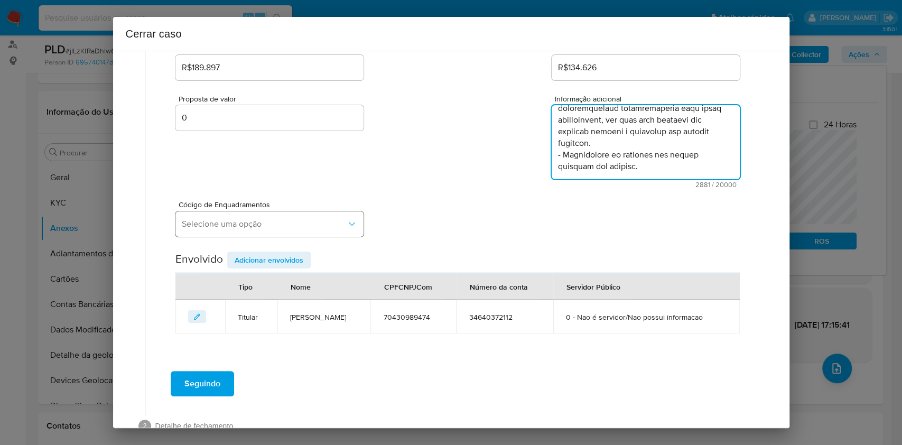
type textarea "Antonio Torres de Carvalho Pires Junior, CPF 70430989474, 25 anos, residente no…"
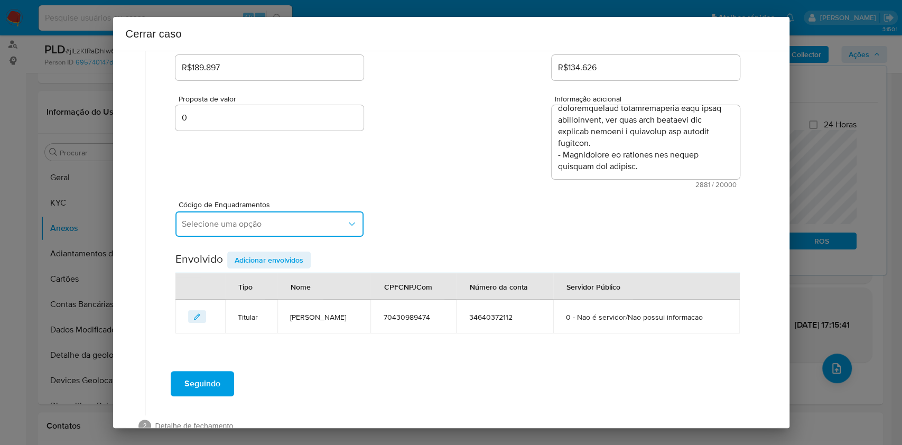
click at [284, 230] on button "Selecione uma opção" at bounding box center [270, 223] width 188 height 25
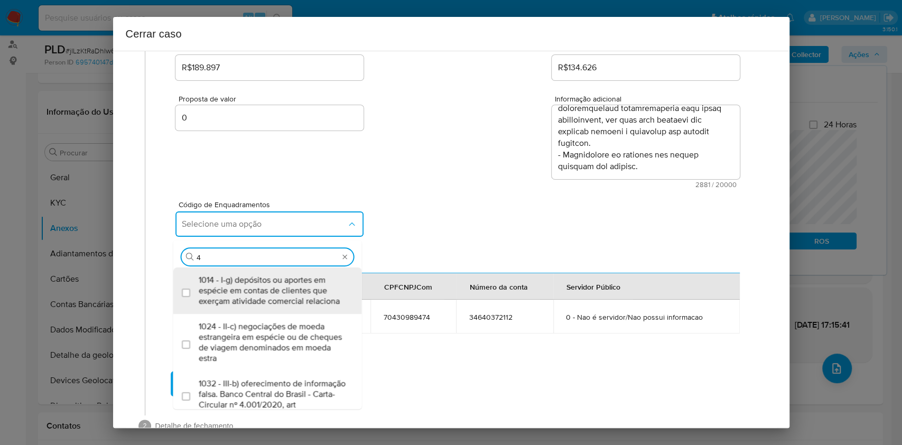
type input "45"
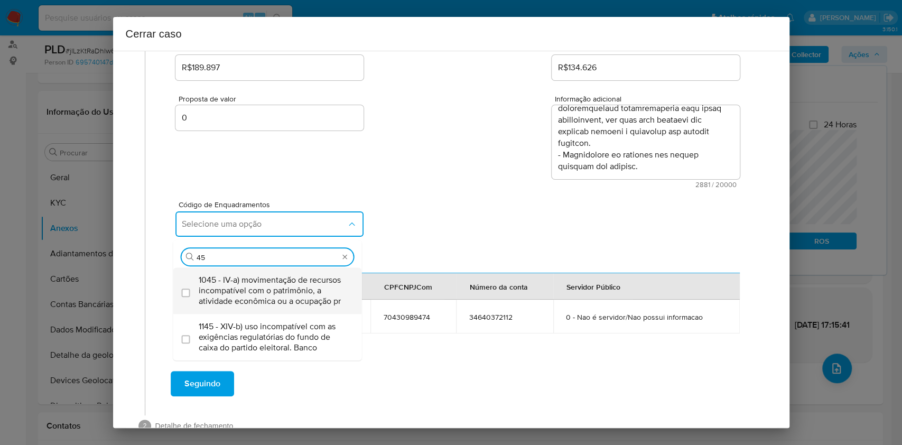
click at [249, 288] on span "1045 - IV-a) movimentação de recursos incompatível com o patrimônio, a atividad…" at bounding box center [273, 291] width 149 height 32
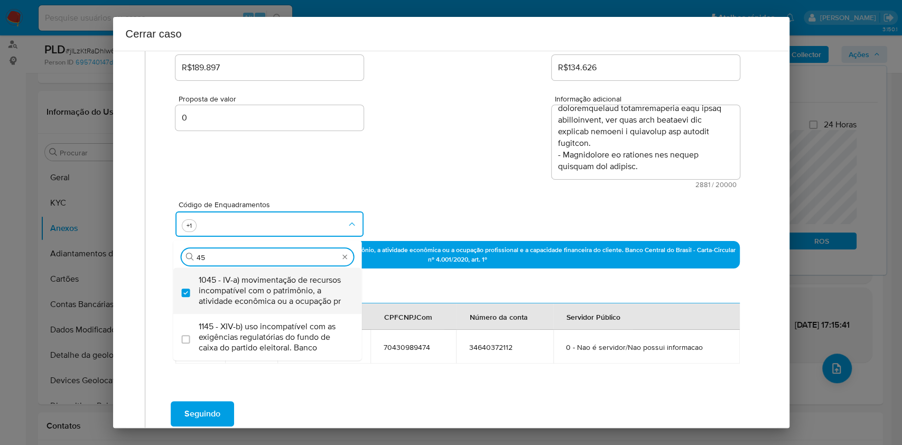
checkbox input "true"
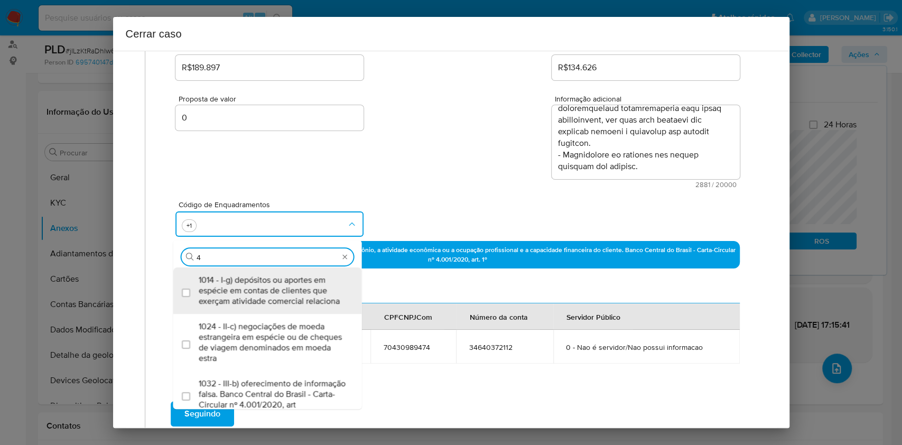
scroll to position [0, 0]
type input "47"
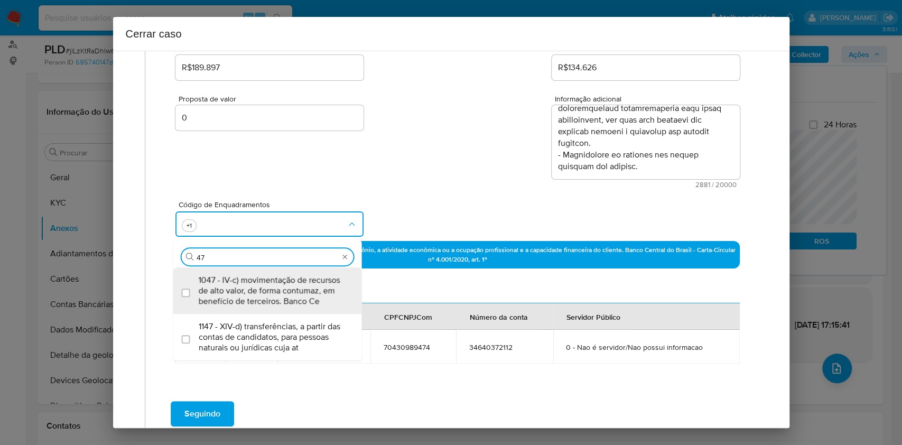
click at [249, 288] on span "1047 - IV-c) movimentação de recursos de alto valor, de forma contumaz, em bene…" at bounding box center [273, 291] width 149 height 32
checkbox input "true"
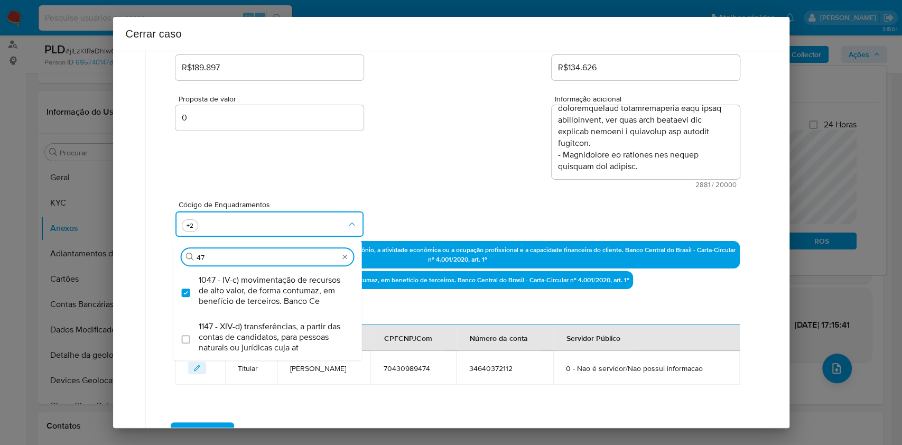
type input "4"
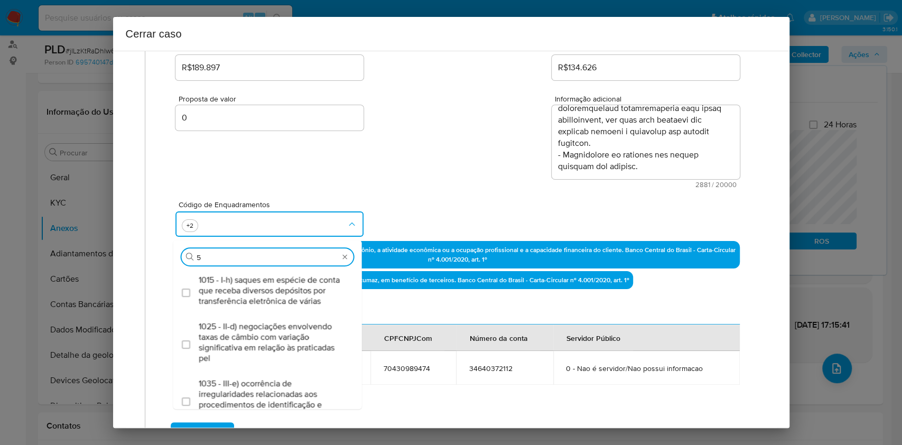
type input "55"
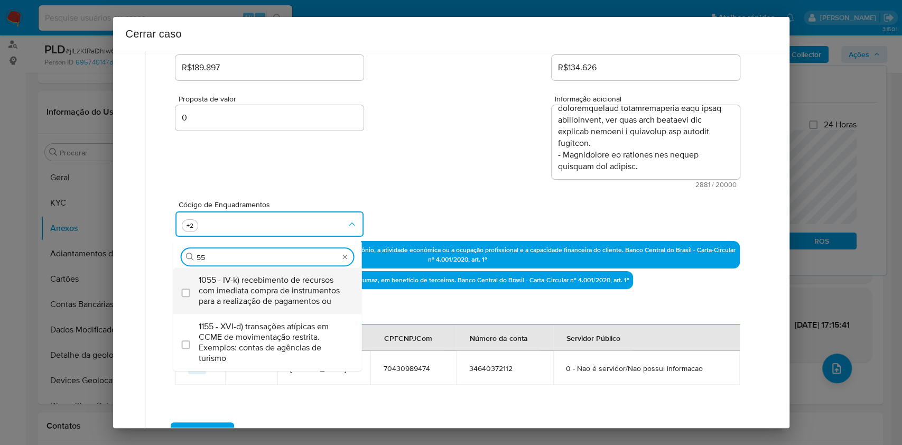
click at [248, 288] on span "1055 - IV-k) recebimento de recursos com imediata compra de instrumentos para a…" at bounding box center [273, 291] width 149 height 32
checkbox input "true"
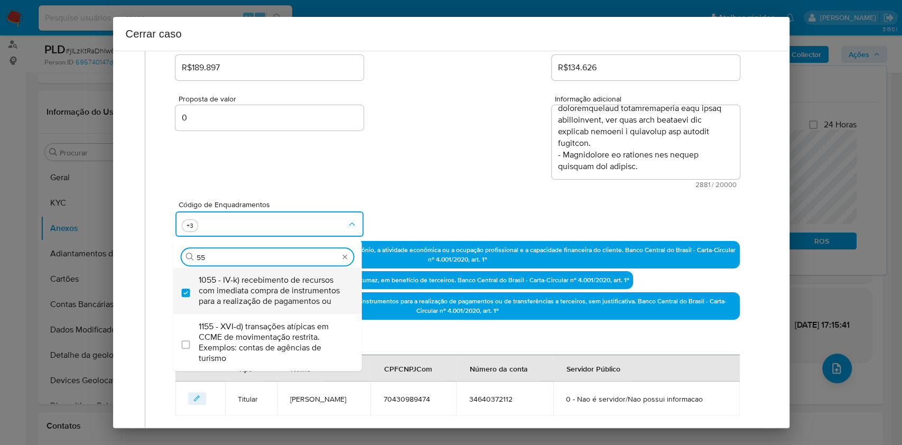
type input "55"
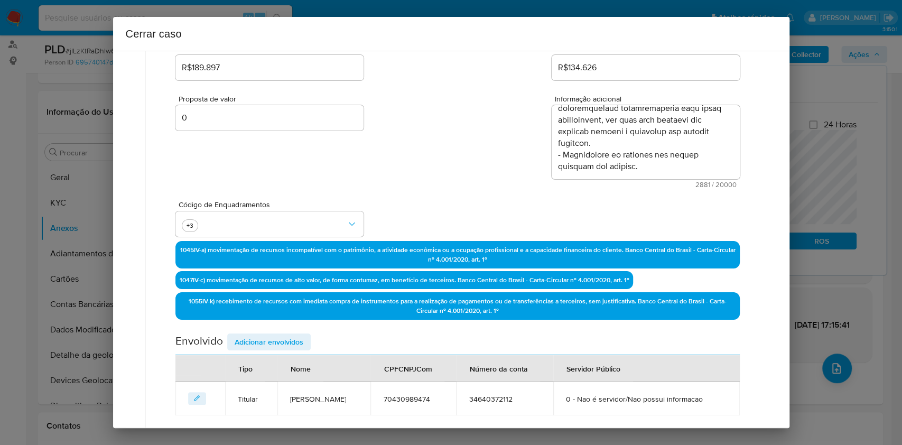
click at [377, 328] on div "Data de início 01/06/2025 Data Fin 05/08/2025 Valor do crédito R$189.897 Valor …" at bounding box center [458, 196] width 564 height 438
click at [258, 364] on div "Tipo" at bounding box center [246, 368] width 40 height 25
drag, startPoint x: 271, startPoint y: 343, endPoint x: 291, endPoint y: 333, distance: 22.0
click at [271, 343] on span "Adicionar envolvidos" at bounding box center [269, 342] width 69 height 15
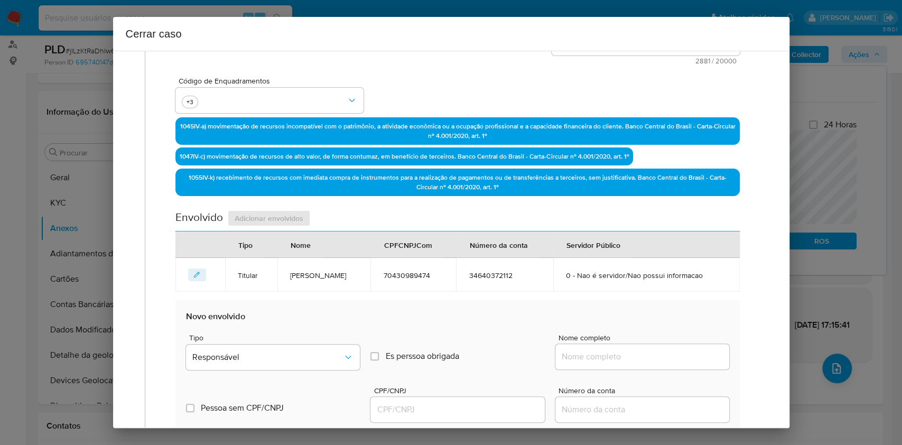
scroll to position [366, 0]
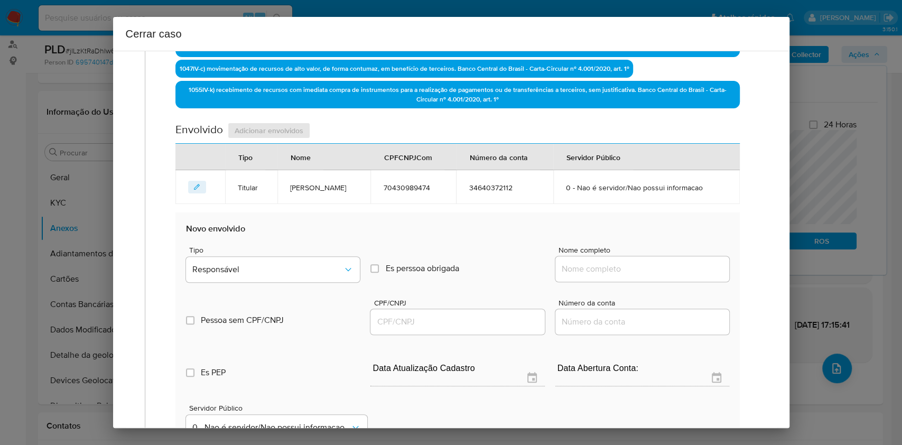
click at [664, 276] on input "Nome completo" at bounding box center [643, 269] width 174 height 14
paste input "Industria E Comercio Dellabruna Ltda, 55817142000138"
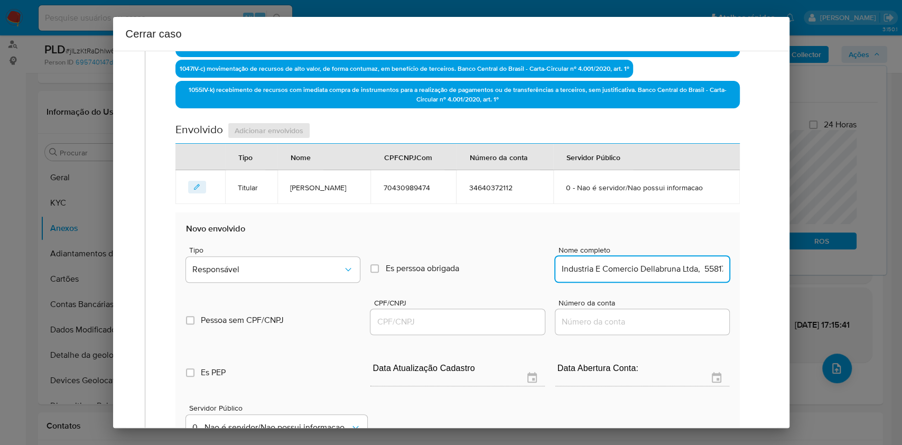
scroll to position [0, 48]
click at [671, 276] on input "Industria E Comercio Dellabruna Ltda, 55817142000138" at bounding box center [643, 269] width 174 height 14
type input "Industria E Comercio Dellabruna Ltda,"
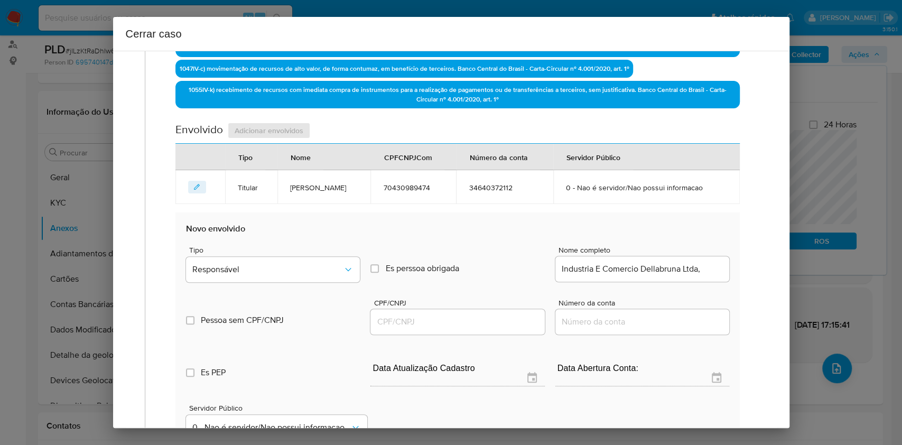
click at [469, 329] on div at bounding box center [458, 321] width 174 height 25
click at [470, 329] on input "CPF/CNPJ" at bounding box center [458, 322] width 174 height 14
paste input "55817142000138"
type input "55817142000138"
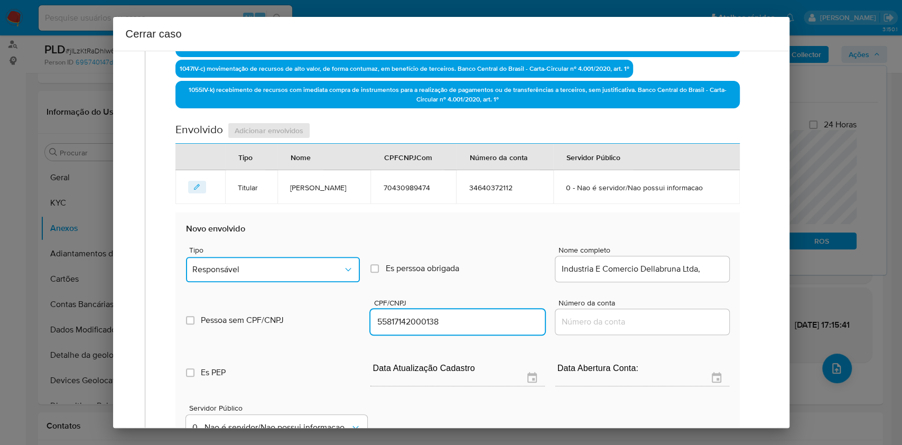
click at [322, 282] on button "Responsável" at bounding box center [273, 269] width 174 height 25
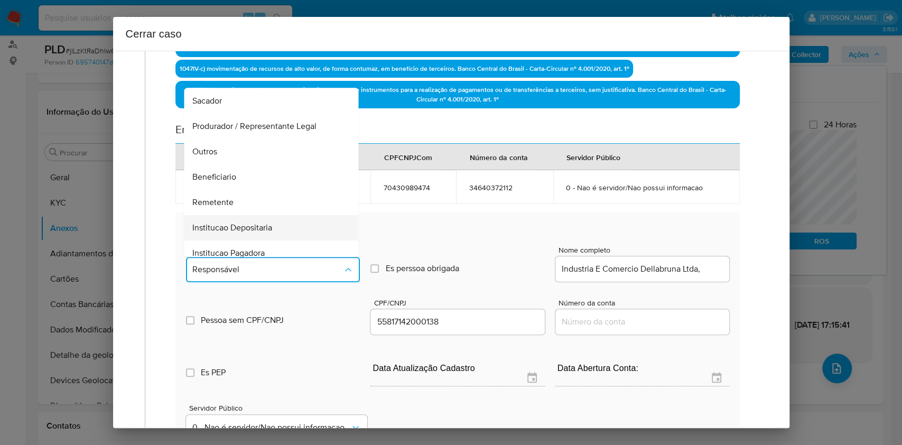
scroll to position [135, 0]
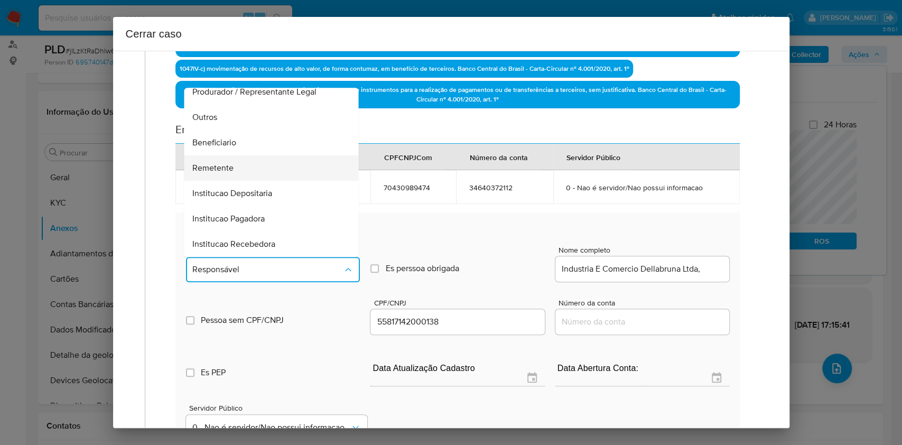
click at [232, 173] on span "Remetente" at bounding box center [213, 168] width 41 height 11
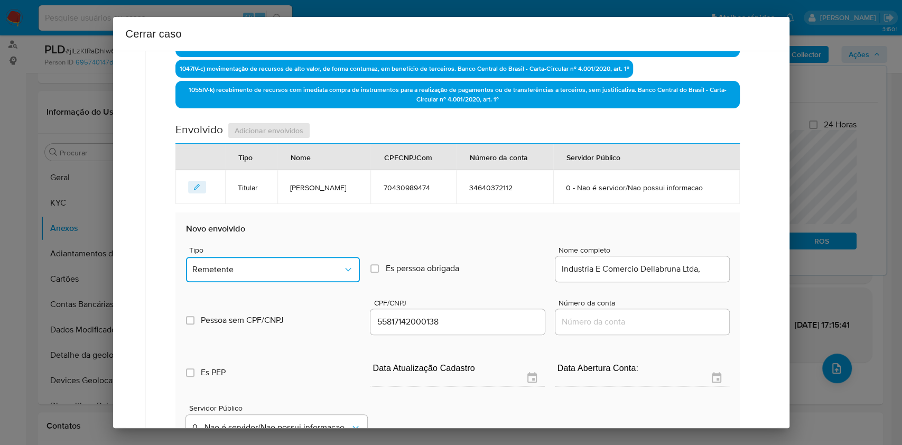
click at [308, 275] on span "Remetente" at bounding box center [267, 269] width 151 height 11
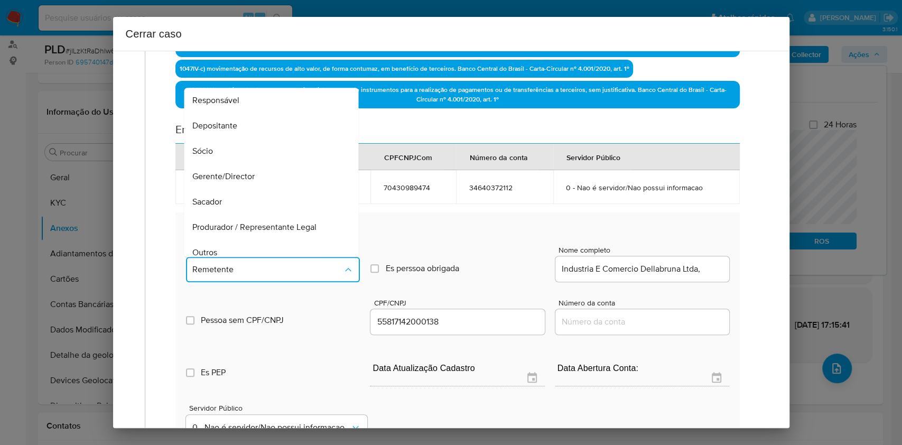
scroll to position [131, 0]
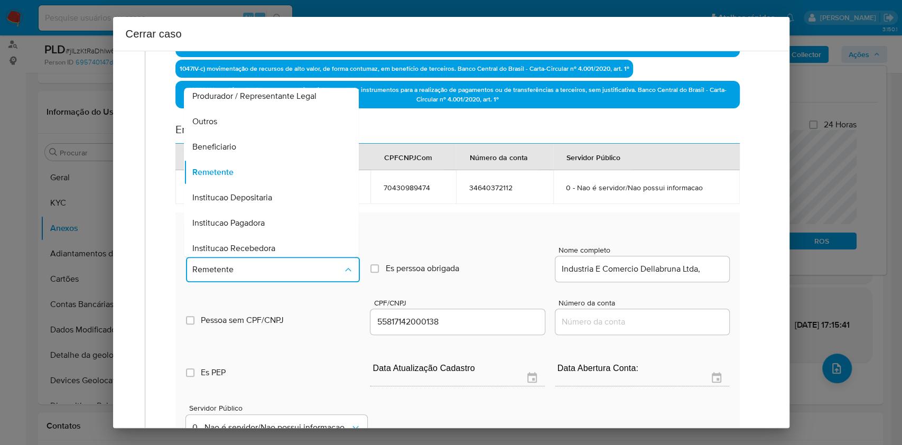
click at [246, 157] on div "Beneficiario" at bounding box center [268, 146] width 151 height 25
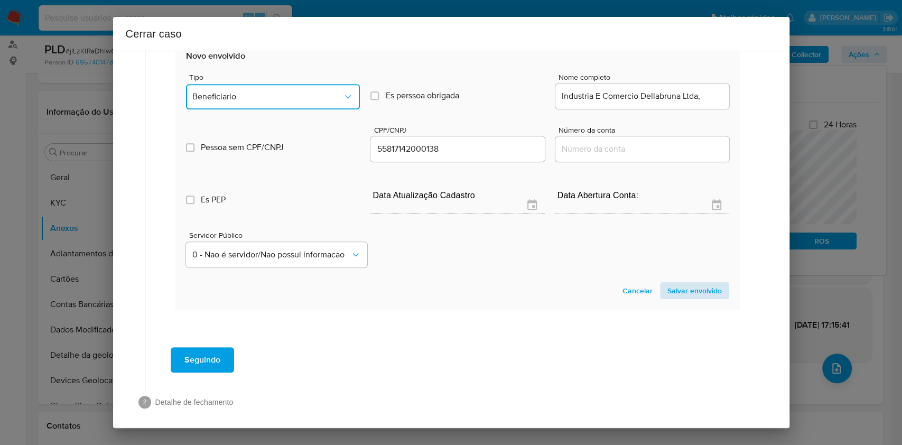
scroll to position [562, 0]
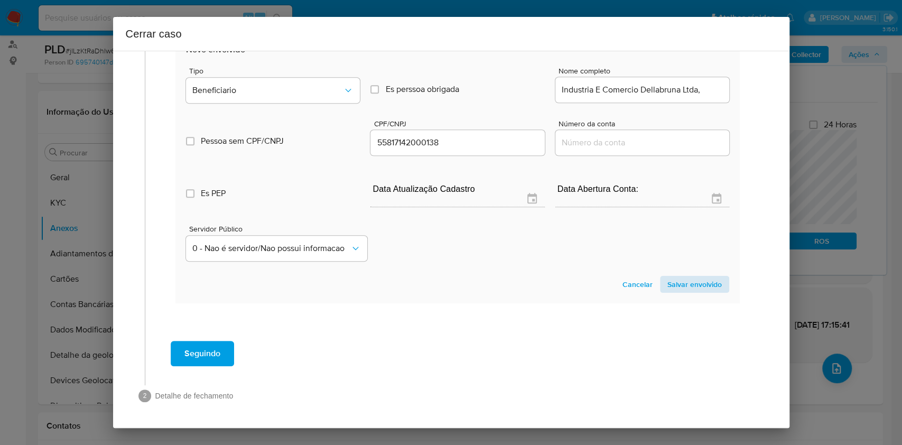
click at [670, 292] on section "Novo envolvido Tipo Beneficiario Es perssoa obrigada Is PObrigada Nome completo…" at bounding box center [458, 168] width 564 height 270
click at [702, 280] on span "Salvar envolvido" at bounding box center [695, 284] width 54 height 15
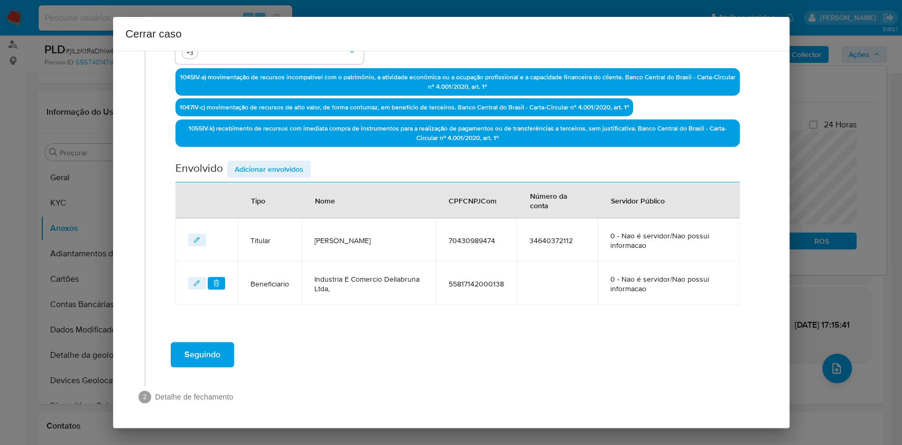
drag, startPoint x: 265, startPoint y: 159, endPoint x: 467, endPoint y: 230, distance: 214.0
click at [265, 162] on span "Adicionar envolvidos" at bounding box center [269, 169] width 69 height 15
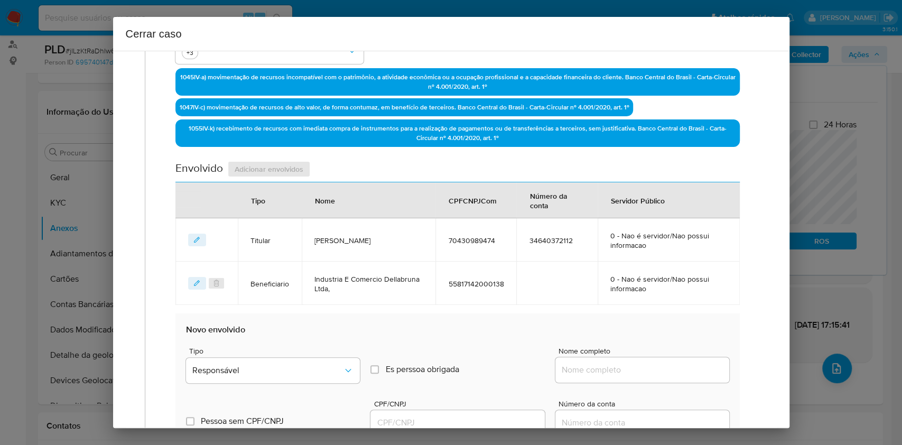
click at [682, 377] on div at bounding box center [643, 369] width 174 height 25
click at [670, 363] on input "Nome completo" at bounding box center [643, 370] width 174 height 14
paste input "Amazon Servicos De Varejo Do Brasil Ltda., 15436940000103"
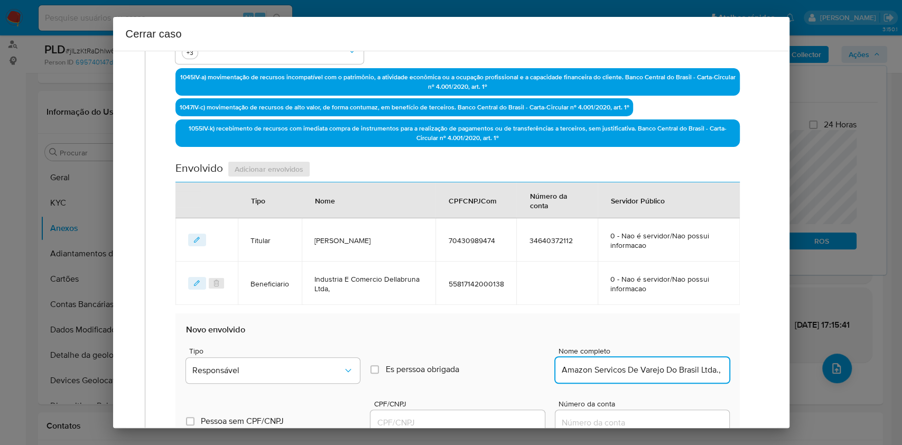
scroll to position [0, 72]
click at [681, 367] on input "Amazon Servicos De Varejo Do Brasil Ltda., 15436940000103" at bounding box center [643, 370] width 174 height 14
type input "Amazon Servicos De Varejo Do Brasil Ltda.,"
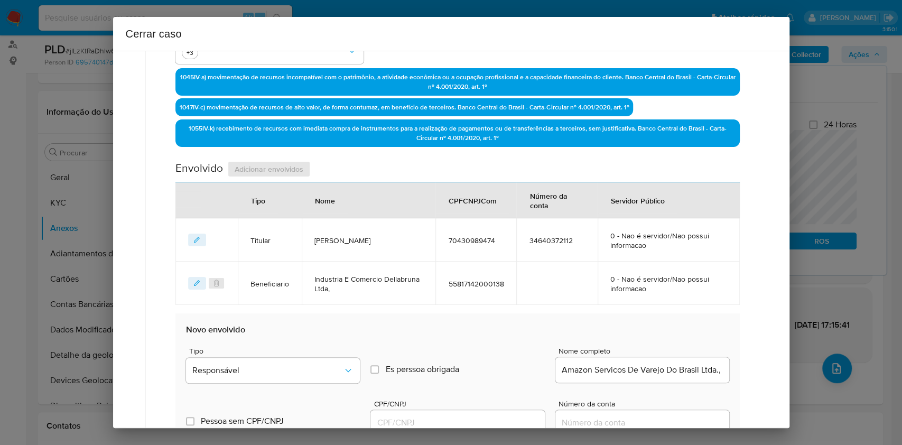
click at [500, 411] on div at bounding box center [458, 422] width 174 height 25
click at [499, 416] on input "CPF/CNPJ" at bounding box center [458, 423] width 174 height 14
paste input "15436940000103"
type input "15436940000103"
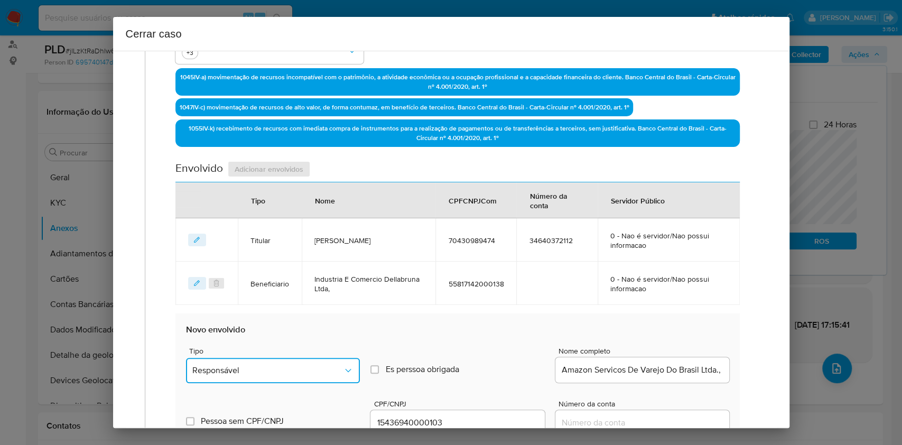
drag, startPoint x: 276, startPoint y: 367, endPoint x: 266, endPoint y: 359, distance: 13.1
click at [276, 368] on span "Responsável" at bounding box center [267, 370] width 151 height 11
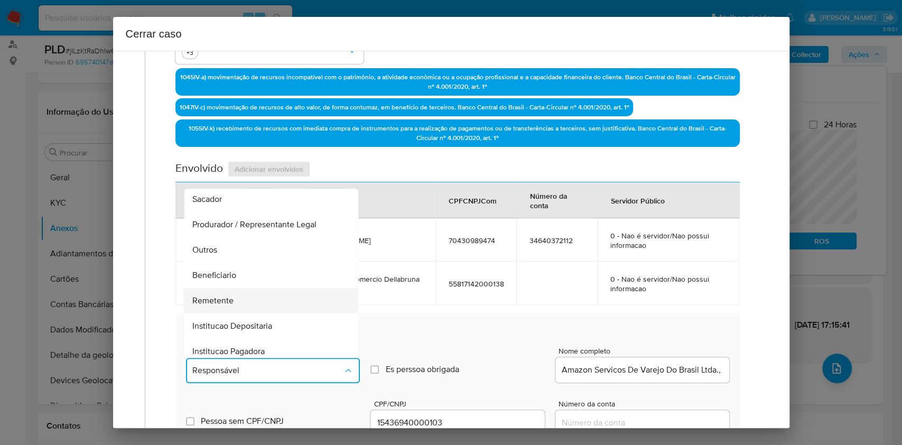
scroll to position [135, 0]
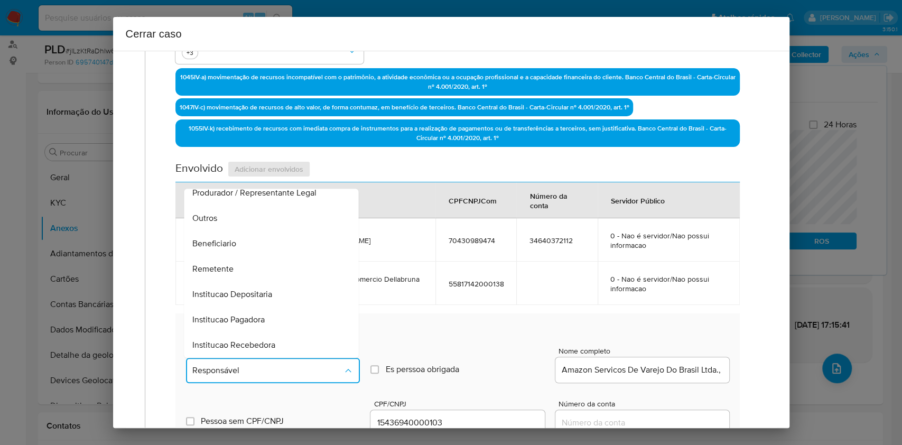
drag, startPoint x: 242, startPoint y: 241, endPoint x: 300, endPoint y: 255, distance: 59.8
click at [242, 242] on div "Beneficiario" at bounding box center [268, 243] width 151 height 25
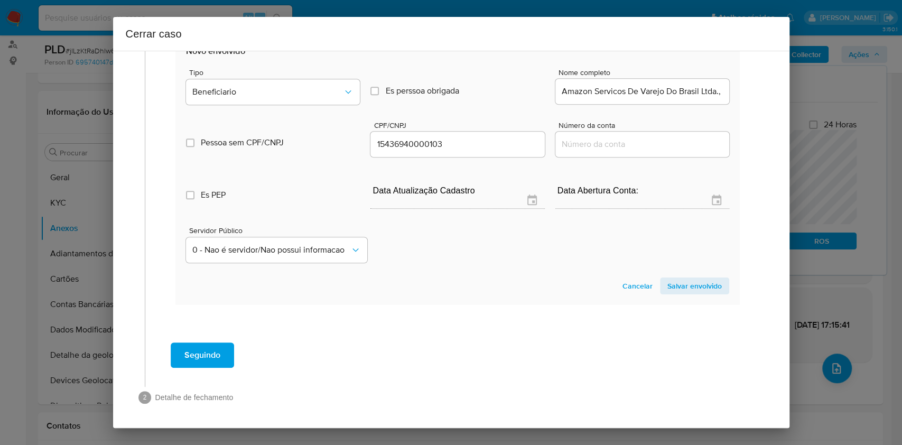
click at [692, 282] on span "Salvar envolvido" at bounding box center [695, 286] width 54 height 15
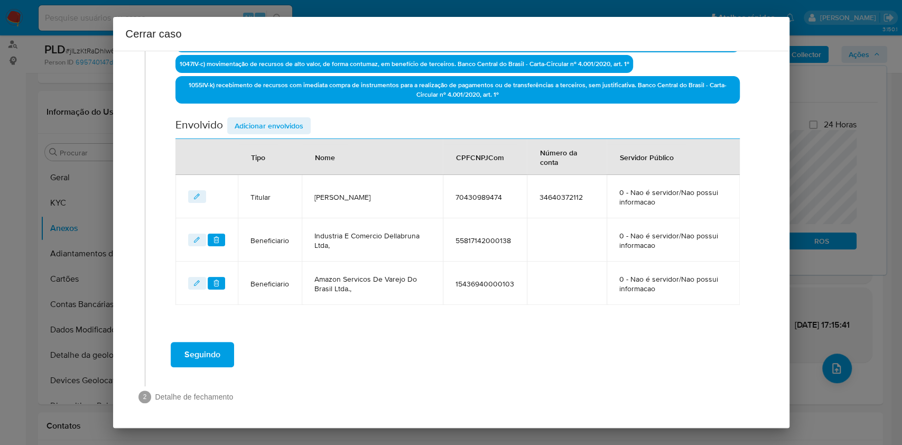
click at [271, 118] on span "Adicionar envolvidos" at bounding box center [269, 125] width 69 height 15
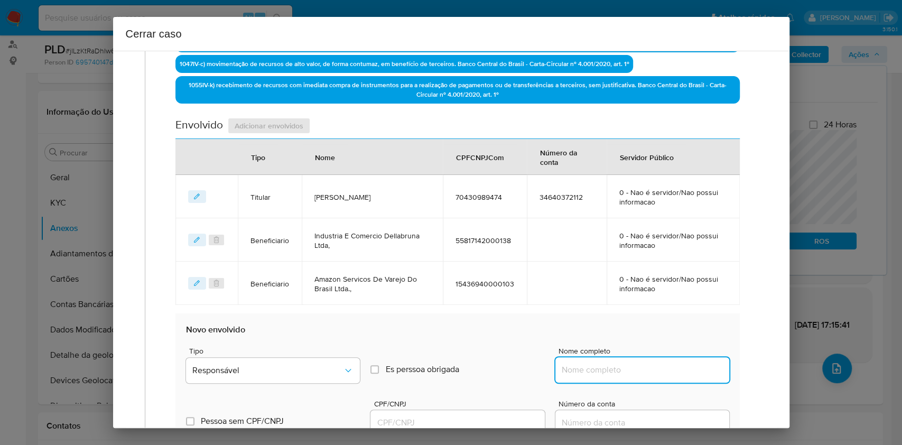
paste input "Sebastiao Peixoto Da Silva, 41086430468"
click at [657, 372] on input "Nome completo" at bounding box center [643, 370] width 174 height 14
click at [661, 371] on input "Sebastiao Peixoto Da Silva, 41086430468" at bounding box center [643, 370] width 174 height 14
type input "Sebastiao Peixoto Da Silva,"
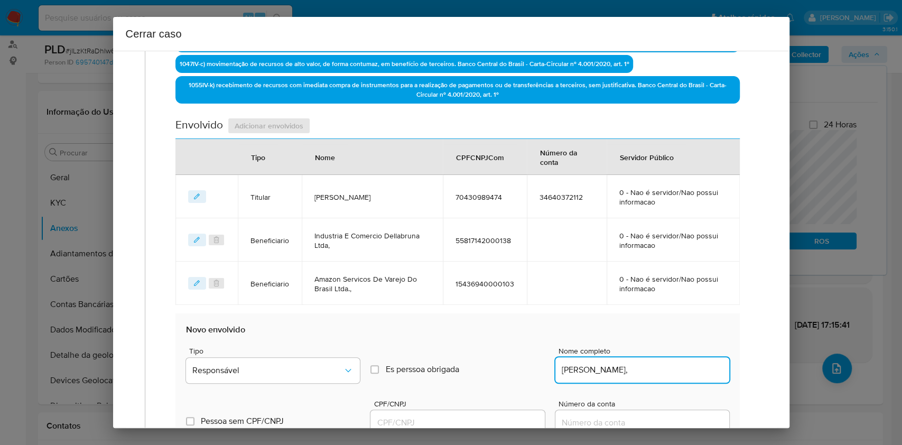
click at [473, 412] on div at bounding box center [458, 422] width 174 height 25
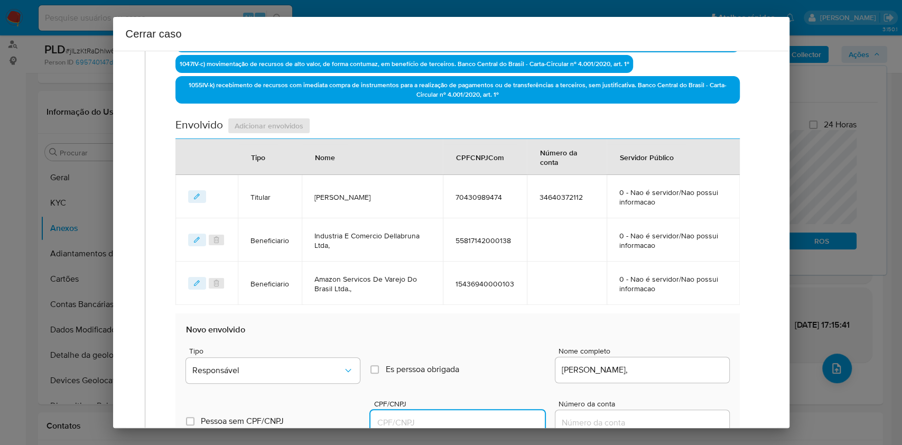
drag, startPoint x: 474, startPoint y: 420, endPoint x: 481, endPoint y: 416, distance: 8.4
click at [474, 421] on input "CPF/CNPJ" at bounding box center [458, 423] width 174 height 14
paste input "41086430468"
type input "41086430468"
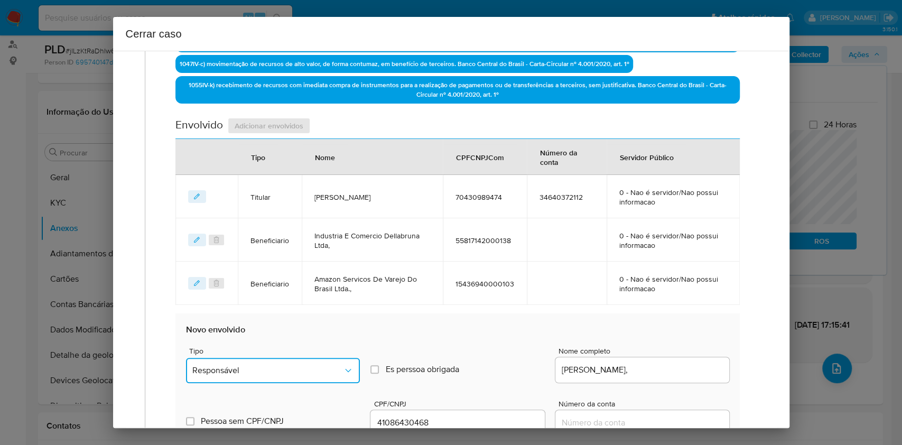
click at [303, 361] on button "Responsável" at bounding box center [273, 370] width 174 height 25
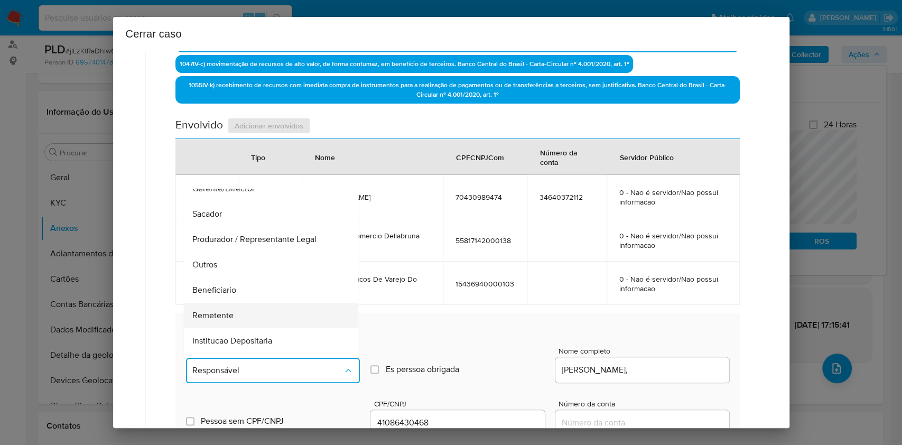
scroll to position [135, 0]
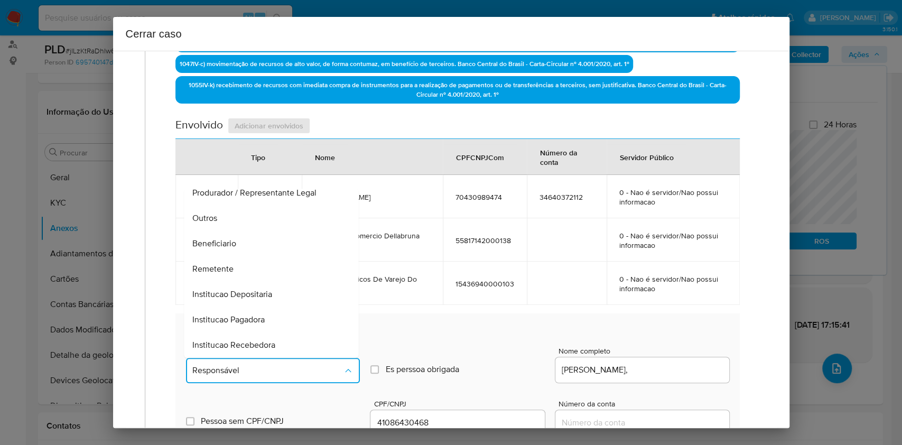
click at [245, 234] on div "Beneficiario" at bounding box center [268, 243] width 151 height 25
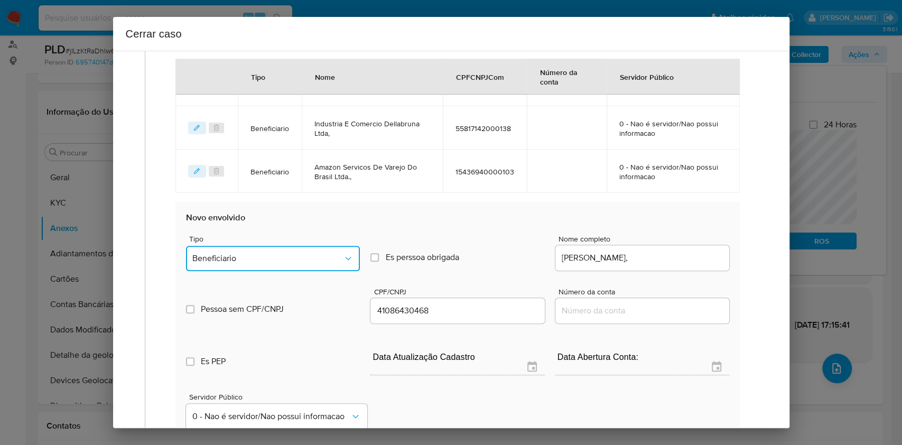
scroll to position [650, 0]
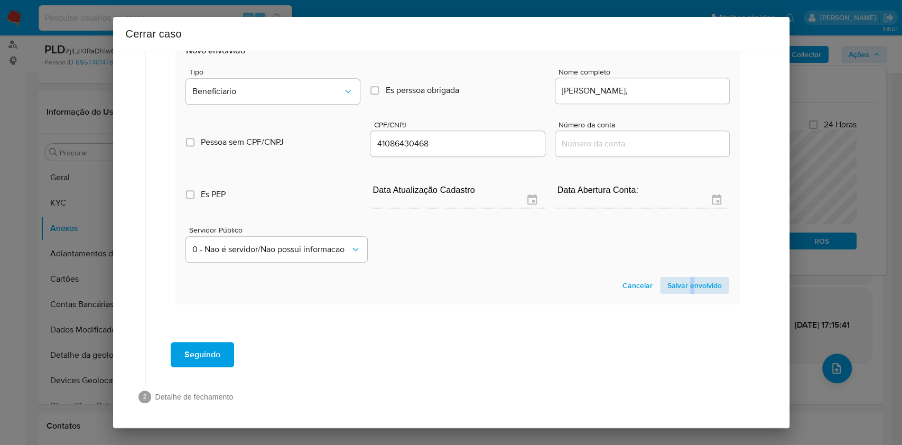
click at [681, 274] on section "Novo envolvido Tipo Beneficiario Es perssoa obrigada Is PObrigada Nome completo…" at bounding box center [458, 169] width 564 height 270
click at [684, 283] on span "Salvar envolvido" at bounding box center [695, 285] width 54 height 15
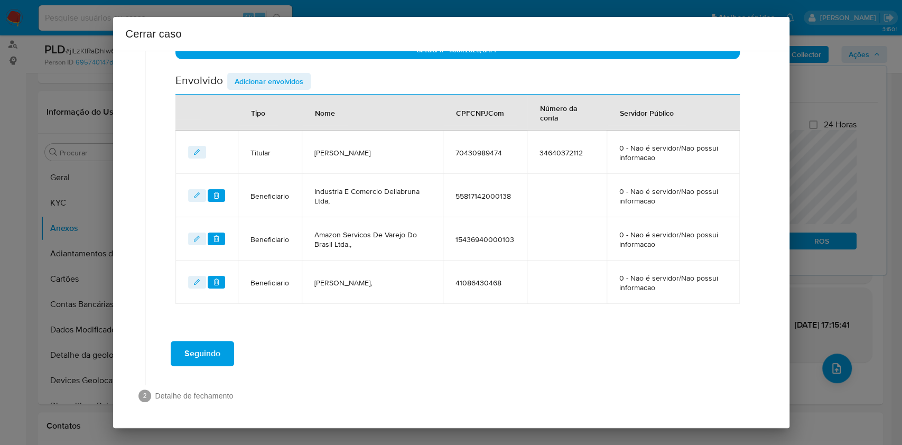
scroll to position [414, 0]
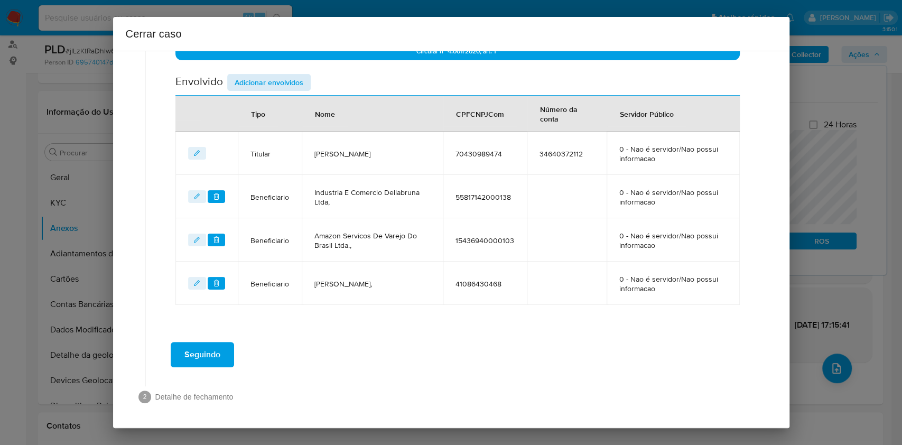
click at [279, 72] on div "Data de início 01/06/2025 Data Fin 05/08/2025 Valor do crédito R$189.897 Valor …" at bounding box center [458, 11] width 564 height 587
drag, startPoint x: 280, startPoint y: 78, endPoint x: 317, endPoint y: 99, distance: 42.2
click at [281, 80] on span "Adicionar envolvidos" at bounding box center [269, 82] width 69 height 15
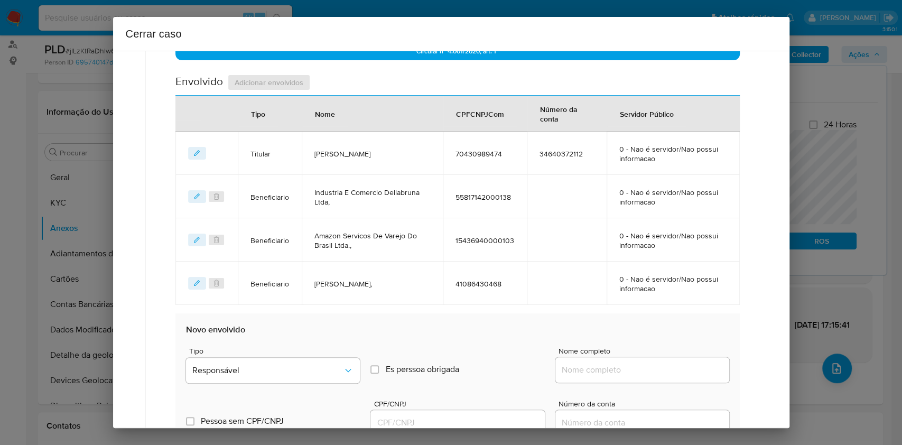
click at [640, 372] on input "Nome completo" at bounding box center [643, 370] width 174 height 14
paste input "Garacai Comercio De Acai Ltda, 60914117000102"
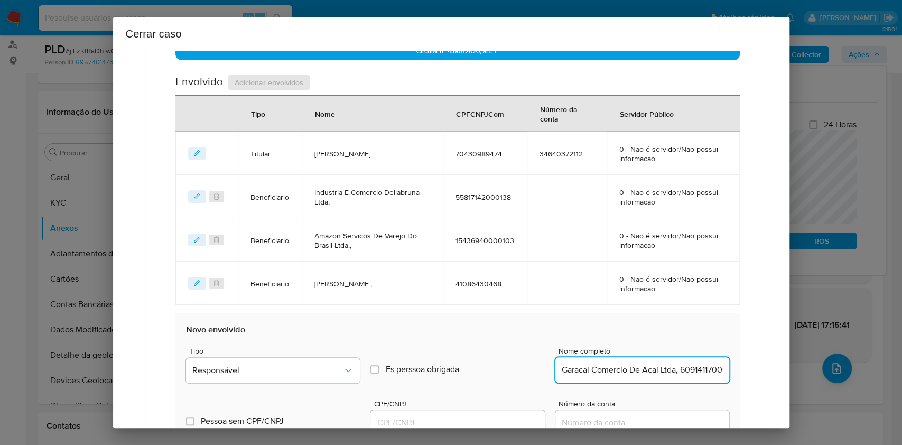
scroll to position [0, 23]
click at [658, 370] on input "Garacai Comercio De Acai Ltda, 60914117000102" at bounding box center [643, 370] width 174 height 14
type input "Garacai Comercio De Acai Ltda,"
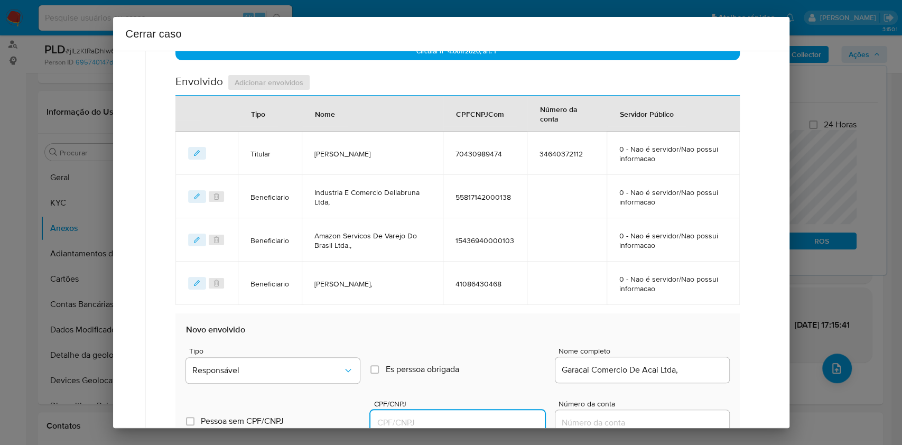
click at [478, 418] on input "CPF/CNPJ" at bounding box center [458, 423] width 174 height 14
paste input "60914117000102"
type input "60914117000102"
drag, startPoint x: 317, startPoint y: 360, endPoint x: 310, endPoint y: 357, distance: 7.4
click at [317, 361] on button "Responsável" at bounding box center [273, 370] width 174 height 25
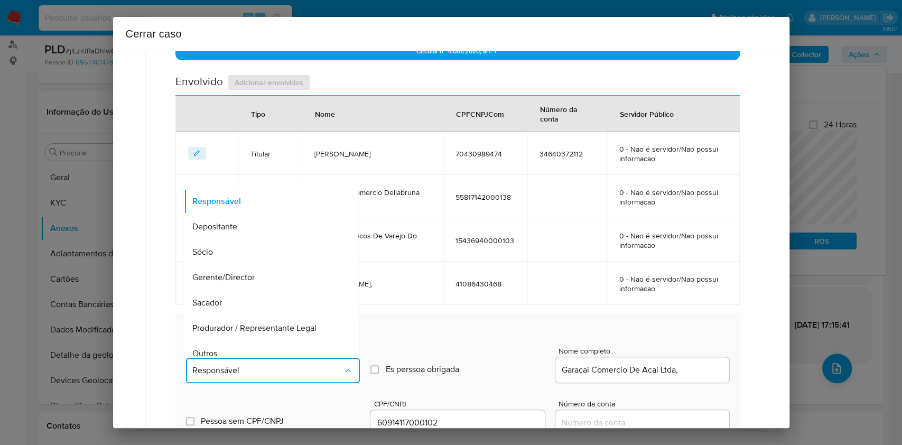
click at [271, 343] on div "Outros" at bounding box center [268, 353] width 151 height 25
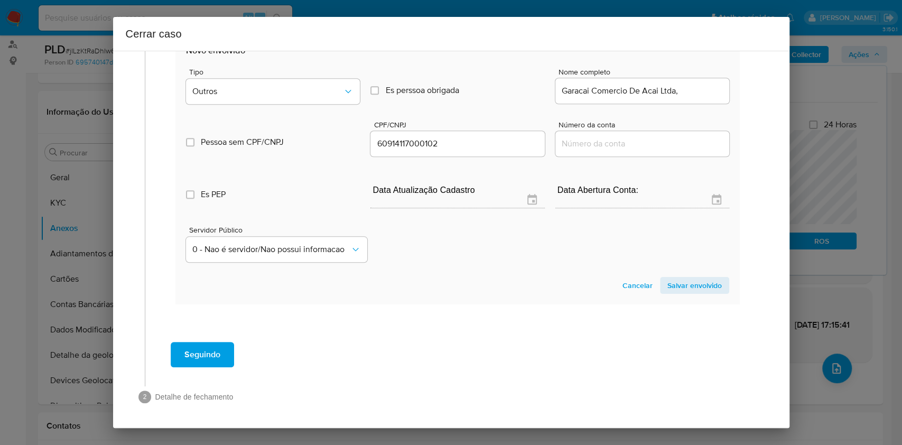
click at [685, 278] on span "Salvar envolvido" at bounding box center [695, 285] width 54 height 15
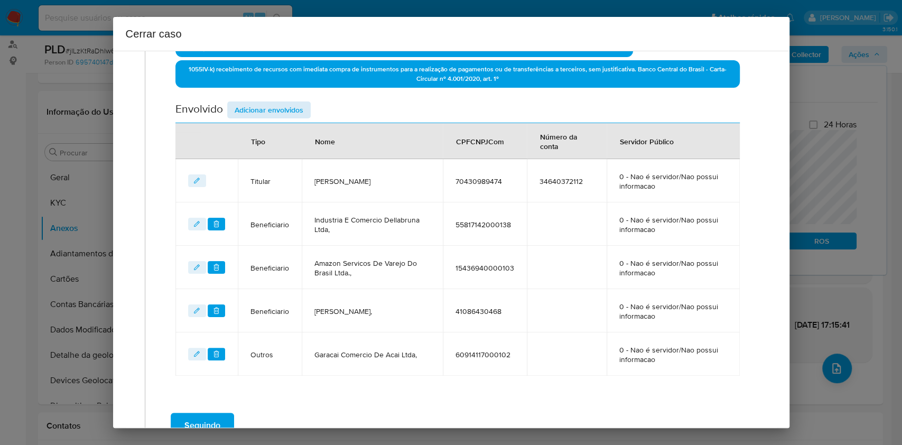
scroll to position [246, 0]
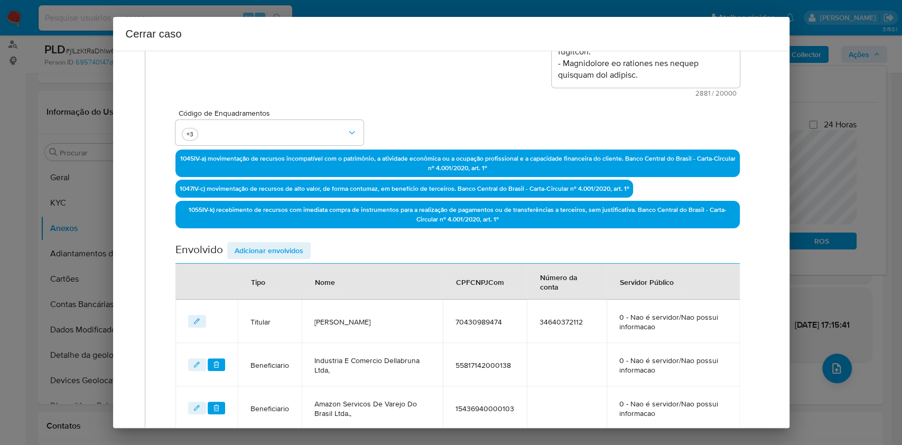
drag, startPoint x: 289, startPoint y: 254, endPoint x: 309, endPoint y: 257, distance: 19.8
click at [289, 256] on span "Adicionar envolvidos" at bounding box center [269, 250] width 69 height 15
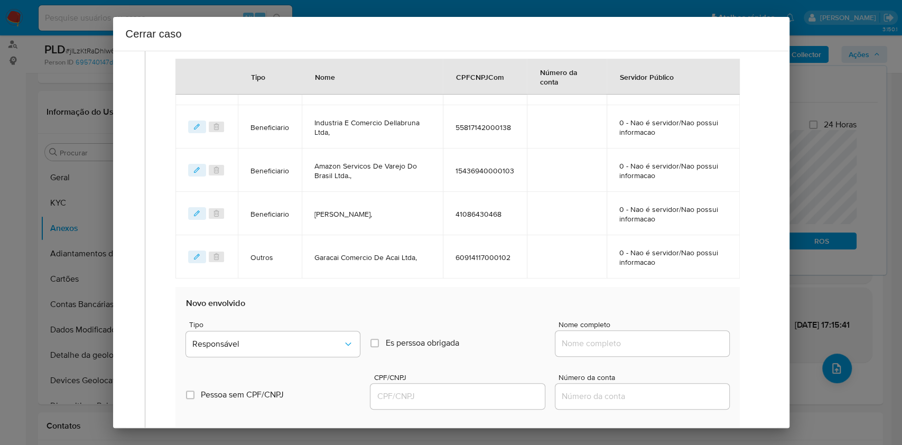
scroll to position [528, 0]
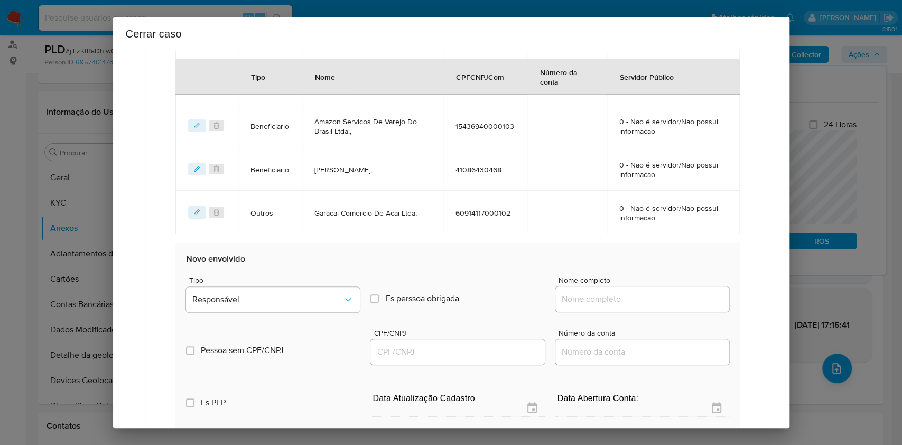
drag, startPoint x: 661, startPoint y: 295, endPoint x: 666, endPoint y: 302, distance: 8.5
click at [661, 297] on input "Nome completo" at bounding box center [643, 299] width 174 height 14
paste input "Arthemyza Ferreira Ipiranga Pinto, 70430989474"
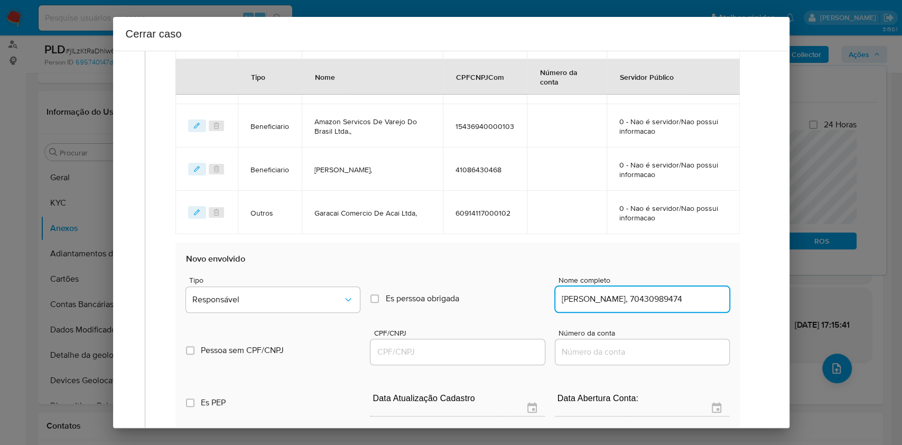
scroll to position [0, 23]
click at [670, 303] on input "Arthemyza Ferreira Ipiranga Pinto, 70430989474" at bounding box center [643, 299] width 174 height 14
click at [670, 302] on input "Arthemyza Ferreira Ipiranga Pinto, 70430989474" at bounding box center [643, 299] width 174 height 14
type input "Arthemyza Ferreira Ipiranga Pinto,"
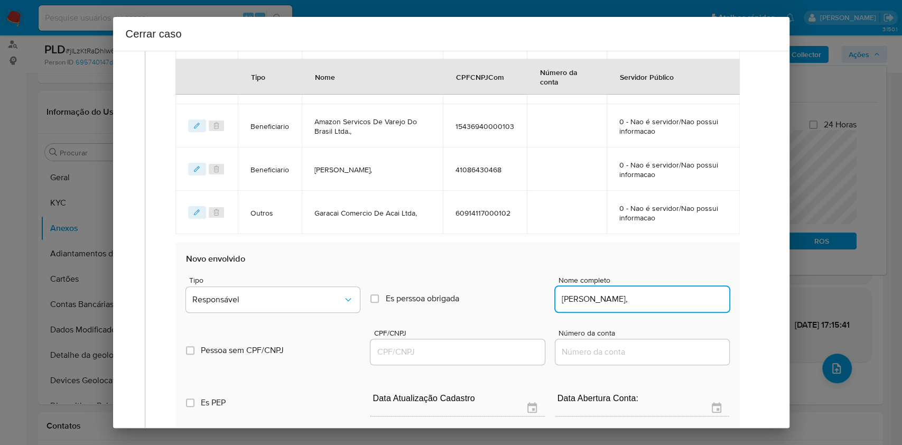
drag, startPoint x: 485, startPoint y: 338, endPoint x: 482, endPoint y: 344, distance: 7.1
click at [483, 341] on div at bounding box center [458, 351] width 174 height 25
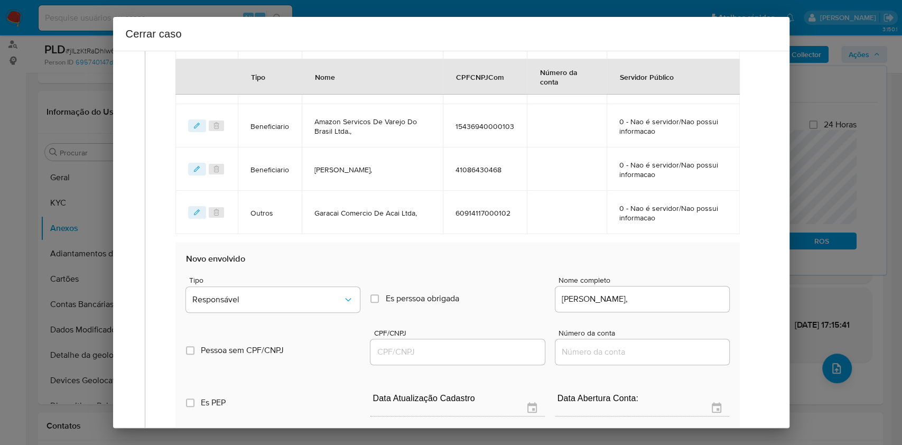
paste input "70430989474"
click at [482, 345] on input "CPF/CNPJ" at bounding box center [458, 352] width 174 height 14
type input "70430989474"
drag, startPoint x: 316, startPoint y: 281, endPoint x: 313, endPoint y: 291, distance: 9.9
click at [316, 283] on div "Tipo Responsável" at bounding box center [273, 296] width 174 height 40
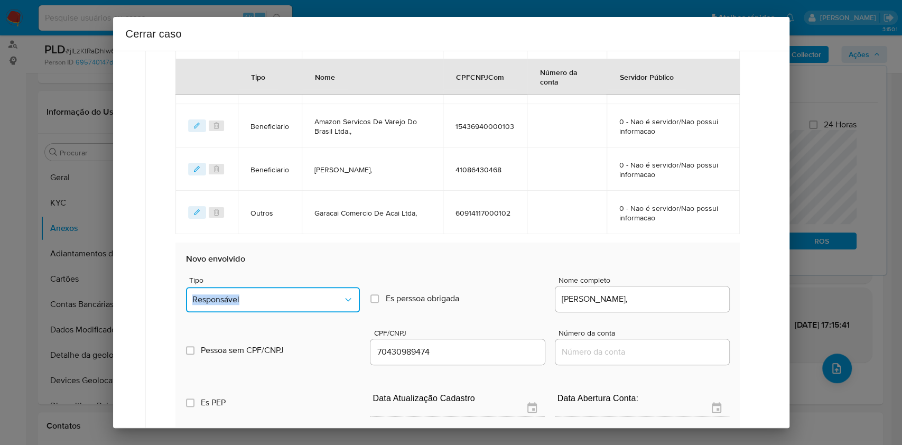
click at [247, 293] on button "Responsável" at bounding box center [273, 299] width 174 height 25
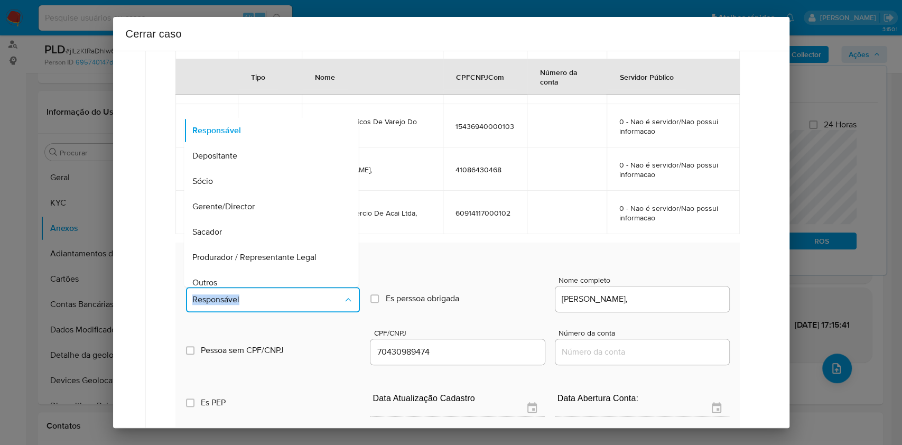
click at [260, 303] on span "Responsável" at bounding box center [267, 299] width 151 height 11
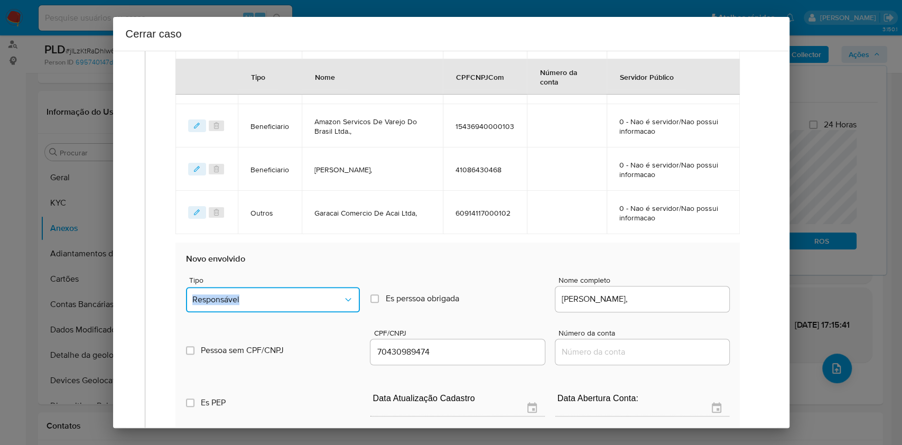
click at [257, 294] on span "Responsável" at bounding box center [267, 299] width 151 height 11
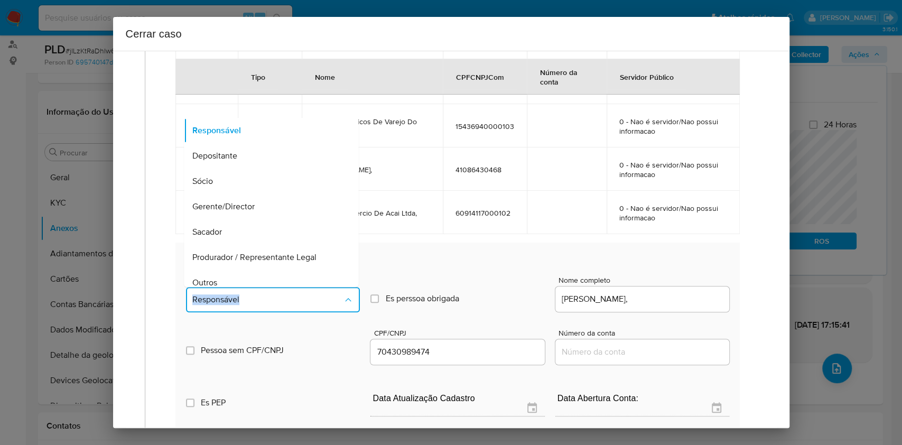
click at [246, 277] on div "Outros" at bounding box center [268, 282] width 151 height 25
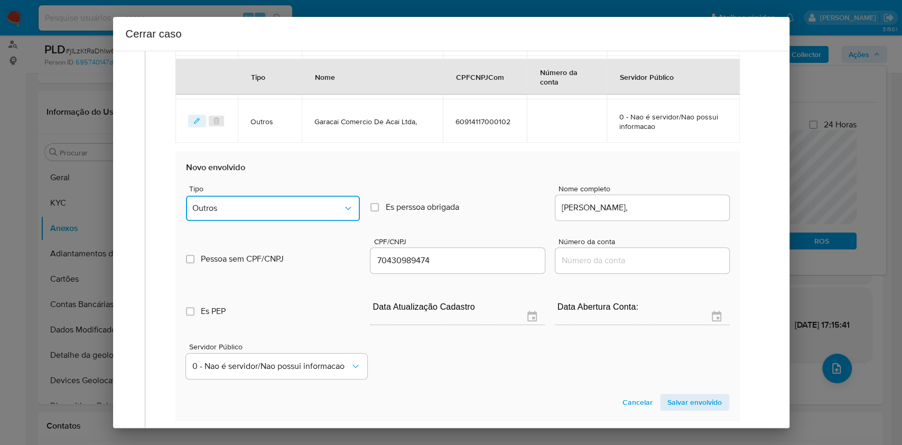
scroll to position [736, 0]
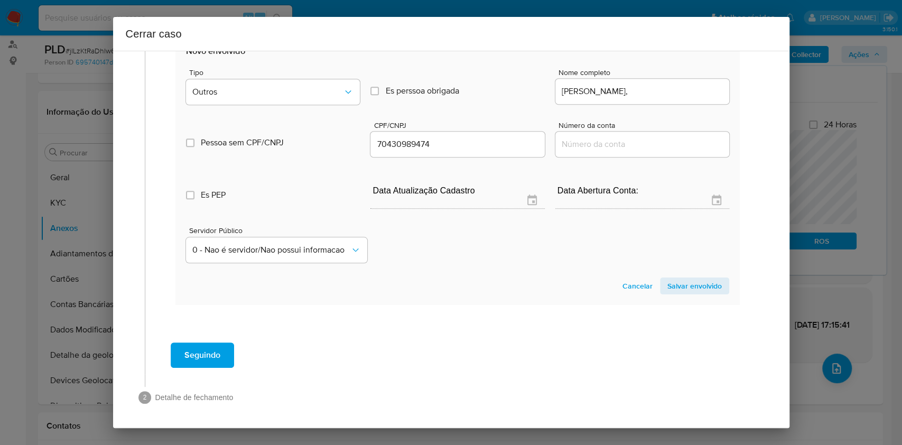
drag, startPoint x: 700, startPoint y: 284, endPoint x: 673, endPoint y: 285, distance: 27.5
click at [700, 285] on span "Salvar envolvido" at bounding box center [695, 286] width 54 height 15
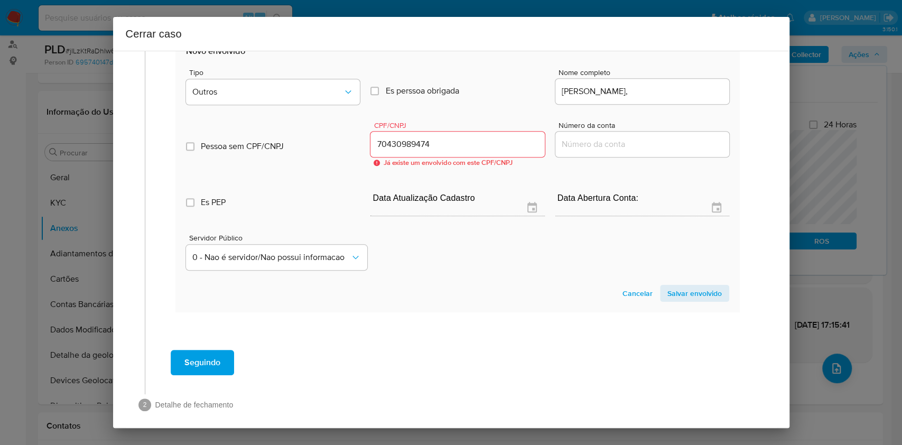
drag, startPoint x: 628, startPoint y: 300, endPoint x: 624, endPoint y: 296, distance: 5.6
click at [627, 299] on span "Cancelar" at bounding box center [638, 293] width 30 height 15
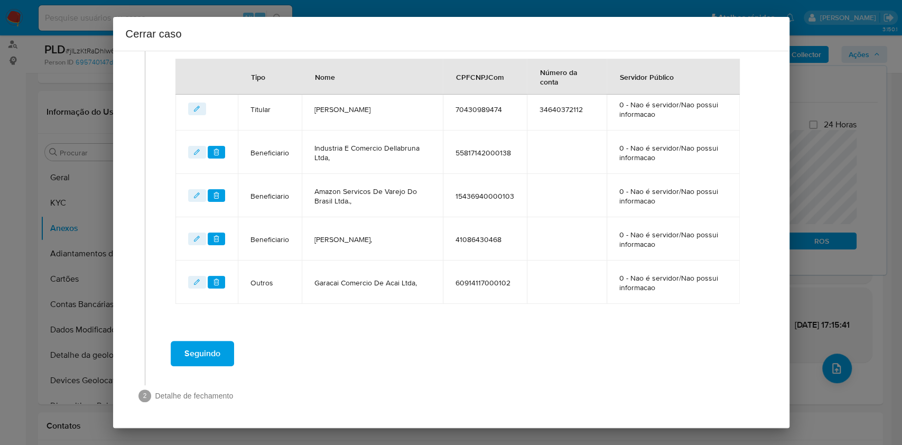
scroll to position [457, 0]
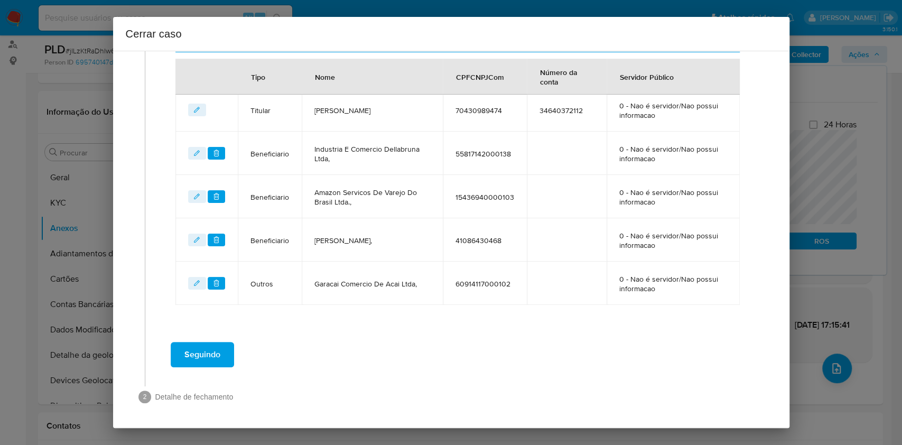
click at [199, 355] on span "Seguindo" at bounding box center [203, 354] width 36 height 23
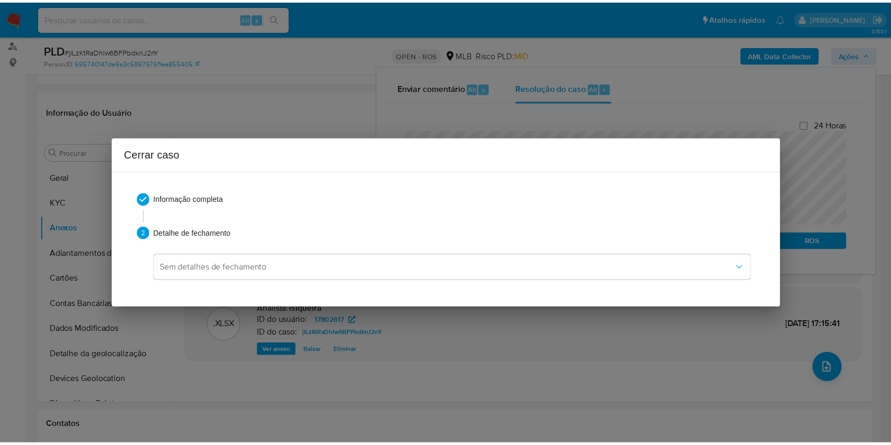
scroll to position [1176, 0]
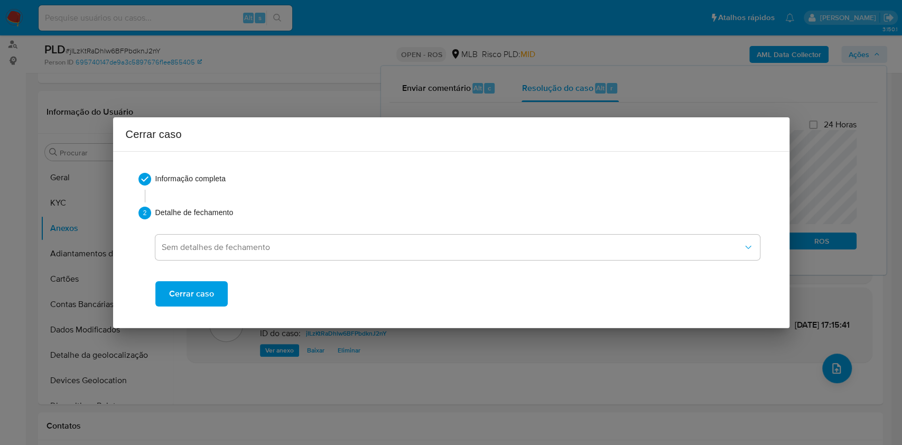
click at [188, 298] on span "Cerrar caso" at bounding box center [191, 293] width 45 height 23
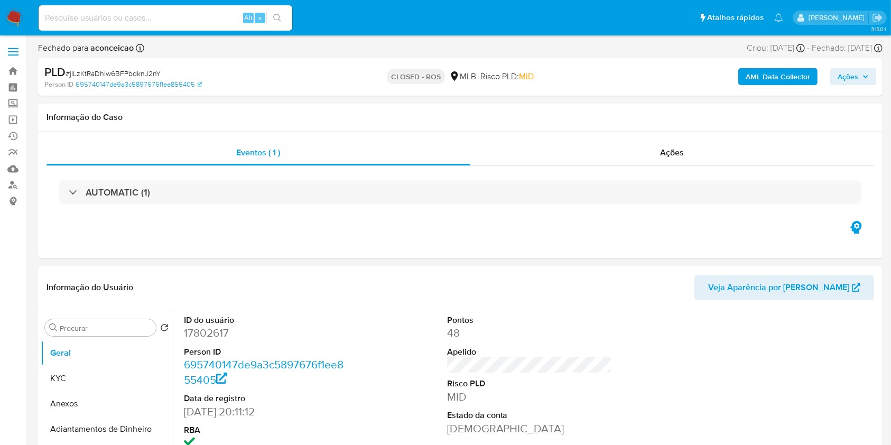
select select "10"
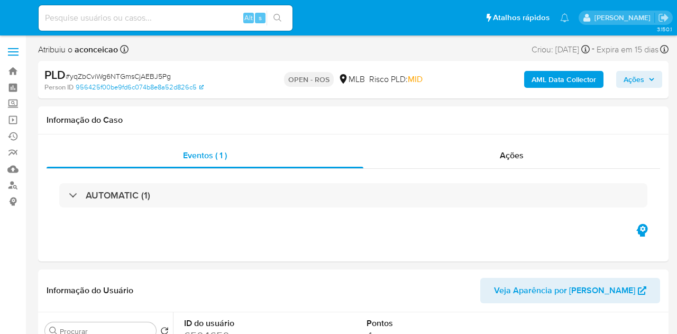
select select "10"
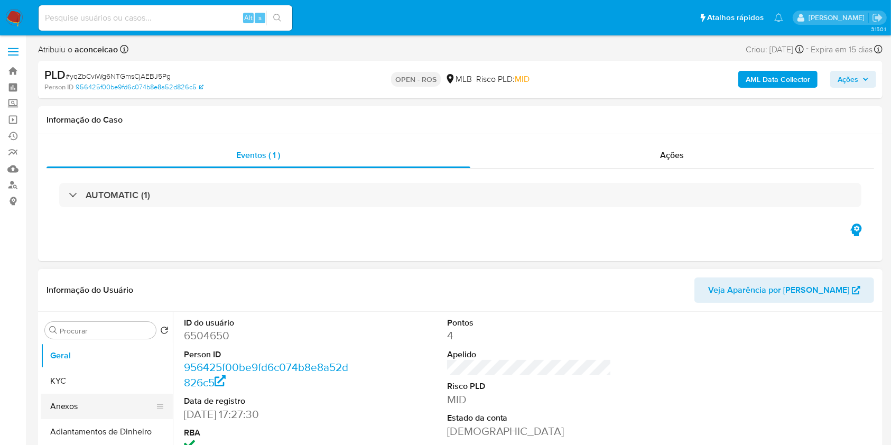
drag, startPoint x: 86, startPoint y: 404, endPoint x: 91, endPoint y: 410, distance: 7.5
click at [86, 333] on button "Anexos" at bounding box center [103, 406] width 124 height 25
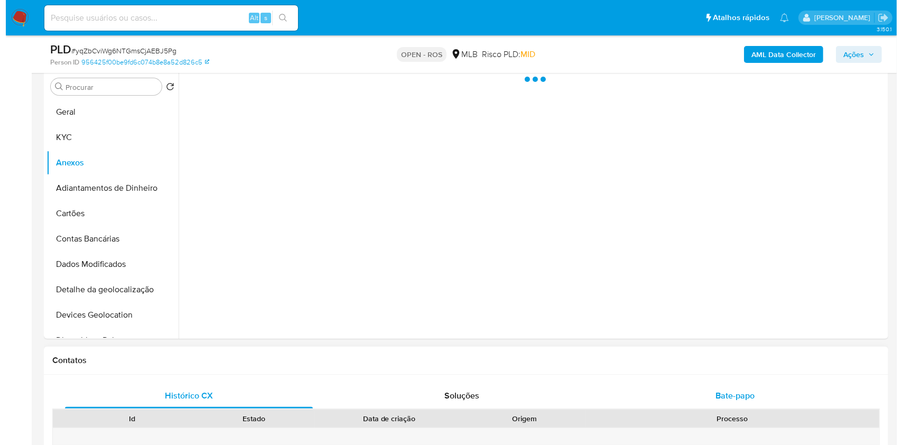
scroll to position [282, 0]
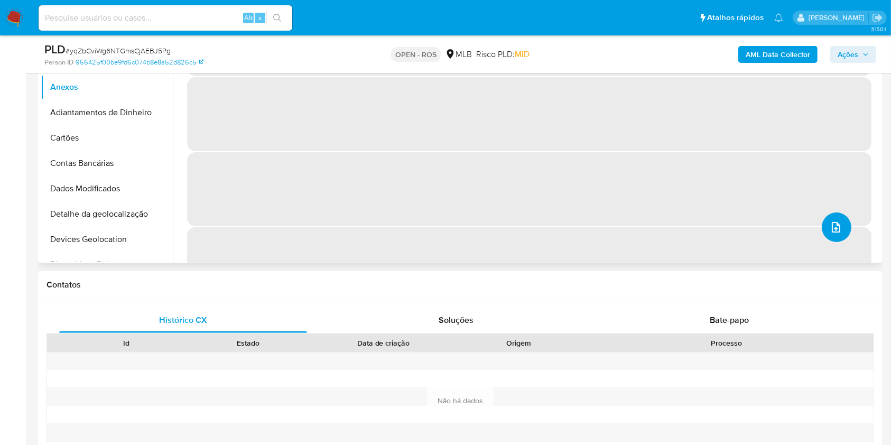
click at [676, 222] on icon "upload-file" at bounding box center [836, 227] width 13 height 13
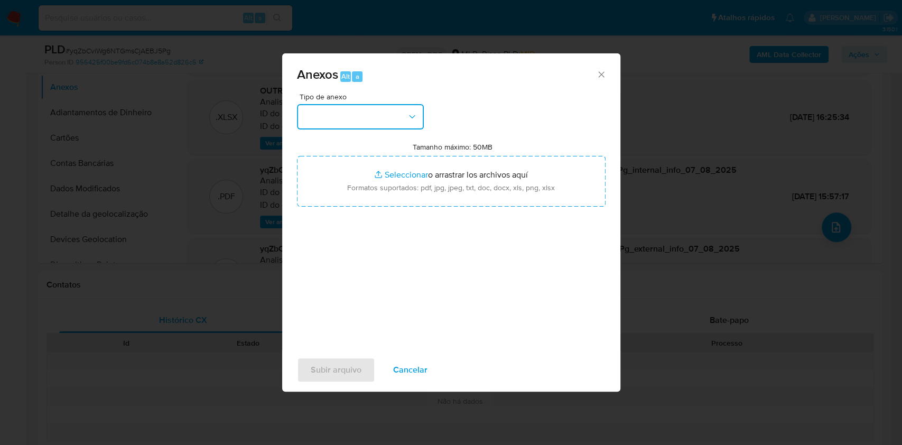
click at [417, 114] on icon "button" at bounding box center [412, 117] width 11 height 11
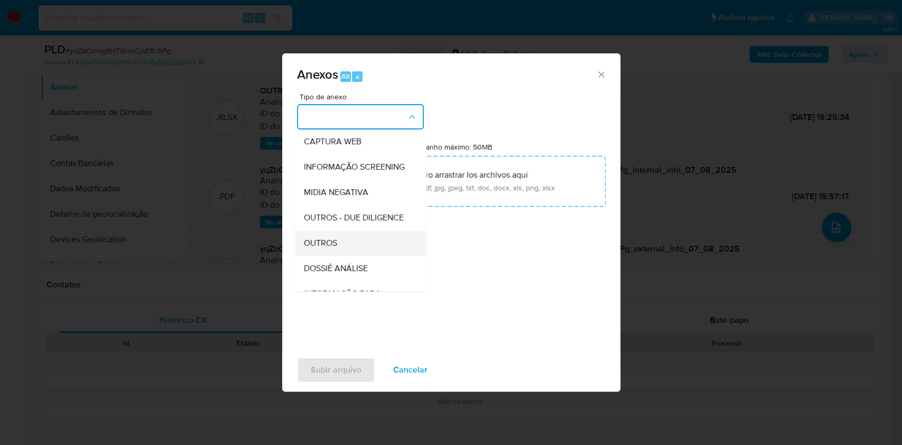
scroll to position [162, 0]
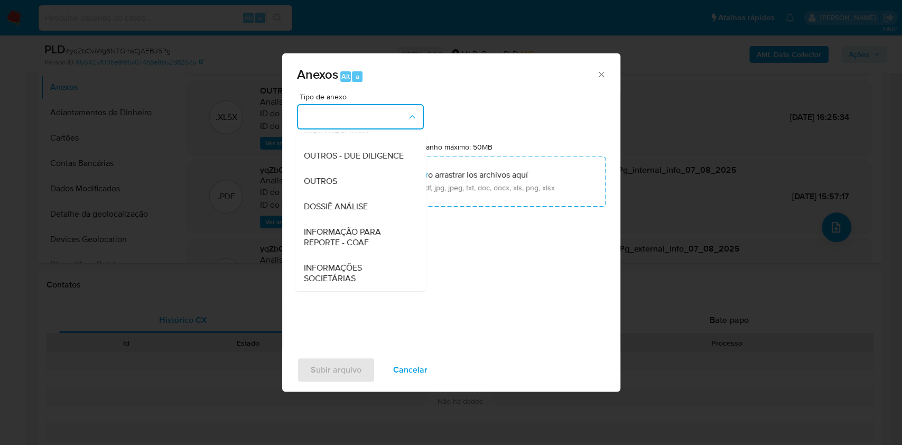
drag, startPoint x: 360, startPoint y: 228, endPoint x: 372, endPoint y: 227, distance: 12.2
click at [360, 228] on span "INFORMAÇÃO PARA REPORTE - COAF" at bounding box center [357, 237] width 108 height 21
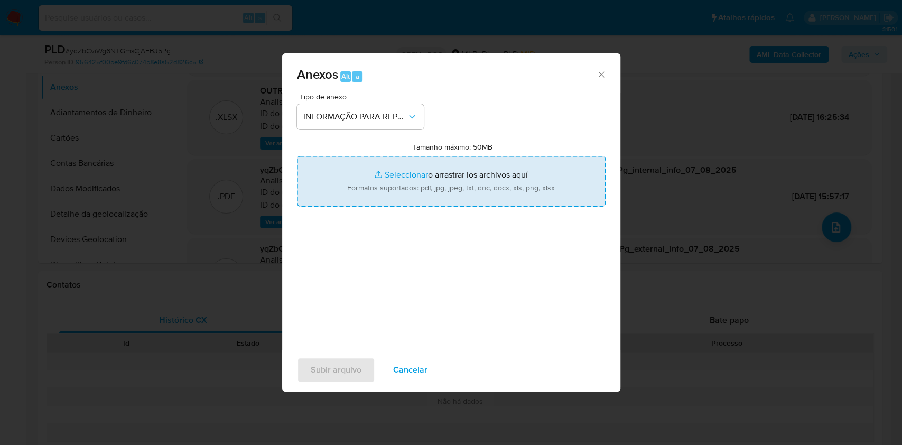
type input "C:\fakepath\SAR - yqZbCviWg6NTGmsCjAEBJ5Pg- CPF 00432209328 - [PERSON_NAME].pdf"
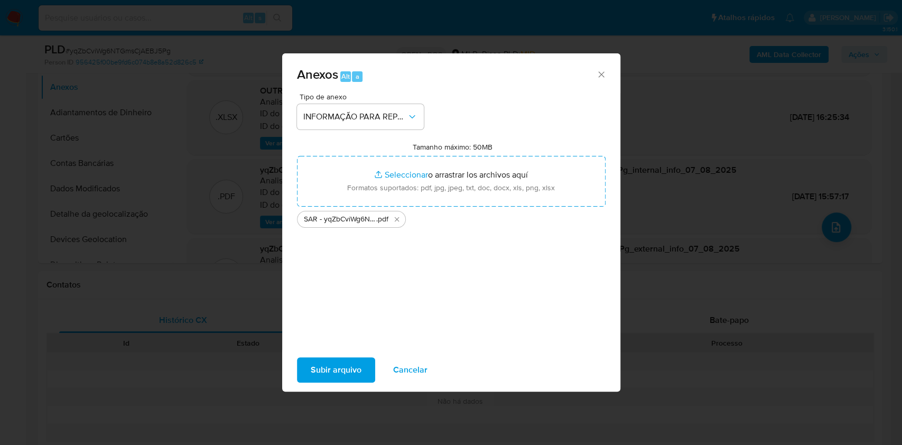
click at [345, 333] on span "Subir arquivo" at bounding box center [336, 369] width 51 height 23
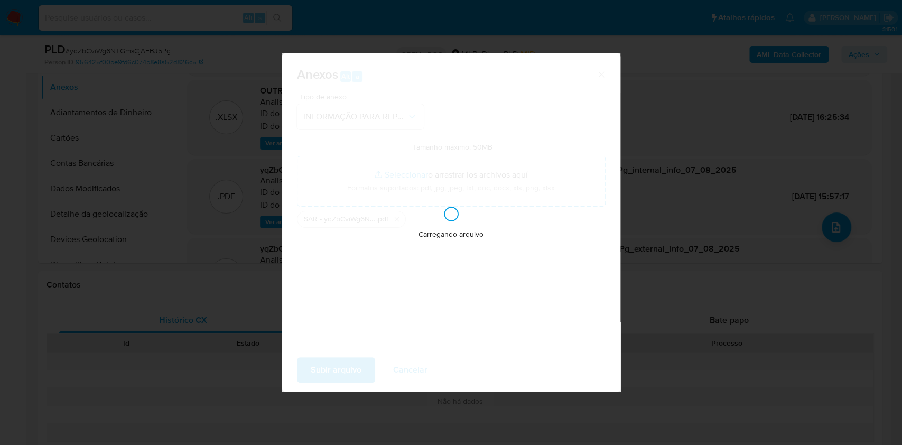
click at [676, 205] on div "Anexos Alt a Tipo de anexo INFORMAÇÃO PARA REPORTE - COAF Tamanho máximo: 50MB …" at bounding box center [451, 222] width 902 height 445
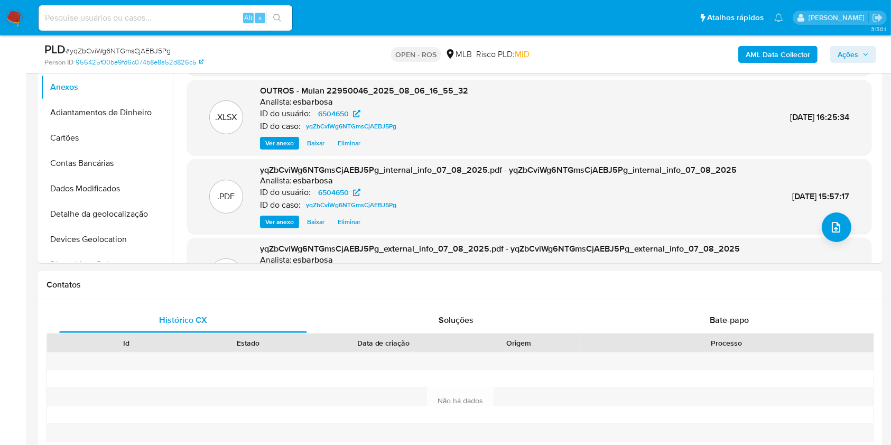
click at [676, 70] on div "PLD # yqZbCviWg6NTGmsCjAEBJ5Pg Person ID 956425f00be9fd6c074b8e8a52d826c5 OPEN …" at bounding box center [460, 54] width 845 height 38
drag, startPoint x: 860, startPoint y: 55, endPoint x: 809, endPoint y: 63, distance: 51.5
click at [676, 55] on span "Ações" at bounding box center [853, 54] width 31 height 15
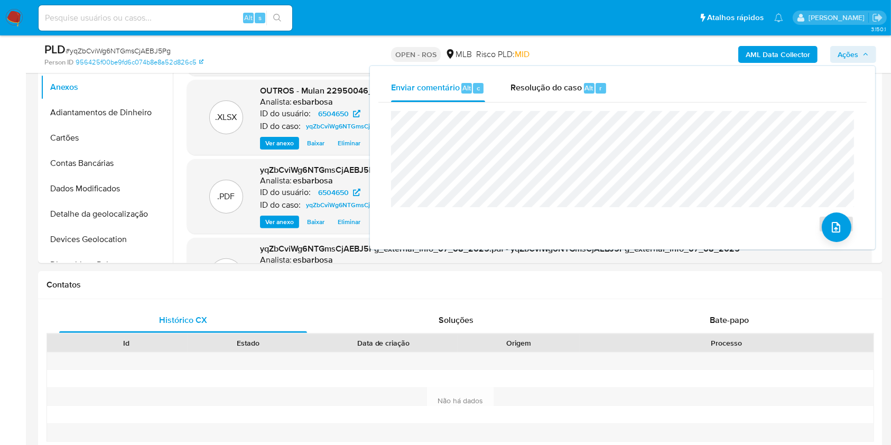
click at [571, 69] on div "Enviar comentário Alt c Resolução do caso Alt r Enviar" at bounding box center [622, 157] width 505 height 183
click at [562, 86] on span "Resolução do caso" at bounding box center [546, 87] width 71 height 12
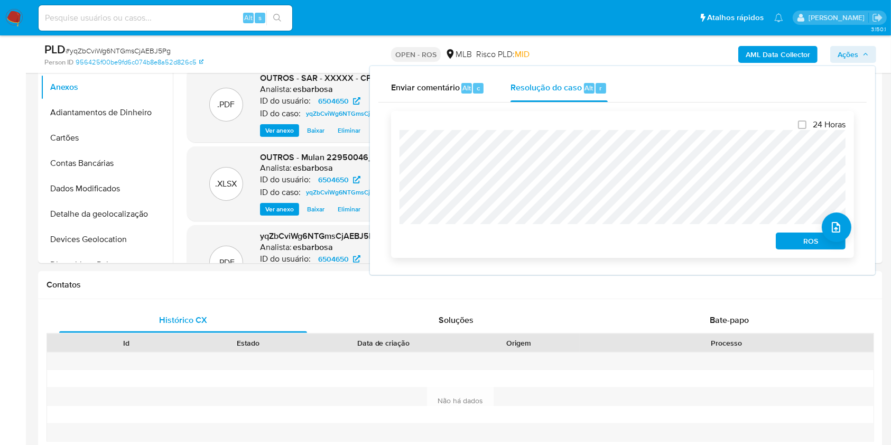
click at [676, 244] on span "ROS" at bounding box center [810, 241] width 55 height 15
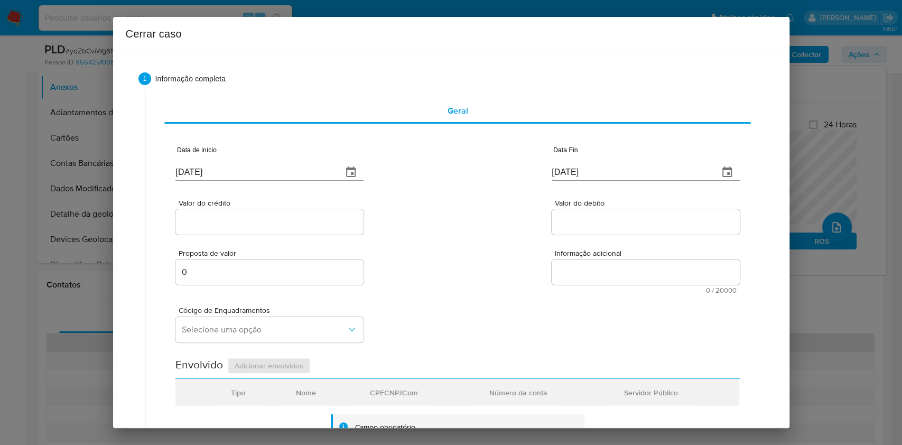
click at [276, 162] on div "[DATE]" at bounding box center [270, 165] width 188 height 31
click at [276, 163] on div "[DATE]" at bounding box center [270, 165] width 188 height 31
click at [268, 178] on input "[DATE]" at bounding box center [255, 172] width 159 height 17
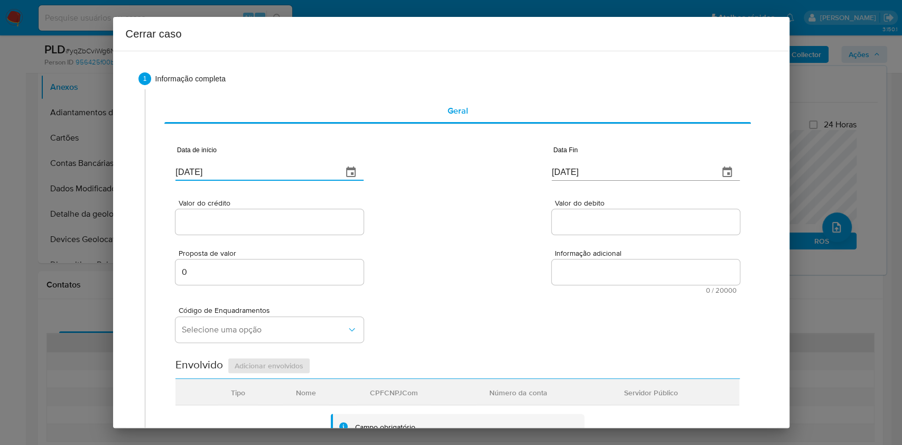
click at [267, 178] on input "[DATE]" at bounding box center [255, 172] width 159 height 17
paste input "01/06"
type input "[DATE]"
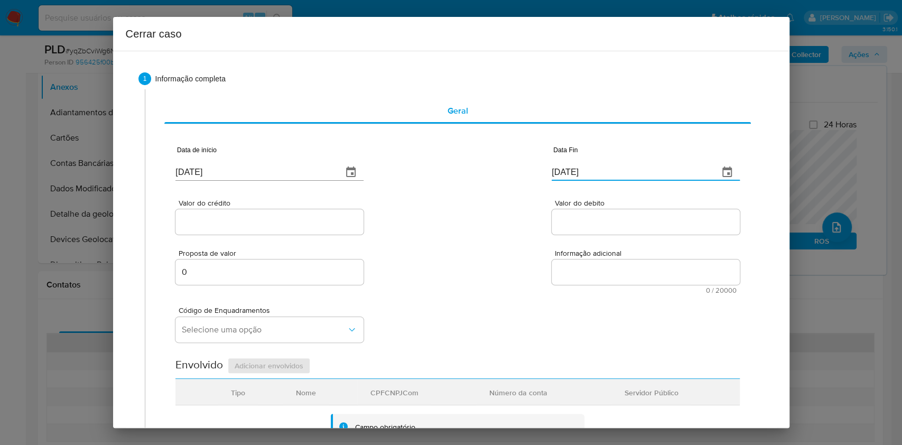
click at [583, 177] on input "[DATE]" at bounding box center [631, 172] width 159 height 17
paste input "04"
click at [583, 177] on input "[DATE]" at bounding box center [631, 172] width 159 height 17
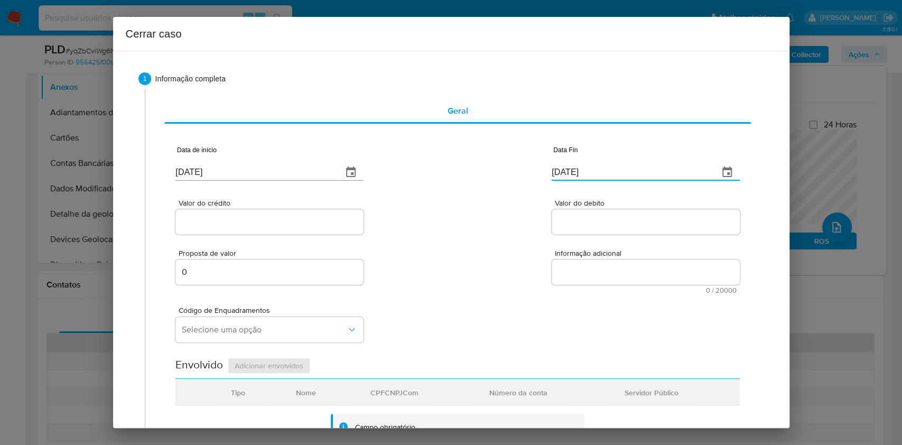
type input "[DATE]"
click at [289, 216] on input "Valor do crédito" at bounding box center [270, 222] width 188 height 14
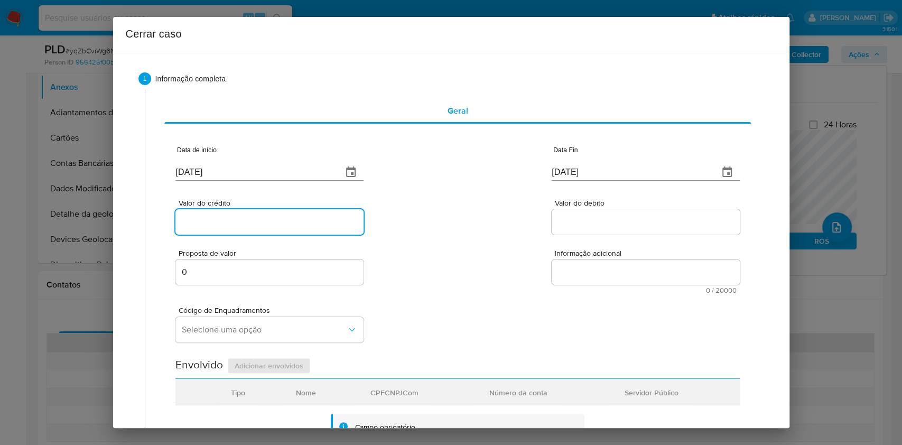
paste input "R$278.844"
type input "R$278.844"
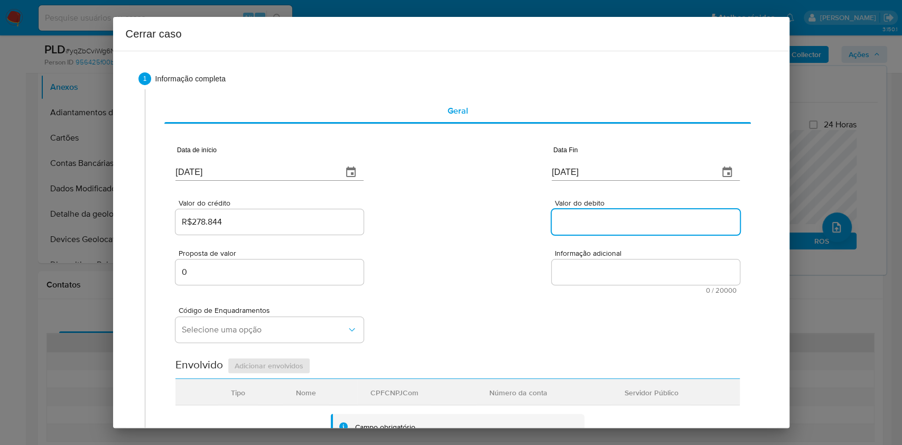
click at [584, 226] on input "Valor do debito" at bounding box center [646, 222] width 188 height 14
paste input "R$280.217"
type input "R$280.217"
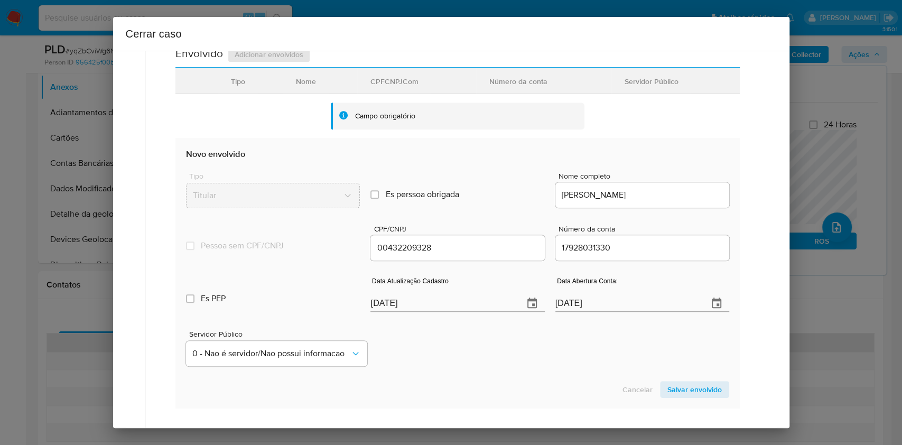
scroll to position [352, 0]
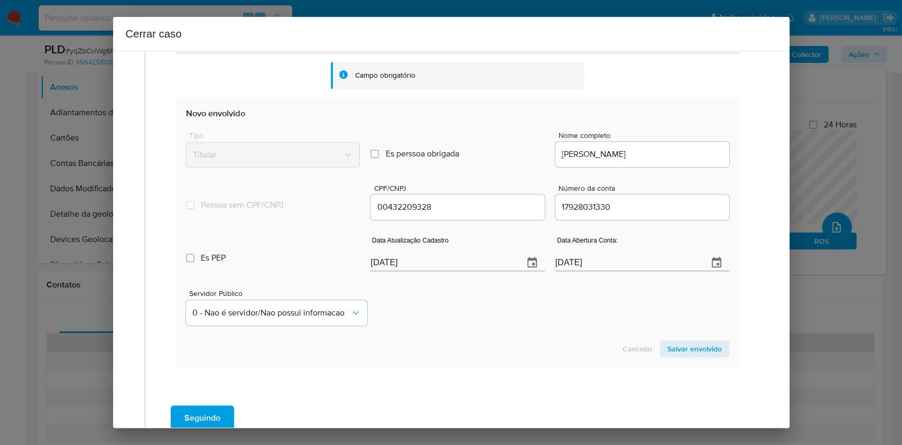
click at [448, 257] on input "[DATE]" at bounding box center [443, 262] width 144 height 17
paste input "5/07"
type input "[DATE]"
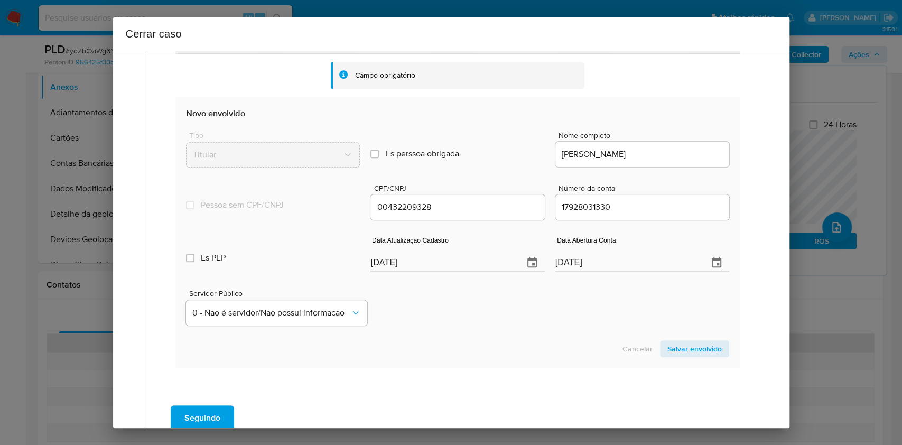
click at [676, 333] on span "Salvar envolvido" at bounding box center [695, 349] width 54 height 15
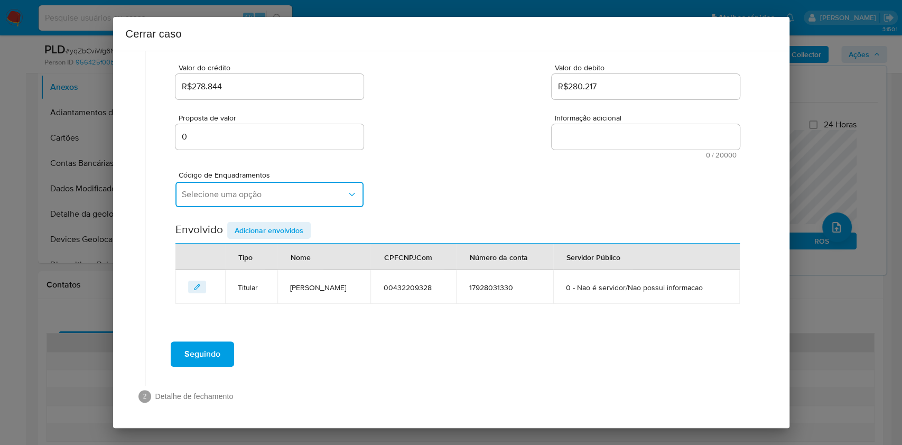
click at [280, 197] on span "Selecione uma opção" at bounding box center [264, 194] width 165 height 11
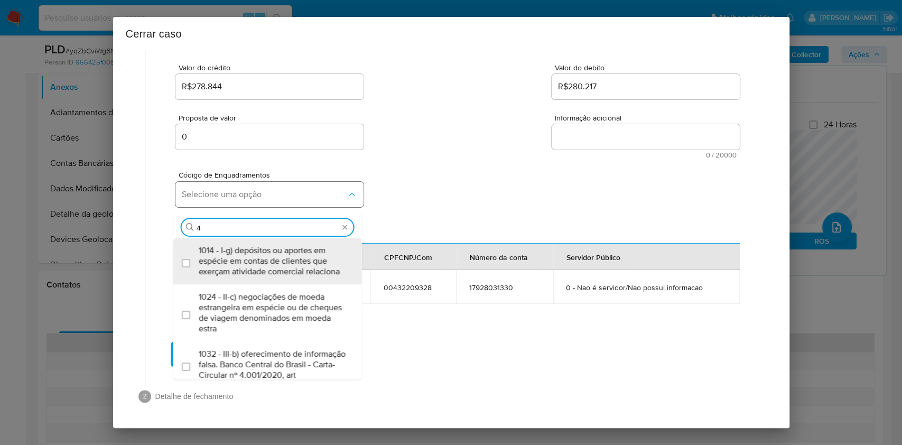
type input "45"
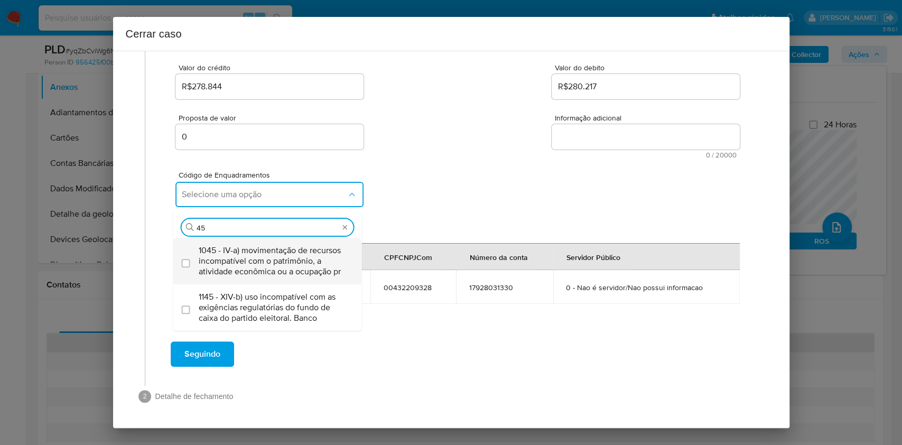
click at [267, 257] on span "1045 - IV-a) movimentação de recursos incompatível com o patrimônio, a atividad…" at bounding box center [273, 261] width 149 height 32
checkbox input "true"
type input "45"
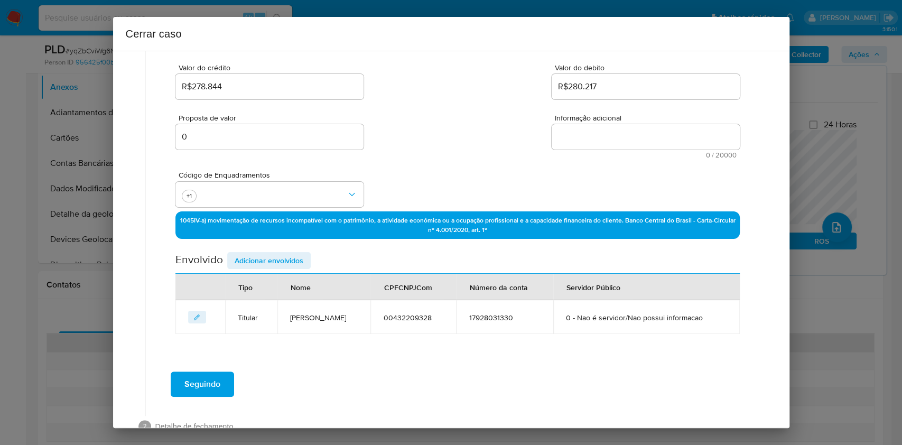
click at [586, 132] on textarea "Informação adicional" at bounding box center [646, 136] width 188 height 25
click at [585, 132] on textarea "Informação adicional" at bounding box center [646, 136] width 188 height 25
paste textarea "Loremi Dolorsi Ametconse, ADI 19420442790, 99 elit, seddoeius te incididun ut L…"
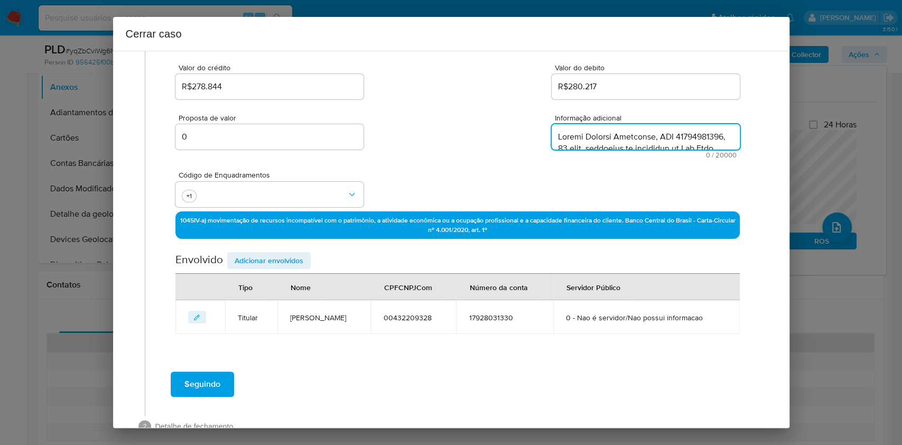
scroll to position [1026, 0]
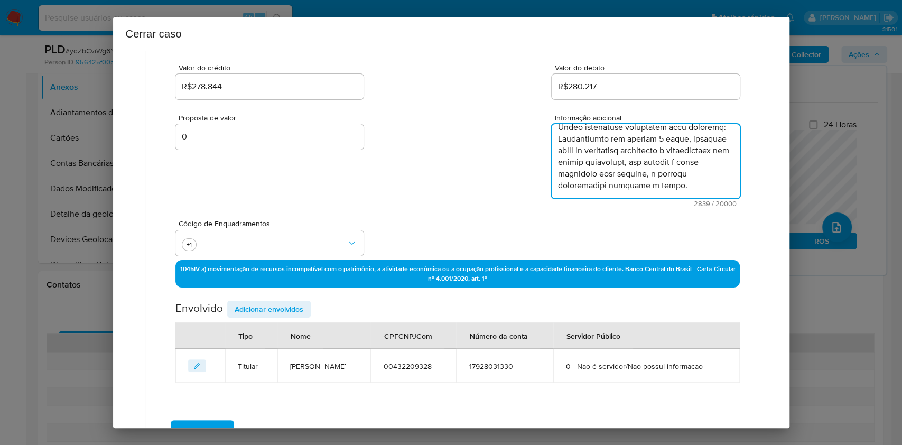
type textarea "Loremi Dolorsi Ametconse, ADI 19420442790, 99 elit, seddoeius te incididun ut L…"
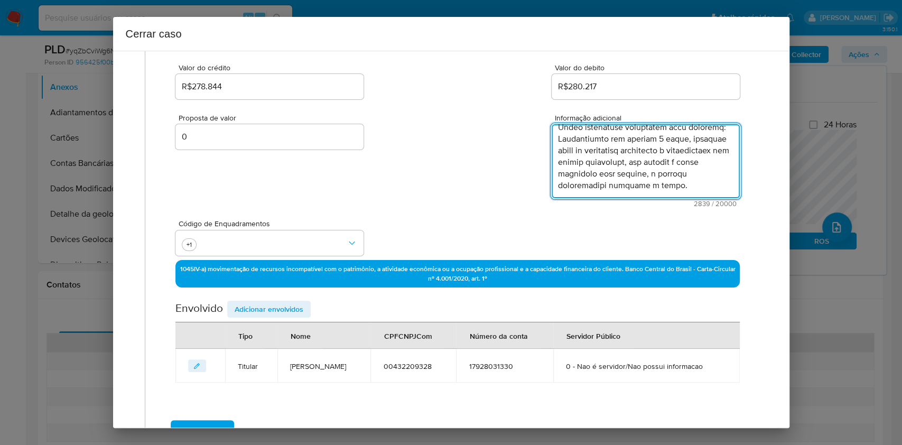
click at [264, 303] on span "Adicionar envolvidos" at bounding box center [269, 309] width 69 height 15
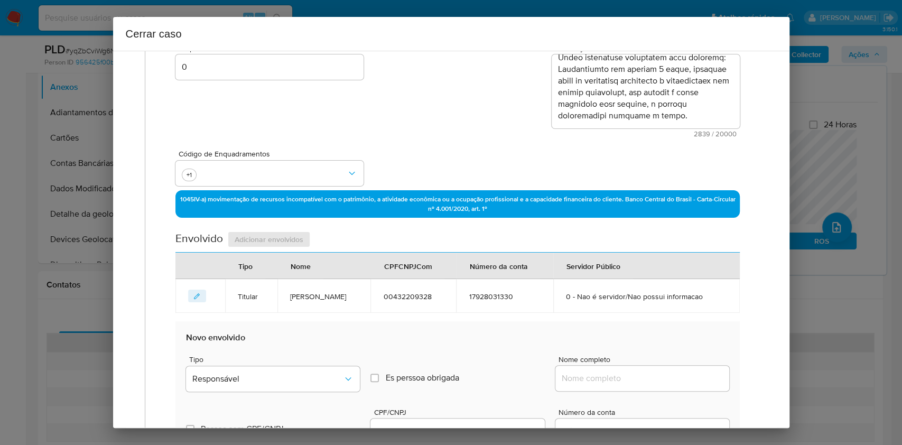
scroll to position [347, 0]
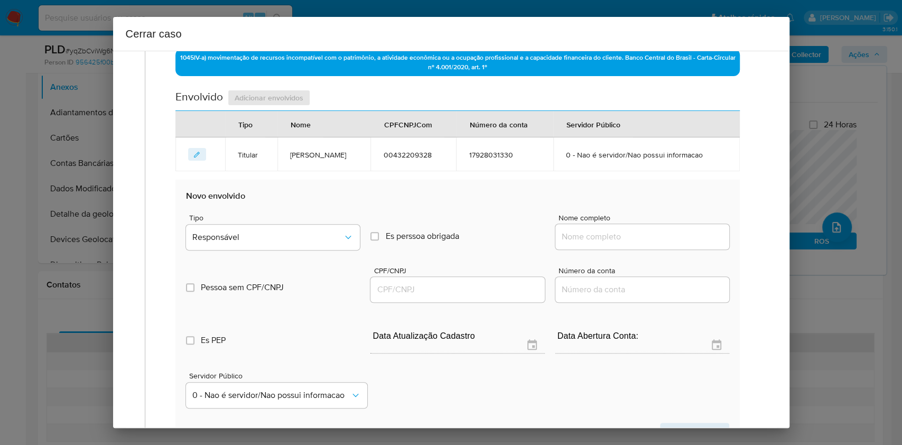
drag, startPoint x: 663, startPoint y: 243, endPoint x: 664, endPoint y: 235, distance: 8.5
click at [663, 241] on div at bounding box center [643, 236] width 174 height 25
click at [664, 233] on input "Nome completo" at bounding box center [643, 237] width 174 height 14
paste input "Eurocambiocash Ltda, 60674847000183"
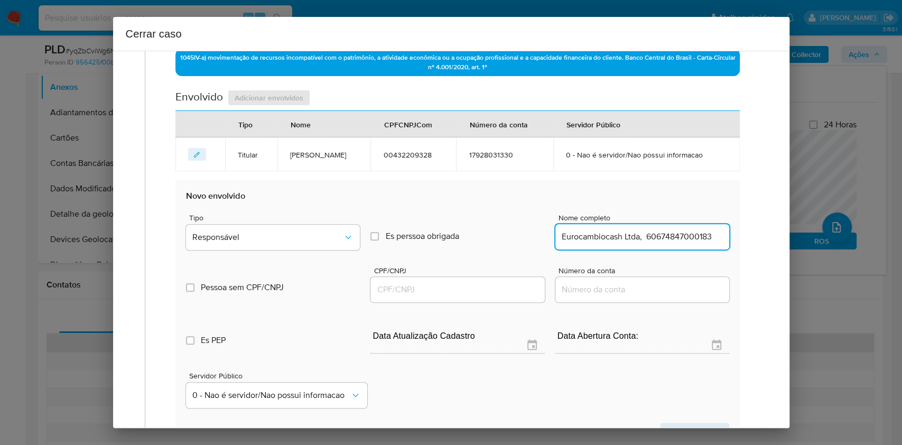
click at [676, 236] on input "Eurocambiocash Ltda, 60674847000183" at bounding box center [643, 237] width 174 height 14
type input "Eurocambiocash Ltda,"
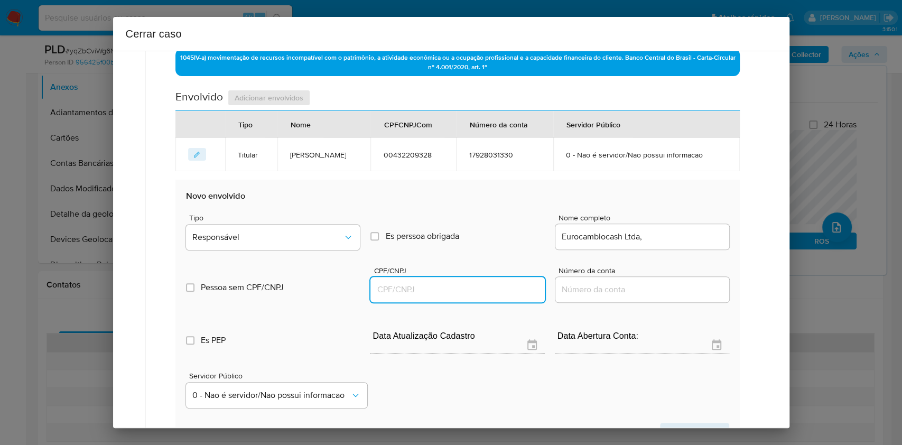
click at [481, 288] on input "CPF/CNPJ" at bounding box center [458, 290] width 174 height 14
paste input "60674847000183"
type input "60674847000183"
click at [334, 235] on span "Responsável" at bounding box center [267, 237] width 151 height 11
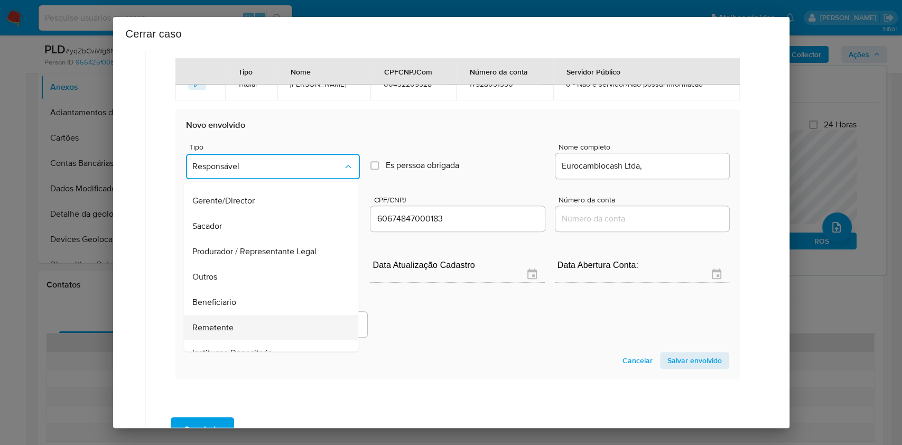
scroll to position [135, 0]
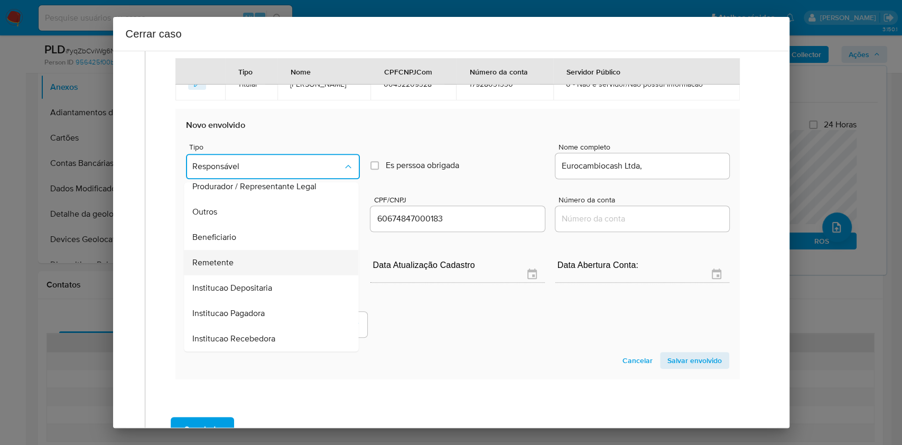
click at [254, 265] on div "Remetente" at bounding box center [268, 262] width 151 height 25
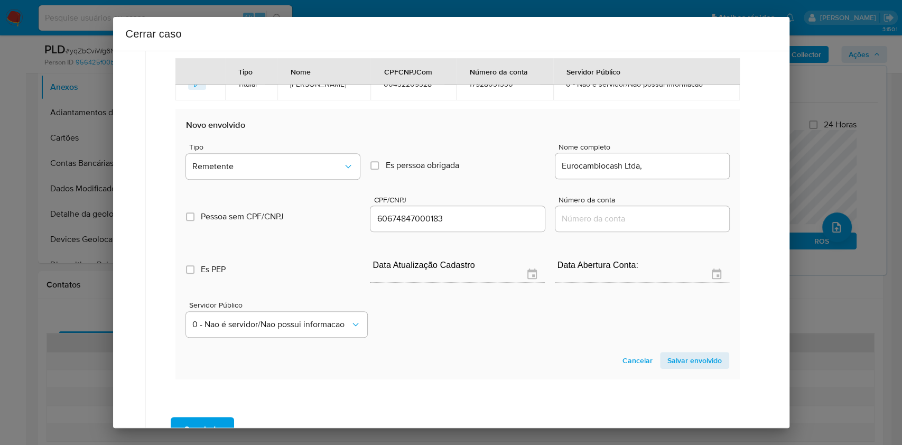
click at [676, 333] on section "Novo envolvido Tipo Remetente Es perssoa obrigada Is PObrigada Nome completo Eu…" at bounding box center [458, 244] width 564 height 270
click at [674, 333] on span "Salvar envolvido" at bounding box center [695, 360] width 54 height 15
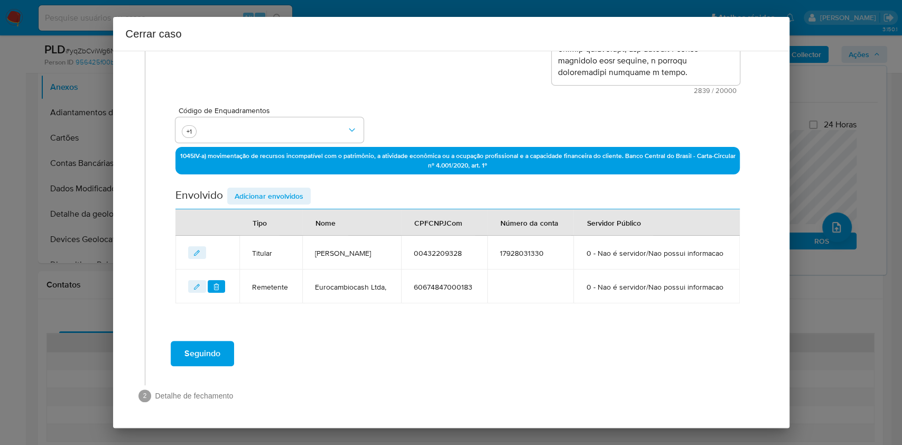
scroll to position [276, 0]
click at [276, 188] on div "Envolvido Adicionar envolvidos" at bounding box center [458, 199] width 564 height 22
click at [275, 189] on span "Adicionar envolvidos" at bounding box center [269, 196] width 69 height 15
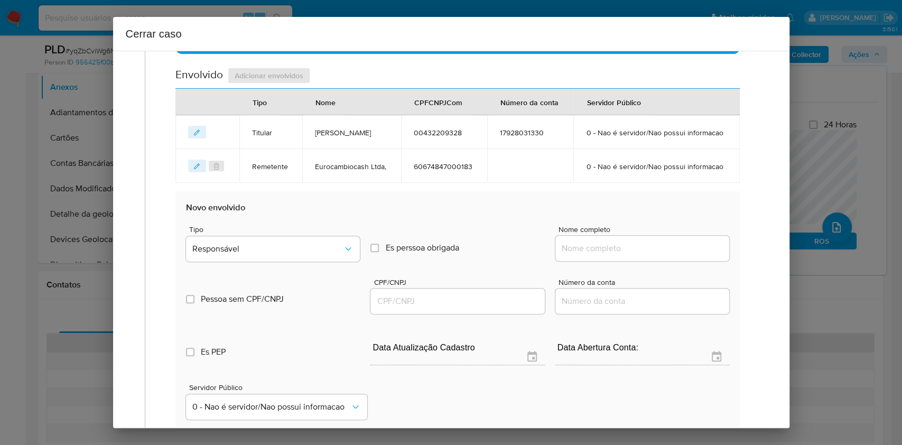
scroll to position [418, 0]
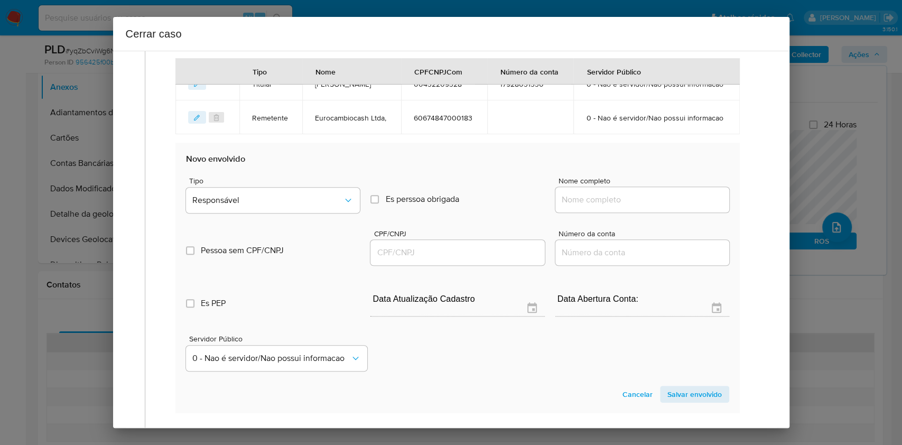
drag, startPoint x: 615, startPoint y: 235, endPoint x: 630, endPoint y: 219, distance: 22.4
click at [617, 213] on div at bounding box center [643, 199] width 174 height 25
click at [630, 213] on div at bounding box center [643, 199] width 174 height 25
drag, startPoint x: 642, startPoint y: 227, endPoint x: 665, endPoint y: 227, distance: 22.7
click at [643, 207] on input "Nome completo" at bounding box center [643, 200] width 174 height 14
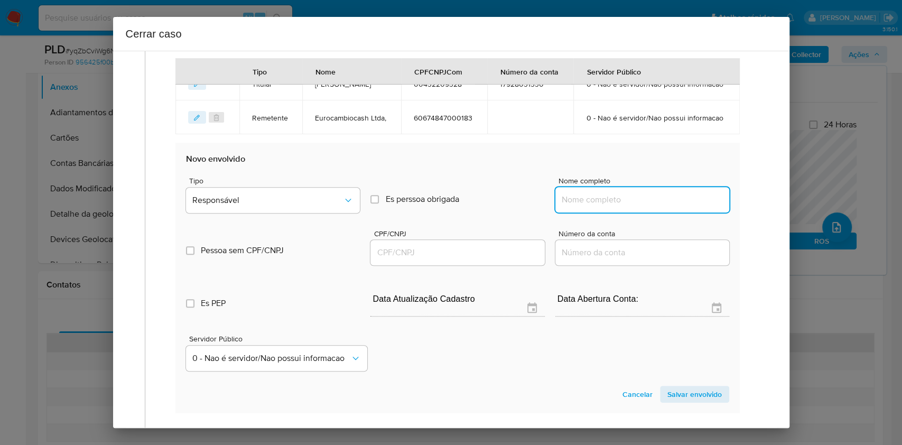
paste input "29.729.359 [PERSON_NAME], 29729359000186"
click at [676, 207] on input "29.729.359 [PERSON_NAME], 29729359000186" at bounding box center [643, 200] width 174 height 14
type input "29.729.359 [PERSON_NAME],"
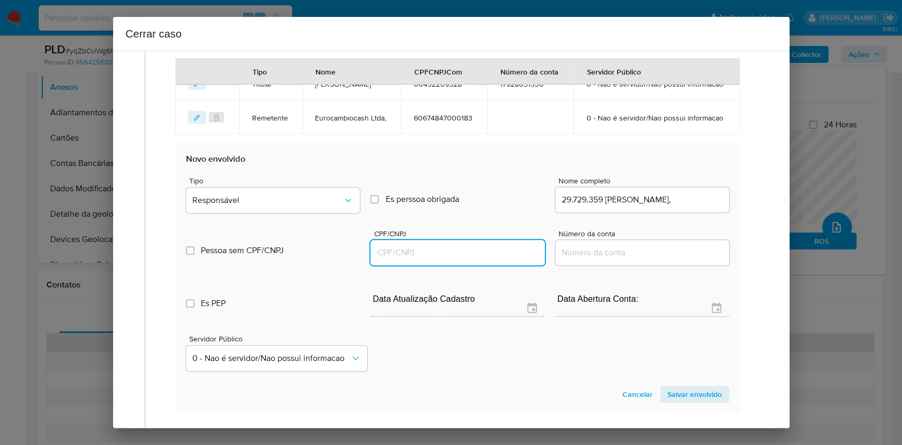
click at [508, 260] on input "CPF/CNPJ" at bounding box center [458, 253] width 174 height 14
paste input "29729359000186"
type input "29729359000186"
click at [336, 213] on button "Responsável" at bounding box center [273, 200] width 174 height 25
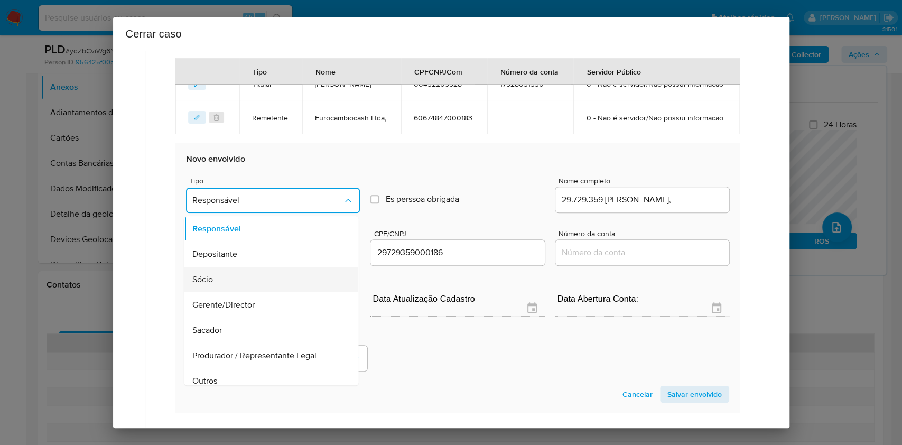
scroll to position [135, 0]
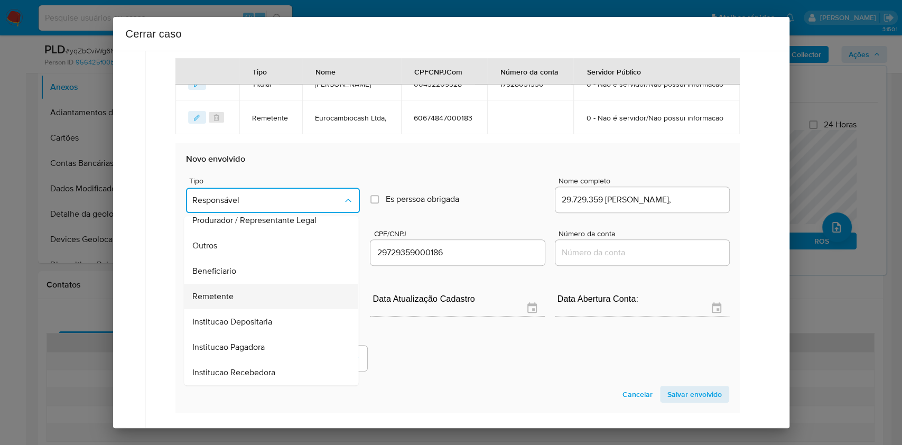
click at [262, 309] on div "Remetente" at bounding box center [268, 296] width 151 height 25
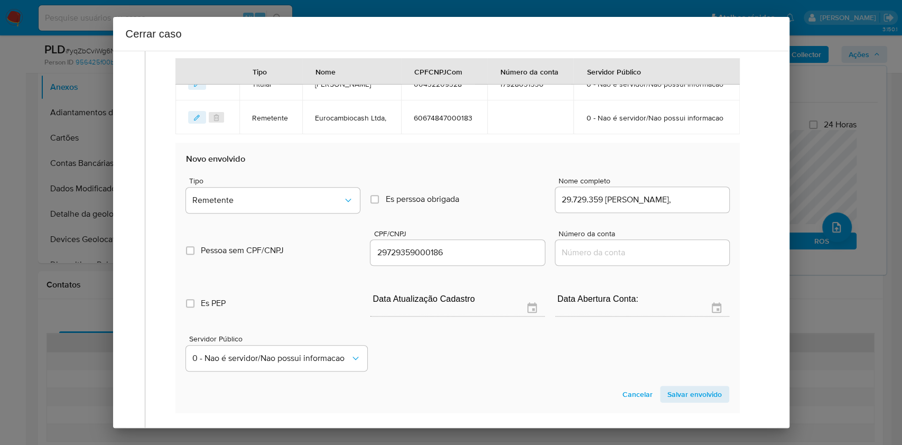
click at [676, 333] on span "Salvar envolvido" at bounding box center [695, 394] width 54 height 15
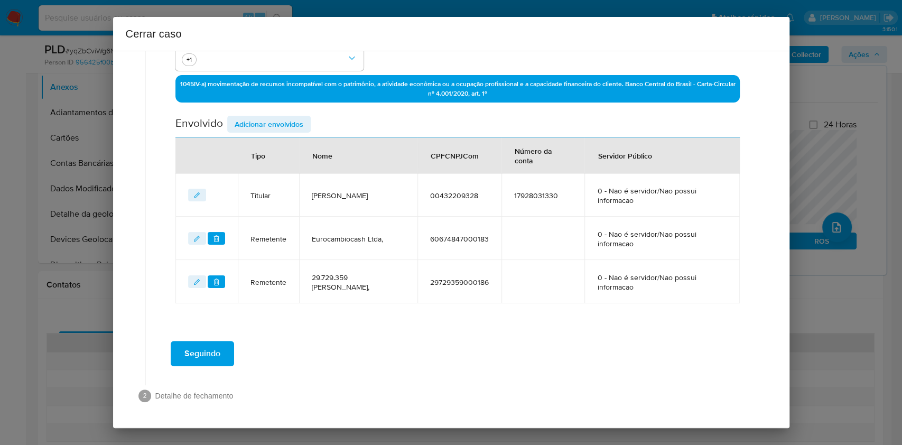
scroll to position [320, 0]
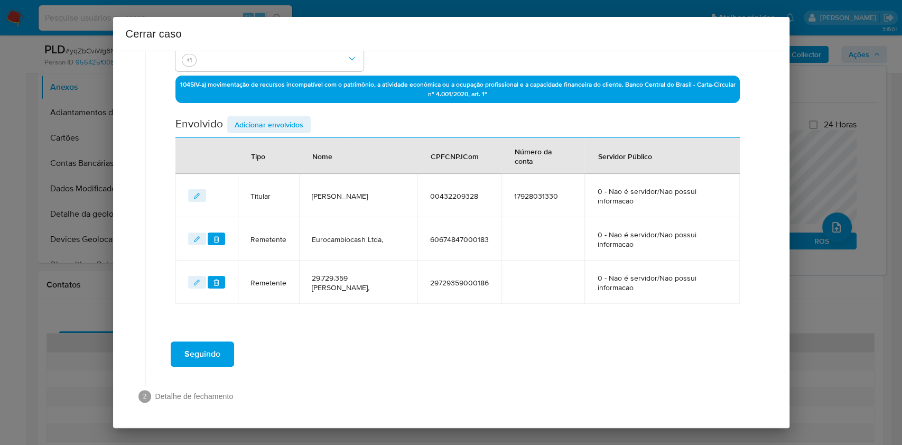
click at [270, 119] on span "Adicionar envolvidos" at bounding box center [269, 124] width 69 height 15
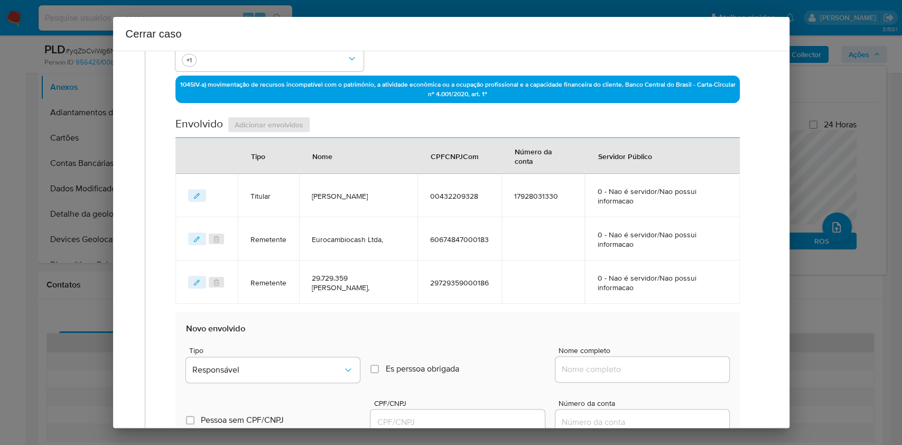
click at [676, 333] on div at bounding box center [643, 369] width 174 height 25
click at [676, 333] on input "Nome completo" at bounding box center [643, 370] width 174 height 14
paste input "Nel3 Solucoes Ltda, 59614054000190"
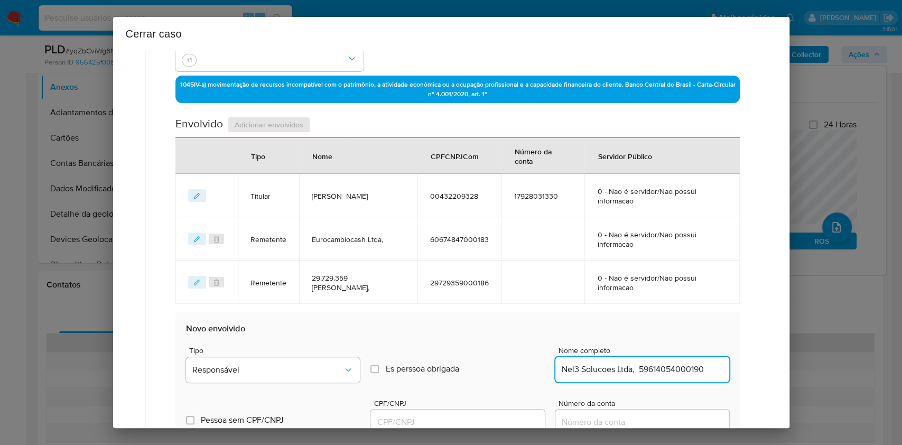
click at [676, 333] on input "Nel3 Solucoes Ltda, 59614054000190" at bounding box center [643, 370] width 174 height 14
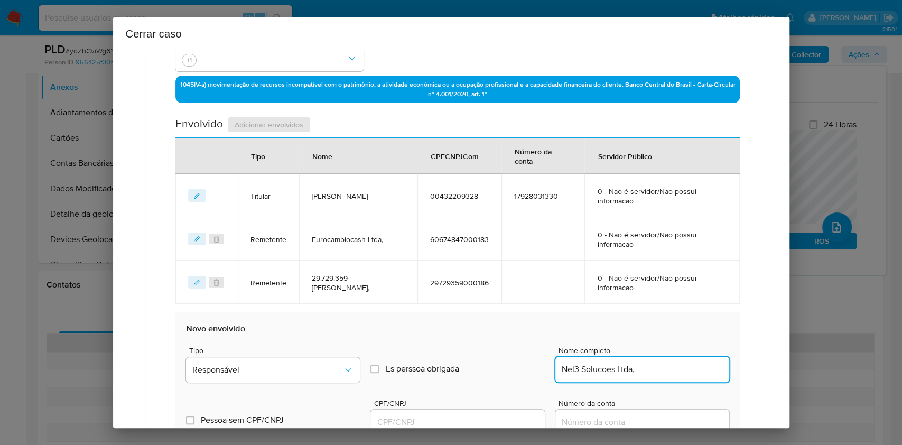
type input "Nel3 Solucoes Ltda,"
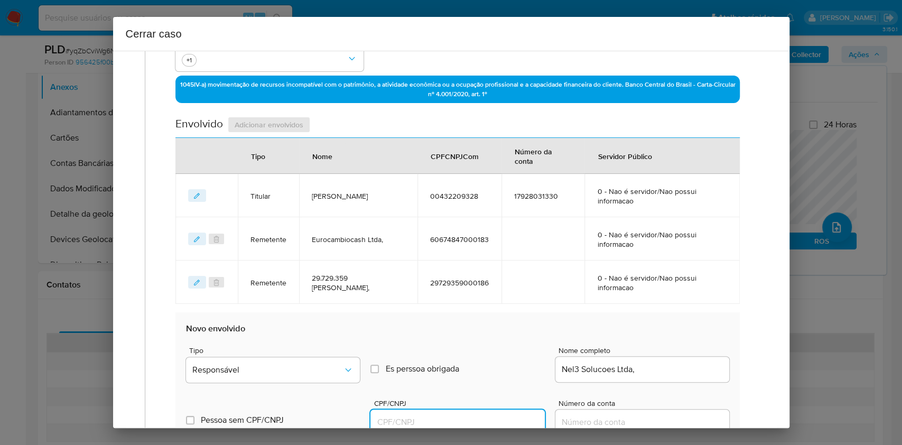
paste input "359614054000190"
click at [473, 333] on input "CPF/CNPJ" at bounding box center [458, 423] width 174 height 14
type input "359614054000190"
click at [334, 333] on button "Responsável" at bounding box center [273, 369] width 174 height 25
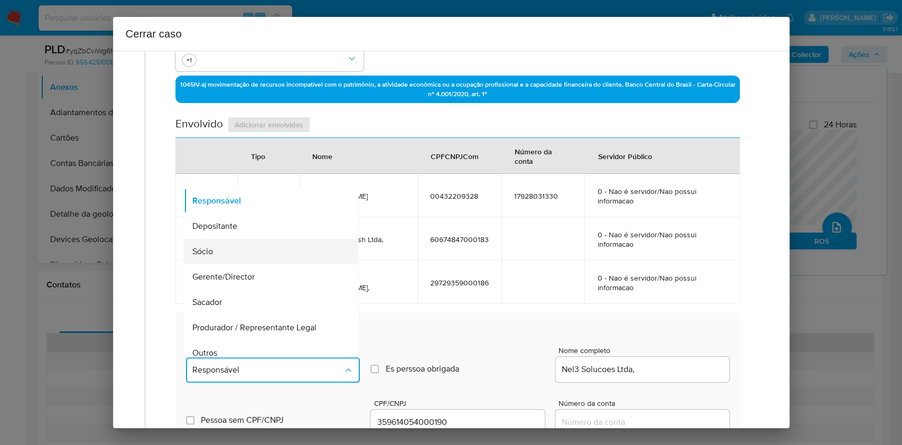
scroll to position [135, 0]
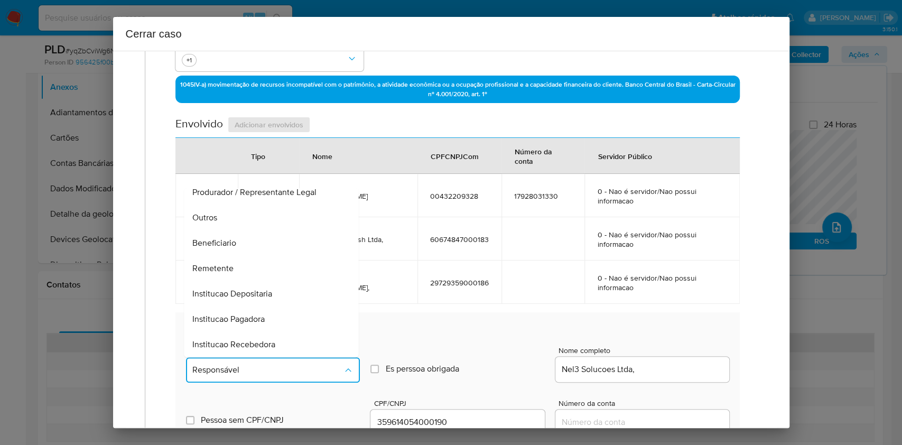
drag, startPoint x: 249, startPoint y: 269, endPoint x: 584, endPoint y: 276, distance: 334.7
click at [250, 269] on div "Remetente" at bounding box center [268, 268] width 151 height 25
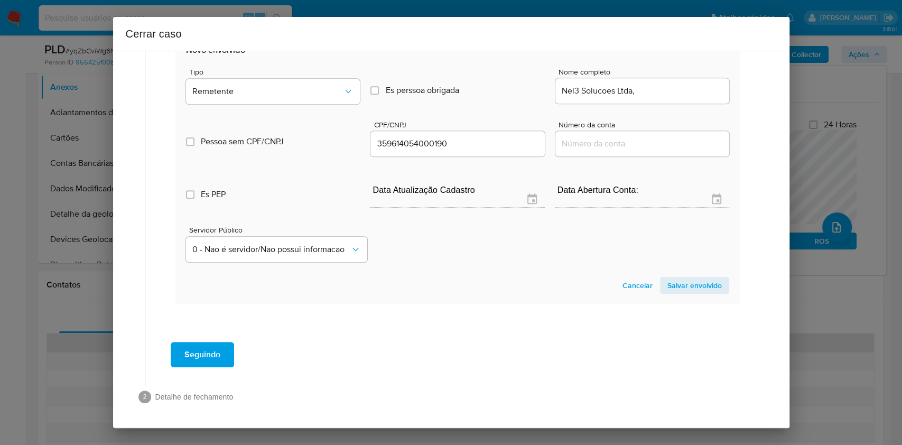
click at [676, 290] on span "Salvar envolvido" at bounding box center [695, 285] width 54 height 15
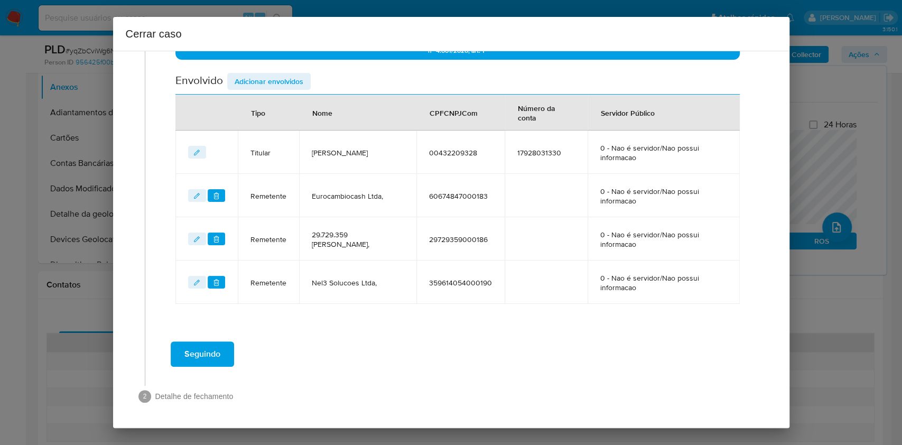
drag, startPoint x: 273, startPoint y: 77, endPoint x: 461, endPoint y: 173, distance: 211.1
click at [273, 77] on span "Adicionar envolvidos" at bounding box center [269, 81] width 69 height 15
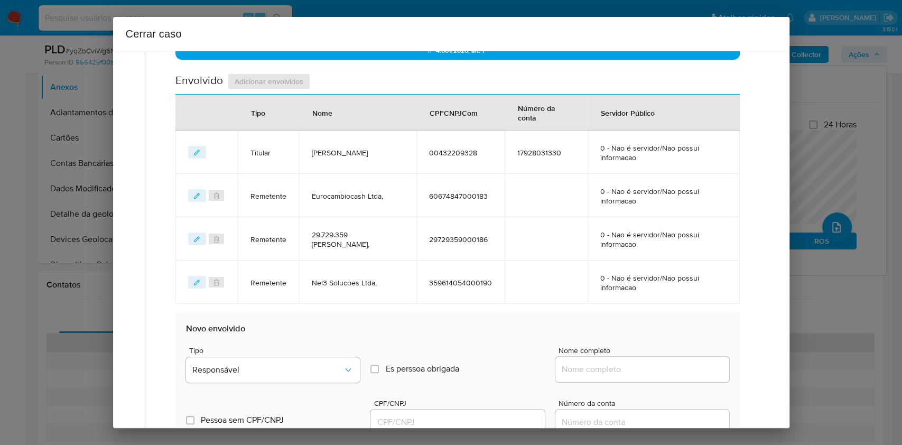
drag, startPoint x: 675, startPoint y: 379, endPoint x: 679, endPoint y: 374, distance: 6.4
click at [675, 333] on div at bounding box center [643, 369] width 174 height 25
click at [676, 333] on input "Nome completo" at bounding box center [643, 370] width 174 height 14
paste input "Segpay Ltda, 60858355000148"
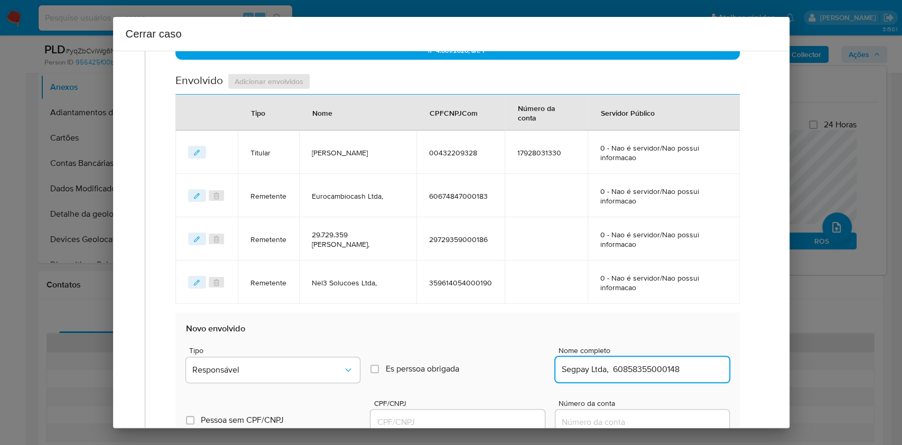
click at [668, 333] on input "Segpay Ltda, 60858355000148" at bounding box center [643, 370] width 174 height 14
type input "Segpay Ltda,"
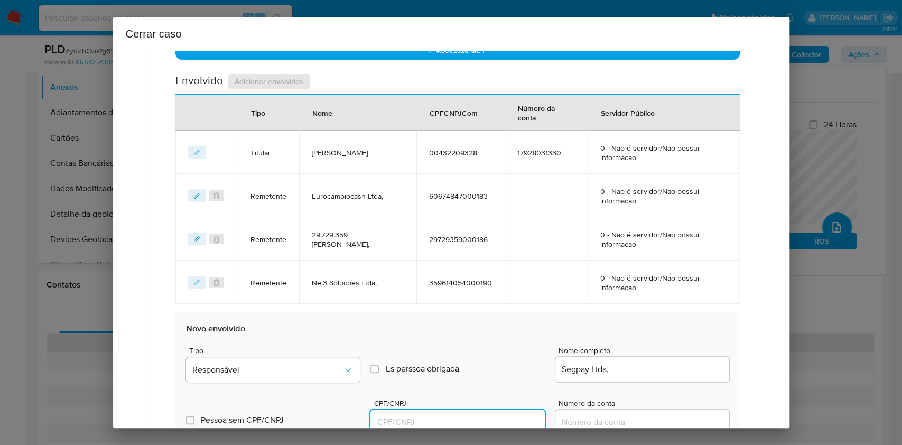
click at [454, 333] on input "CPF/CNPJ" at bounding box center [458, 423] width 174 height 14
paste input "60858355000148"
type input "60858355000148"
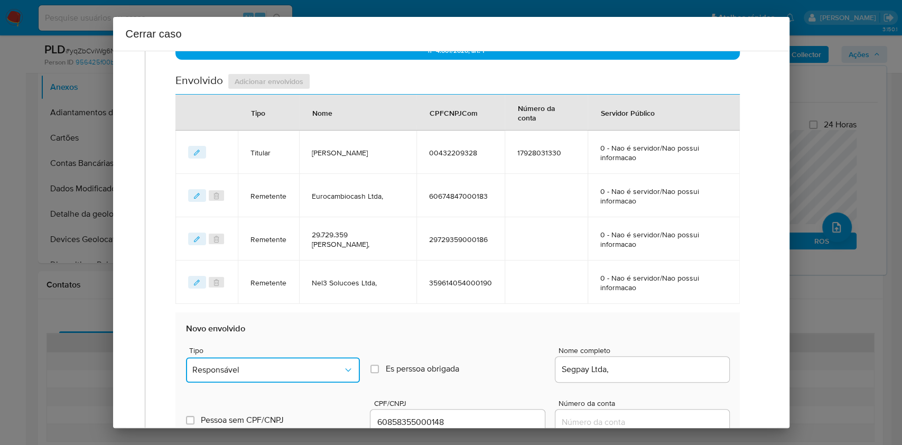
click at [309, 333] on button "Responsável" at bounding box center [273, 369] width 174 height 25
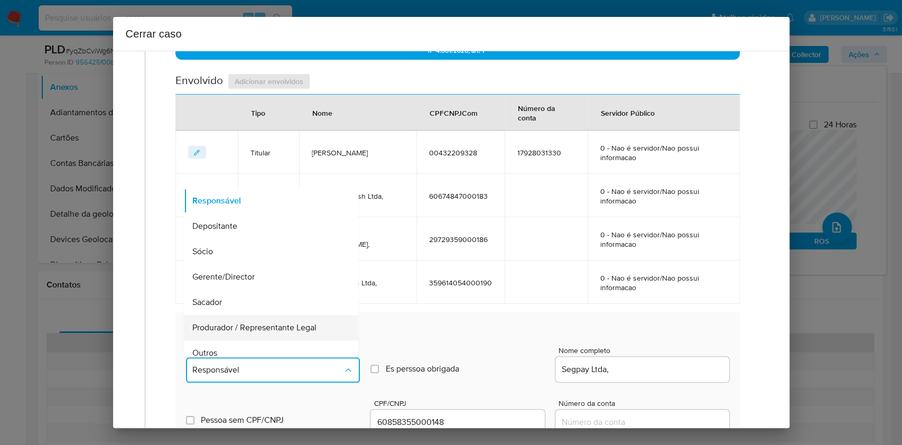
click at [278, 333] on div "Produrador / Representante Legal" at bounding box center [268, 327] width 151 height 25
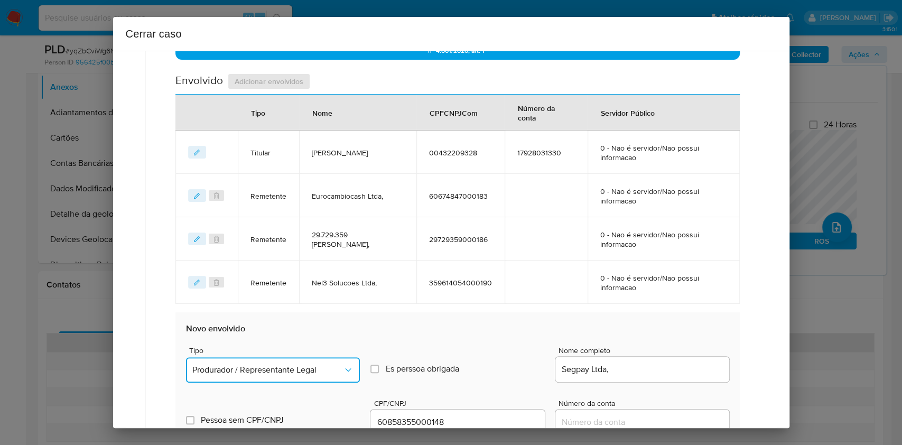
drag, startPoint x: 303, startPoint y: 365, endPoint x: 294, endPoint y: 362, distance: 9.5
click at [303, 333] on span "Produrador / Representante Legal" at bounding box center [267, 370] width 151 height 11
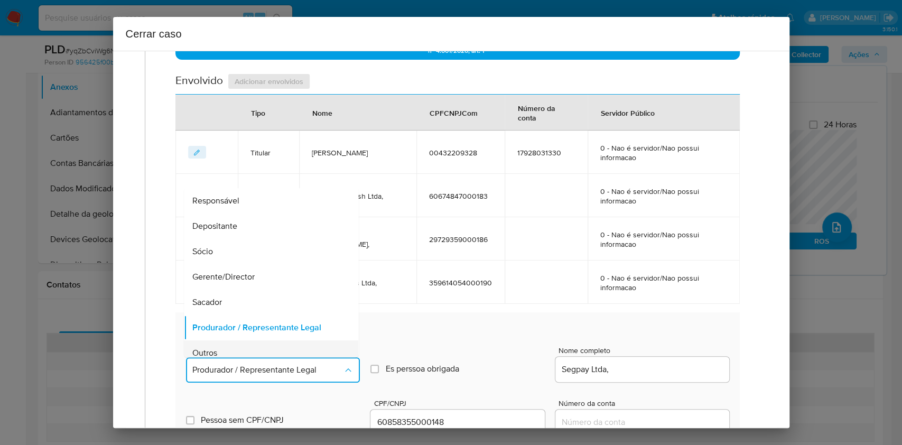
click at [254, 333] on div "Outros" at bounding box center [268, 352] width 151 height 25
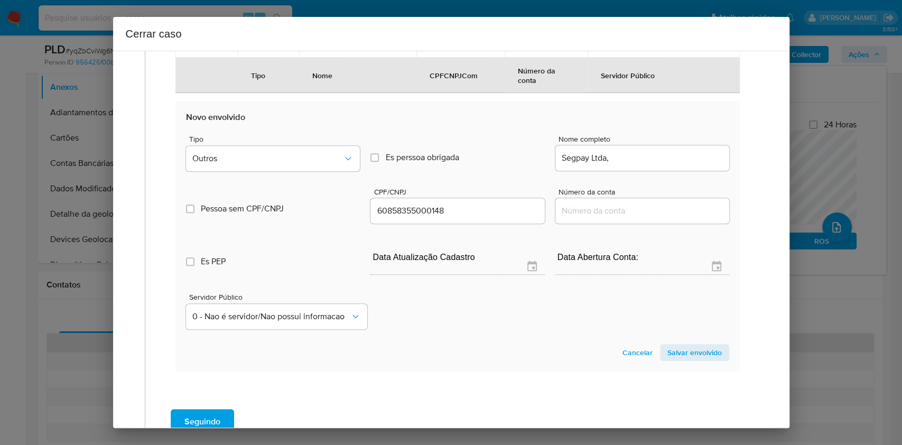
click at [676, 333] on span "Salvar envolvido" at bounding box center [695, 352] width 54 height 15
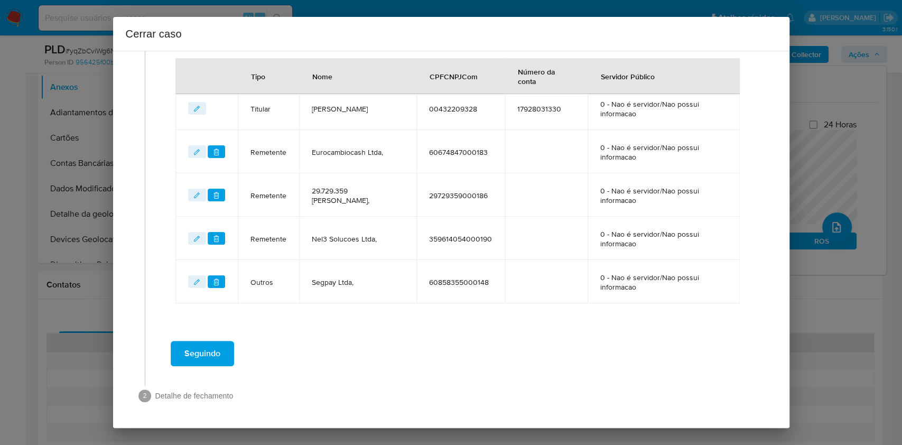
scroll to position [407, 0]
drag, startPoint x: 200, startPoint y: 191, endPoint x: 309, endPoint y: 230, distance: 115.2
click at [200, 192] on icon "editEnvolvido" at bounding box center [196, 195] width 7 height 7
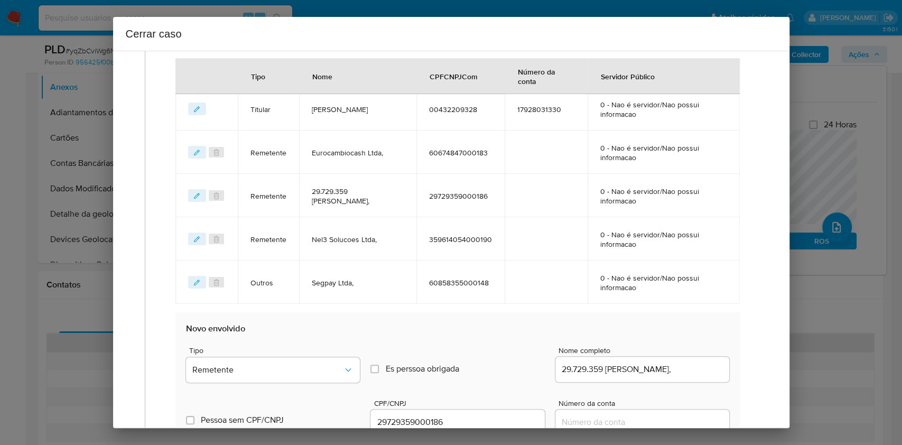
click at [599, 333] on div "29.729.359 [PERSON_NAME]," at bounding box center [643, 369] width 174 height 25
click at [598, 333] on input "29.729.359 [PERSON_NAME]," at bounding box center [643, 370] width 174 height 14
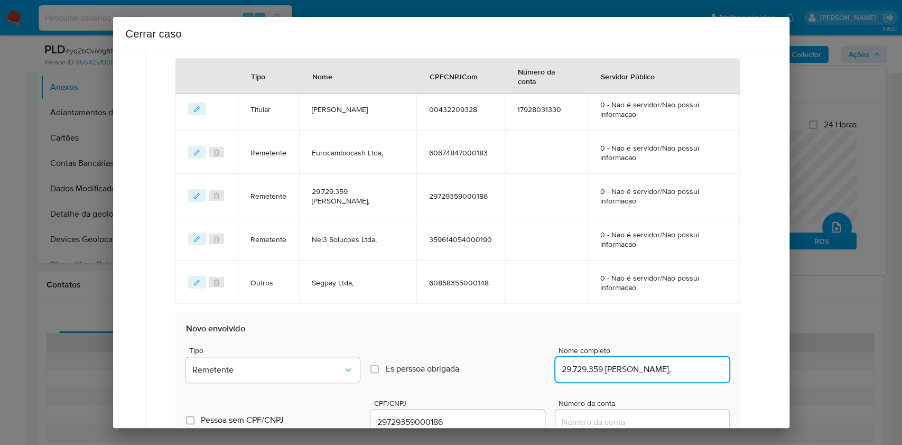
paste input "29729359000186"
click at [676, 333] on input "29.729.359 [PERSON_NAME], 29729359000186" at bounding box center [643, 370] width 174 height 14
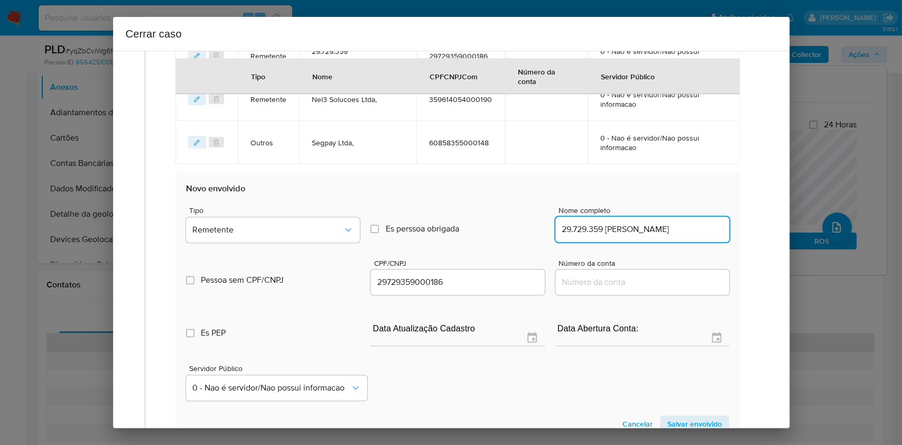
scroll to position [548, 0]
type input "29.729.359 [PERSON_NAME]"
click at [456, 285] on input "29729359000186" at bounding box center [458, 281] width 174 height 14
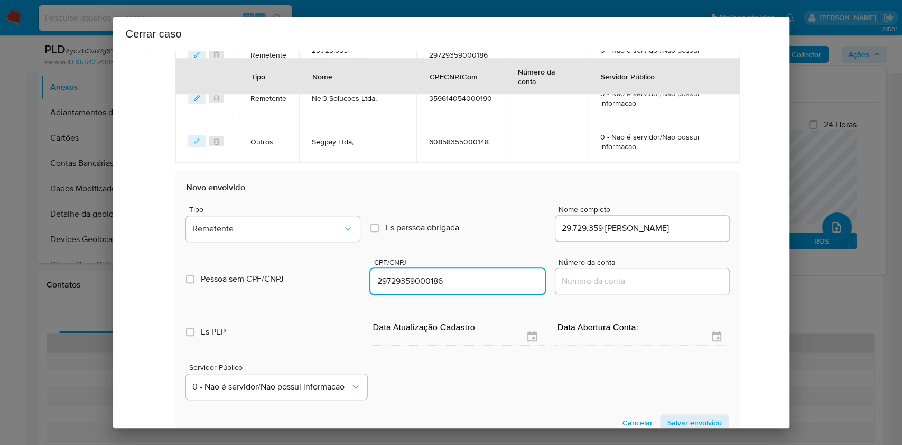
scroll to position [0, 0]
click at [456, 285] on input "29729359000186" at bounding box center [458, 281] width 174 height 14
click at [676, 333] on span "Salvar envolvido" at bounding box center [695, 423] width 54 height 15
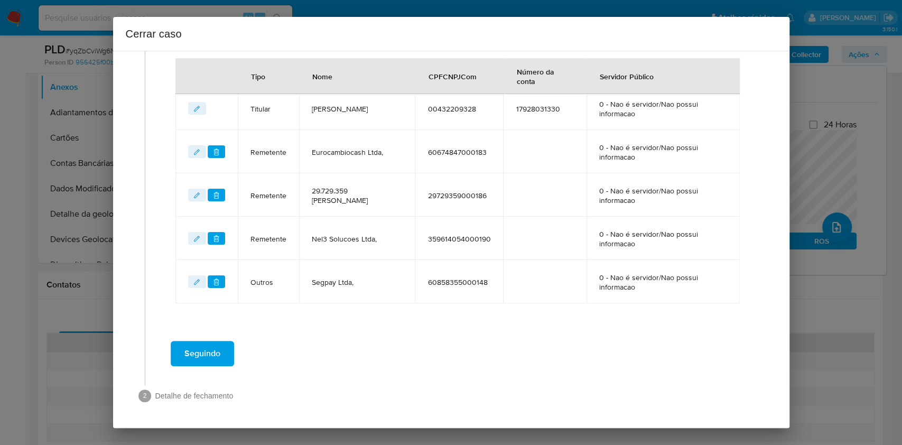
scroll to position [407, 0]
drag, startPoint x: 238, startPoint y: 363, endPoint x: 228, endPoint y: 353, distance: 13.5
click at [238, 333] on div "Seguindo" at bounding box center [458, 354] width 604 height 38
click at [228, 333] on button "Seguindo" at bounding box center [202, 354] width 63 height 25
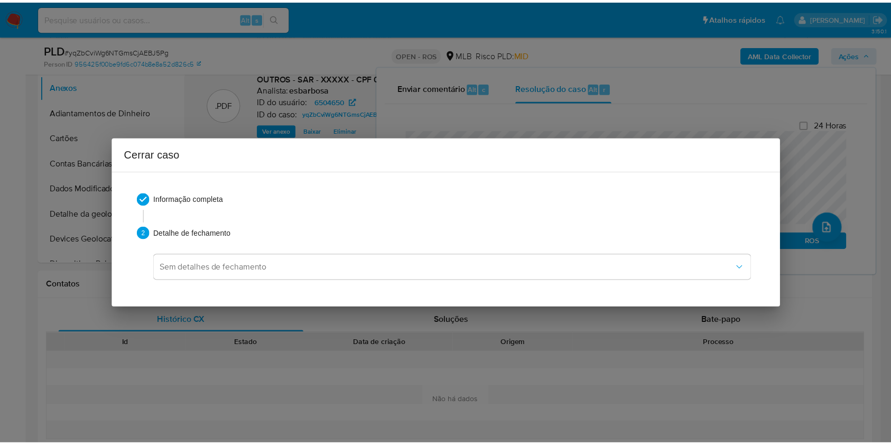
scroll to position [1014, 0]
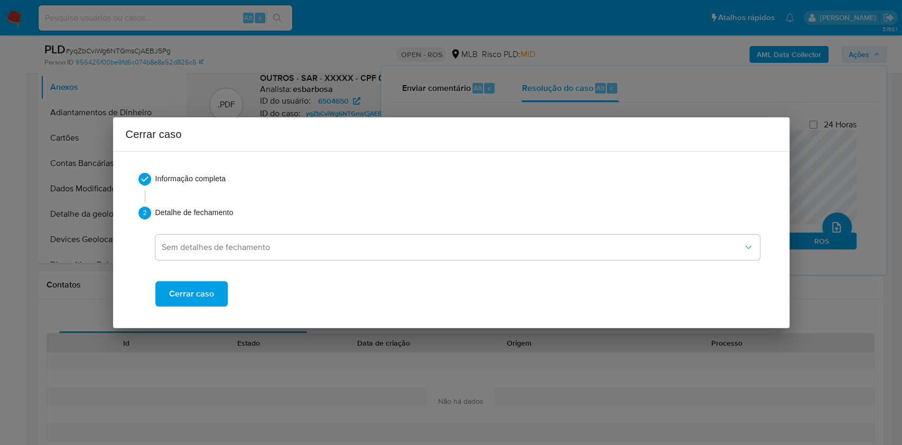
click at [203, 296] on span "Cerrar caso" at bounding box center [191, 293] width 45 height 23
